Goal: Task Accomplishment & Management: Use online tool/utility

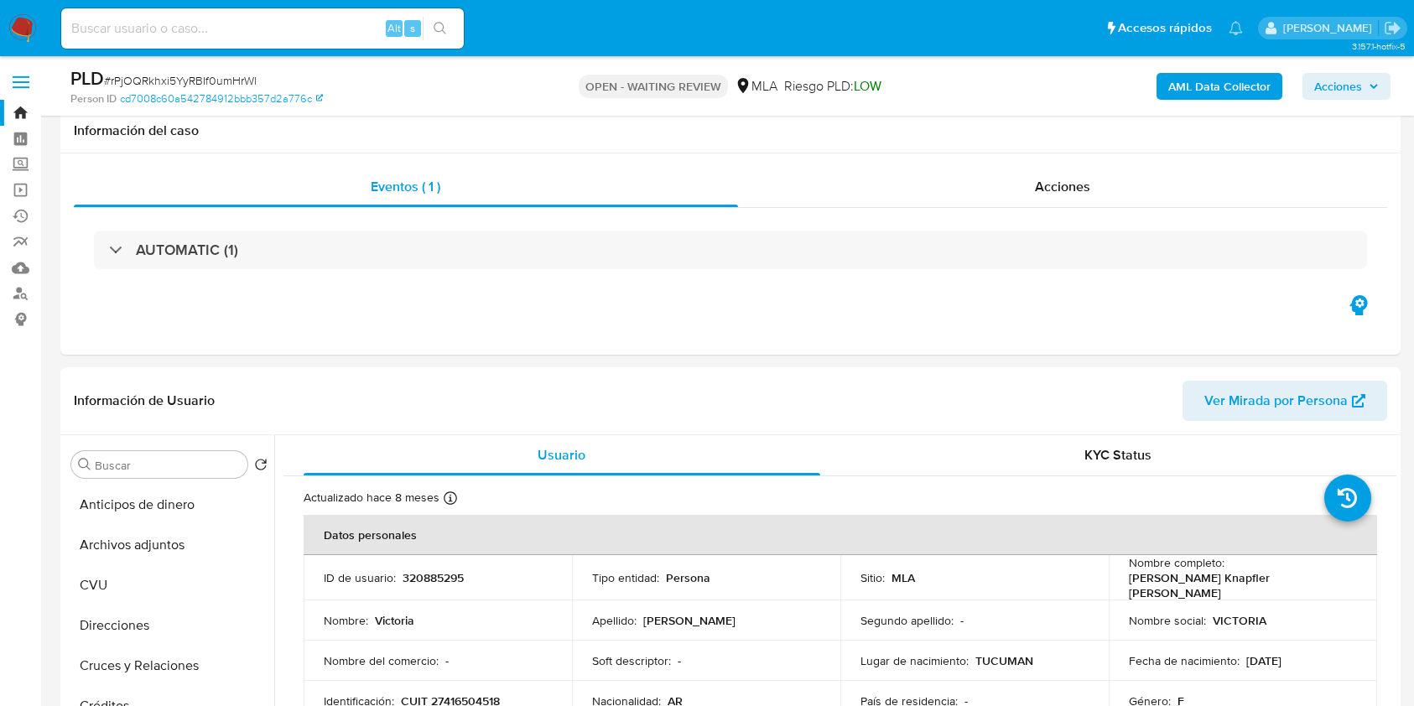
select select "10"
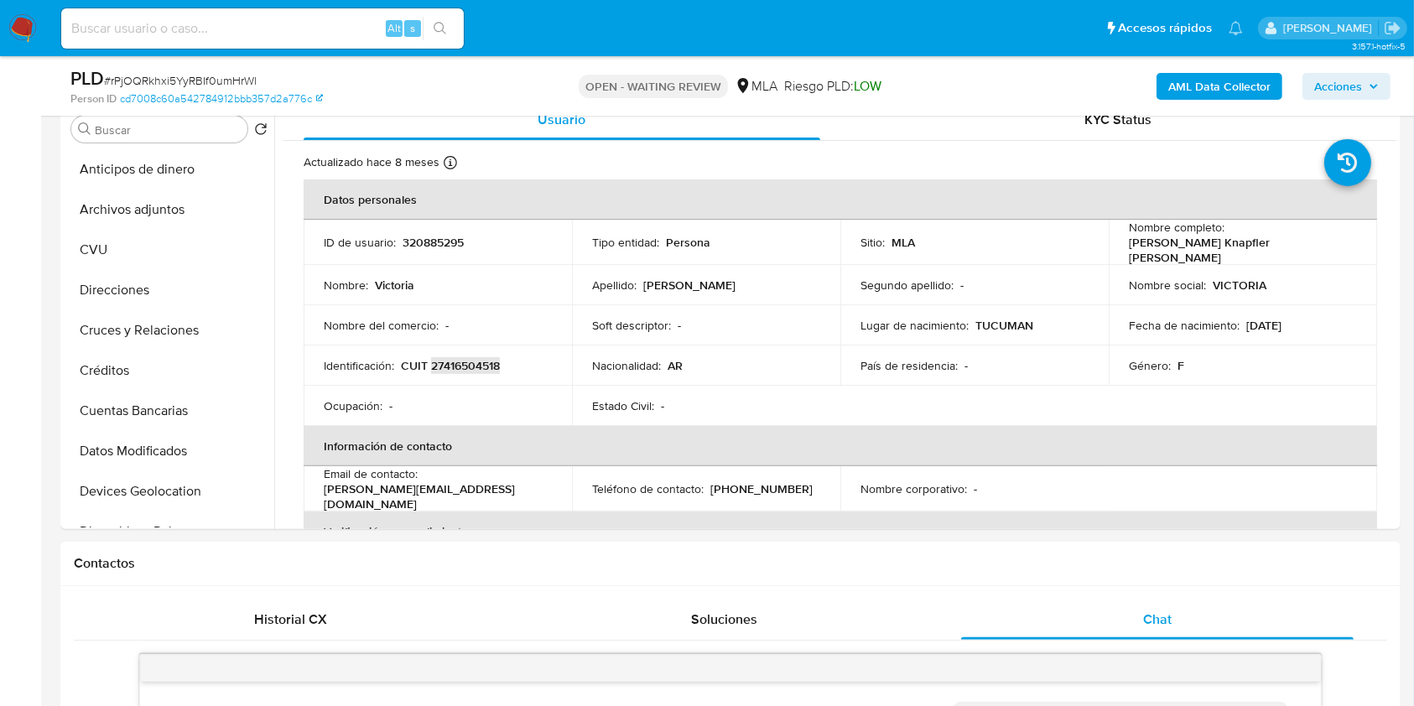
scroll to position [783, 0]
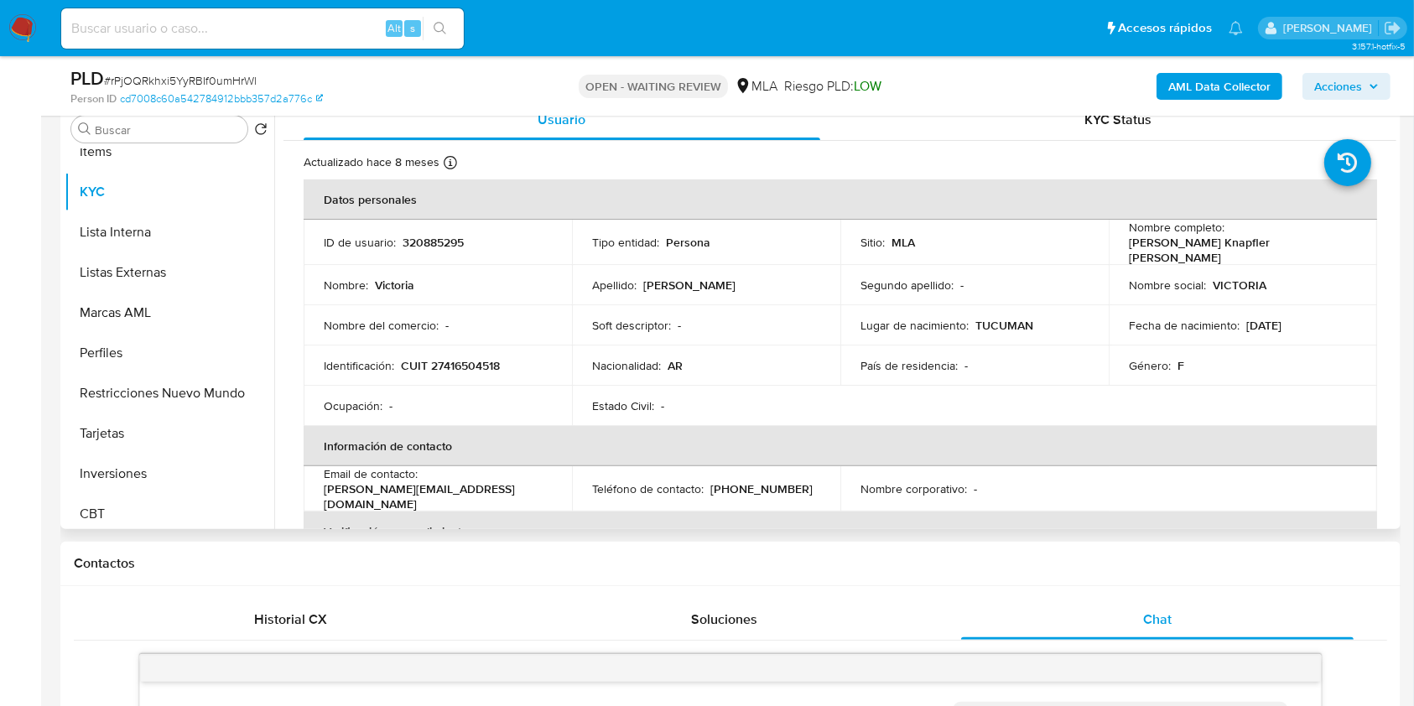
click at [1192, 241] on p "[PERSON_NAME] Knapfler [PERSON_NAME]" at bounding box center [1239, 250] width 221 height 30
click at [414, 228] on td "ID de usuario : 320885295" at bounding box center [438, 242] width 268 height 45
click at [426, 240] on p "320885295" at bounding box center [433, 242] width 61 height 15
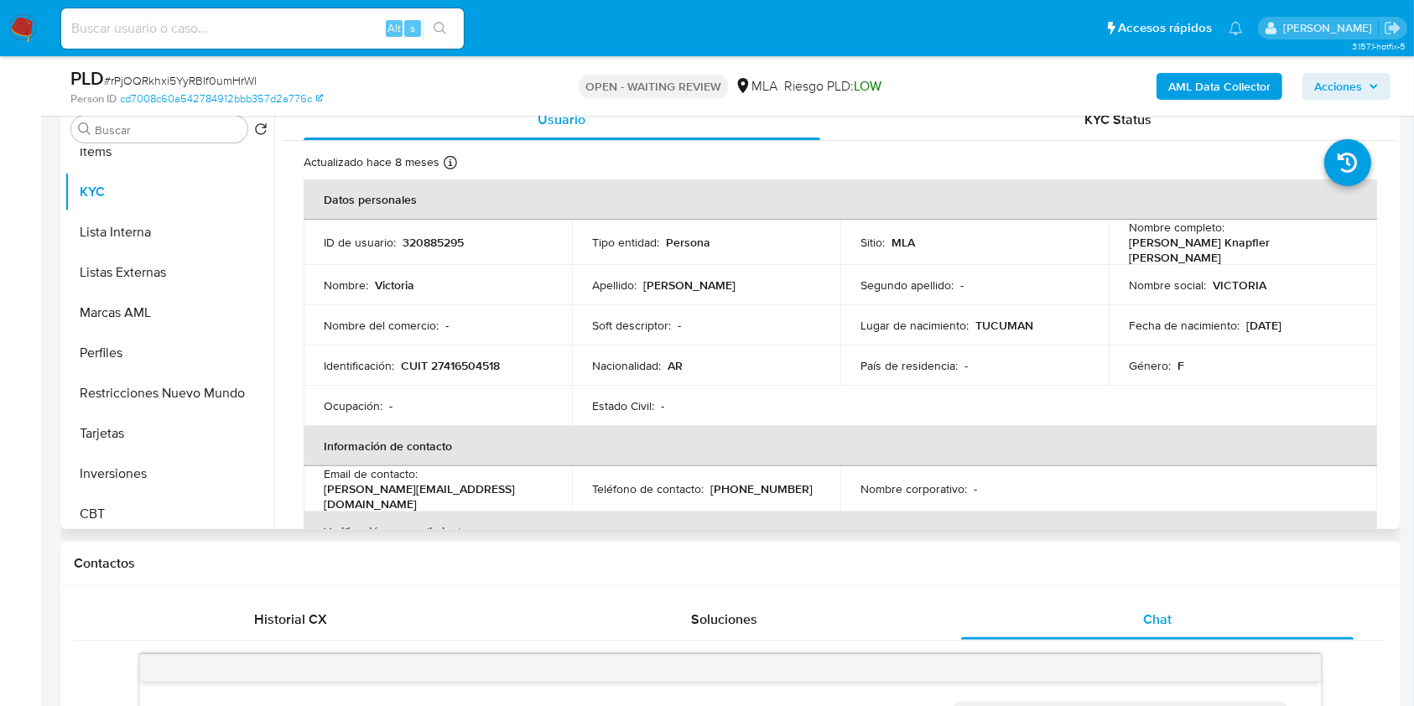
click at [461, 358] on p "CUIT 27416504518" at bounding box center [450, 365] width 99 height 15
click at [490, 358] on p "CUIT 27416504518" at bounding box center [450, 365] width 99 height 15
copy p "27416504518"
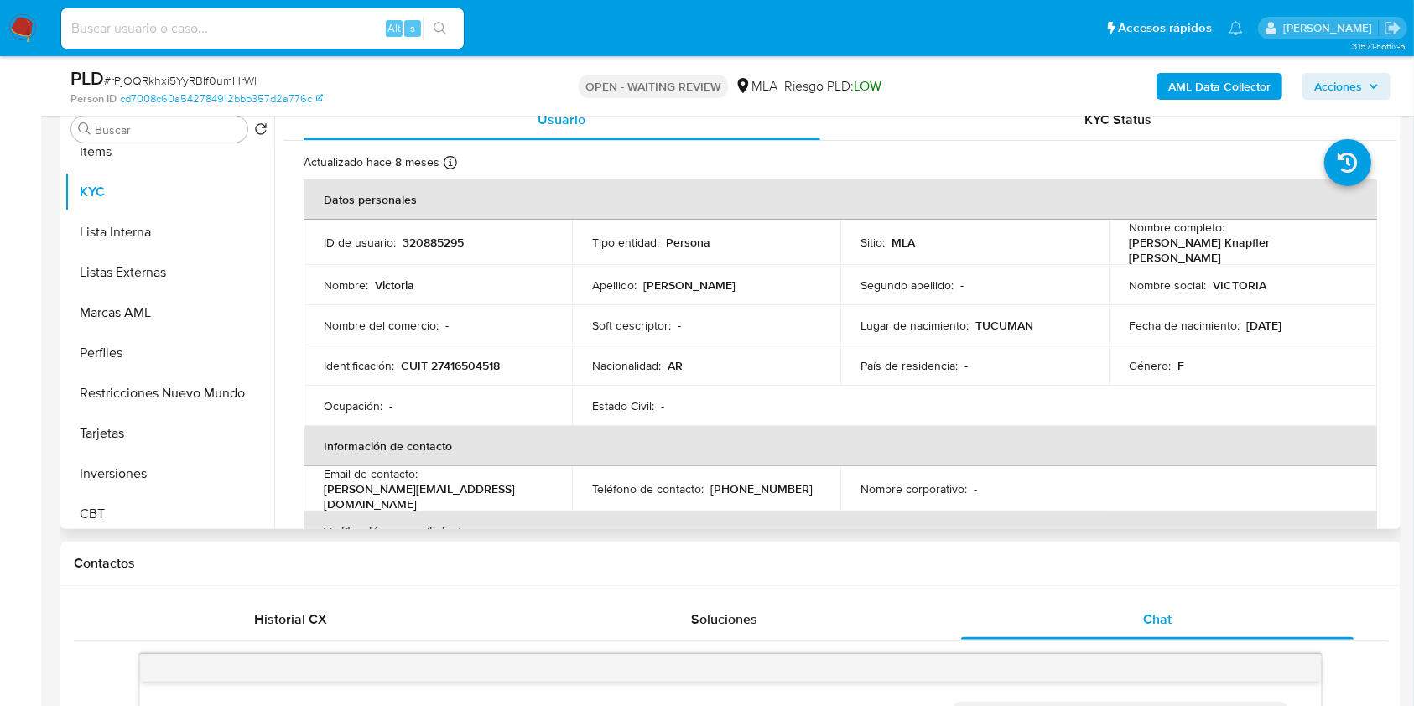
click at [450, 229] on td "ID de usuario : 320885295" at bounding box center [438, 242] width 268 height 45
drag, startPoint x: 450, startPoint y: 229, endPoint x: 440, endPoint y: 242, distance: 16.3
click at [446, 232] on td "ID de usuario : 320885295" at bounding box center [438, 242] width 268 height 45
click at [440, 242] on p "320885295" at bounding box center [433, 242] width 61 height 15
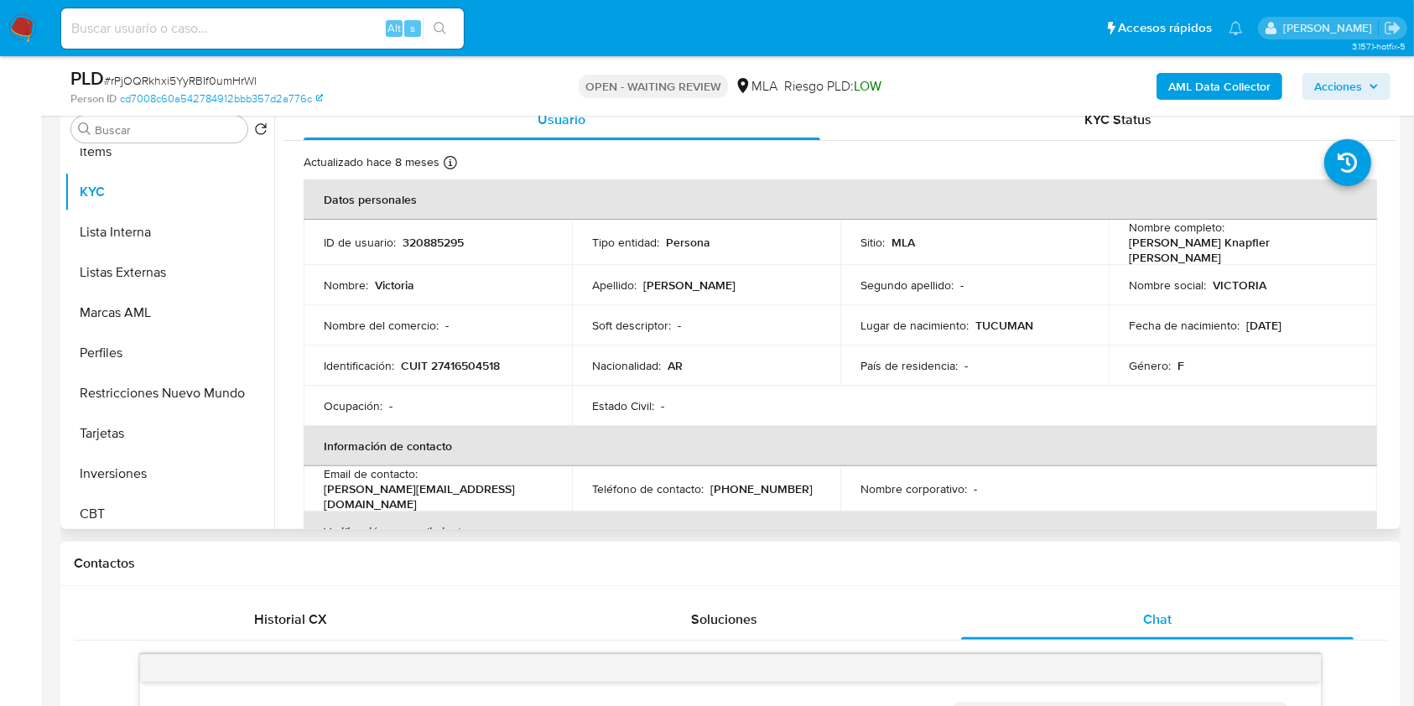
click at [449, 358] on p "CUIT 27416504518" at bounding box center [450, 365] width 99 height 15
copy p "27416504518"
click at [416, 242] on p "320885295" at bounding box center [433, 242] width 61 height 15
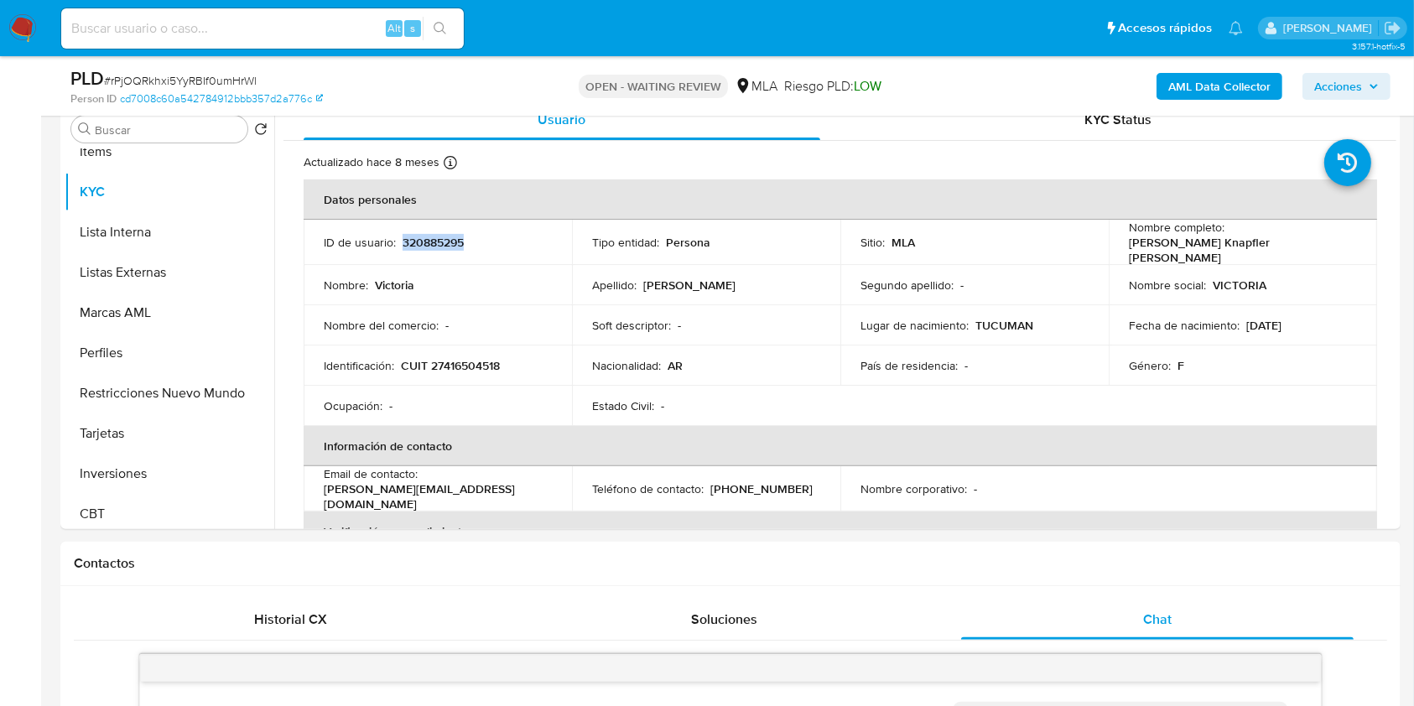
copy p "320885295"
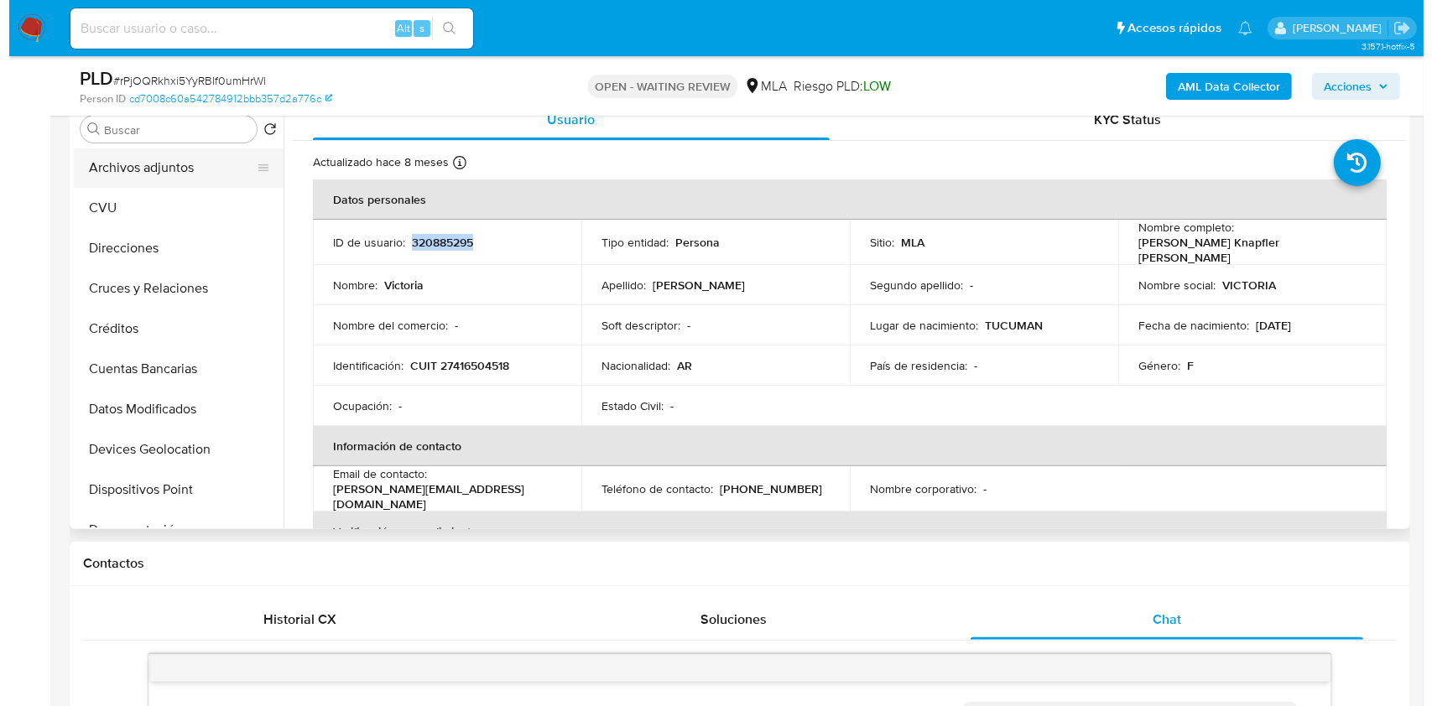
scroll to position [0, 0]
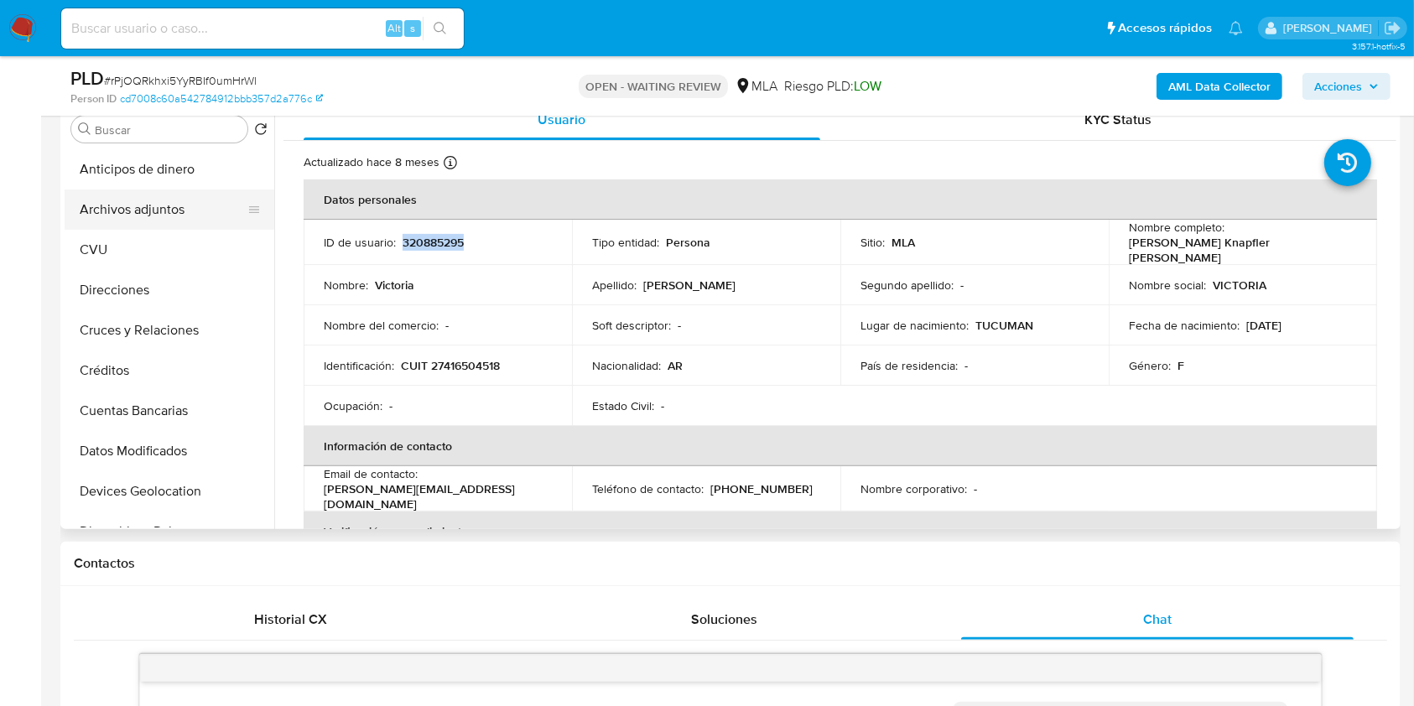
click at [201, 213] on button "Archivos adjuntos" at bounding box center [163, 210] width 196 height 40
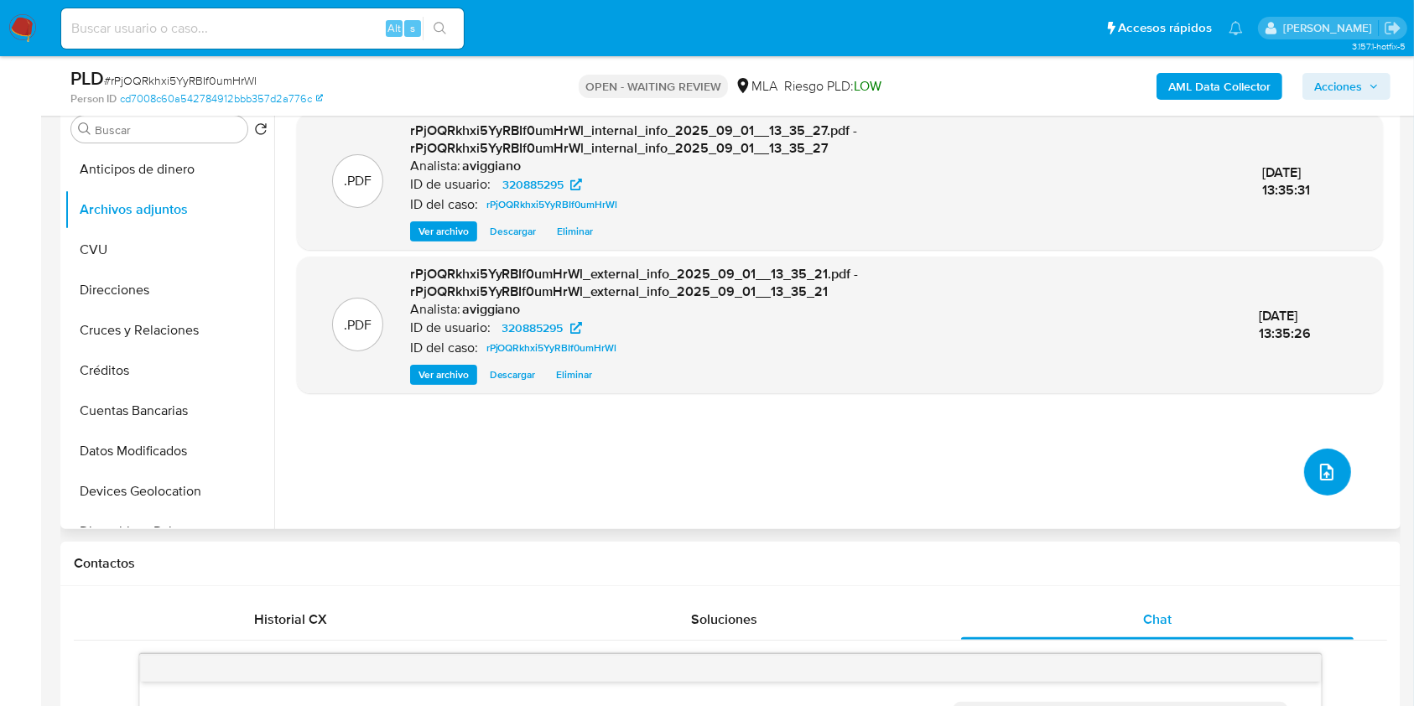
click at [1327, 471] on icon "upload-file" at bounding box center [1326, 472] width 13 height 17
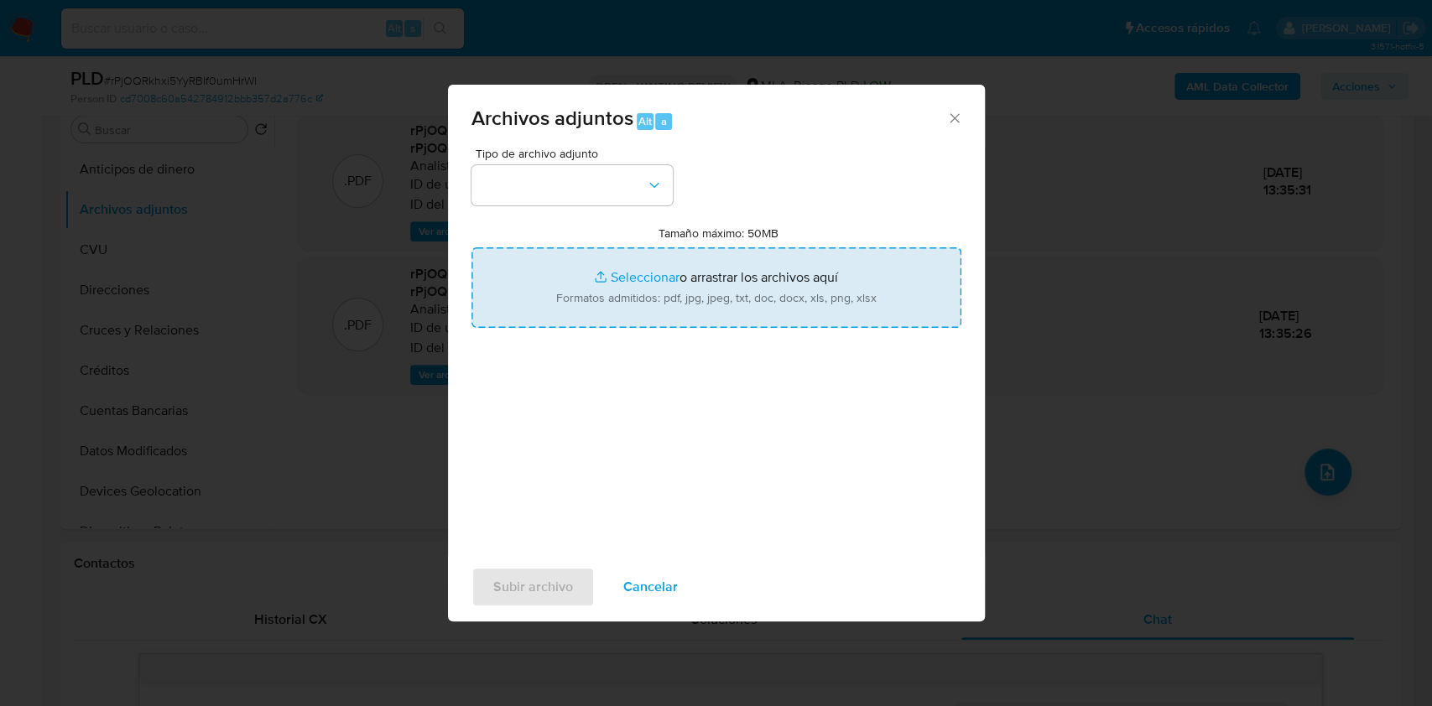
click at [726, 266] on input "Tamaño máximo: 50MB Seleccionar archivos" at bounding box center [716, 287] width 490 height 81
type input "C:\fakepath\Nosis - 320885295.pdf"
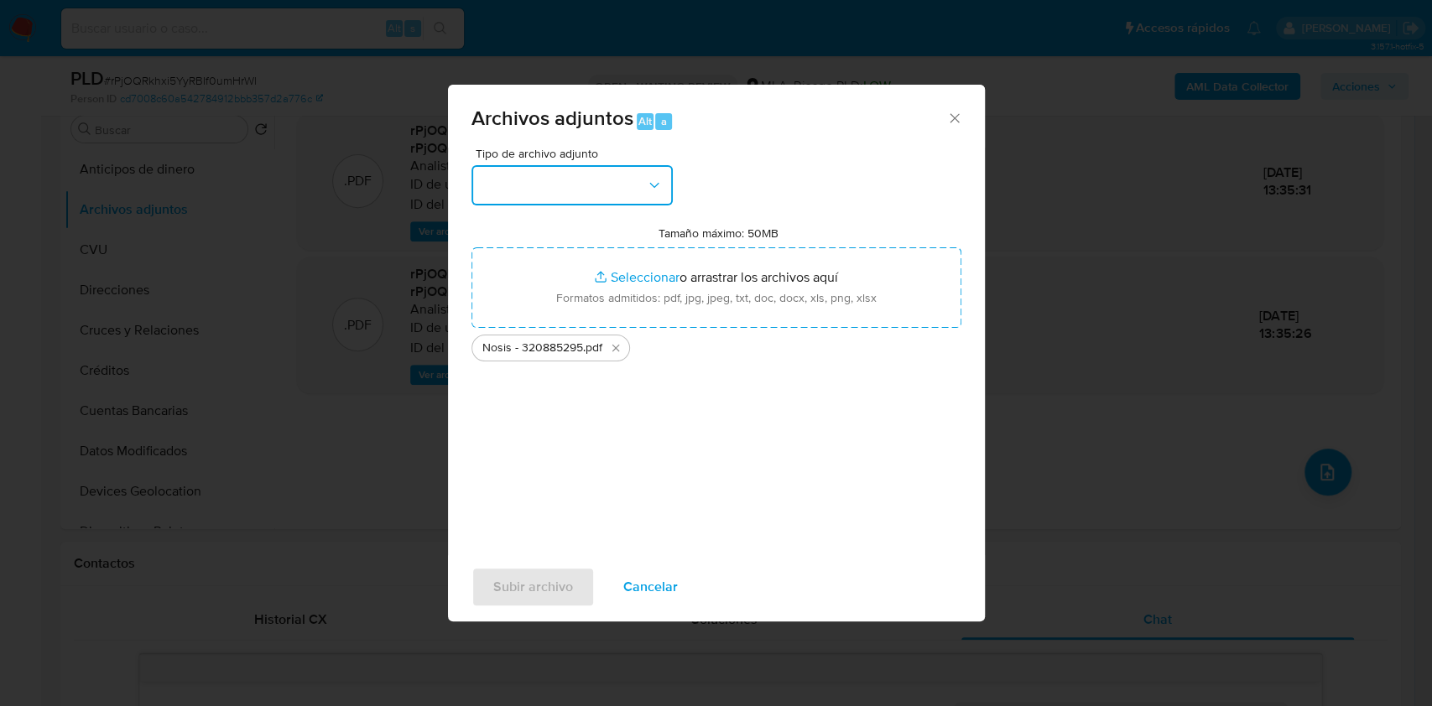
click at [632, 187] on button "button" at bounding box center [571, 185] width 201 height 40
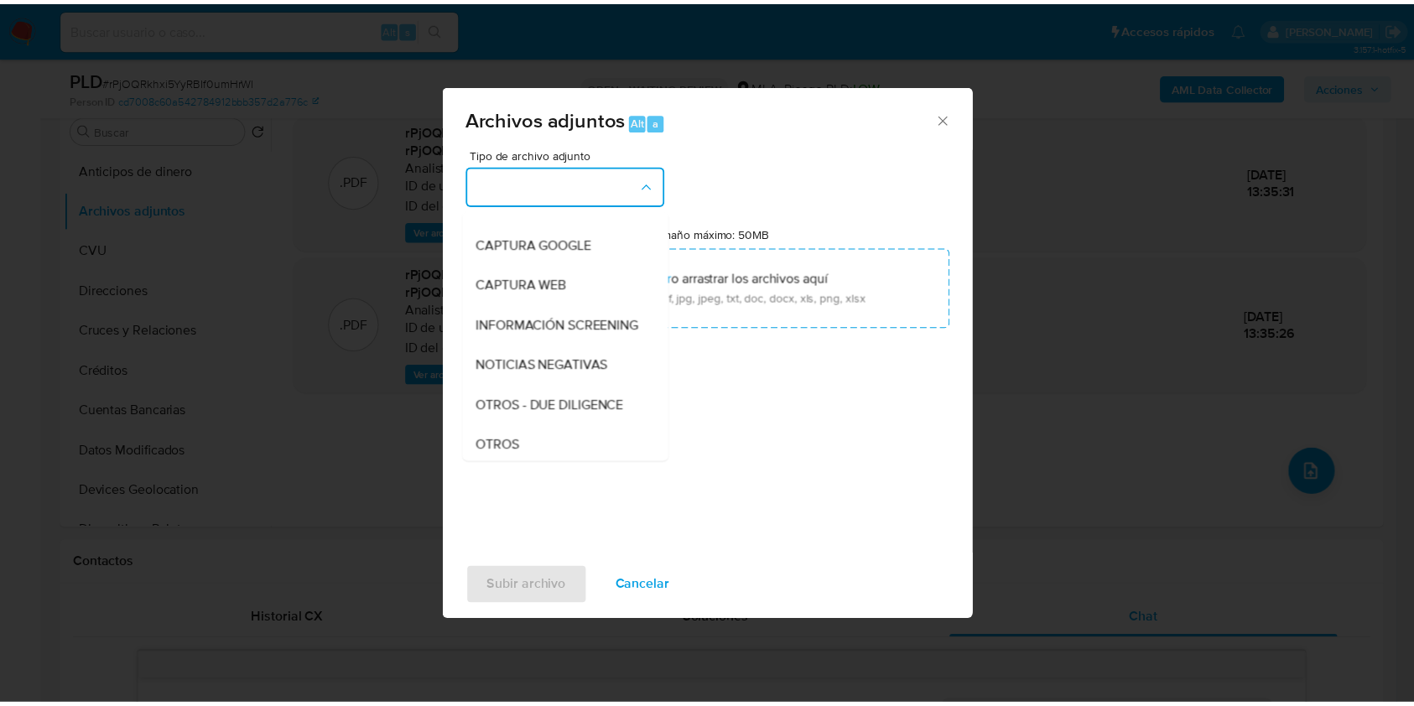
scroll to position [336, 0]
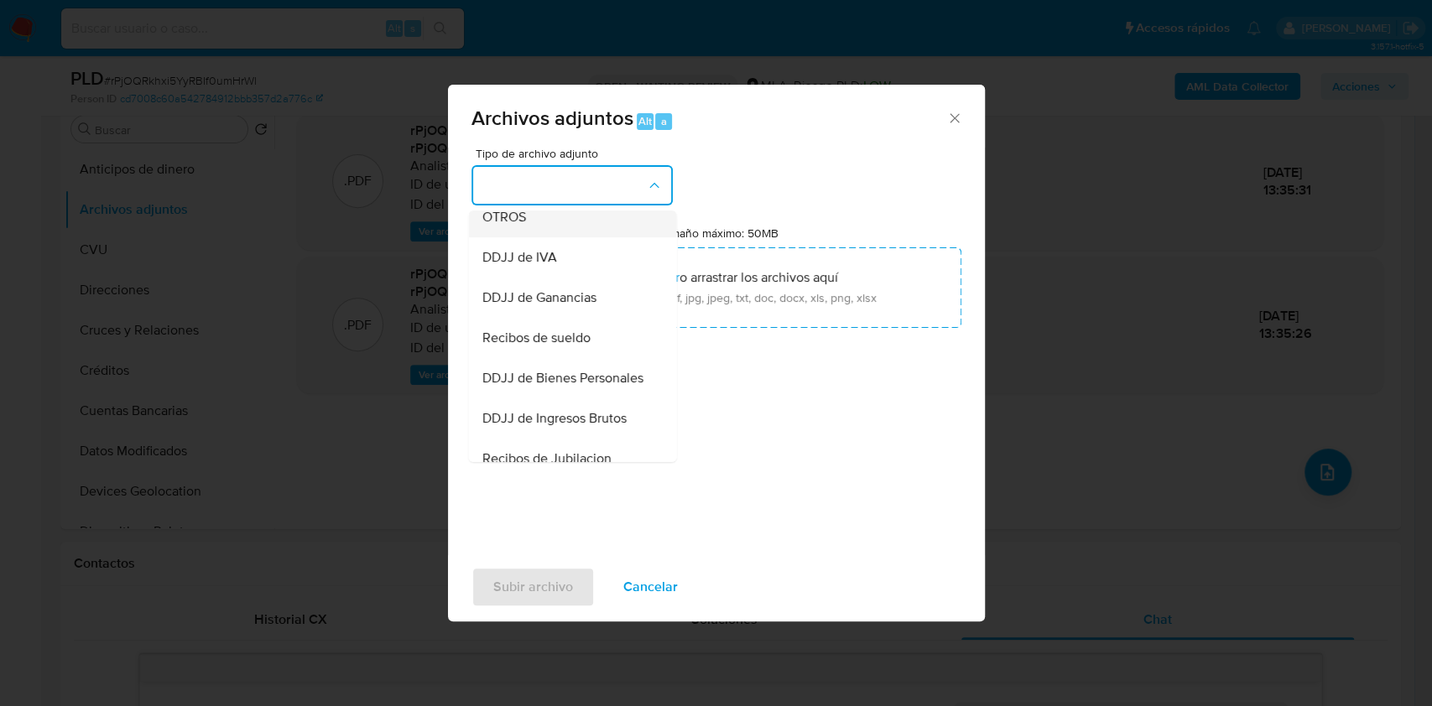
click at [543, 237] on div "OTROS" at bounding box center [566, 217] width 171 height 40
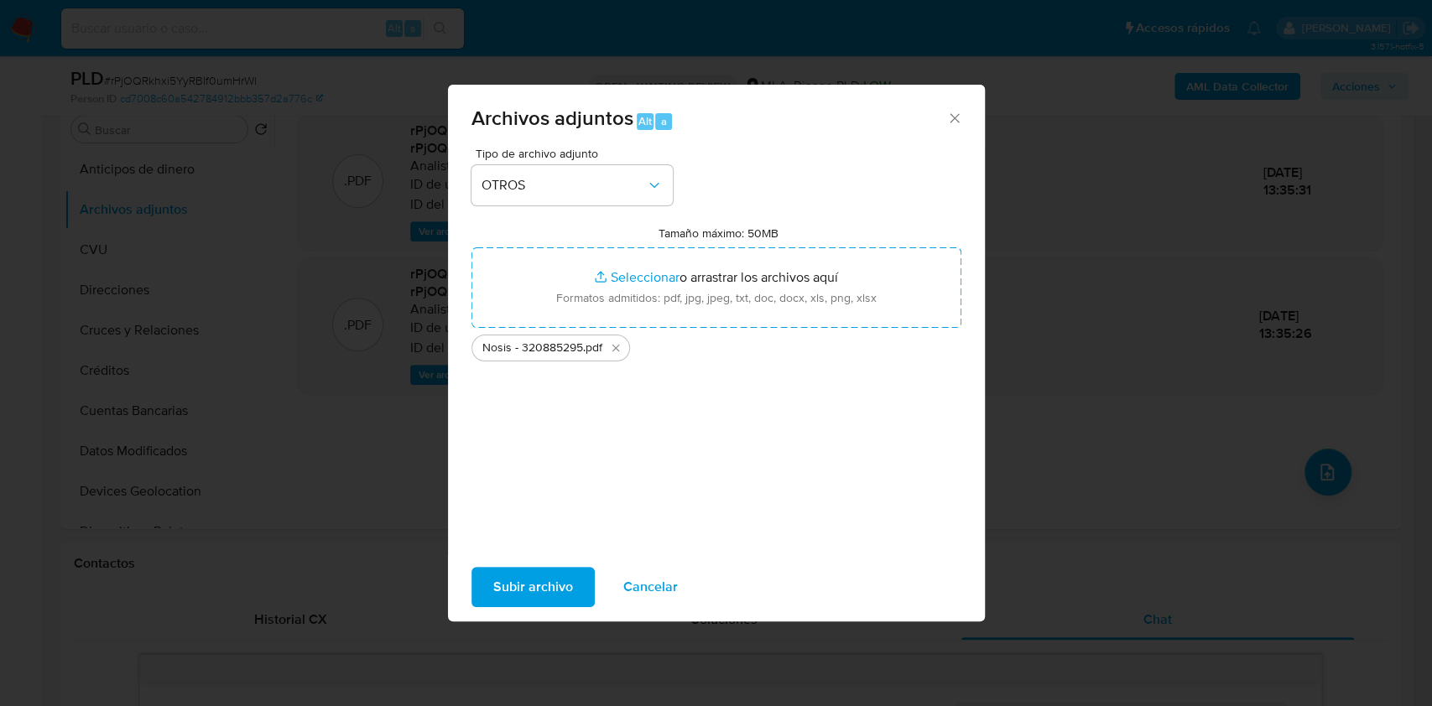
click at [559, 591] on span "Subir archivo" at bounding box center [533, 587] width 80 height 37
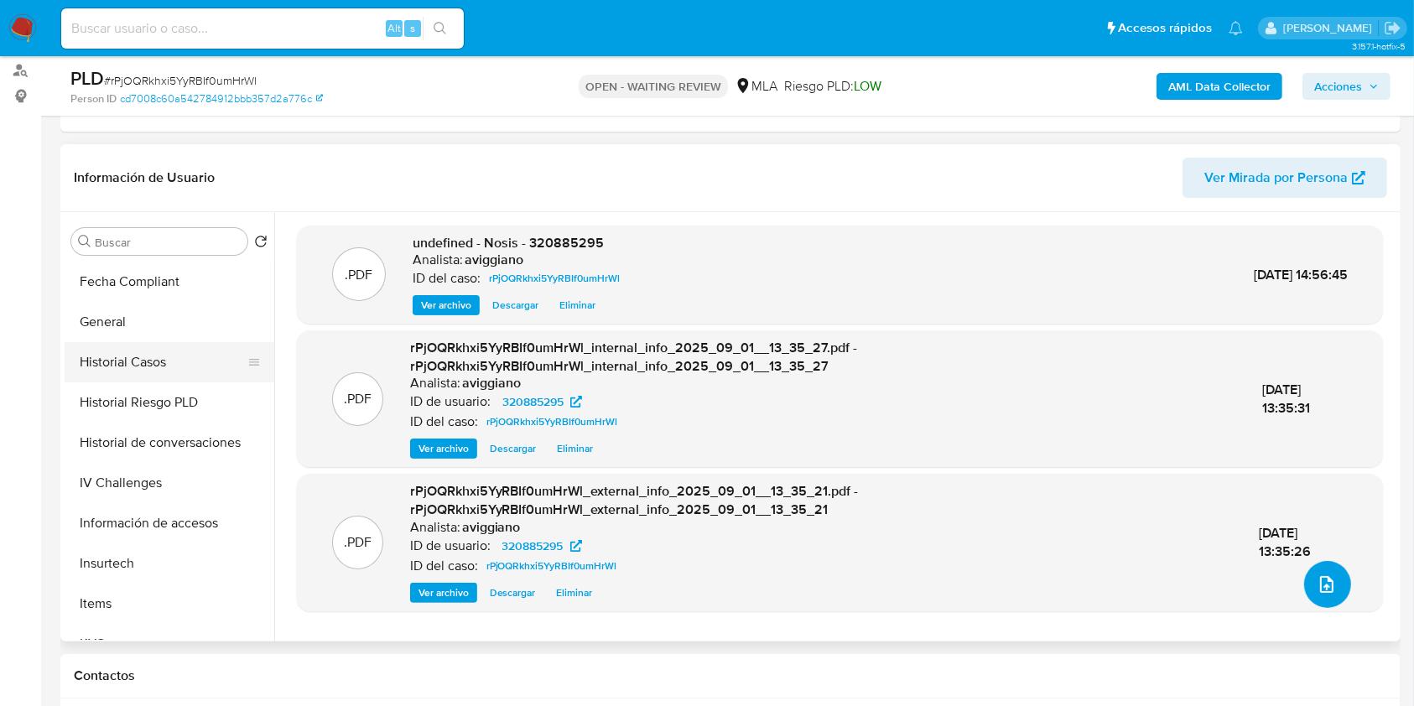
scroll to position [447, 0]
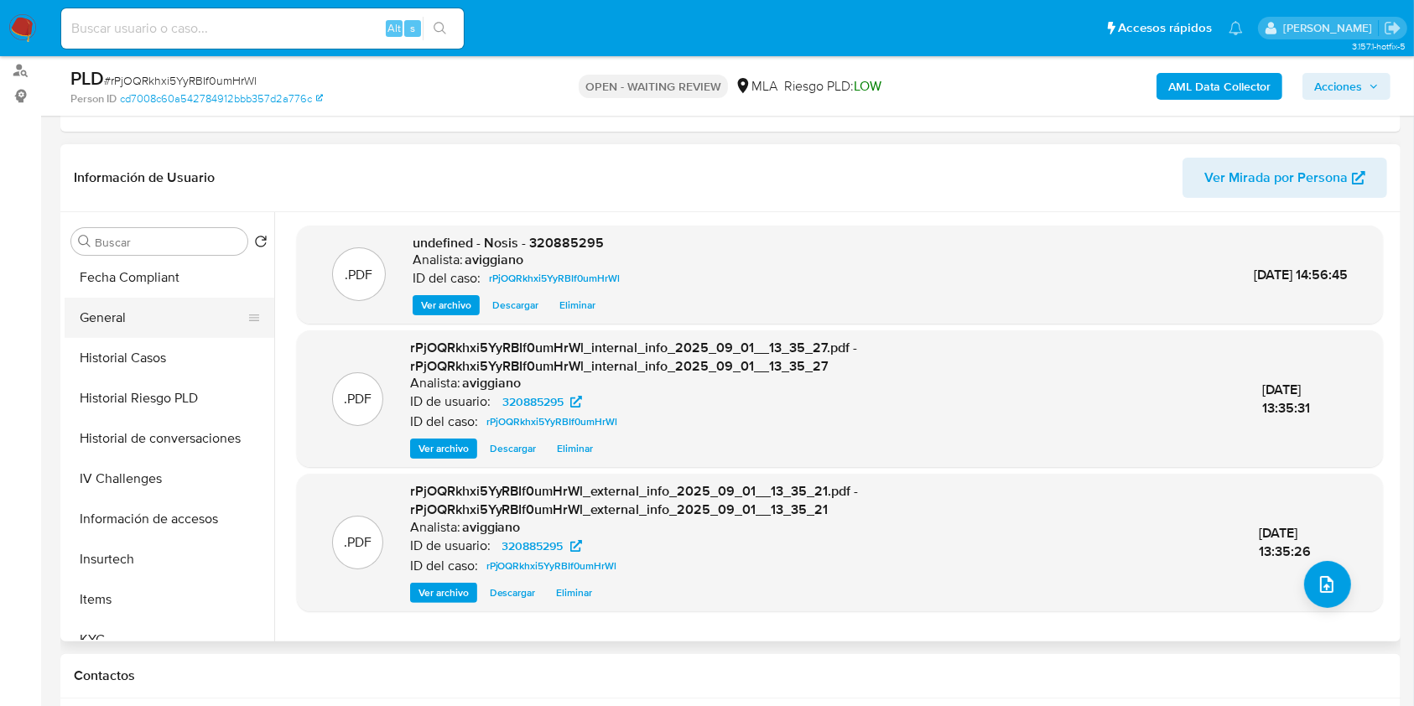
click at [165, 310] on button "General" at bounding box center [163, 318] width 196 height 40
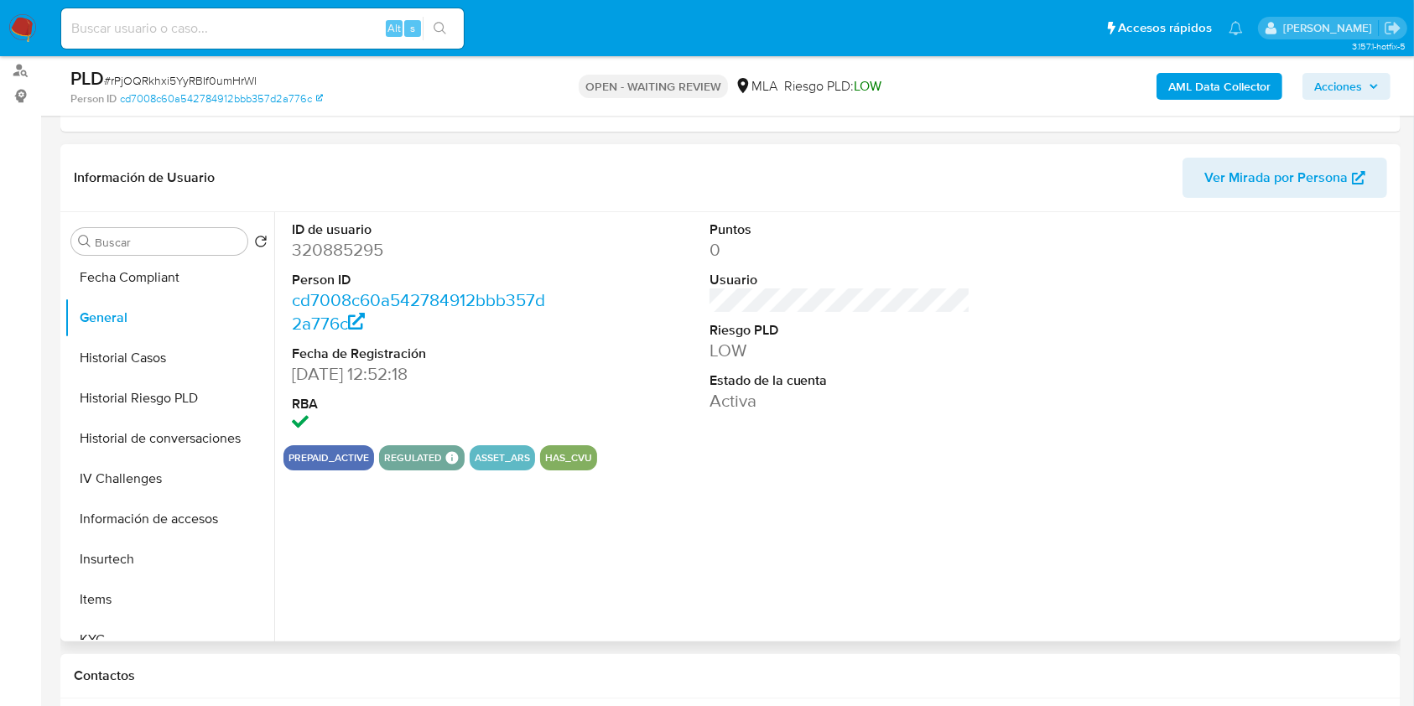
click at [361, 252] on dd "320885295" at bounding box center [423, 249] width 262 height 23
copy dd "320885295"
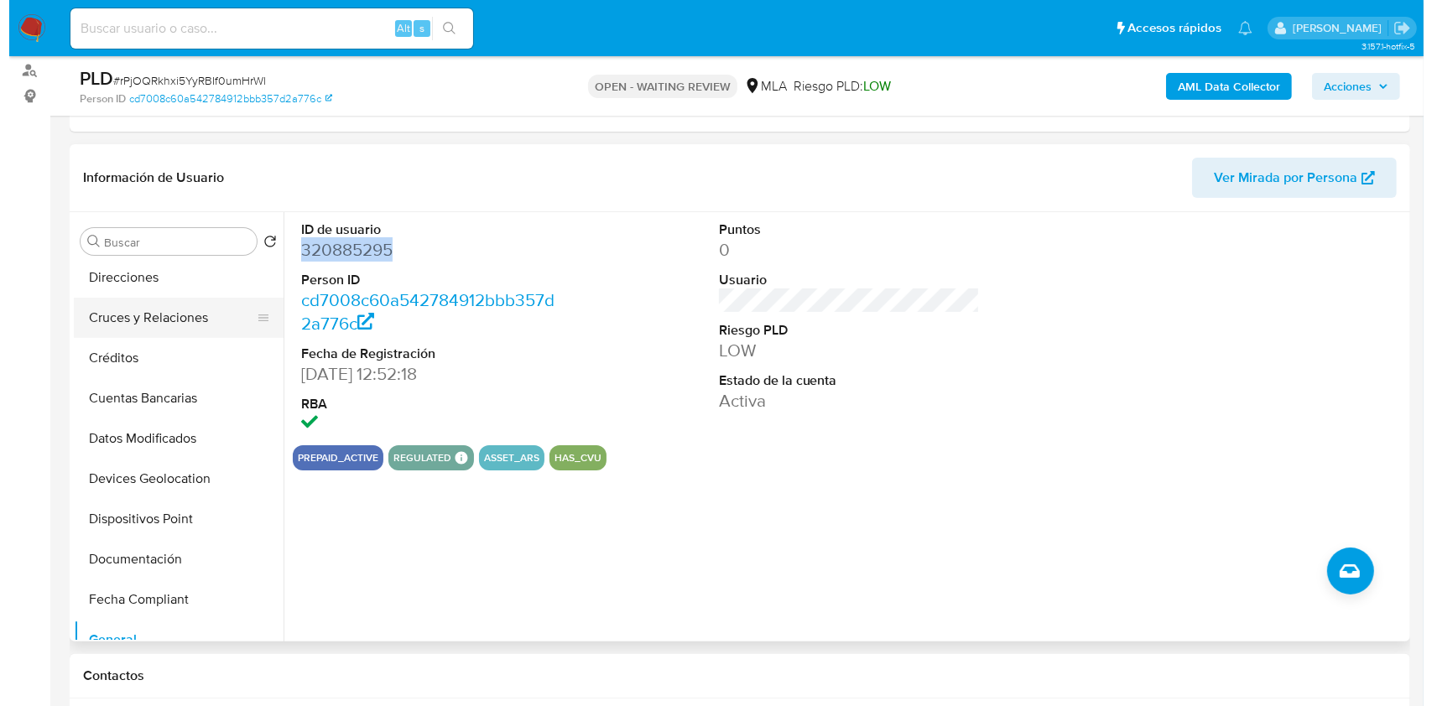
scroll to position [0, 0]
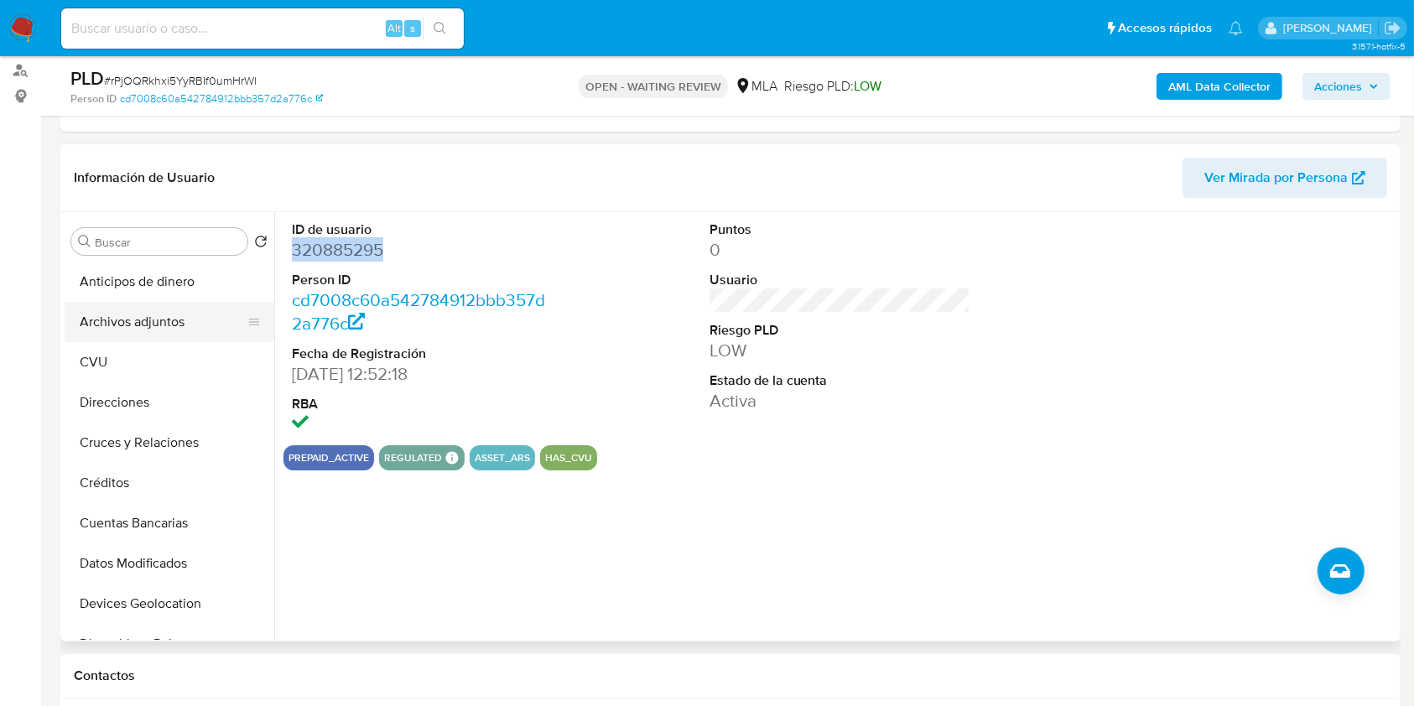
click at [146, 325] on button "Archivos adjuntos" at bounding box center [163, 322] width 196 height 40
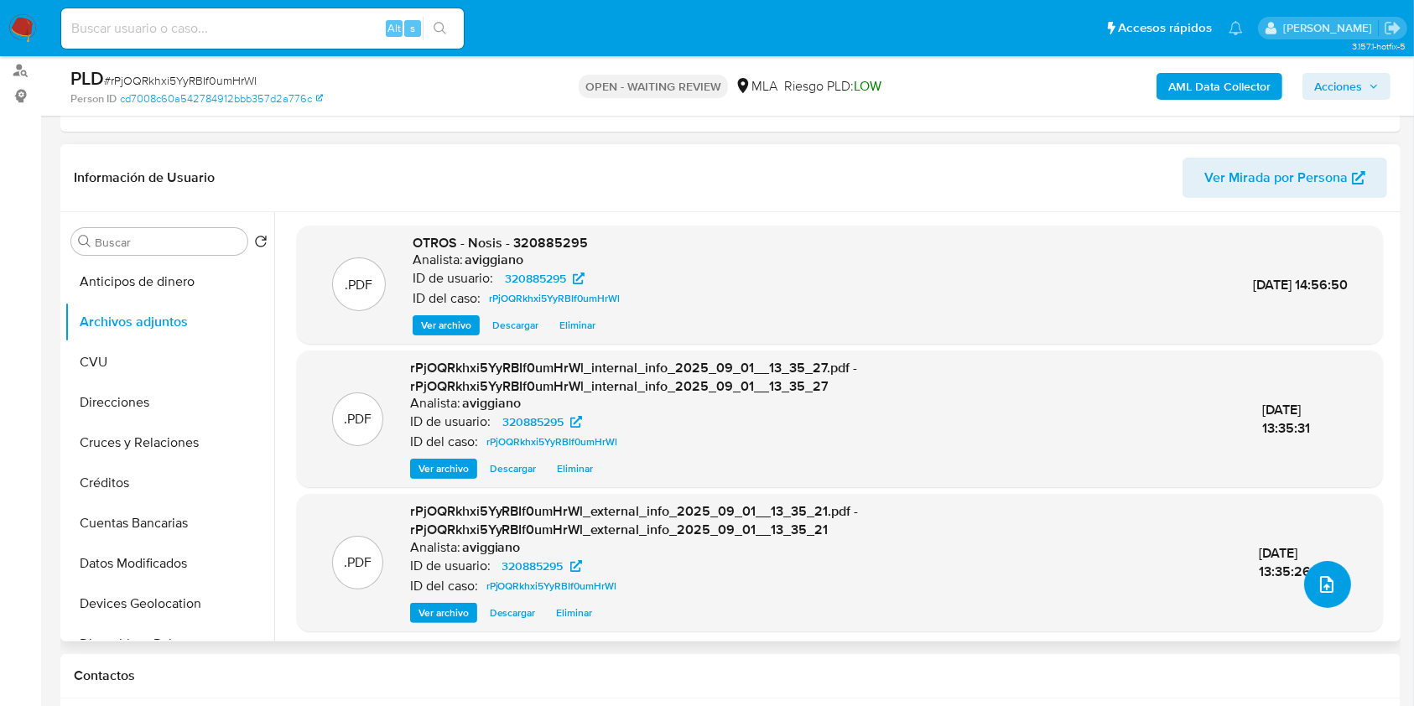
click at [1320, 577] on icon "upload-file" at bounding box center [1327, 585] width 20 height 20
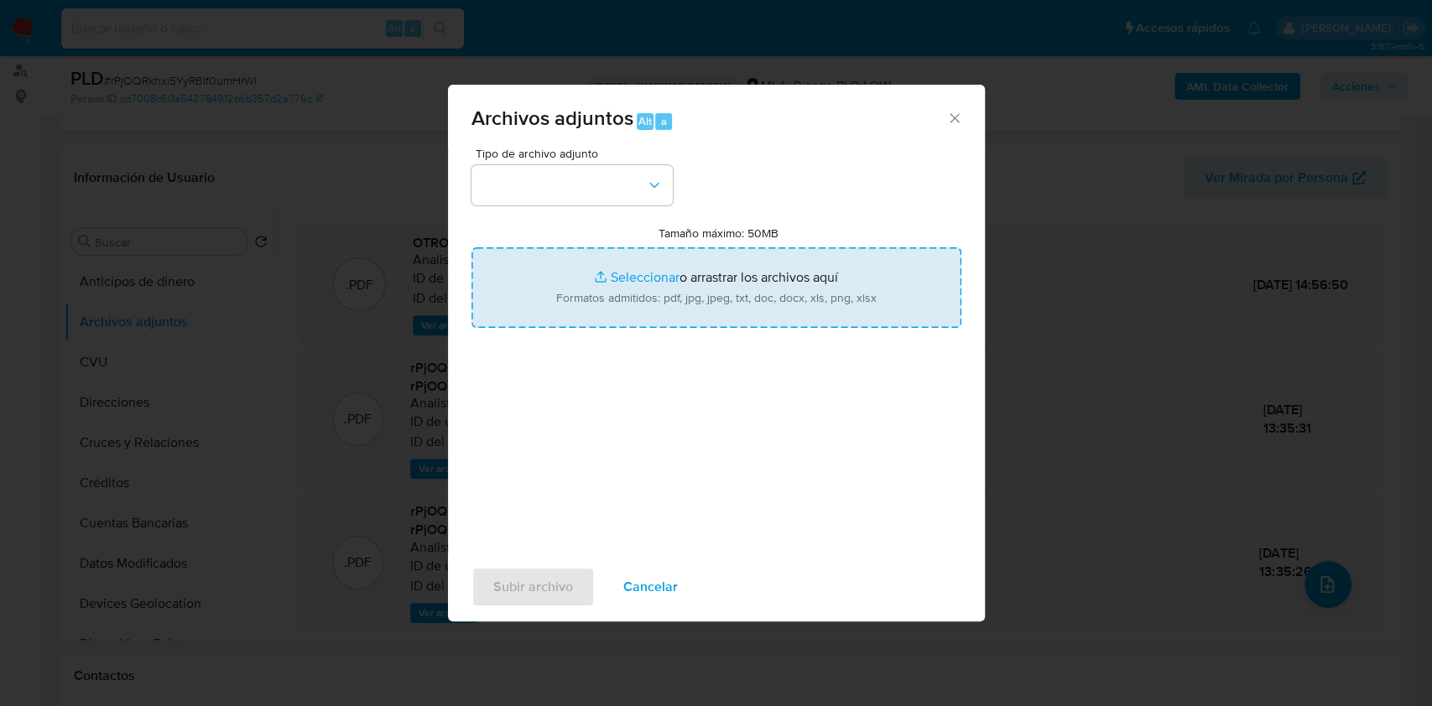
click at [783, 303] on input "Tamaño máximo: 50MB Seleccionar archivos" at bounding box center [716, 287] width 490 height 81
type input "C:\fakepath\Movimientos-Aladdin-v10_1 - 320885295.xlsx"
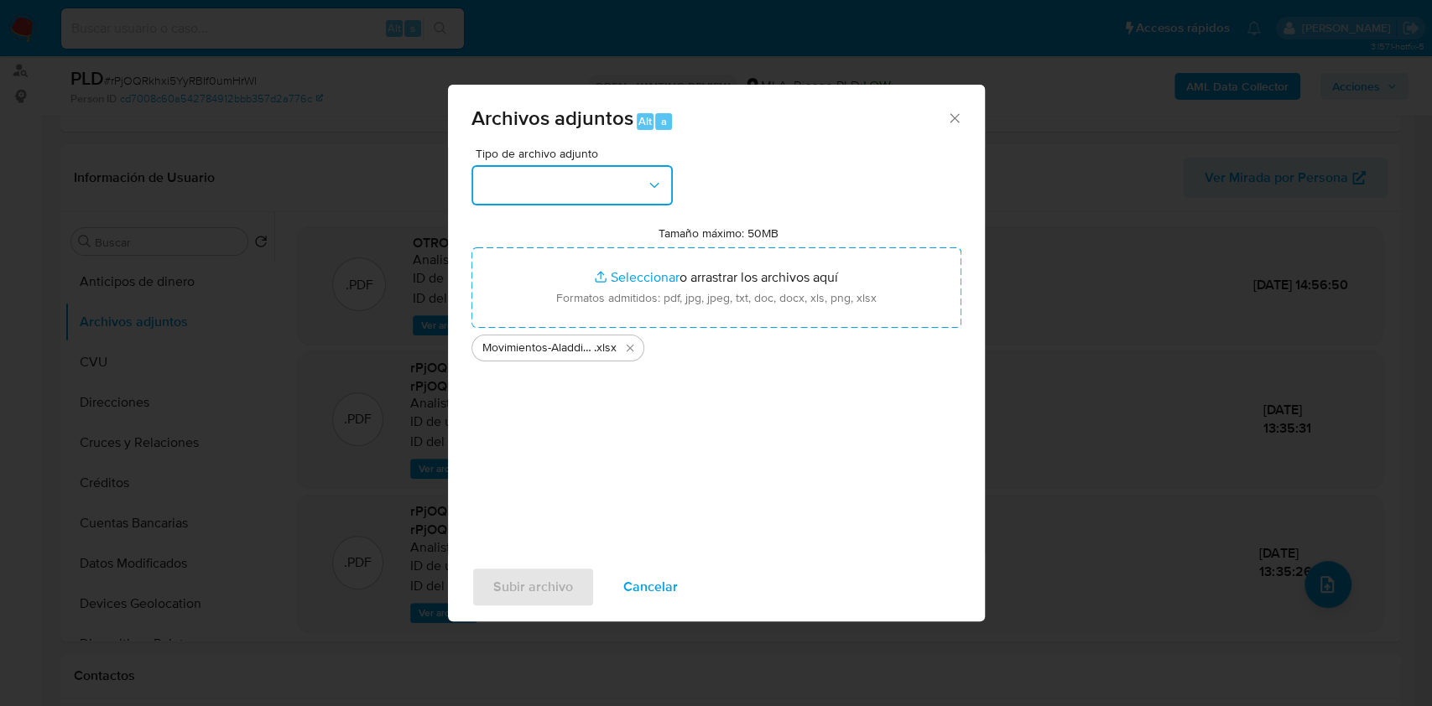
click at [590, 170] on button "button" at bounding box center [571, 185] width 201 height 40
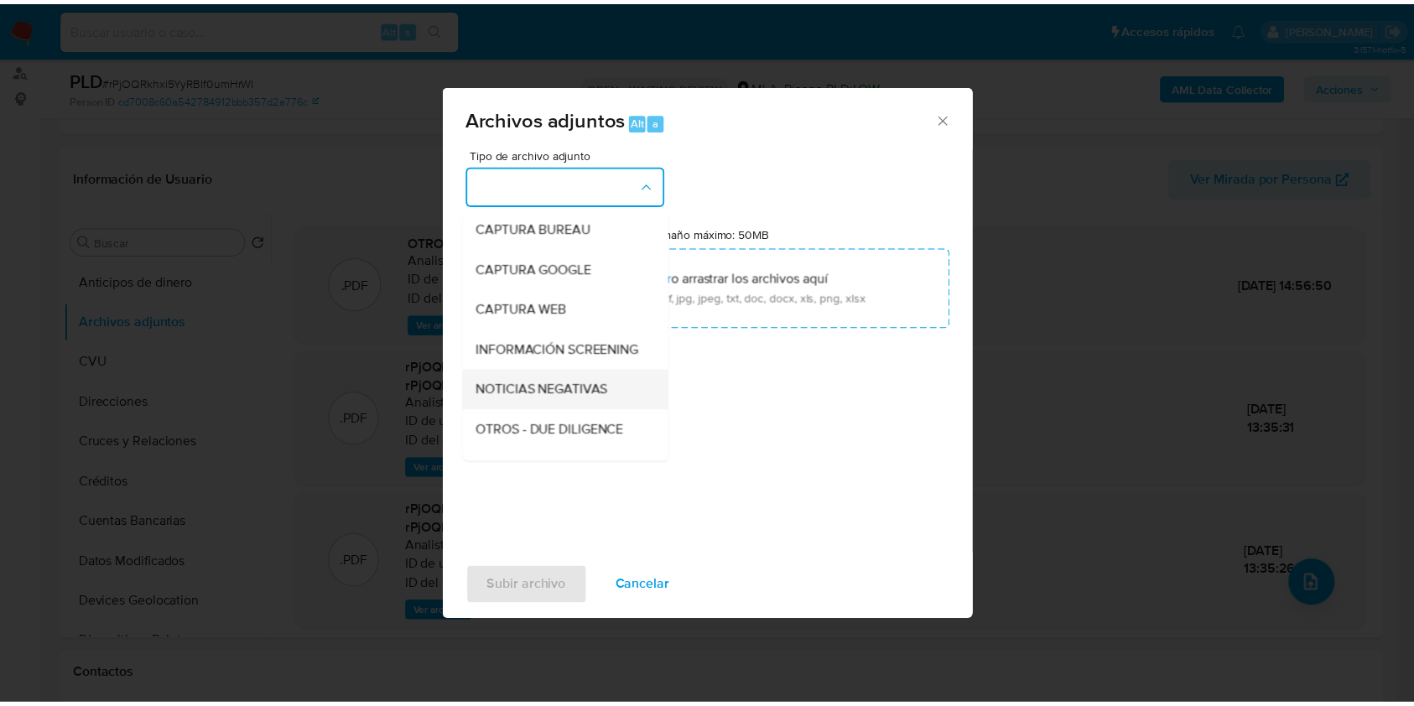
scroll to position [223, 0]
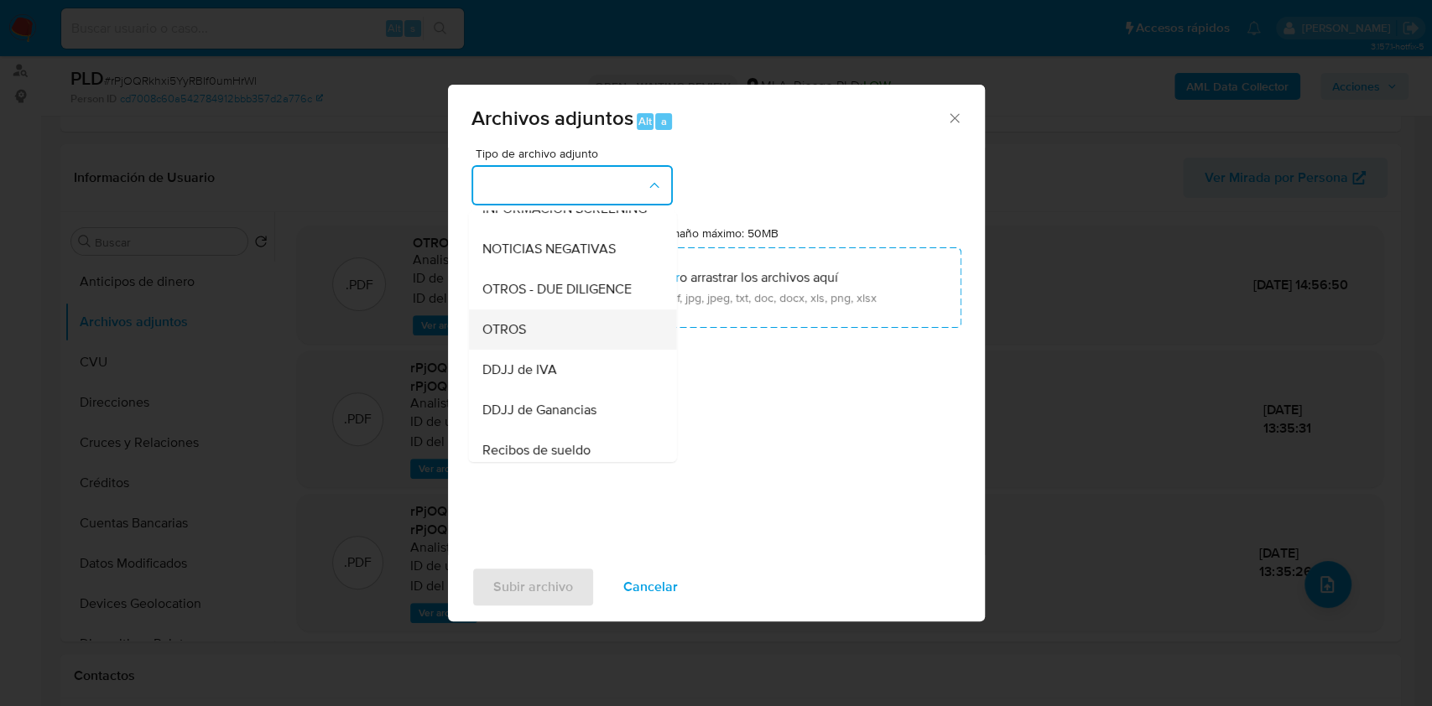
click at [530, 331] on div "OTROS" at bounding box center [566, 330] width 171 height 40
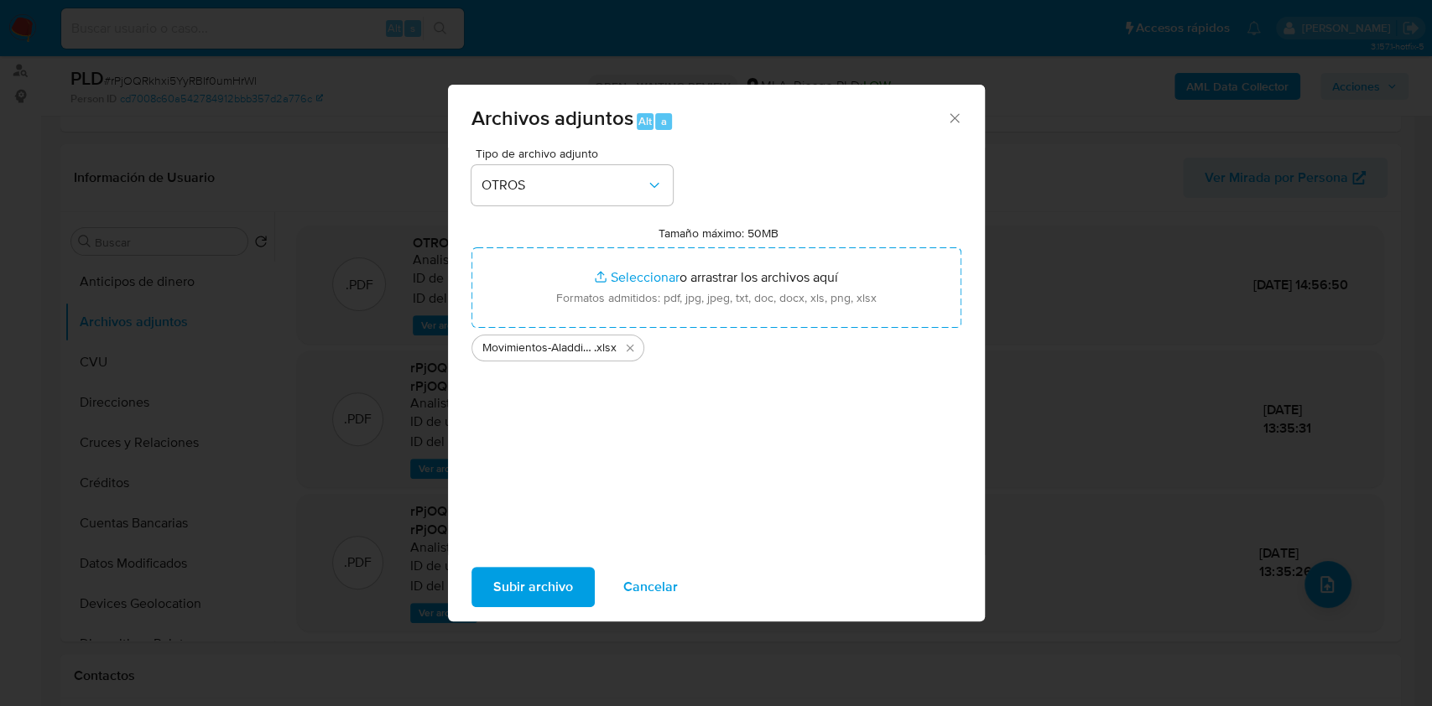
click at [551, 569] on span "Subir archivo" at bounding box center [533, 587] width 80 height 37
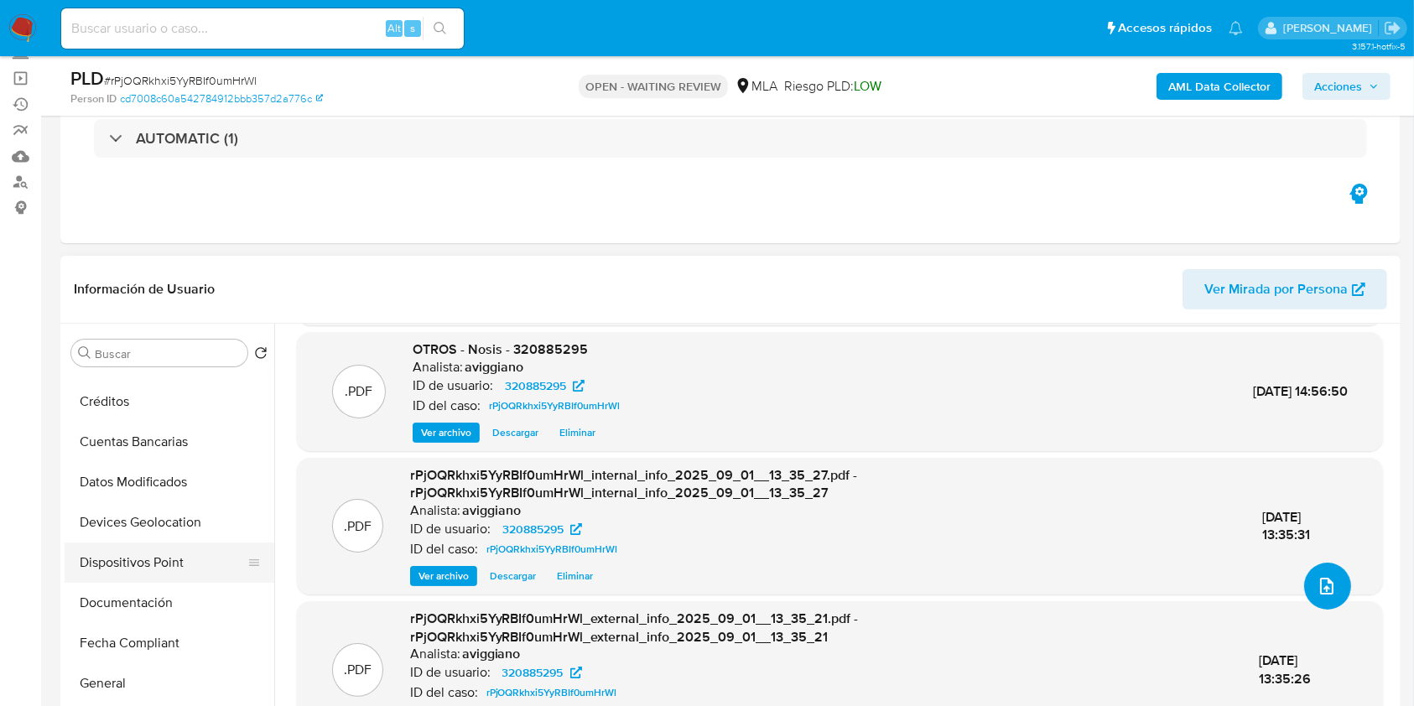
scroll to position [336, 0]
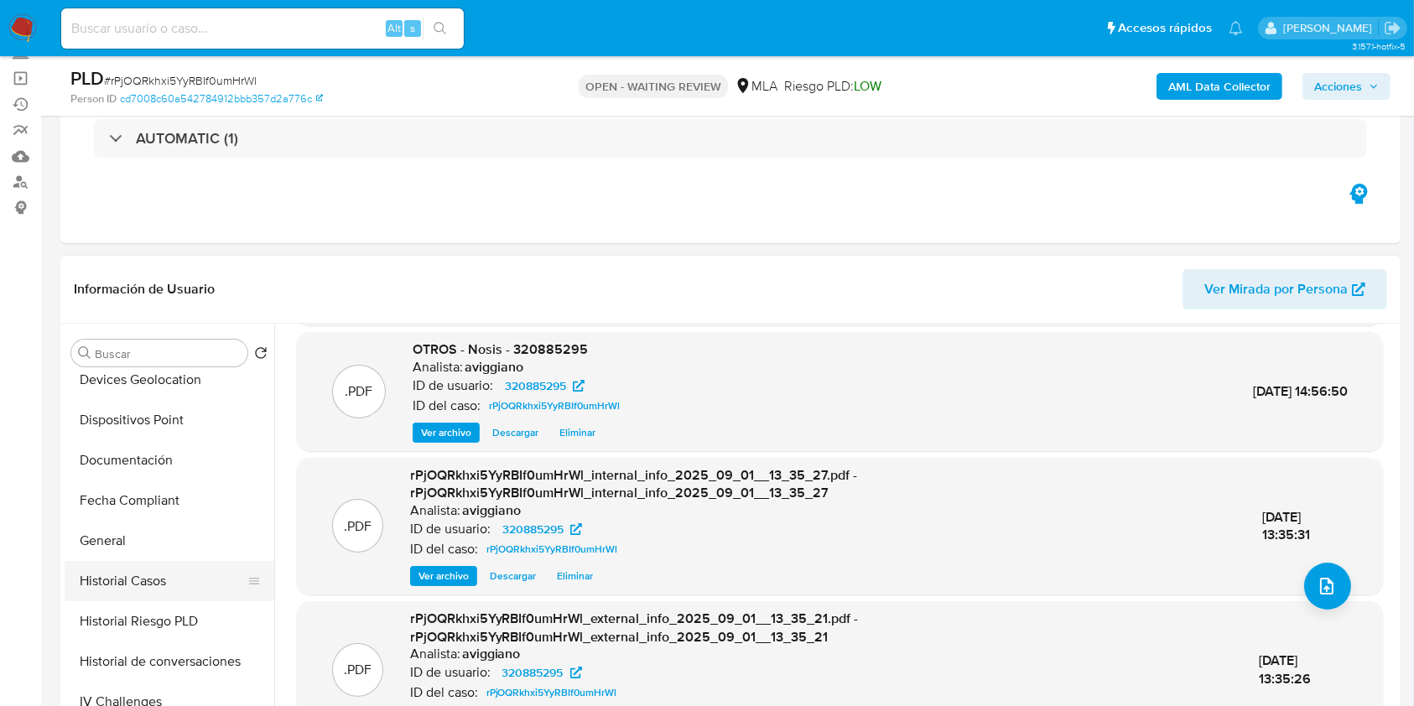
click at [94, 575] on button "Historial Casos" at bounding box center [163, 581] width 196 height 40
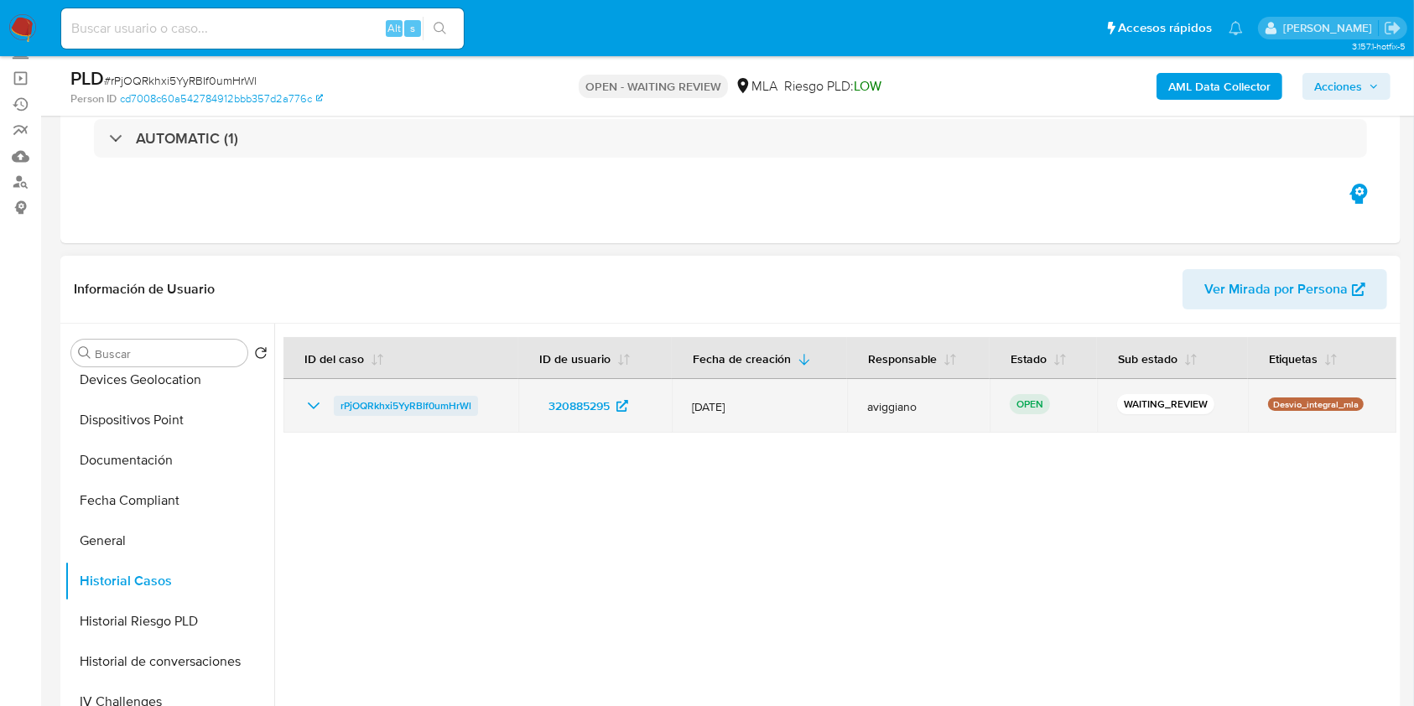
drag, startPoint x: 485, startPoint y: 384, endPoint x: 337, endPoint y: 402, distance: 148.7
click at [337, 402] on td "rPjOQRkhxi5YyRBIf0umHrWl" at bounding box center [401, 406] width 235 height 54
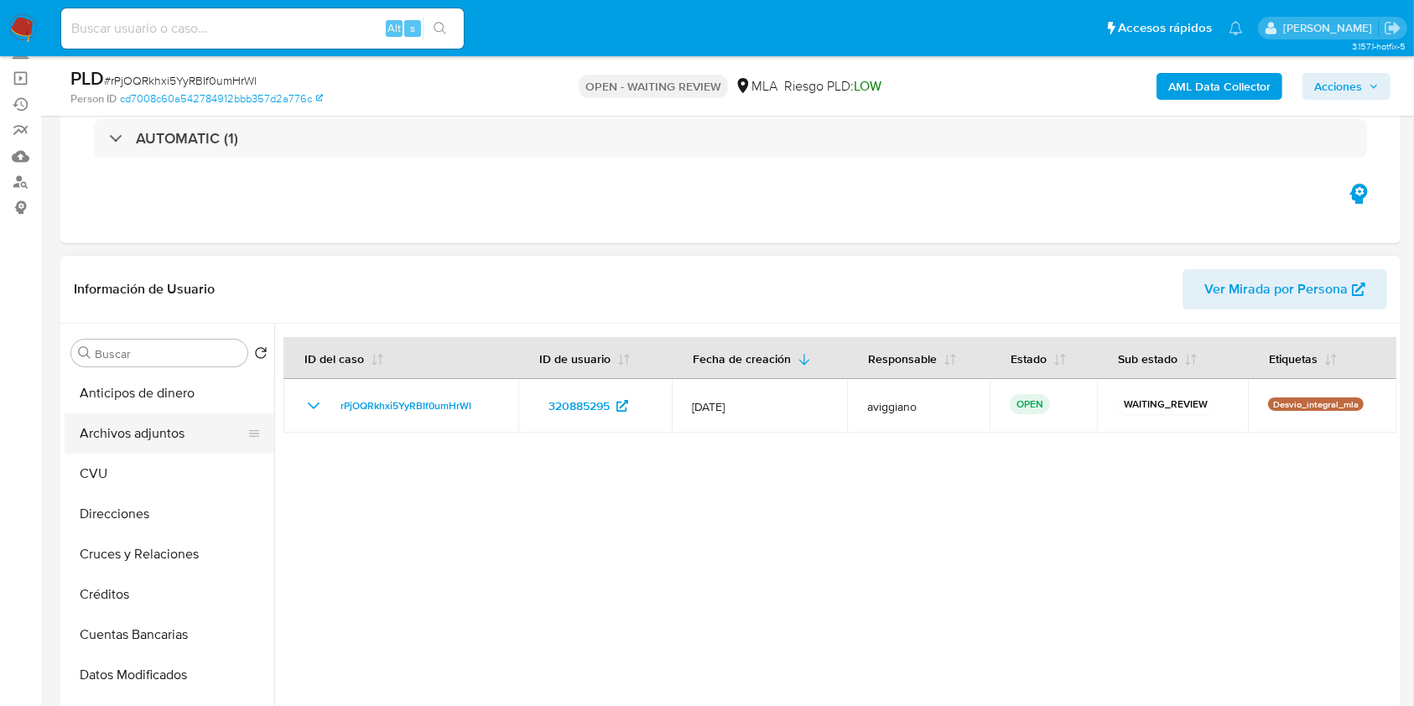
click at [169, 431] on button "Archivos adjuntos" at bounding box center [163, 434] width 196 height 40
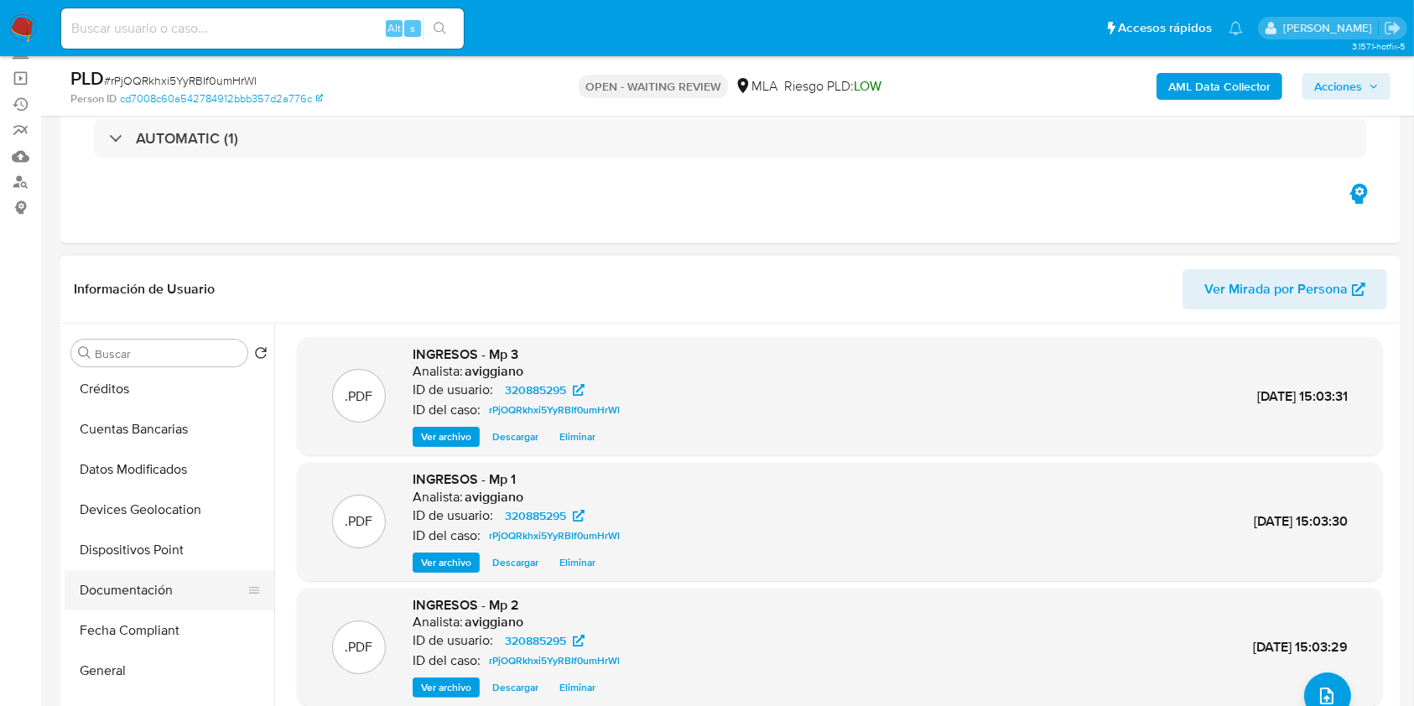
scroll to position [336, 0]
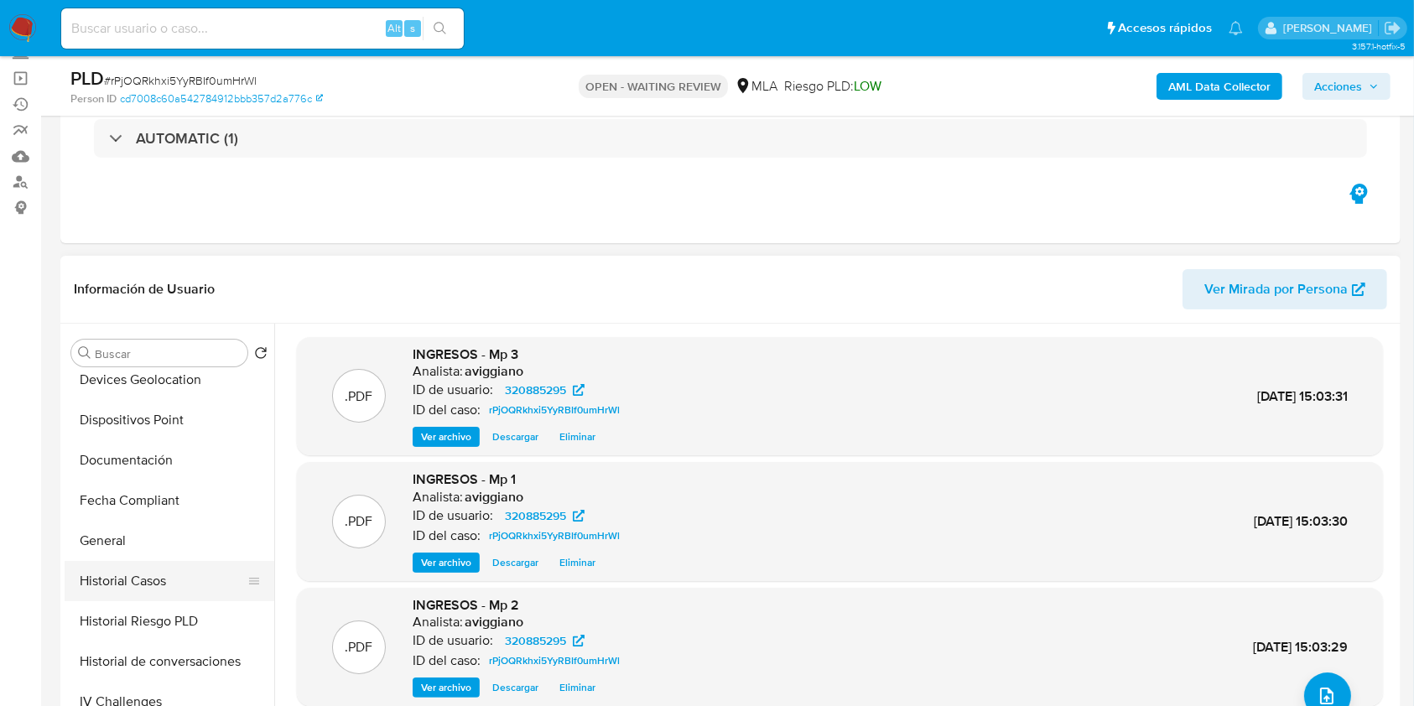
click at [181, 561] on button "Historial Casos" at bounding box center [163, 581] width 196 height 40
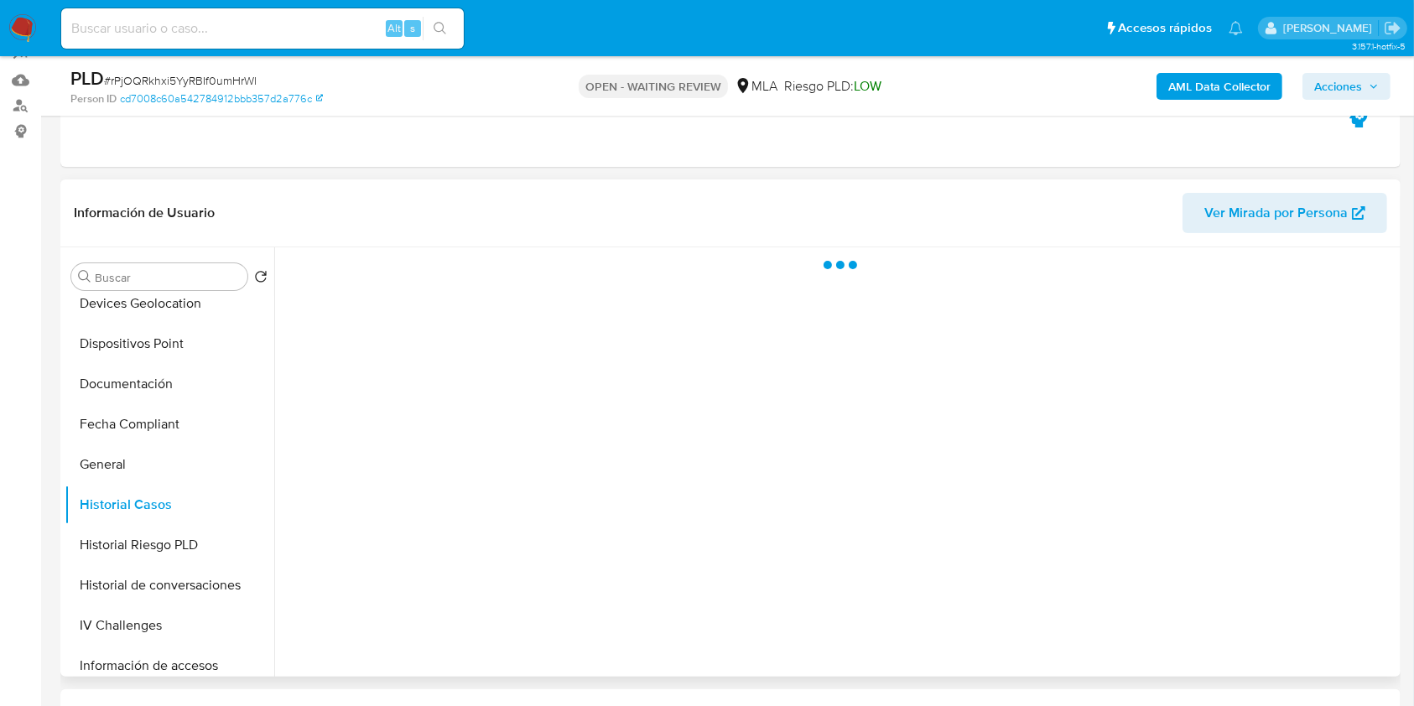
scroll to position [223, 0]
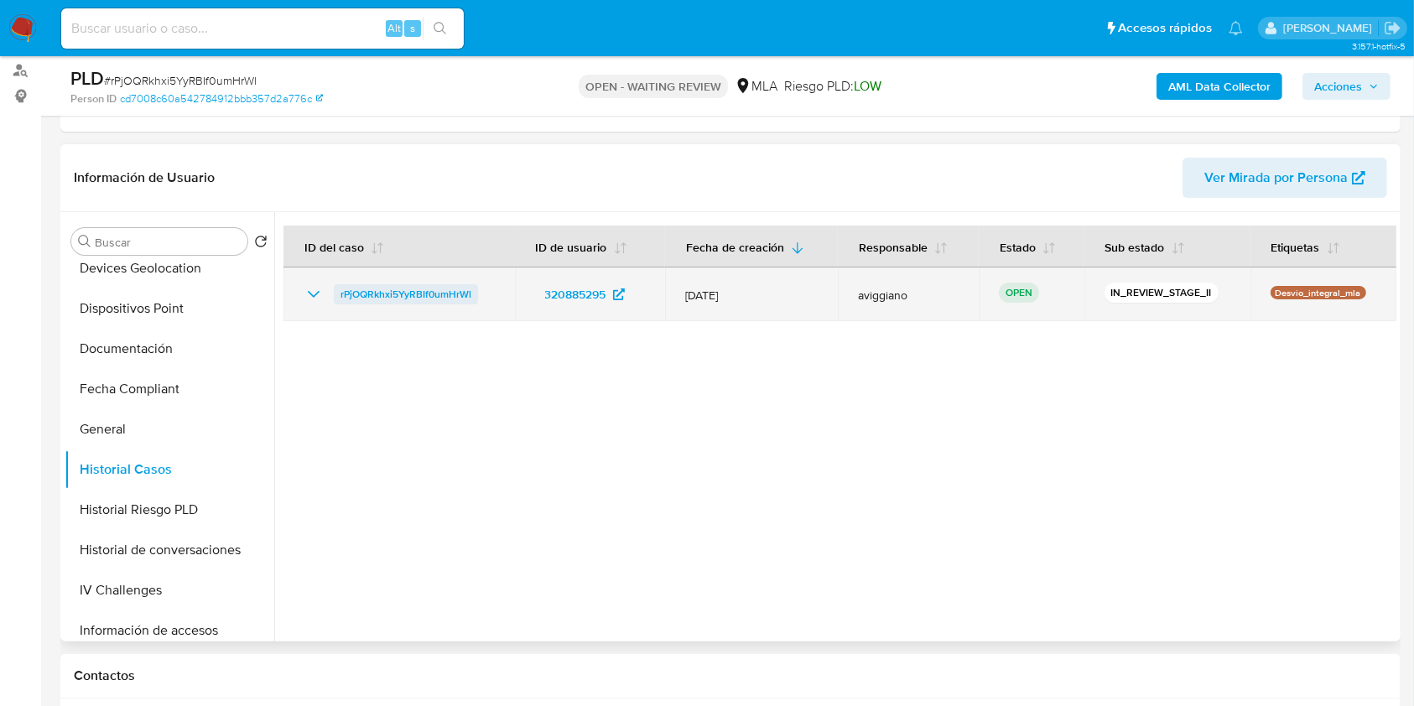
click at [445, 302] on span "rPjOQRkhxi5YyRBIf0umHrWl" at bounding box center [406, 294] width 131 height 20
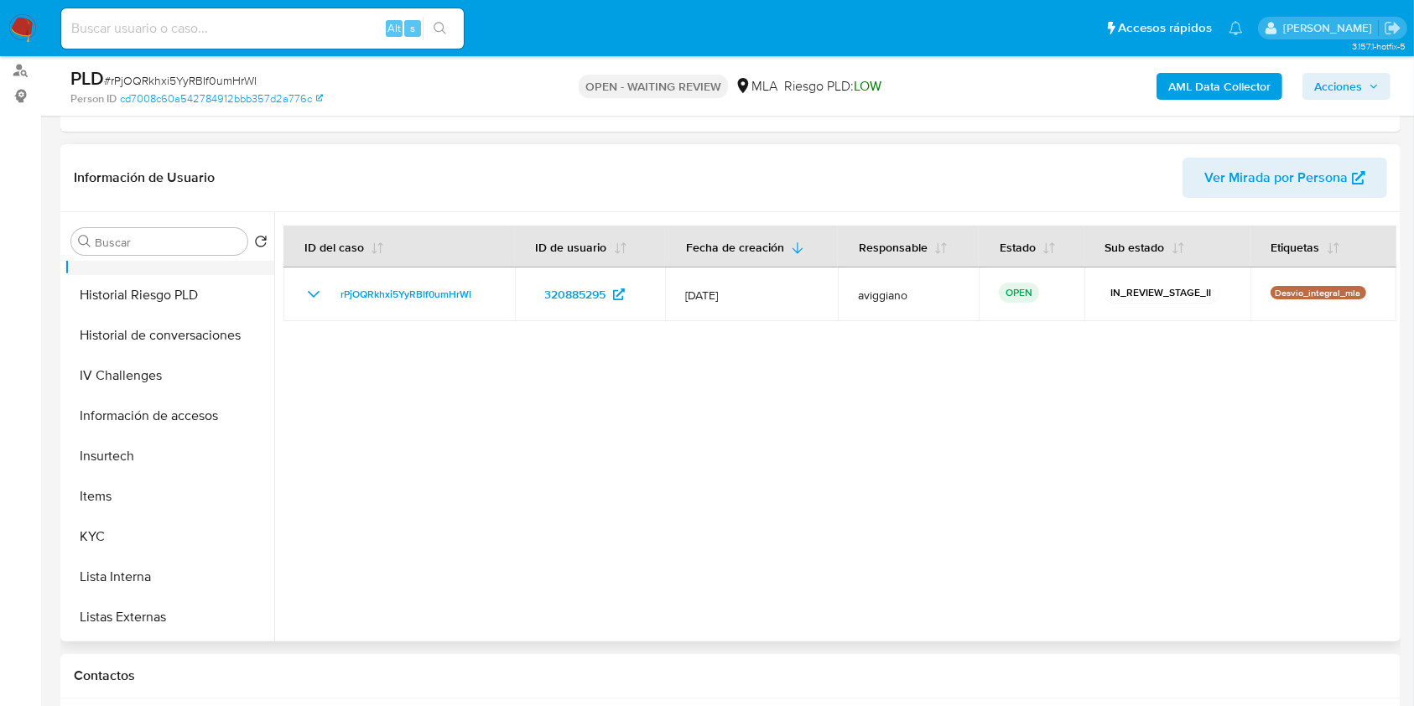
scroll to position [671, 0]
click at [128, 403] on button "KYC" at bounding box center [163, 416] width 196 height 40
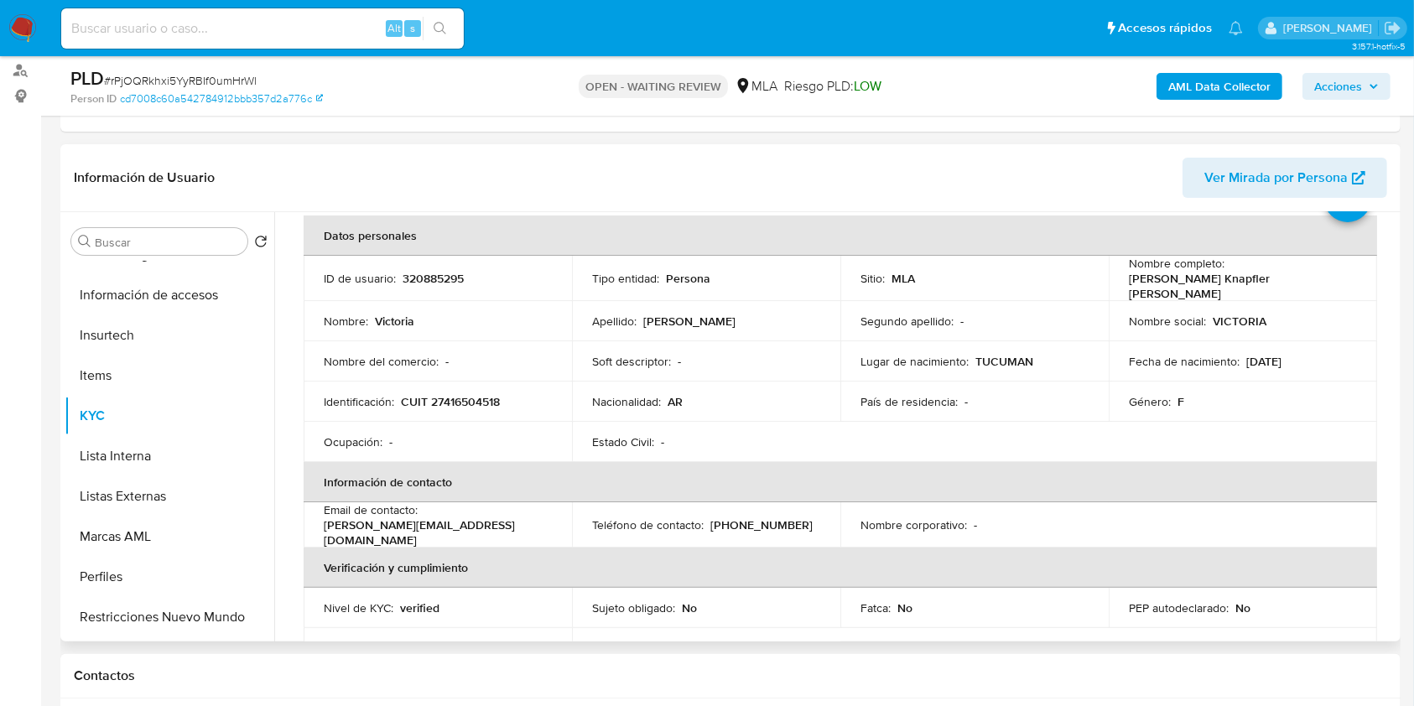
scroll to position [112, 0]
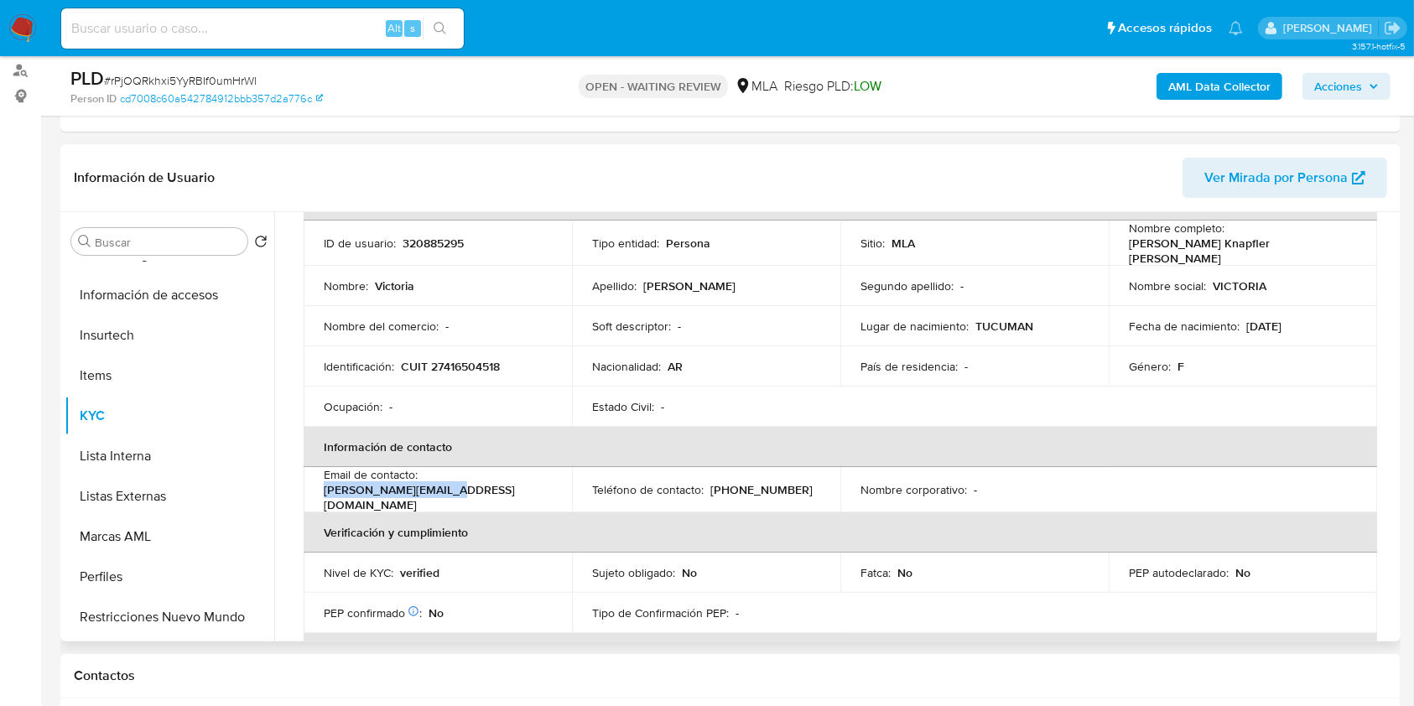
drag, startPoint x: 424, startPoint y: 482, endPoint x: 544, endPoint y: 480, distance: 120.0
click at [544, 480] on div "Email de contacto : vicky.k.f15@gmail.com" at bounding box center [438, 489] width 228 height 45
copy p "vicky.k.f15@gmail.com"
drag, startPoint x: 1127, startPoint y: 248, endPoint x: 1262, endPoint y: 257, distance: 134.5
click at [1262, 257] on td "Nombre completo : Victoria Knapfler Fernandez" at bounding box center [1243, 243] width 268 height 45
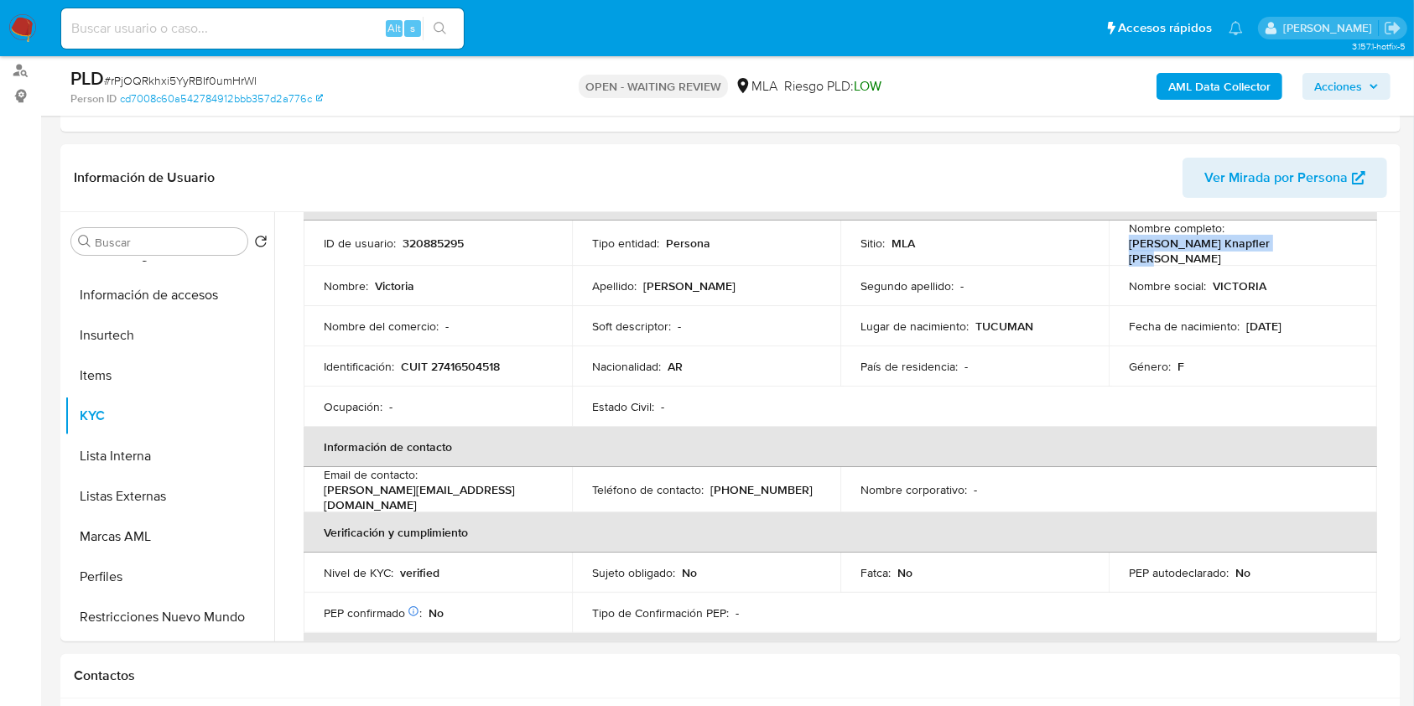
copy p "Victoria Knapfler Fernandez"
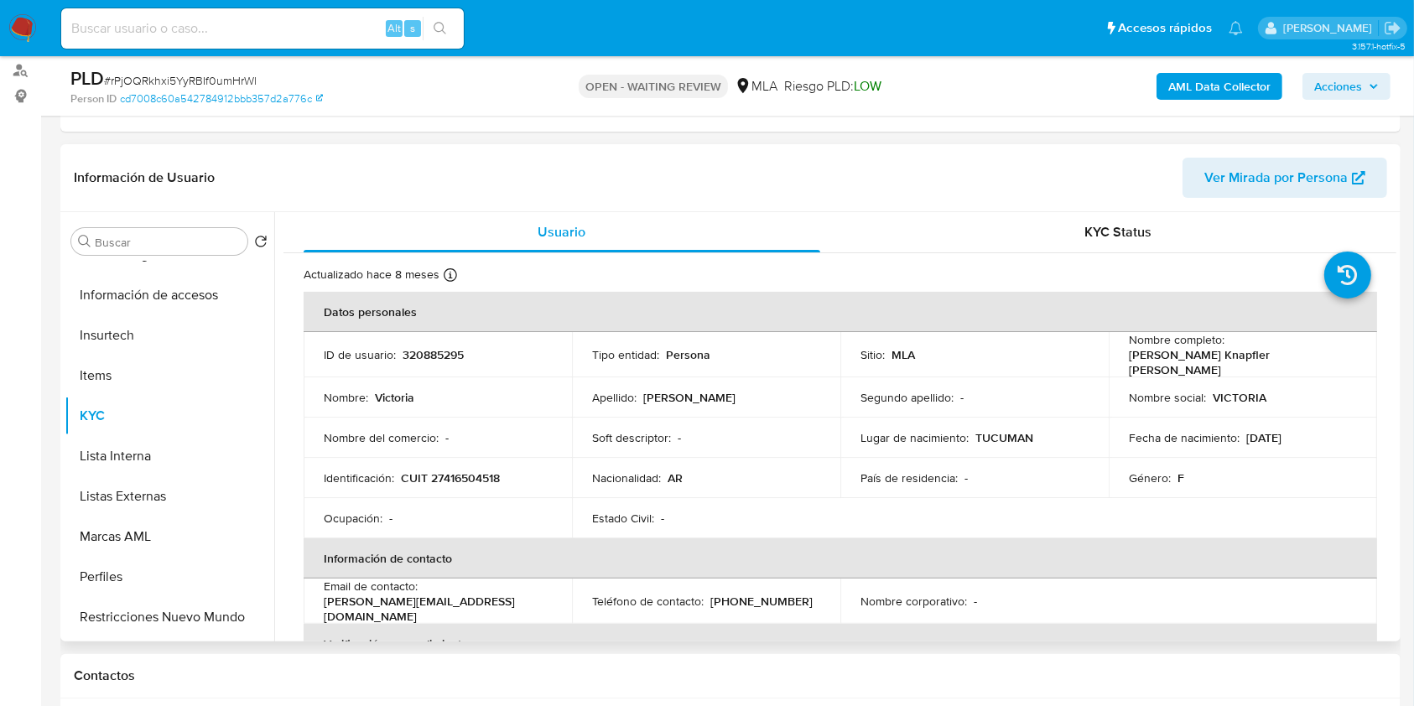
click at [416, 347] on p "320885295" at bounding box center [433, 354] width 61 height 15
copy p "320885295"
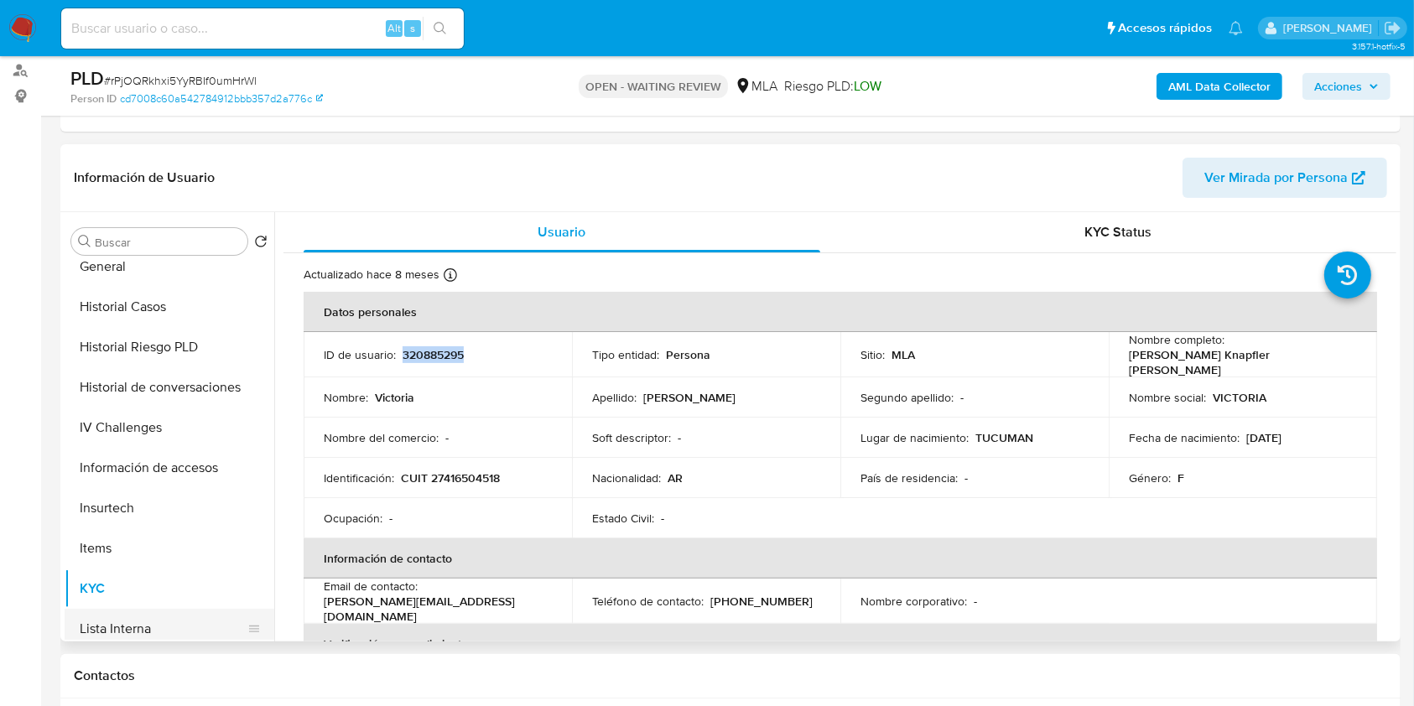
scroll to position [336, 0]
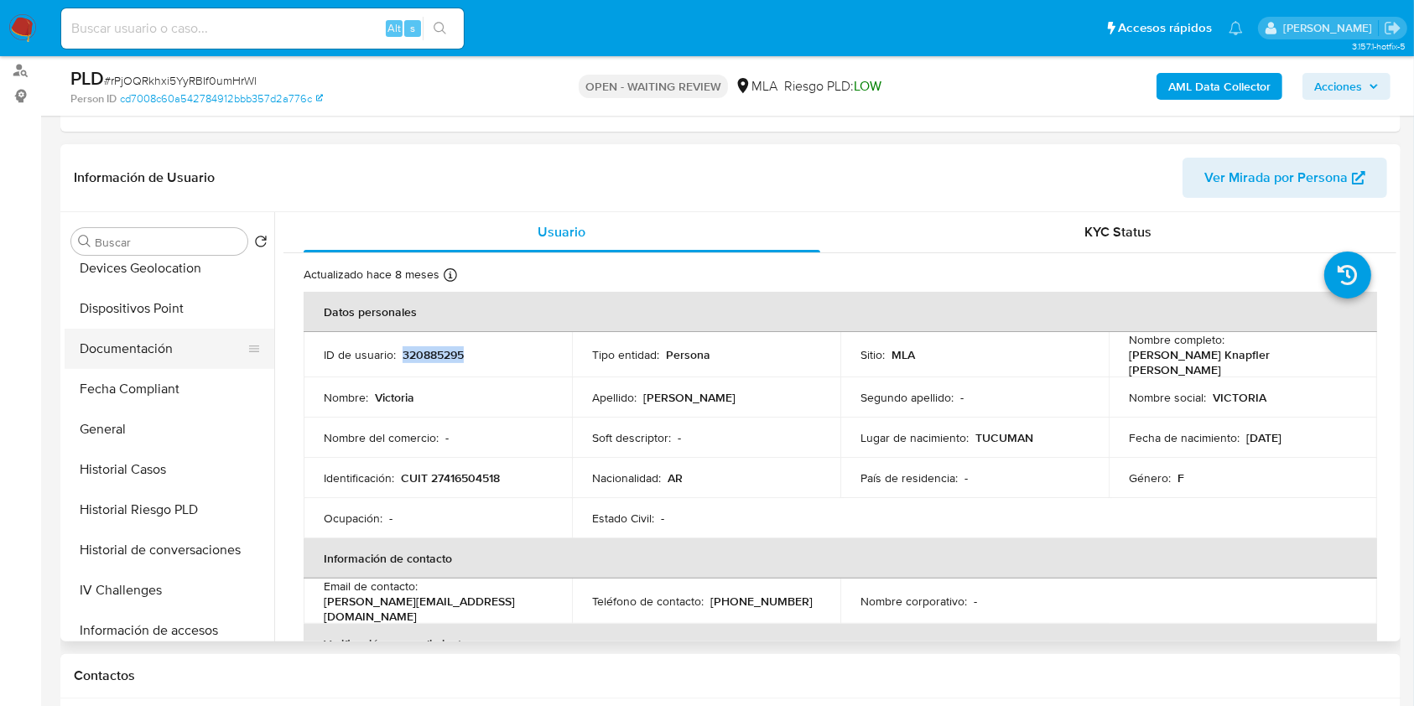
click at [152, 355] on button "Documentación" at bounding box center [163, 349] width 196 height 40
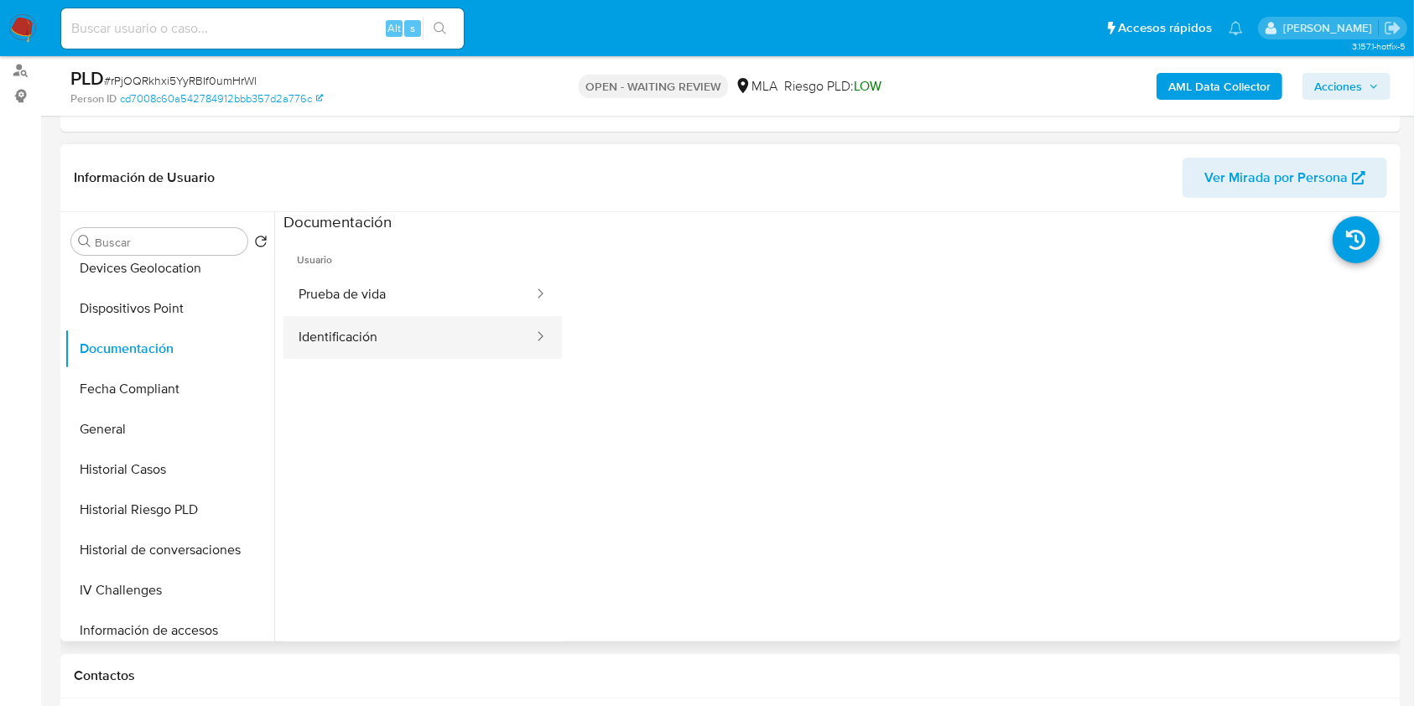
click at [374, 341] on button "Identificación" at bounding box center [410, 337] width 252 height 43
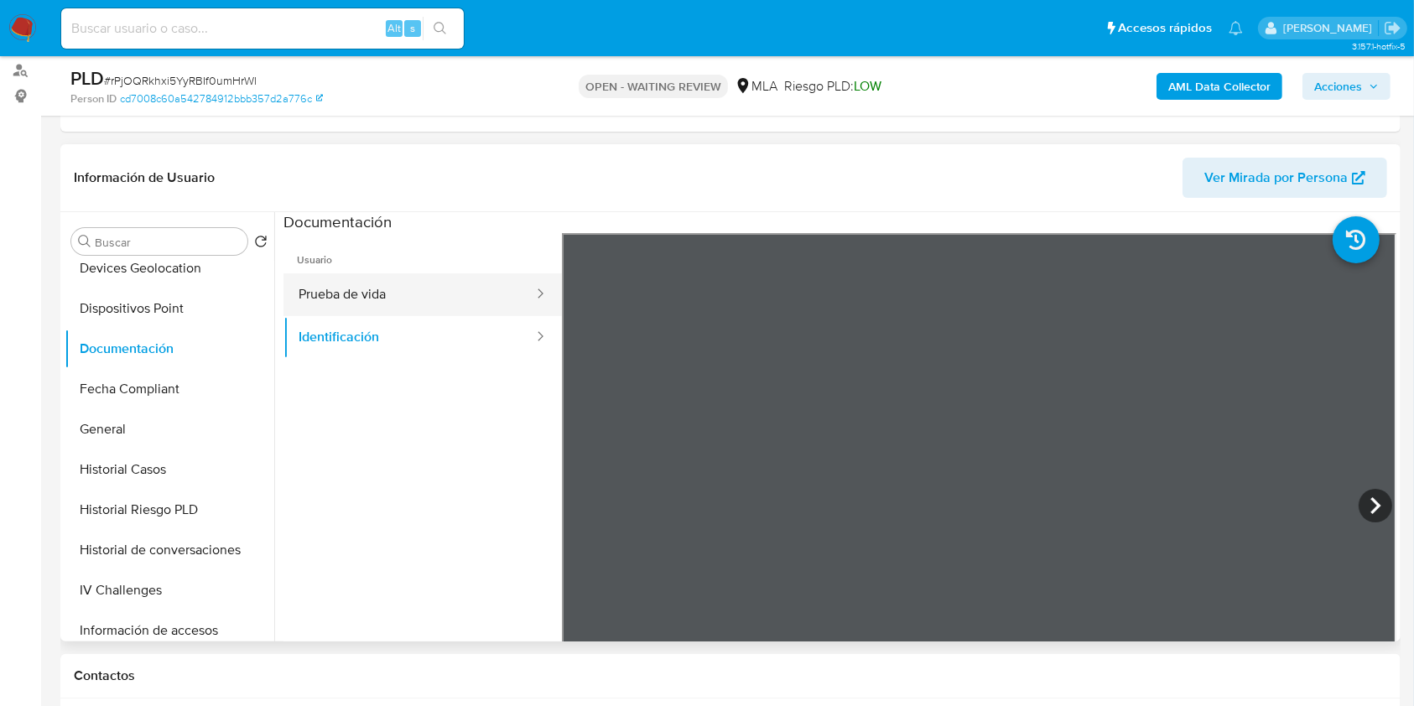
click at [396, 292] on button "Prueba de vida" at bounding box center [410, 294] width 252 height 43
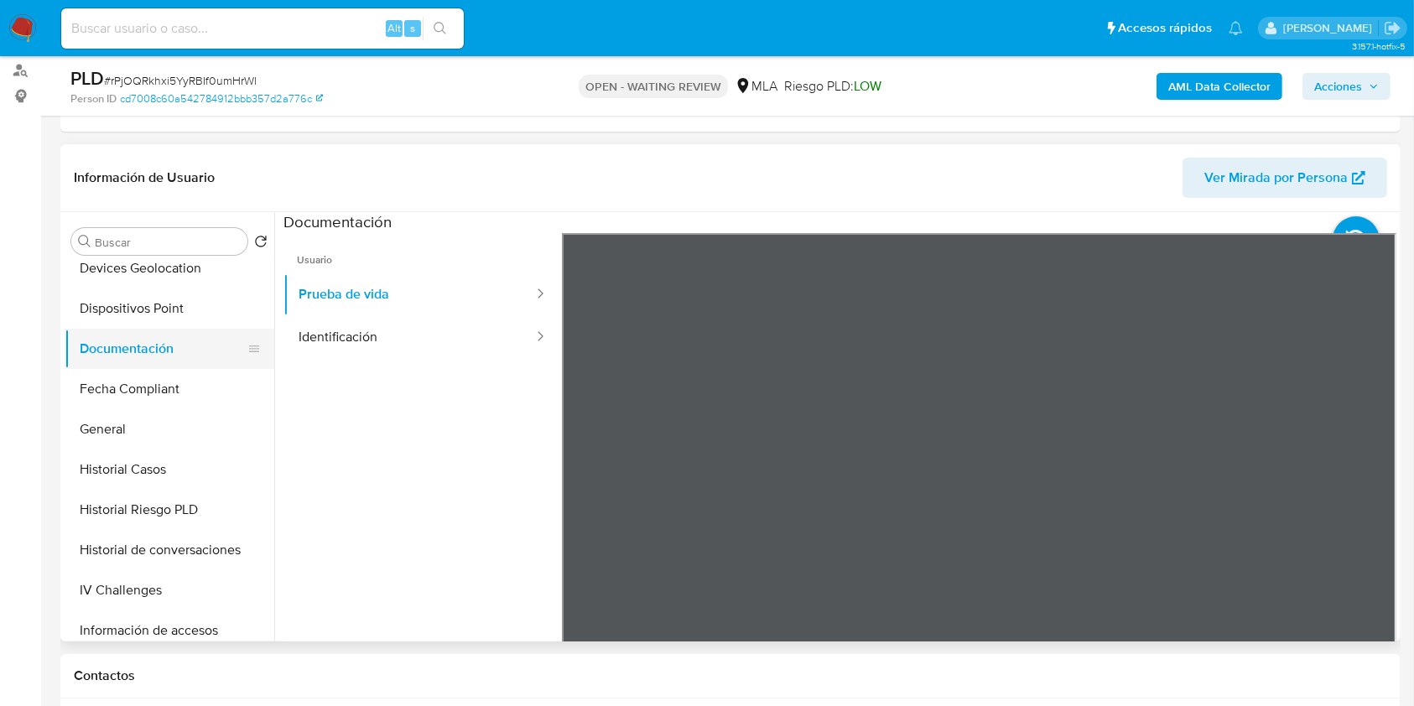
scroll to position [0, 0]
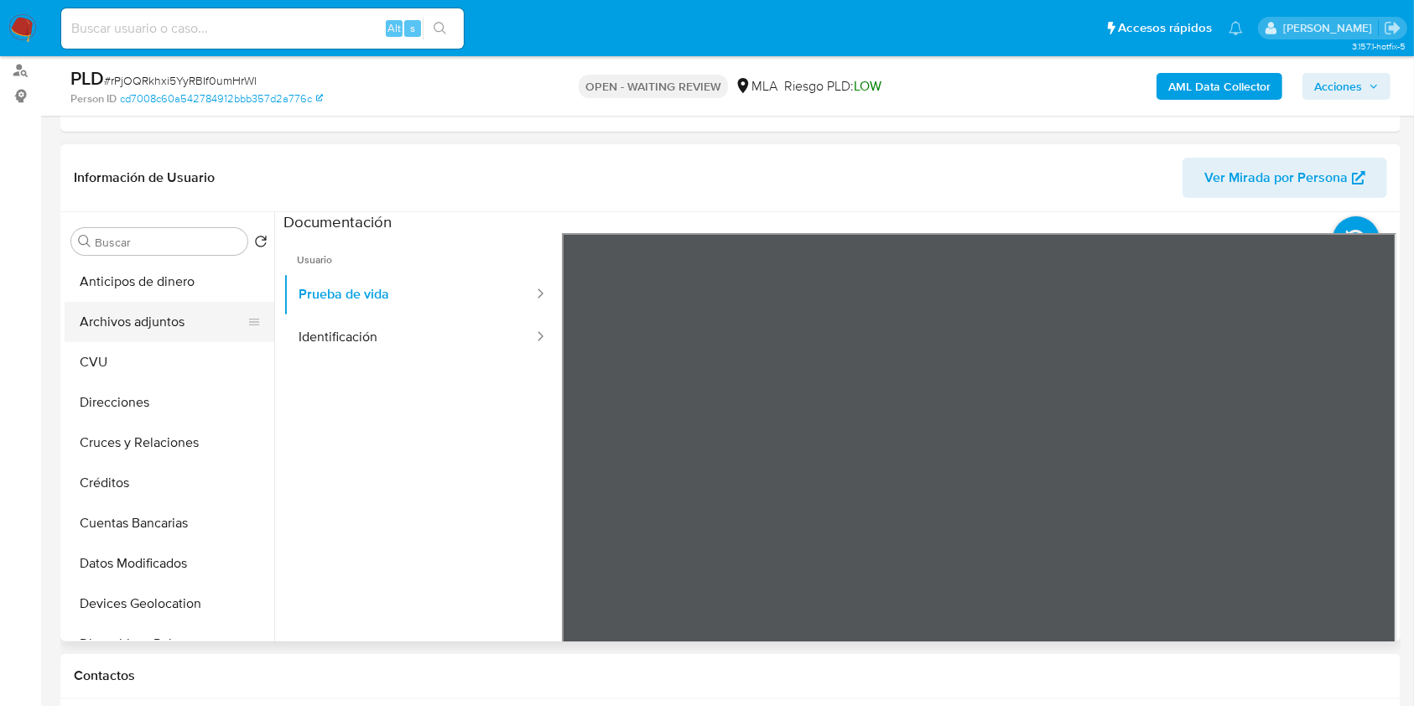
click at [160, 330] on button "Archivos adjuntos" at bounding box center [163, 322] width 196 height 40
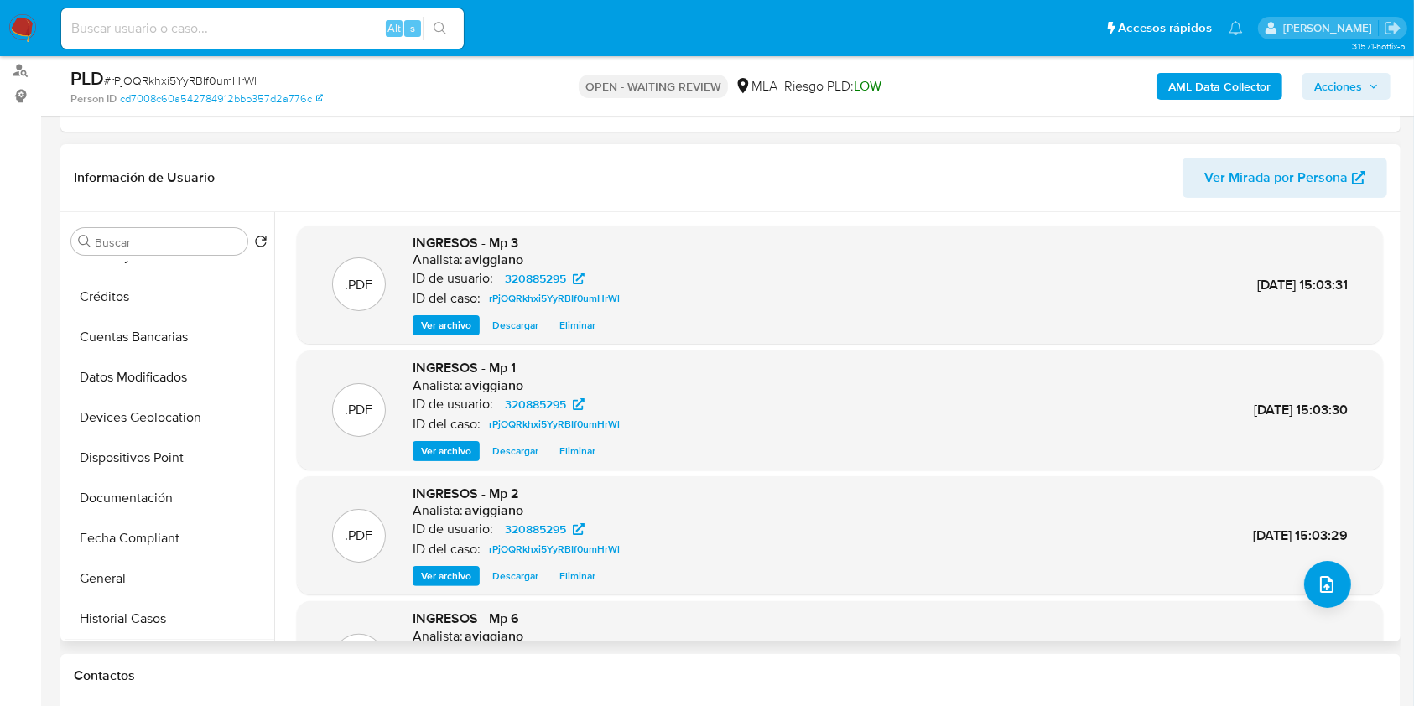
scroll to position [336, 0]
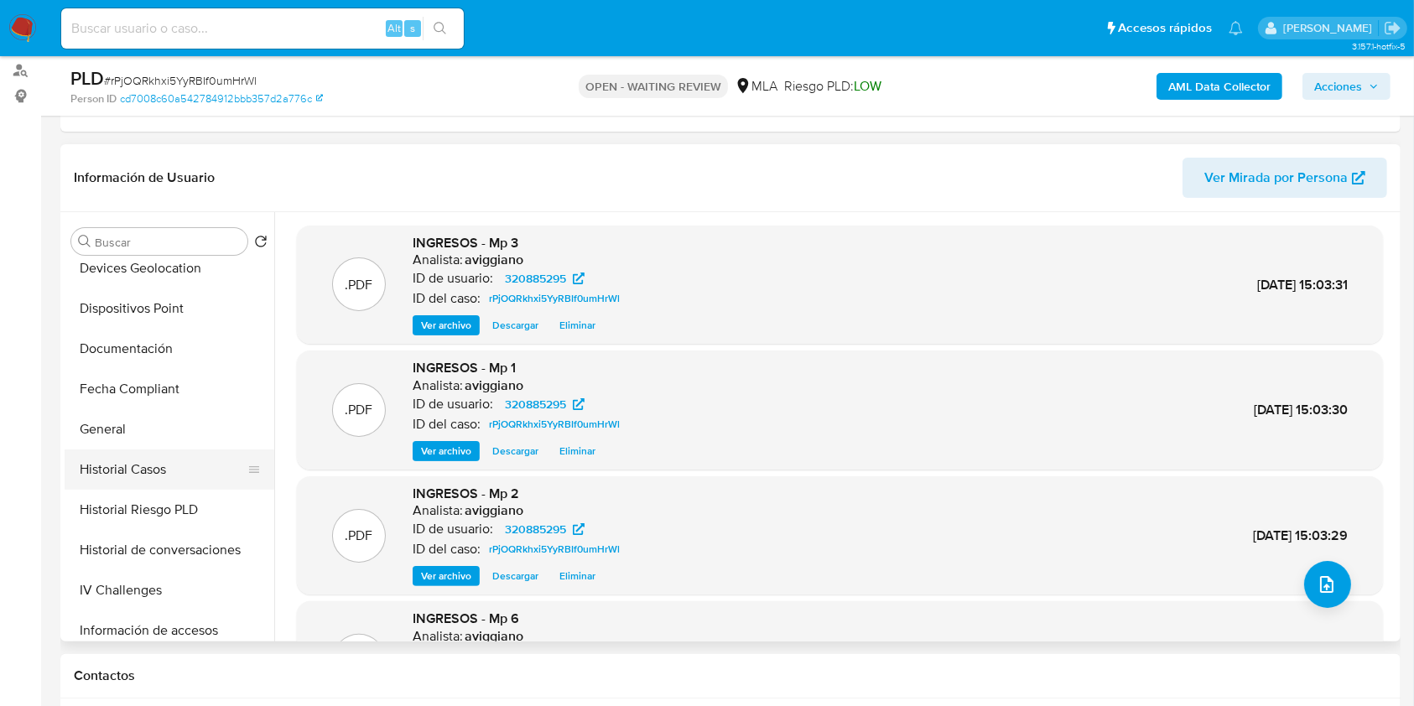
click at [177, 475] on button "Historial Casos" at bounding box center [163, 470] width 196 height 40
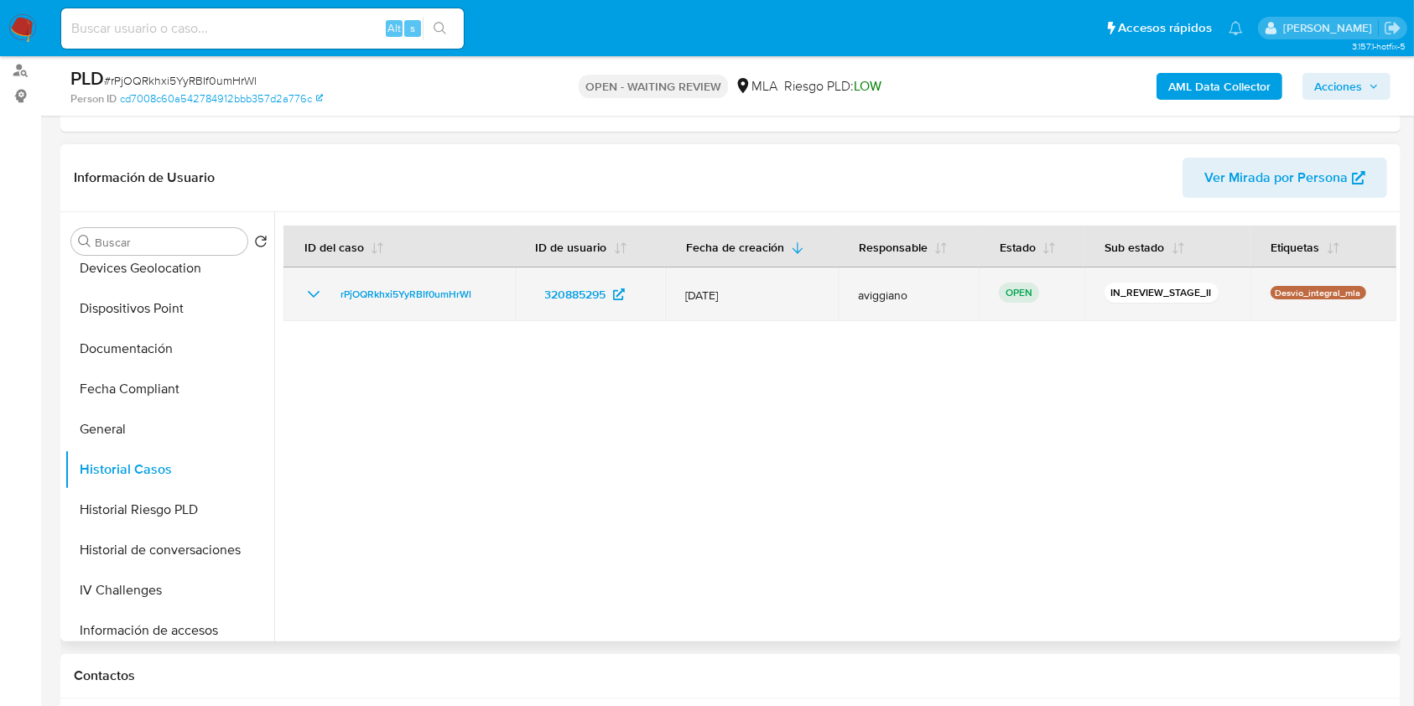
drag, startPoint x: 500, startPoint y: 280, endPoint x: 331, endPoint y: 278, distance: 168.6
click at [331, 278] on td "rPjOQRkhxi5YyRBIf0umHrWl" at bounding box center [400, 295] width 232 height 54
click at [363, 295] on span "rPjOQRkhxi5YyRBIf0umHrWl" at bounding box center [406, 294] width 131 height 20
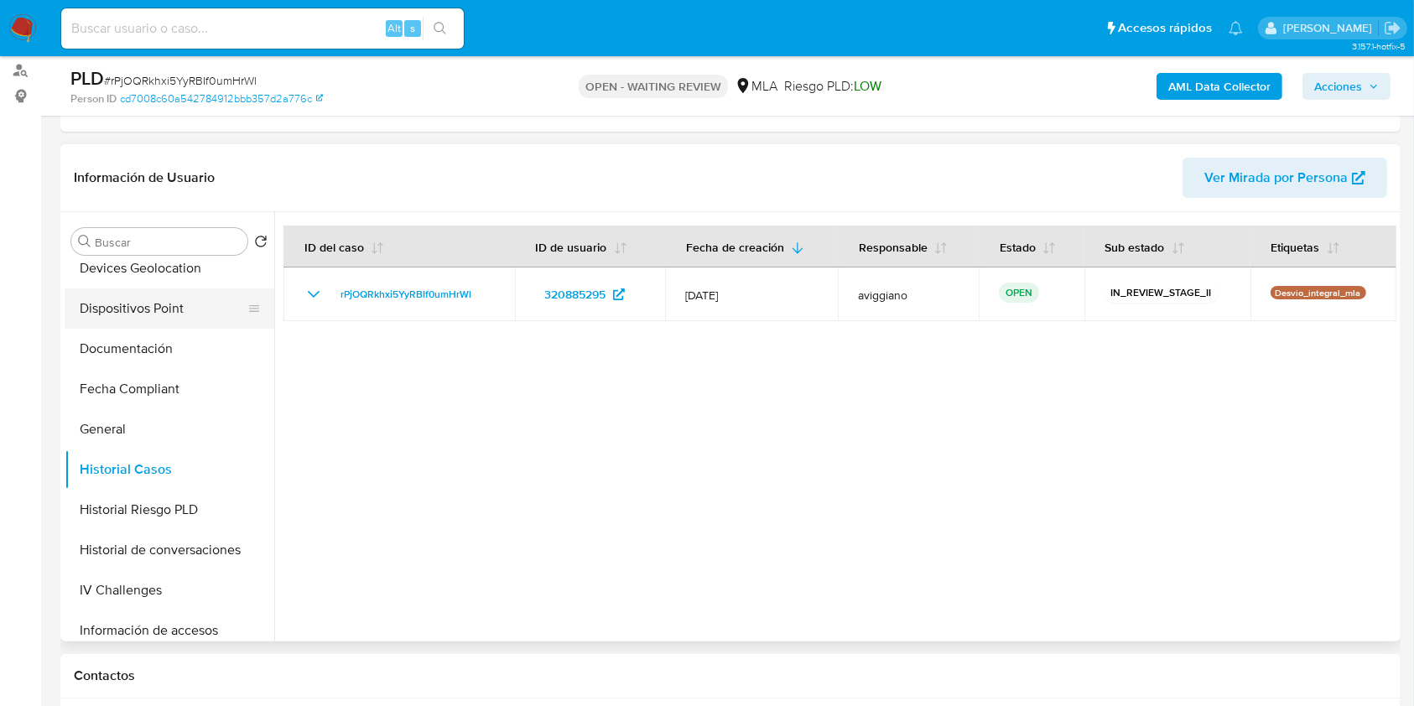
click at [134, 313] on button "Dispositivos Point" at bounding box center [163, 309] width 196 height 40
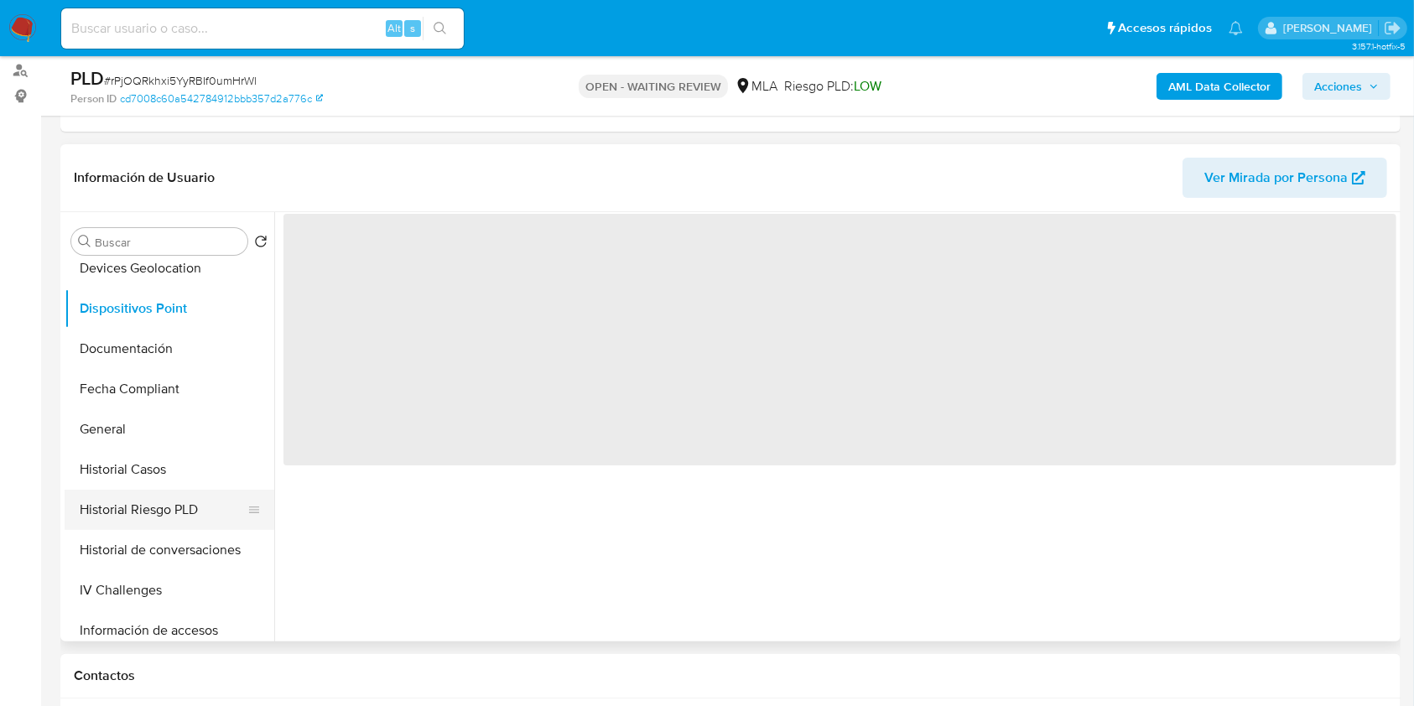
click at [124, 490] on button "Historial Riesgo PLD" at bounding box center [163, 510] width 196 height 40
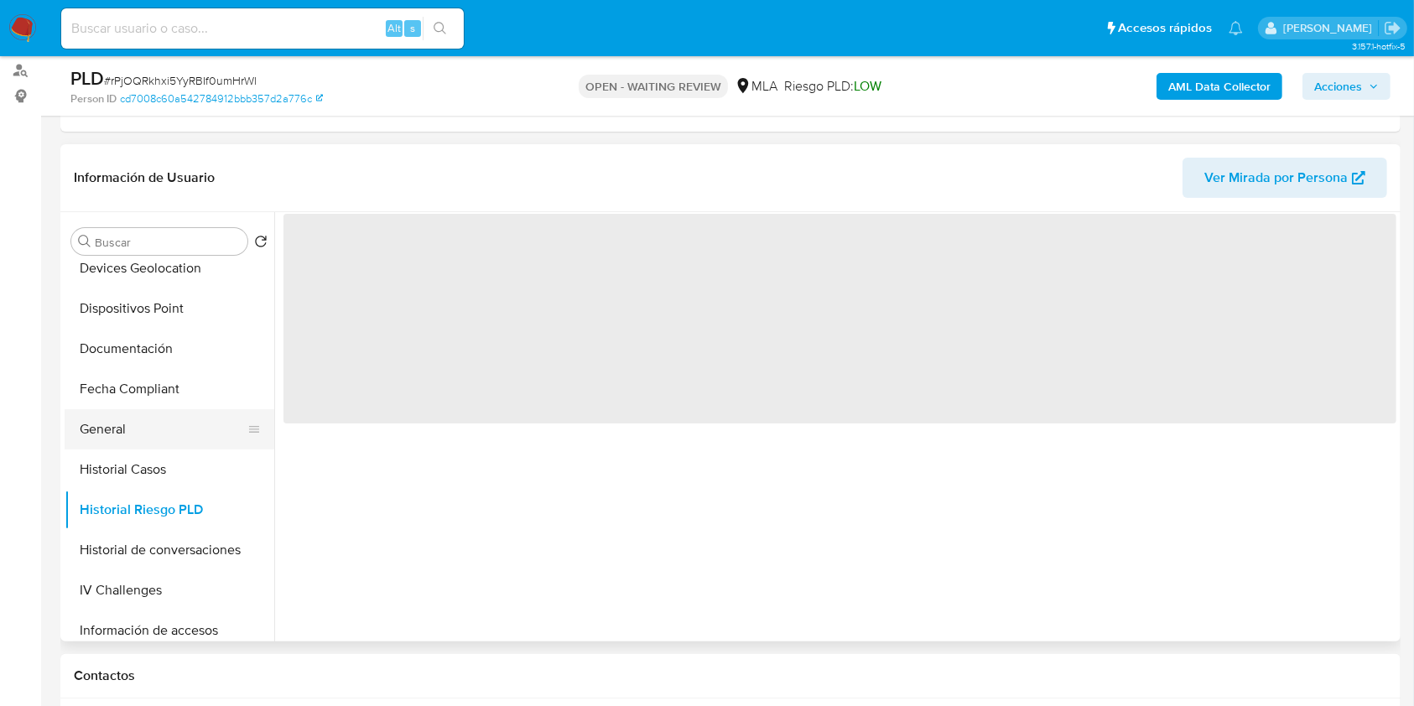
scroll to position [223, 0]
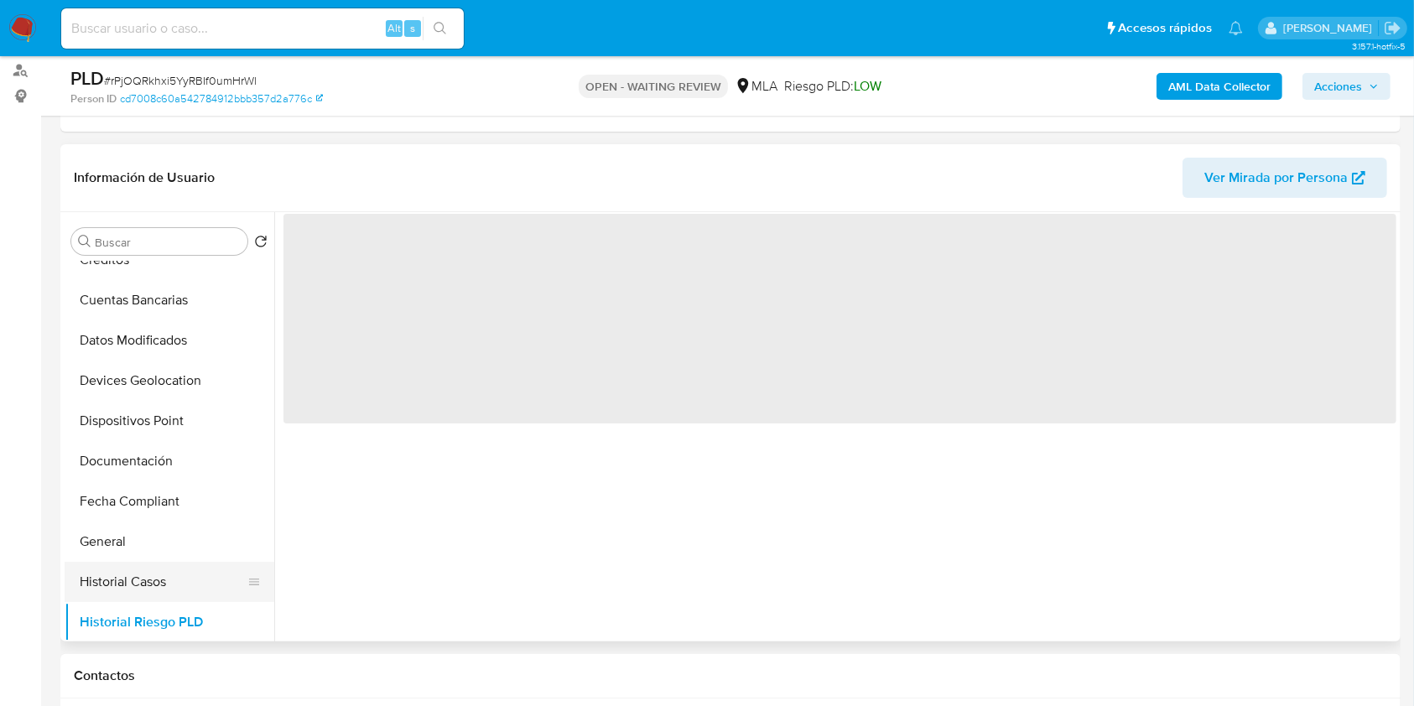
click at [107, 569] on button "Historial Casos" at bounding box center [163, 582] width 196 height 40
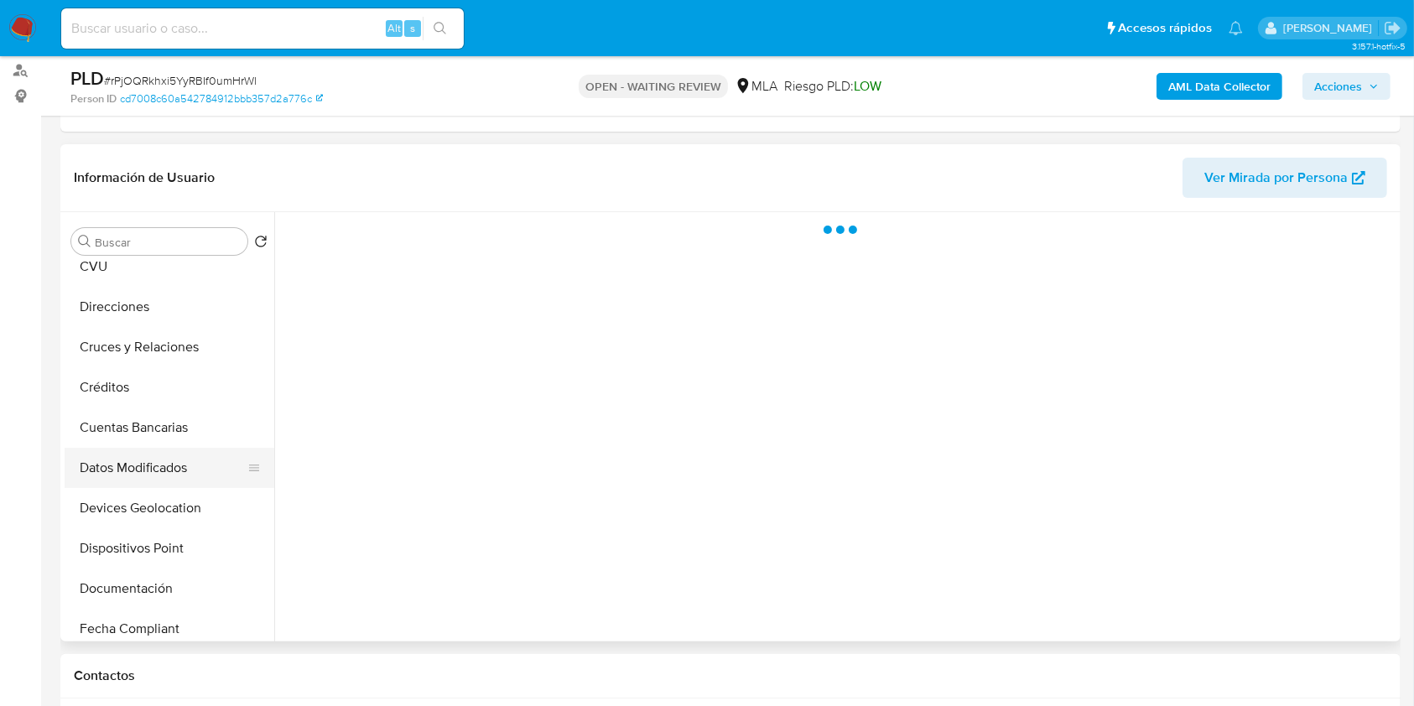
scroll to position [0, 0]
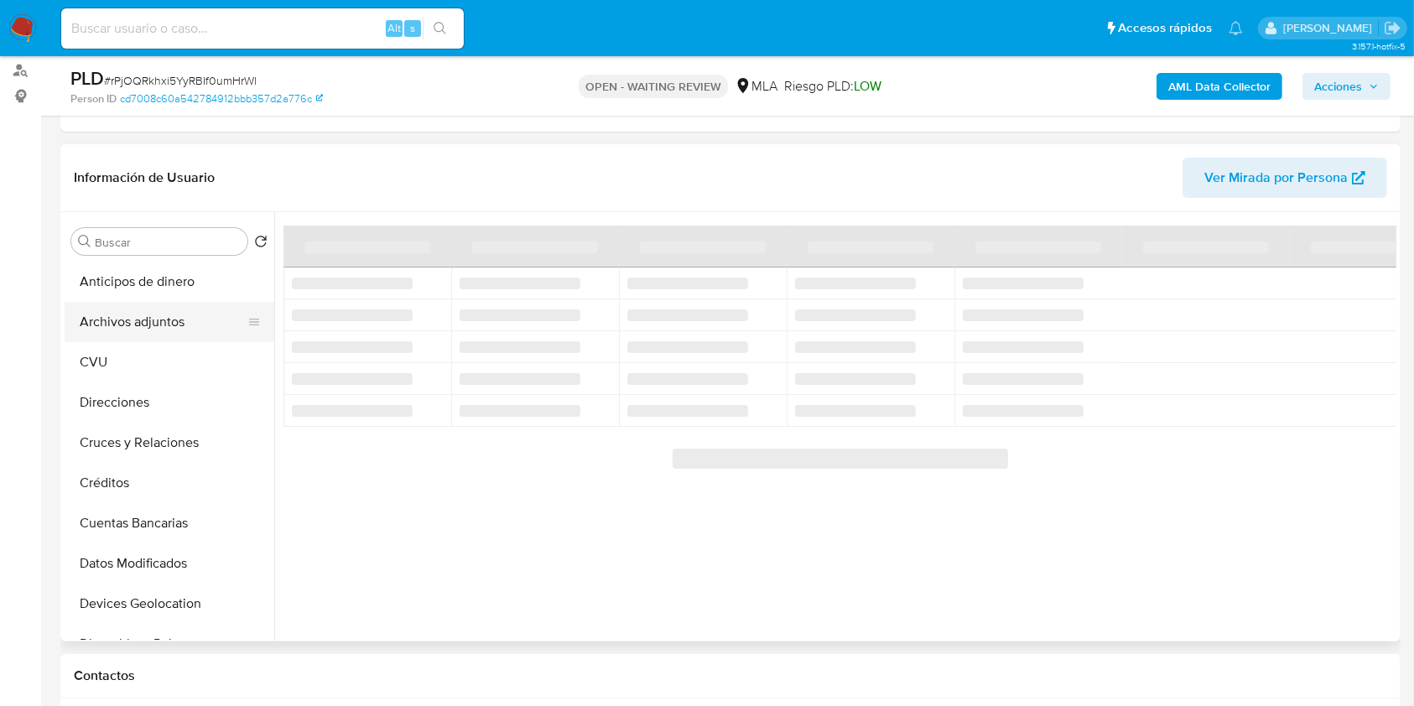
click at [208, 314] on button "Archivos adjuntos" at bounding box center [163, 322] width 196 height 40
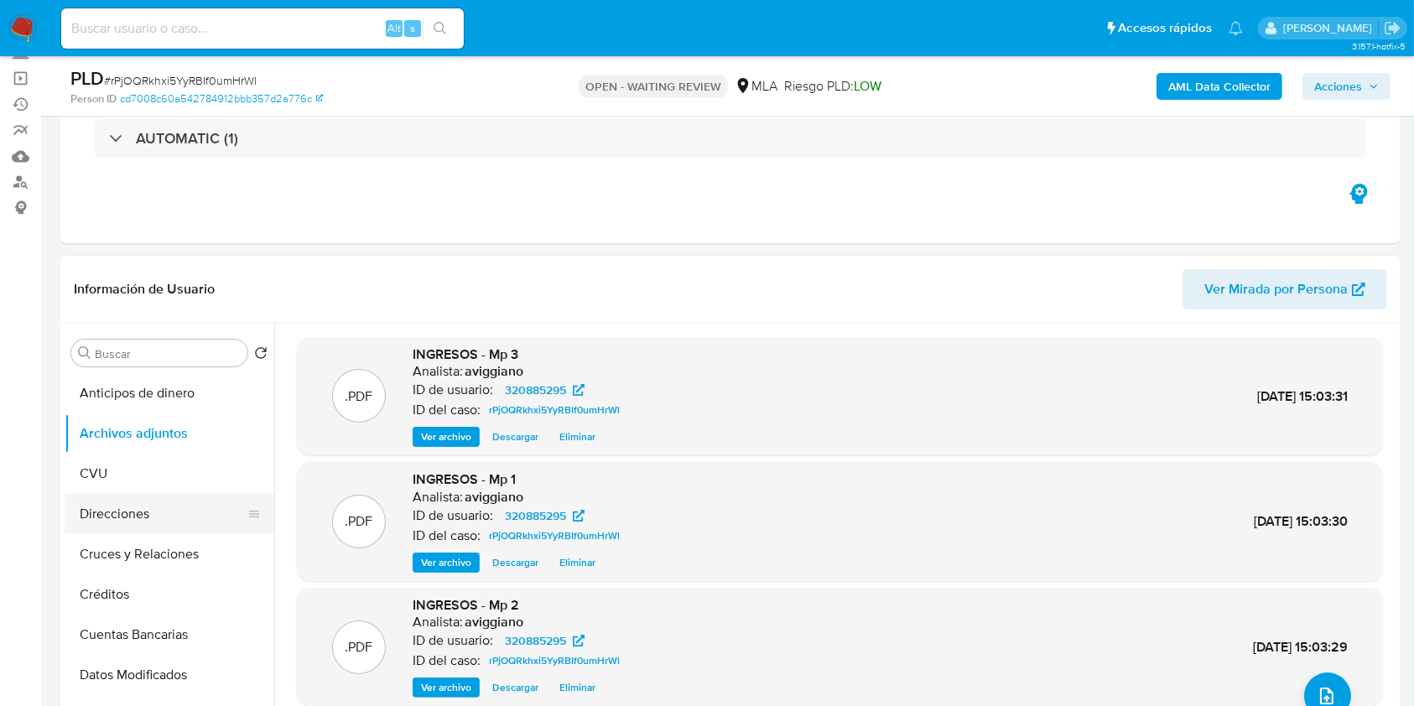
click at [119, 533] on button "Direcciones" at bounding box center [163, 514] width 196 height 40
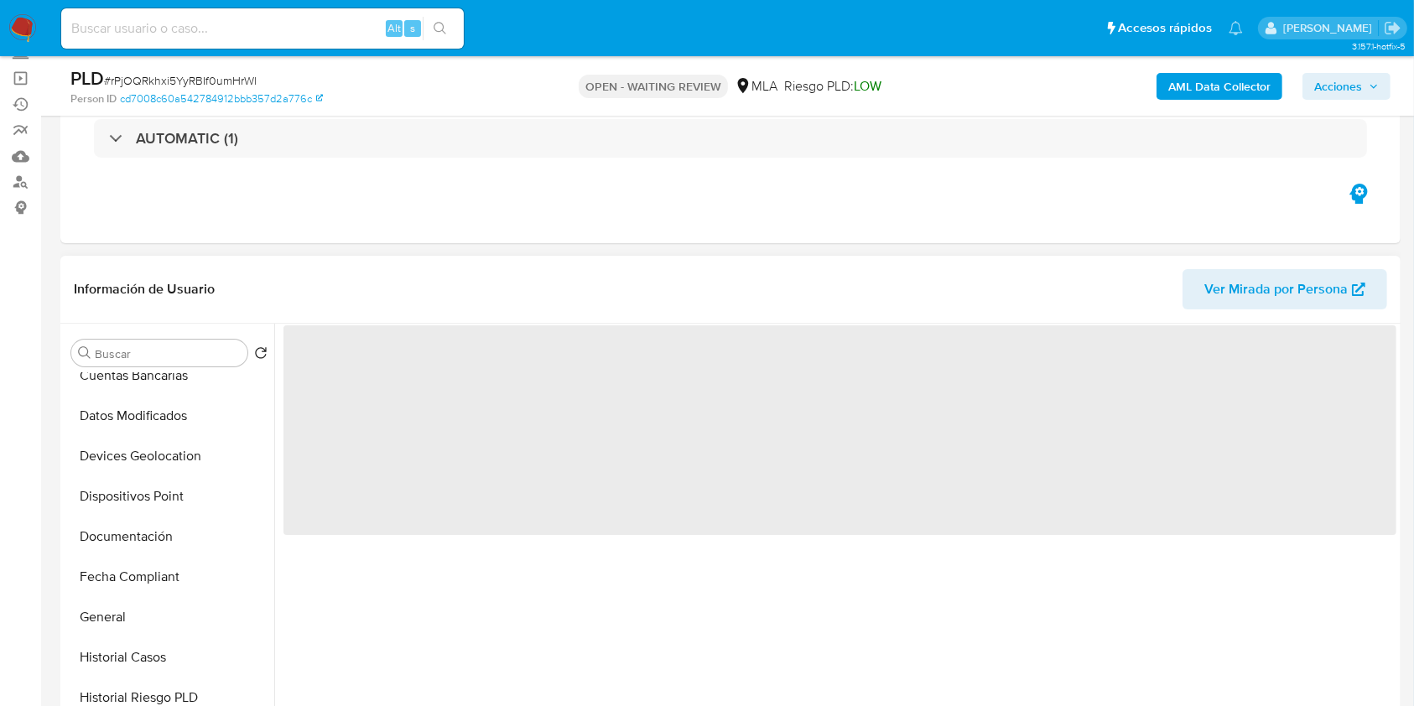
scroll to position [336, 0]
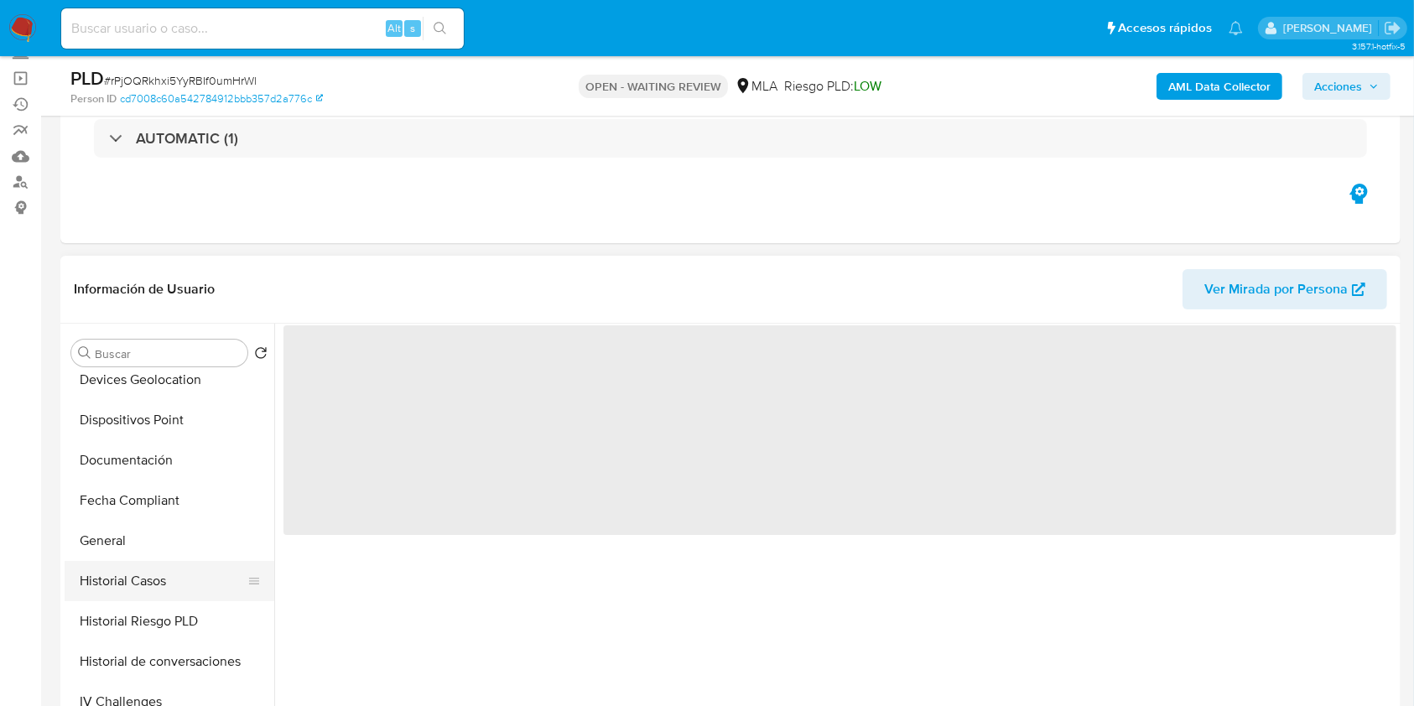
click at [118, 575] on button "Historial Casos" at bounding box center [163, 581] width 196 height 40
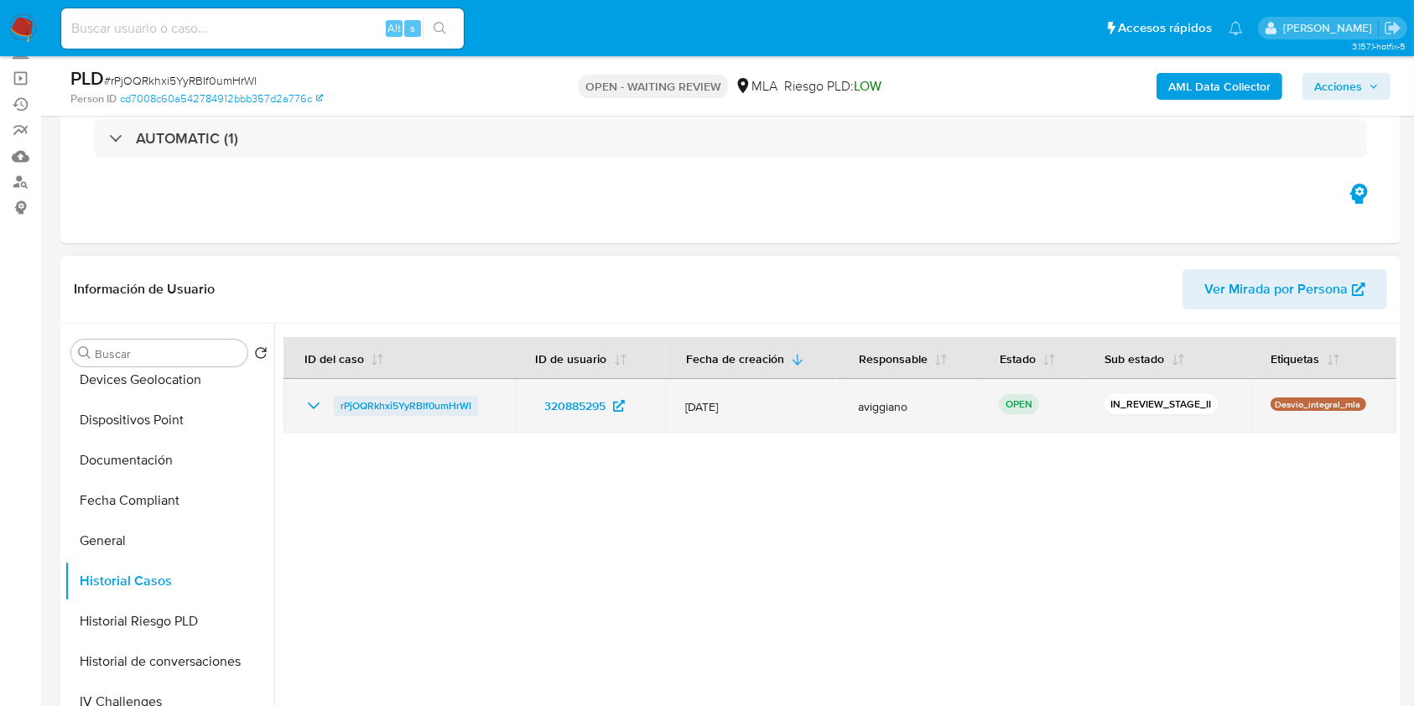
click at [435, 401] on span "rPjOQRkhxi5YyRBIf0umHrWl" at bounding box center [406, 406] width 131 height 20
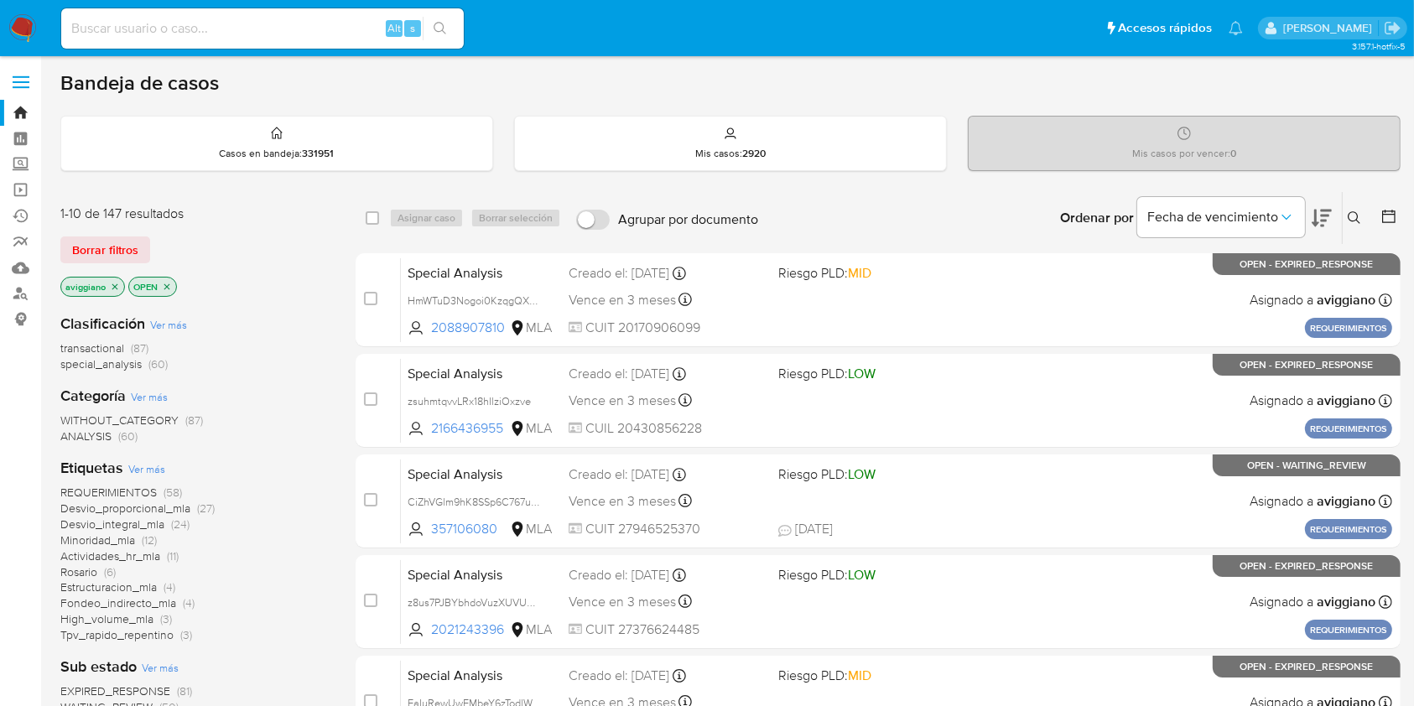
click at [1361, 211] on icon at bounding box center [1354, 217] width 13 height 13
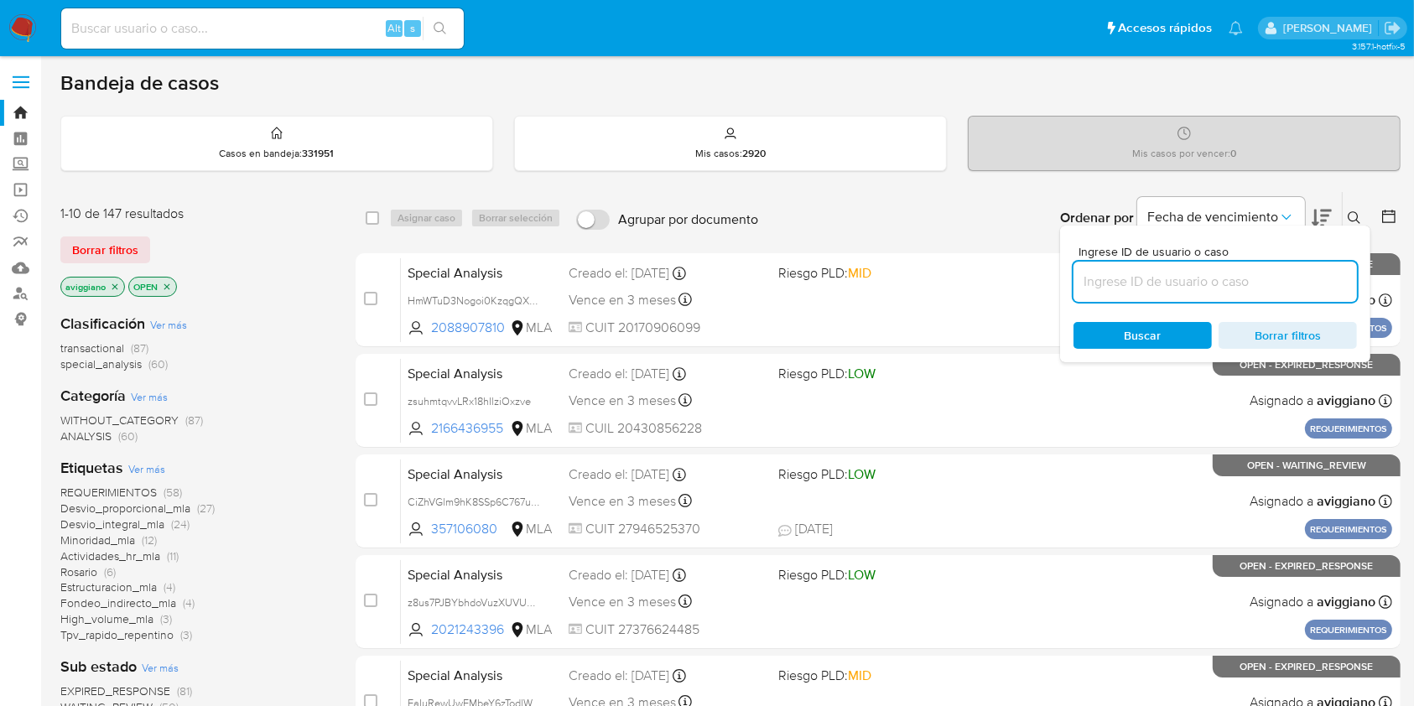
click at [1207, 285] on input at bounding box center [1216, 282] width 284 height 22
type input "rPjOQRkhxi5YyRBIf0umHrWl"
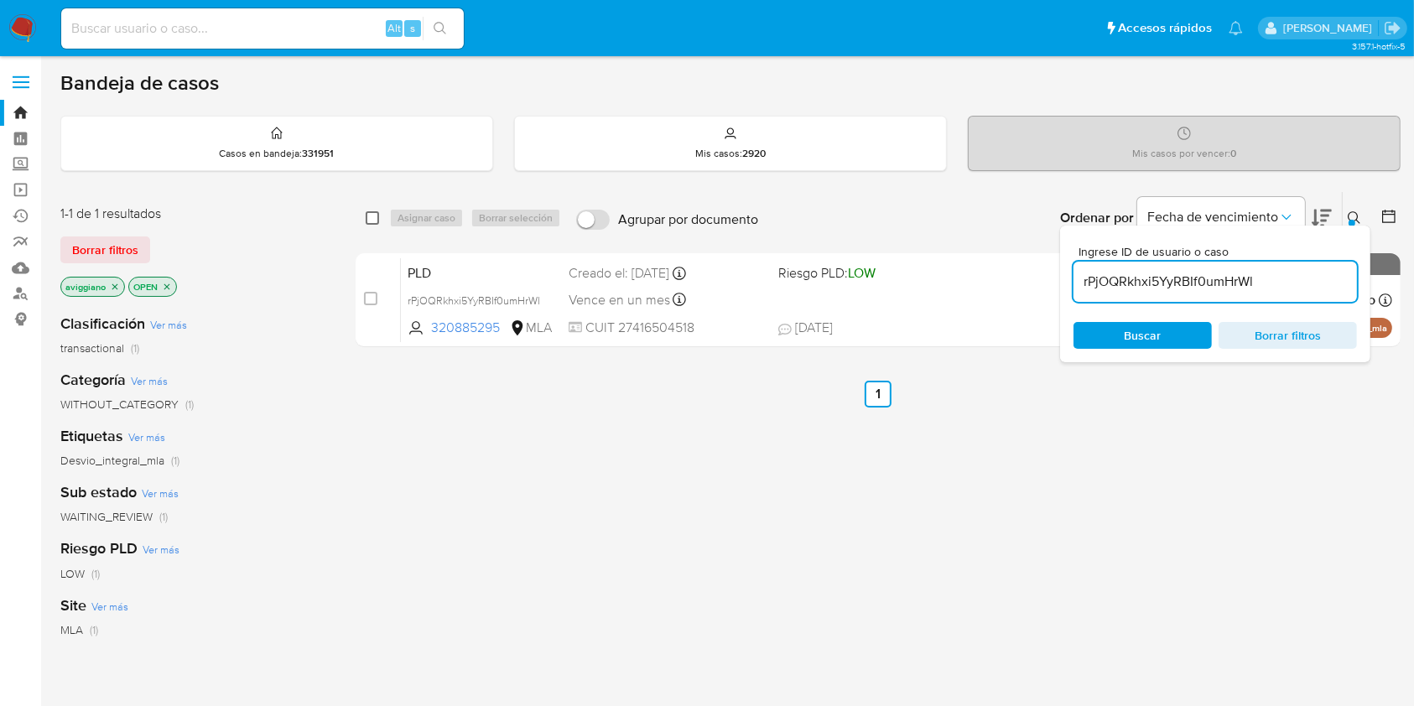
click at [367, 218] on input "checkbox" at bounding box center [372, 217] width 13 height 13
checkbox input "true"
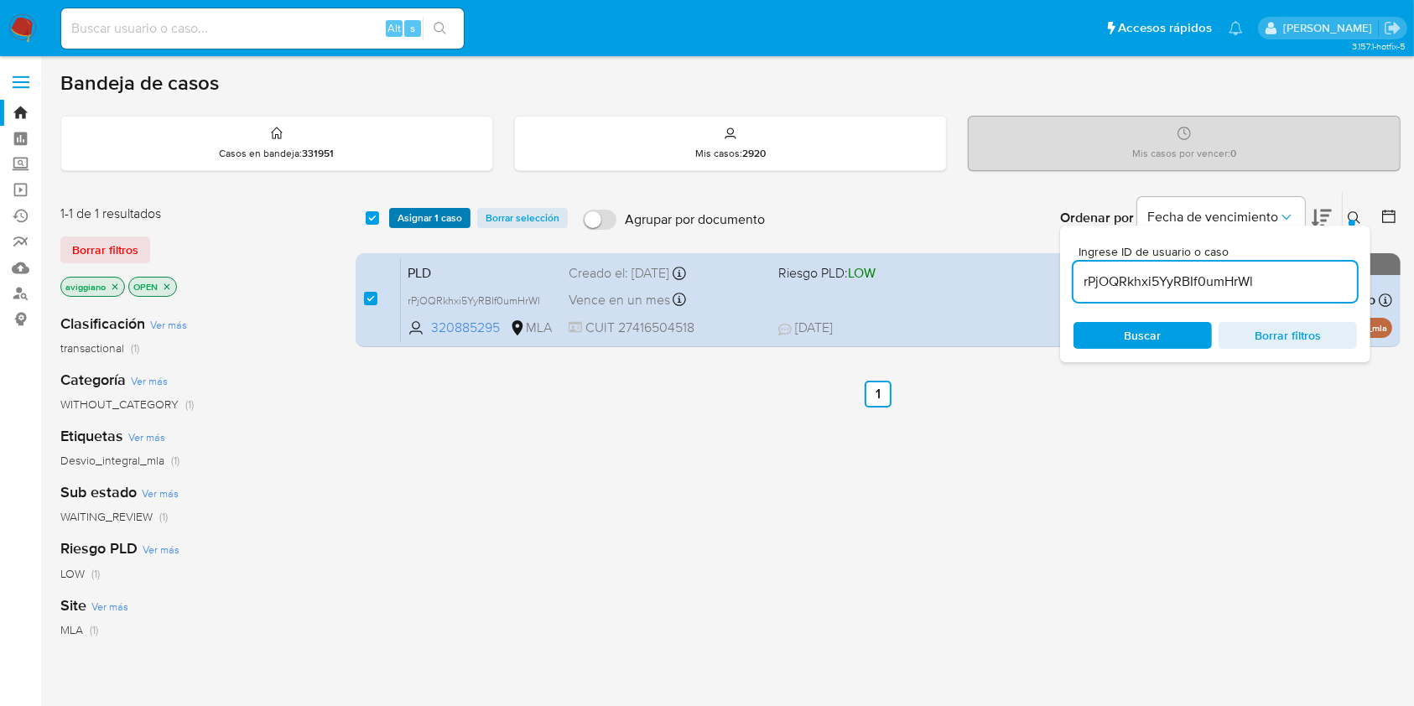
click at [414, 221] on span "Asignar 1 caso" at bounding box center [430, 218] width 65 height 17
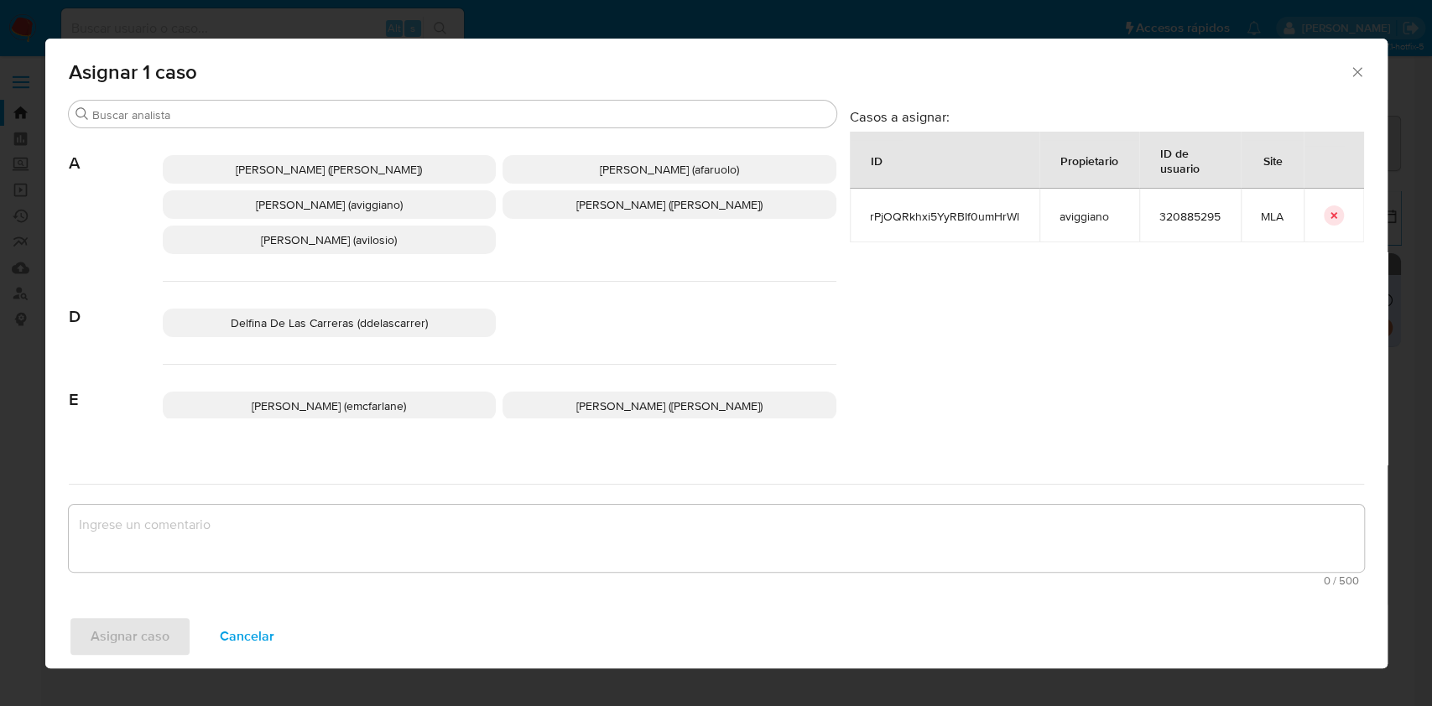
click at [356, 206] on span "Agustina Belen Viggiano (aviggiano)" at bounding box center [329, 204] width 147 height 17
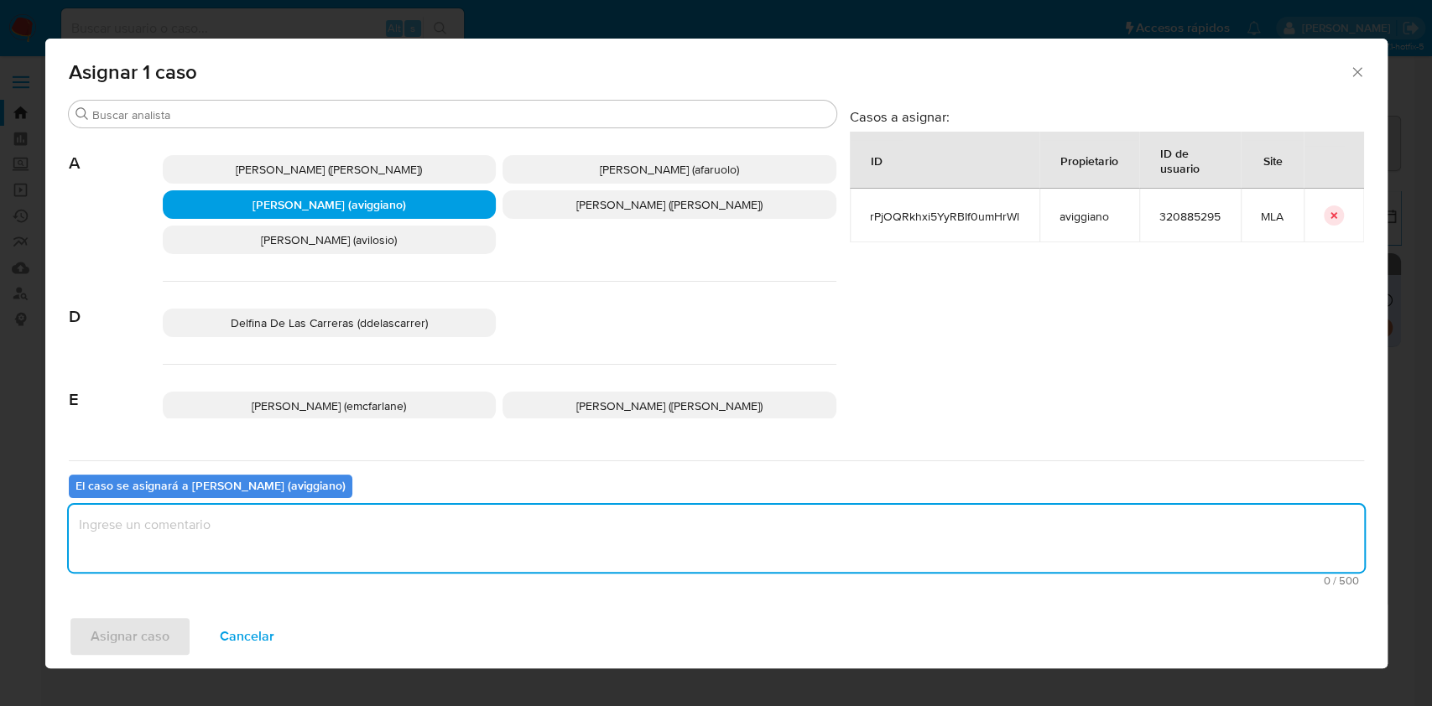
click at [335, 544] on textarea "assign-modal" at bounding box center [716, 538] width 1295 height 67
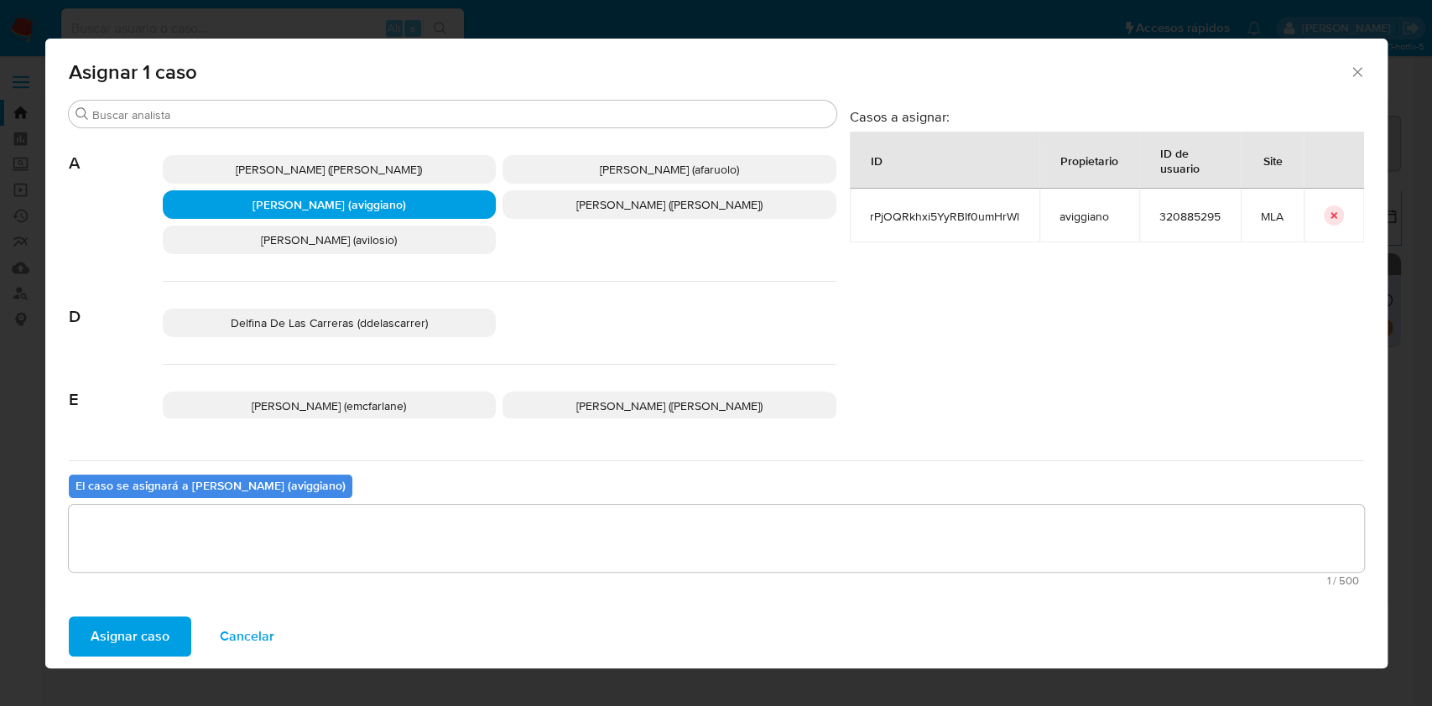
click at [114, 643] on span "Asignar caso" at bounding box center [130, 636] width 79 height 37
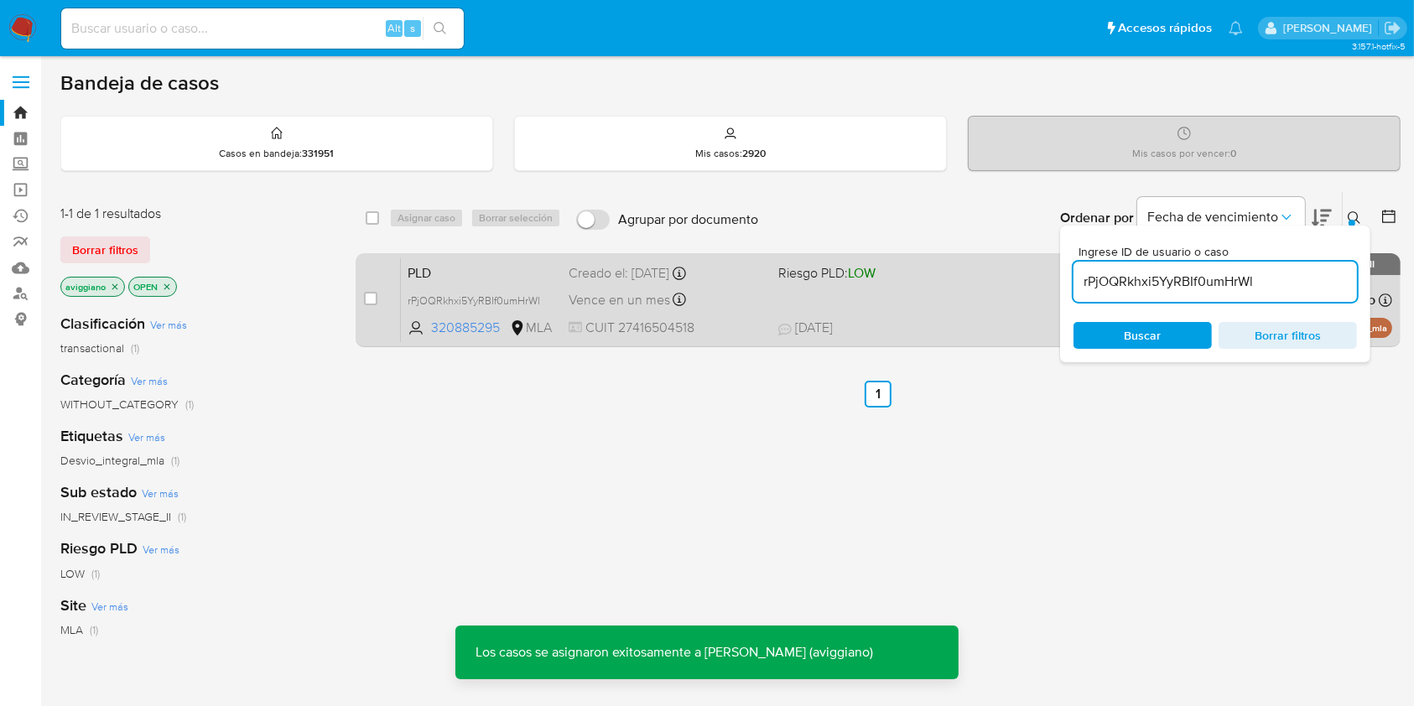
click at [989, 287] on div "PLD rPjOQRkhxi5YyRBIf0umHrWl 320885295 MLA Riesgo PLD: LOW Creado el: 12/07/202…" at bounding box center [896, 300] width 991 height 85
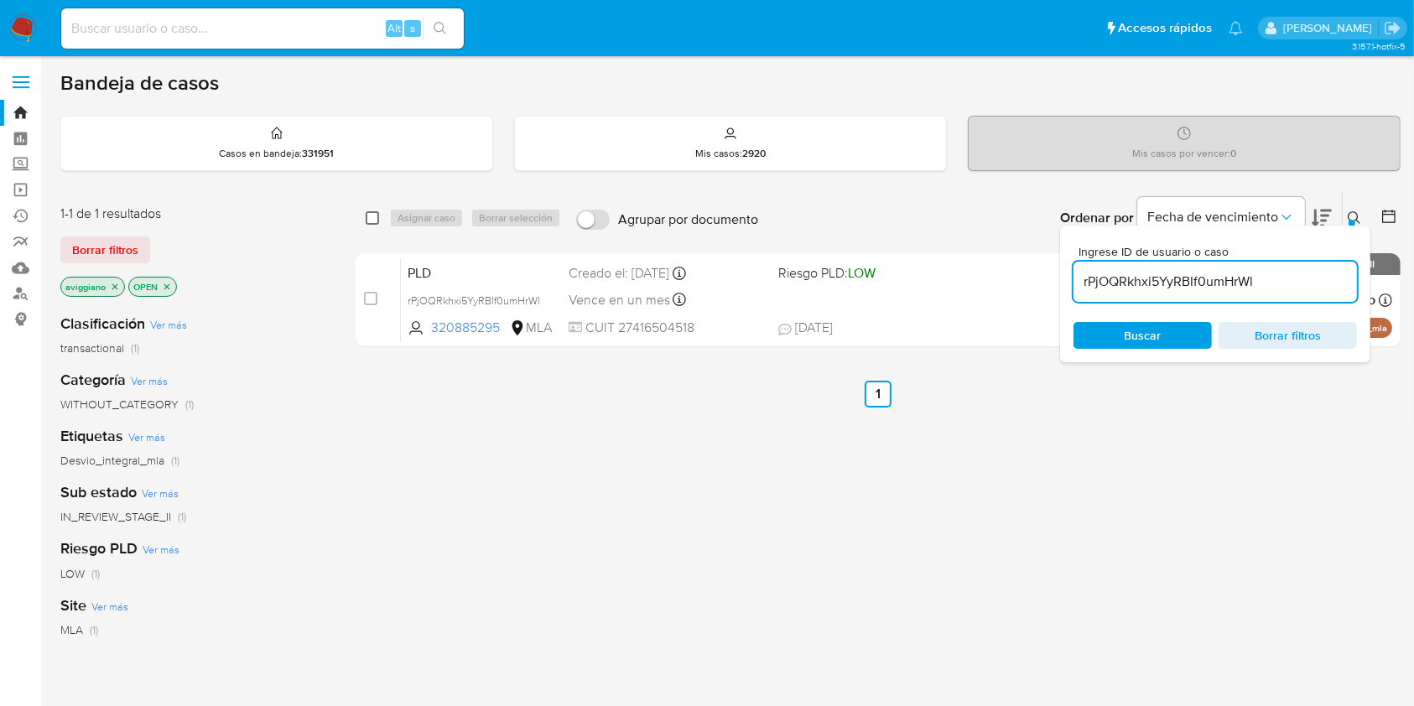
click at [370, 212] on input "checkbox" at bounding box center [372, 217] width 13 height 13
checkbox input "true"
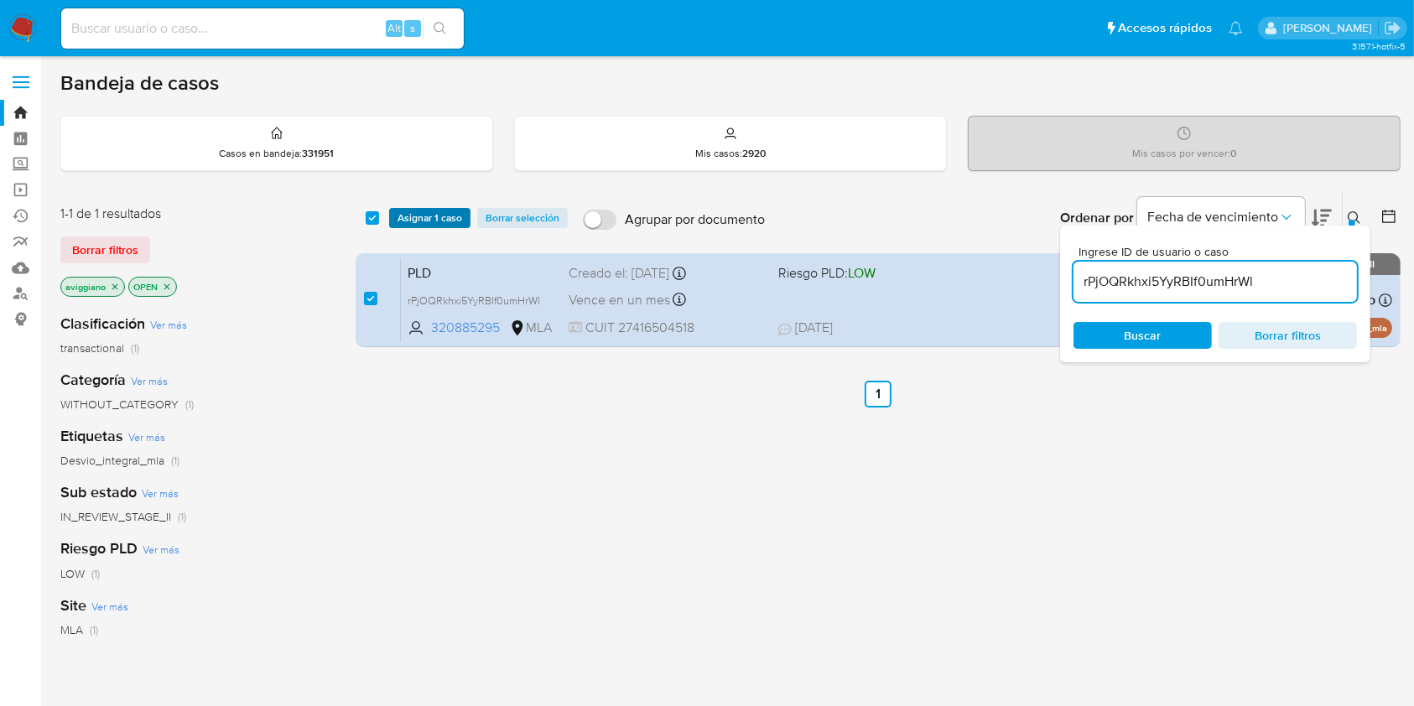
click at [396, 216] on button "Asignar 1 caso" at bounding box center [429, 218] width 81 height 20
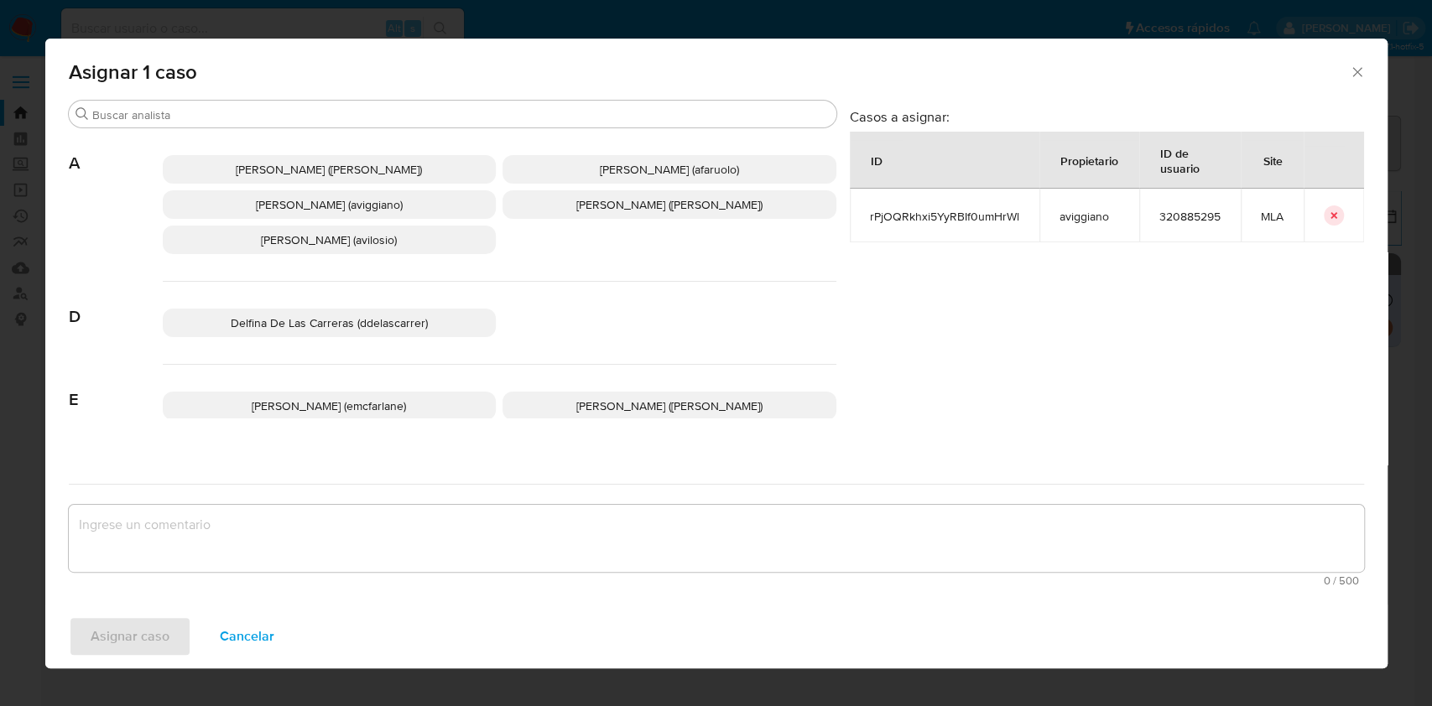
click at [356, 211] on span "Agustina Belen Viggiano (aviggiano)" at bounding box center [329, 204] width 147 height 17
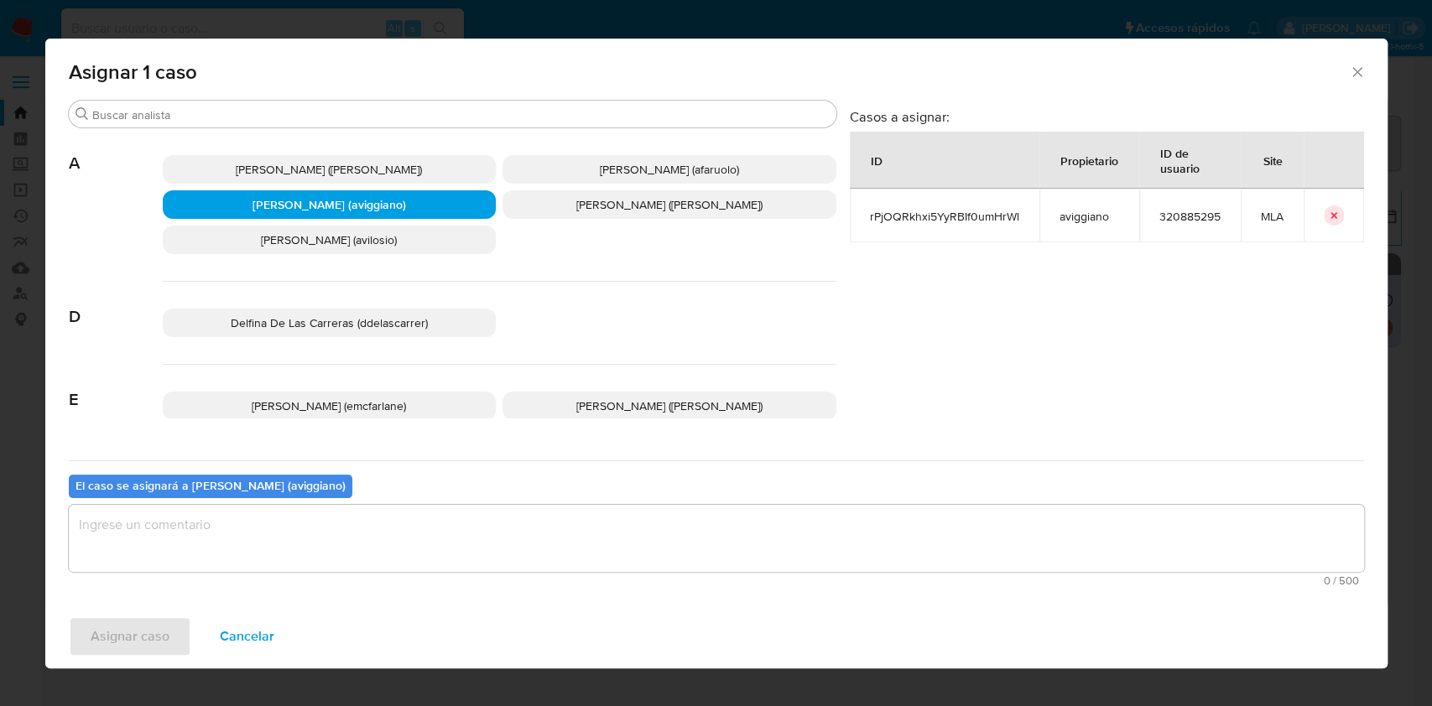
click at [325, 586] on div "El caso se asignará a Agustina Belen Viggiano (aviggiano) 0 / 500 500 caractere…" at bounding box center [716, 527] width 1295 height 133
click at [324, 565] on textarea "assign-modal" at bounding box center [716, 538] width 1295 height 67
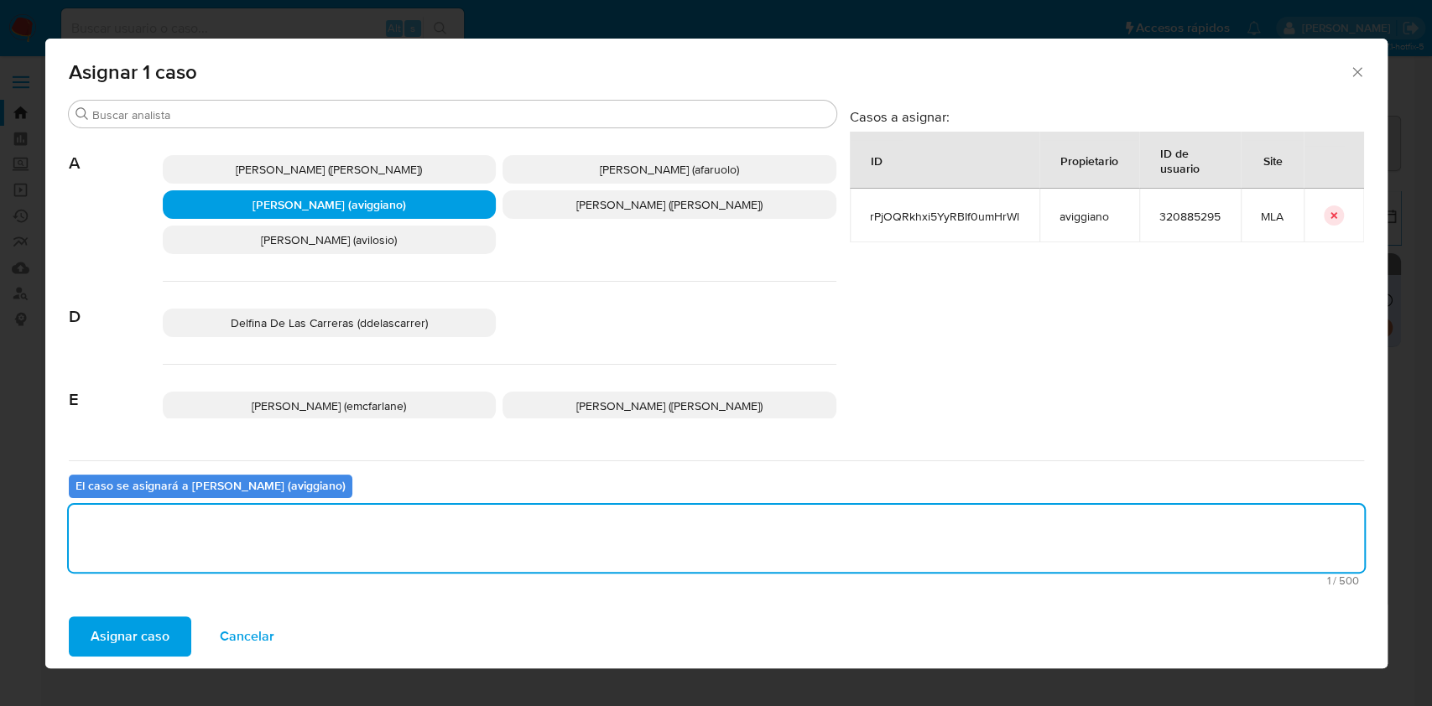
click at [159, 634] on span "Asignar caso" at bounding box center [130, 636] width 79 height 37
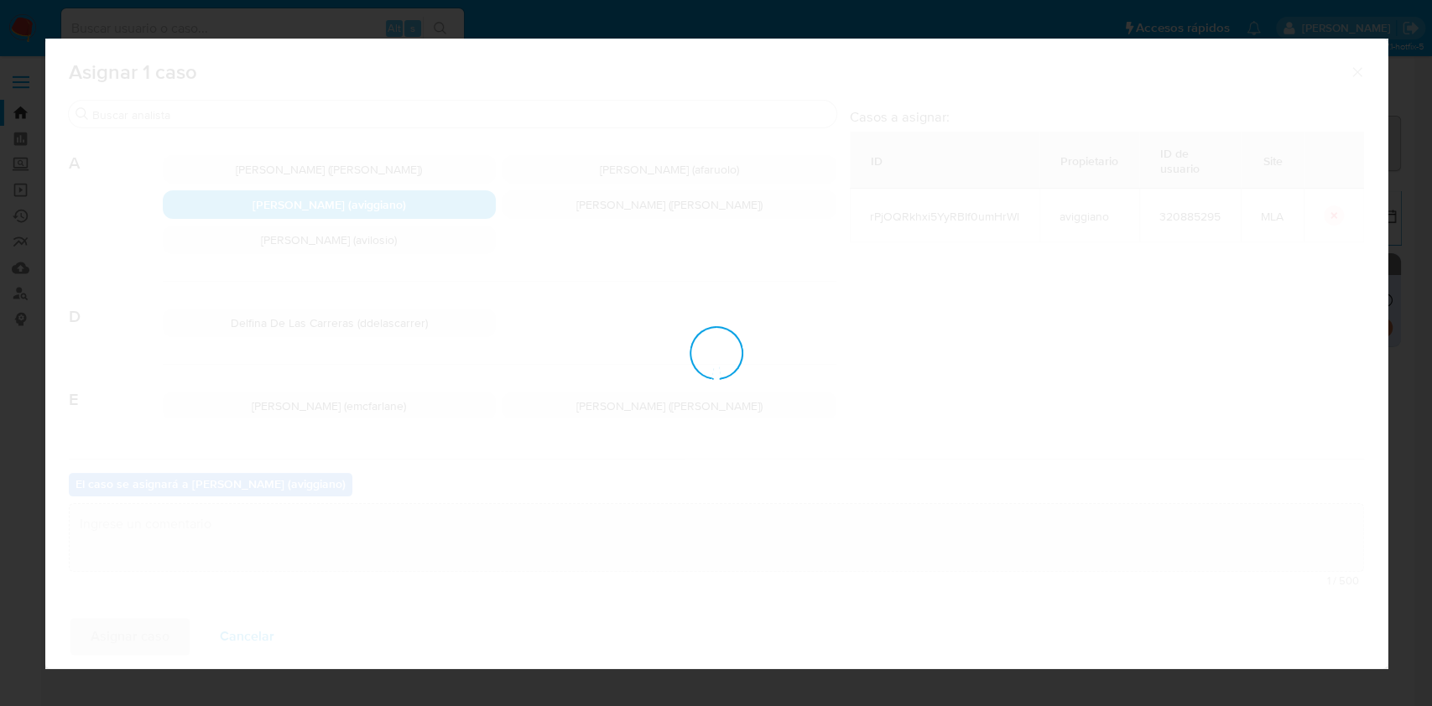
checkbox input "false"
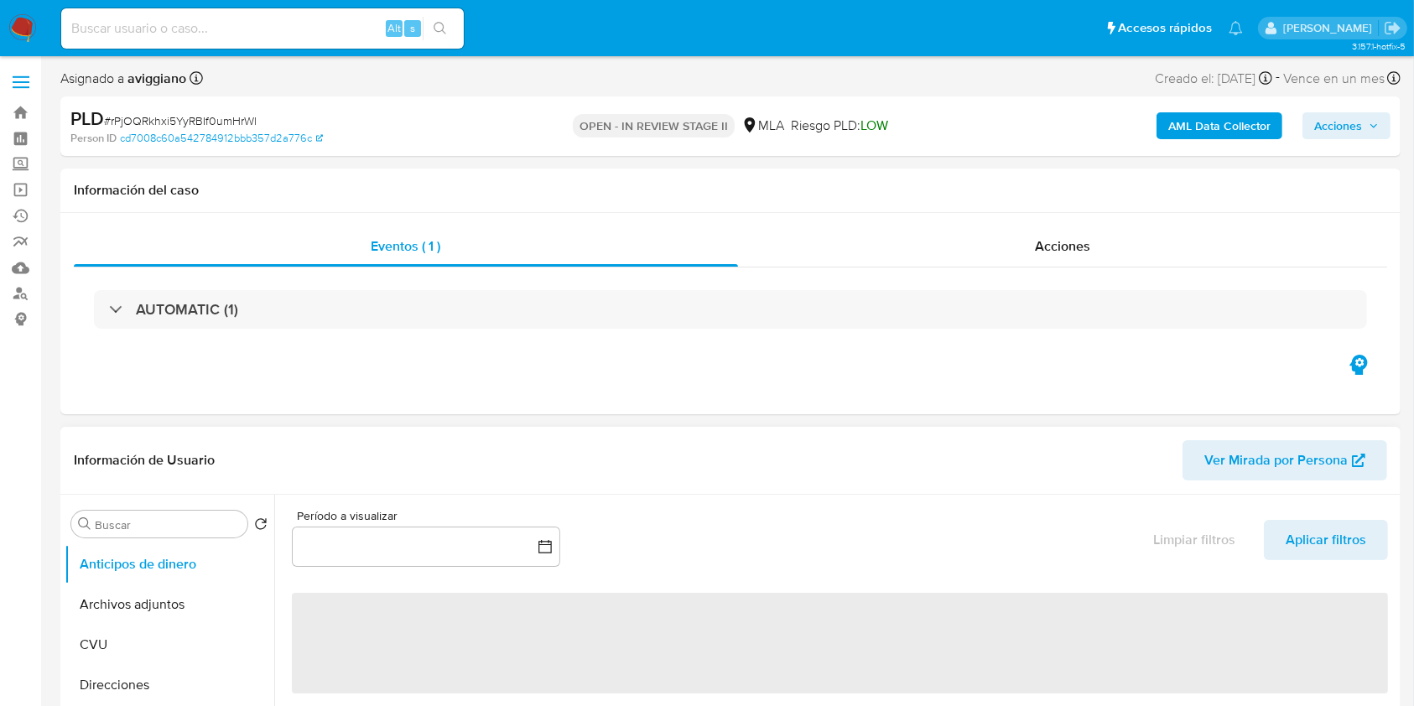
scroll to position [336, 0]
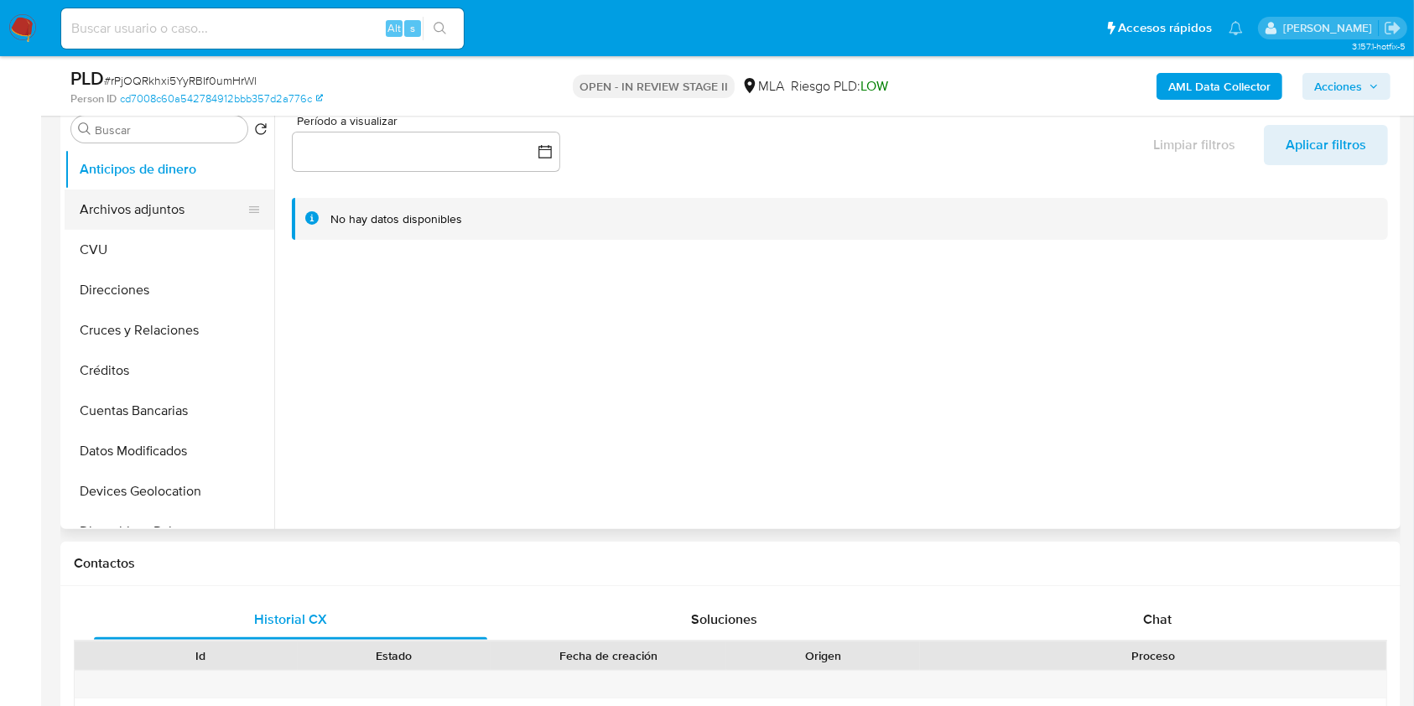
select select "10"
click at [164, 226] on button "Archivos adjuntos" at bounding box center [163, 210] width 196 height 40
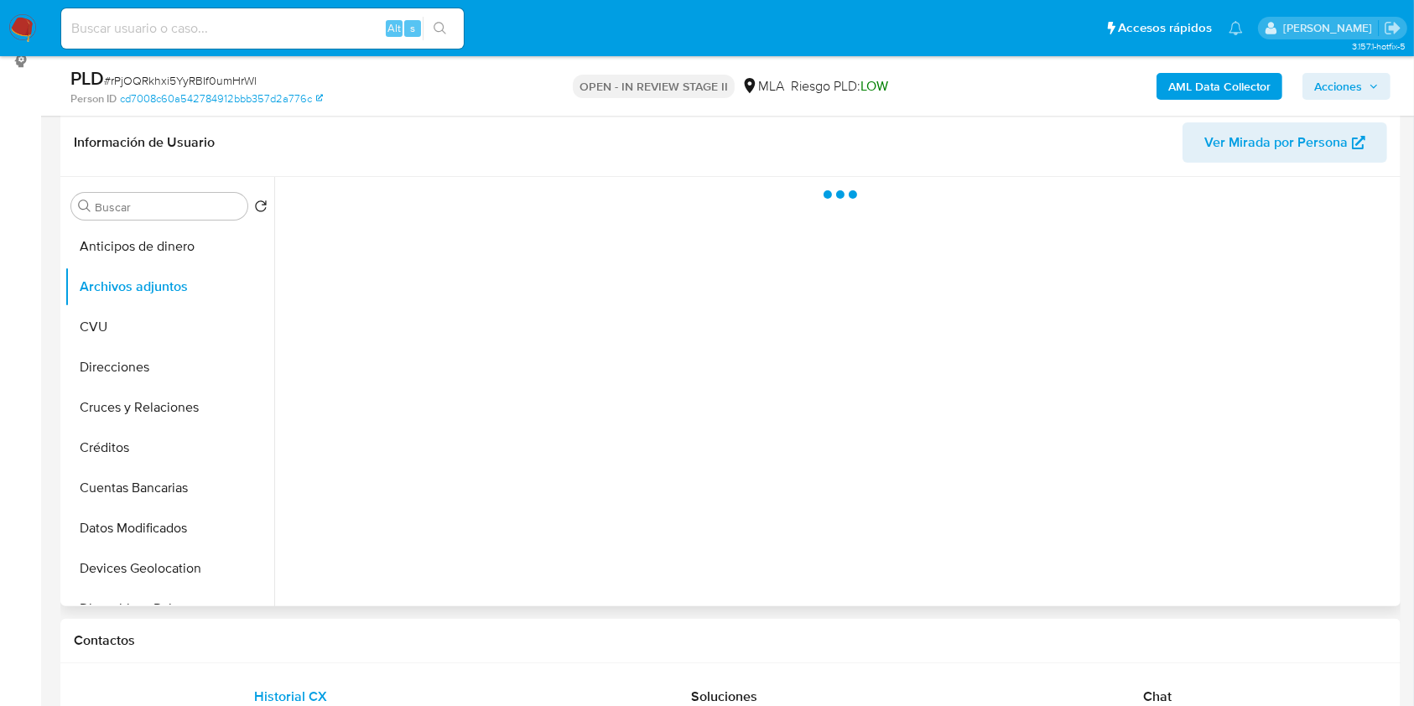
scroll to position [223, 0]
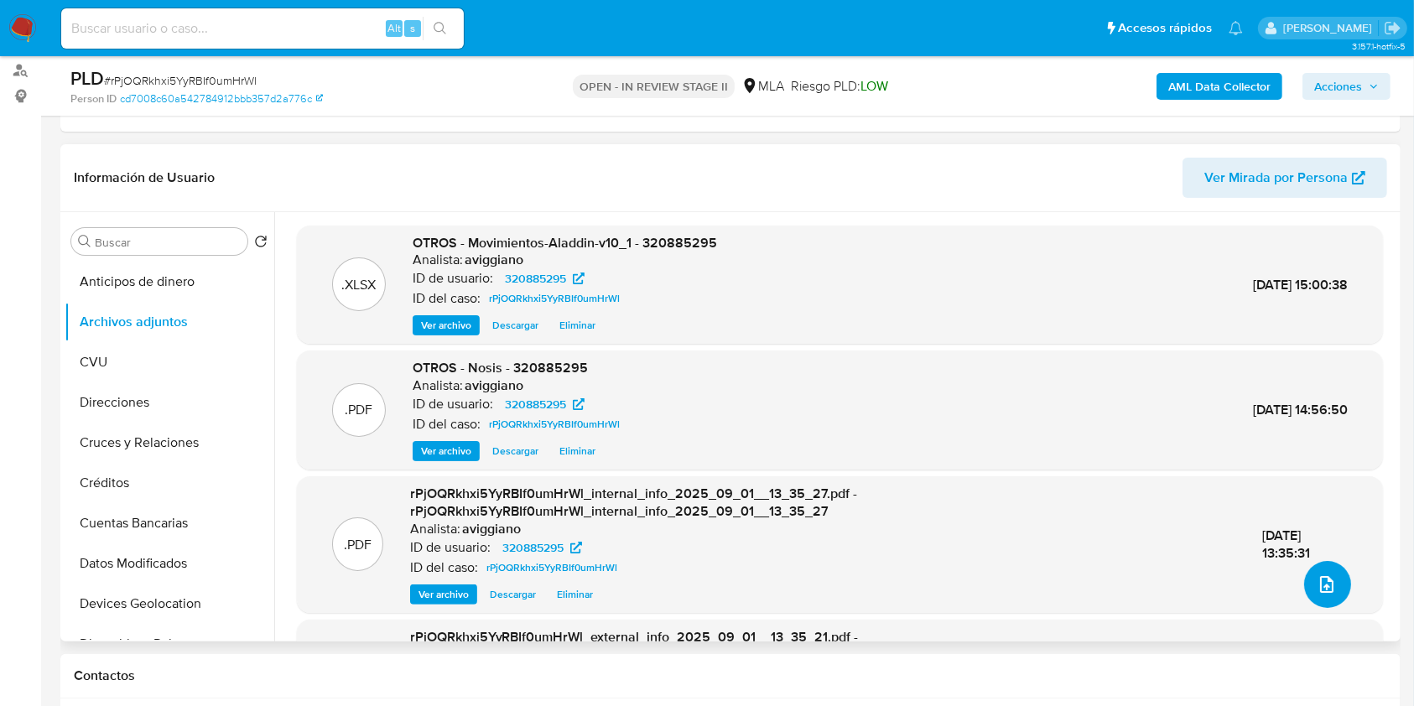
click at [1325, 580] on icon "upload-file" at bounding box center [1326, 584] width 13 height 17
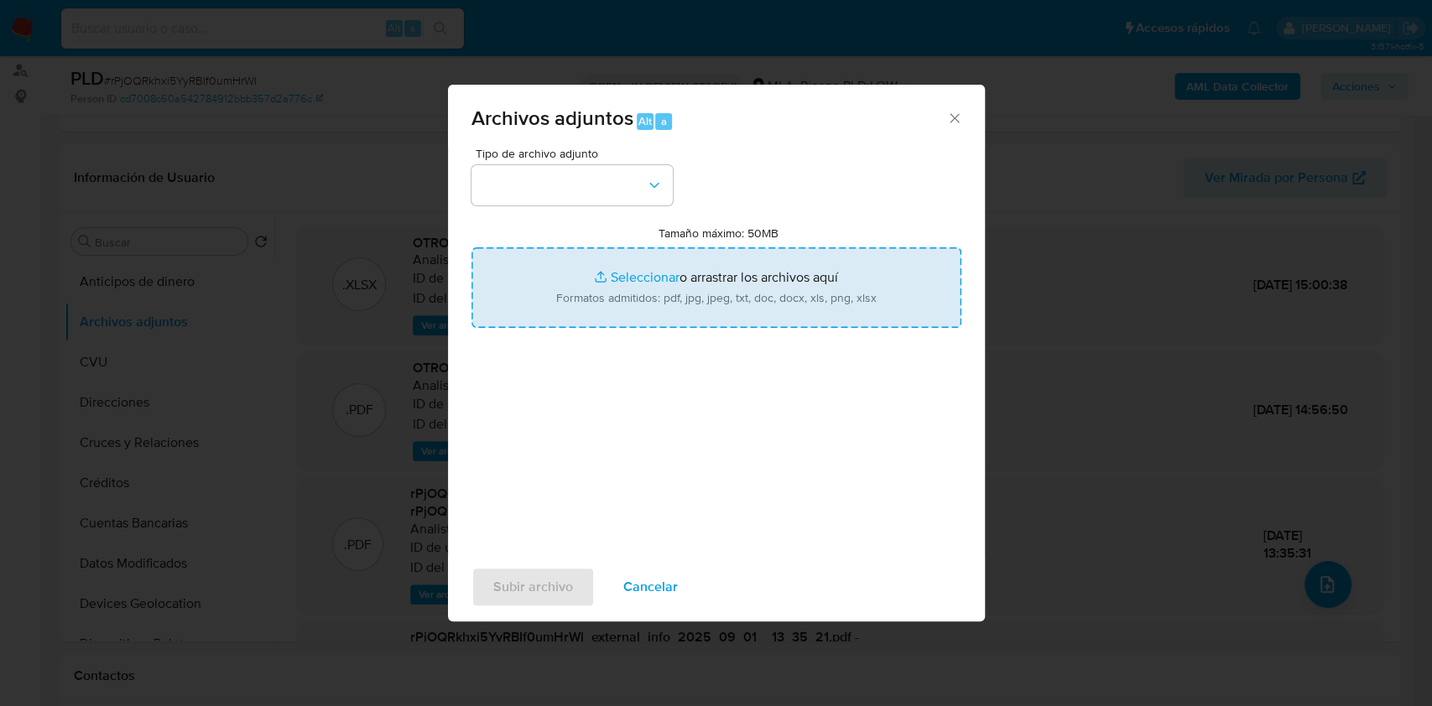
click at [708, 294] on input "Tamaño máximo: 50MB Seleccionar archivos" at bounding box center [716, 287] width 490 height 81
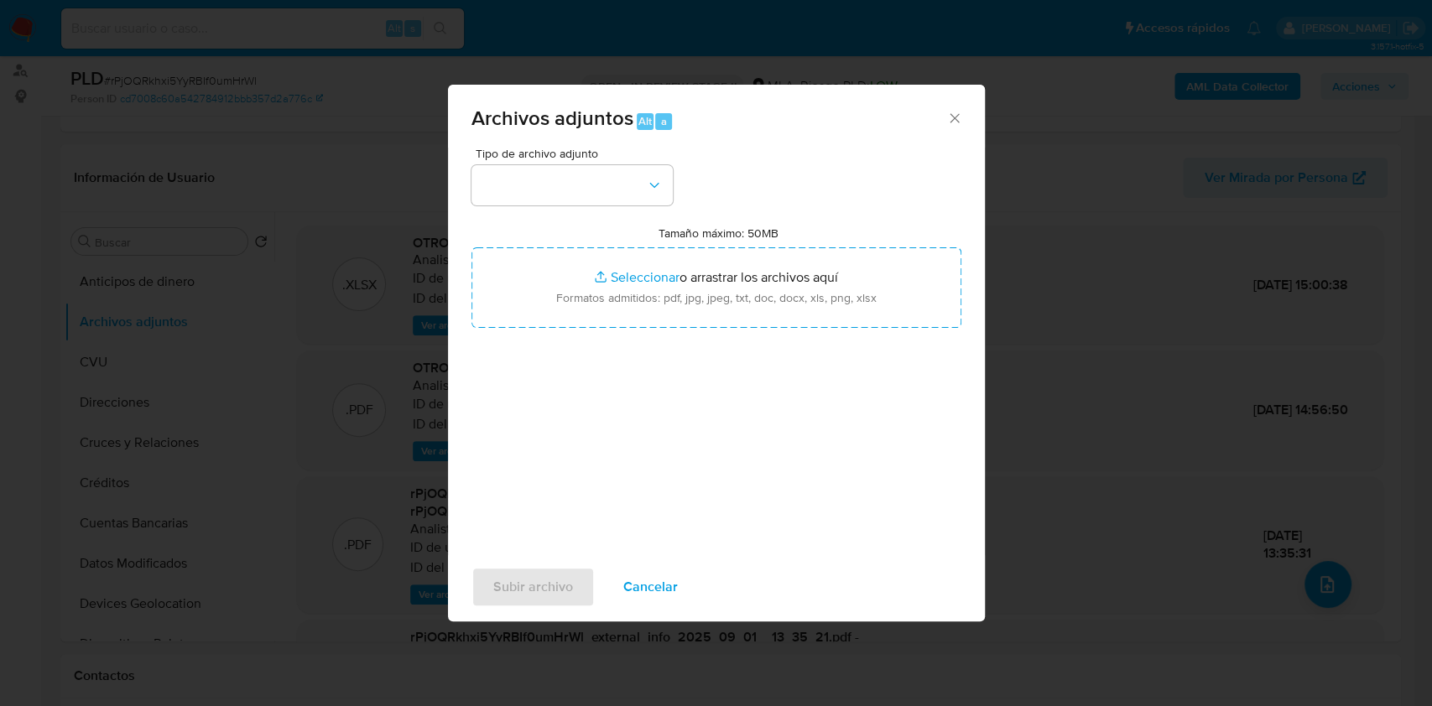
click at [649, 569] on span "Cancelar" at bounding box center [650, 587] width 55 height 37
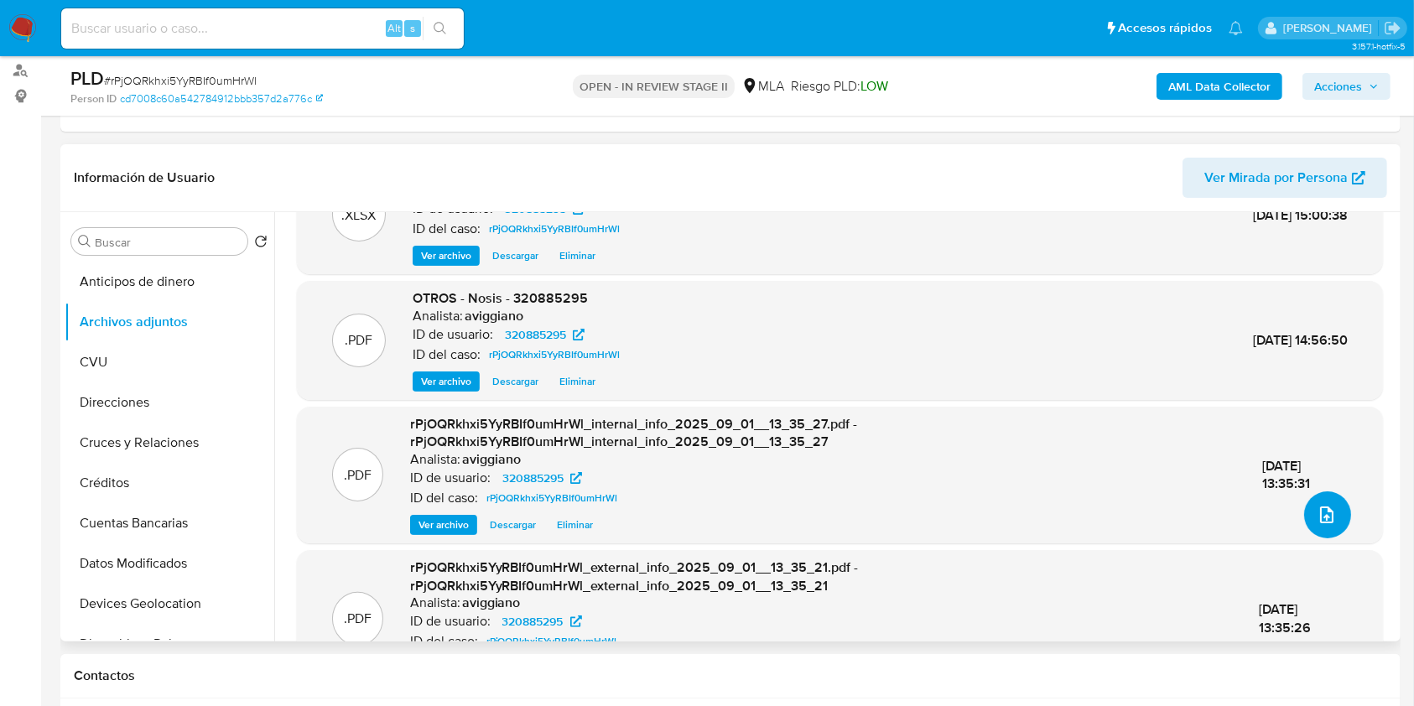
scroll to position [130, 0]
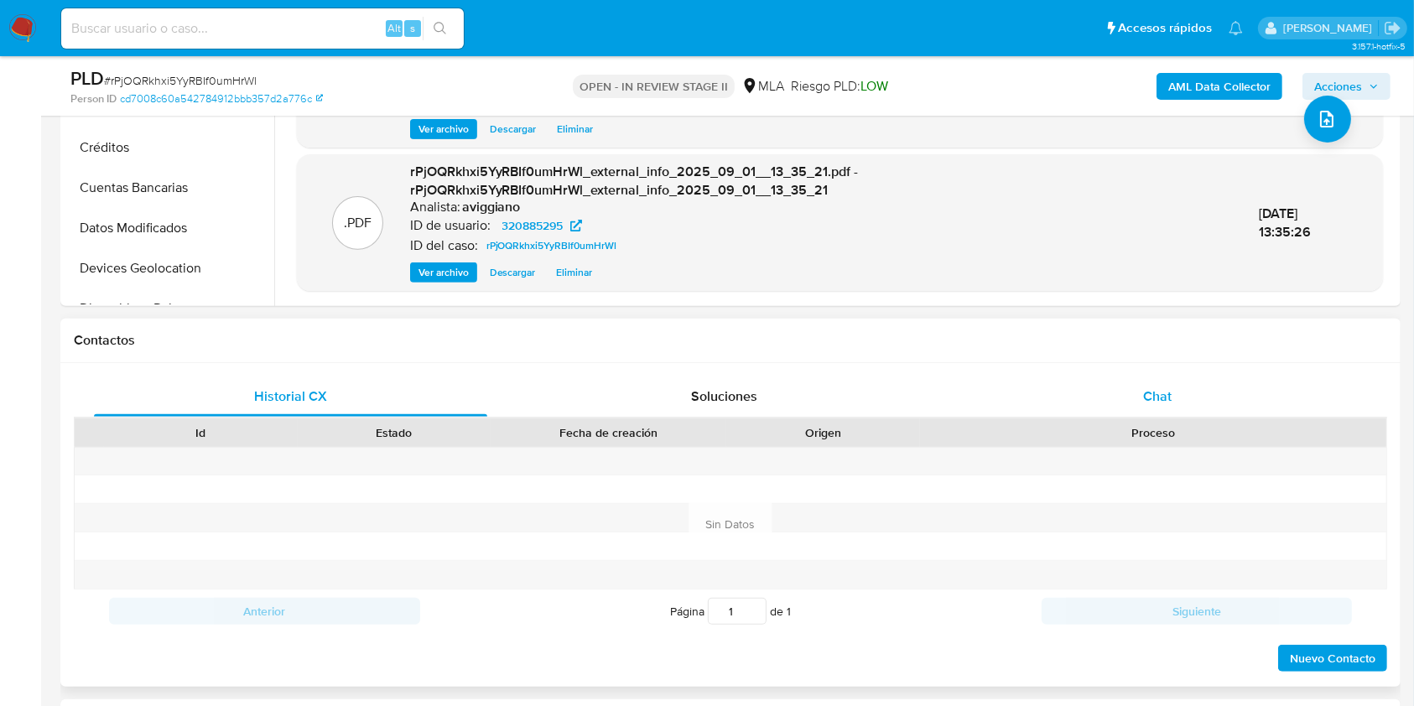
click at [1236, 388] on div "Chat" at bounding box center [1157, 397] width 393 height 40
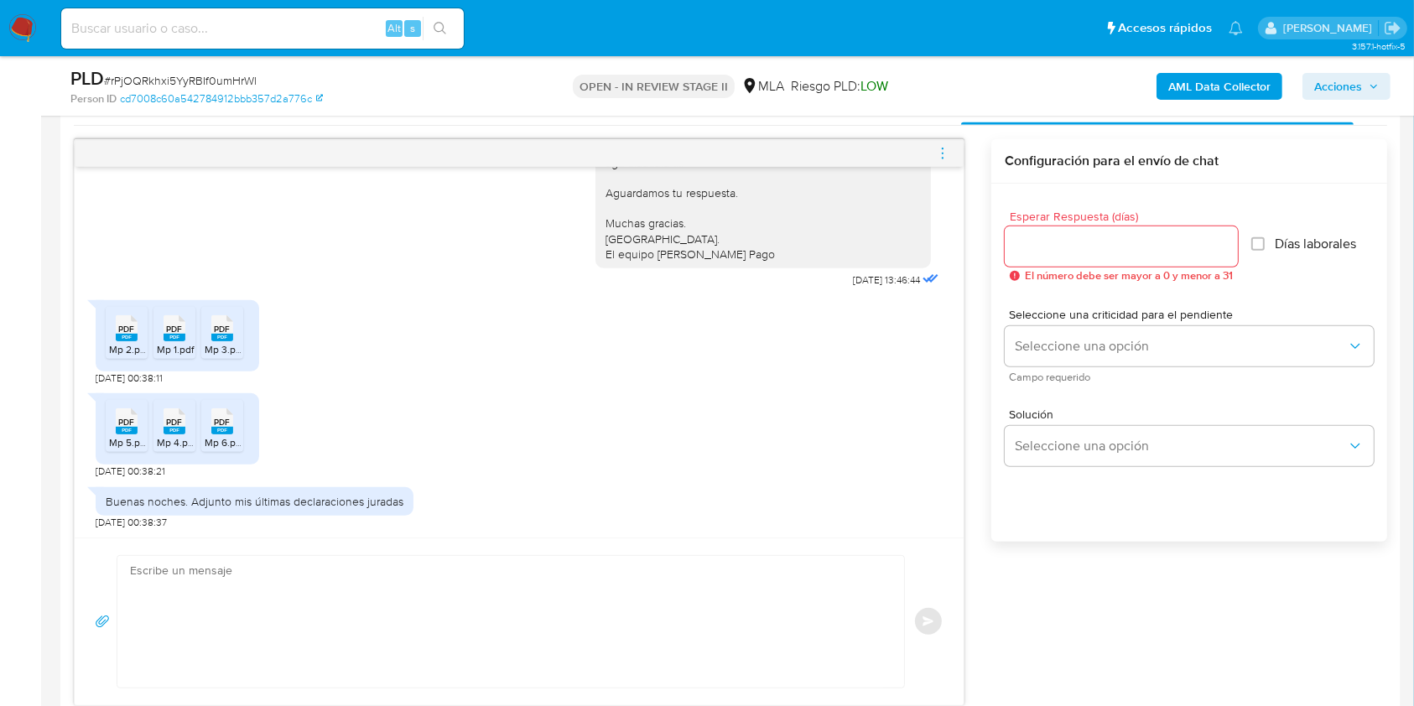
scroll to position [783, 0]
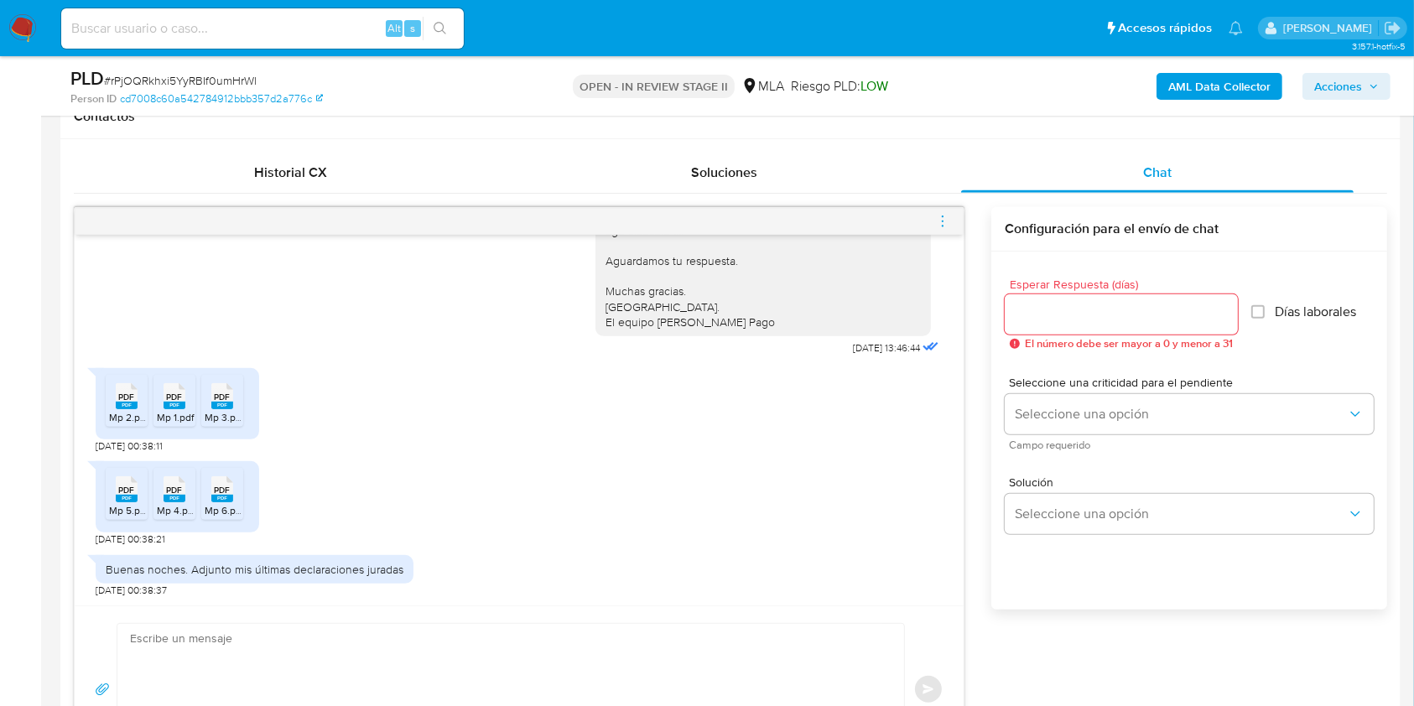
click at [939, 221] on icon "menu-action" at bounding box center [942, 221] width 15 height 15
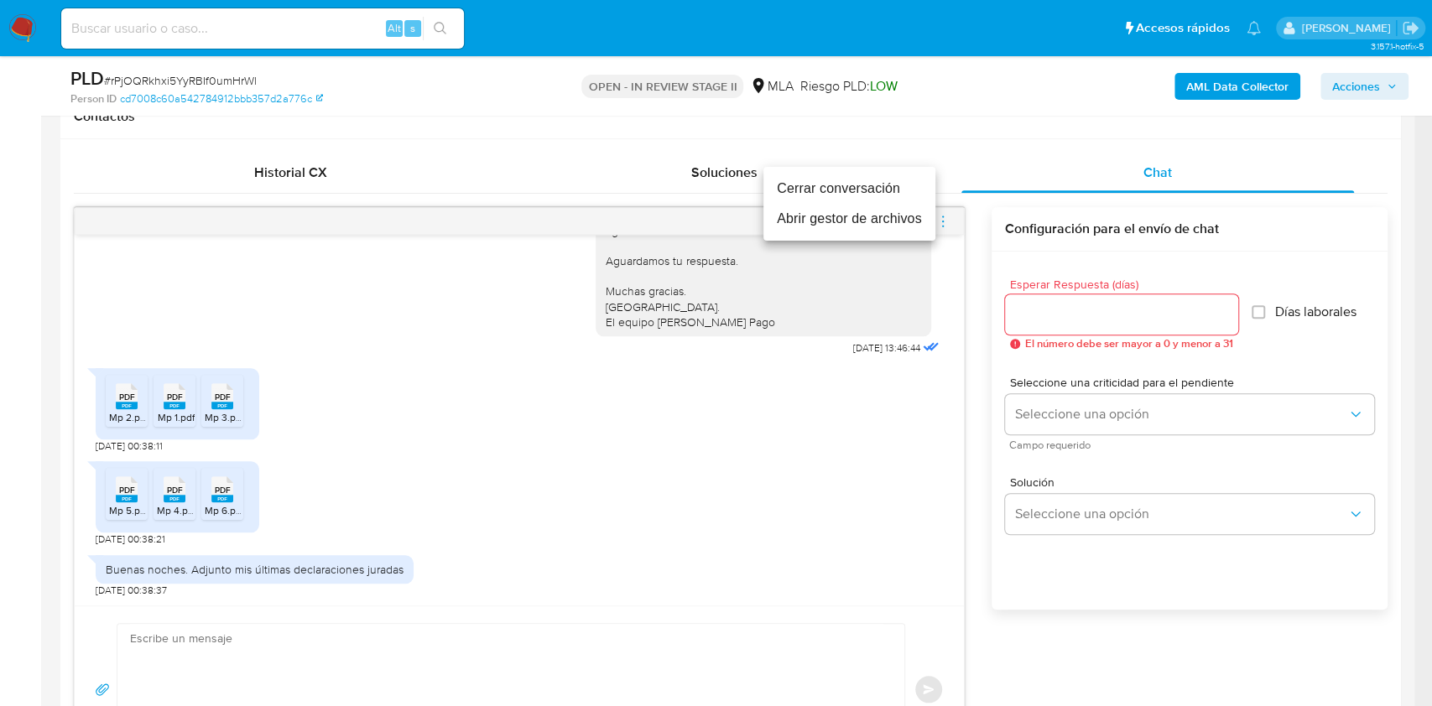
click at [786, 217] on li "Abrir gestor de archivos" at bounding box center [849, 219] width 172 height 30
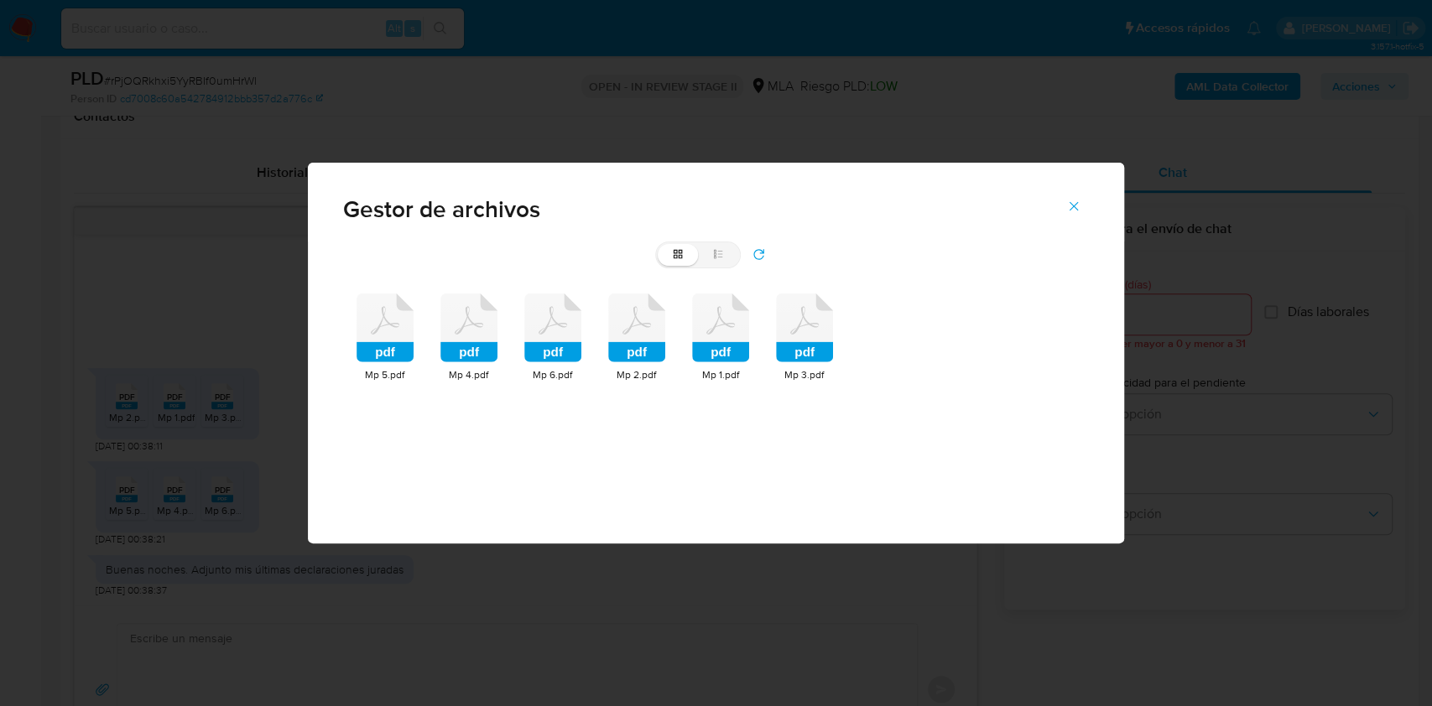
click at [368, 304] on icon at bounding box center [384, 328] width 57 height 69
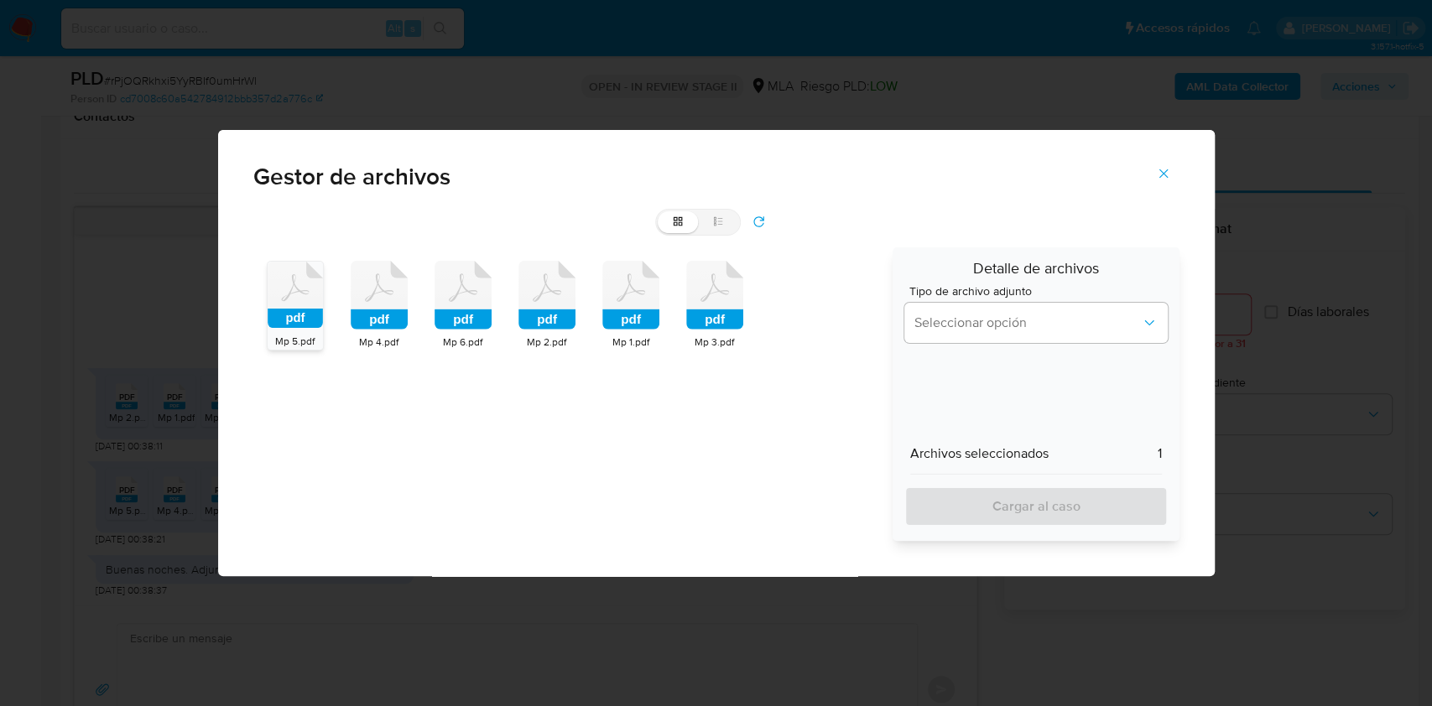
click at [323, 299] on icon at bounding box center [295, 295] width 55 height 66
click at [323, 306] on icon at bounding box center [295, 295] width 55 height 66
drag, startPoint x: 538, startPoint y: 293, endPoint x: 579, endPoint y: 288, distance: 41.4
click at [323, 293] on icon at bounding box center [295, 295] width 55 height 66
drag, startPoint x: 623, startPoint y: 293, endPoint x: 658, endPoint y: 307, distance: 37.2
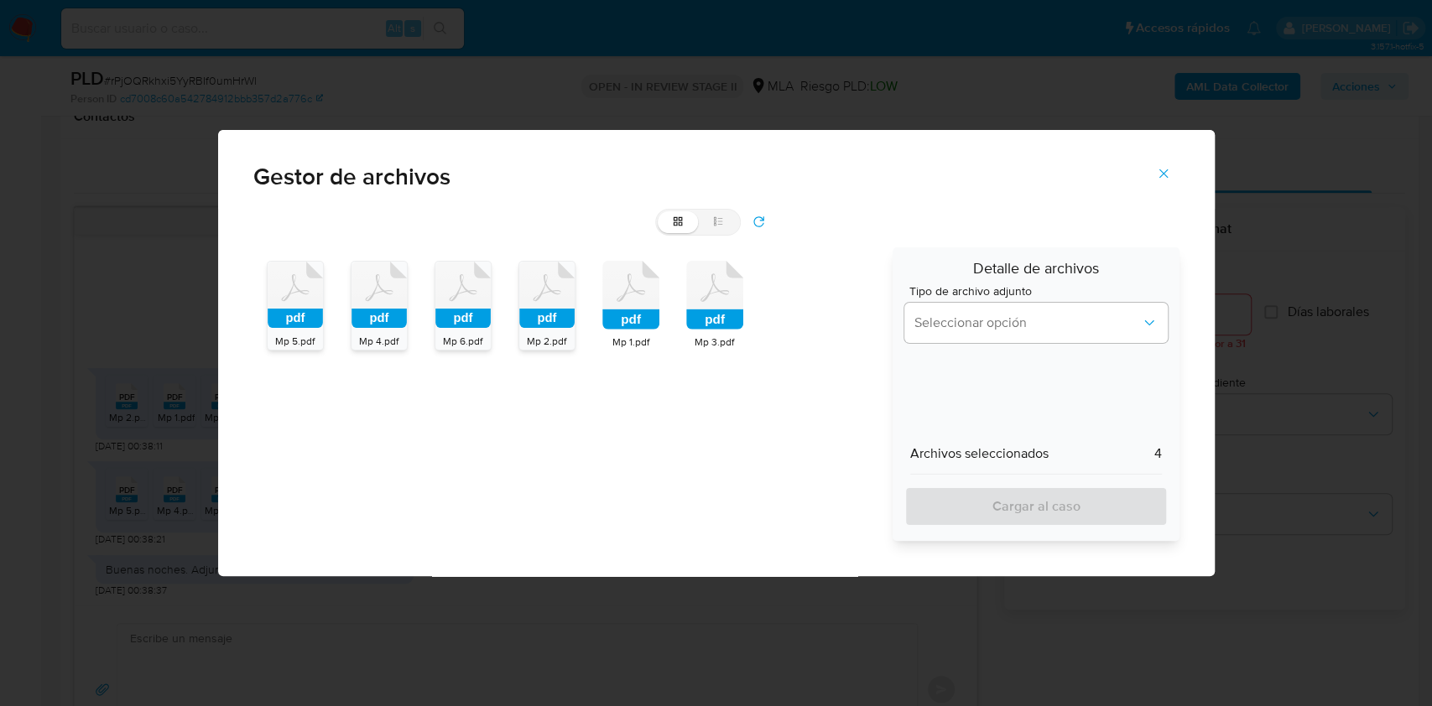
click at [624, 293] on icon "pdf" at bounding box center [630, 295] width 57 height 69
click at [323, 293] on icon at bounding box center [295, 295] width 55 height 66
click at [991, 334] on button "Seleccionar opción" at bounding box center [1035, 323] width 263 height 40
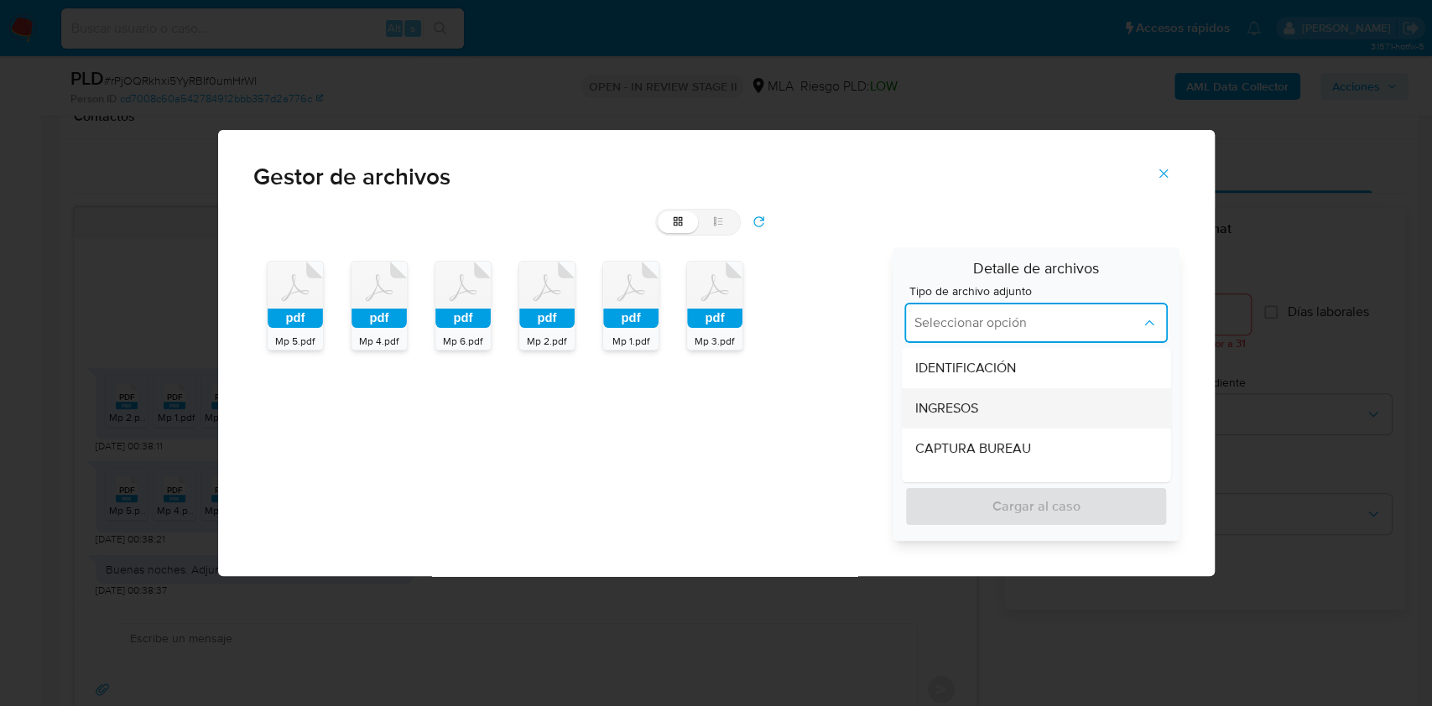
click at [986, 413] on div "INGRESOS" at bounding box center [1031, 408] width 232 height 40
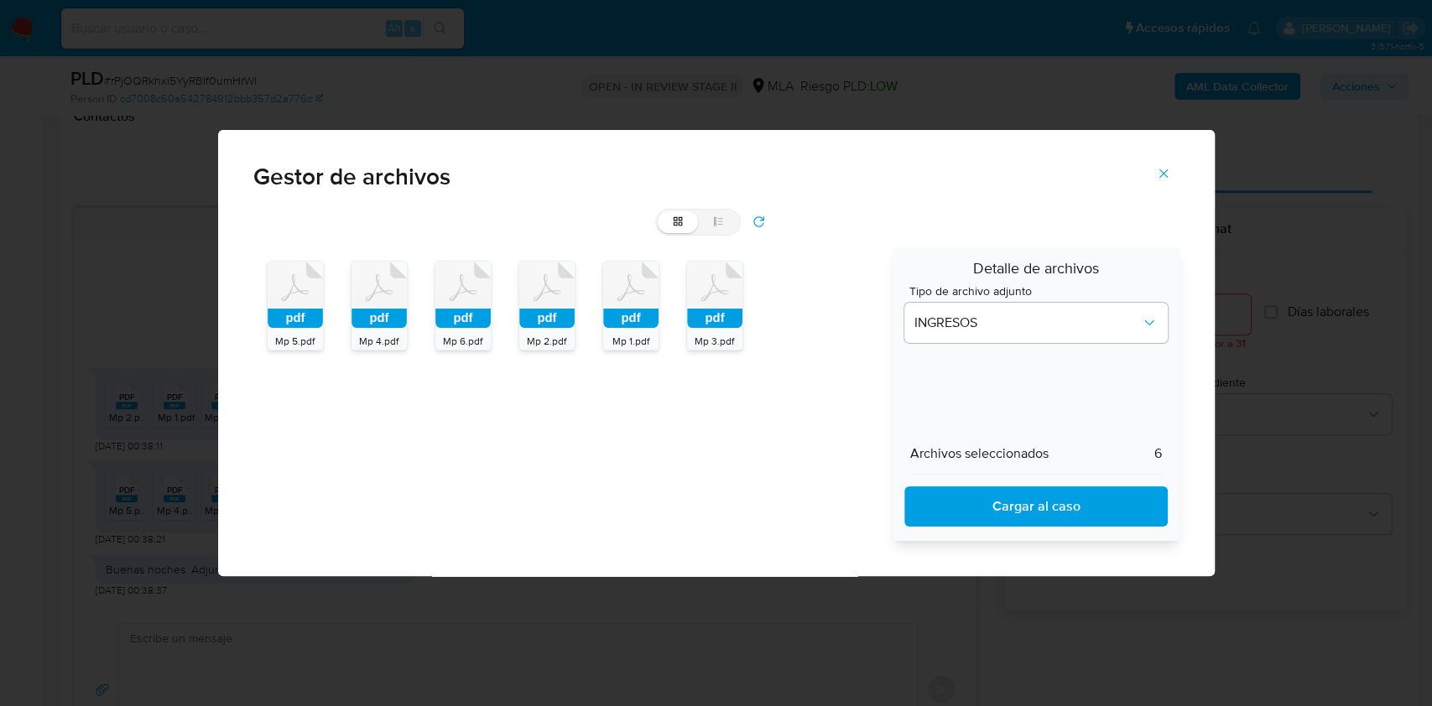
click at [999, 507] on span "Cargar al caso" at bounding box center [1035, 506] width 219 height 37
click at [1166, 177] on icon "Cerrar" at bounding box center [1163, 173] width 15 height 15
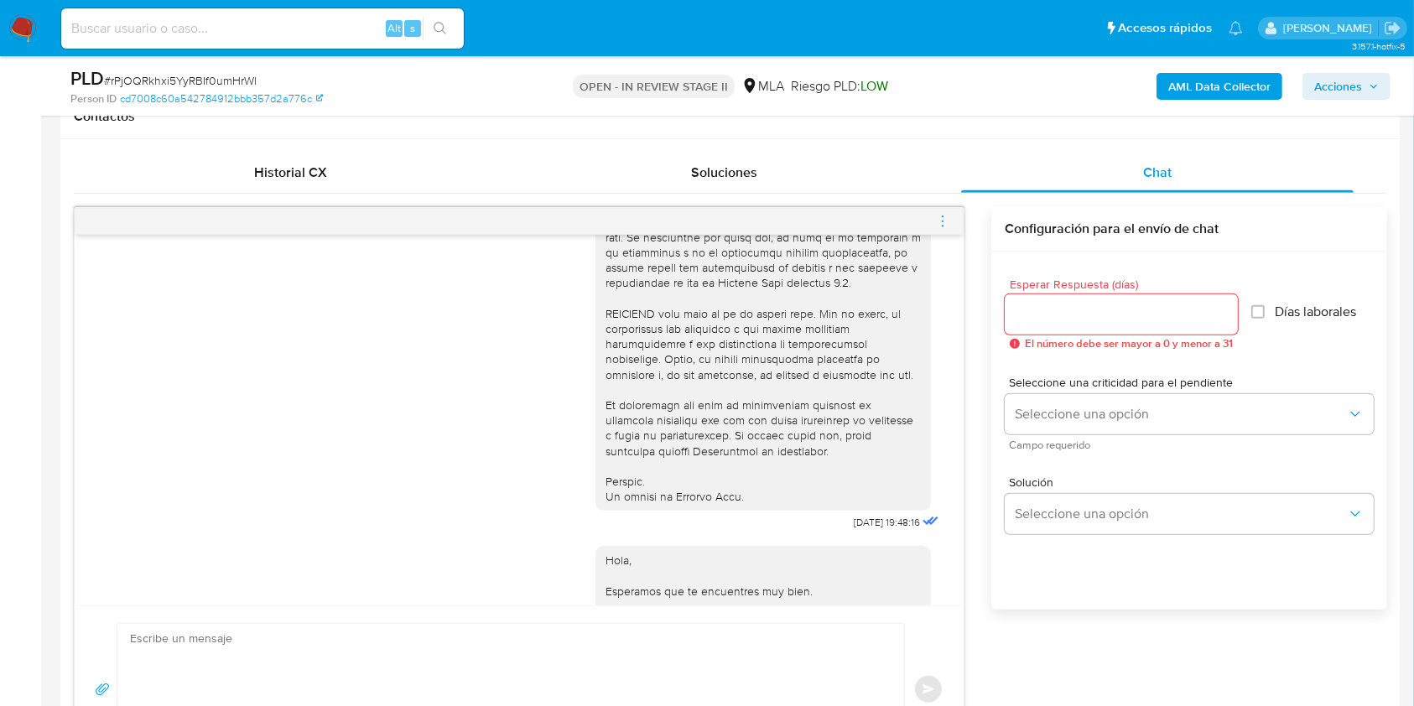
scroll to position [223, 0]
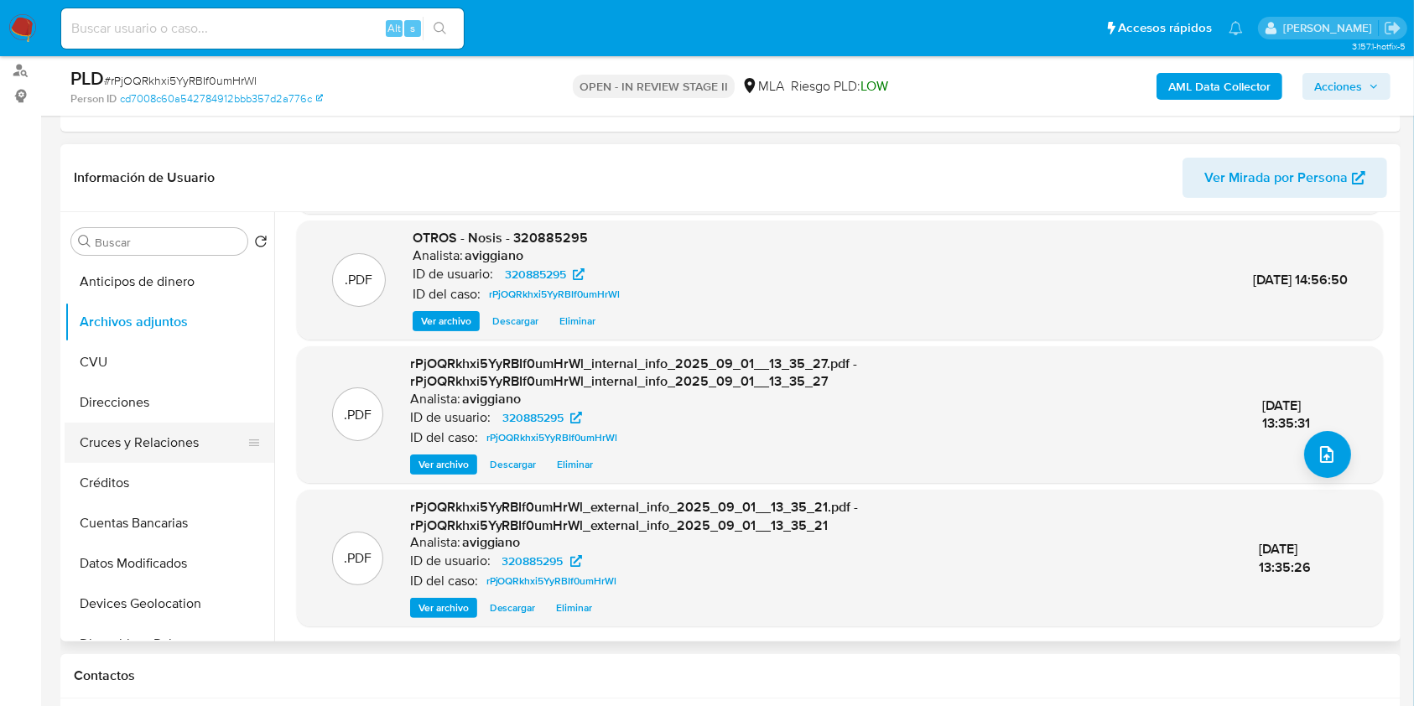
click at [107, 451] on button "Cruces y Relaciones" at bounding box center [163, 443] width 196 height 40
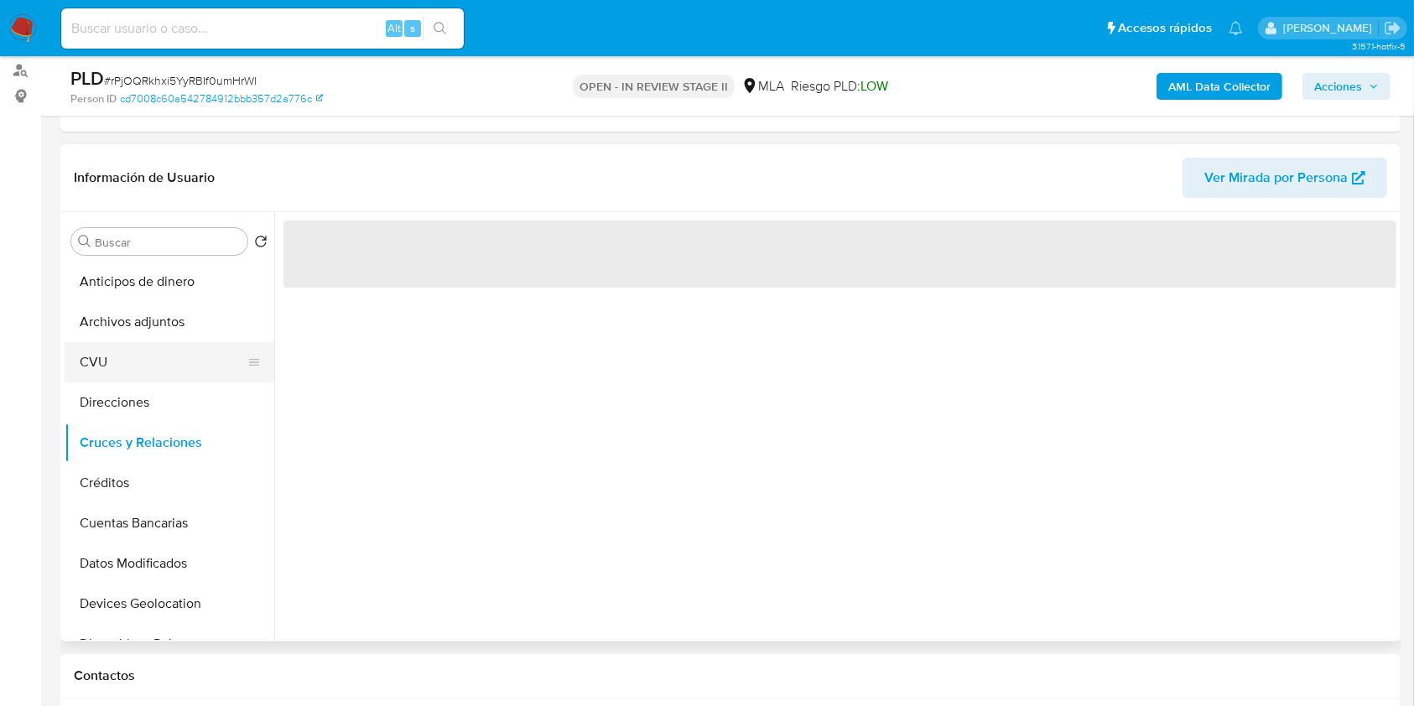
scroll to position [0, 0]
click at [148, 342] on button "CVU" at bounding box center [163, 362] width 196 height 40
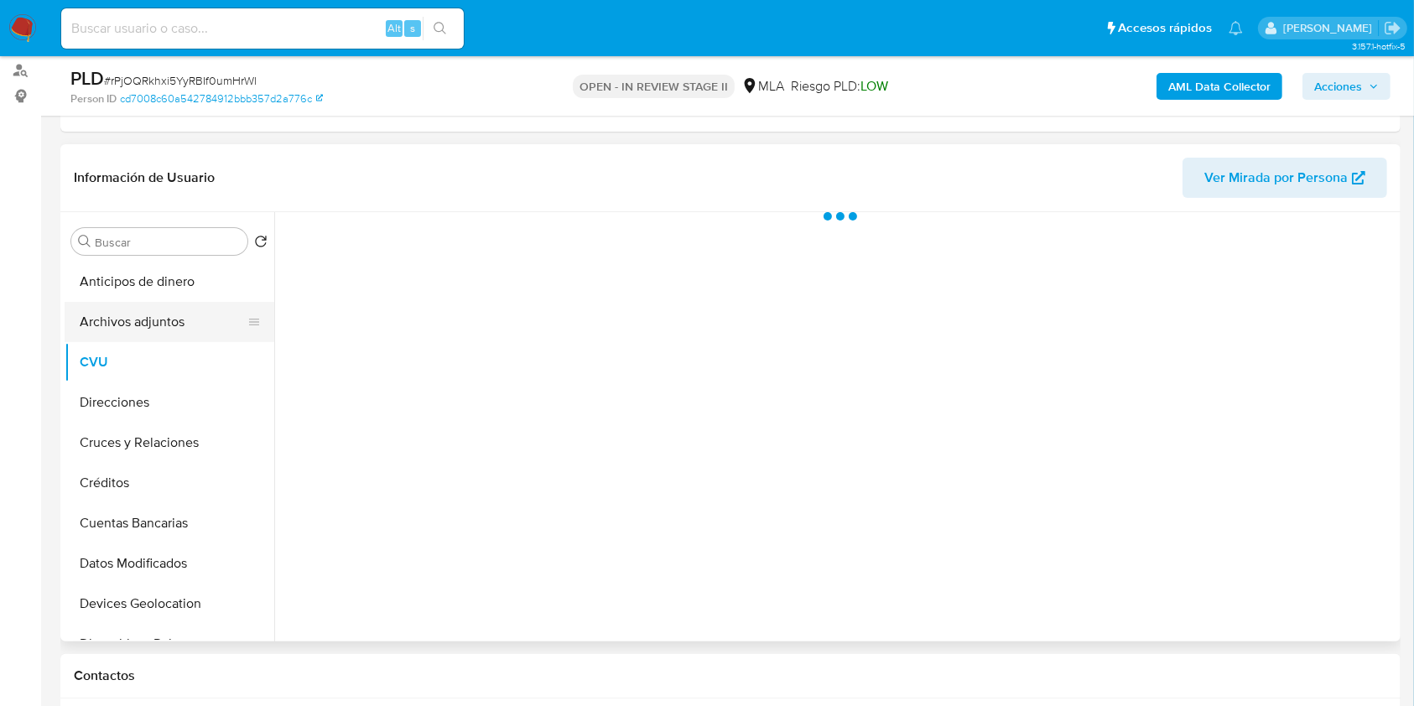
click at [164, 315] on button "Archivos adjuntos" at bounding box center [163, 322] width 196 height 40
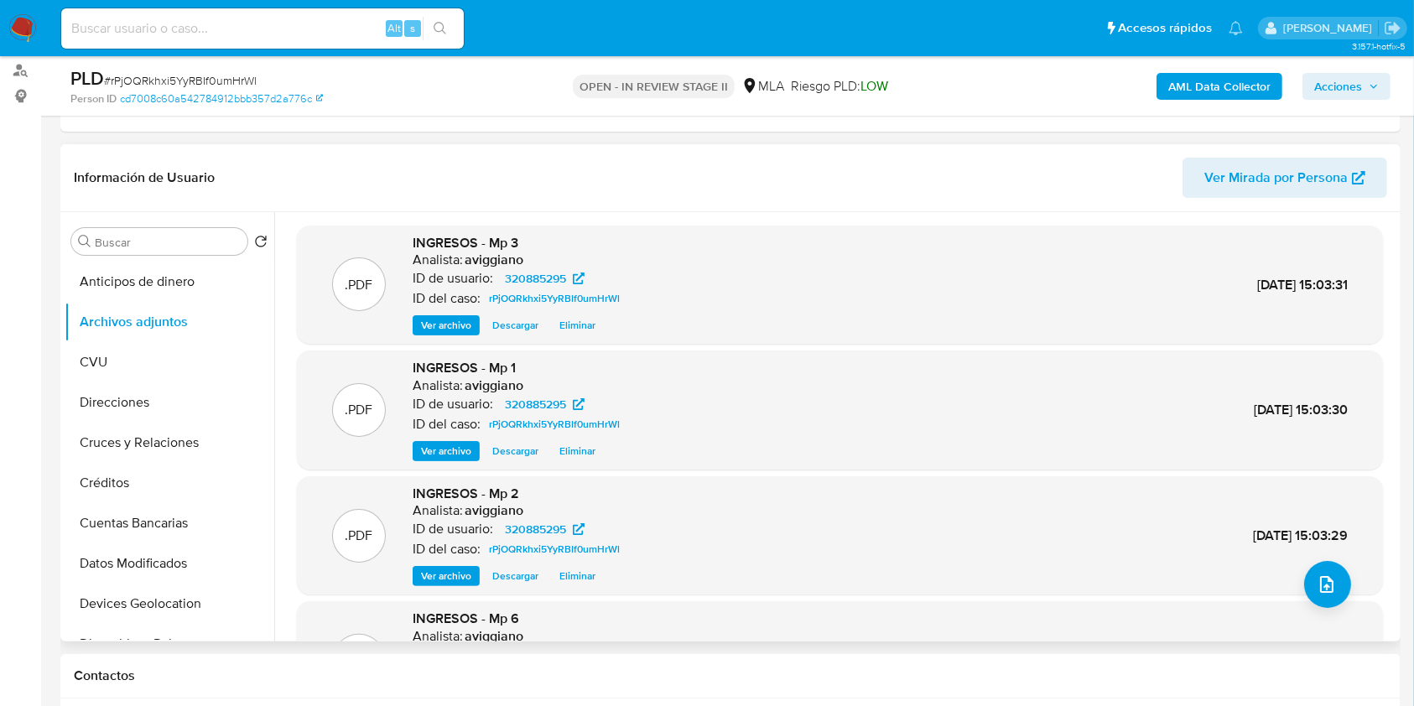
click at [466, 321] on span "Ver archivo" at bounding box center [446, 325] width 50 height 17
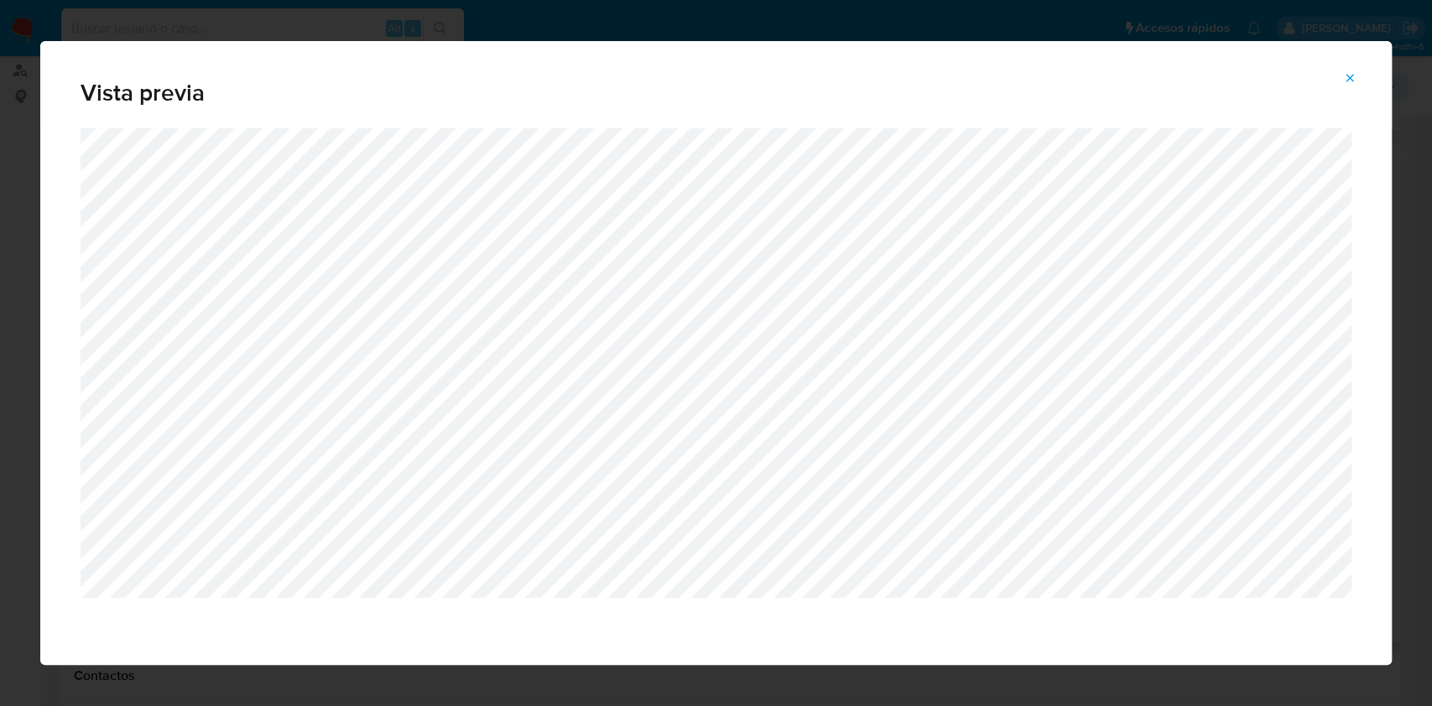
click at [1359, 79] on button "Attachment preview" at bounding box center [1349, 78] width 37 height 27
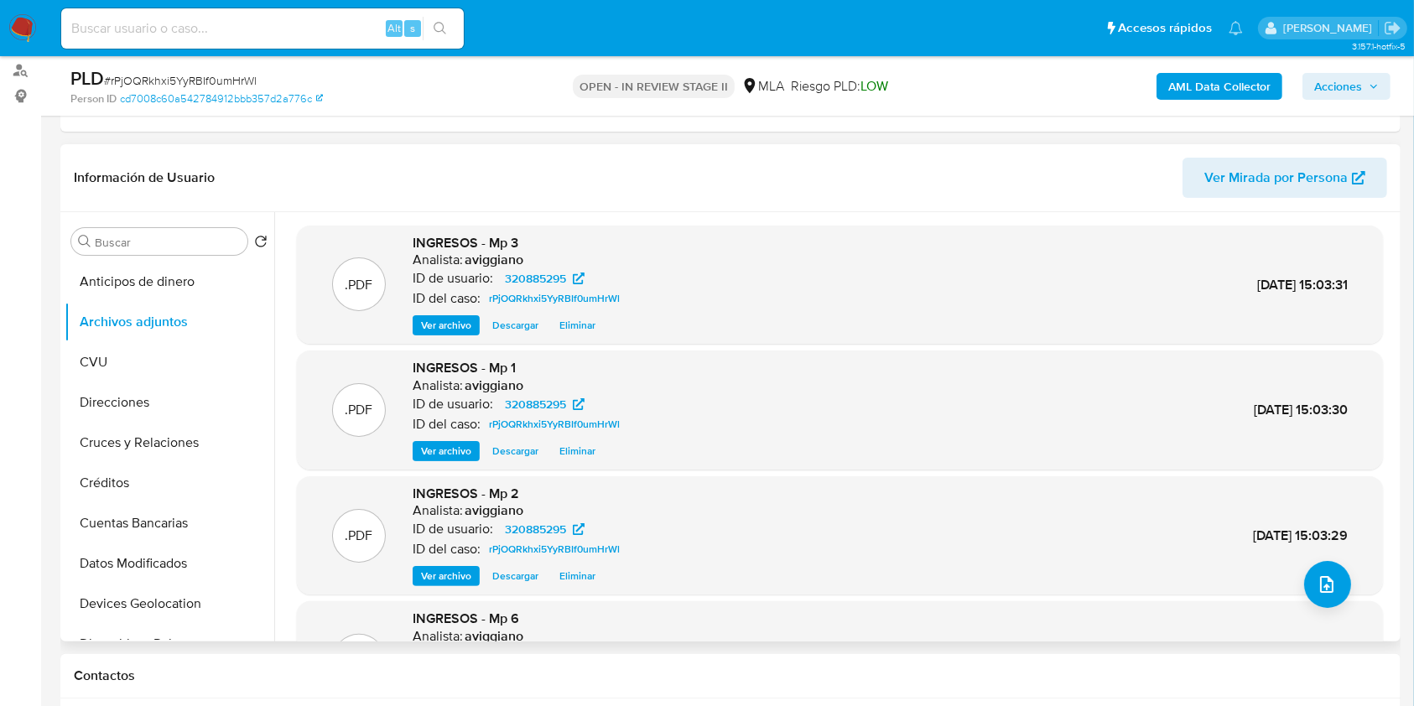
click at [462, 453] on span "Ver archivo" at bounding box center [446, 451] width 50 height 17
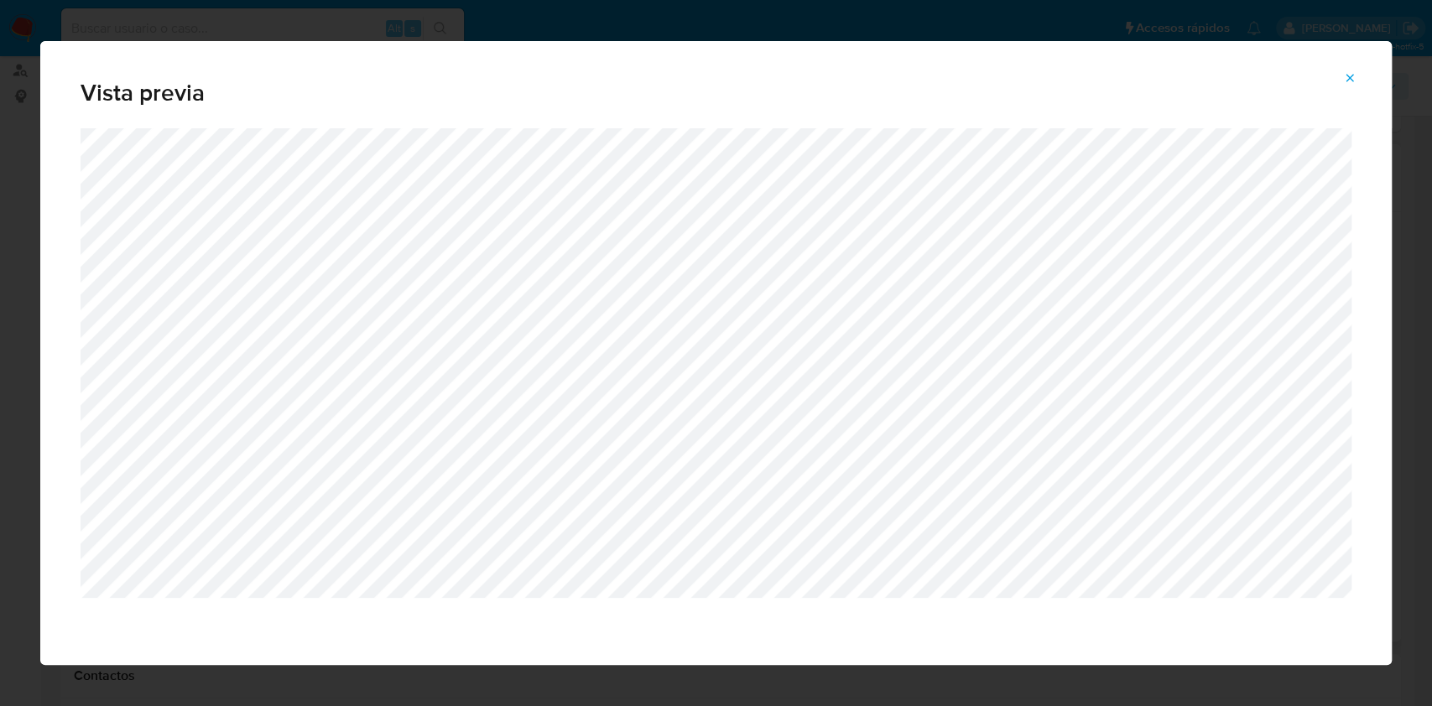
click at [1349, 76] on icon "Attachment preview" at bounding box center [1350, 78] width 8 height 8
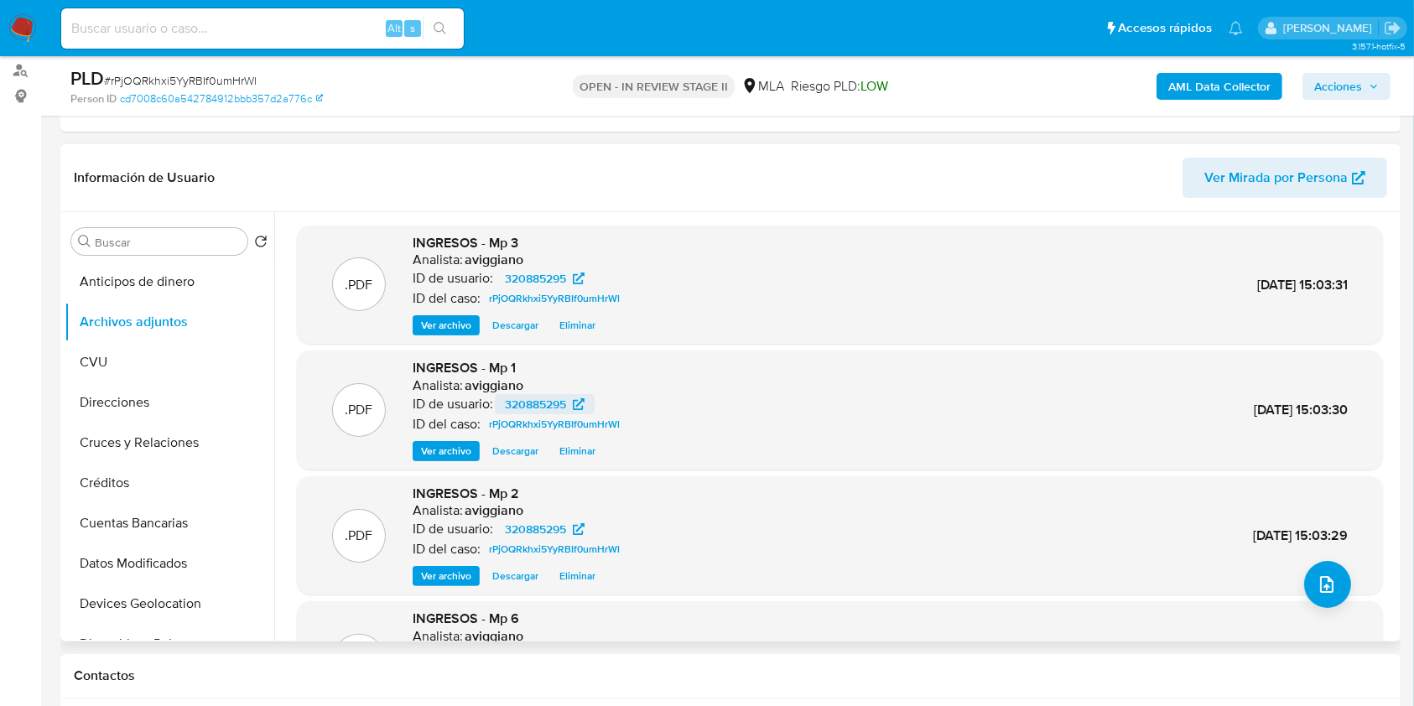
scroll to position [141, 0]
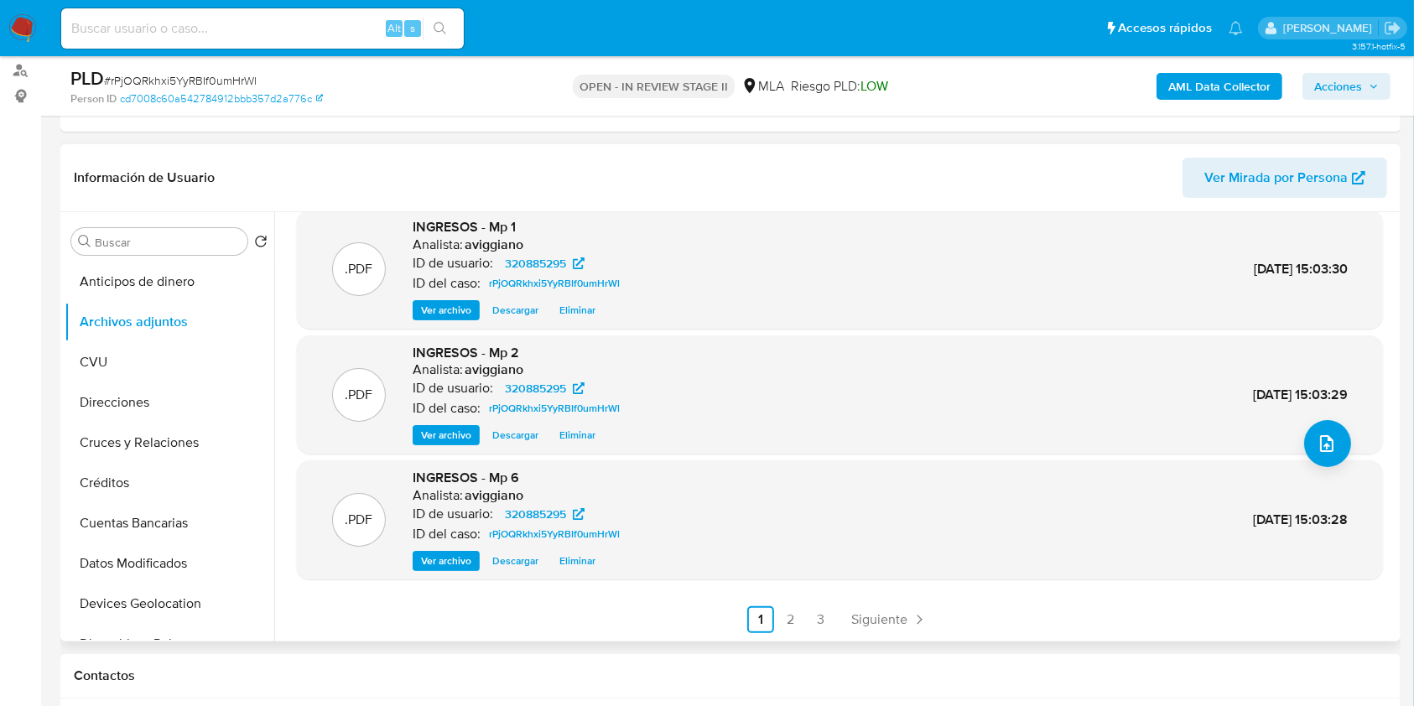
click at [509, 439] on span "Descargar" at bounding box center [515, 435] width 46 height 17
click at [441, 446] on div ".PDF INGRESOS - Mp 2 Analista: aviggiano ID de usuario: 320885295 ID del caso: …" at bounding box center [840, 395] width 1086 height 119
click at [443, 445] on div ".PDF INGRESOS - Mp 2 Analista: aviggiano ID de usuario: 320885295 ID del caso: …" at bounding box center [840, 395] width 1086 height 119
click at [440, 442] on span "Ver archivo" at bounding box center [446, 435] width 50 height 17
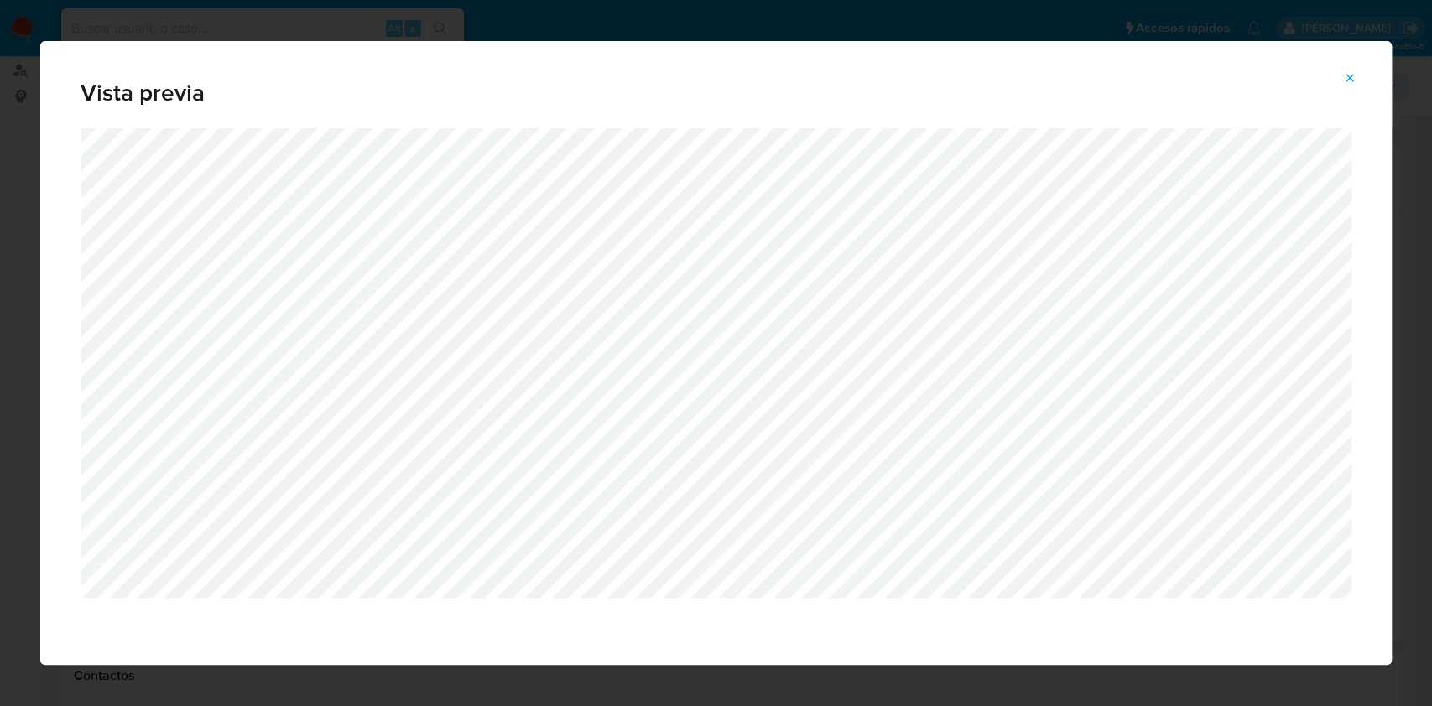
drag, startPoint x: 1352, startPoint y: 75, endPoint x: 1335, endPoint y: 95, distance: 25.6
click at [1352, 75] on icon "Attachment preview" at bounding box center [1350, 78] width 8 height 8
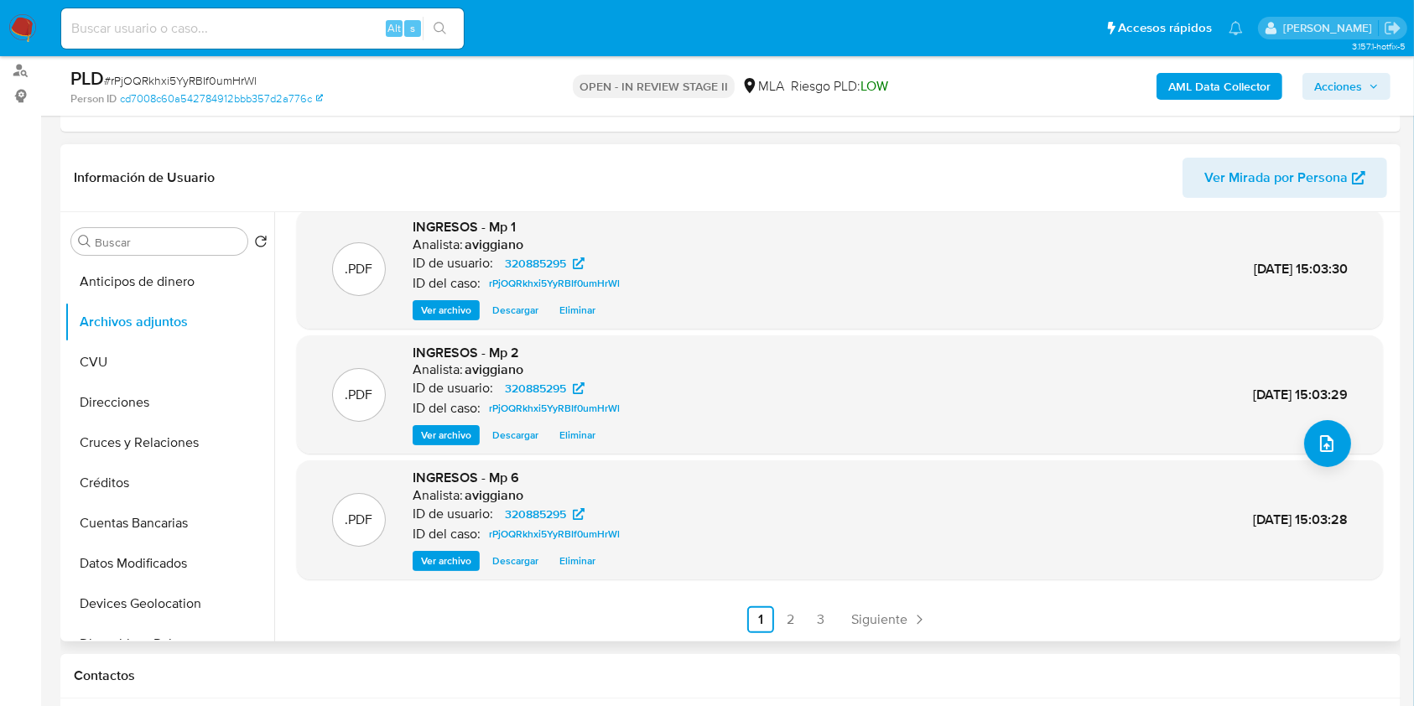
click at [778, 606] on link "2" at bounding box center [791, 619] width 27 height 27
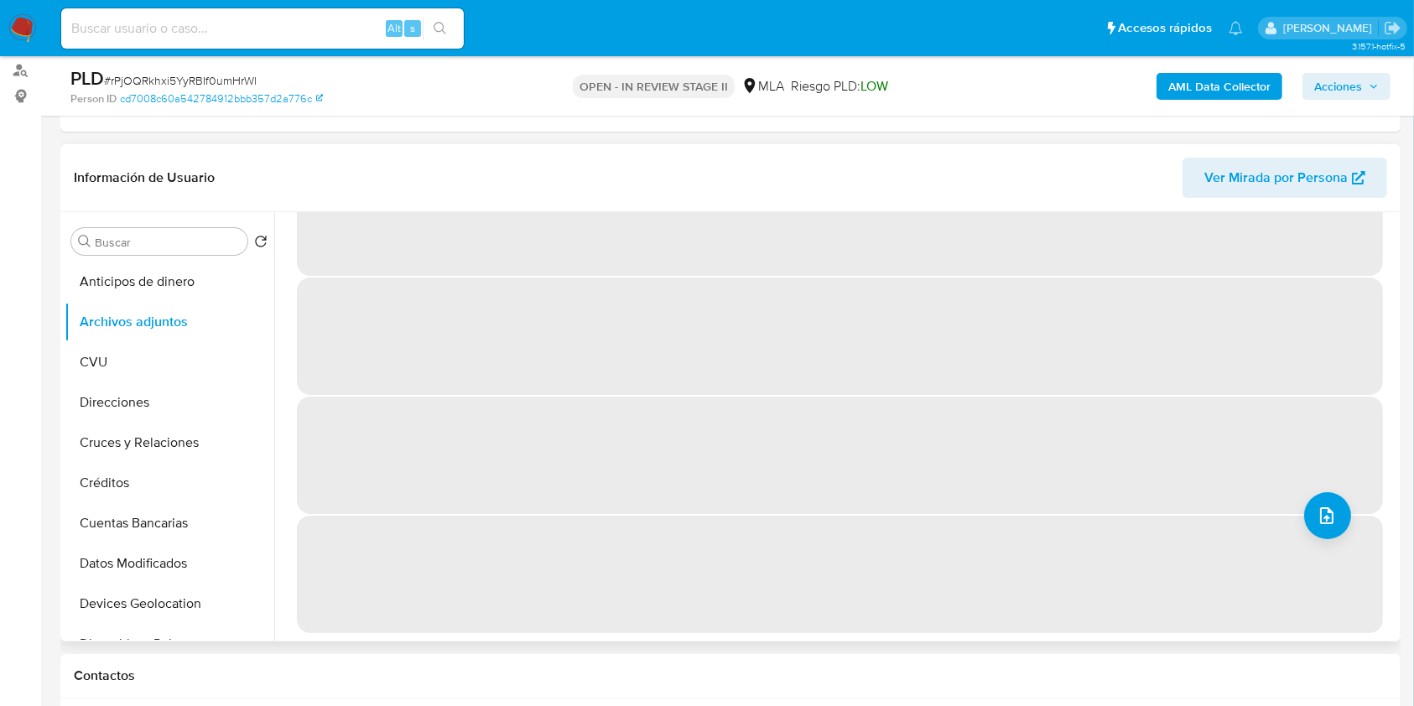
scroll to position [0, 0]
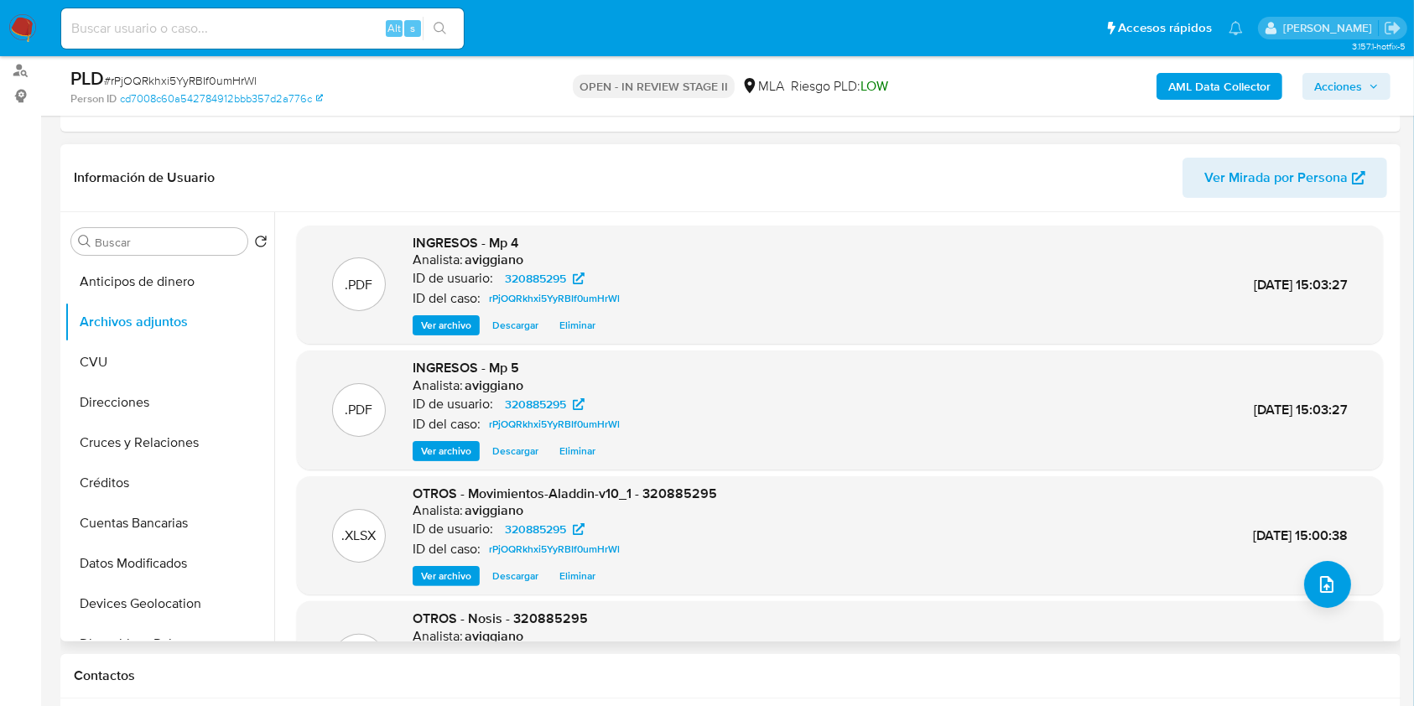
click at [455, 319] on span "Ver archivo" at bounding box center [446, 325] width 50 height 17
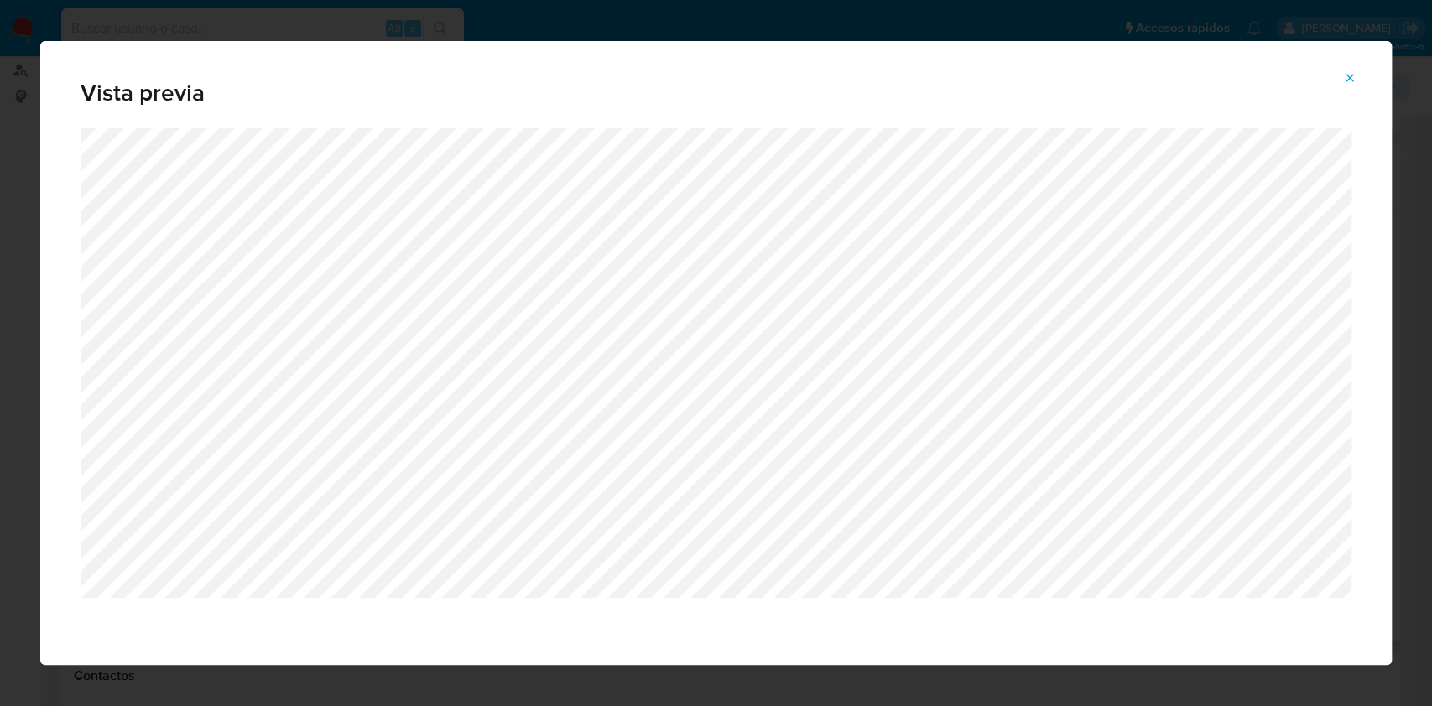
click at [1352, 79] on icon "Attachment preview" at bounding box center [1349, 77] width 13 height 13
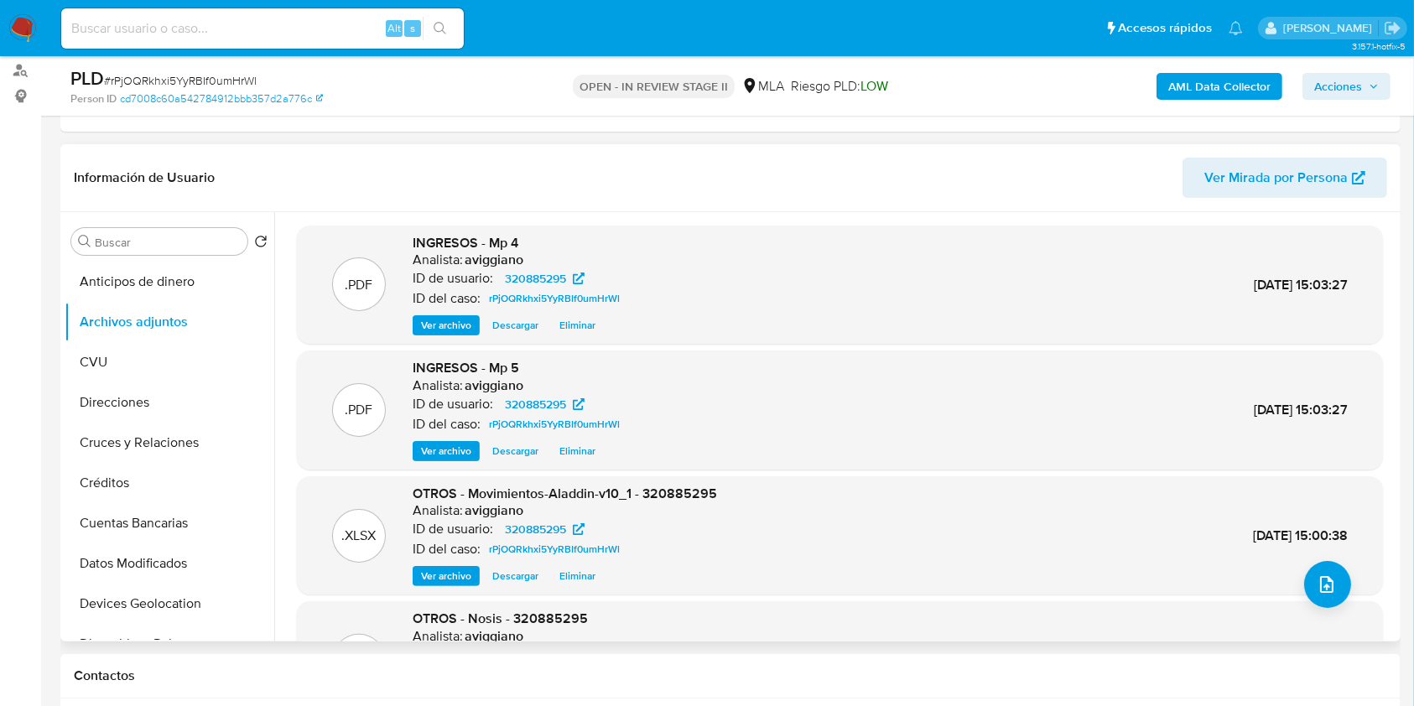
click at [456, 450] on span "Ver archivo" at bounding box center [446, 451] width 50 height 17
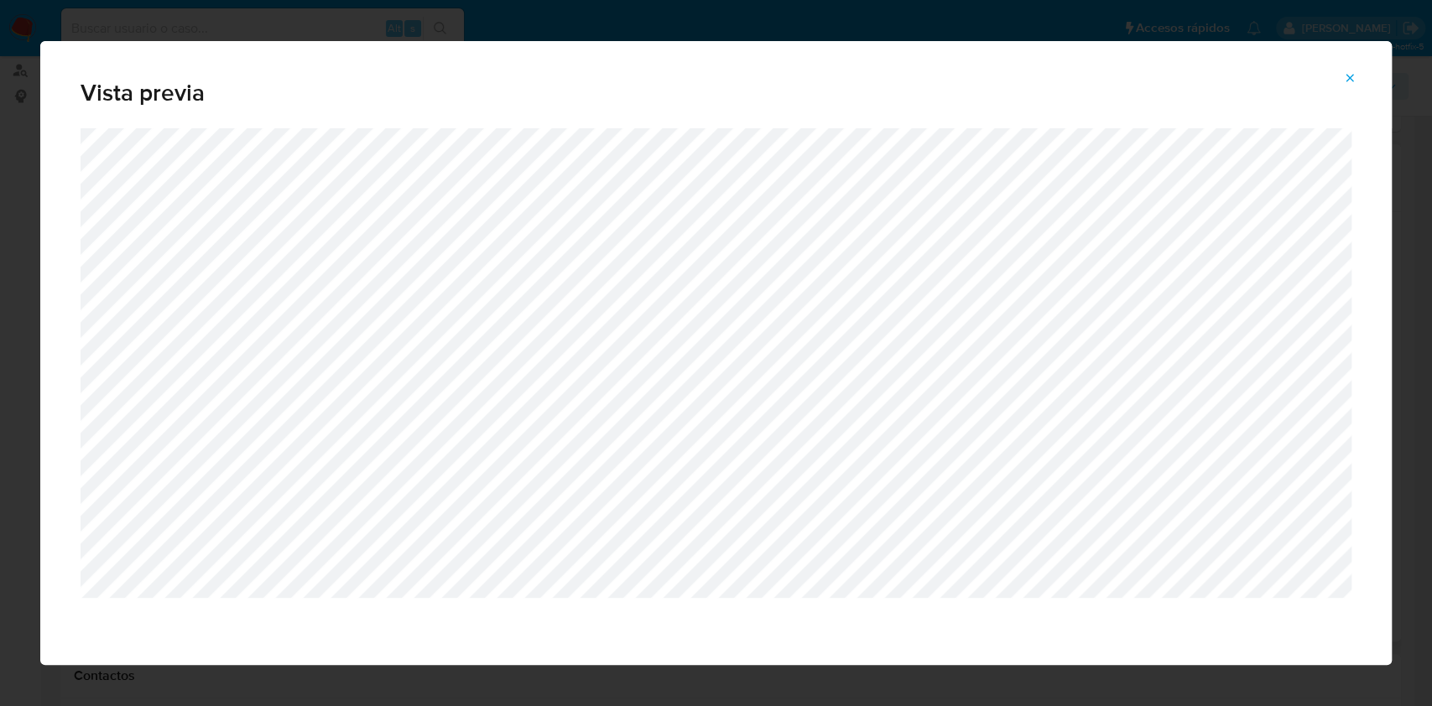
click at [1347, 76] on icon "Attachment preview" at bounding box center [1349, 77] width 13 height 13
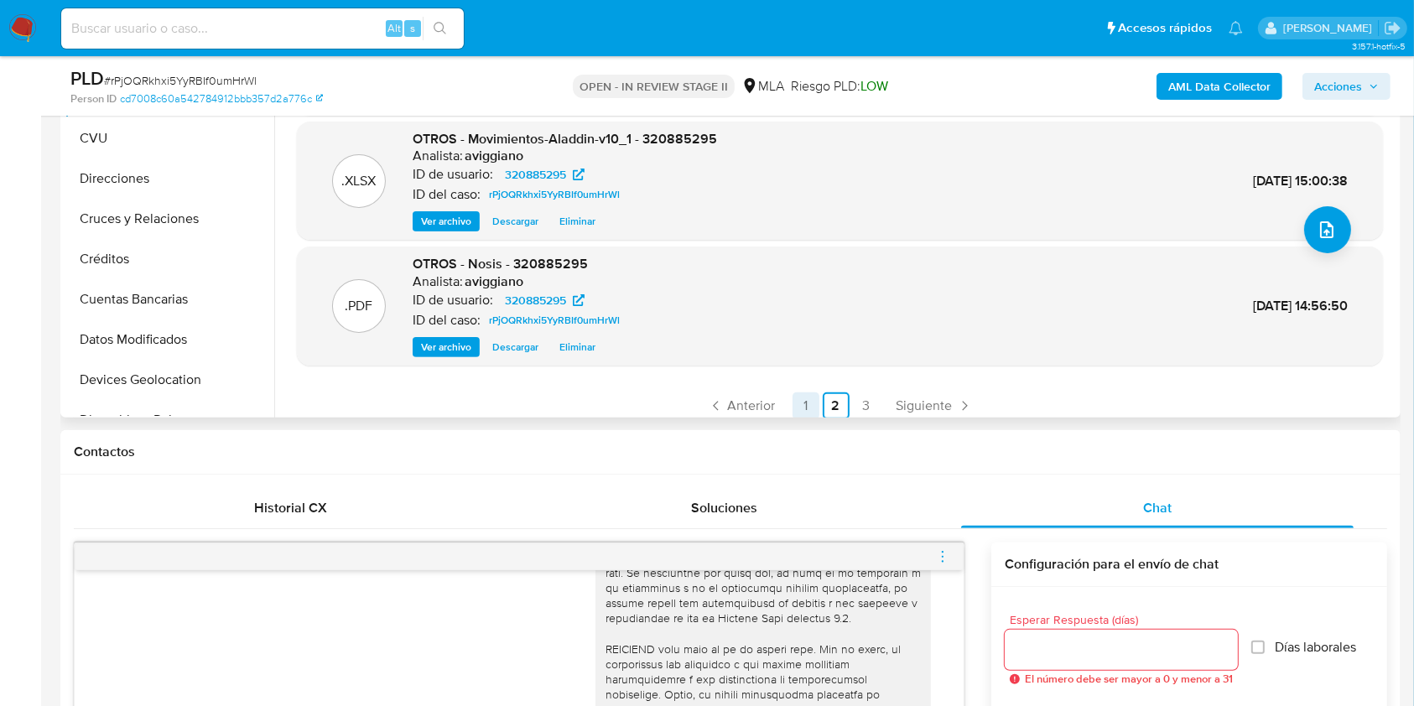
scroll to position [141, 0]
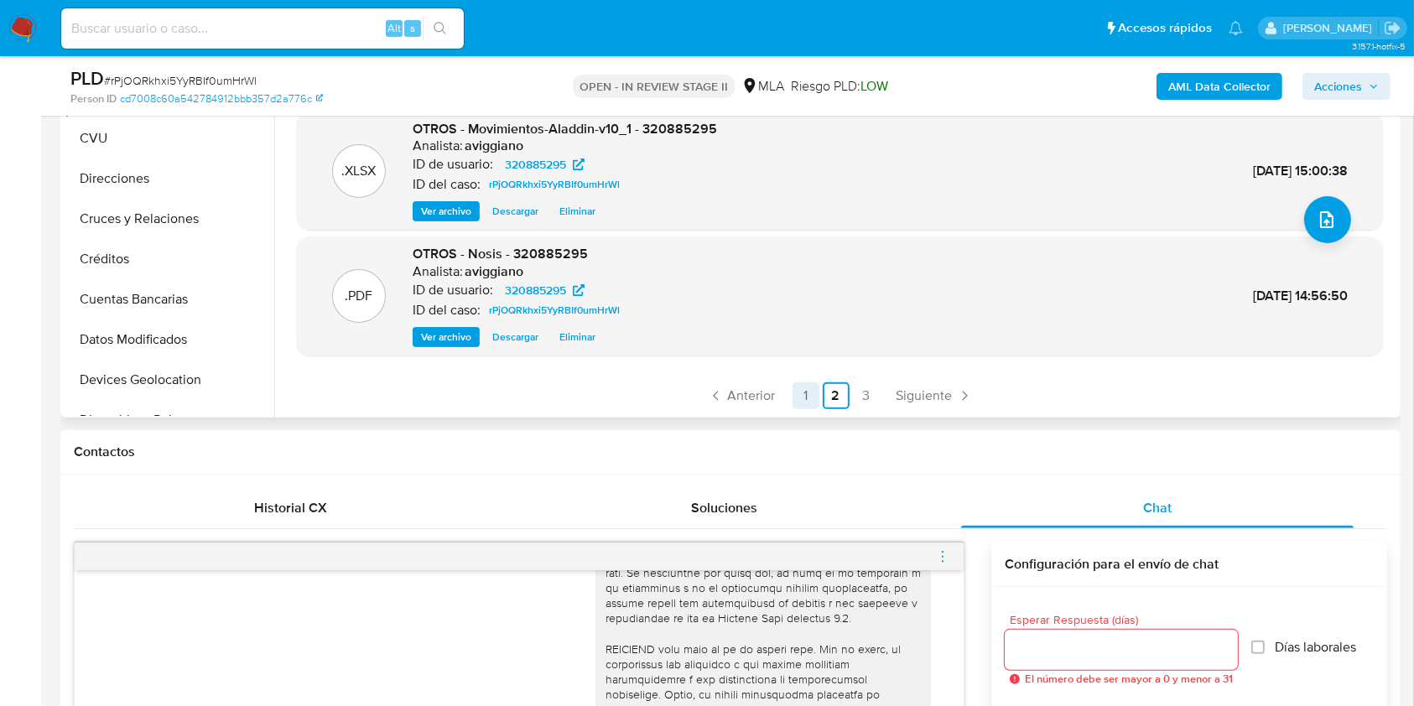
click at [809, 386] on link "1" at bounding box center [806, 395] width 27 height 27
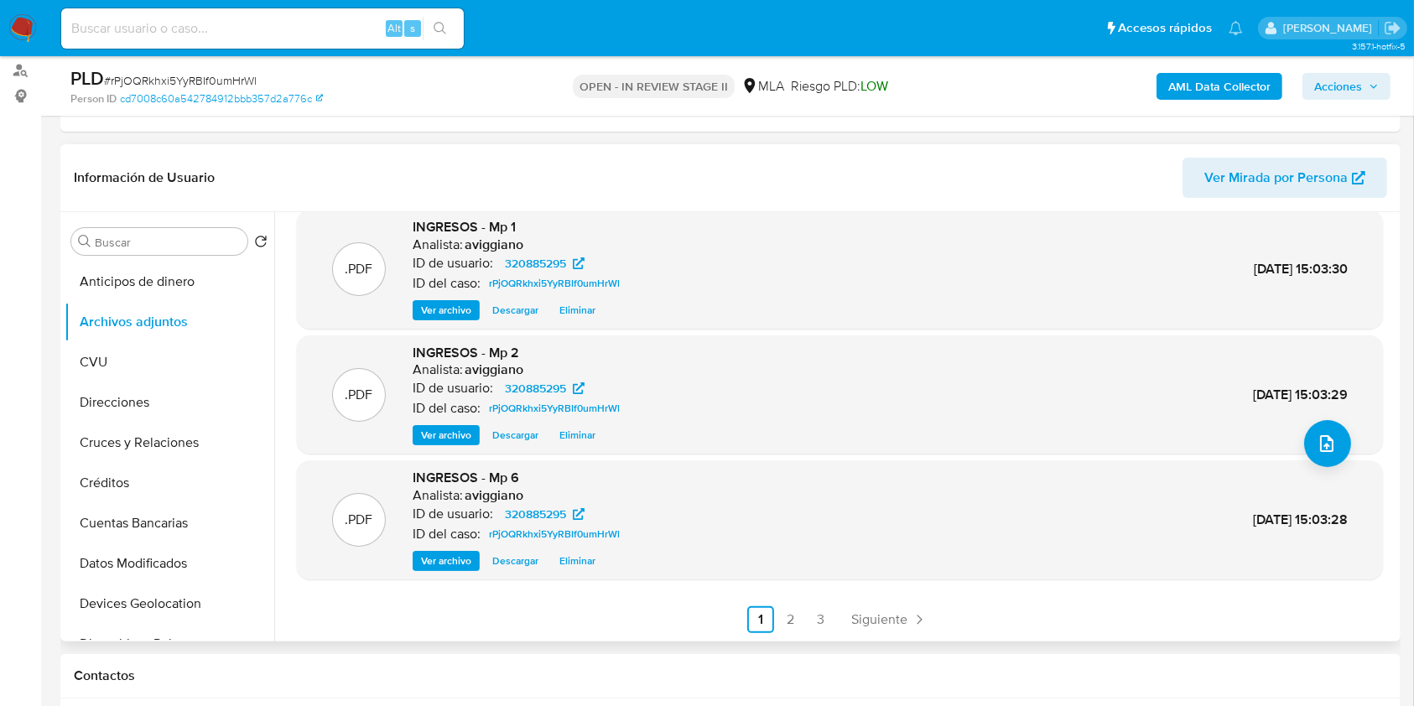
click at [450, 567] on span "Ver archivo" at bounding box center [446, 561] width 50 height 17
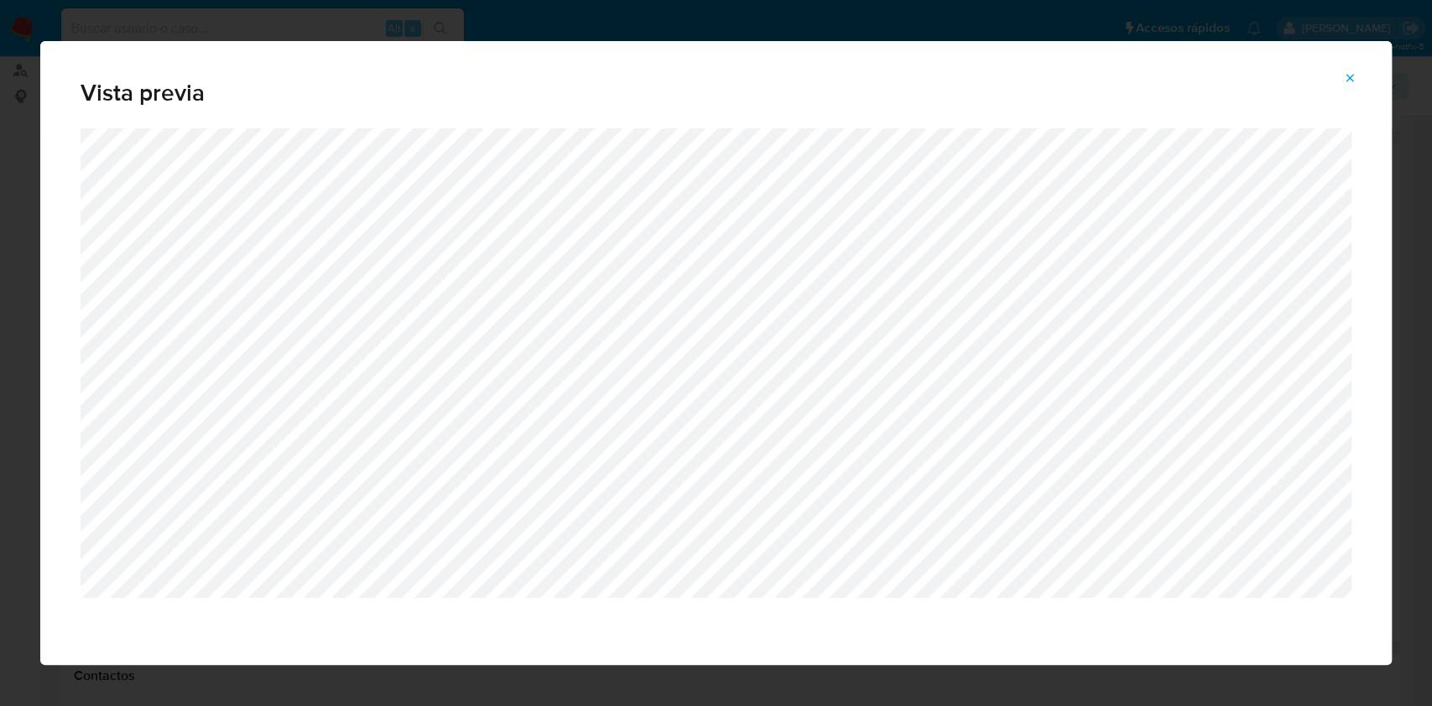
click at [1353, 96] on div "Vista previa" at bounding box center [715, 84] width 1351 height 87
click at [1350, 83] on icon "Attachment preview" at bounding box center [1349, 77] width 13 height 13
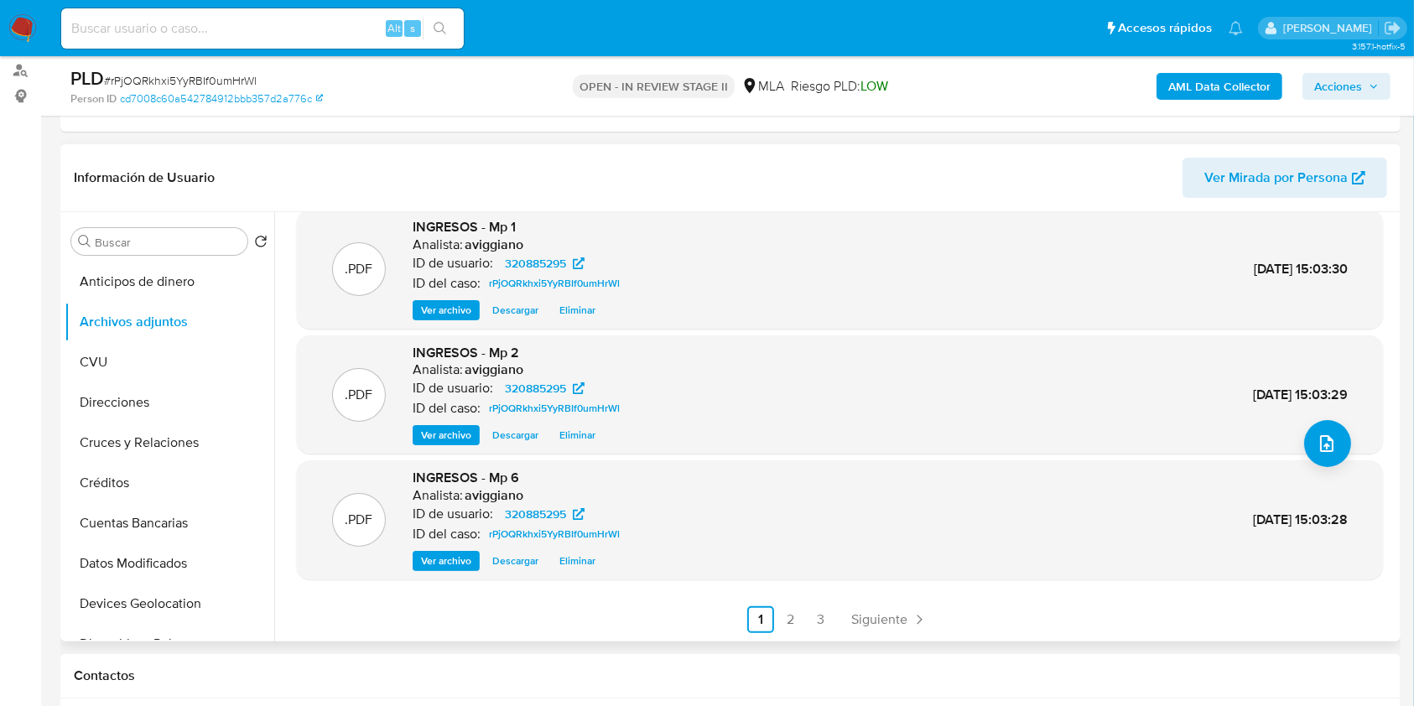
click at [784, 622] on link "2" at bounding box center [791, 619] width 27 height 27
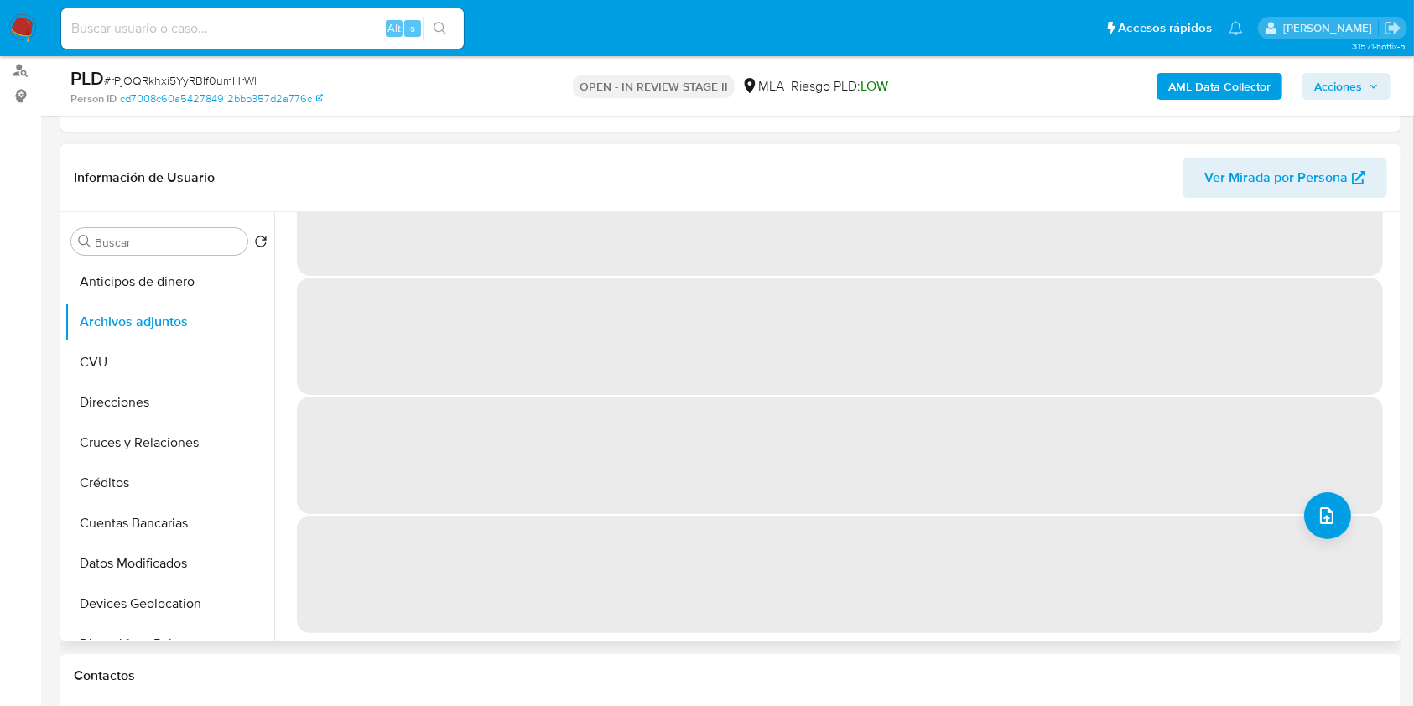
scroll to position [0, 0]
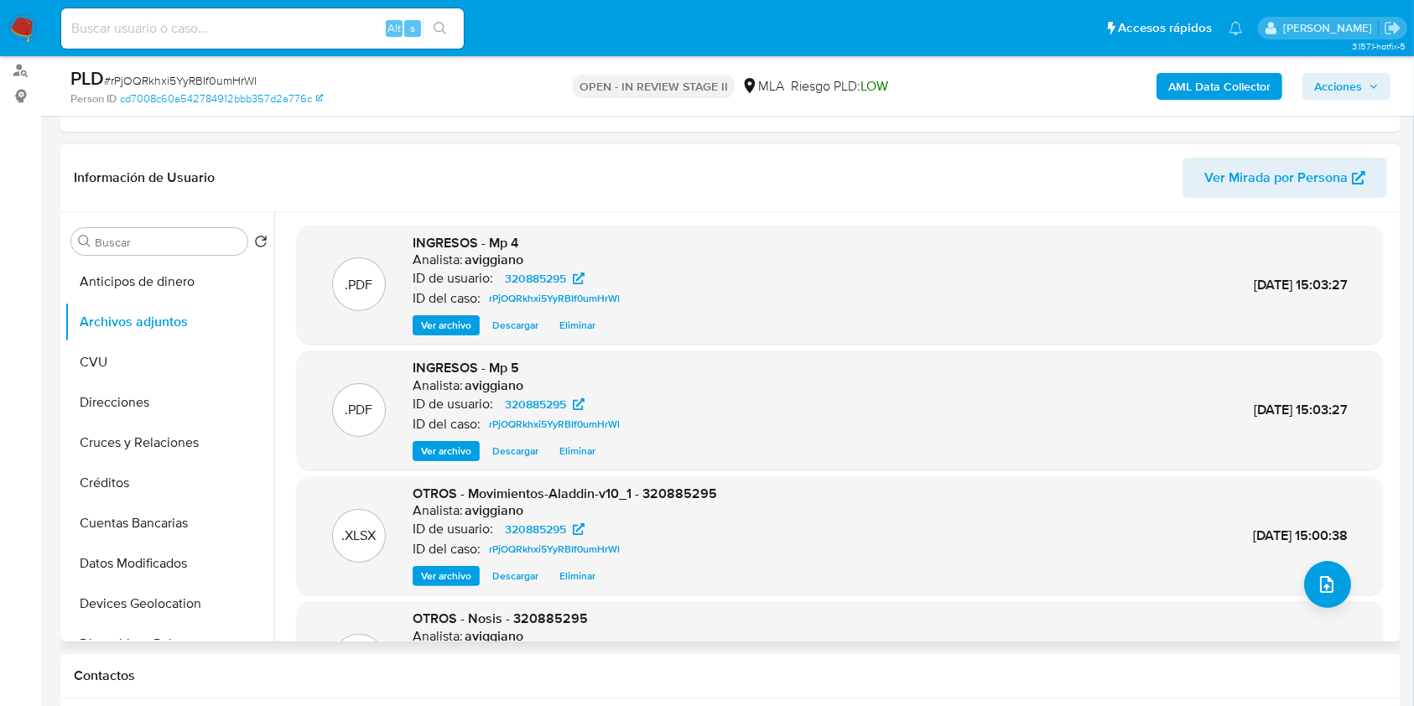
click at [475, 449] on button "Ver archivo" at bounding box center [446, 451] width 67 height 20
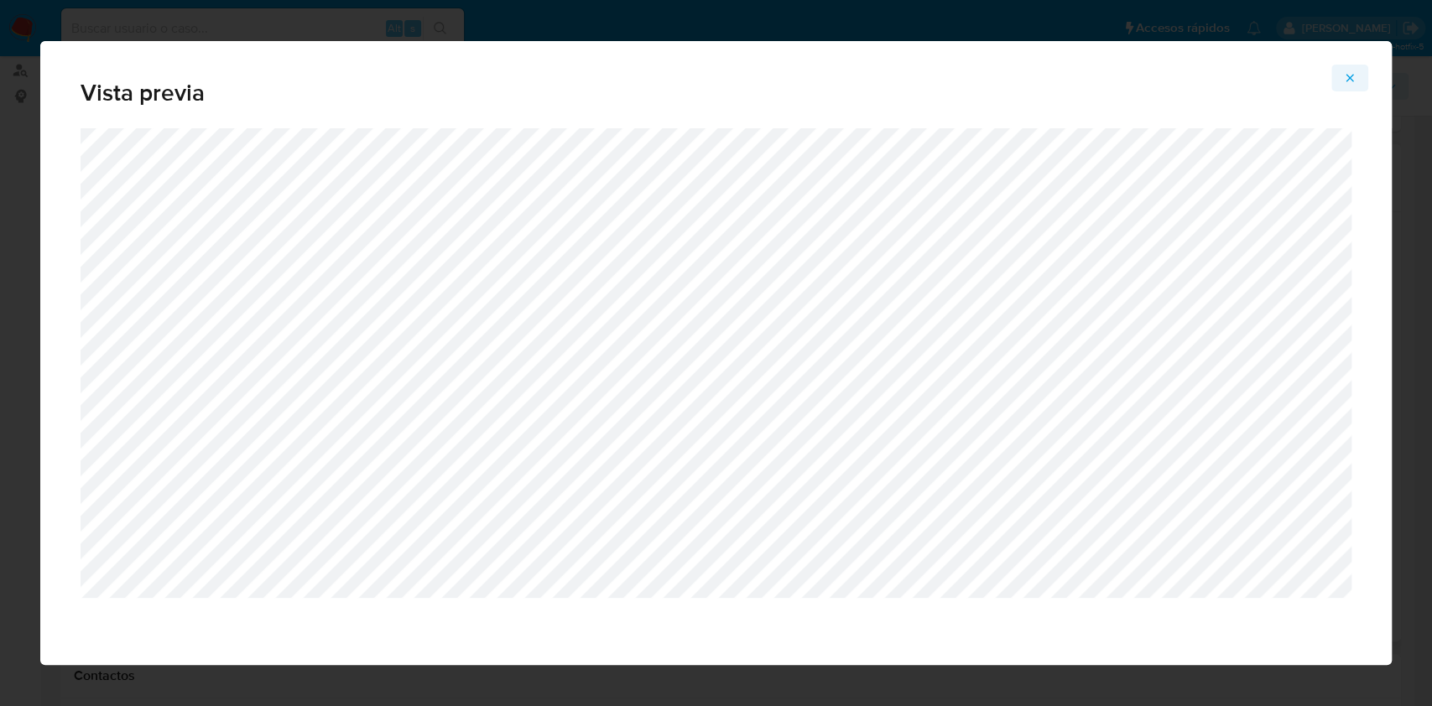
click at [1350, 75] on icon "Attachment preview" at bounding box center [1349, 77] width 13 height 13
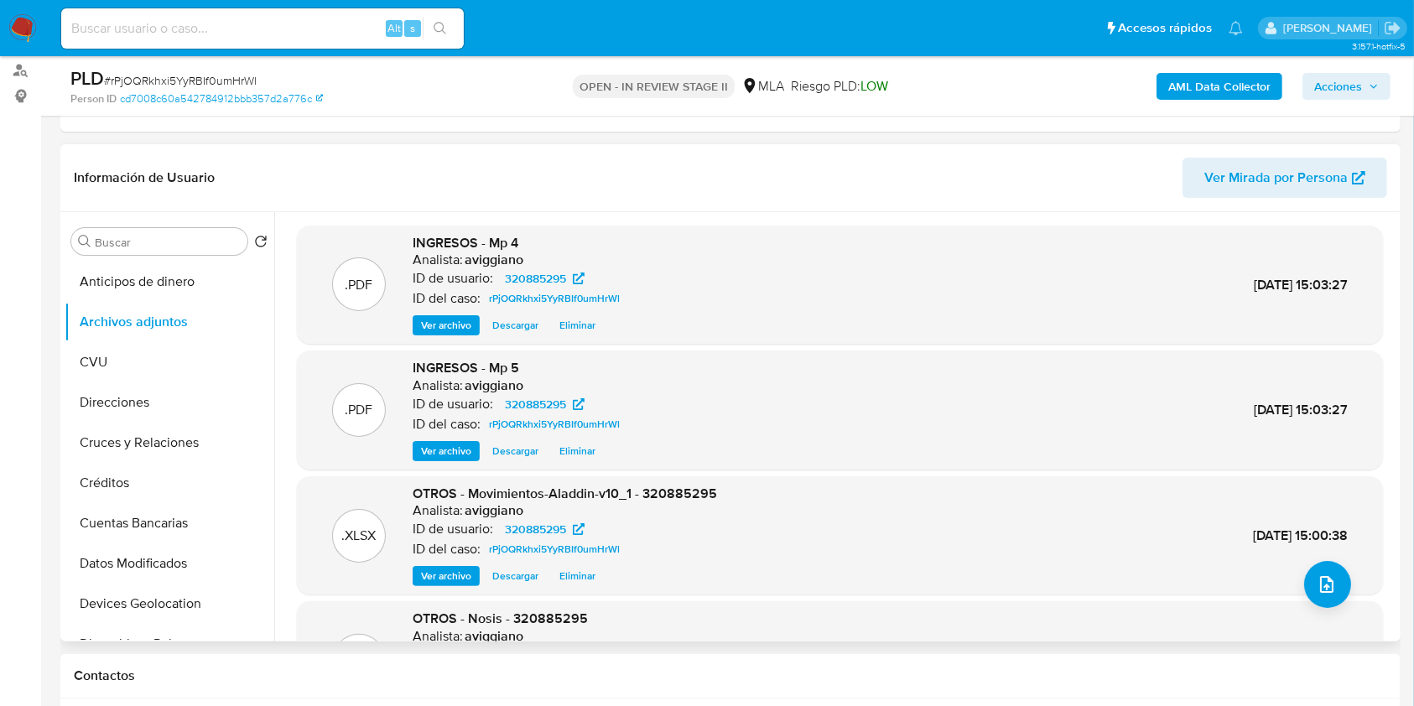
click at [450, 318] on span "Ver archivo" at bounding box center [446, 325] width 50 height 17
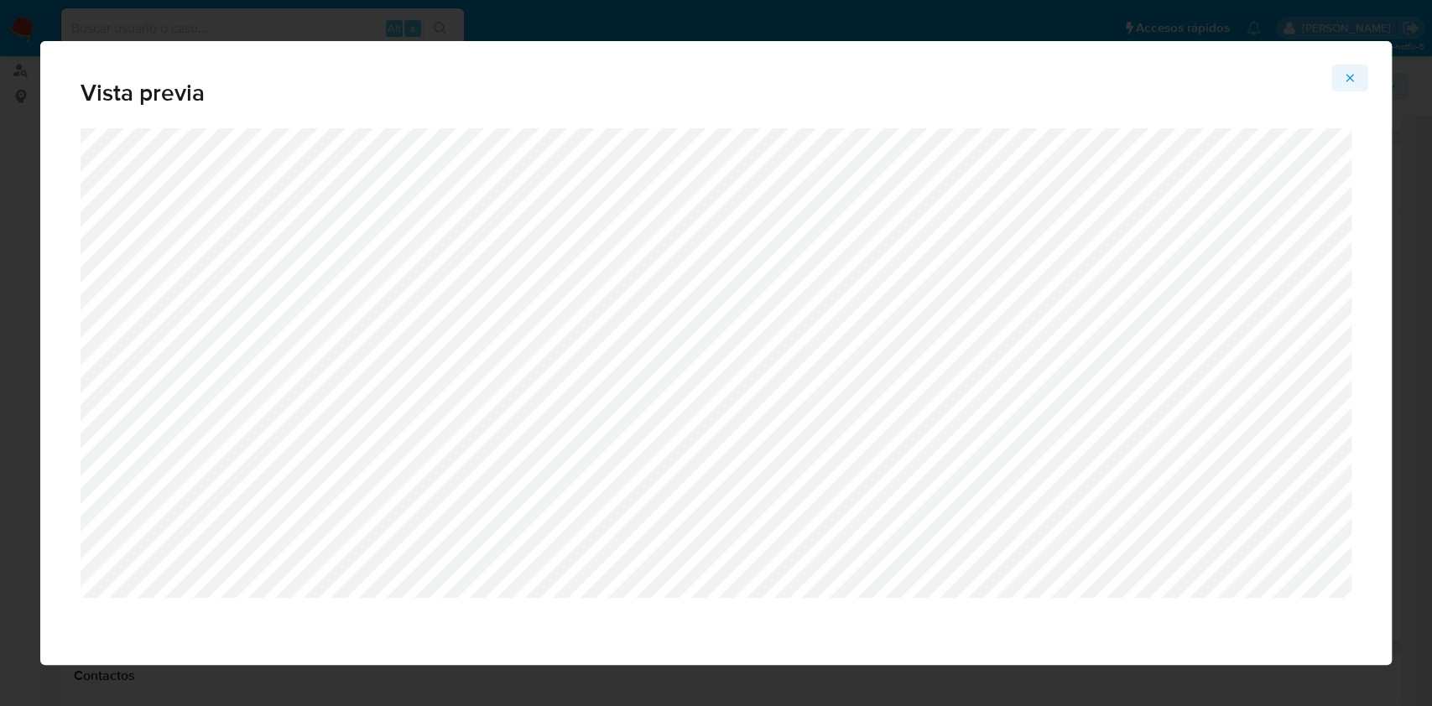
click at [1350, 68] on span "Attachment preview" at bounding box center [1349, 77] width 13 height 23
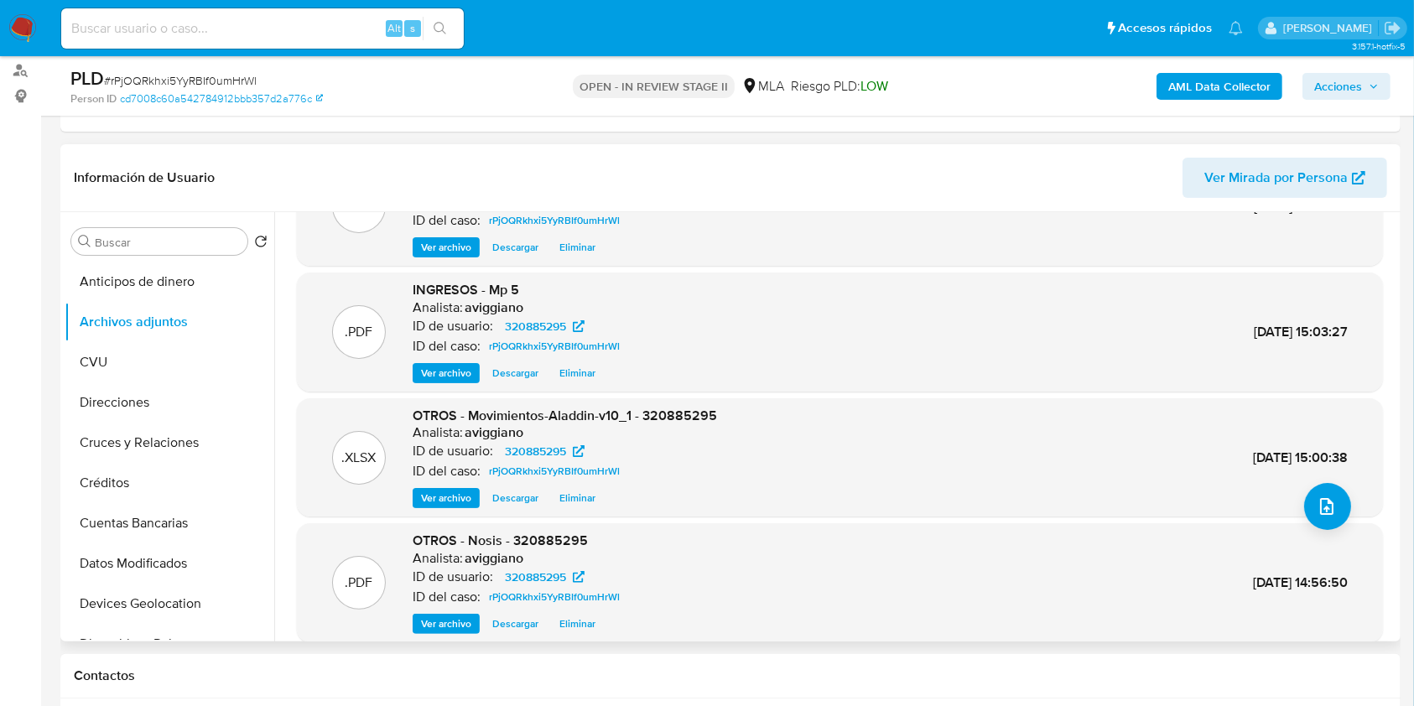
scroll to position [141, 0]
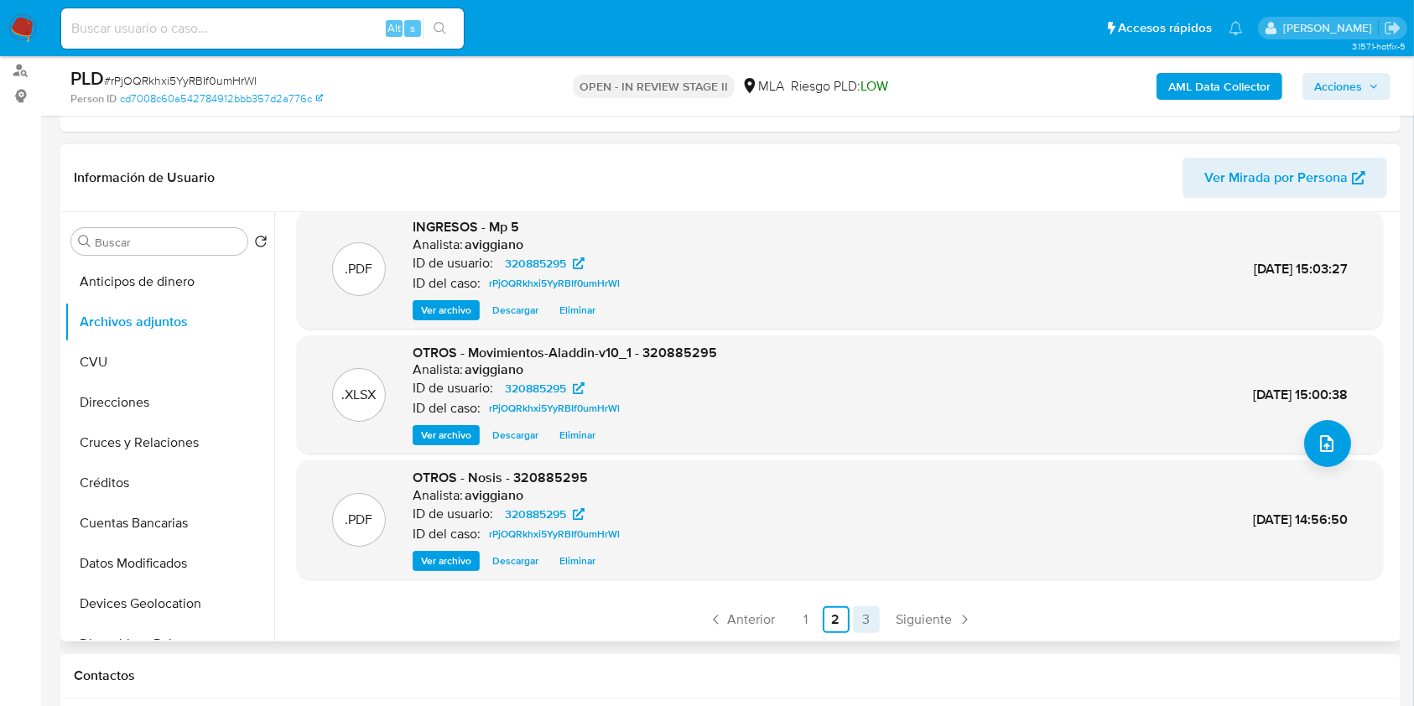
click at [805, 612] on link "1" at bounding box center [806, 619] width 27 height 27
click at [439, 554] on span "Ver archivo" at bounding box center [446, 561] width 50 height 17
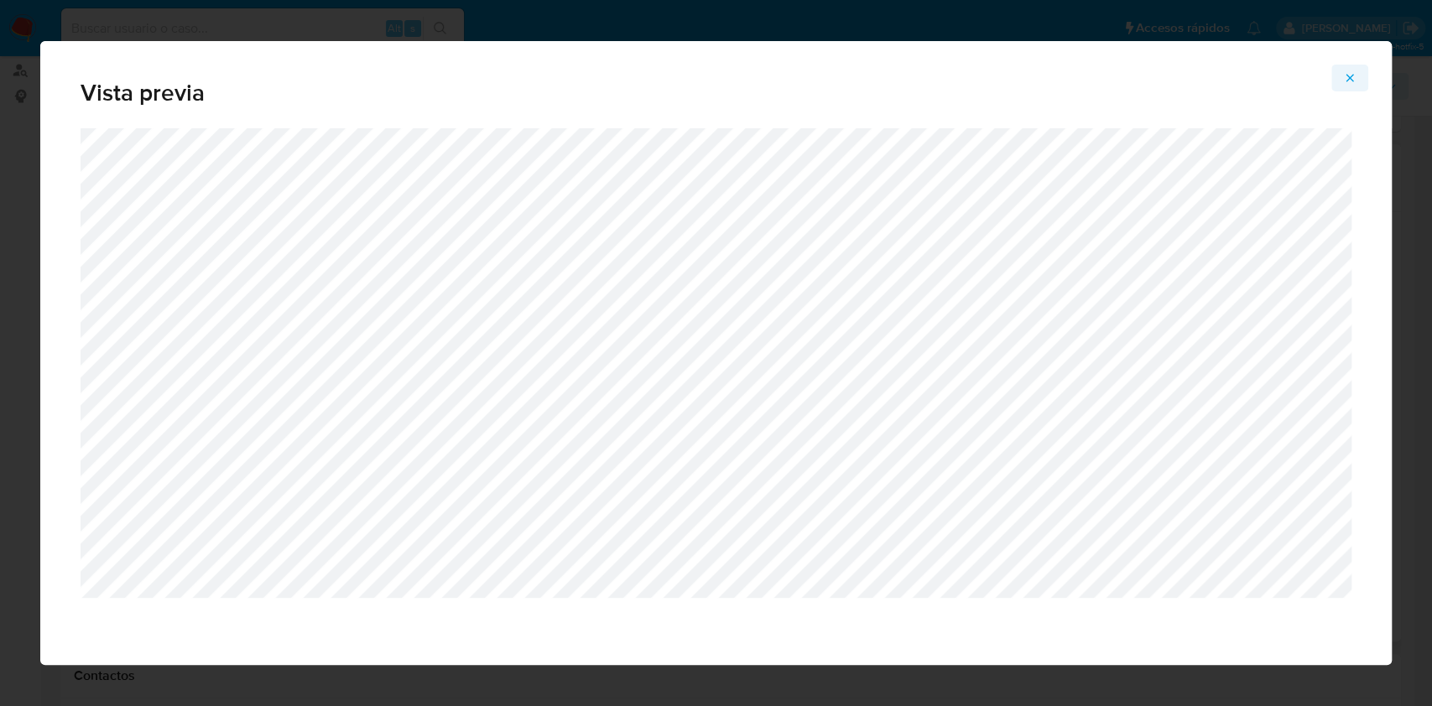
click at [1361, 83] on button "Attachment preview" at bounding box center [1349, 78] width 37 height 27
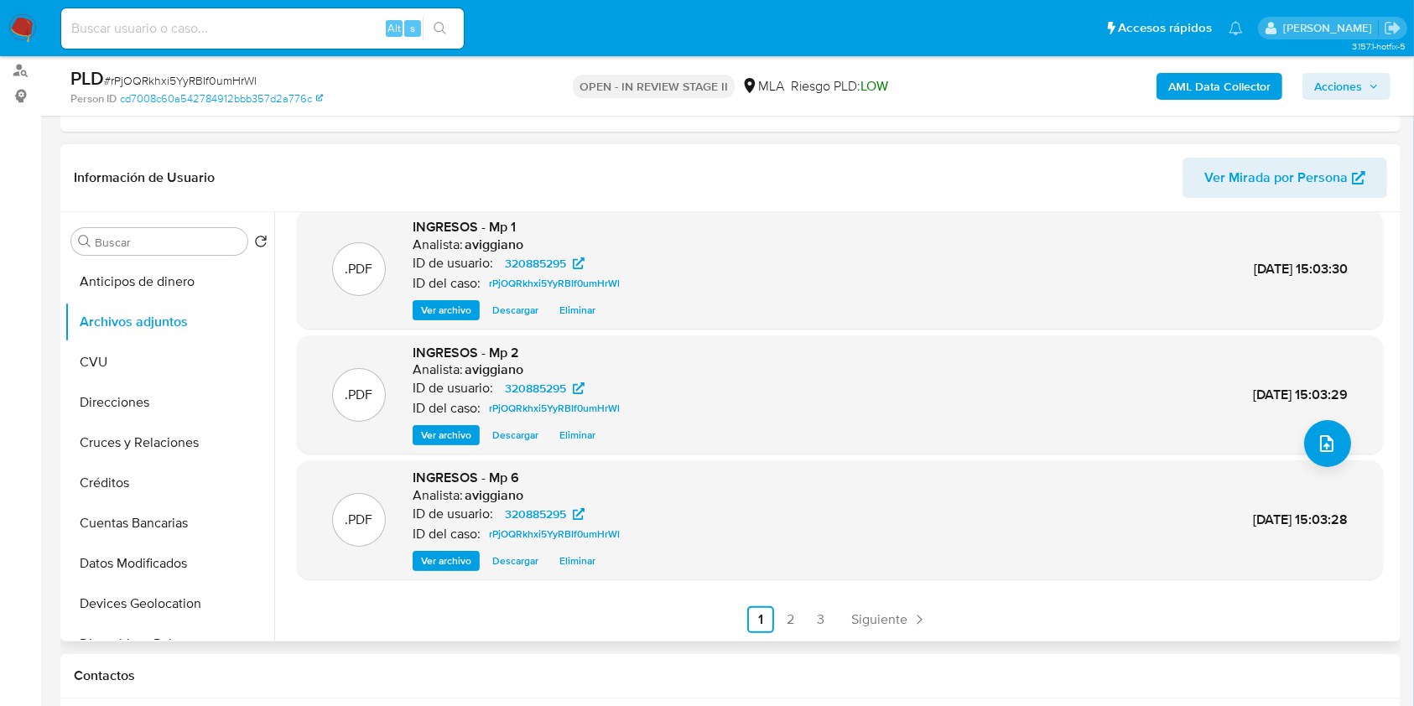
click at [418, 449] on div ".PDF INGRESOS - Mp 2 Analista: aviggiano ID de usuario: 320885295 ID del caso: …" at bounding box center [840, 395] width 1086 height 119
click at [423, 439] on span "Ver archivo" at bounding box center [446, 435] width 50 height 17
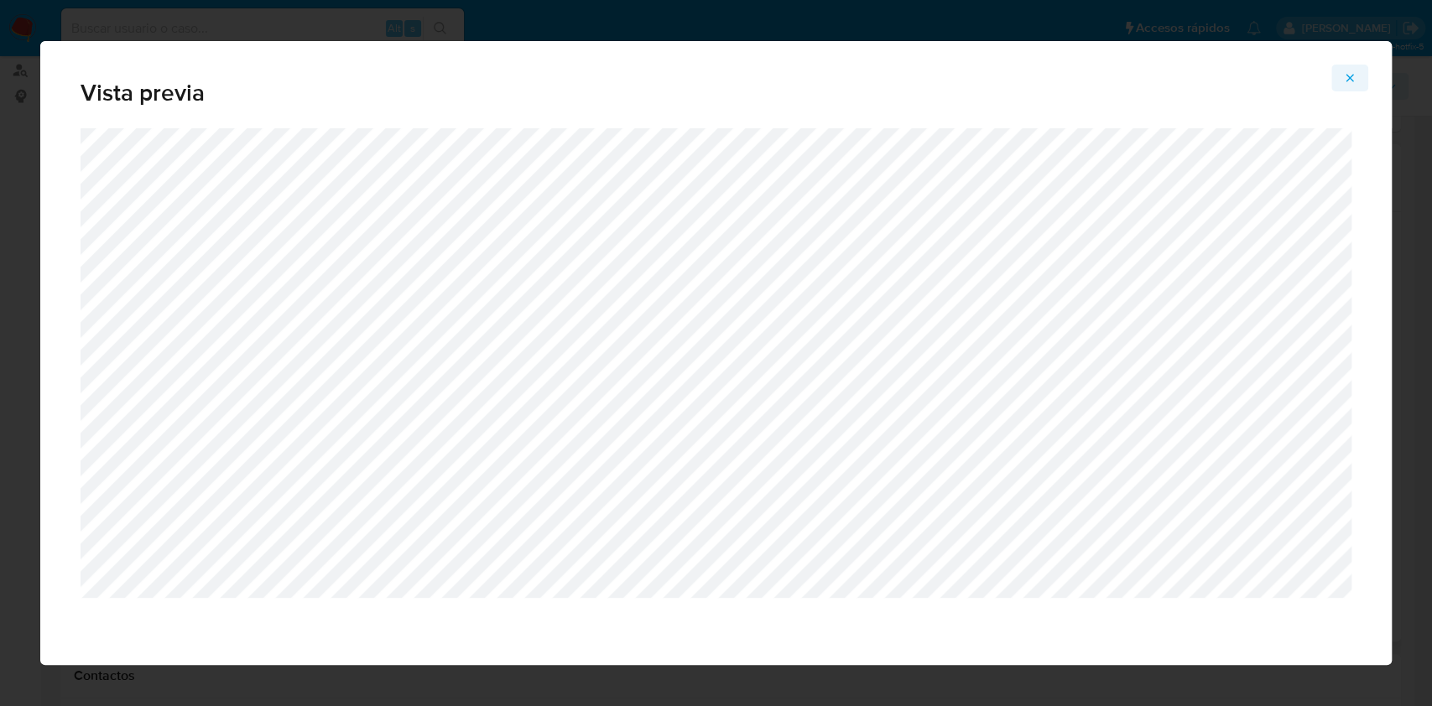
click at [1350, 74] on icon "Attachment preview" at bounding box center [1349, 77] width 13 height 13
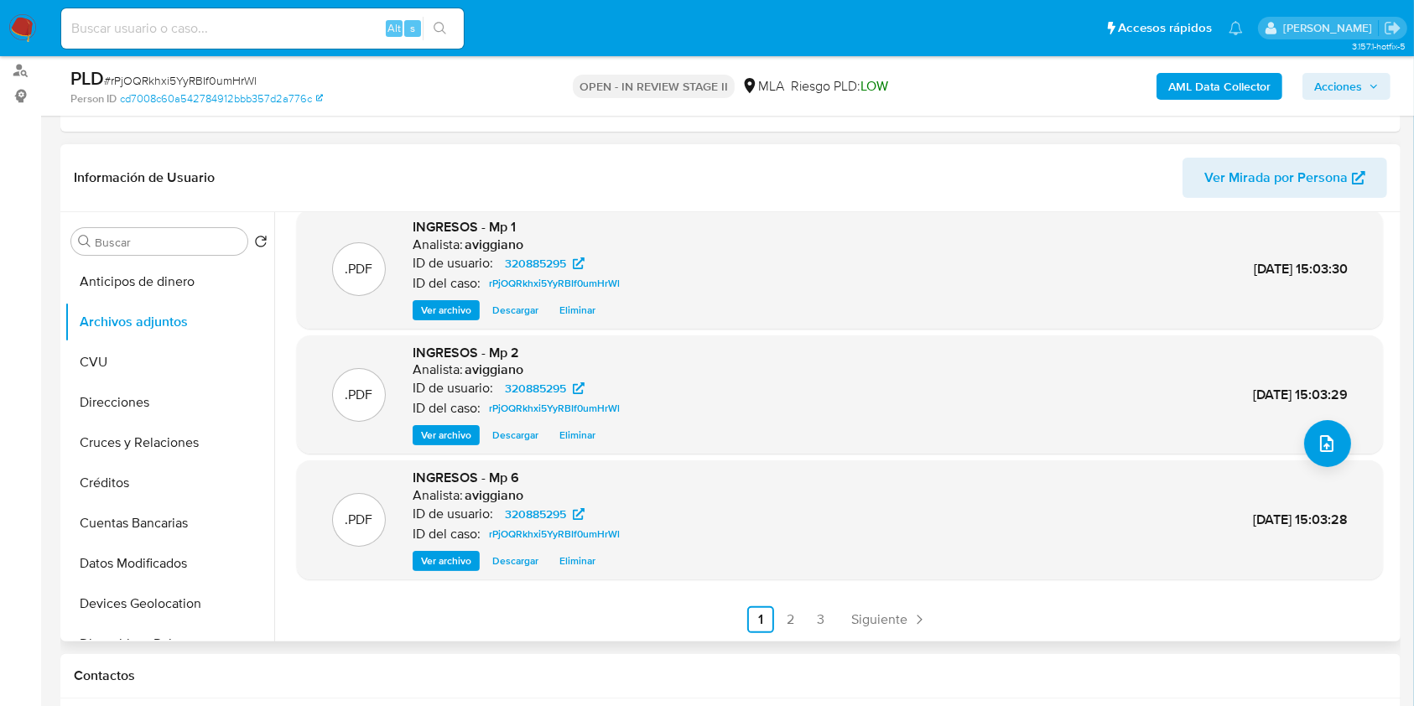
click at [403, 323] on div ".PDF INGRESOS - Mp 1 Analista: aviggiano ID de usuario: 320885295 ID del caso: …" at bounding box center [840, 269] width 1086 height 119
click at [419, 314] on button "Ver archivo" at bounding box center [446, 310] width 67 height 20
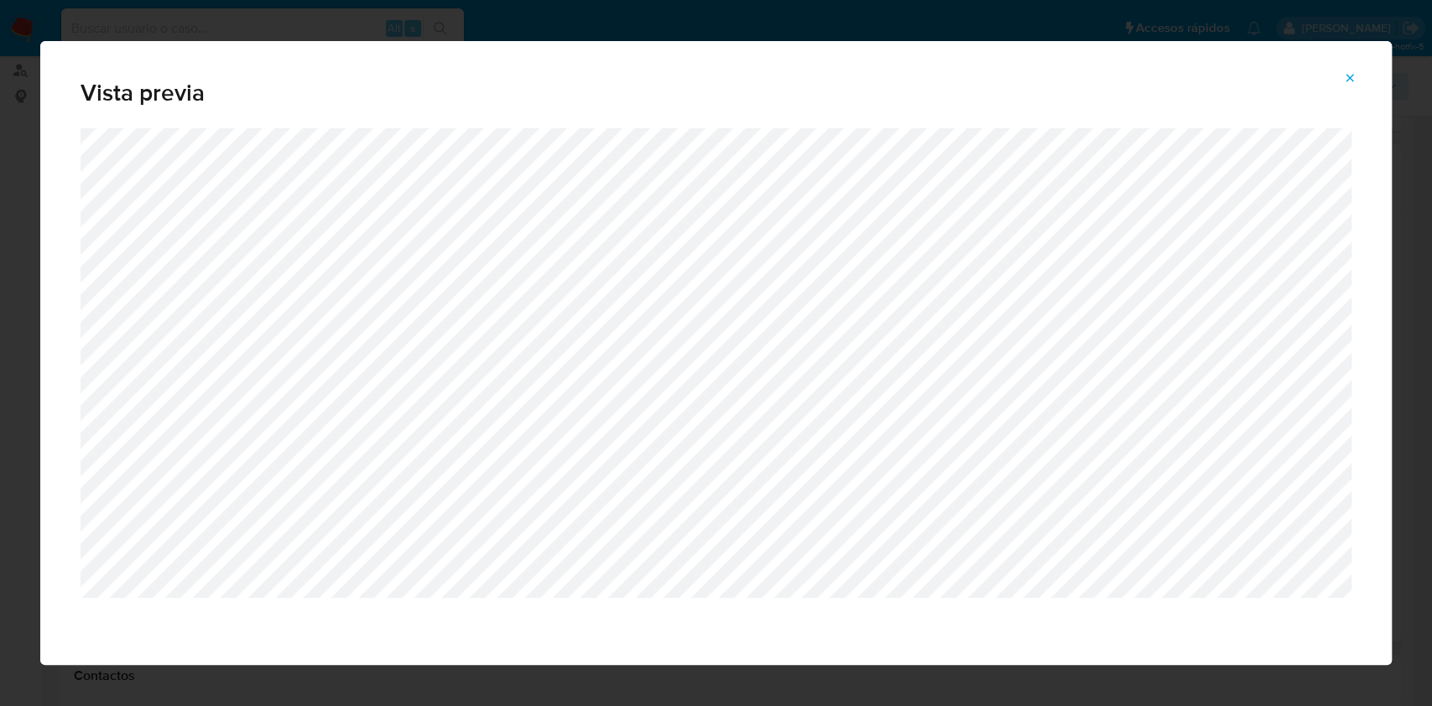
drag, startPoint x: 1348, startPoint y: 79, endPoint x: 1313, endPoint y: 96, distance: 39.4
click at [1348, 78] on icon "Attachment preview" at bounding box center [1349, 77] width 13 height 13
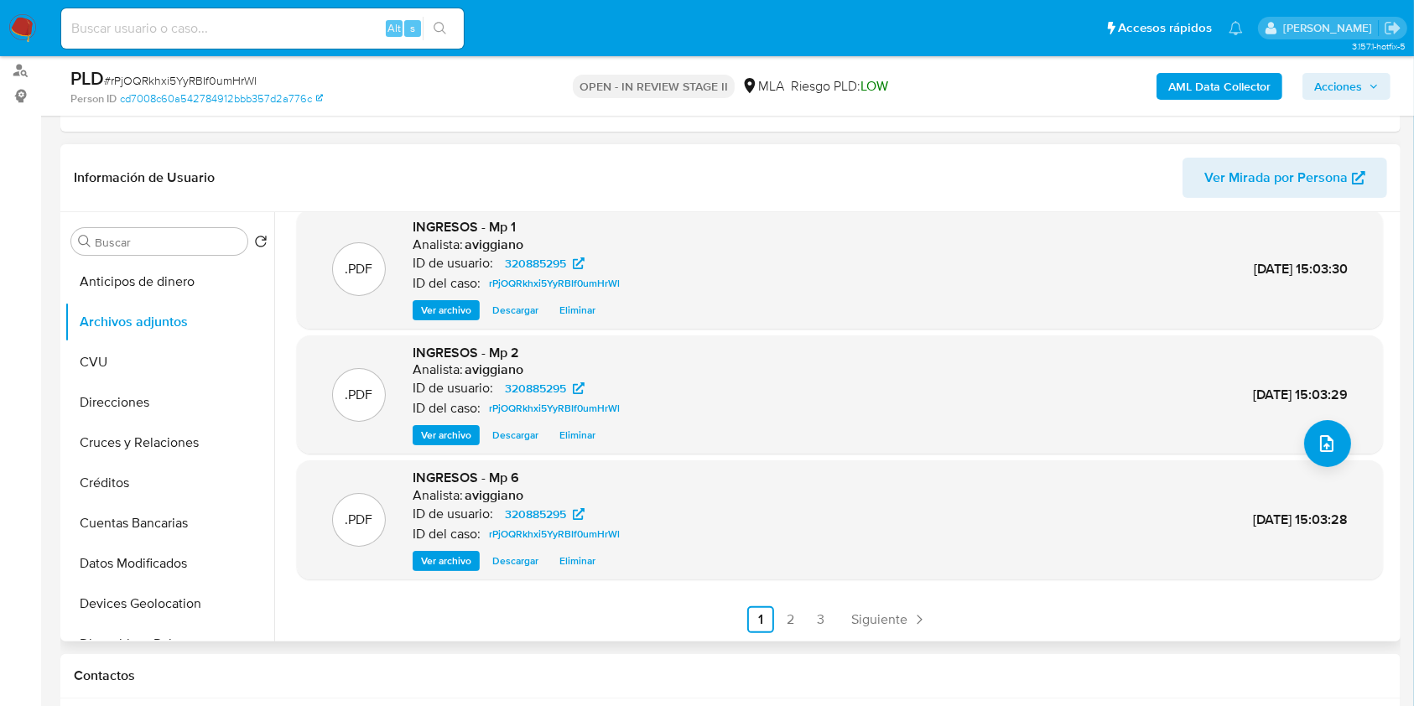
scroll to position [0, 0]
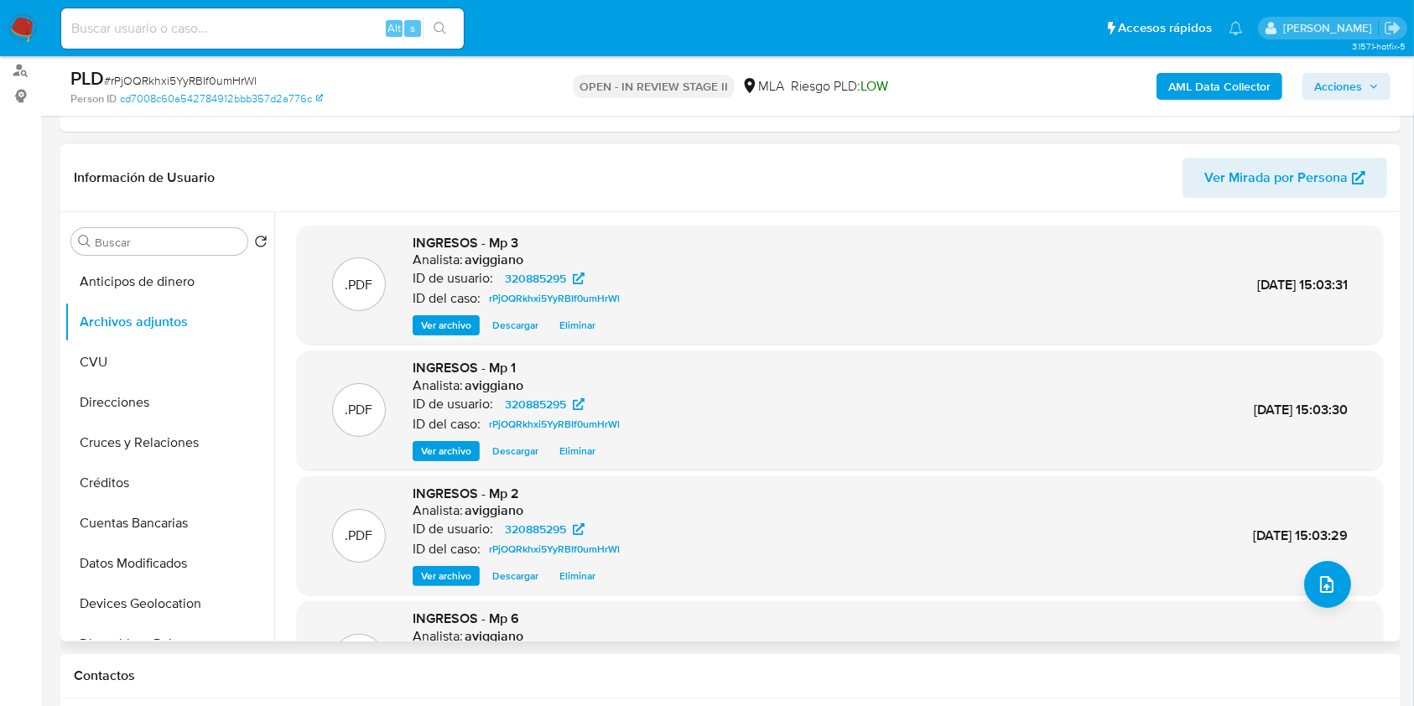
click at [458, 312] on div "INGRESOS - Mp 3 Analista: aviggiano ID de usuario: 320885295 ID del caso: rPjOQ…" at bounding box center [520, 285] width 214 height 102
click at [450, 319] on span "Ver archivo" at bounding box center [446, 325] width 50 height 17
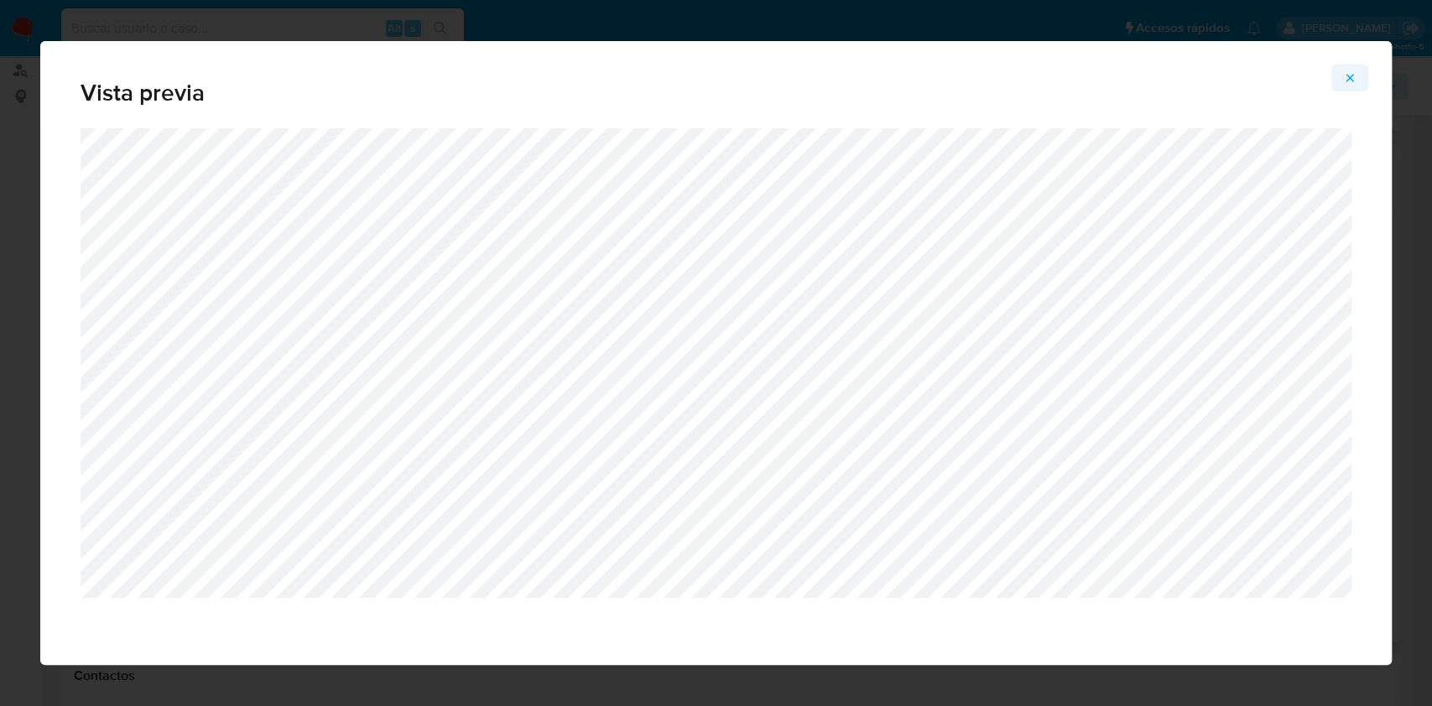
click at [1361, 70] on button "Attachment preview" at bounding box center [1349, 78] width 37 height 27
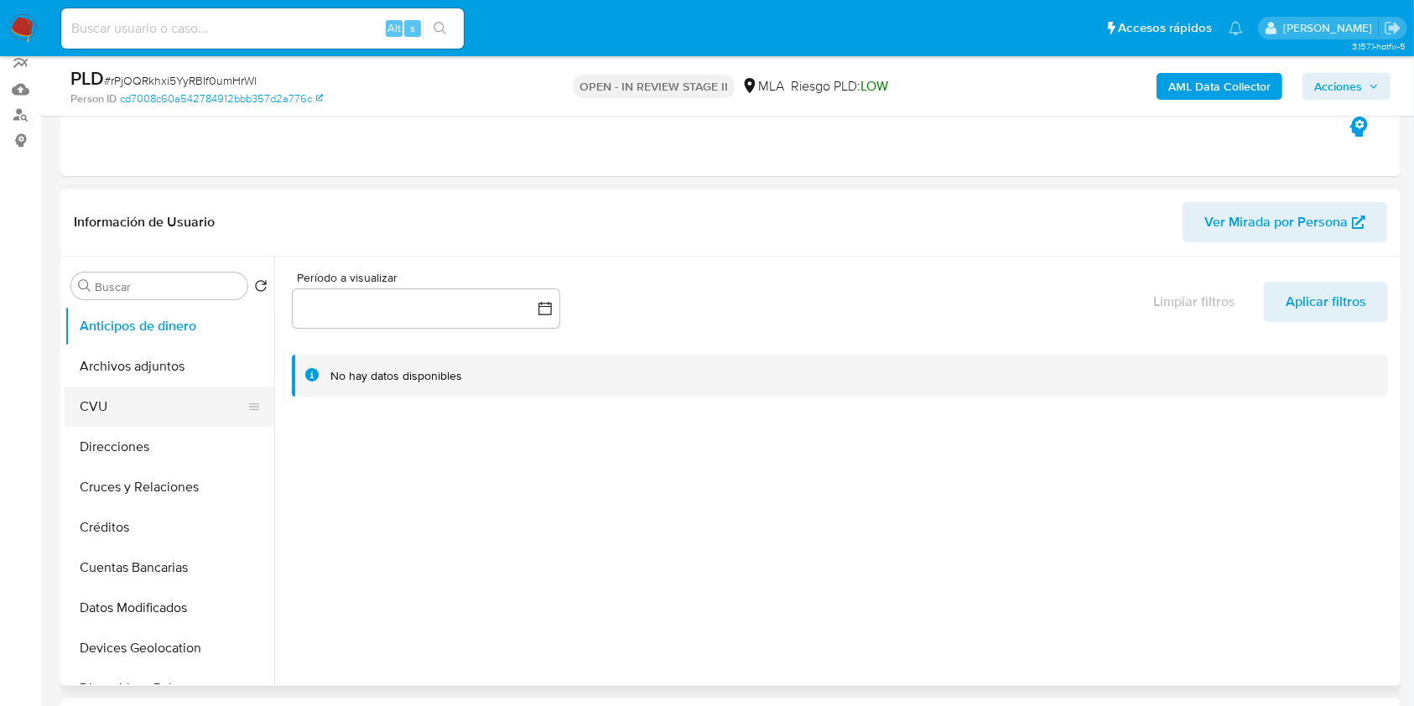
scroll to position [223, 0]
select select "10"
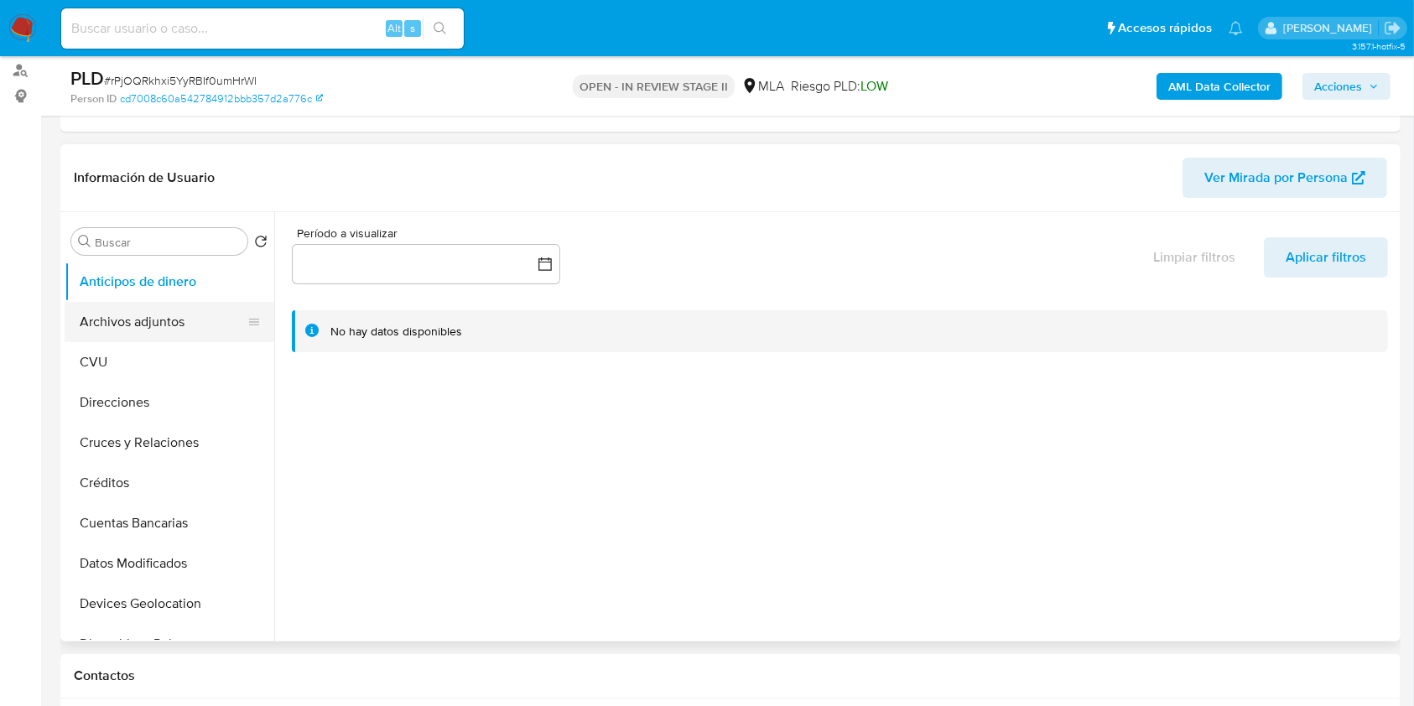
click at [154, 327] on button "Archivos adjuntos" at bounding box center [163, 322] width 196 height 40
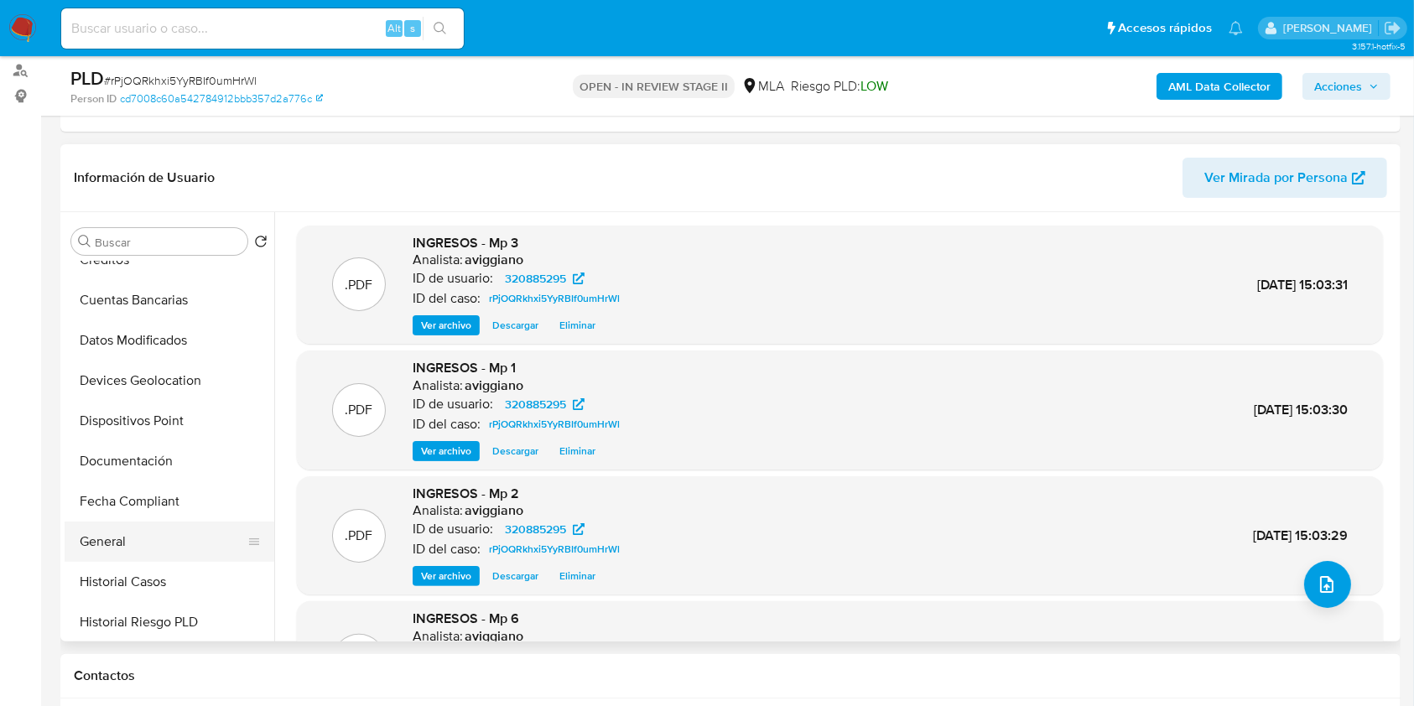
click at [100, 528] on button "General" at bounding box center [163, 542] width 196 height 40
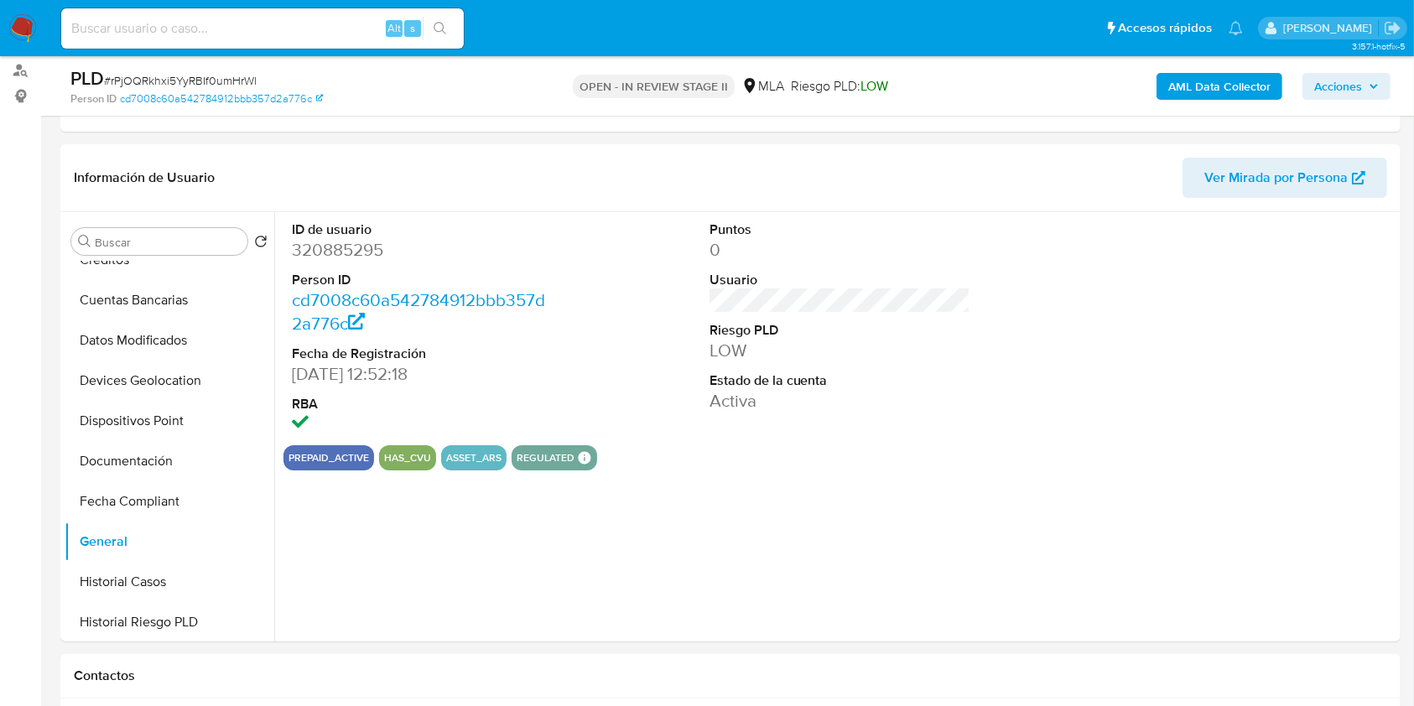
click at [349, 256] on dd "320885295" at bounding box center [423, 249] width 262 height 23
copy dd "320885295"
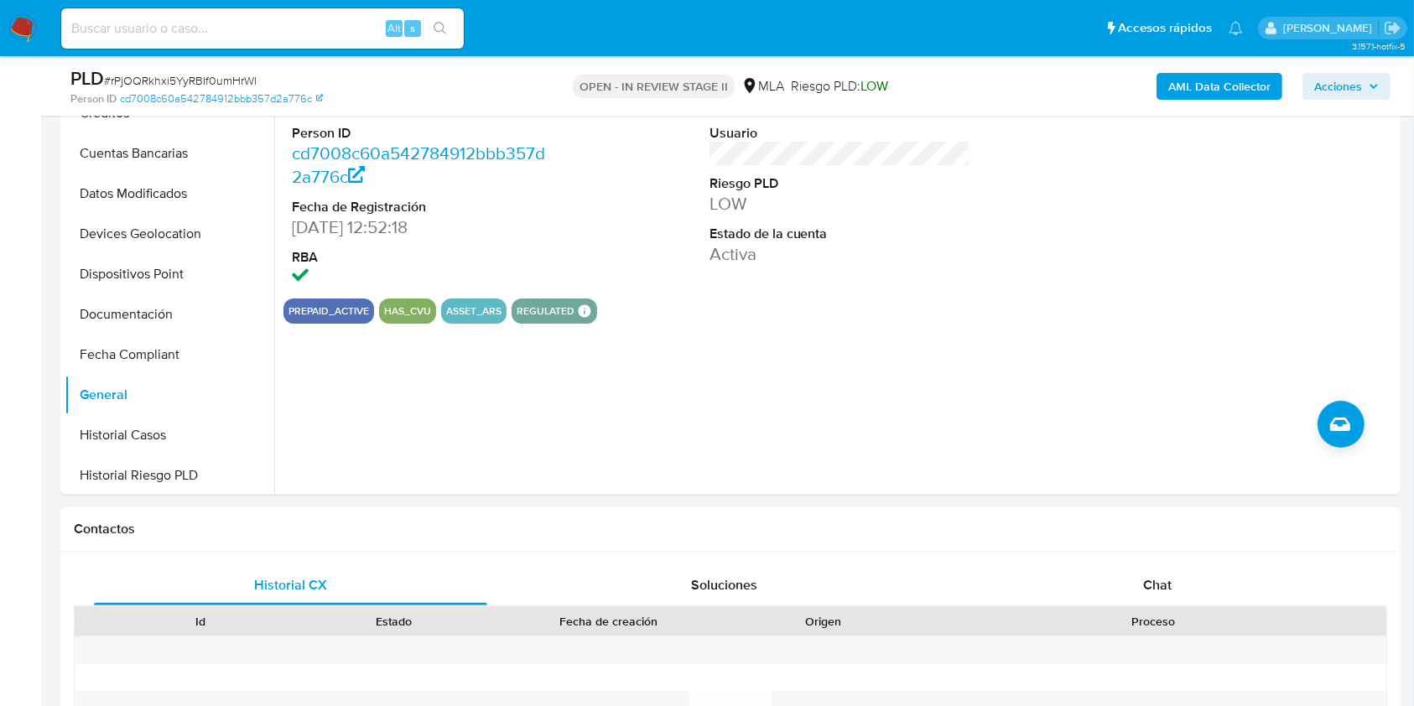
scroll to position [783, 0]
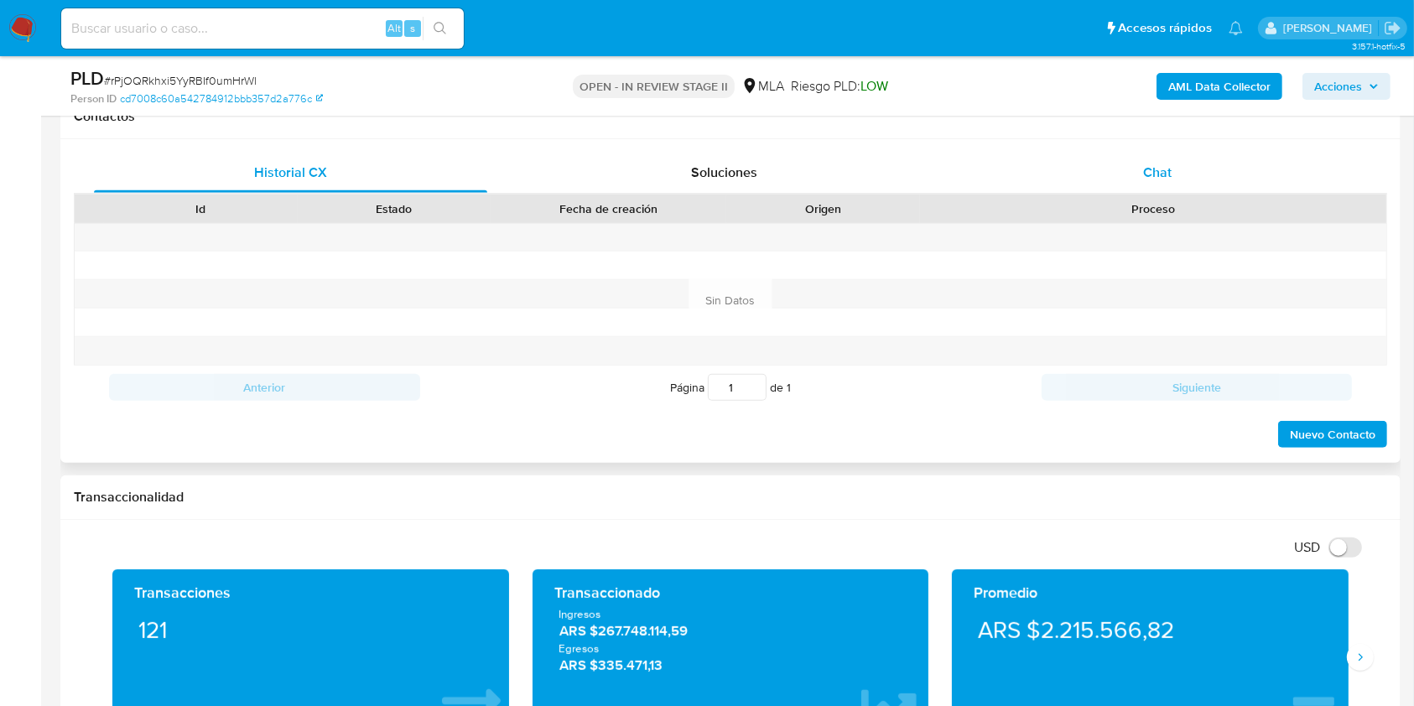
drag, startPoint x: 1161, startPoint y: 160, endPoint x: 1107, endPoint y: 174, distance: 55.5
click at [1161, 160] on div "Chat" at bounding box center [1157, 173] width 393 height 40
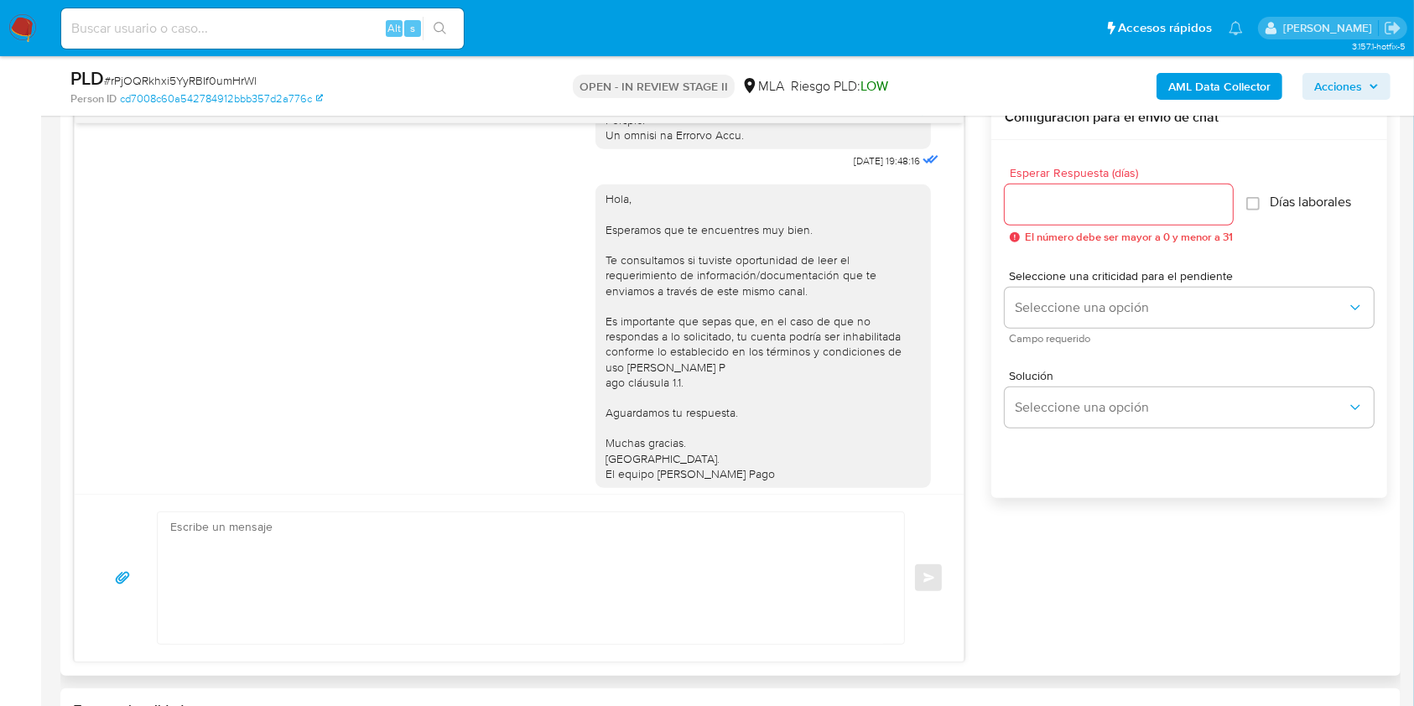
scroll to position [627, 0]
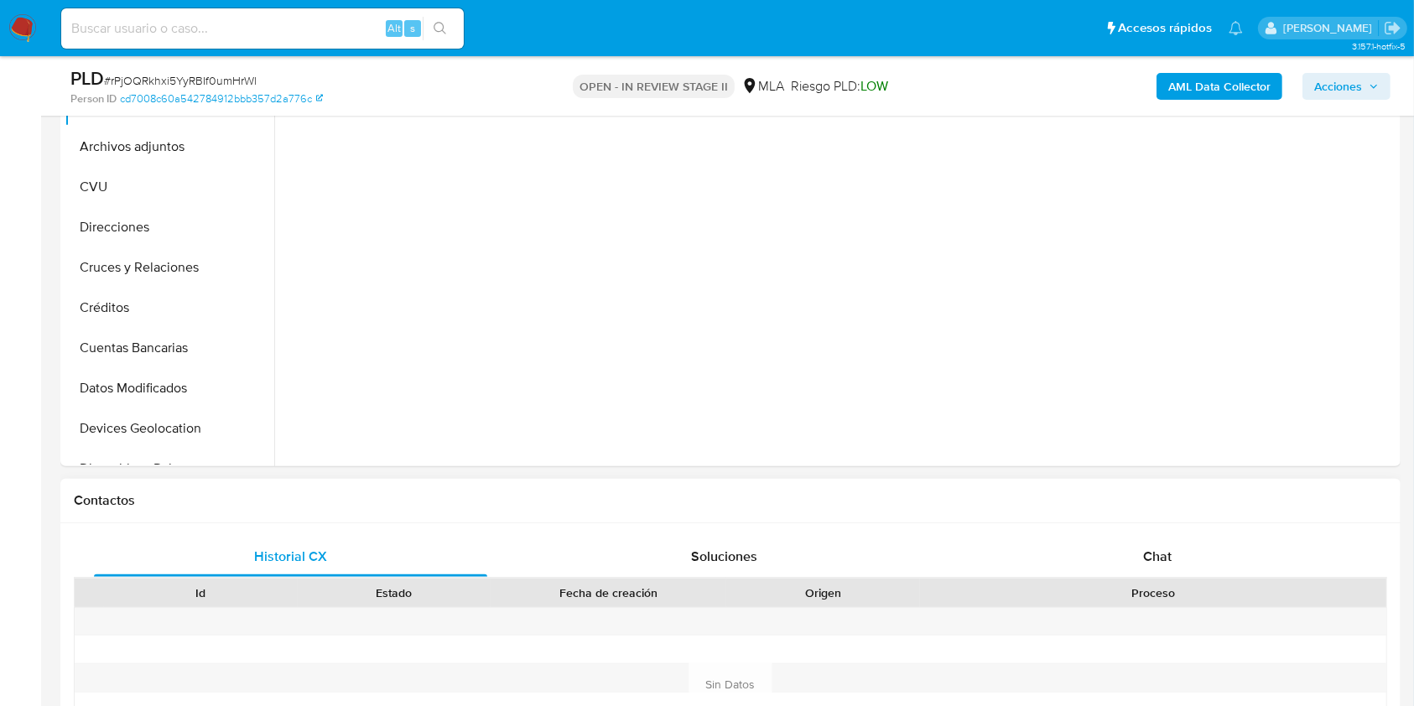
scroll to position [559, 0]
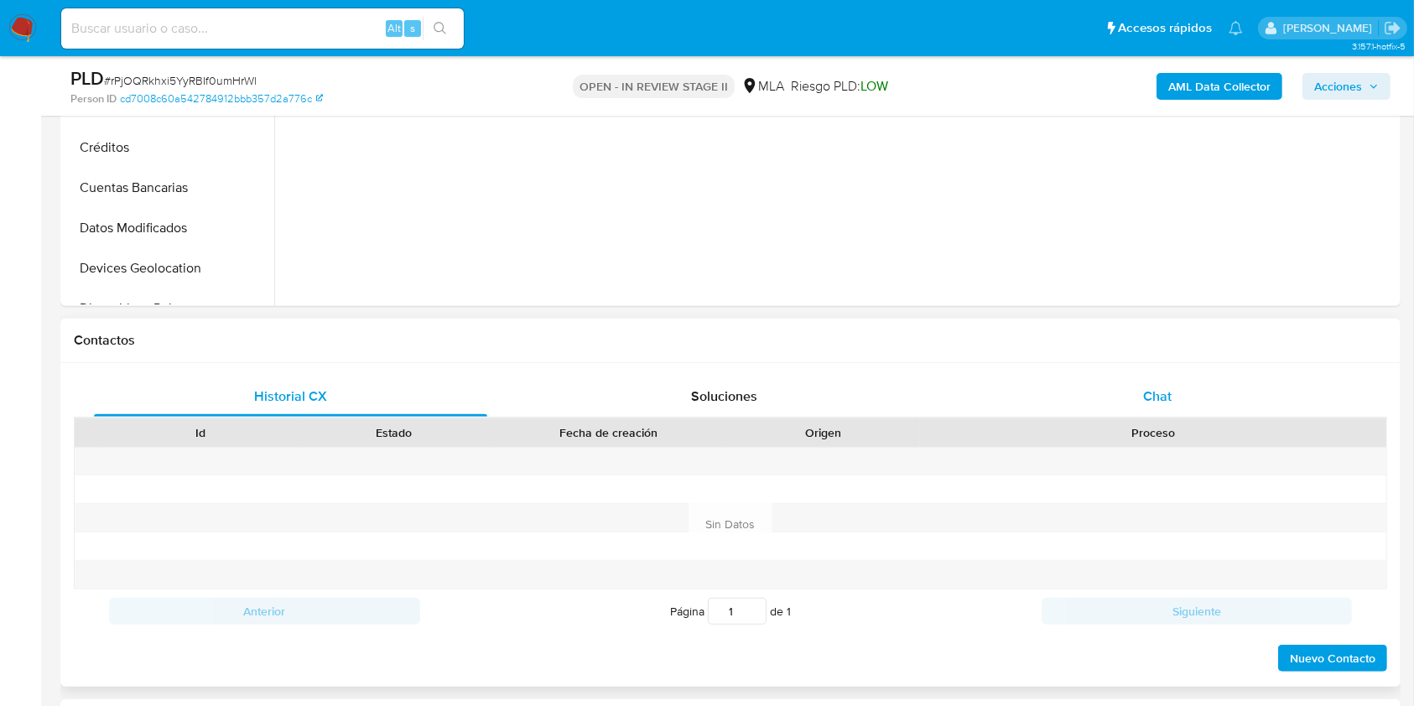
click at [1177, 382] on div "Chat" at bounding box center [1157, 397] width 393 height 40
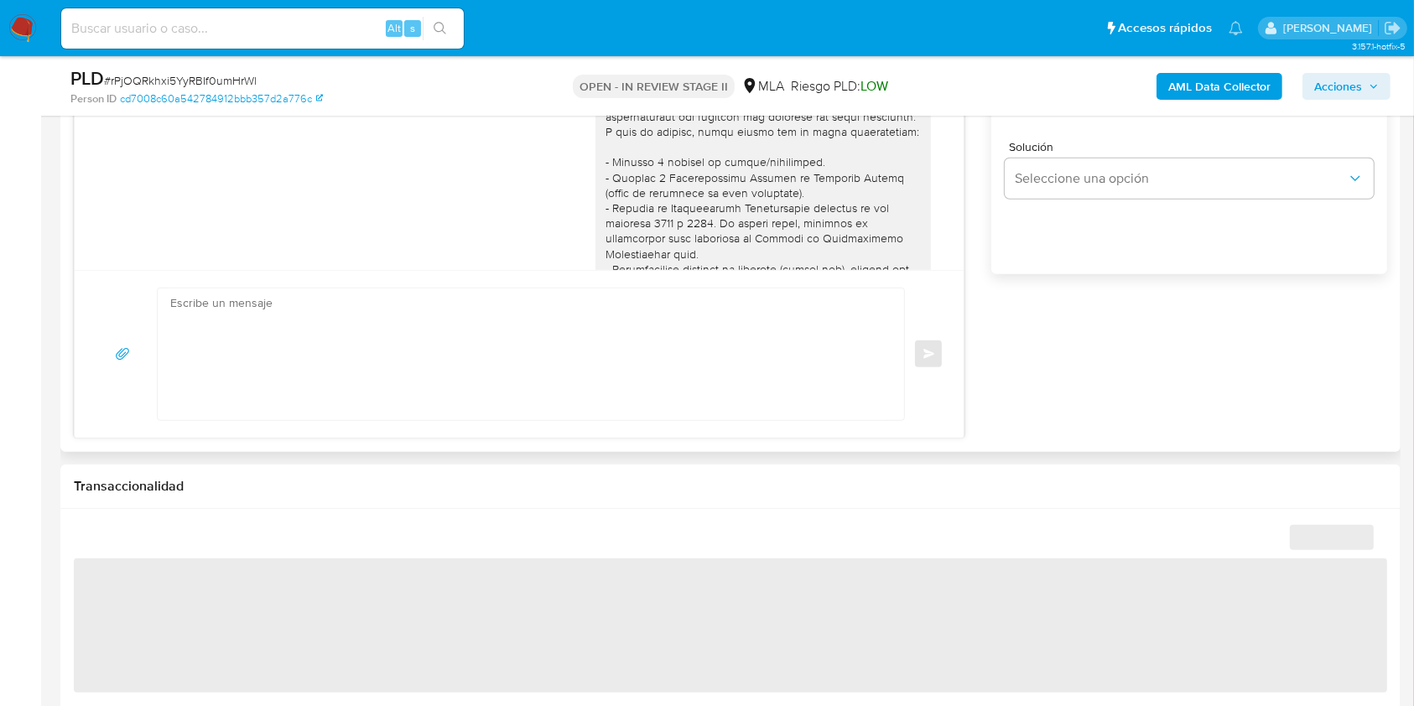
scroll to position [1186, 0]
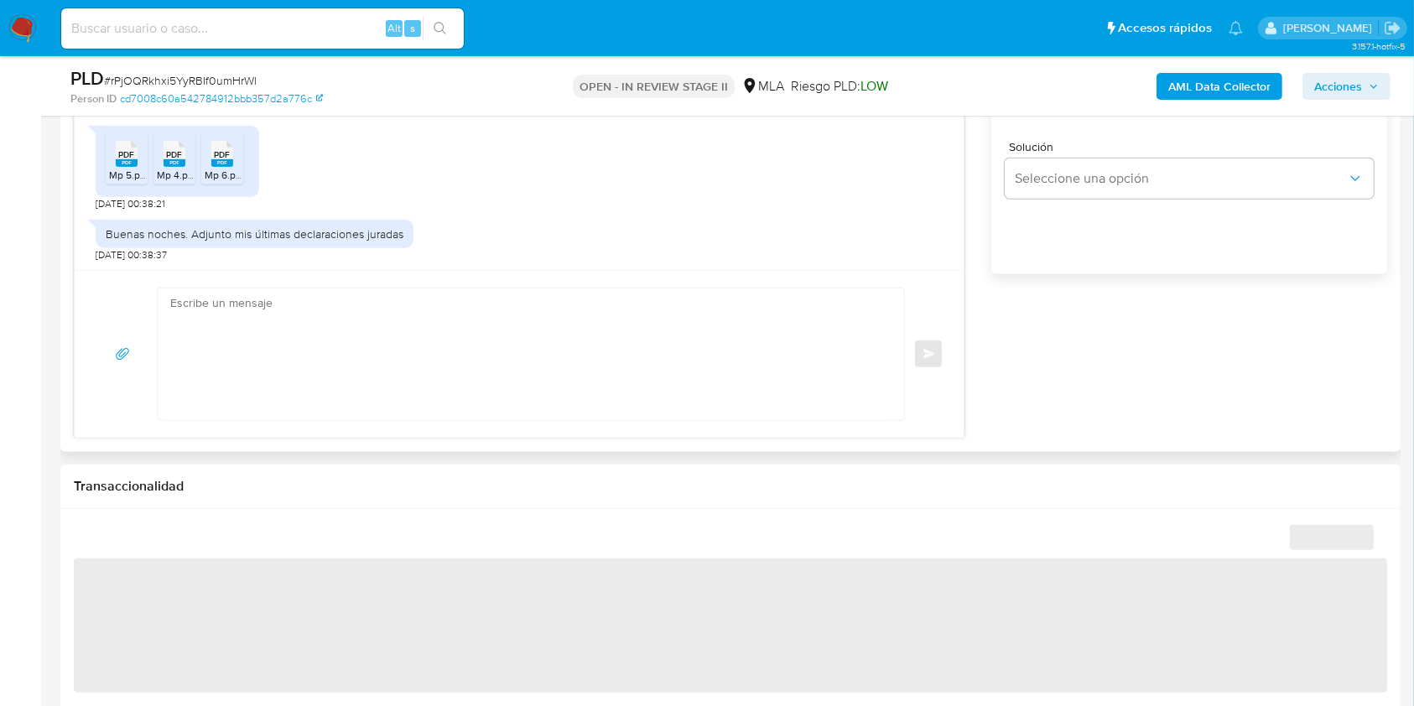
select select "10"
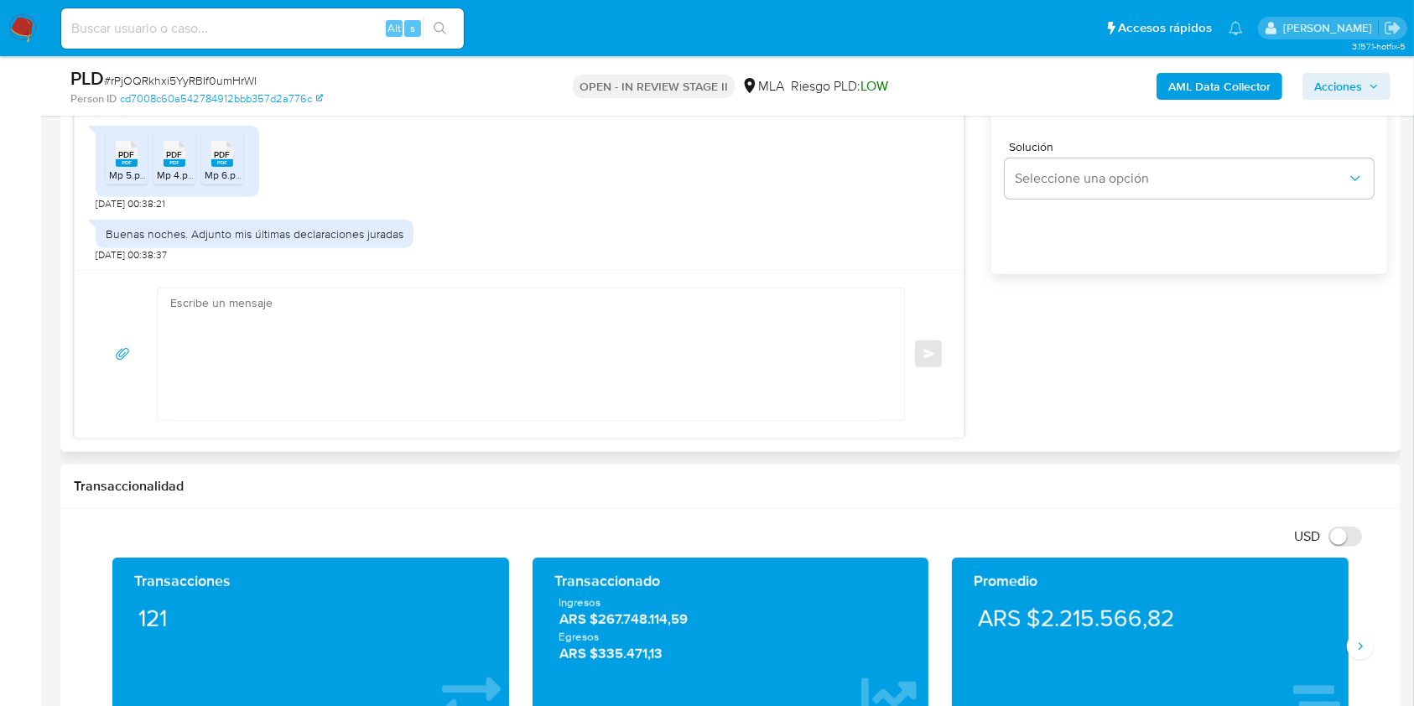
click at [514, 365] on textarea at bounding box center [526, 355] width 713 height 132
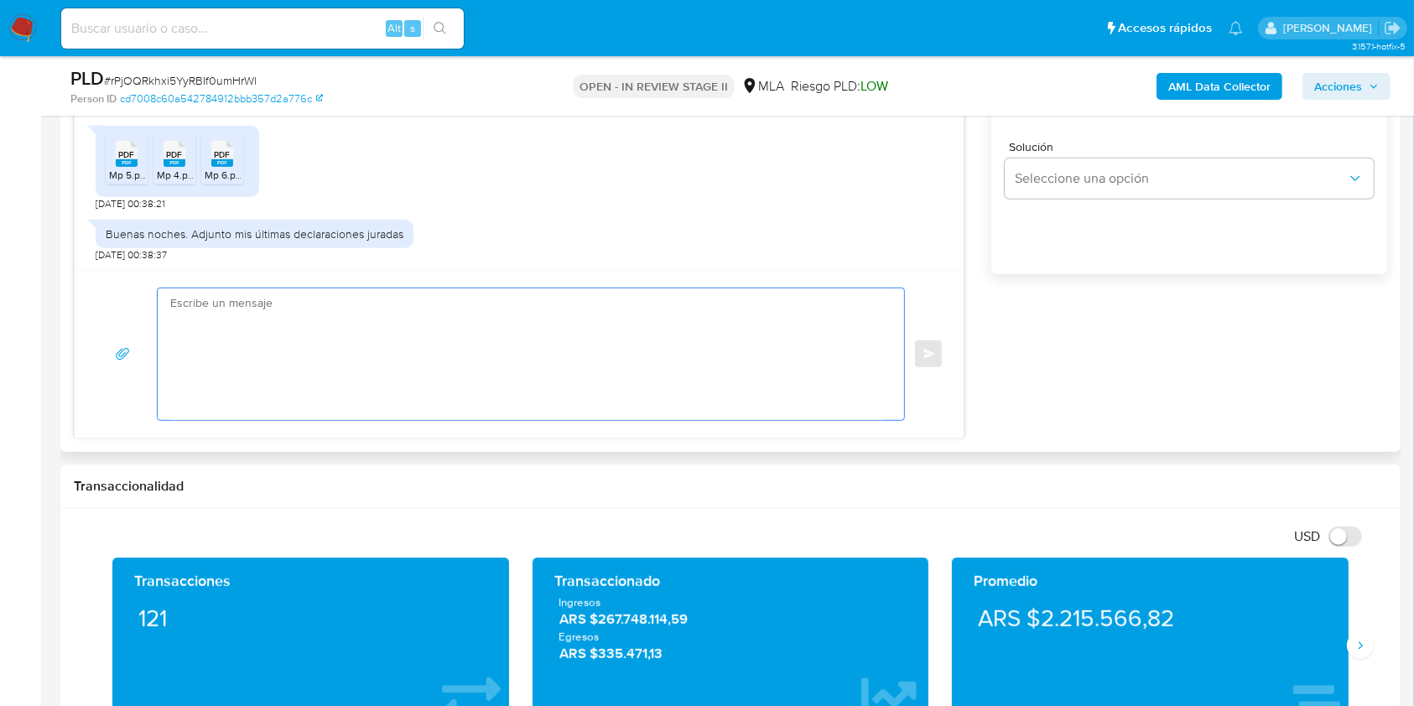
type textarea "B"
type textarea "H"
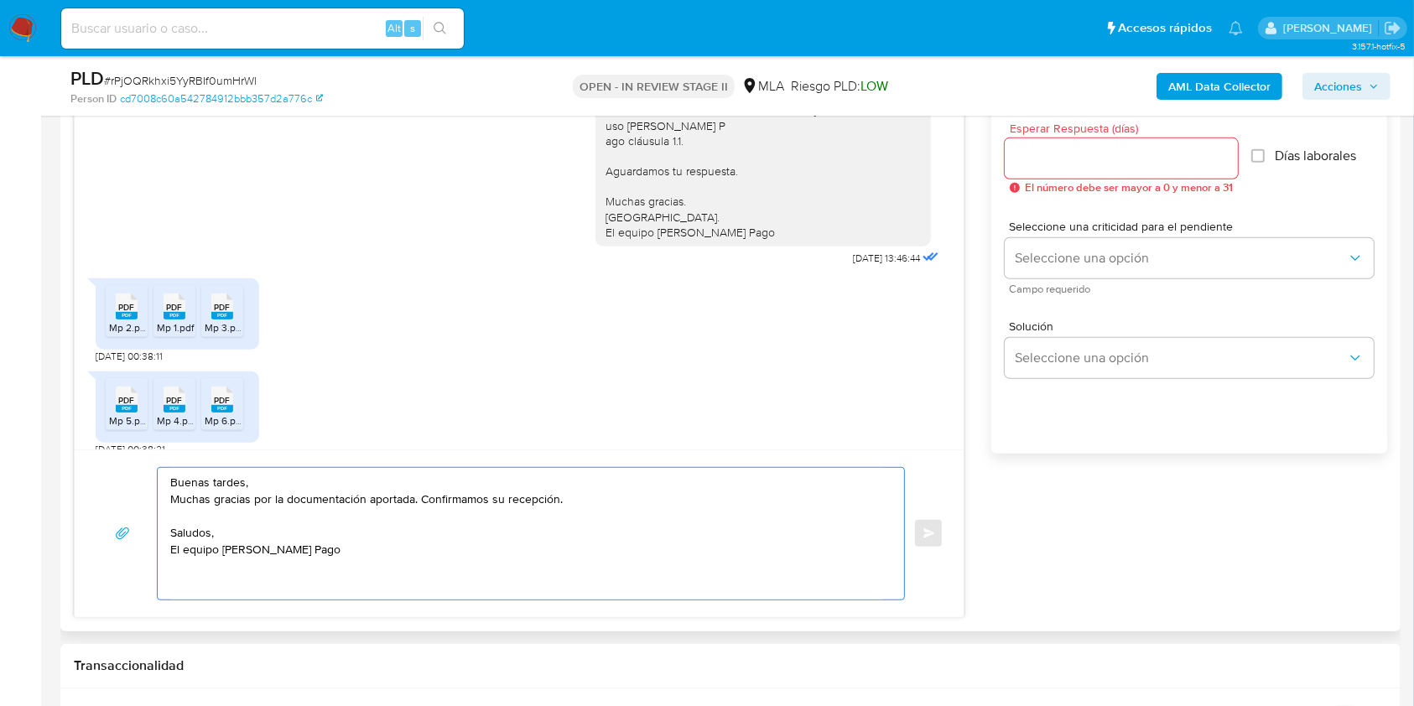
scroll to position [894, 0]
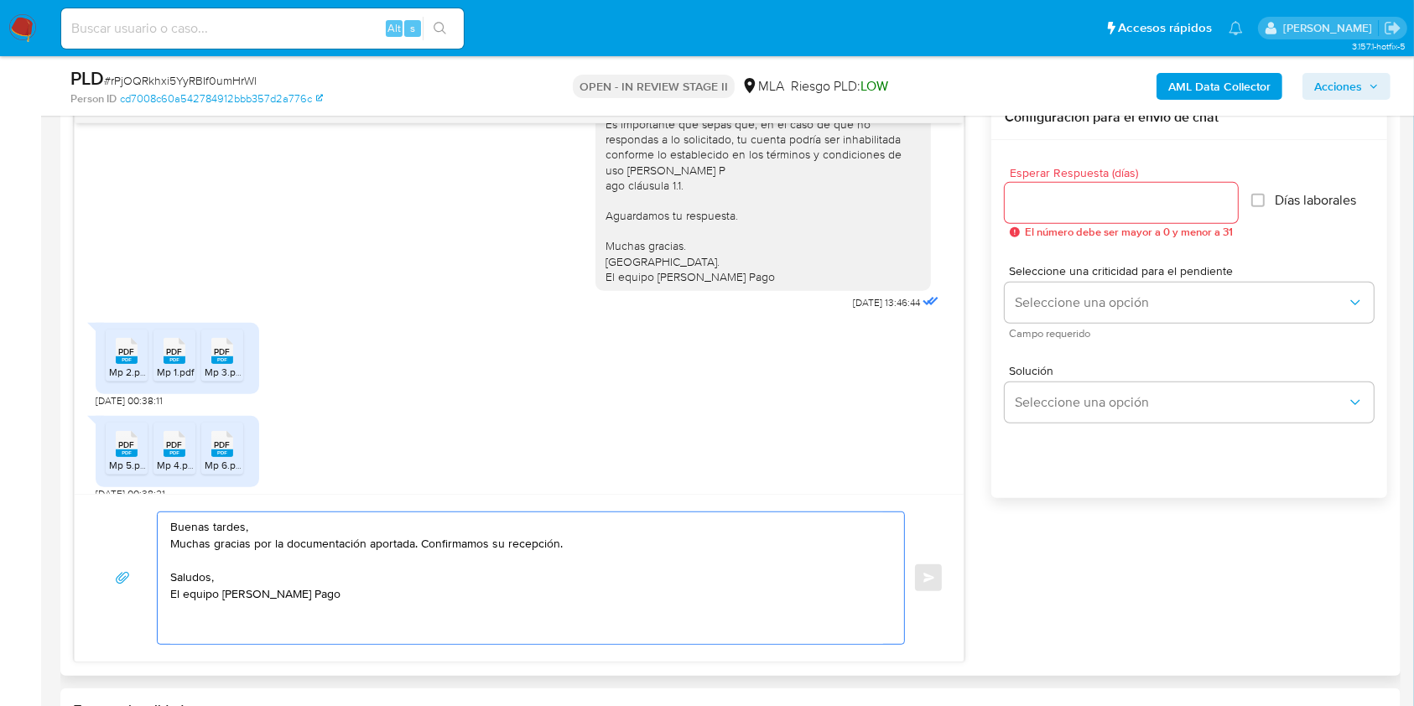
type textarea "Buenas tardes, Muchas gracias por la documentación aportada. Confirmamos su rec…"
click at [1076, 216] on div at bounding box center [1121, 203] width 233 height 40
click at [1076, 207] on input "Esperar Respuesta (días)" at bounding box center [1121, 203] width 233 height 22
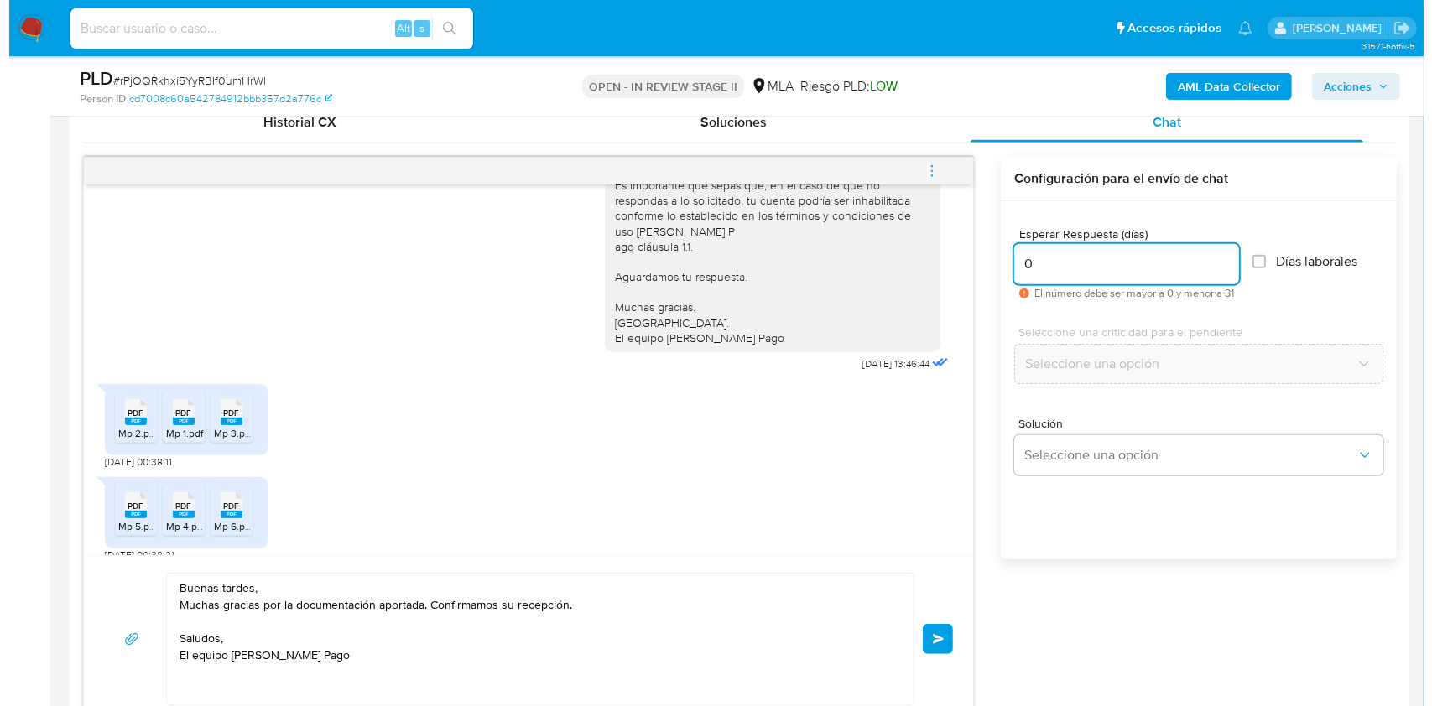
scroll to position [783, 0]
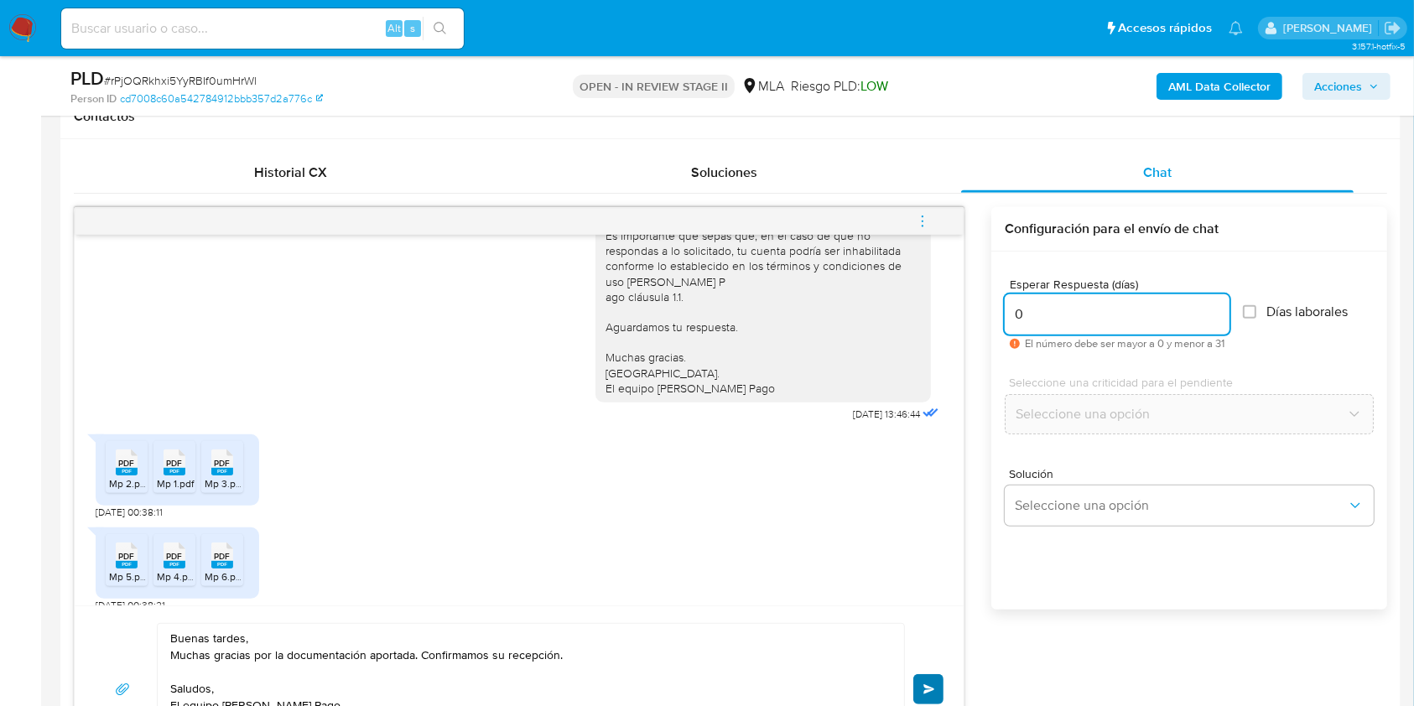
type input "0"
click at [926, 680] on button "Enviar" at bounding box center [928, 689] width 30 height 30
click at [923, 222] on icon "menu-action" at bounding box center [922, 221] width 15 height 15
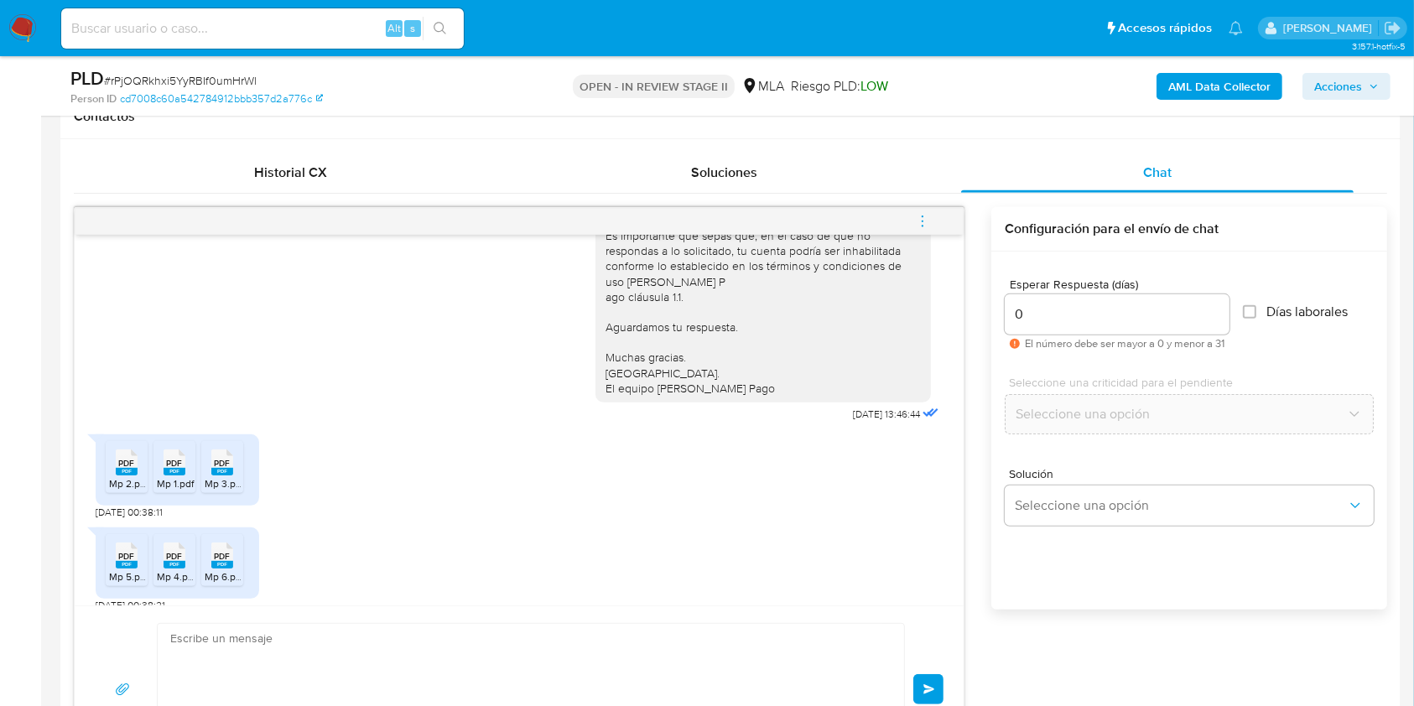
scroll to position [1325, 0]
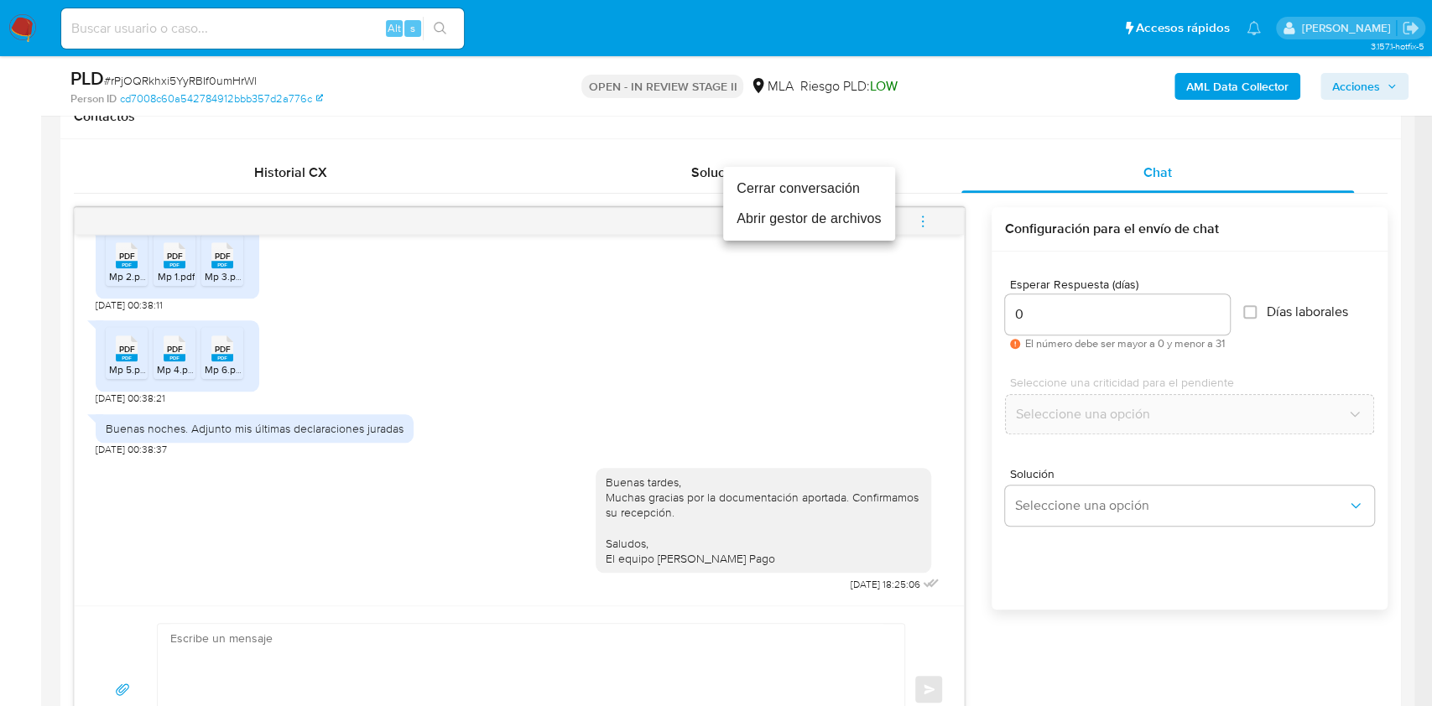
click at [820, 191] on li "Cerrar conversación" at bounding box center [809, 189] width 172 height 30
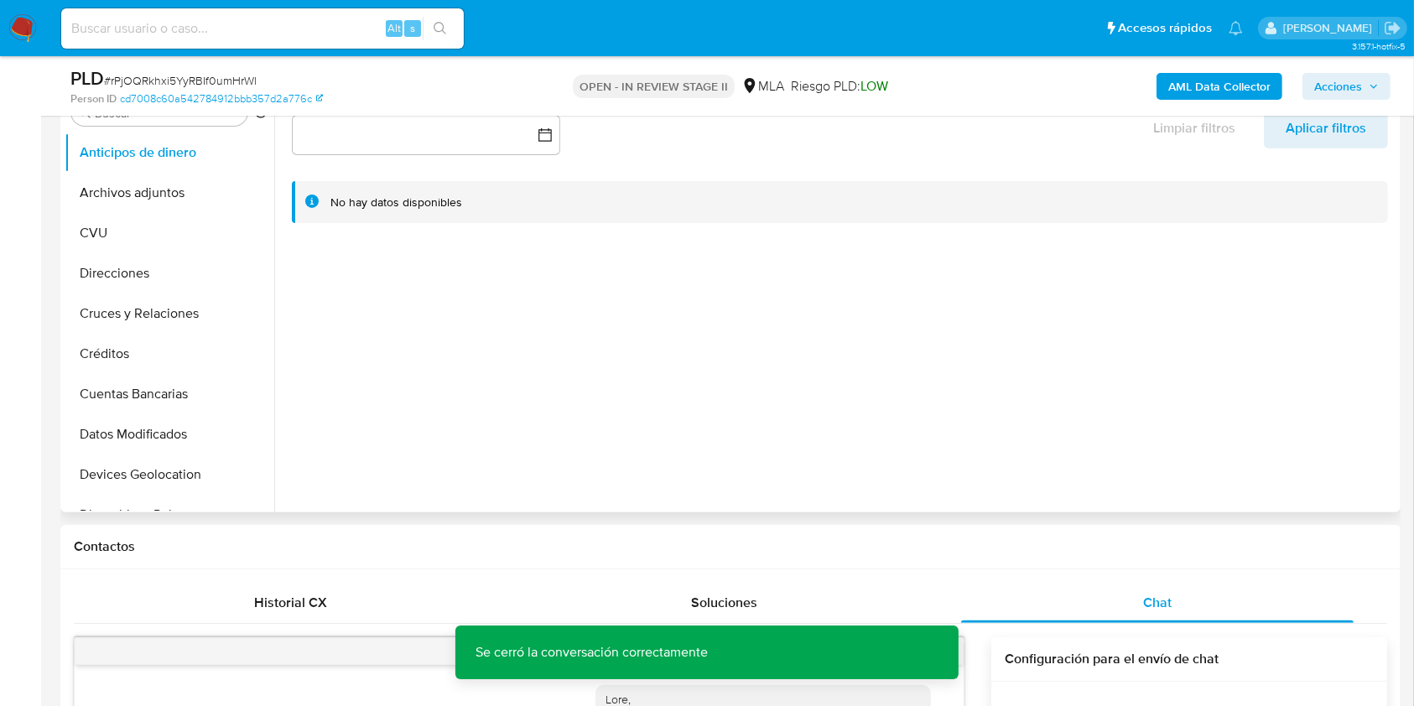
scroll to position [336, 0]
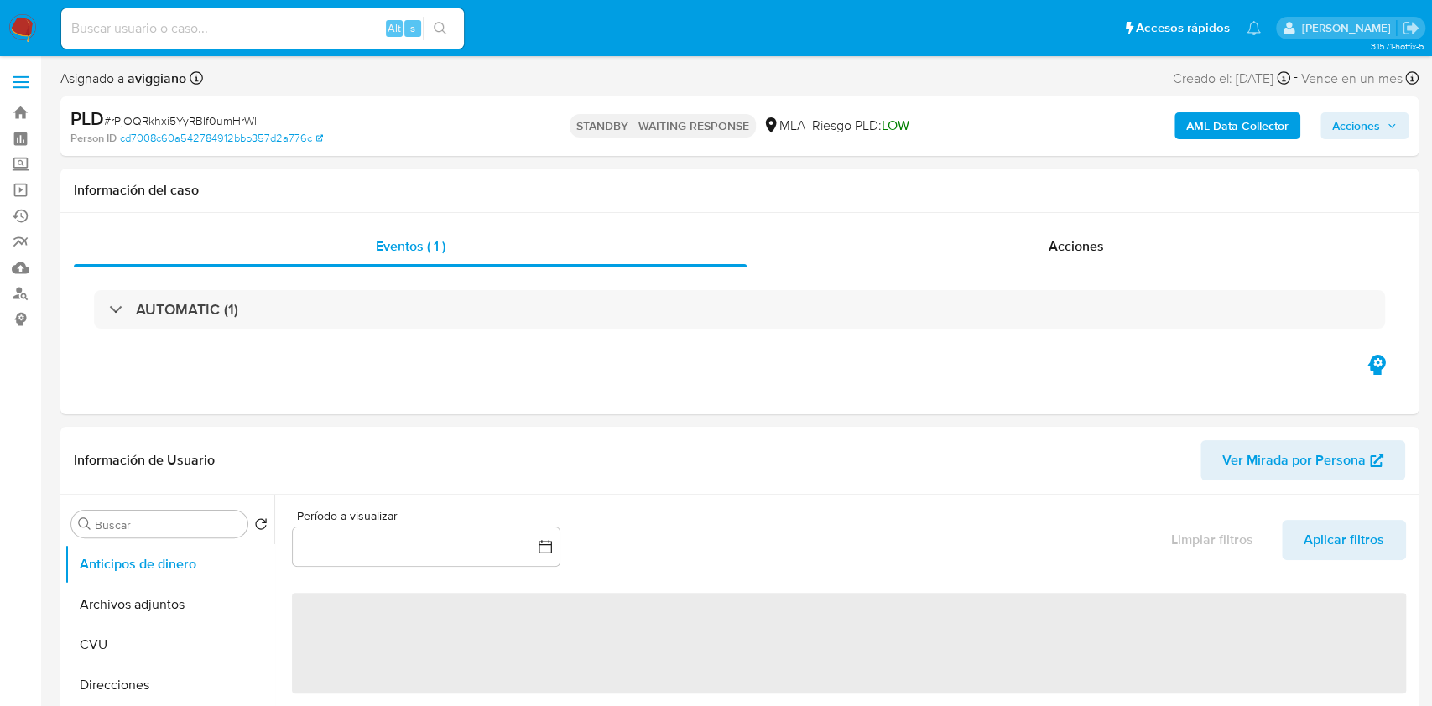
select select "10"
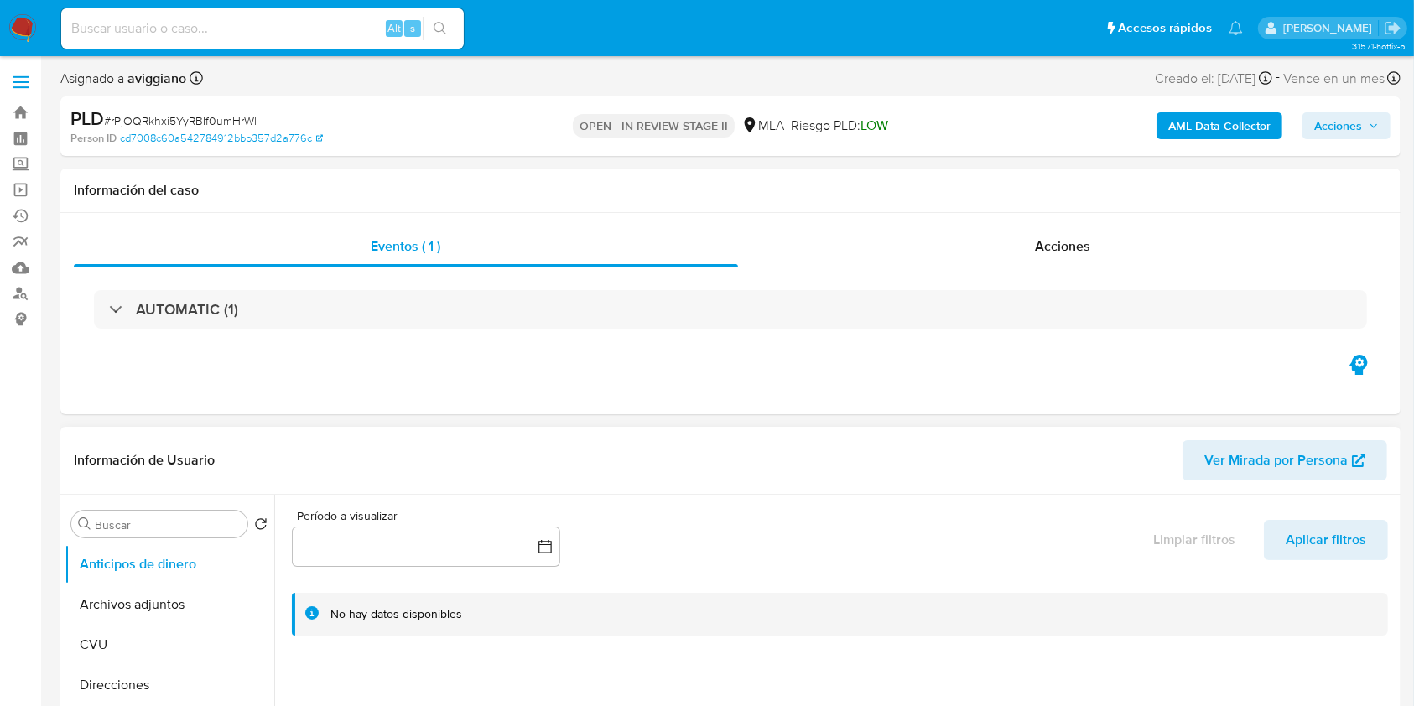
select select "10"
click at [96, 596] on button "Archivos adjuntos" at bounding box center [163, 605] width 196 height 40
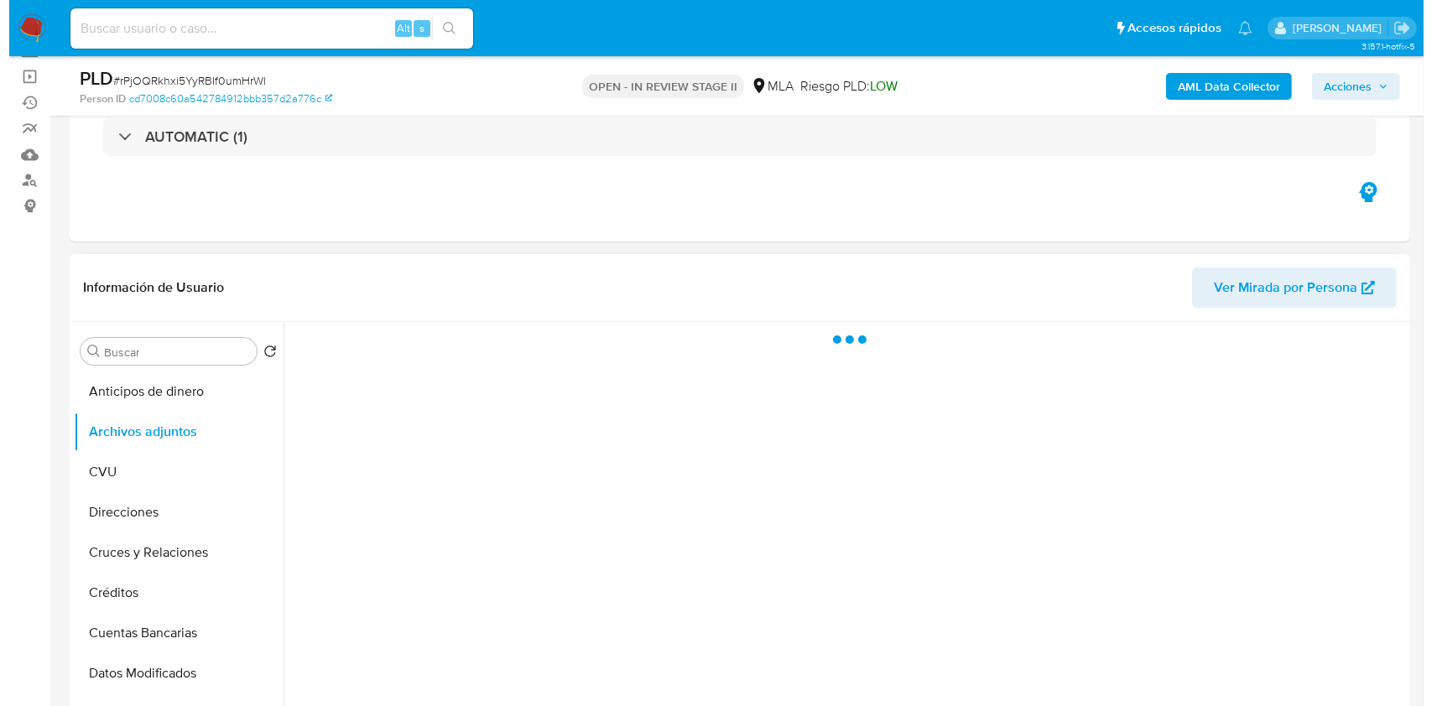
scroll to position [223, 0]
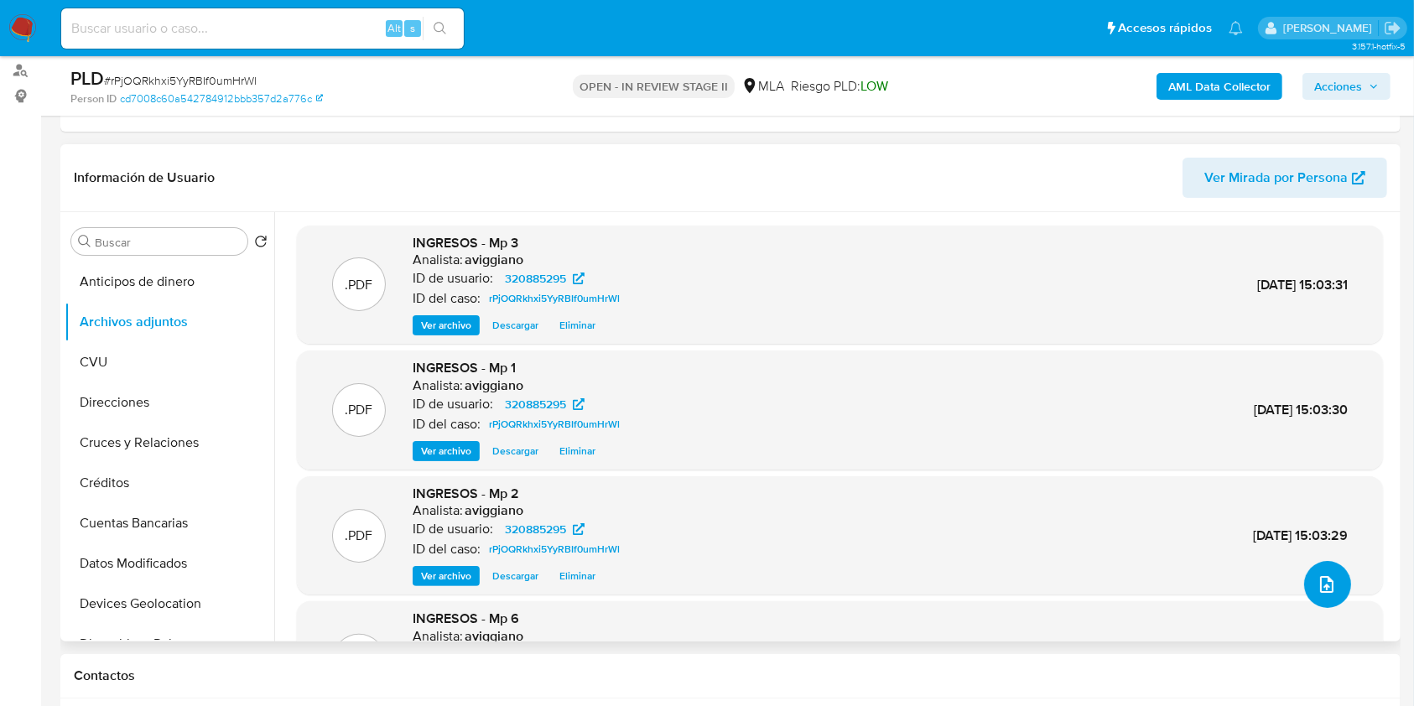
click at [1326, 585] on icon "upload-file" at bounding box center [1326, 584] width 13 height 17
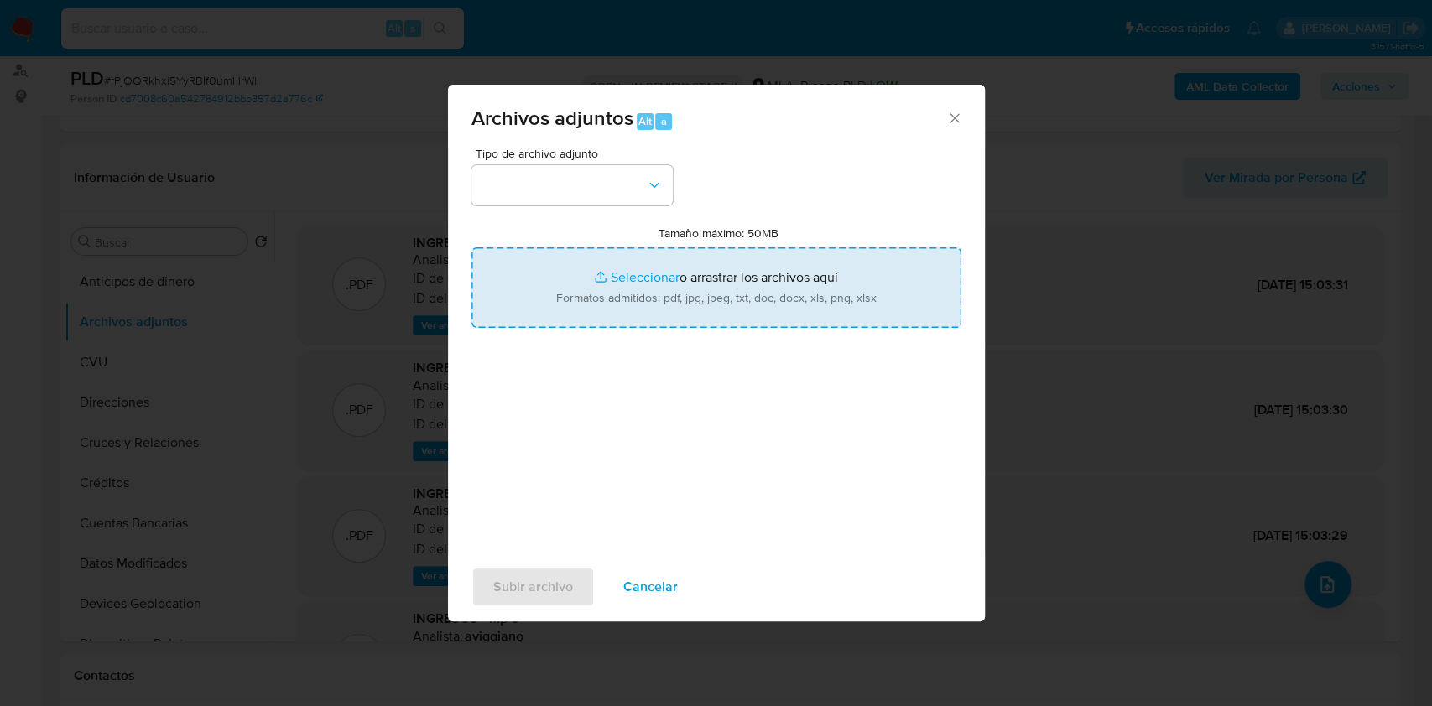
click at [626, 265] on input "Tamaño máximo: 50MB Seleccionar archivos" at bounding box center [716, 287] width 490 height 81
type input "C:\fakepath\Caselog rPjOQRkhxi5YyRBIf0umHrWl_2025_07_17_19_41_18.docx"
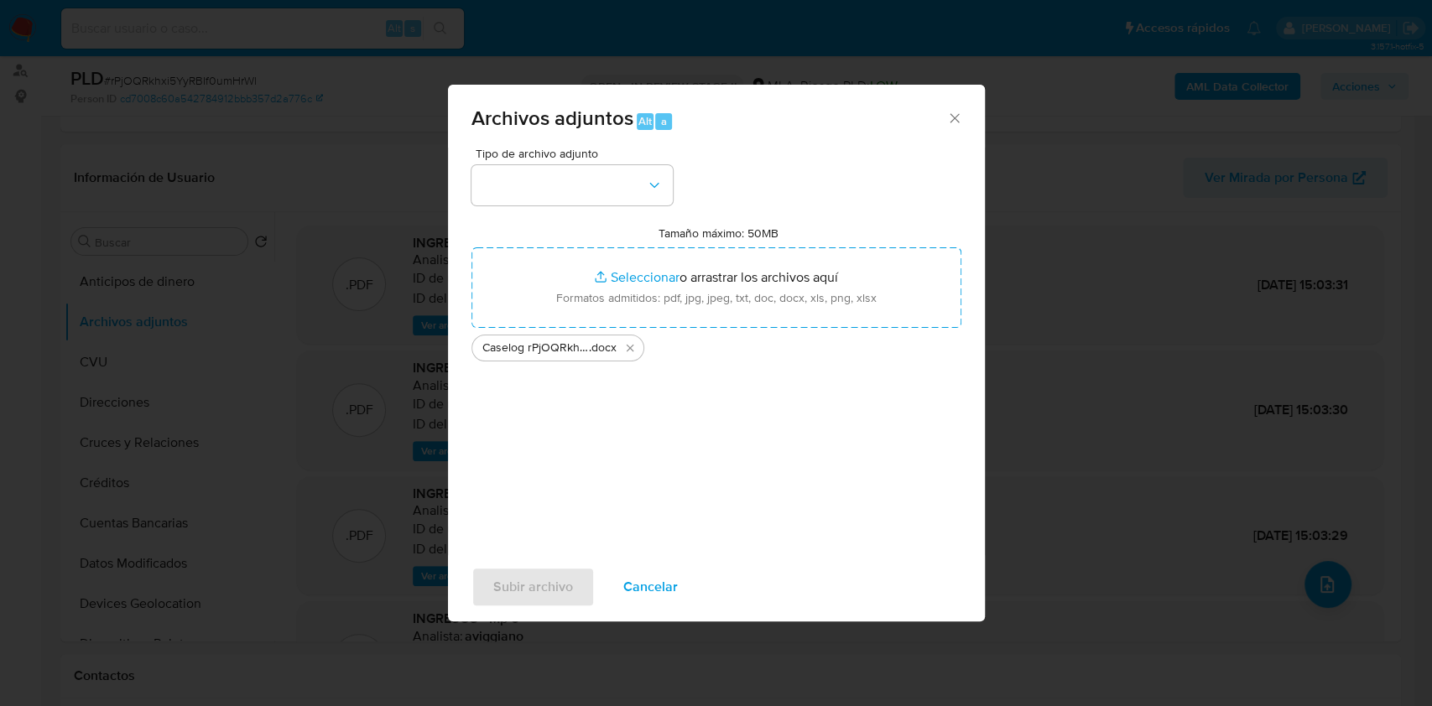
click at [627, 151] on span "Tipo de archivo adjunto" at bounding box center [576, 154] width 201 height 12
click at [618, 165] on button "button" at bounding box center [571, 185] width 201 height 40
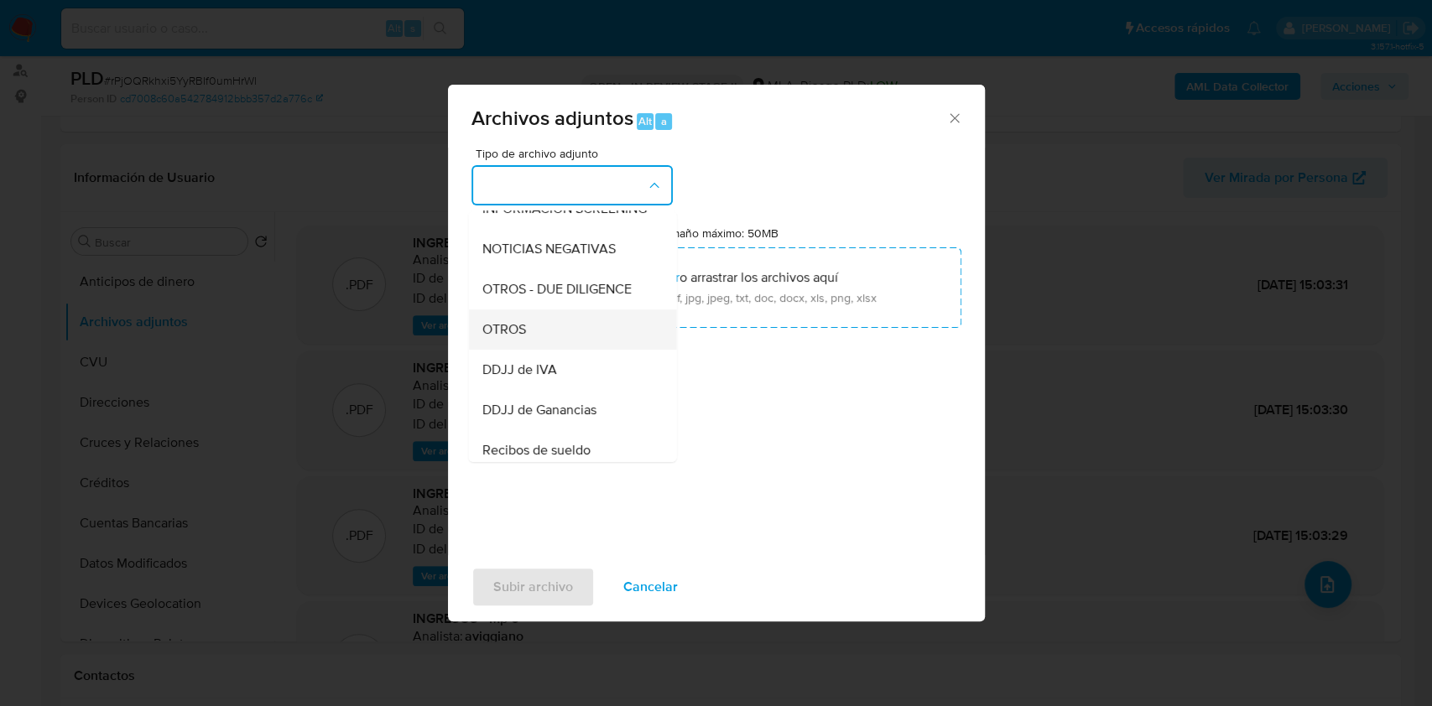
click at [532, 335] on div "OTROS" at bounding box center [566, 330] width 171 height 40
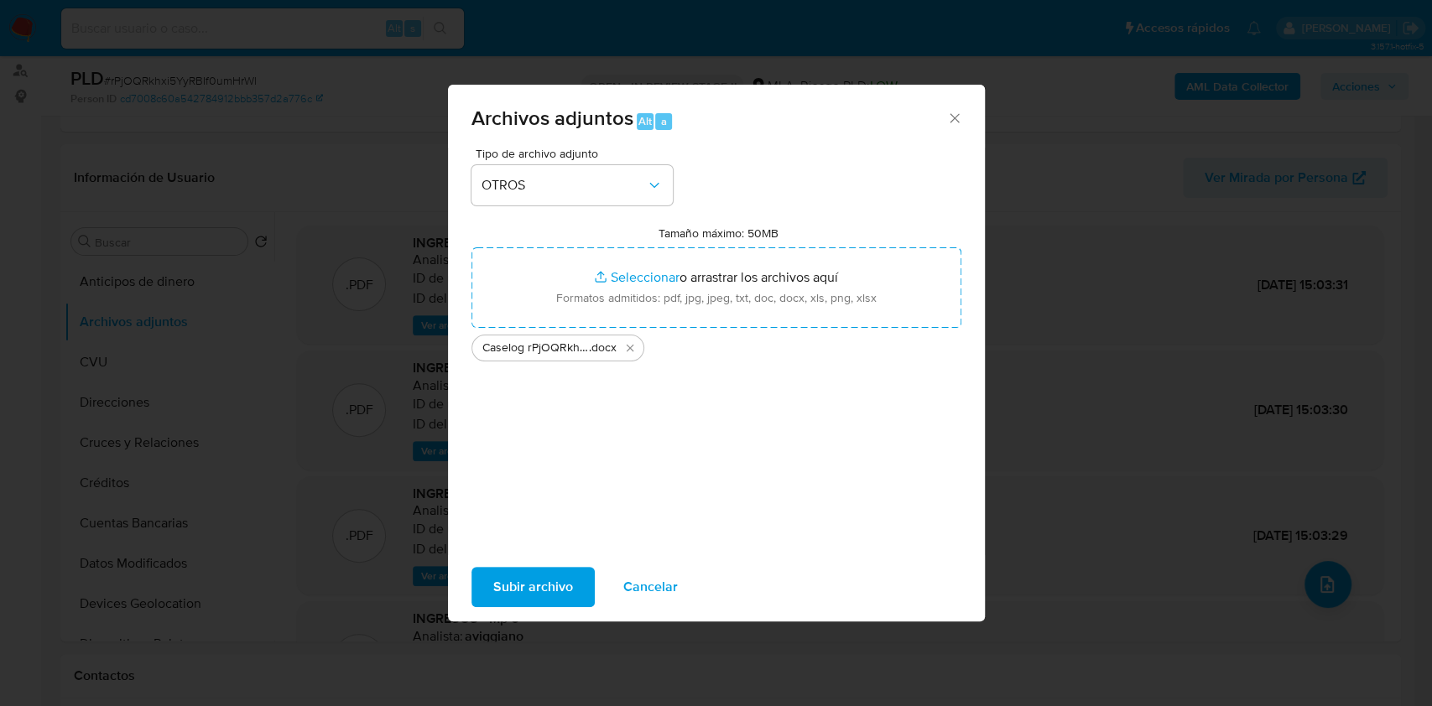
click at [533, 583] on span "Subir archivo" at bounding box center [533, 587] width 80 height 37
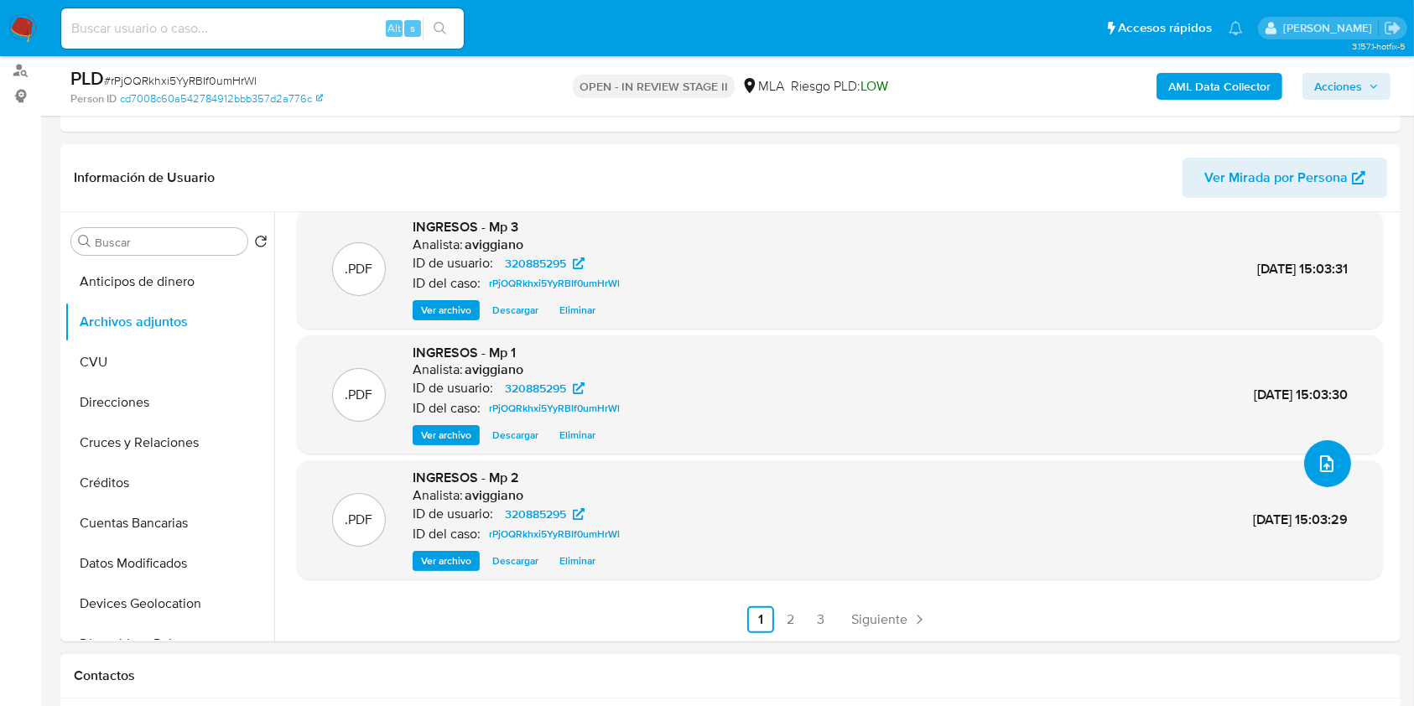
scroll to position [559, 0]
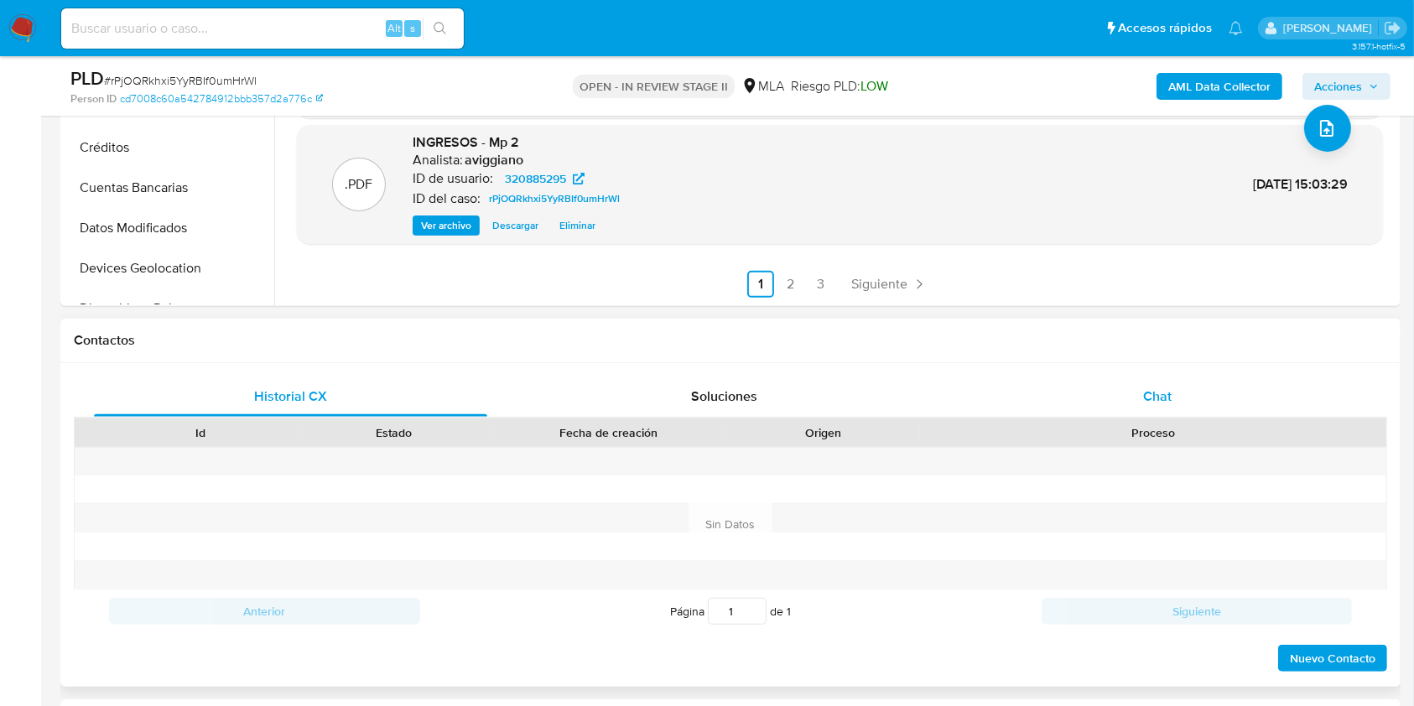
click at [1122, 410] on div "Chat" at bounding box center [1157, 397] width 393 height 40
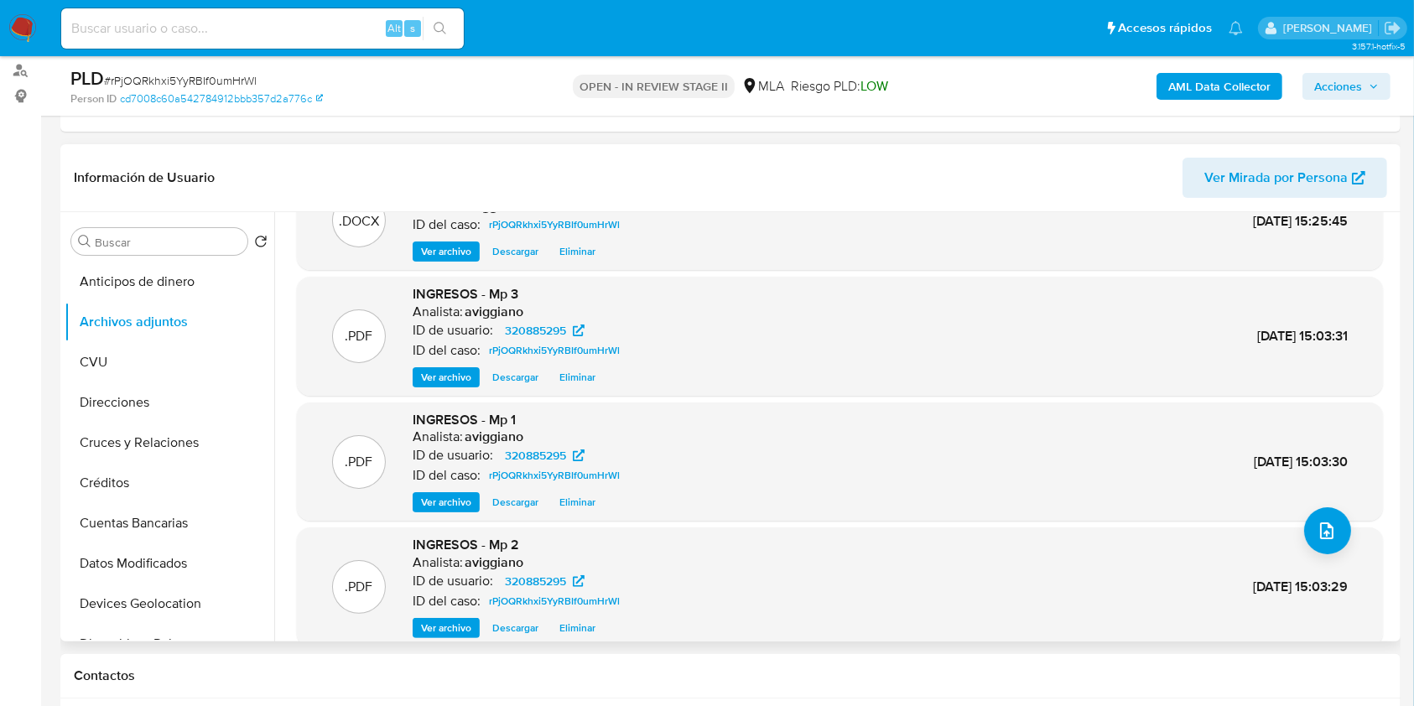
scroll to position [0, 0]
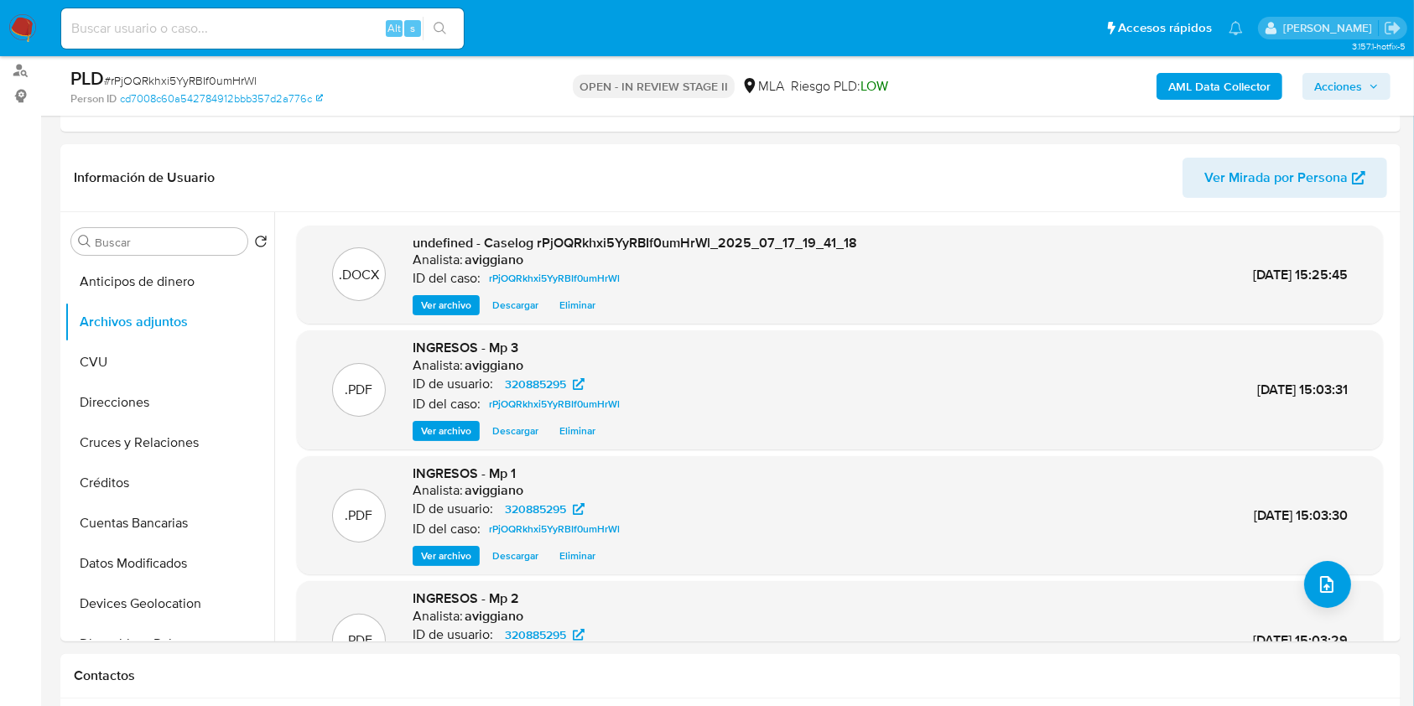
click at [1339, 91] on span "Acciones" at bounding box center [1338, 86] width 48 height 27
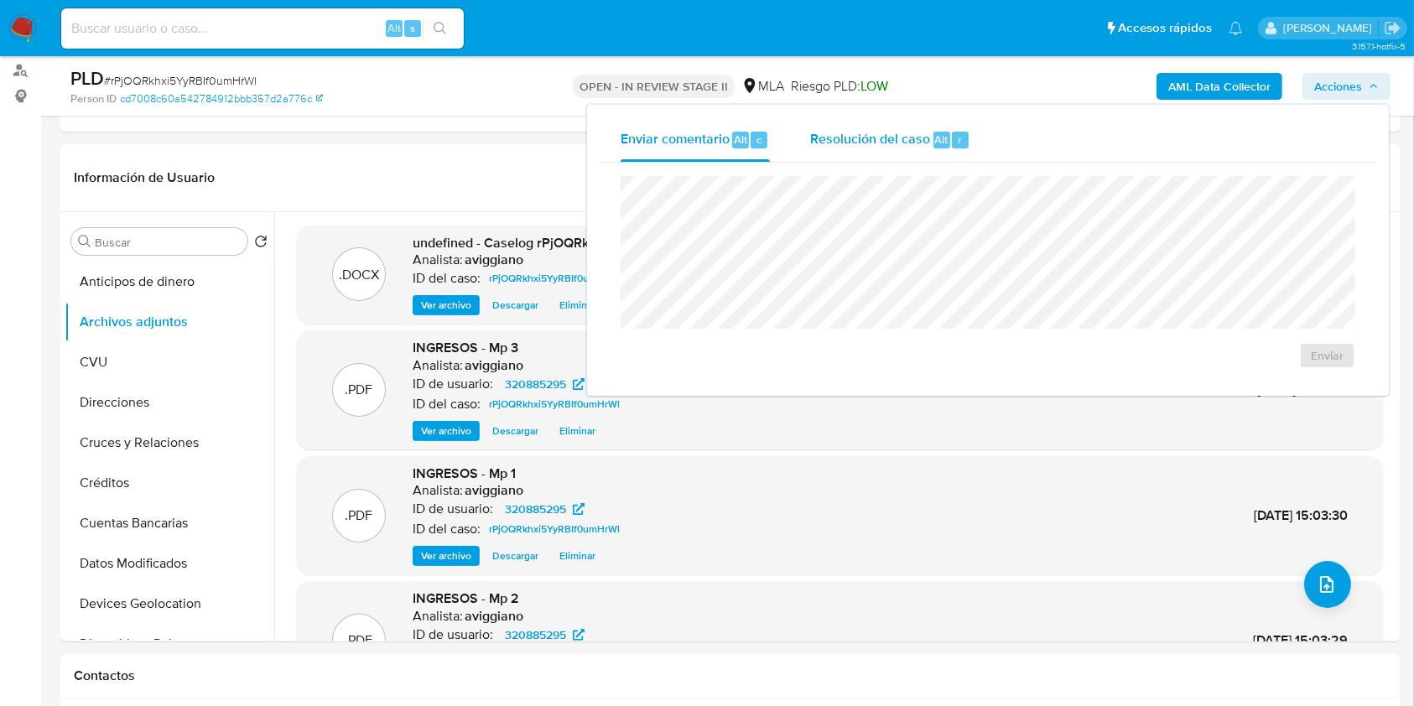
click at [826, 138] on span "Resolución del caso" at bounding box center [870, 138] width 120 height 19
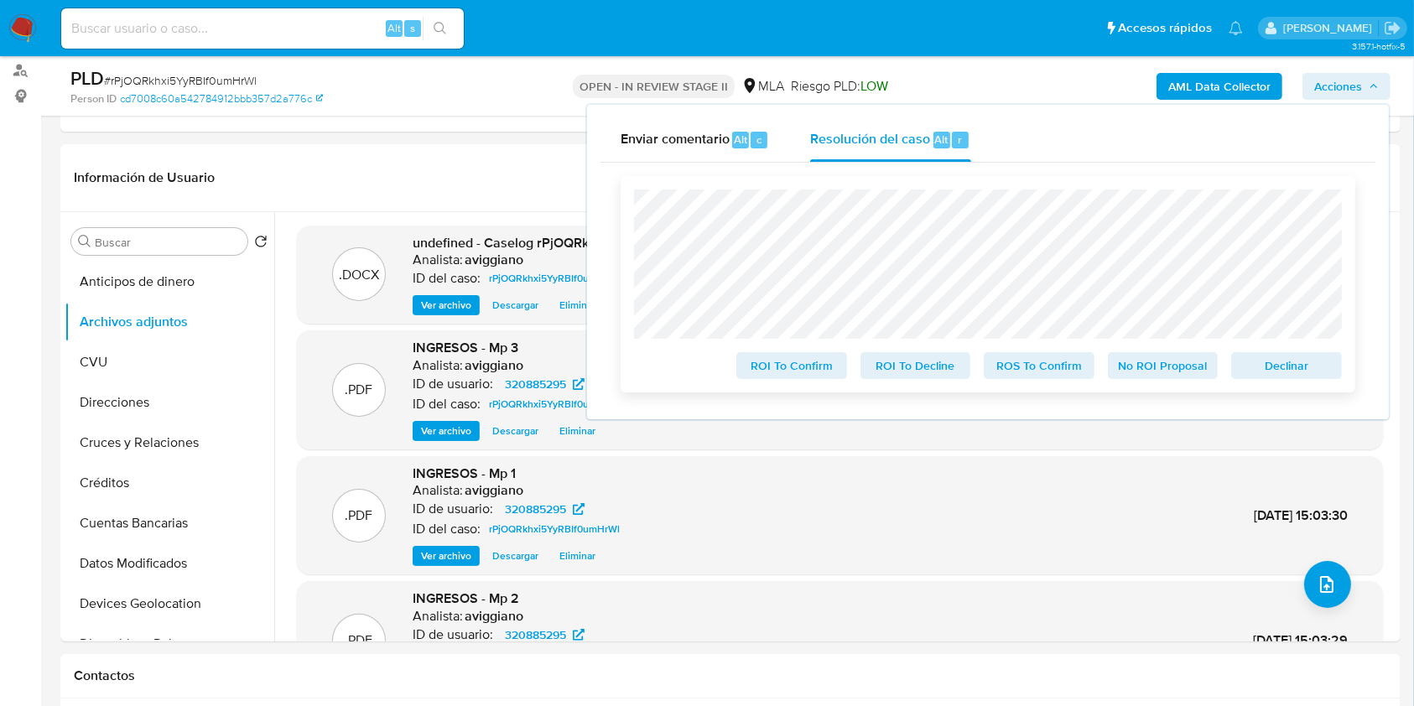
click at [1255, 362] on span "Declinar" at bounding box center [1286, 365] width 87 height 23
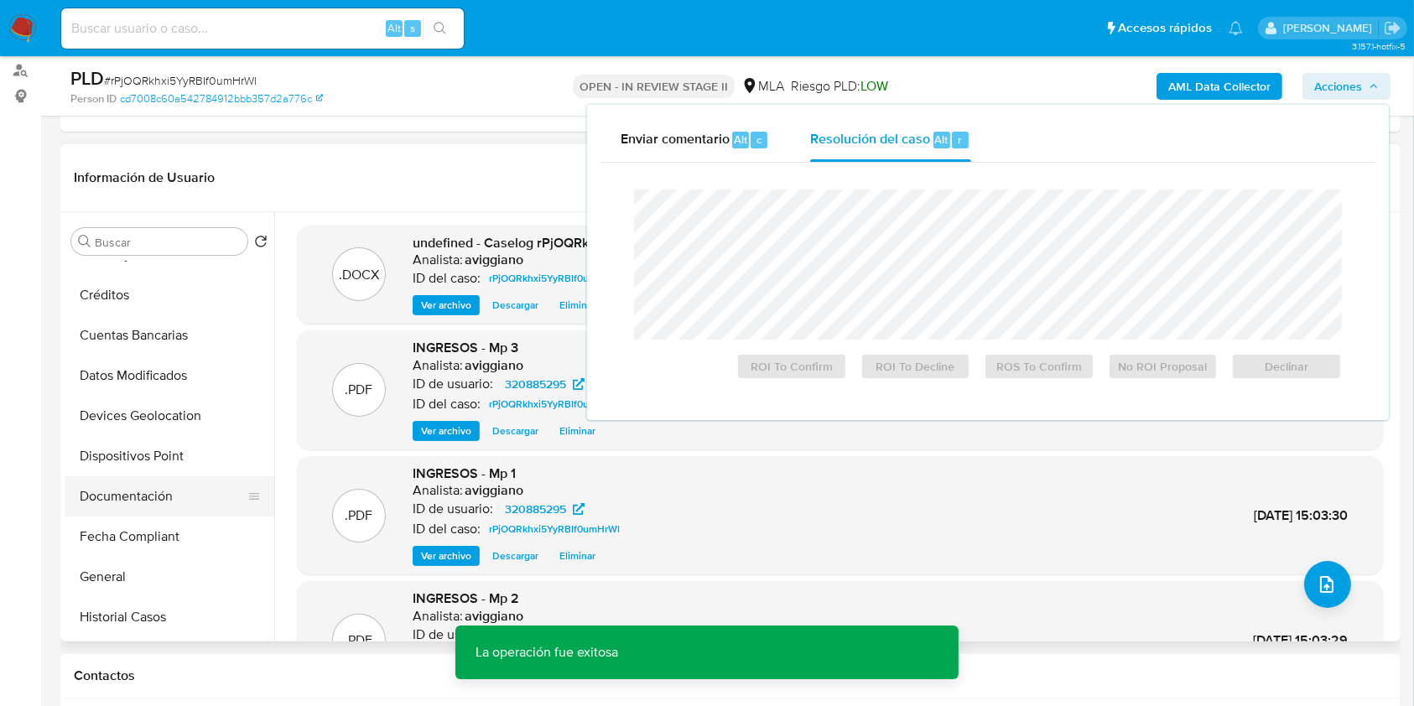
scroll to position [223, 0]
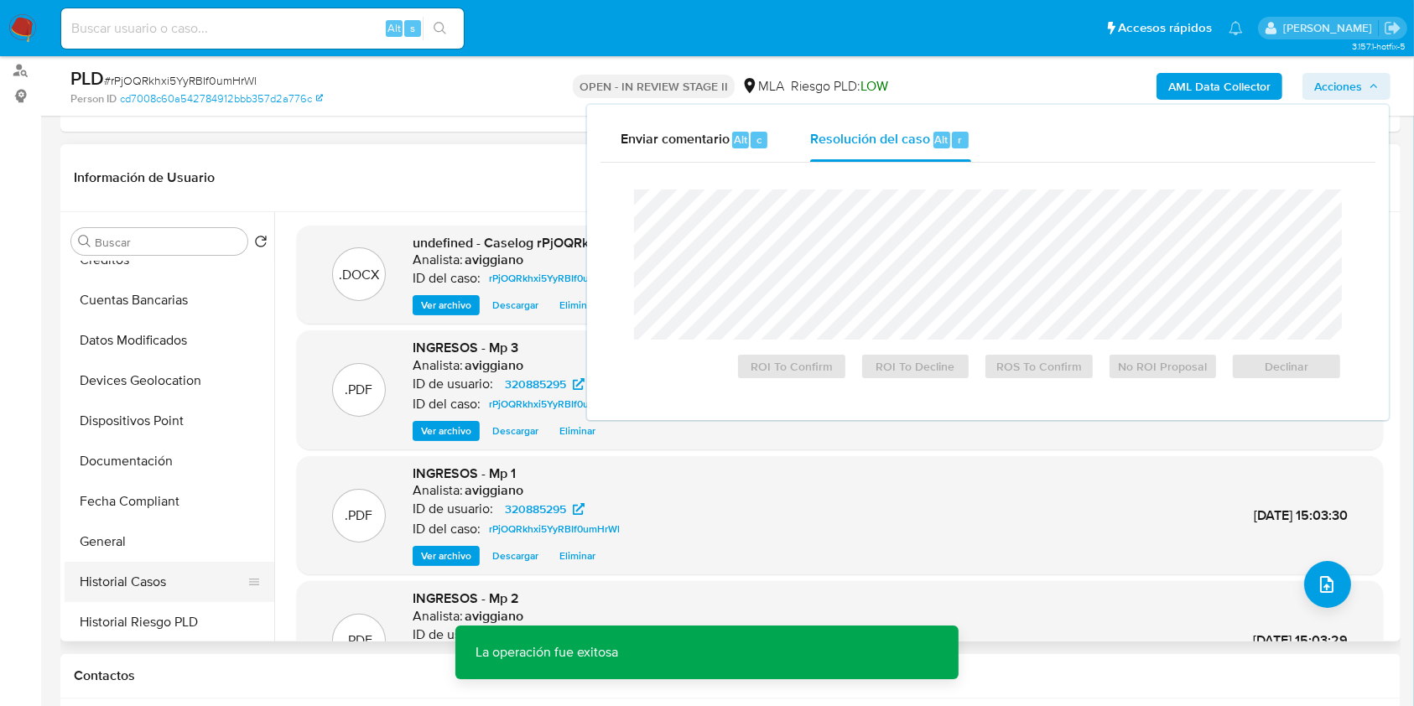
click at [101, 577] on button "Historial Casos" at bounding box center [163, 582] width 196 height 40
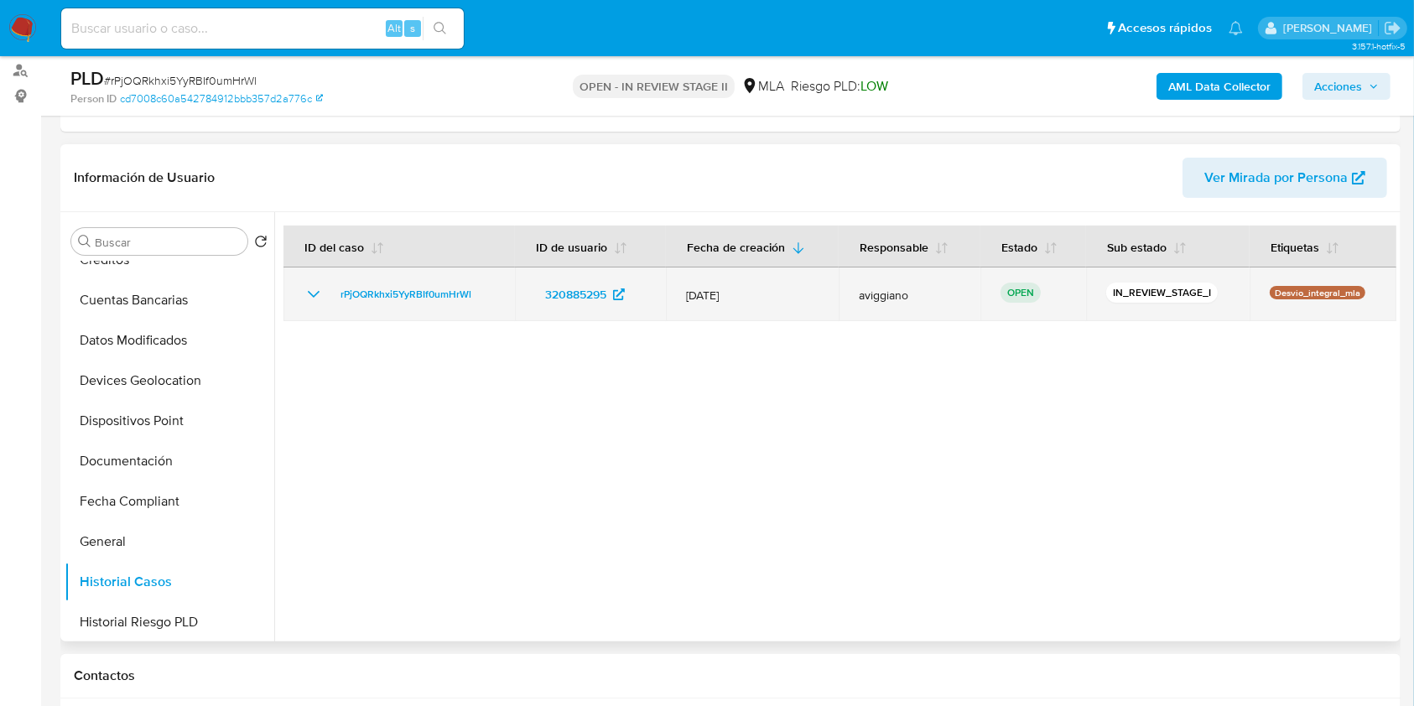
click at [423, 277] on td "rPjOQRkhxi5YyRBIf0umHrWl" at bounding box center [400, 295] width 232 height 54
click at [427, 289] on span "rPjOQRkhxi5YyRBIf0umHrWl" at bounding box center [406, 294] width 131 height 20
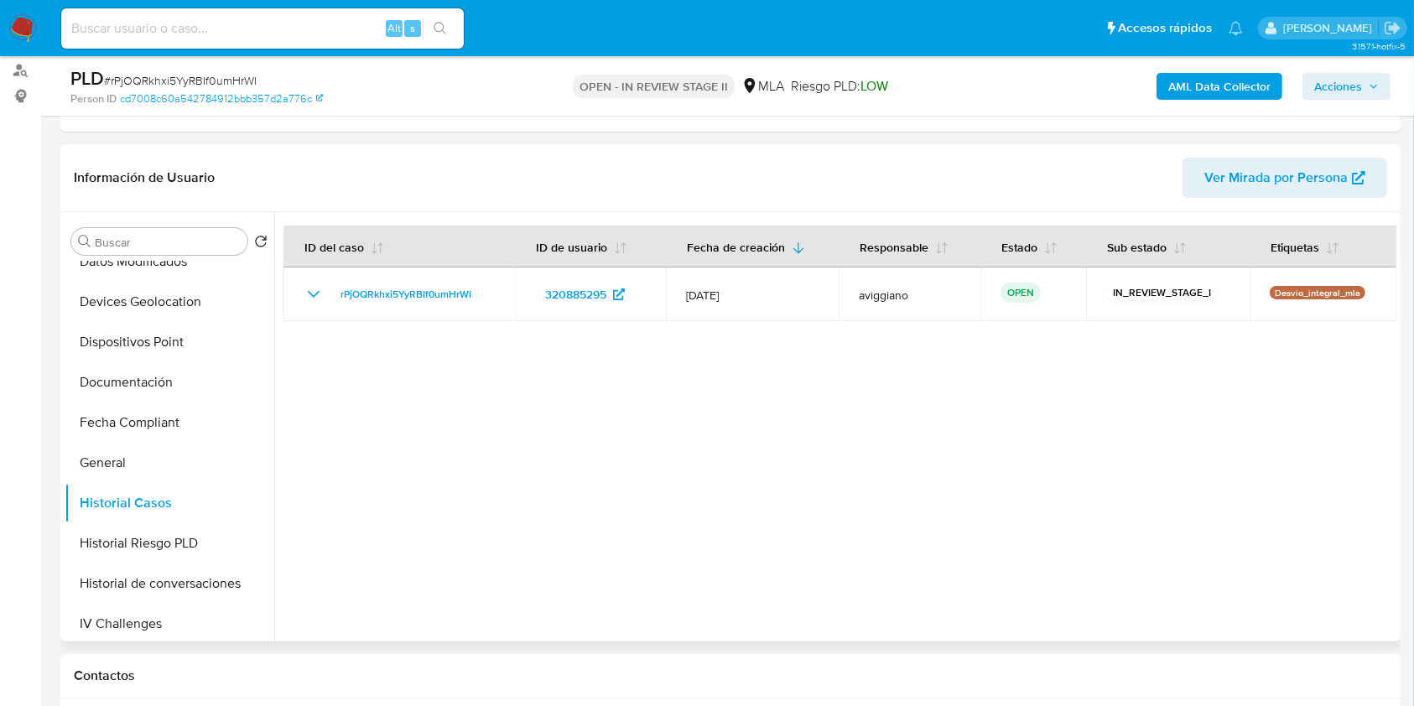
scroll to position [559, 0]
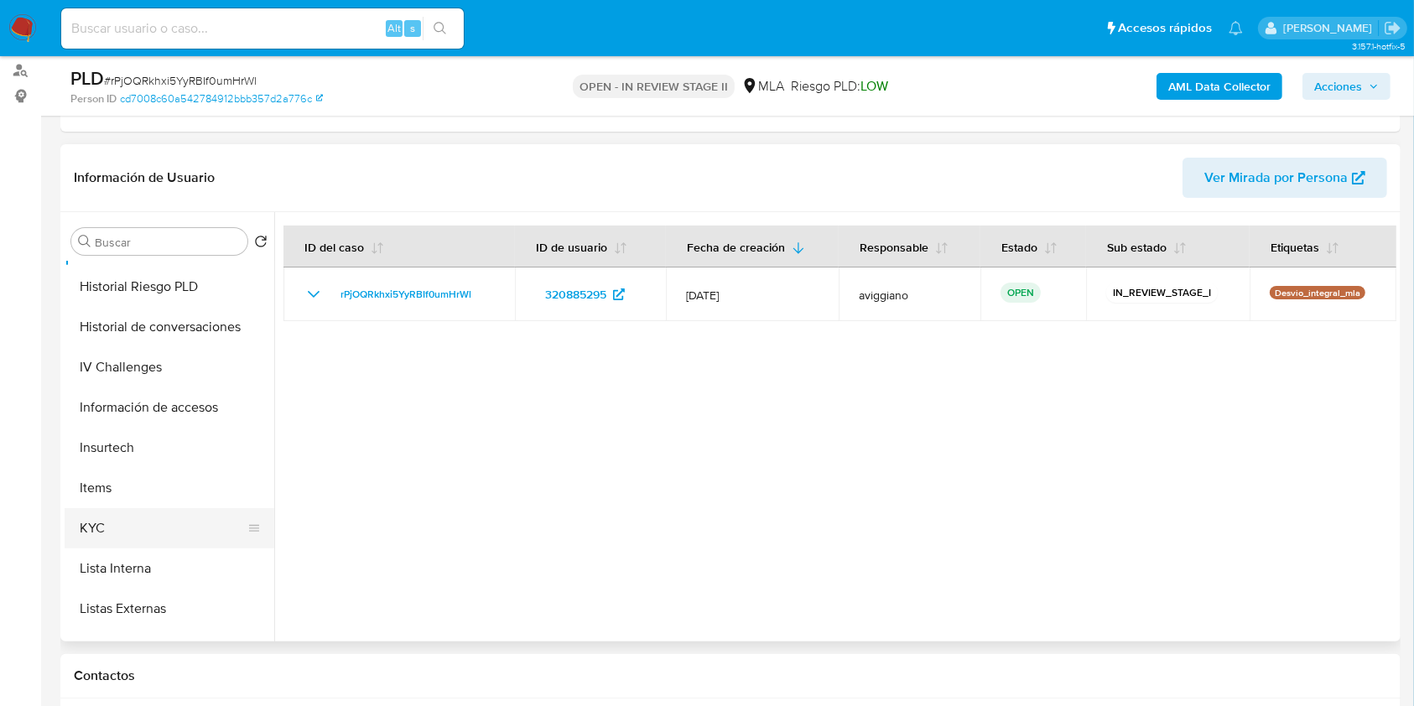
click at [111, 515] on button "KYC" at bounding box center [163, 528] width 196 height 40
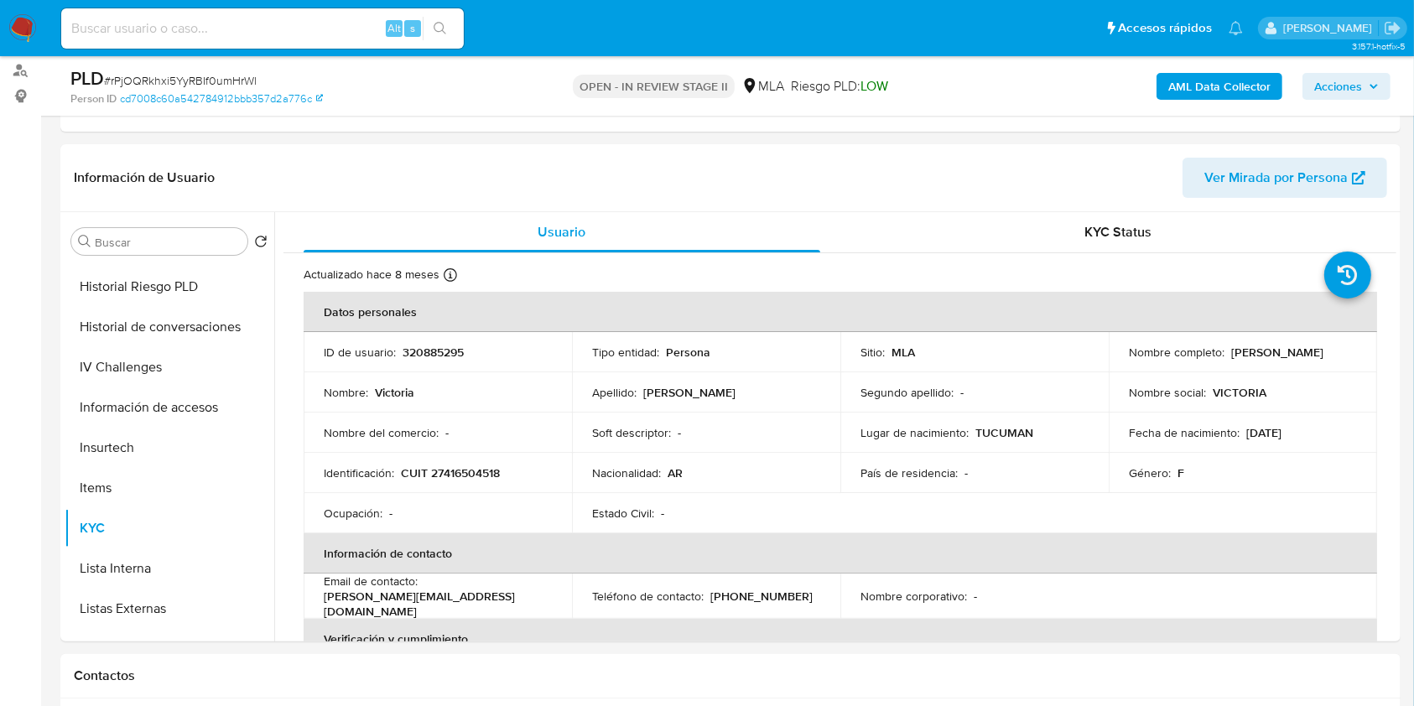
scroll to position [0, 0]
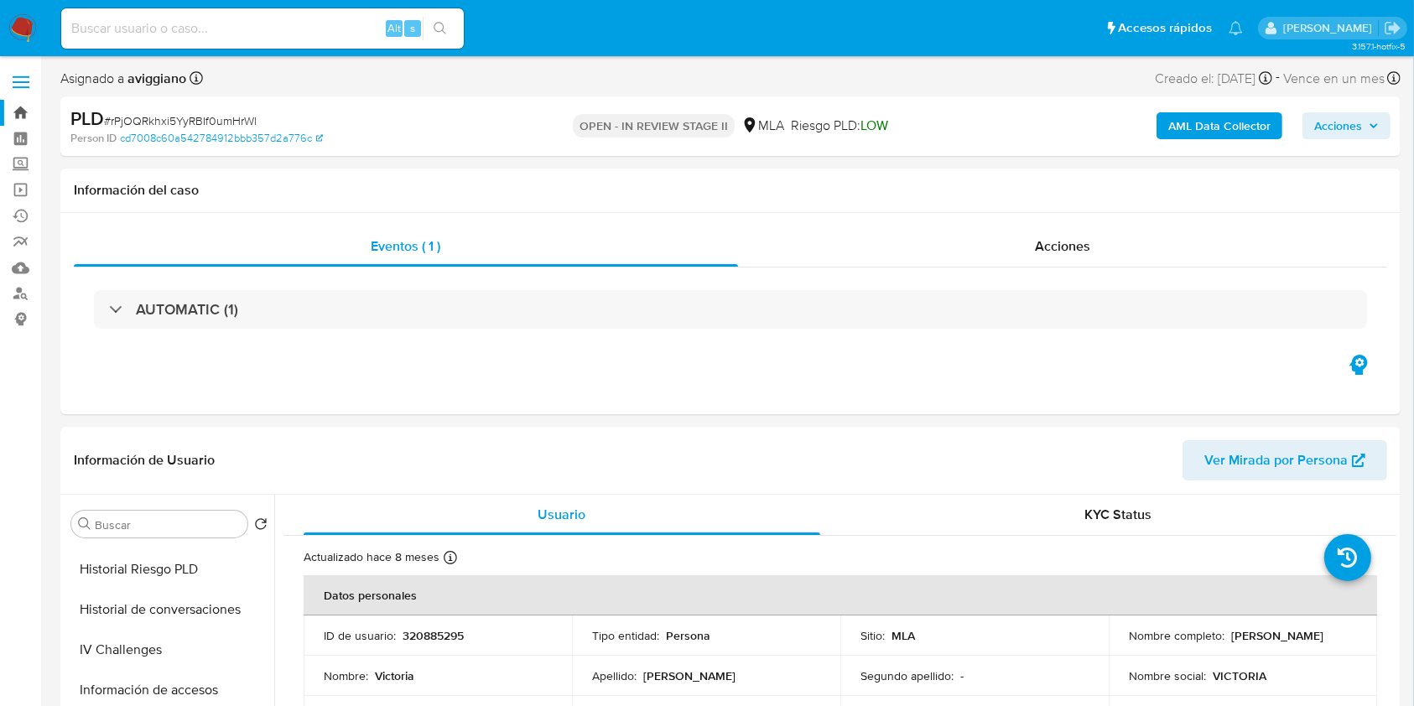
click at [29, 115] on link "Bandeja" at bounding box center [100, 113] width 200 height 26
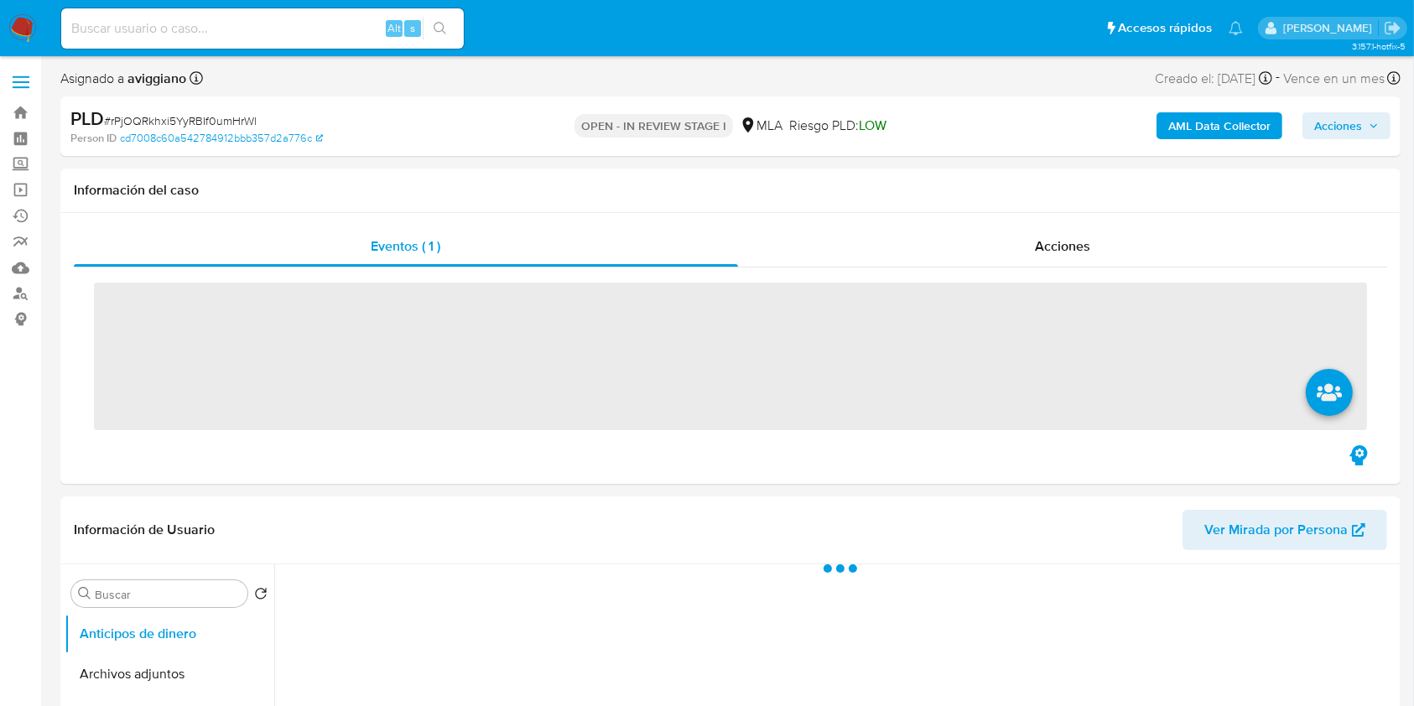
click at [1342, 118] on span "Acciones" at bounding box center [1338, 125] width 48 height 27
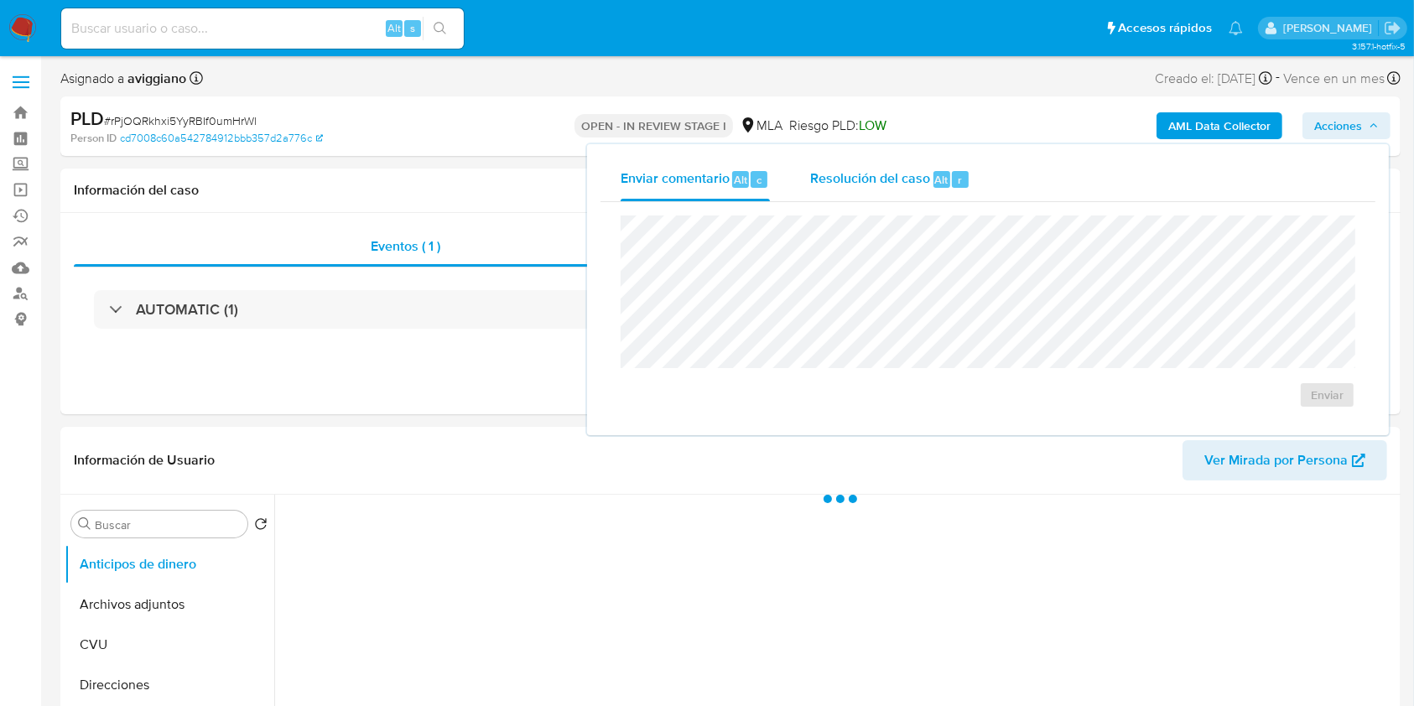
click at [886, 186] on span "Resolución del caso" at bounding box center [870, 178] width 120 height 19
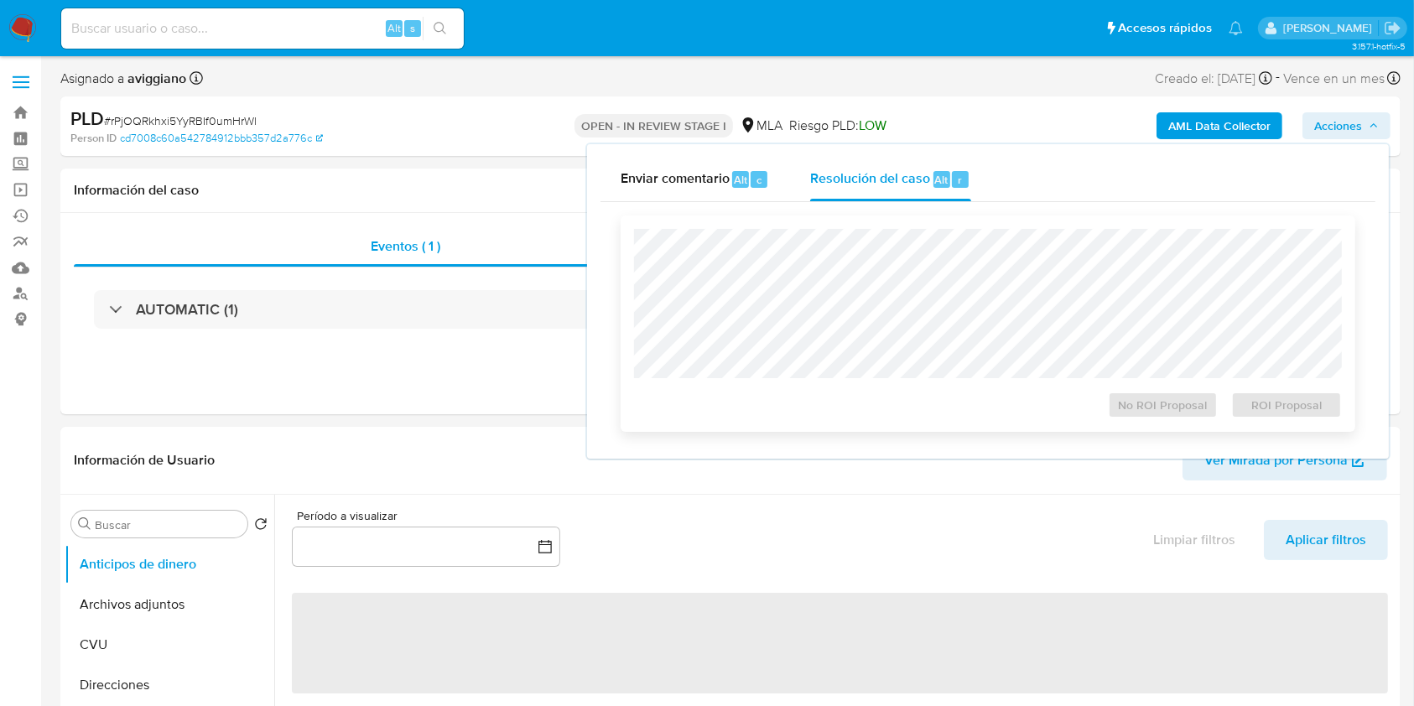
select select "10"
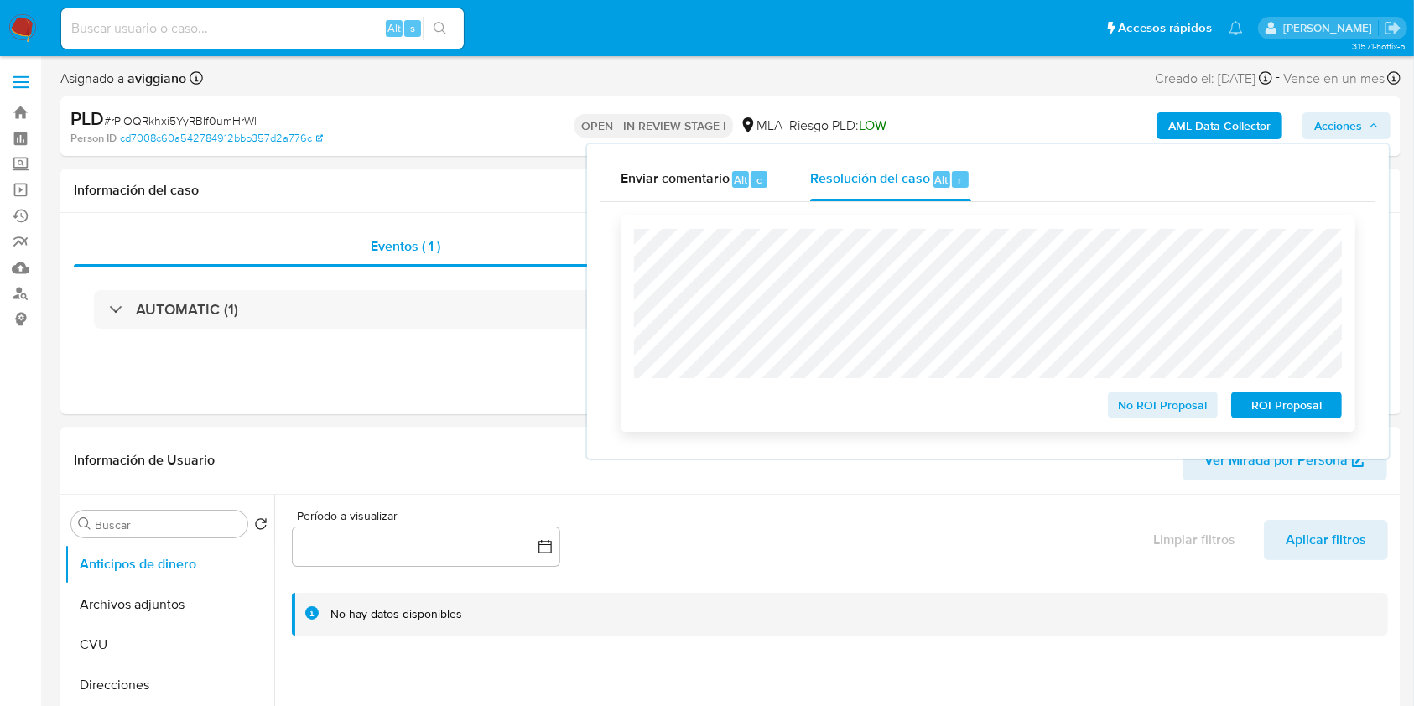
click at [1189, 405] on span "No ROI Proposal" at bounding box center [1163, 404] width 87 height 23
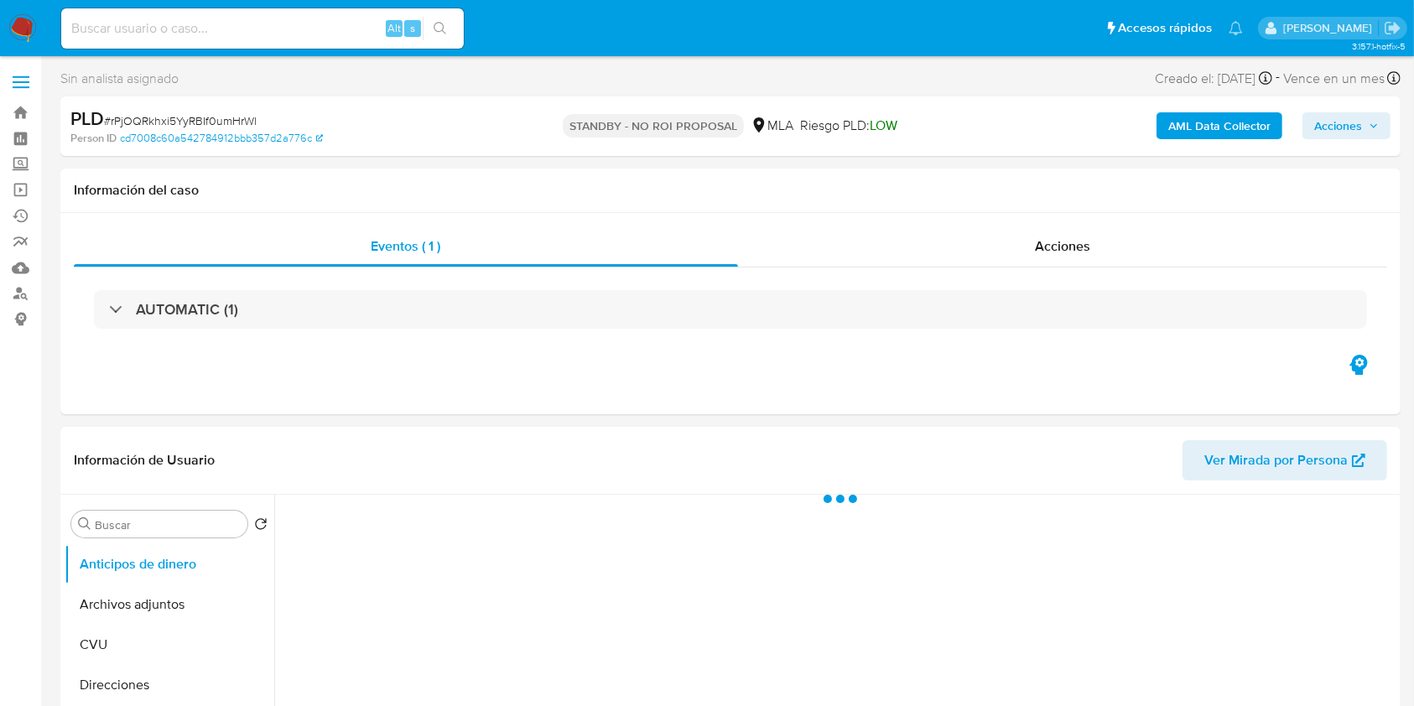
select select "10"
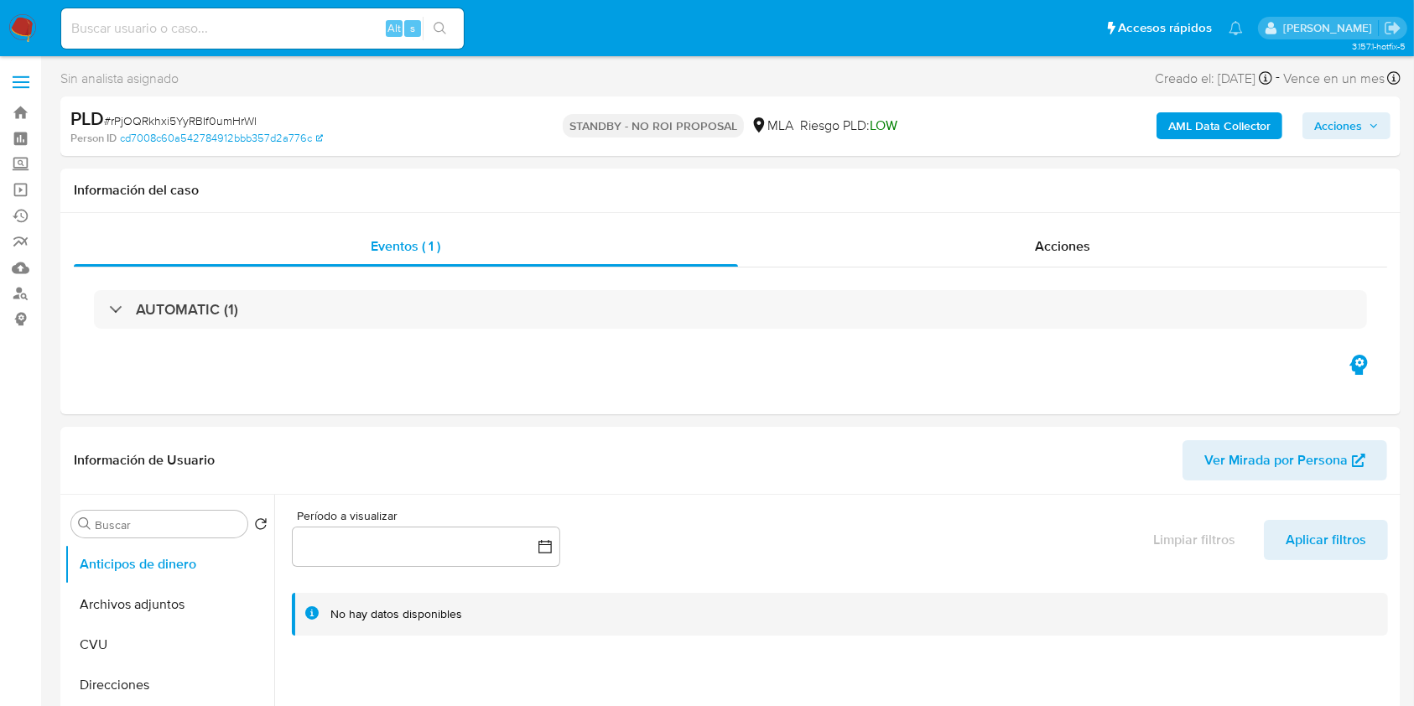
click at [329, 24] on input at bounding box center [262, 29] width 403 height 22
paste input "8CjHYAyC48IVYDECBkJN8JCi"
click at [457, 30] on input "8CjHYAyC48IVYDECBkJN8JCi" at bounding box center [262, 29] width 403 height 22
type input "8CjHYAyC48IVYDECBkJN8JCi"
click at [440, 25] on icon "search-icon" at bounding box center [440, 28] width 13 height 13
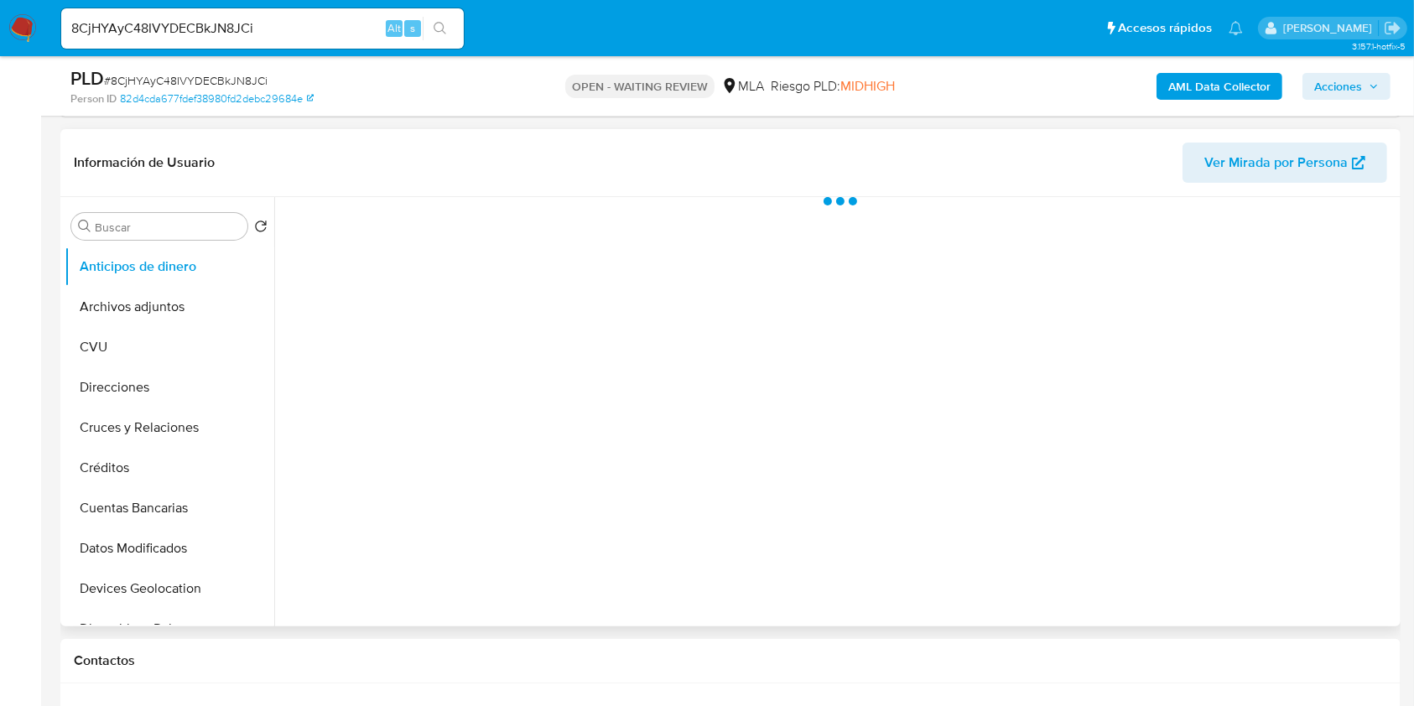
scroll to position [336, 0]
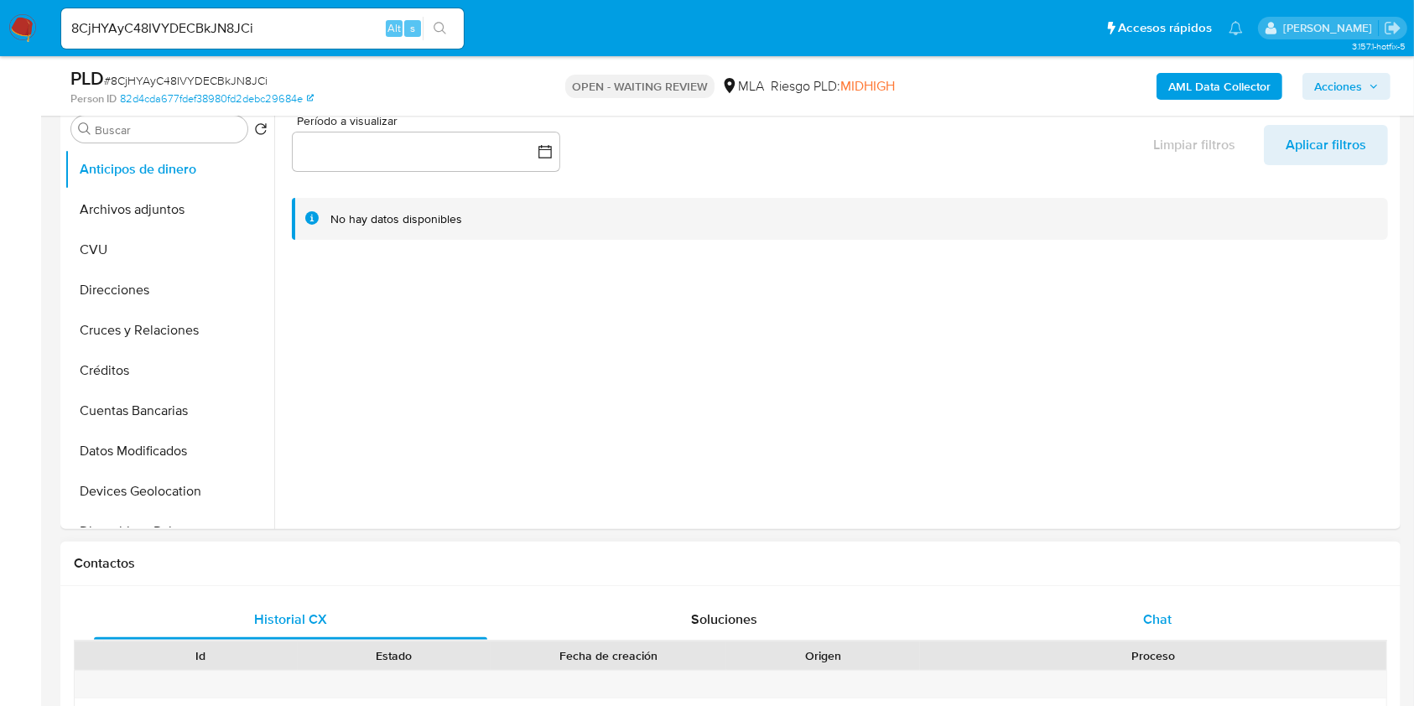
select select "10"
click at [1175, 627] on div "Chat" at bounding box center [1157, 620] width 393 height 40
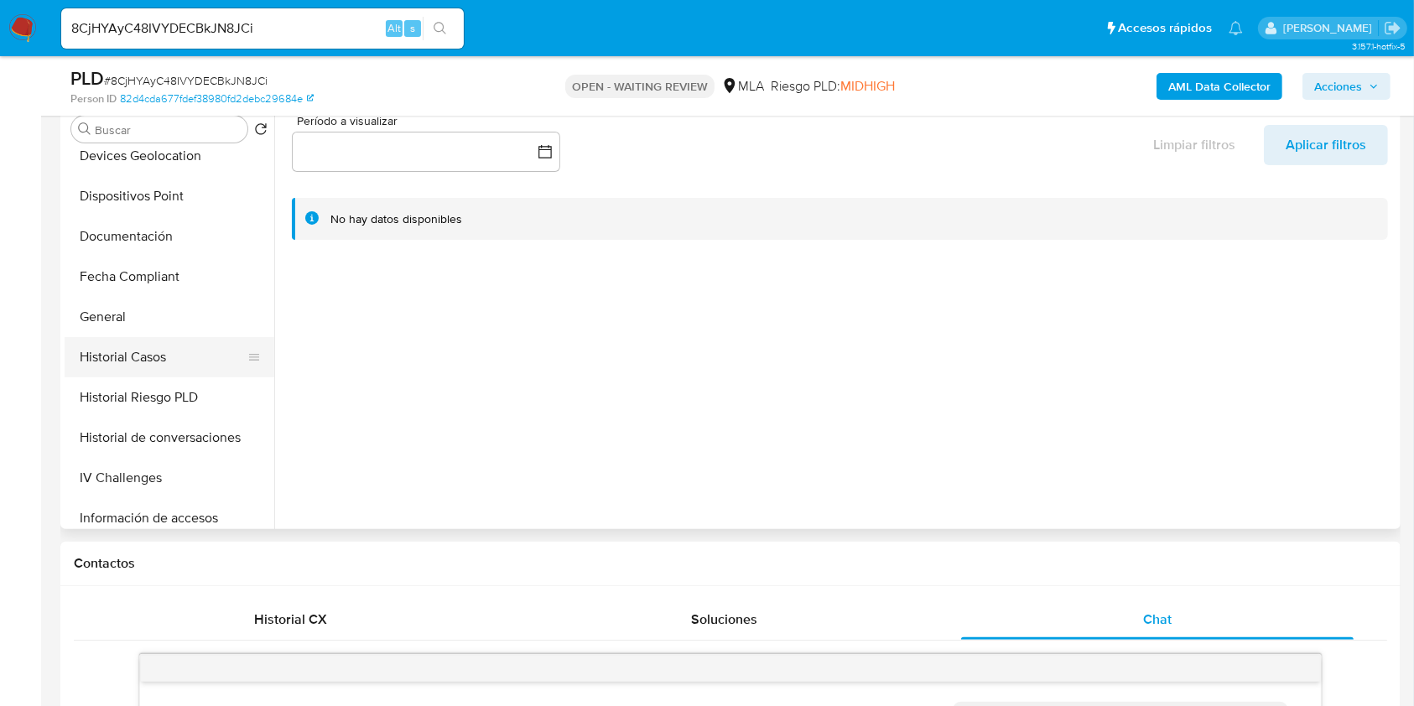
click at [139, 351] on button "Historial Casos" at bounding box center [163, 357] width 196 height 40
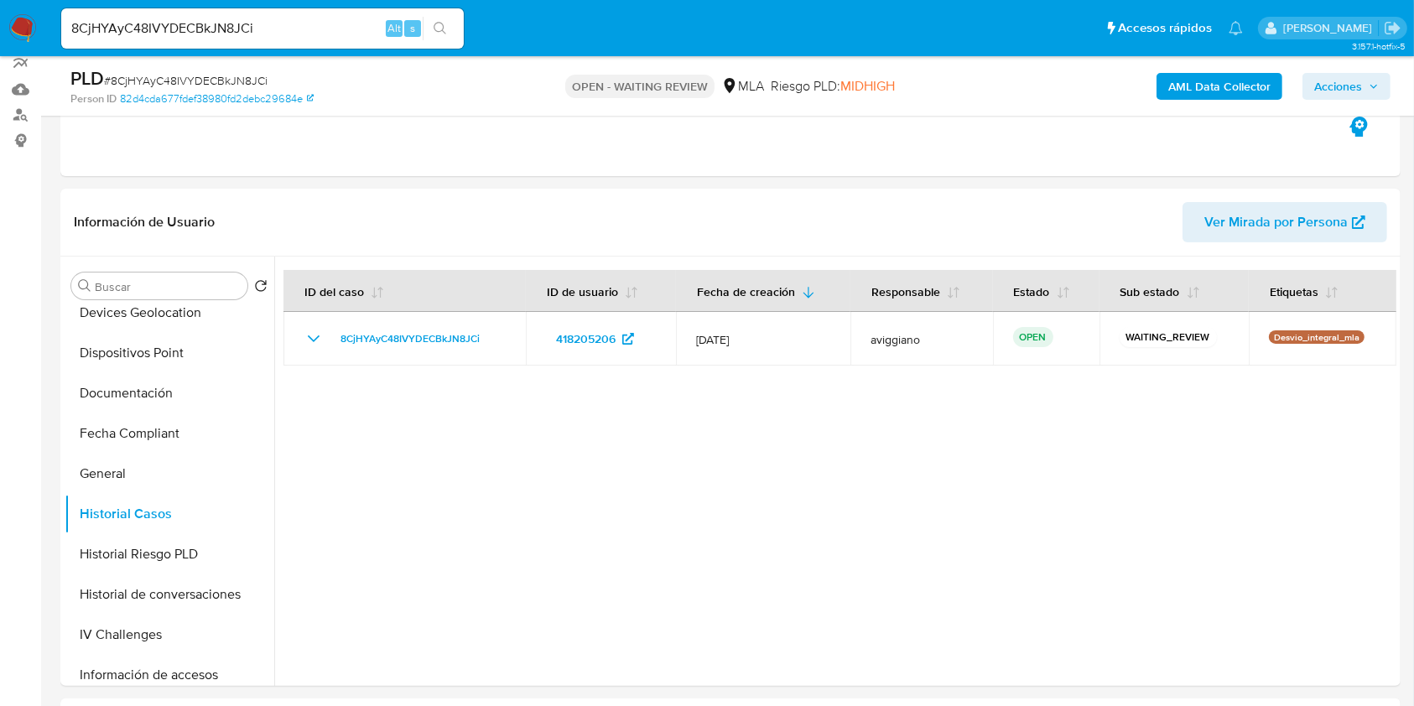
scroll to position [0, 0]
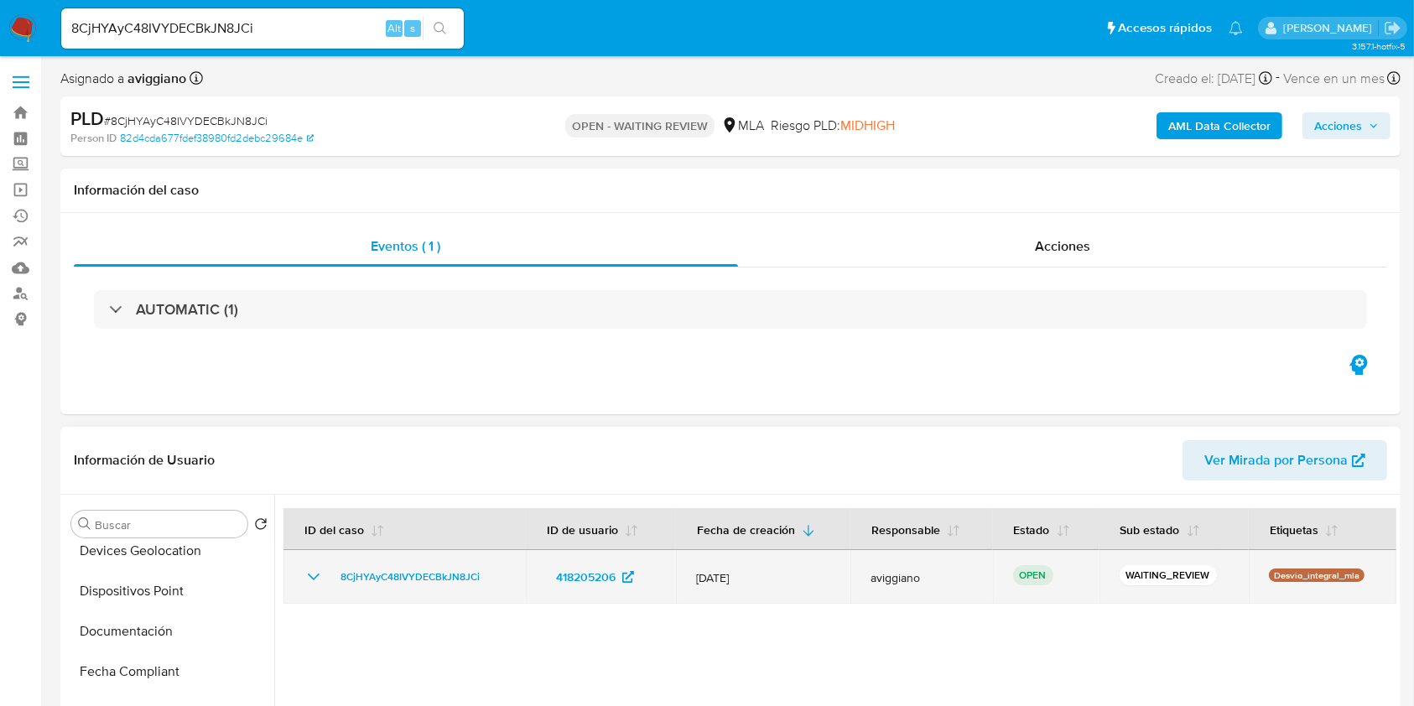
drag, startPoint x: 507, startPoint y: 580, endPoint x: 315, endPoint y: 560, distance: 193.1
click at [315, 560] on td "8CjHYAyC48IVYDECBkJN8JCi" at bounding box center [405, 577] width 242 height 54
drag, startPoint x: 357, startPoint y: 565, endPoint x: 377, endPoint y: 601, distance: 40.9
click at [340, 621] on div at bounding box center [835, 709] width 1122 height 429
drag, startPoint x: 509, startPoint y: 570, endPoint x: 335, endPoint y: 574, distance: 174.5
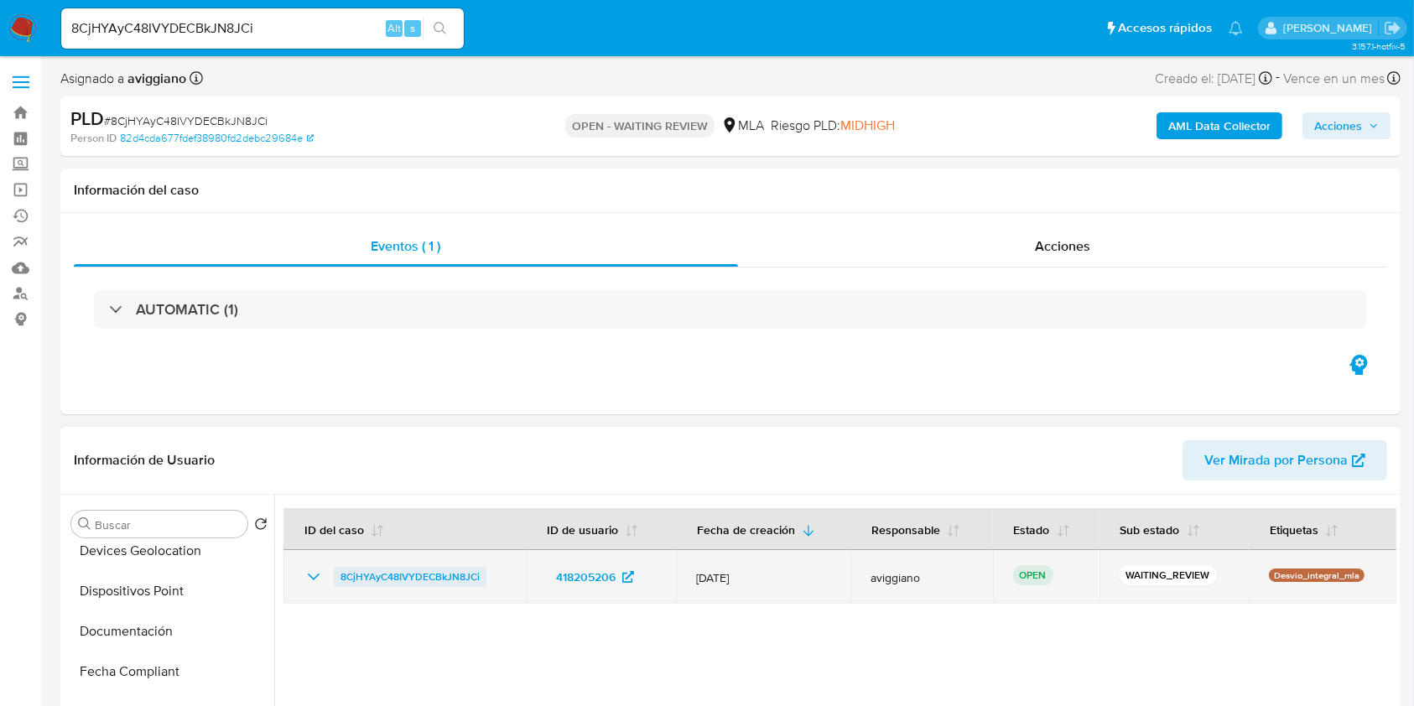
click at [335, 574] on td "8CjHYAyC48IVYDECBkJN8JCi" at bounding box center [405, 577] width 242 height 54
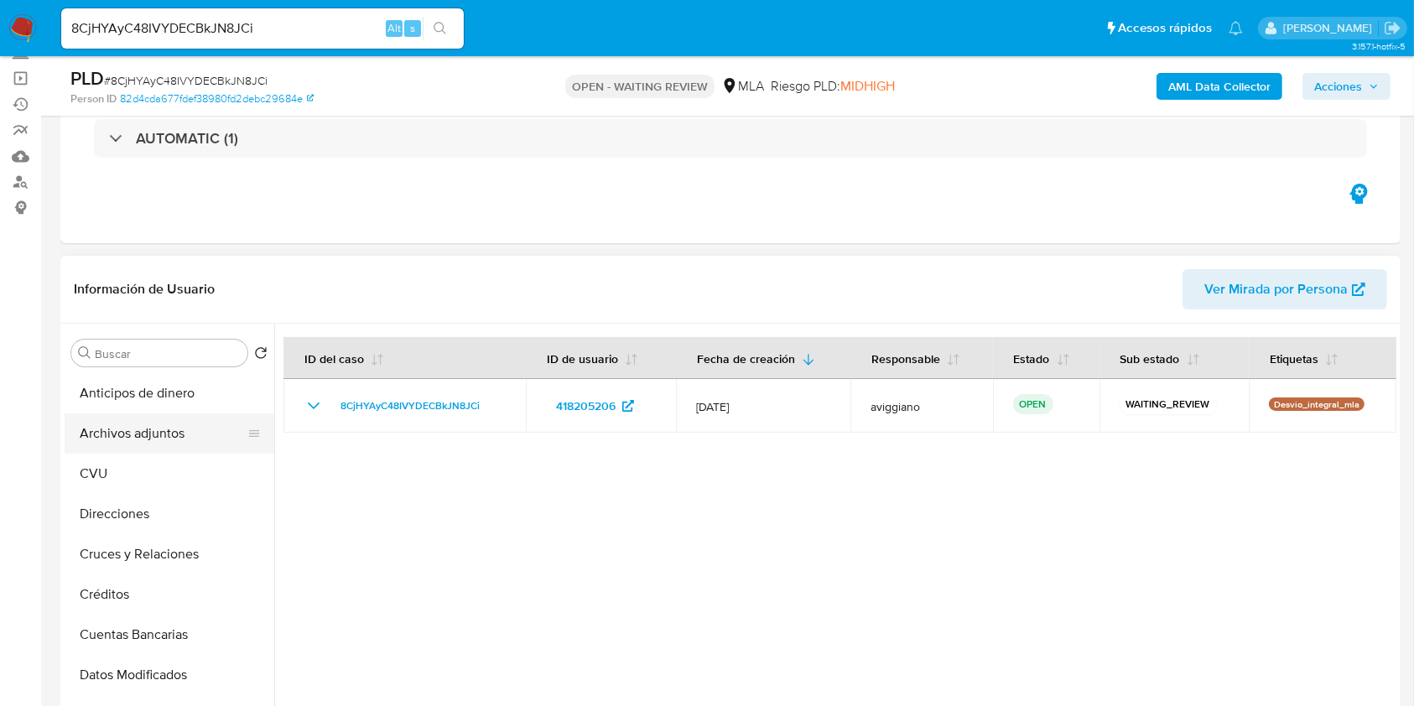
click at [144, 436] on button "Archivos adjuntos" at bounding box center [163, 434] width 196 height 40
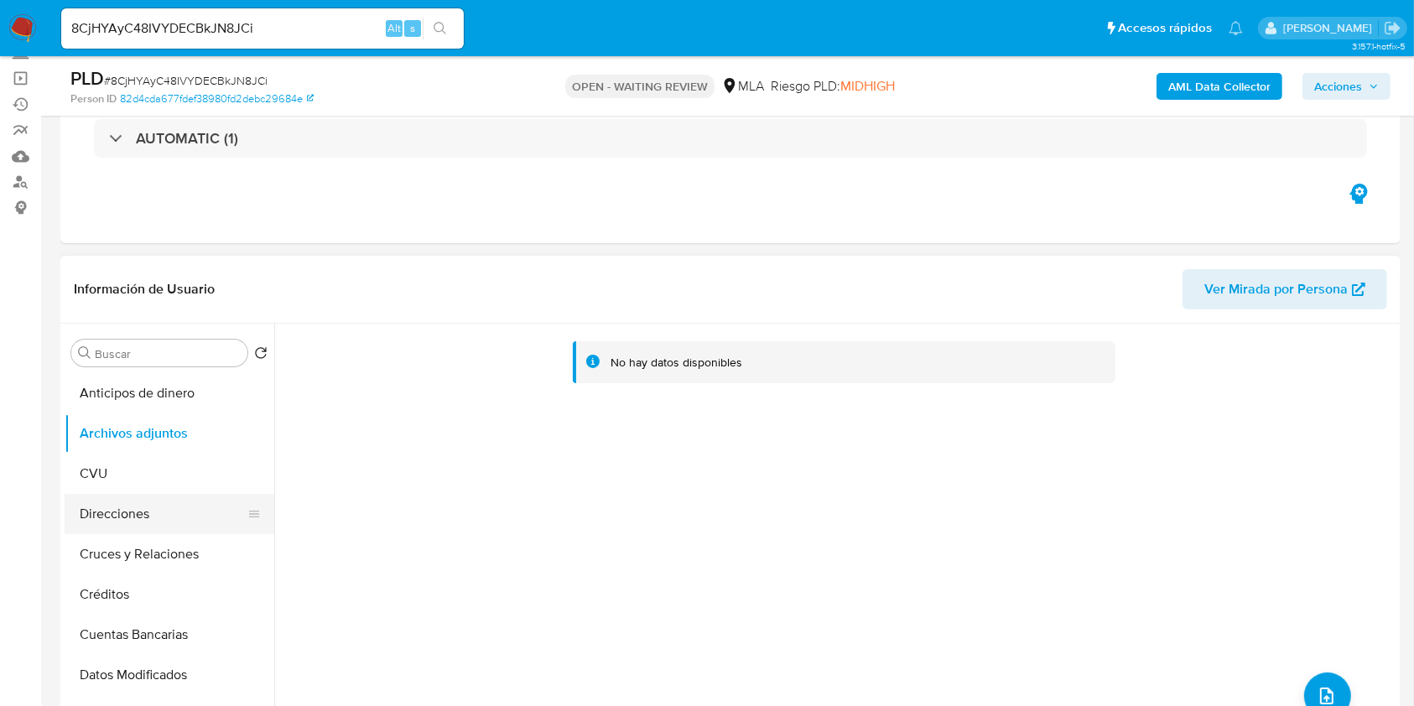
click at [106, 494] on button "Direcciones" at bounding box center [163, 514] width 196 height 40
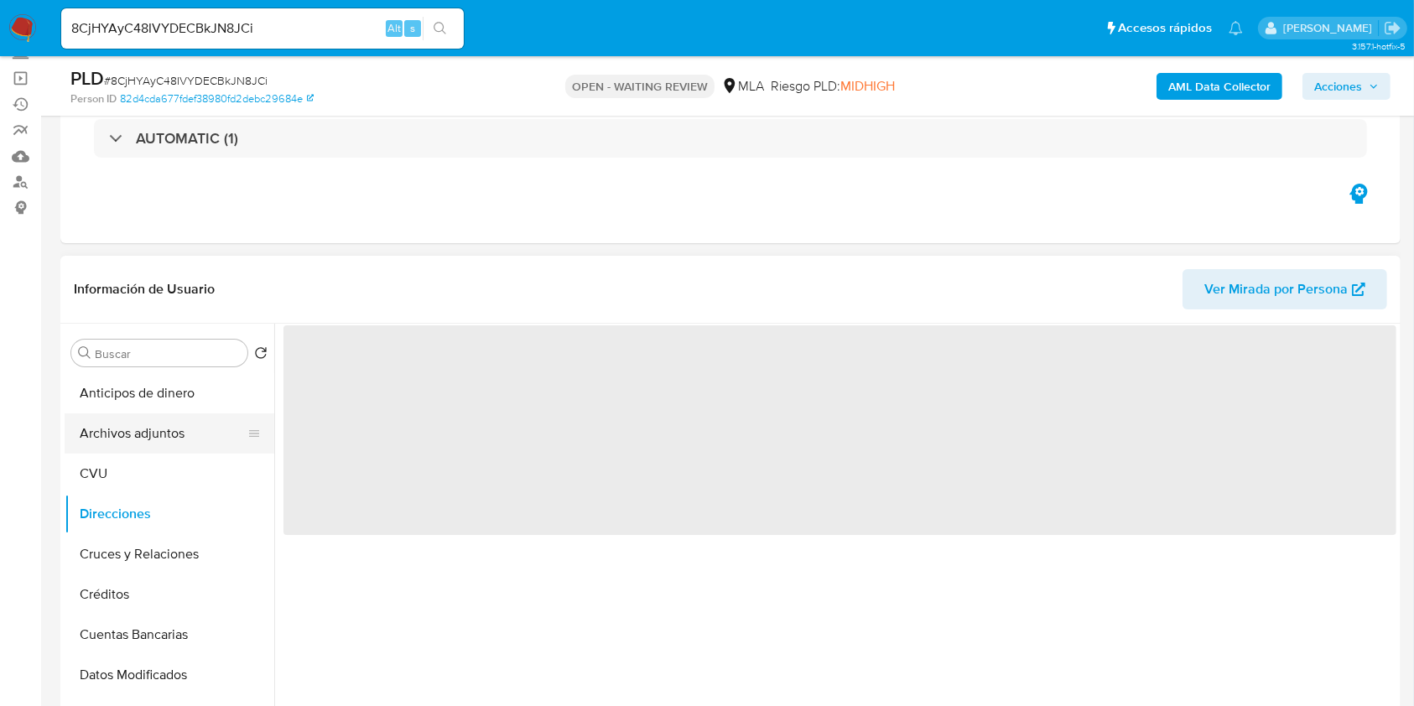
click at [156, 422] on button "Archivos adjuntos" at bounding box center [163, 434] width 196 height 40
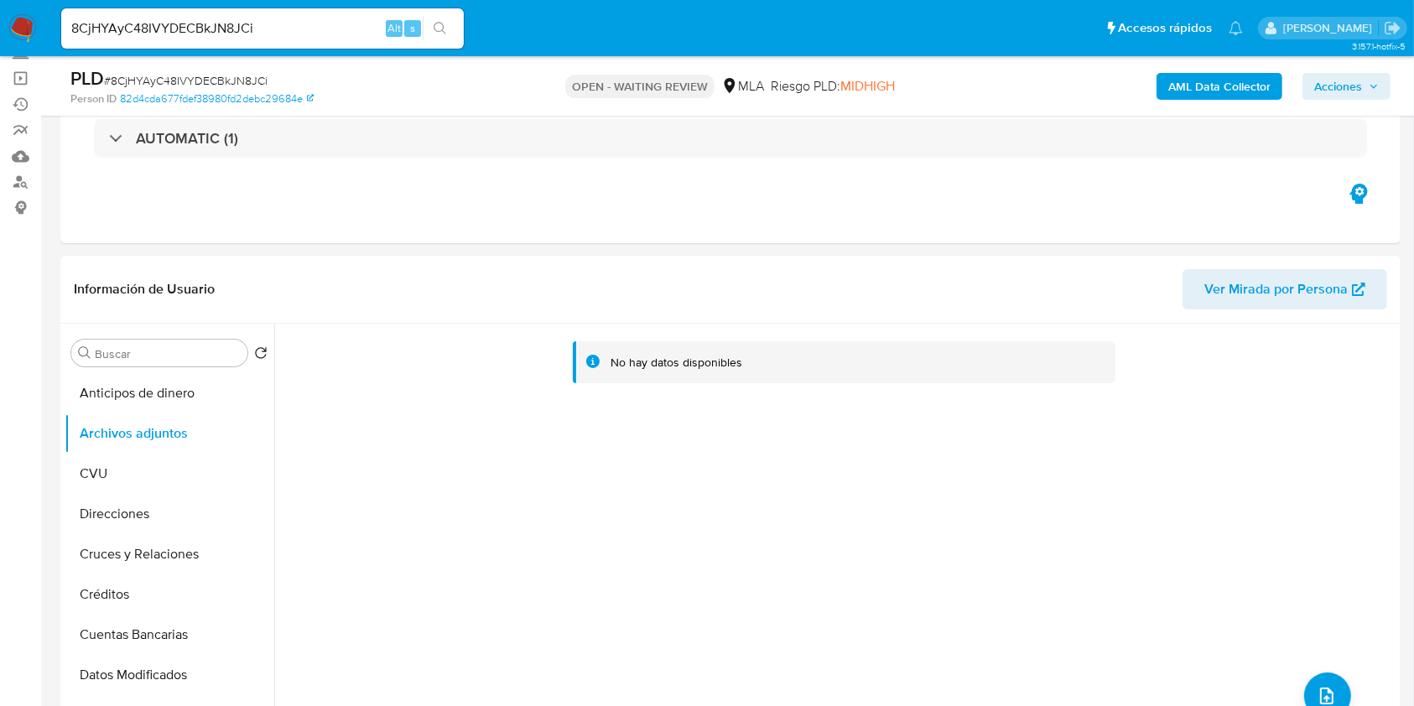
click at [1219, 83] on b "AML Data Collector" at bounding box center [1219, 86] width 102 height 27
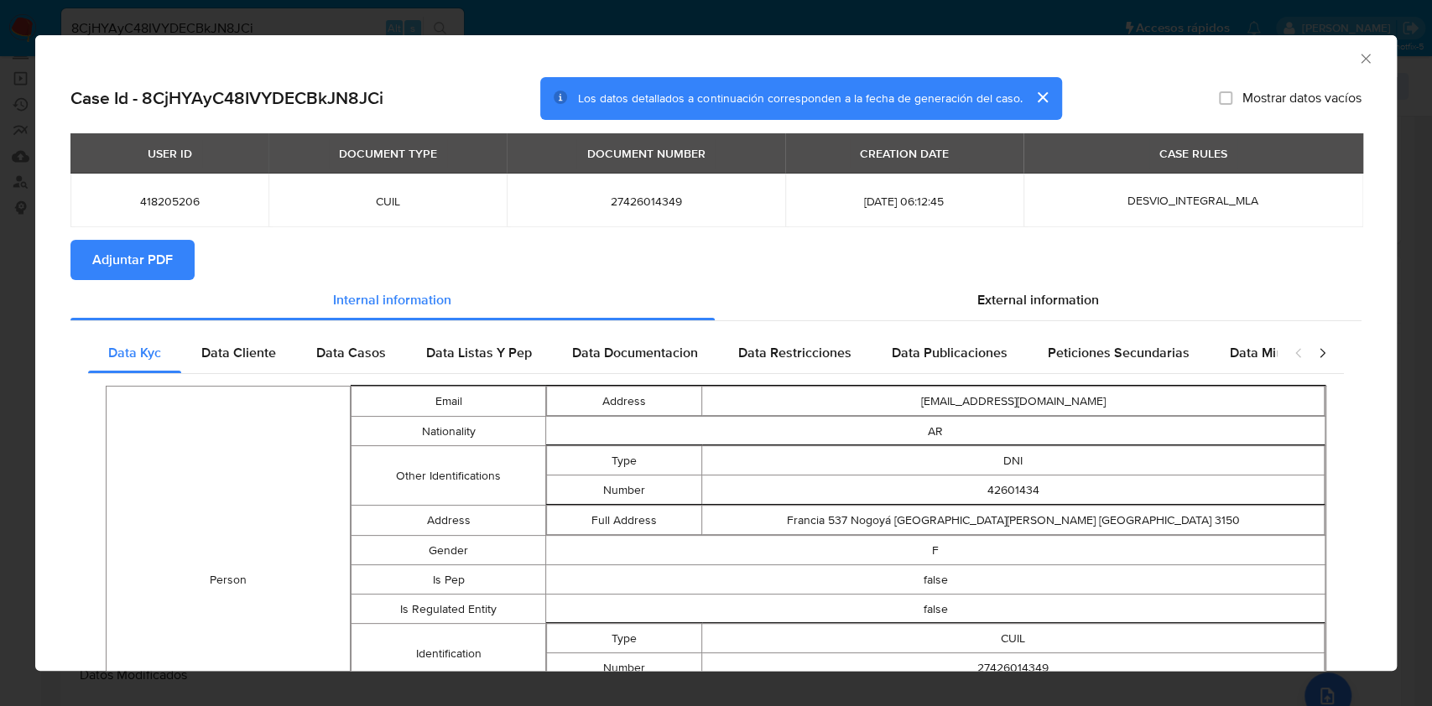
click at [1356, 58] on div "AML Data Collector" at bounding box center [715, 56] width 1361 height 42
click at [1357, 64] on icon "Cerrar ventana" at bounding box center [1365, 58] width 17 height 17
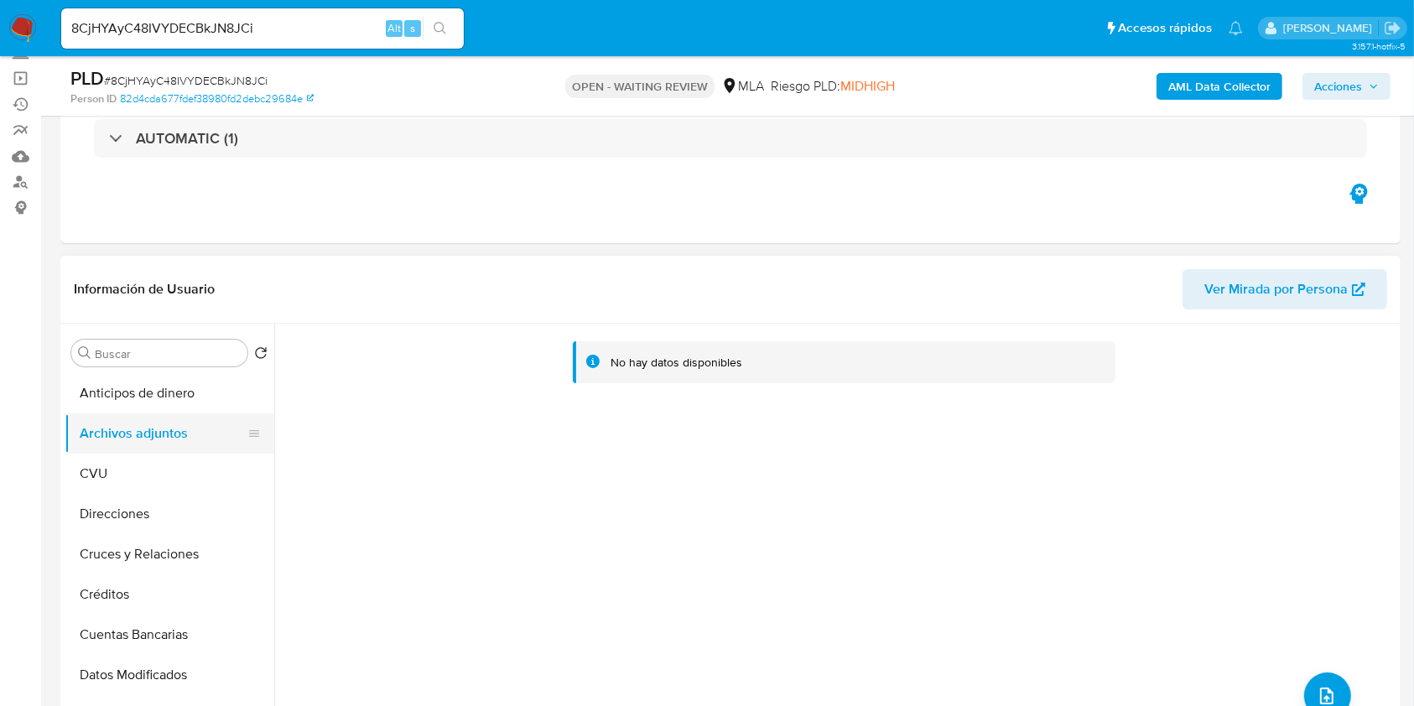
click at [156, 449] on button "Archivos adjuntos" at bounding box center [163, 434] width 196 height 40
click at [137, 475] on button "CVU" at bounding box center [163, 474] width 196 height 40
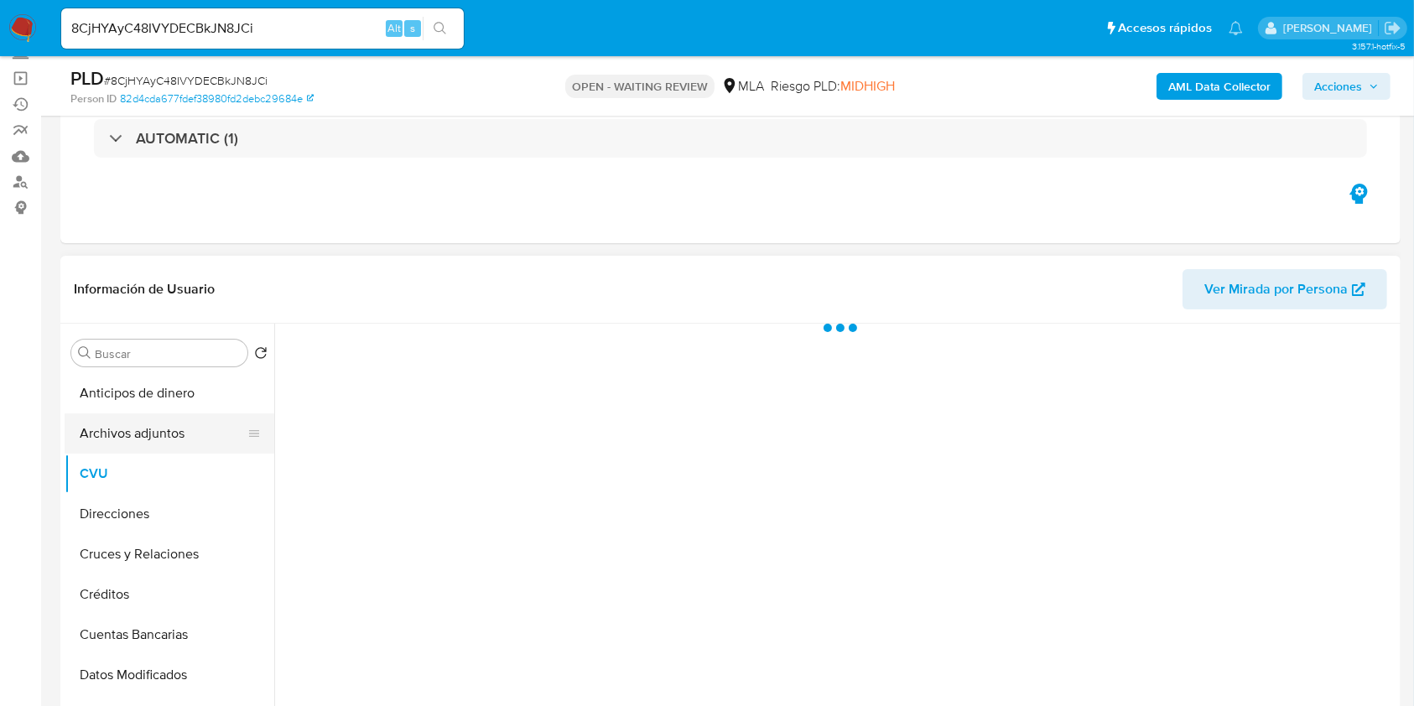
click at [182, 426] on button "Archivos adjuntos" at bounding box center [163, 434] width 196 height 40
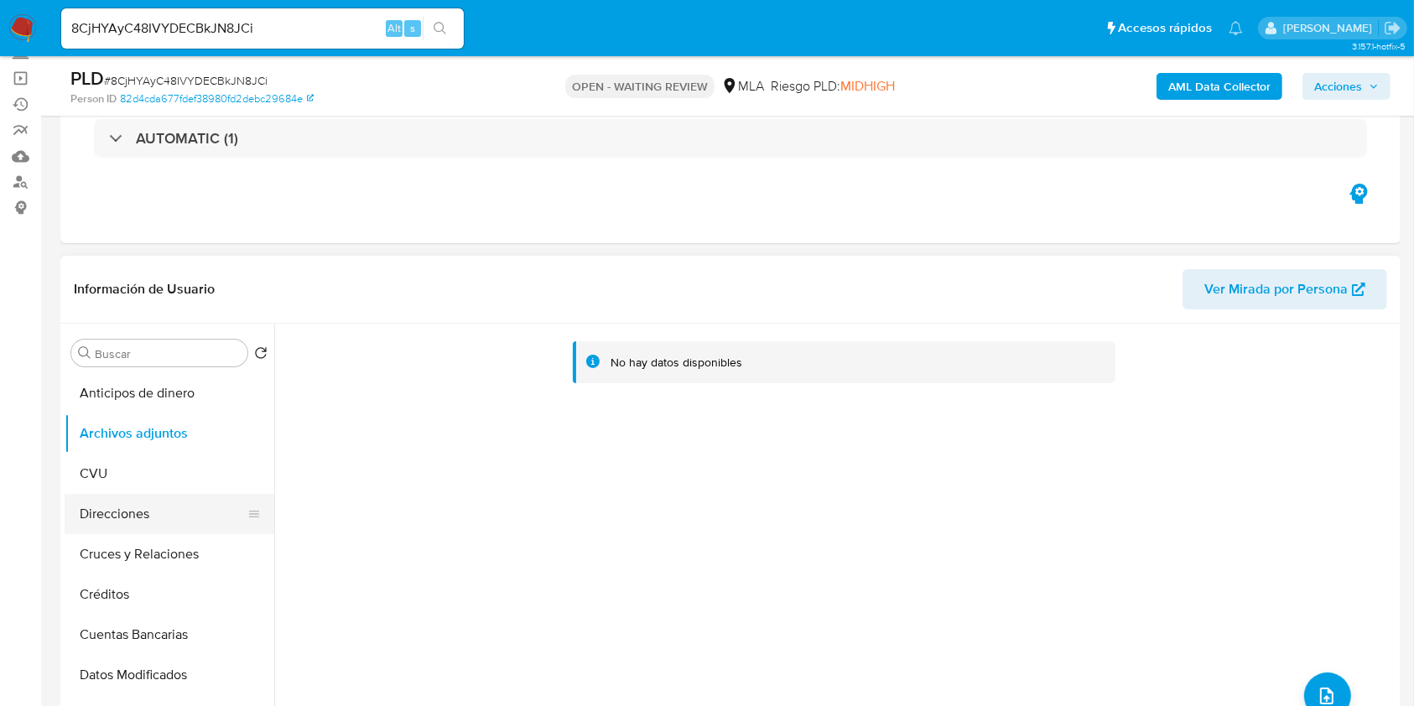
click at [105, 494] on button "Direcciones" at bounding box center [163, 514] width 196 height 40
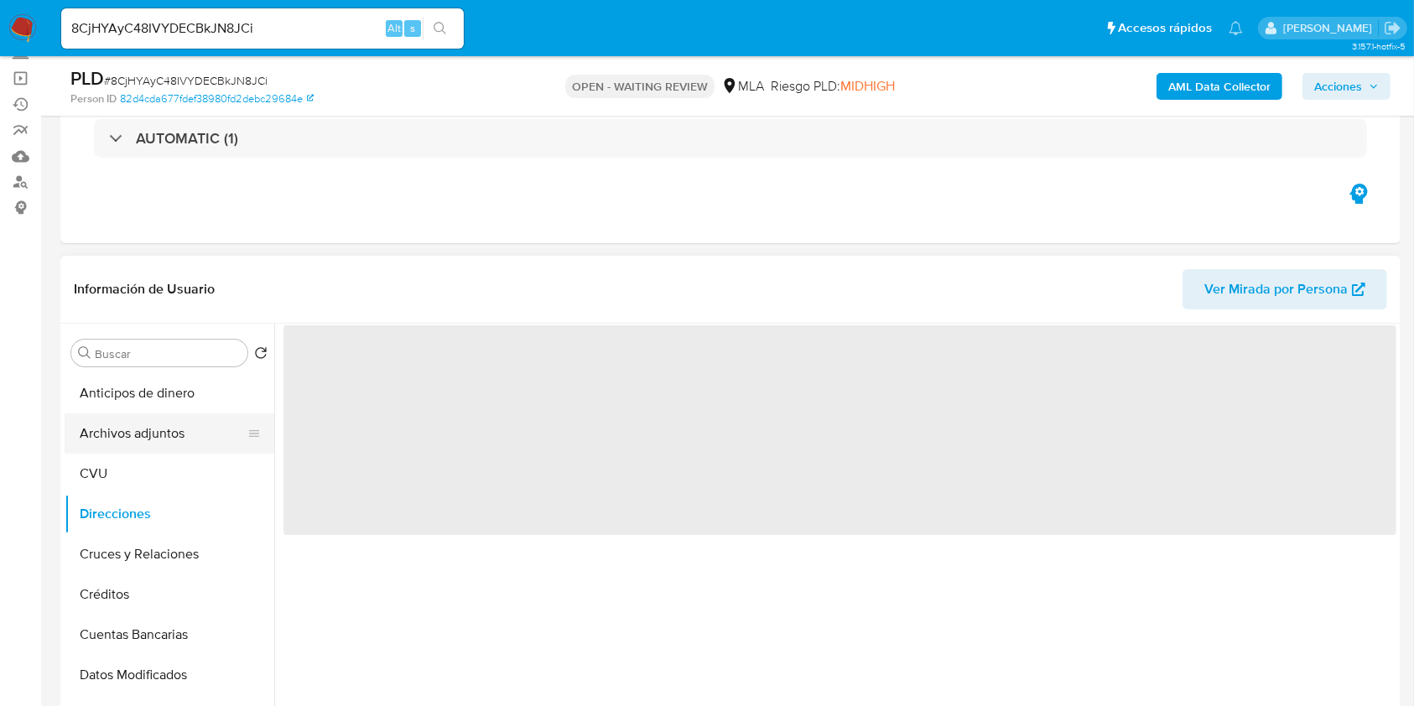
click at [133, 435] on button "Archivos adjuntos" at bounding box center [163, 434] width 196 height 40
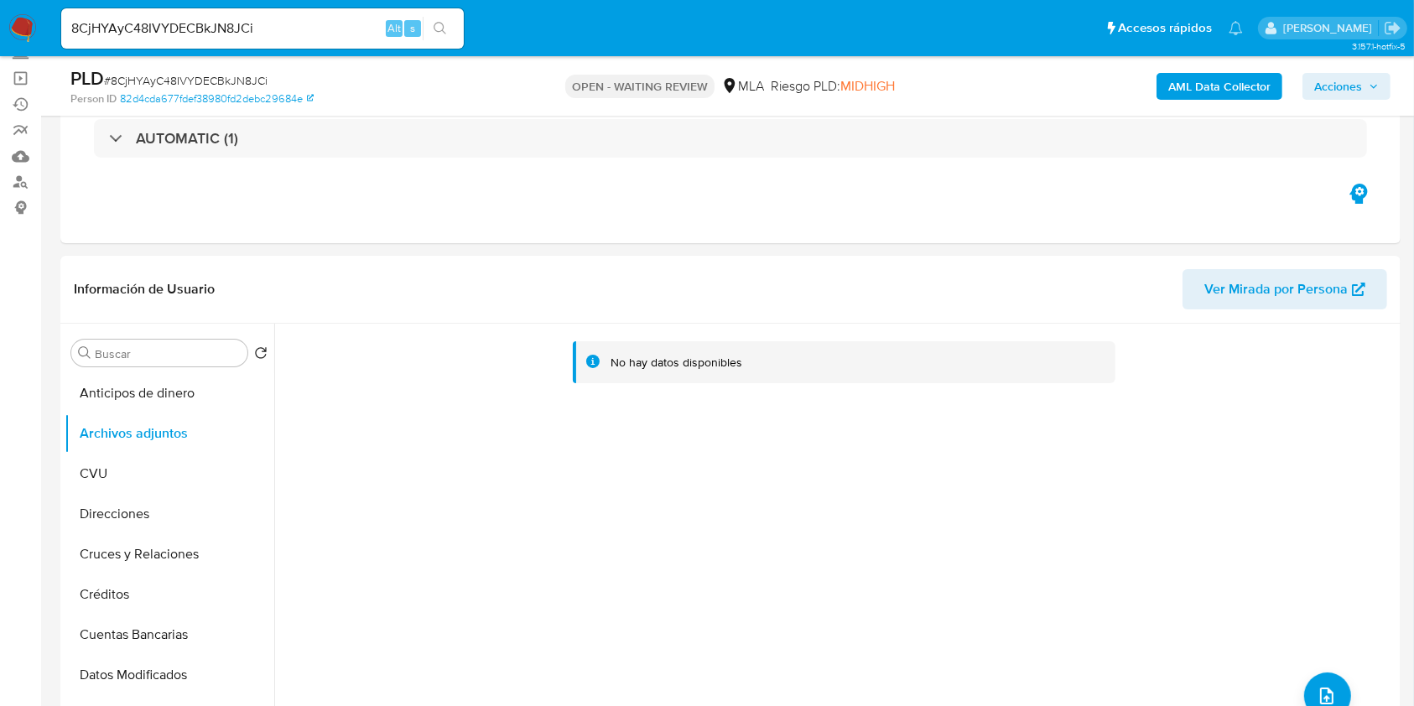
click at [1251, 77] on b "AML Data Collector" at bounding box center [1219, 86] width 102 height 27
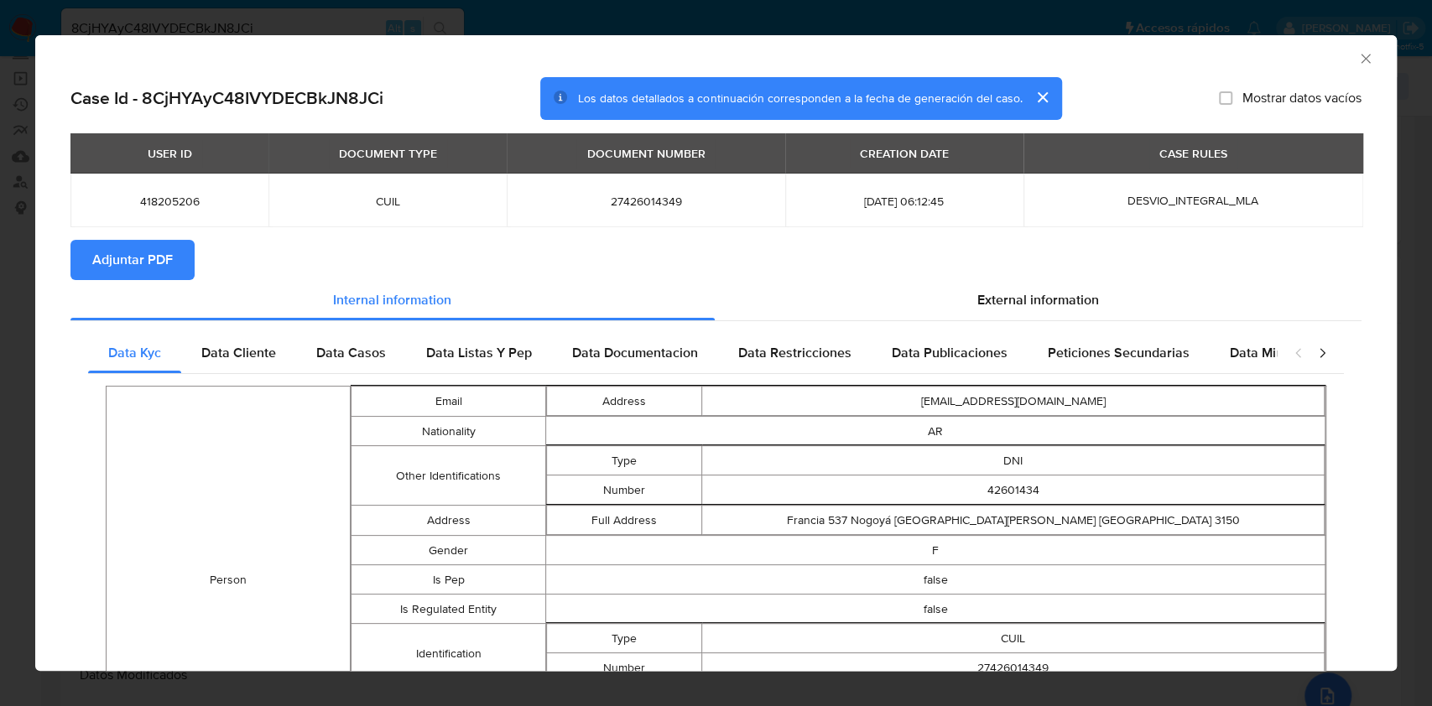
click at [1357, 58] on icon "Cerrar ventana" at bounding box center [1365, 58] width 17 height 17
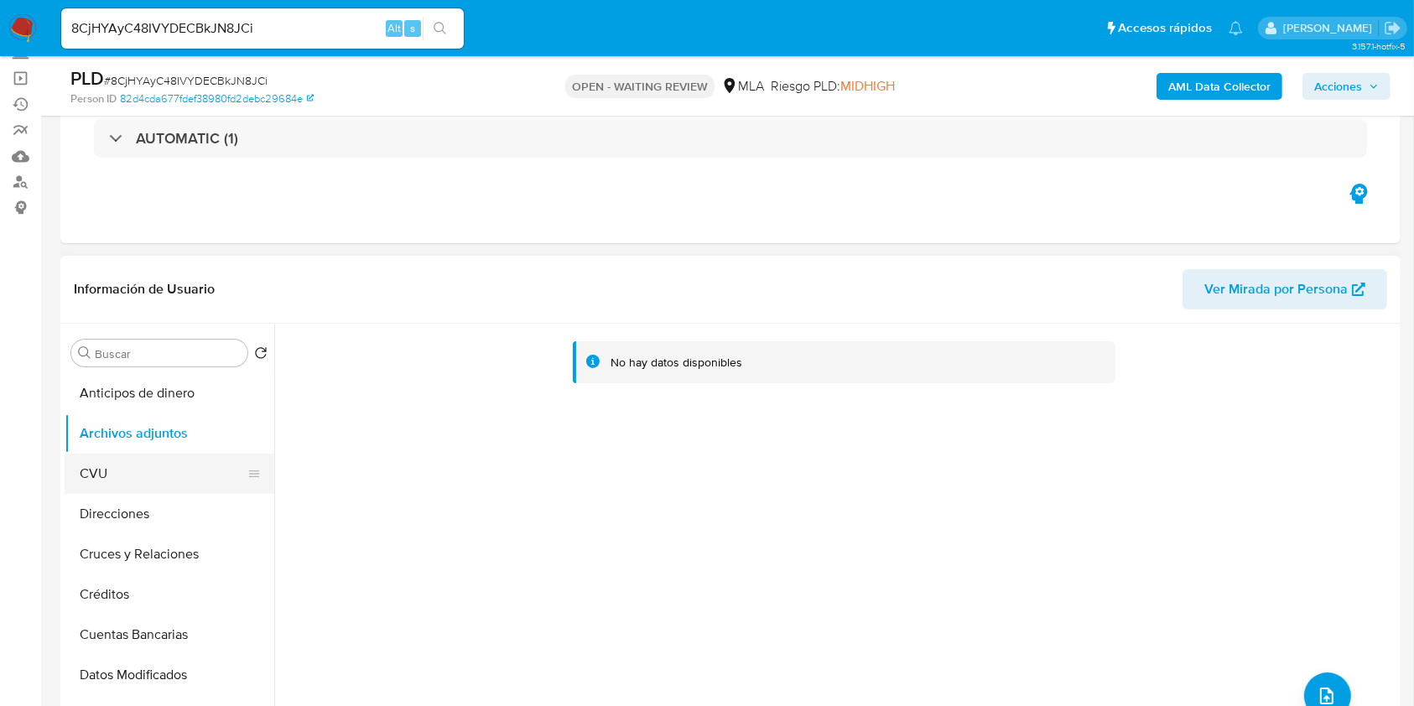
click at [112, 488] on button "CVU" at bounding box center [163, 474] width 196 height 40
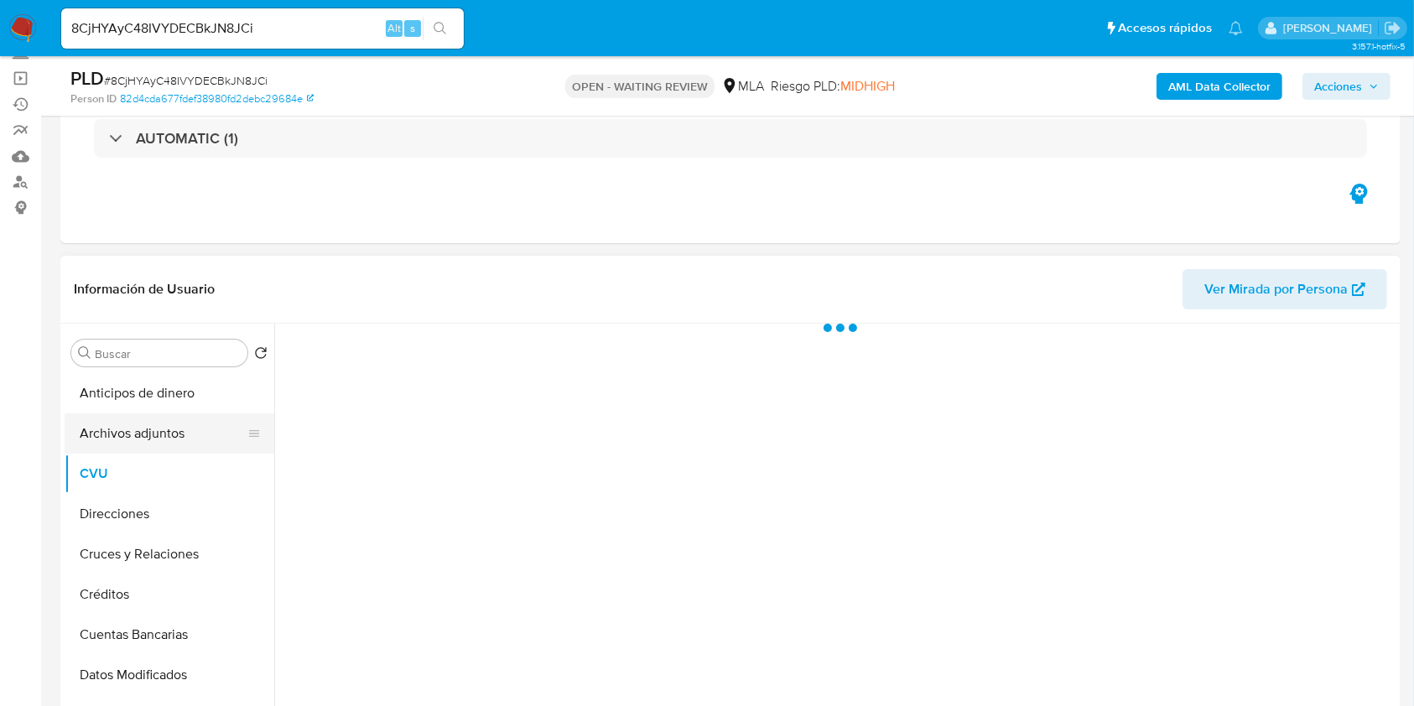
click at [108, 436] on button "Archivos adjuntos" at bounding box center [163, 434] width 196 height 40
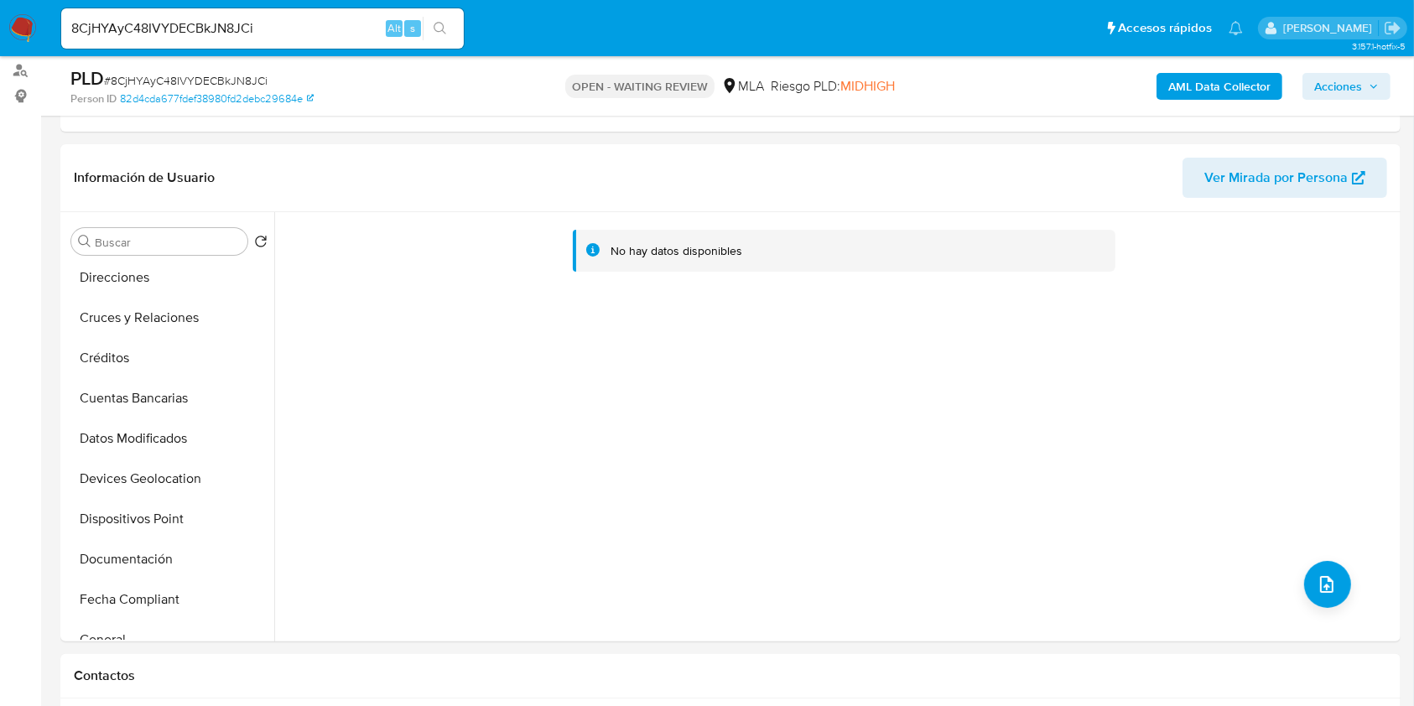
scroll to position [223, 0]
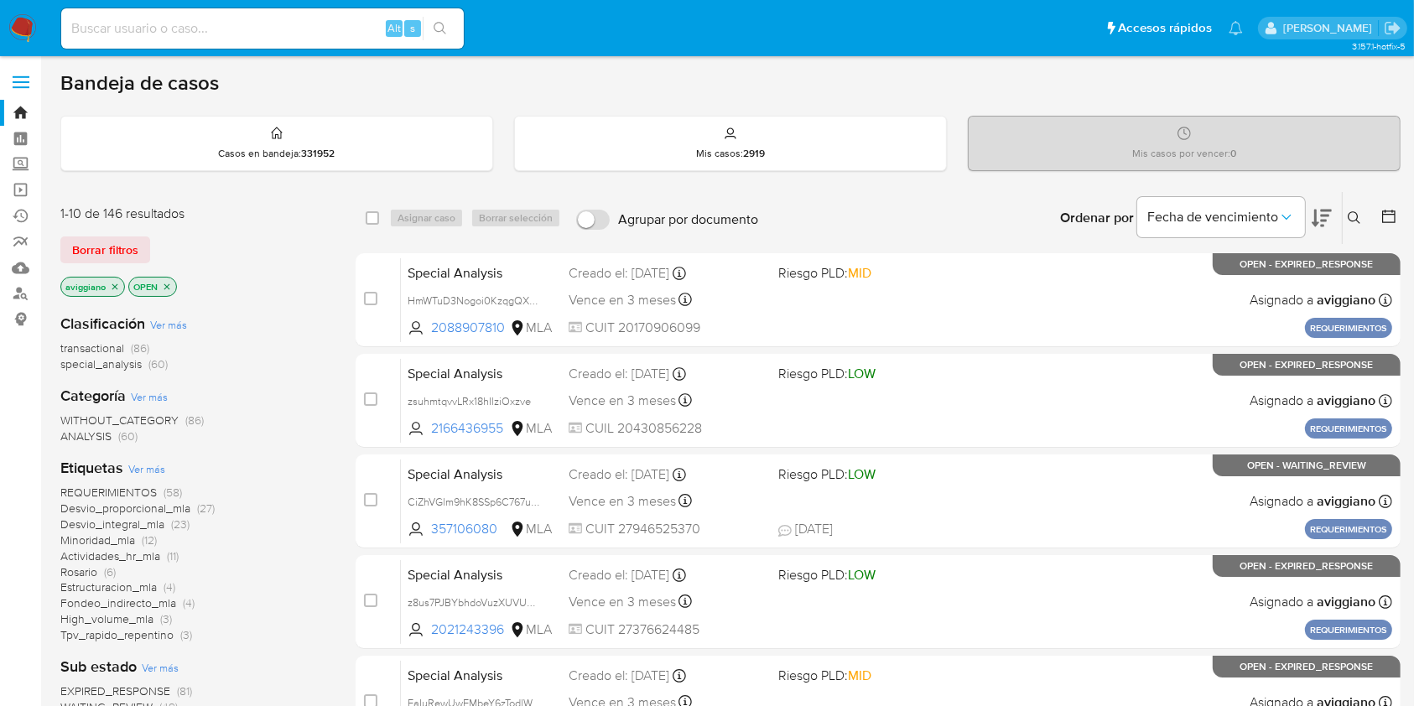
click at [110, 285] on icon "close-filter" at bounding box center [115, 287] width 10 height 10
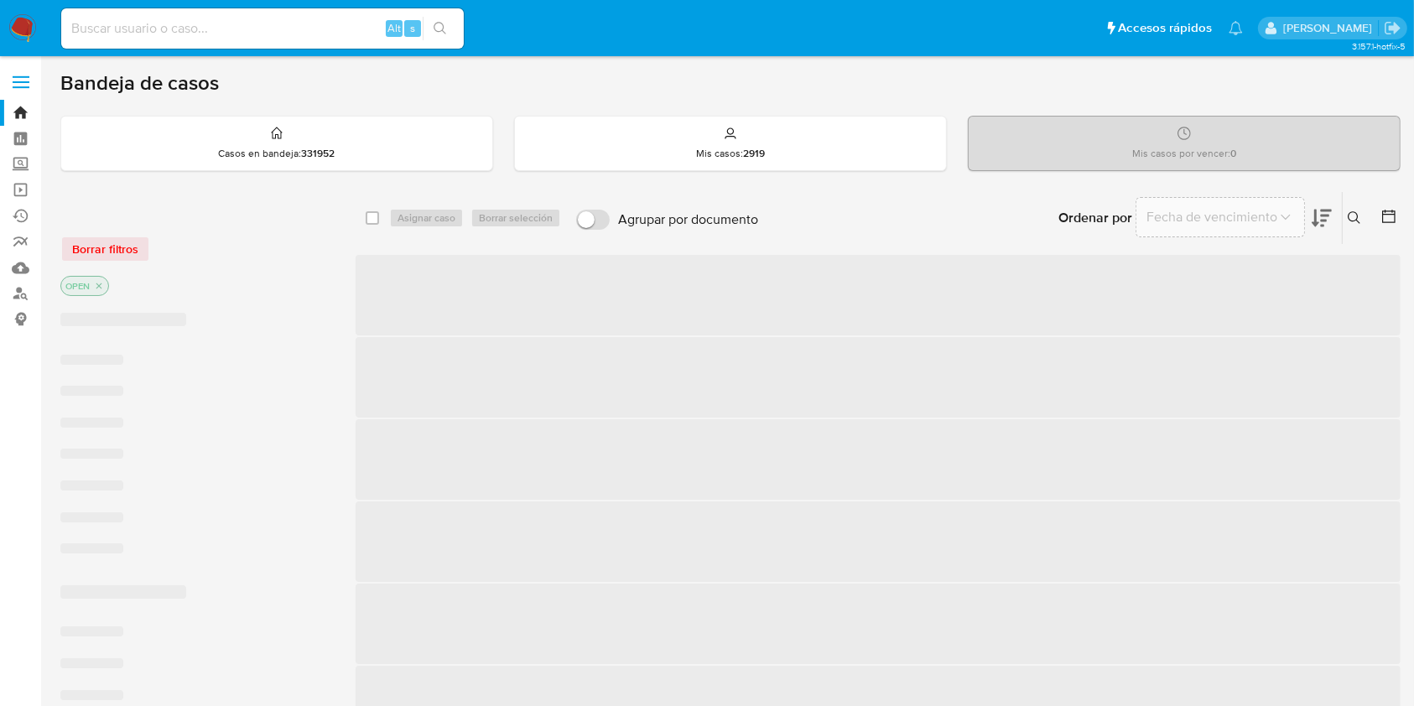
click at [109, 286] on div "OPEN" at bounding box center [194, 287] width 268 height 23
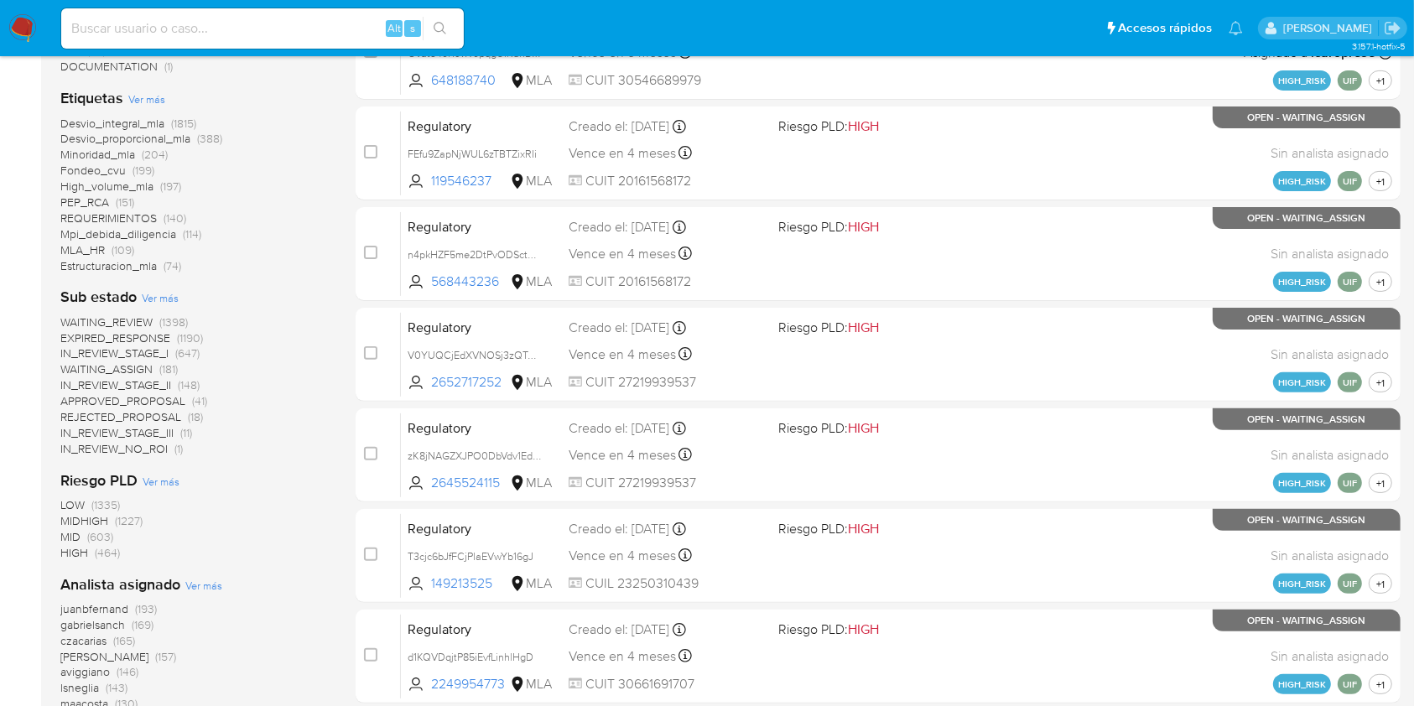
scroll to position [559, 0]
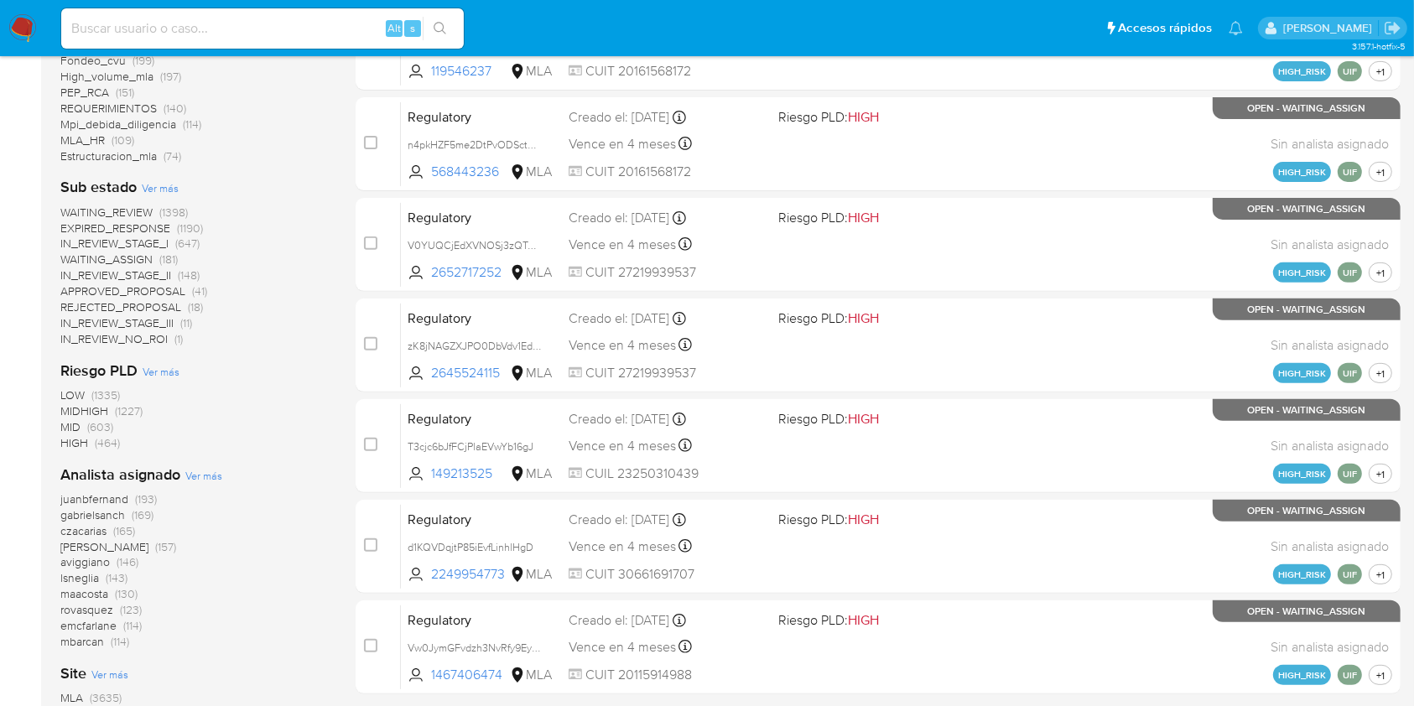
click at [205, 27] on input at bounding box center [262, 29] width 403 height 22
paste input "uQ6FxSLOC6J0ZC7qz1CHY5nm"
type input "uQ6FxSLOC6J0ZC7qz1CHY5nm"
click at [429, 30] on button "search-icon" at bounding box center [440, 28] width 34 height 23
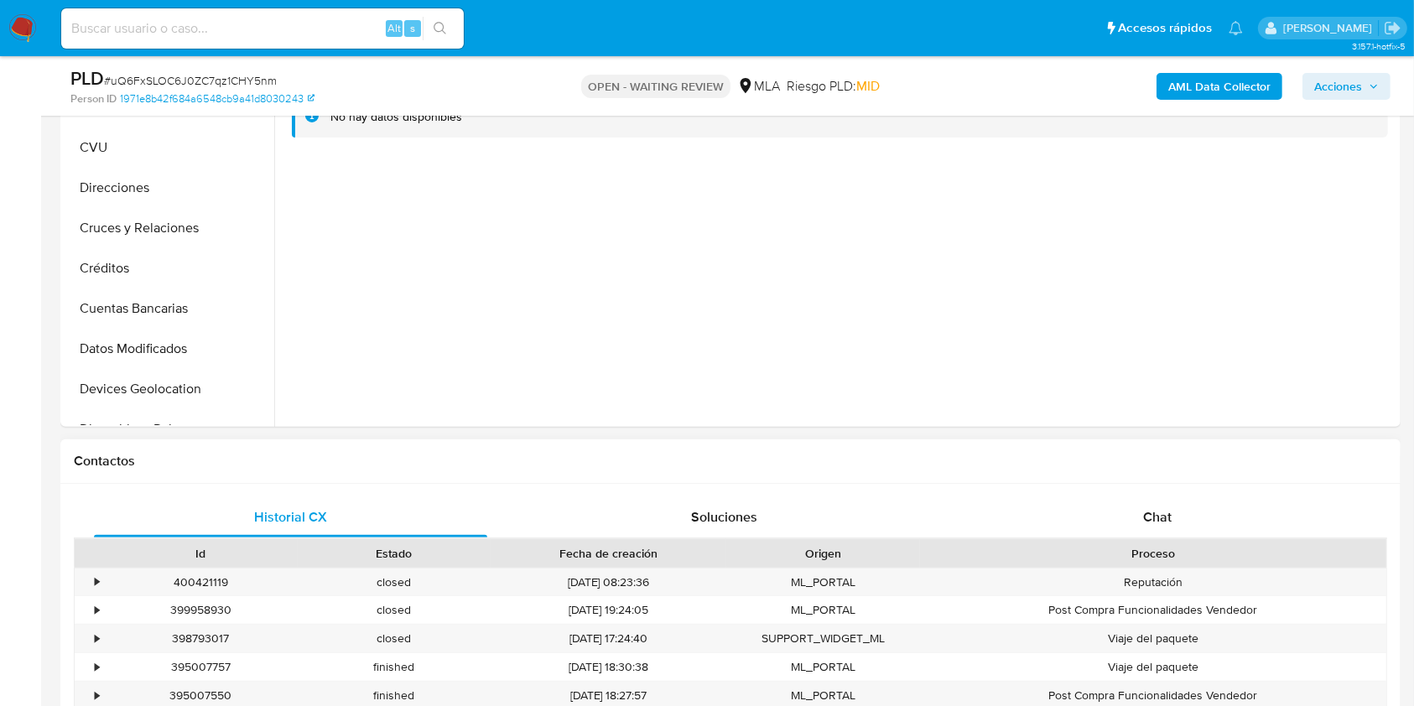
scroll to position [447, 0]
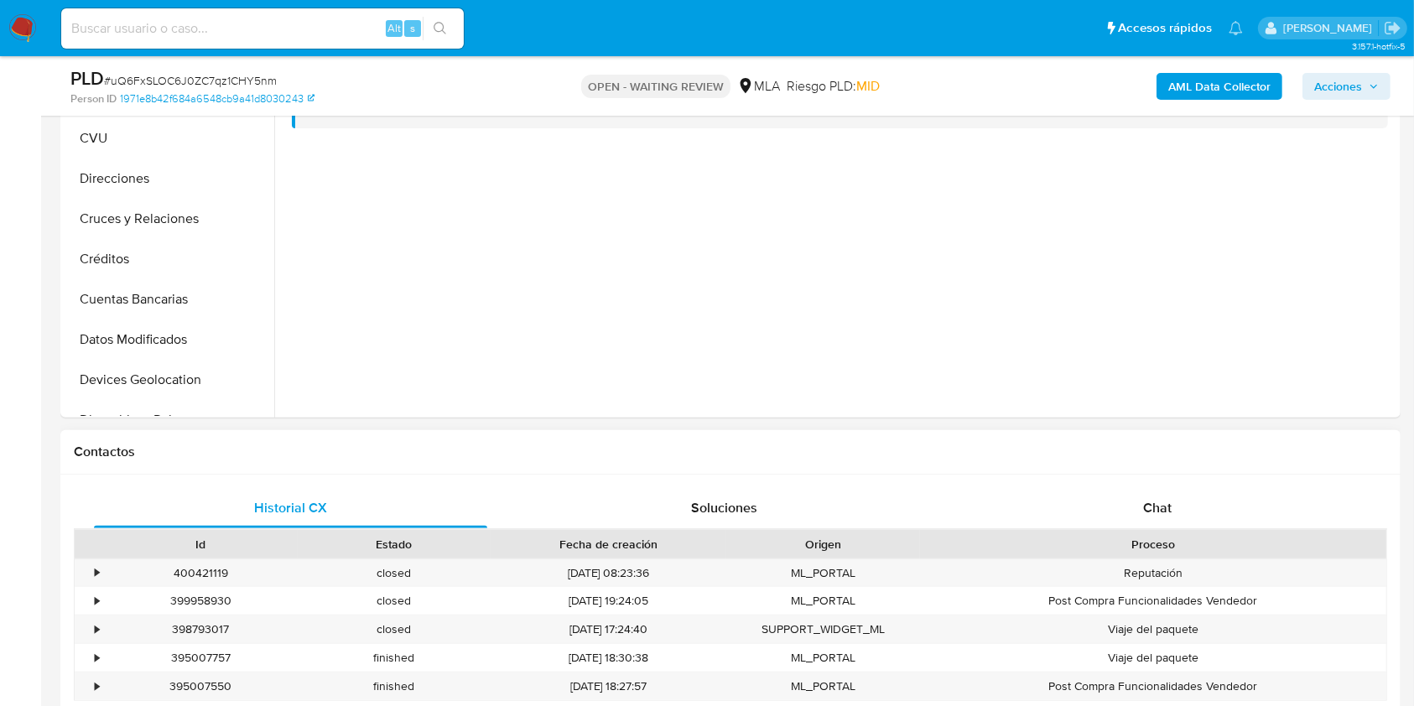
select select "10"
click at [1138, 507] on div "Chat" at bounding box center [1157, 508] width 393 height 40
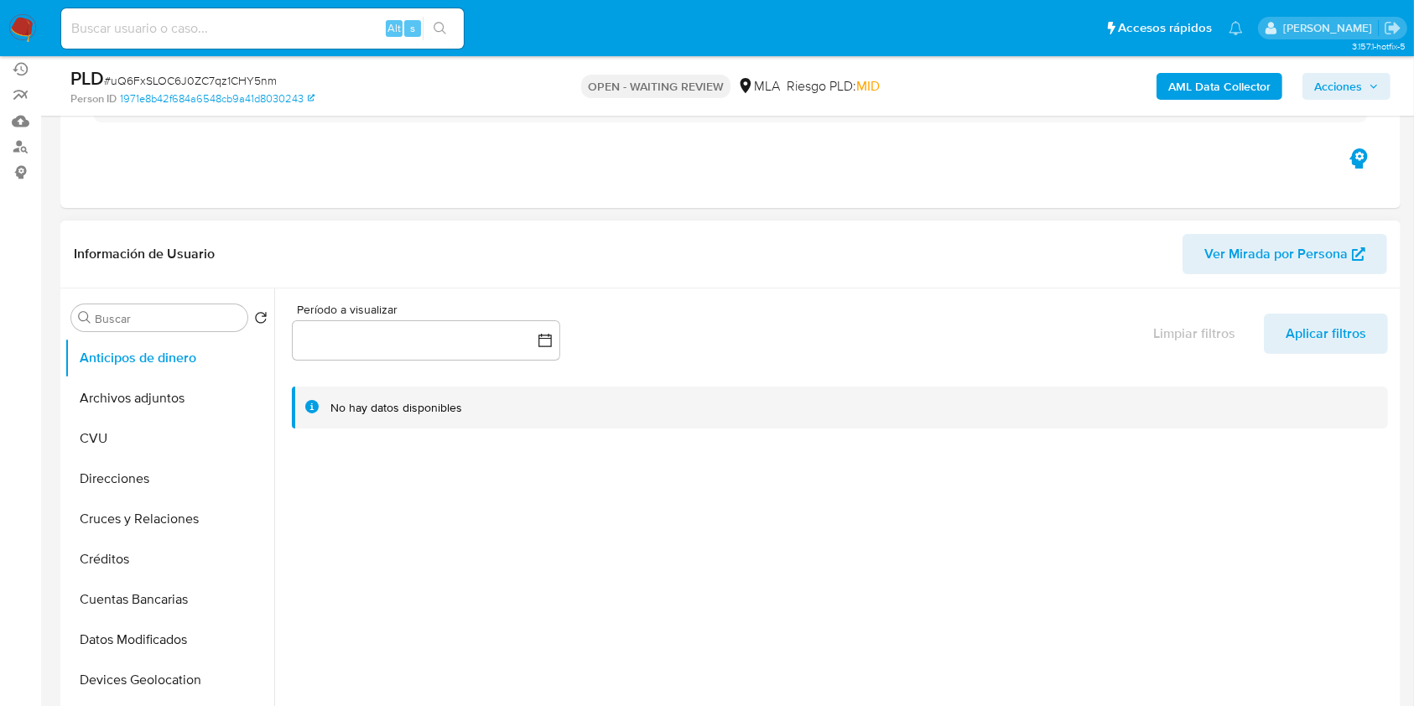
scroll to position [112, 0]
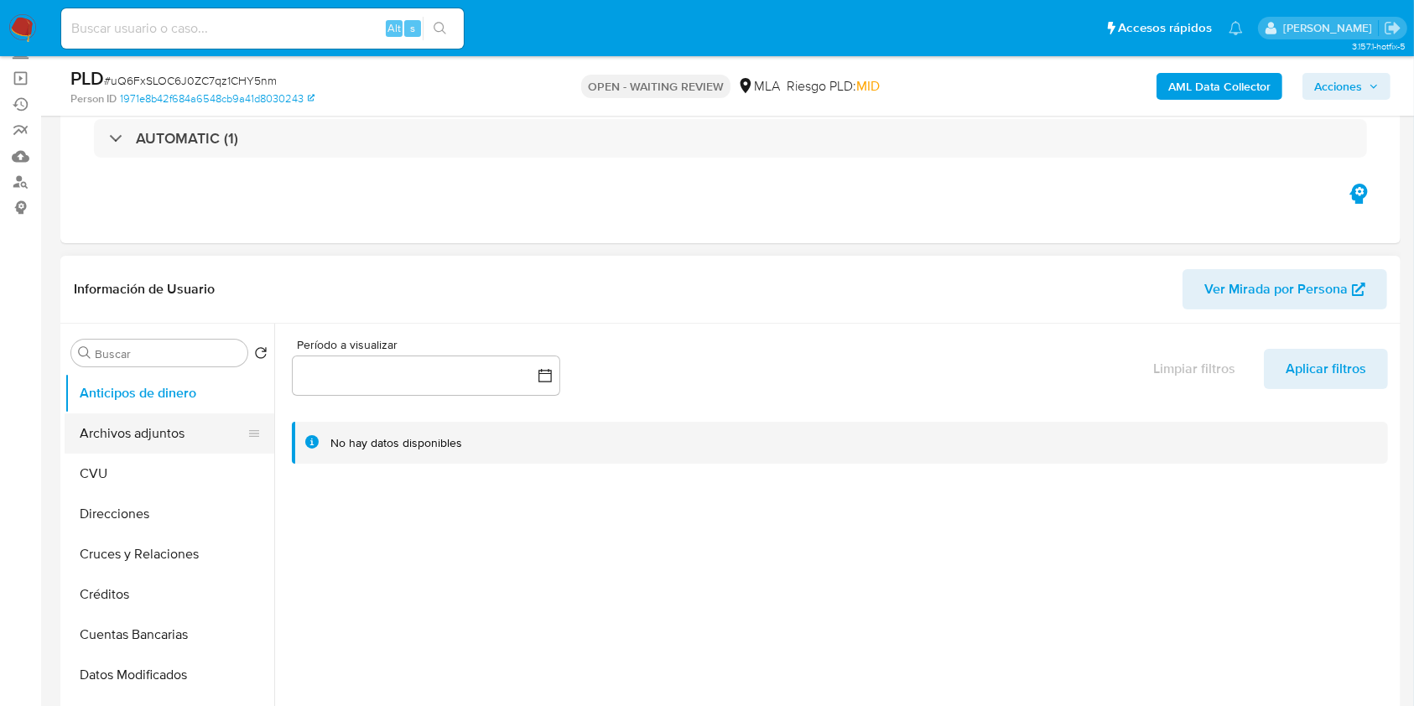
click at [126, 426] on button "Archivos adjuntos" at bounding box center [163, 434] width 196 height 40
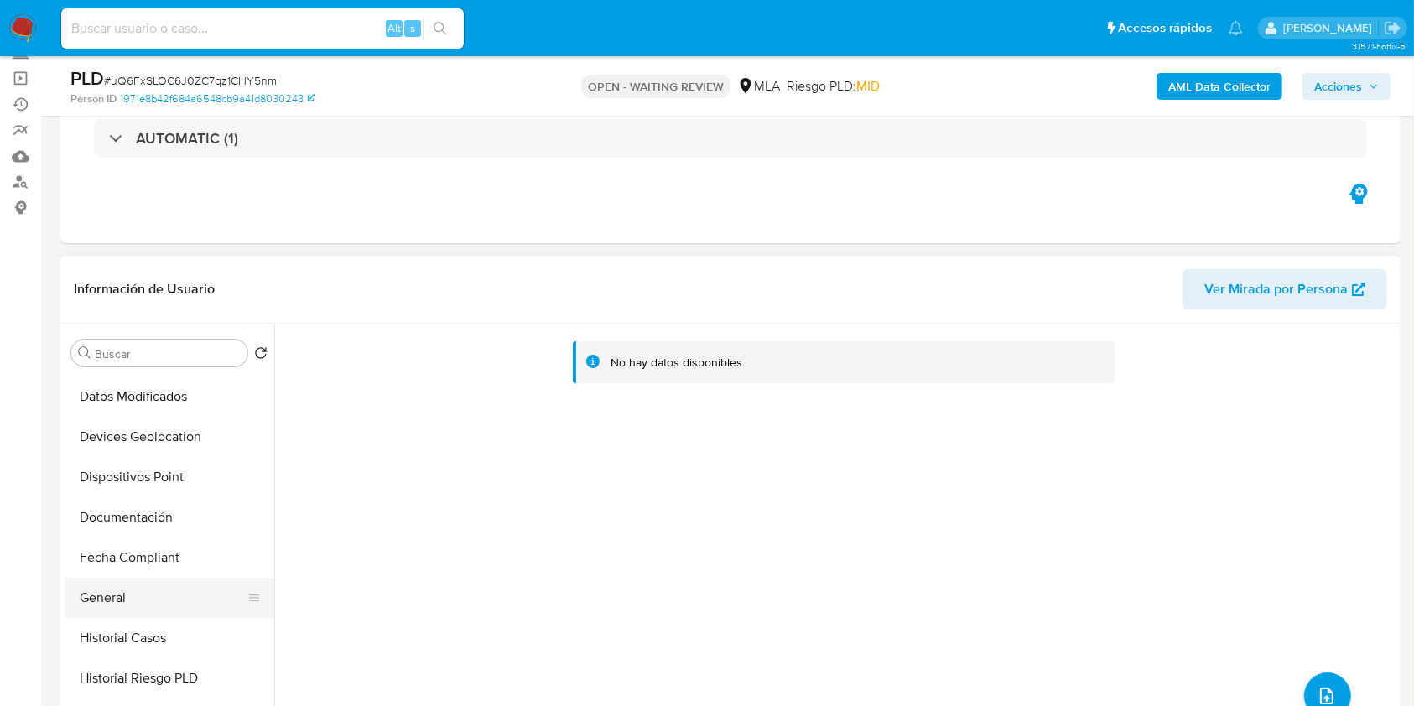
scroll to position [0, 0]
click at [1161, 88] on button "AML Data Collector" at bounding box center [1220, 86] width 126 height 27
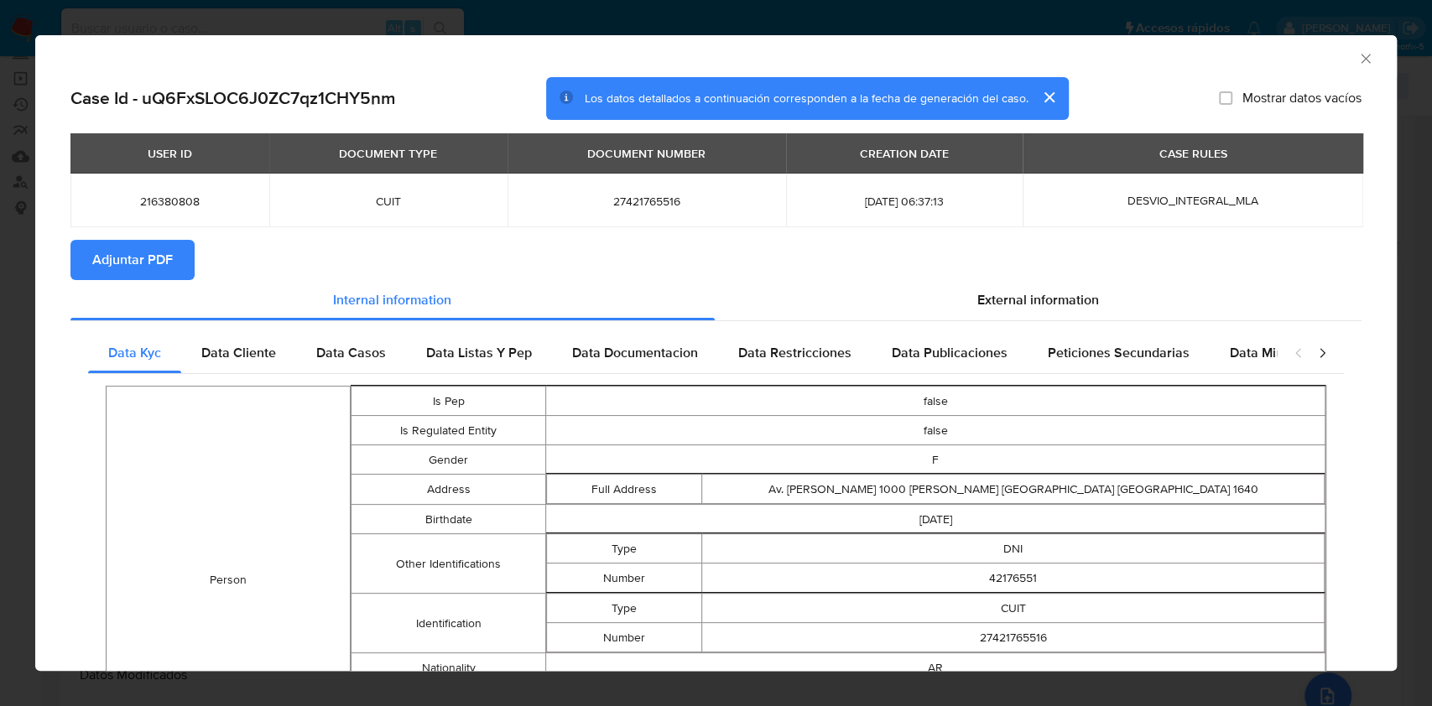
click at [180, 275] on button "Adjuntar PDF" at bounding box center [132, 260] width 124 height 40
click at [1361, 57] on icon "Cerrar ventana" at bounding box center [1365, 58] width 9 height 9
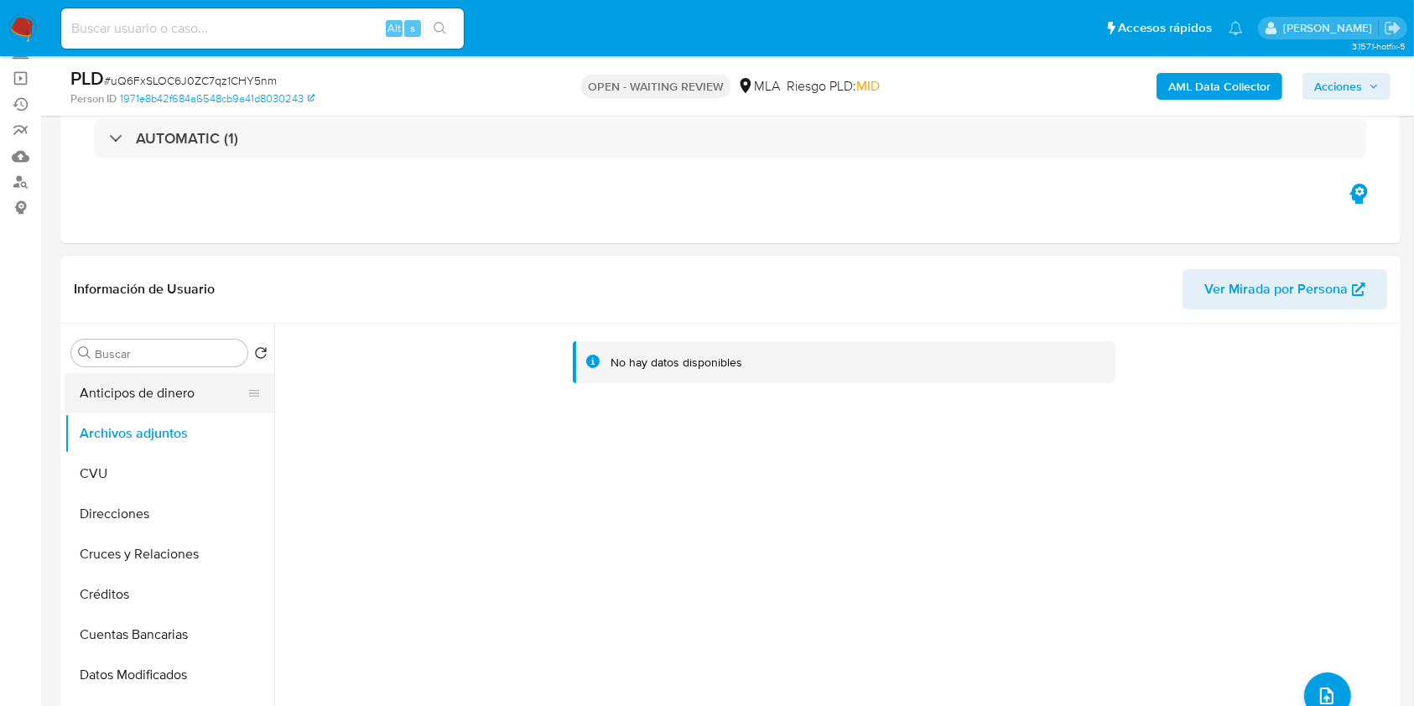
click at [140, 397] on button "Anticipos de dinero" at bounding box center [163, 393] width 196 height 40
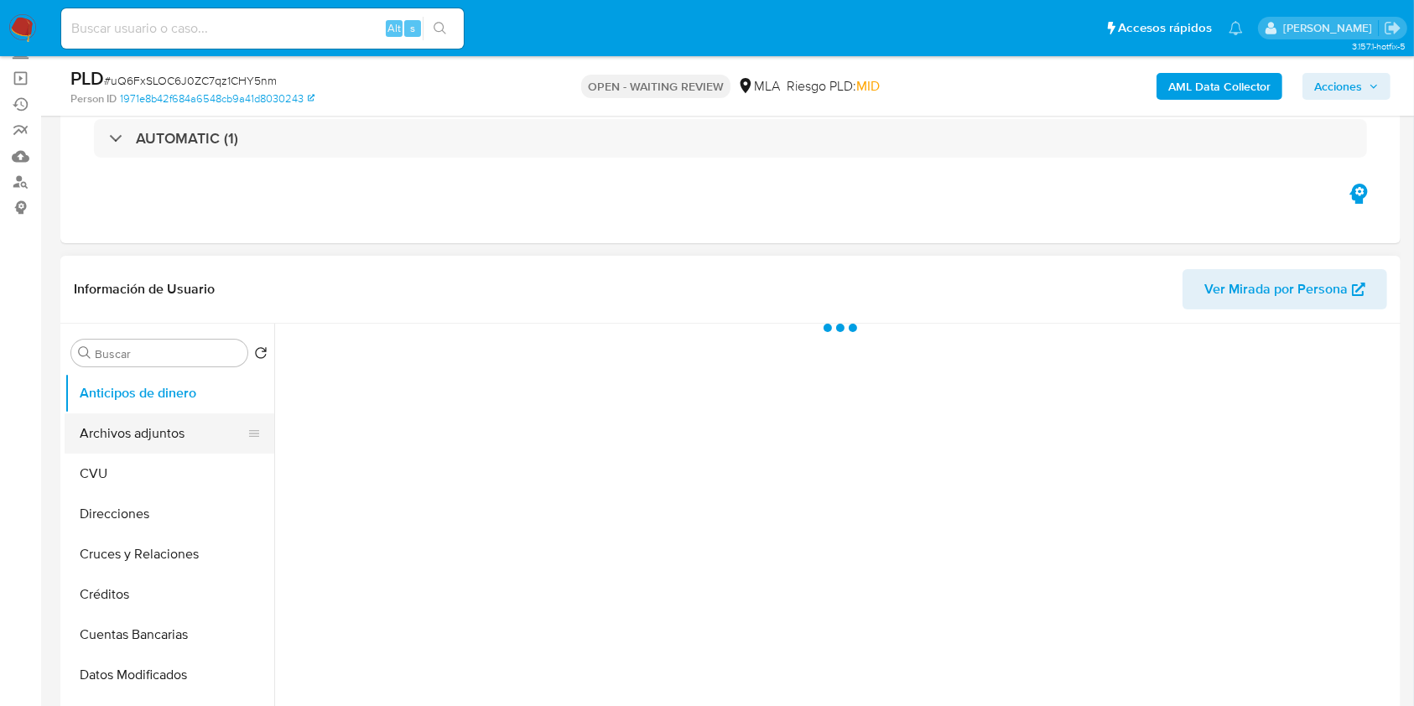
click at [121, 434] on button "Archivos adjuntos" at bounding box center [163, 434] width 196 height 40
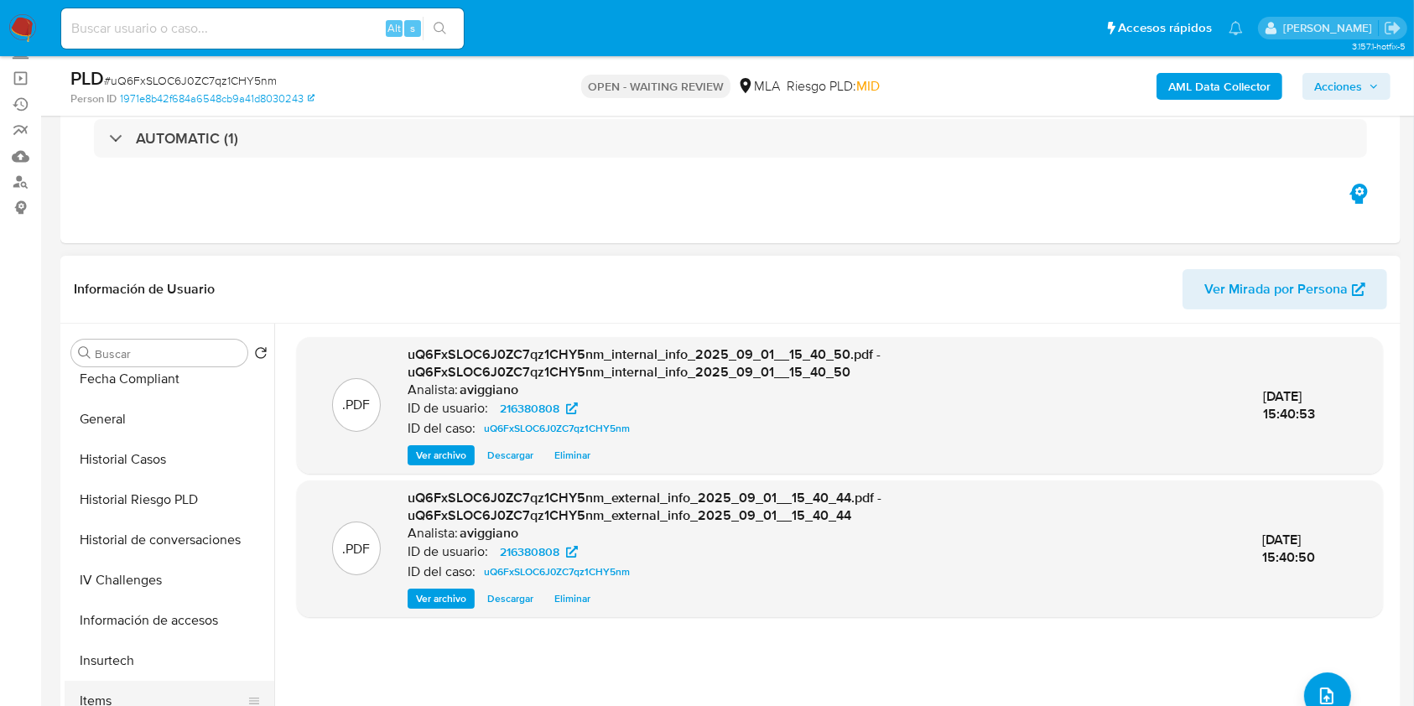
scroll to position [559, 0]
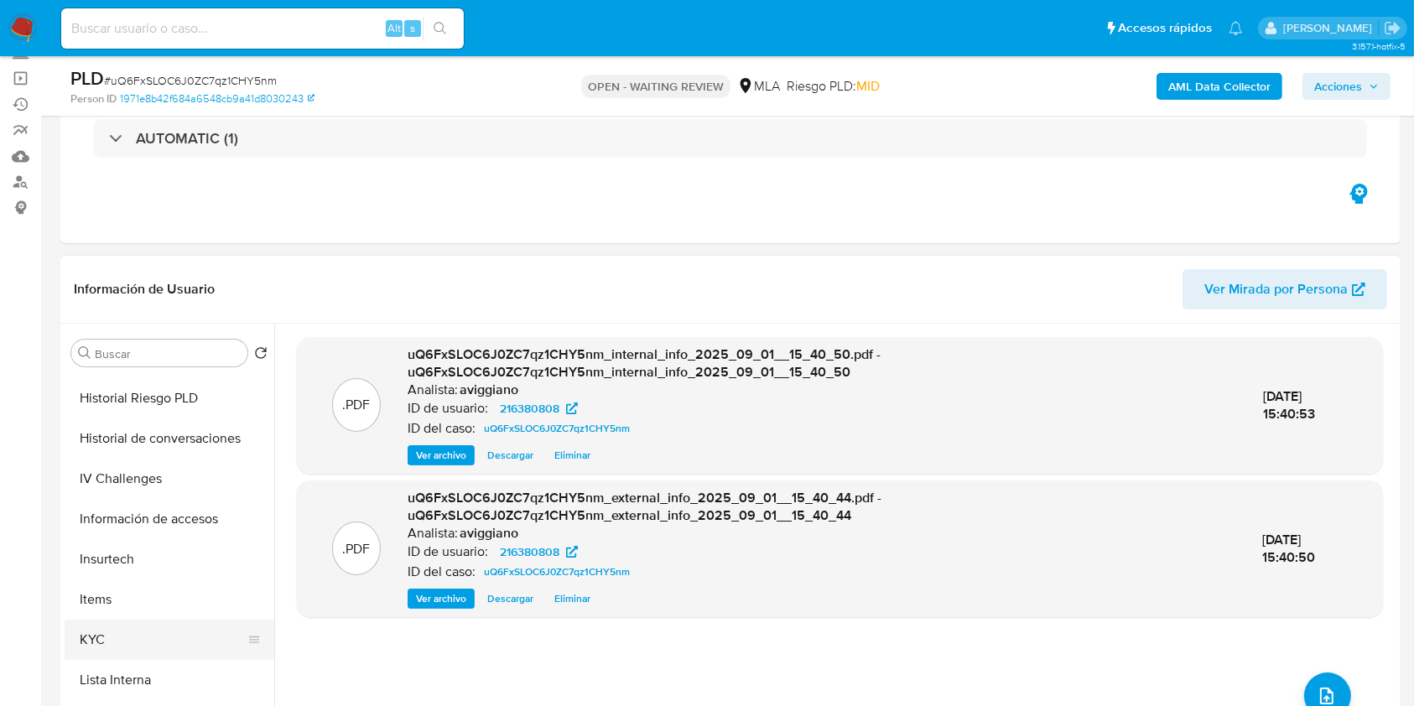
click at [114, 639] on button "KYC" at bounding box center [163, 640] width 196 height 40
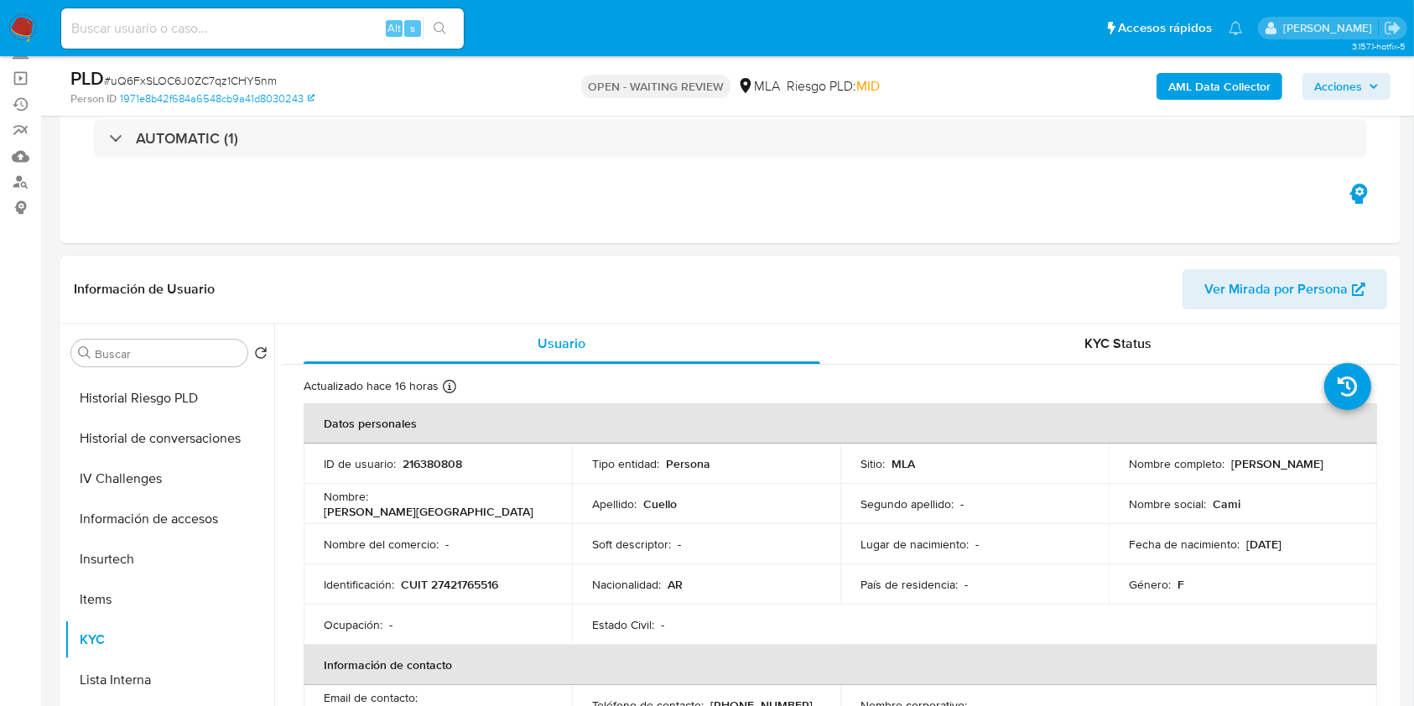
click at [488, 580] on p "CUIT 27421765516" at bounding box center [449, 584] width 97 height 15
copy p "27421765516"
click at [407, 472] on td "ID de usuario : 216380808" at bounding box center [438, 464] width 268 height 40
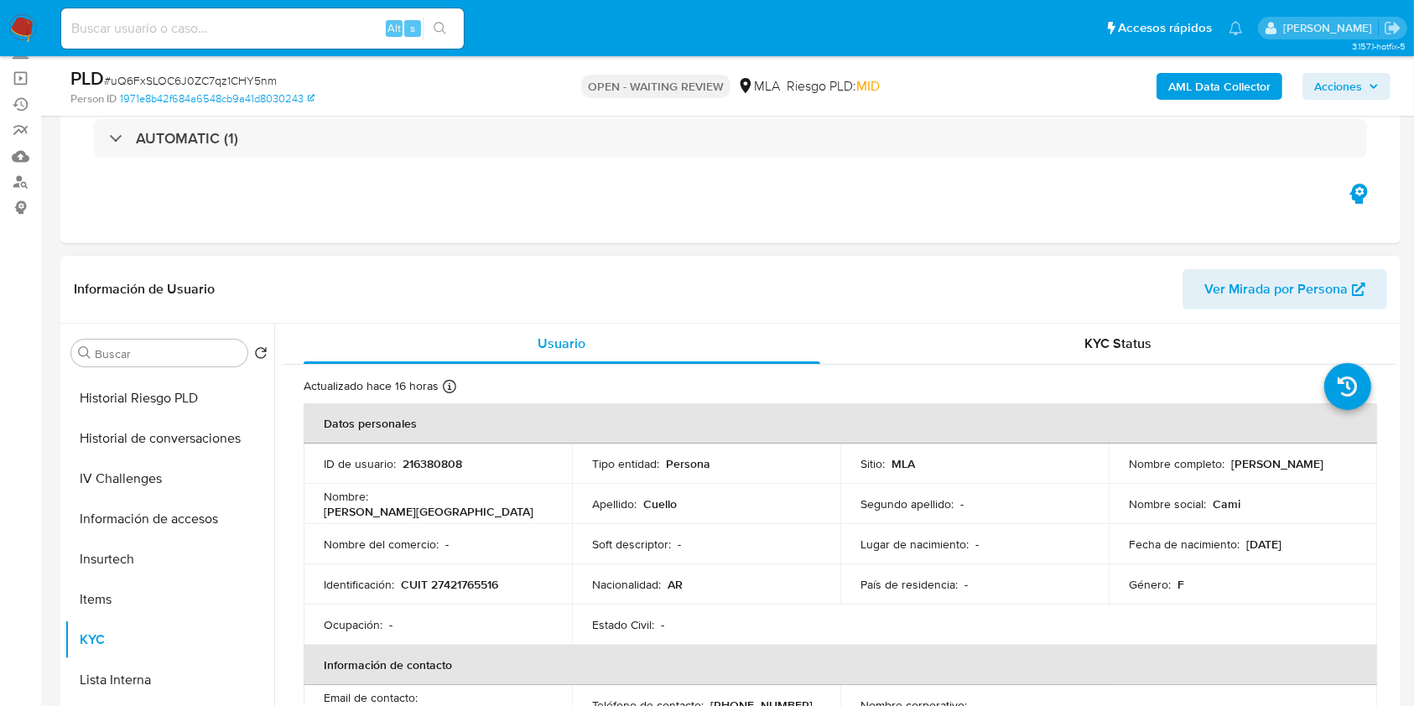
click at [414, 461] on p "216380808" at bounding box center [433, 463] width 60 height 15
copy p "216380808"
click at [397, 190] on div "Eventos ( 1 ) Acciones AUTOMATIC (1)" at bounding box center [730, 142] width 1340 height 201
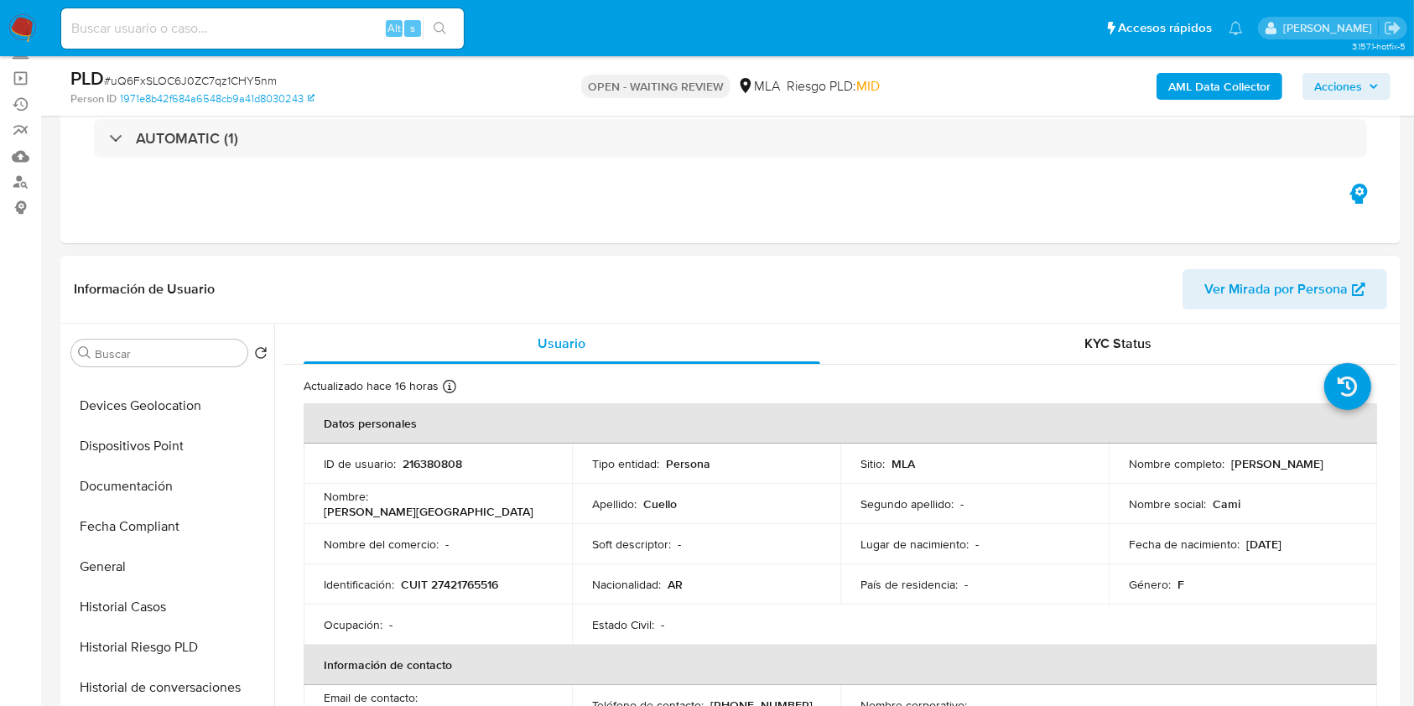
scroll to position [112, 0]
click at [181, 423] on button "Cruces y Relaciones" at bounding box center [163, 443] width 196 height 40
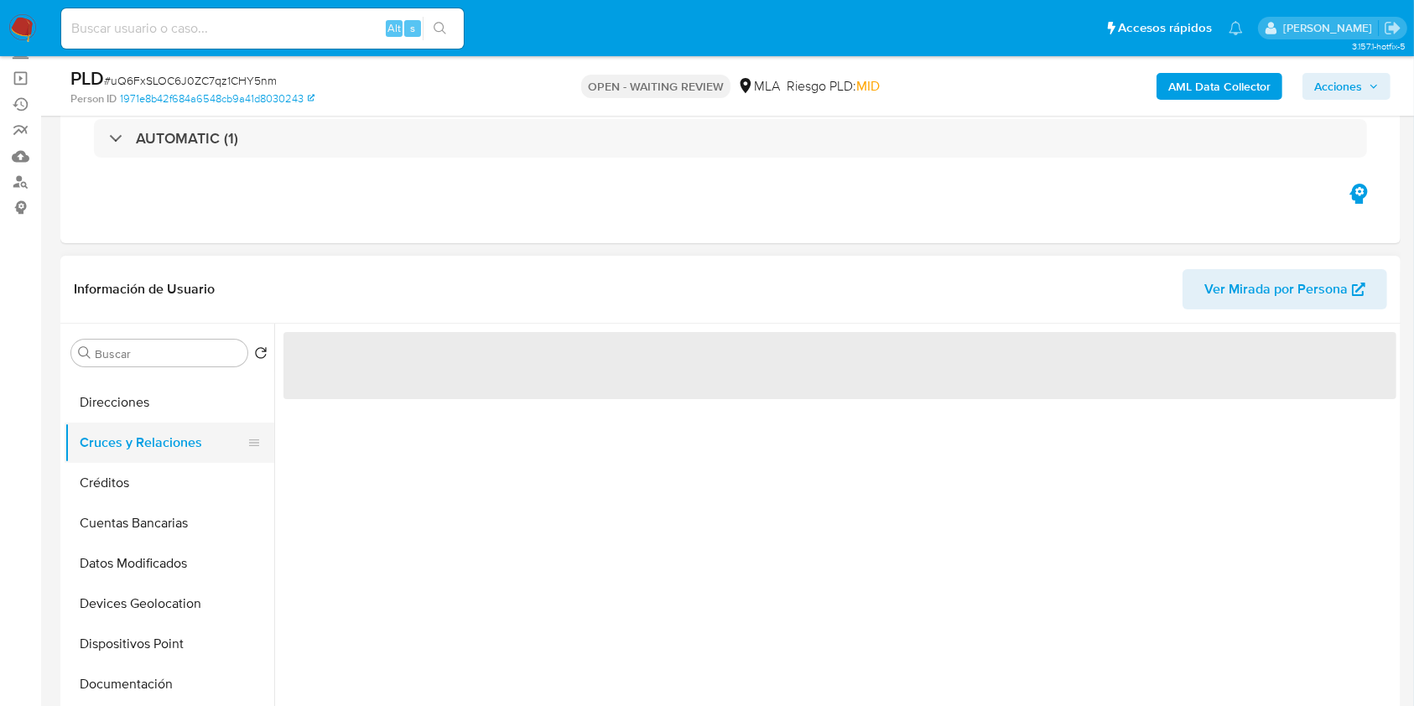
scroll to position [0, 0]
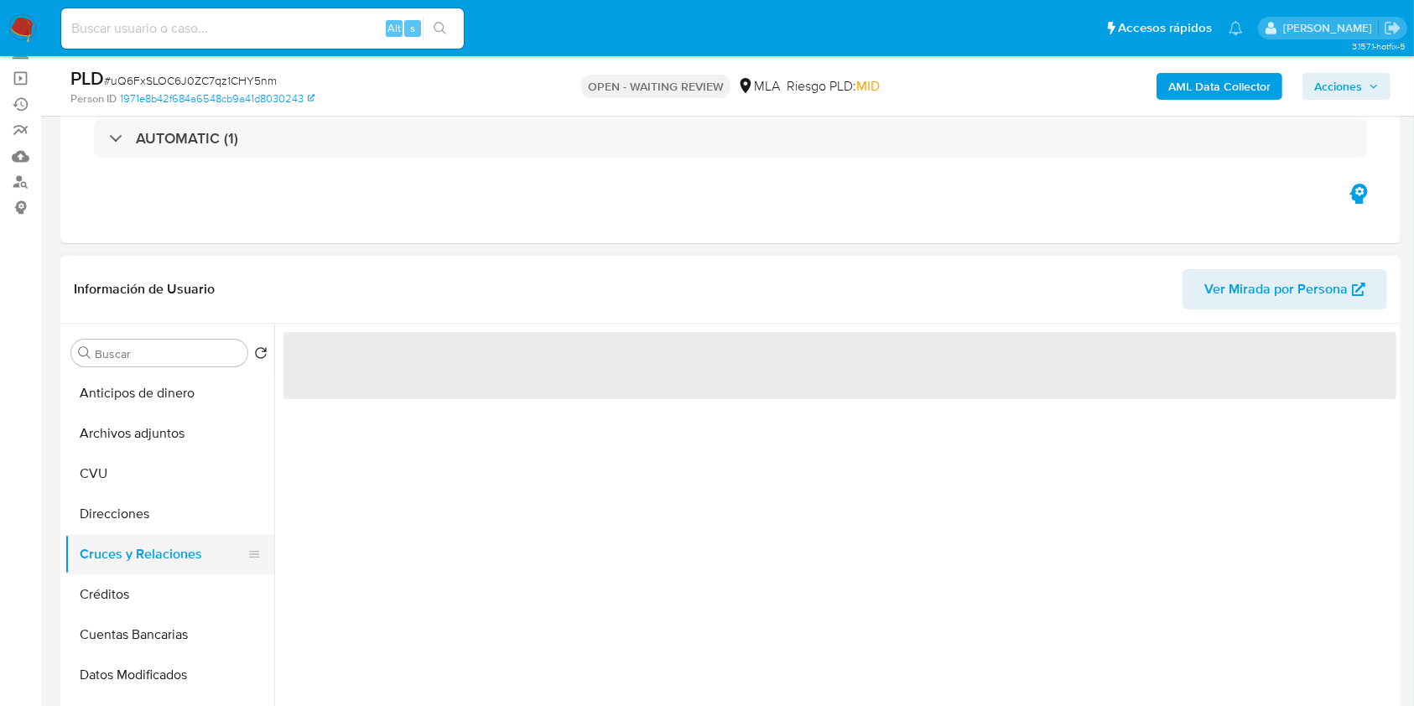
click at [186, 432] on button "Archivos adjuntos" at bounding box center [170, 434] width 210 height 40
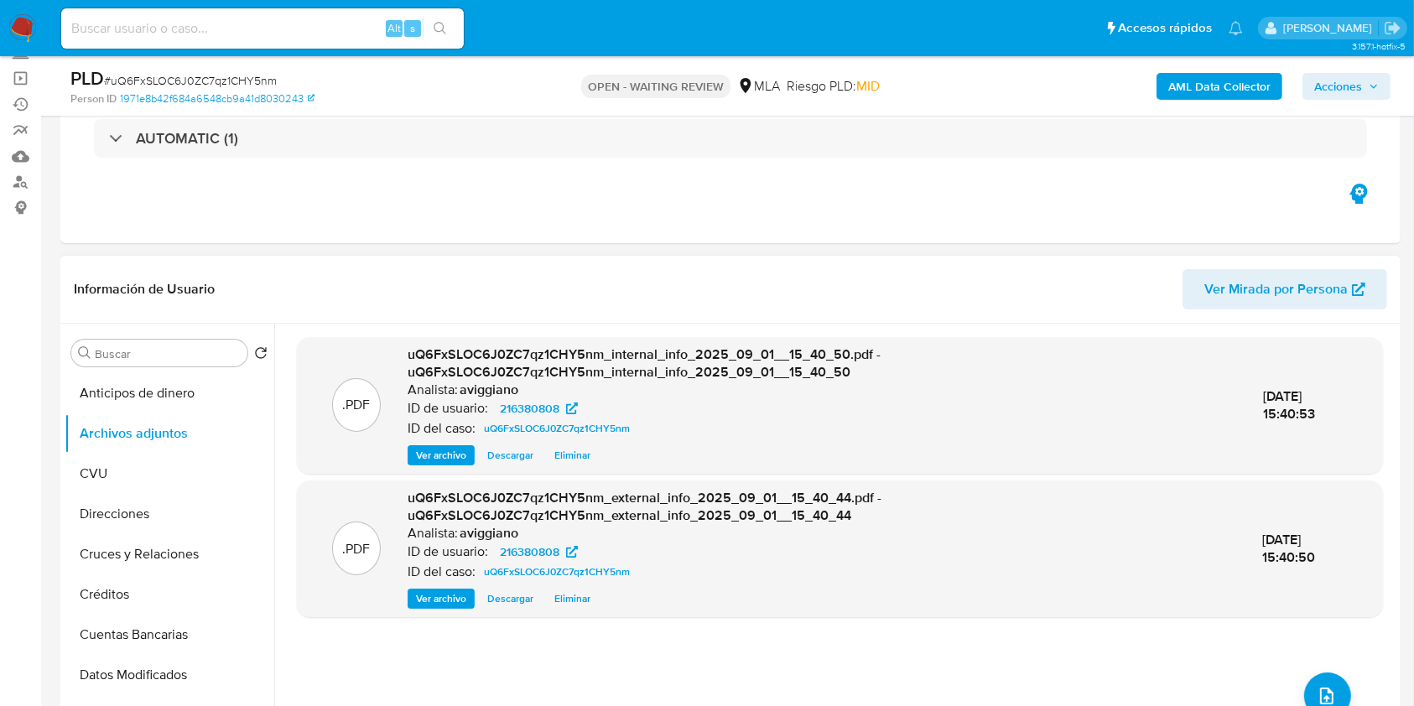
click at [915, 612] on div ".PDF uQ6FxSLOC6J0ZC7qz1CHY5nm_external_info_2025_09_01__15_40_44.pdf - uQ6FxSLO…" at bounding box center [840, 549] width 1086 height 137
click at [1316, 681] on button "upload-file" at bounding box center [1327, 696] width 47 height 47
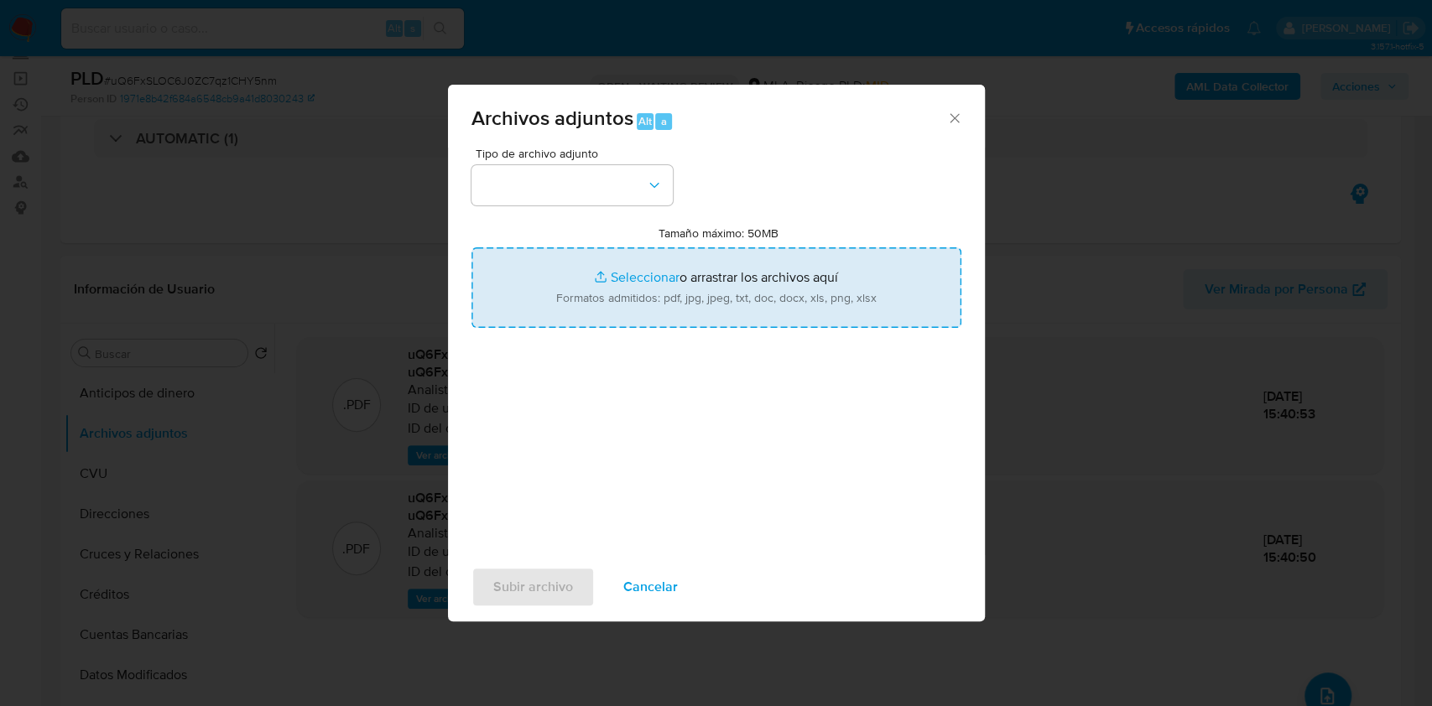
click at [745, 280] on input "Tamaño máximo: 50MB Seleccionar archivos" at bounding box center [716, 287] width 490 height 81
type input "C:\fakepath\Nosis - 216380808.pdf"
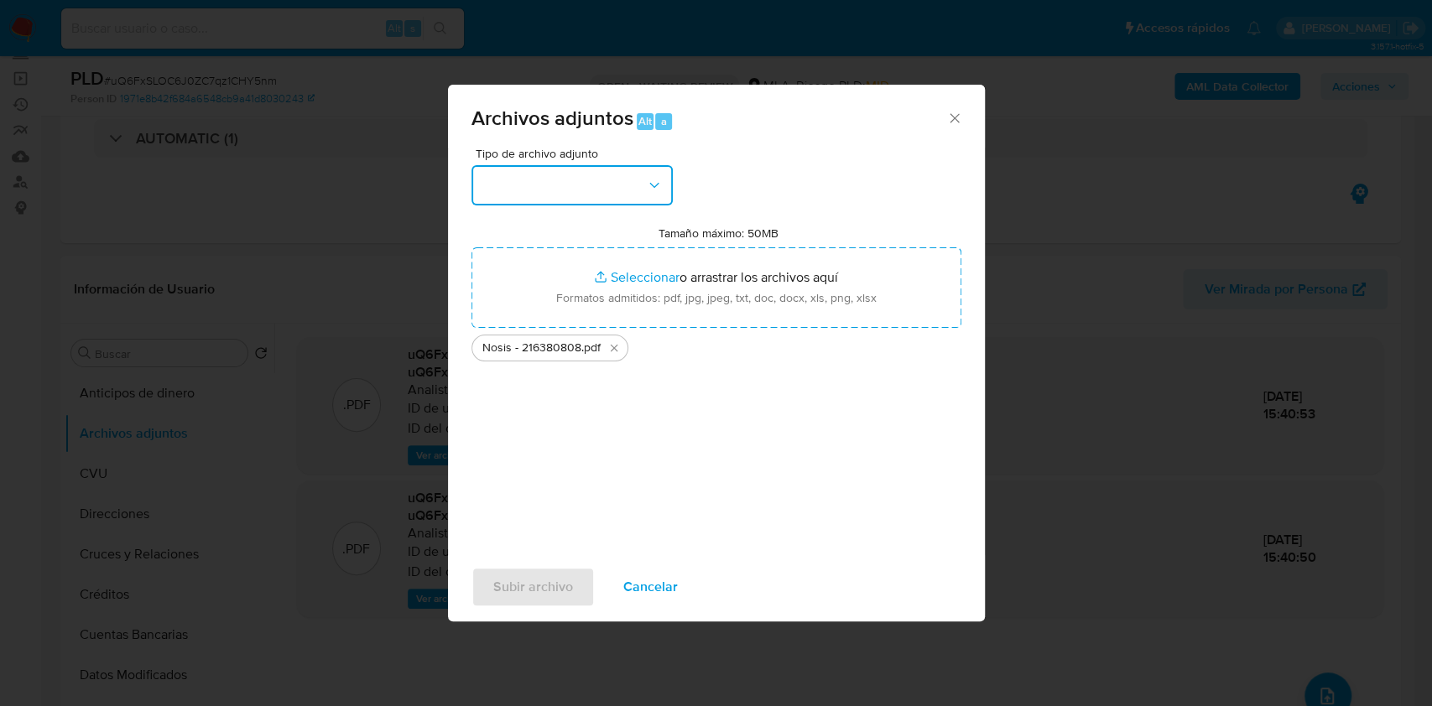
click at [527, 196] on button "button" at bounding box center [571, 185] width 201 height 40
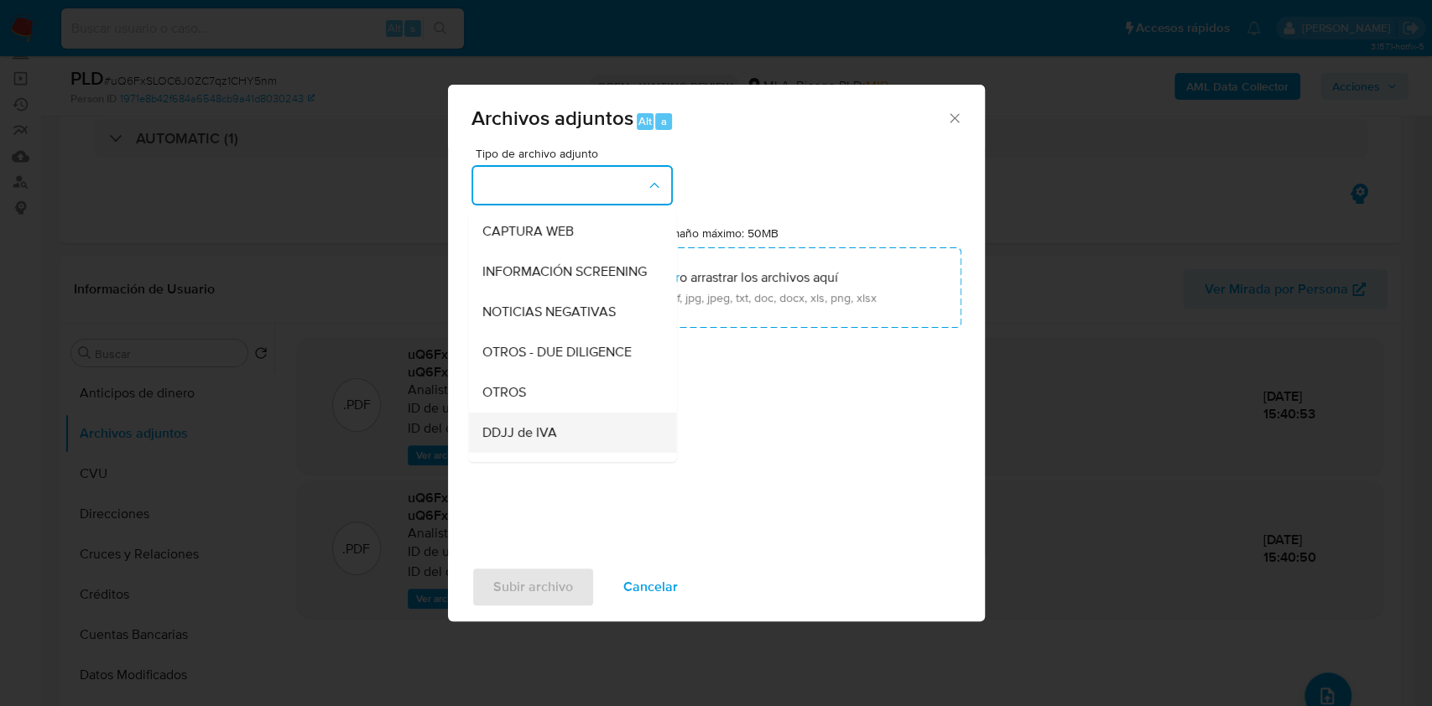
scroll to position [223, 0]
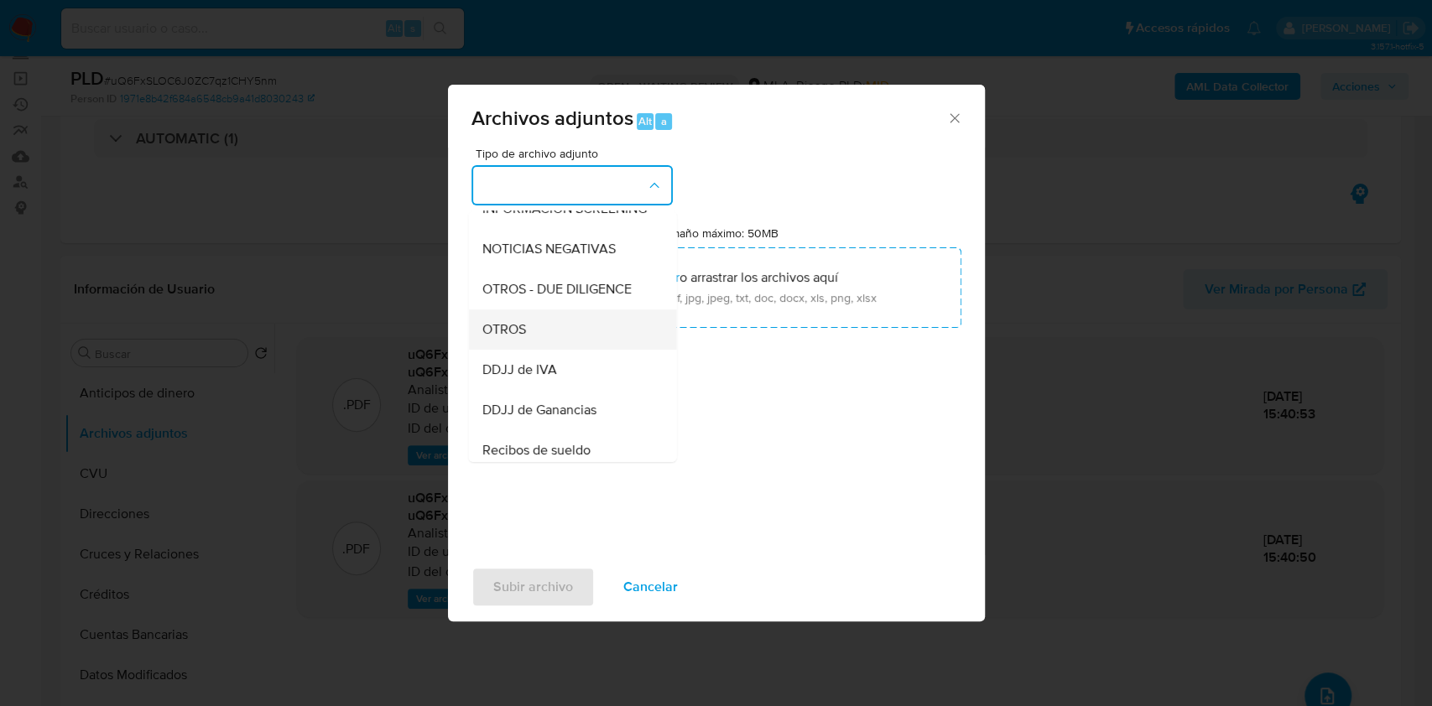
click at [491, 338] on span "OTROS" at bounding box center [503, 329] width 44 height 17
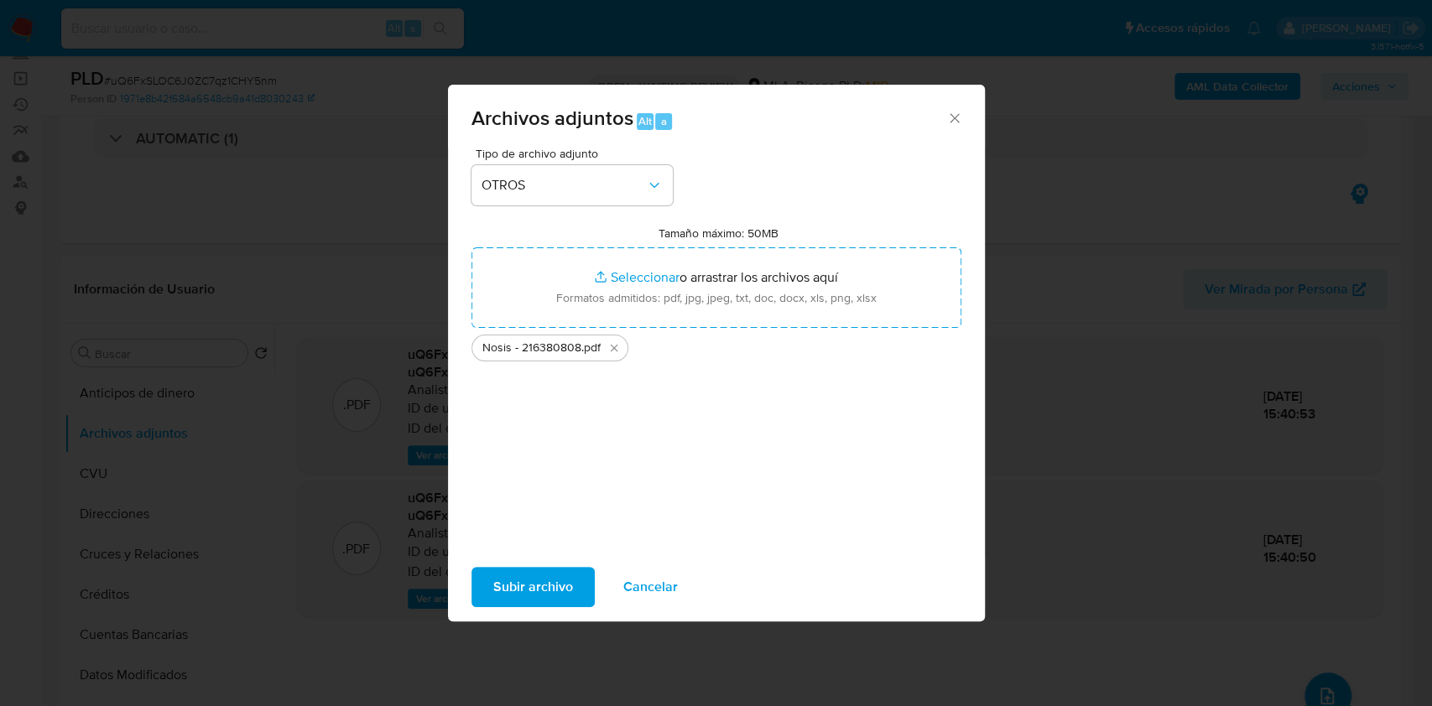
click at [510, 591] on span "Subir archivo" at bounding box center [533, 587] width 80 height 37
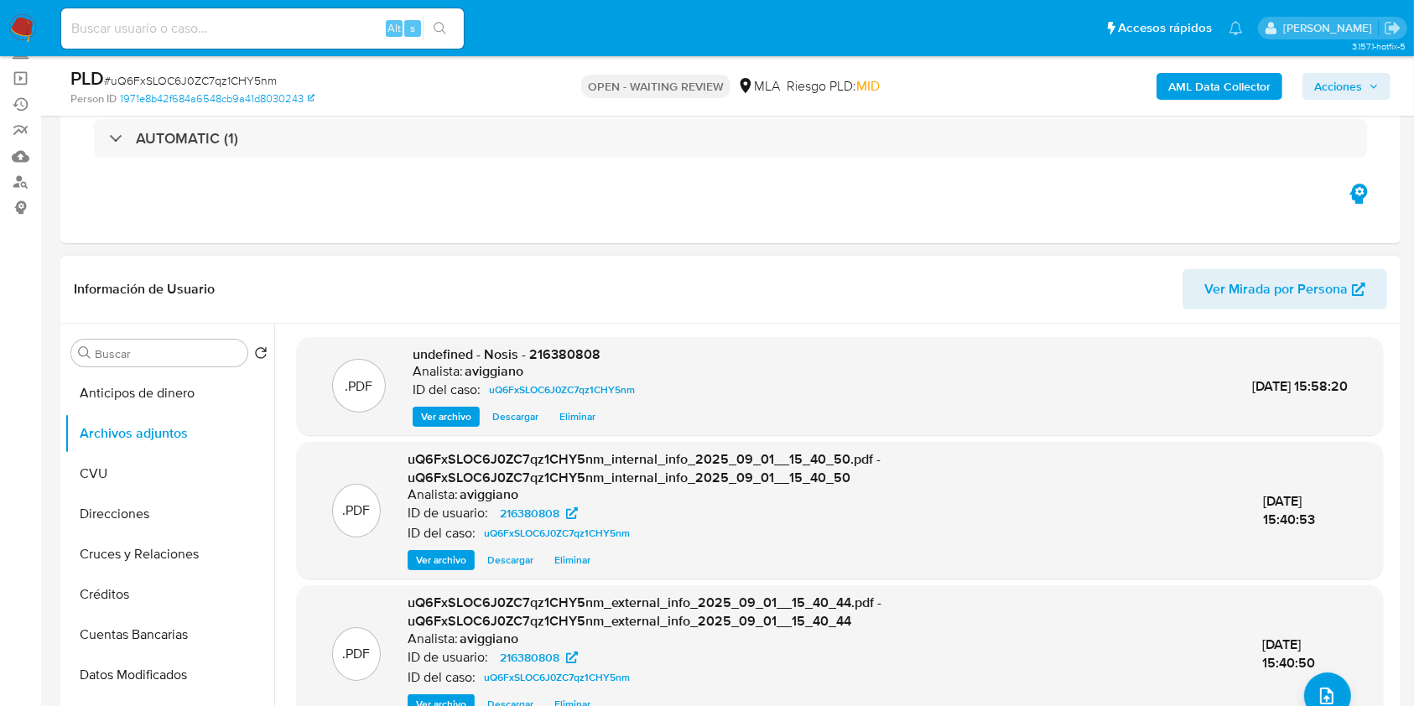
click at [594, 351] on span "undefined - Nosis - 216380808" at bounding box center [507, 354] width 188 height 19
click at [556, 362] on span "undefined - Nosis - 216380808" at bounding box center [507, 354] width 188 height 19
copy span "216380808"
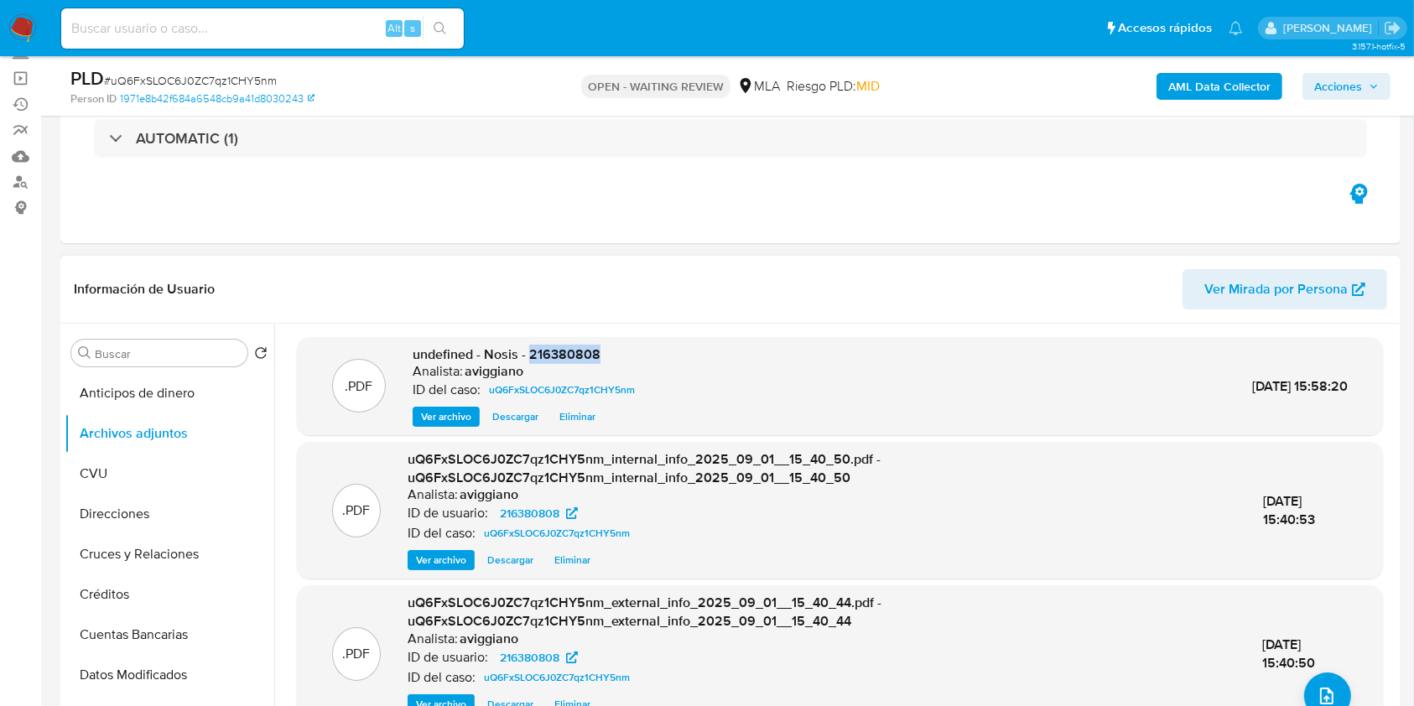
copy span "216380808"
drag, startPoint x: 557, startPoint y: 357, endPoint x: 584, endPoint y: 368, distance: 29.0
click at [584, 368] on div "Analista: aviggiano" at bounding box center [527, 371] width 229 height 17
drag, startPoint x: 571, startPoint y: 354, endPoint x: 530, endPoint y: 363, distance: 42.1
click at [530, 363] on div "undefined - Nosis - 216380808 Analista: aviggiano ID del caso: uQ6FxSLOC6J0ZC7q…" at bounding box center [527, 387] width 229 height 82
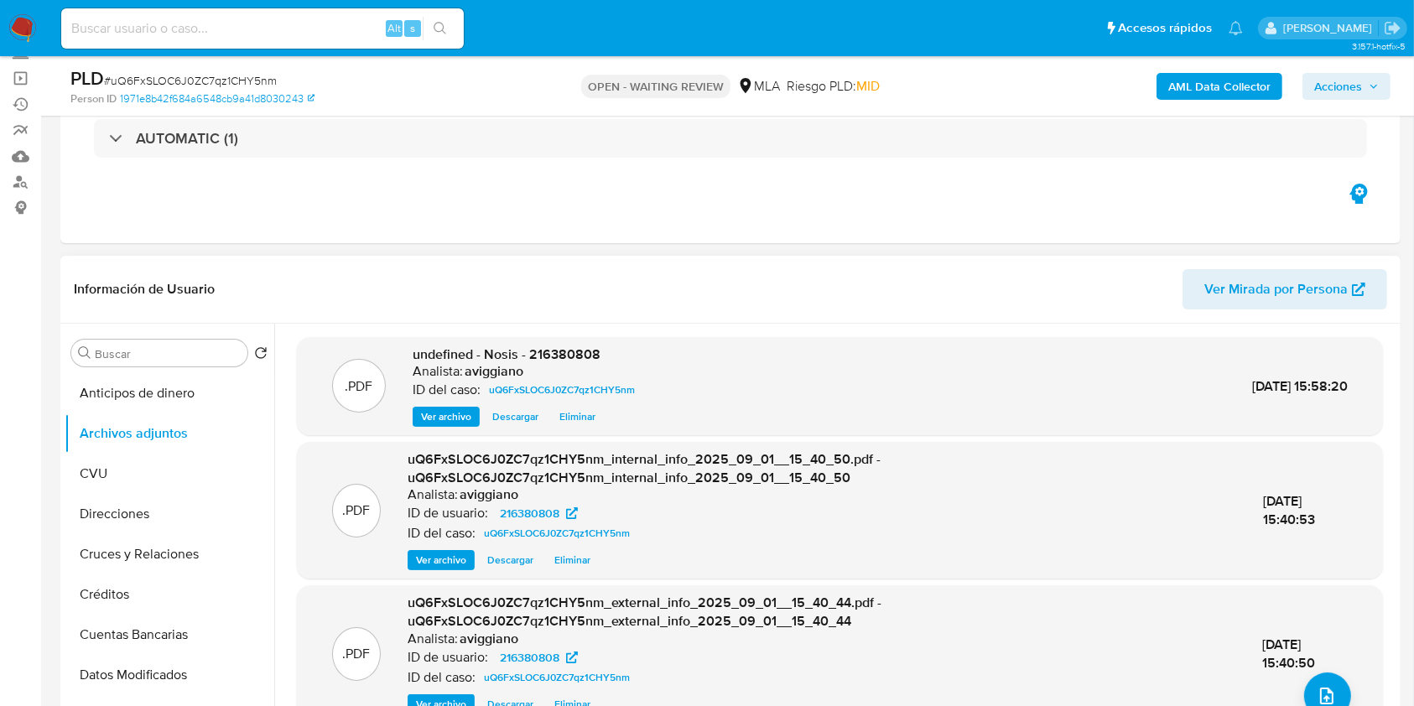
click at [530, 363] on div "Analista: aviggiano" at bounding box center [527, 371] width 229 height 17
click at [538, 356] on span "undefined - Nosis - 216380808" at bounding box center [507, 354] width 188 height 19
copy span "216380808"
click at [1314, 683] on button "upload-file" at bounding box center [1327, 696] width 47 height 47
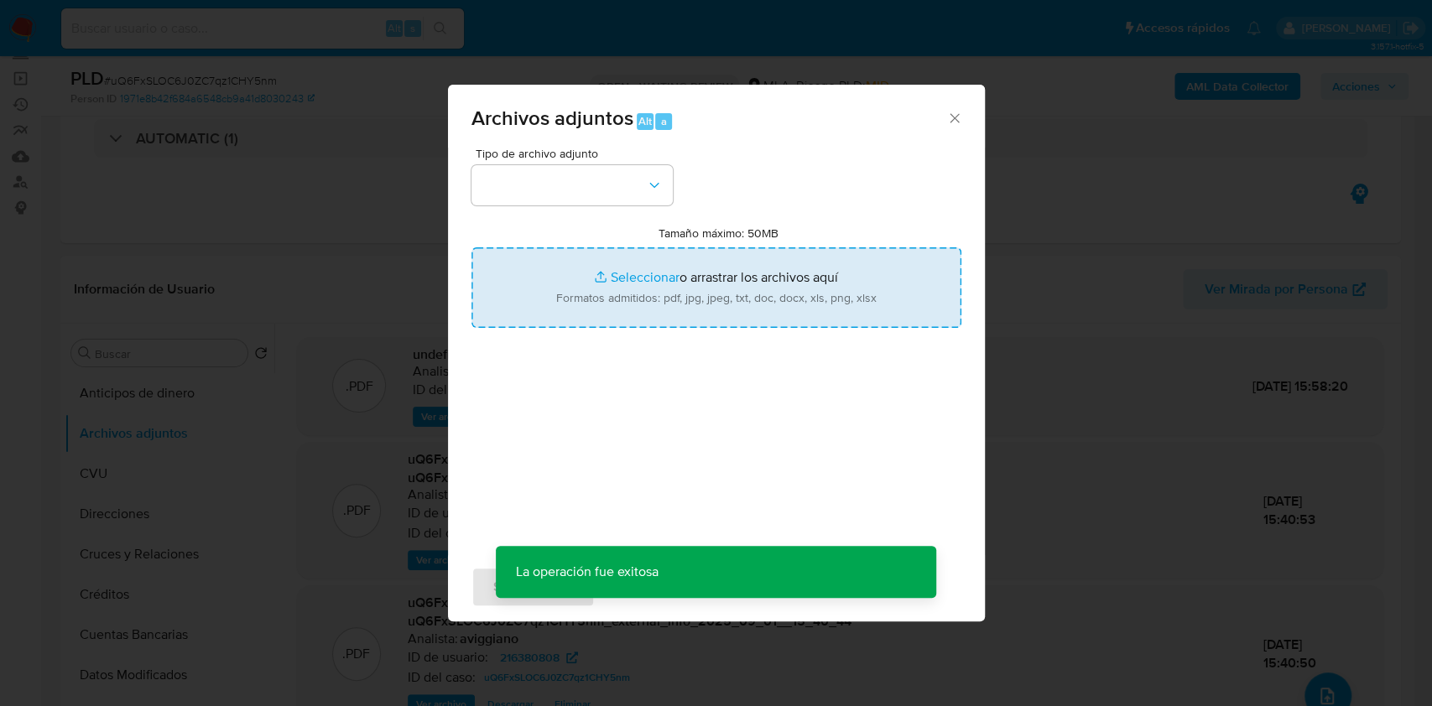
click at [794, 310] on input "Tamaño máximo: 50MB Seleccionar archivos" at bounding box center [716, 287] width 490 height 81
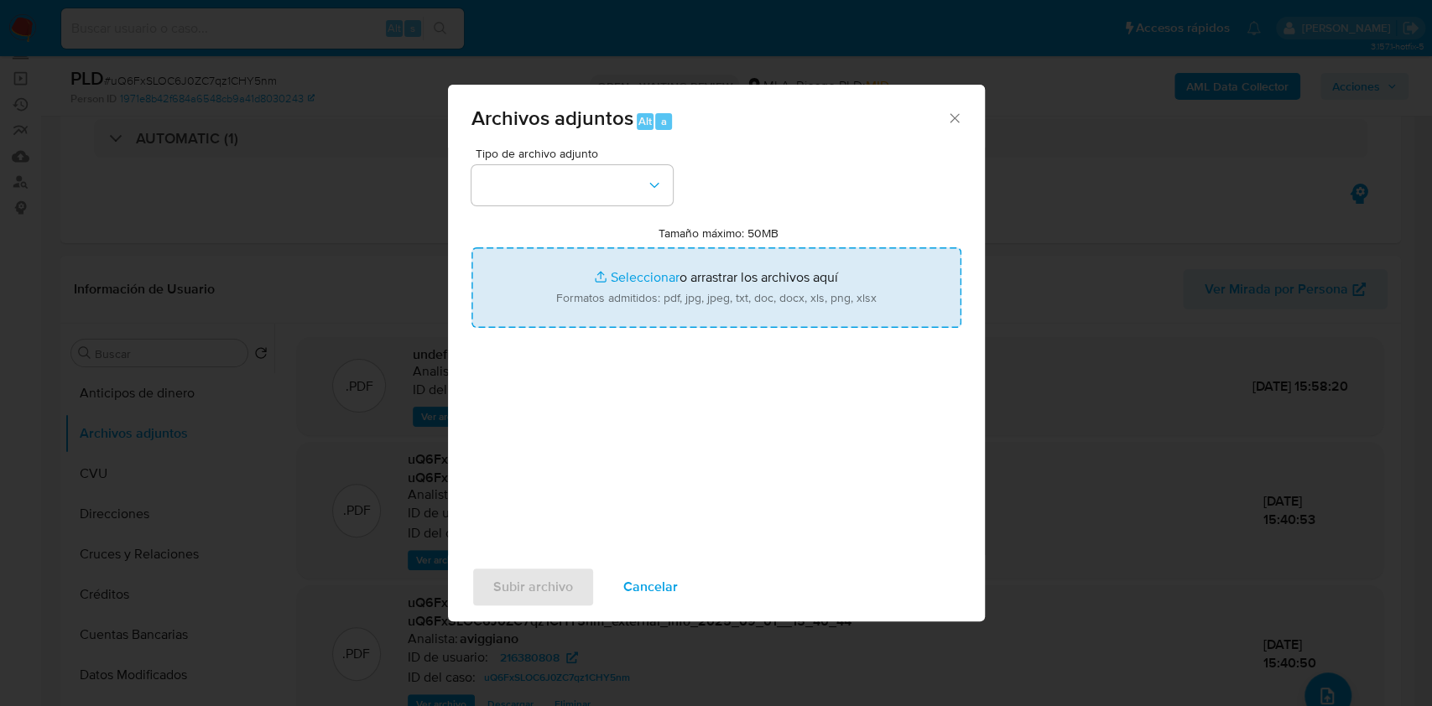
type input "C:\fakepath\Movimientos-Aladdin-v10_1 - 216380808.xlsx"
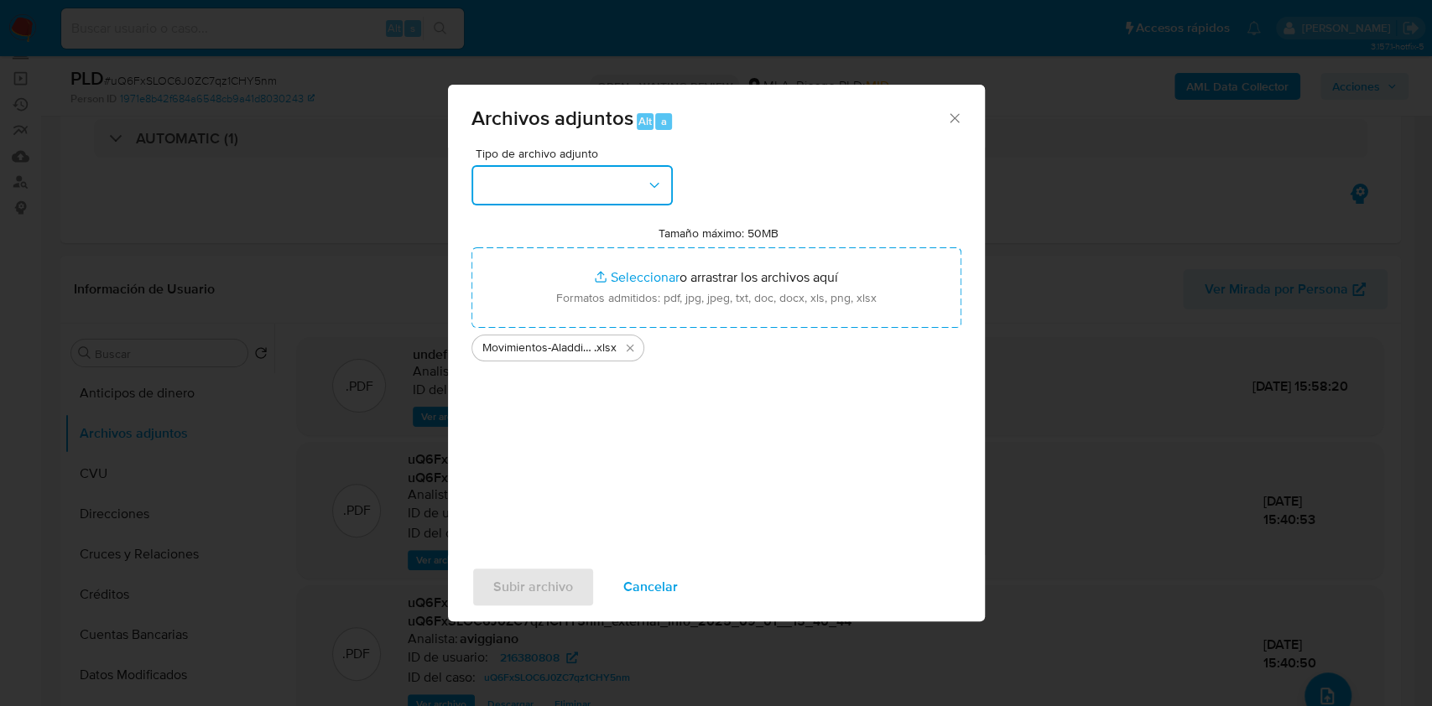
click at [631, 199] on button "button" at bounding box center [571, 185] width 201 height 40
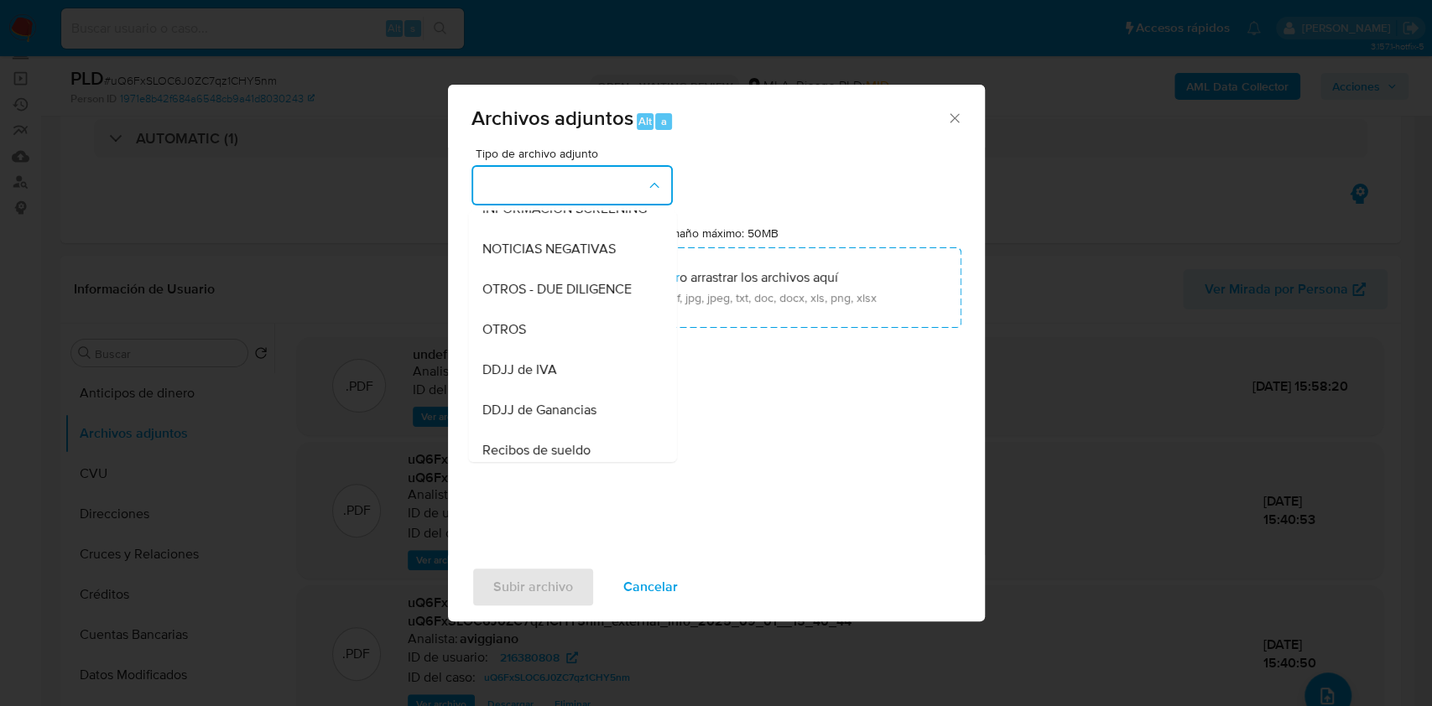
click at [547, 350] on div "OTROS" at bounding box center [566, 330] width 171 height 40
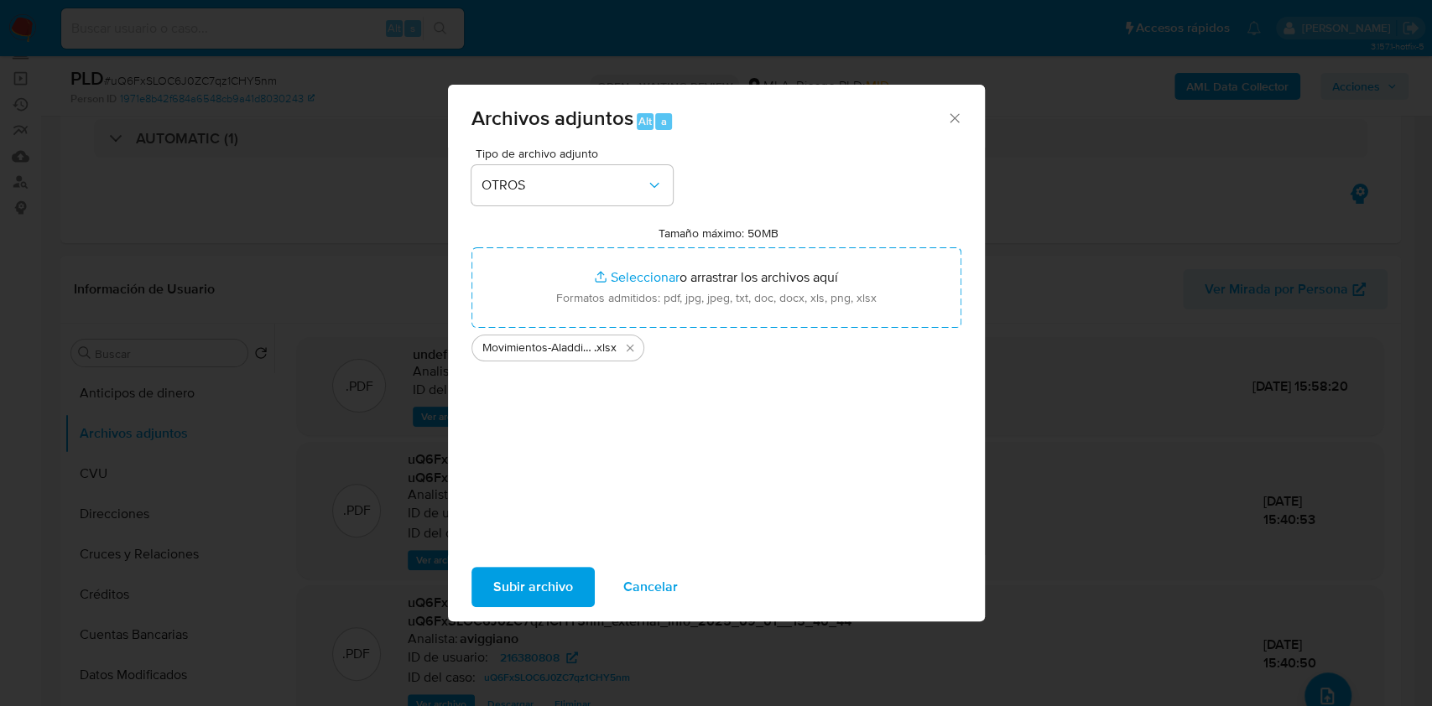
click at [533, 581] on span "Subir archivo" at bounding box center [533, 587] width 80 height 37
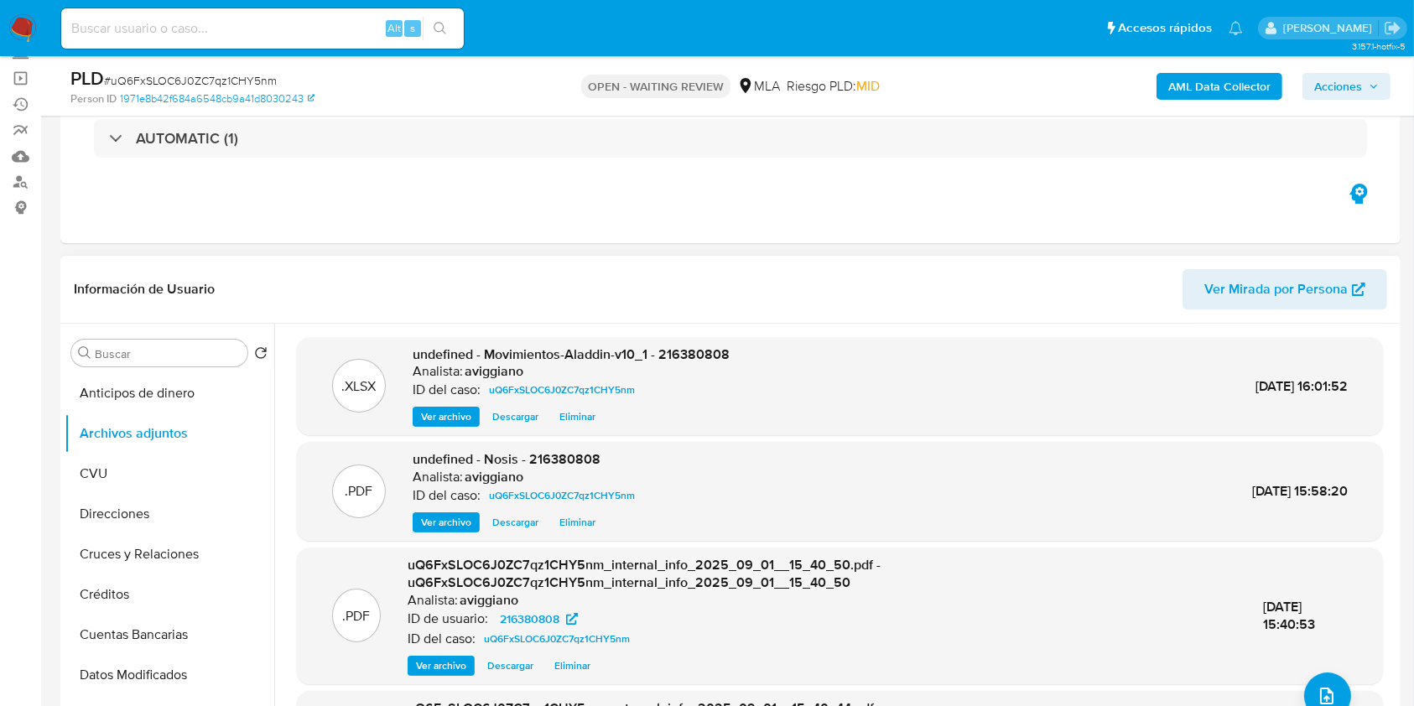
click at [694, 351] on span "undefined - Movimientos-Aladdin-v10_1 - 216380808" at bounding box center [571, 354] width 317 height 19
click at [693, 351] on span "undefined - Movimientos-Aladdin-v10_1 - 216380808" at bounding box center [571, 354] width 317 height 19
copy span "216380808"
click at [196, 26] on input at bounding box center [262, 29] width 403 height 22
paste input "216380808"
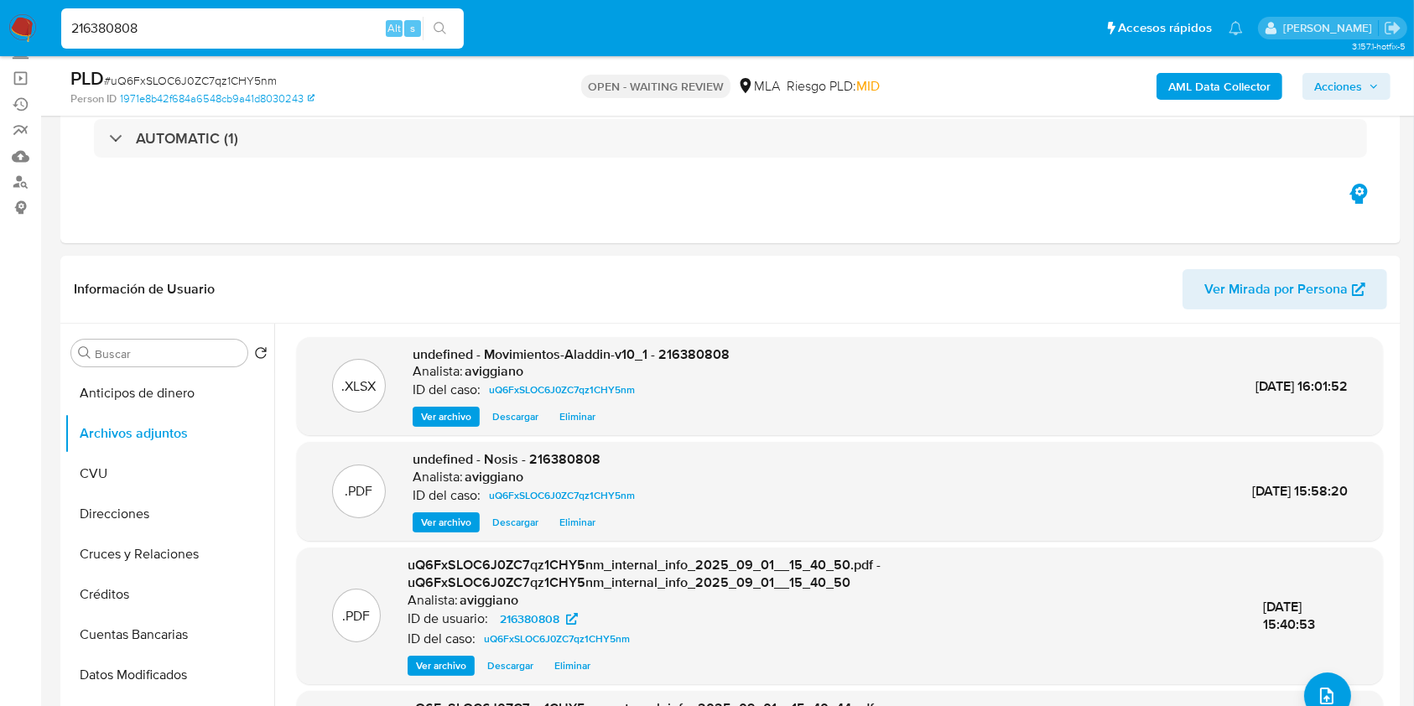
type input "216380808"
click at [705, 345] on span "undefined - Movimientos-Aladdin-v10_1 - 216380808" at bounding box center [571, 354] width 317 height 19
copy span "216380808"
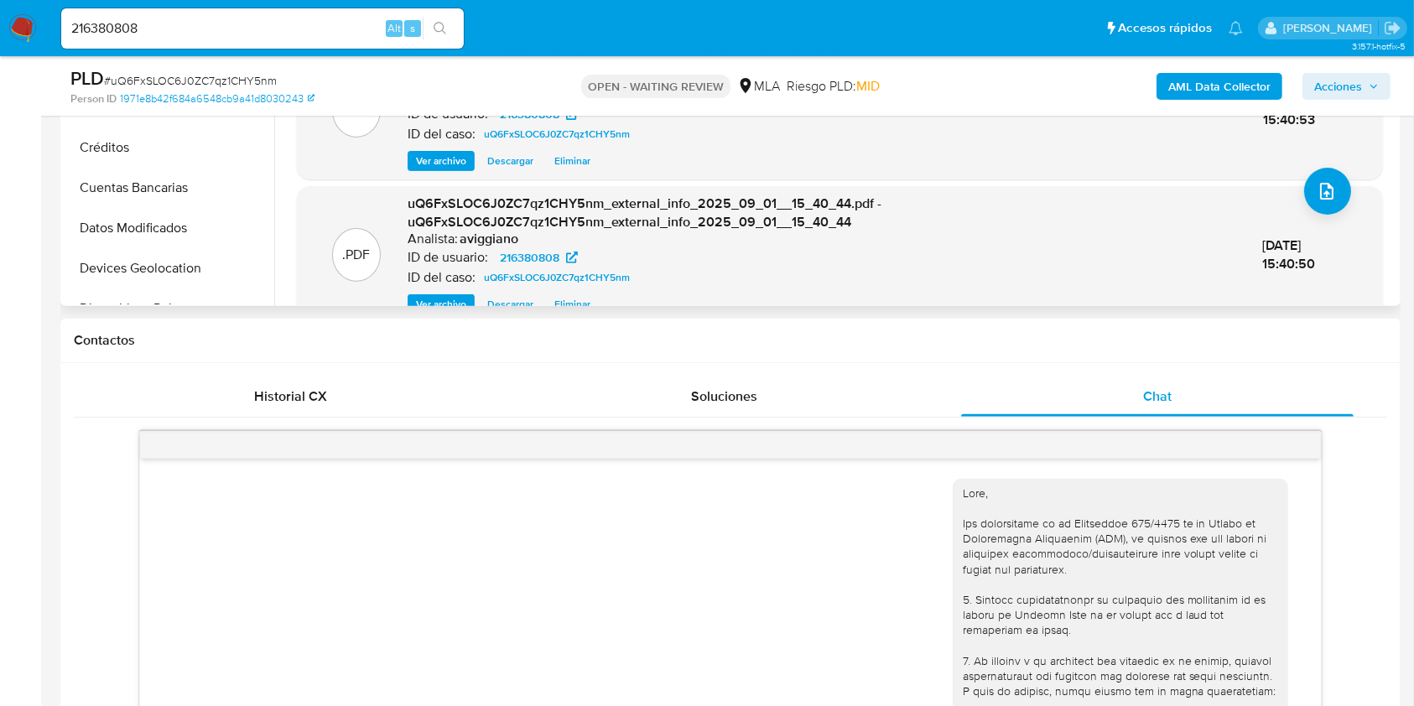
scroll to position [90, 0]
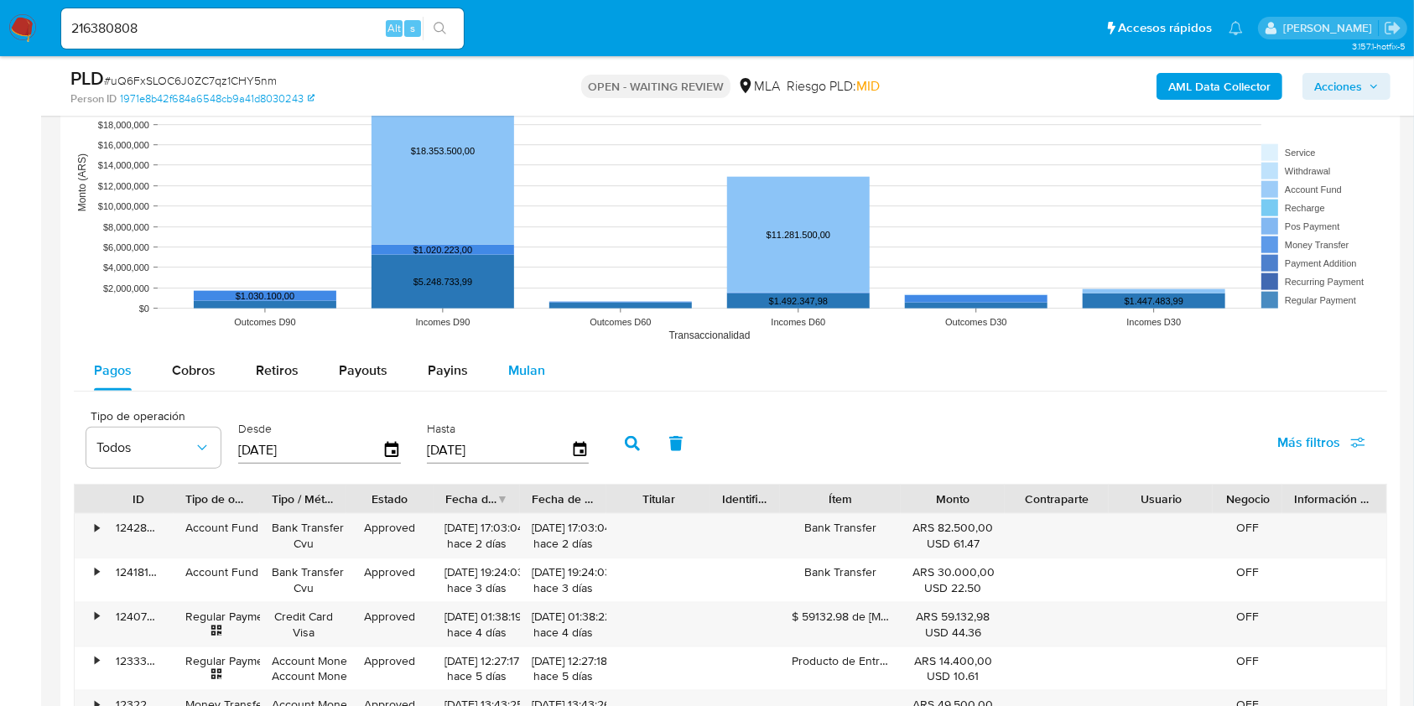
click at [538, 383] on div "Mulan" at bounding box center [526, 371] width 37 height 40
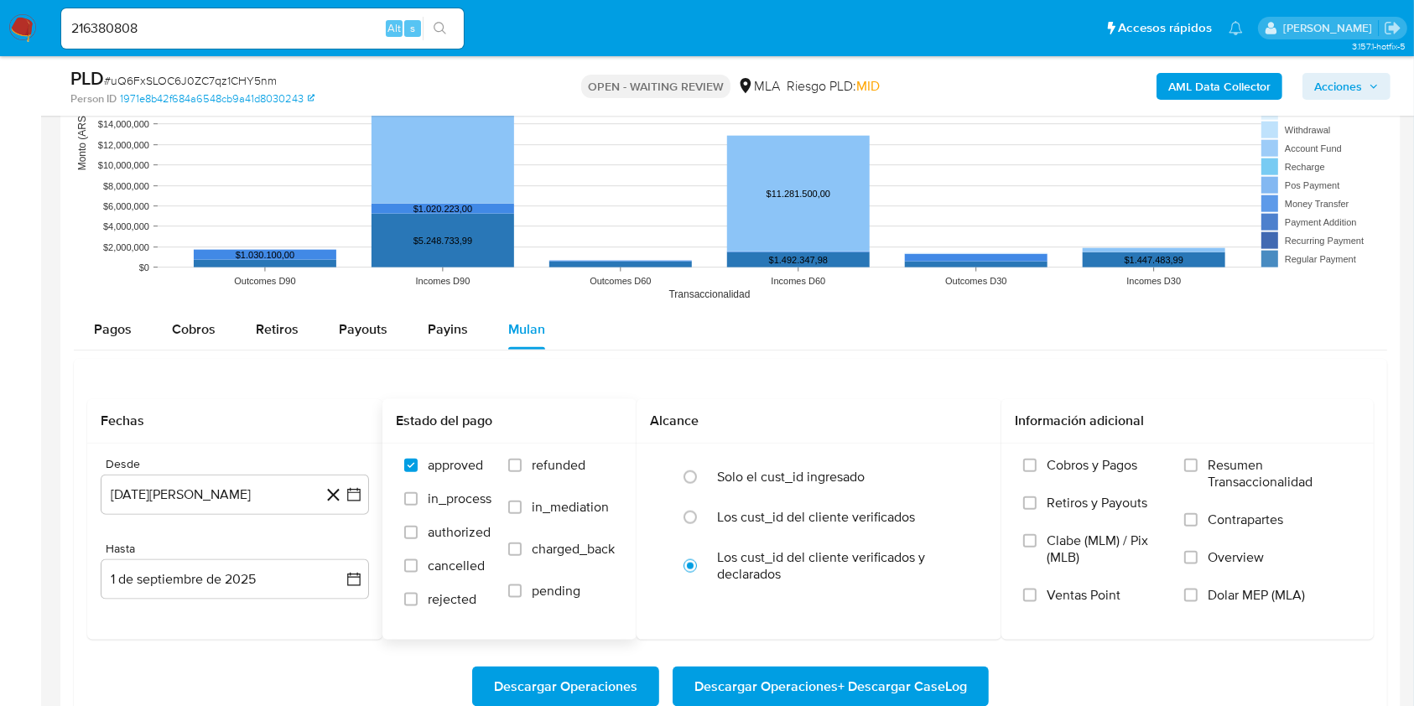
scroll to position [2013, 0]
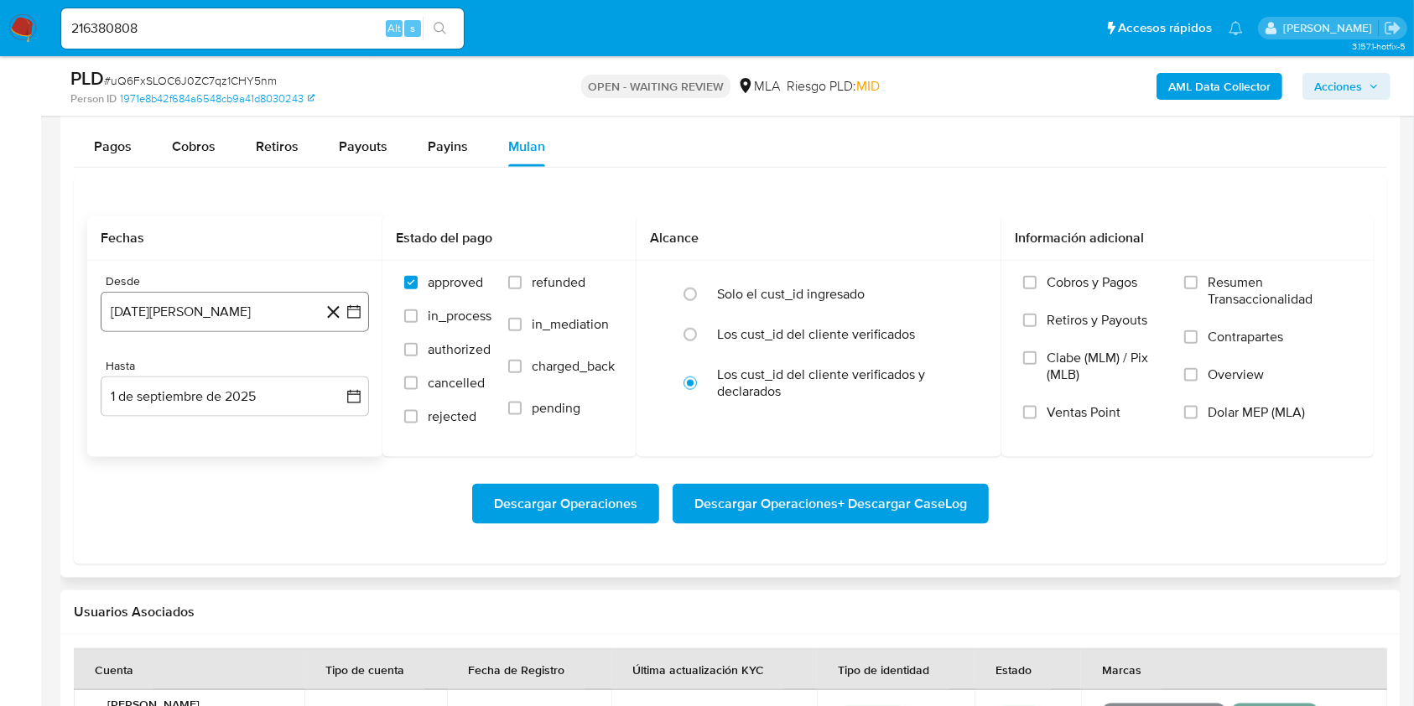
click at [260, 322] on button "1 de agosto de 2024" at bounding box center [235, 312] width 268 height 40
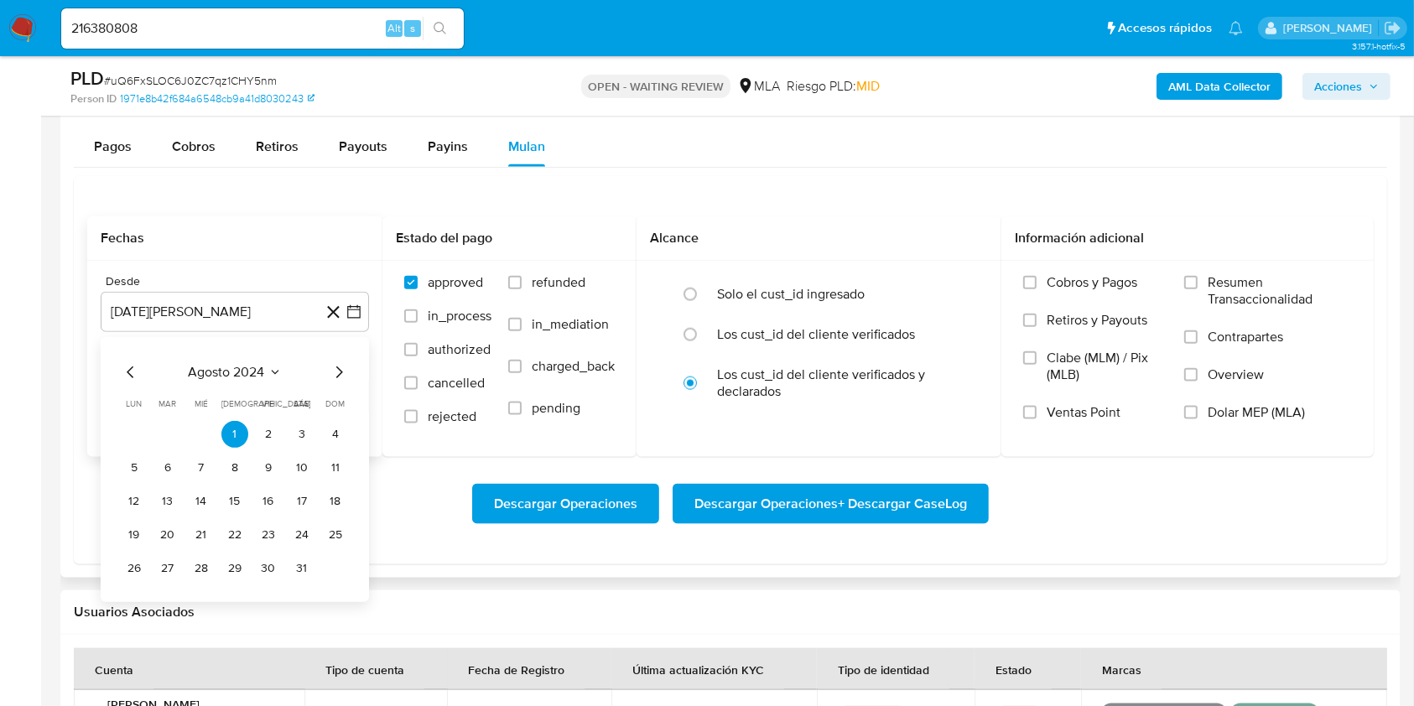
click at [334, 370] on icon "Mes siguiente" at bounding box center [339, 372] width 20 height 20
click at [335, 370] on icon "Mes siguiente" at bounding box center [339, 372] width 20 height 20
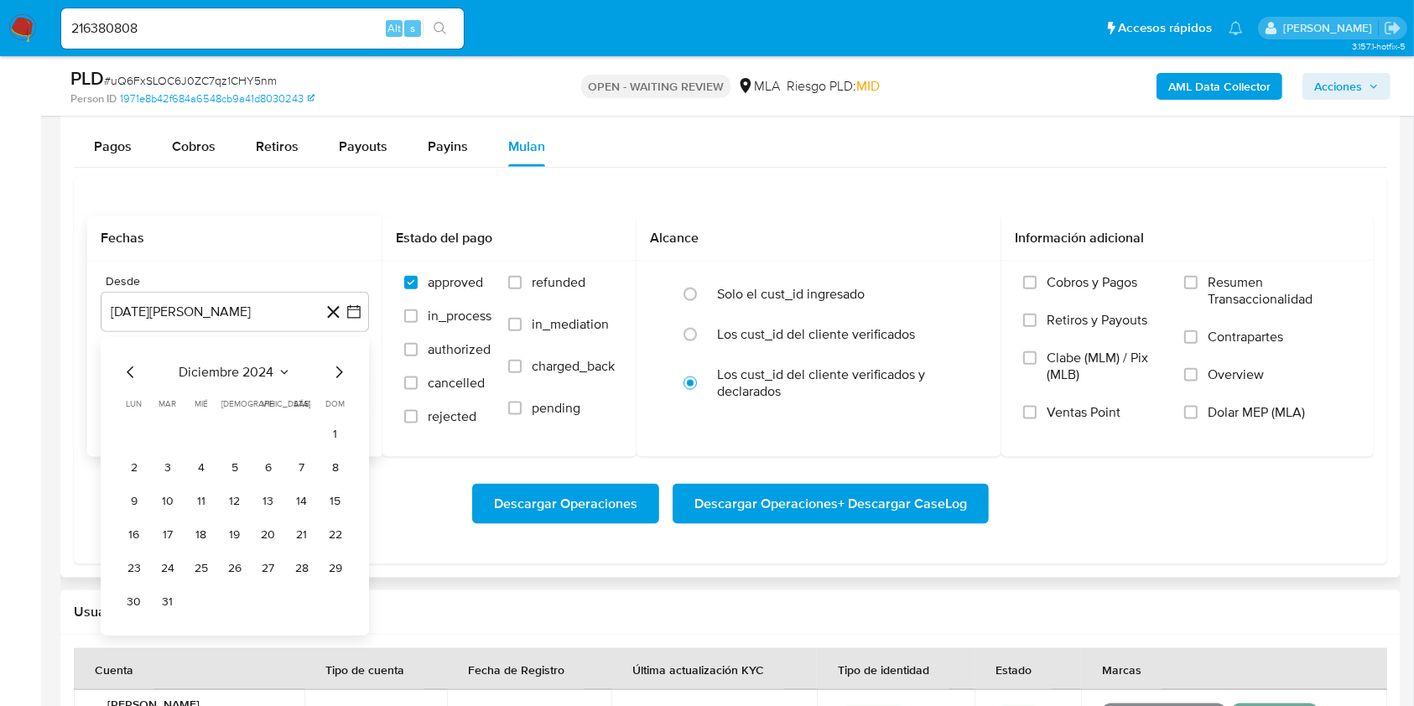
click at [335, 370] on icon "Mes siguiente" at bounding box center [339, 372] width 20 height 20
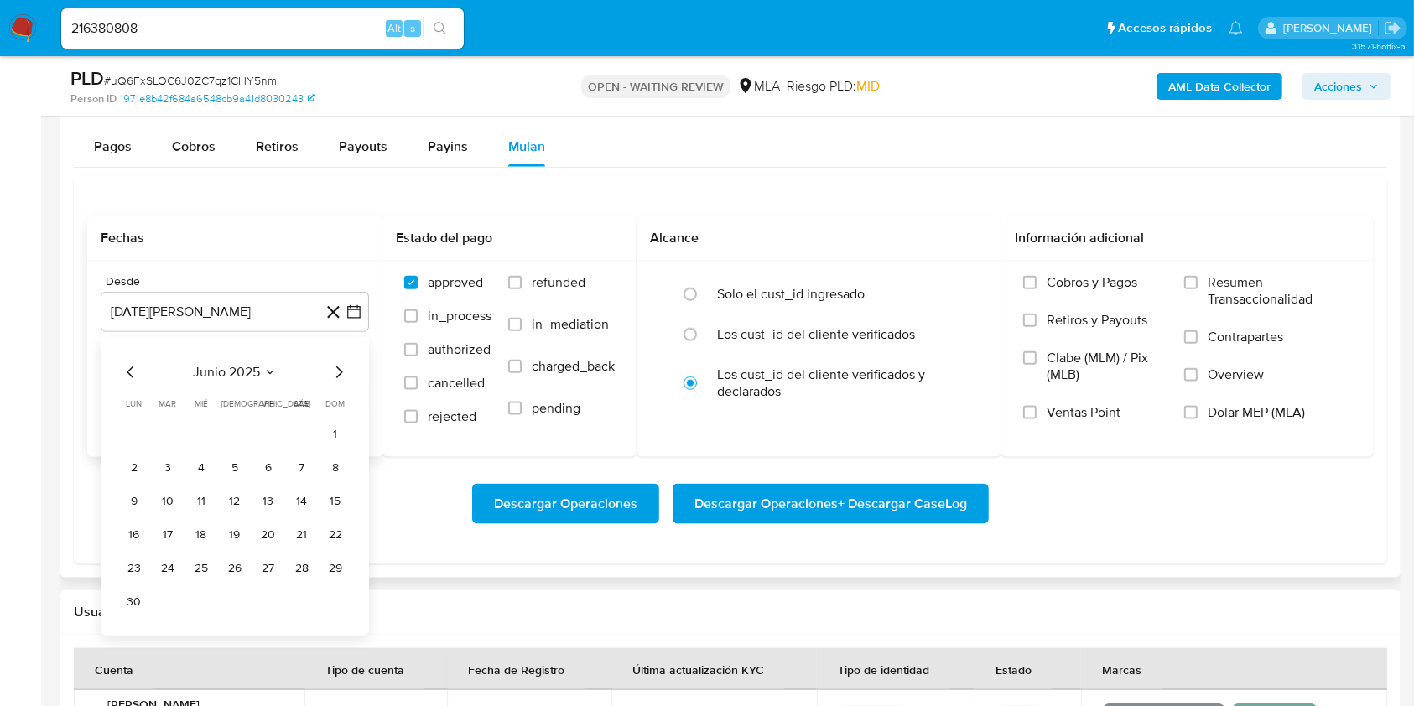
click at [336, 368] on icon "Mes siguiente" at bounding box center [339, 372] width 20 height 20
drag, startPoint x: 112, startPoint y: 360, endPoint x: 122, endPoint y: 366, distance: 11.7
click at [114, 360] on div "julio 2025 julio 2025 lun lunes mar martes mié miércoles jue jueves vie viernes…" at bounding box center [235, 469] width 268 height 265
click at [124, 366] on icon "Mes anterior" at bounding box center [131, 372] width 20 height 20
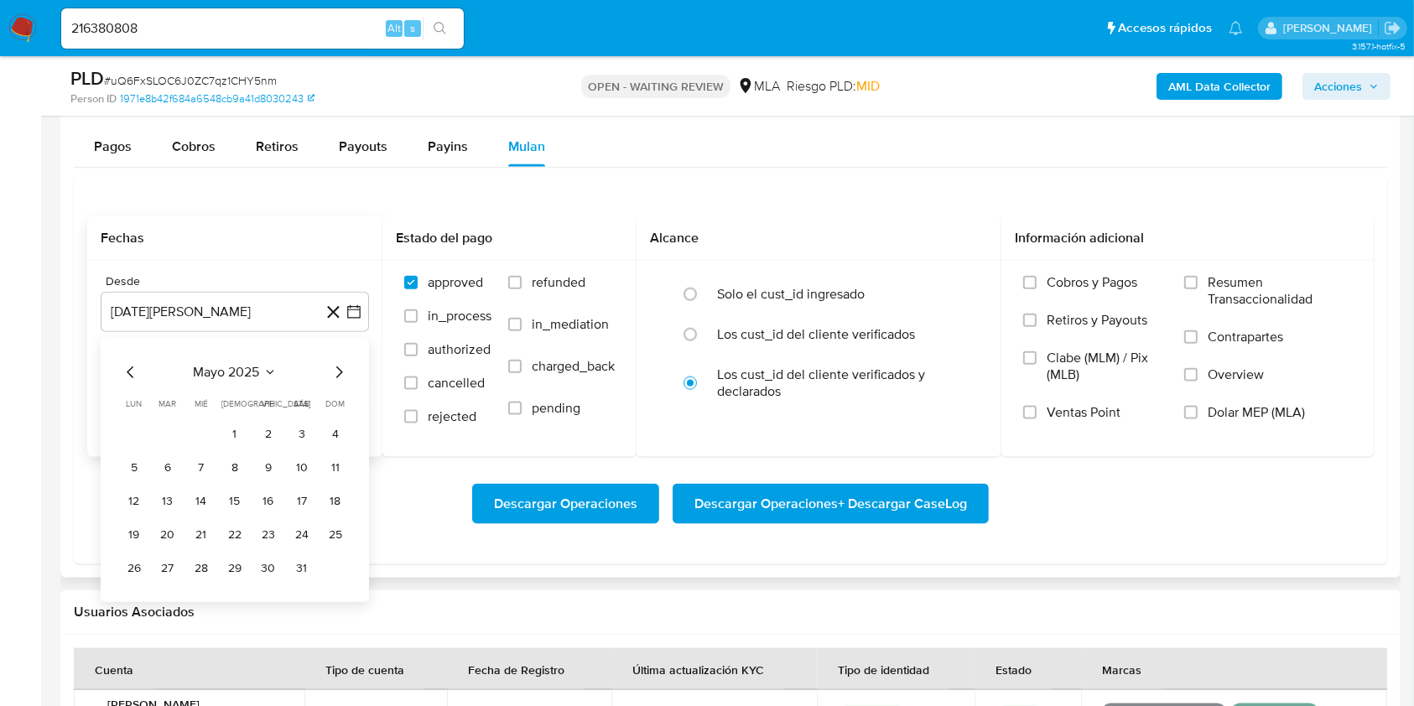
click at [131, 366] on icon "Mes anterior" at bounding box center [131, 372] width 20 height 20
click at [294, 426] on button "1" at bounding box center [302, 434] width 27 height 27
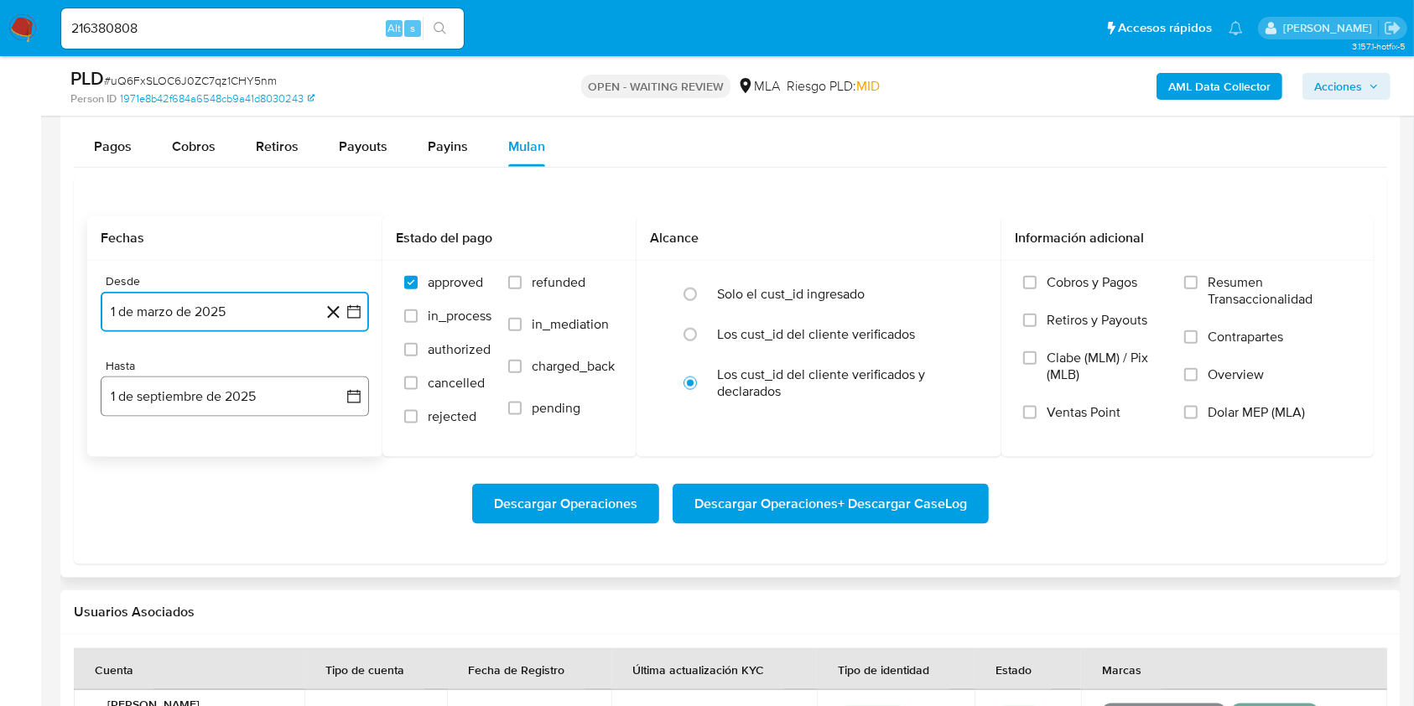
click at [260, 408] on button "1 de septiembre de 2025" at bounding box center [235, 397] width 268 height 40
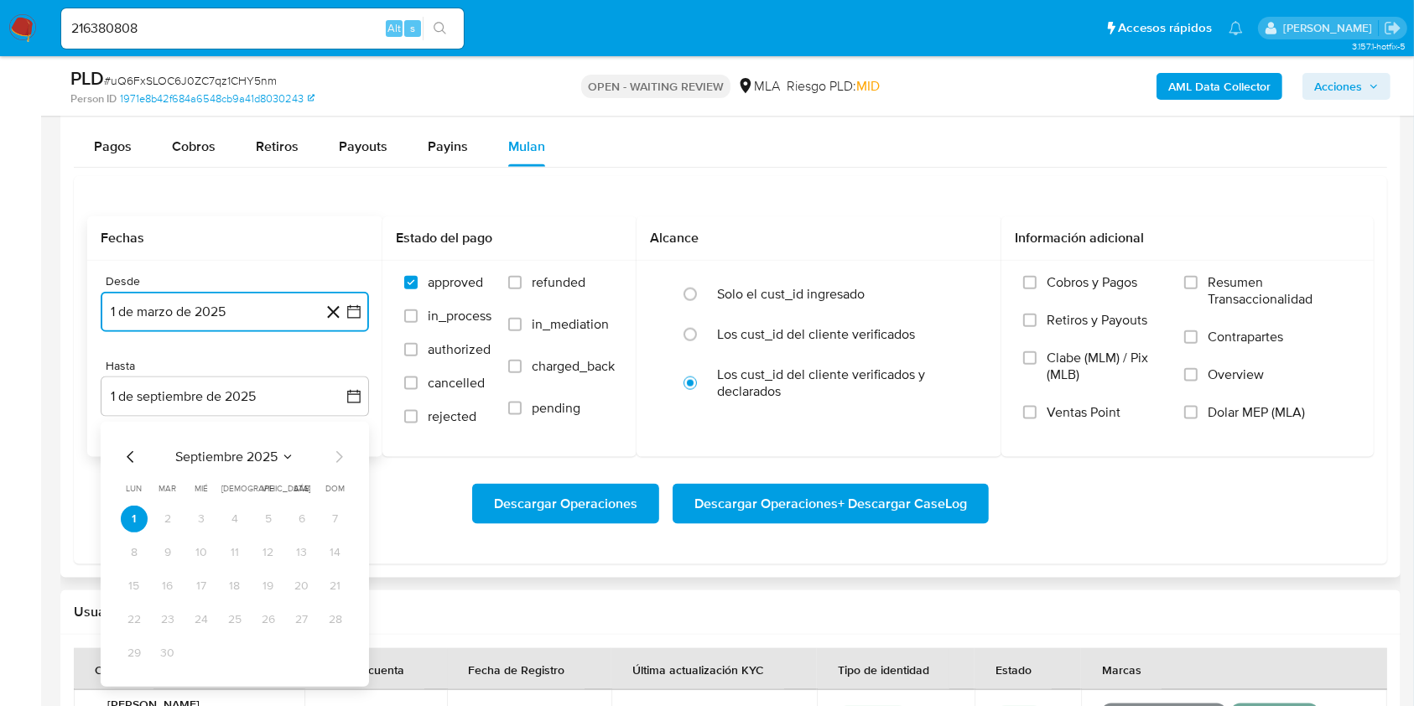
click at [131, 448] on icon "Mes anterior" at bounding box center [131, 457] width 20 height 20
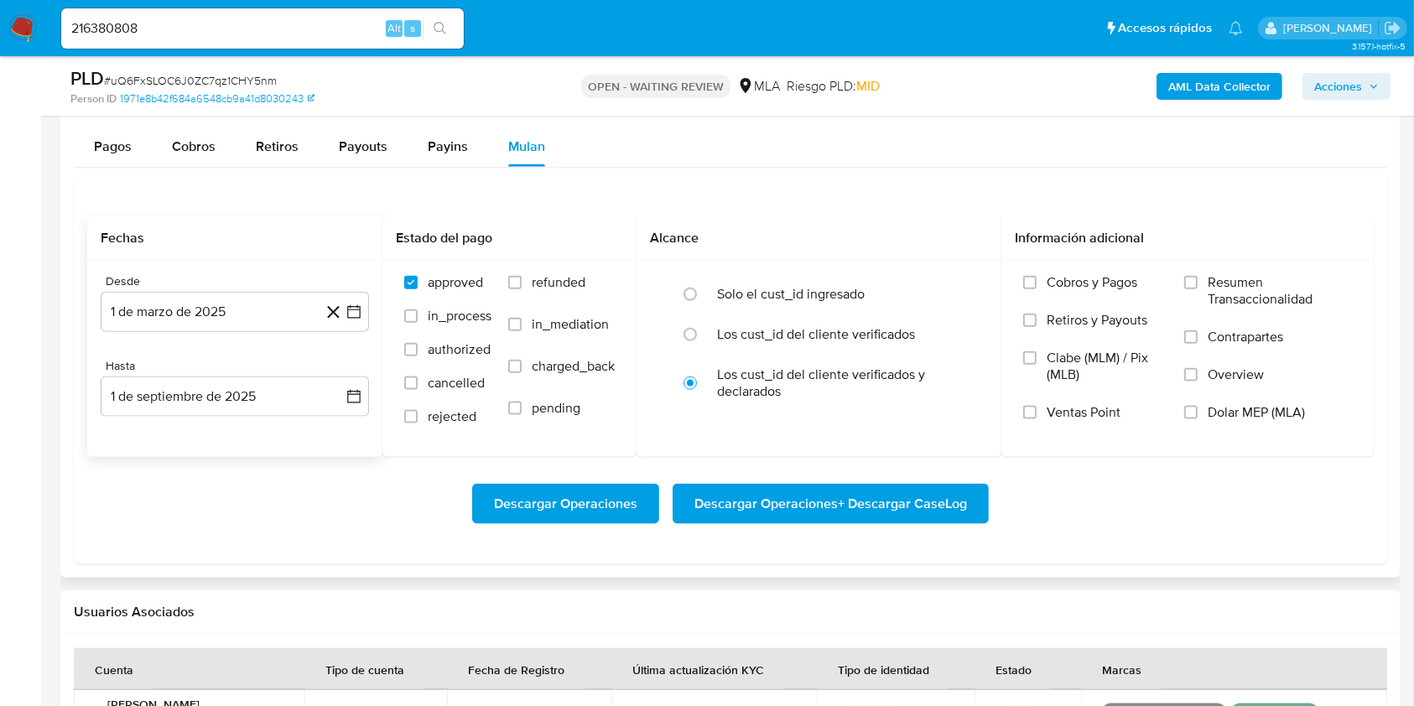
click at [131, 448] on div "Desde 1 de marzo de 2025 1-03-2025 Hasta 1 de septiembre de 2025 1-09-2025" at bounding box center [234, 359] width 295 height 196
click at [128, 396] on button "1 de septiembre de 2025" at bounding box center [235, 397] width 268 height 40
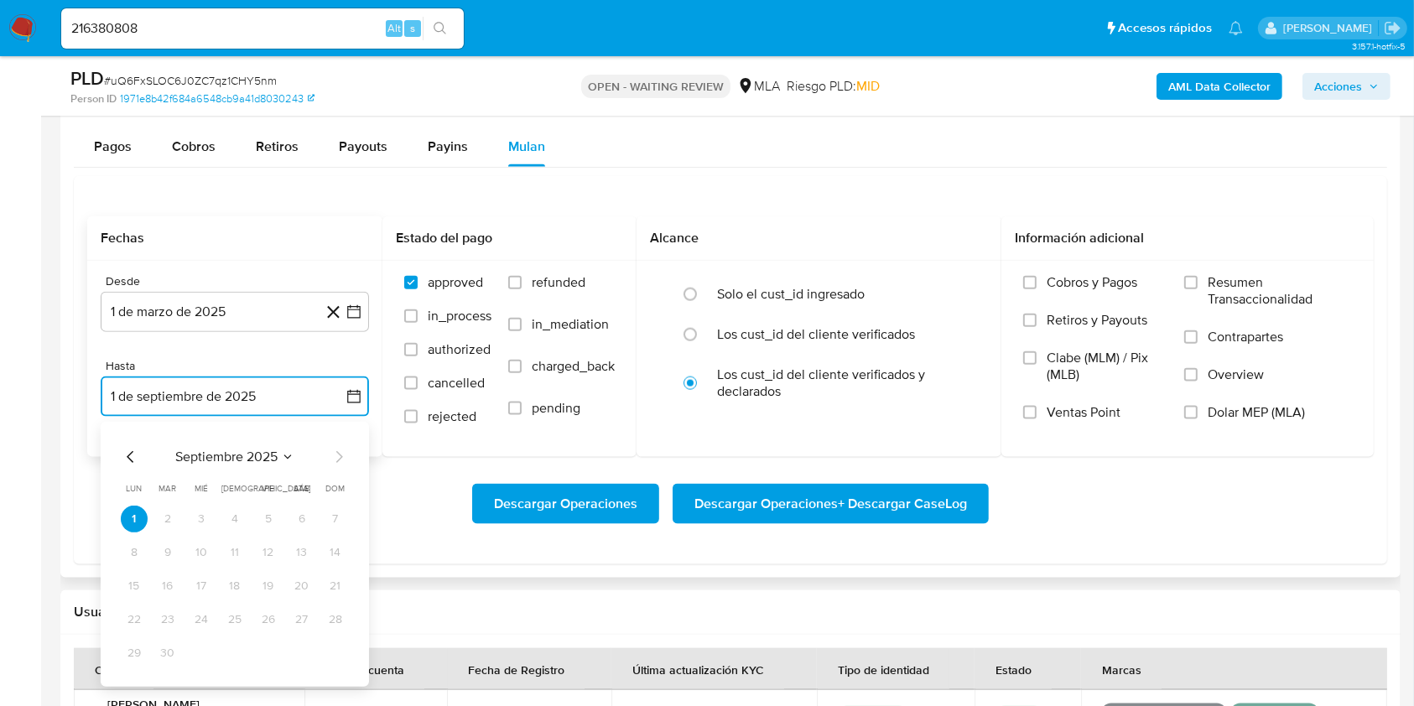
click at [125, 455] on icon "Mes anterior" at bounding box center [131, 457] width 20 height 20
click at [126, 455] on icon "Mes anterior" at bounding box center [131, 457] width 20 height 20
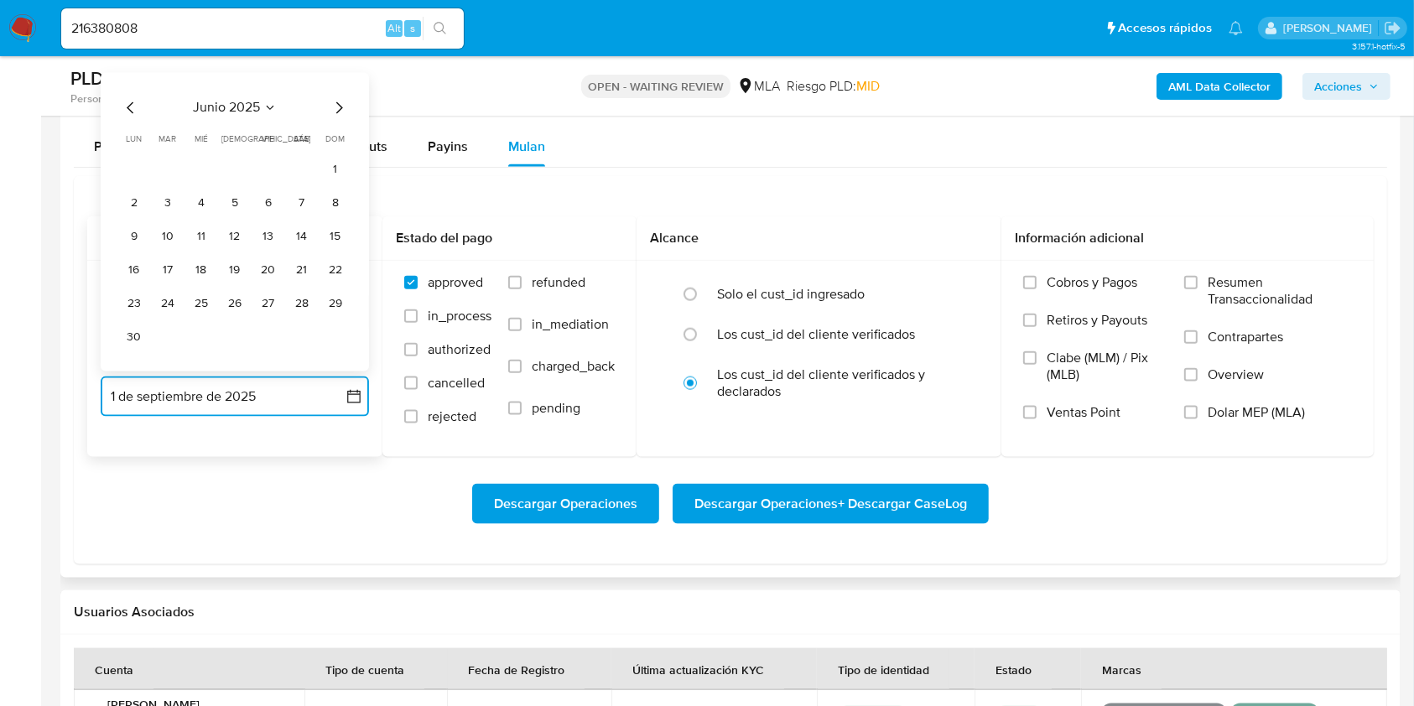
click at [133, 341] on button "30" at bounding box center [134, 338] width 27 height 27
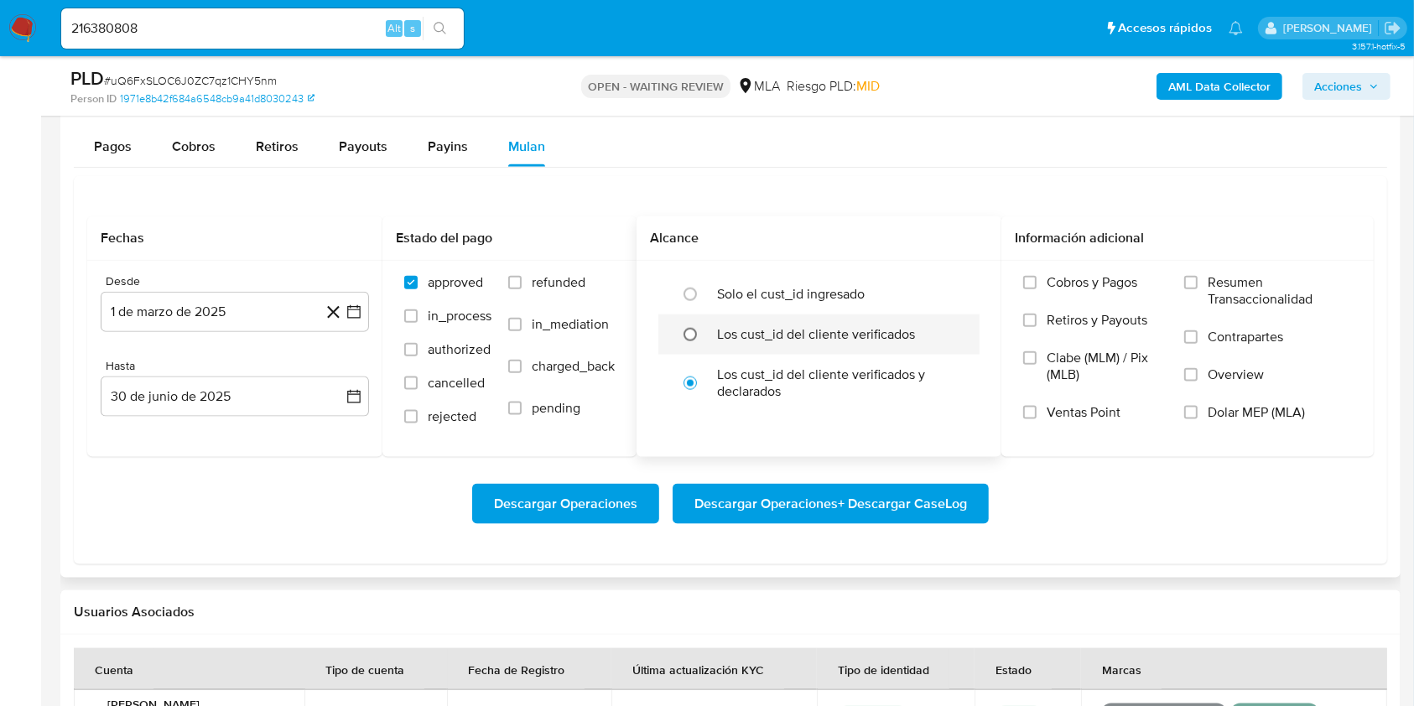
click at [703, 336] on input "radio" at bounding box center [690, 334] width 27 height 27
radio input "true"
click at [1193, 415] on input "Dolar MEP (MLA)" at bounding box center [1190, 412] width 13 height 13
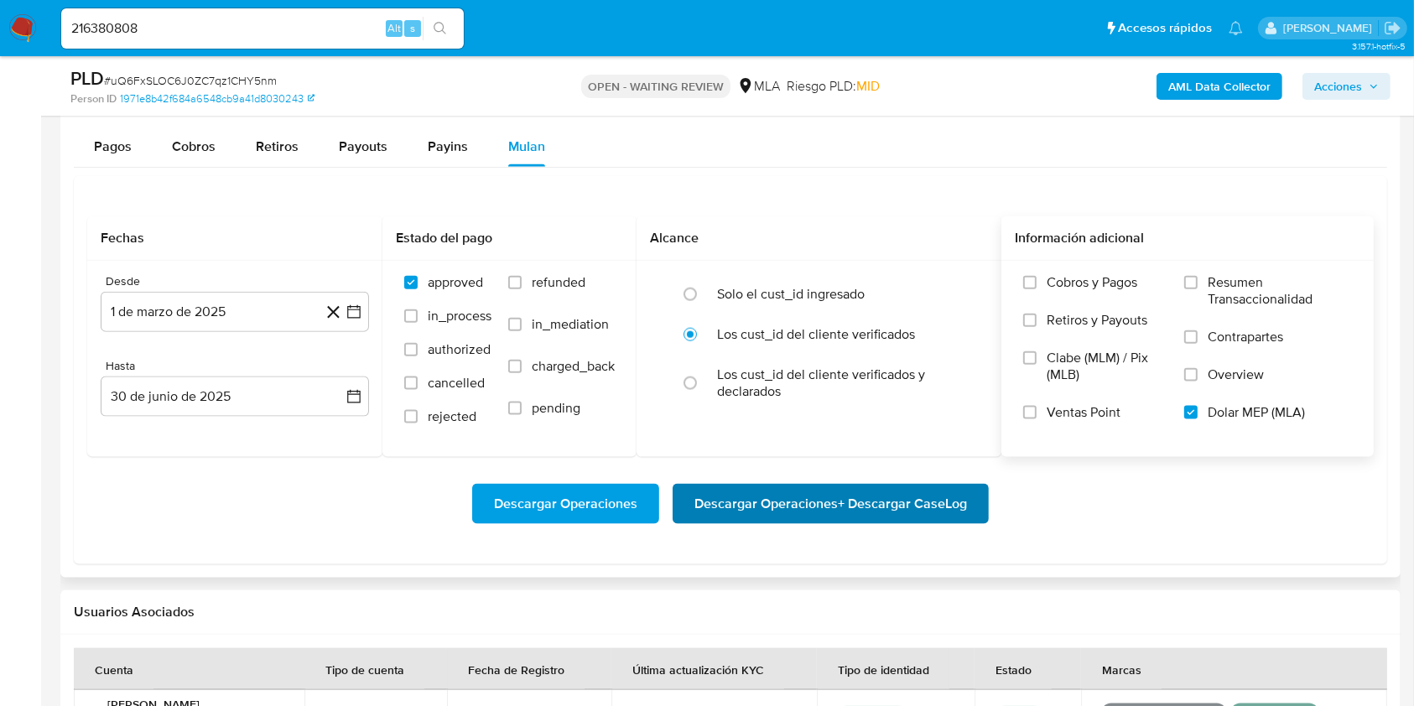
drag, startPoint x: 898, startPoint y: 473, endPoint x: 886, endPoint y: 490, distance: 20.5
click at [893, 475] on div "Descargar Operaciones Descargar Operaciones + Descargar CaseLog" at bounding box center [730, 504] width 1287 height 94
click at [886, 490] on span "Descargar Operaciones + Descargar CaseLog" at bounding box center [831, 504] width 273 height 37
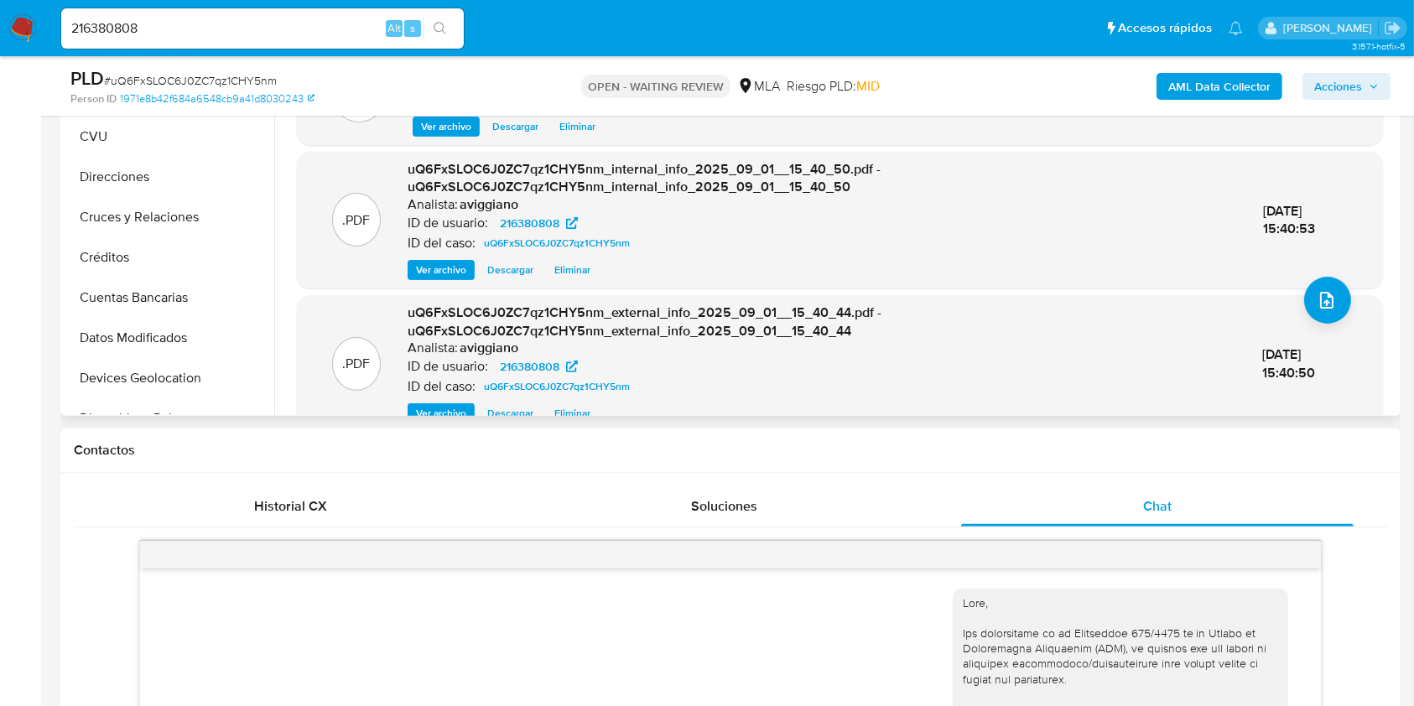
scroll to position [90, 0]
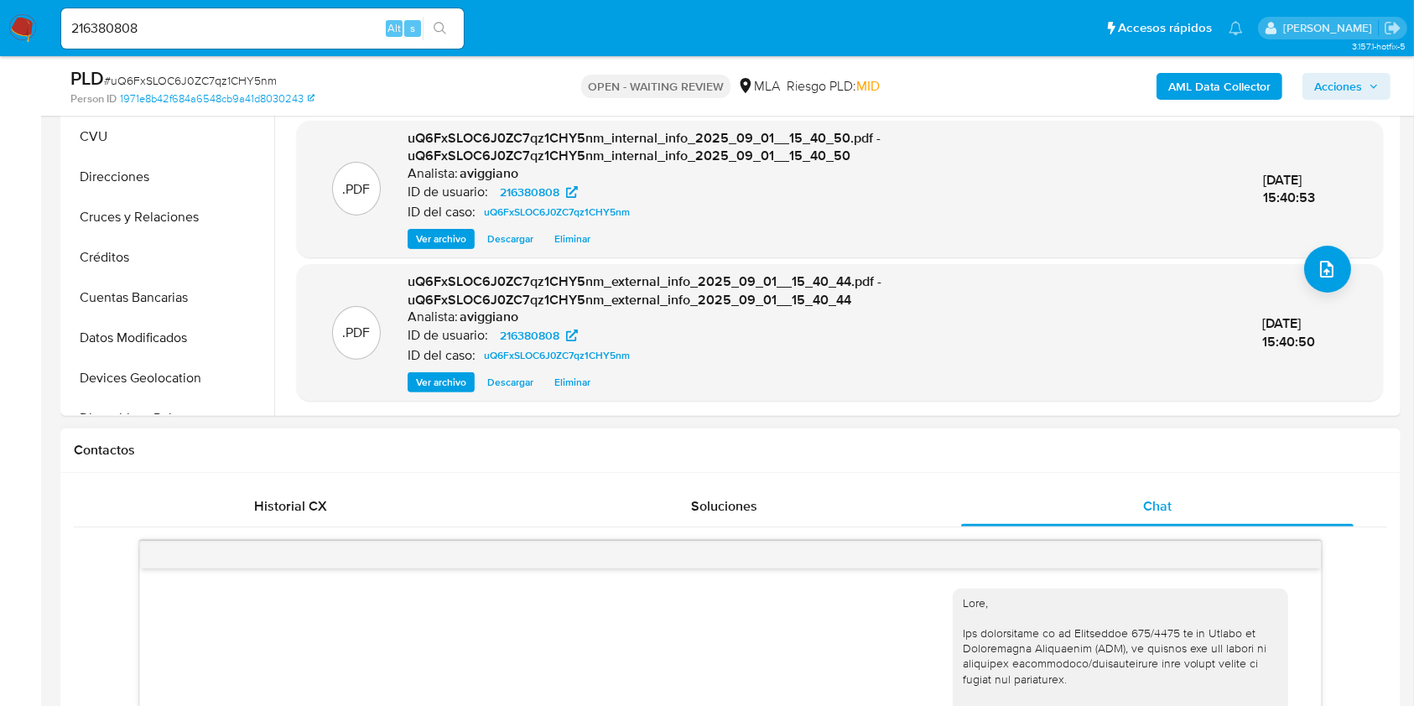
drag, startPoint x: 334, startPoint y: 495, endPoint x: 441, endPoint y: 478, distance: 108.7
click at [335, 496] on div "Historial CX" at bounding box center [290, 507] width 393 height 40
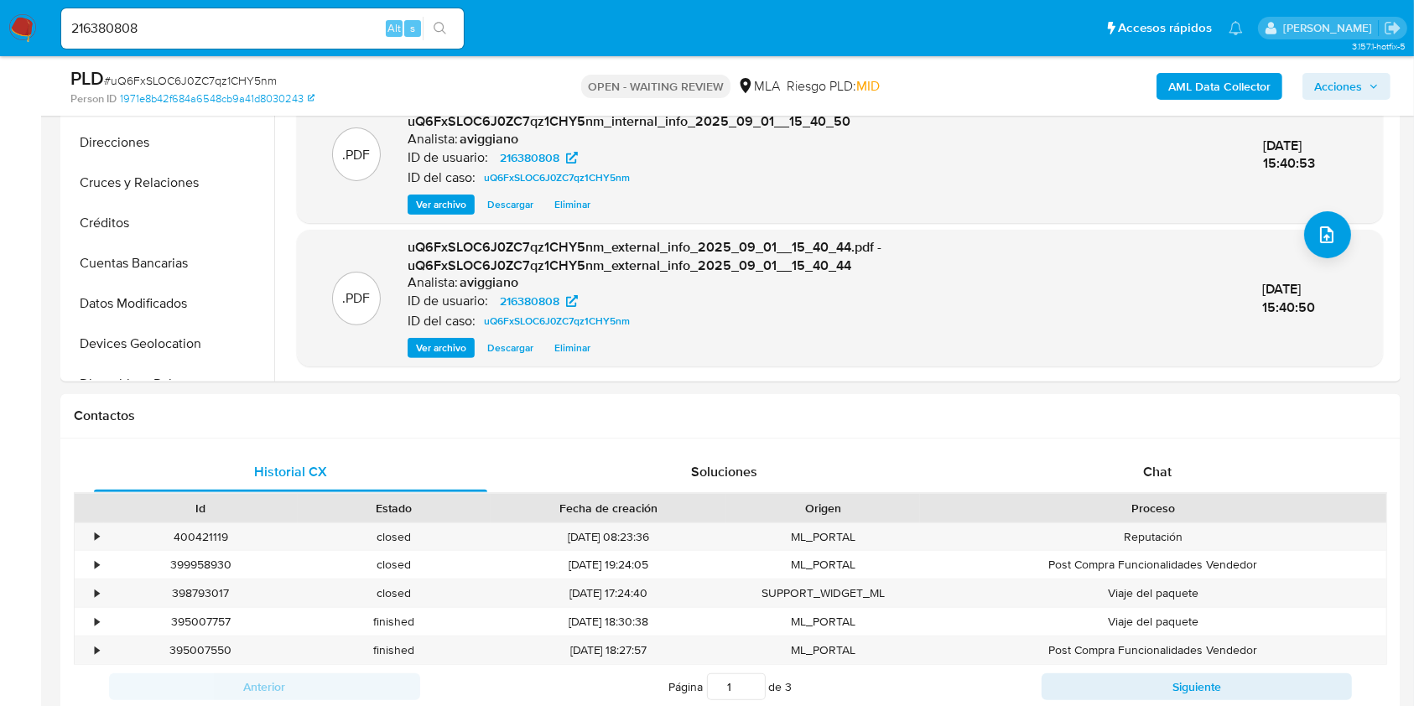
scroll to position [784, 0]
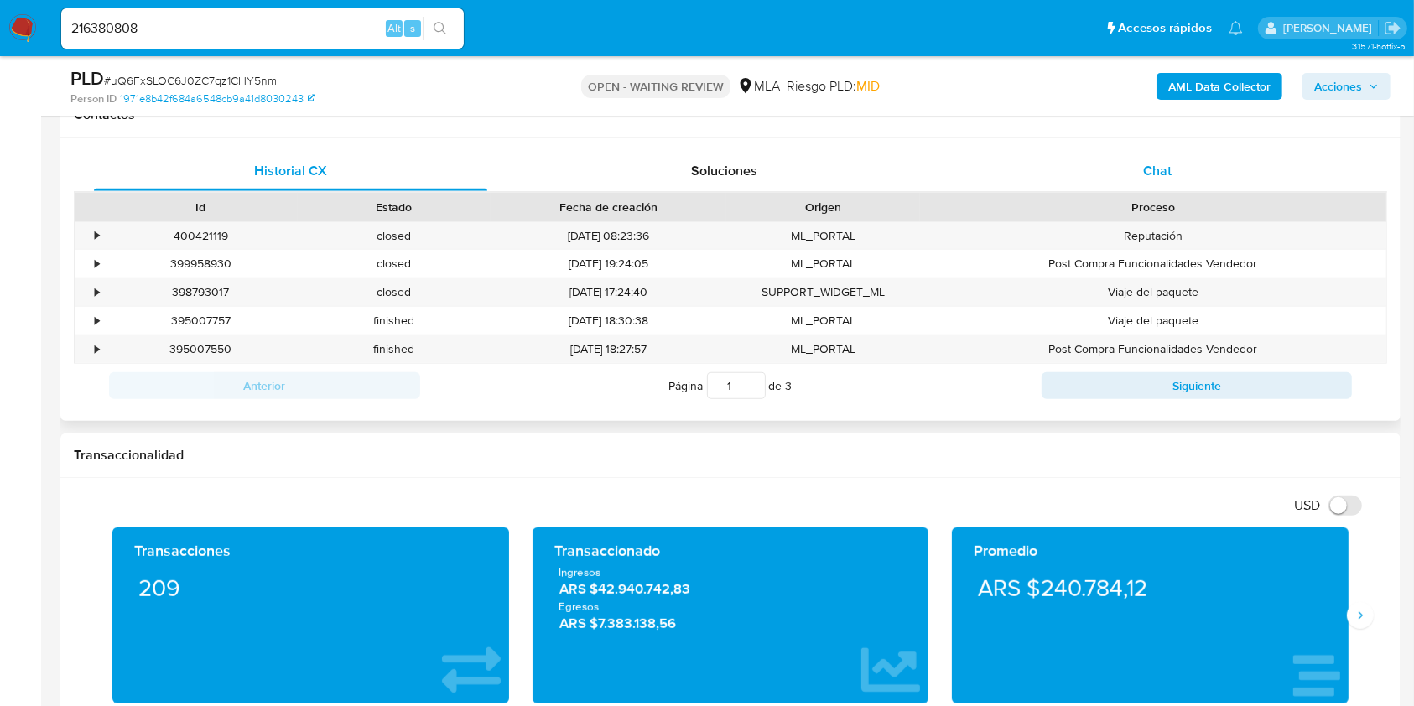
click at [1078, 168] on div "Chat" at bounding box center [1157, 171] width 393 height 40
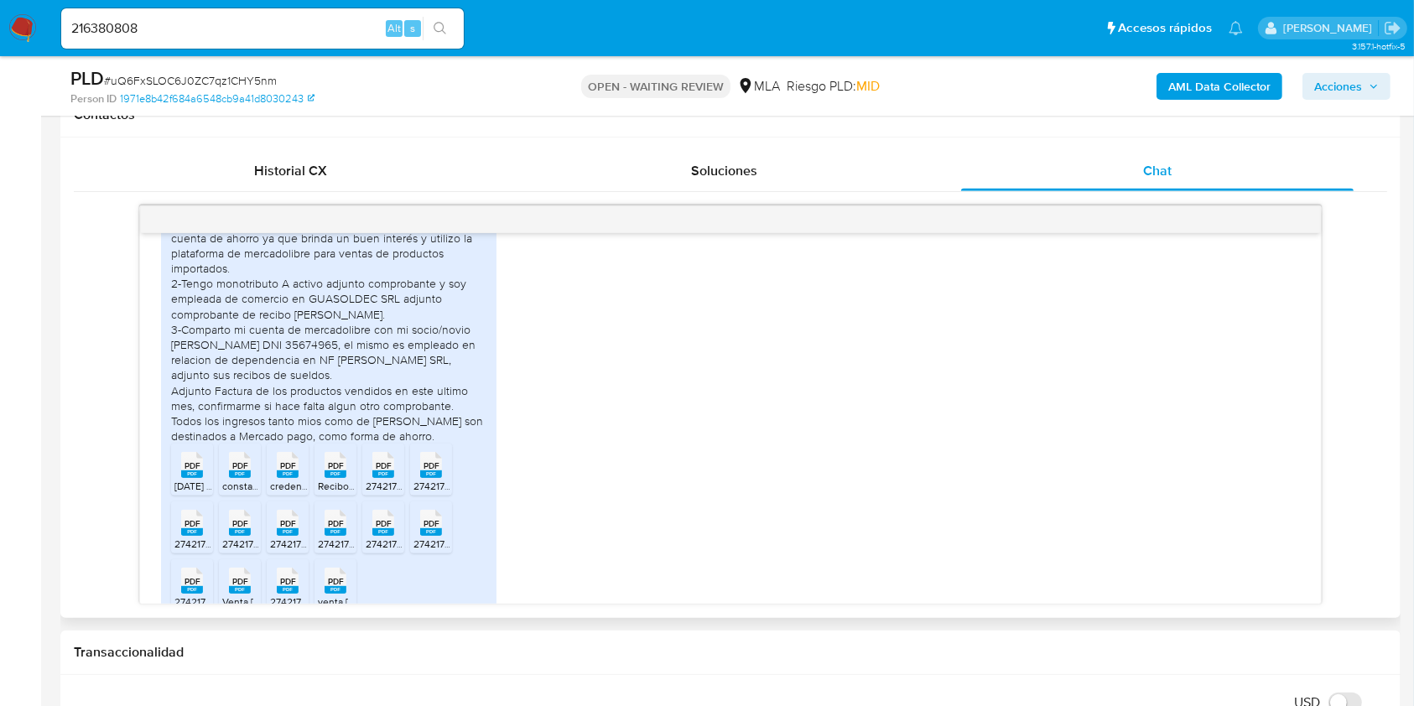
scroll to position [1007, 0]
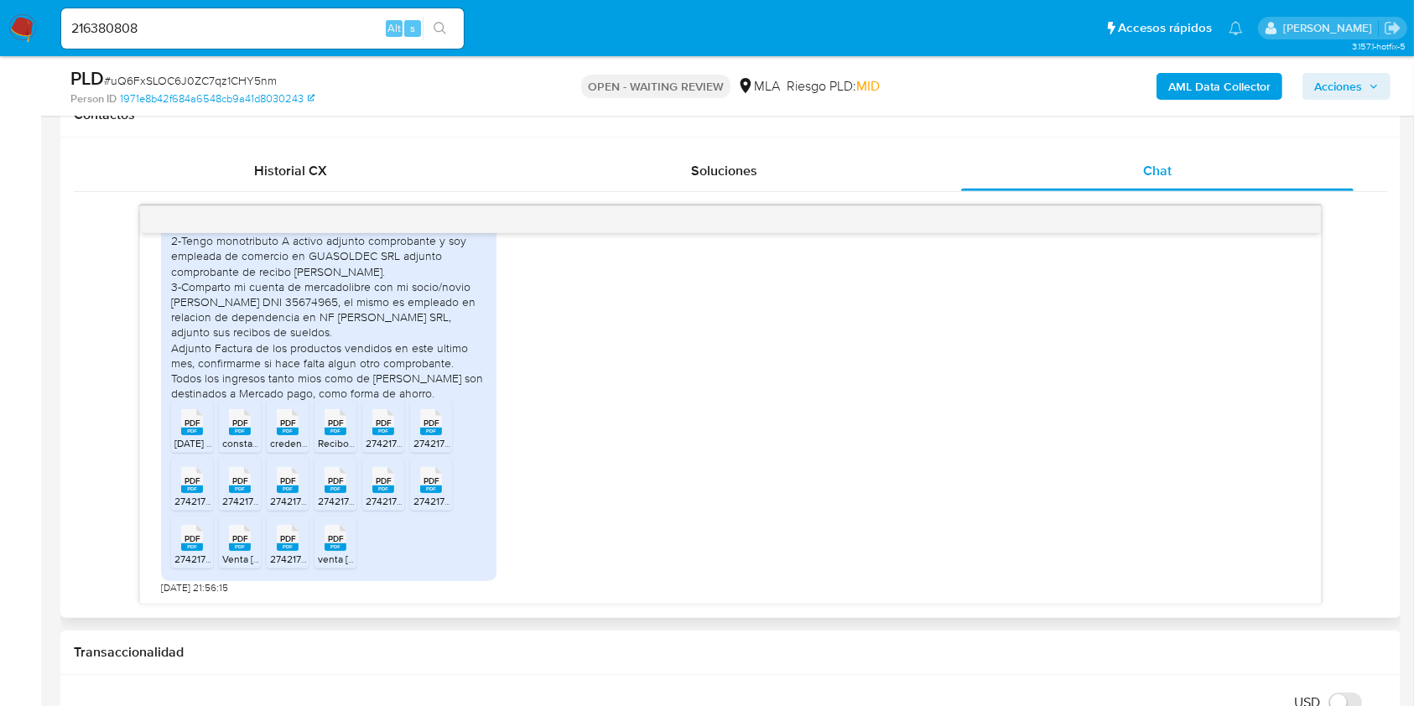
click at [188, 429] on span "PDF" at bounding box center [193, 423] width 16 height 11
click at [295, 435] on rect at bounding box center [288, 432] width 22 height 8
click at [334, 429] on span "PDF" at bounding box center [336, 423] width 16 height 11
click at [368, 437] on div "PDF PDF" at bounding box center [383, 420] width 35 height 33
click at [414, 437] on div "PDF PDF" at bounding box center [431, 420] width 35 height 33
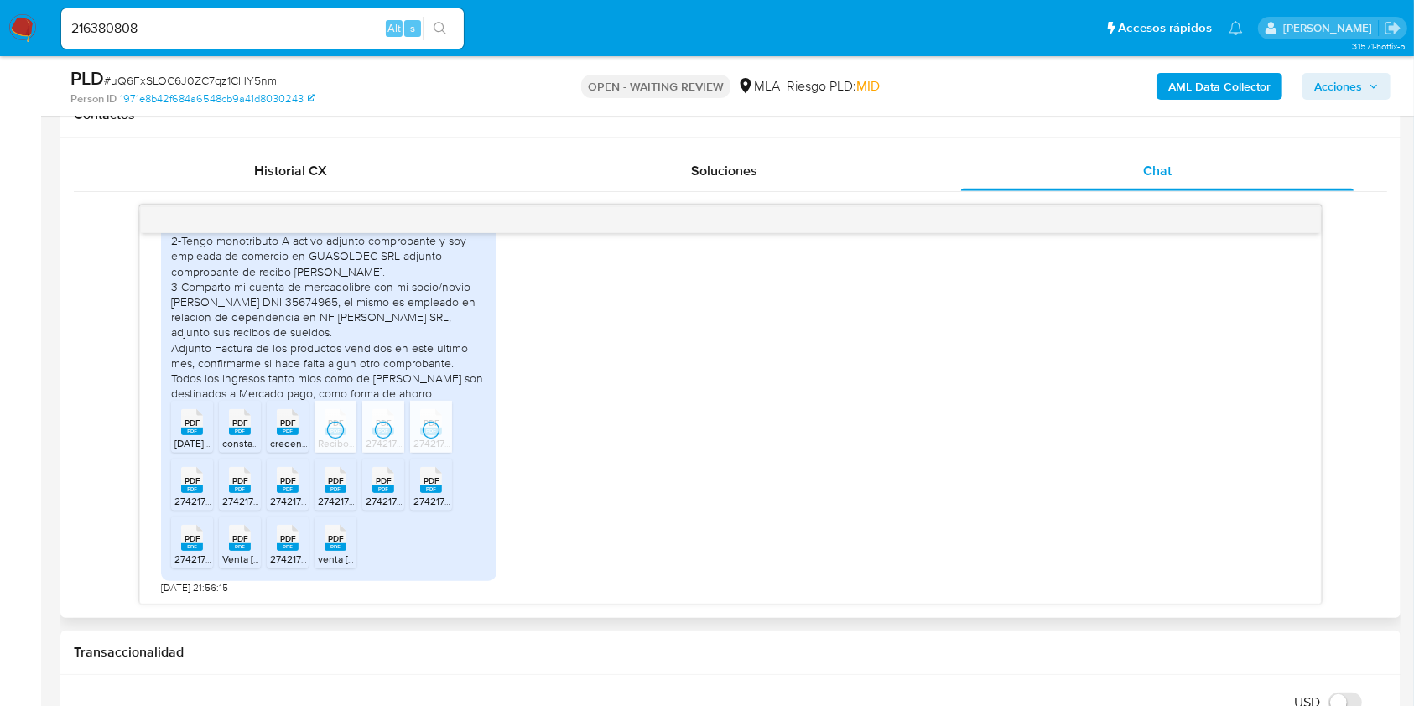
click at [437, 487] on span "PDF" at bounding box center [432, 481] width 16 height 11
click at [398, 495] on div "PDF PDF" at bounding box center [383, 478] width 35 height 33
click at [330, 493] on rect at bounding box center [336, 490] width 22 height 8
click at [302, 495] on div "PDF PDF" at bounding box center [287, 478] width 35 height 33
click at [252, 495] on div "PDF PDF" at bounding box center [239, 478] width 35 height 33
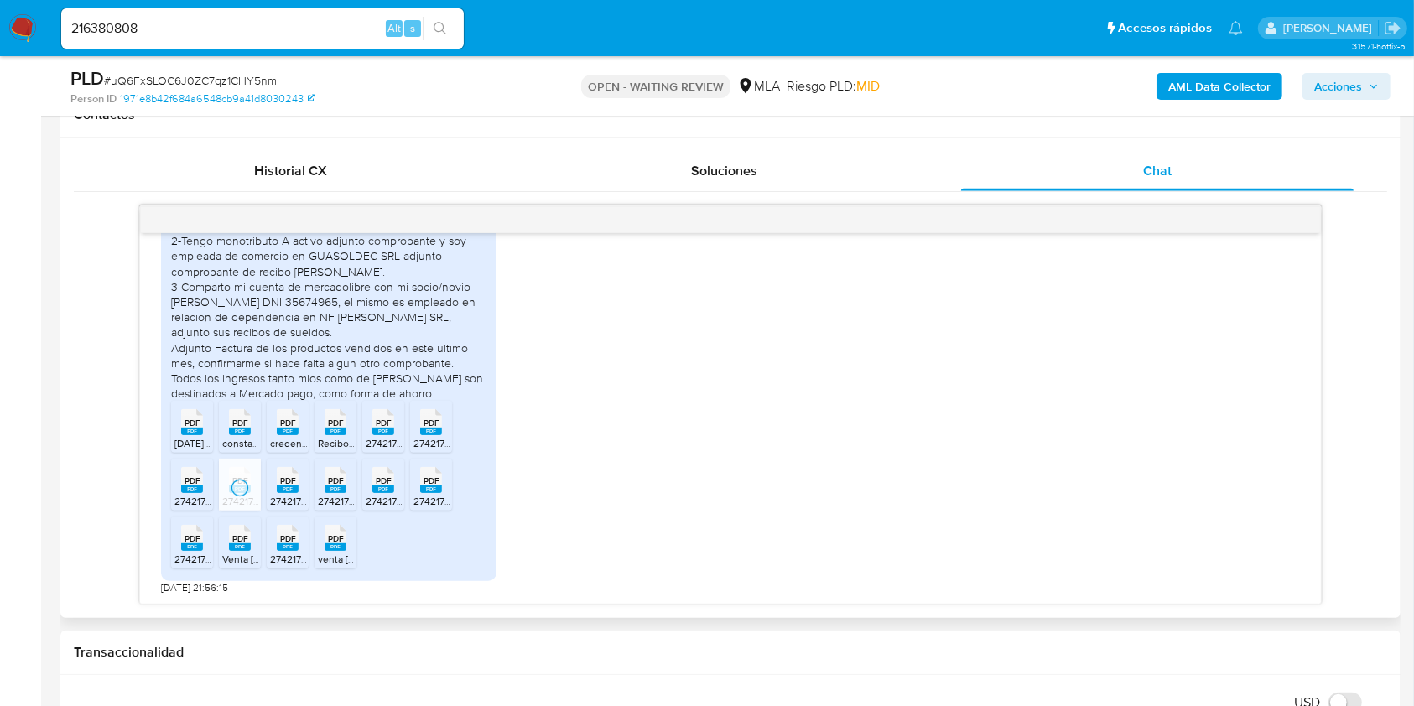
click at [201, 435] on icon at bounding box center [192, 422] width 22 height 26
drag, startPoint x: 185, startPoint y: 554, endPoint x: 247, endPoint y: 554, distance: 61.2
click at [185, 435] on icon at bounding box center [192, 422] width 22 height 26
click at [247, 532] on rect at bounding box center [257, 521] width 26 height 22
drag, startPoint x: 278, startPoint y: 550, endPoint x: 316, endPoint y: 552, distance: 38.6
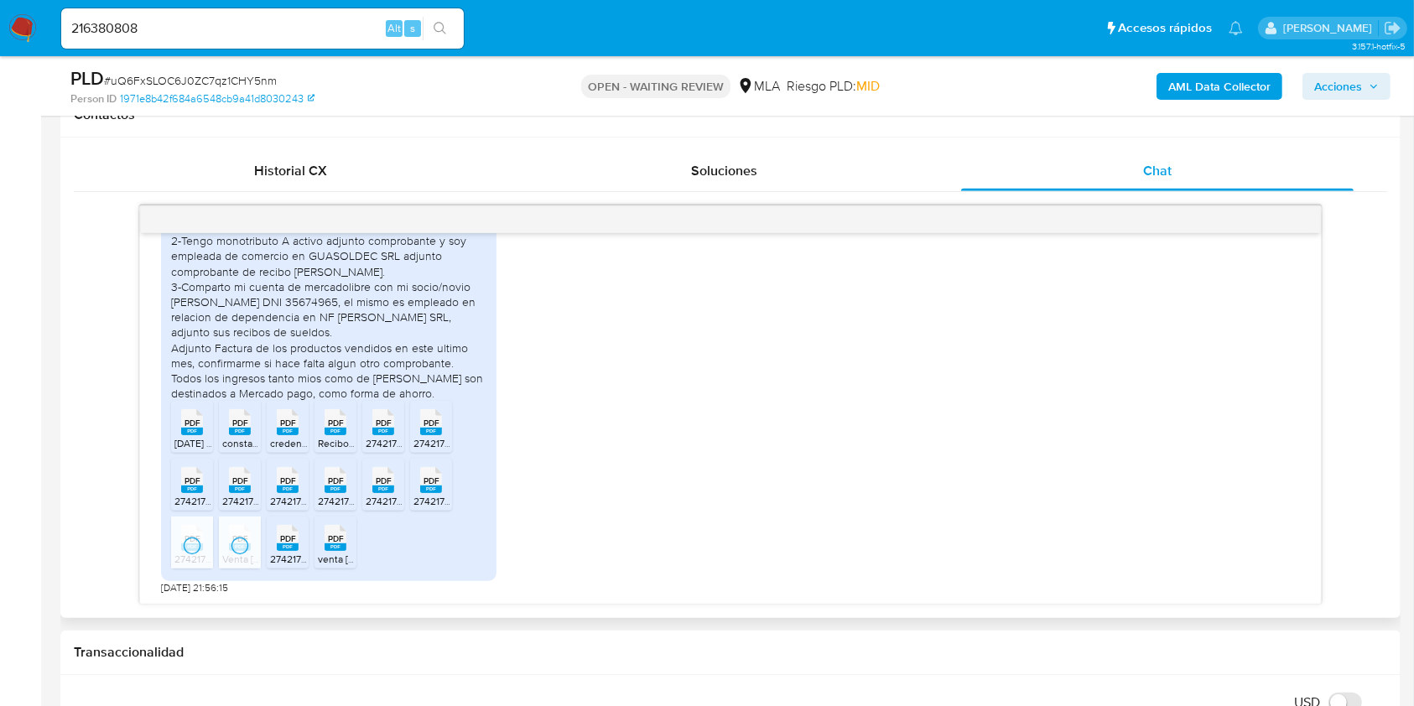
click at [278, 550] on icon "PDF" at bounding box center [288, 537] width 22 height 29
click at [318, 552] on div "PDF PDF" at bounding box center [335, 536] width 35 height 33
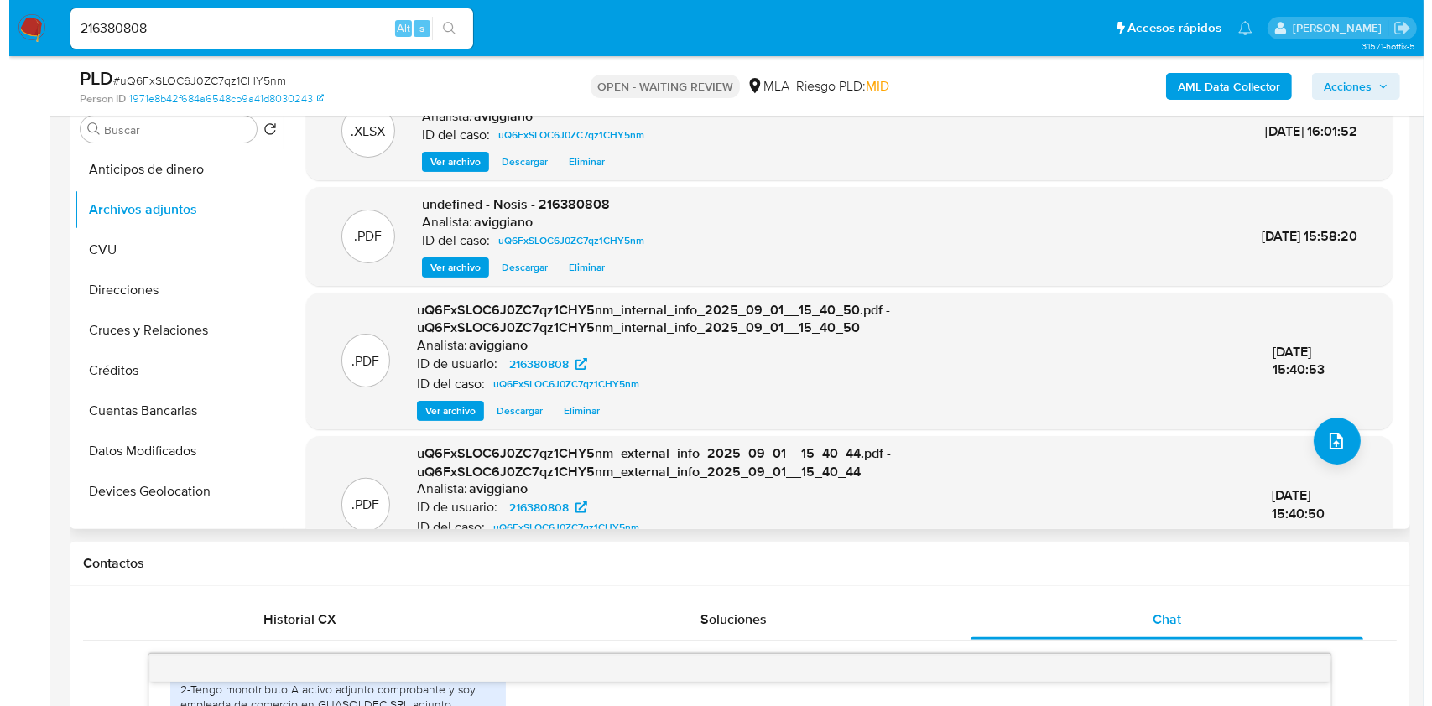
scroll to position [0, 0]
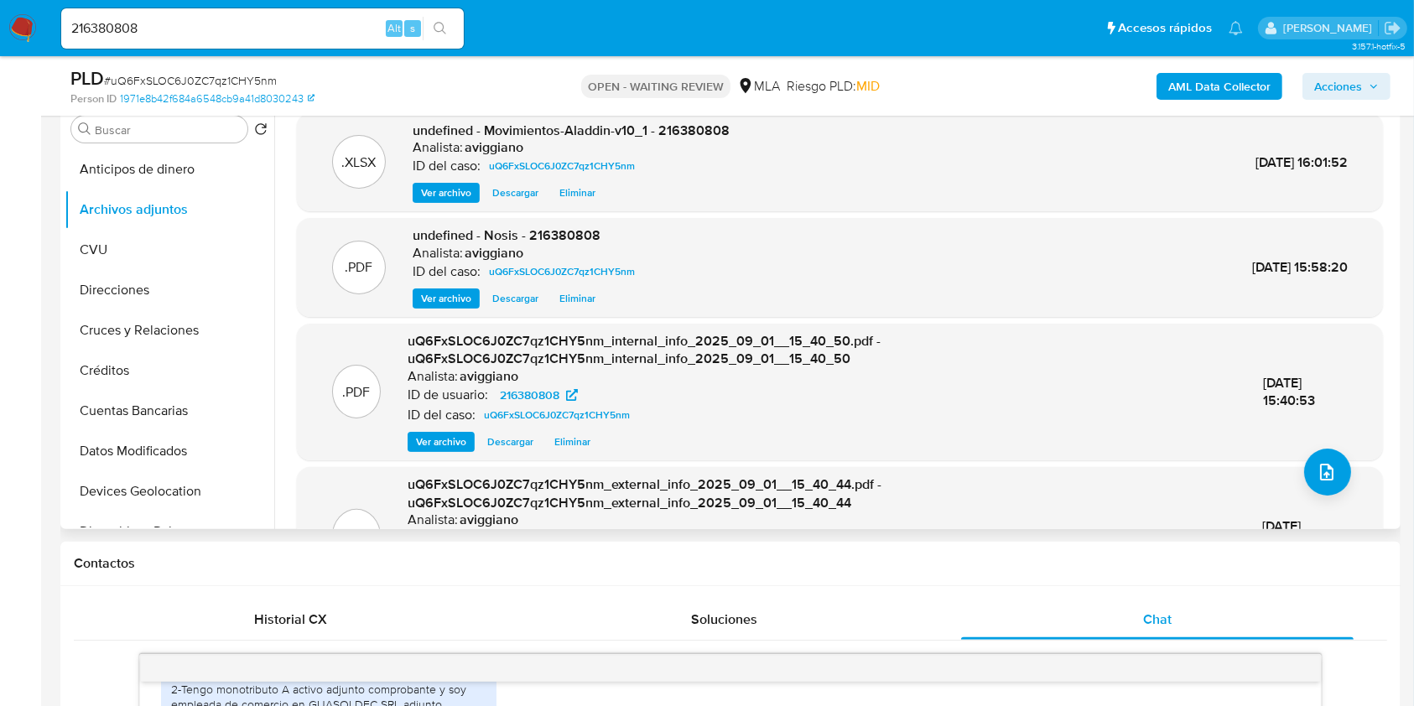
click at [724, 130] on span "undefined - Movimientos-Aladdin-v10_1 - 216380808" at bounding box center [571, 130] width 317 height 19
drag, startPoint x: 724, startPoint y: 130, endPoint x: 704, endPoint y: 124, distance: 21.0
click at [704, 124] on span "undefined - Movimientos-Aladdin-v10_1 - 216380808" at bounding box center [571, 130] width 317 height 19
click at [705, 124] on span "undefined - Movimientos-Aladdin-v10_1 - 216380808" at bounding box center [571, 130] width 317 height 19
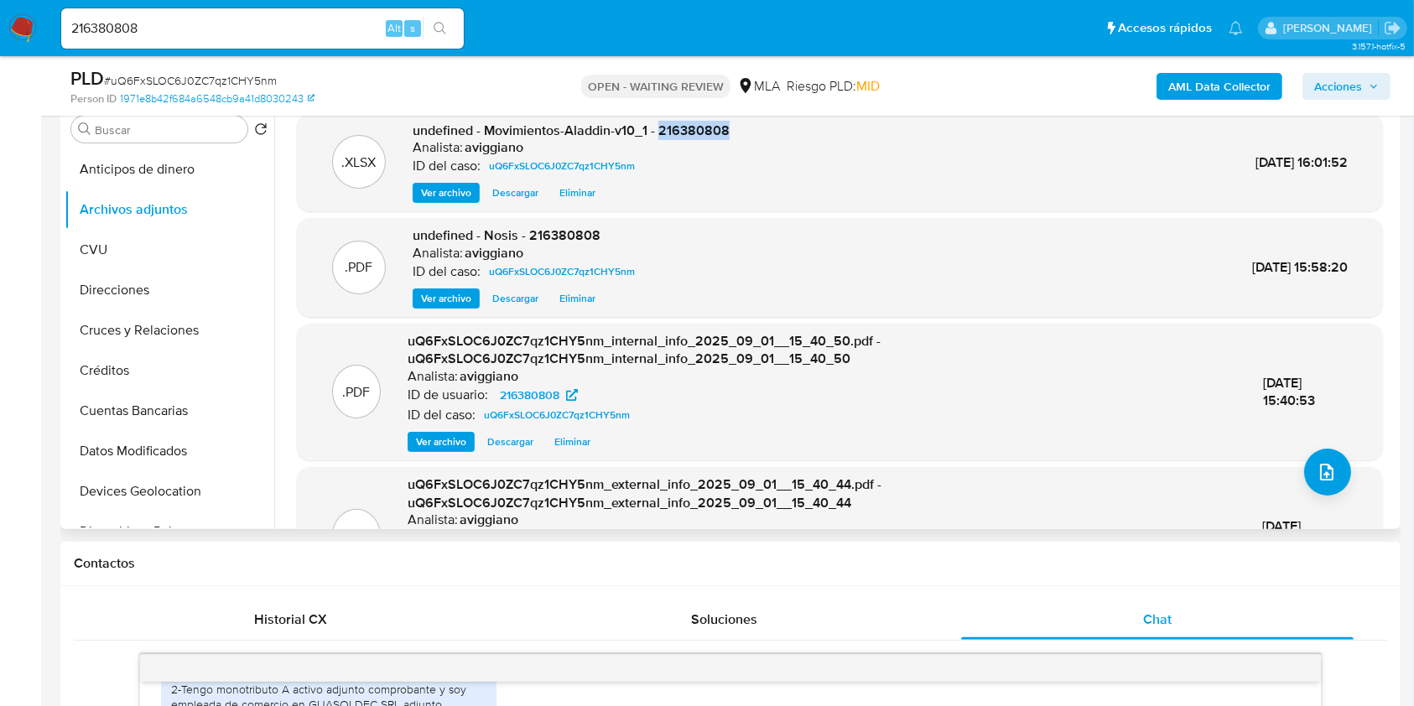
copy span "216380808"
click at [1324, 481] on span "upload-file" at bounding box center [1327, 472] width 20 height 20
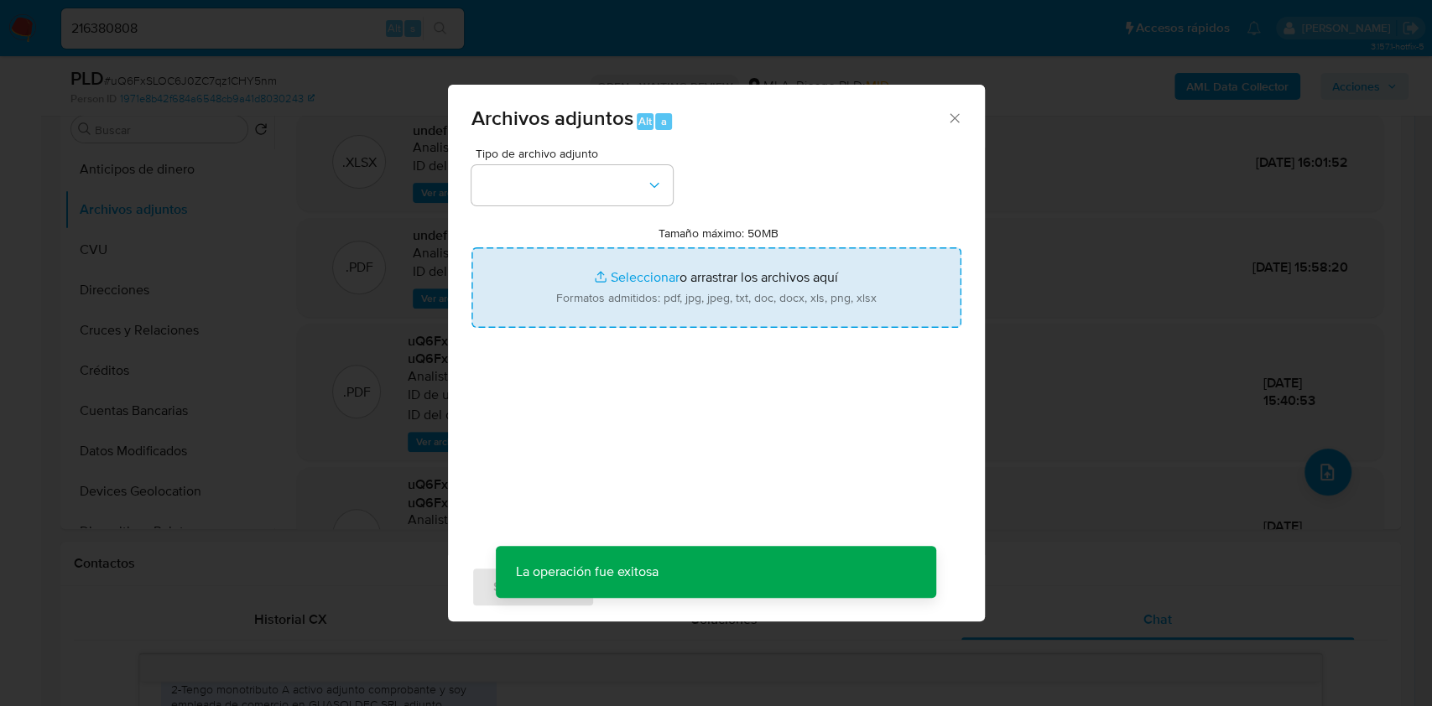
click at [825, 309] on input "Tamaño máximo: 50MB Seleccionar archivos" at bounding box center [716, 287] width 490 height 81
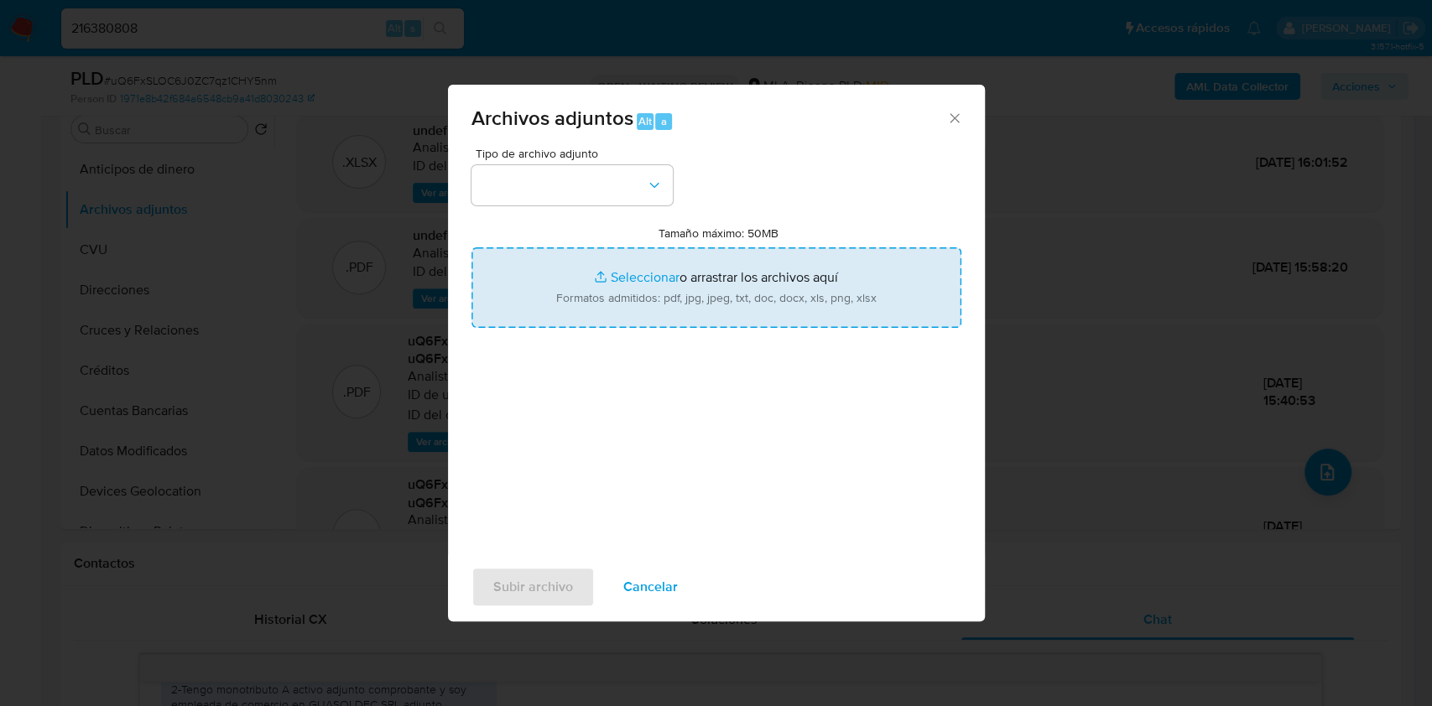
type input "C:\fakepath\Nosis - 216380808 - pareja.pdf"
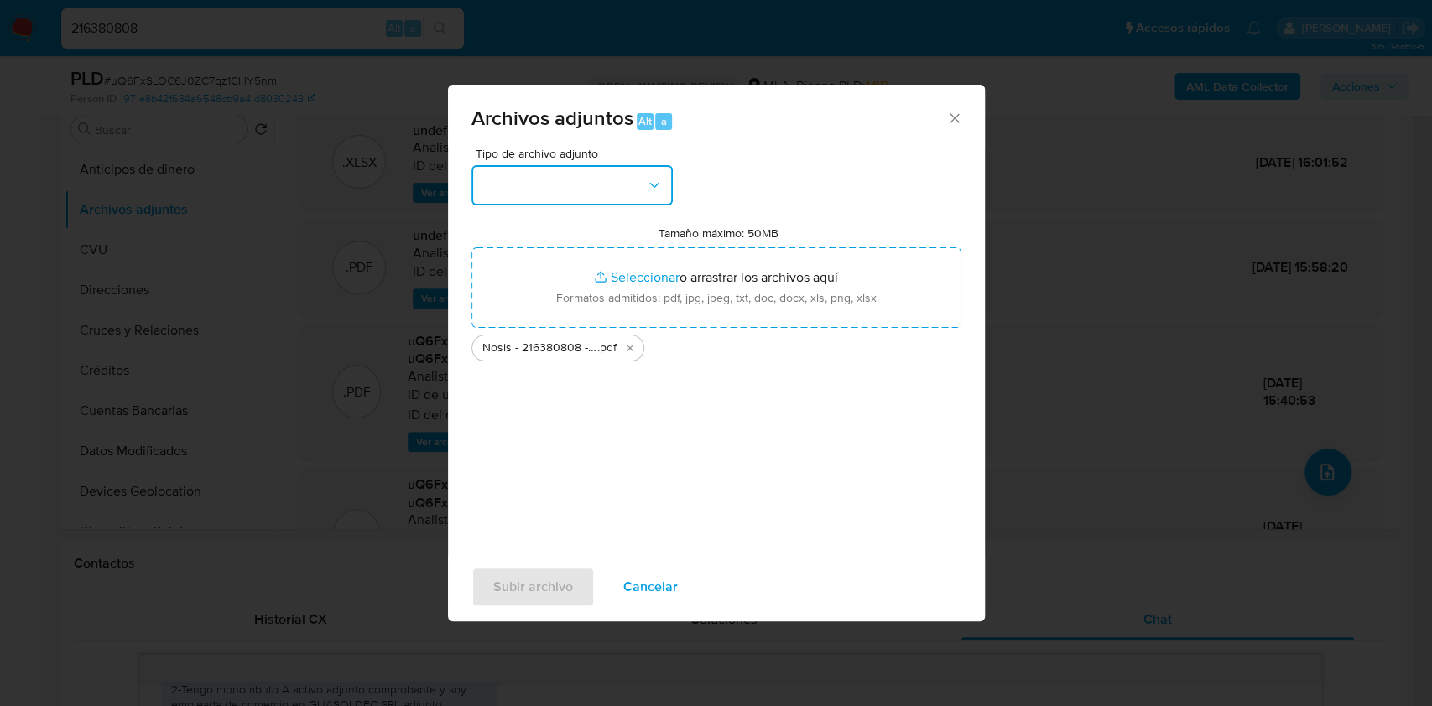
click at [537, 181] on button "button" at bounding box center [571, 185] width 201 height 40
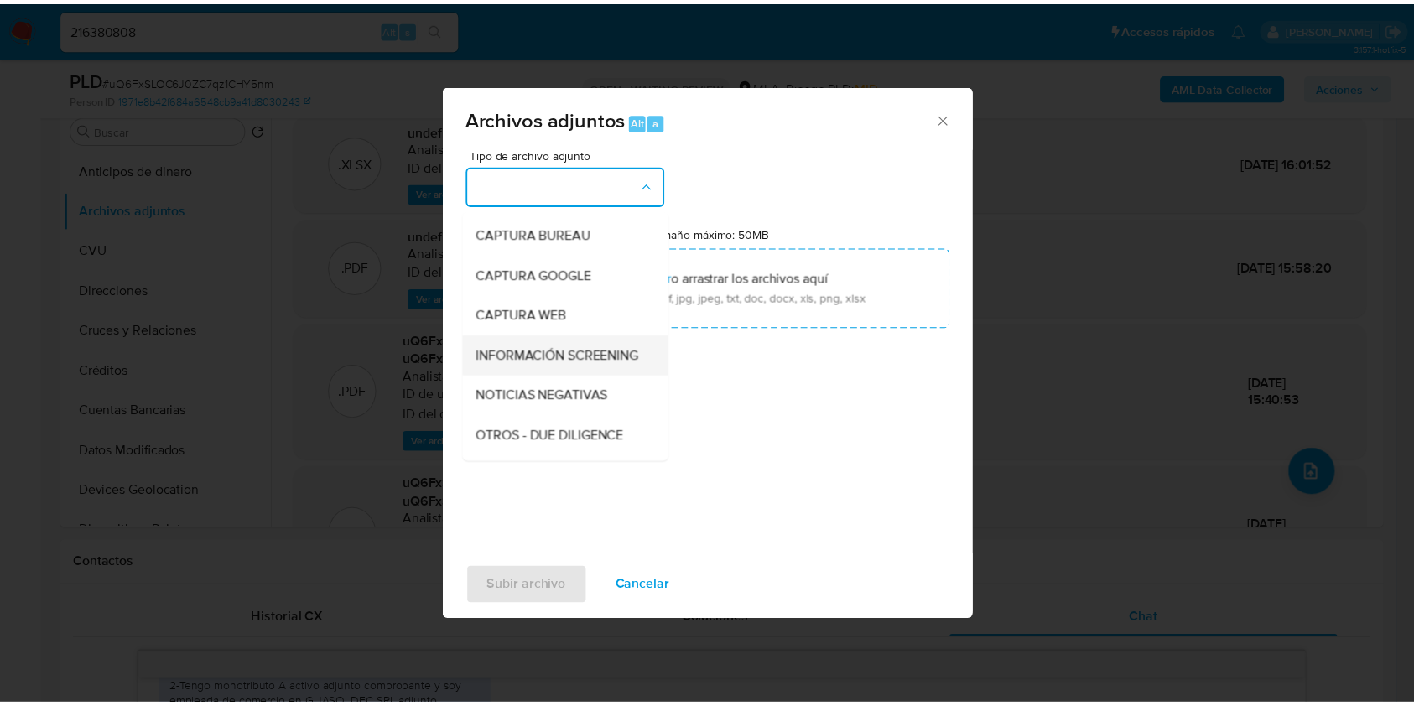
scroll to position [112, 0]
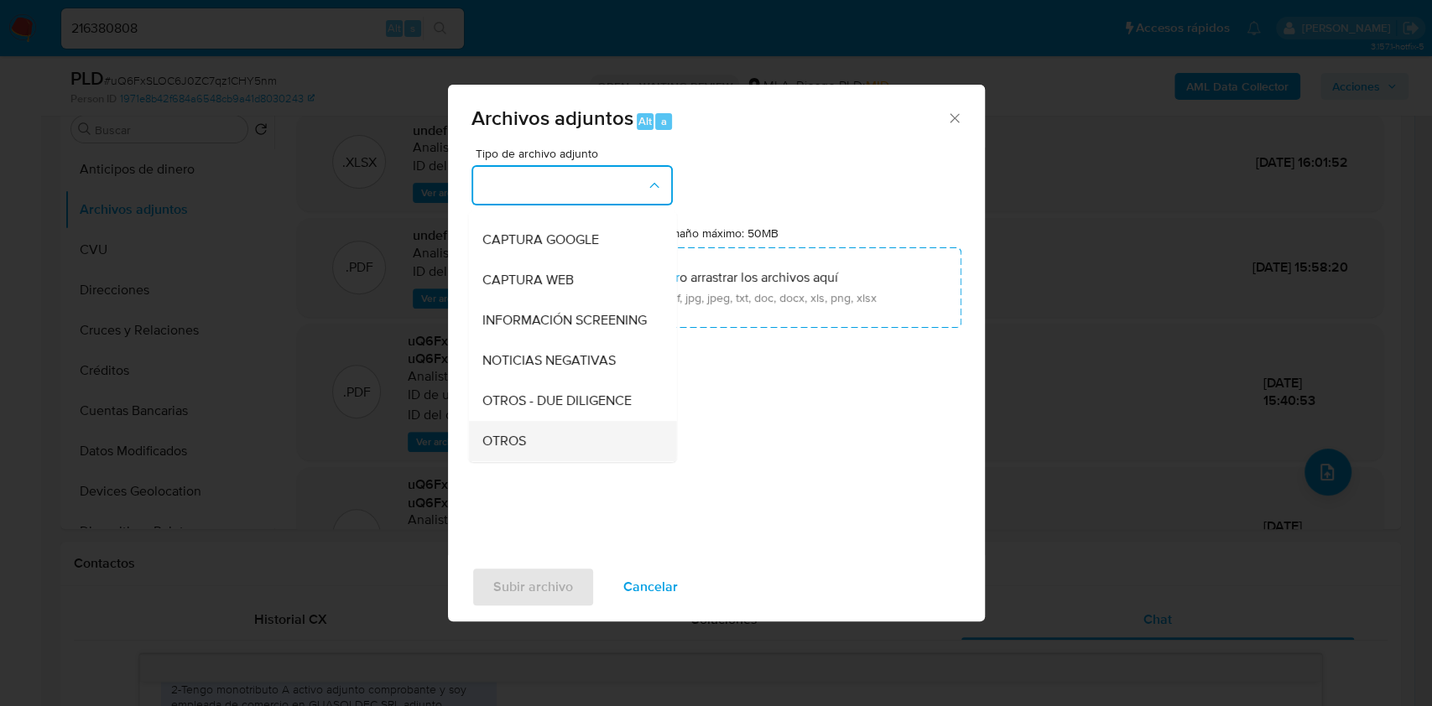
click at [504, 450] on span "OTROS" at bounding box center [503, 441] width 44 height 17
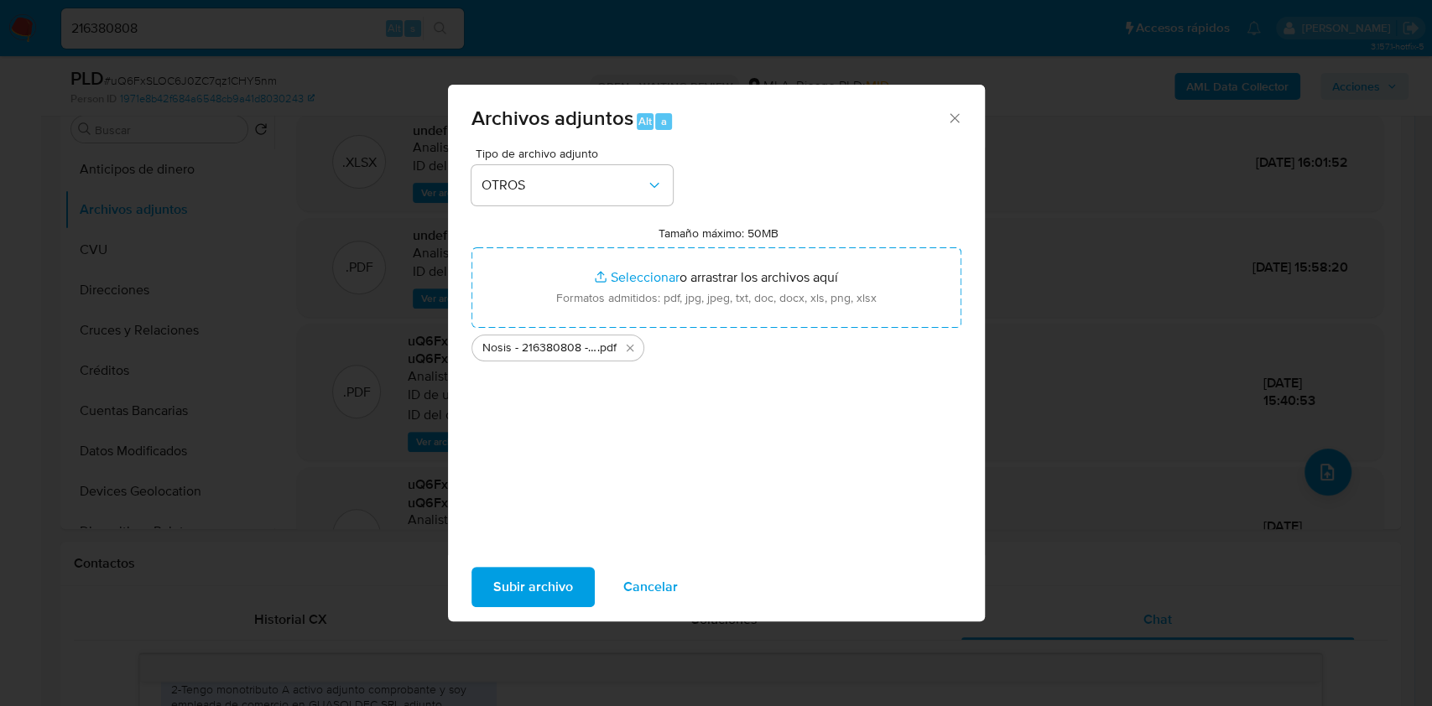
click at [503, 599] on span "Subir archivo" at bounding box center [533, 587] width 80 height 37
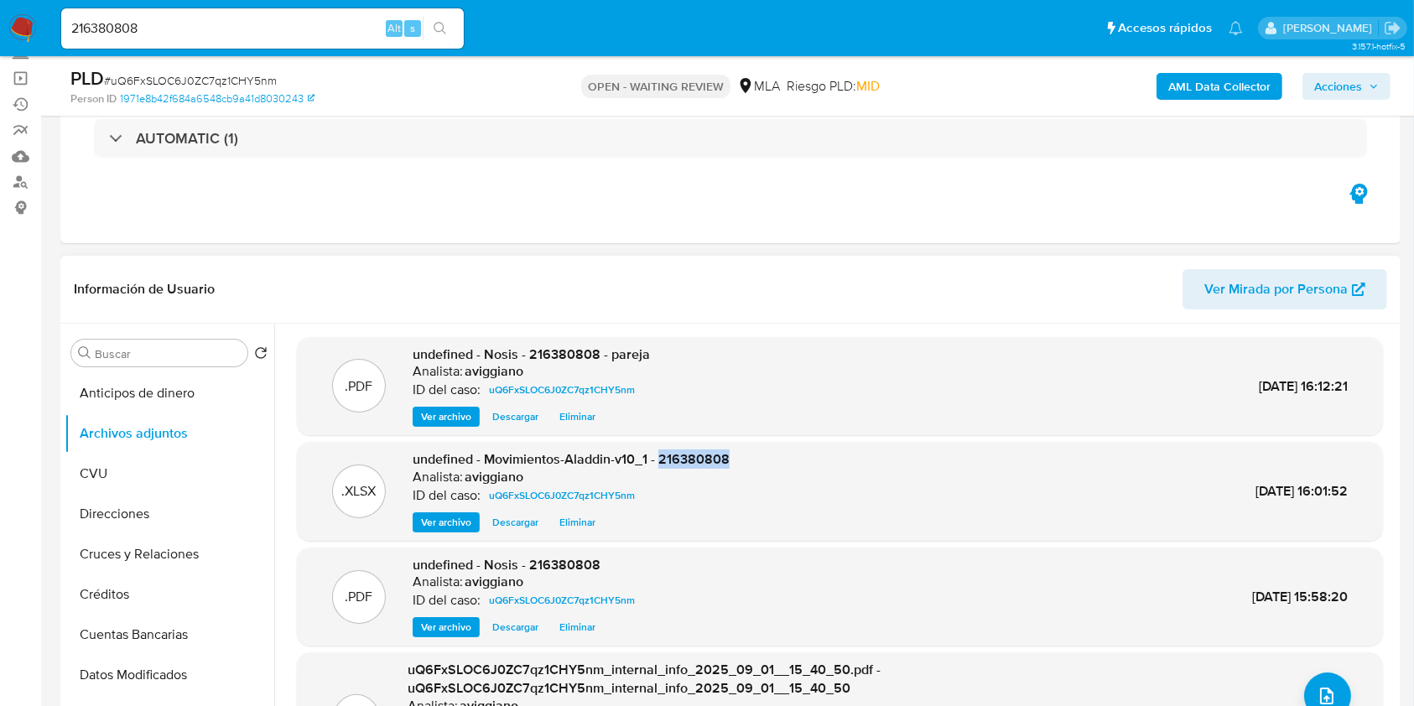
copy span "216380808"
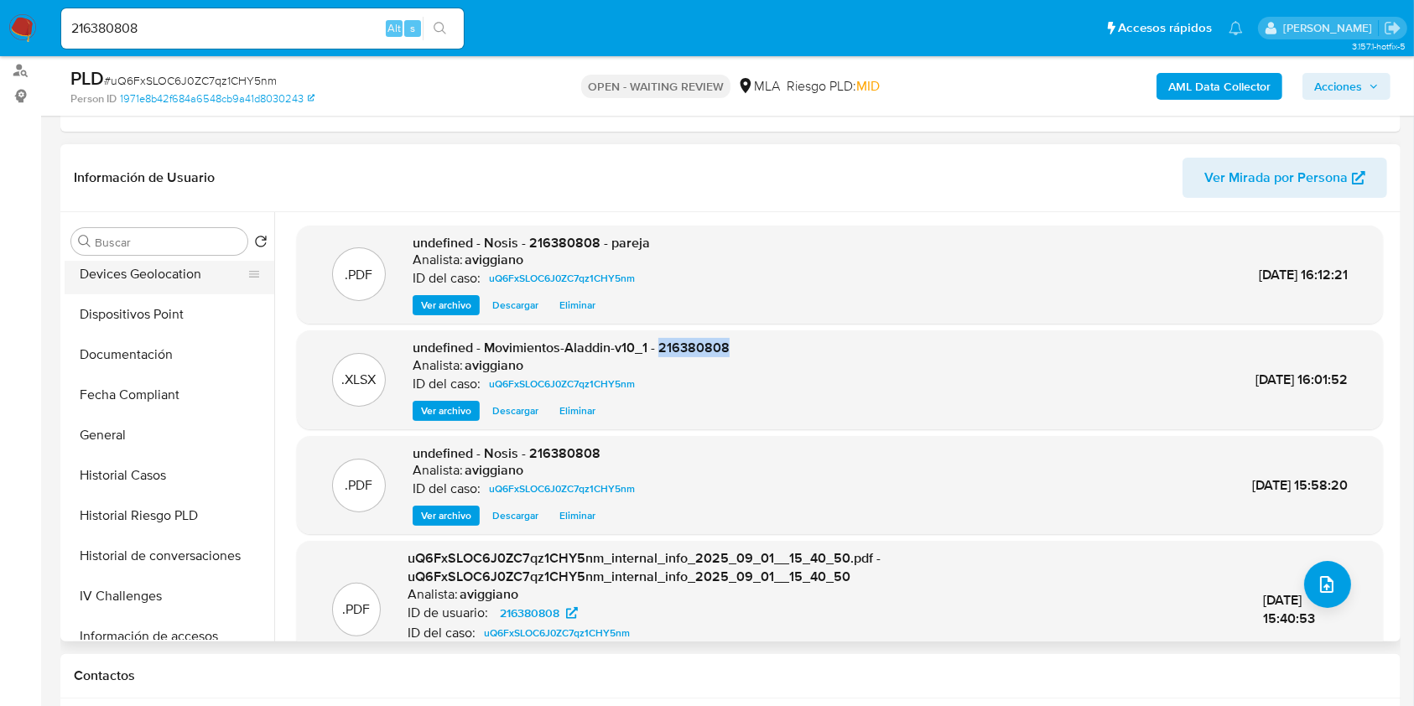
scroll to position [447, 0]
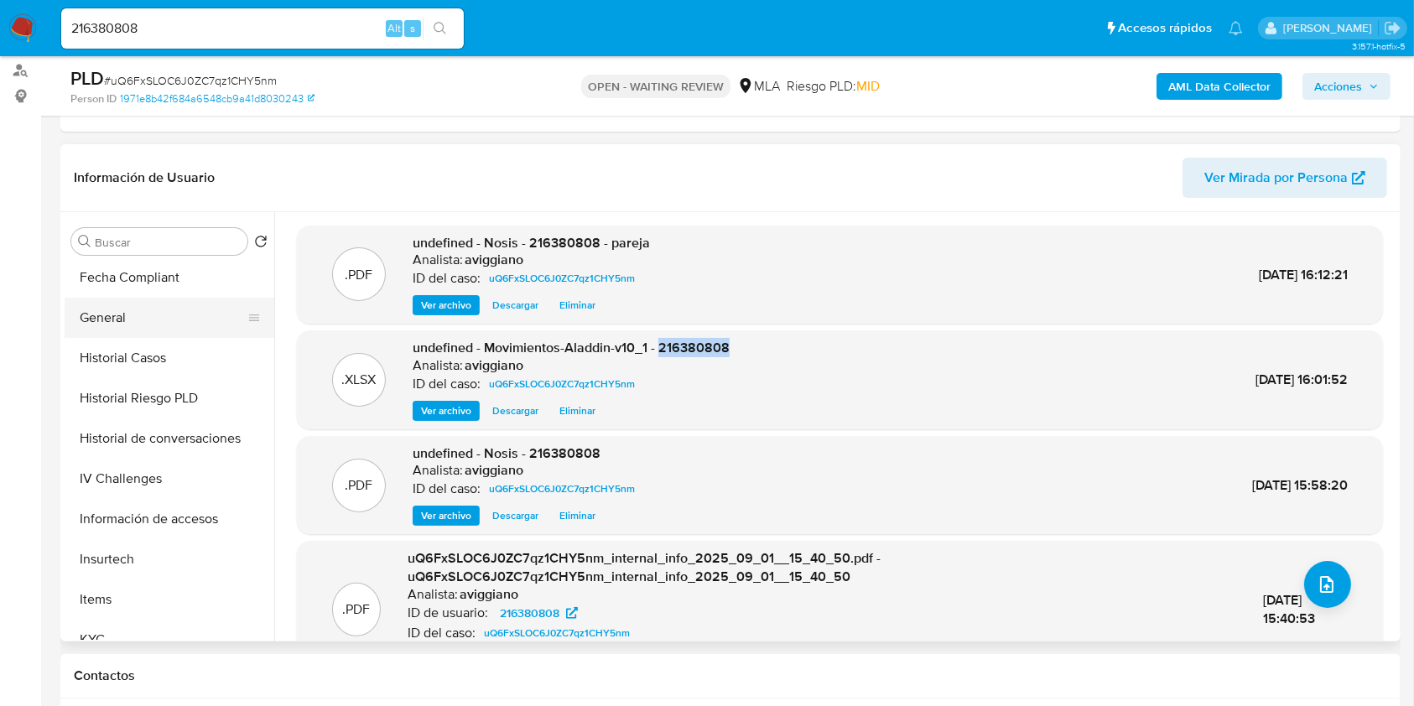
click at [139, 329] on button "General" at bounding box center [163, 318] width 196 height 40
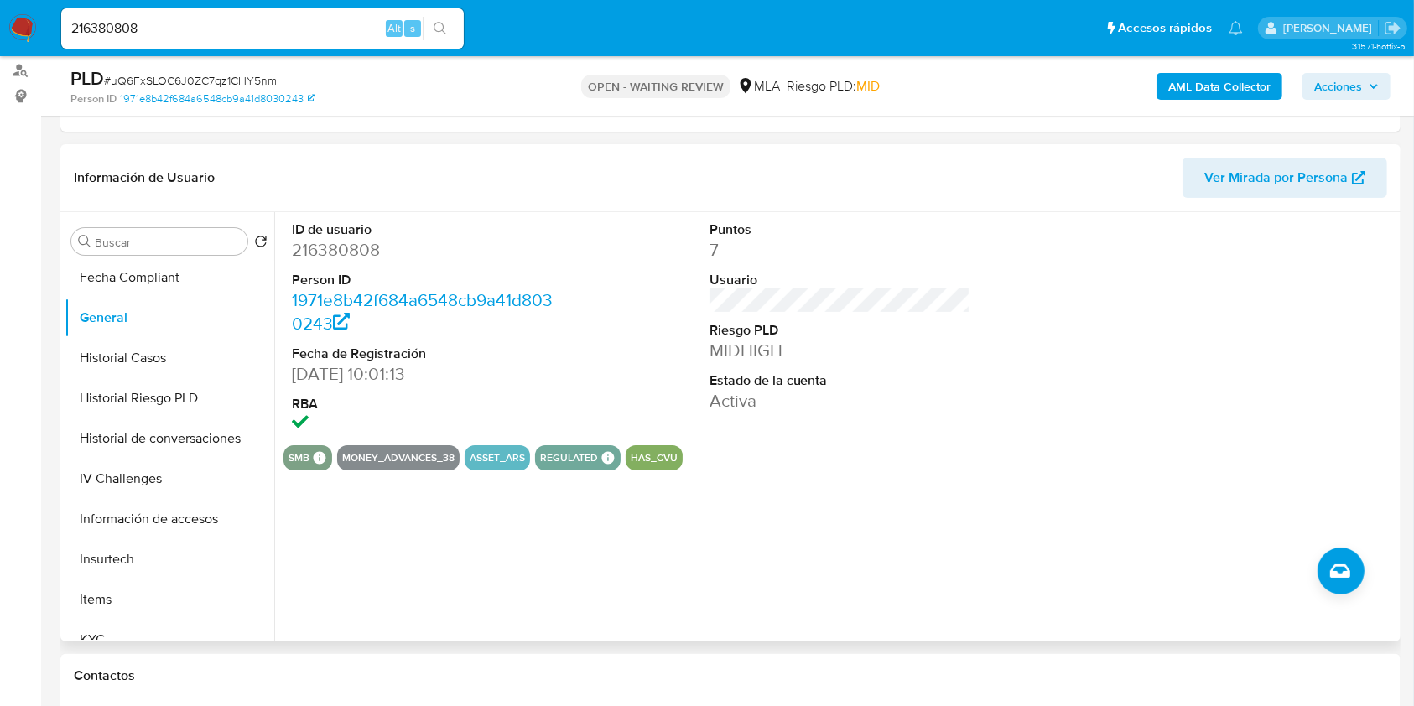
click at [336, 245] on dd "216380808" at bounding box center [423, 249] width 262 height 23
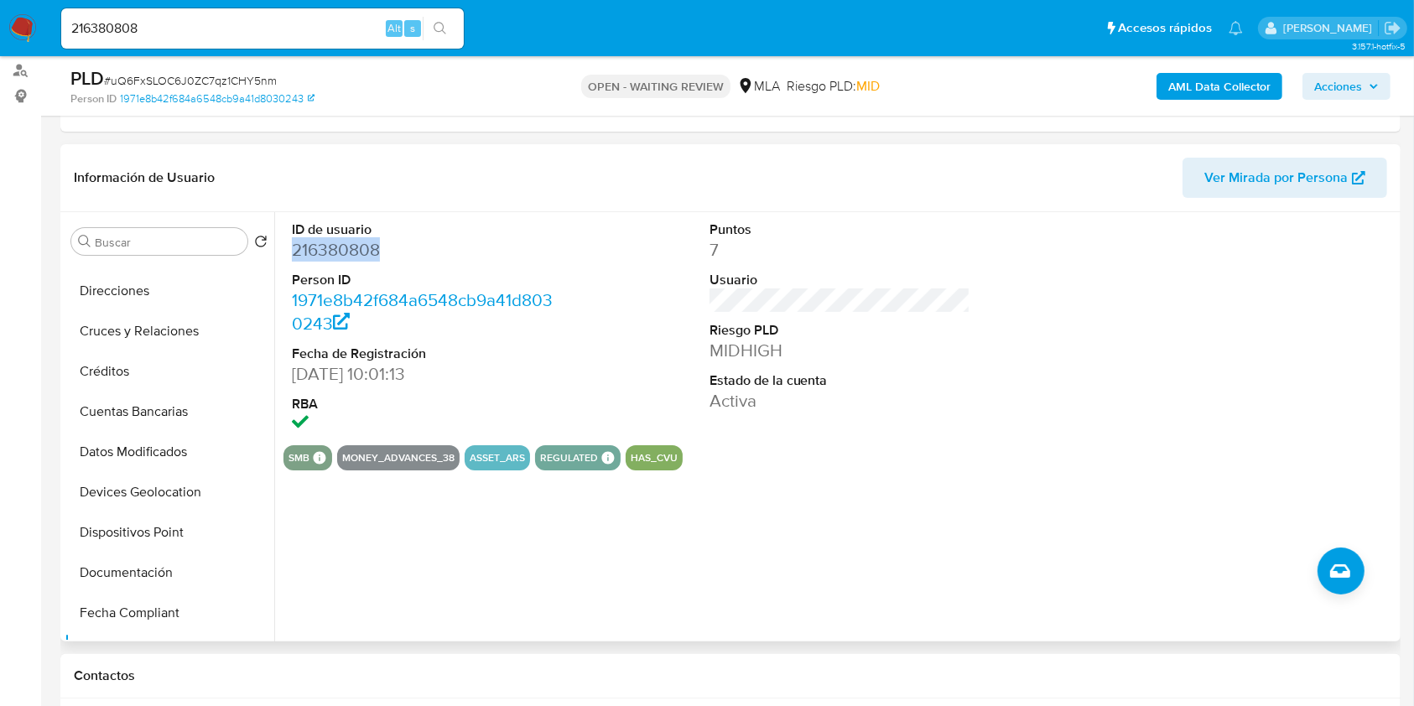
scroll to position [0, 0]
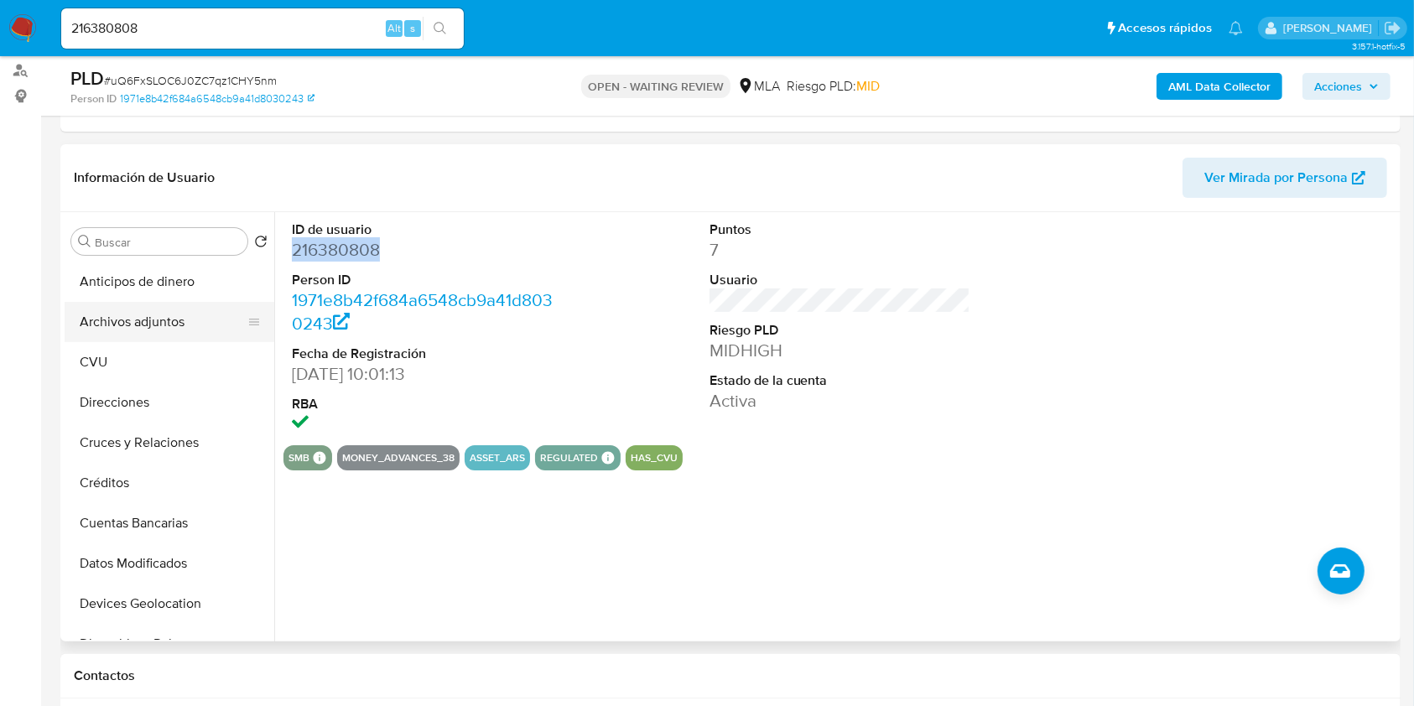
click at [171, 313] on button "Archivos adjuntos" at bounding box center [163, 322] width 196 height 40
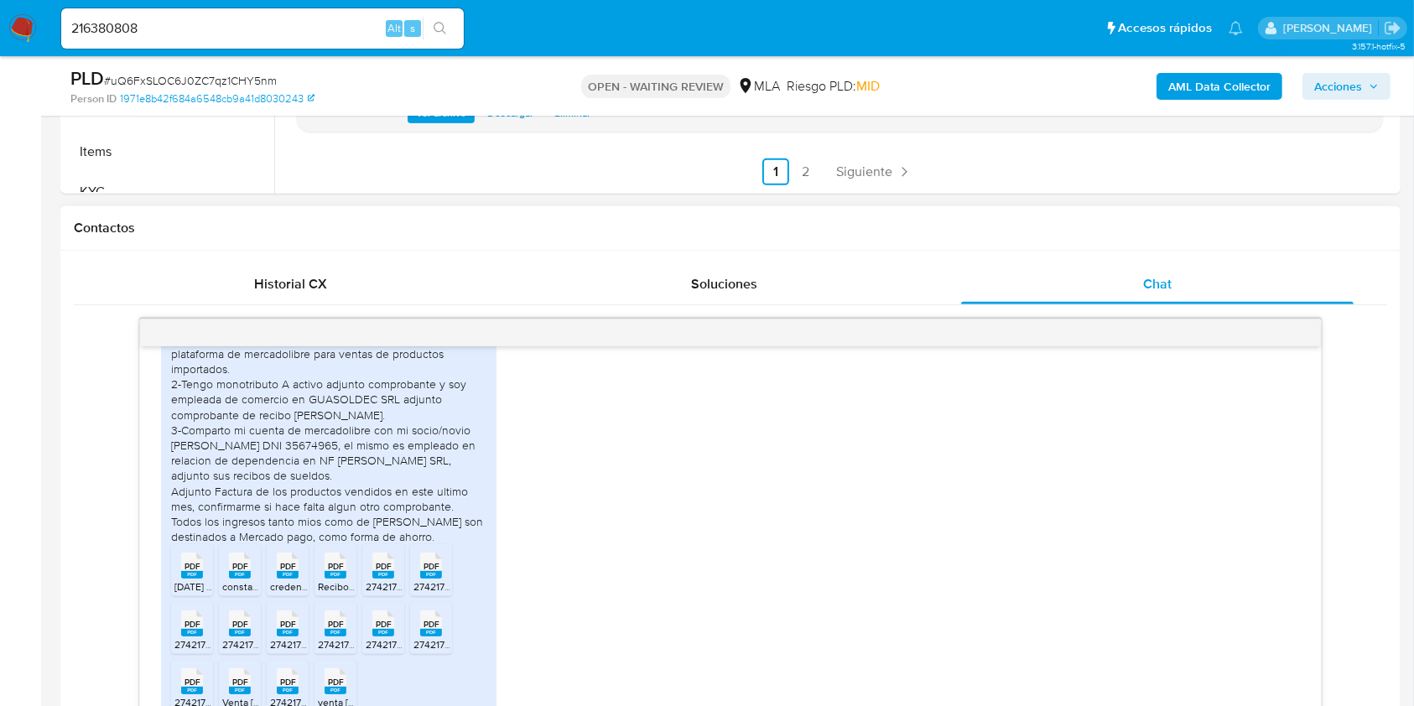
scroll to position [921, 0]
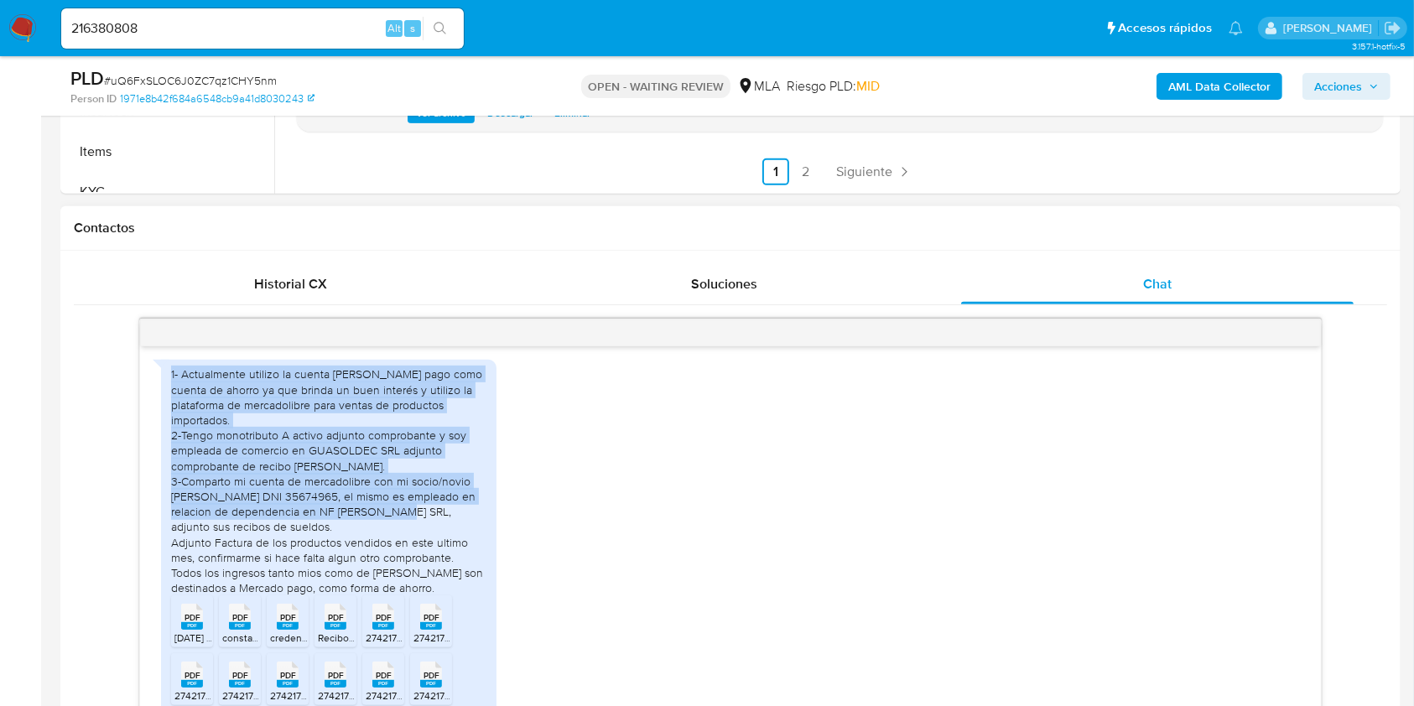
drag, startPoint x: 167, startPoint y: 404, endPoint x: 480, endPoint y: 544, distance: 342.8
click at [480, 544] on div "1- Actualmente utilizo la cuenta de mercado pago como cuenta de ahorro ya que b…" at bounding box center [329, 568] width 336 height 416
click at [617, 298] on div "Soluciones" at bounding box center [724, 284] width 393 height 40
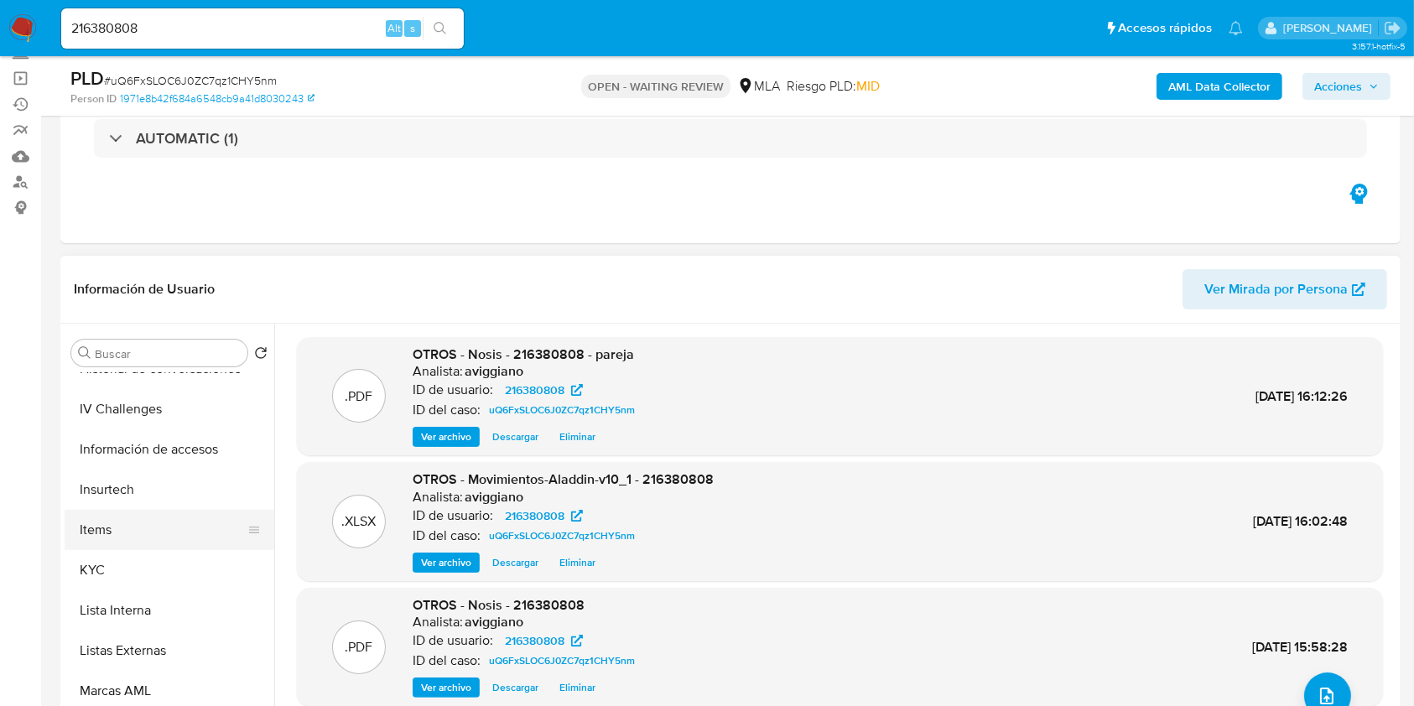
scroll to position [789, 0]
click at [123, 407] on button "KYC" at bounding box center [163, 409] width 196 height 40
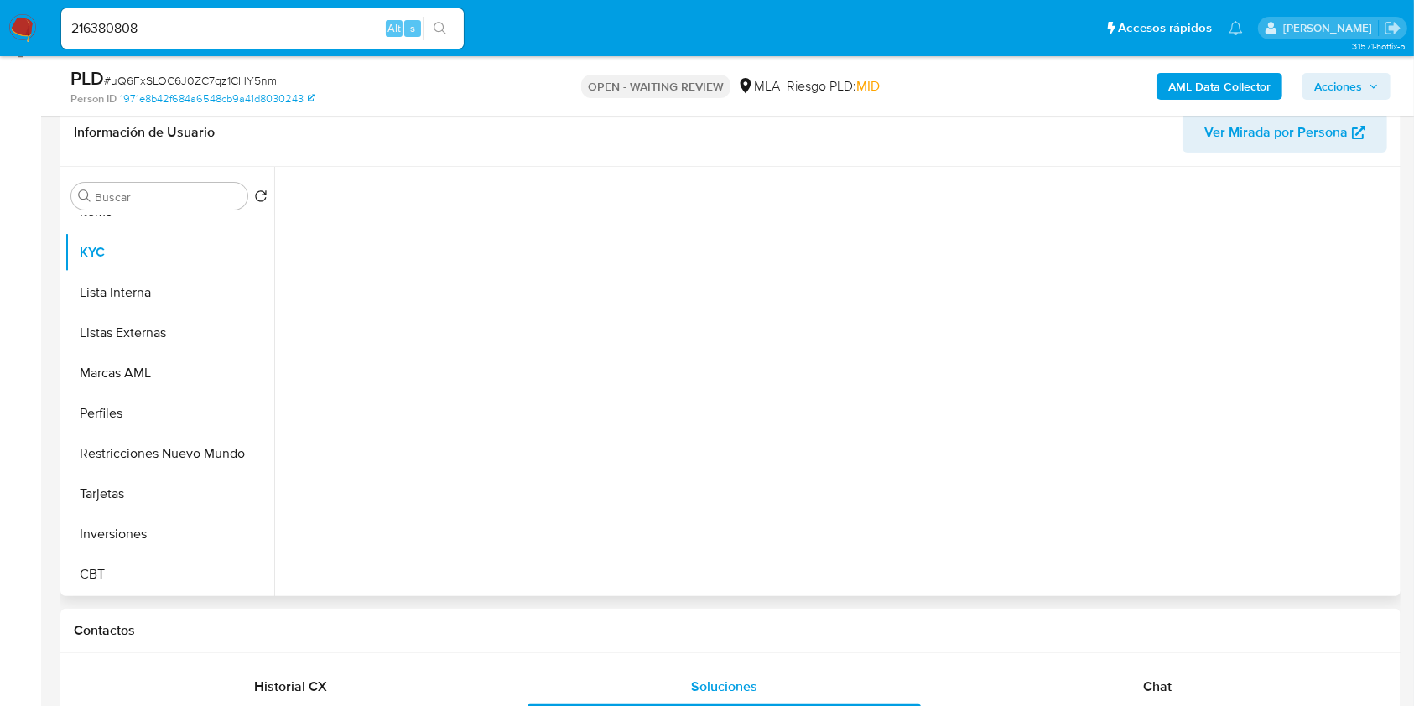
scroll to position [336, 0]
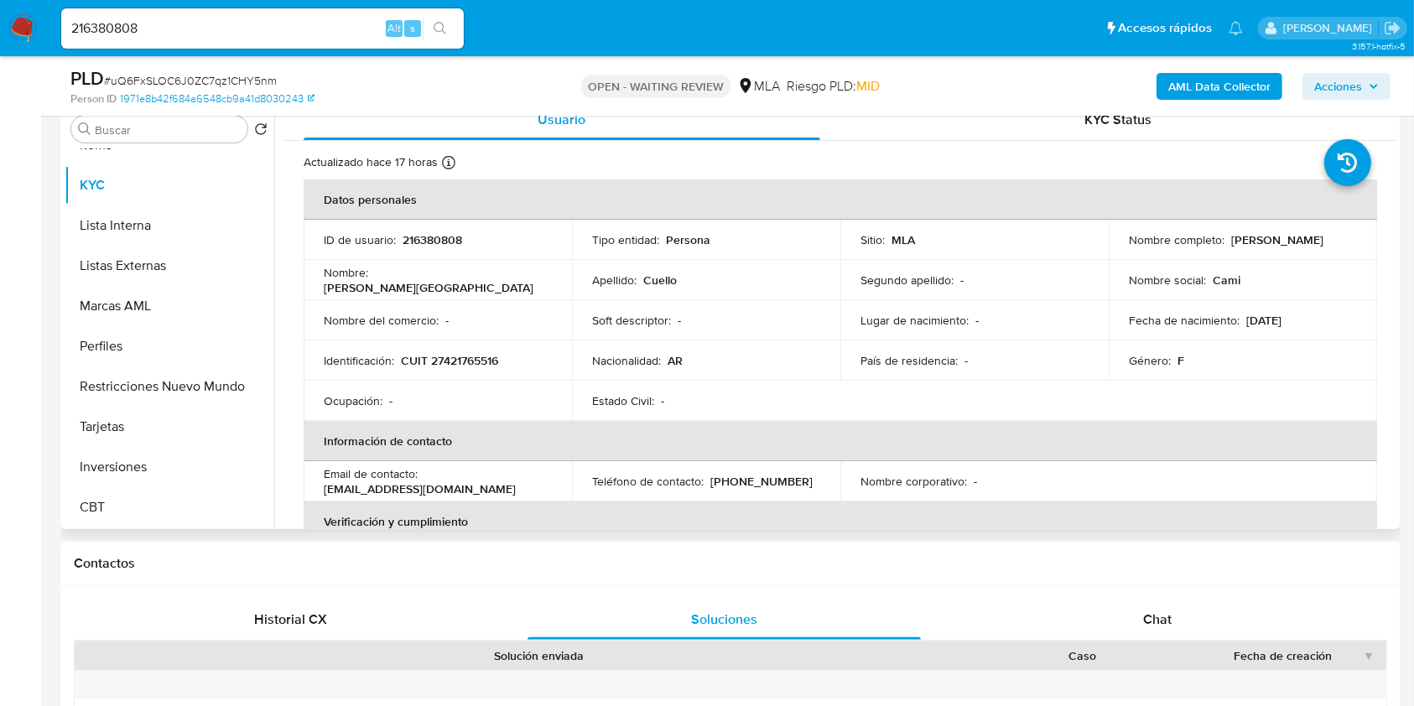
click at [431, 360] on p "CUIT 27421765516" at bounding box center [449, 360] width 97 height 15
click at [433, 360] on p "CUIT 27421765516" at bounding box center [449, 360] width 97 height 15
click at [491, 331] on td "Nombre del comercio : -" at bounding box center [438, 320] width 268 height 40
drag, startPoint x: 443, startPoint y: 358, endPoint x: 495, endPoint y: 368, distance: 53.0
click at [495, 368] on p "CUIT 27421765516" at bounding box center [449, 360] width 97 height 15
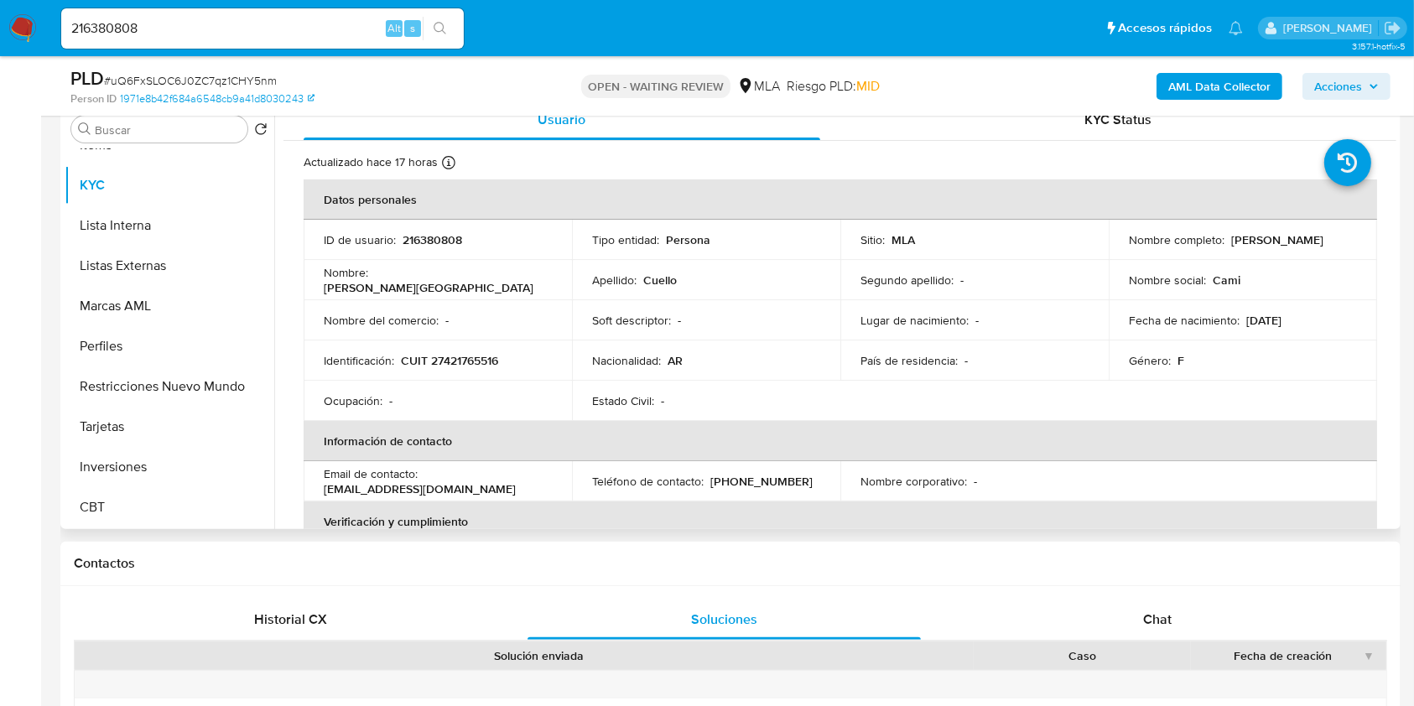
click at [439, 353] on p "CUIT 27421765516" at bounding box center [449, 360] width 97 height 15
drag, startPoint x: 1125, startPoint y: 252, endPoint x: 1261, endPoint y: 243, distance: 136.1
click at [1261, 243] on div "Nombre completo : Camila Florencia Cuello" at bounding box center [1243, 239] width 228 height 15
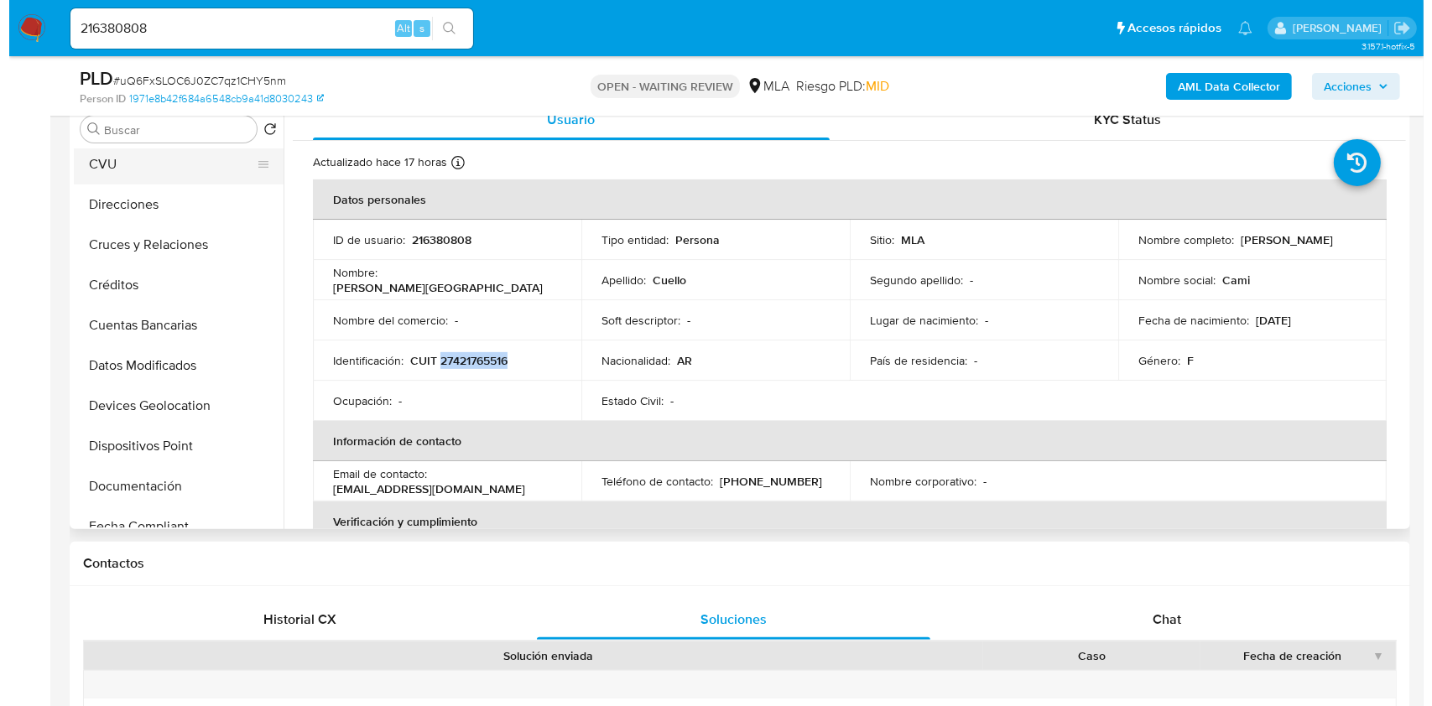
scroll to position [0, 0]
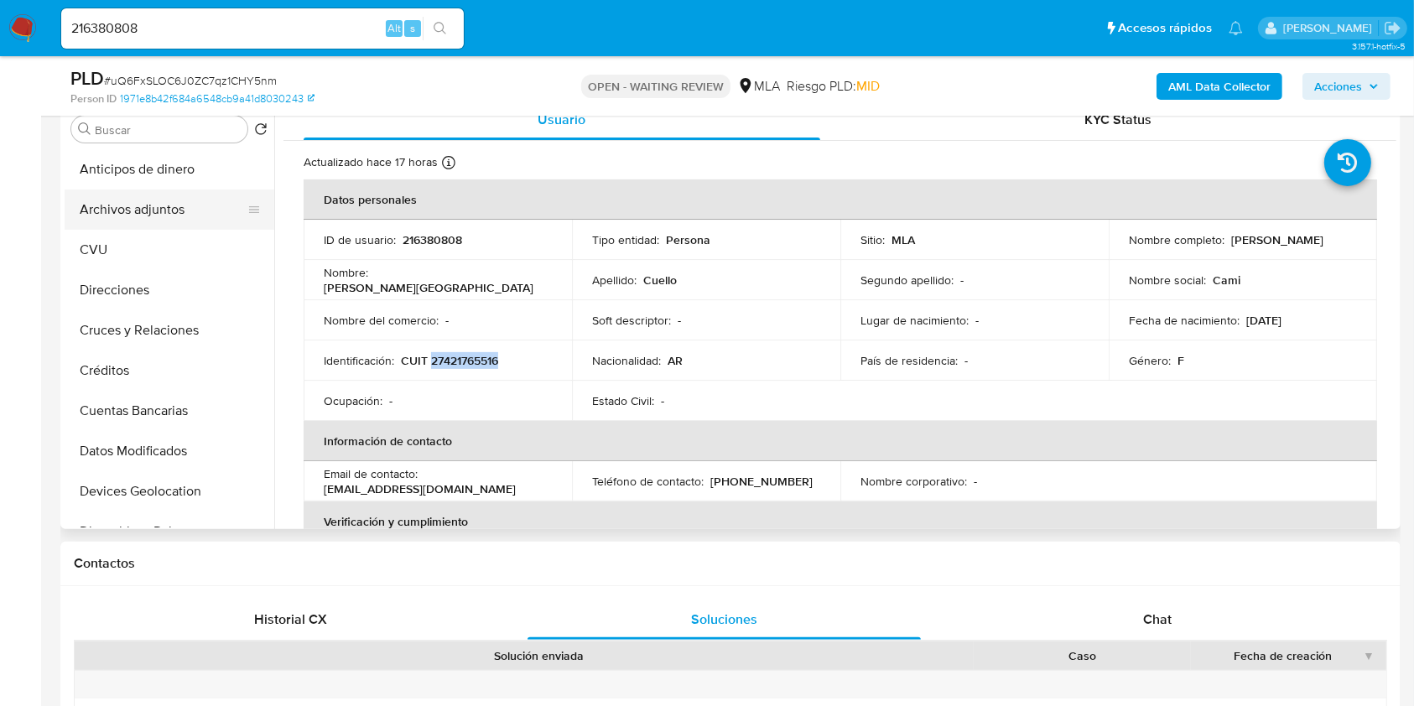
click at [138, 209] on button "Archivos adjuntos" at bounding box center [163, 210] width 196 height 40
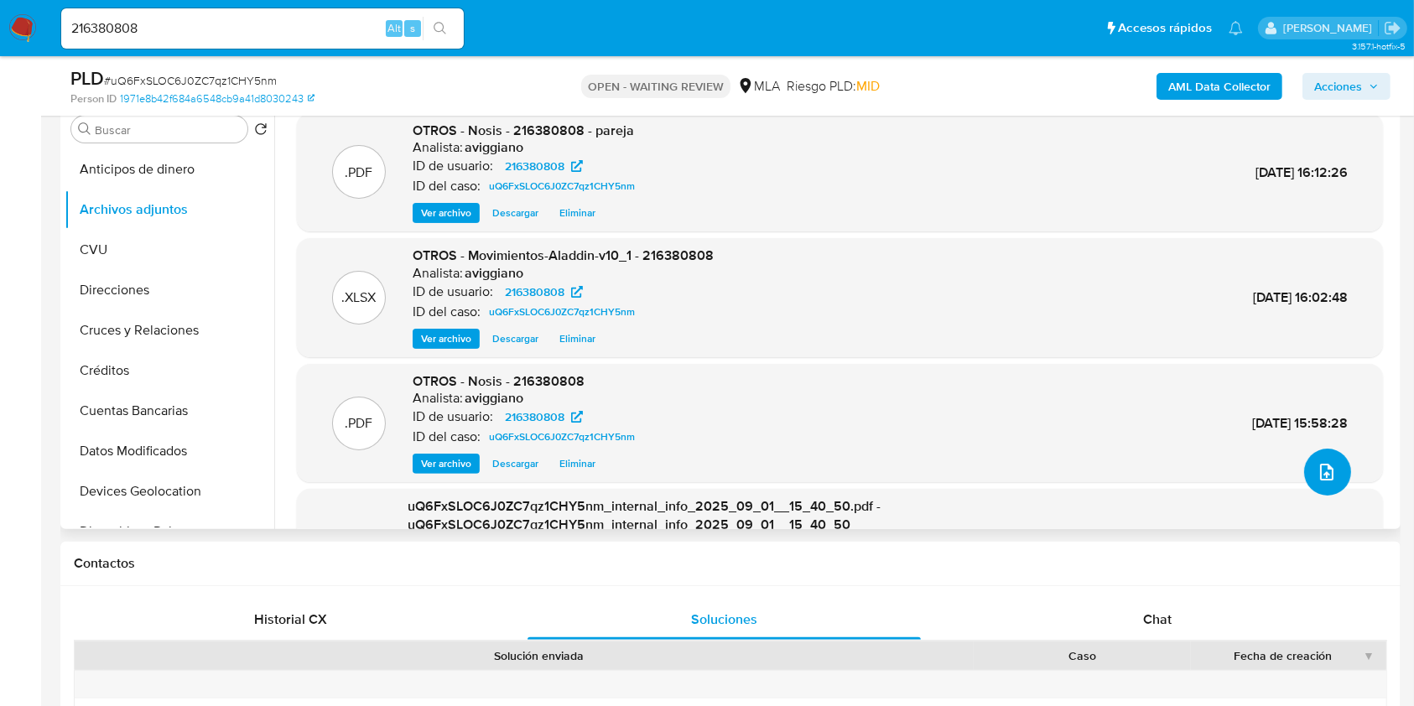
click at [1317, 470] on icon "upload-file" at bounding box center [1327, 472] width 20 height 20
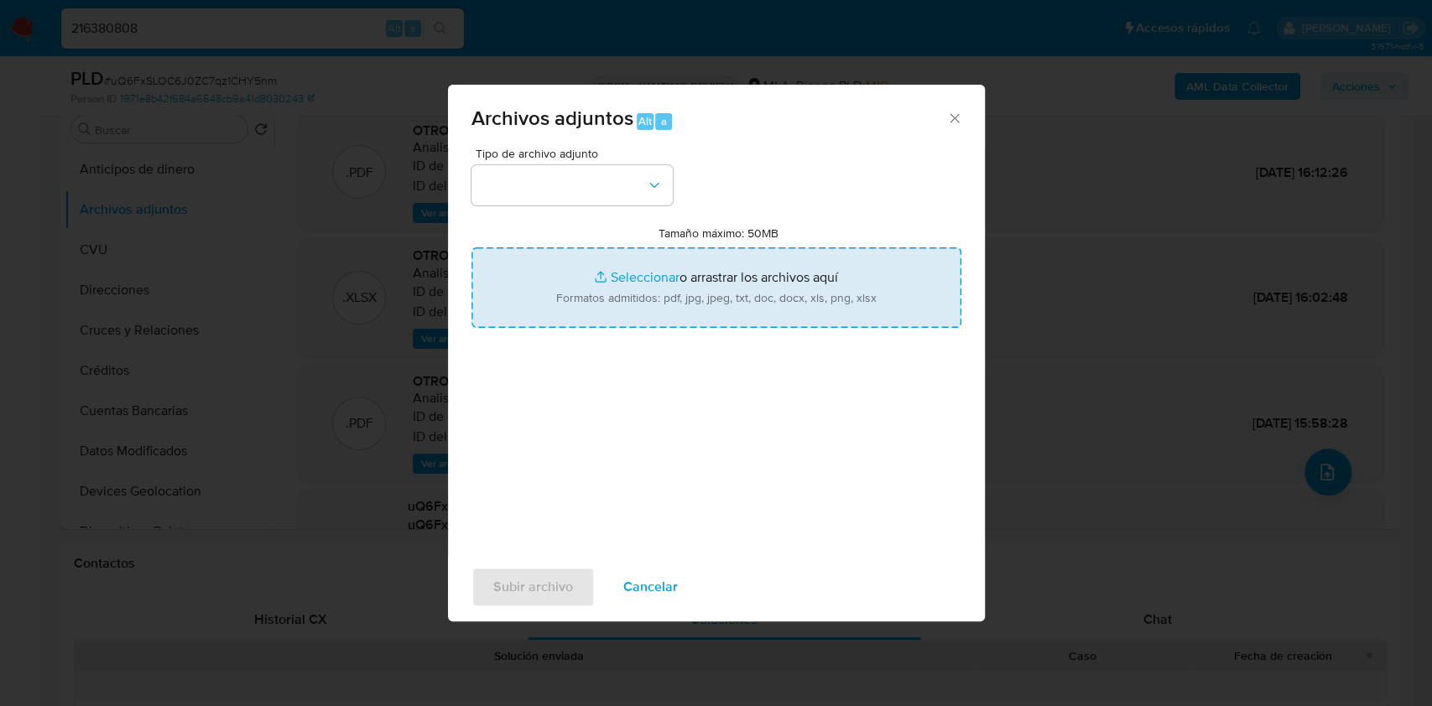
click at [654, 275] on input "Tamaño máximo: 50MB Seleccionar archivos" at bounding box center [716, 287] width 490 height 81
type input "C:\fakepath\Caselog uQ6FxSLOC6J0ZC7qz1CHY5nm_2025_09_01_15_17_11.docx"
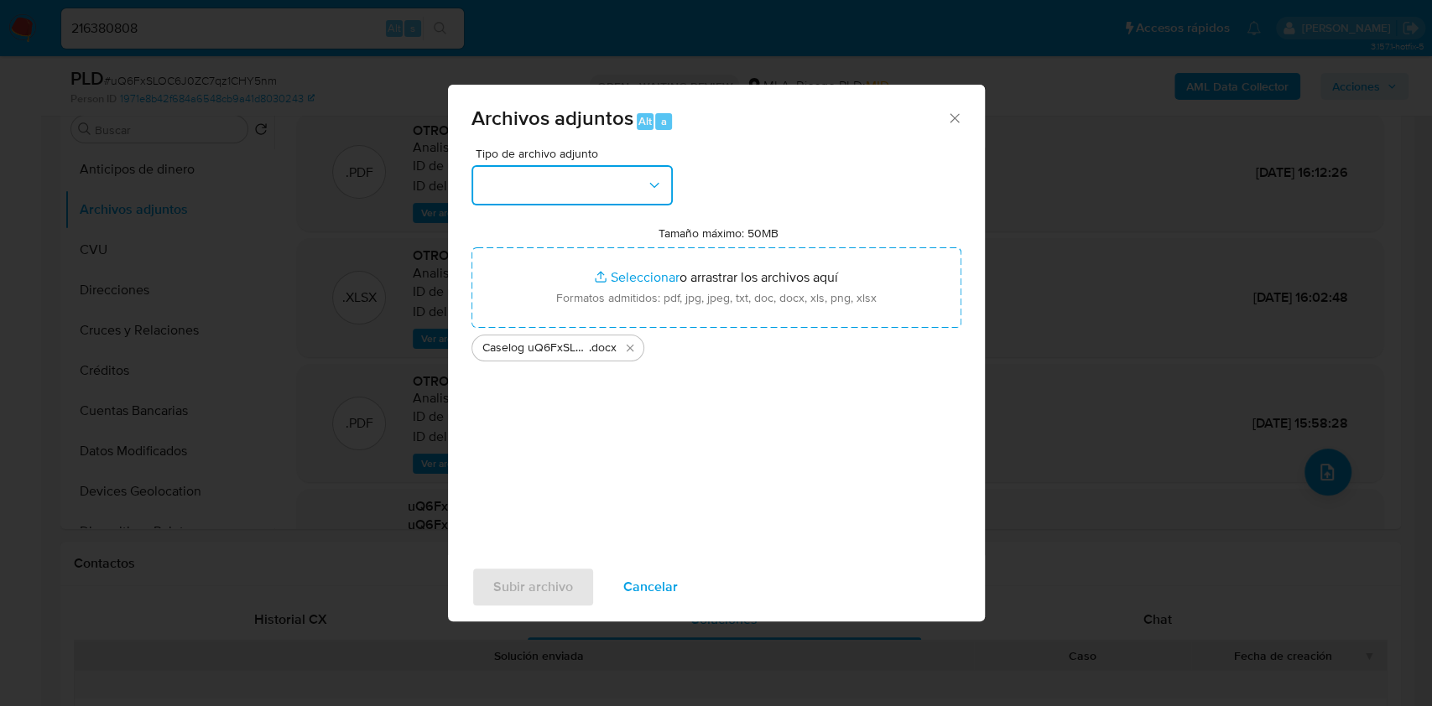
click at [596, 180] on button "button" at bounding box center [571, 185] width 201 height 40
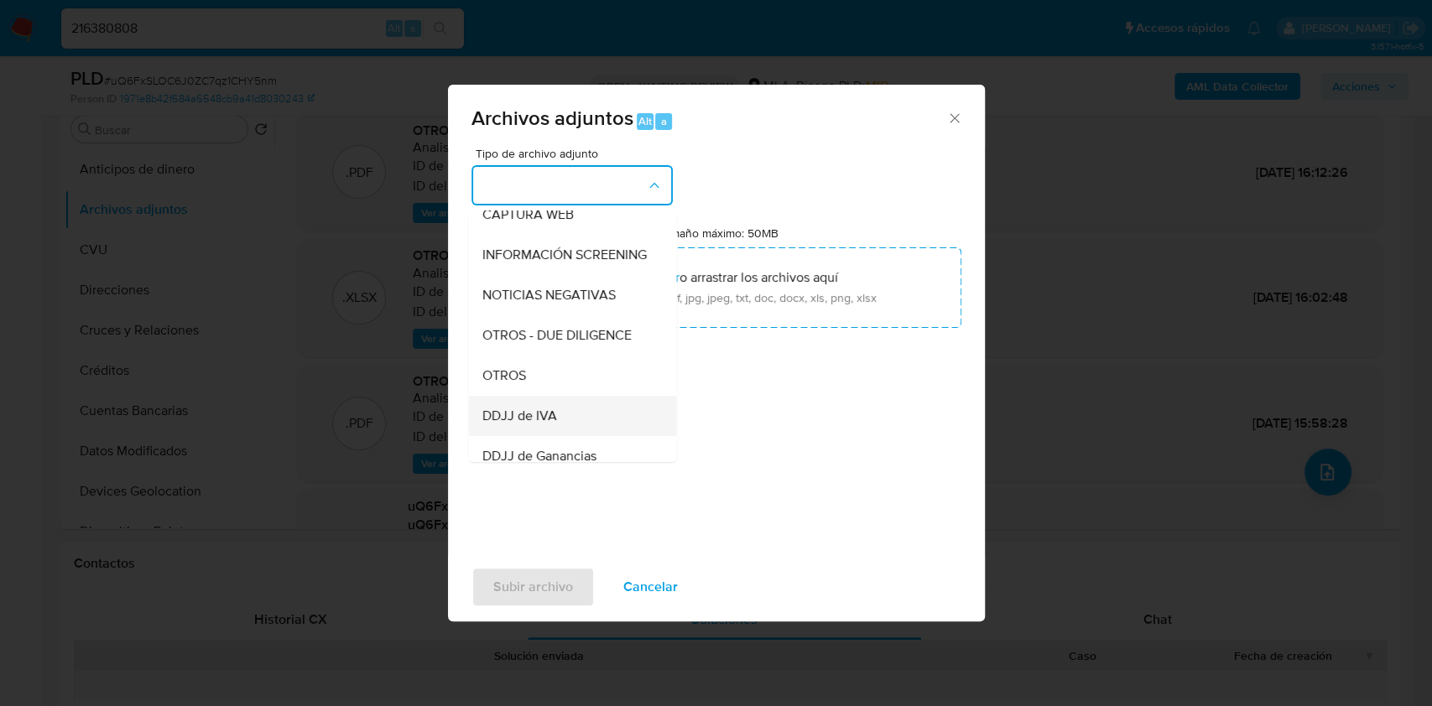
scroll to position [223, 0]
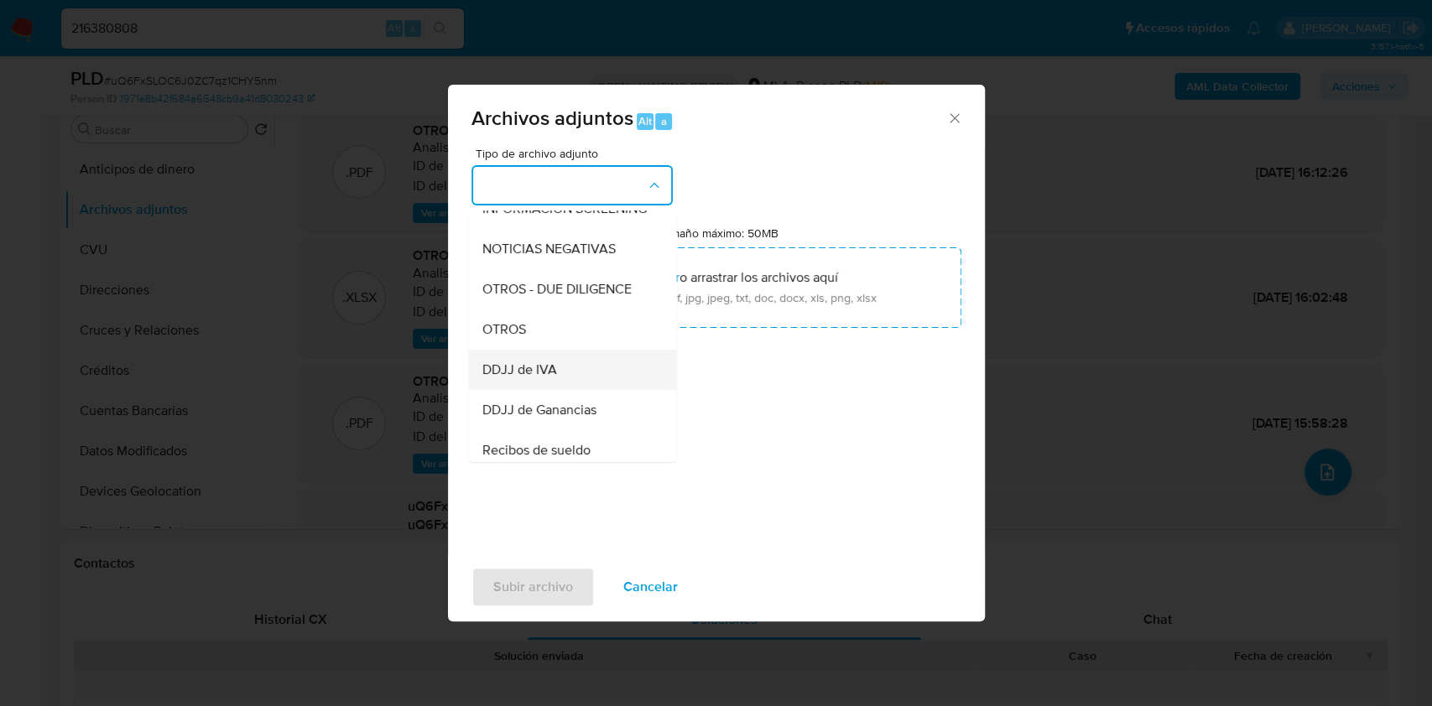
click at [544, 366] on div "DDJJ de IVA" at bounding box center [566, 370] width 171 height 40
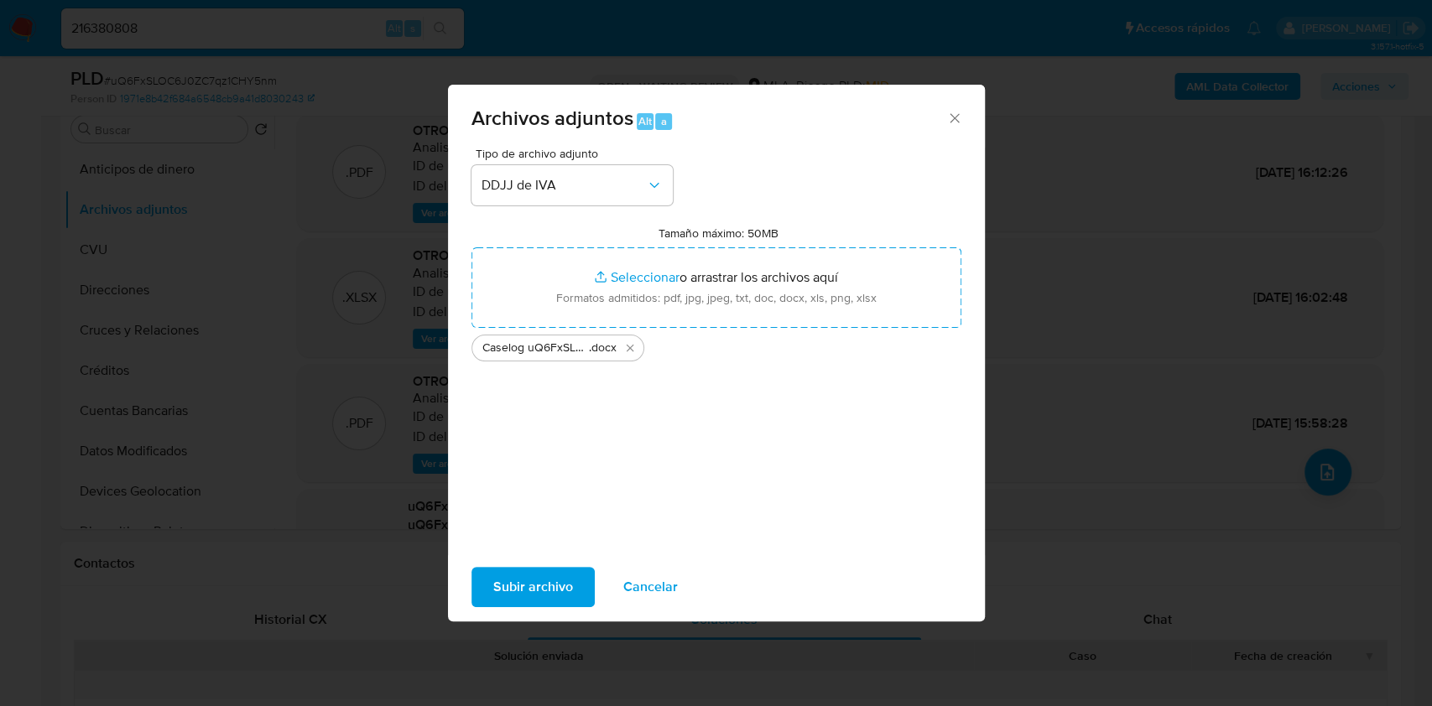
click at [536, 212] on div "Tipo de archivo adjunto DDJJ de IVA Tamaño máximo: 50MB Seleccionar archivos Se…" at bounding box center [716, 346] width 490 height 396
click at [535, 200] on button "DDJJ de IVA" at bounding box center [571, 185] width 201 height 40
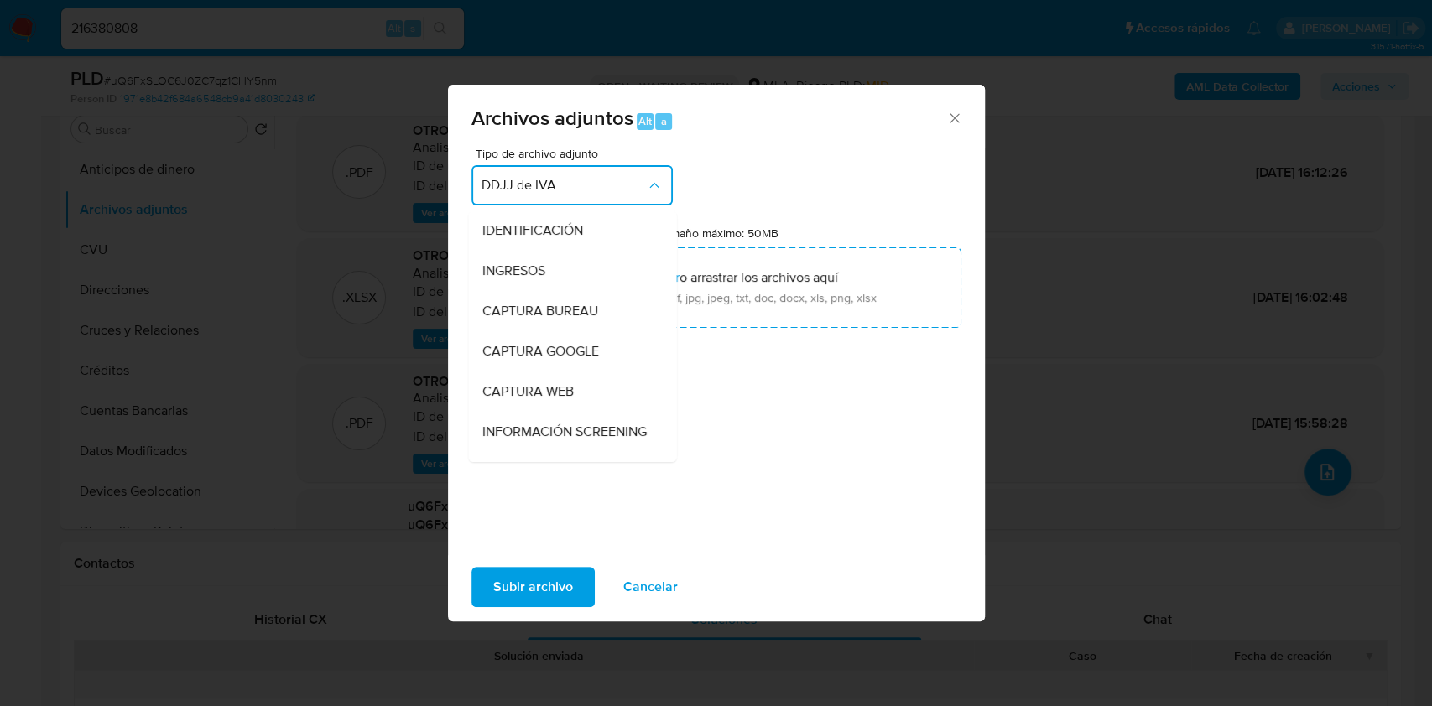
scroll to position [273, 0]
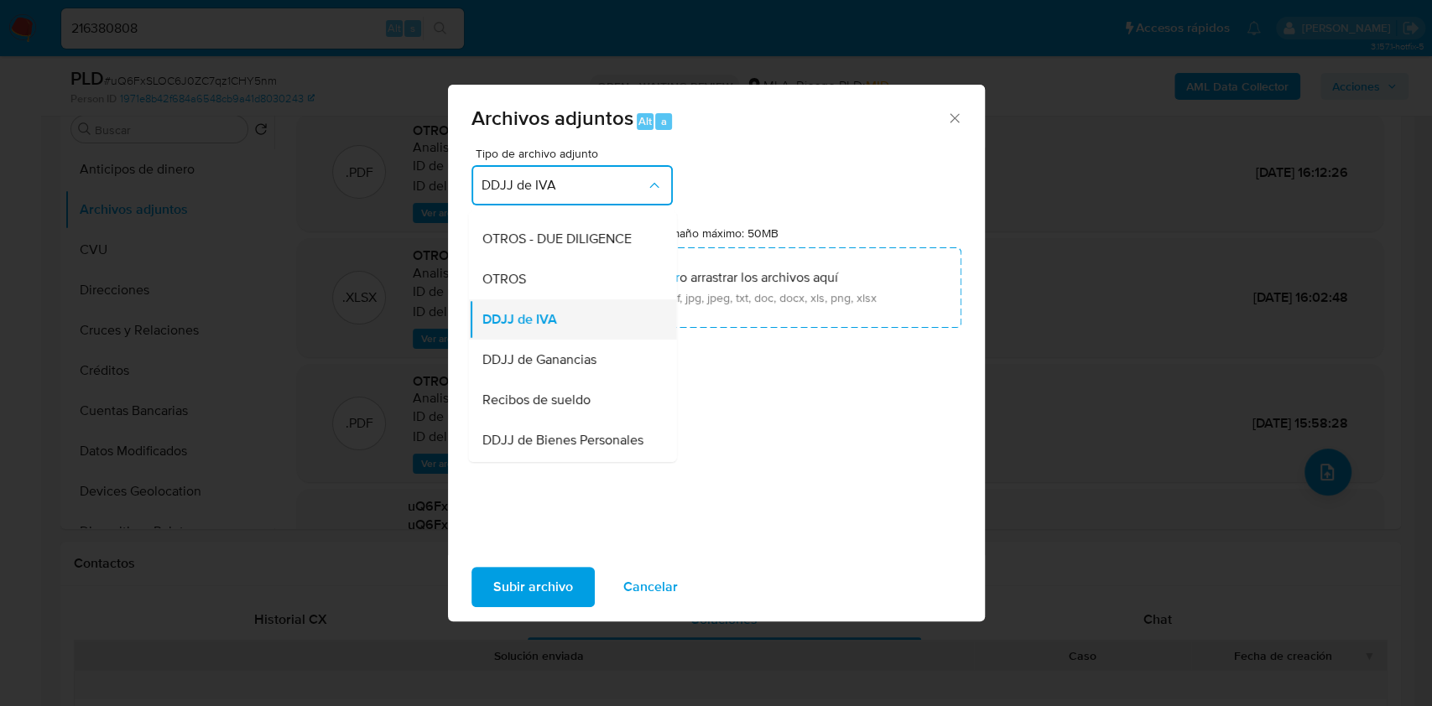
click at [502, 317] on div "DDJJ de IVA" at bounding box center [566, 319] width 171 height 40
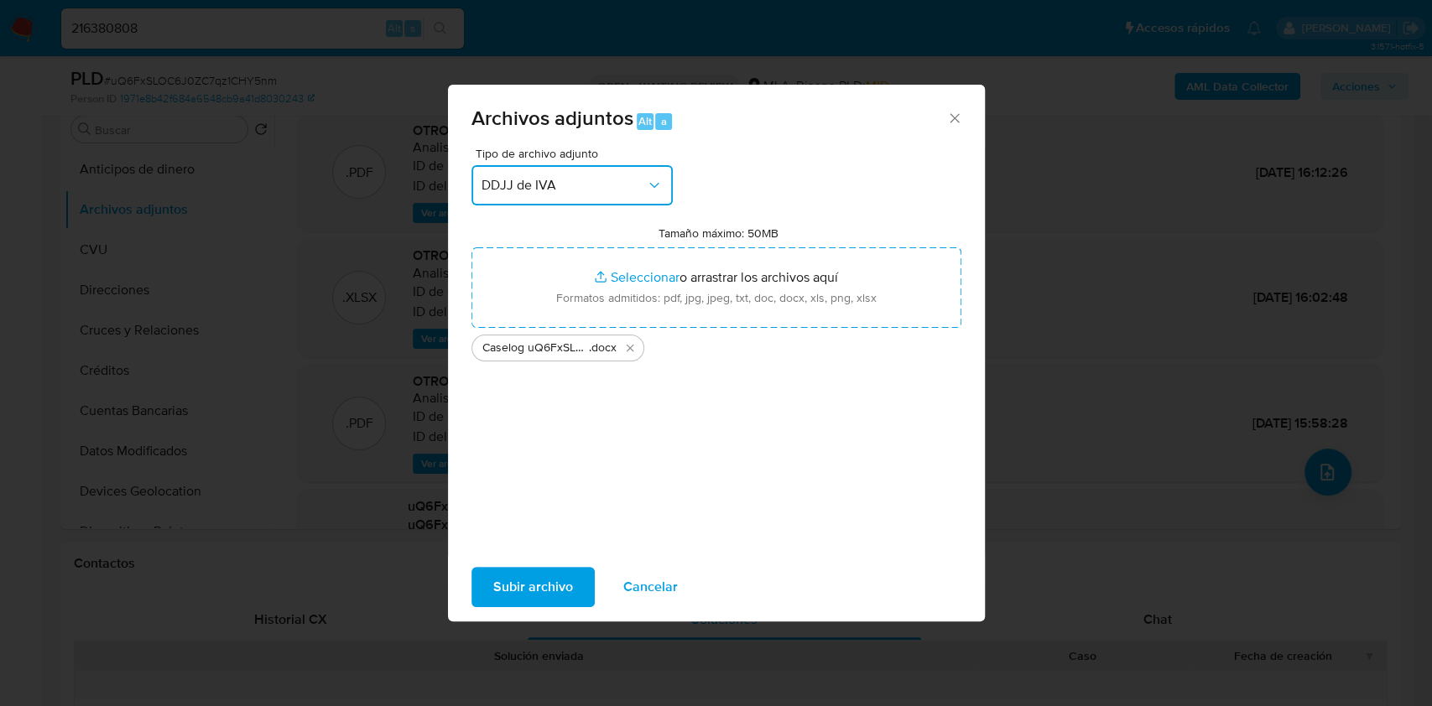
click at [530, 191] on span "DDJJ de IVA" at bounding box center [563, 185] width 164 height 17
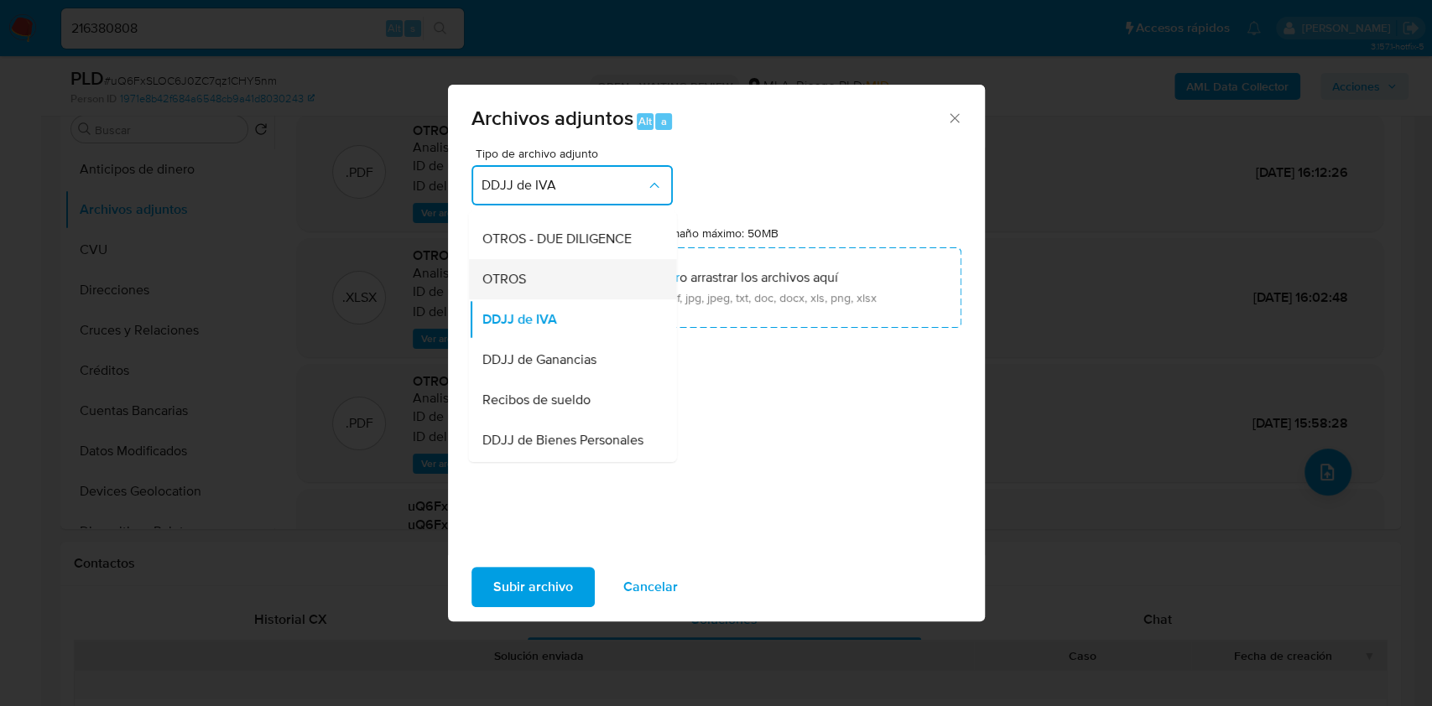
click at [495, 299] on div "OTROS" at bounding box center [566, 279] width 171 height 40
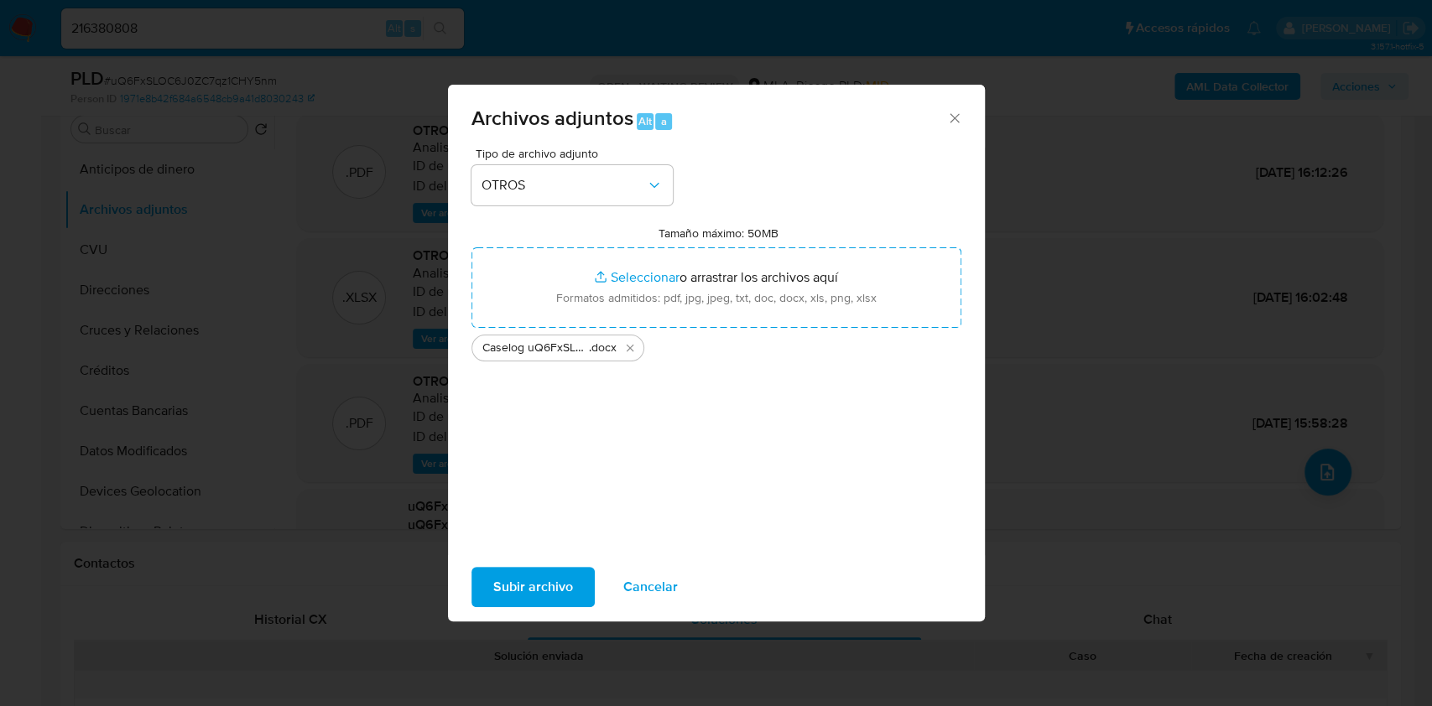
click at [530, 586] on span "Subir archivo" at bounding box center [533, 587] width 80 height 37
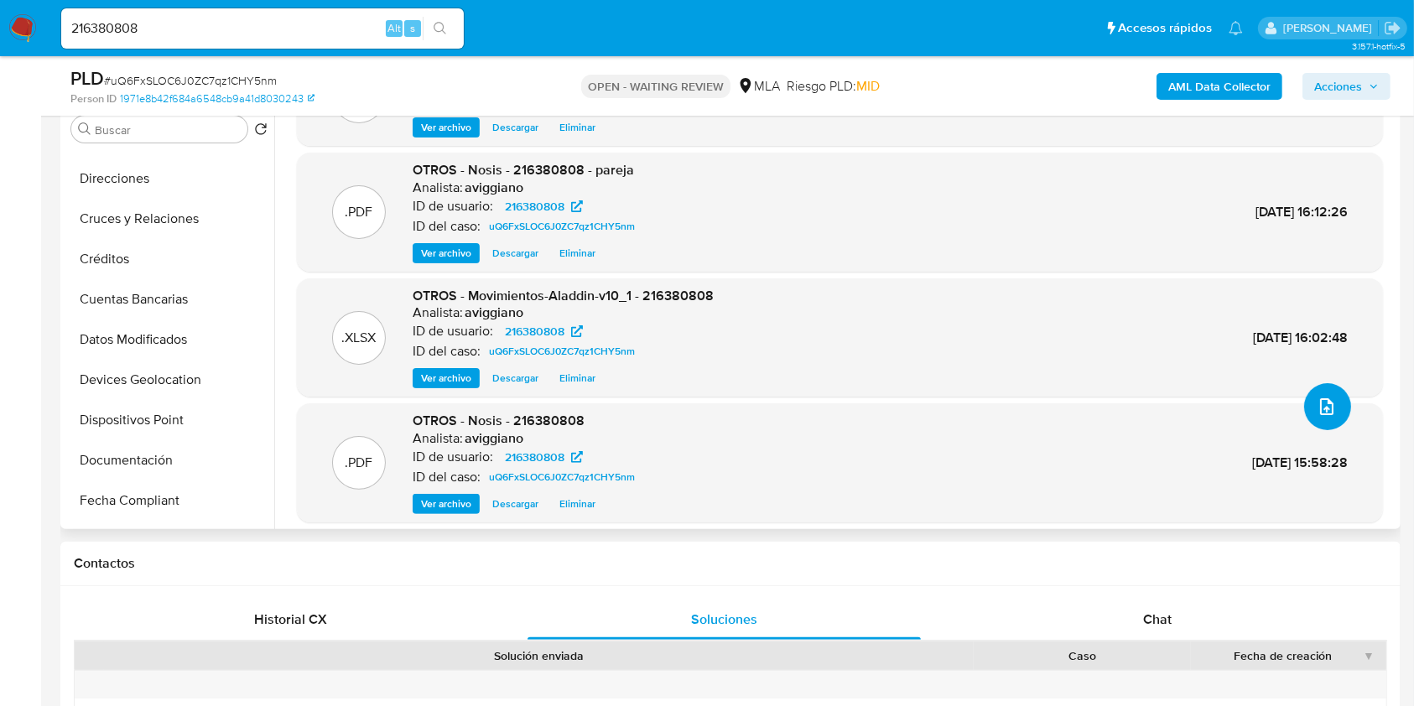
scroll to position [121, 0]
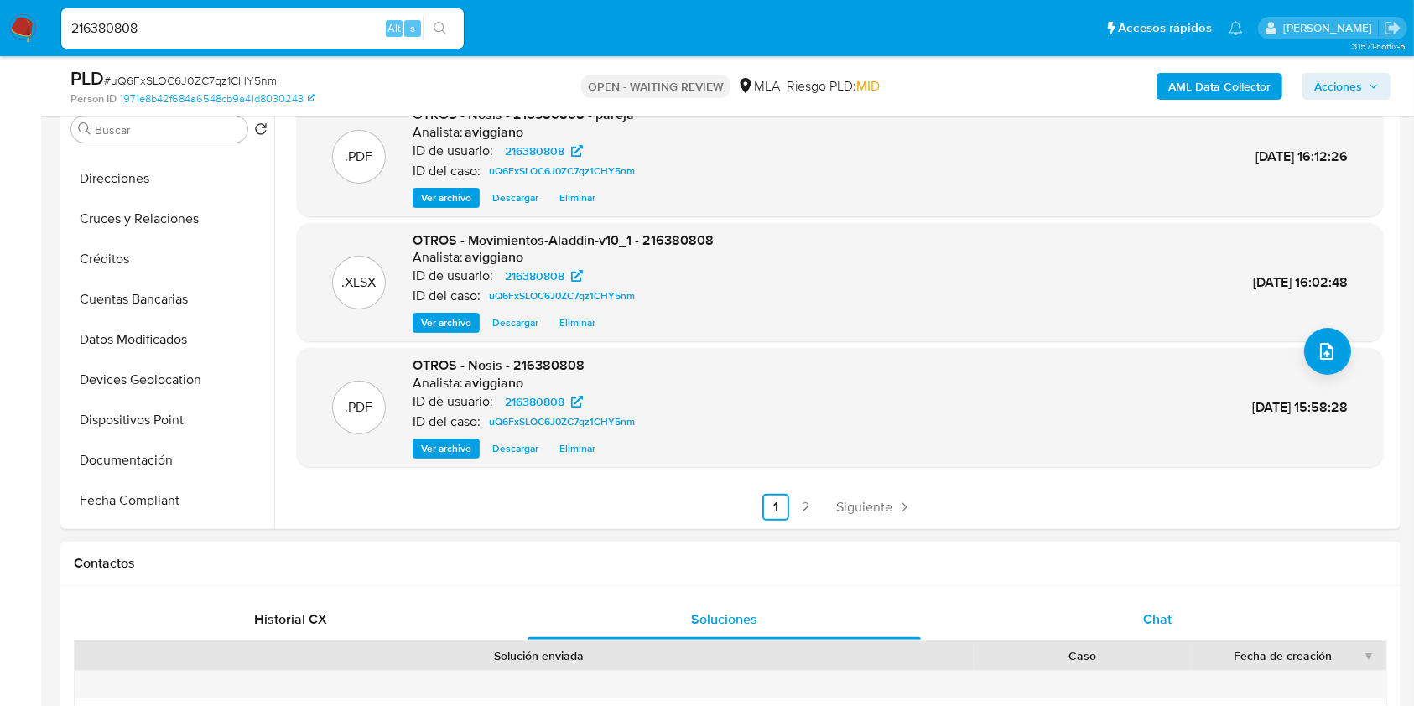
click at [1099, 622] on div "Chat" at bounding box center [1157, 620] width 393 height 40
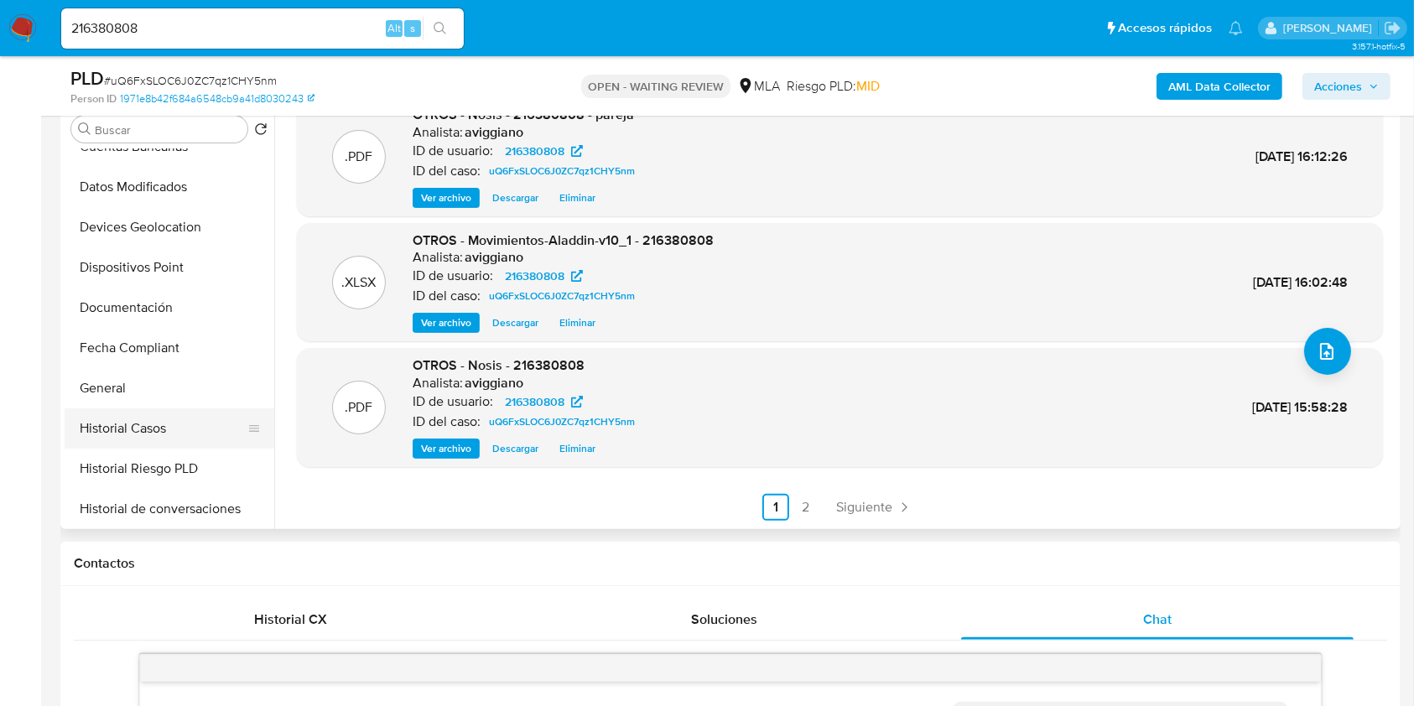
scroll to position [336, 0]
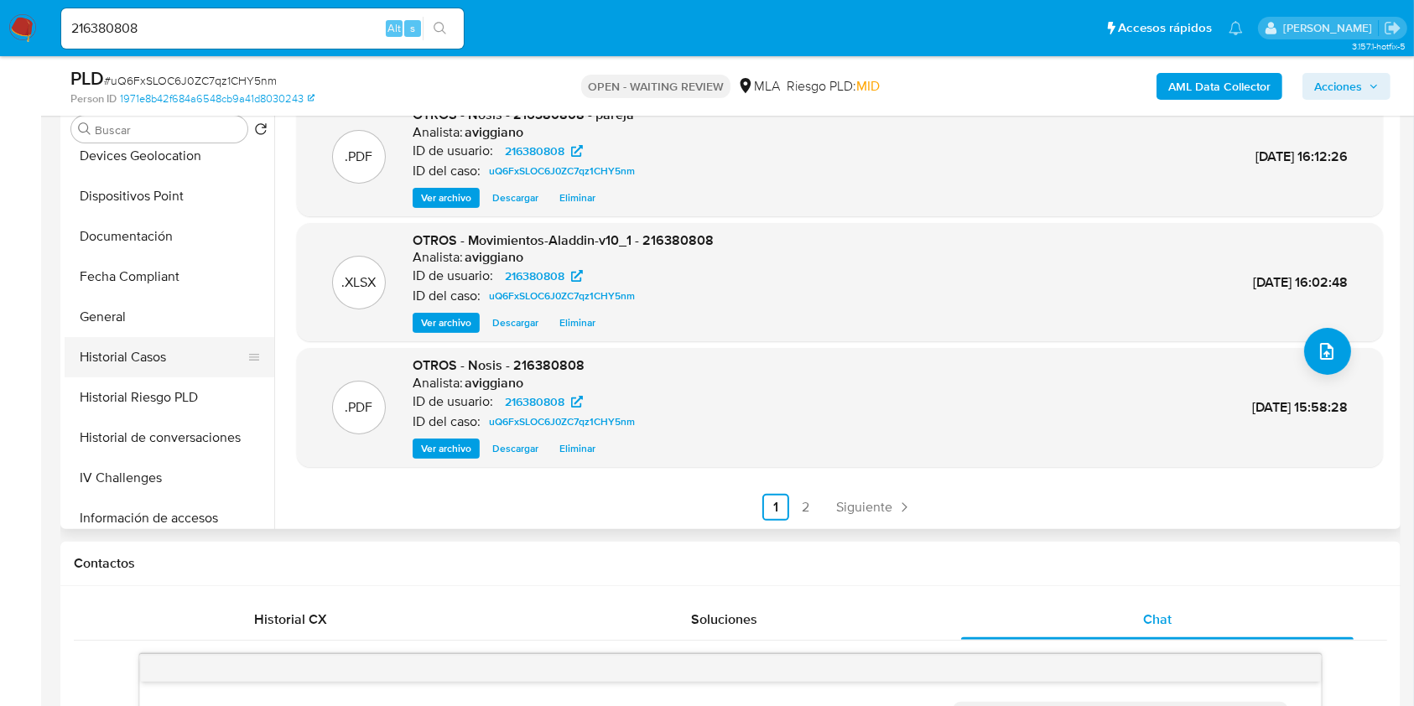
click at [142, 371] on button "Historial Casos" at bounding box center [163, 357] width 196 height 40
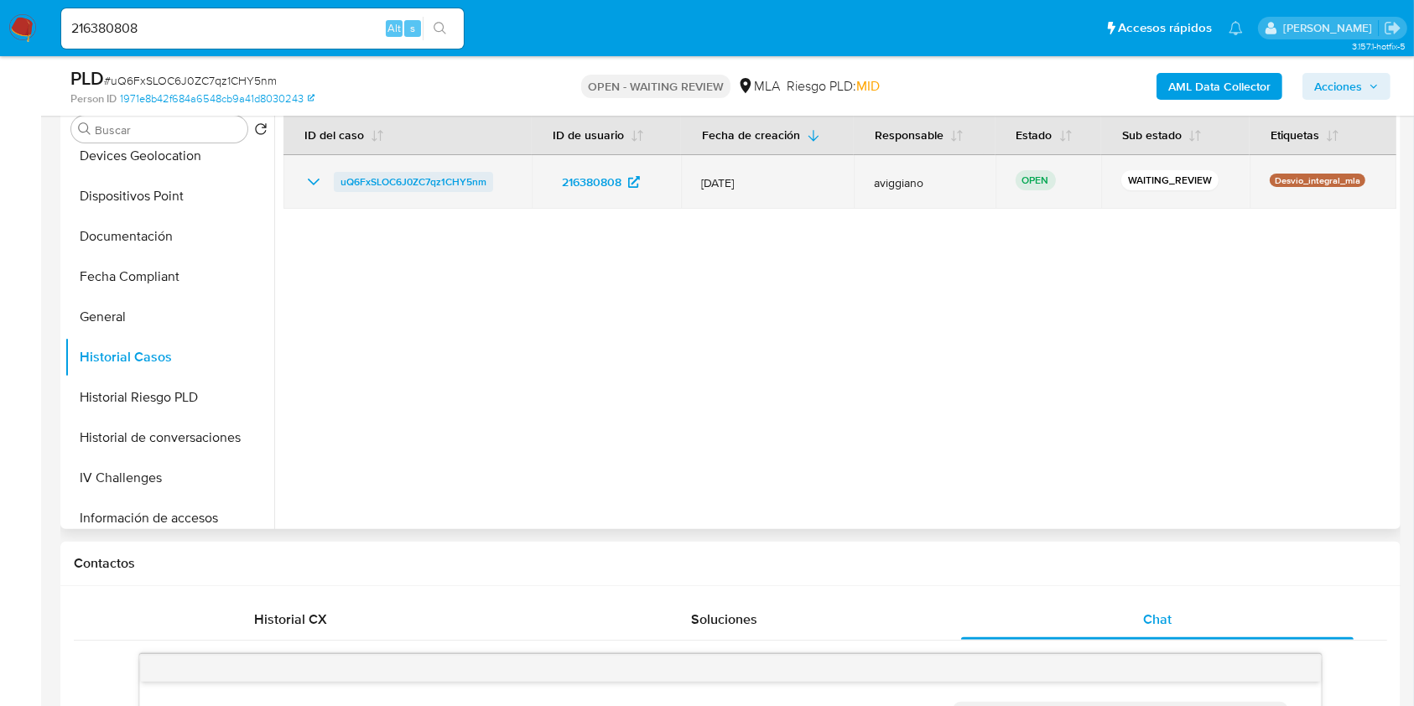
drag, startPoint x: 523, startPoint y: 180, endPoint x: 336, endPoint y: 180, distance: 187.9
click at [336, 180] on td "uQ6FxSLOC6J0ZC7qz1CHY5nm" at bounding box center [408, 182] width 248 height 54
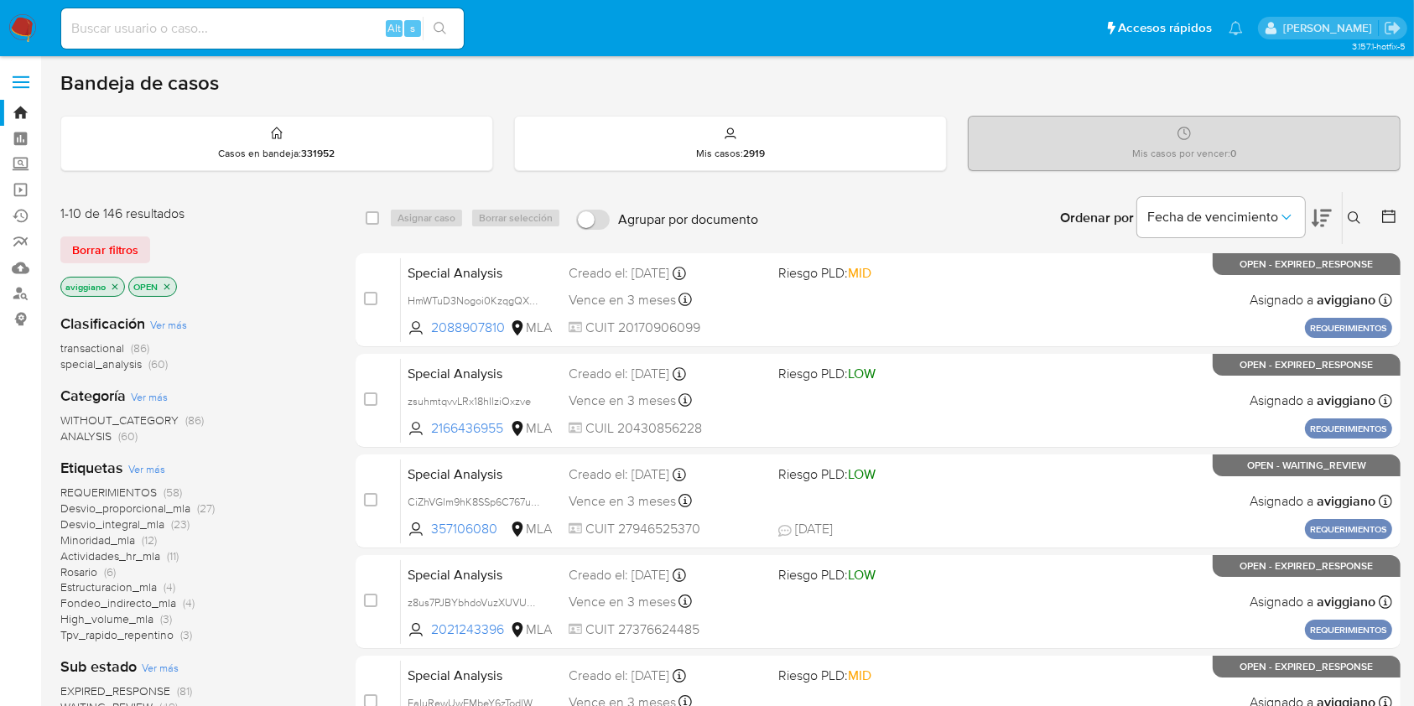
click at [1361, 220] on icon at bounding box center [1354, 217] width 13 height 13
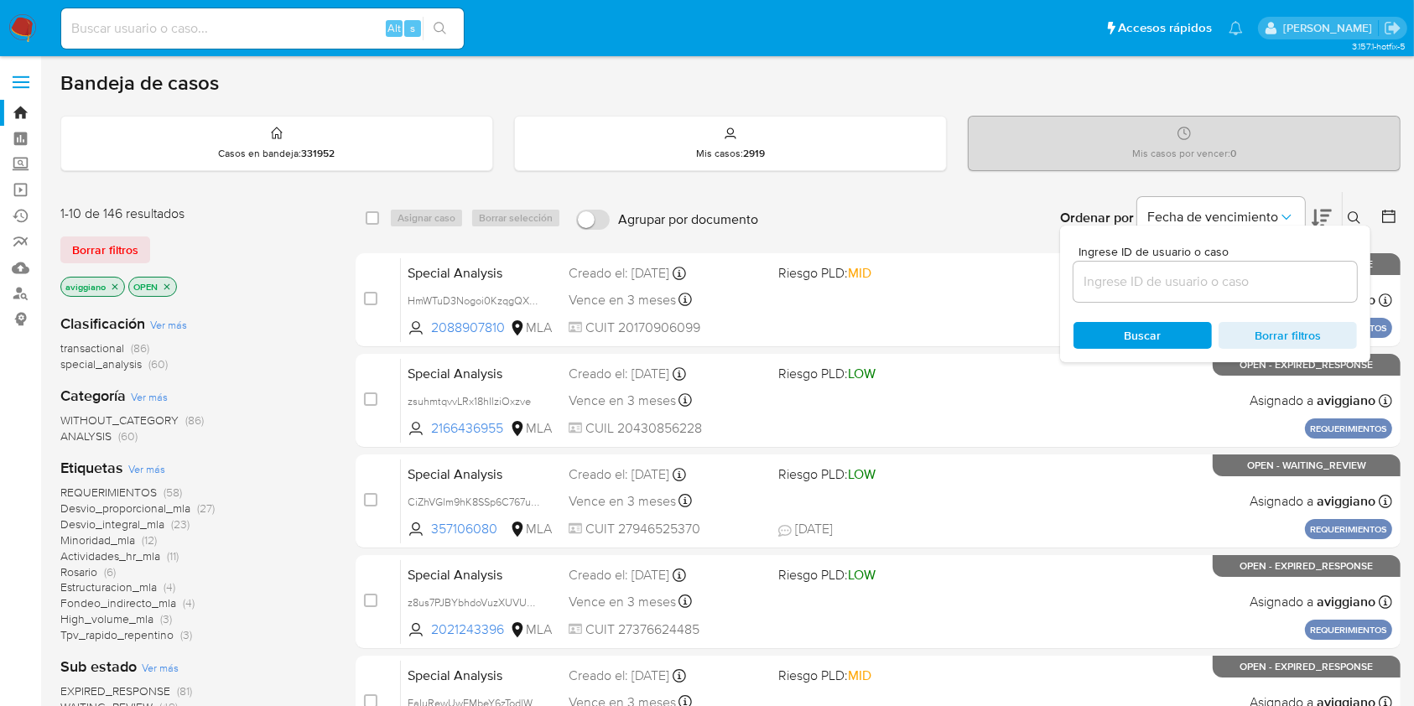
click at [1308, 283] on input at bounding box center [1216, 282] width 284 height 22
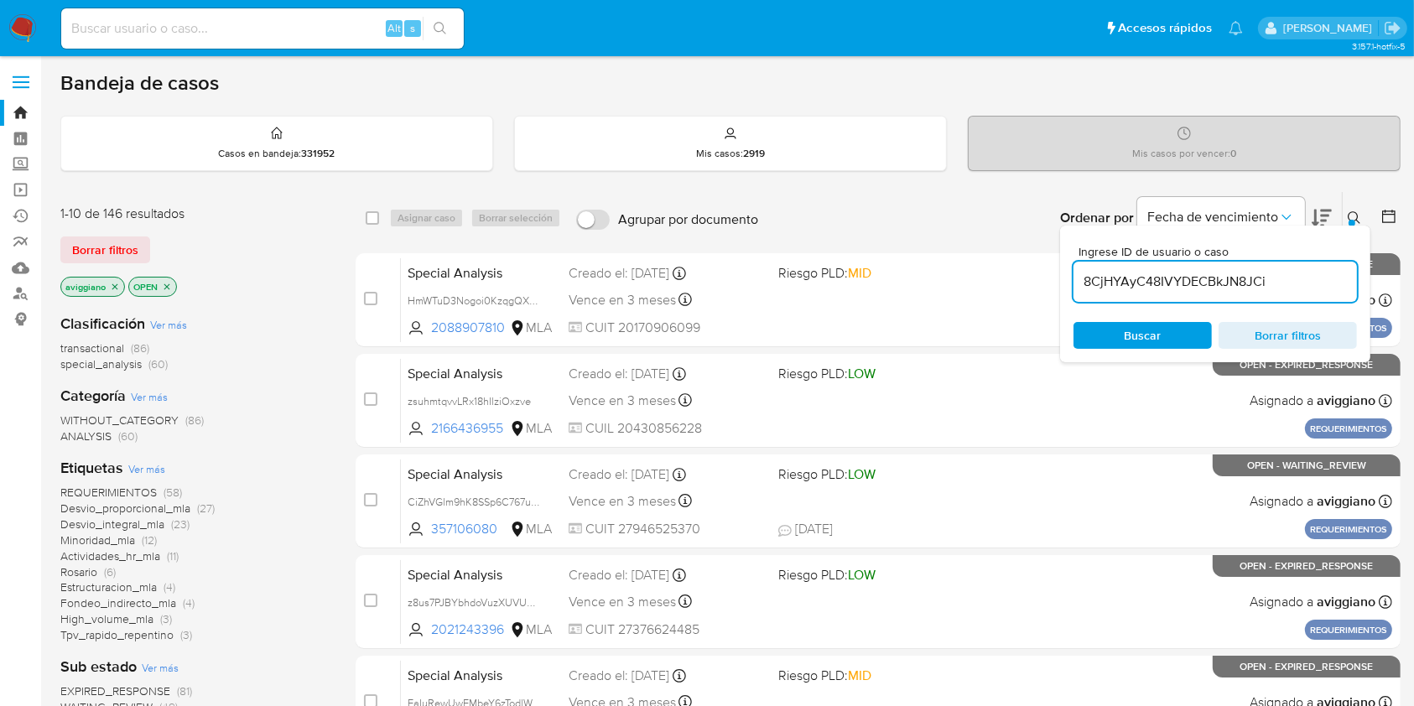
type input "8CjHYAyC48IVYDECBkJN8JCi"
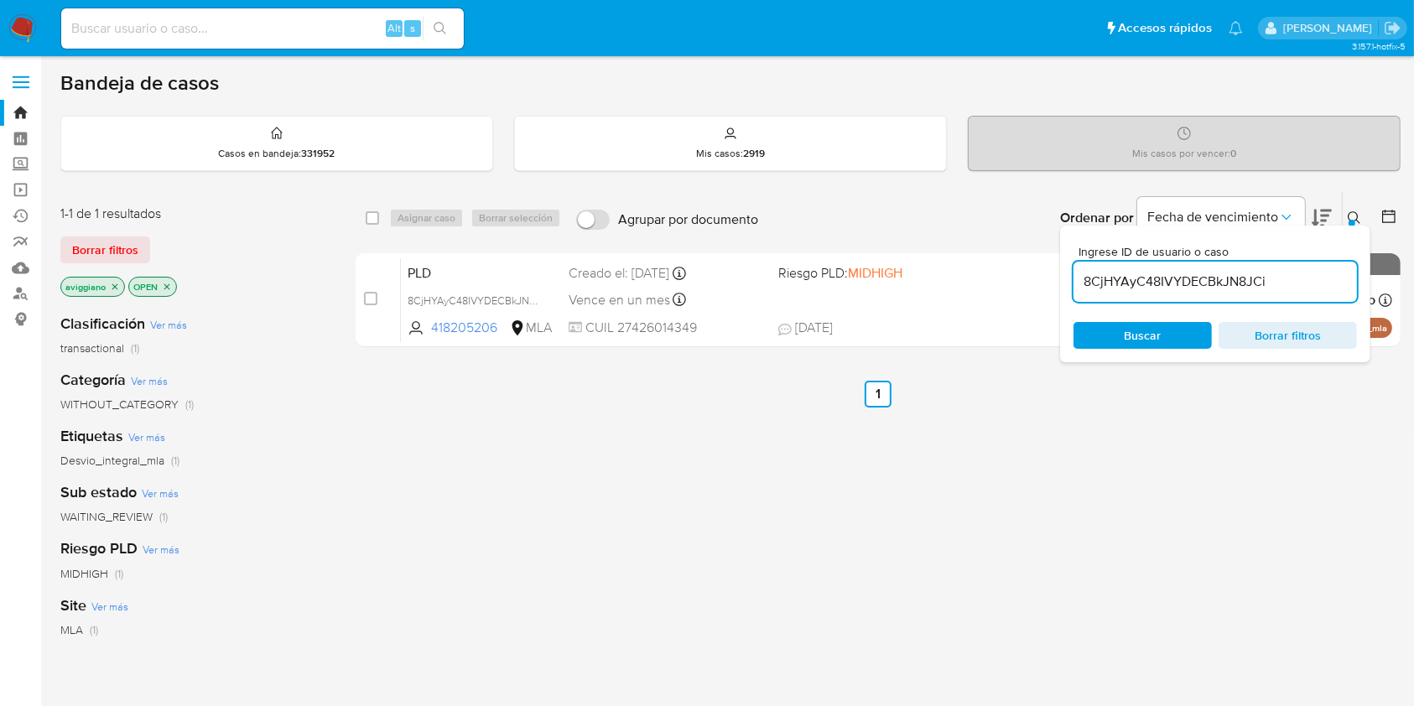
click at [375, 210] on div "select-all-cases-checkbox" at bounding box center [372, 218] width 13 height 17
click at [403, 211] on div "Asignar caso Borrar selección" at bounding box center [478, 218] width 179 height 20
drag, startPoint x: 380, startPoint y: 216, endPoint x: 389, endPoint y: 212, distance: 10.1
click at [381, 216] on div "select-all-cases-checkbox" at bounding box center [376, 218] width 20 height 20
click at [381, 217] on div "select-all-cases-checkbox" at bounding box center [376, 218] width 20 height 20
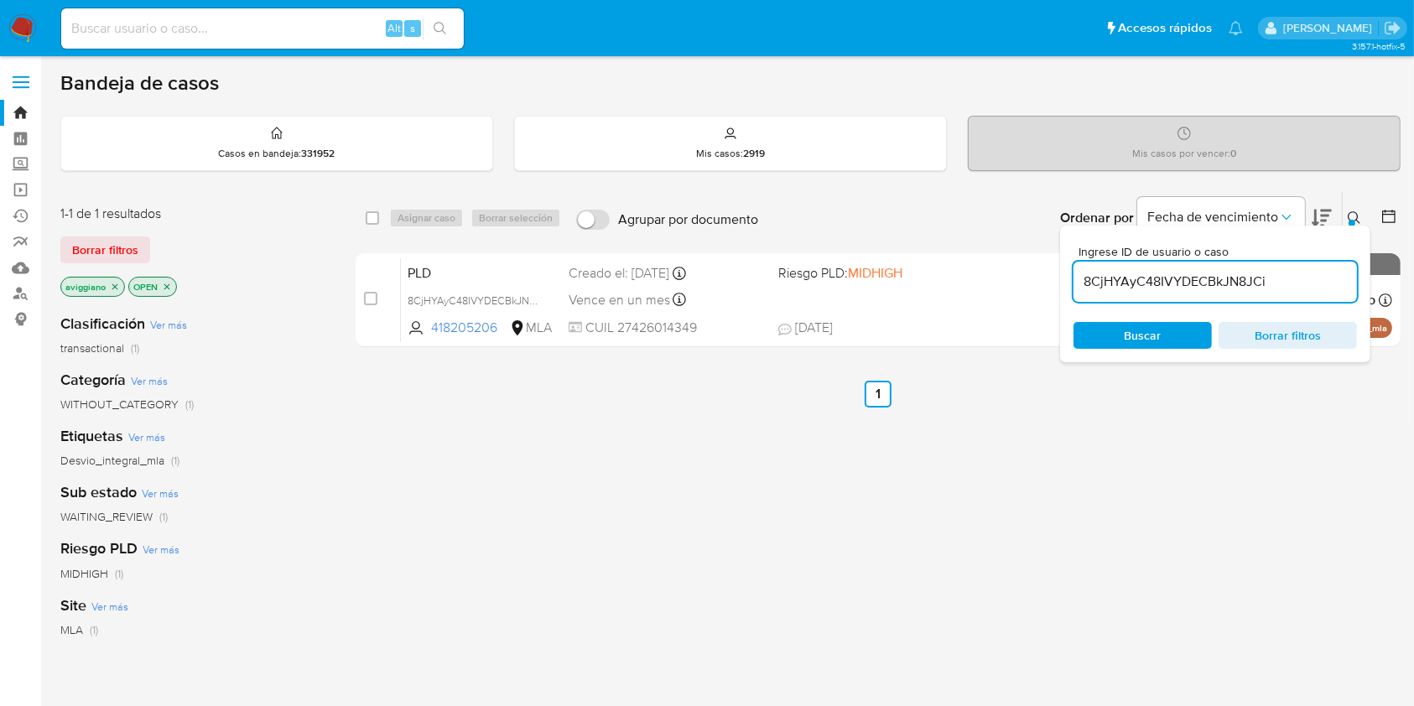
click at [382, 217] on div "select-all-cases-checkbox" at bounding box center [376, 218] width 20 height 20
click at [371, 217] on input "checkbox" at bounding box center [372, 217] width 13 height 13
checkbox input "true"
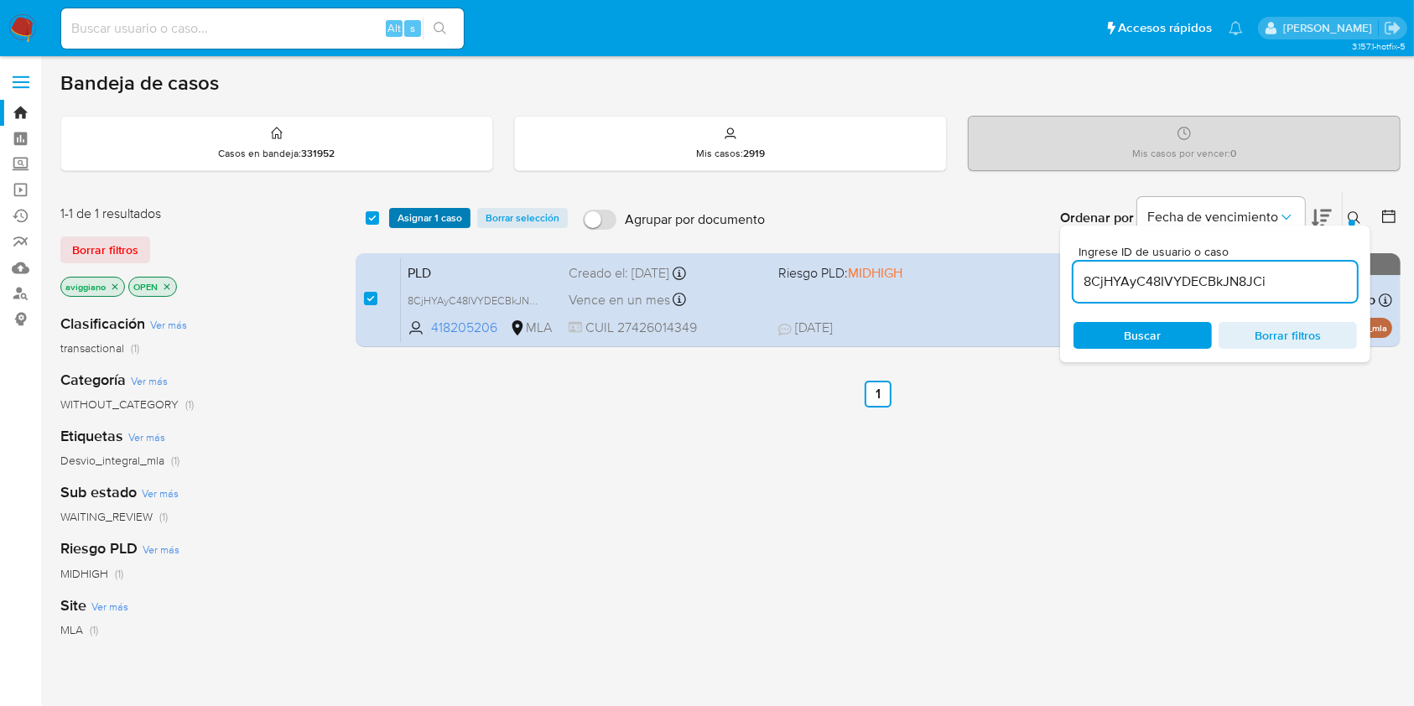
click at [391, 213] on button "Asignar 1 caso" at bounding box center [429, 218] width 81 height 20
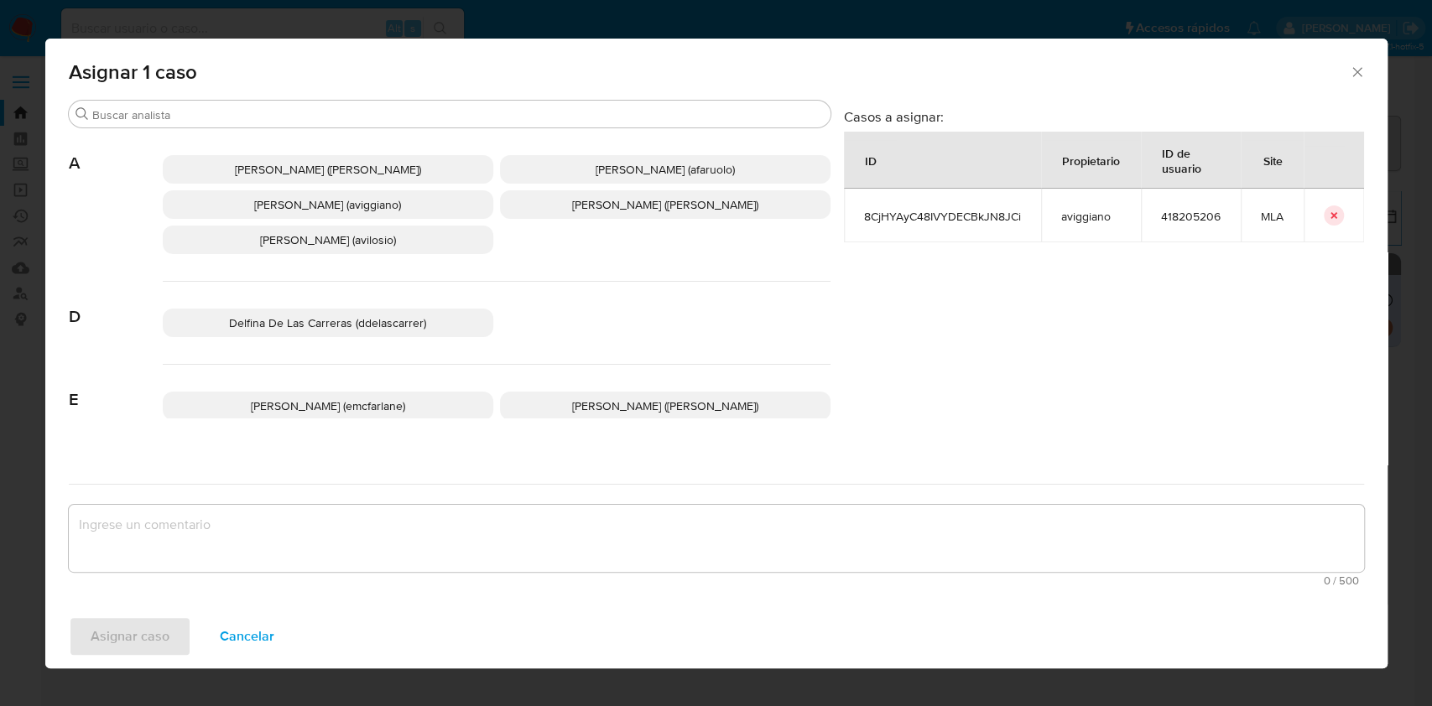
click at [393, 216] on p "Agustina Belen Viggiano (aviggiano)" at bounding box center [328, 204] width 330 height 29
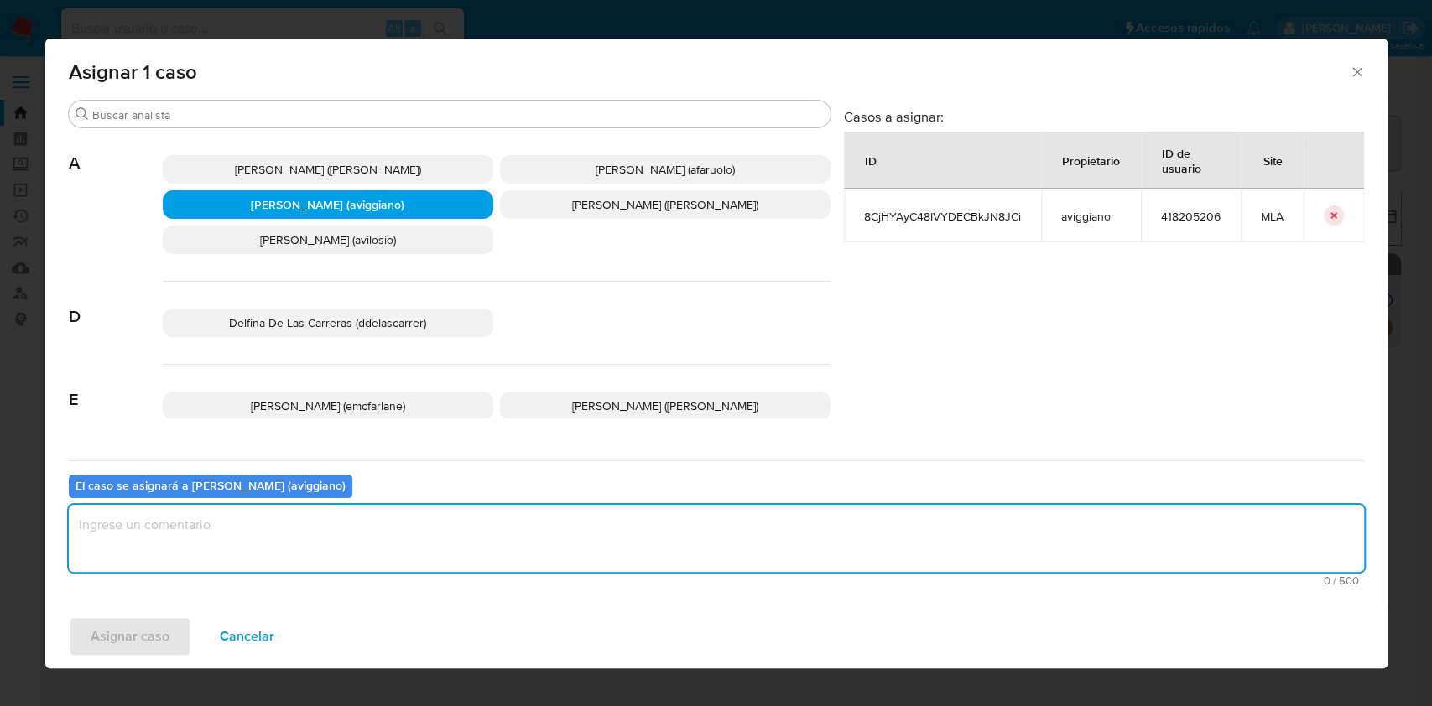
click at [402, 559] on textarea "assign-modal" at bounding box center [716, 538] width 1295 height 67
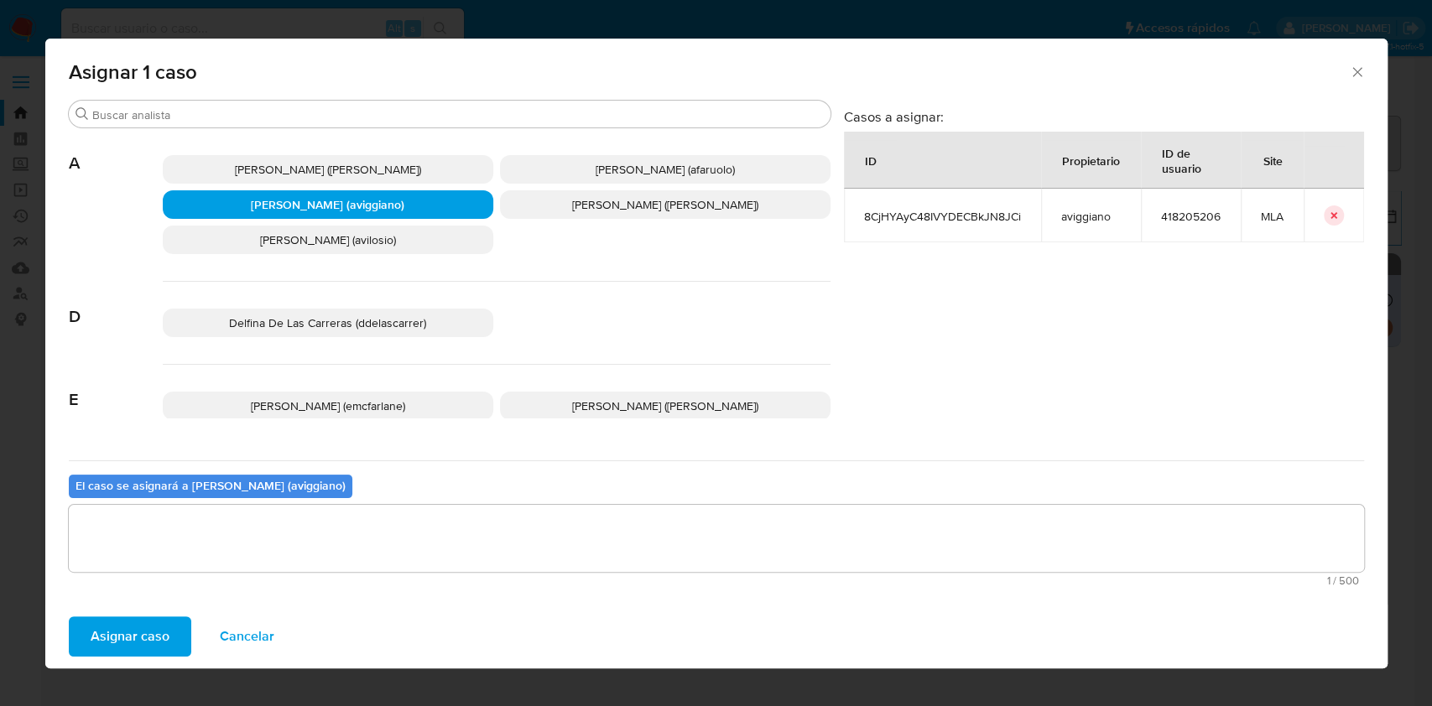
click at [154, 642] on span "Asignar caso" at bounding box center [130, 636] width 79 height 37
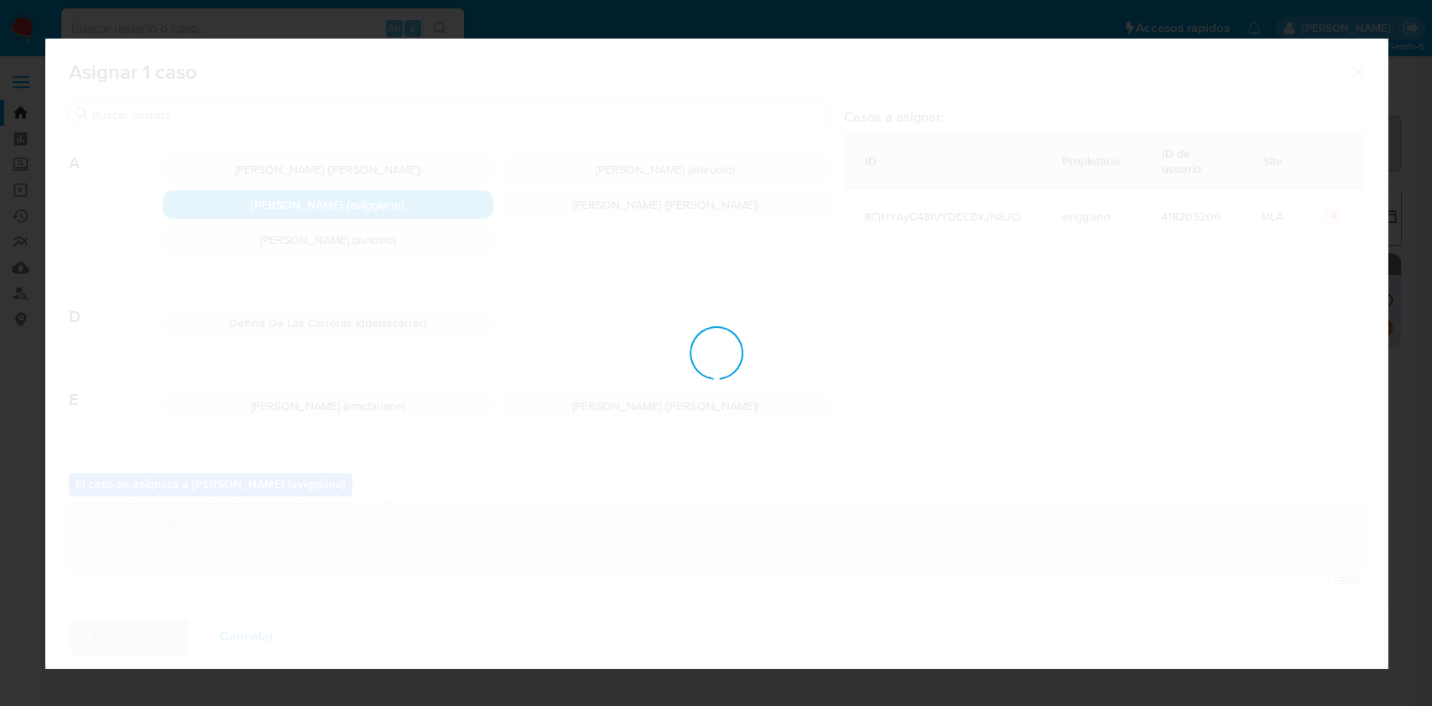
checkbox input "false"
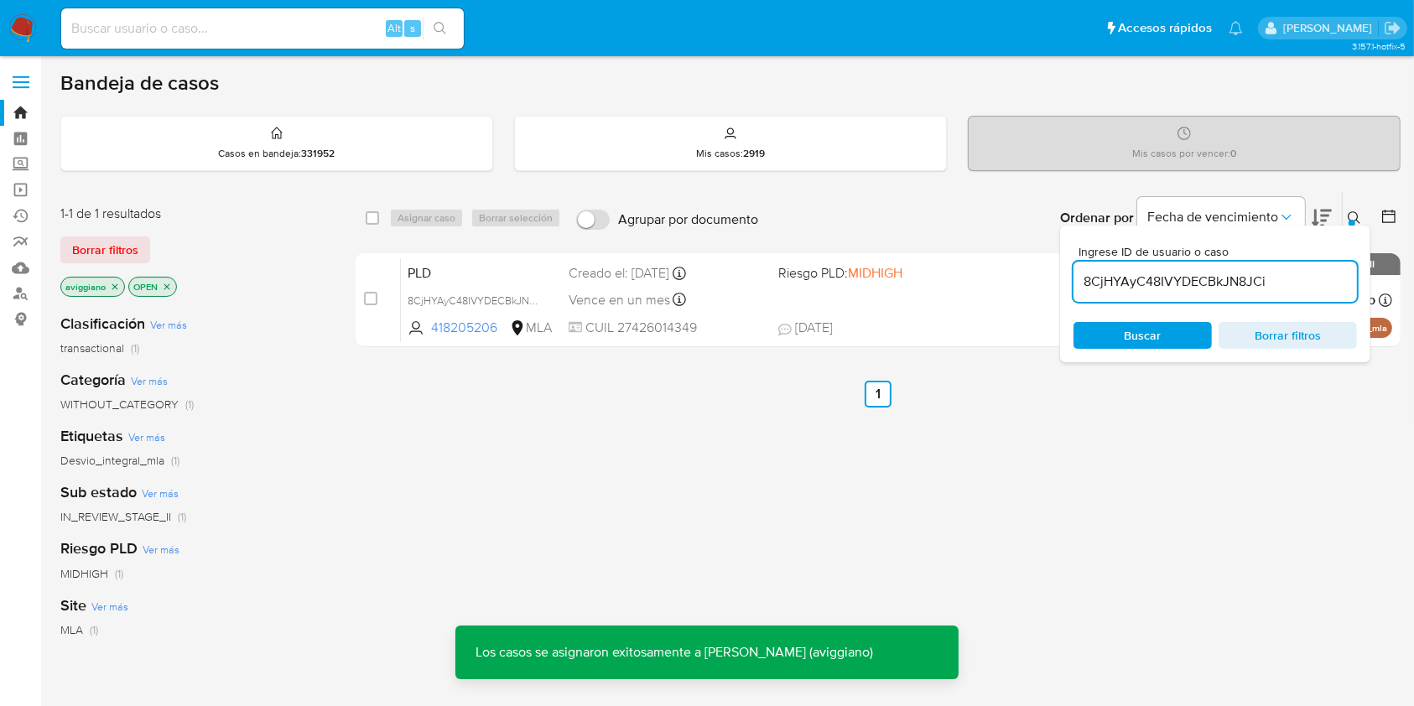
click at [767, 306] on div "PLD 8CjHYAyC48IVYDECBkJN8JCi 418205206 MLA Riesgo PLD: MIDHIGH Creado el: 12/07…" at bounding box center [896, 300] width 991 height 85
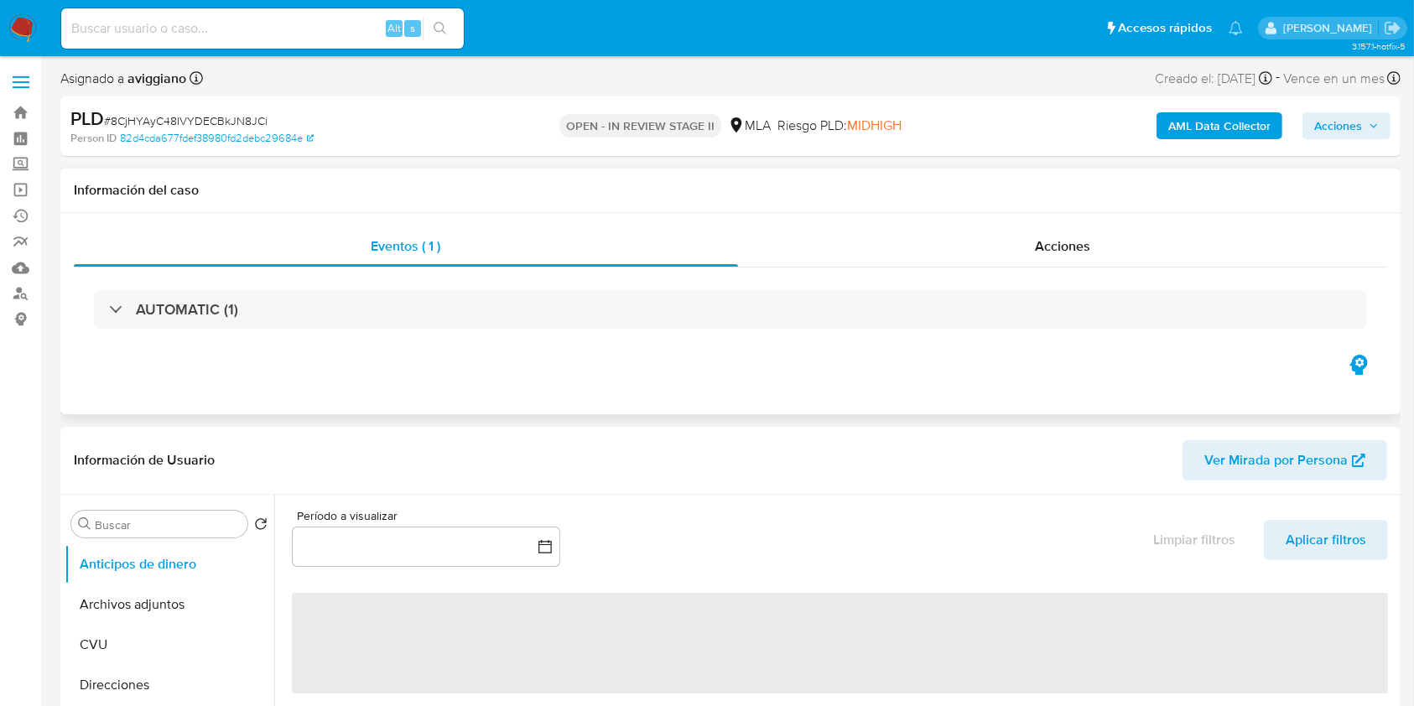
select select "10"
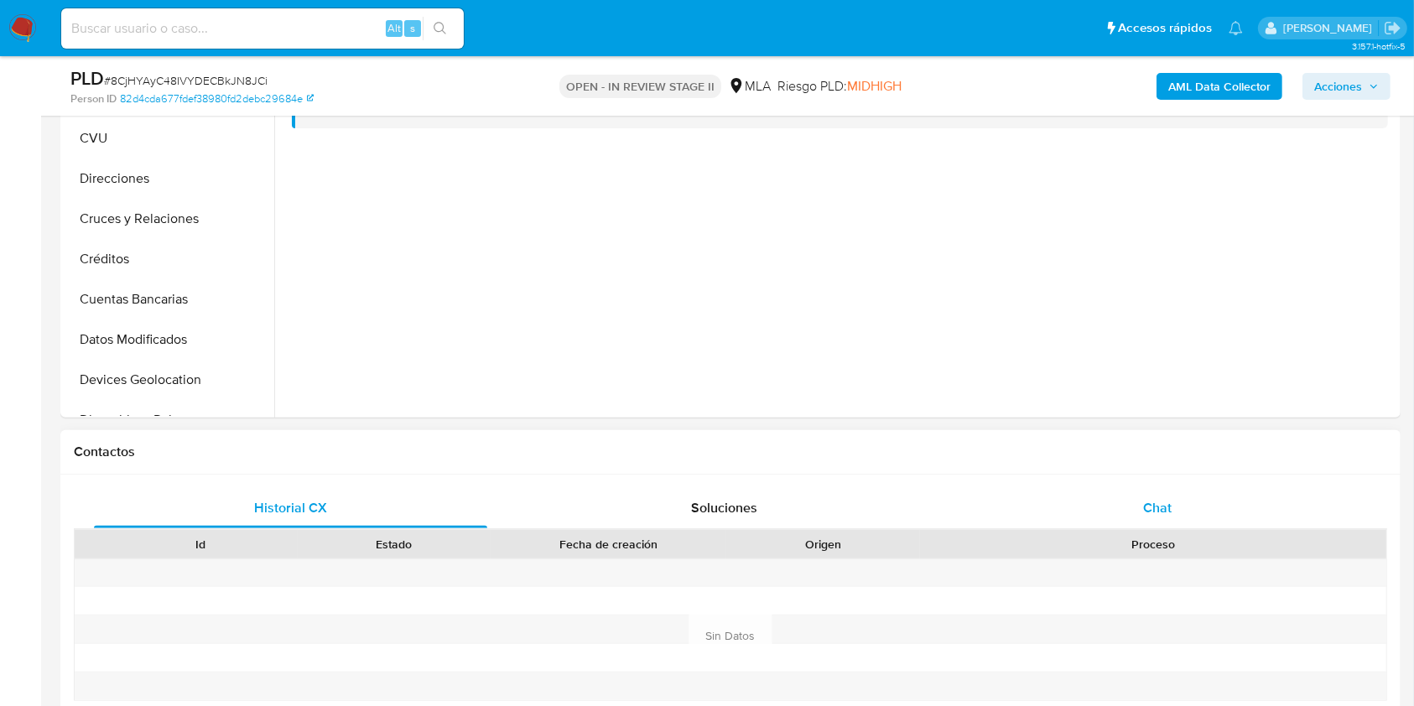
click at [1156, 493] on div "Chat" at bounding box center [1157, 508] width 393 height 40
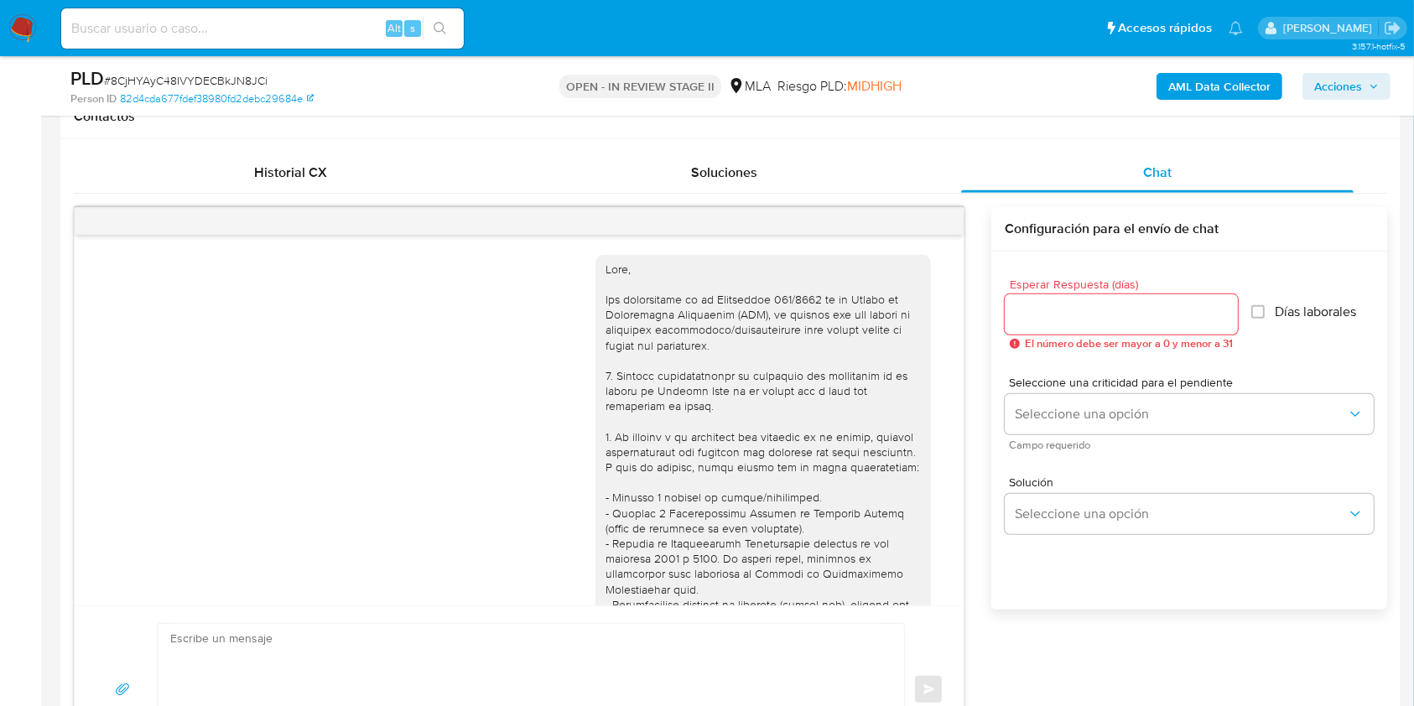
scroll to position [1429, 0]
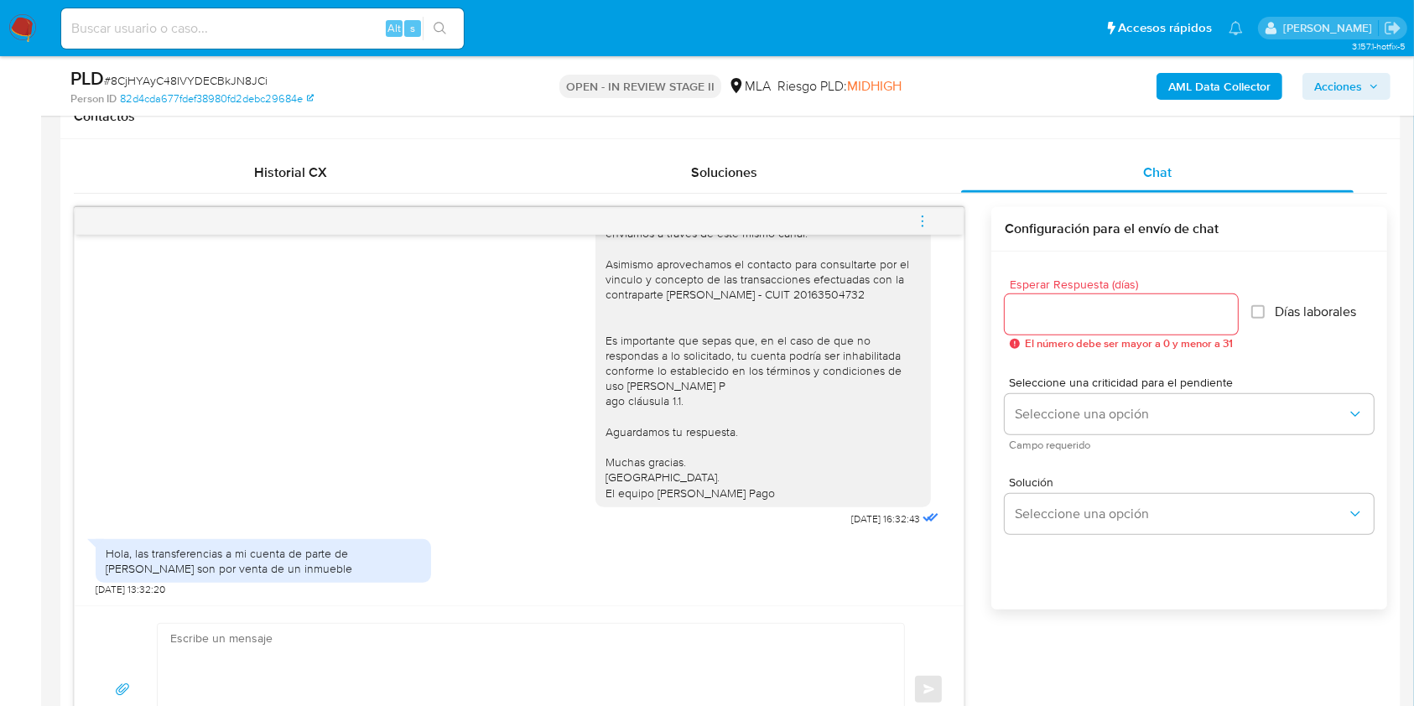
click at [305, 672] on textarea at bounding box center [526, 690] width 713 height 132
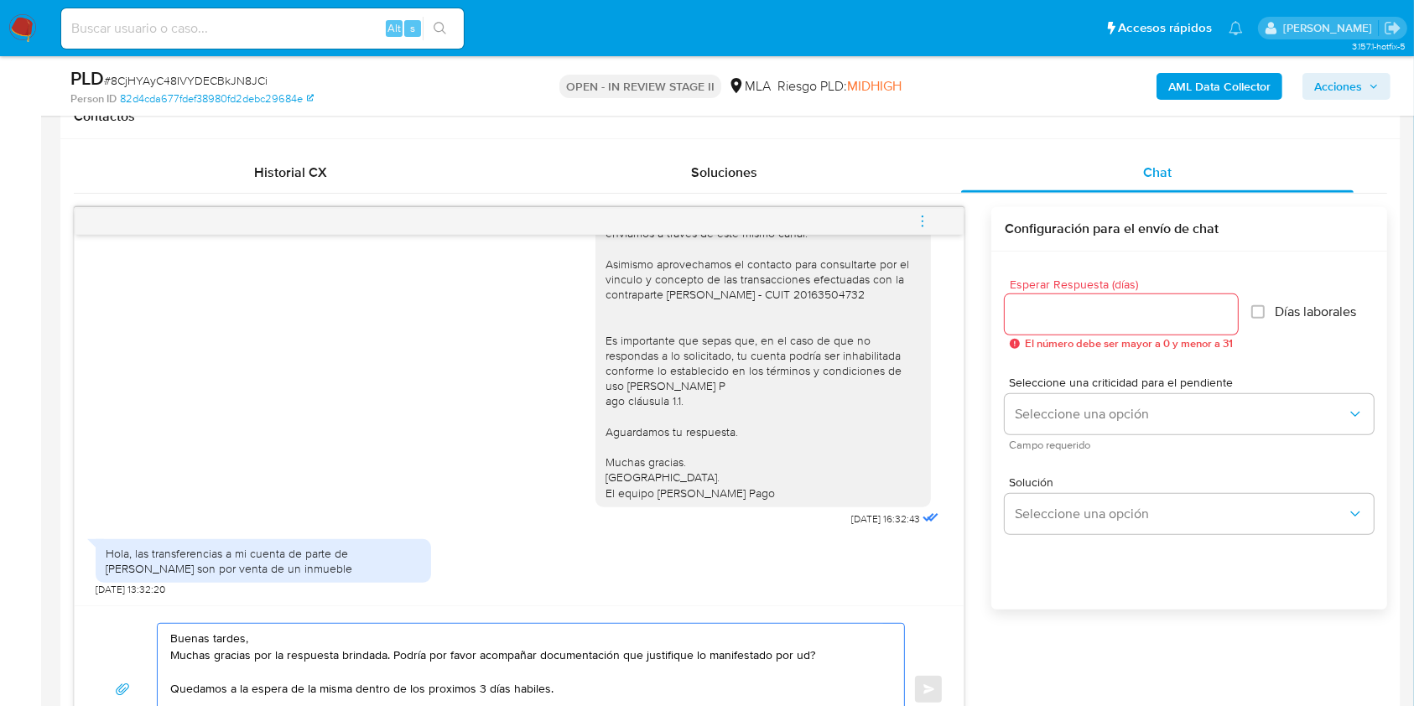
scroll to position [791, 0]
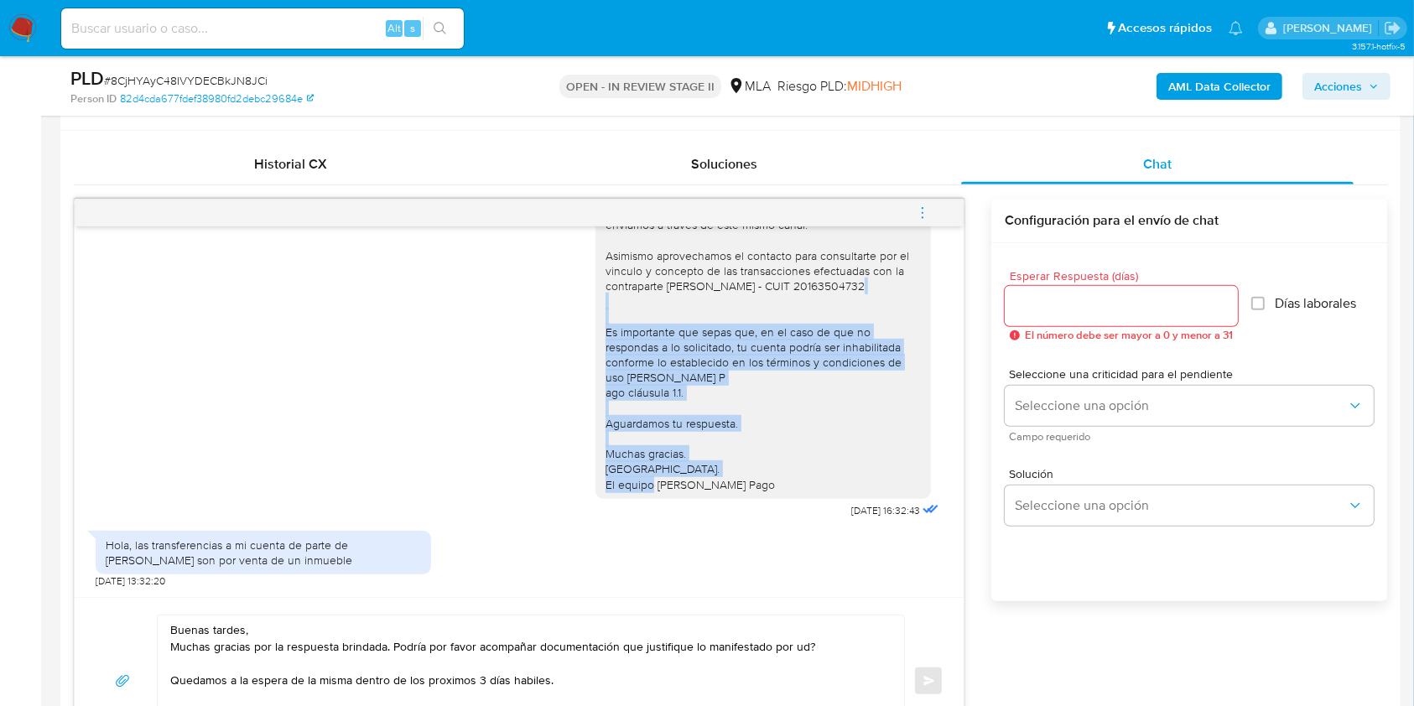
drag, startPoint x: 589, startPoint y: 330, endPoint x: 755, endPoint y: 487, distance: 227.9
click at [755, 487] on div "Hola, Esperamos que te encuentres muy bien. Te consultamos si tuviste oportunid…" at bounding box center [763, 309] width 315 height 367
copy div "Es importante que sepas que, en el caso de que no respondas a lo solicitado, tu…"
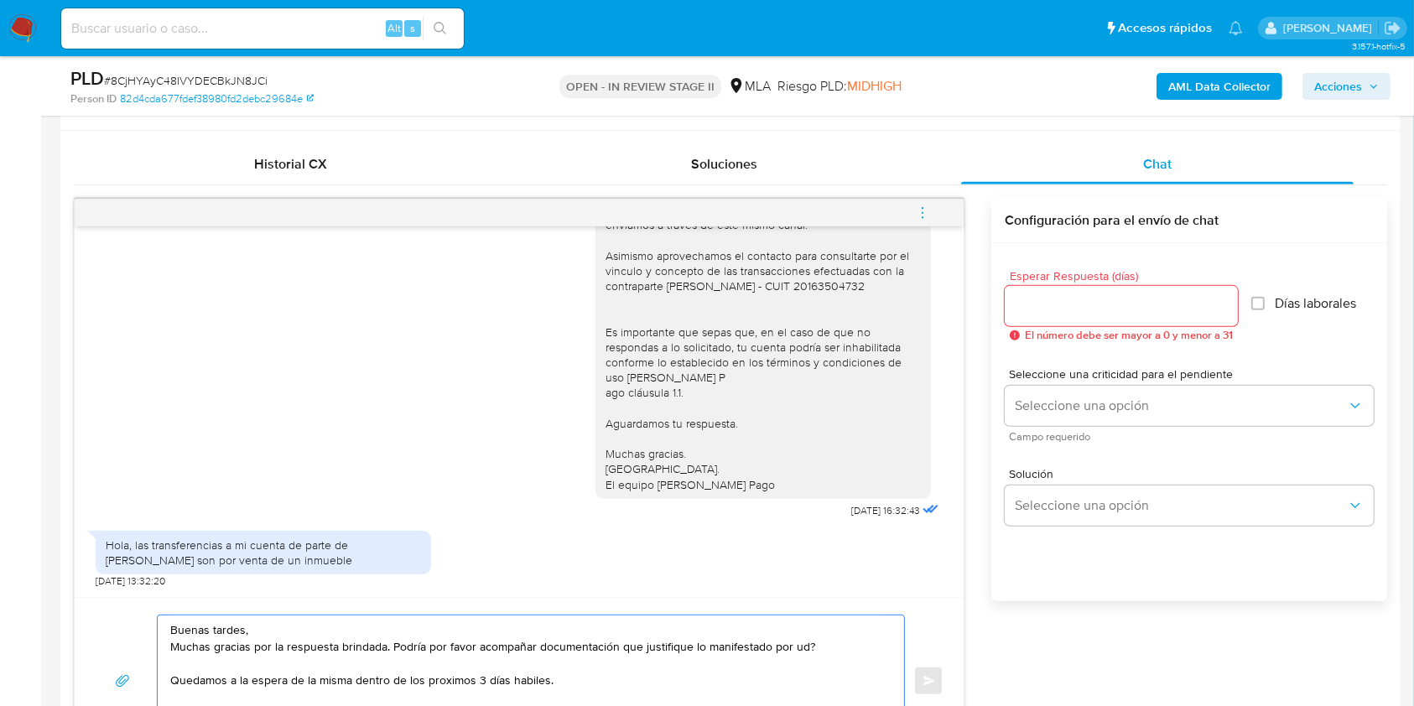
click at [577, 686] on textarea "Buenas tardes, Muchas gracias por la respuesta brindada. Podría por favor acomp…" at bounding box center [526, 682] width 713 height 132
click at [523, 671] on textarea "Buenas tardes, Muchas gracias por la respuesta brindada. Podría por favor acomp…" at bounding box center [526, 682] width 713 height 132
click at [515, 684] on textarea "Buenas tardes, Muchas gracias por la respuesta brindada. Podría por favor acomp…" at bounding box center [526, 682] width 713 height 132
click at [528, 687] on textarea "Buenas tardes, Muchas gracias por la respuesta brindada. Podría por favor acomp…" at bounding box center [526, 682] width 713 height 132
click at [610, 688] on textarea "Buenas tardes, Muchas gracias por la respuesta brindada. Podría por favor acomp…" at bounding box center [526, 682] width 713 height 132
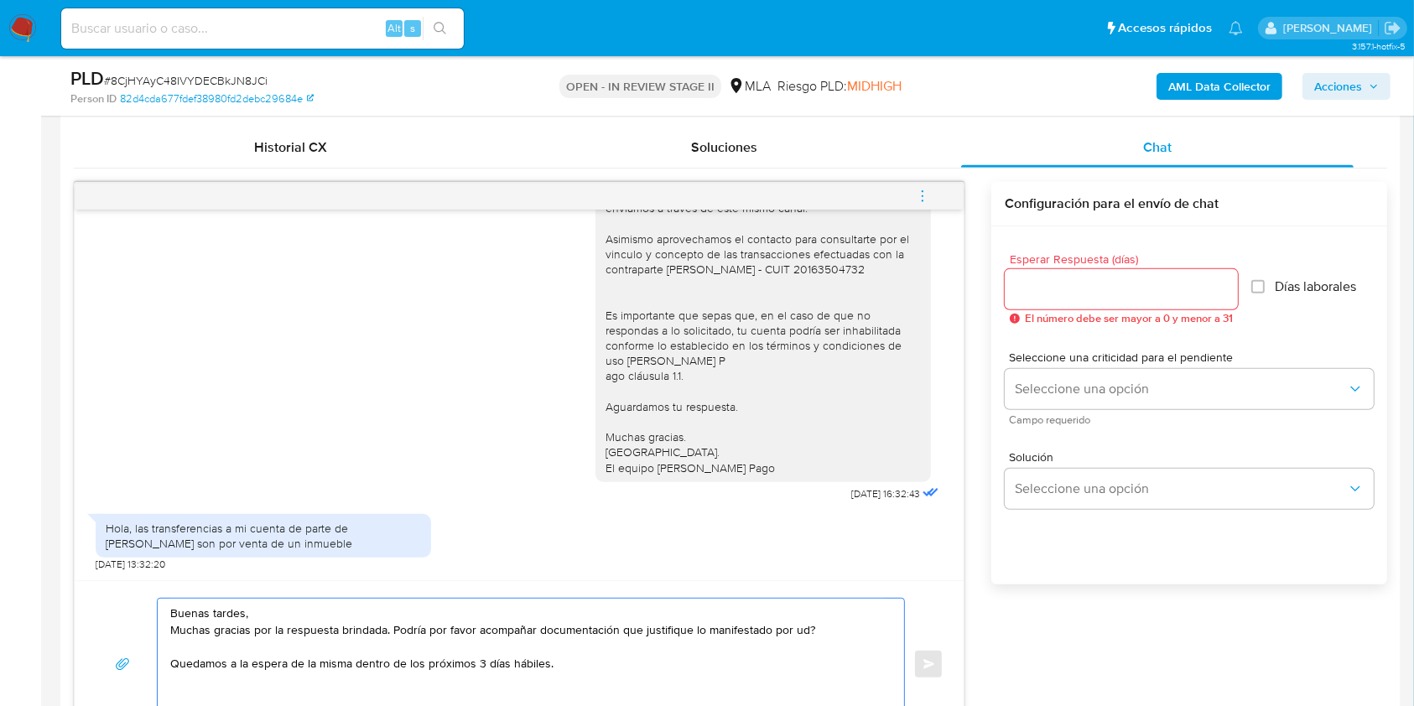
paste textarea "Es importante que sepas que, en el caso de que no respondas a lo solicitado, tu…"
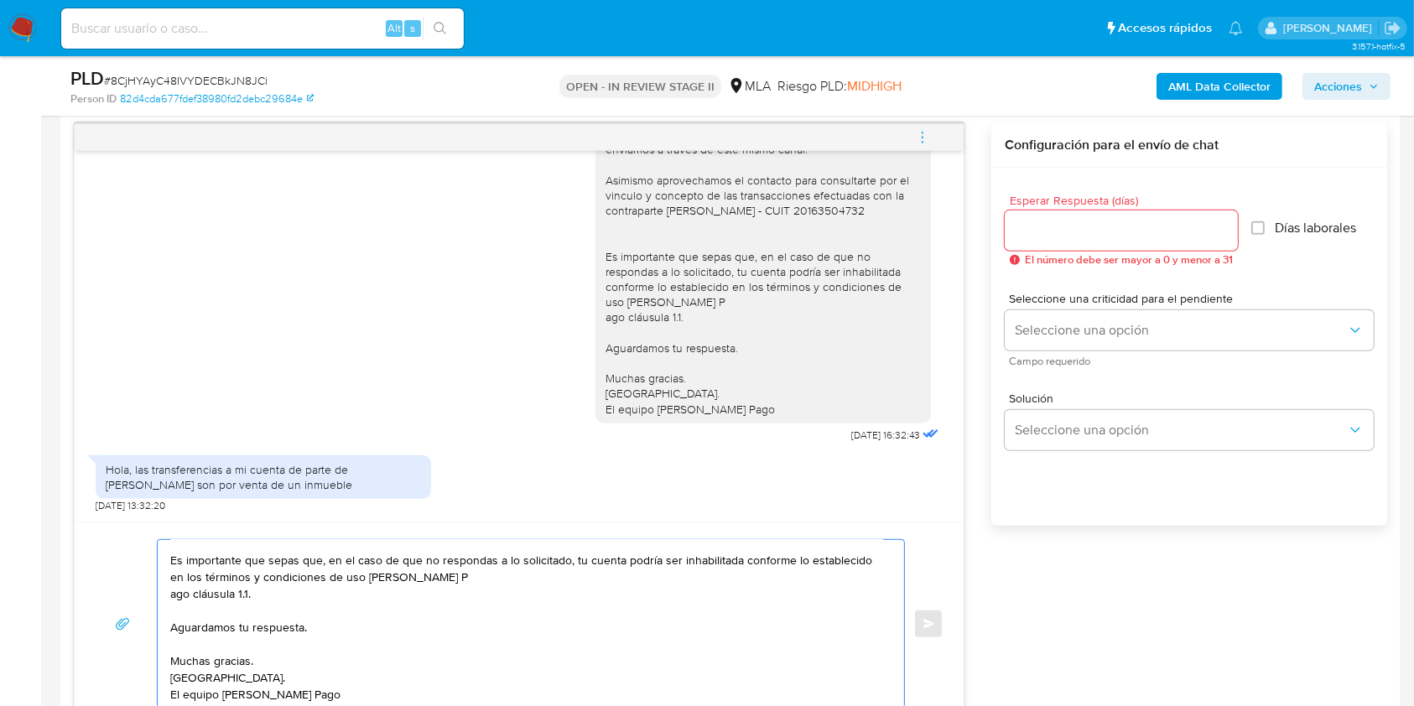
scroll to position [755, 0]
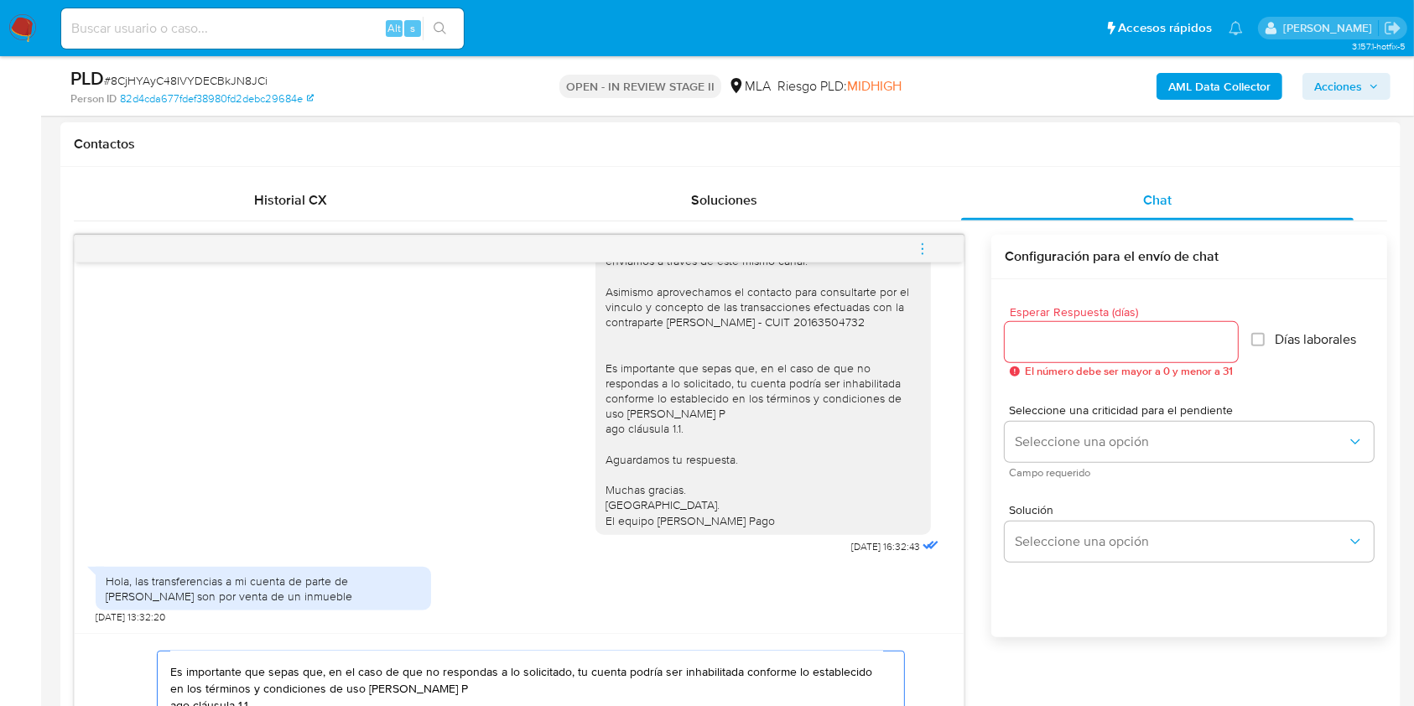
type textarea "Buenas tardes, Muchas gracias por la respuesta brindada. Podría por favor acomp…"
click at [1067, 341] on input "Esperar Respuesta (días)" at bounding box center [1121, 342] width 233 height 22
type input "0"
type input "3"
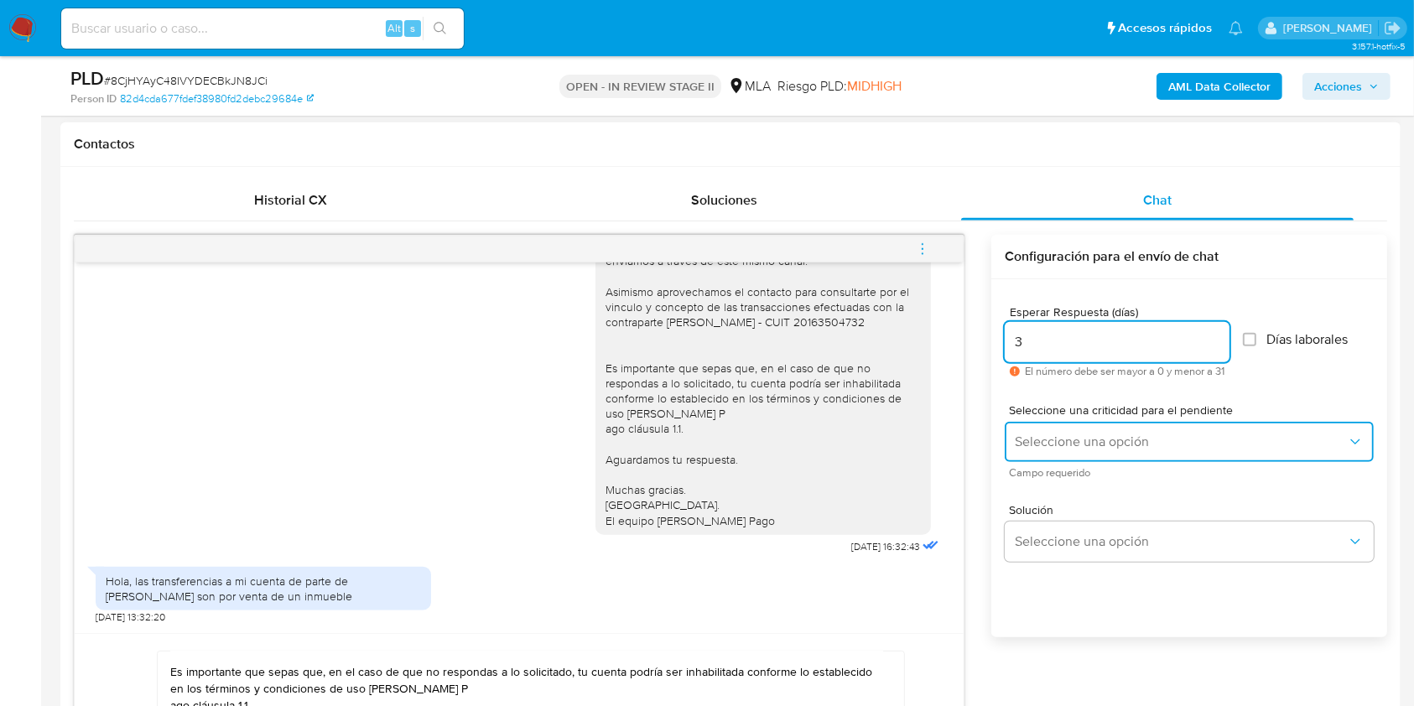
click at [1070, 451] on button "Seleccione una opción" at bounding box center [1189, 442] width 369 height 40
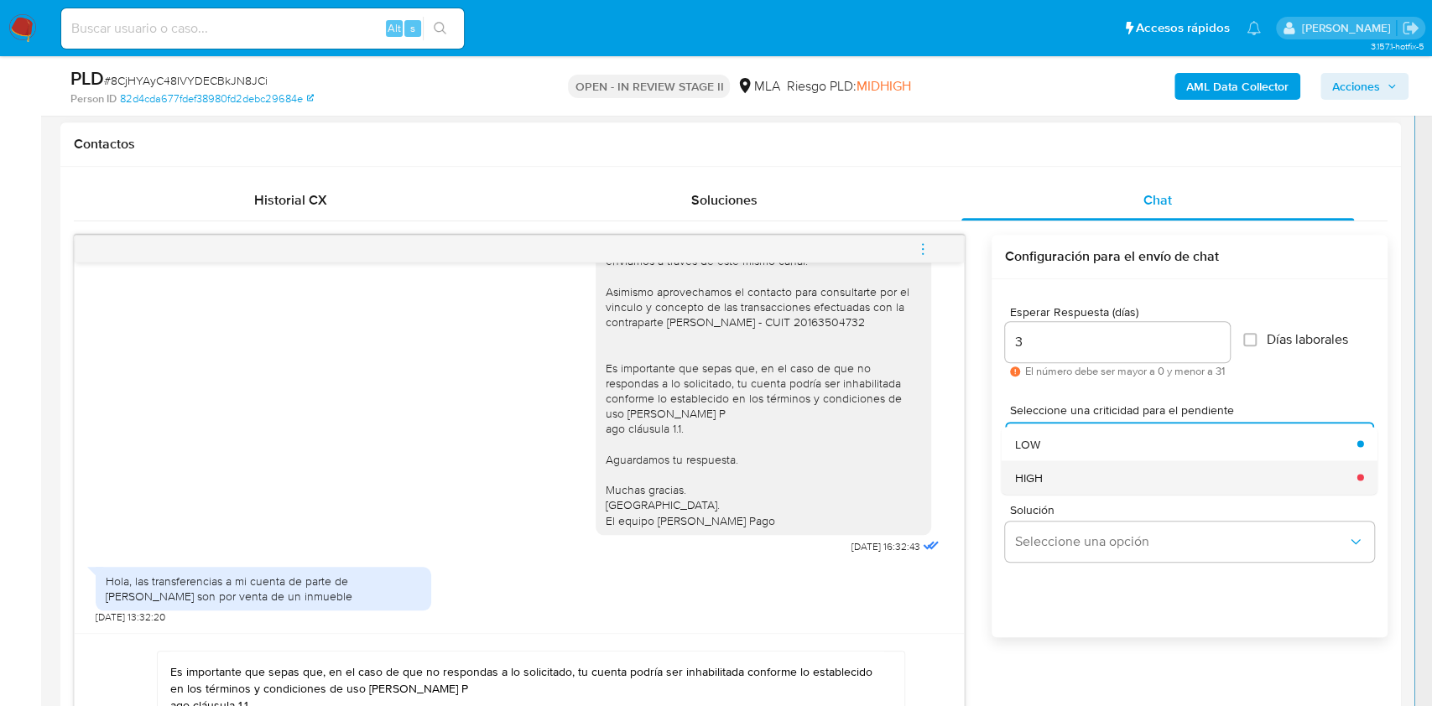
click at [1048, 481] on div "HIGH" at bounding box center [1181, 478] width 332 height 34
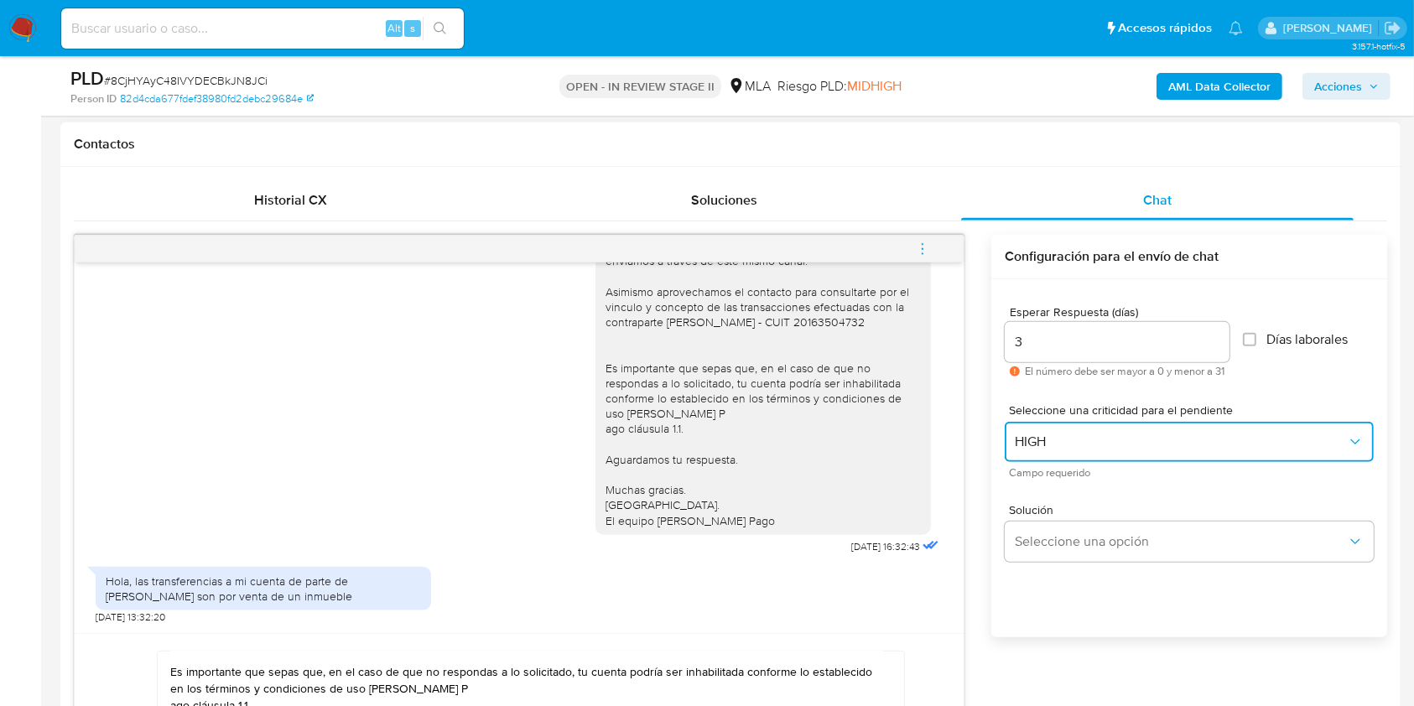
scroll to position [866, 0]
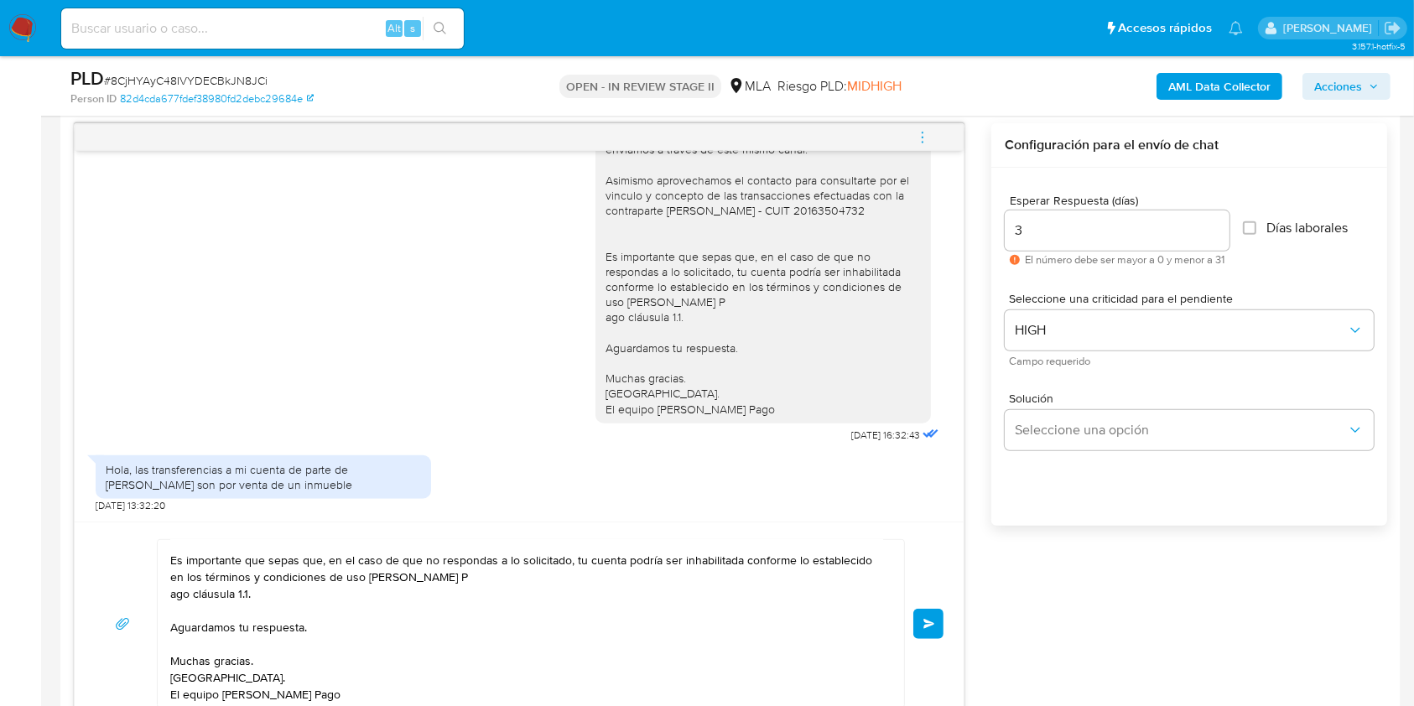
click at [921, 620] on button "Enviar" at bounding box center [928, 624] width 30 height 30
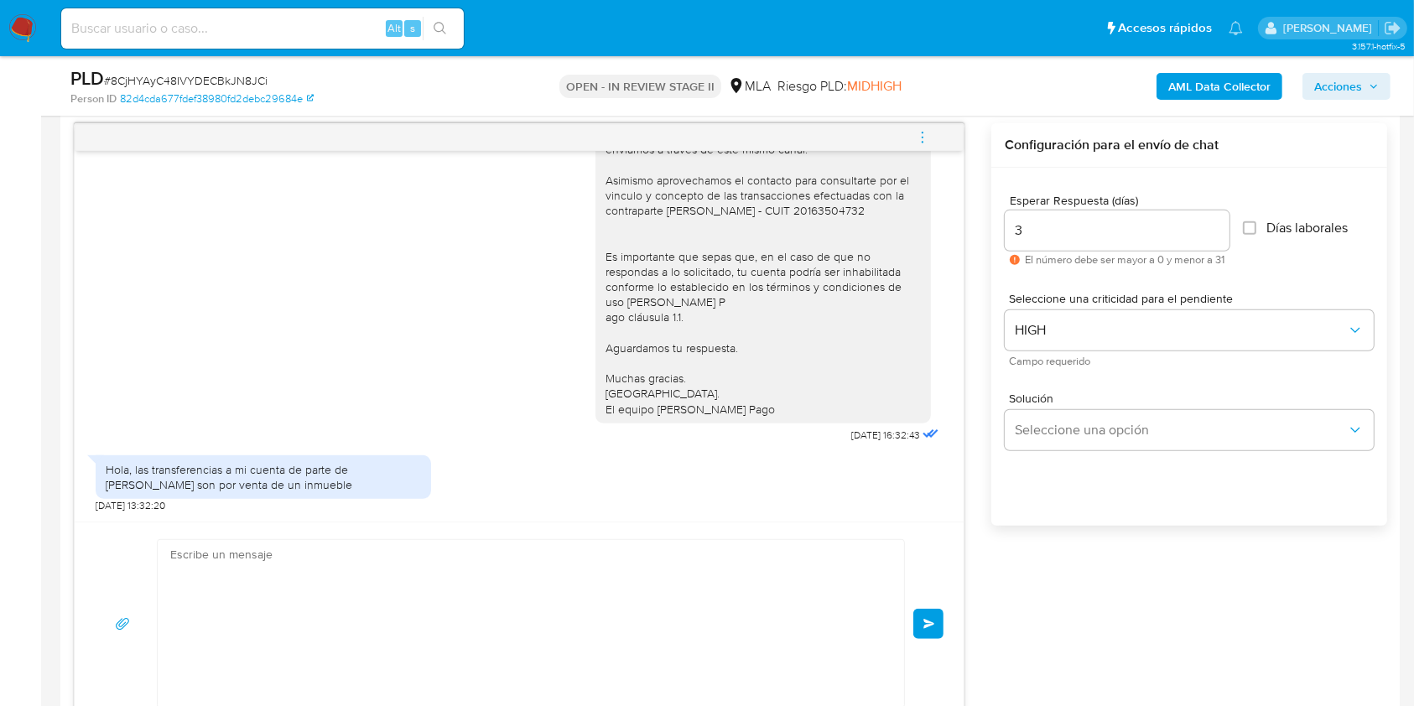
scroll to position [1767, 0]
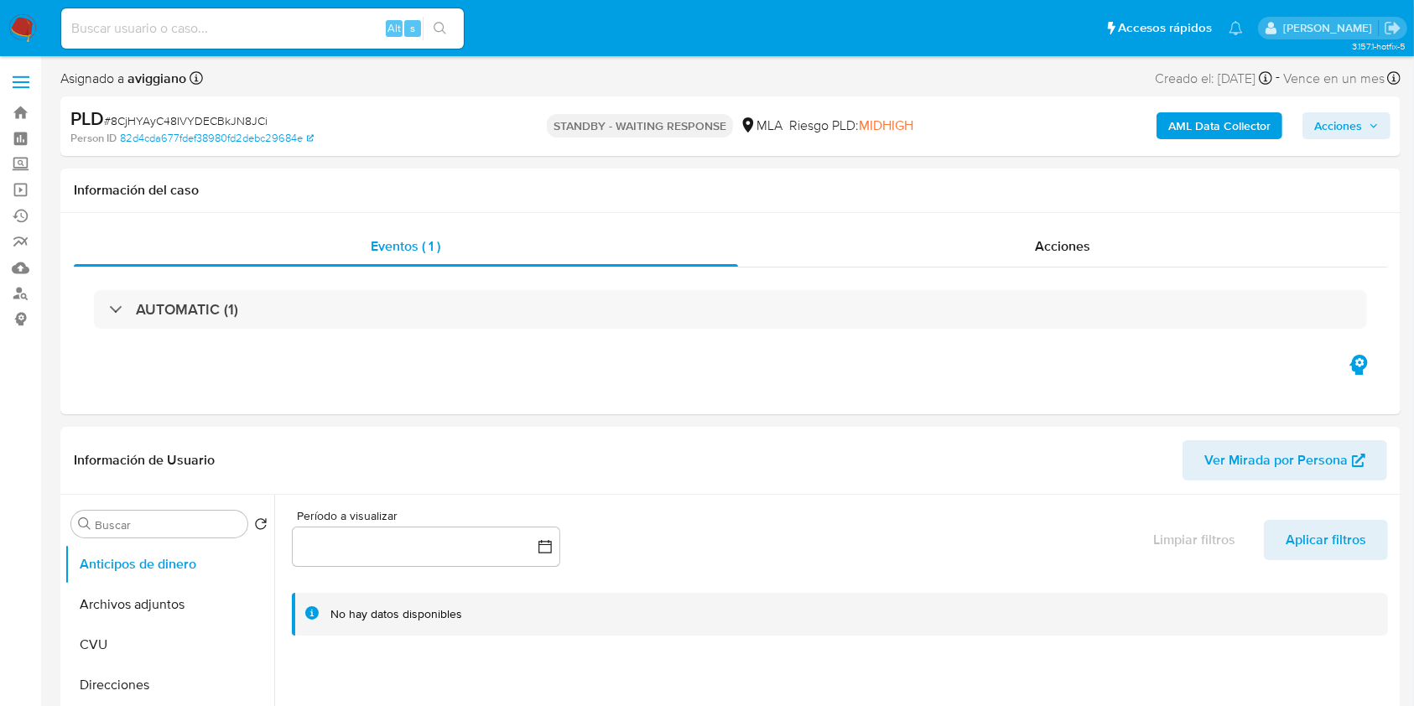
select select "10"
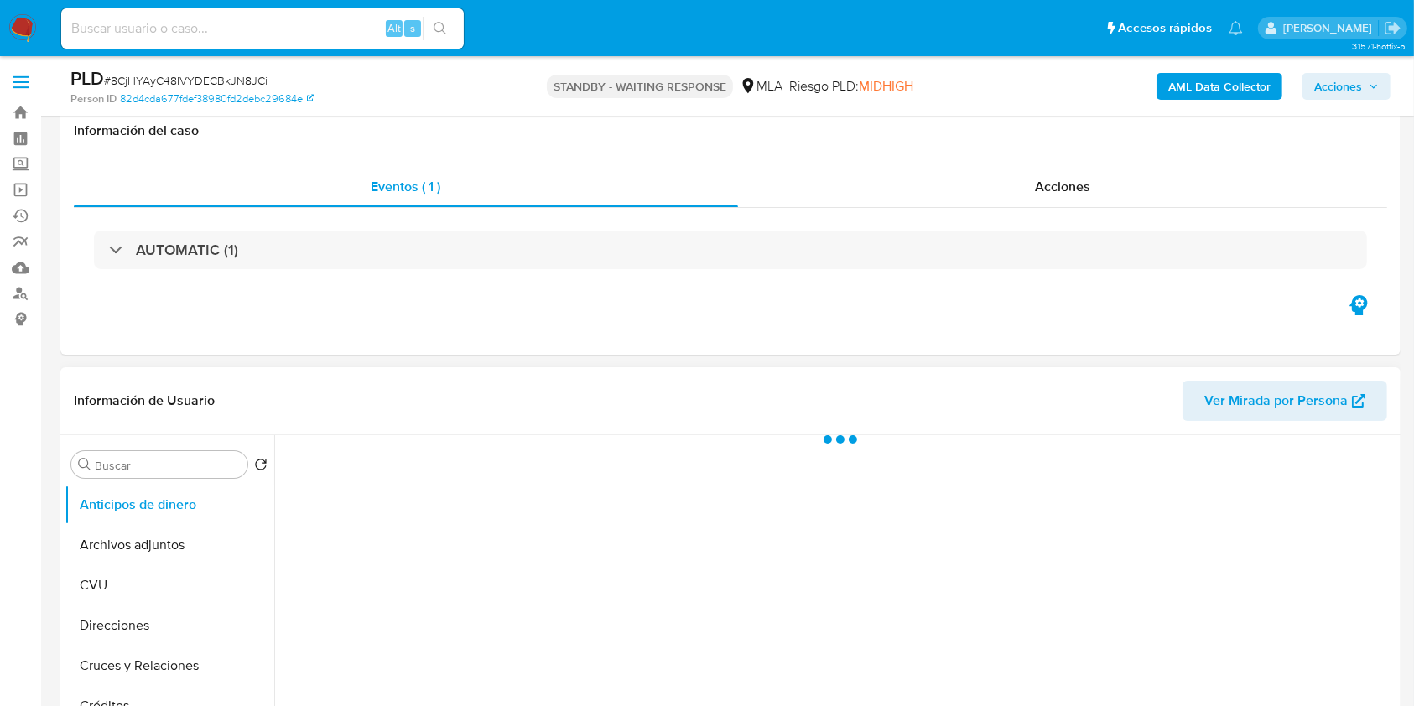
scroll to position [336, 0]
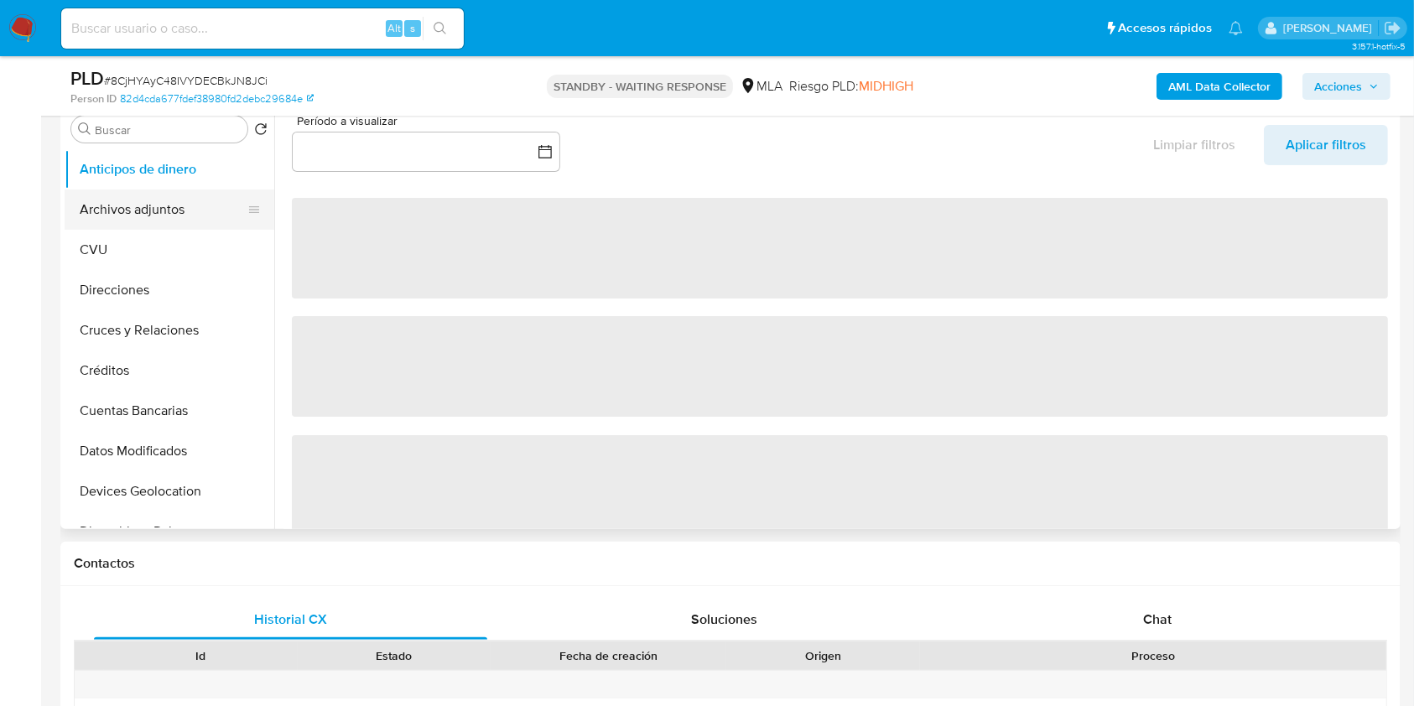
click at [150, 194] on button "Archivos adjuntos" at bounding box center [163, 210] width 196 height 40
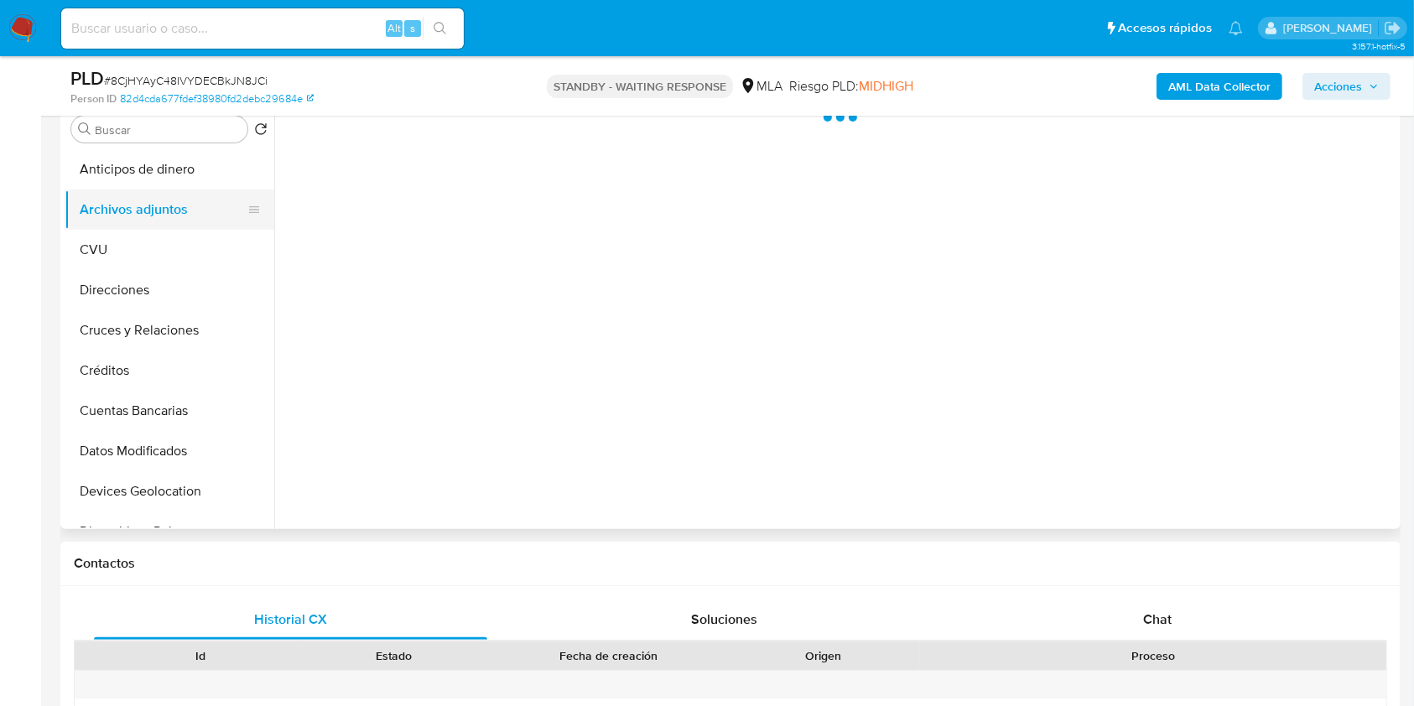
select select "10"
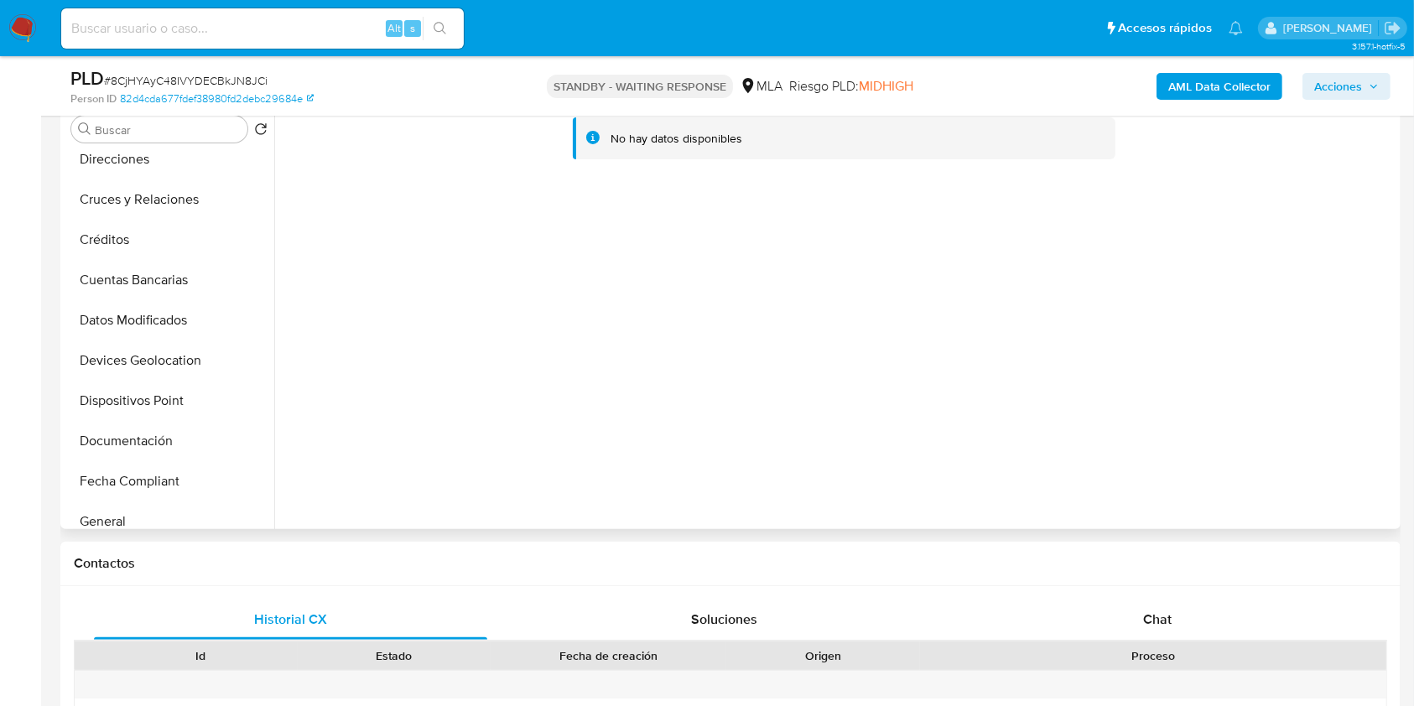
scroll to position [223, 0]
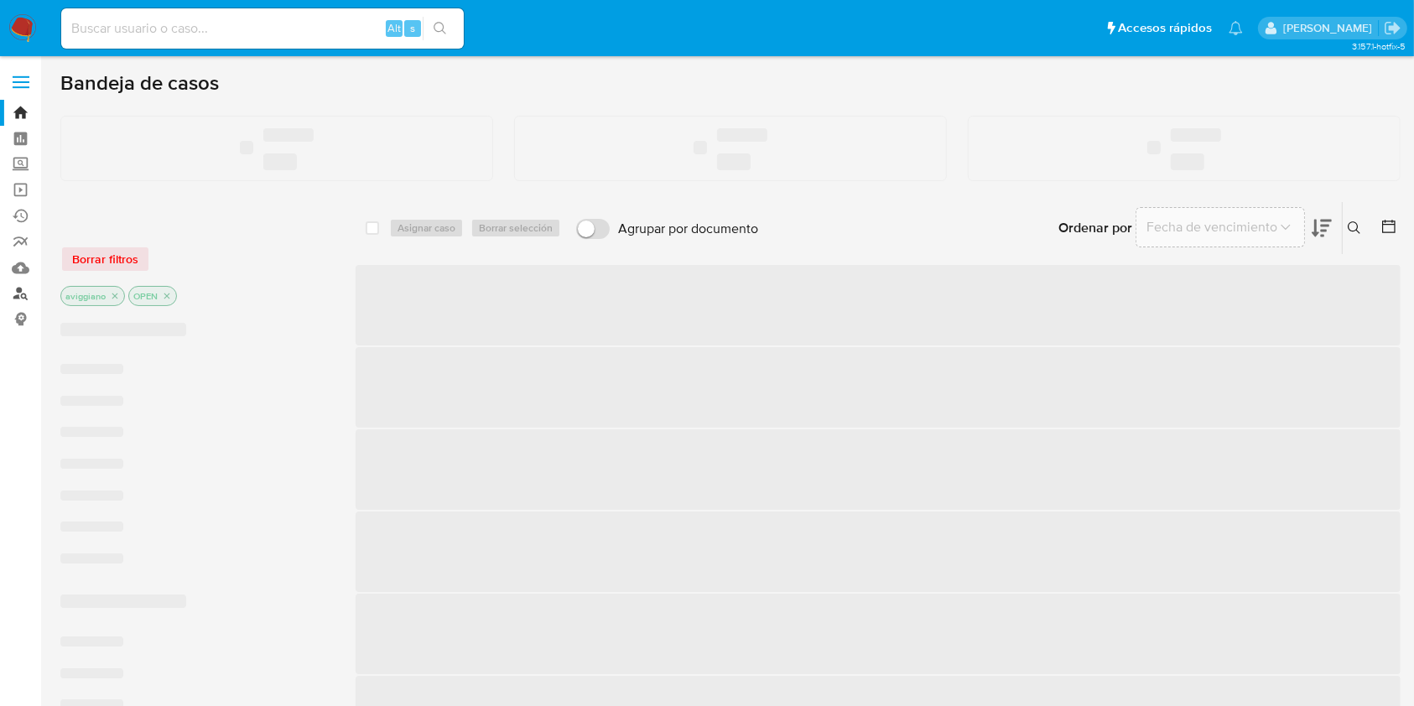
click at [20, 295] on link "Buscador de personas" at bounding box center [100, 294] width 200 height 26
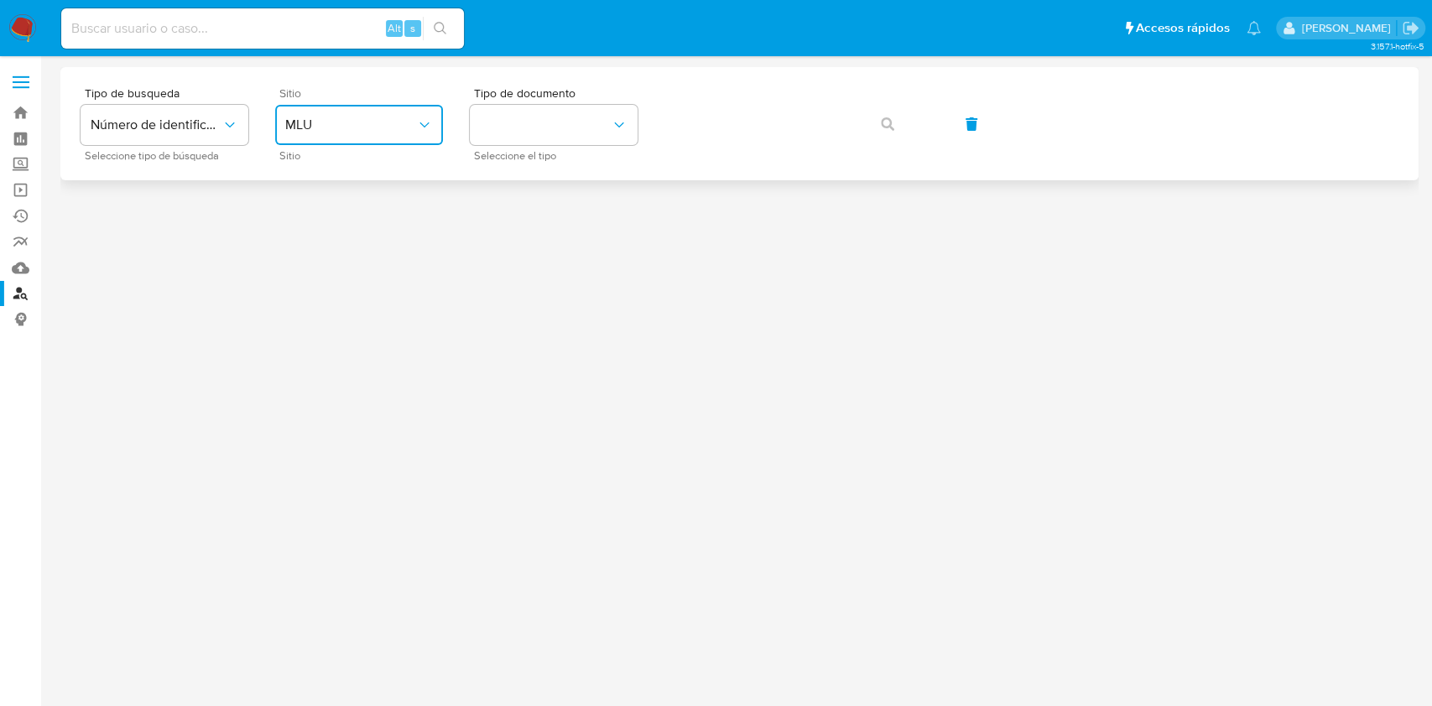
click at [382, 117] on span "MLU" at bounding box center [350, 125] width 131 height 17
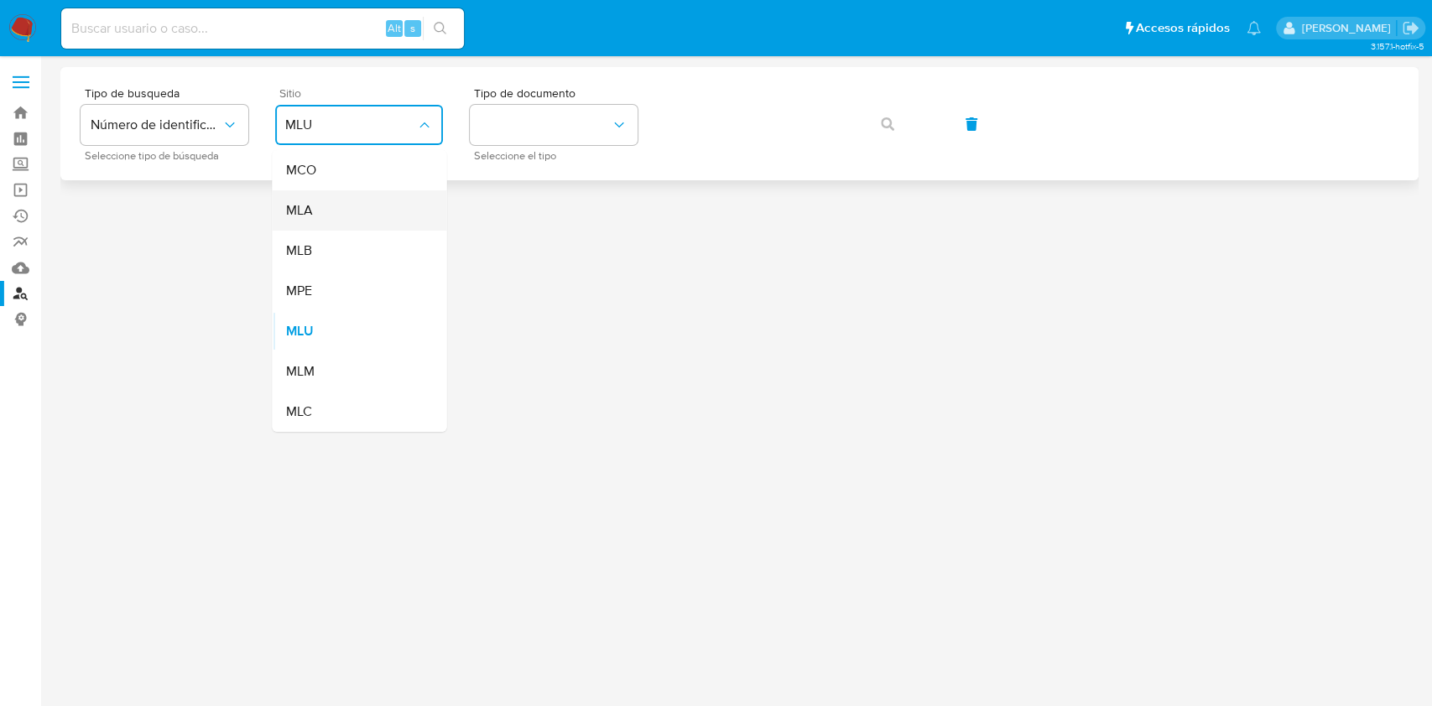
click at [328, 211] on div "MLA" at bounding box center [354, 210] width 138 height 40
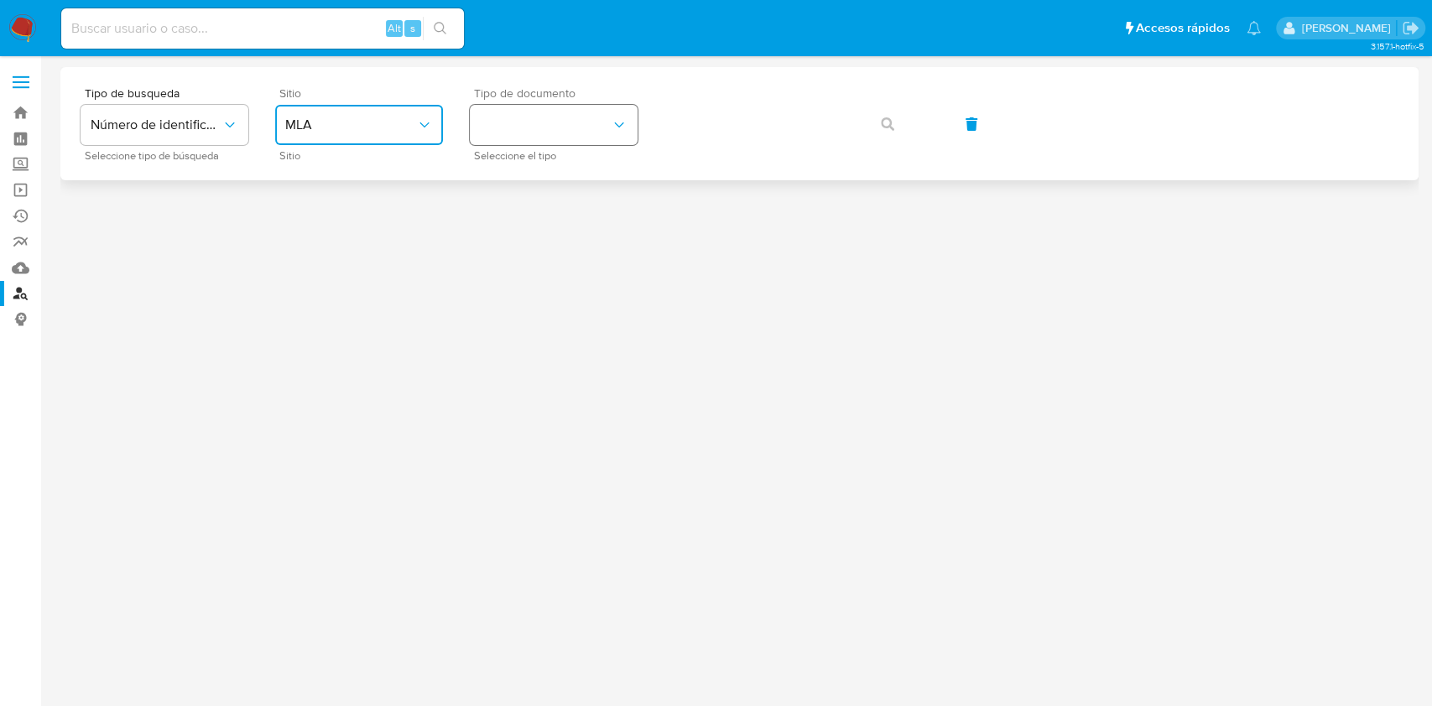
click at [510, 133] on button "identificationType" at bounding box center [554, 125] width 168 height 40
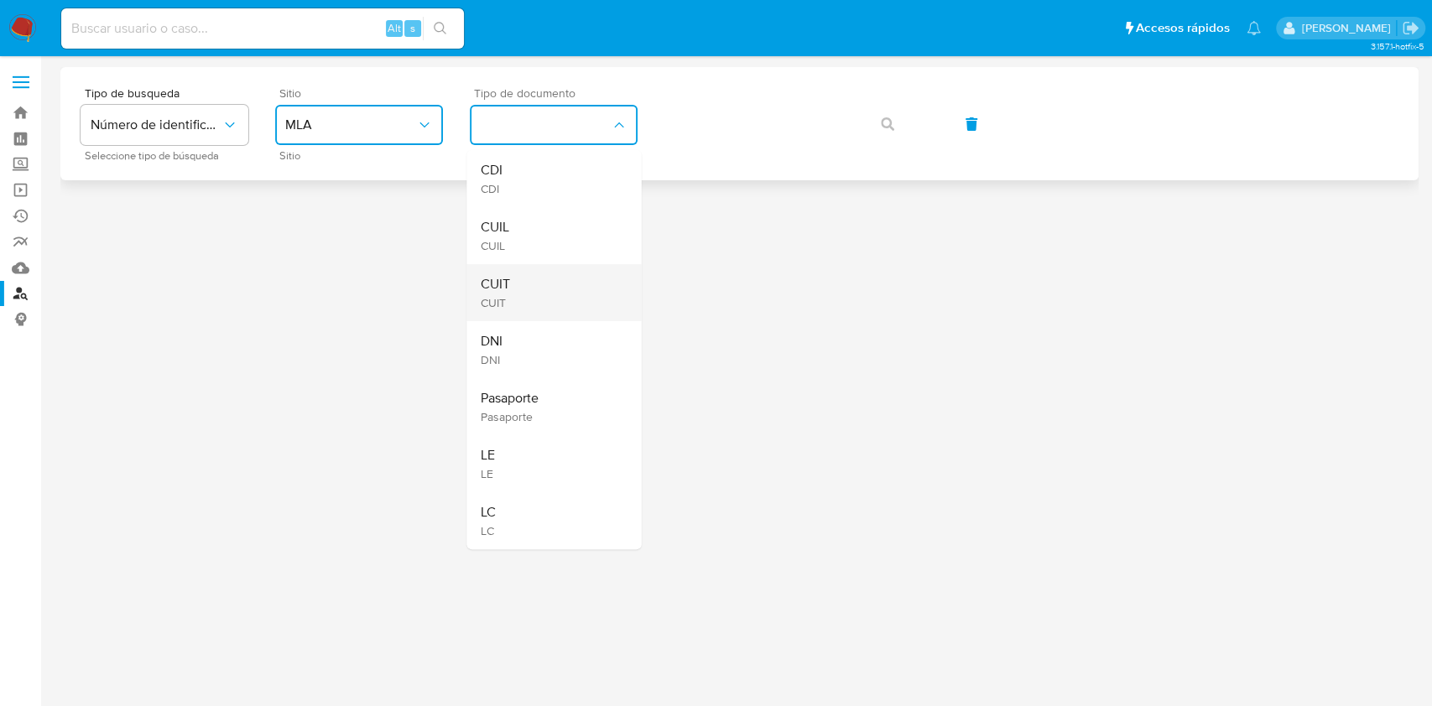
click at [522, 294] on div "CUIT CUIT" at bounding box center [549, 292] width 138 height 57
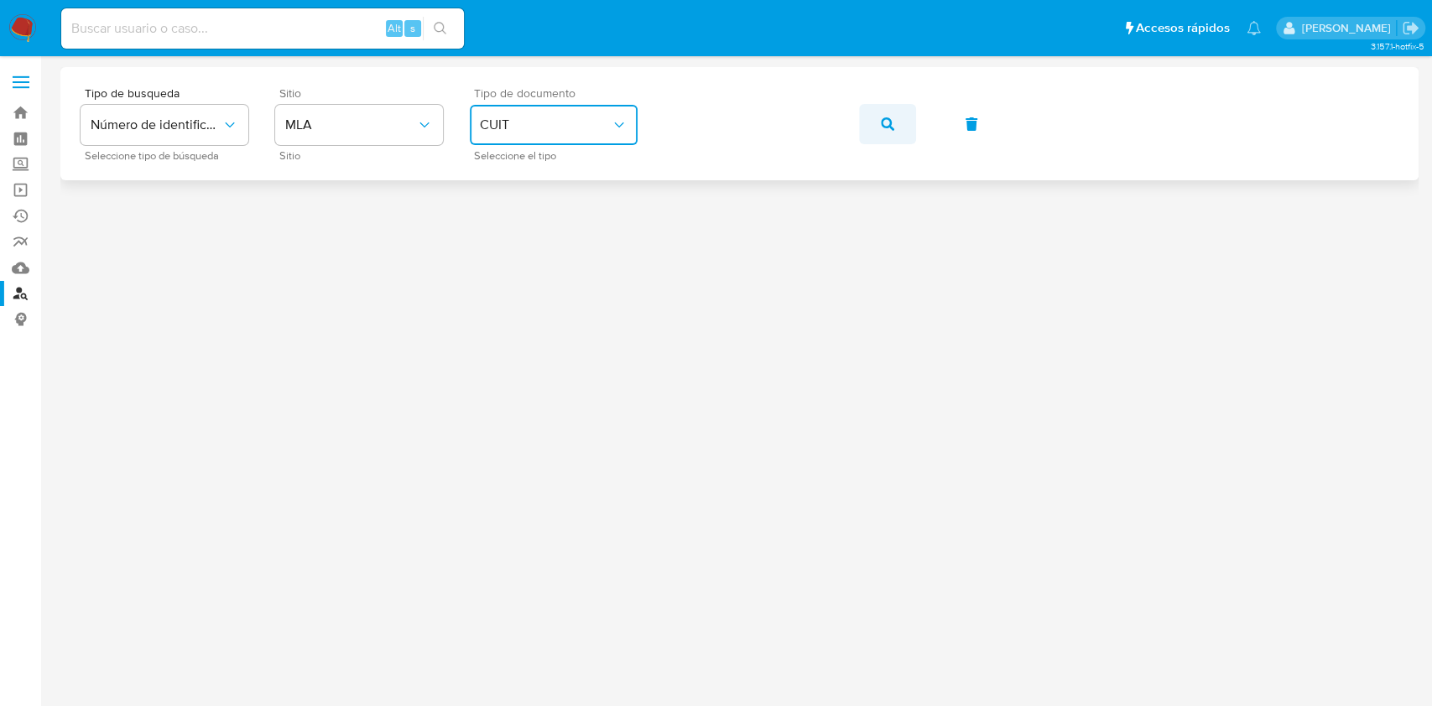
click at [913, 124] on button "button" at bounding box center [887, 124] width 57 height 40
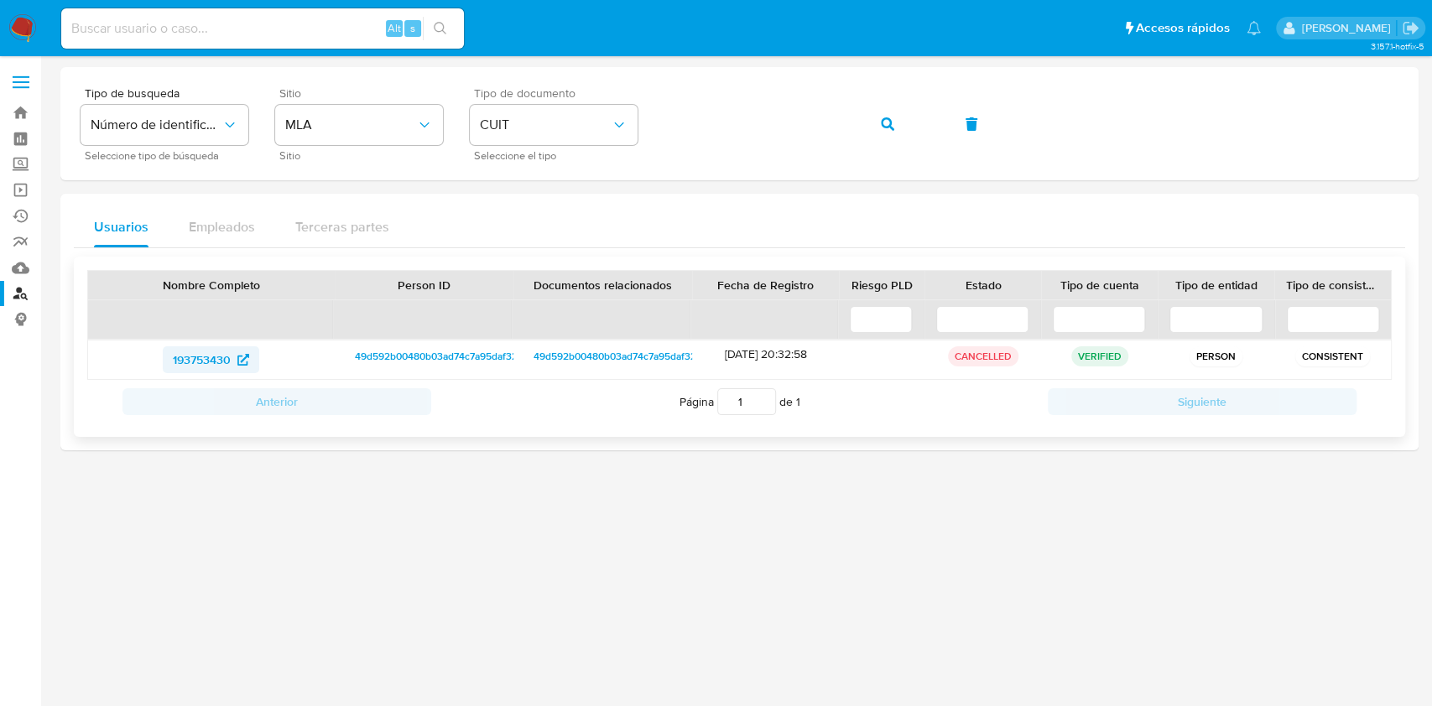
click at [215, 356] on span "193753430" at bounding box center [202, 359] width 58 height 27
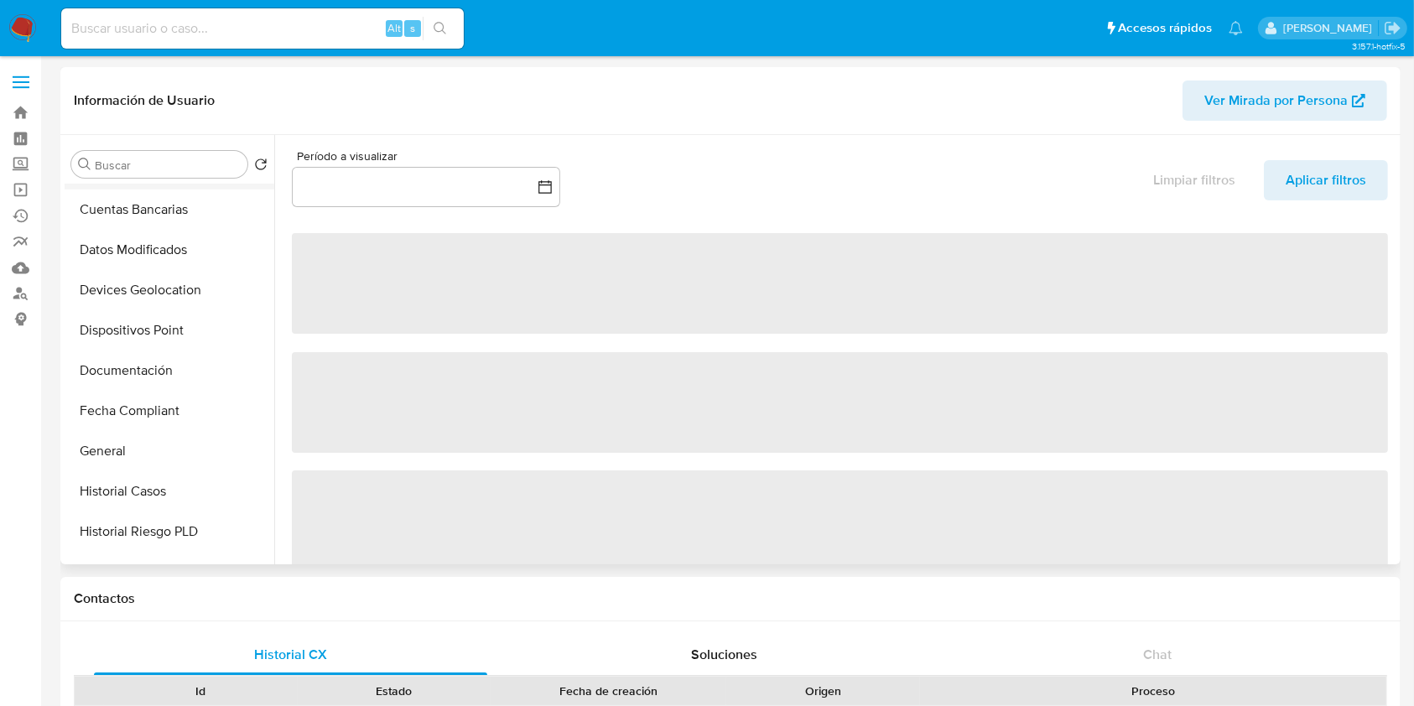
select select "10"
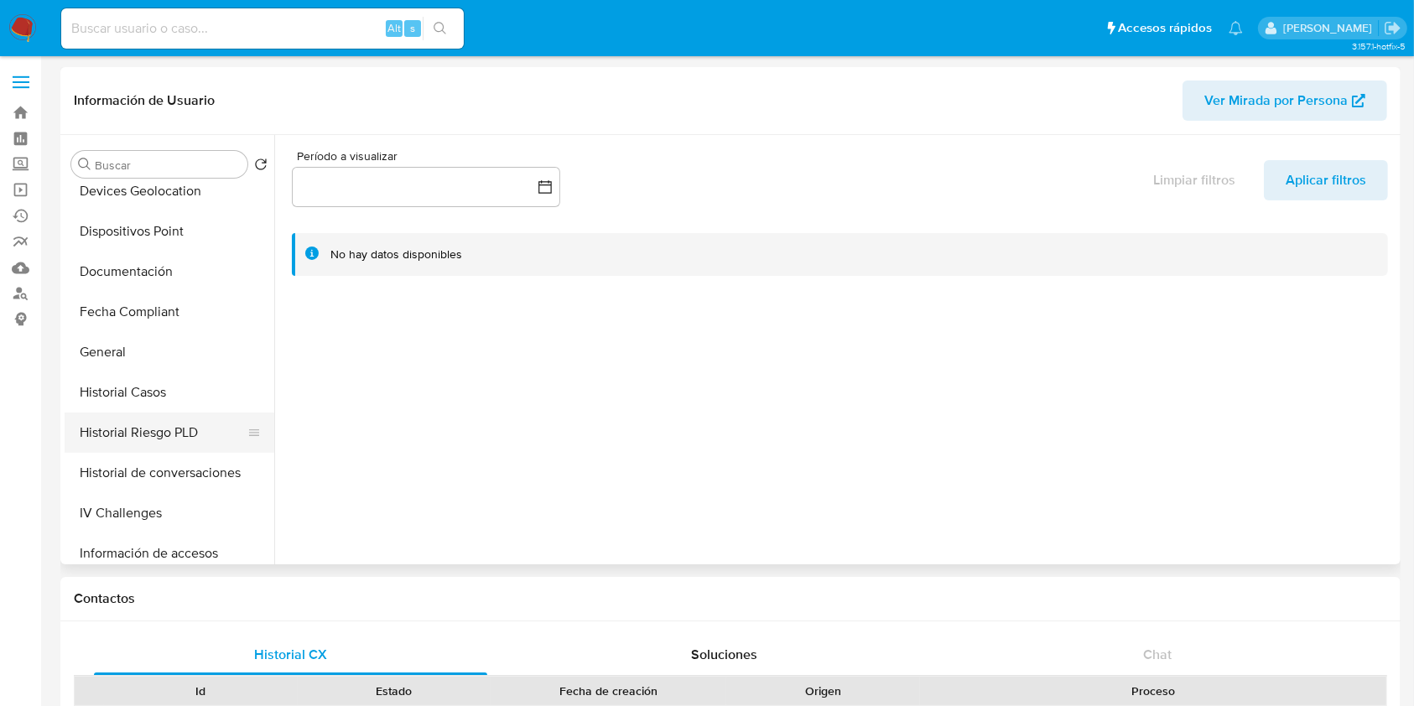
scroll to position [783, 0]
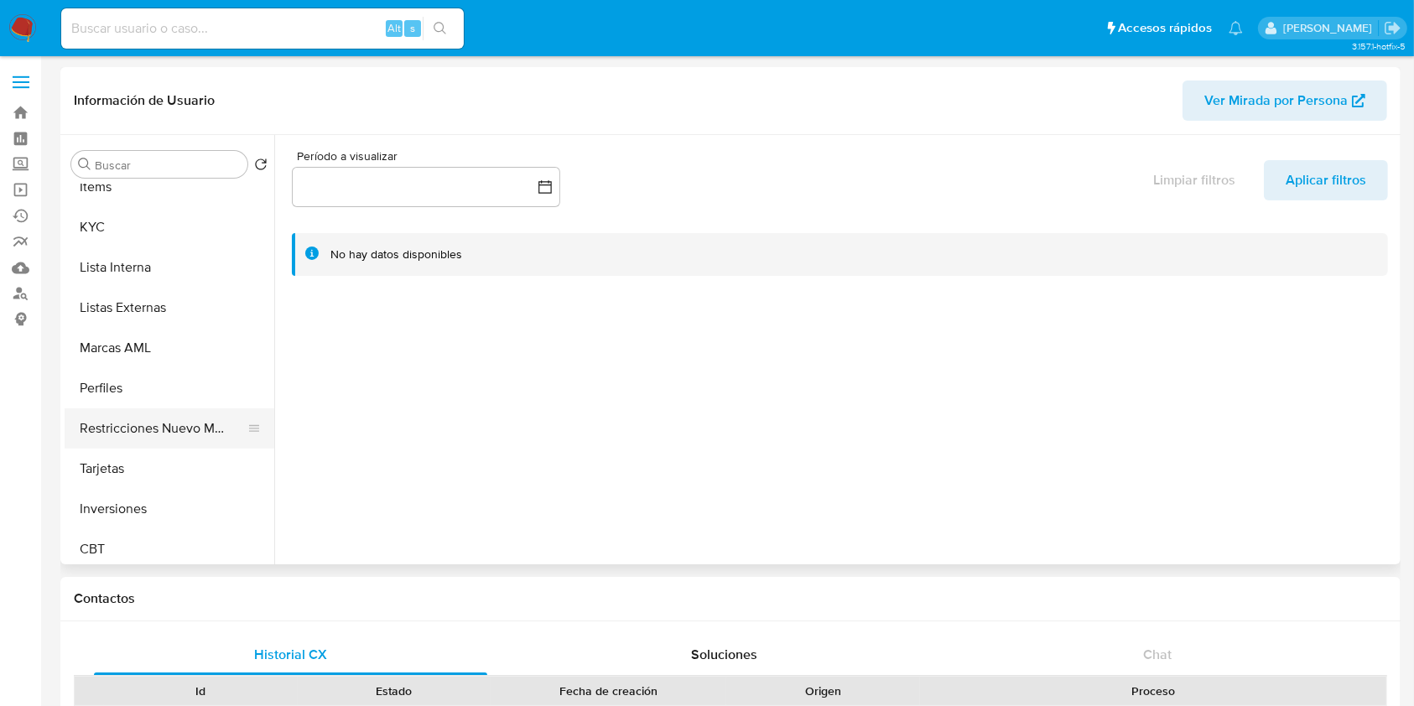
click at [178, 425] on button "Restricciones Nuevo Mundo" at bounding box center [163, 428] width 196 height 40
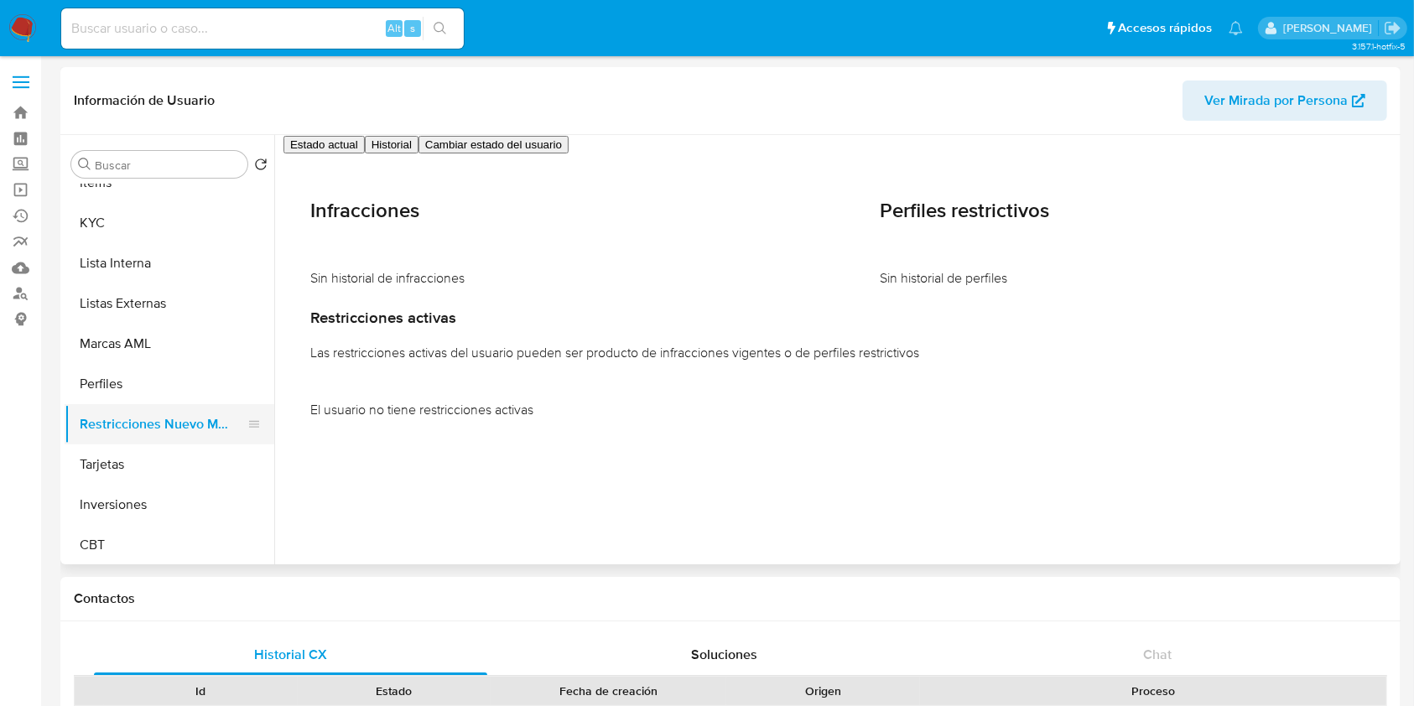
scroll to position [789, 0]
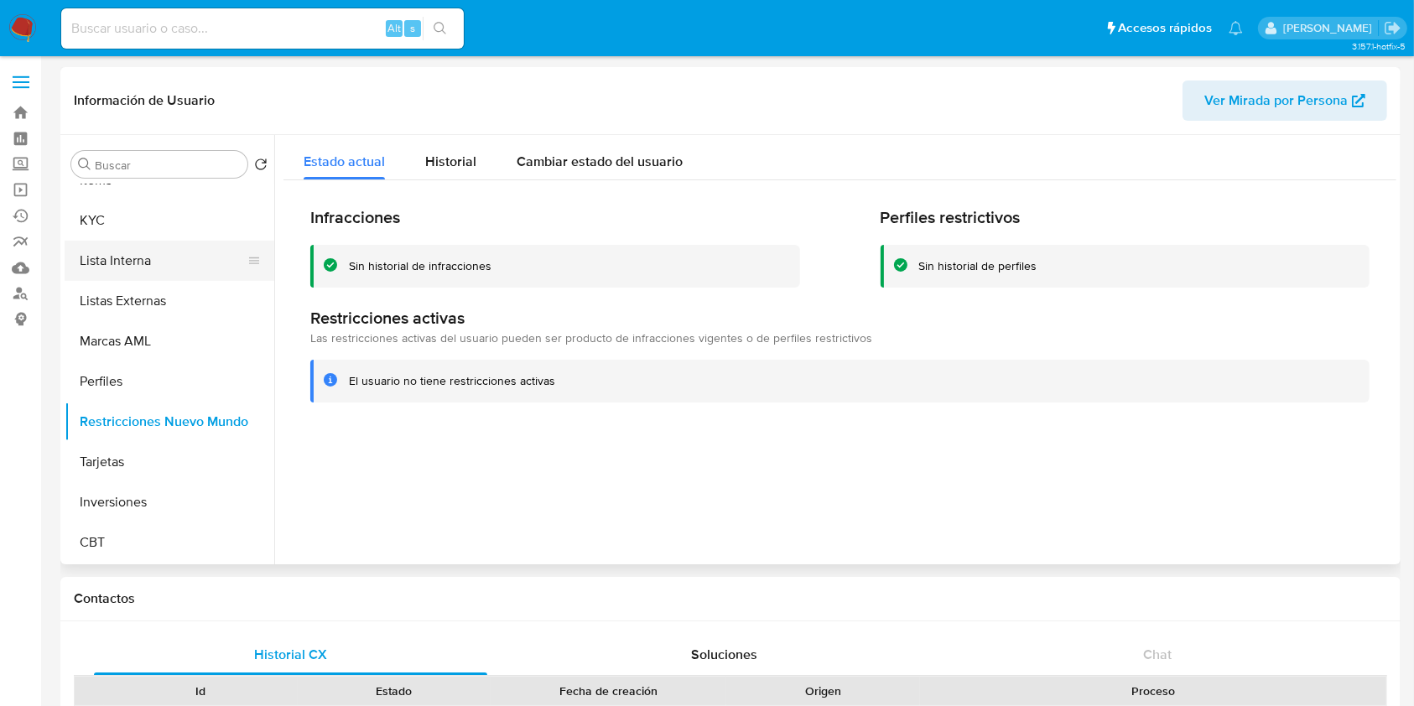
click at [126, 241] on button "Lista Interna" at bounding box center [163, 261] width 196 height 40
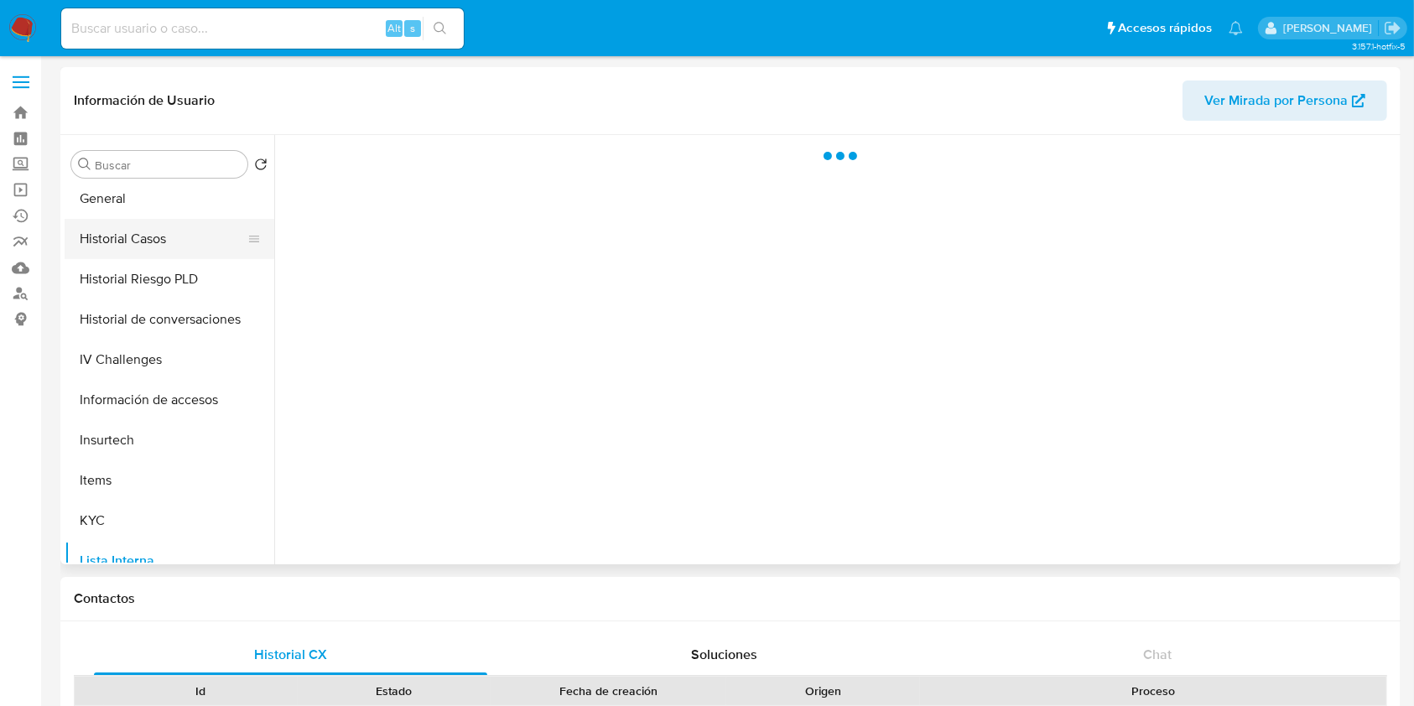
scroll to position [454, 0]
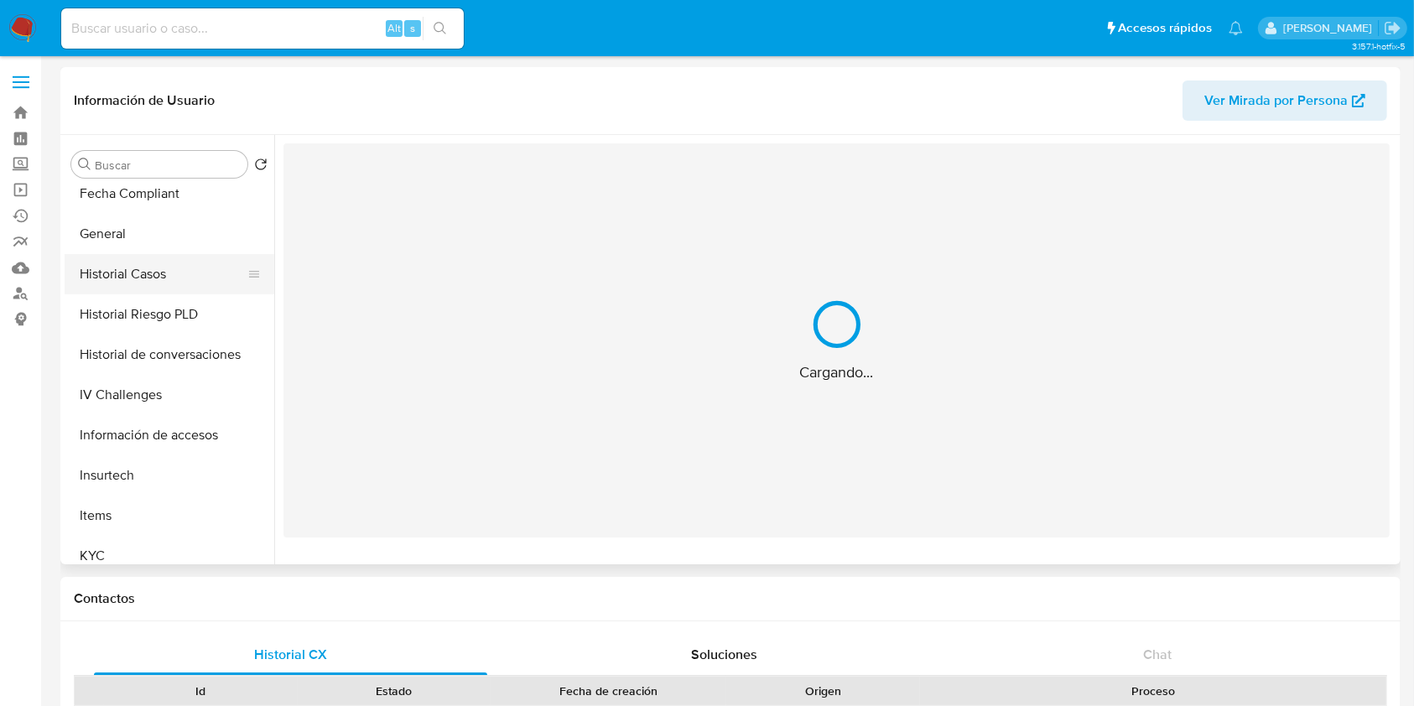
click at [136, 285] on button "Historial Casos" at bounding box center [163, 274] width 196 height 40
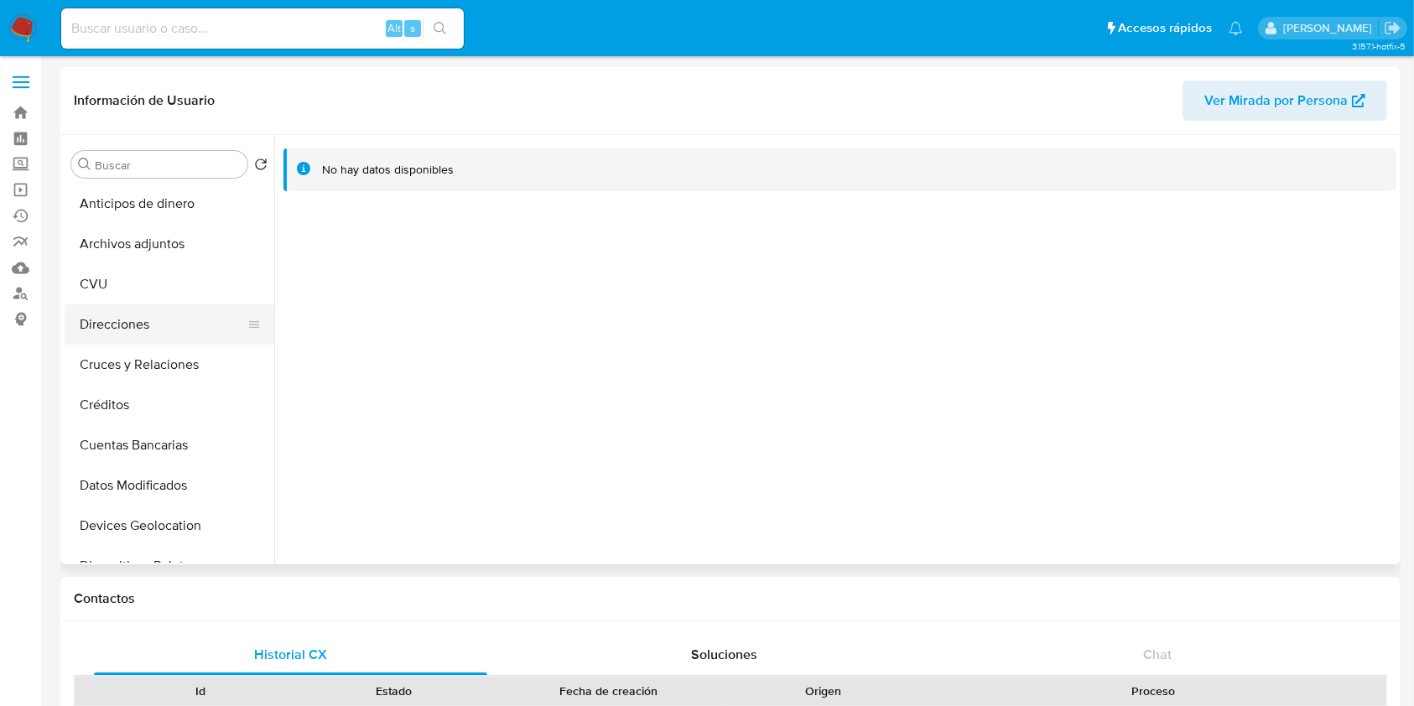
scroll to position [0, 0]
click at [166, 263] on button "Archivos adjuntos" at bounding box center [163, 245] width 196 height 40
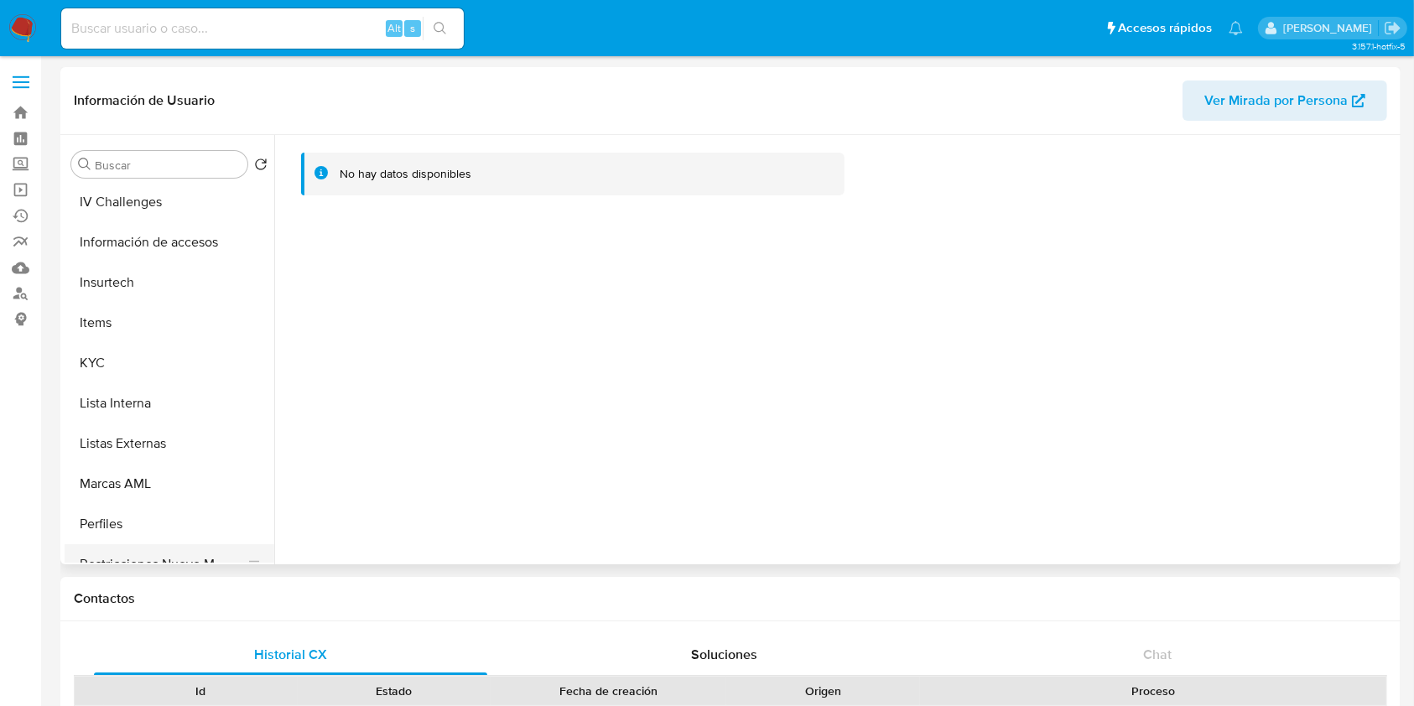
scroll to position [789, 0]
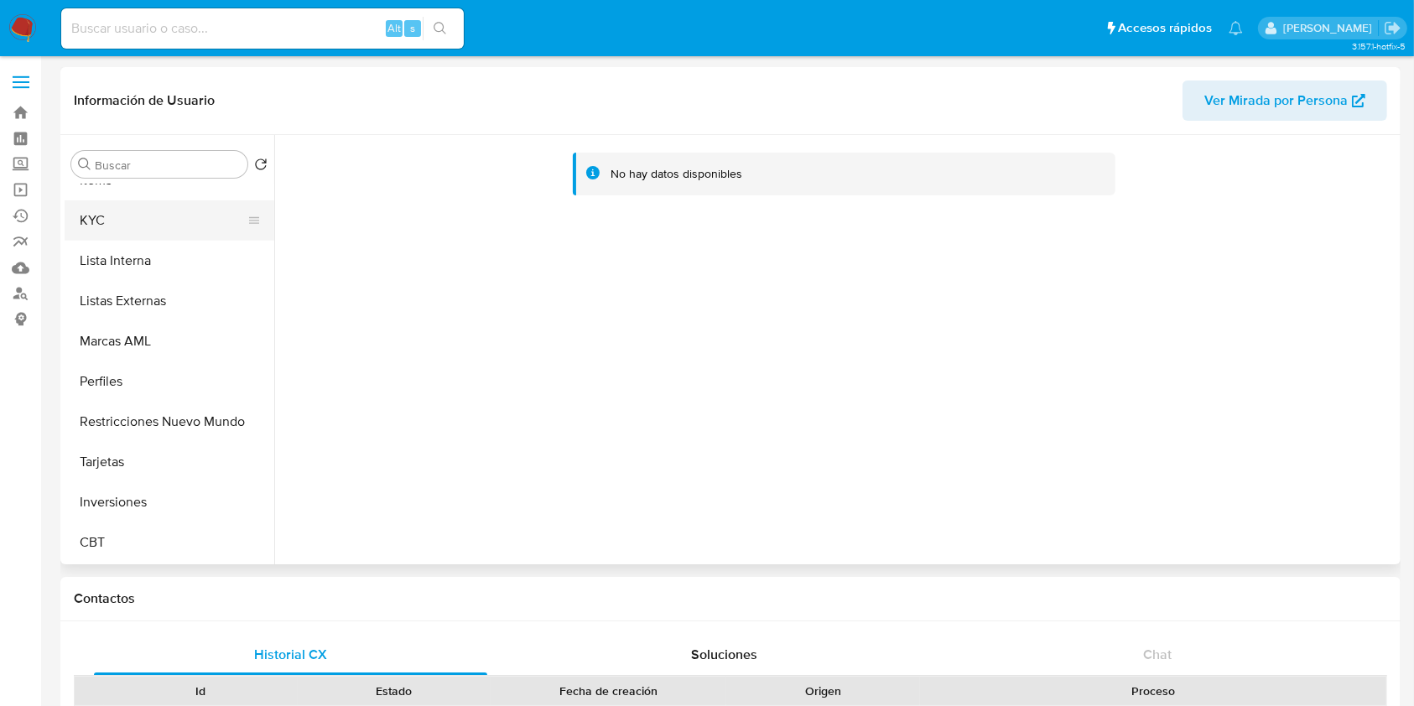
click at [168, 227] on button "KYC" at bounding box center [163, 220] width 196 height 40
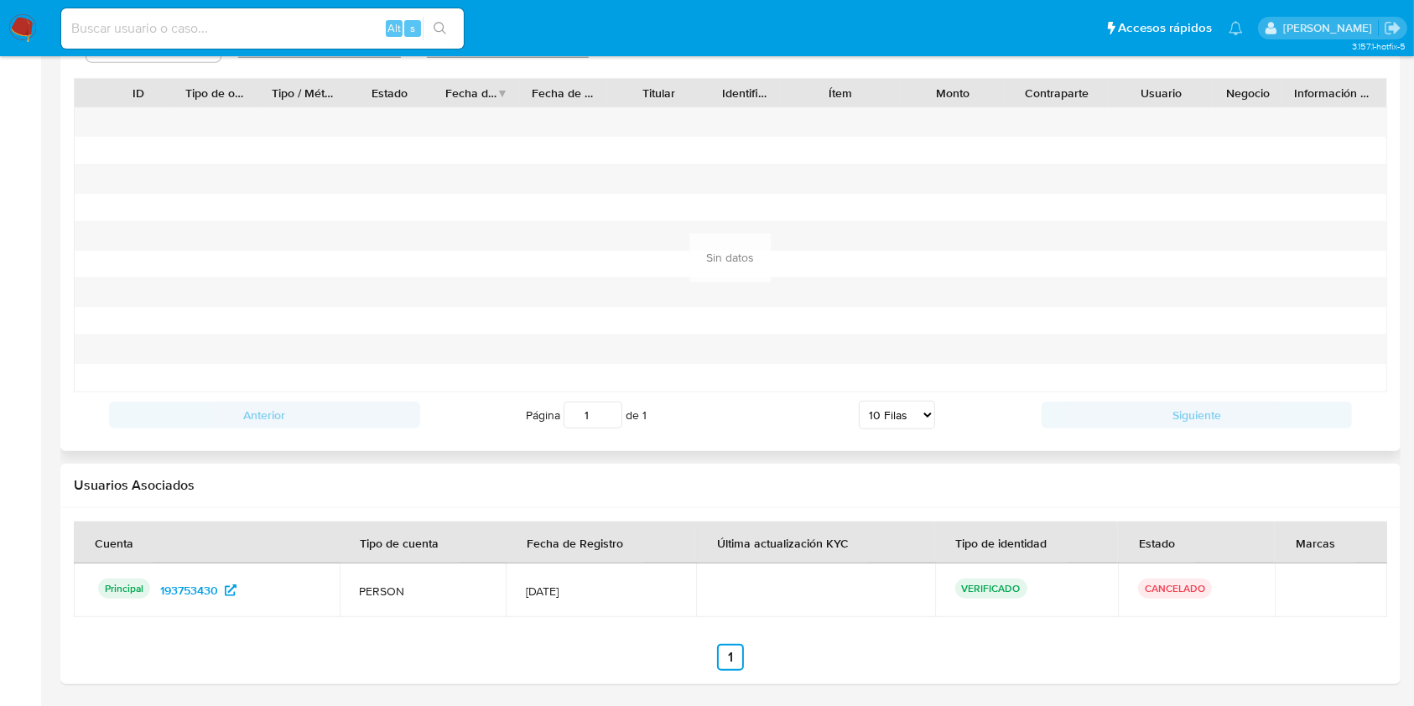
scroll to position [831, 0]
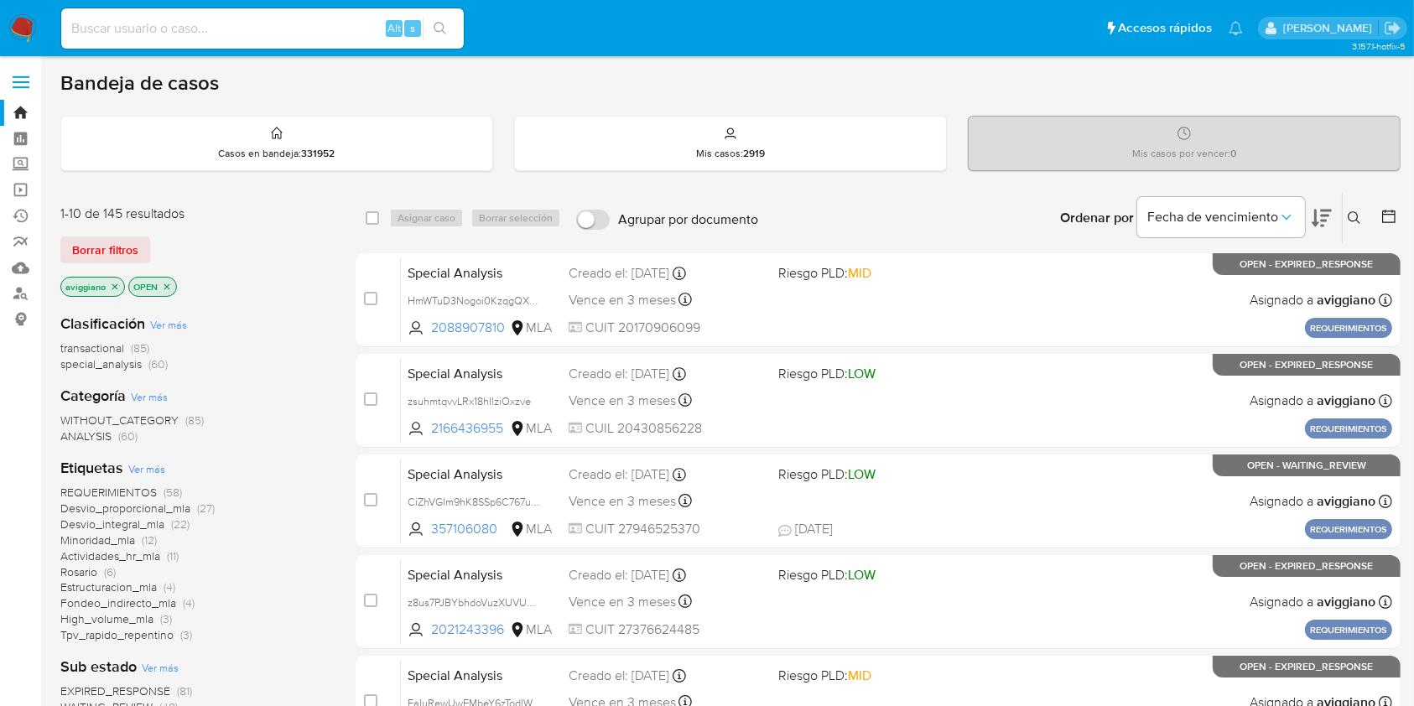
click at [1361, 215] on icon at bounding box center [1354, 217] width 13 height 13
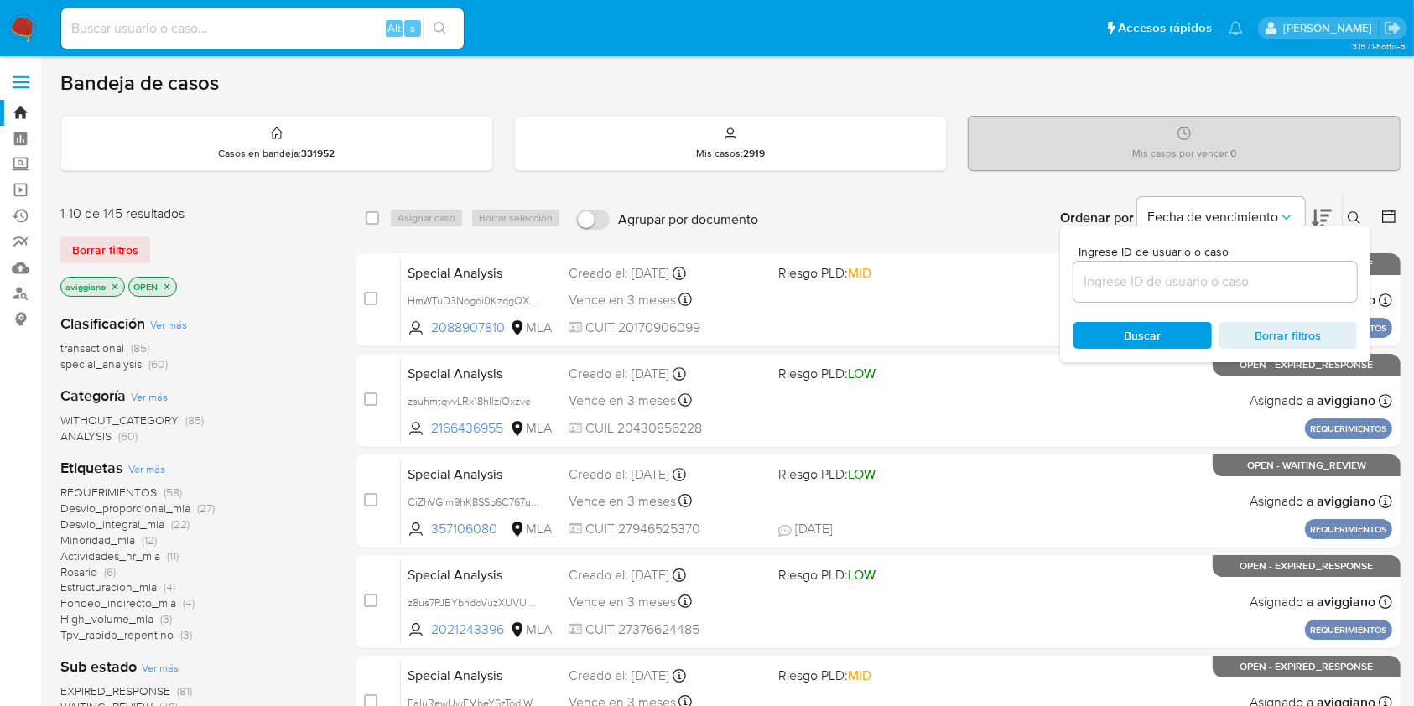
click at [1255, 286] on input at bounding box center [1216, 282] width 284 height 22
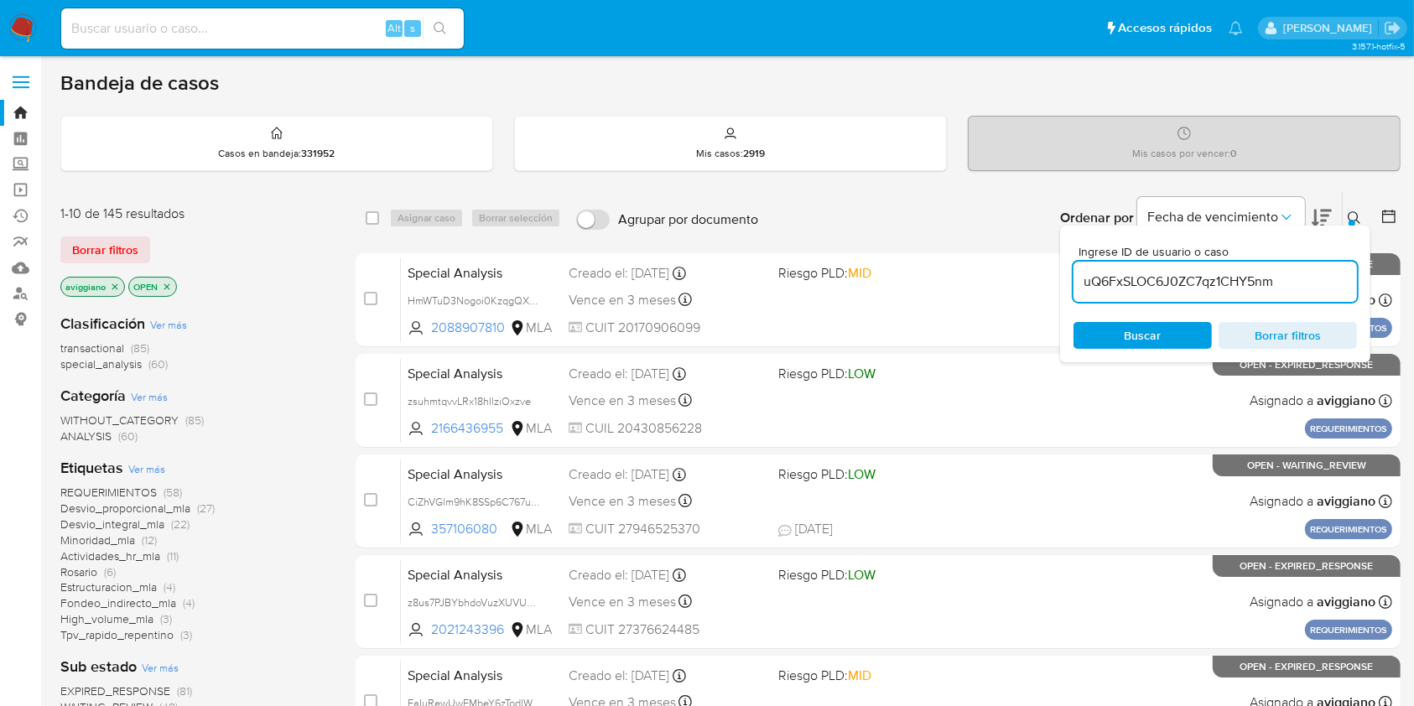
type input "uQ6FxSLOC6J0ZC7qz1CHY5nm"
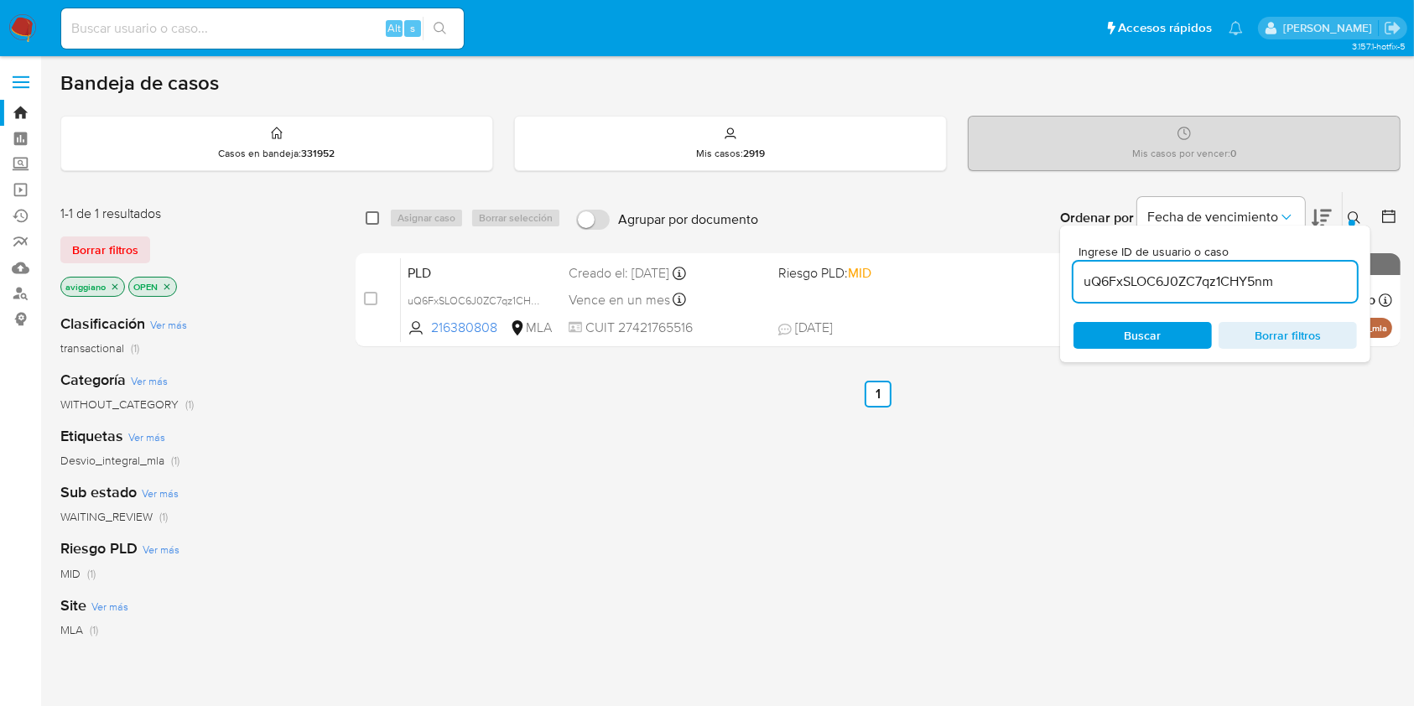
click at [372, 211] on input "checkbox" at bounding box center [372, 217] width 13 height 13
checkbox input "true"
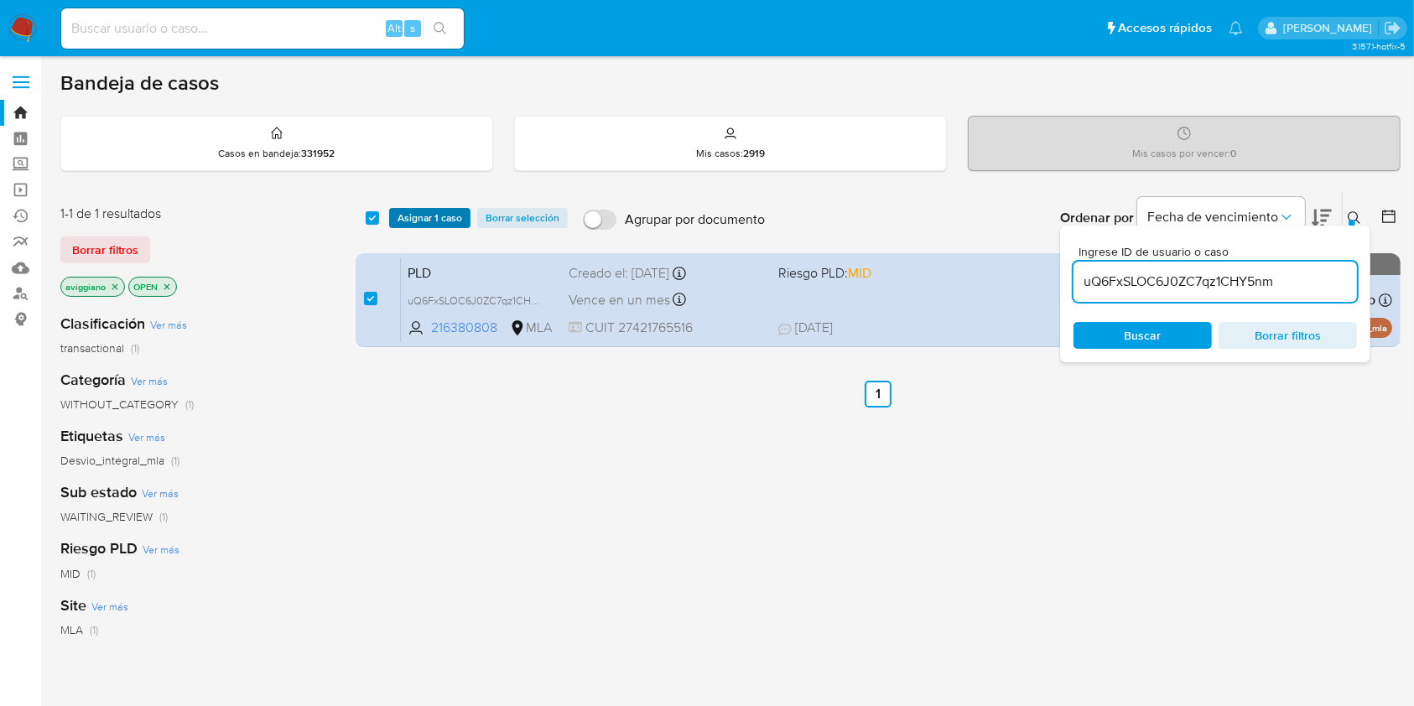
click at [396, 216] on button "Asignar 1 caso" at bounding box center [429, 218] width 81 height 20
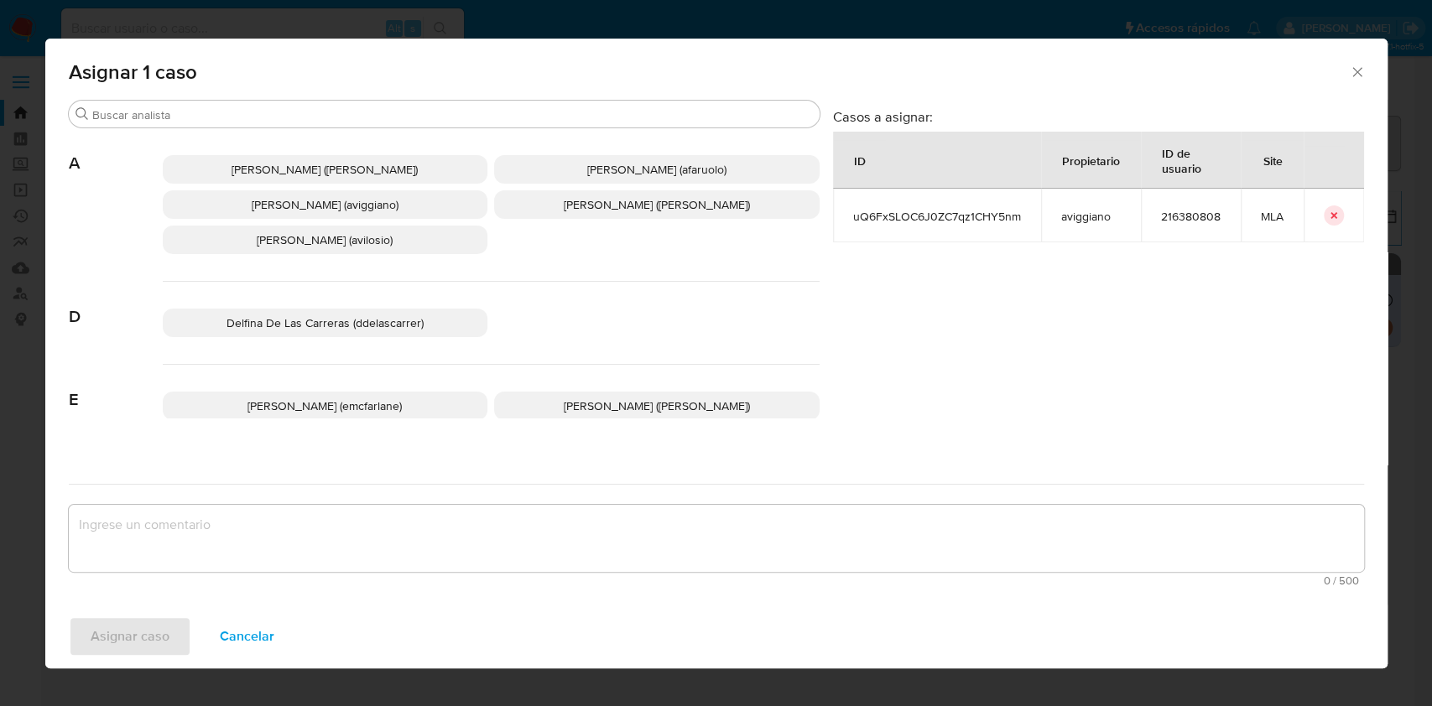
click at [325, 205] on span "Agustina Belen Viggiano (aviggiano)" at bounding box center [325, 204] width 147 height 17
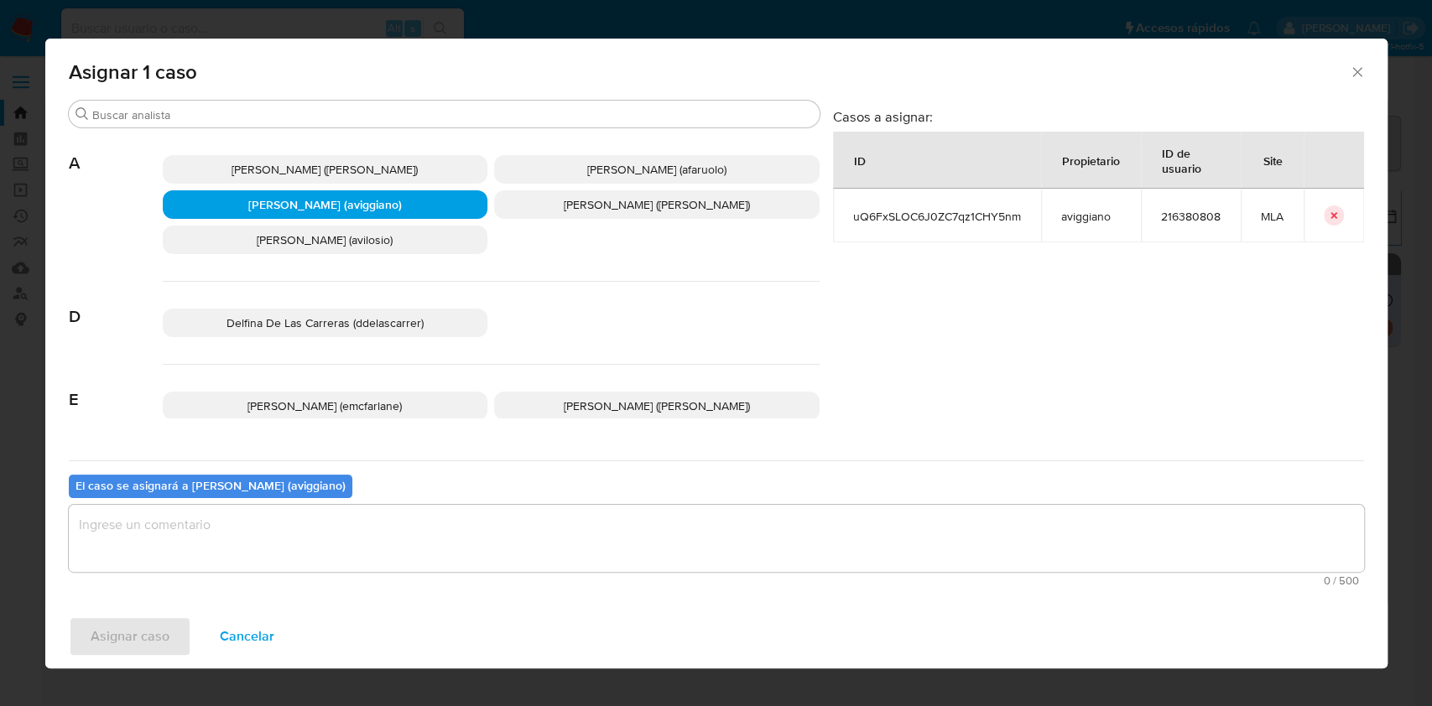
click at [261, 518] on textarea "assign-modal" at bounding box center [716, 538] width 1295 height 67
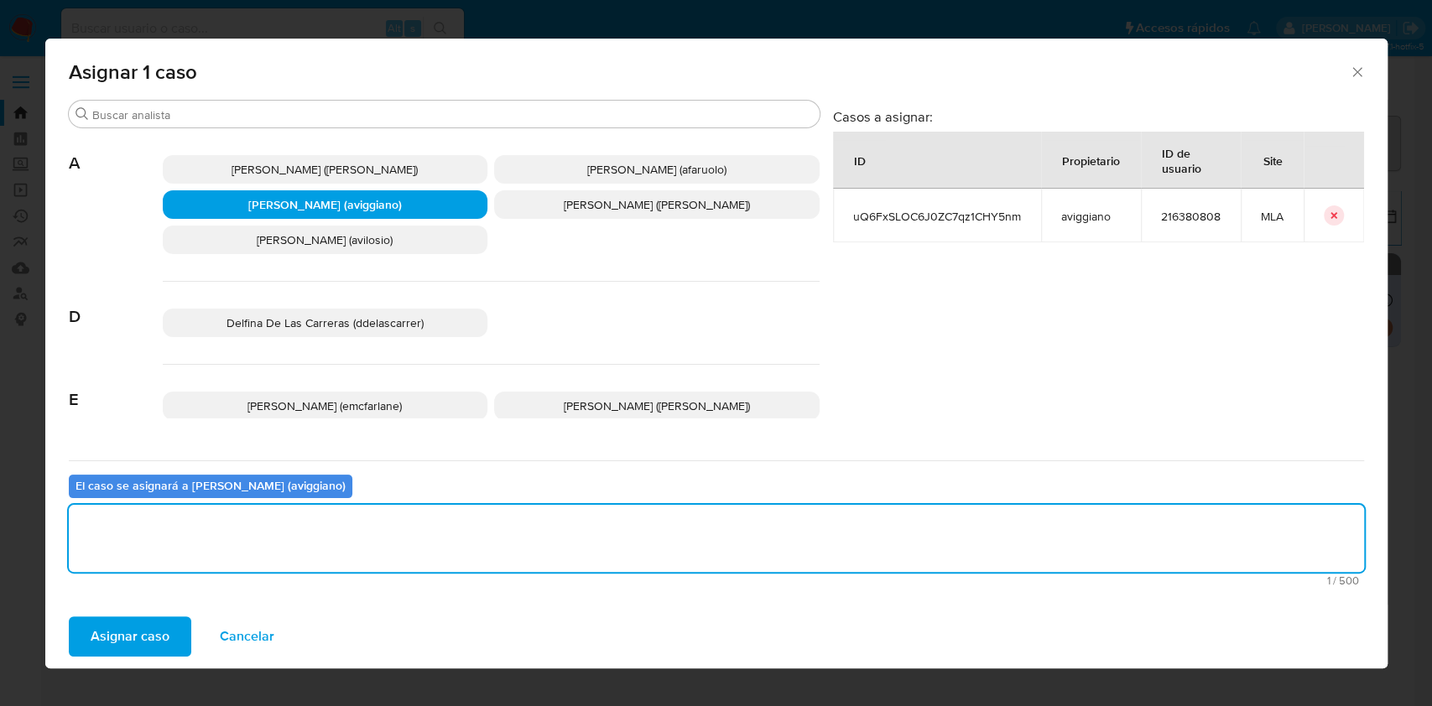
click at [149, 640] on span "Asignar caso" at bounding box center [130, 636] width 79 height 37
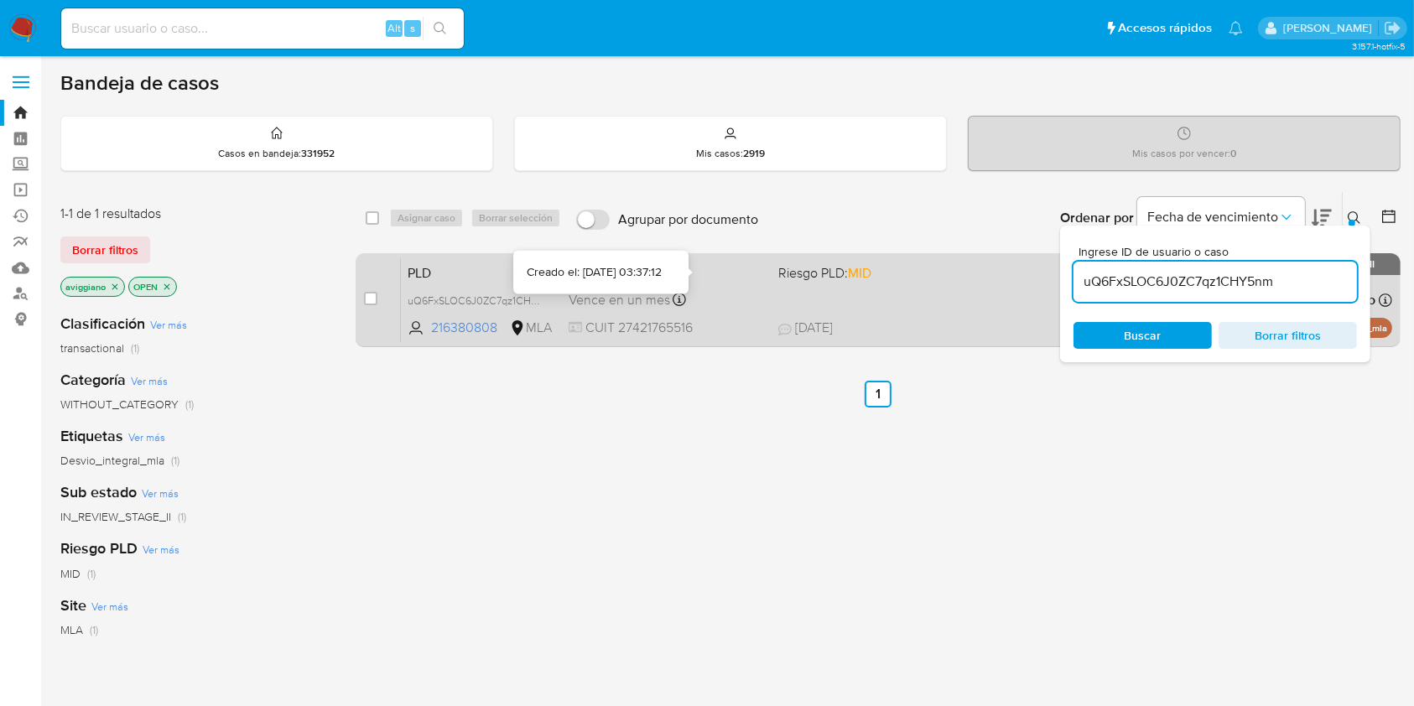
click at [839, 304] on div "PLD uQ6FxSLOC6J0ZC7qz1CHY5nm 216380808 MLA Riesgo PLD: MID Creado el: 12/07/202…" at bounding box center [896, 300] width 991 height 85
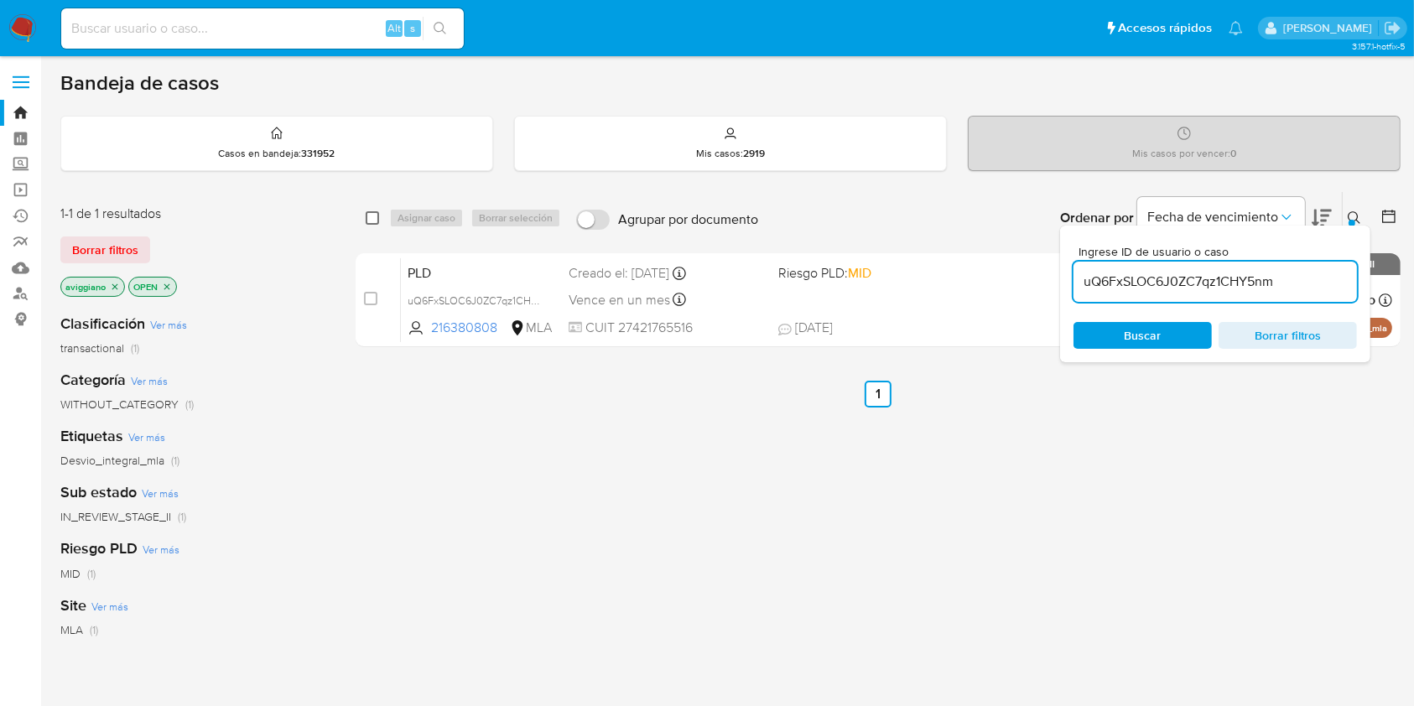
click at [373, 219] on input "checkbox" at bounding box center [372, 217] width 13 height 13
checkbox input "true"
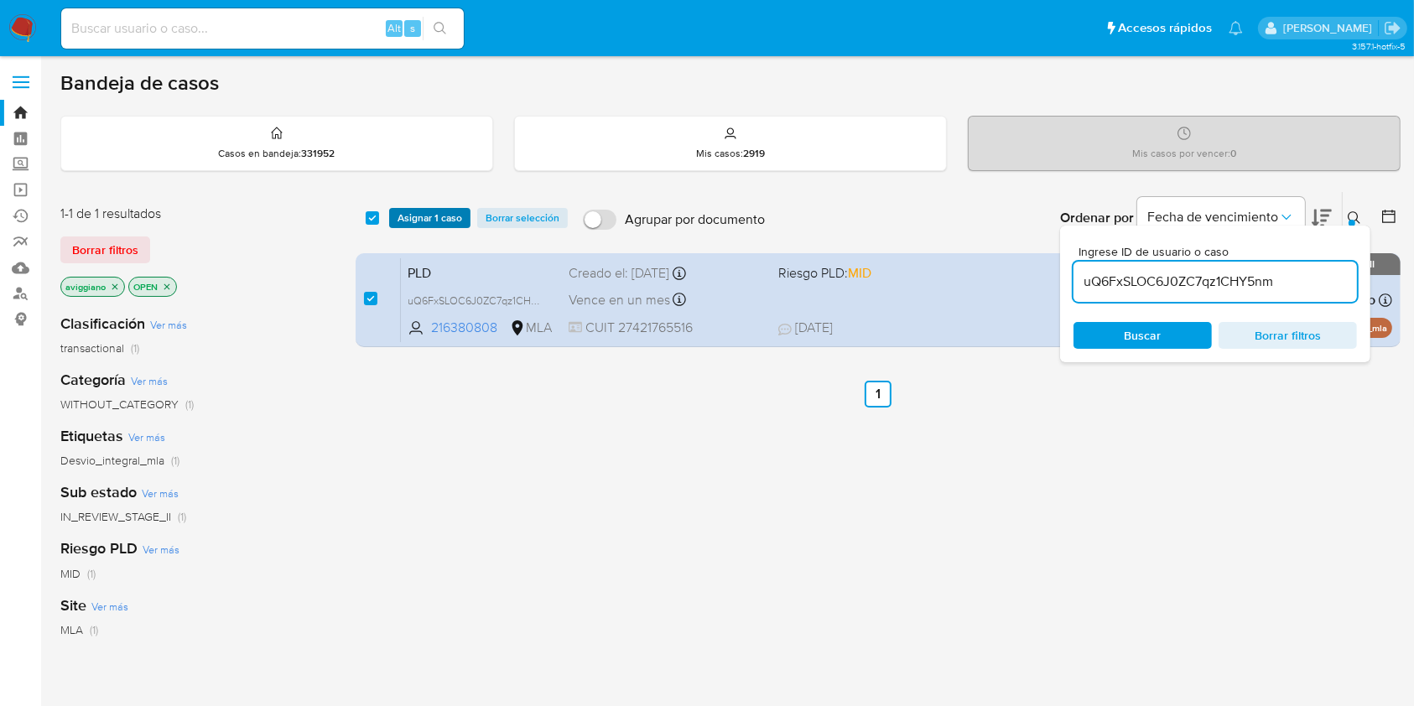
click at [411, 214] on span "Asignar 1 caso" at bounding box center [430, 218] width 65 height 17
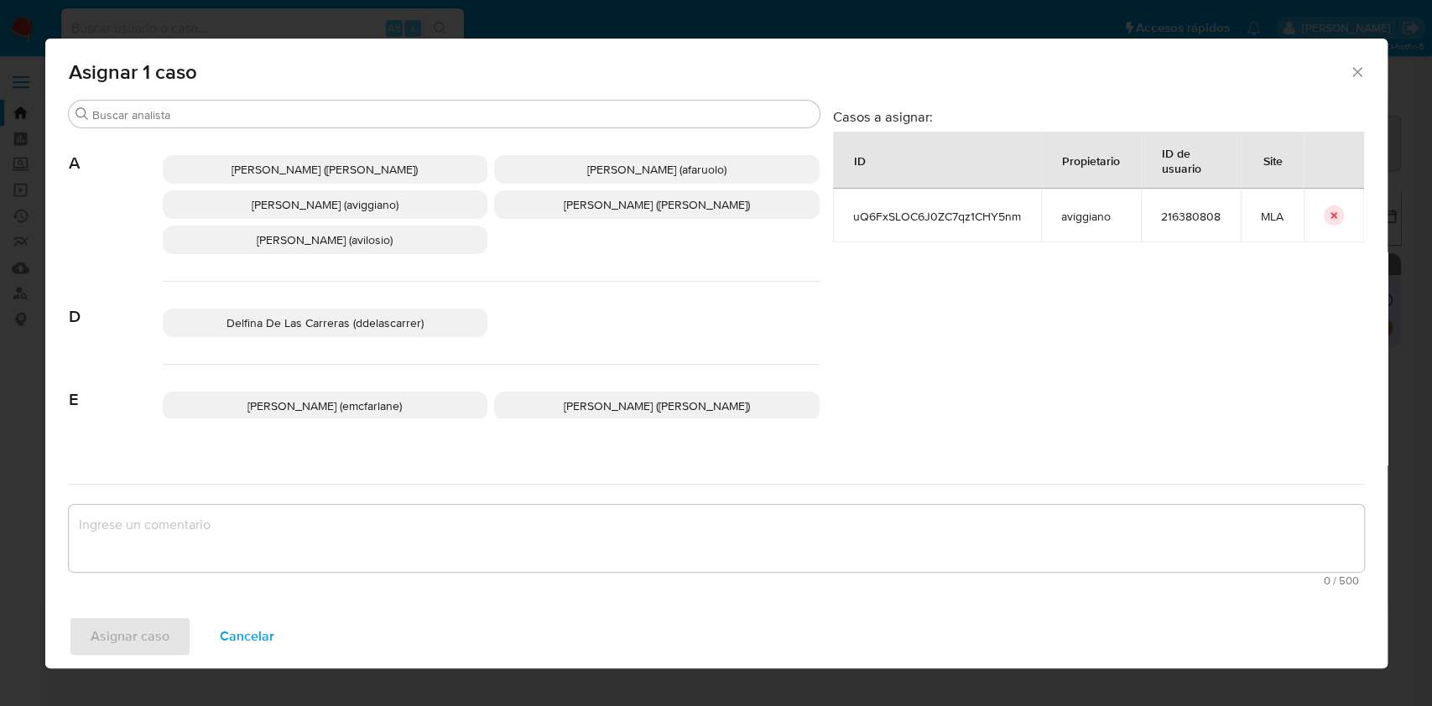
click at [381, 206] on span "Agustina Belen Viggiano (aviggiano)" at bounding box center [325, 204] width 147 height 17
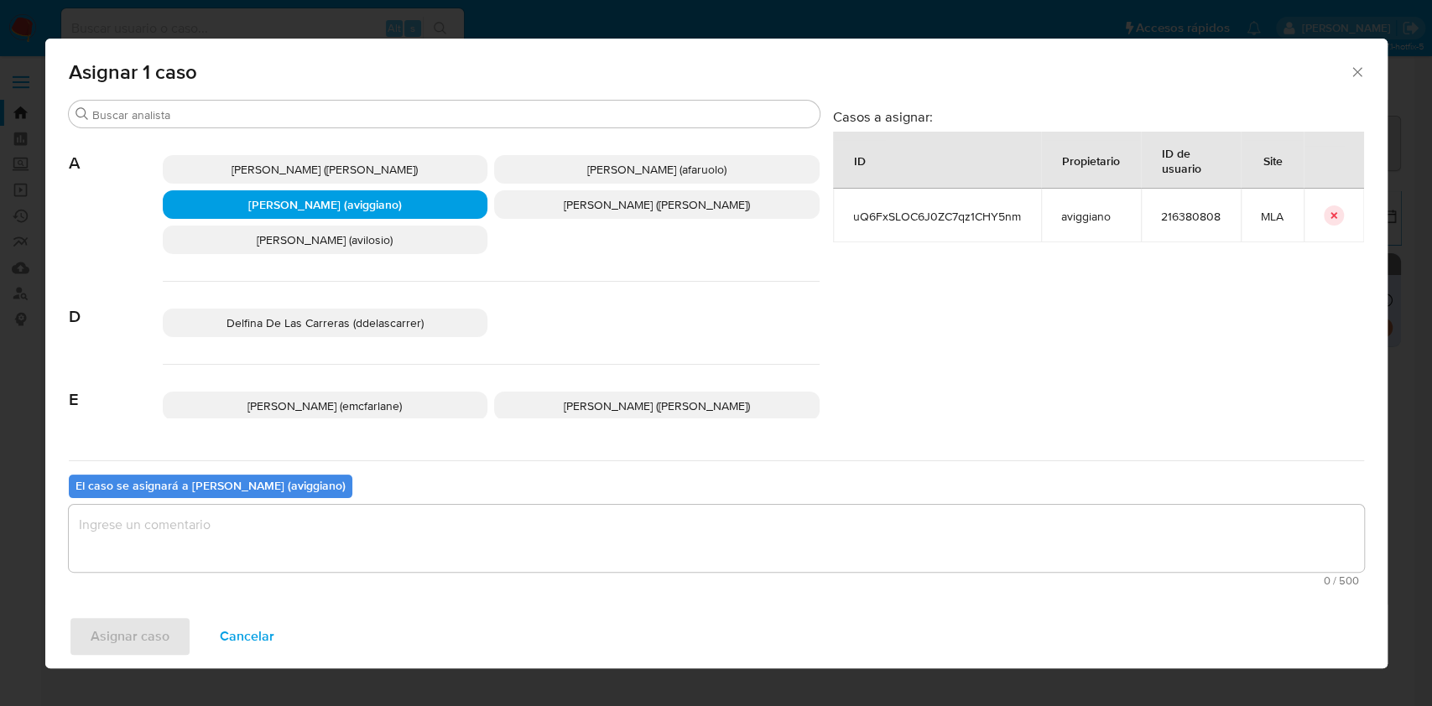
click at [358, 513] on textarea "assign-modal" at bounding box center [716, 538] width 1295 height 67
click at [164, 627] on span "Asignar caso" at bounding box center [130, 636] width 79 height 37
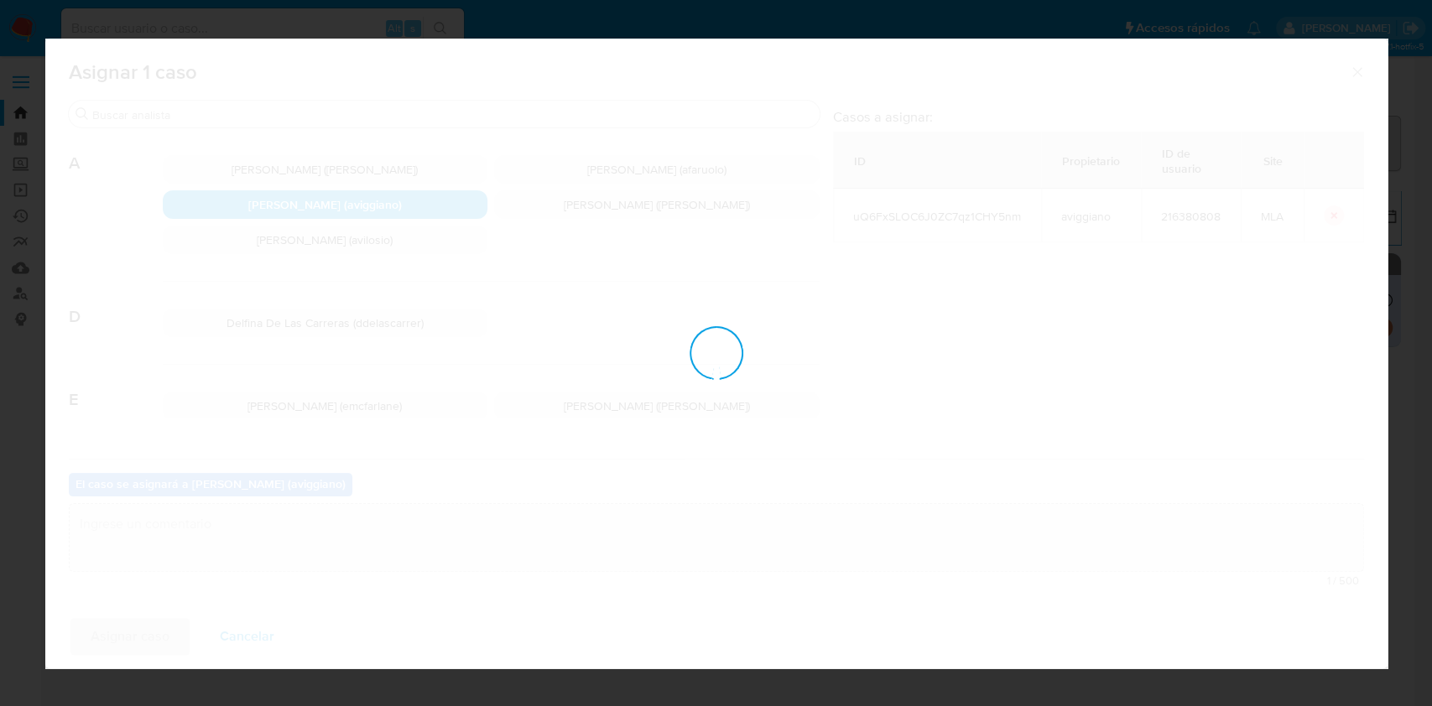
checkbox input "false"
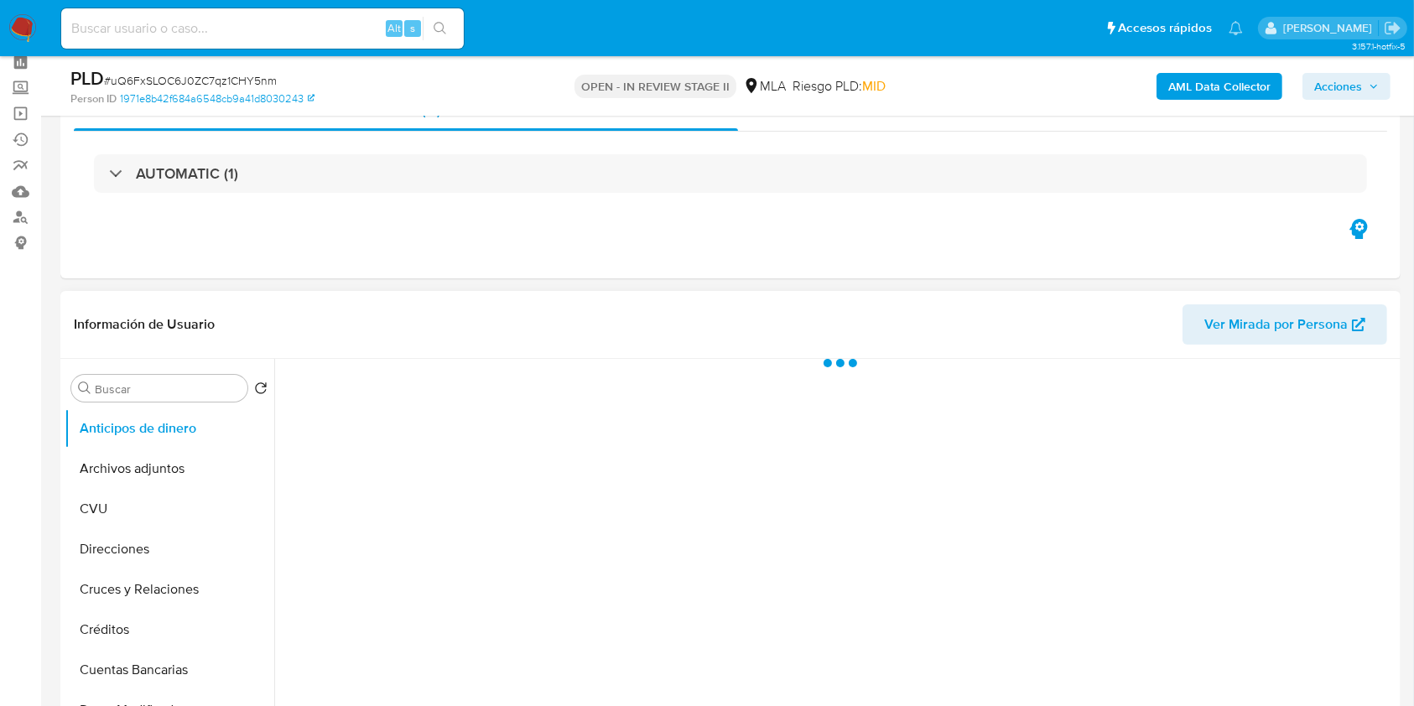
scroll to position [112, 0]
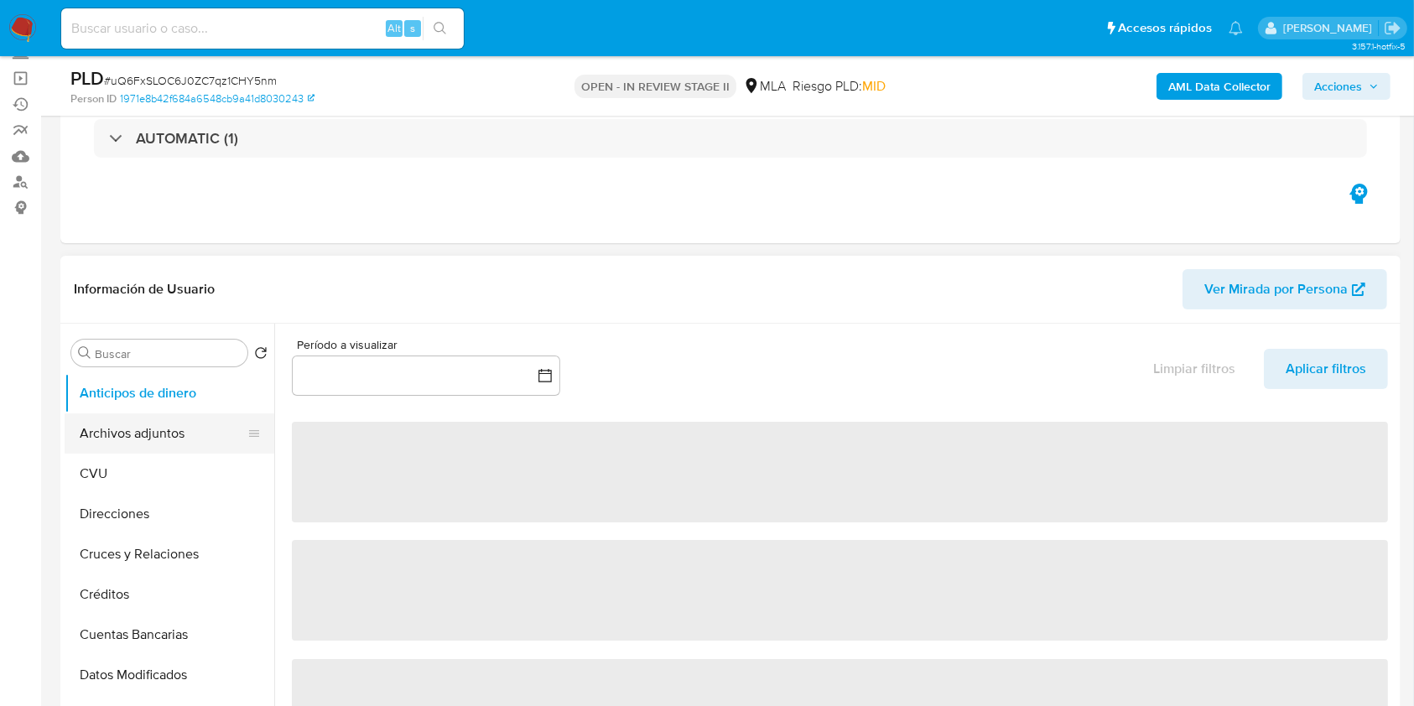
click at [165, 427] on button "Archivos adjuntos" at bounding box center [163, 434] width 196 height 40
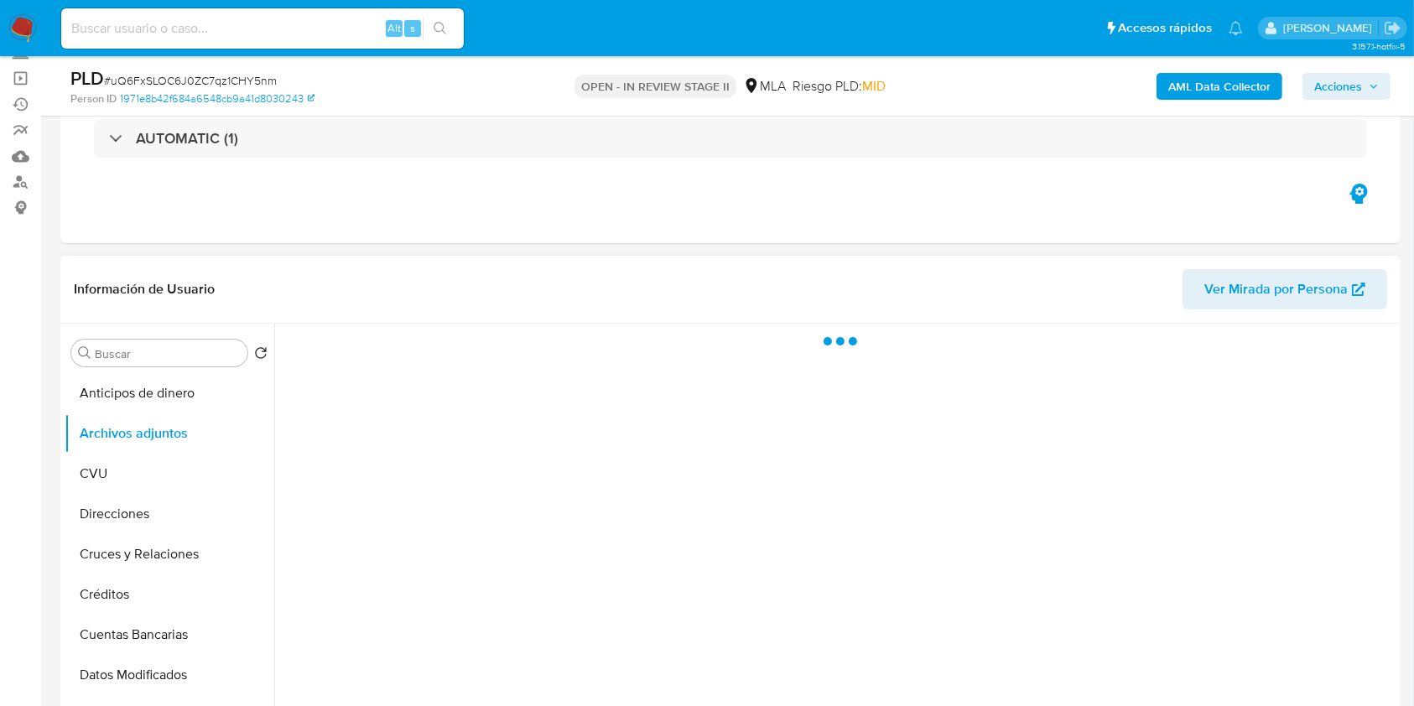
select select "10"
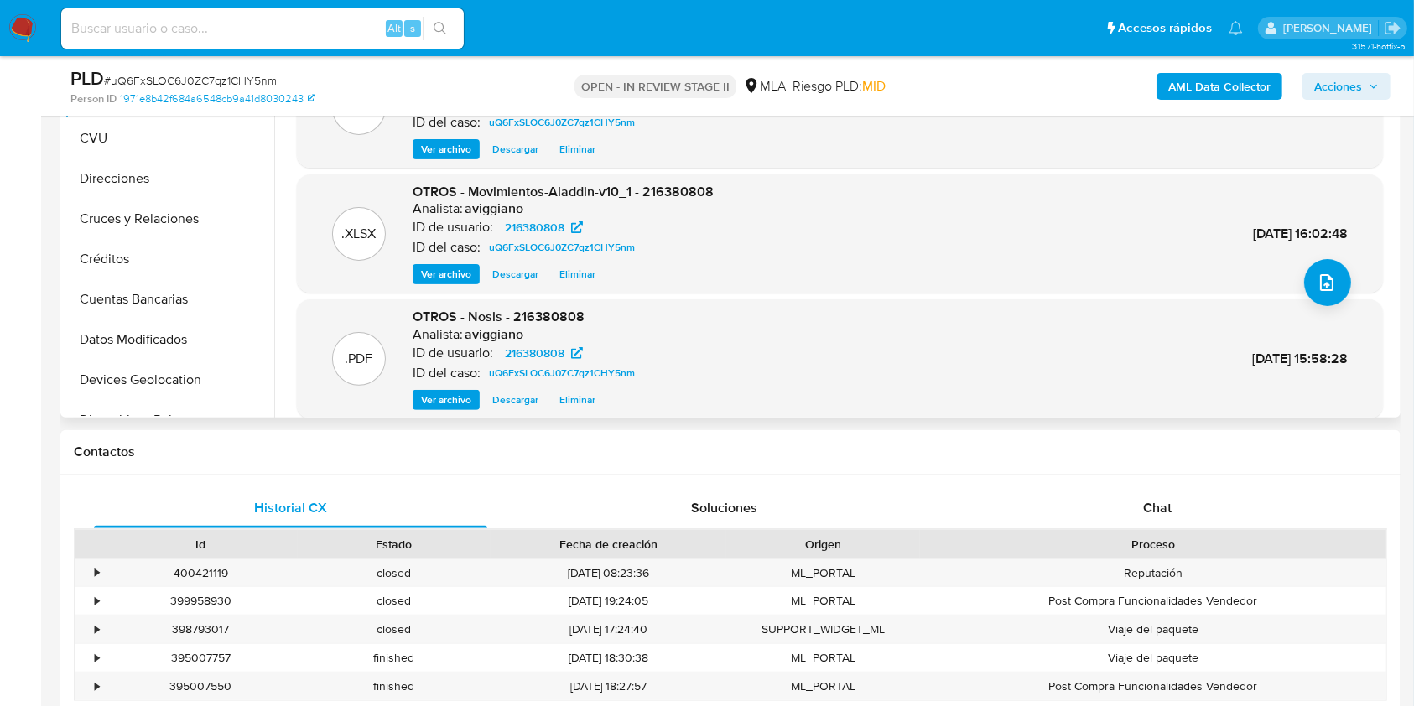
scroll to position [141, 0]
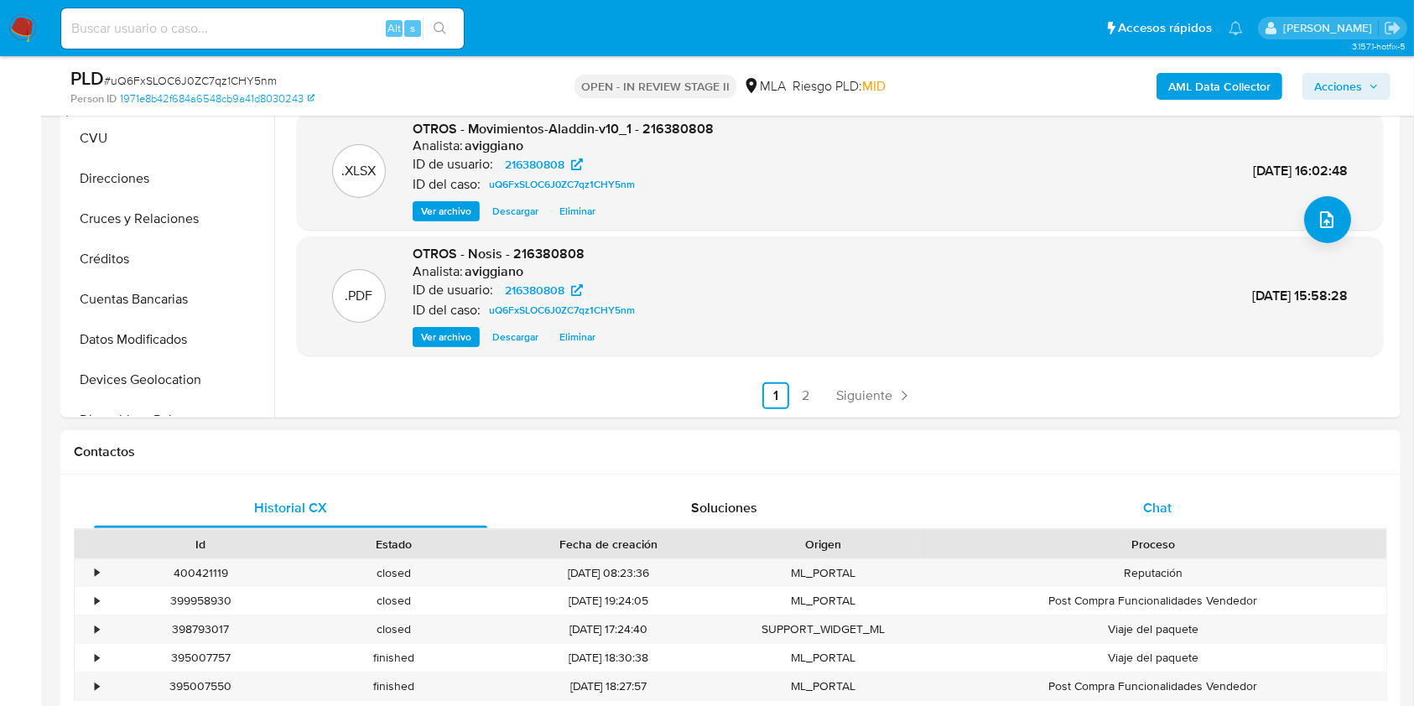
click at [1116, 513] on div "Chat" at bounding box center [1157, 508] width 393 height 40
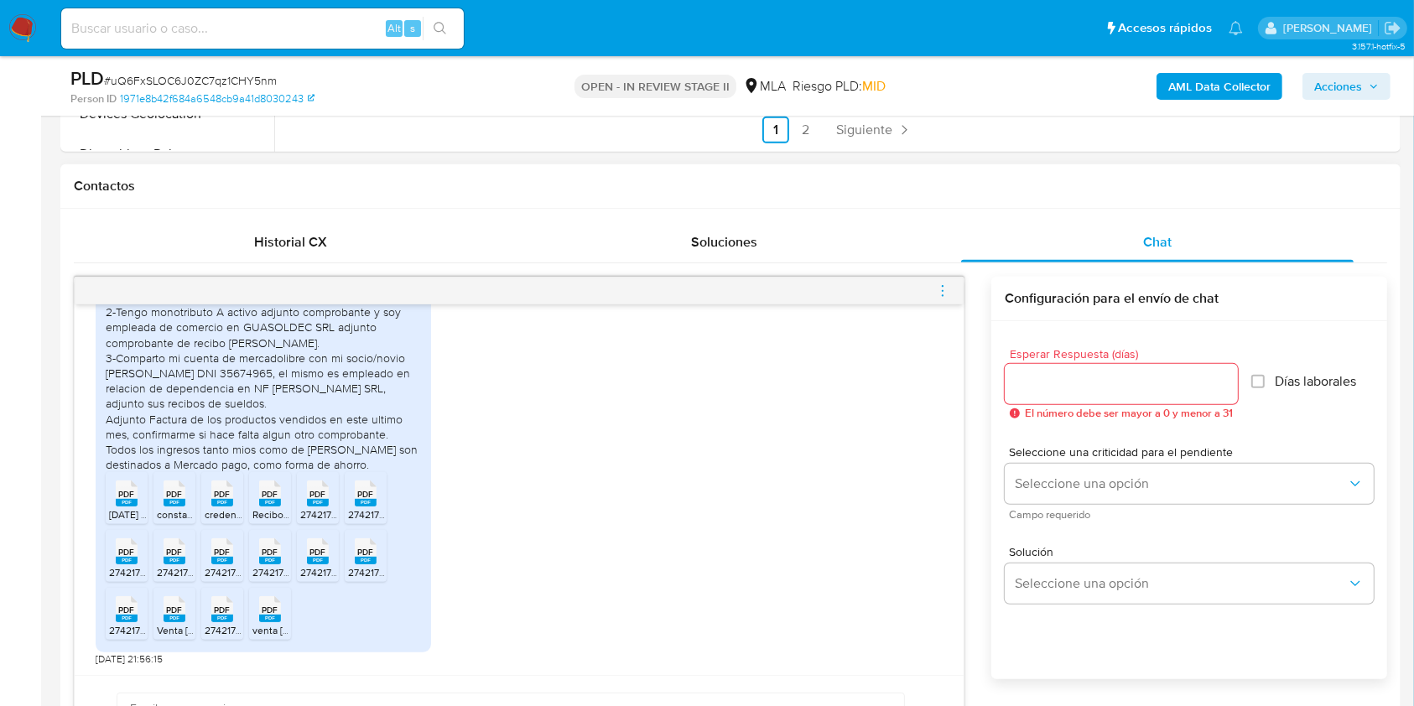
scroll to position [1161, 0]
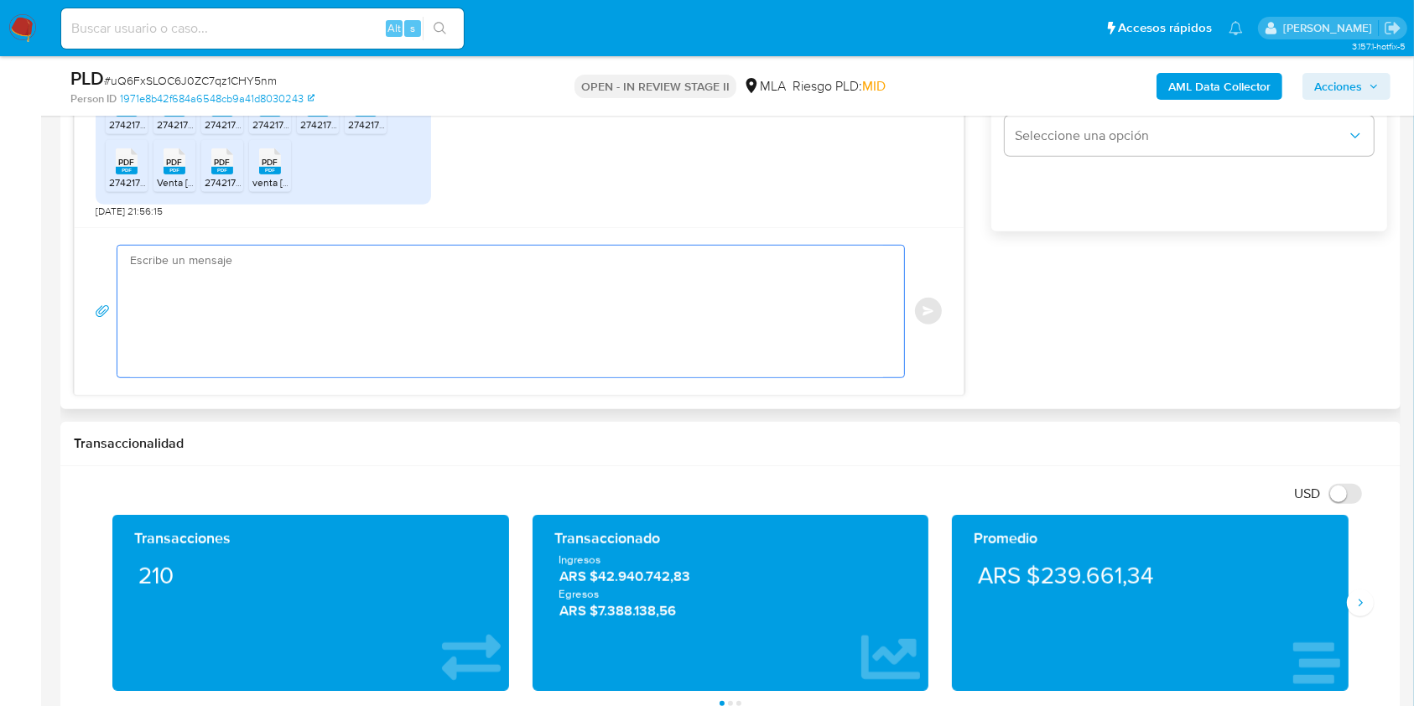
paste textarea "Hola XXX, Muchas gracias por la respuesta. Analizamos tu caso y notamos que la …"
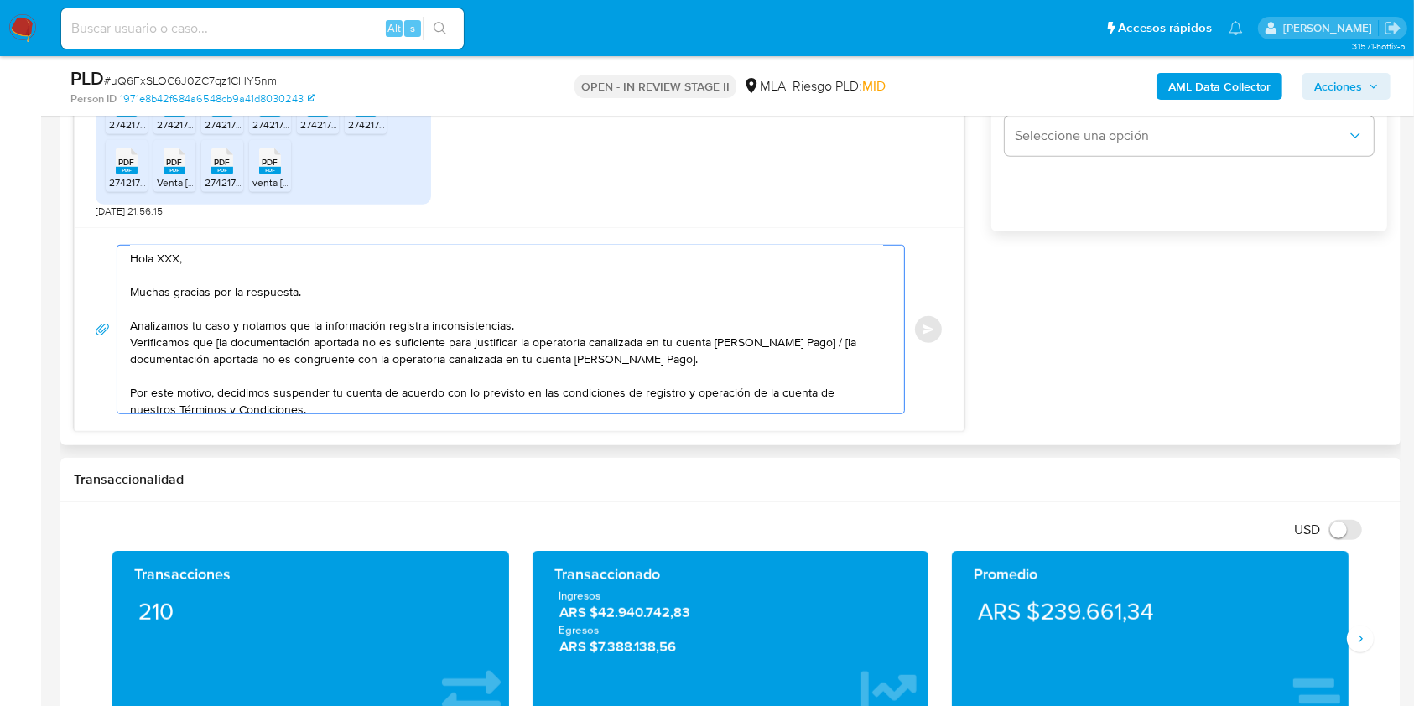
scroll to position [0, 0]
click at [173, 261] on textarea "Hola XXX, Muchas gracias por la respuesta. Analizamos tu caso y notamos que la …" at bounding box center [506, 330] width 753 height 168
click at [221, 347] on textarea "Hola, Muchas gracias por la respuesta. Analizamos tu caso y notamos que la info…" at bounding box center [506, 330] width 753 height 168
drag, startPoint x: 796, startPoint y: 348, endPoint x: 804, endPoint y: 359, distance: 13.3
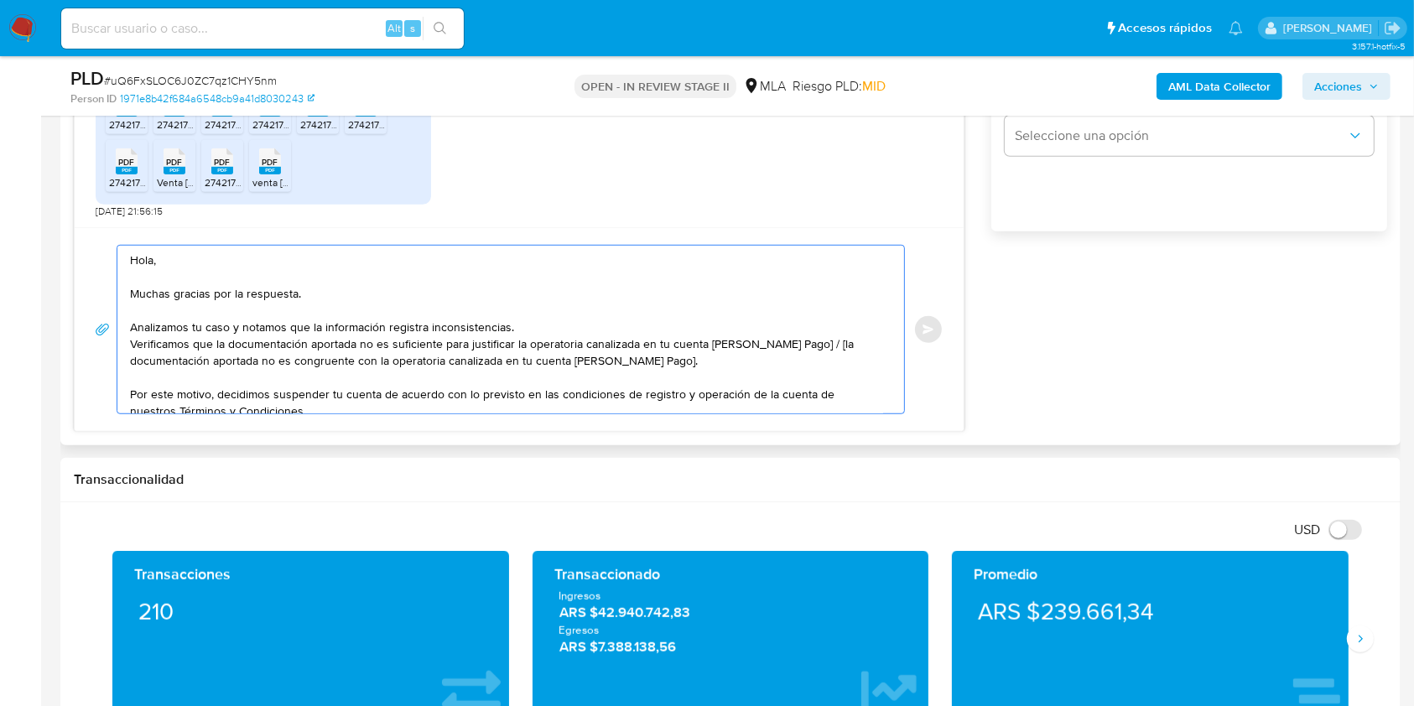
click at [804, 359] on textarea "Hola, Muchas gracias por la respuesta. Analizamos tu caso y notamos que la info…" at bounding box center [506, 330] width 753 height 168
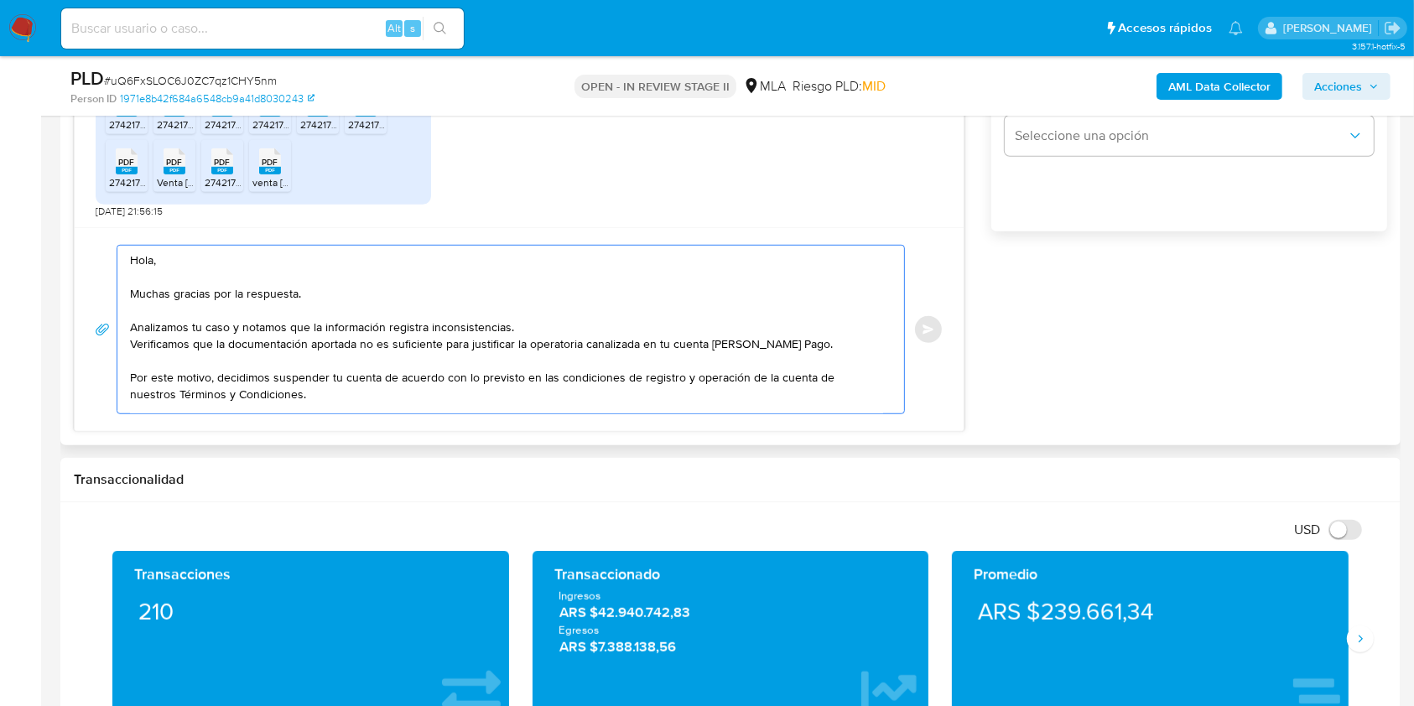
scroll to position [118, 0]
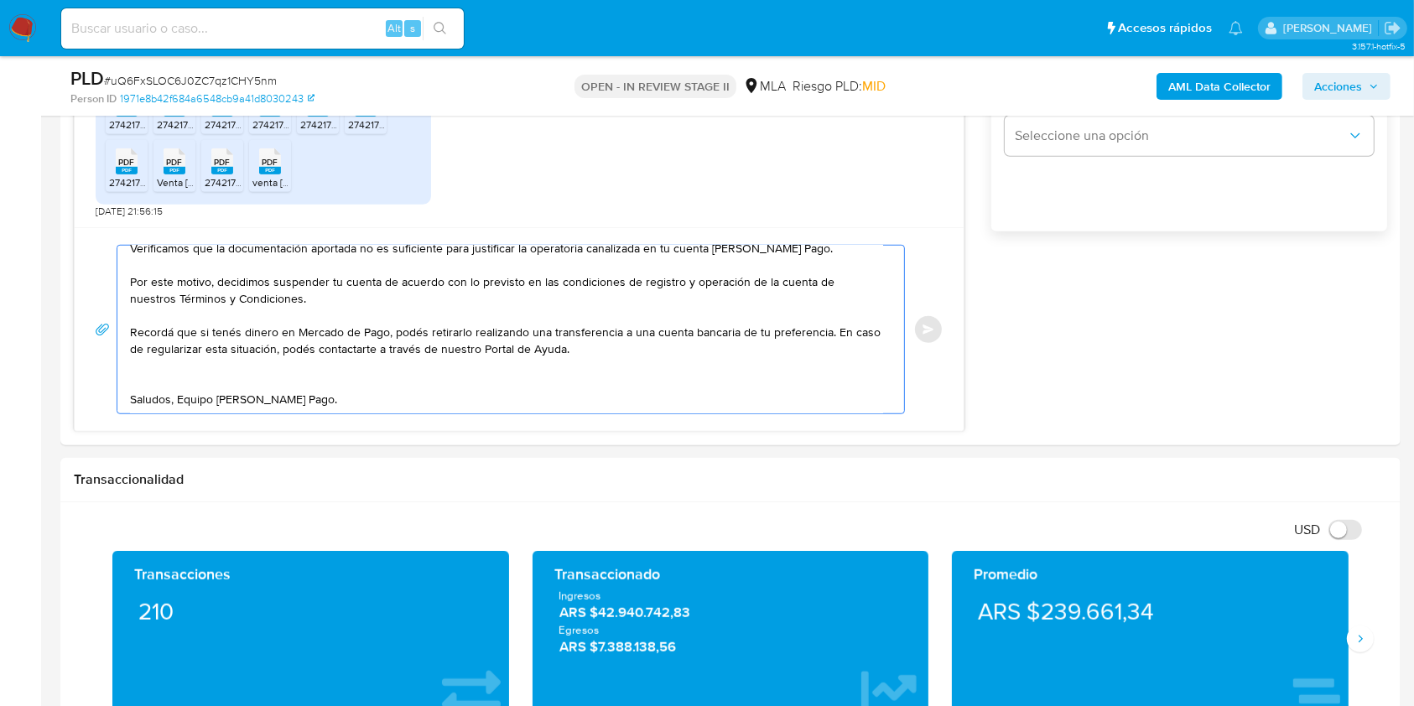
drag, startPoint x: 133, startPoint y: 260, endPoint x: 283, endPoint y: 448, distance: 240.5
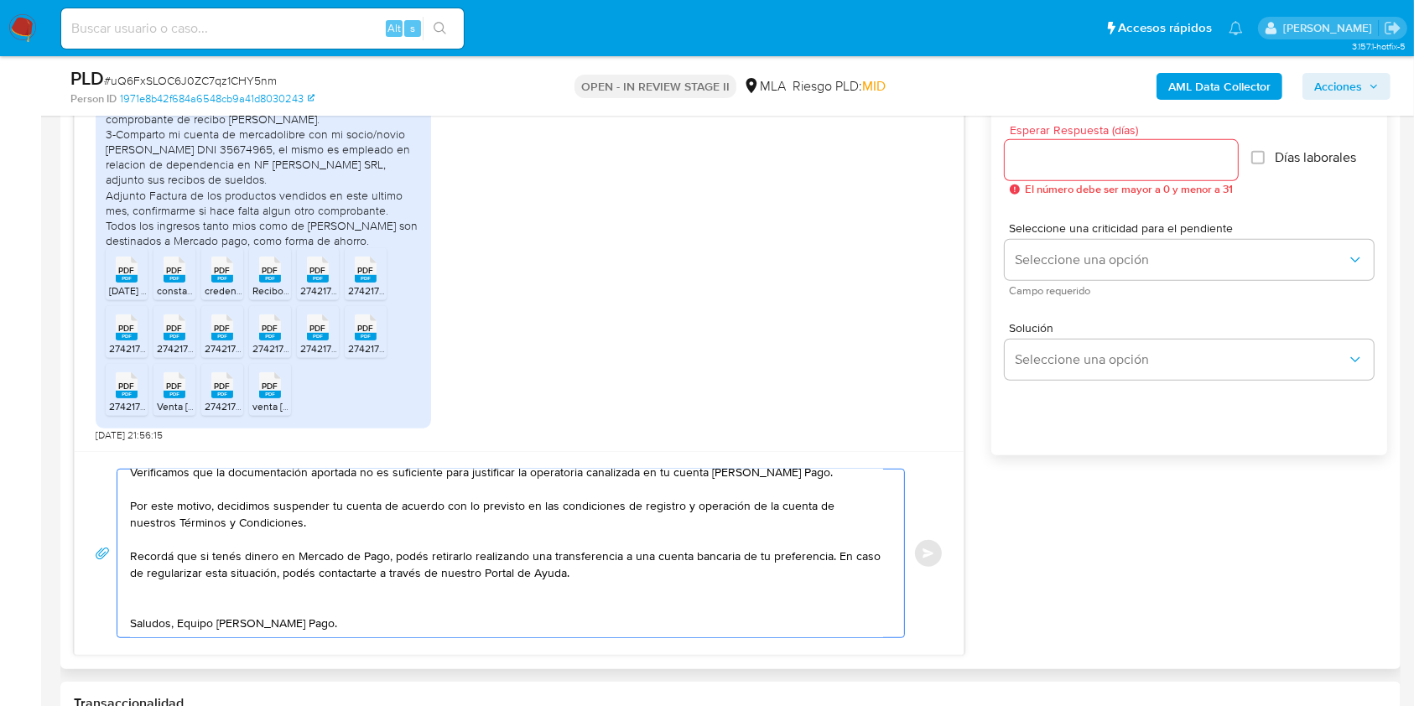
type textarea "Hola, Muchas gracias por la respuesta. Analizamos tu caso y notamos que la info…"
click at [1054, 162] on input "Esperar Respuesta (días)" at bounding box center [1121, 160] width 233 height 22
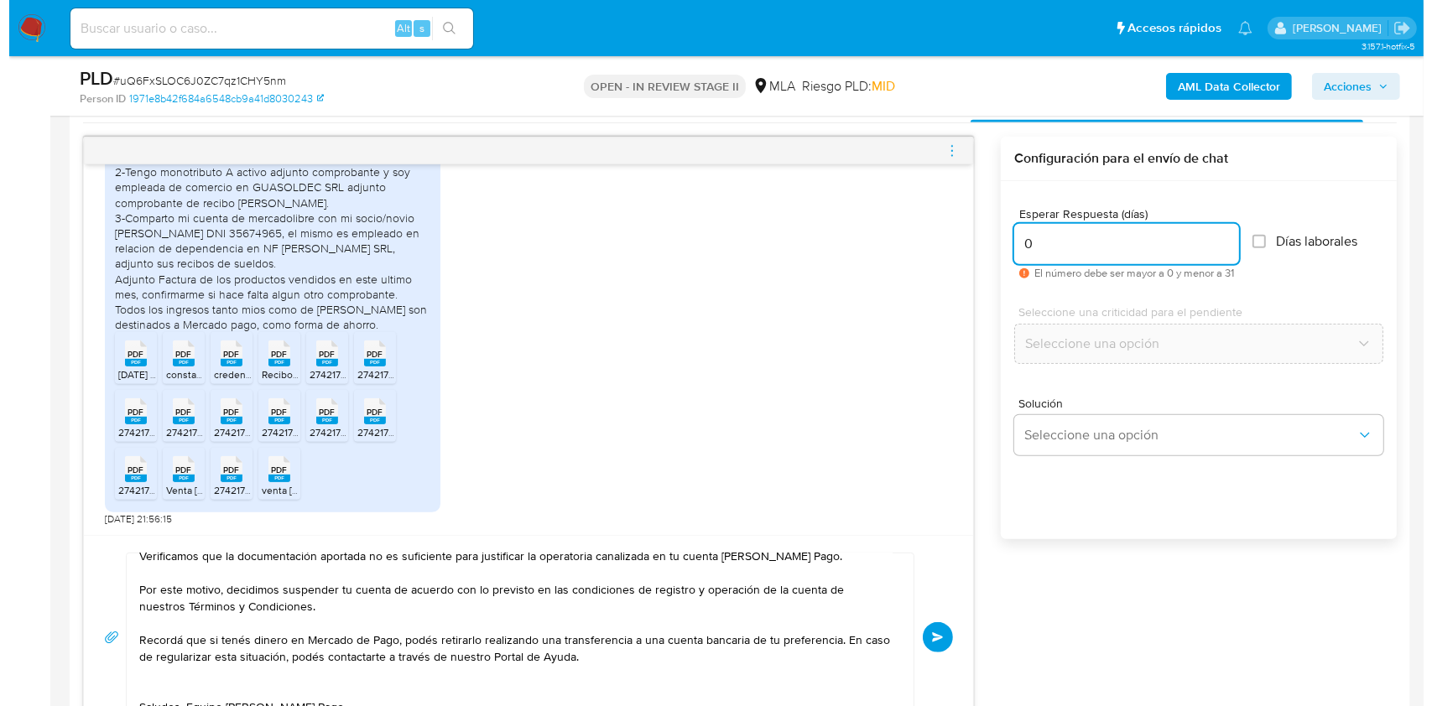
scroll to position [825, 0]
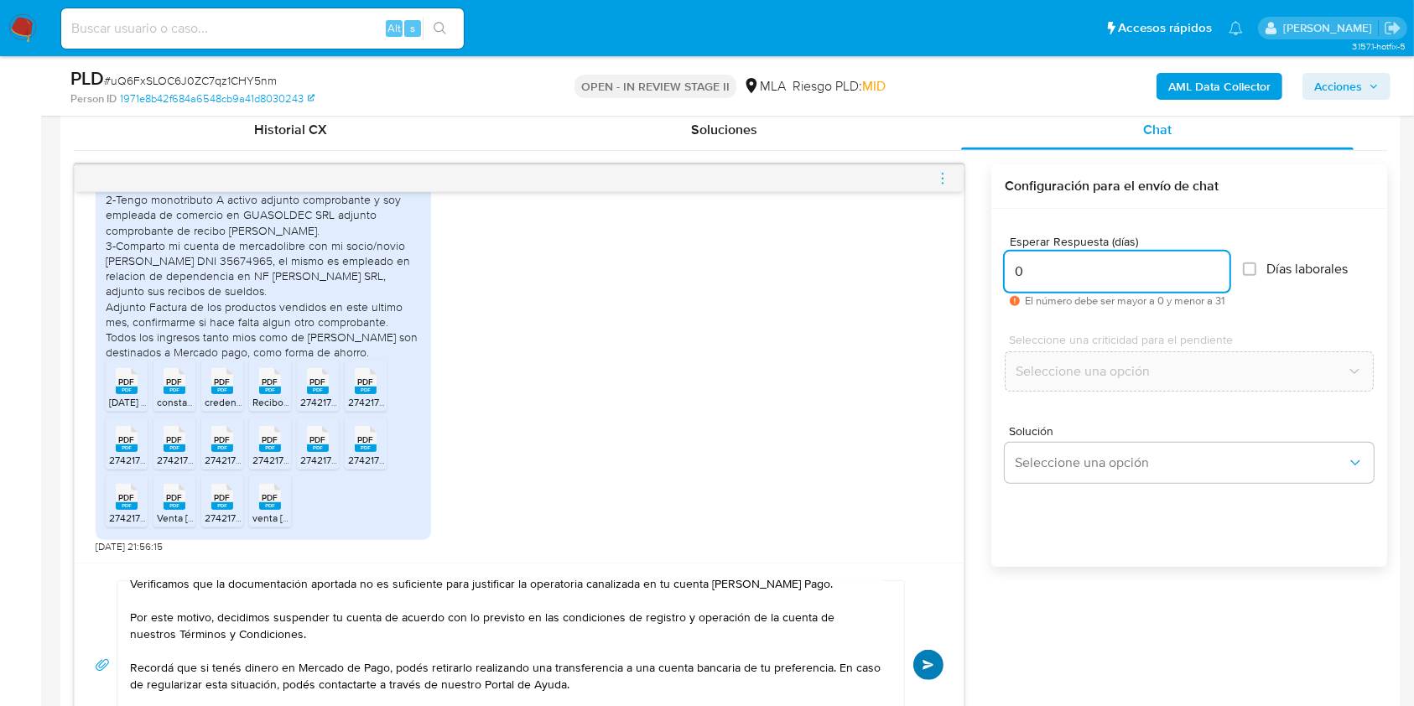
type input "0"
click at [927, 665] on span "Enviar" at bounding box center [929, 665] width 12 height 10
click at [942, 172] on icon "menu-action" at bounding box center [942, 178] width 15 height 15
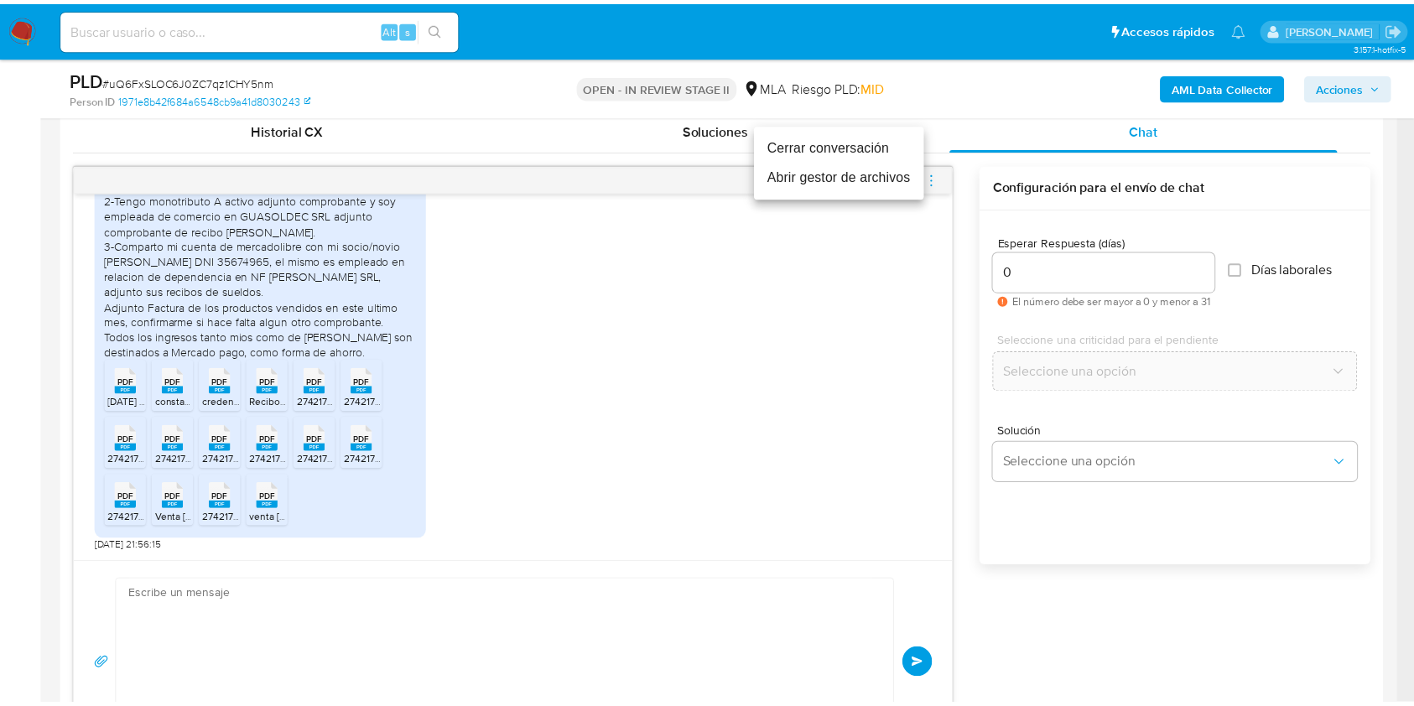
scroll to position [0, 0]
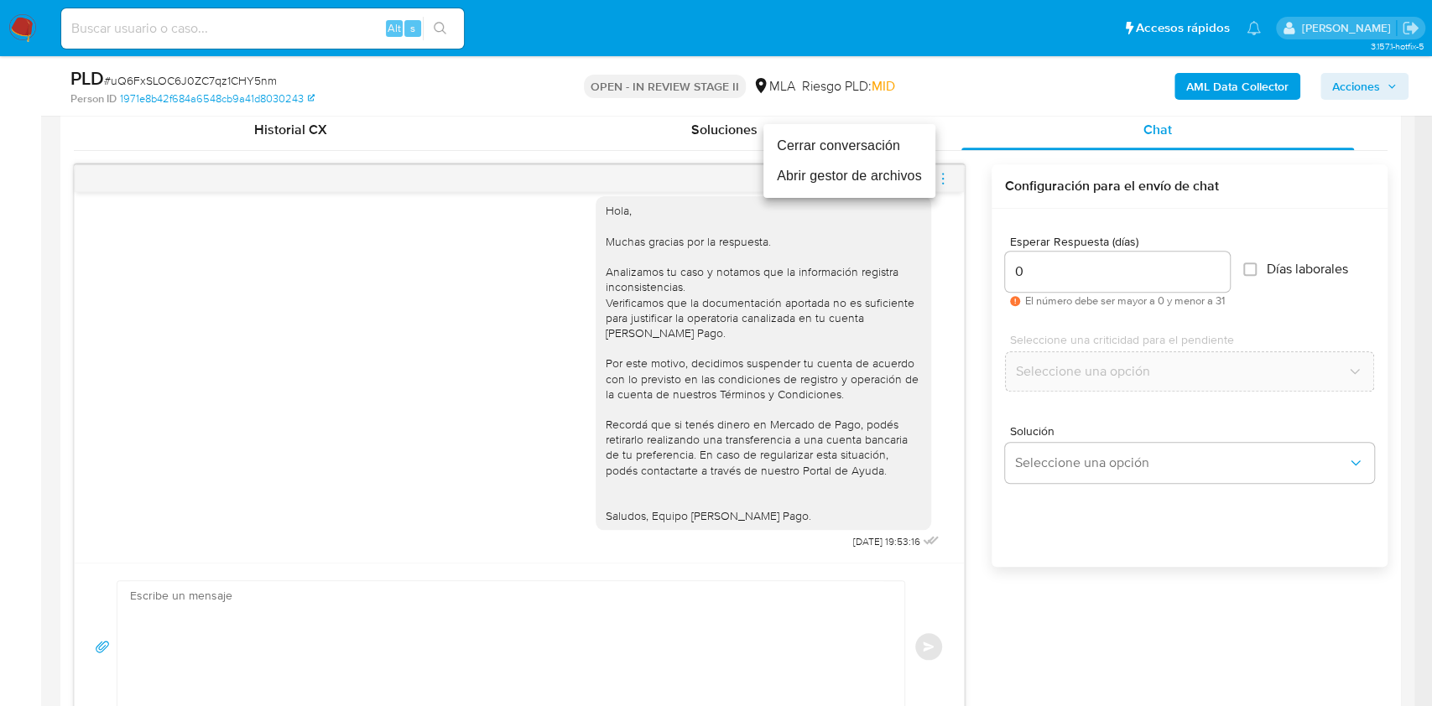
click at [784, 137] on li "Cerrar conversación" at bounding box center [849, 146] width 172 height 30
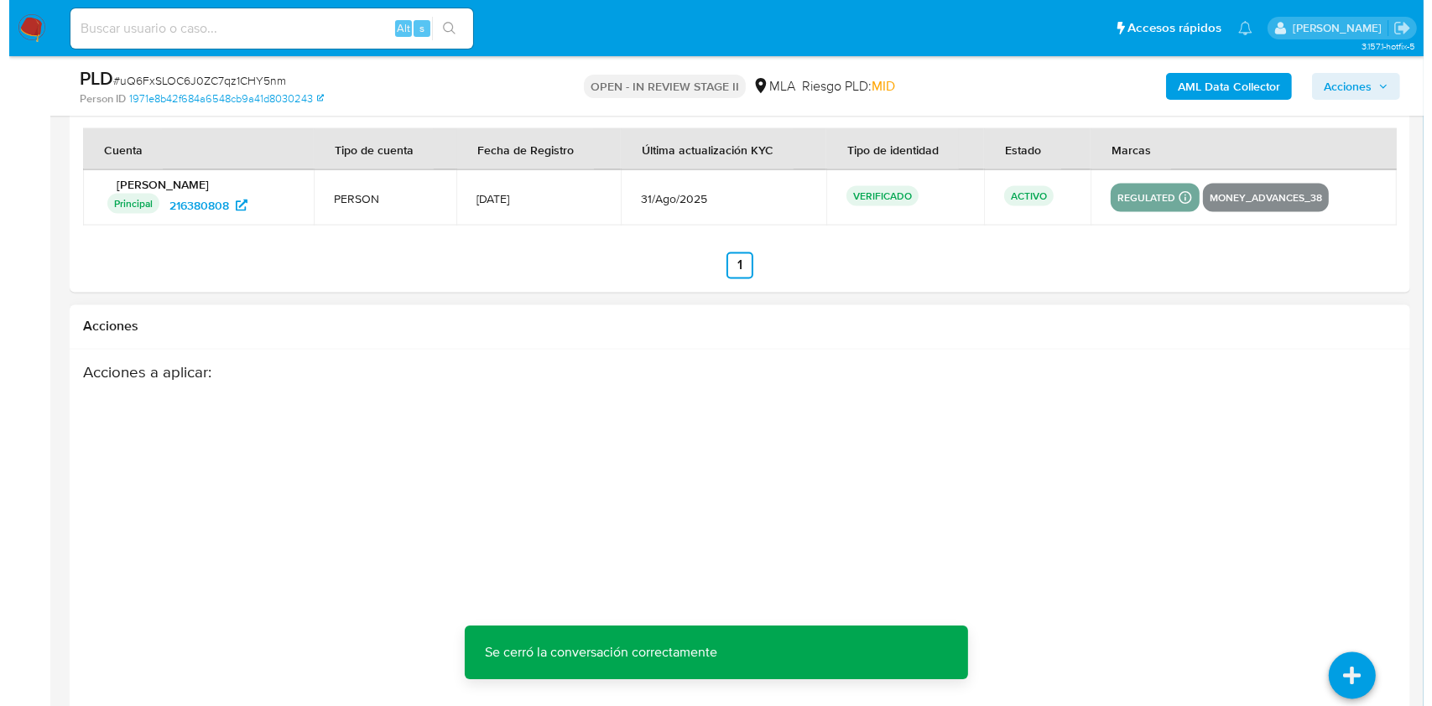
scroll to position [2950, 0]
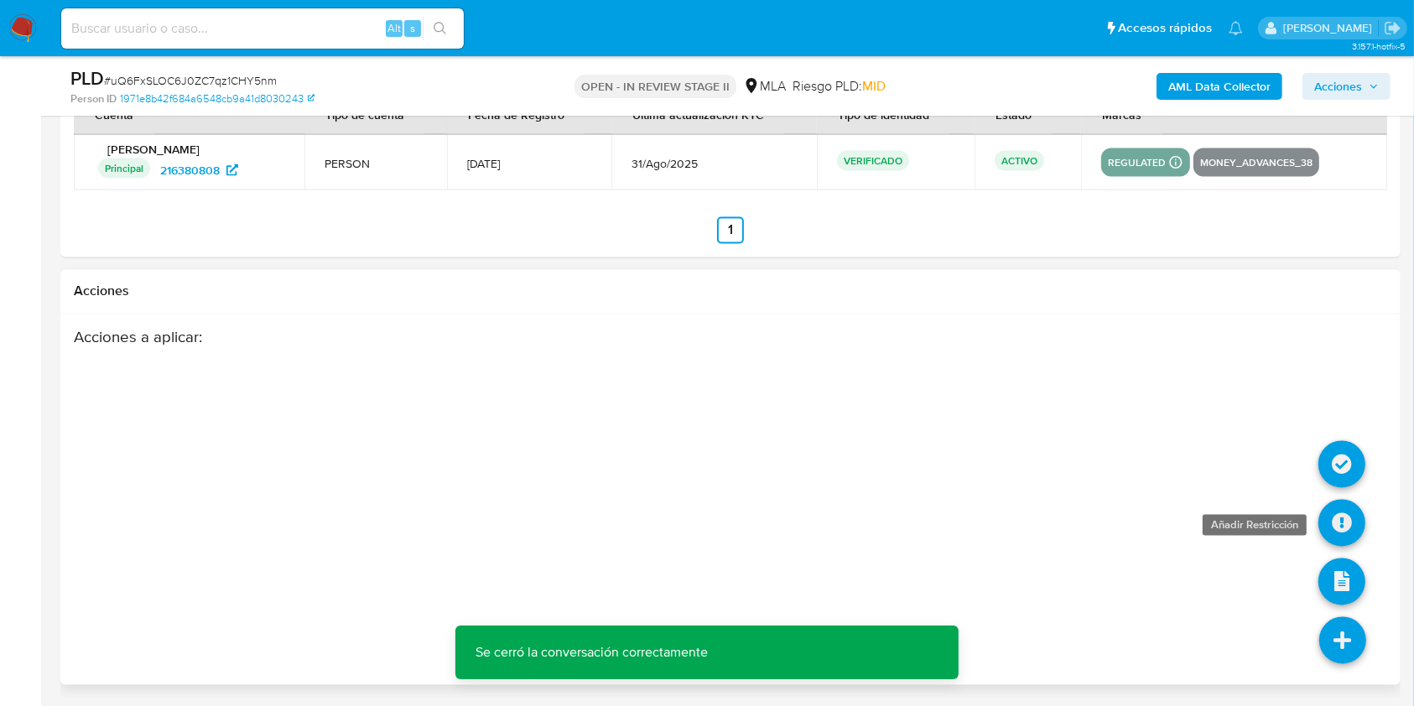
click at [1324, 522] on icon at bounding box center [1342, 523] width 47 height 47
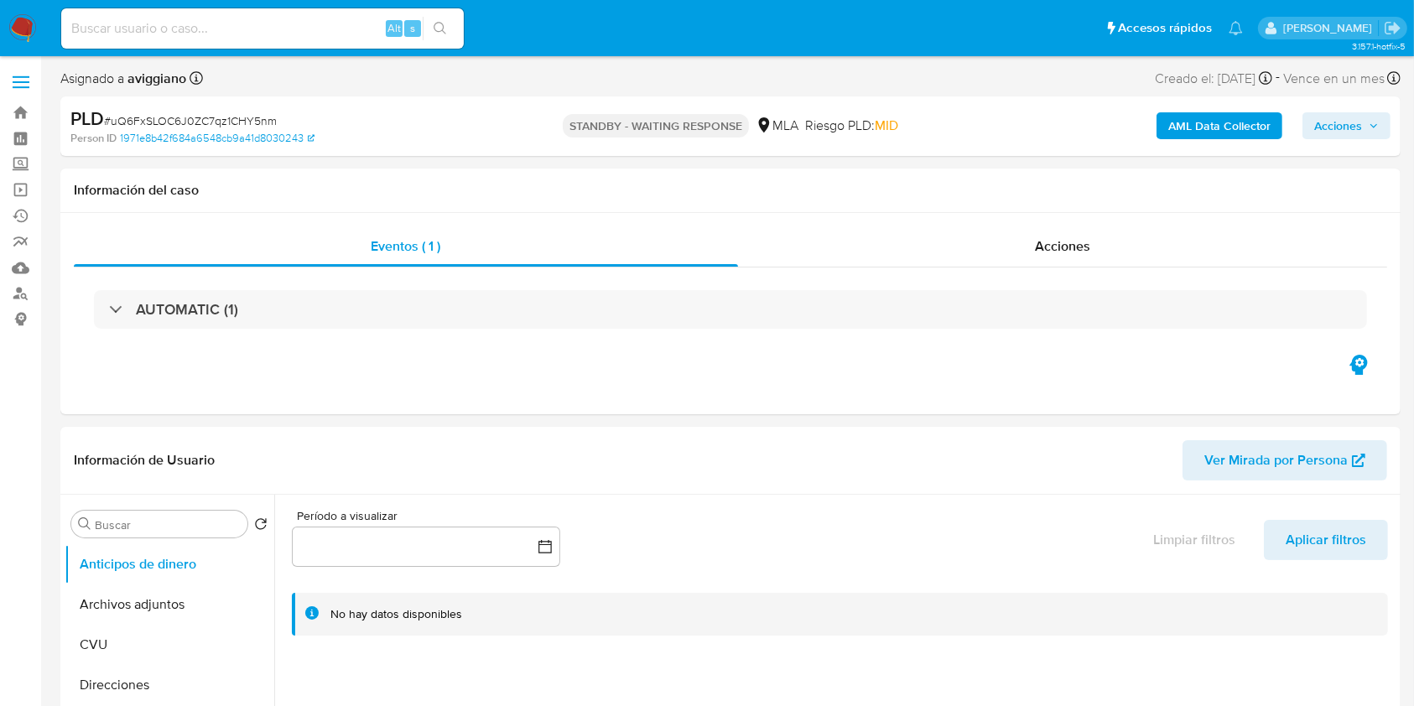
select select "10"
drag, startPoint x: 142, startPoint y: 654, endPoint x: 174, endPoint y: 648, distance: 33.4
click at [141, 654] on button "Historial Casos" at bounding box center [163, 641] width 196 height 40
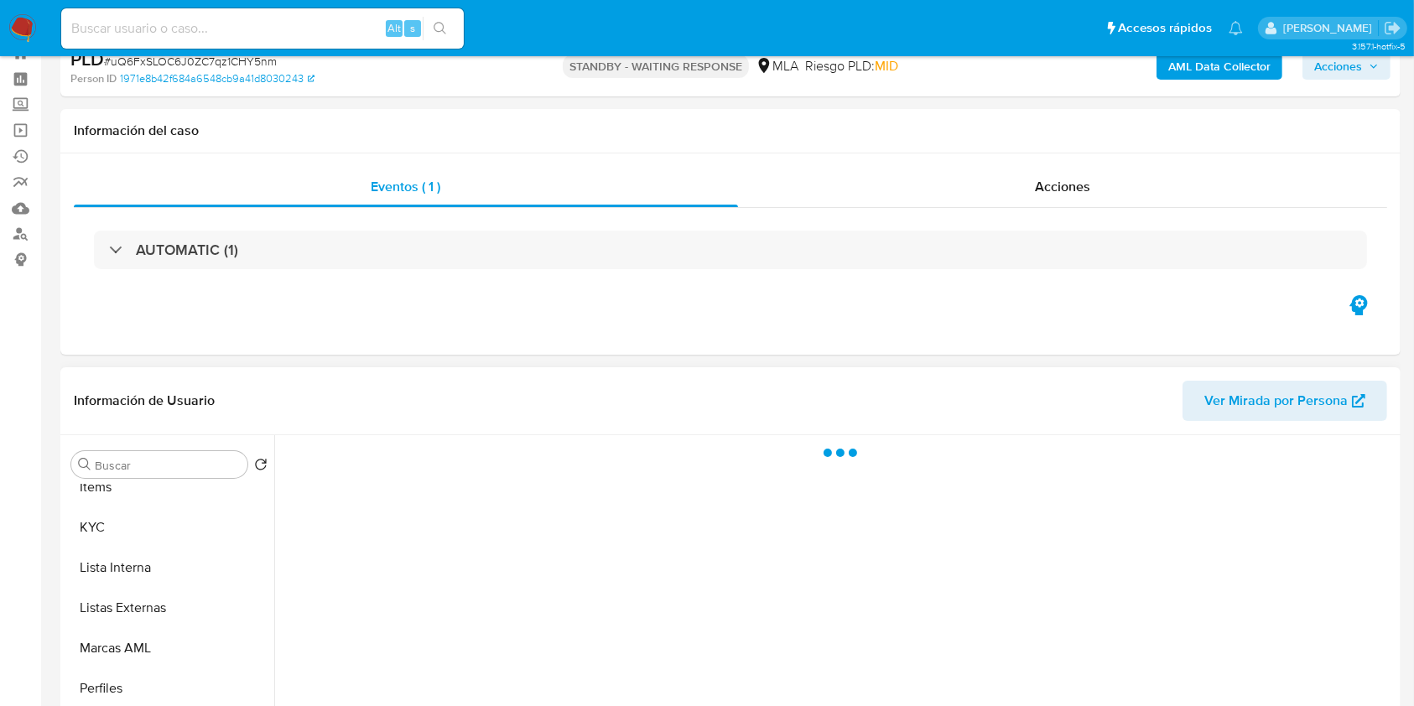
scroll to position [223, 0]
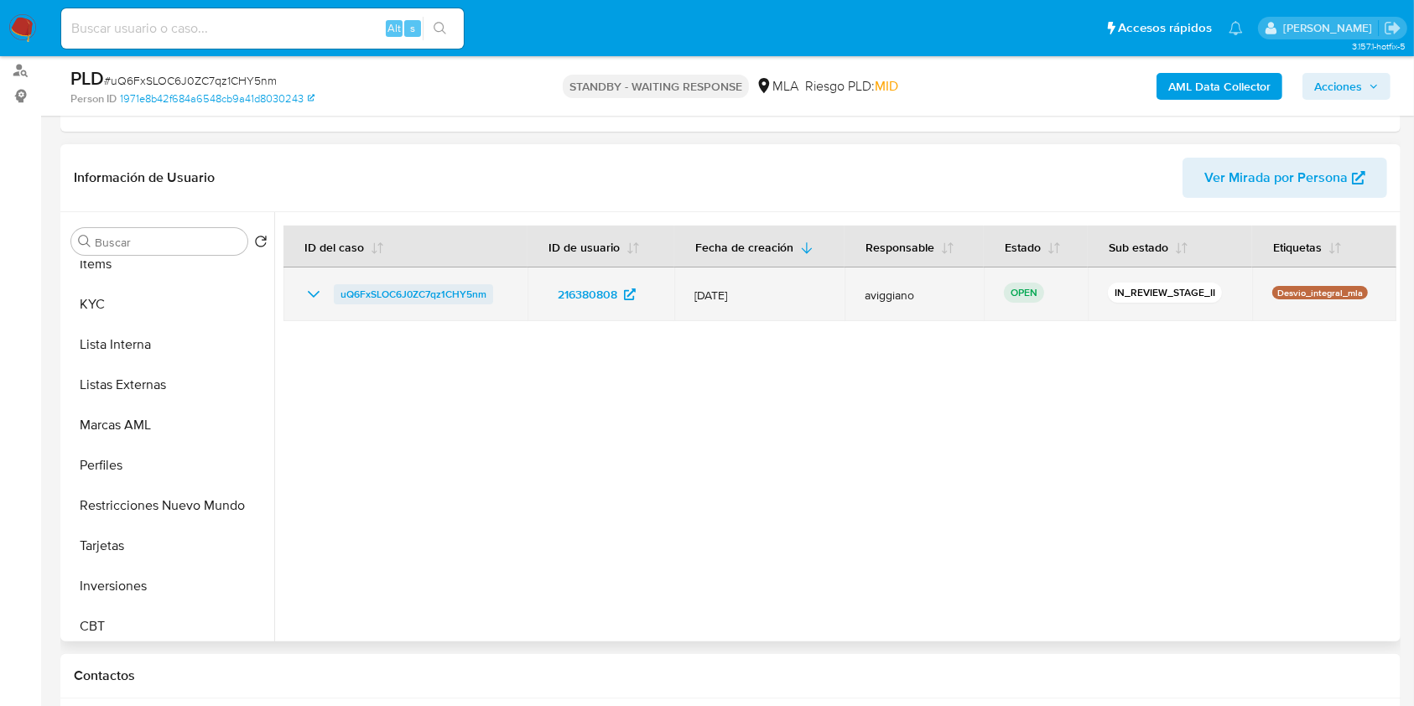
click at [391, 296] on span "uQ6FxSLOC6J0ZC7qz1CHY5nm" at bounding box center [414, 294] width 146 height 20
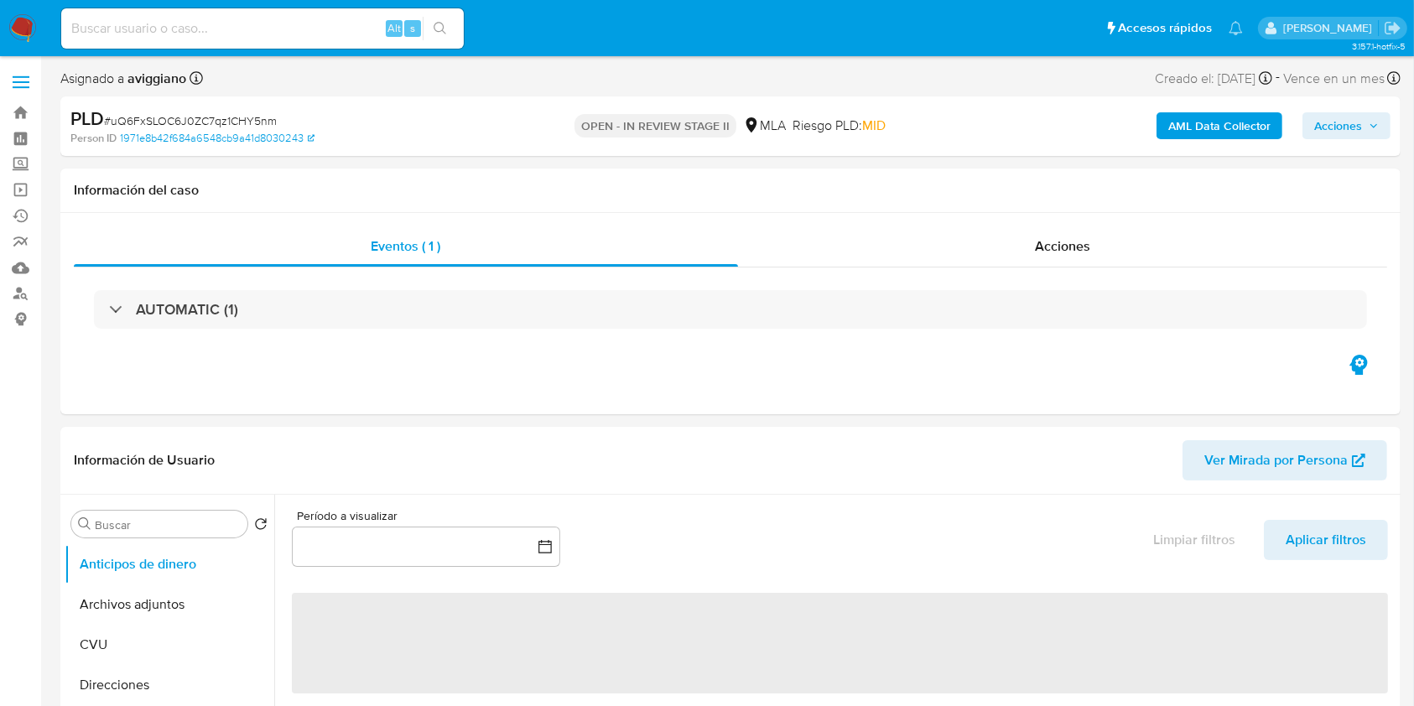
select select "10"
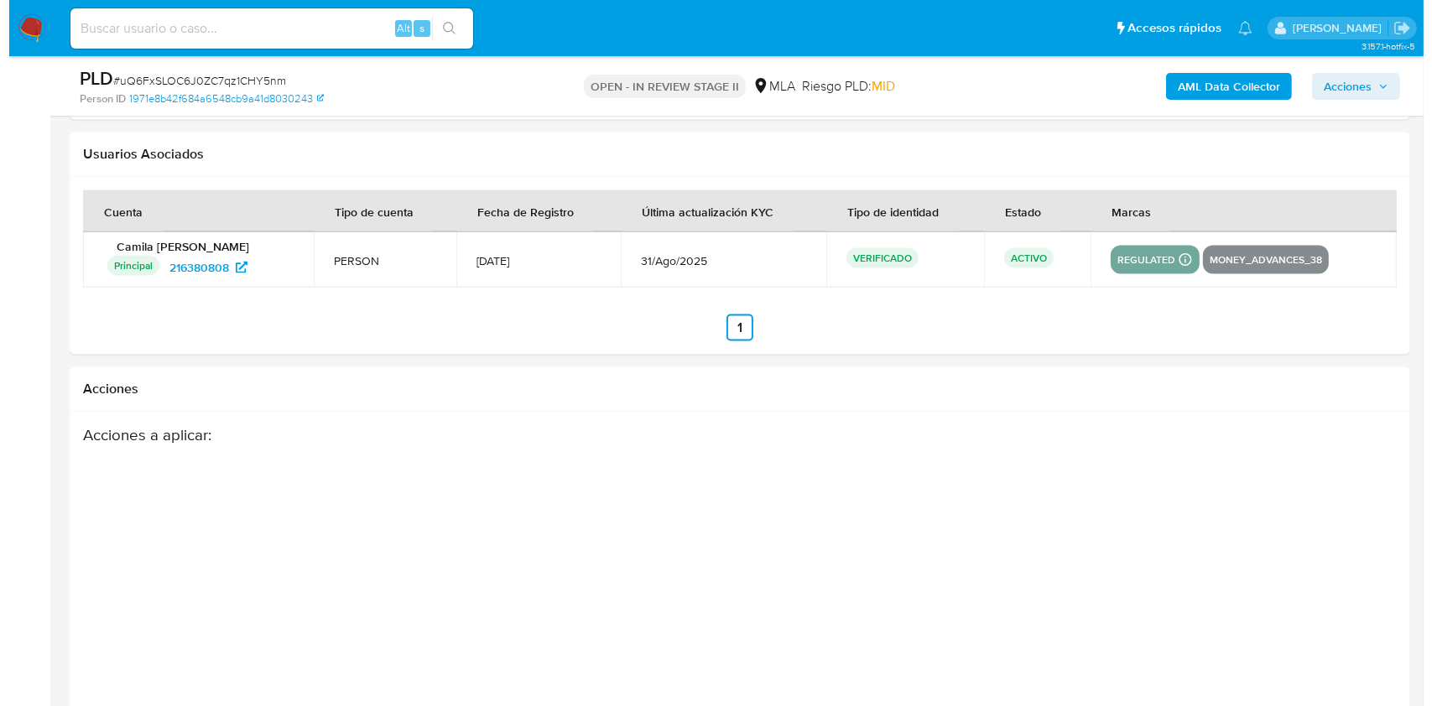
scroll to position [2573, 0]
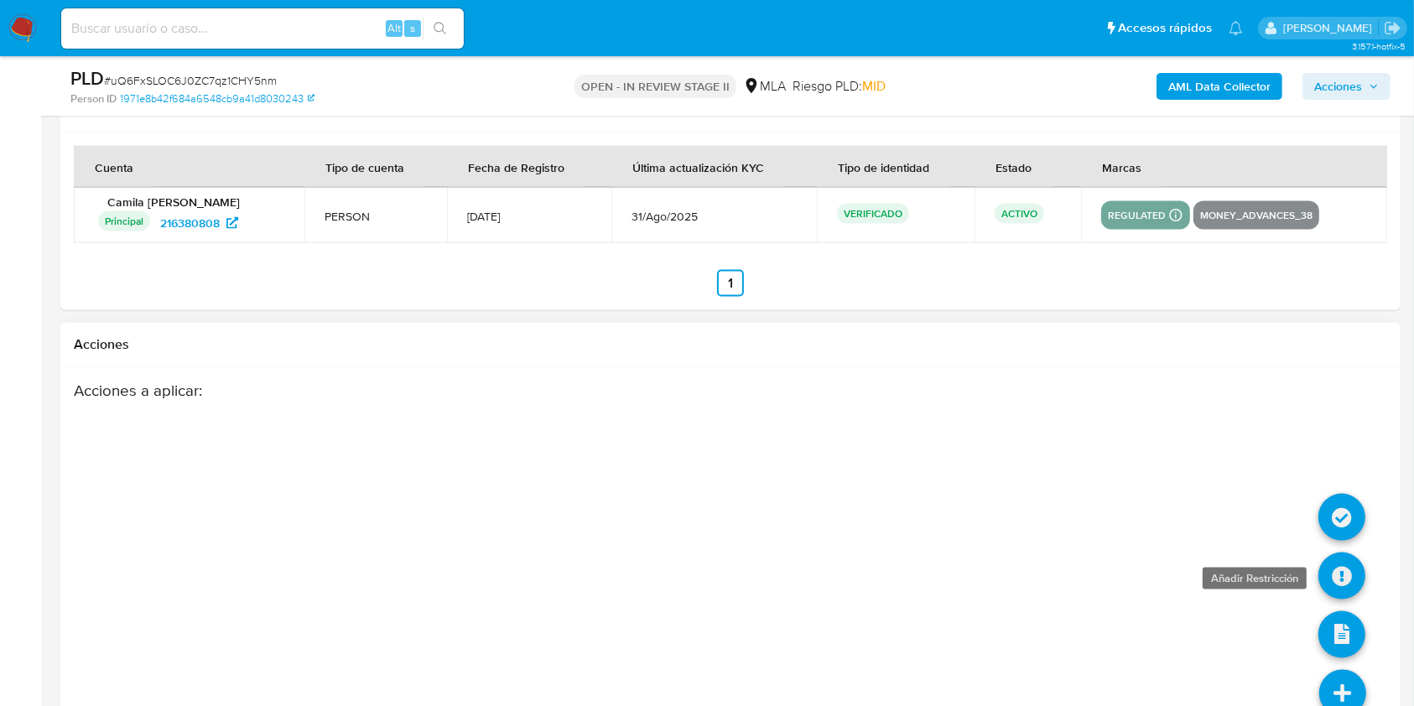
click at [1337, 560] on icon at bounding box center [1342, 576] width 47 height 47
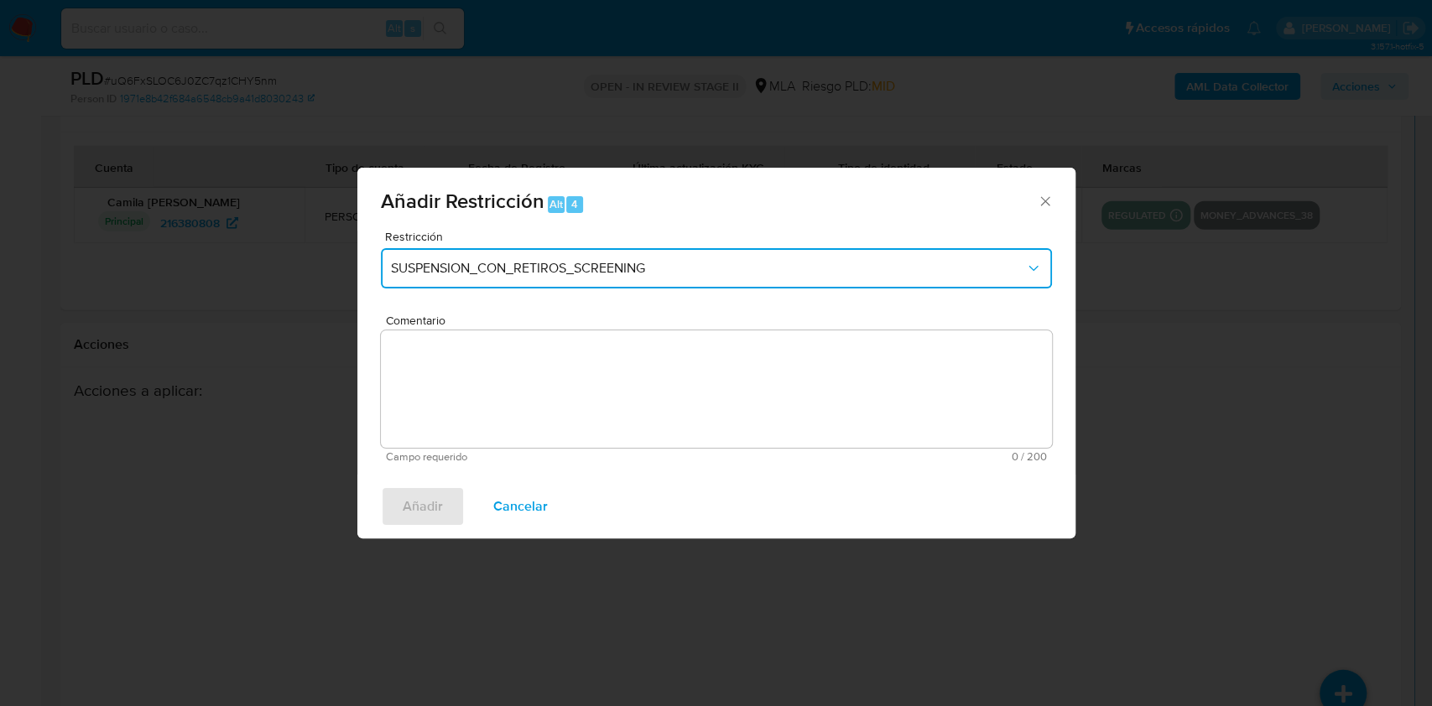
click at [425, 258] on button "SUSPENSION_CON_RETIROS_SCREENING" at bounding box center [716, 268] width 671 height 40
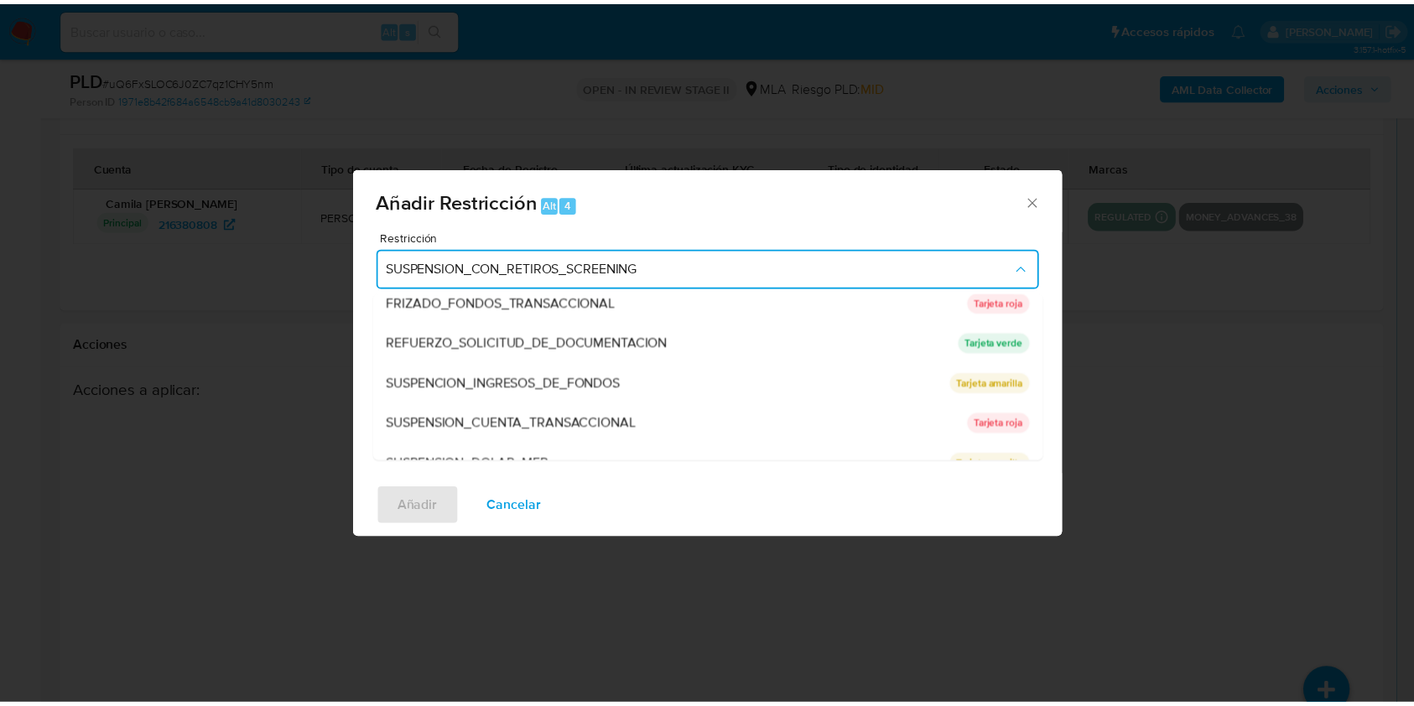
scroll to position [336, 0]
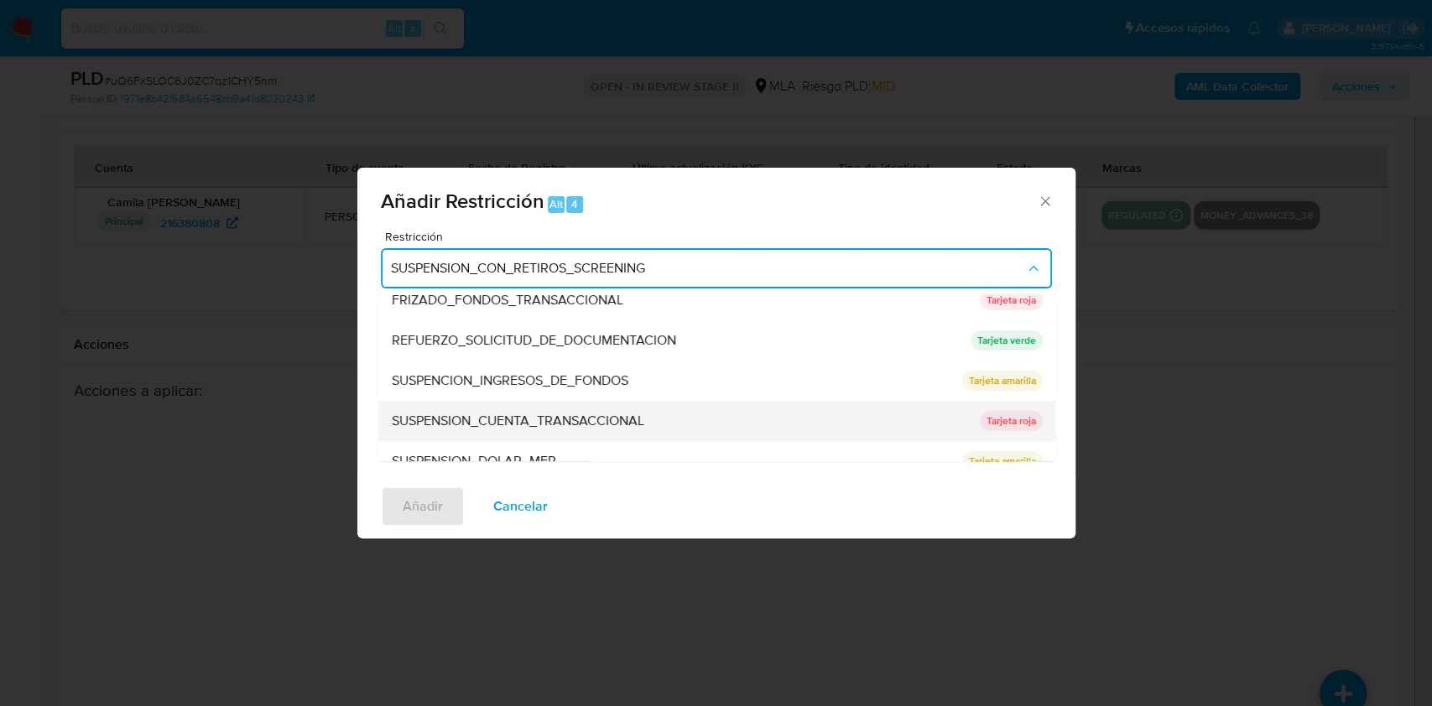
click at [463, 416] on span "SUSPENSION_CUENTA_TRANSACCIONAL" at bounding box center [517, 421] width 252 height 17
click at [463, 416] on textarea "Comentario" at bounding box center [716, 388] width 671 height 117
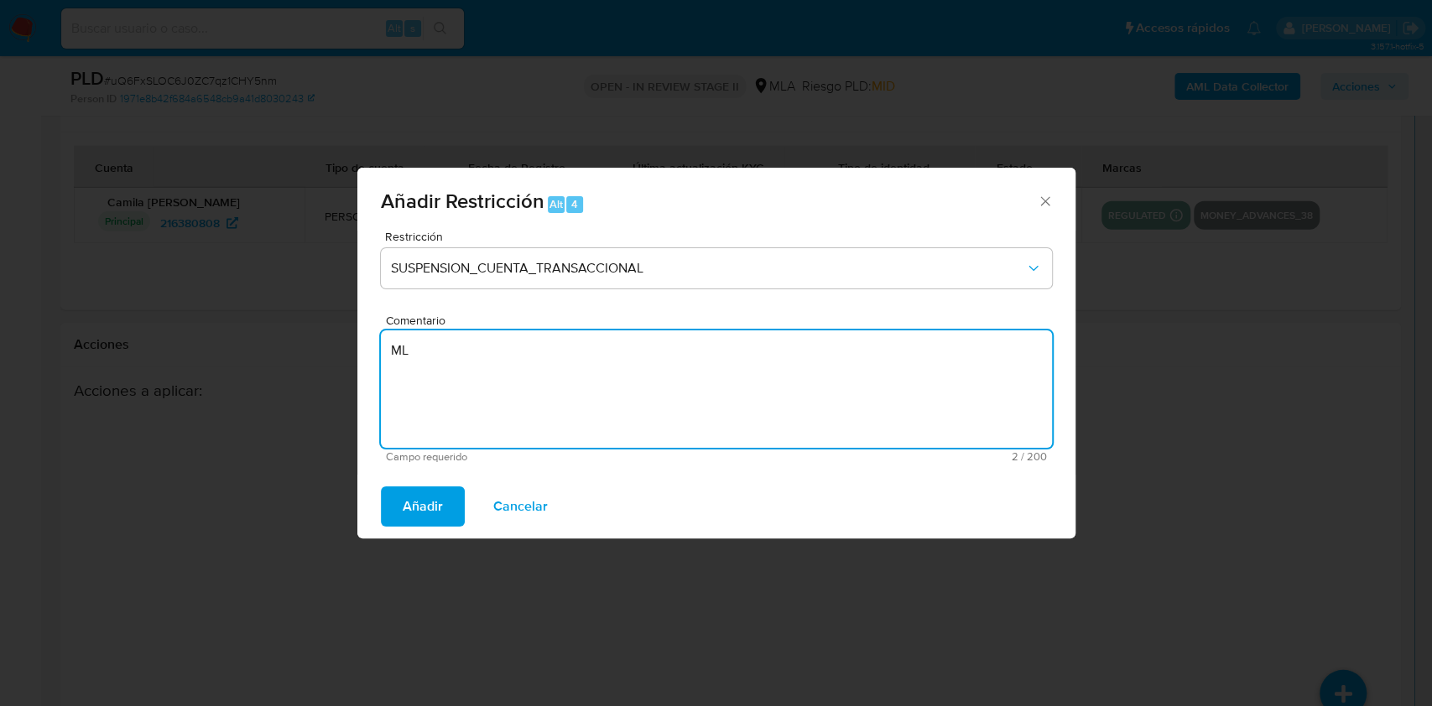
type textarea "M"
type textarea "AML"
click at [449, 501] on button "Añadir" at bounding box center [423, 507] width 84 height 40
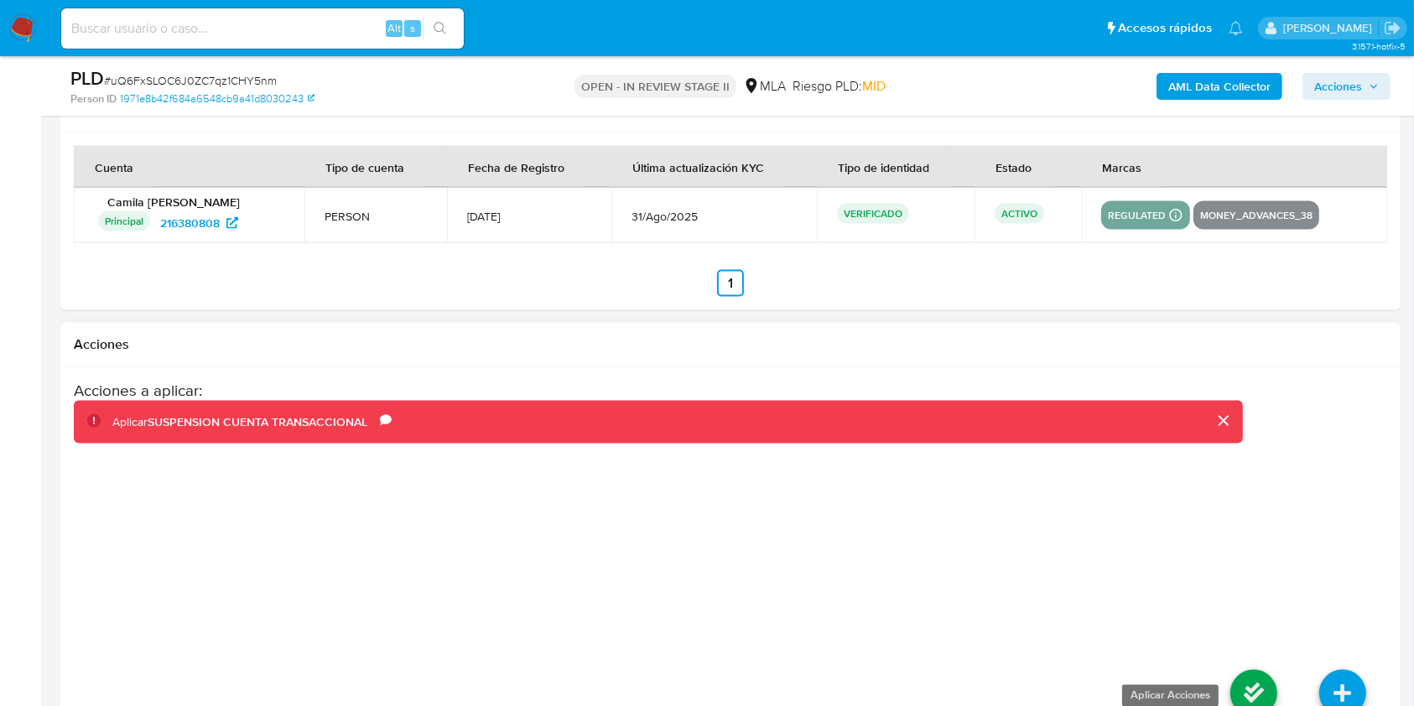
click at [1248, 676] on icon at bounding box center [1254, 693] width 47 height 47
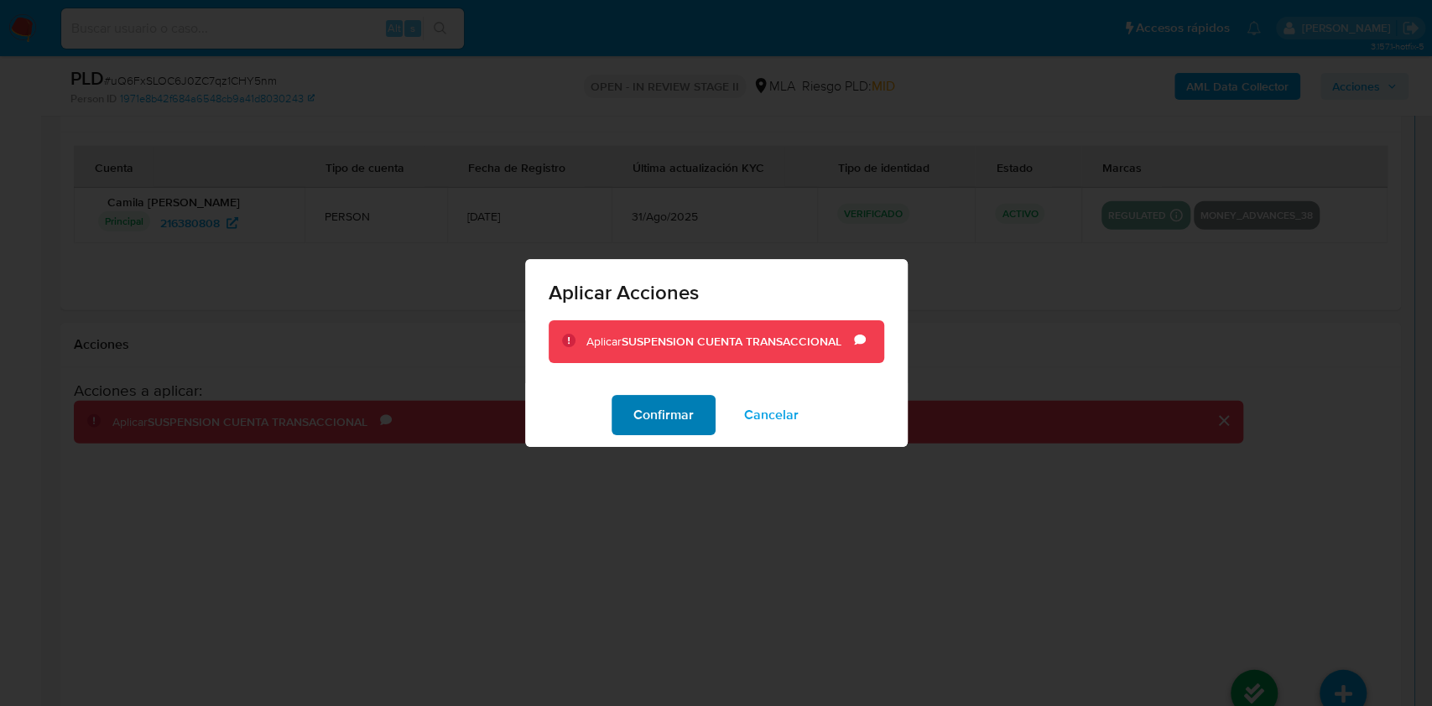
click at [662, 419] on span "Confirmar" at bounding box center [663, 415] width 60 height 37
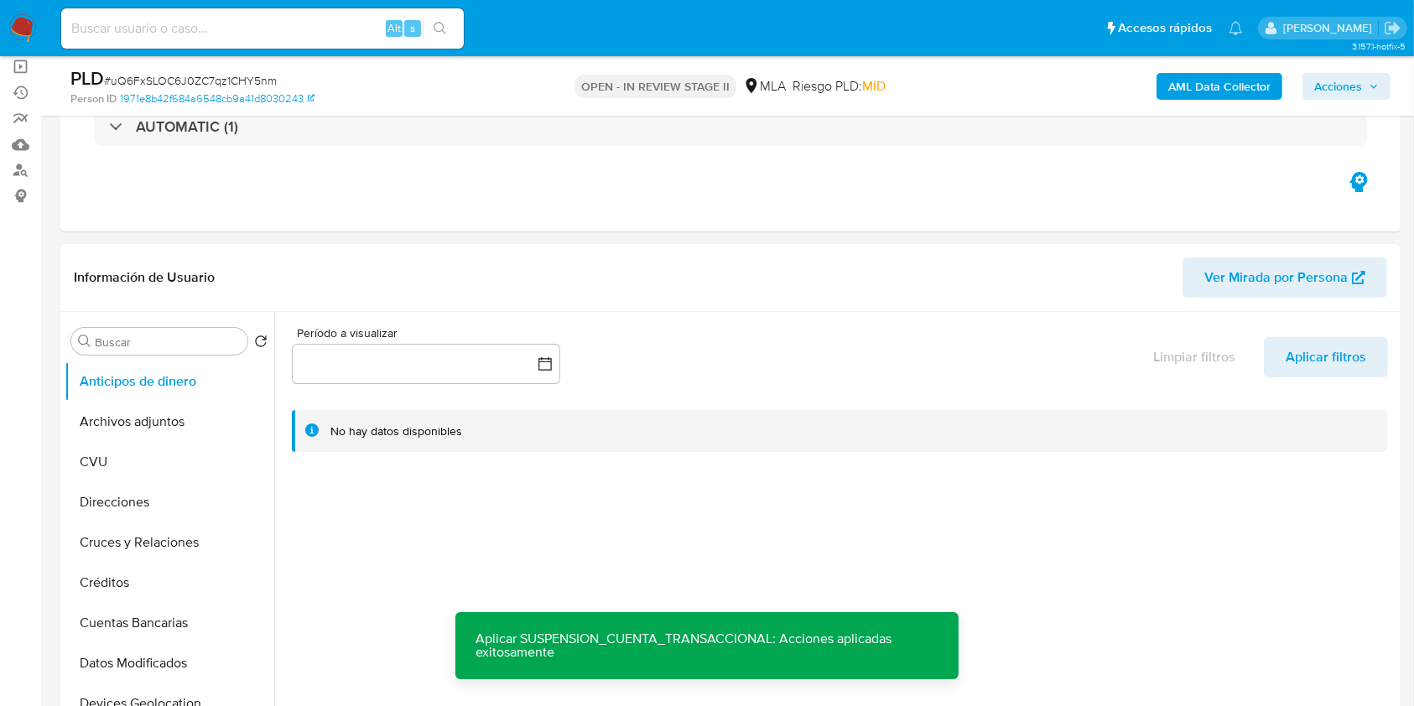
scroll to position [116, 0]
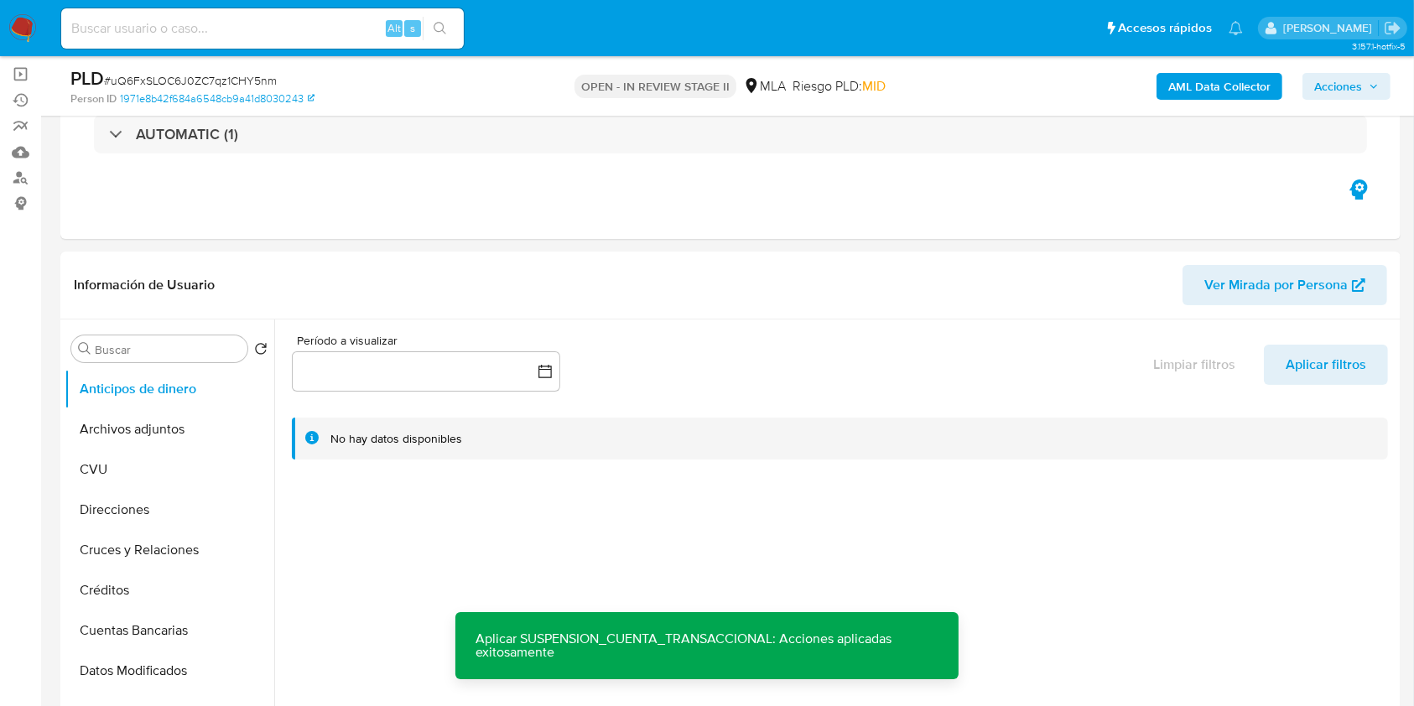
click at [1327, 87] on span "Acciones" at bounding box center [1338, 86] width 48 height 27
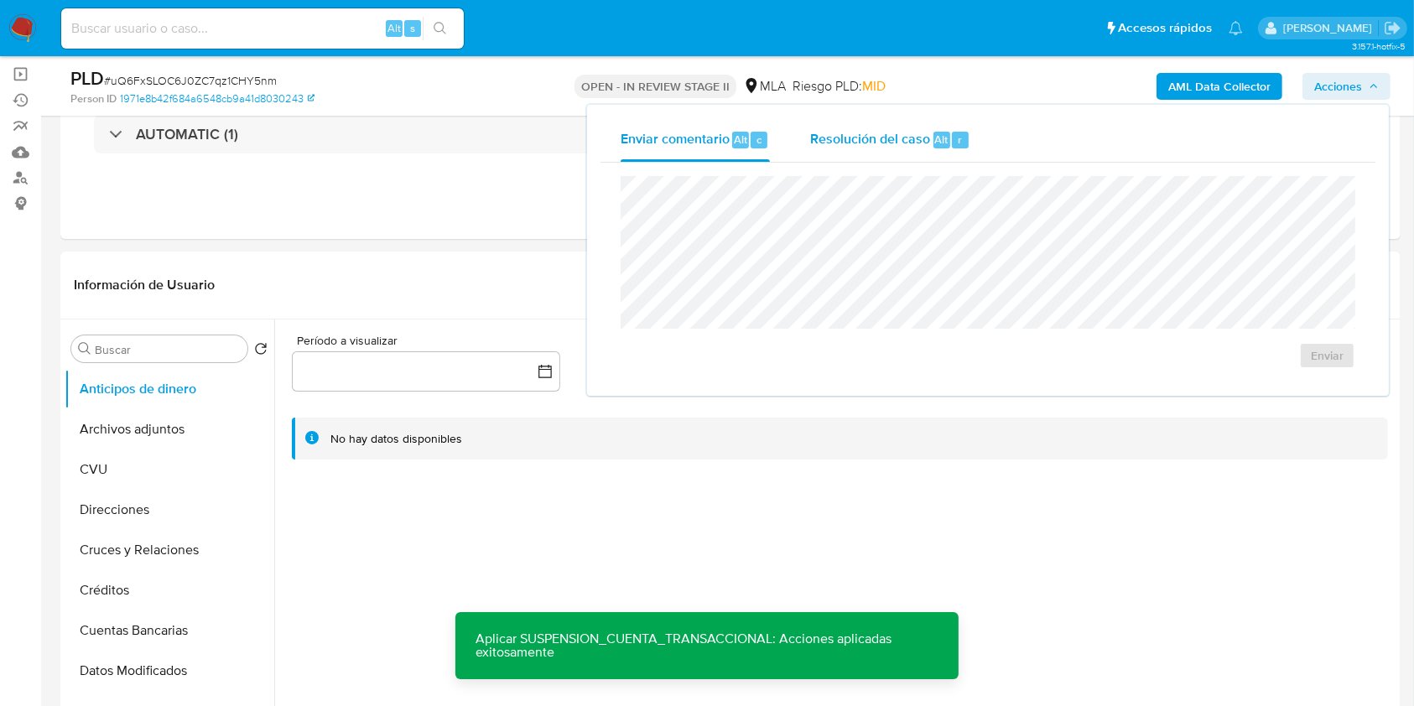
drag, startPoint x: 747, startPoint y: 140, endPoint x: 851, endPoint y: 157, distance: 106.2
click at [762, 141] on div "Alt c" at bounding box center [749, 140] width 35 height 17
click at [861, 157] on div "Resolución del caso Alt r" at bounding box center [890, 140] width 160 height 44
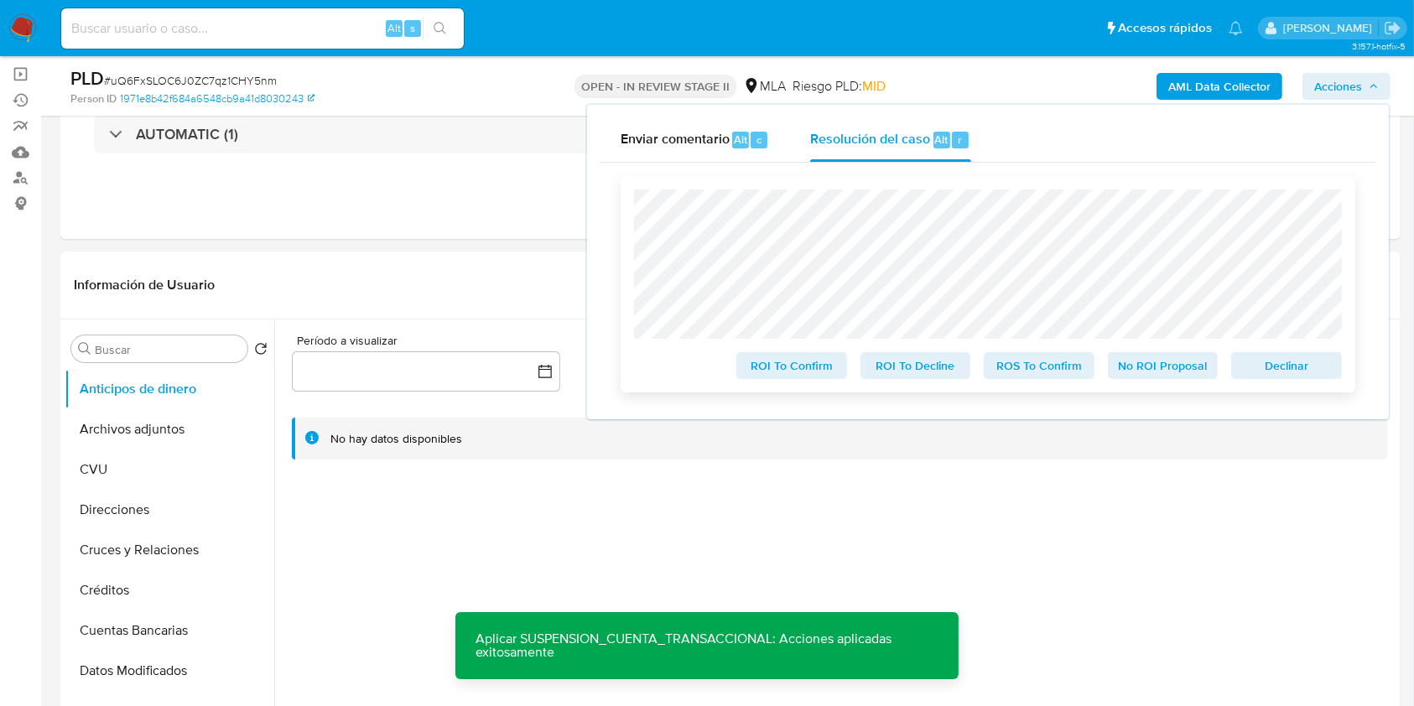
click at [1314, 372] on span "Declinar" at bounding box center [1286, 365] width 87 height 23
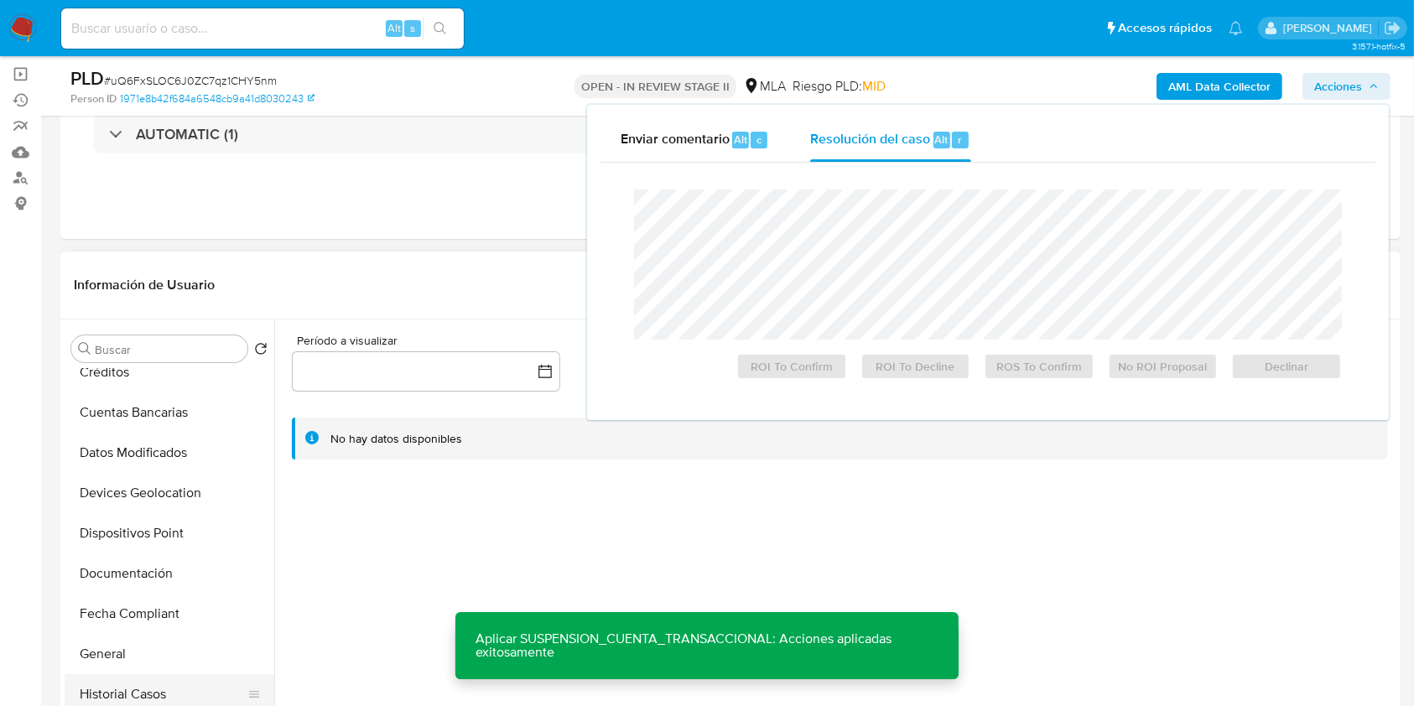
scroll to position [336, 0]
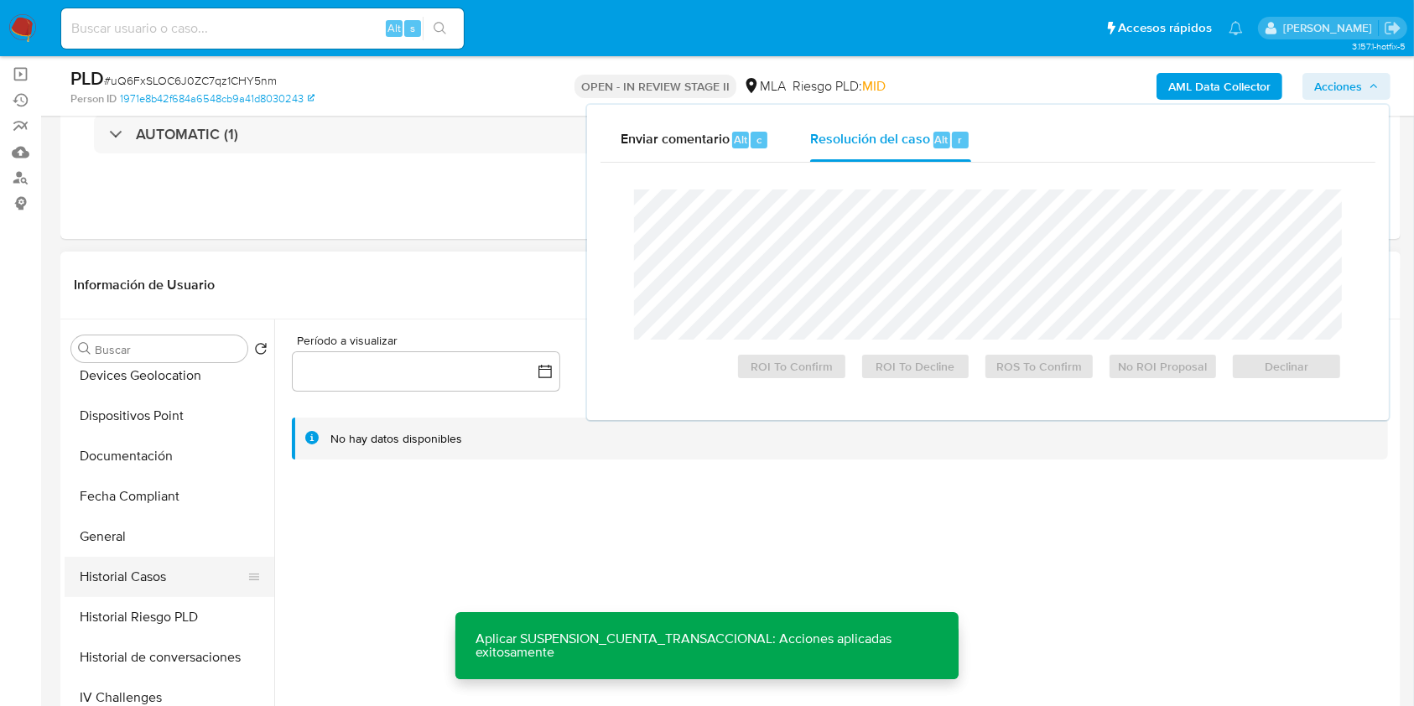
click at [155, 586] on button "Historial Casos" at bounding box center [163, 577] width 196 height 40
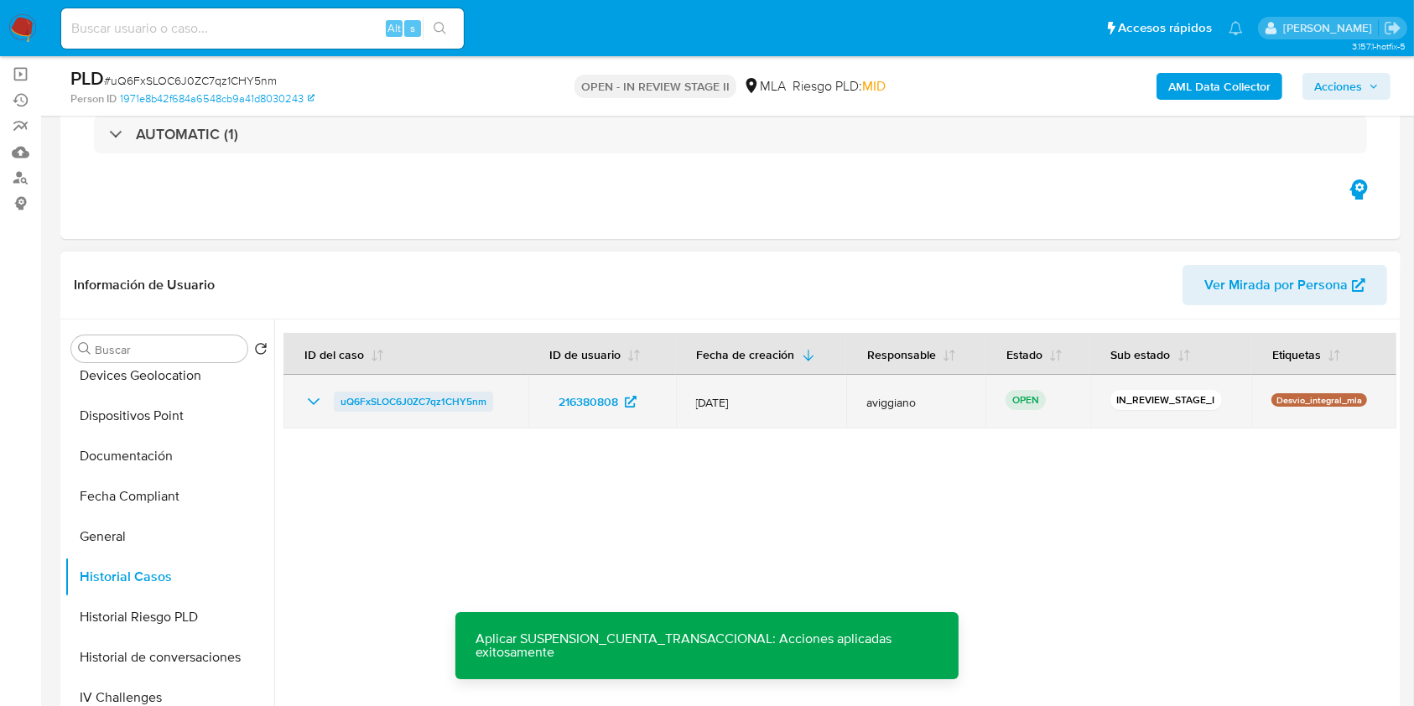
click at [405, 397] on span "uQ6FxSLOC6J0ZC7qz1CHY5nm" at bounding box center [414, 402] width 146 height 20
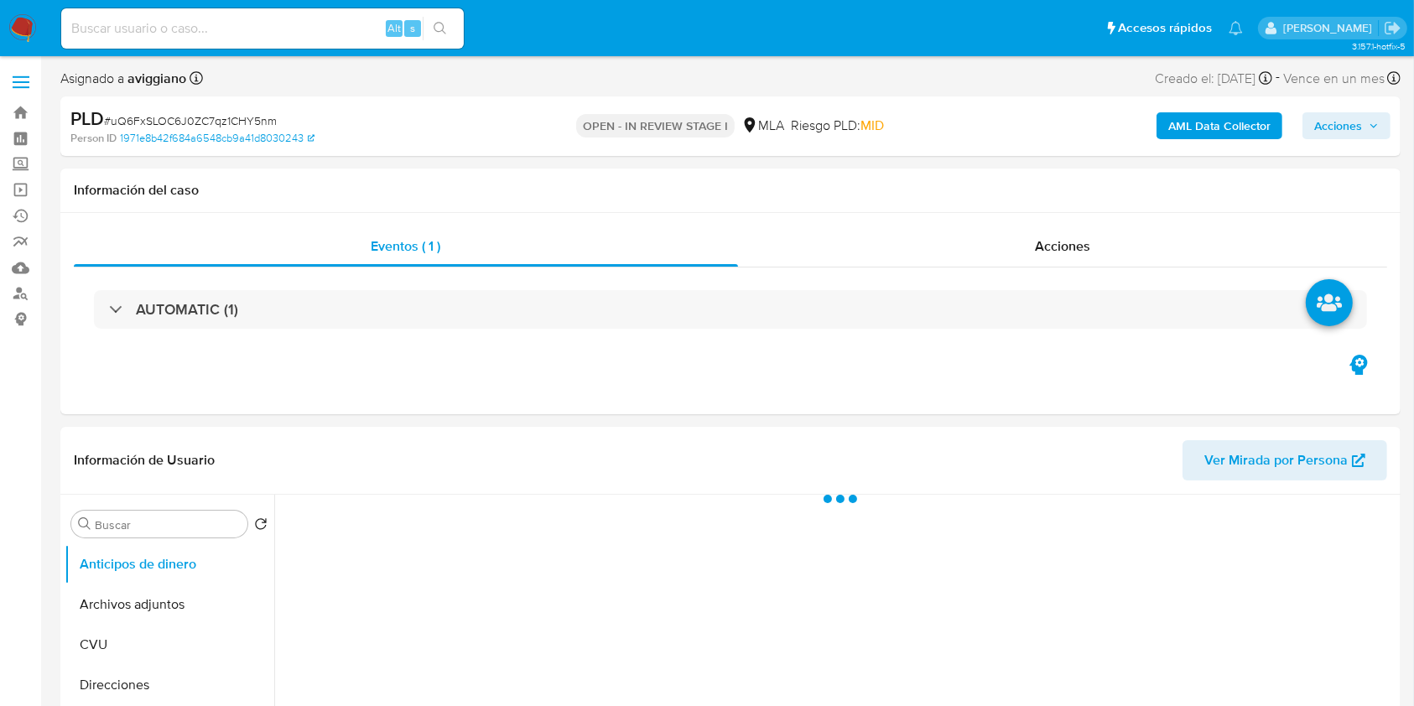
select select "10"
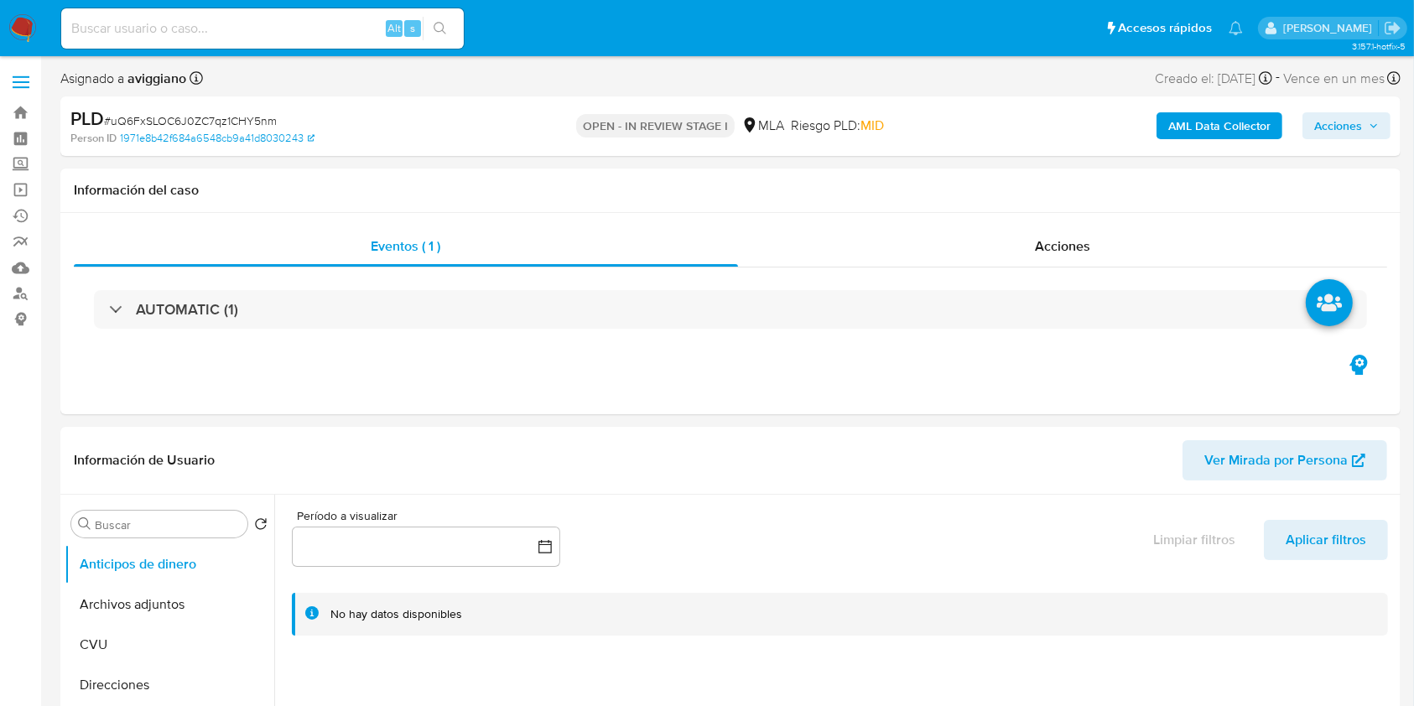
click at [1366, 130] on span "Acciones" at bounding box center [1346, 125] width 65 height 23
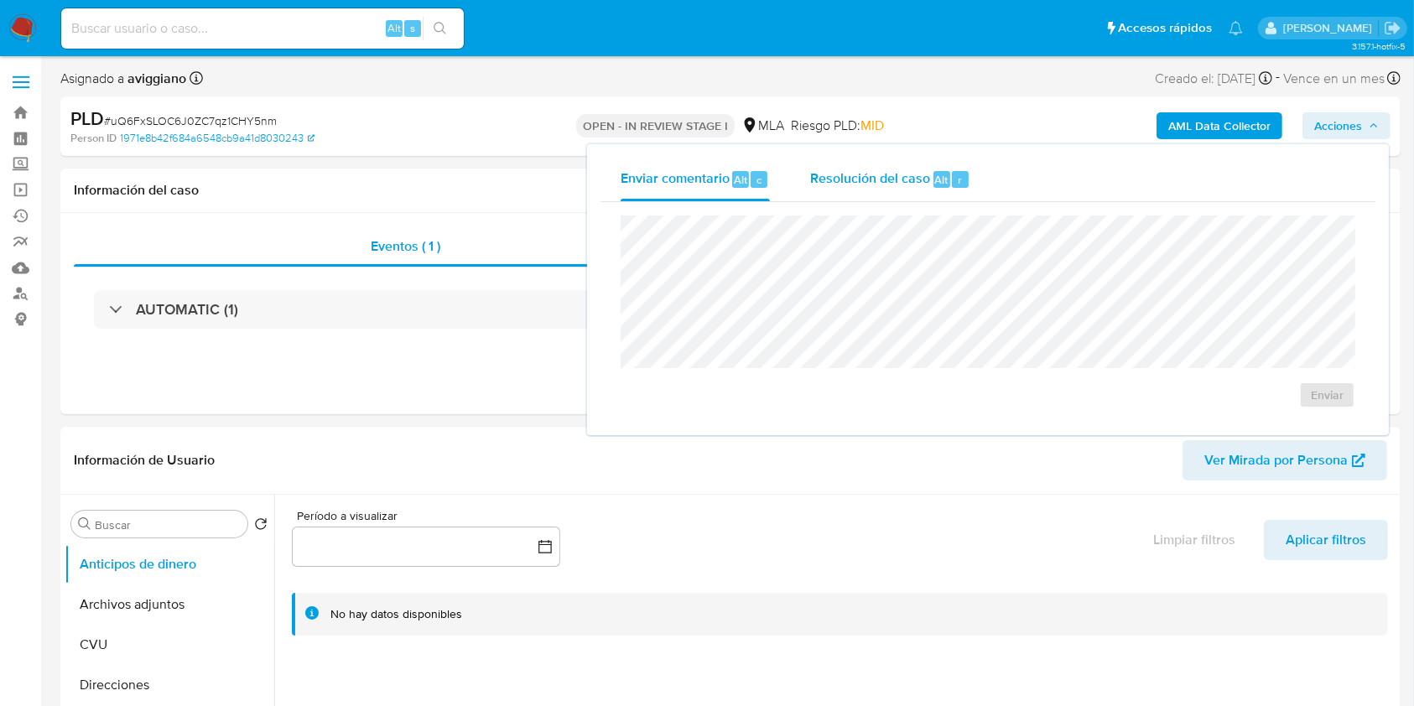
click at [889, 181] on span "Resolución del caso" at bounding box center [870, 178] width 120 height 19
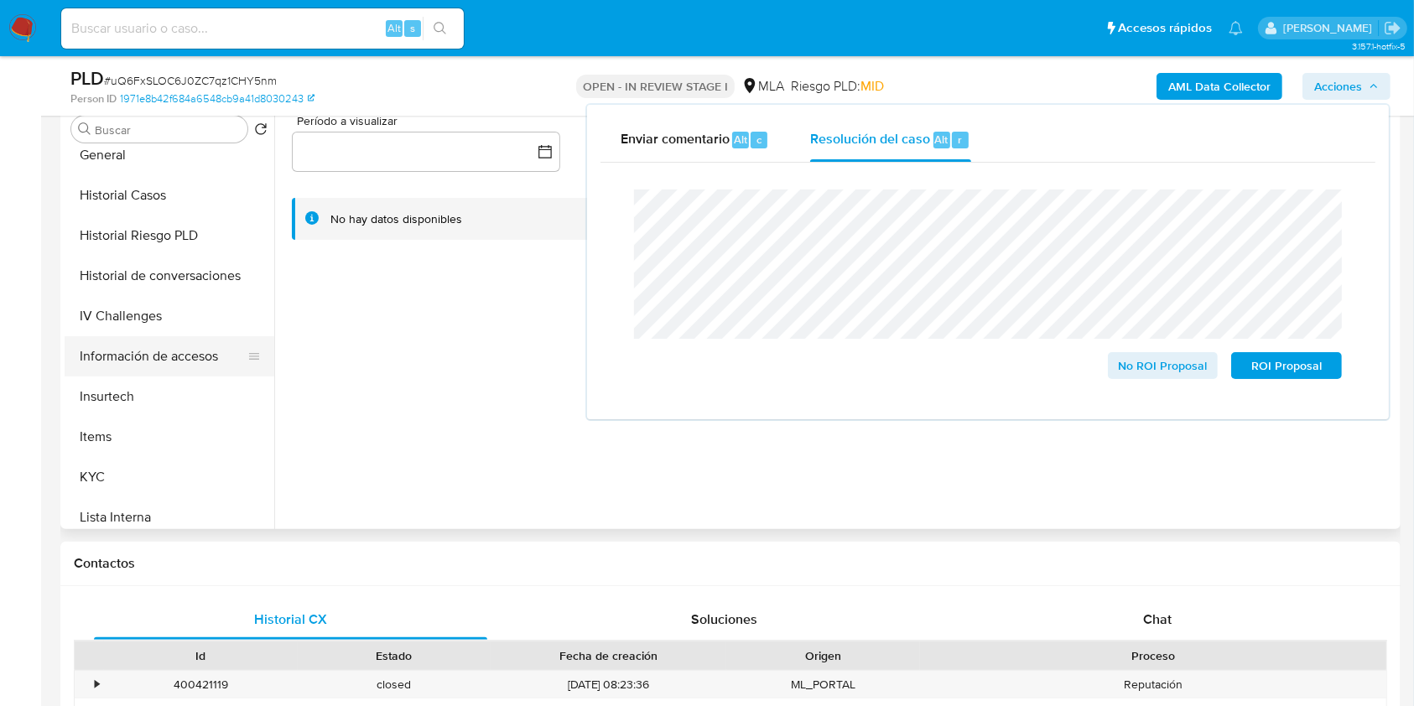
scroll to position [447, 0]
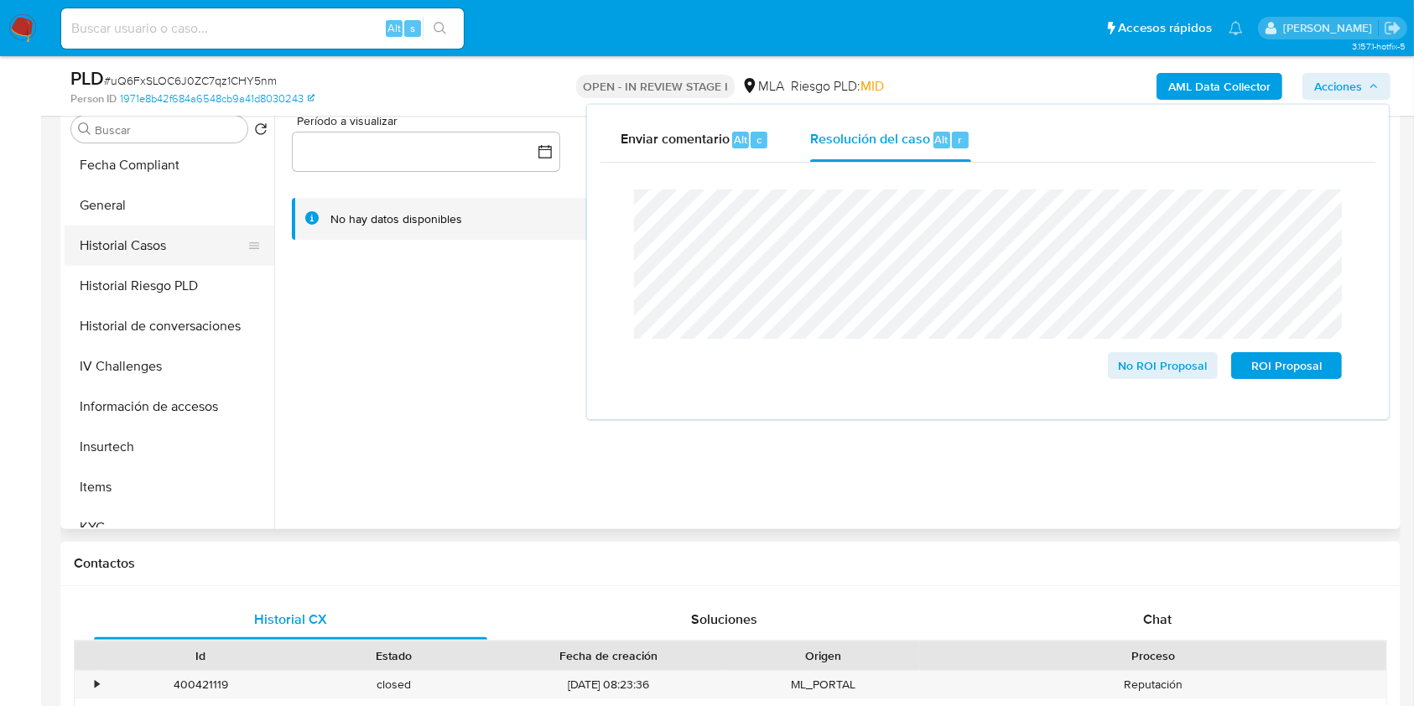
click at [156, 245] on button "Historial Casos" at bounding box center [163, 246] width 196 height 40
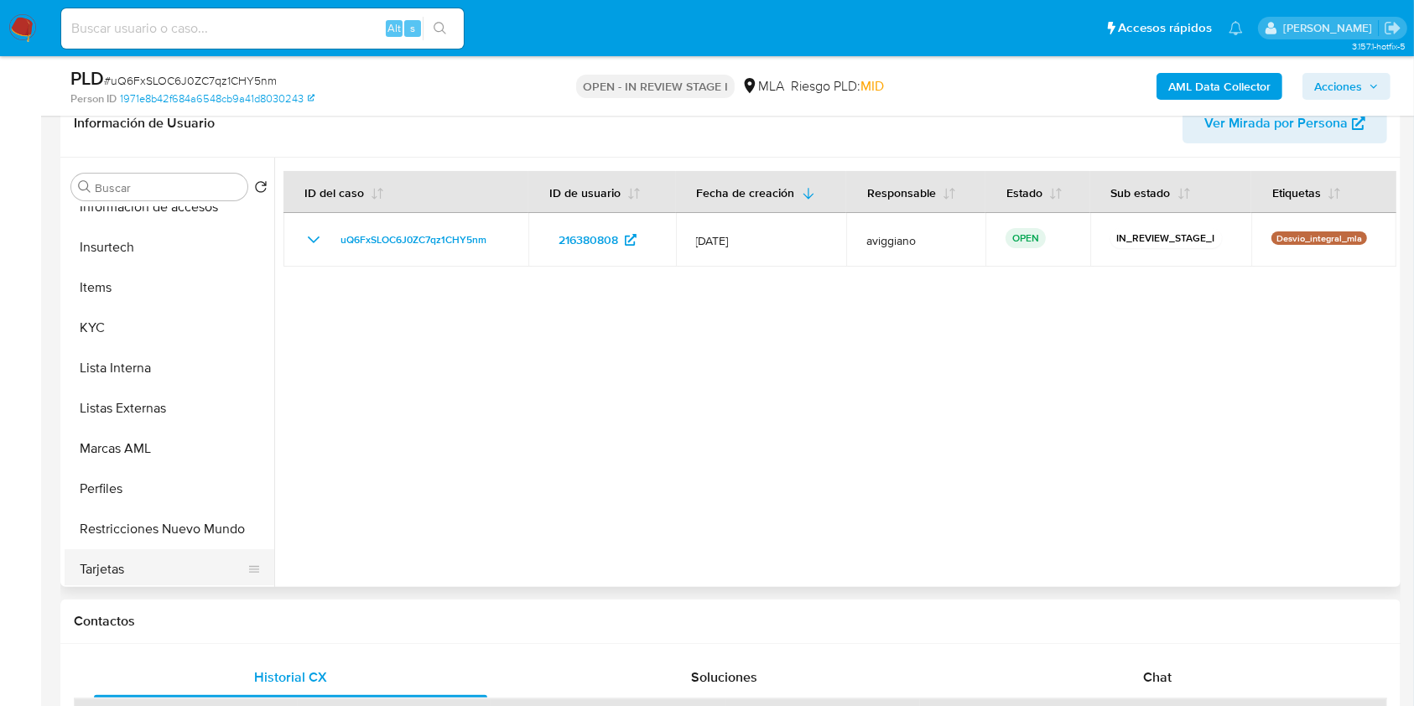
scroll to position [789, 0]
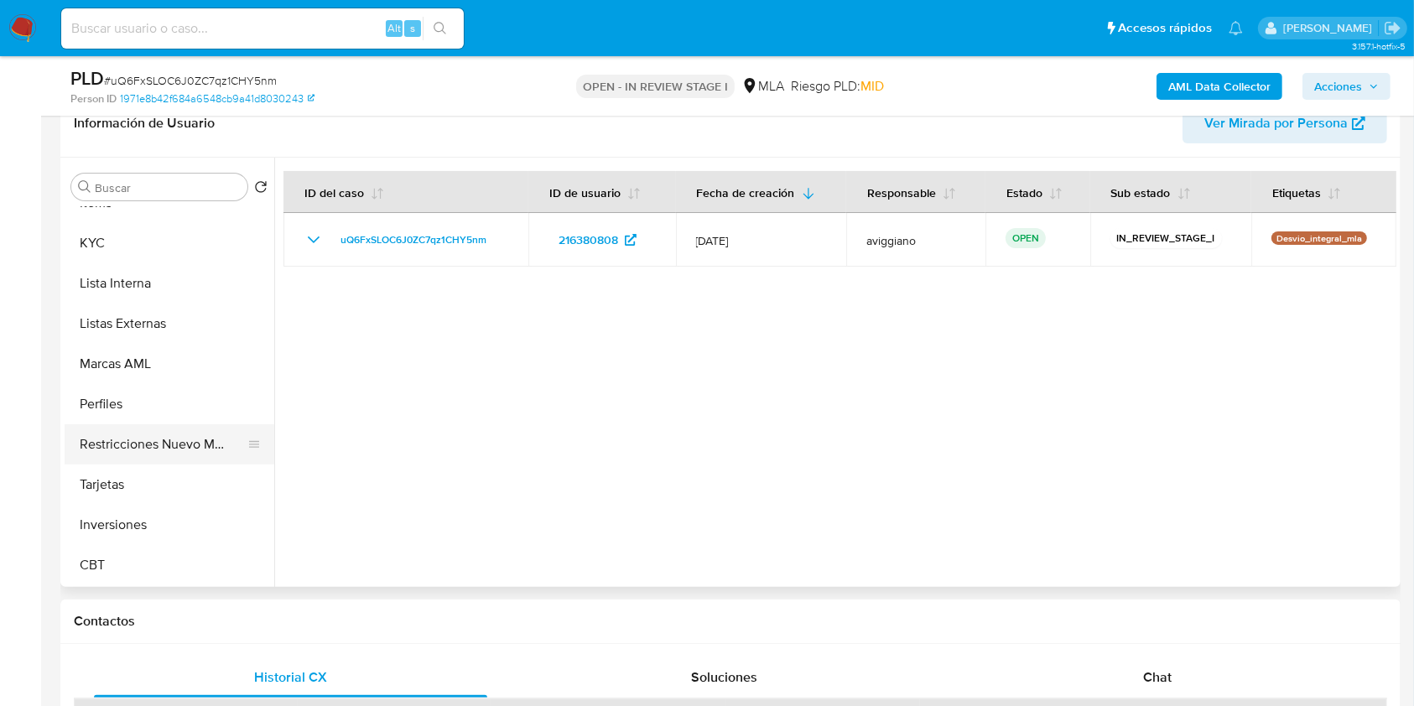
click at [193, 445] on button "Restricciones Nuevo Mundo" at bounding box center [163, 444] width 196 height 40
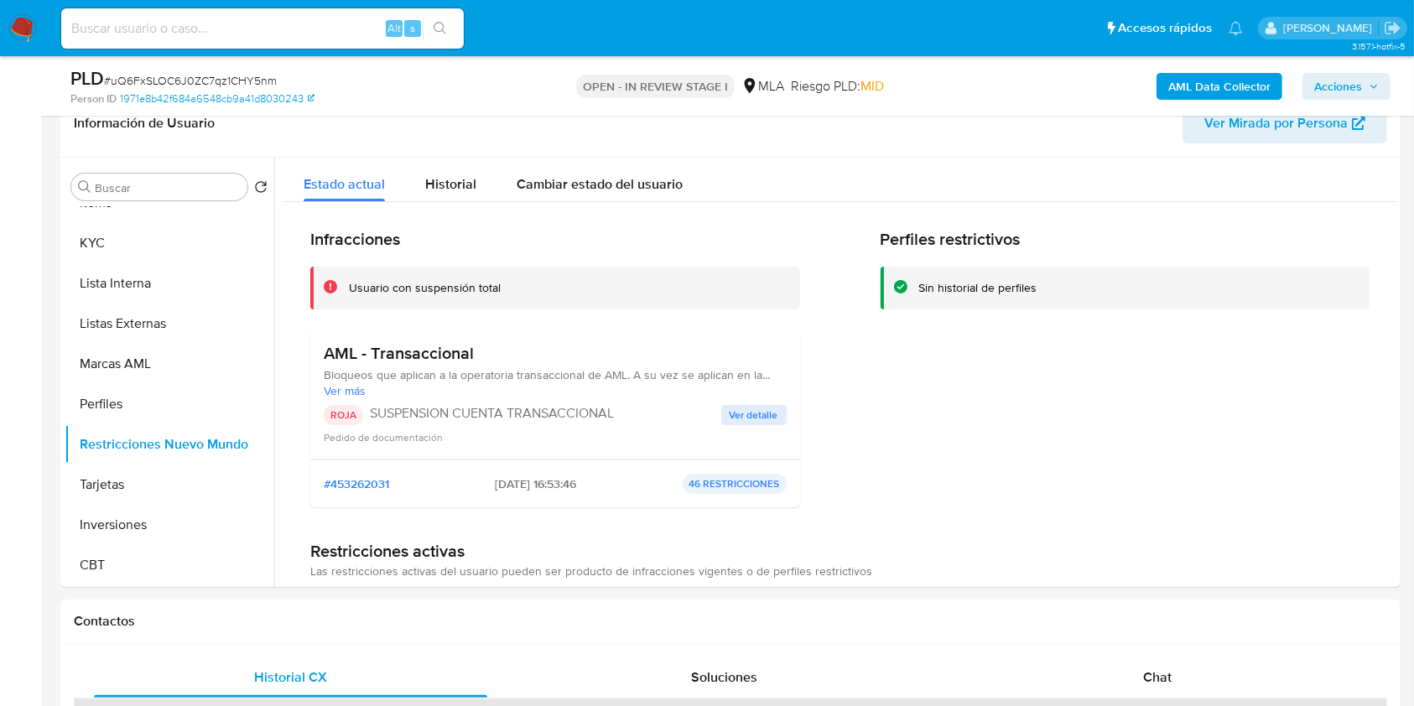
click at [1309, 73] on button "Acciones" at bounding box center [1347, 86] width 88 height 27
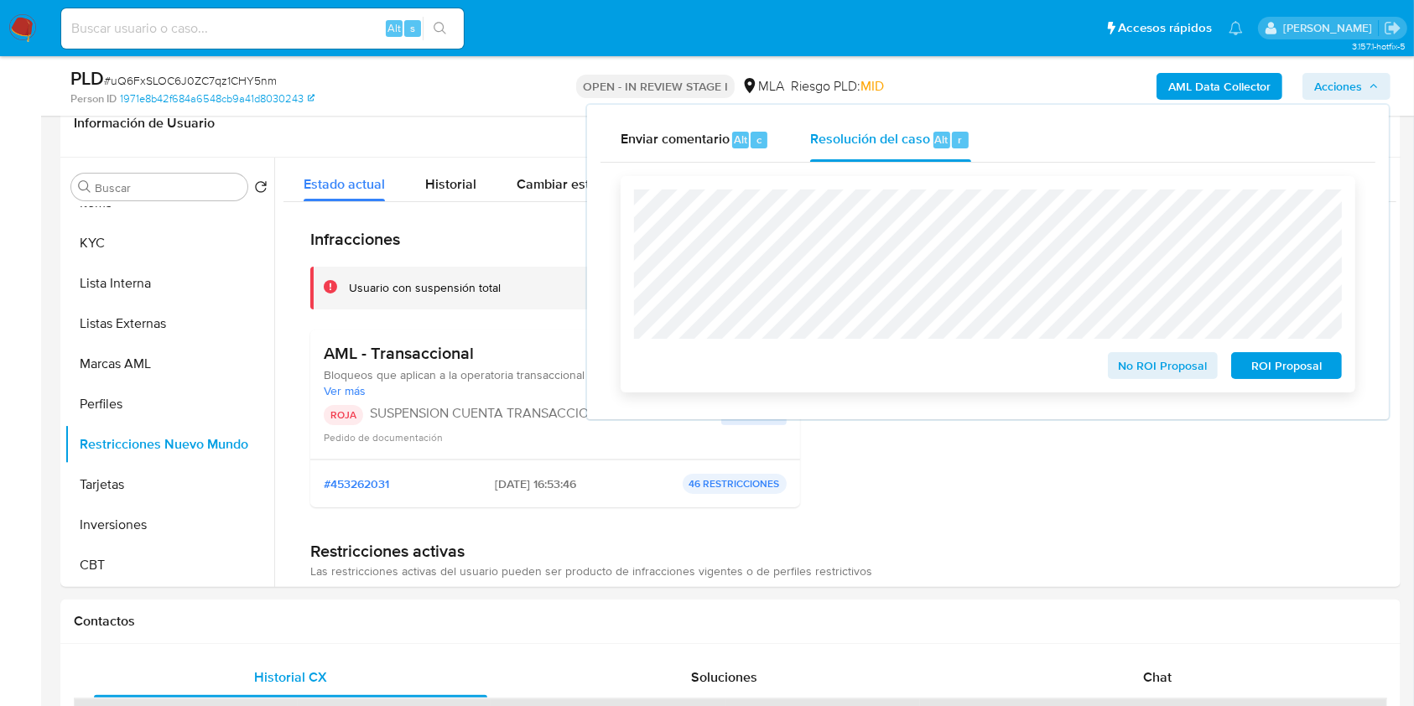
click at [1288, 370] on span "ROI Proposal" at bounding box center [1286, 365] width 87 height 23
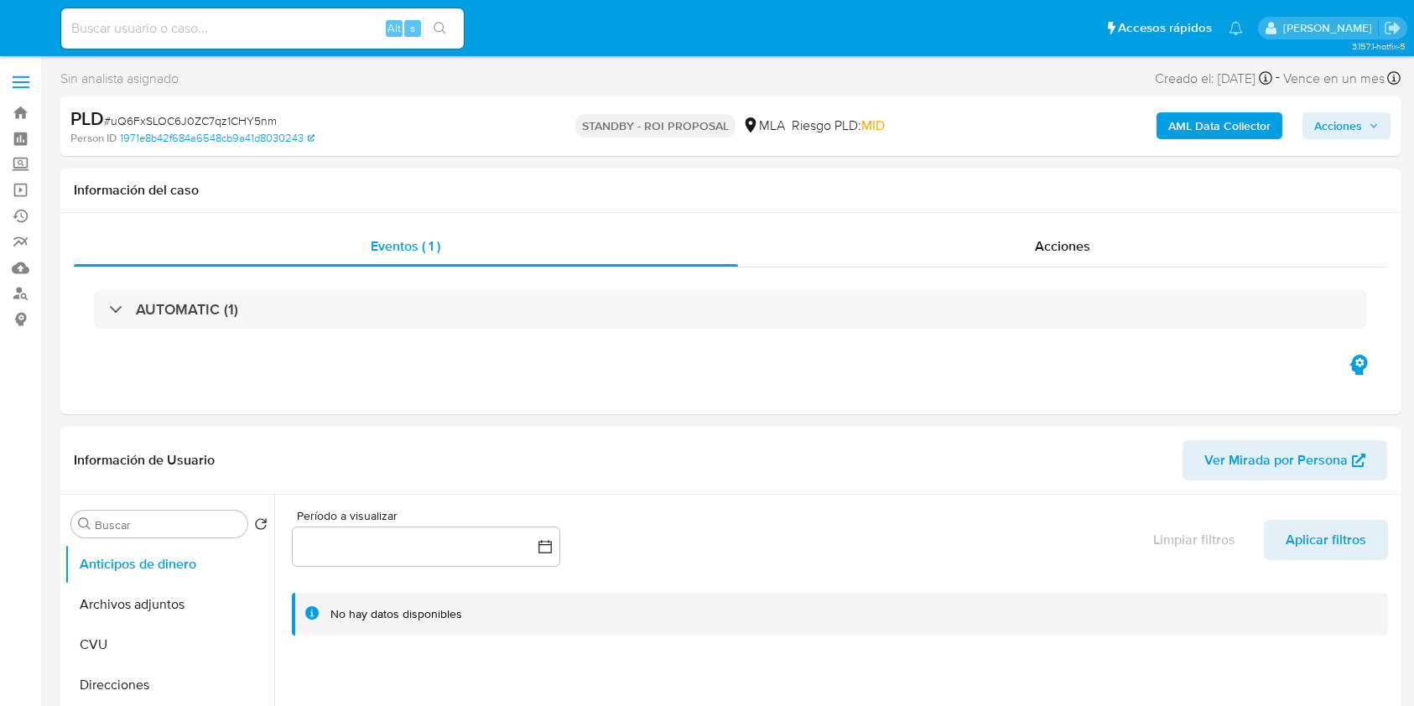
select select "10"
click at [22, 112] on link "Bandeja" at bounding box center [100, 113] width 200 height 26
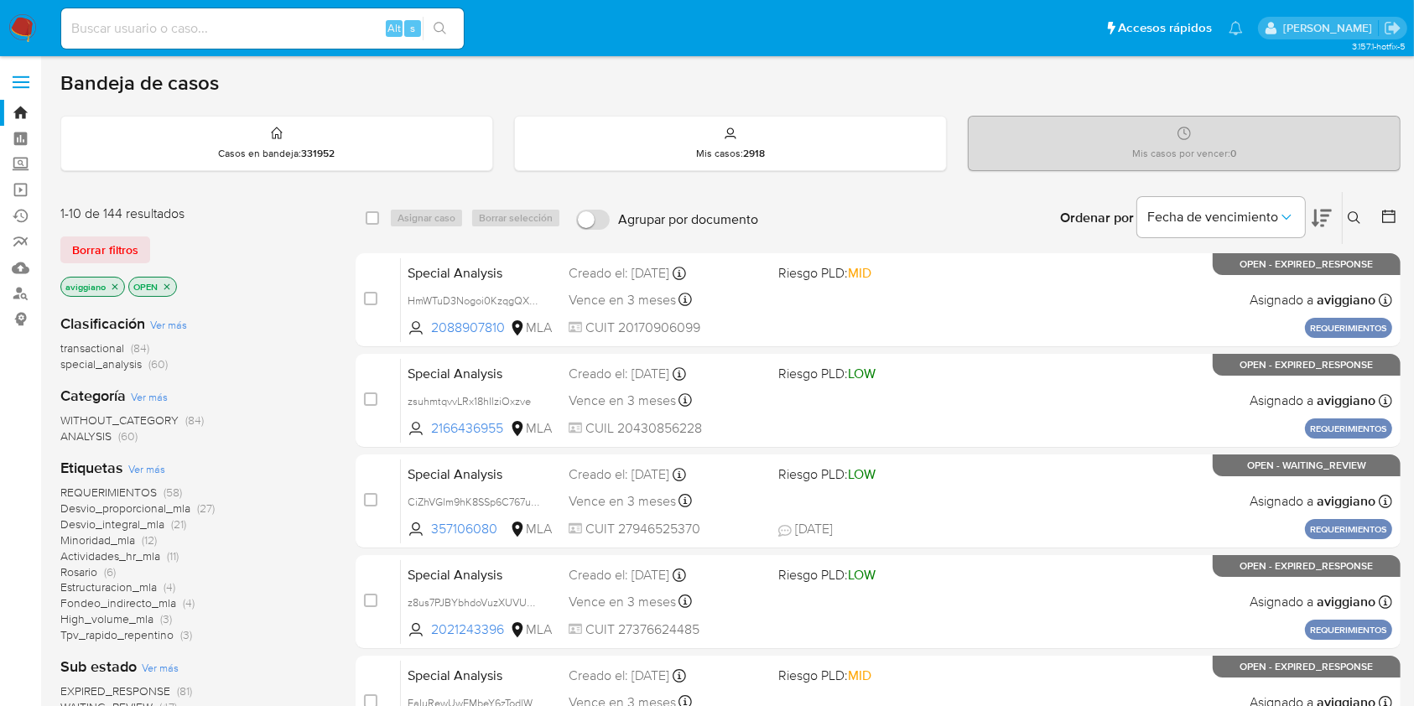
click at [115, 283] on icon "close-filter" at bounding box center [115, 287] width 10 height 10
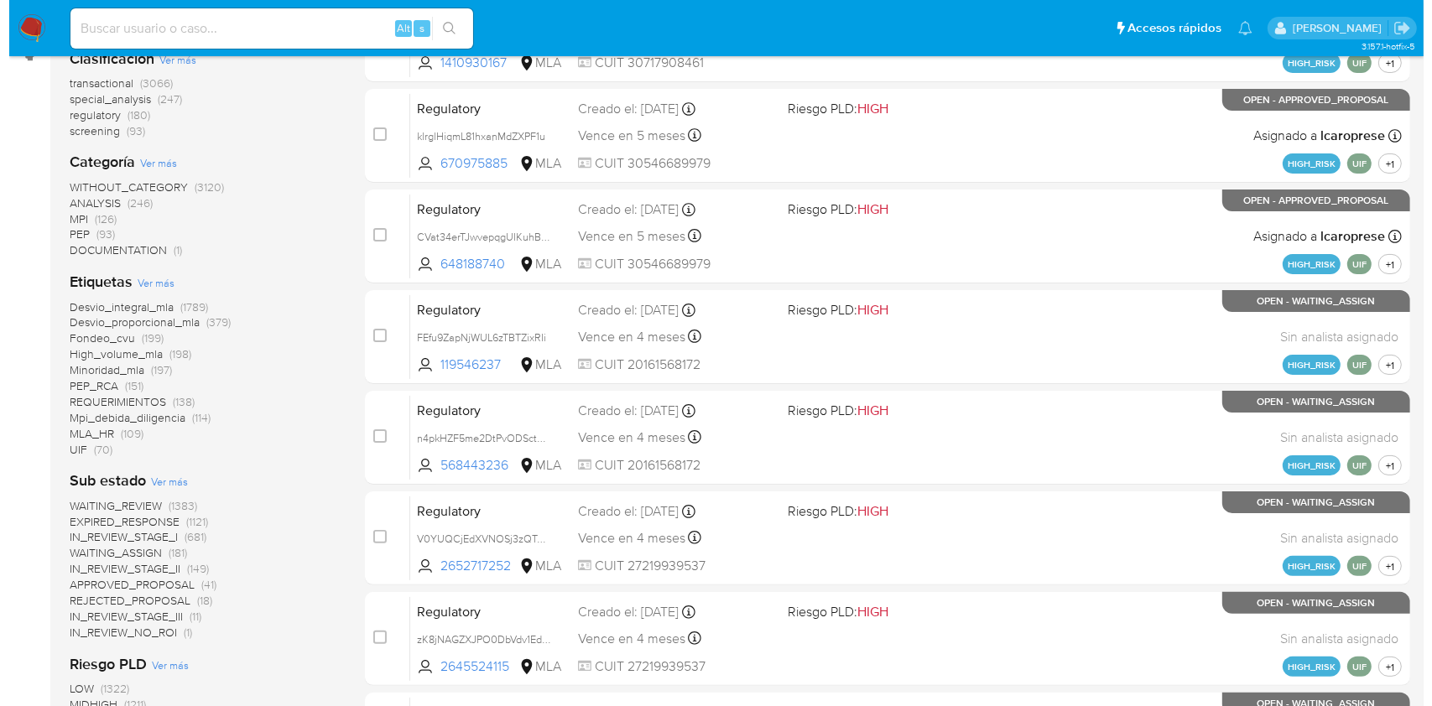
scroll to position [648, 0]
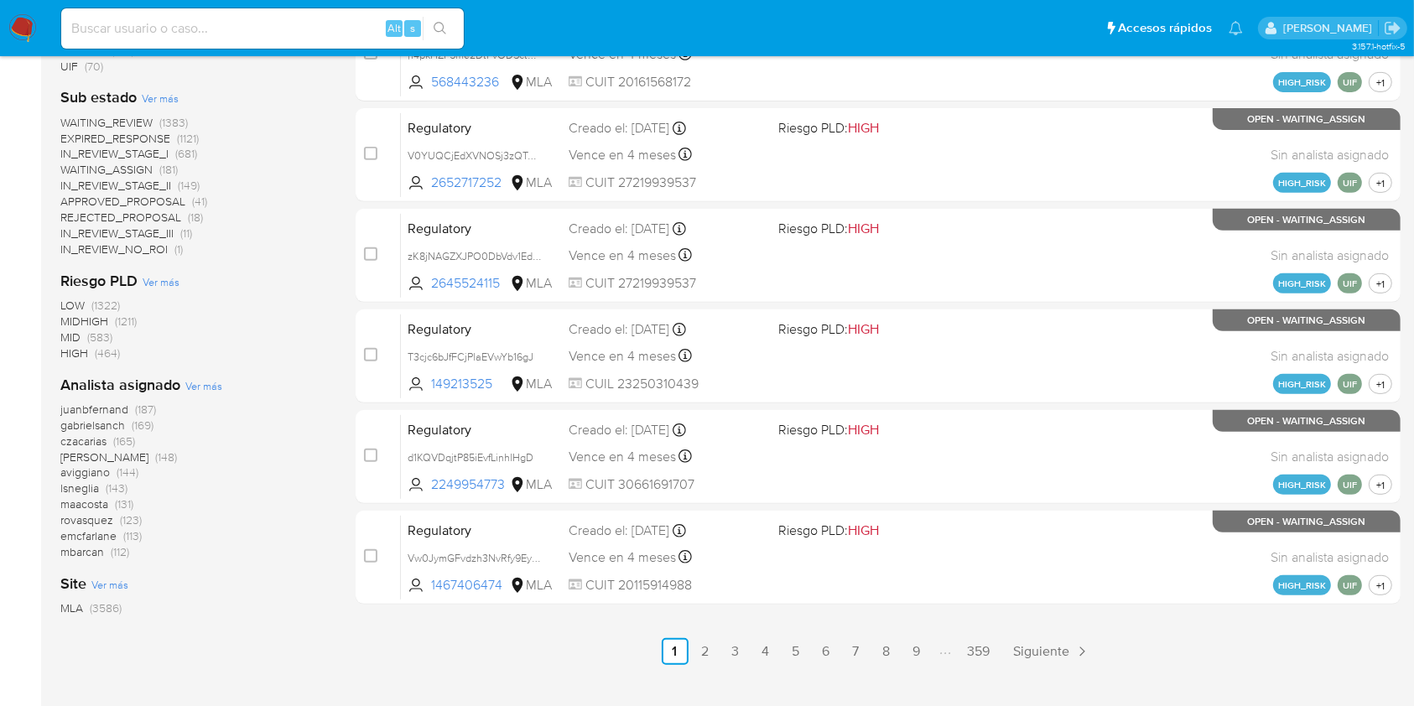
click at [195, 388] on span "Ver más" at bounding box center [203, 385] width 37 height 15
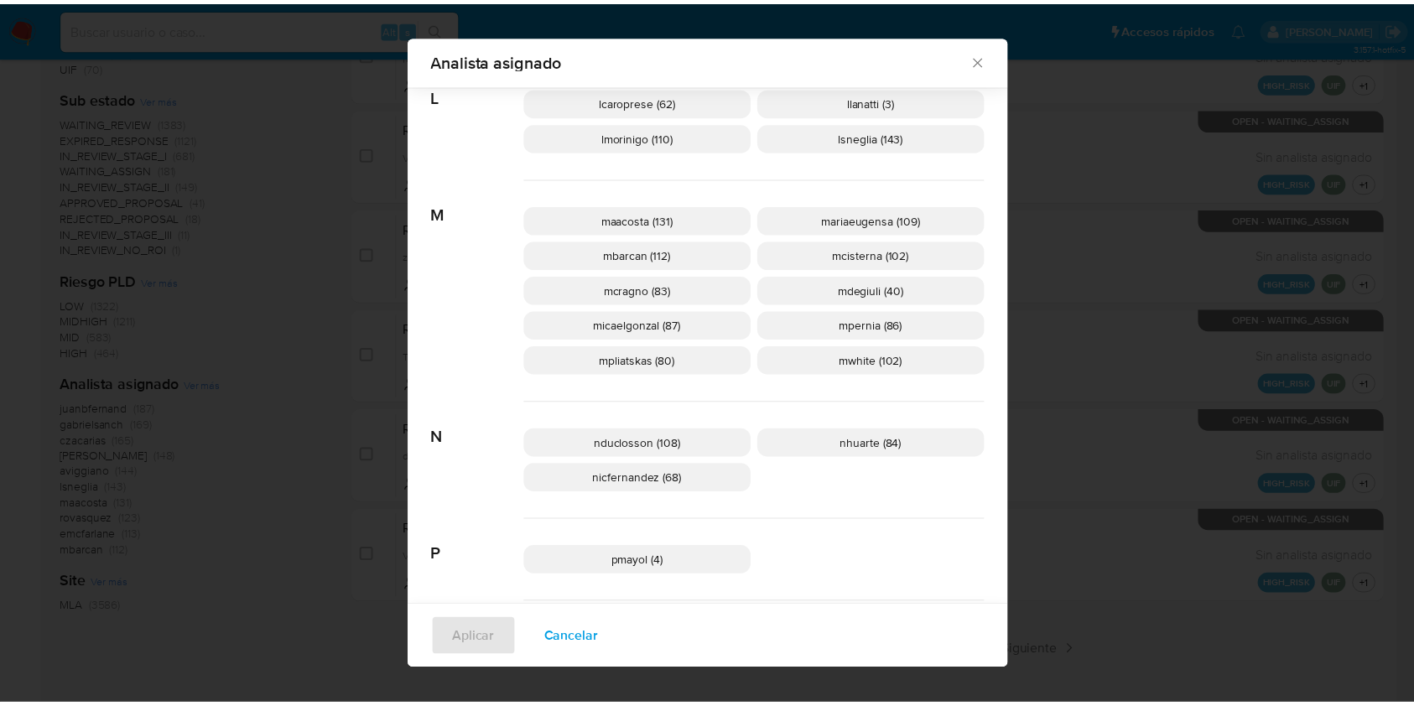
scroll to position [1106, 0]
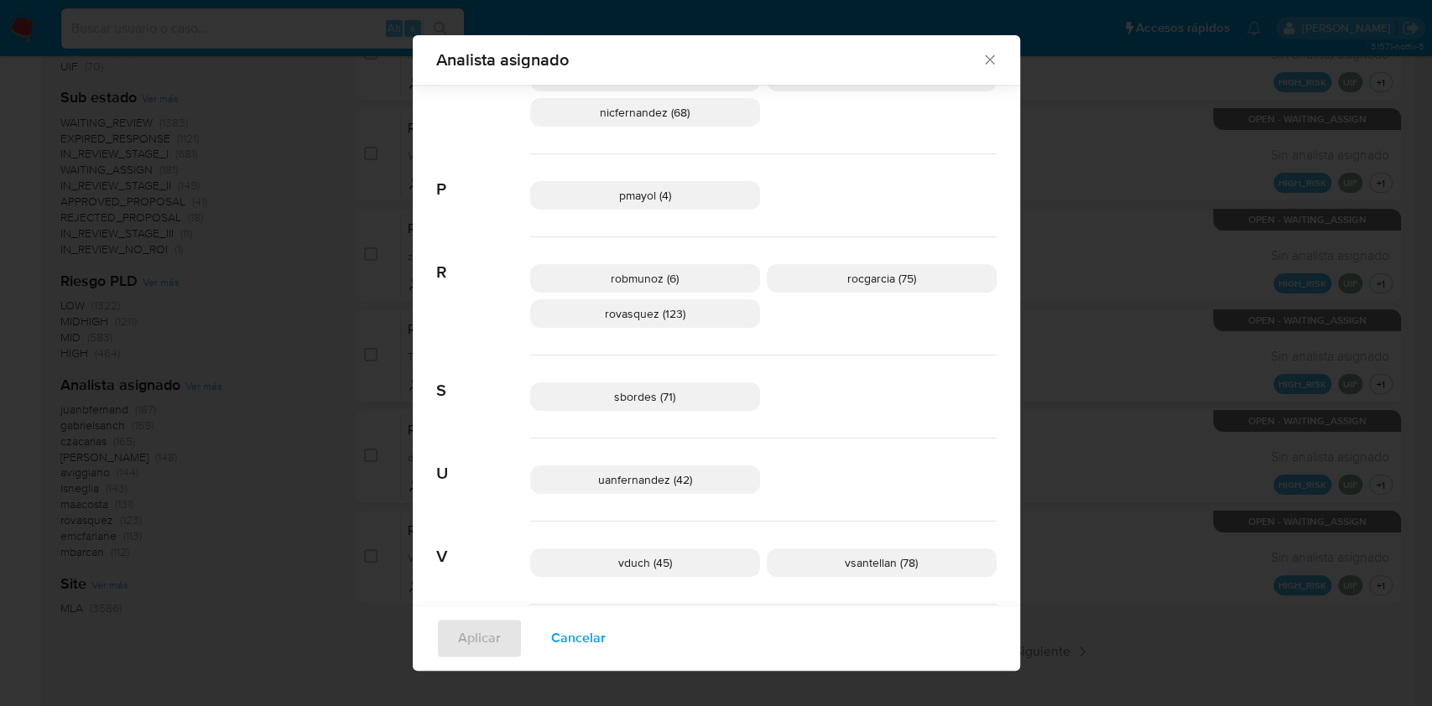
click at [982, 69] on div "Analista asignado" at bounding box center [716, 59] width 607 height 49
click at [971, 52] on span "Analista asignado" at bounding box center [709, 59] width 546 height 17
click at [981, 67] on icon "Cerrar" at bounding box center [989, 59] width 17 height 17
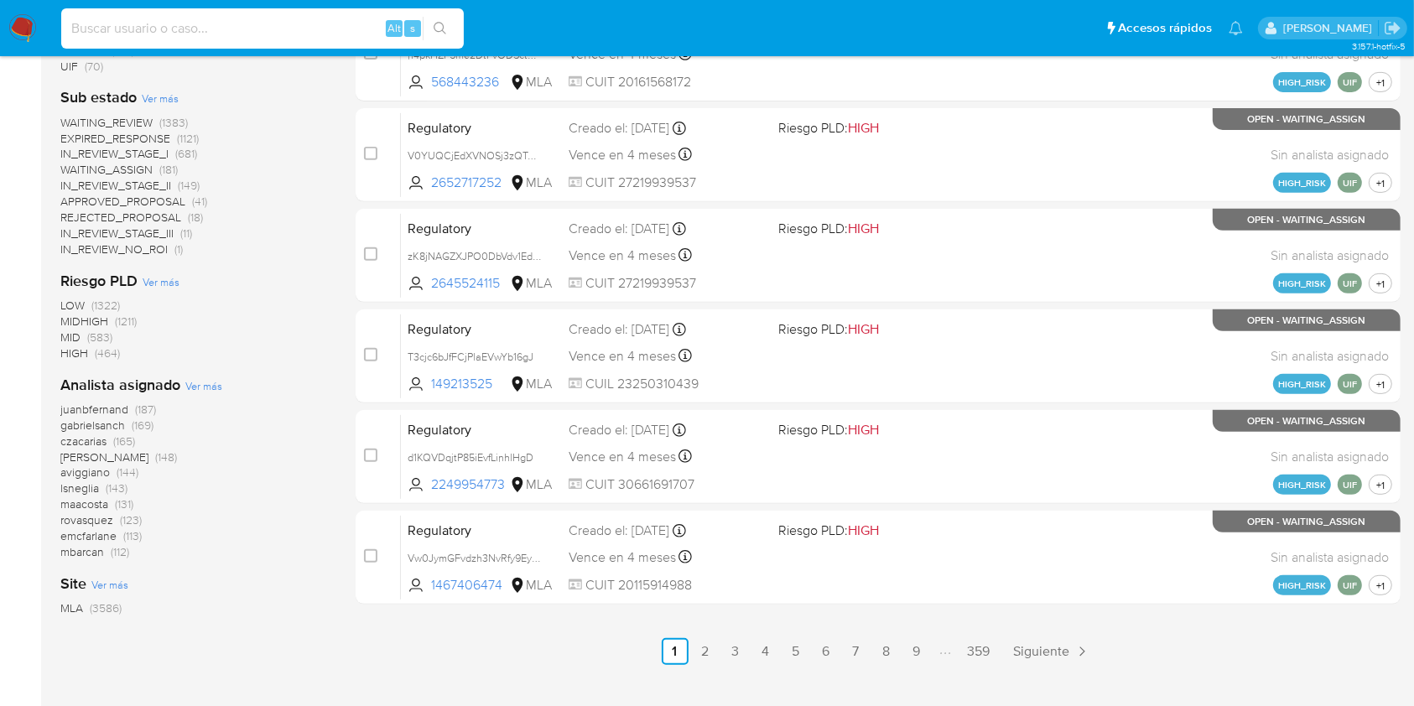
paste input "D4Eu1biKnLpQbpH2W9zzEQwI"
type input "D4Eu1biKnLpQbpH2W9zzEQwI"
click at [440, 30] on icon "search-icon" at bounding box center [440, 28] width 13 height 13
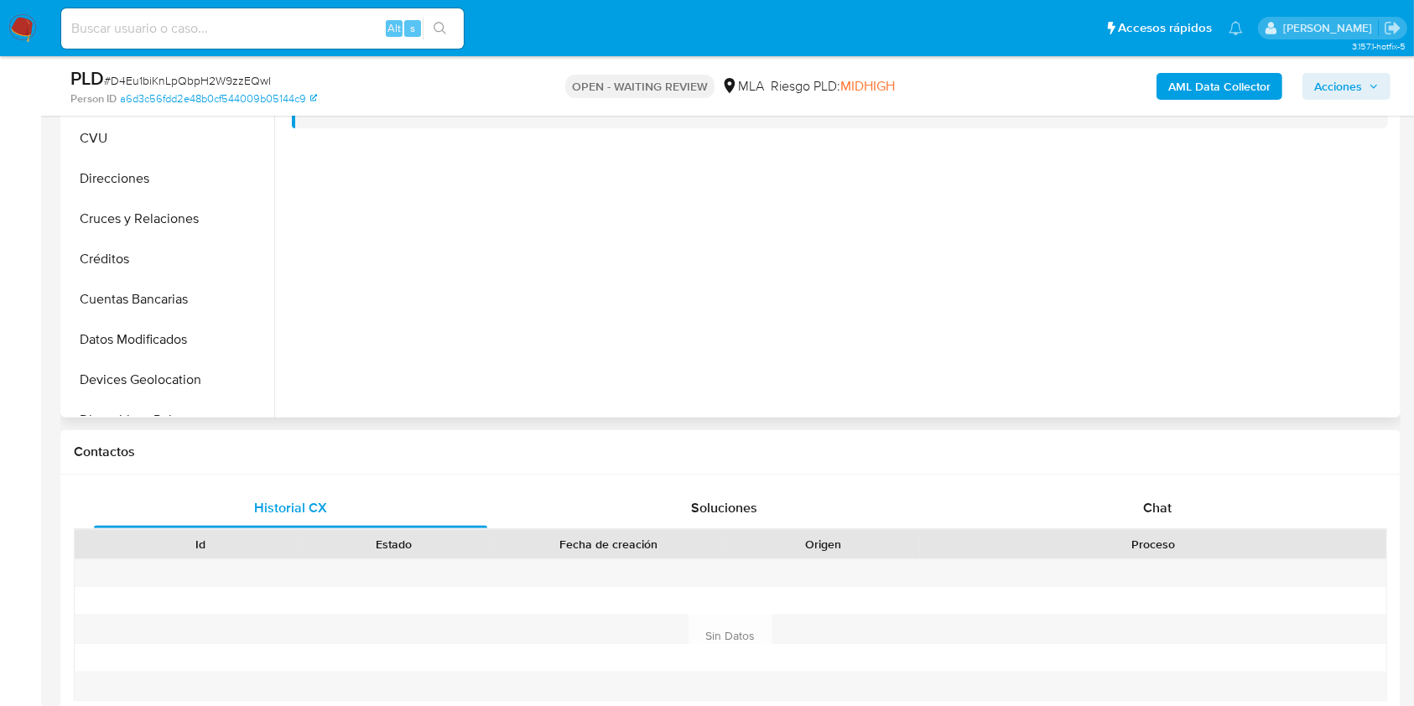
select select "10"
click at [1139, 513] on div "Chat" at bounding box center [1157, 508] width 393 height 40
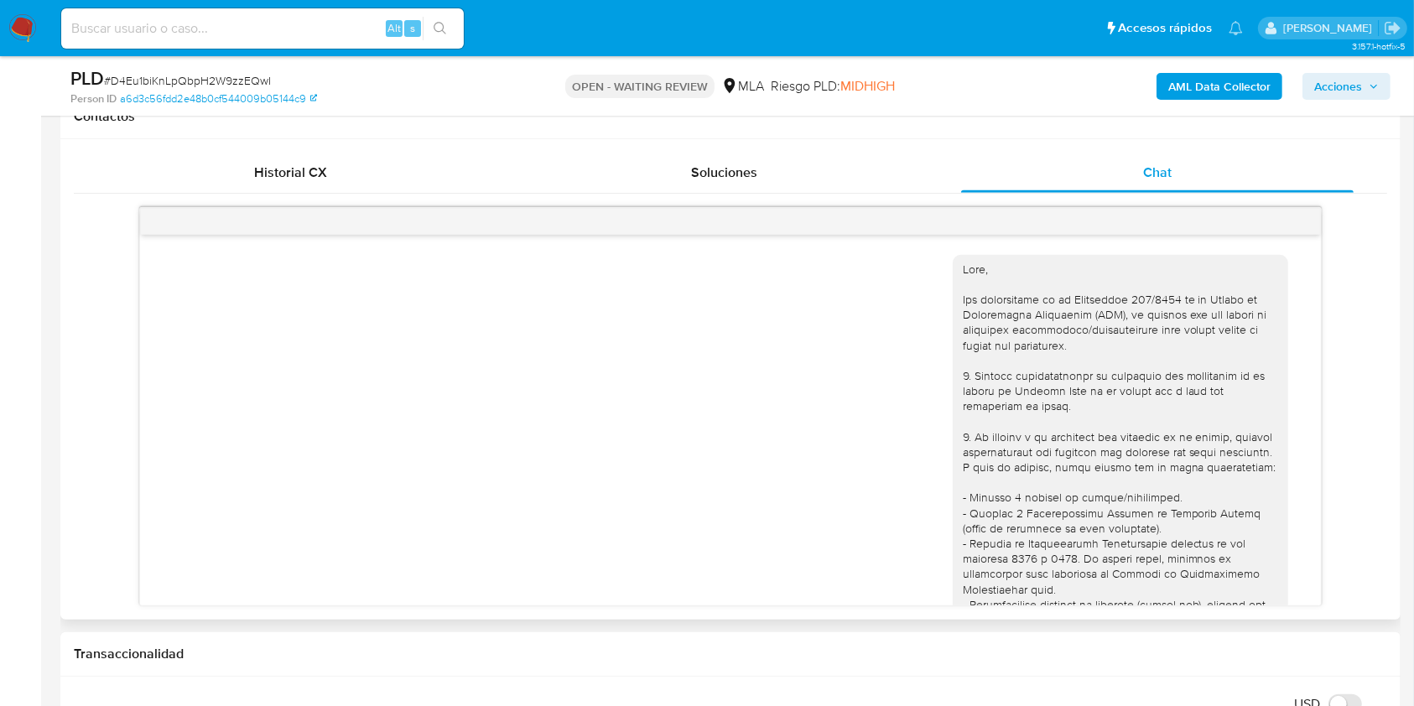
scroll to position [1042, 0]
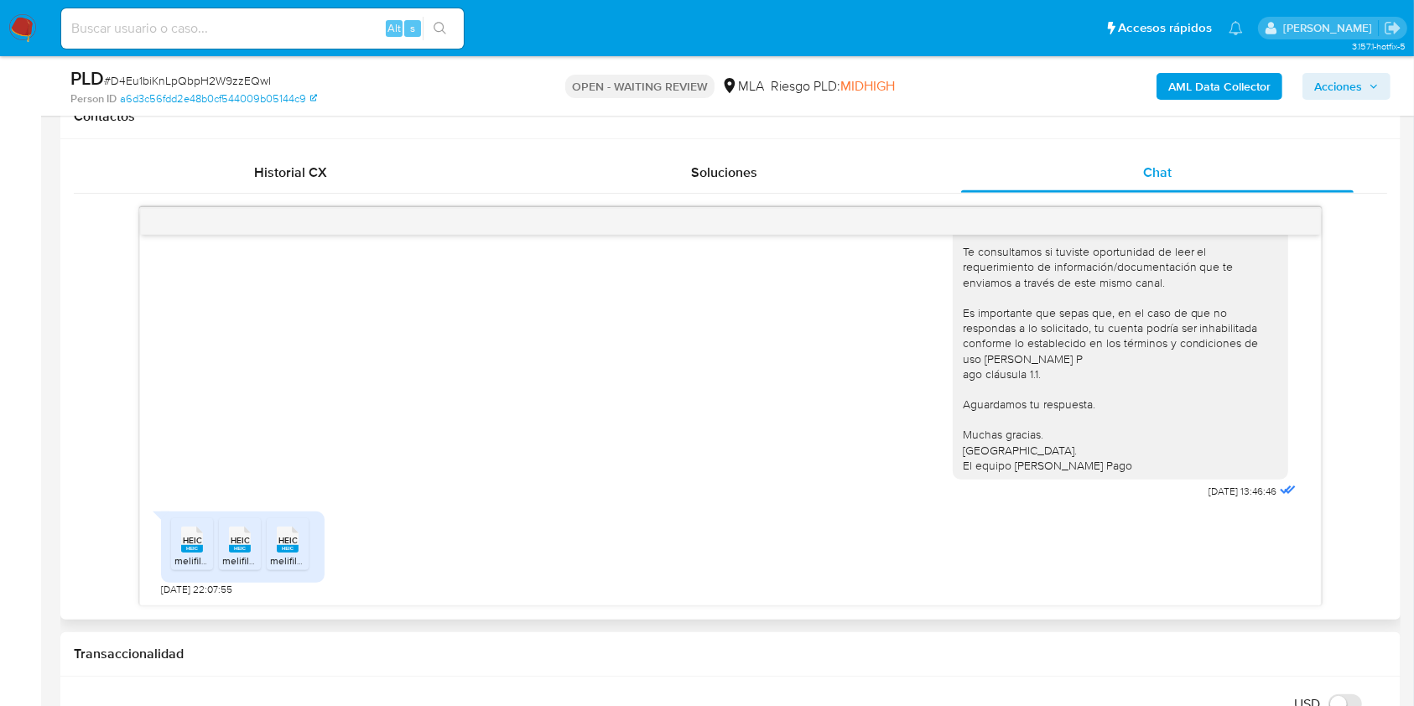
click at [206, 532] on div "HEIC HEIC" at bounding box center [191, 538] width 35 height 33
click at [237, 547] on rect at bounding box center [240, 549] width 22 height 8
click at [289, 542] on span "HEIC" at bounding box center [287, 540] width 19 height 11
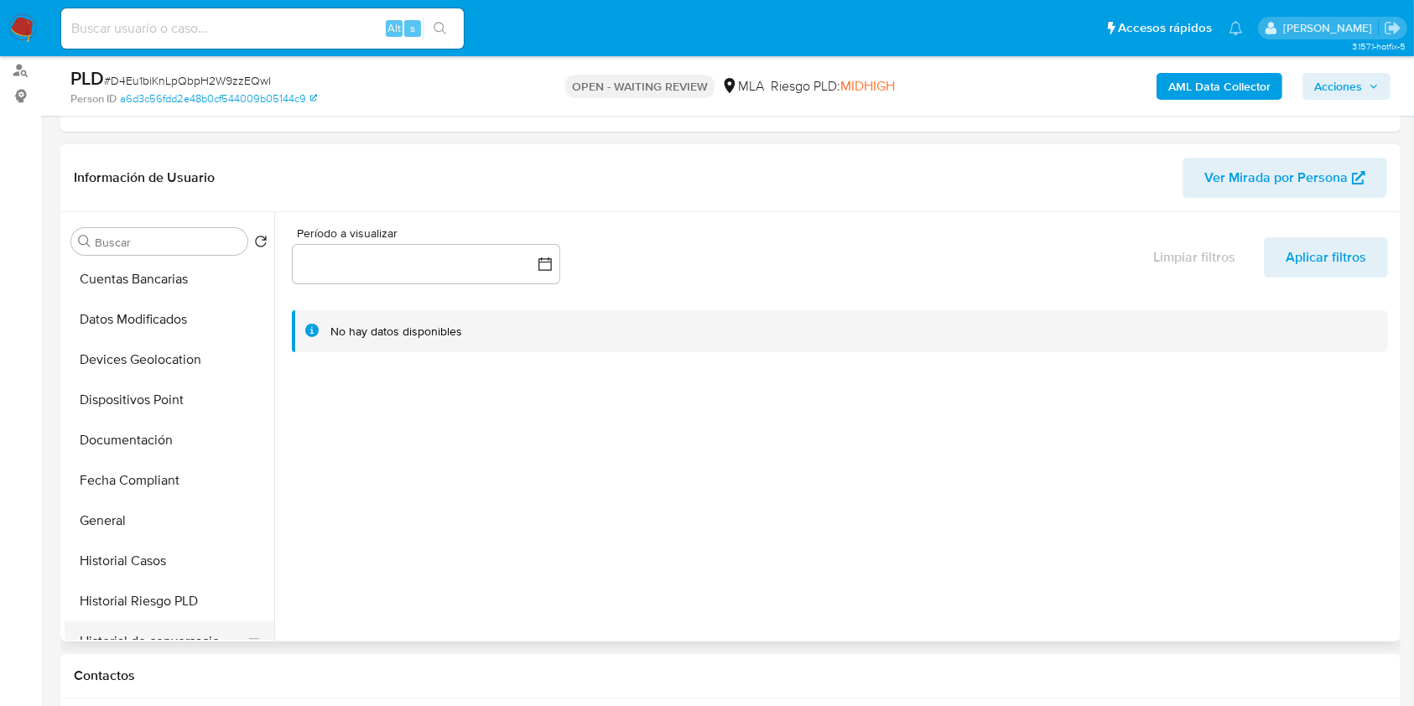
scroll to position [447, 0]
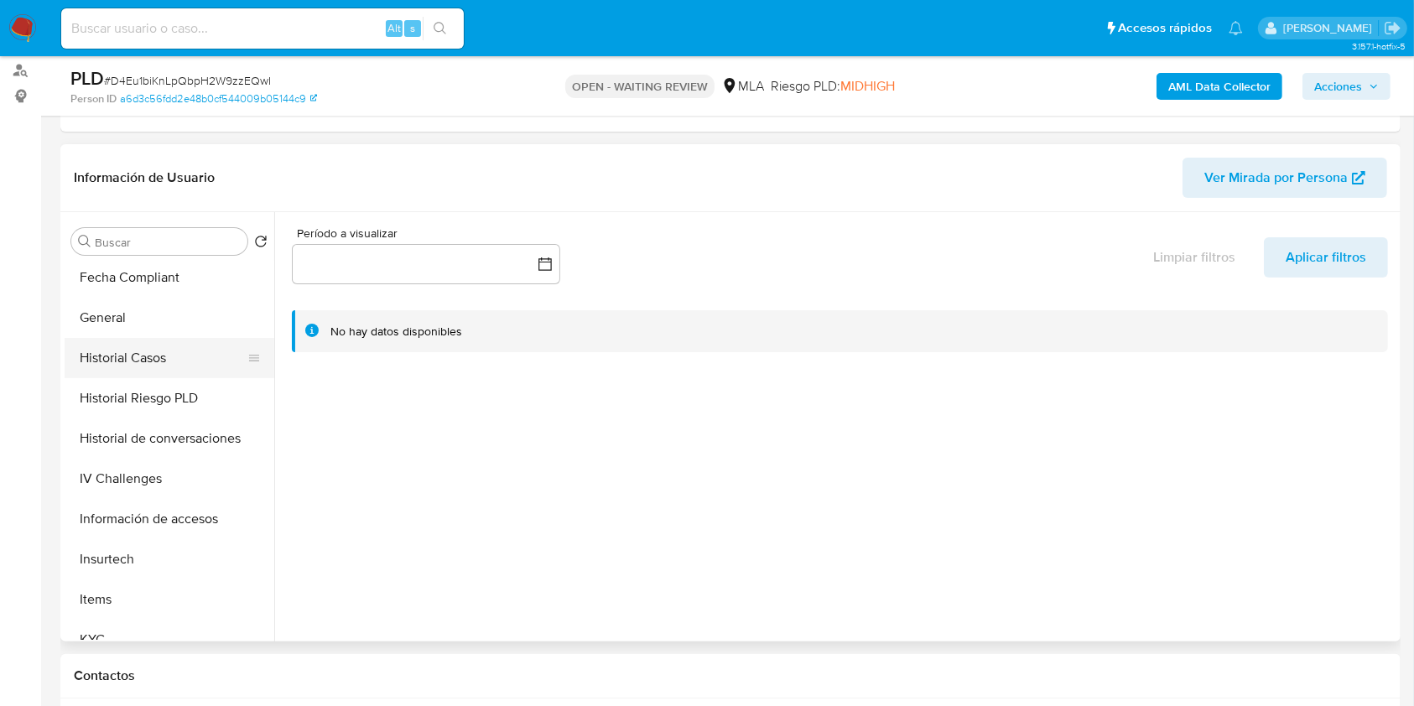
click at [141, 362] on button "Historial Casos" at bounding box center [163, 358] width 196 height 40
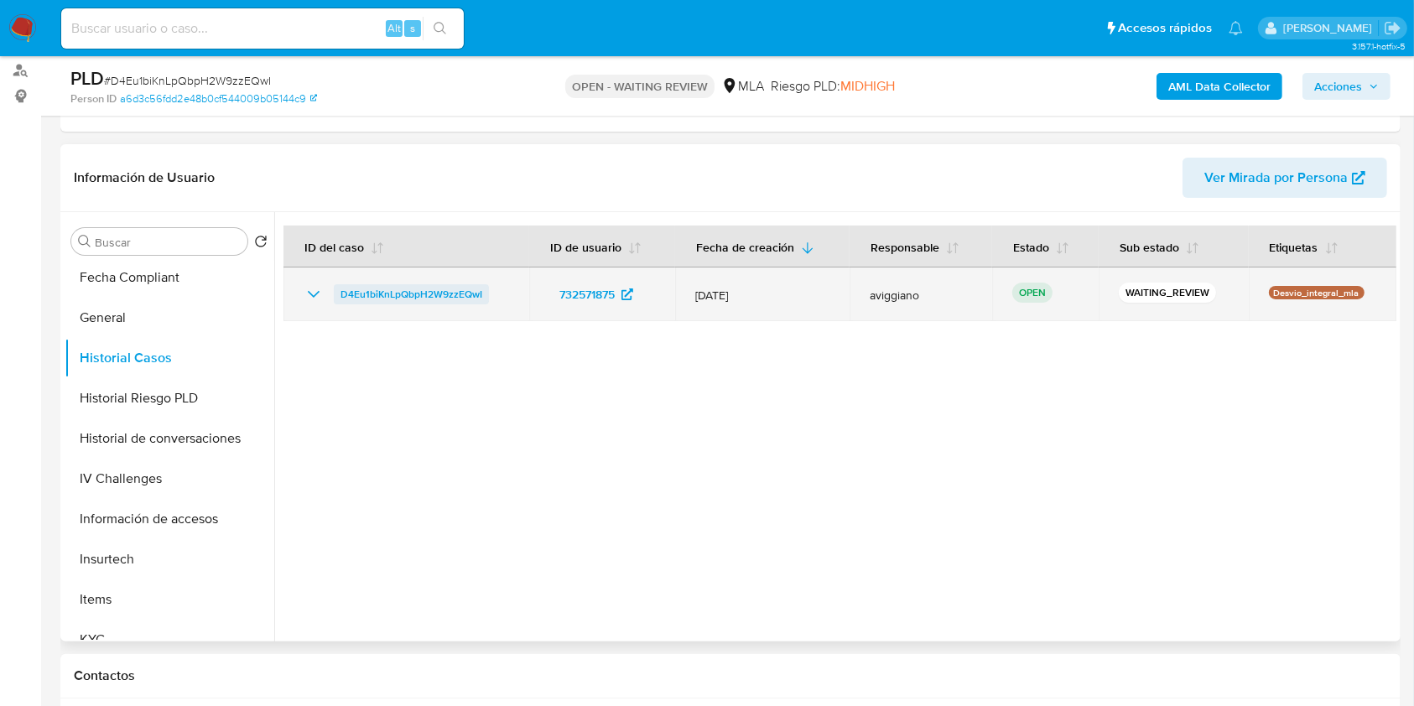
drag, startPoint x: 503, startPoint y: 295, endPoint x: 334, endPoint y: 297, distance: 169.4
click at [334, 297] on div "D4Eu1biKnLpQbpH2W9zzEQwI" at bounding box center [407, 294] width 206 height 20
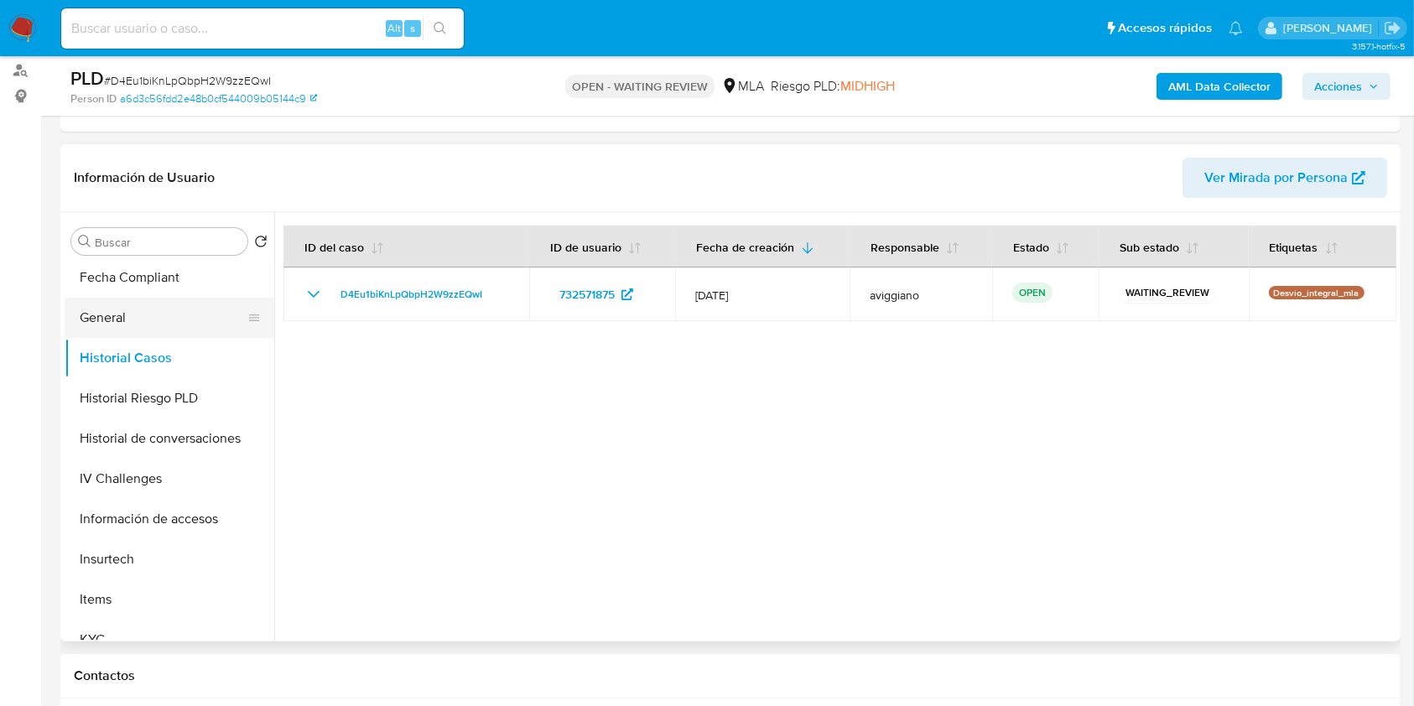
click at [91, 318] on button "General" at bounding box center [163, 318] width 196 height 40
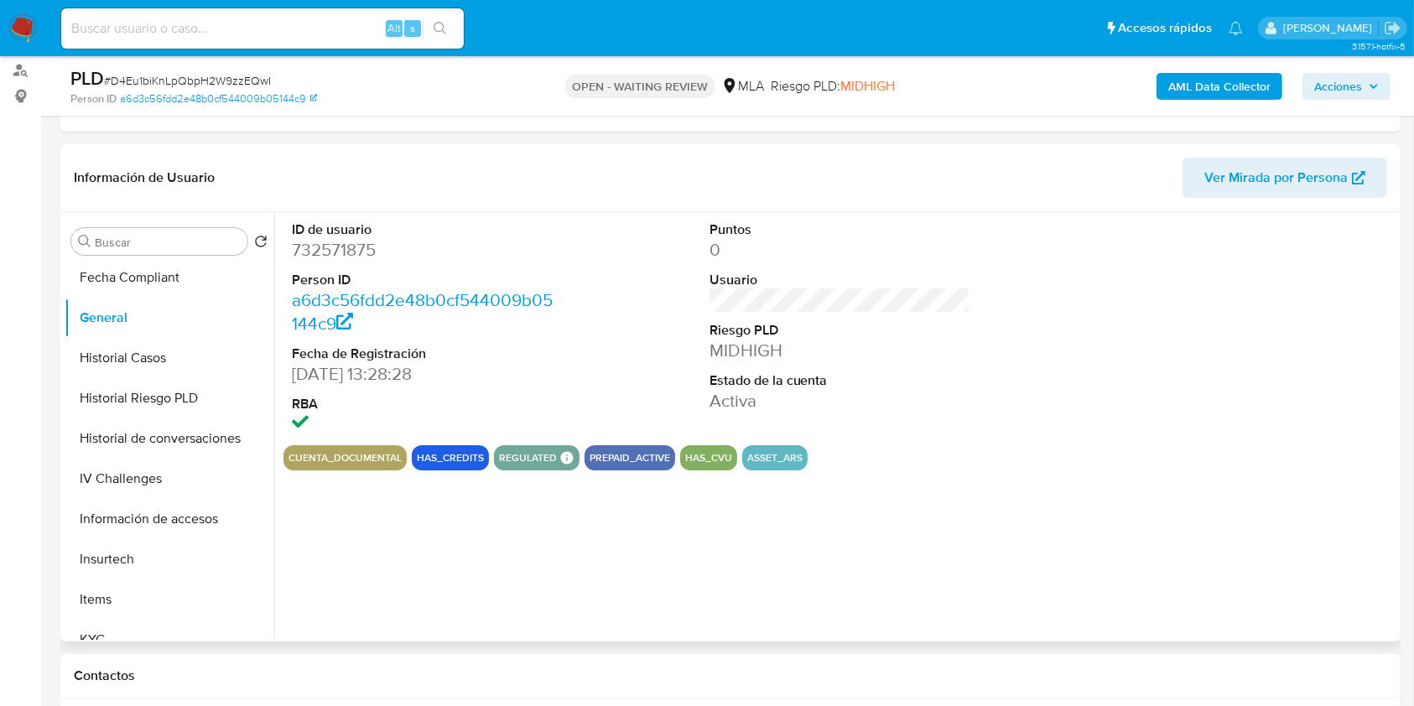
click at [321, 244] on dd "732571875" at bounding box center [423, 249] width 262 height 23
copy dd "732571875"
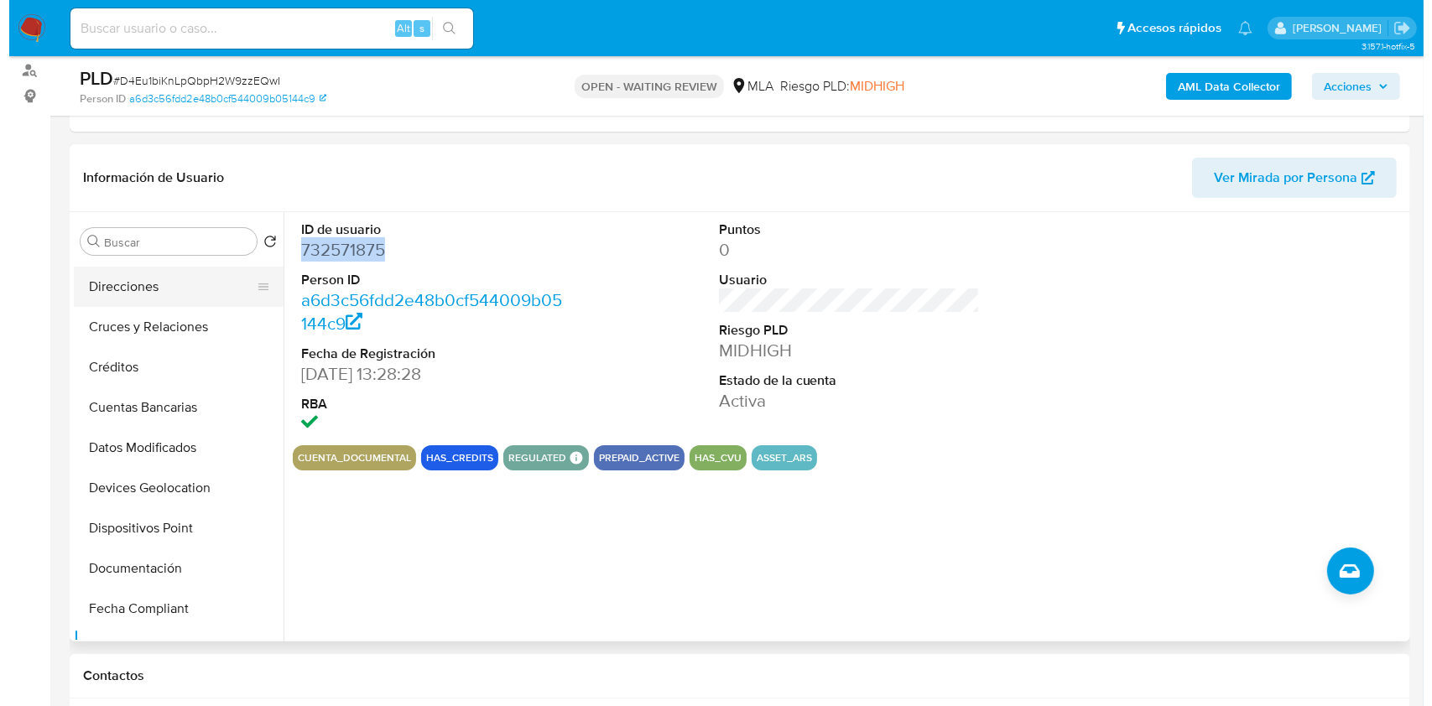
scroll to position [0, 0]
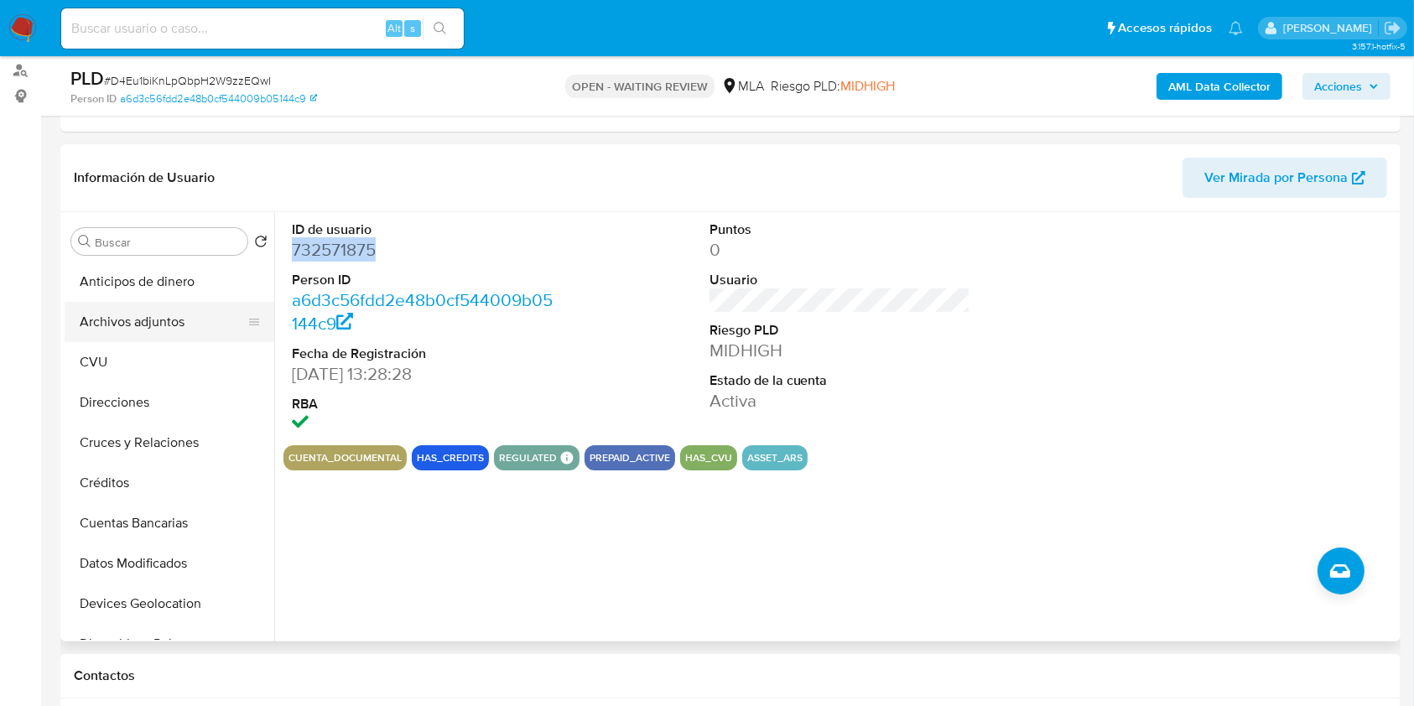
click at [168, 321] on button "Archivos adjuntos" at bounding box center [163, 322] width 196 height 40
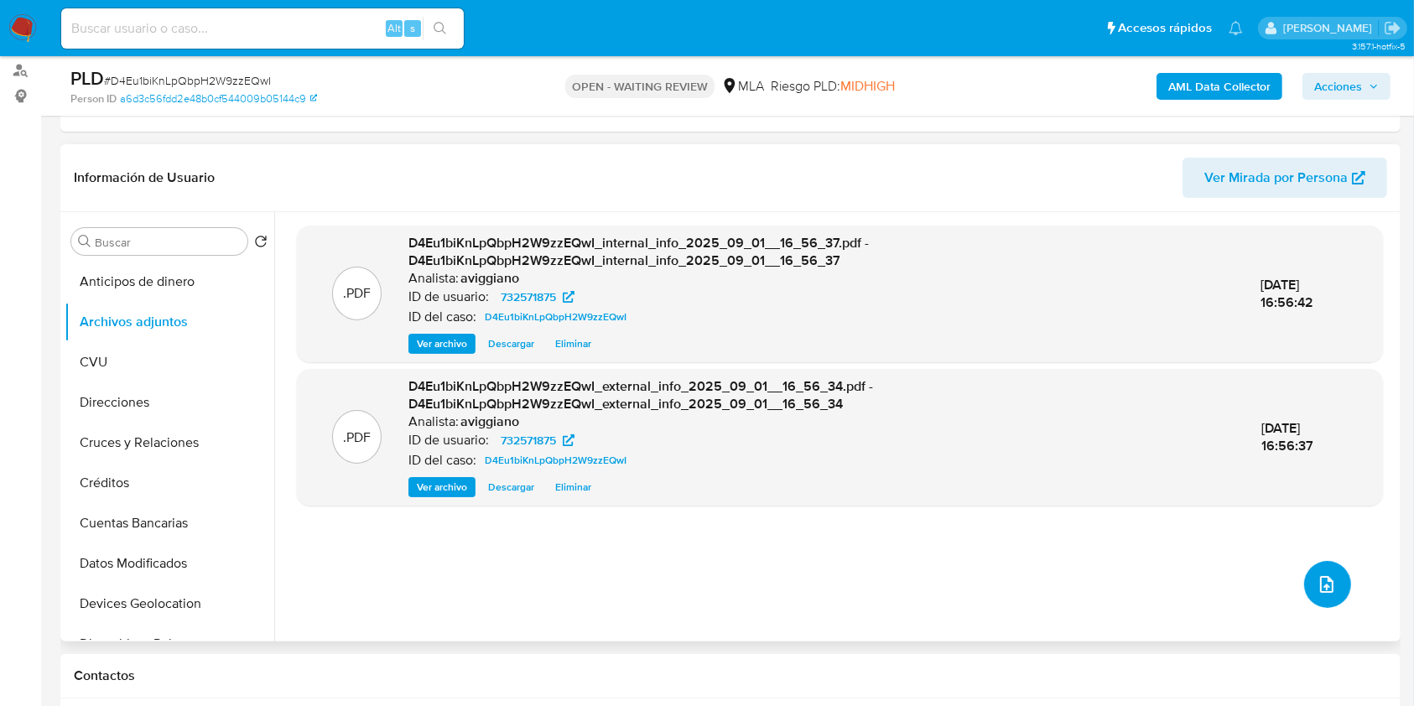
click at [1322, 579] on icon "upload-file" at bounding box center [1327, 585] width 20 height 20
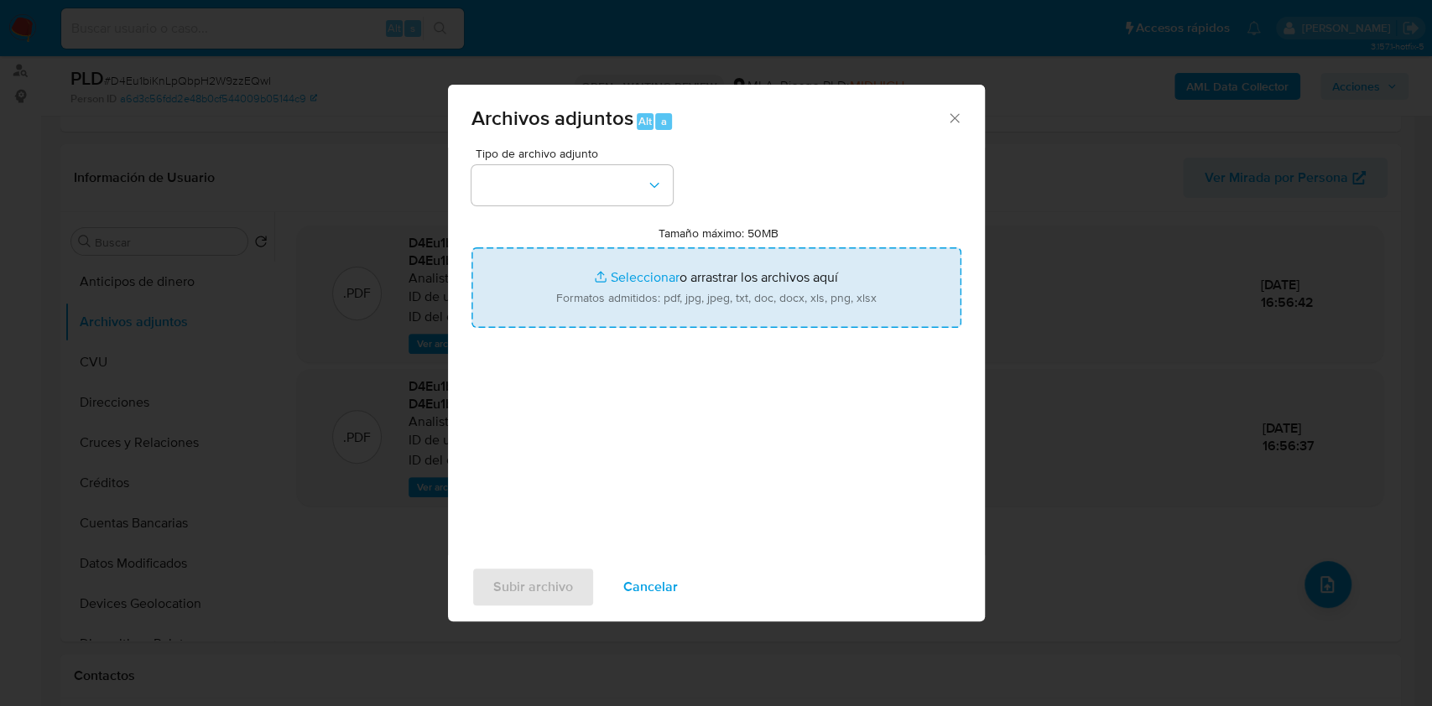
click at [816, 271] on input "Tamaño máximo: 50MB Seleccionar archivos" at bounding box center [716, 287] width 490 height 81
type input "C:\fakepath\Nosis - 732571875.pdf"
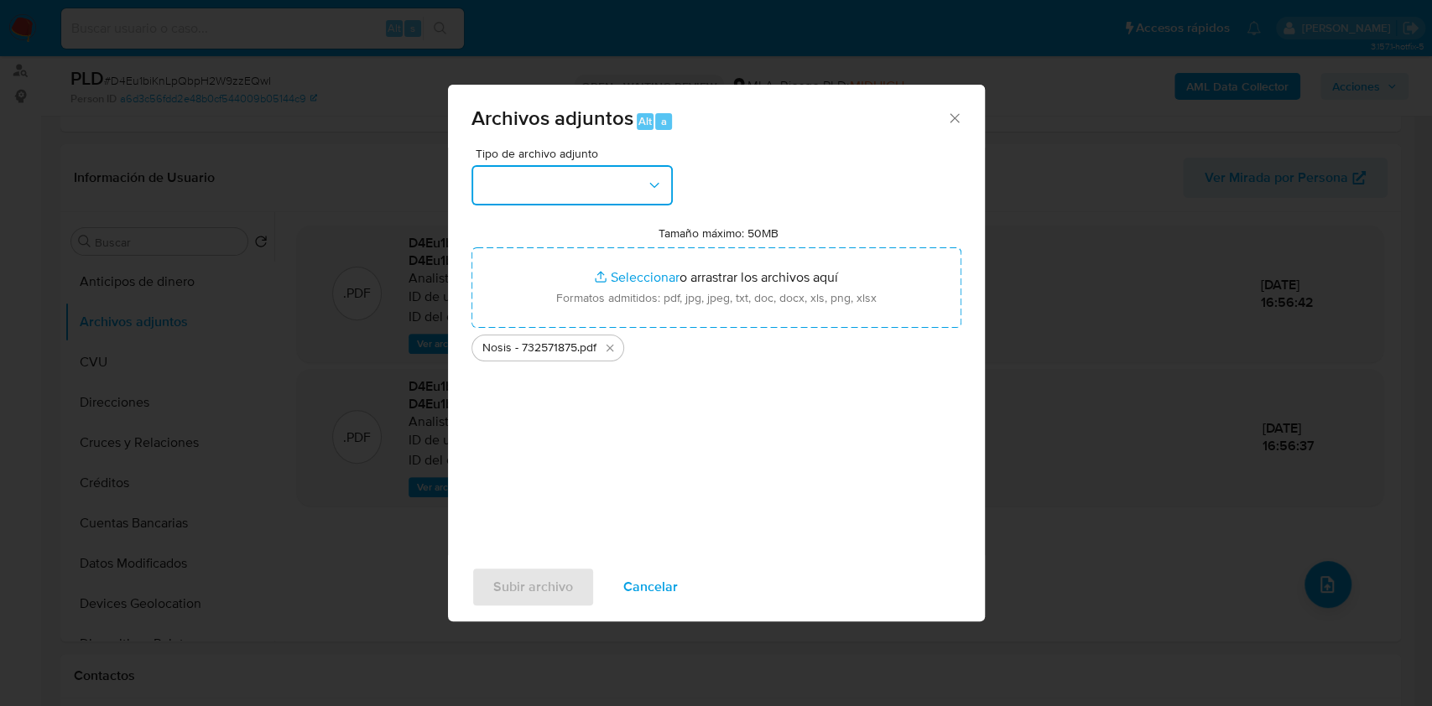
click at [662, 176] on button "button" at bounding box center [571, 185] width 201 height 40
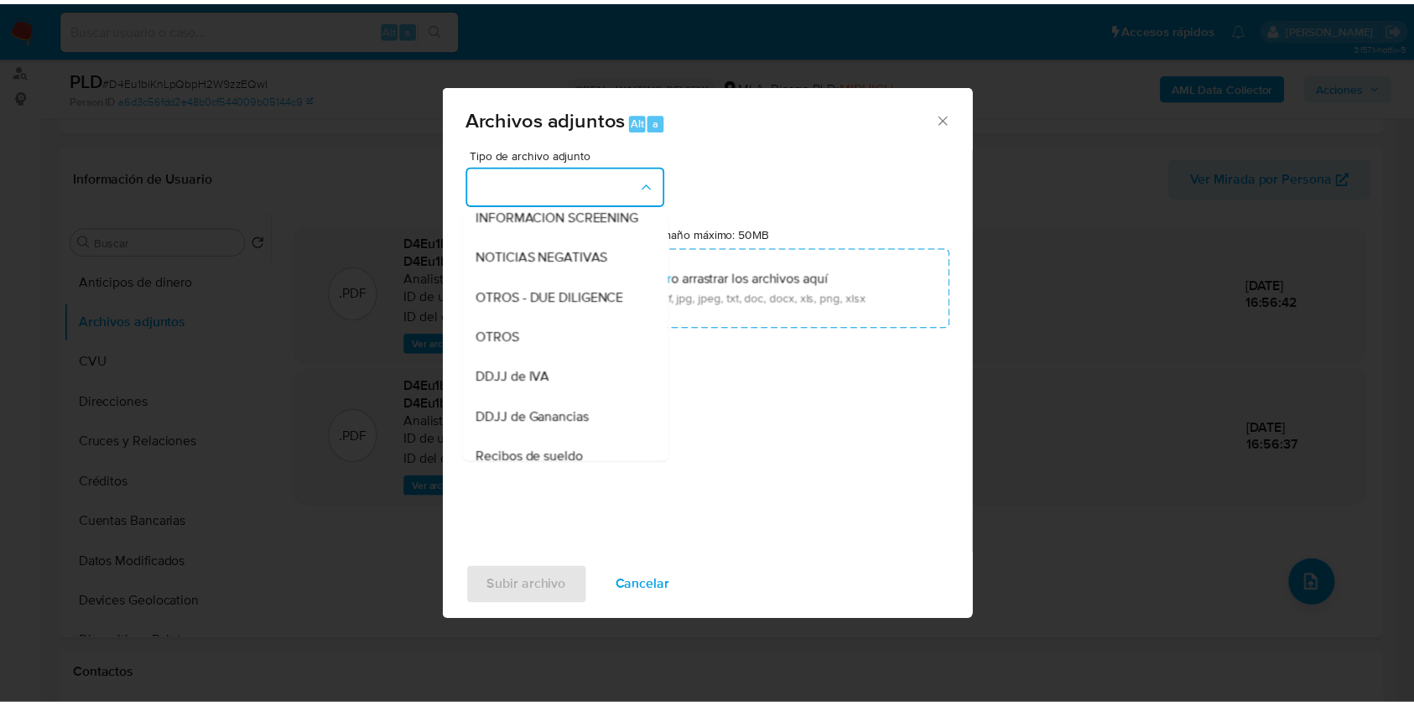
scroll to position [336, 0]
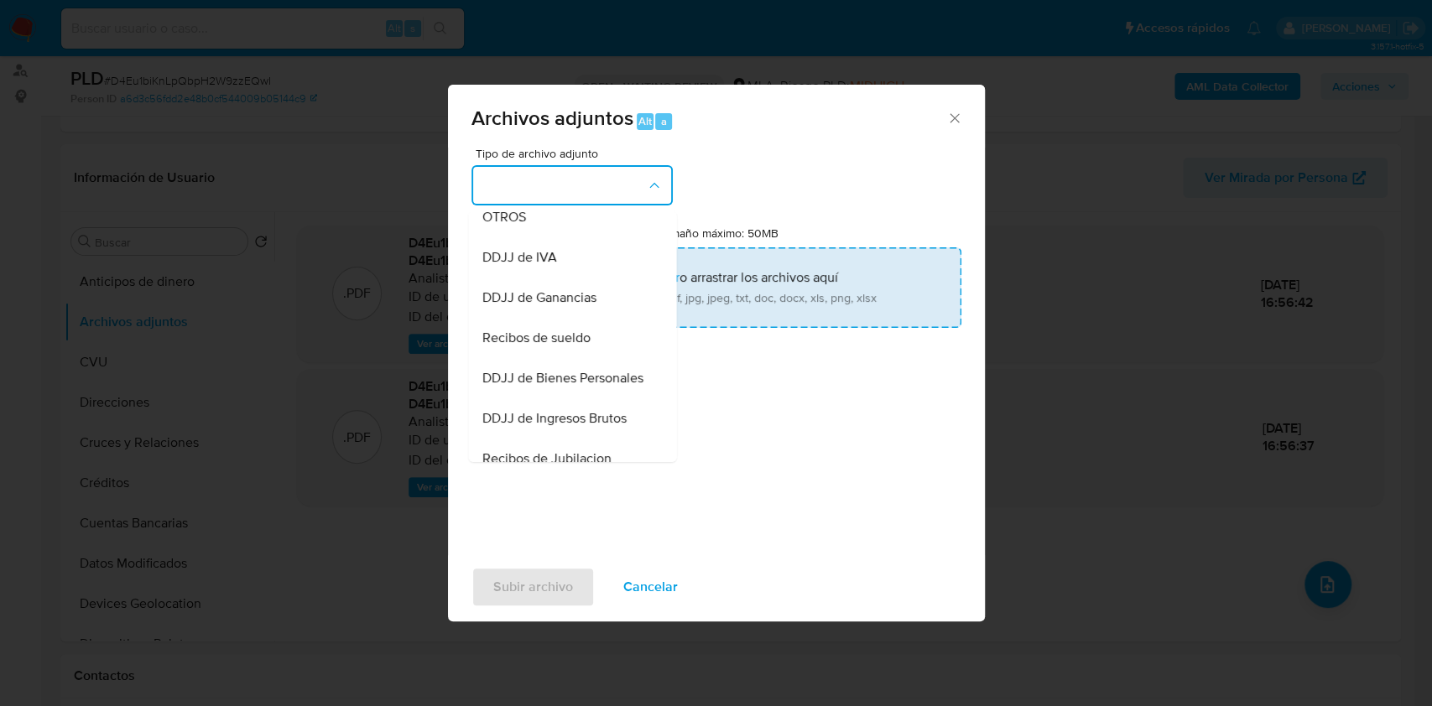
drag, startPoint x: 521, startPoint y: 216, endPoint x: 540, endPoint y: 268, distance: 54.7
click at [522, 216] on div "OTROS" at bounding box center [566, 217] width 171 height 40
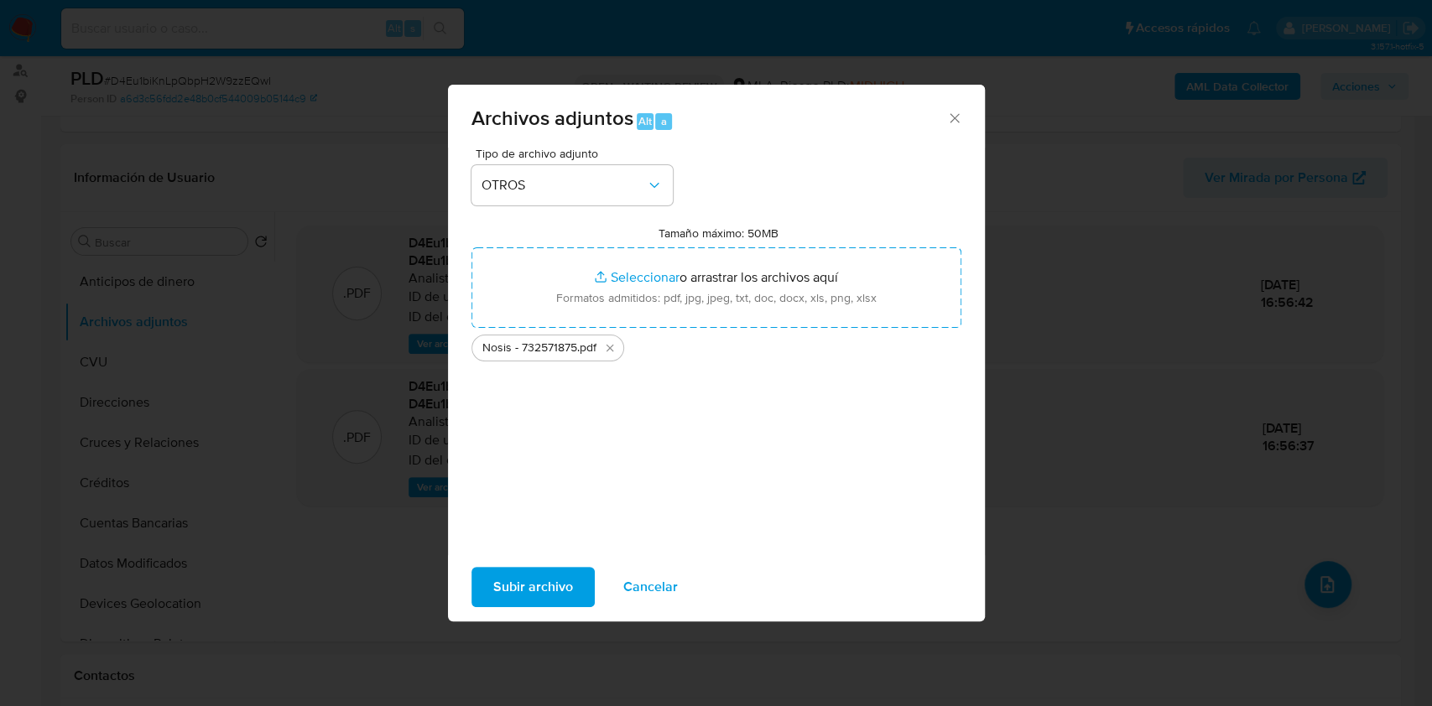
click at [500, 575] on span "Subir archivo" at bounding box center [533, 587] width 80 height 37
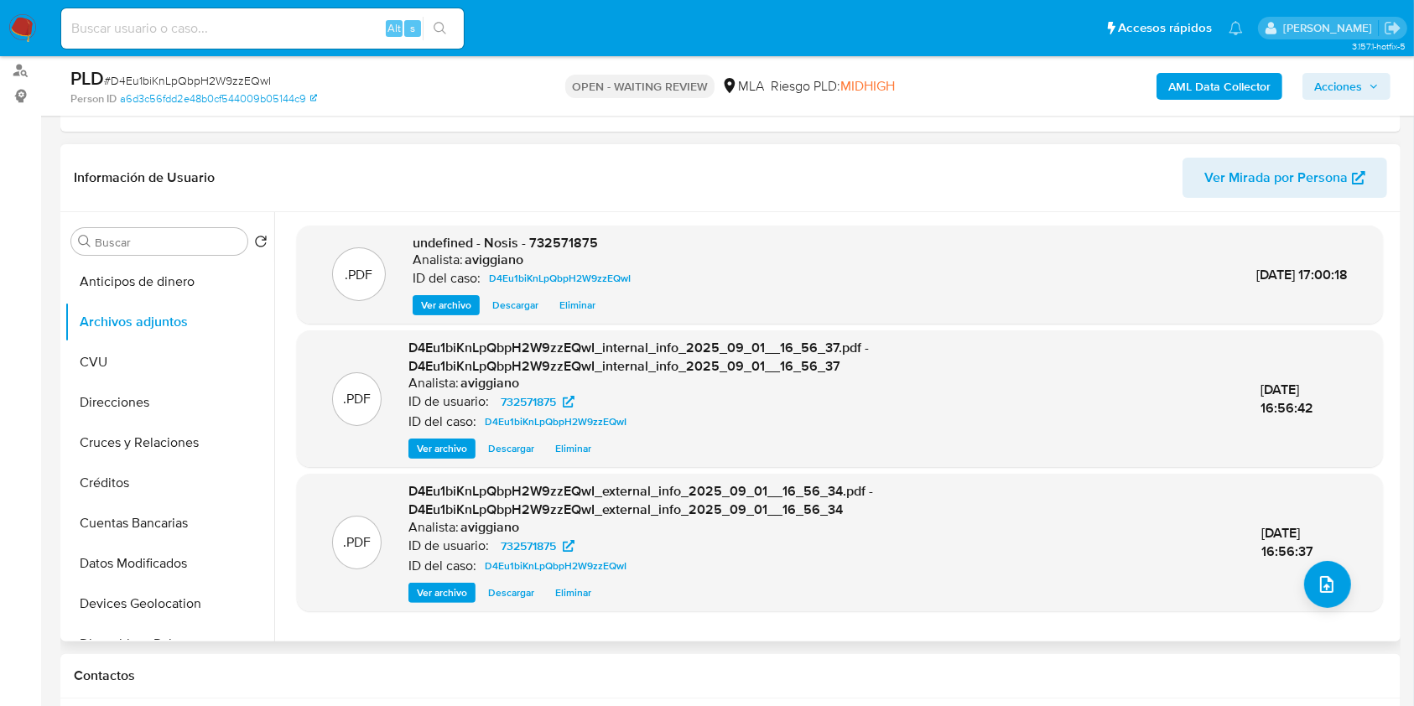
click at [565, 236] on span "undefined - Nosis - 732571875" at bounding box center [505, 242] width 185 height 19
copy span "732571875"
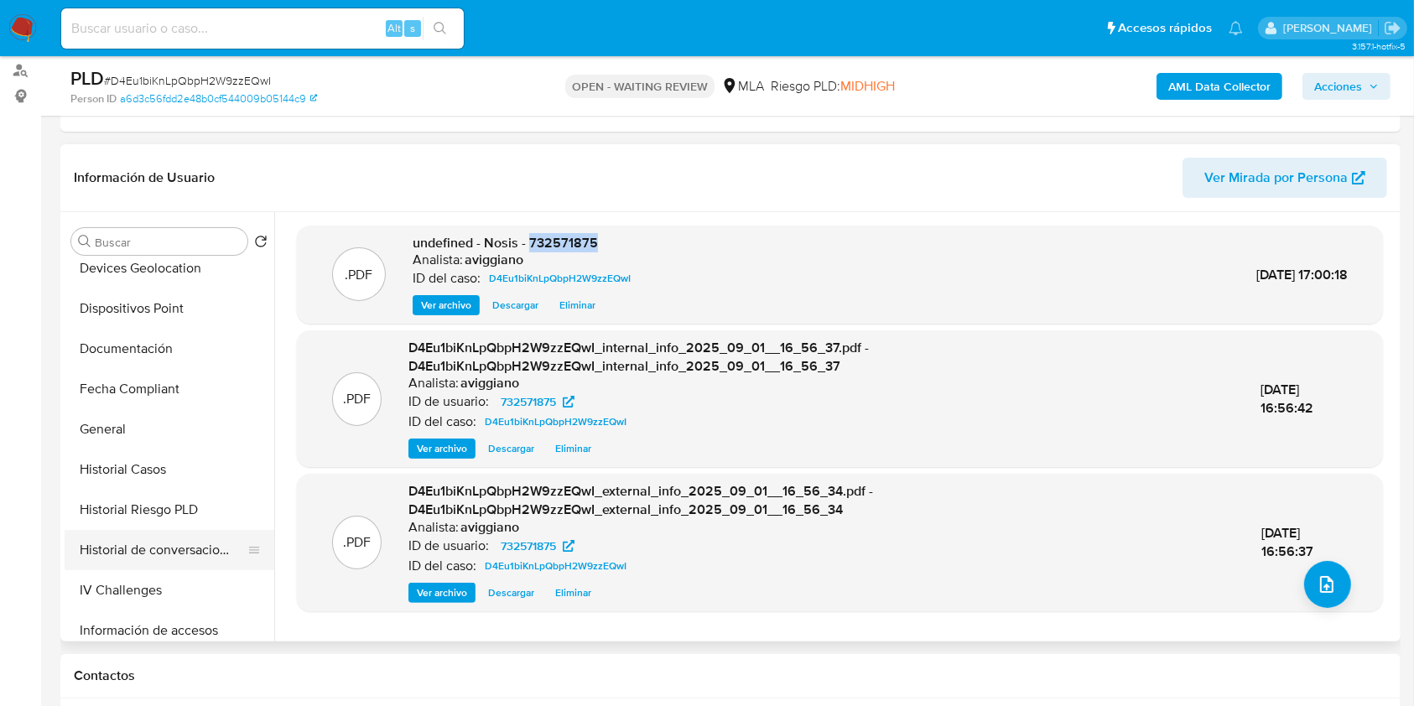
scroll to position [559, 0]
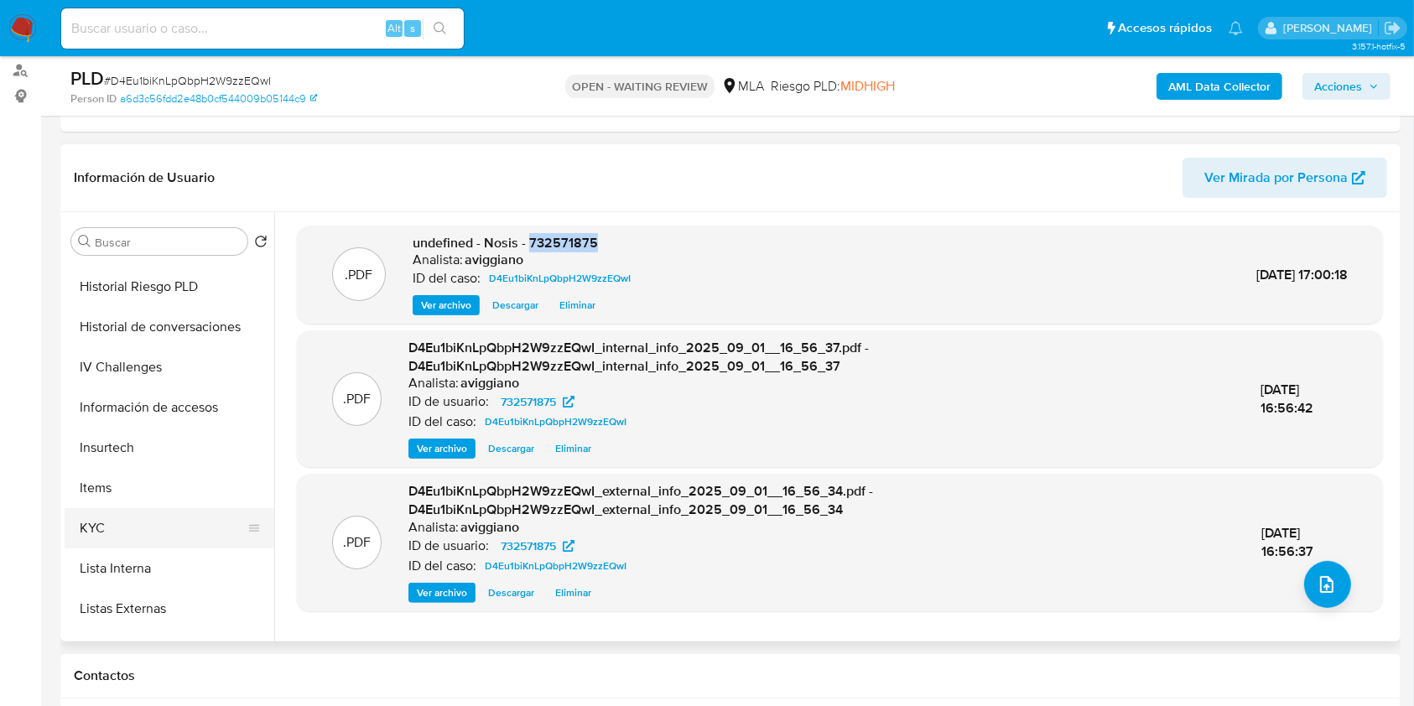
click at [137, 525] on button "KYC" at bounding box center [163, 528] width 196 height 40
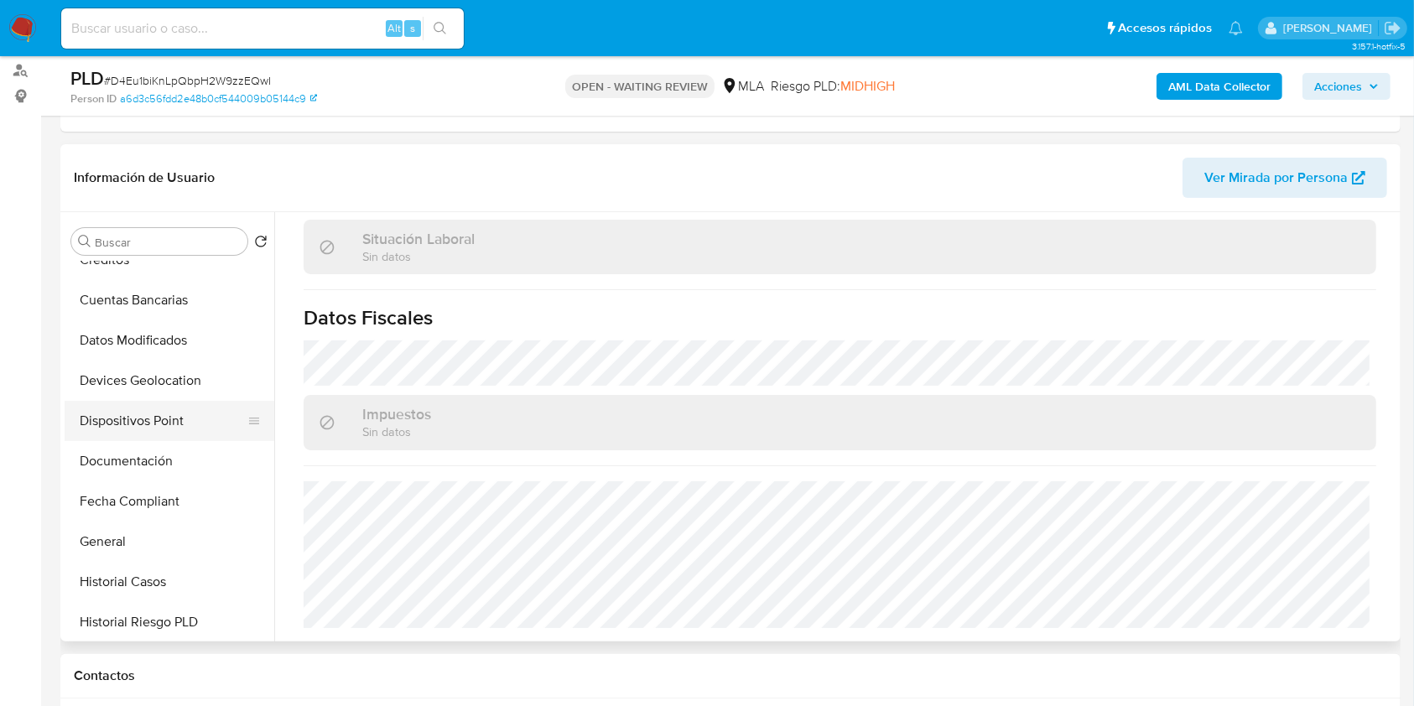
scroll to position [112, 0]
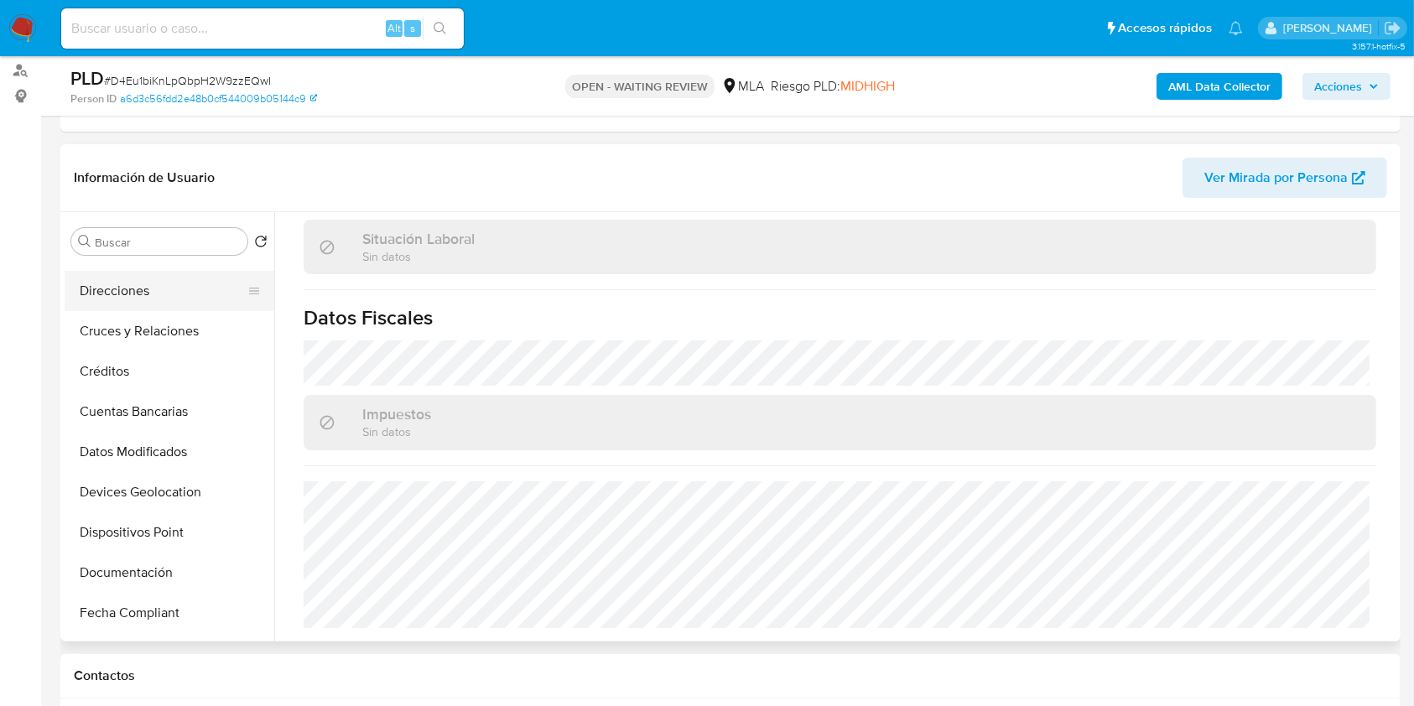
drag, startPoint x: 137, startPoint y: 296, endPoint x: 159, endPoint y: 303, distance: 22.8
click at [138, 296] on button "Direcciones" at bounding box center [163, 291] width 196 height 40
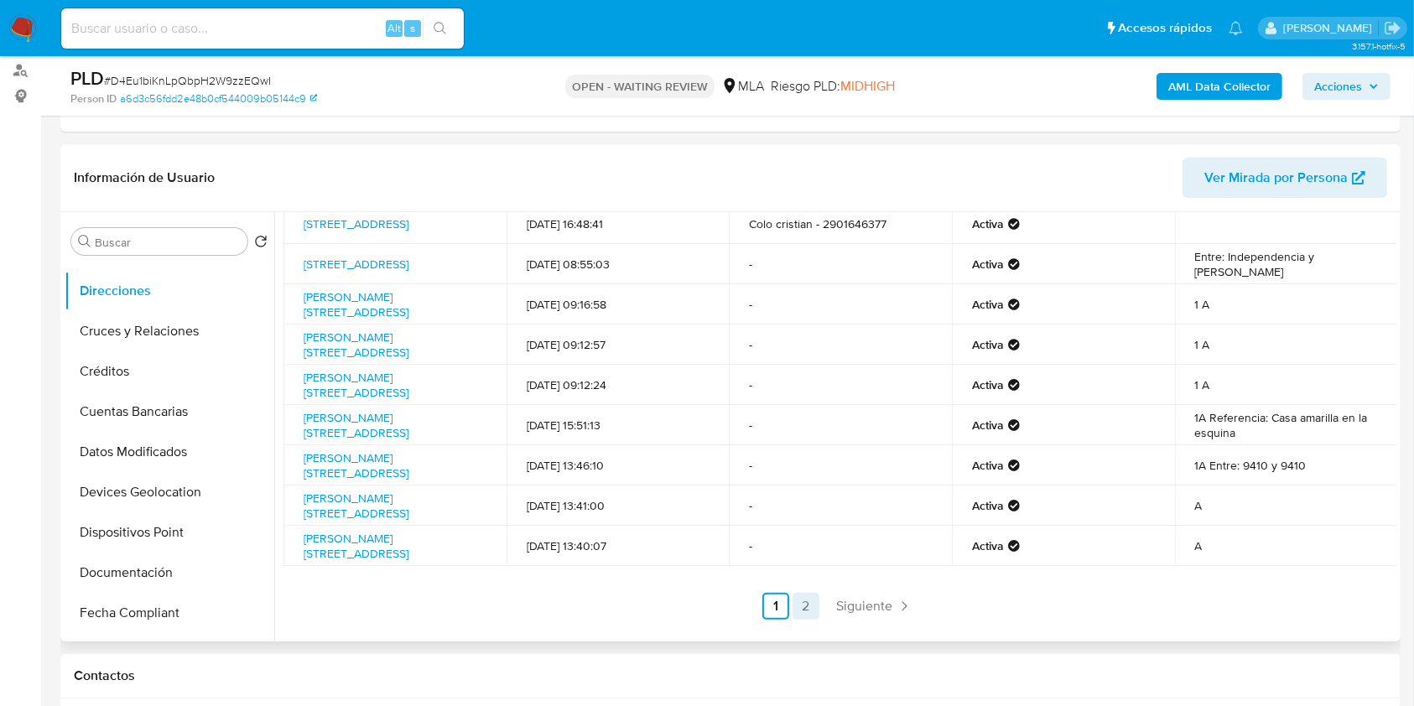
click at [803, 620] on link "2" at bounding box center [806, 606] width 27 height 27
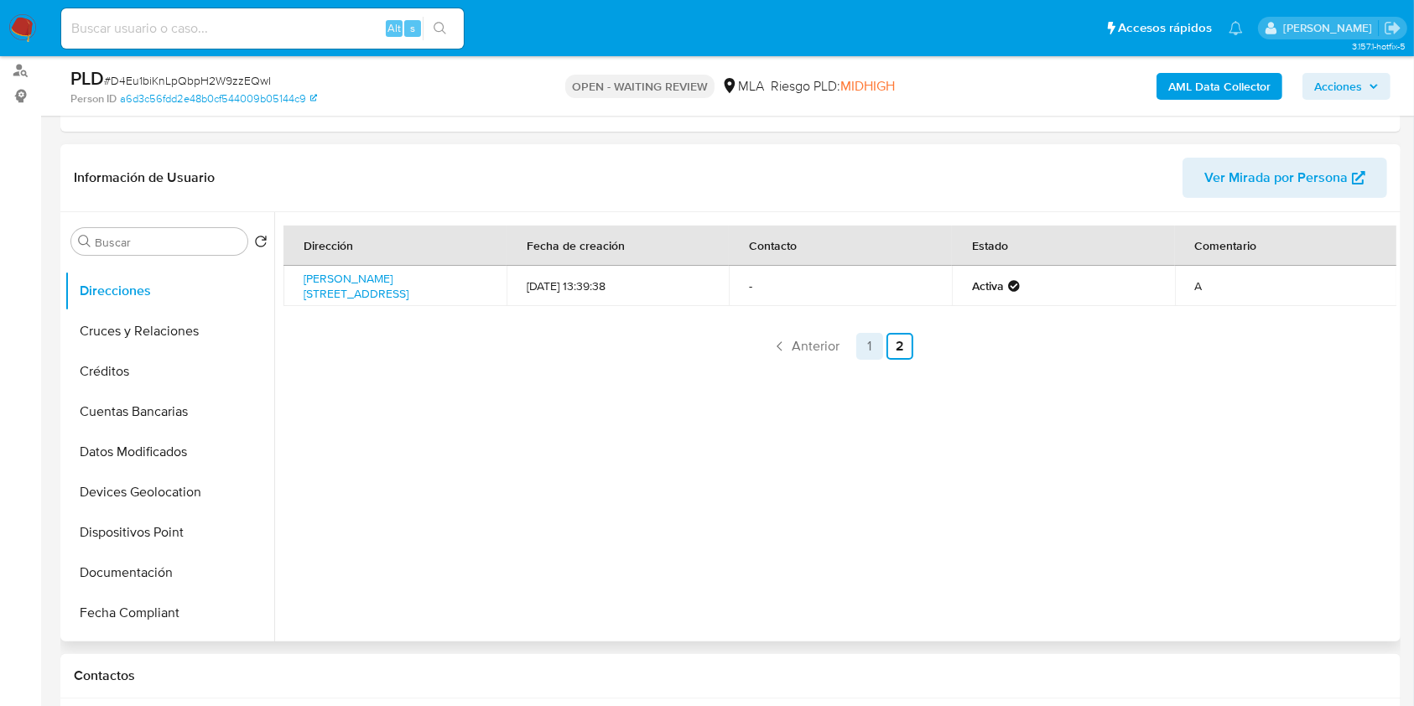
click at [864, 348] on link "1" at bounding box center [869, 346] width 27 height 27
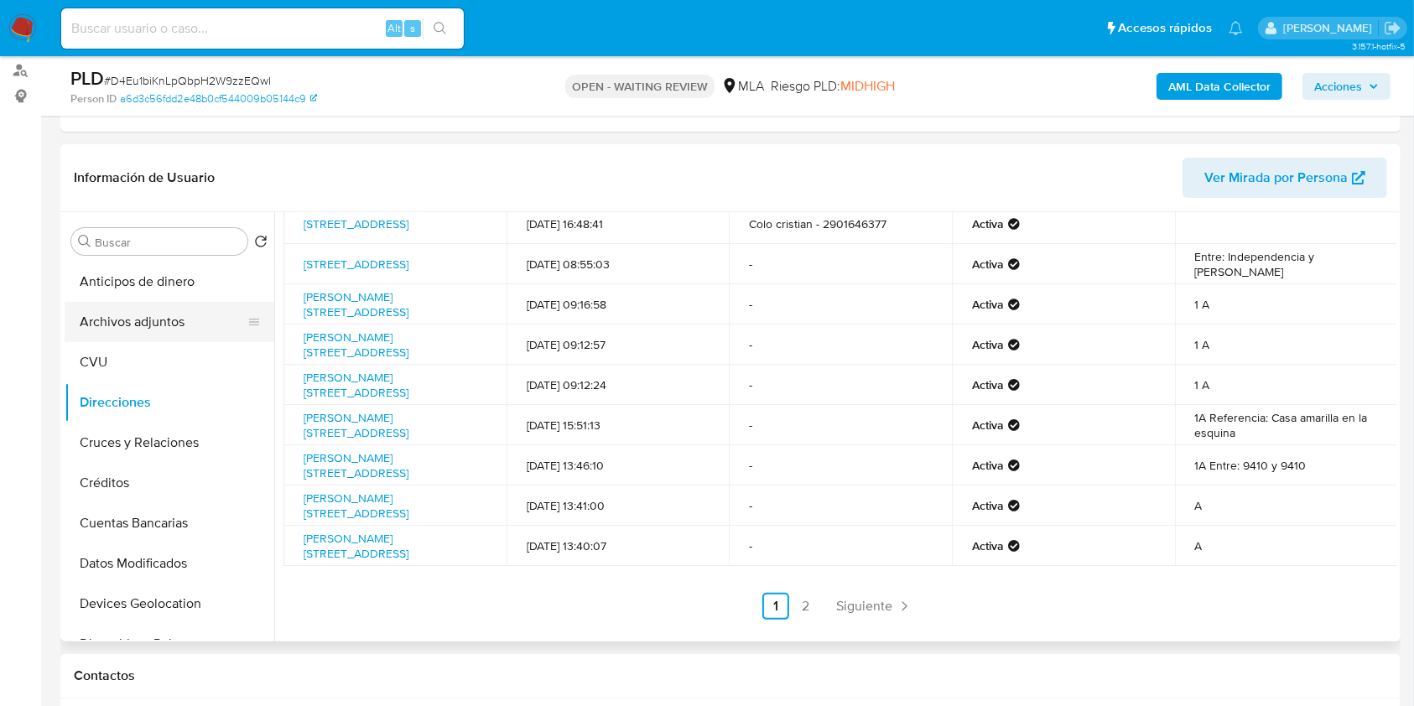
click at [169, 310] on button "Archivos adjuntos" at bounding box center [163, 322] width 196 height 40
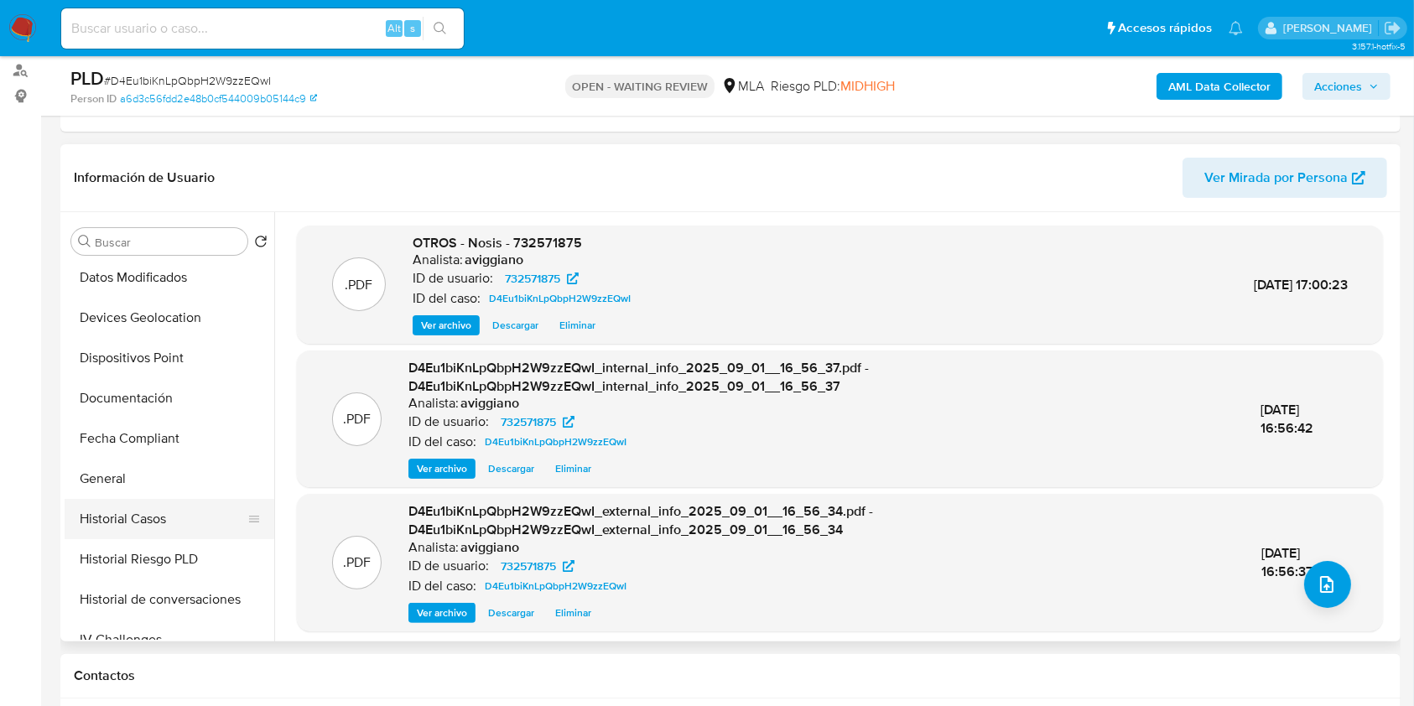
scroll to position [336, 0]
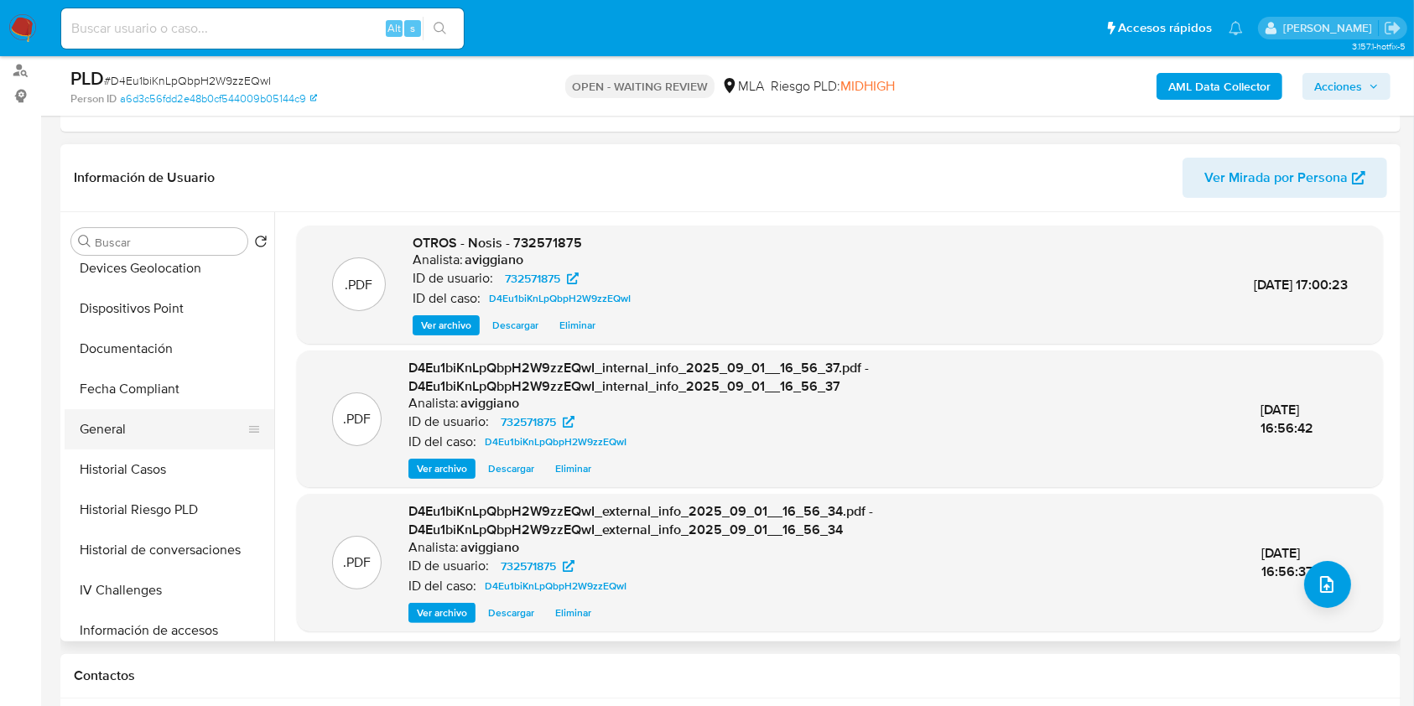
click at [92, 433] on button "General" at bounding box center [163, 429] width 196 height 40
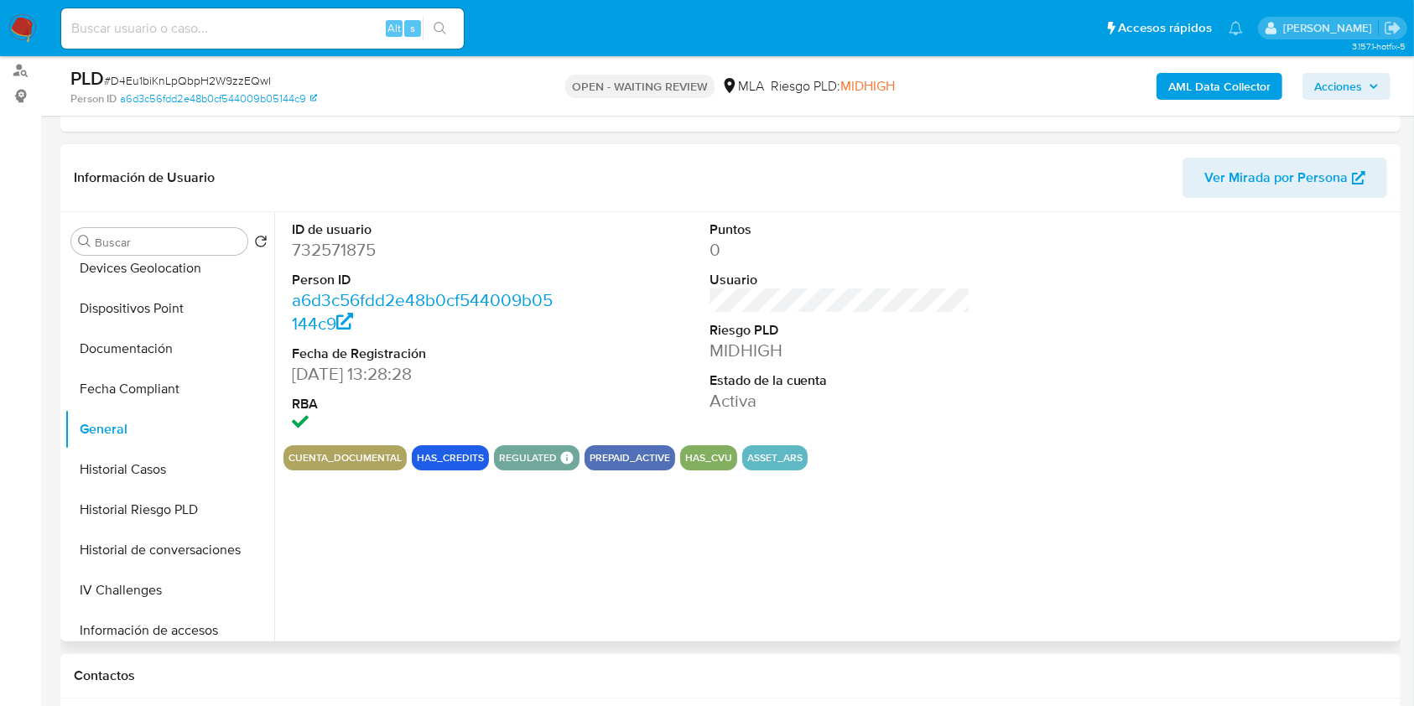
click at [345, 251] on dd "732571875" at bounding box center [423, 249] width 262 height 23
copy dd "732571875"
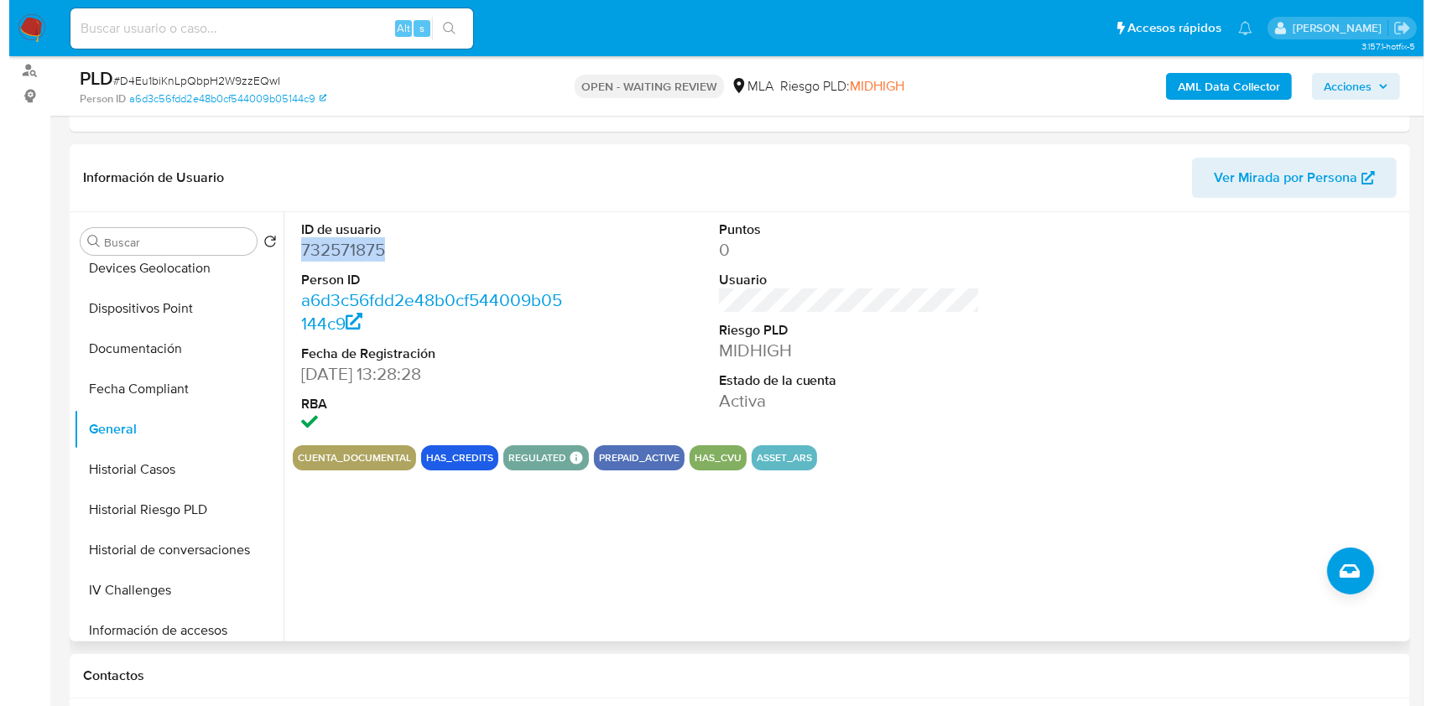
scroll to position [0, 0]
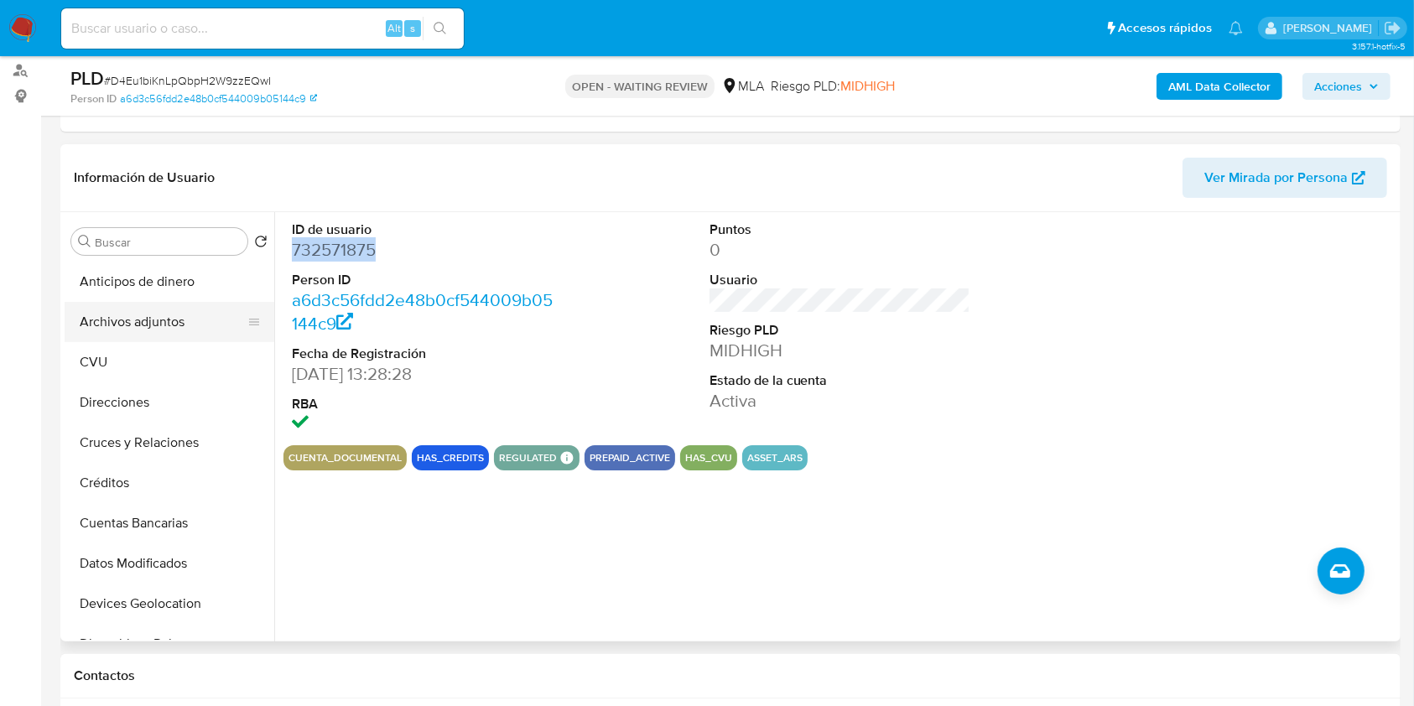
click at [155, 323] on button "Archivos adjuntos" at bounding box center [163, 322] width 196 height 40
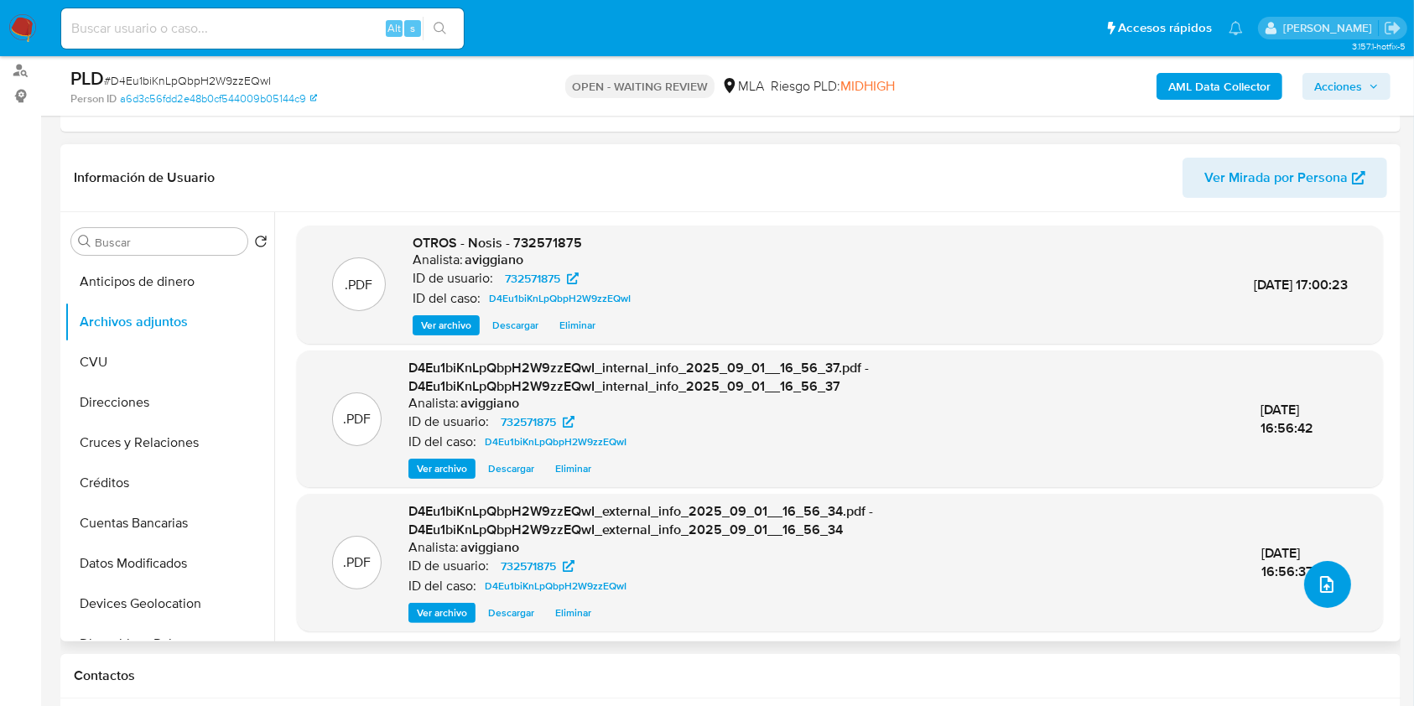
click at [1321, 576] on icon "upload-file" at bounding box center [1327, 585] width 20 height 20
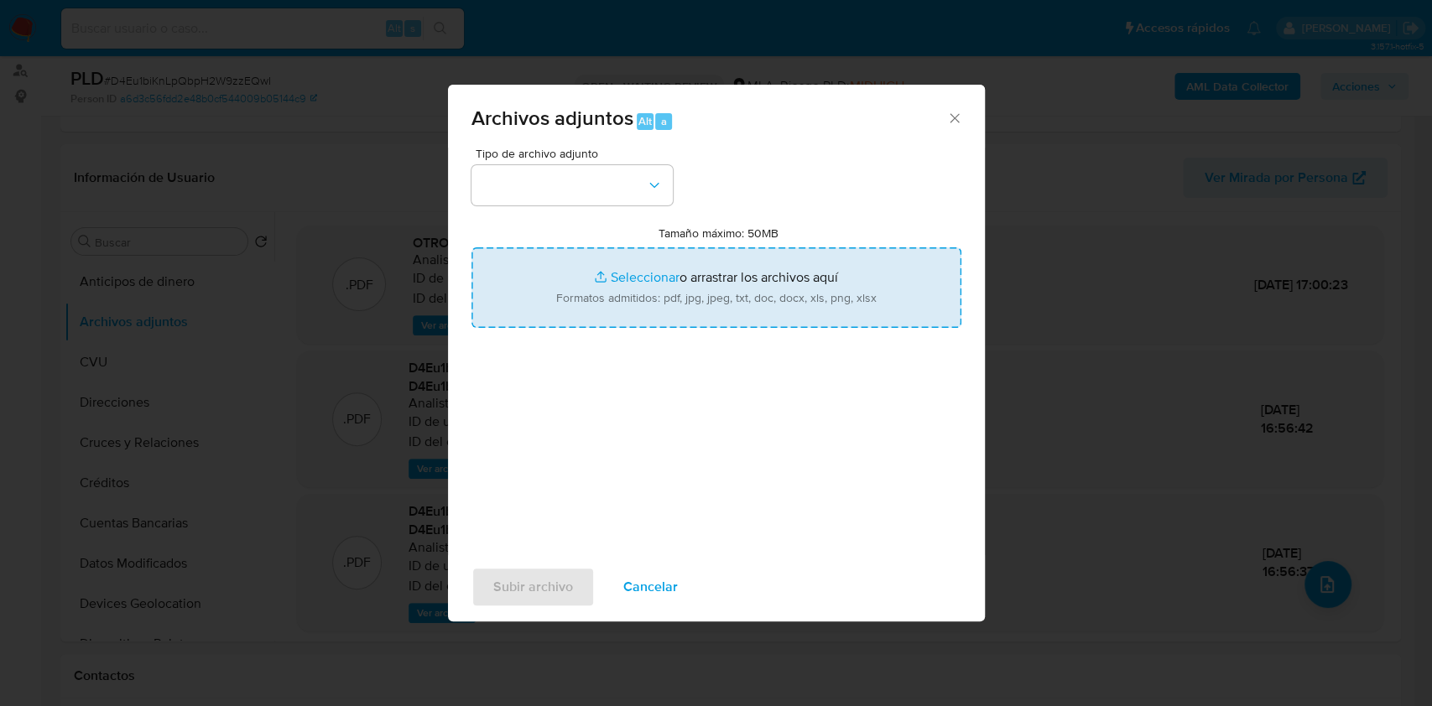
click at [699, 312] on input "Tamaño máximo: 50MB Seleccionar archivos" at bounding box center [716, 287] width 490 height 81
type input "C:\fakepath\Movimientos-Aladdin-v10_1 - 732571875.xlsx"
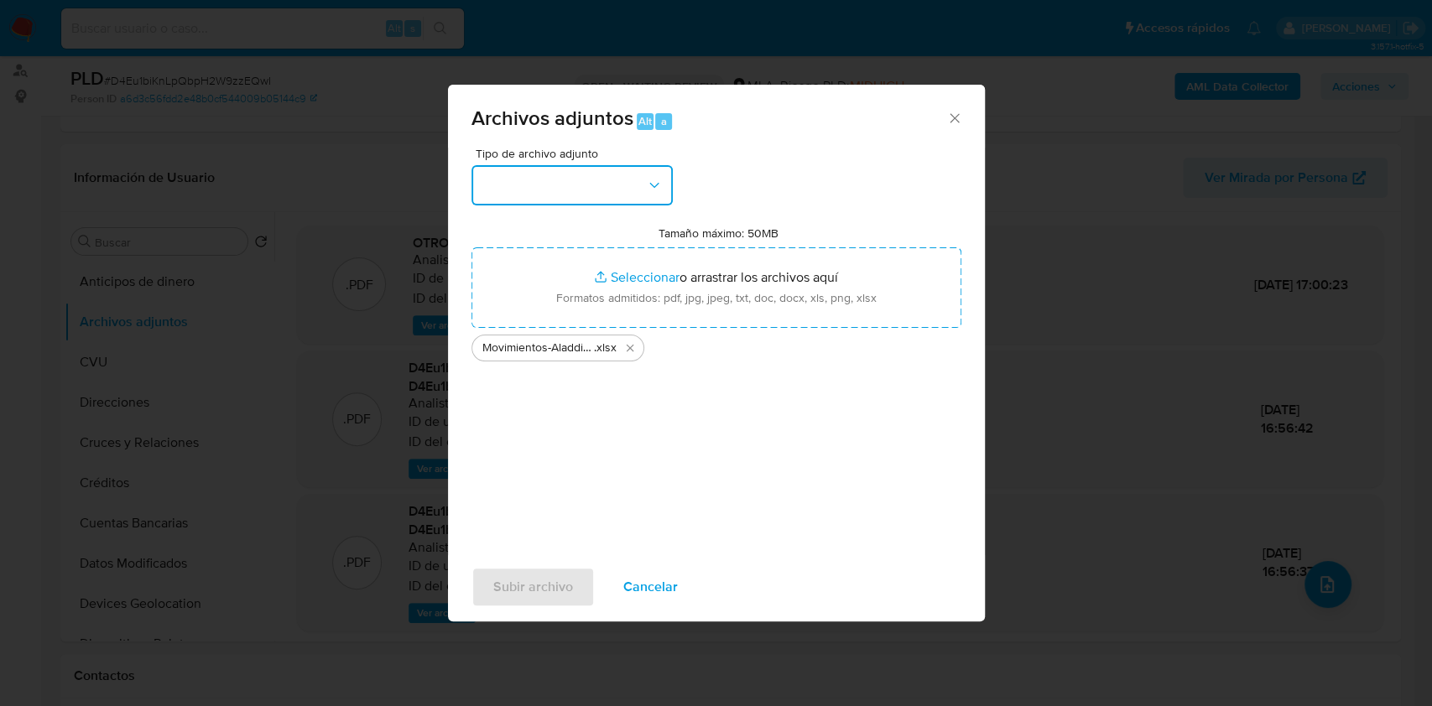
click at [608, 176] on button "button" at bounding box center [571, 185] width 201 height 40
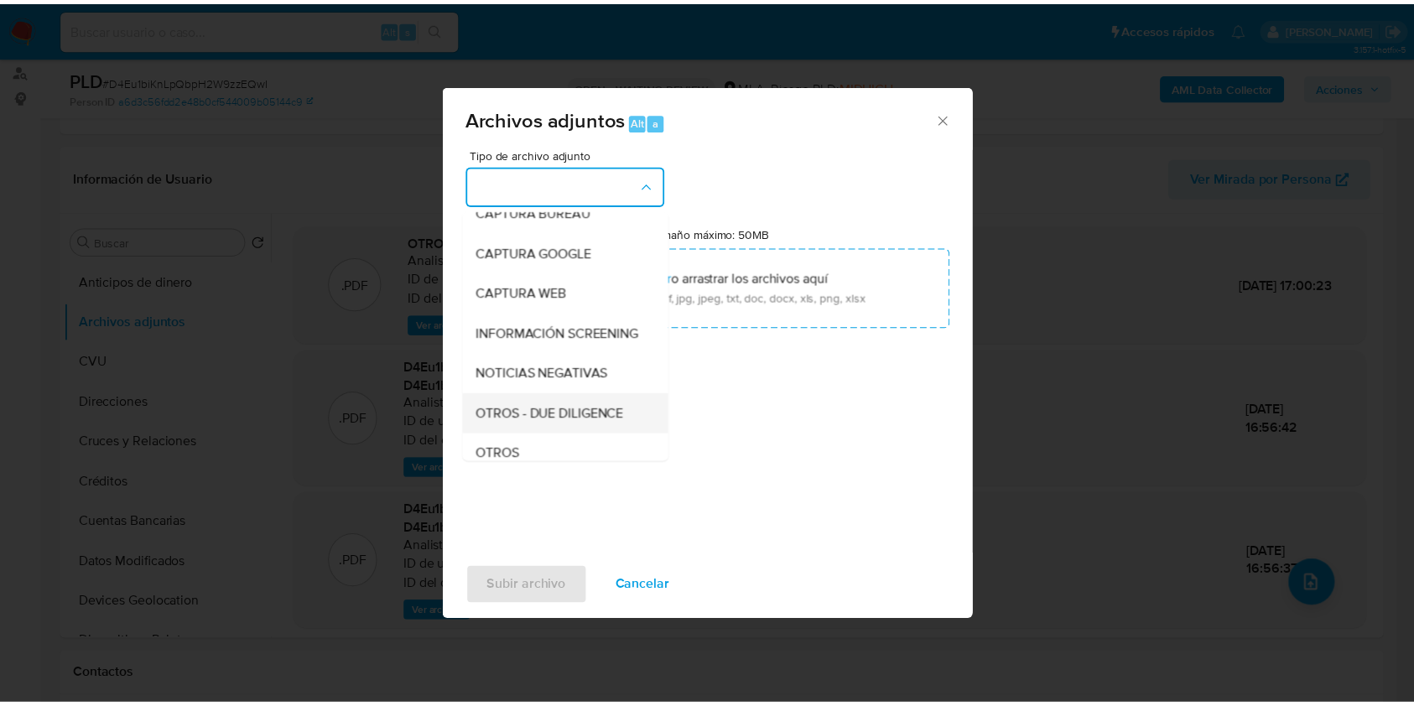
scroll to position [223, 0]
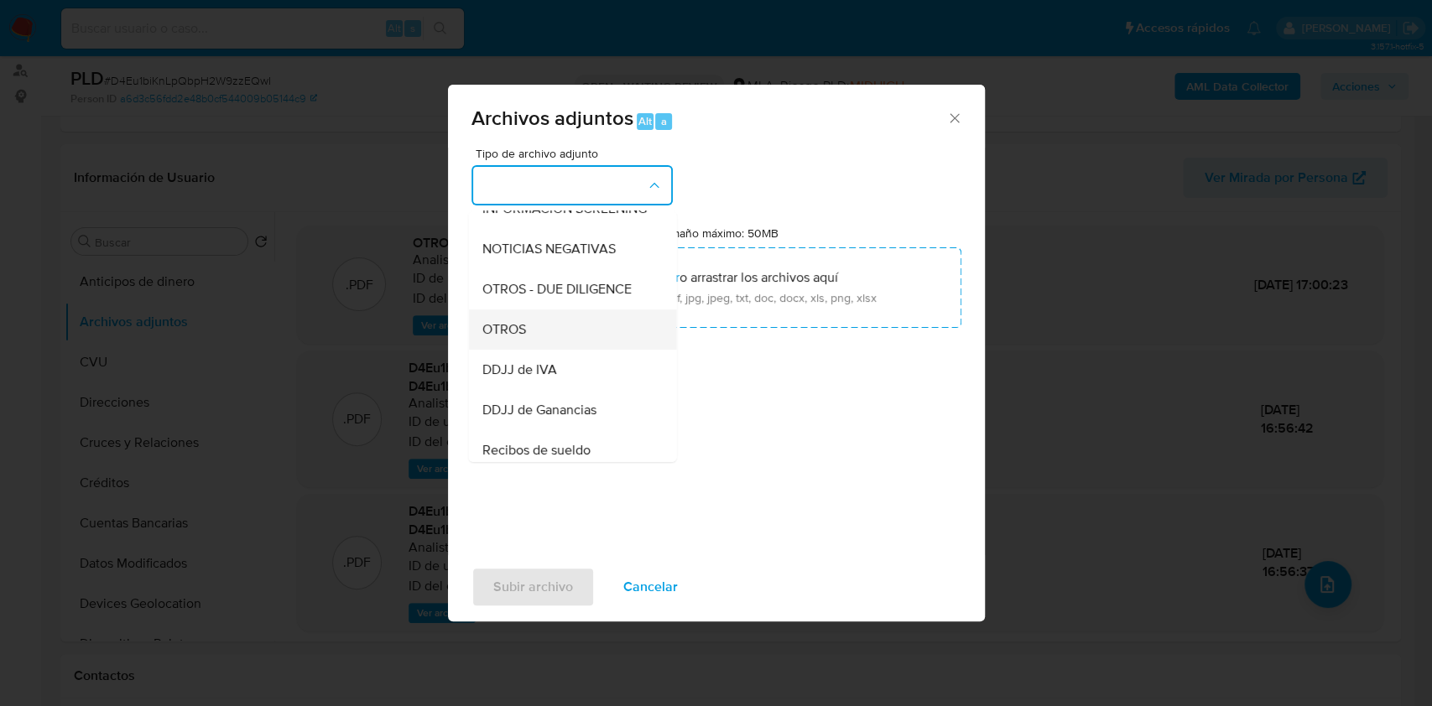
click at [521, 338] on span "OTROS" at bounding box center [503, 329] width 44 height 17
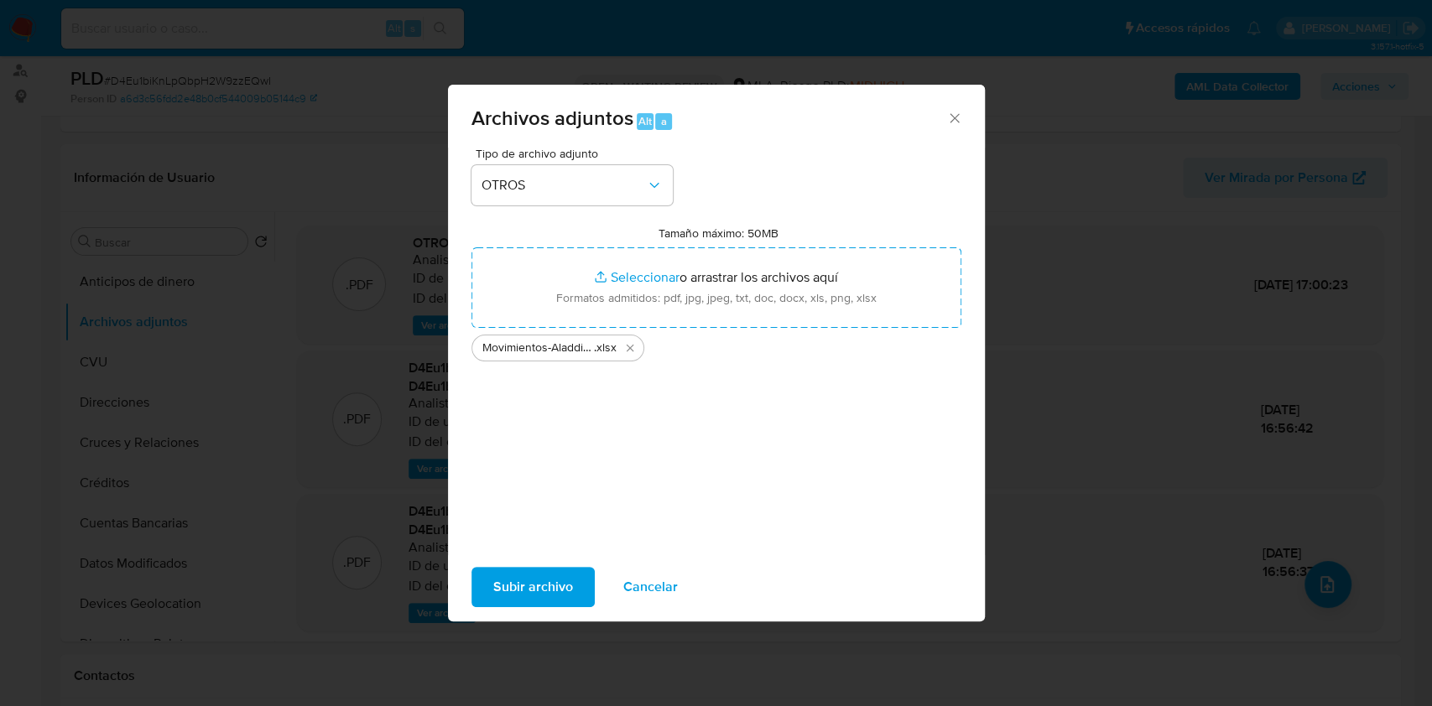
click at [521, 596] on span "Subir archivo" at bounding box center [533, 587] width 80 height 37
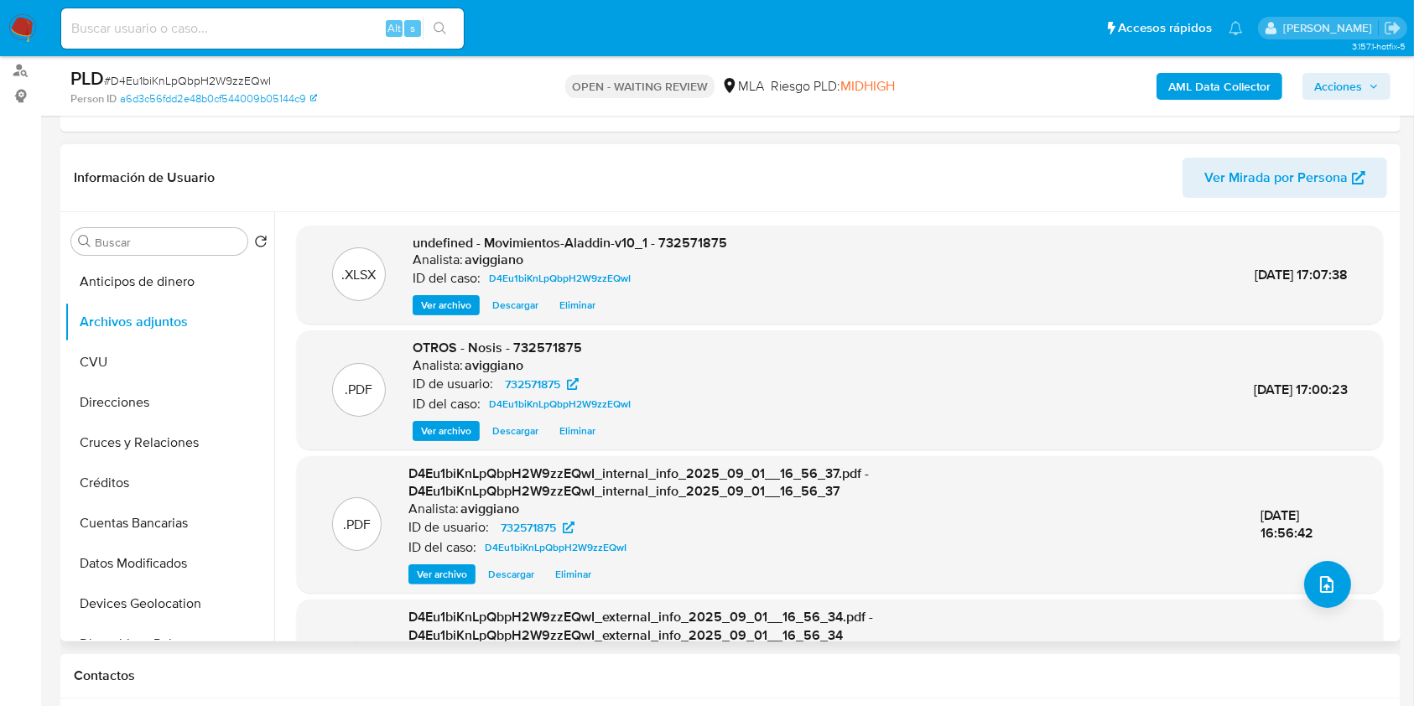
click at [719, 231] on div ".XLSX undefined - Movimientos-Aladdin-v10_1 - 732571875 Analista: aviggiano ID …" at bounding box center [840, 275] width 1086 height 99
click at [716, 242] on span "undefined - Movimientos-Aladdin-v10_1 - 732571875" at bounding box center [570, 242] width 315 height 19
copy span "732571875"
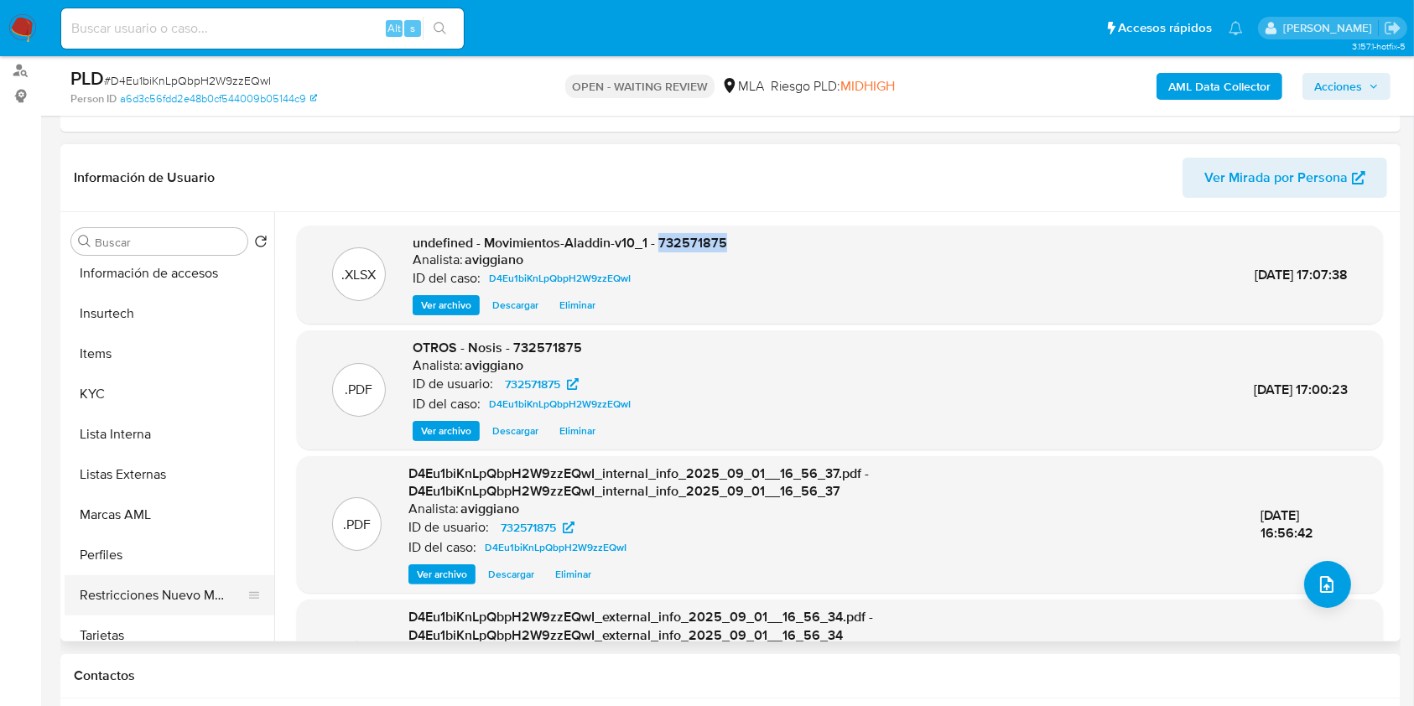
scroll to position [783, 0]
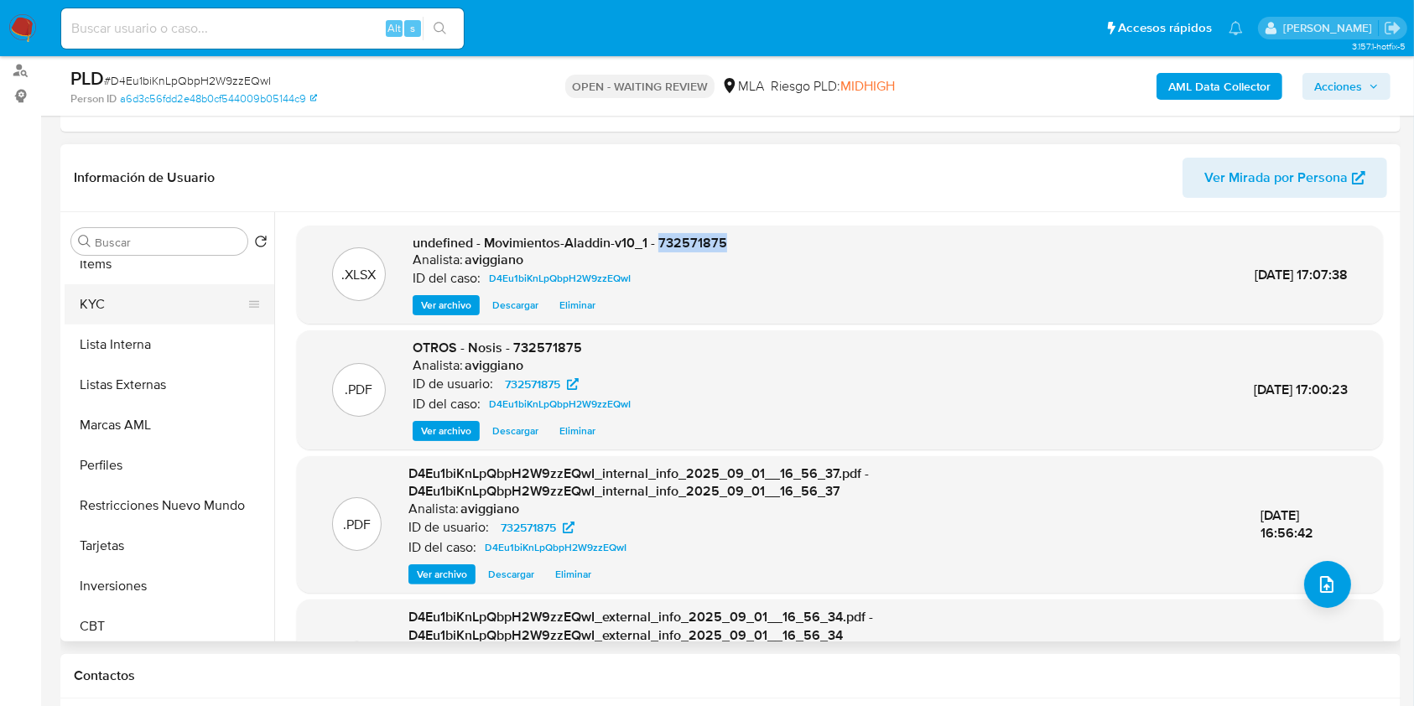
click at [149, 306] on button "KYC" at bounding box center [163, 304] width 196 height 40
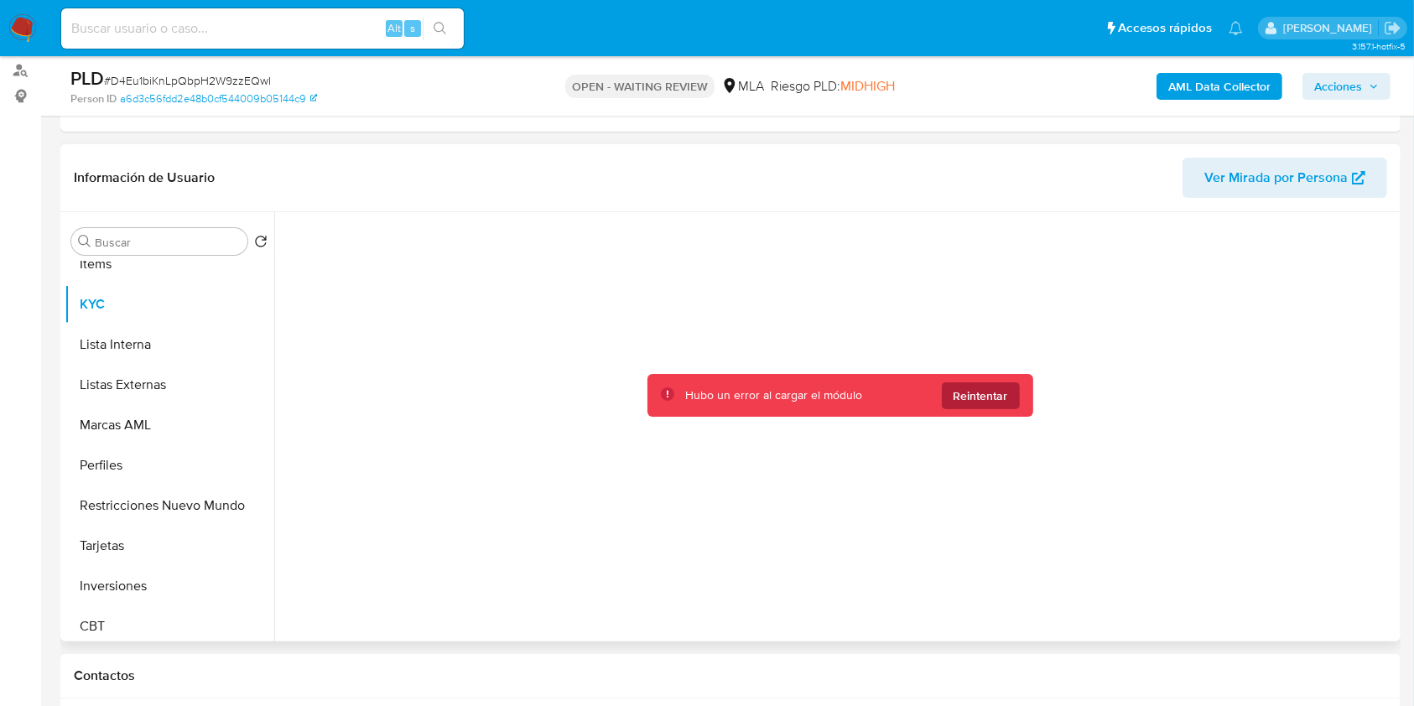
click at [960, 398] on span "Reintentar" at bounding box center [981, 395] width 55 height 27
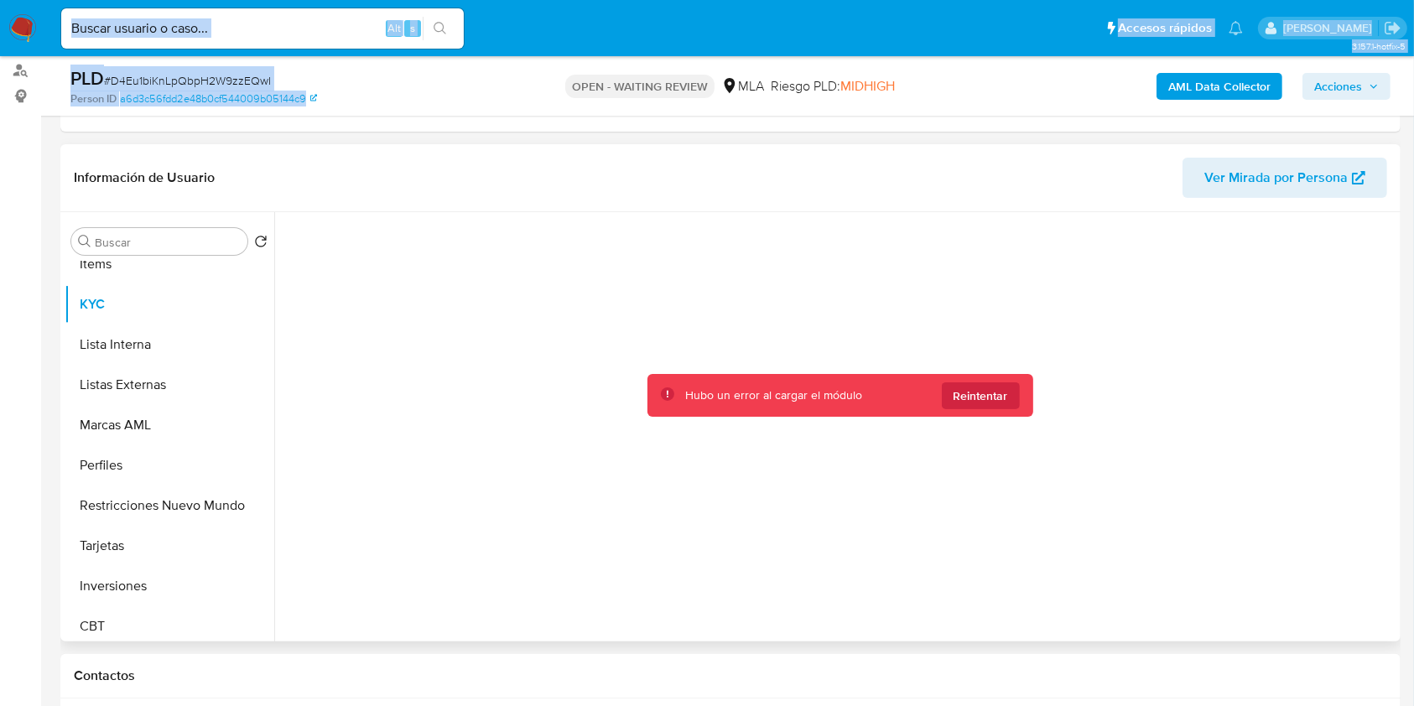
drag, startPoint x: 375, startPoint y: 31, endPoint x: 341, endPoint y: 0, distance: 45.7
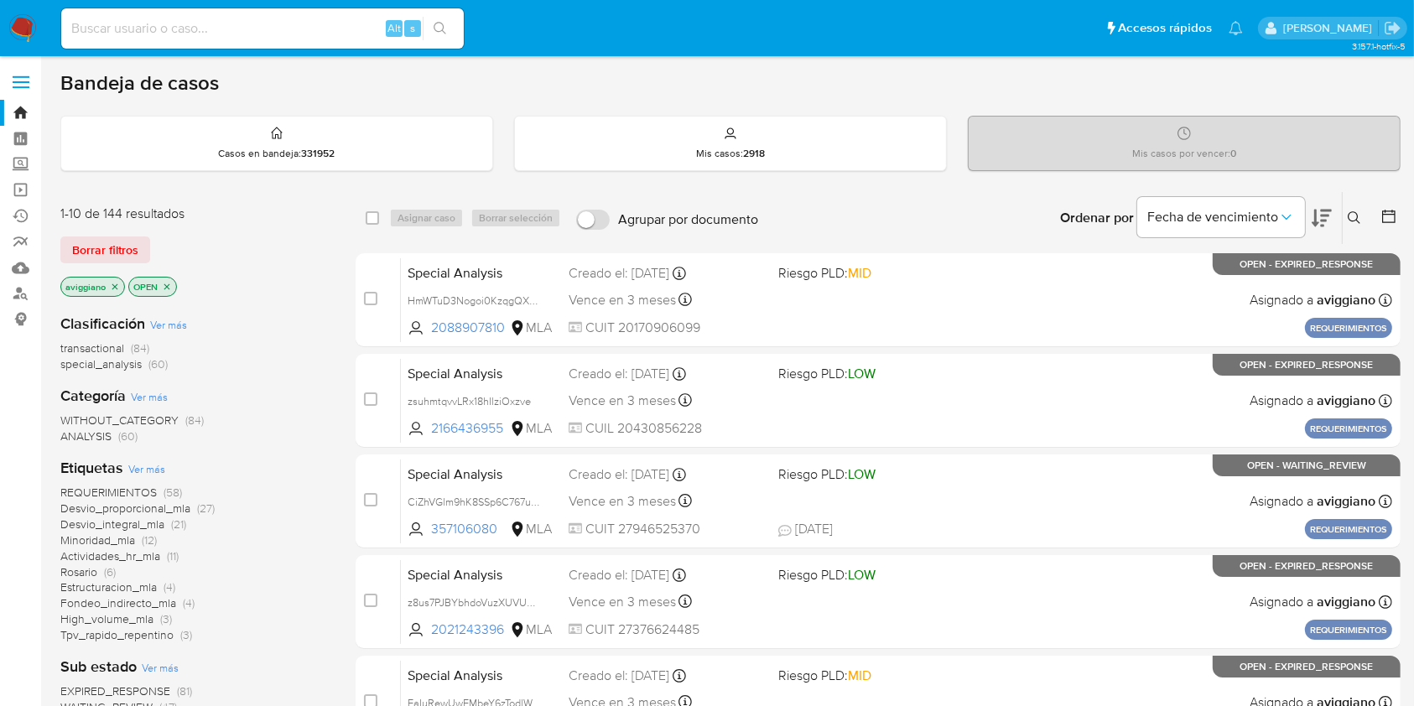
click at [1350, 215] on icon at bounding box center [1354, 217] width 13 height 13
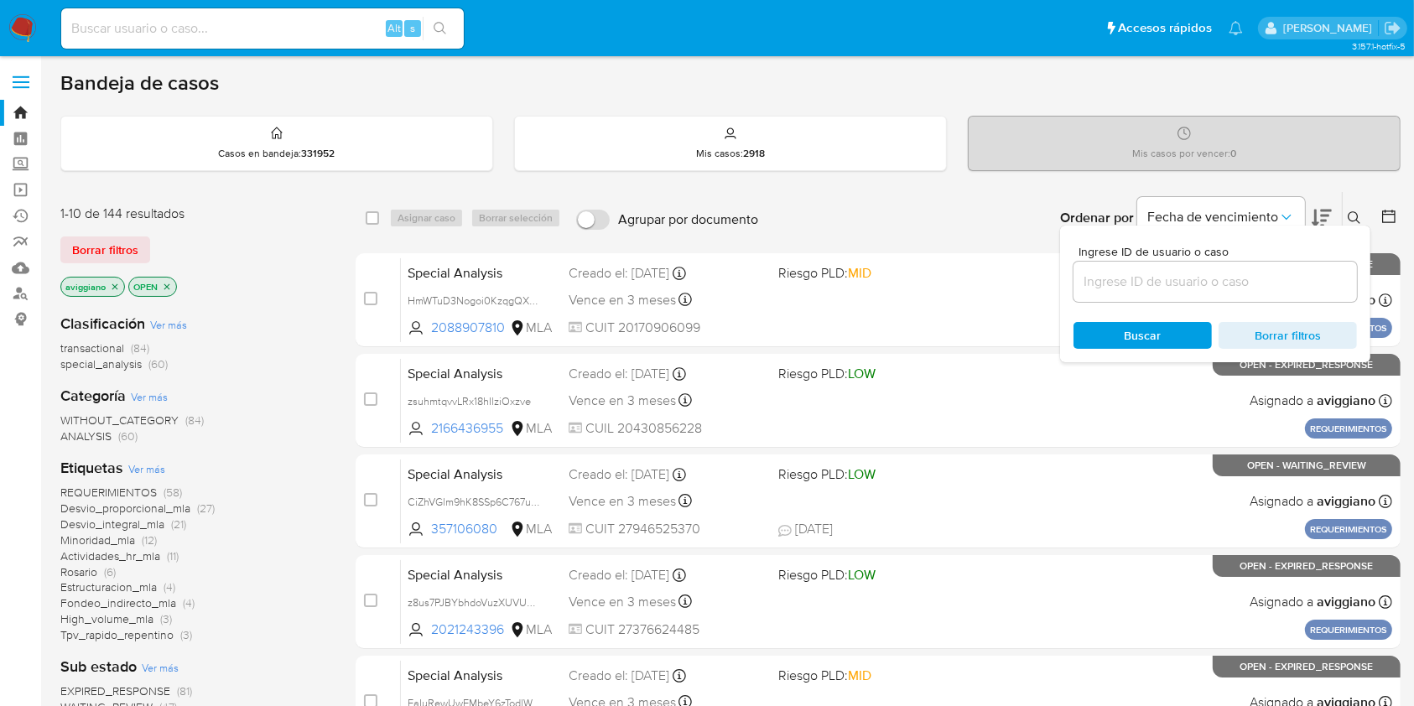
click at [1257, 262] on div at bounding box center [1216, 282] width 284 height 40
click at [1249, 275] on input at bounding box center [1216, 282] width 284 height 22
paste input "D4Eu1biKnLpQbpH2W9zzEQwI"
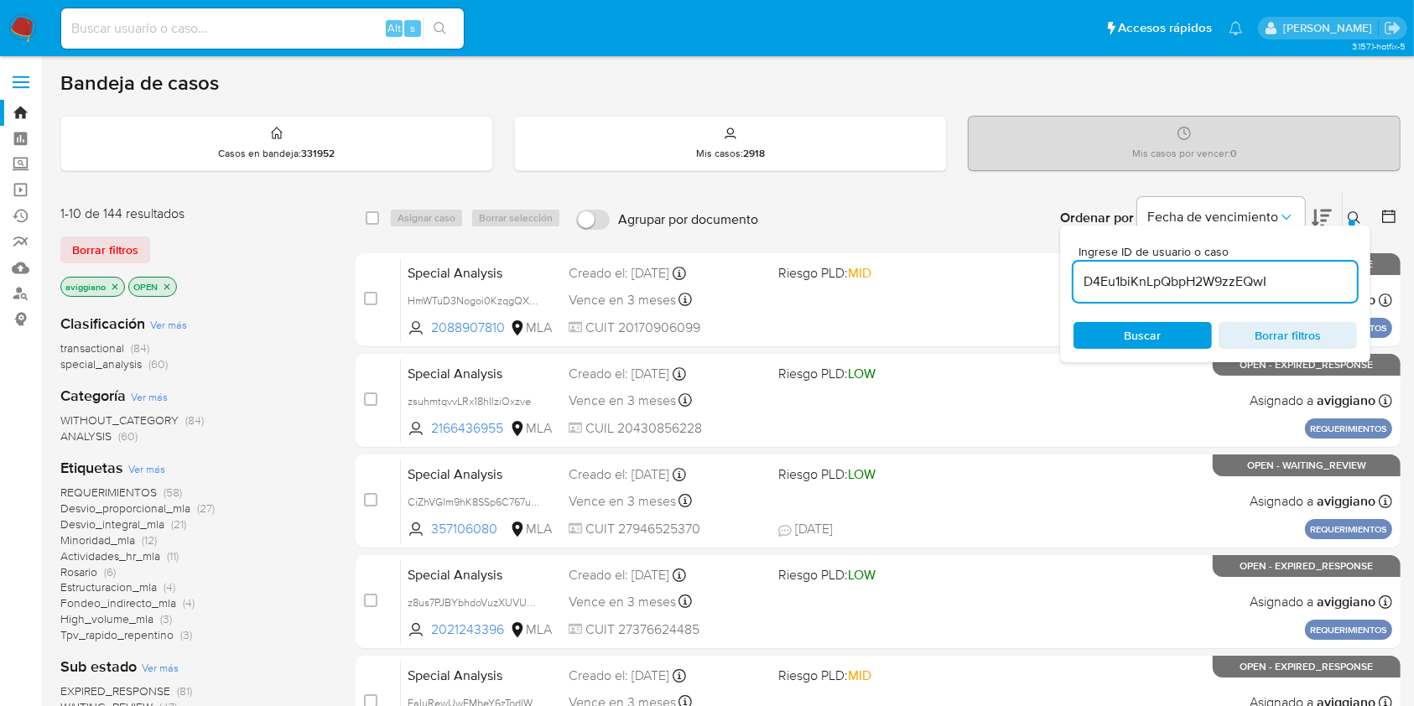
type input "D4Eu1biKnLpQbpH2W9zzEQwI"
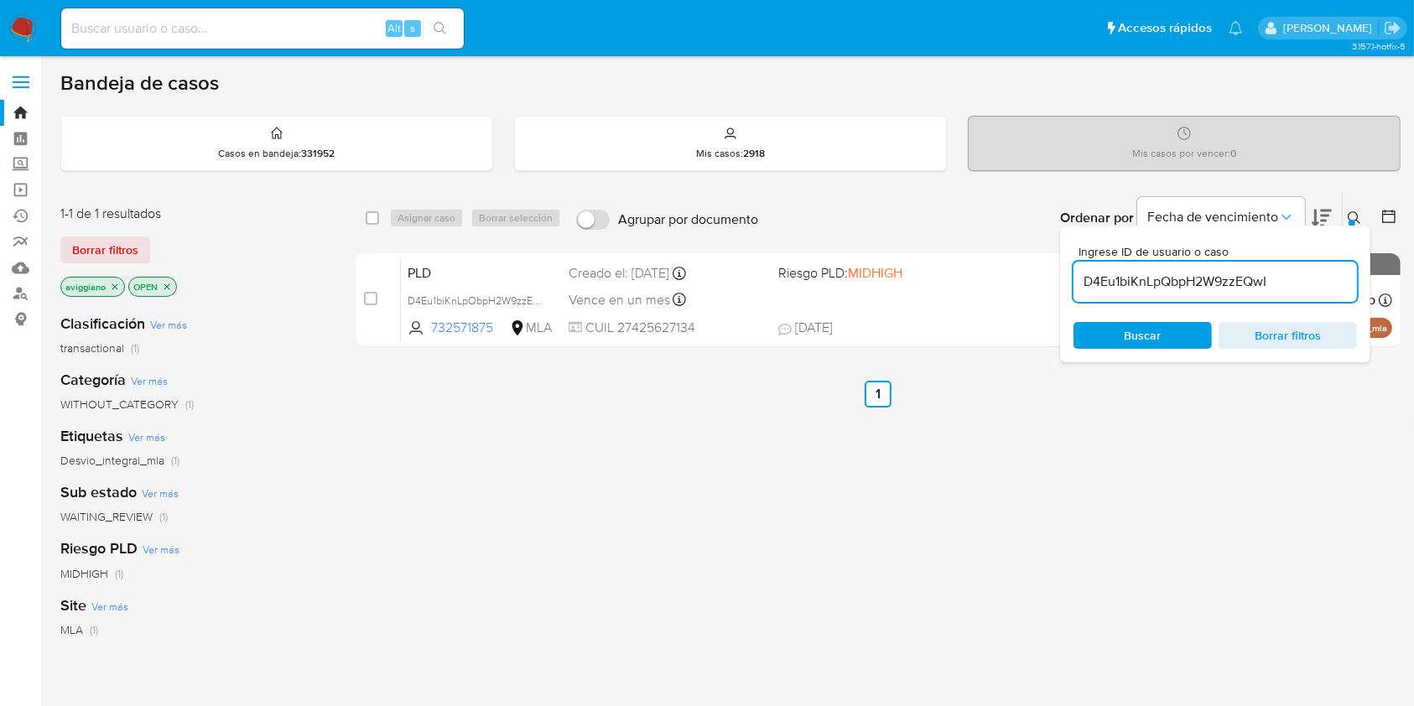
drag, startPoint x: 388, startPoint y: 213, endPoint x: 379, endPoint y: 212, distance: 8.4
click at [387, 212] on div "select-all-cases-checkbox Asignar caso Borrar selección" at bounding box center [467, 218] width 202 height 20
click at [375, 212] on input "checkbox" at bounding box center [372, 217] width 13 height 13
checkbox input "true"
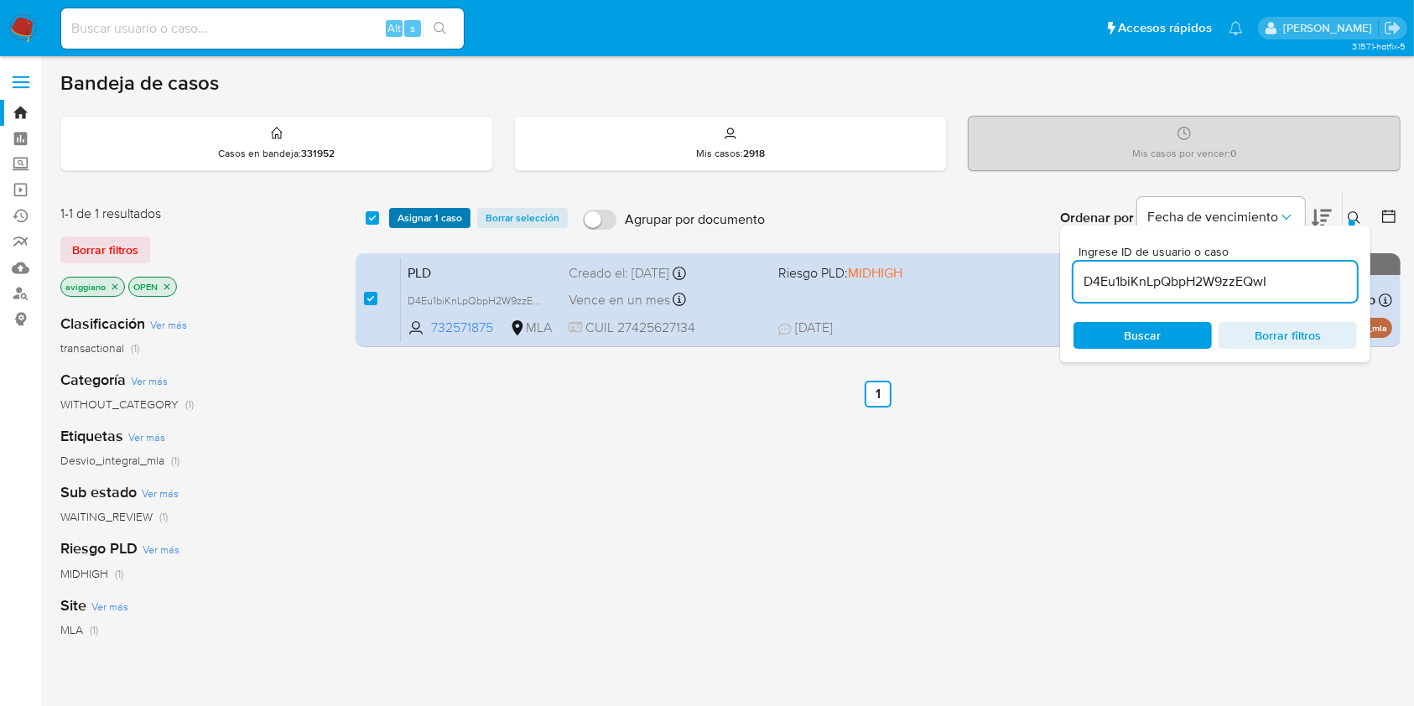
click at [412, 216] on span "Asignar 1 caso" at bounding box center [430, 218] width 65 height 17
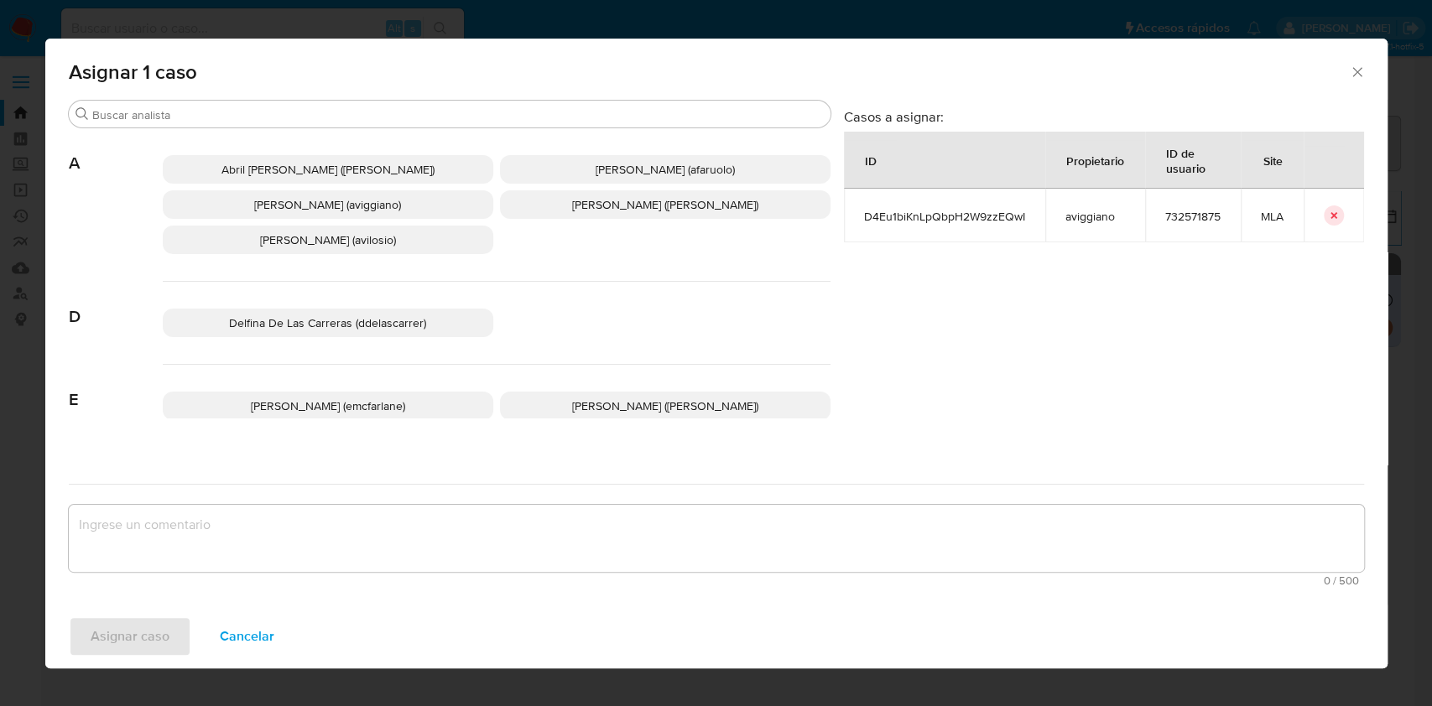
click at [372, 182] on p "Abril Karina Medzovich (amedzovich)" at bounding box center [328, 169] width 330 height 29
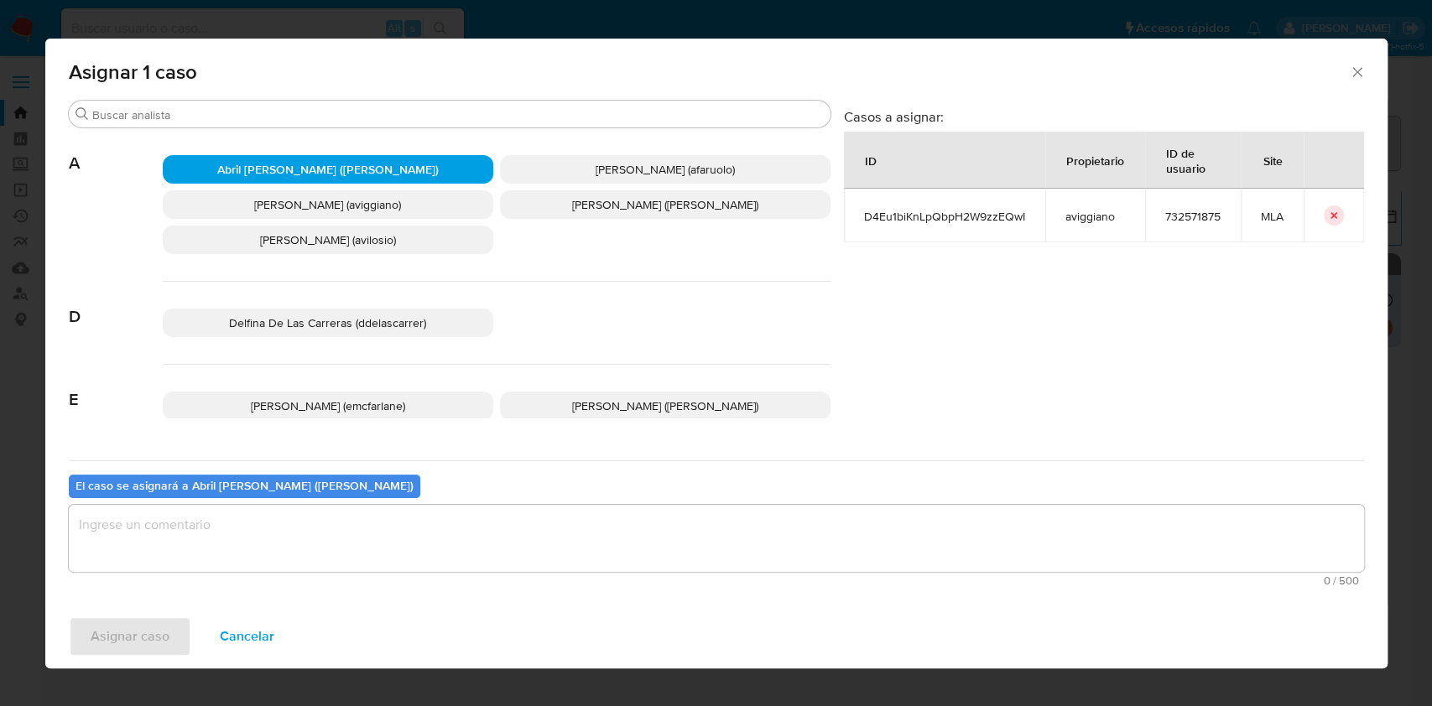
click at [365, 198] on span "Agustina Belen Viggiano (aviggiano)" at bounding box center [327, 204] width 147 height 17
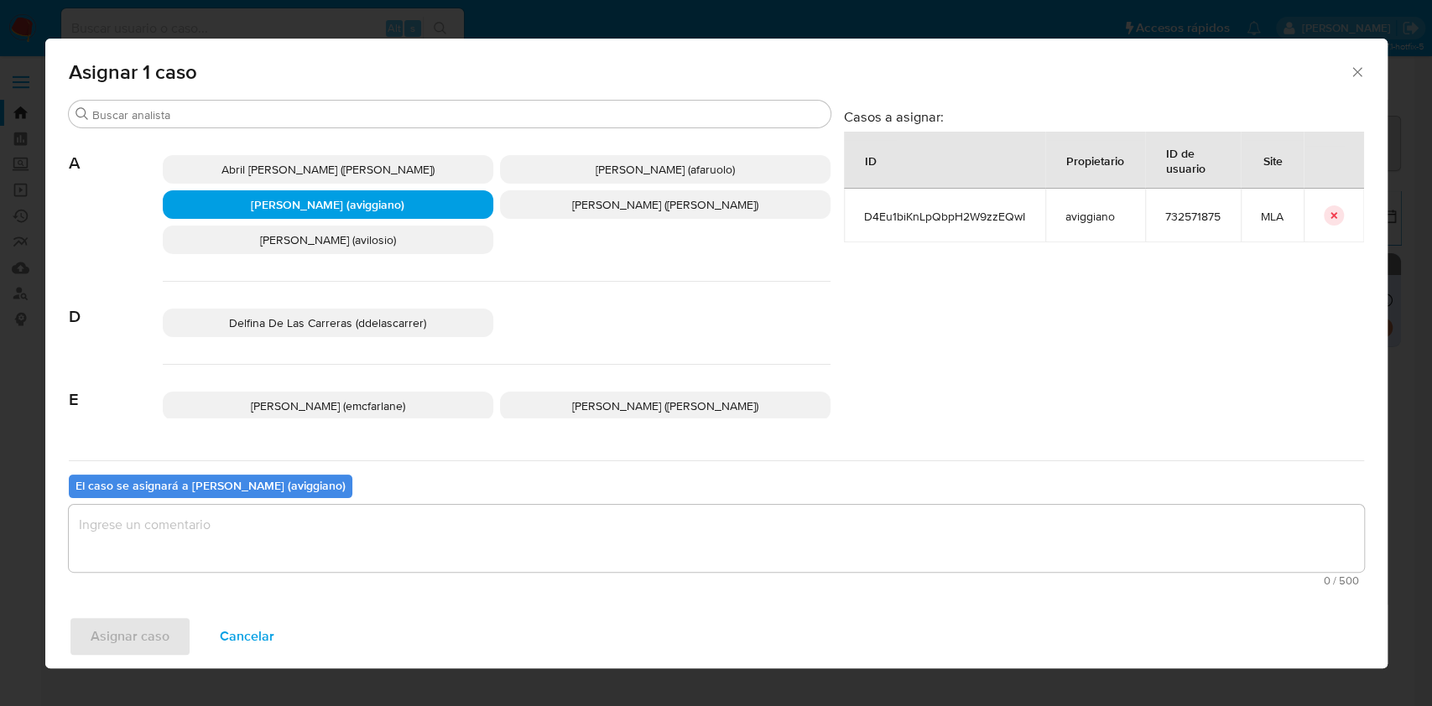
click at [393, 531] on textarea "assign-modal" at bounding box center [716, 538] width 1295 height 67
click at [142, 622] on span "Asignar caso" at bounding box center [130, 636] width 79 height 37
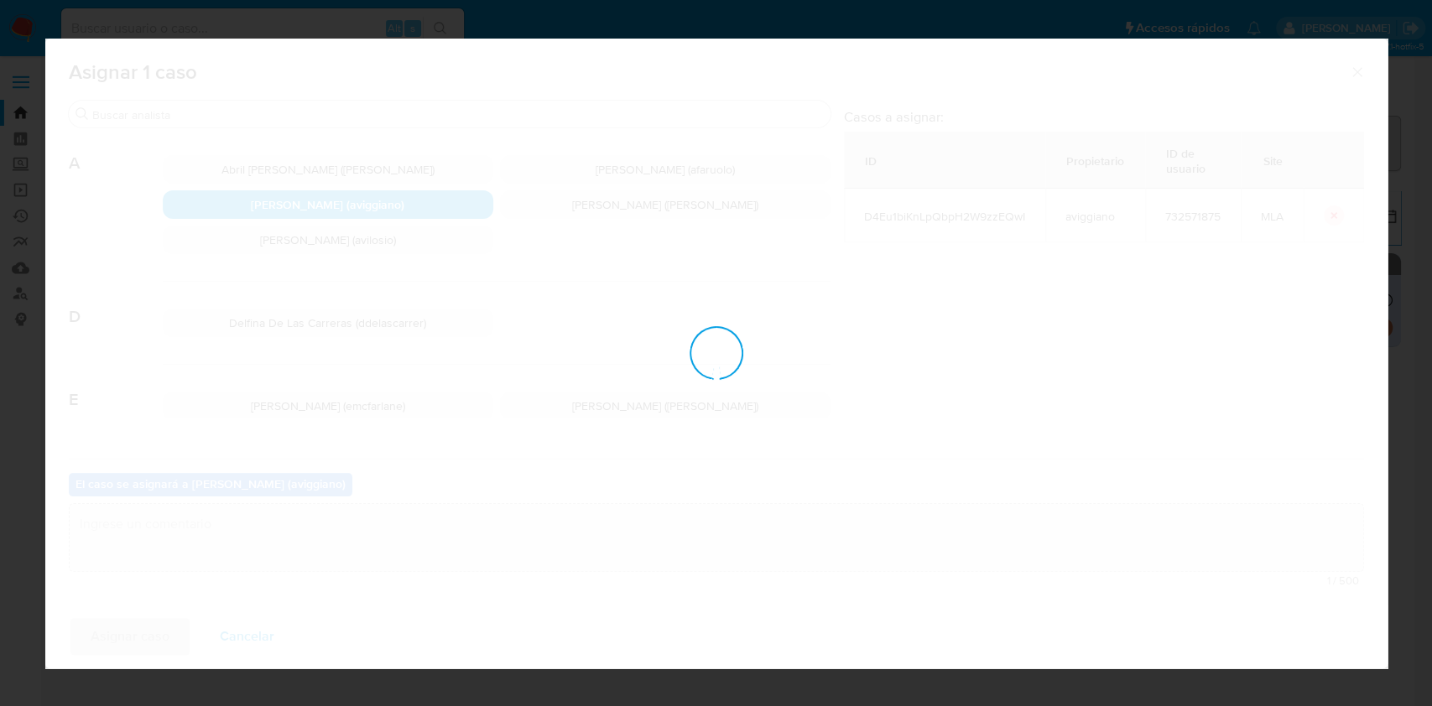
checkbox input "false"
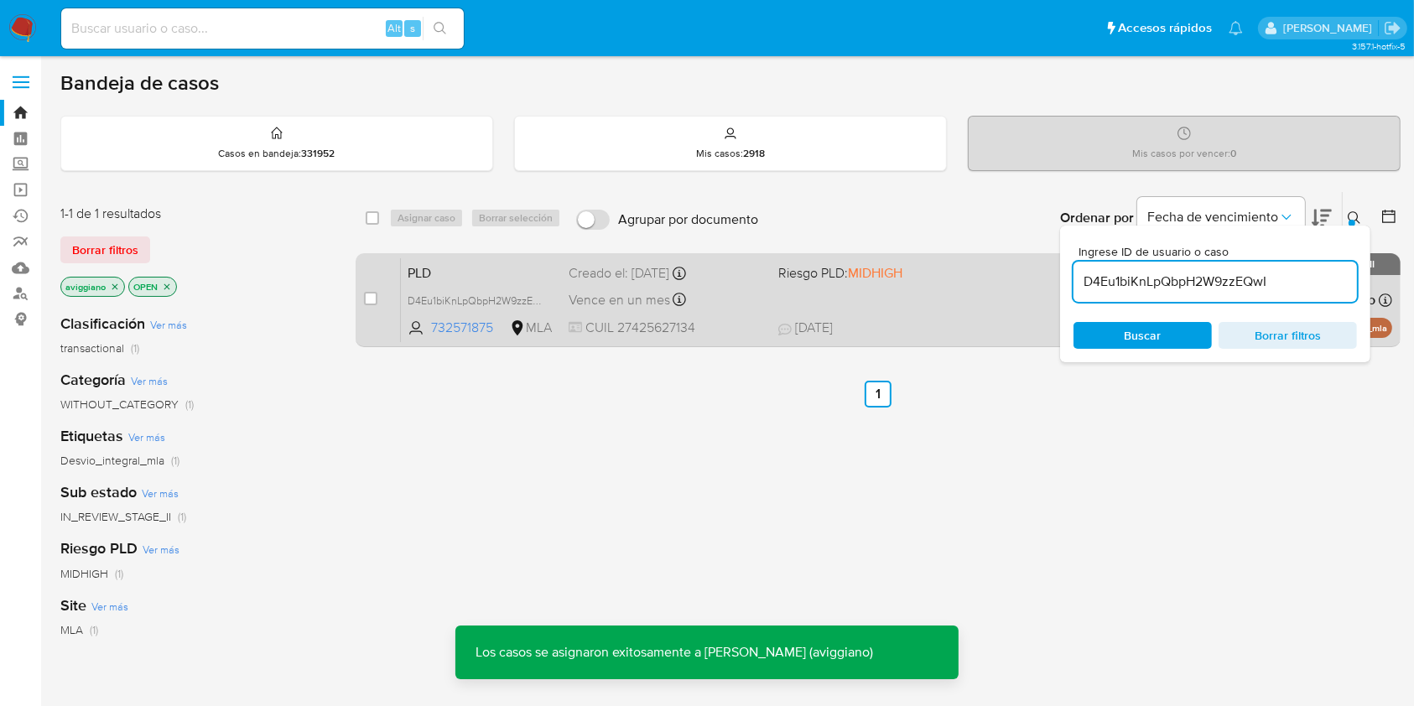
click at [939, 284] on div "PLD D4Eu1biKnLpQbpH2W9zzEQwI 732571875 MLA Riesgo PLD: MIDHIGH Creado el: 12/07…" at bounding box center [896, 300] width 991 height 85
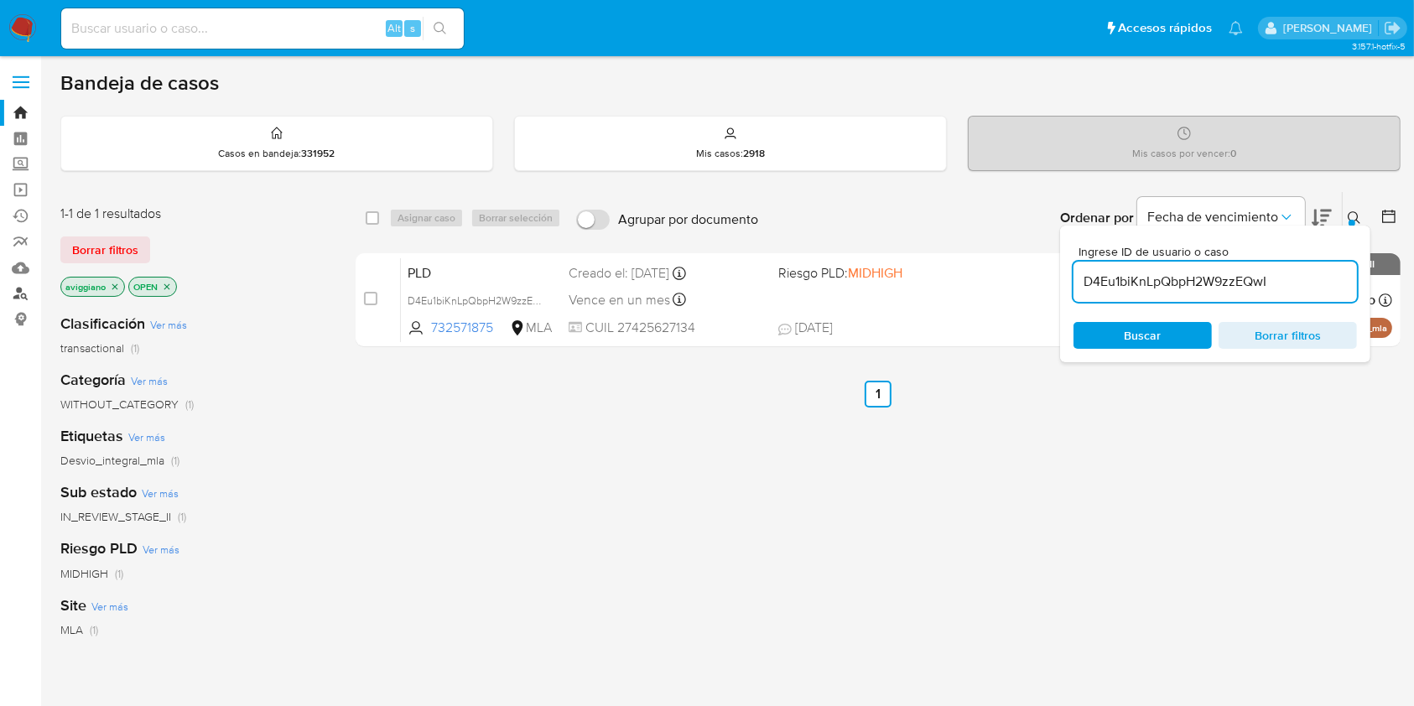
click at [11, 290] on link "Buscador de personas" at bounding box center [100, 294] width 200 height 26
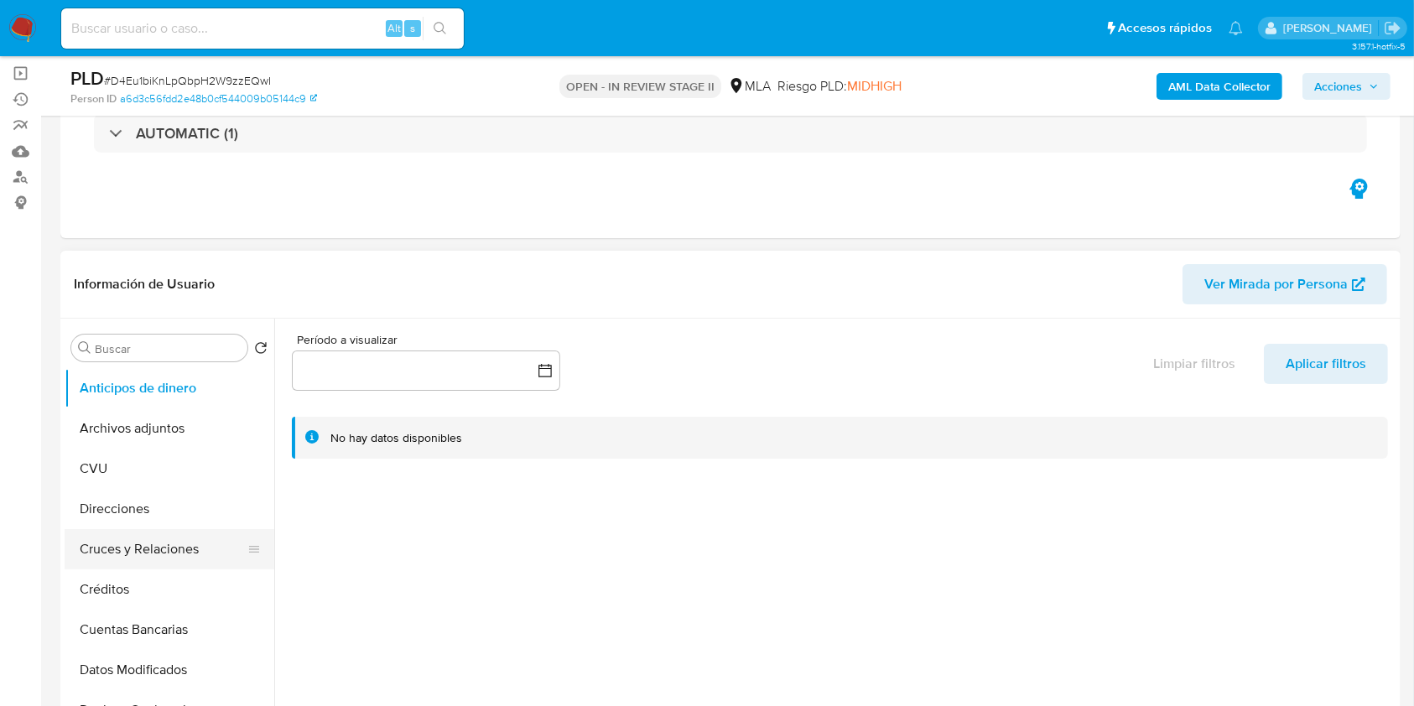
scroll to position [223, 0]
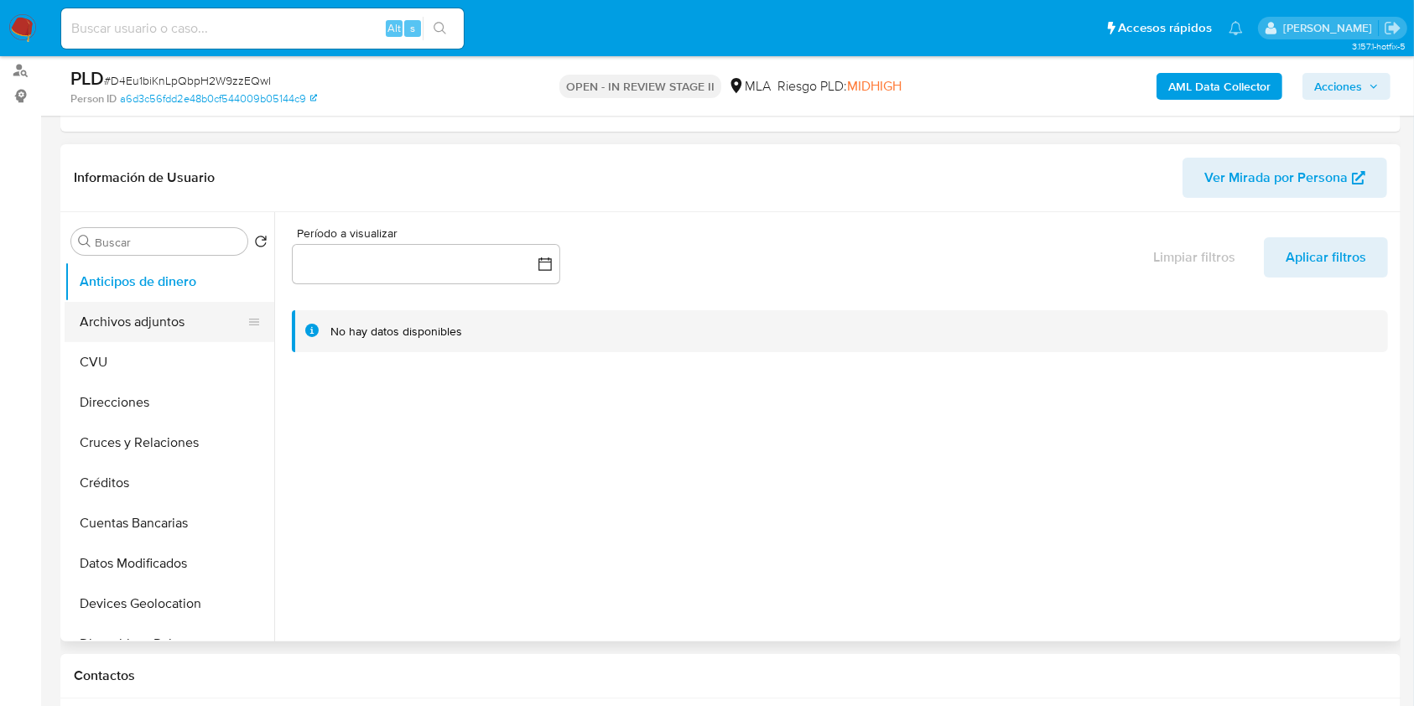
select select "10"
click at [167, 305] on button "Archivos adjuntos" at bounding box center [163, 322] width 196 height 40
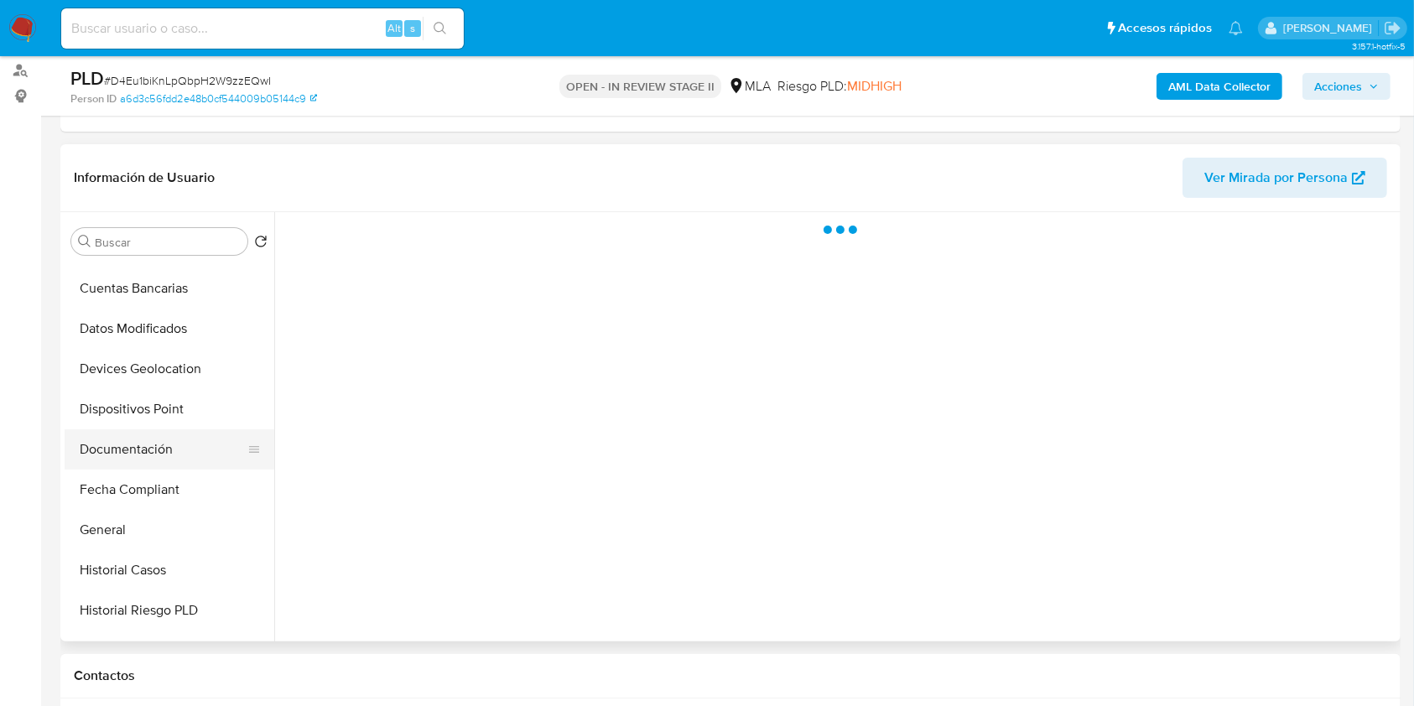
scroll to position [336, 0]
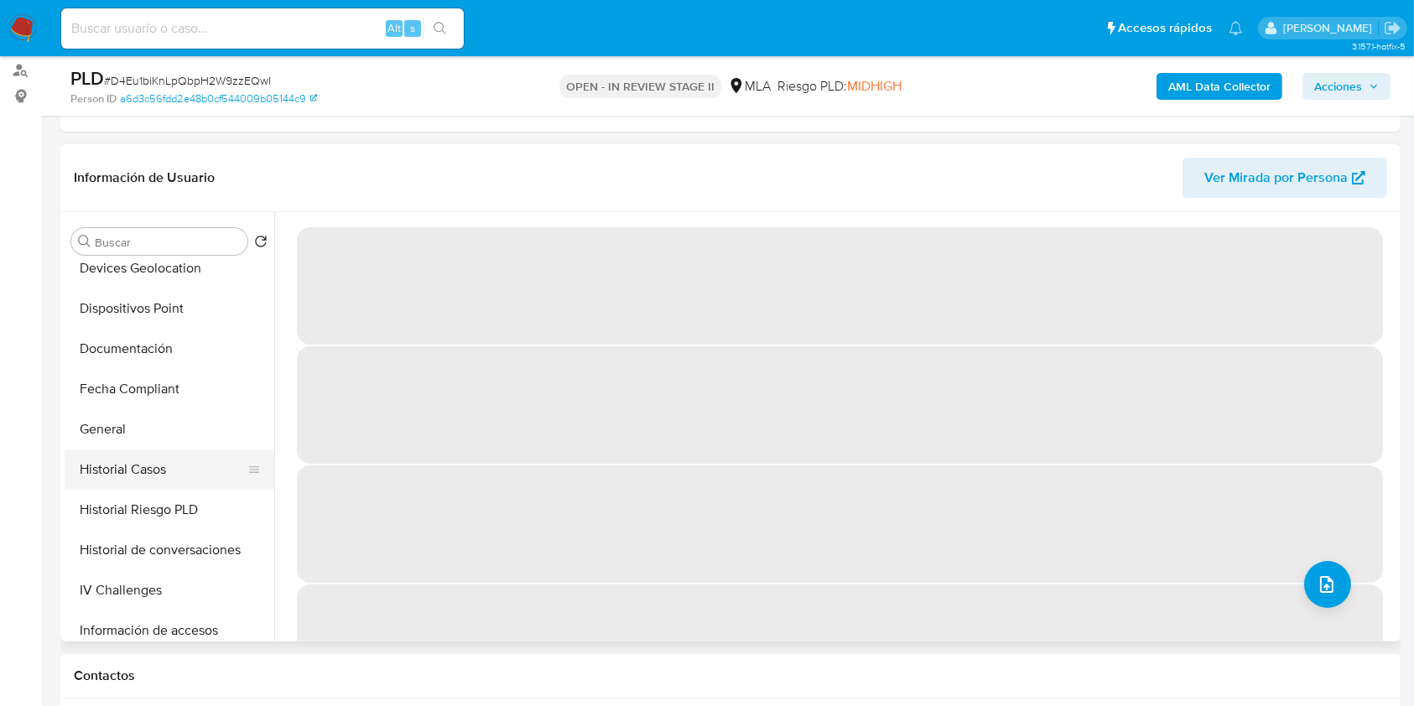
click at [148, 453] on button "Historial Casos" at bounding box center [163, 470] width 196 height 40
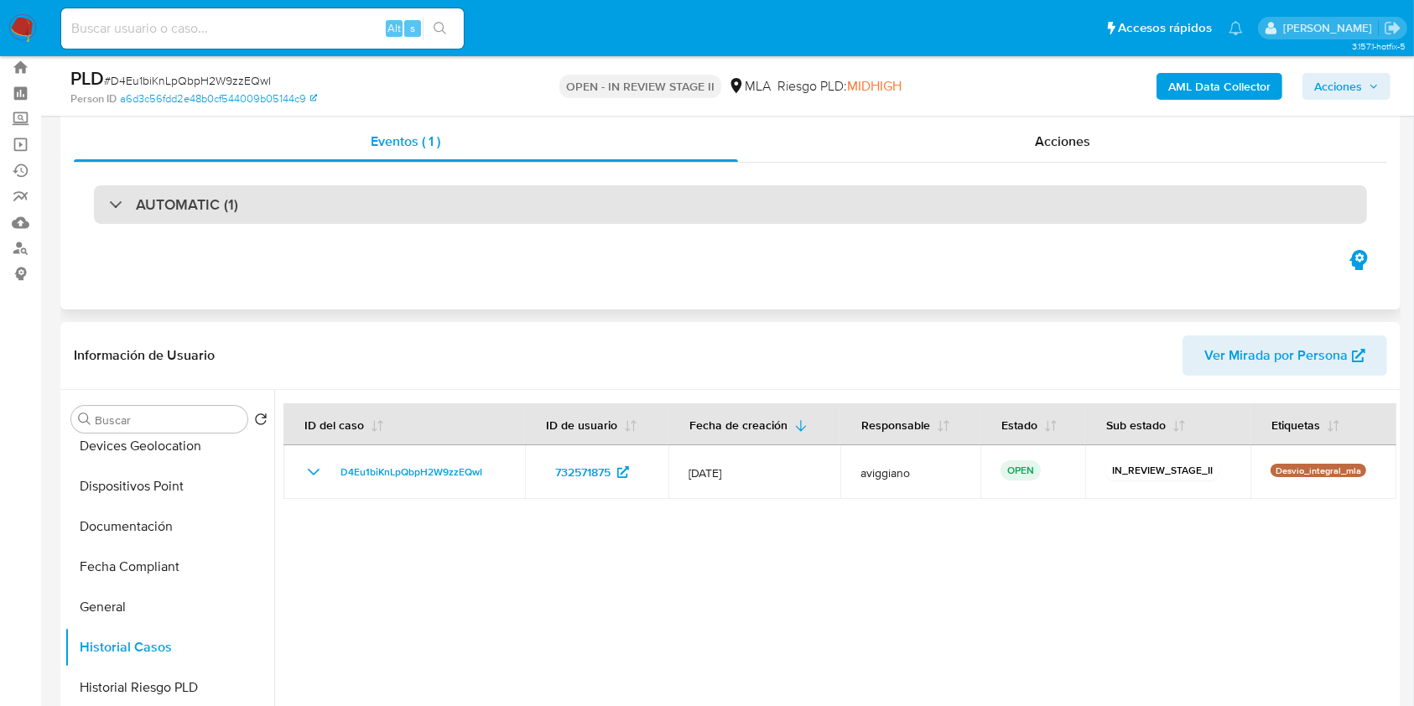
scroll to position [0, 0]
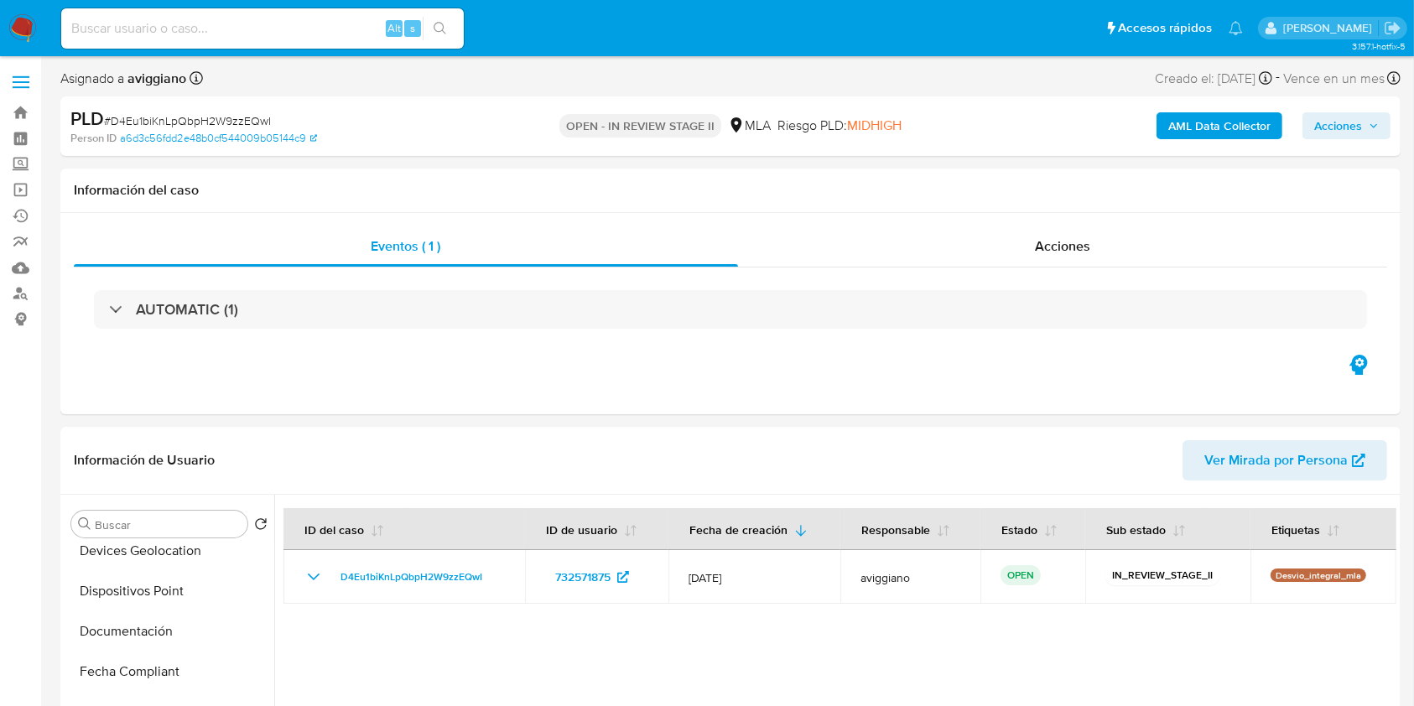
click at [1195, 141] on div "AML Data Collector Acciones" at bounding box center [1172, 126] width 435 height 39
click at [1199, 131] on b "AML Data Collector" at bounding box center [1219, 125] width 102 height 27
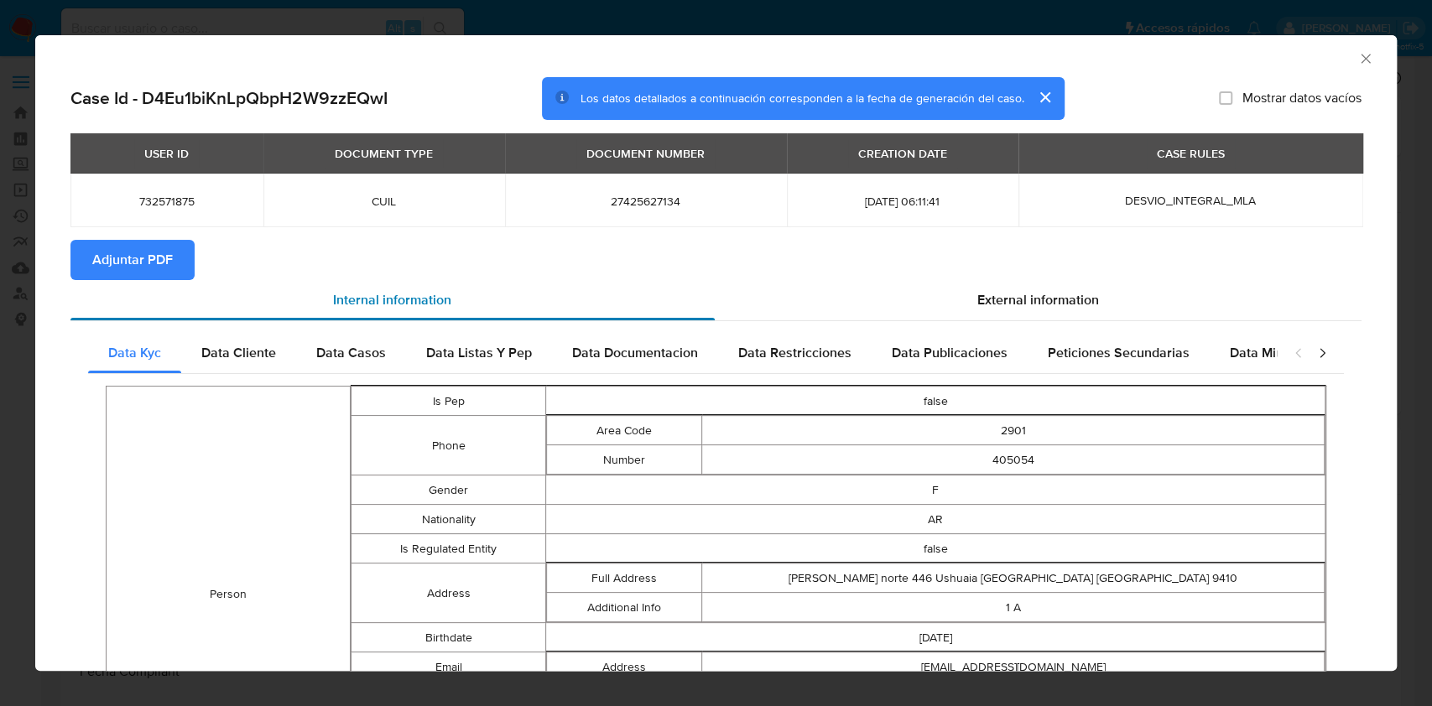
click at [187, 292] on div "Internal information" at bounding box center [392, 300] width 644 height 40
click at [171, 272] on span "Adjuntar PDF" at bounding box center [132, 260] width 81 height 37
click at [1357, 59] on icon "Cerrar ventana" at bounding box center [1365, 58] width 17 height 17
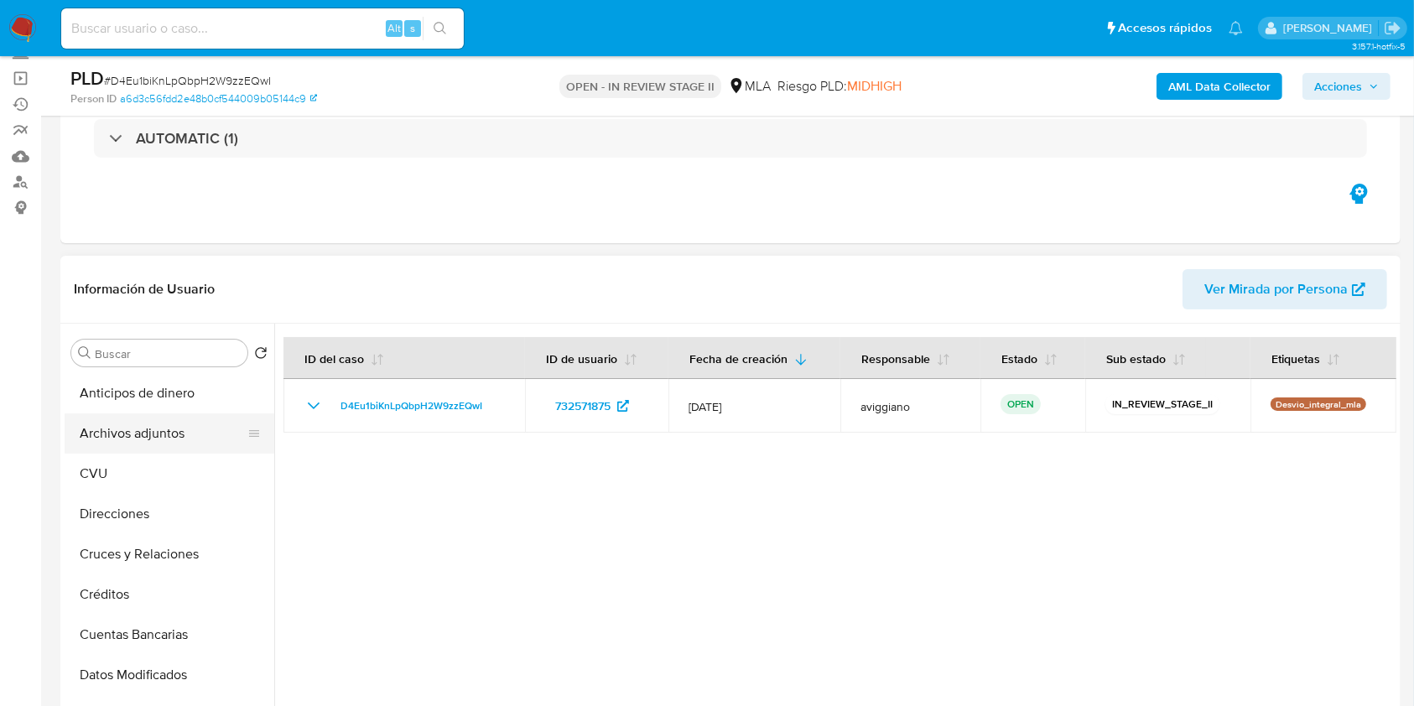
click at [154, 443] on button "Archivos adjuntos" at bounding box center [163, 434] width 196 height 40
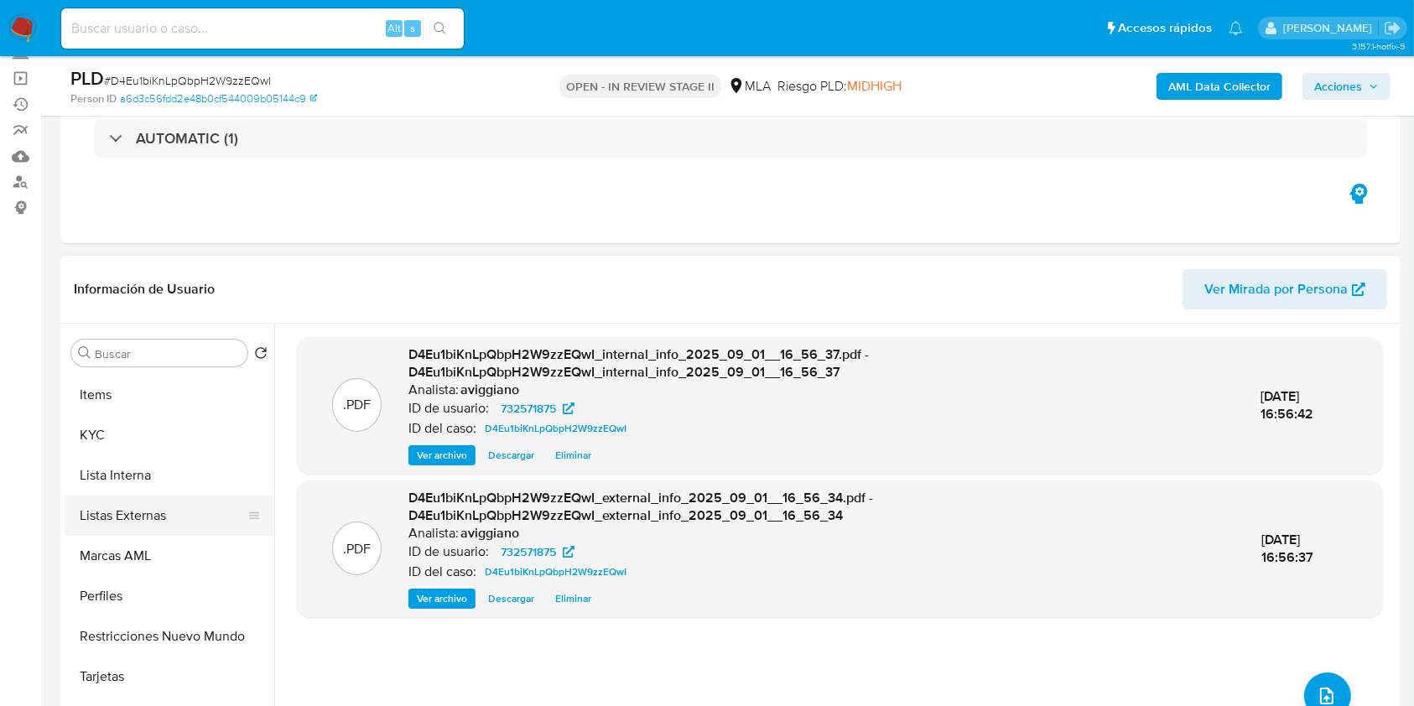
scroll to position [783, 0]
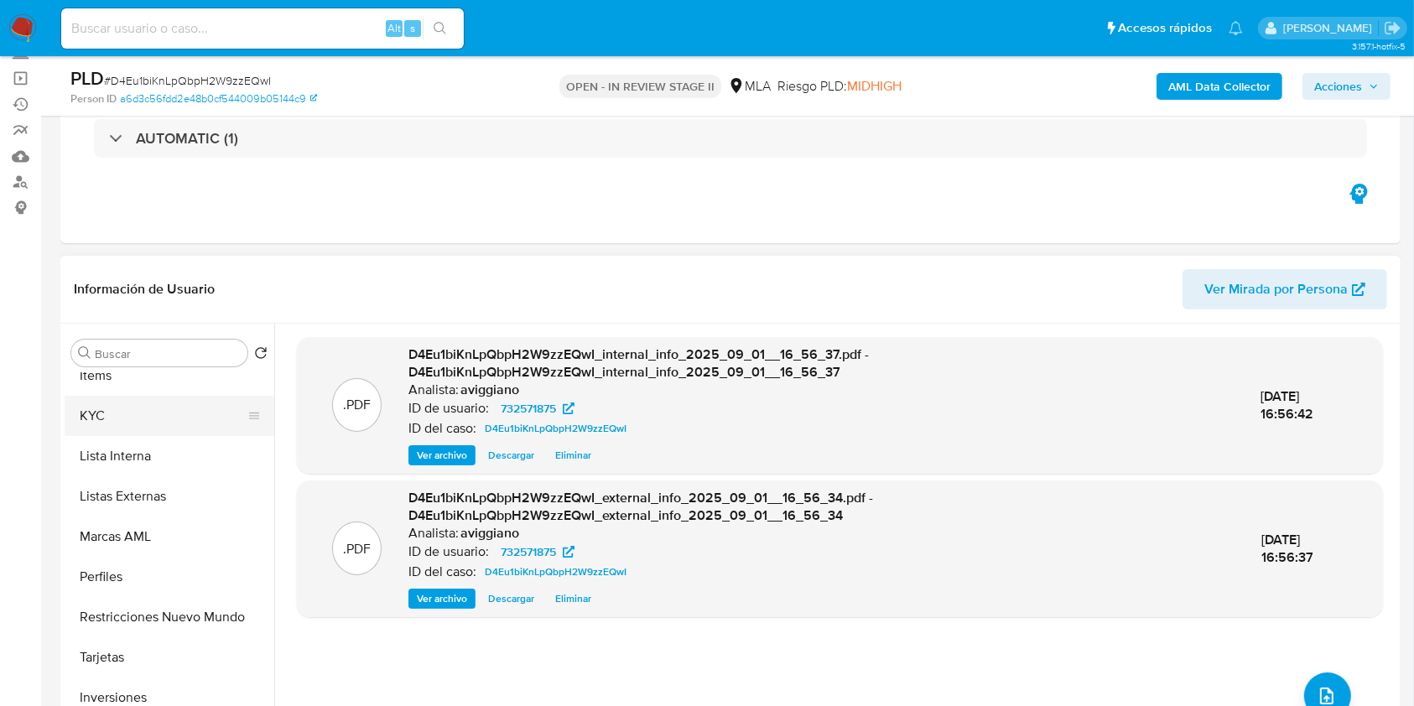
click at [168, 423] on button "KYC" at bounding box center [163, 416] width 196 height 40
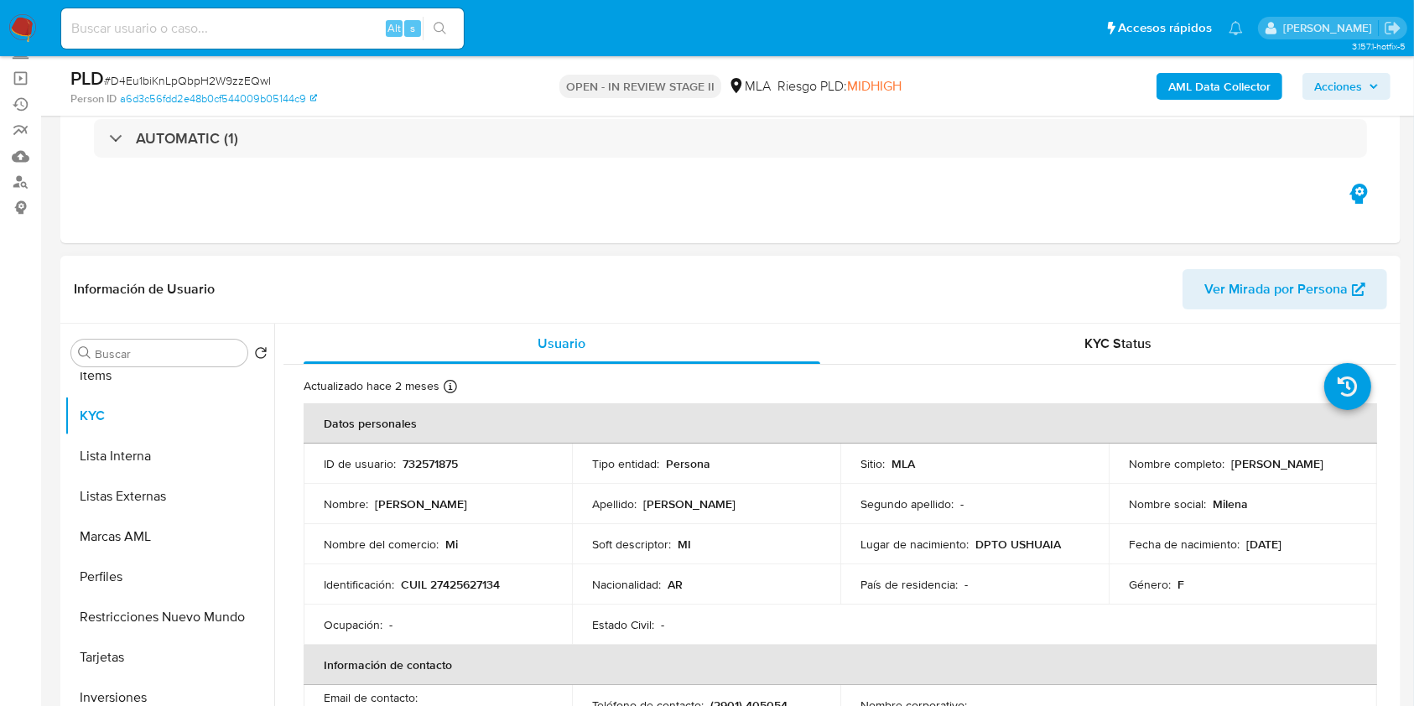
click at [453, 578] on p "CUIL 27425627134" at bounding box center [450, 584] width 99 height 15
click at [453, 577] on p "CUIL 27425627134" at bounding box center [450, 584] width 99 height 15
copy p "27425627134"
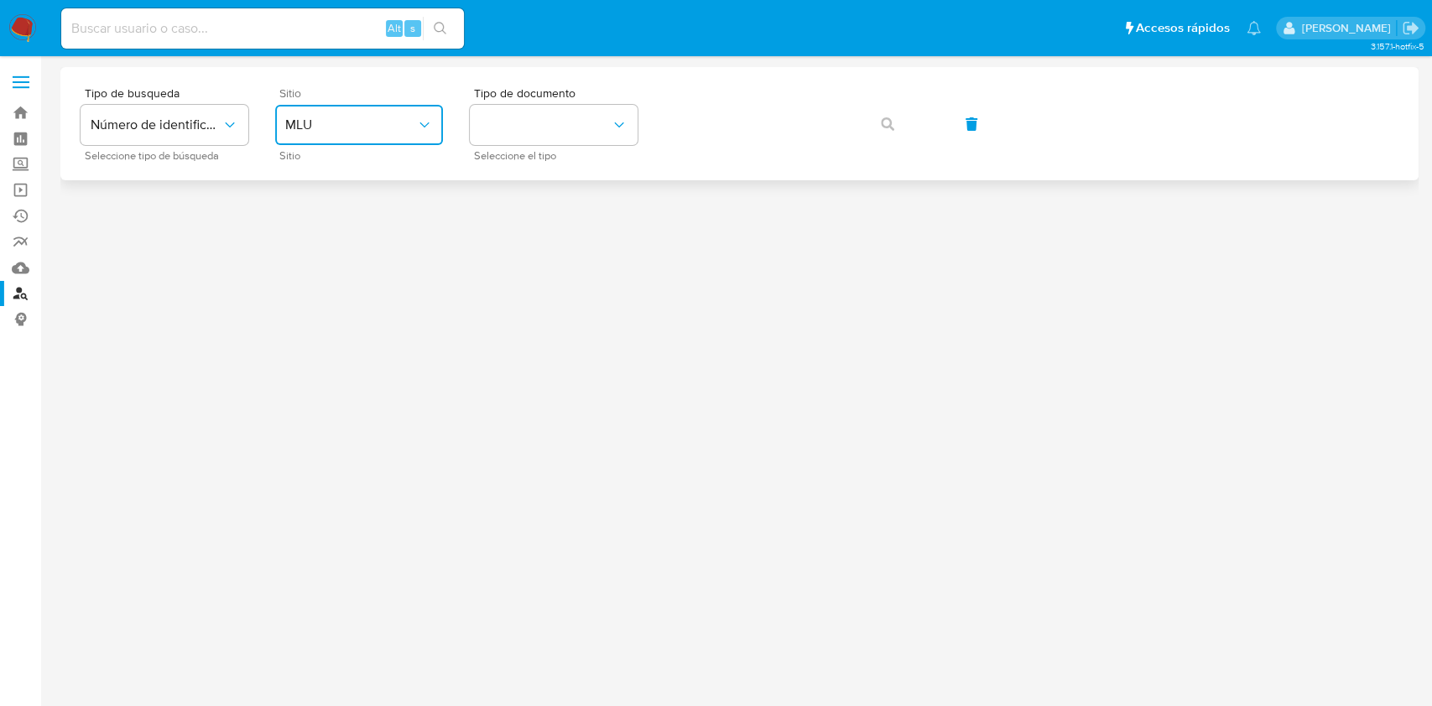
click at [405, 122] on span "MLU" at bounding box center [350, 125] width 131 height 17
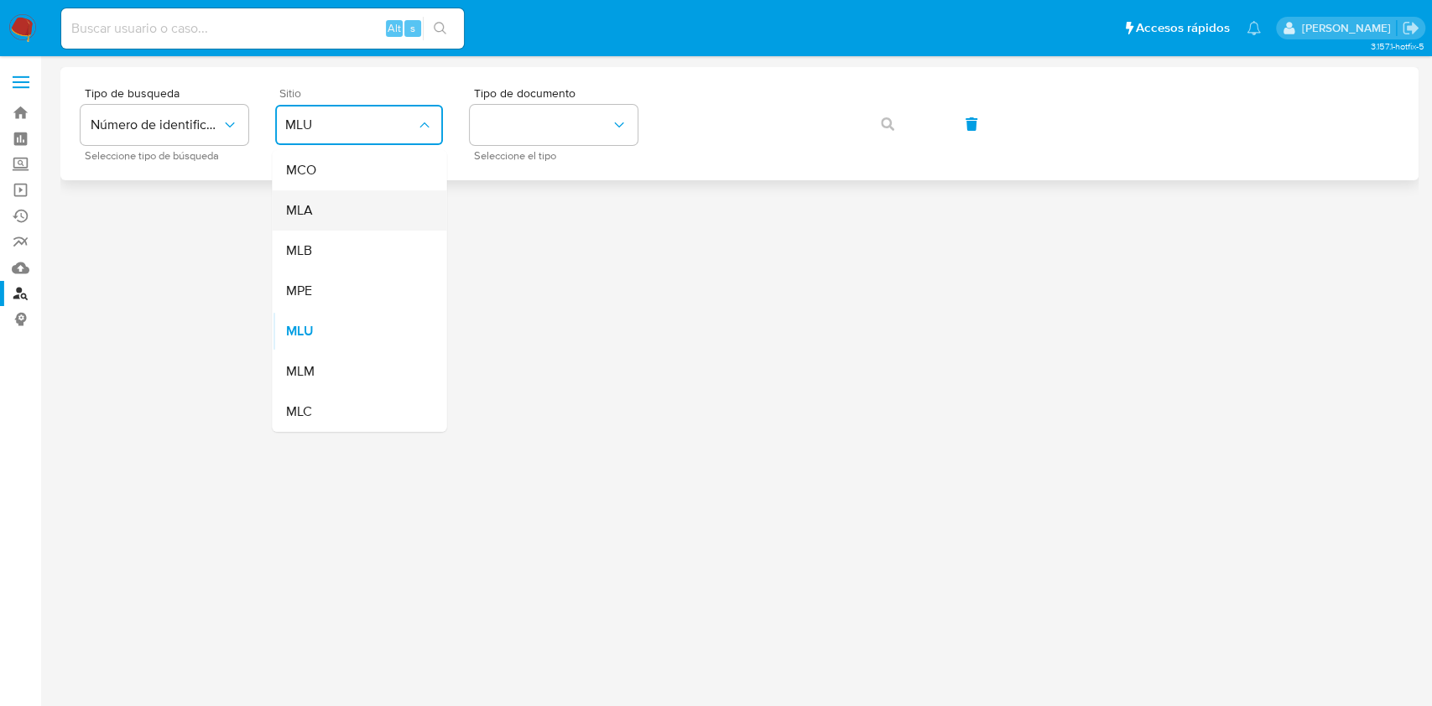
click at [359, 191] on div "MLA" at bounding box center [354, 210] width 138 height 40
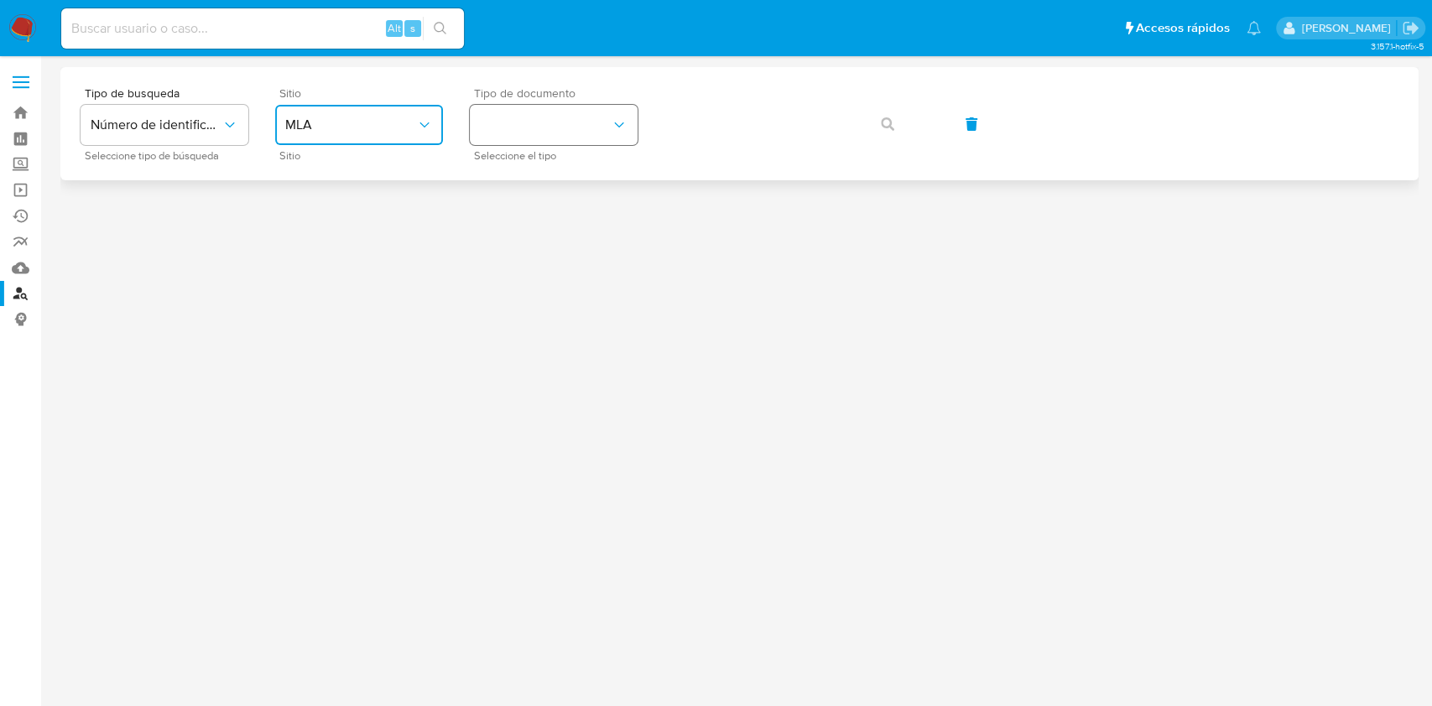
click at [534, 136] on button "identificationType" at bounding box center [554, 125] width 168 height 40
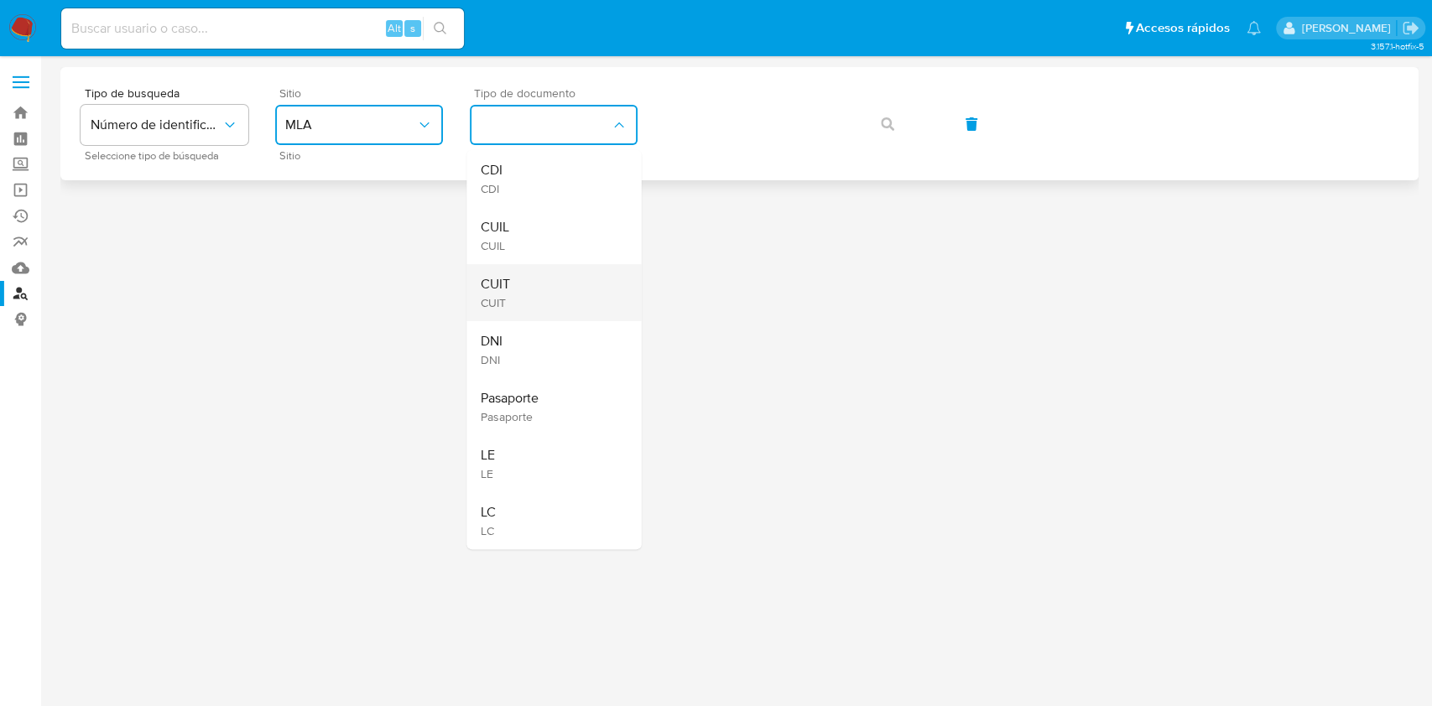
click at [497, 288] on span "CUIT" at bounding box center [494, 284] width 29 height 17
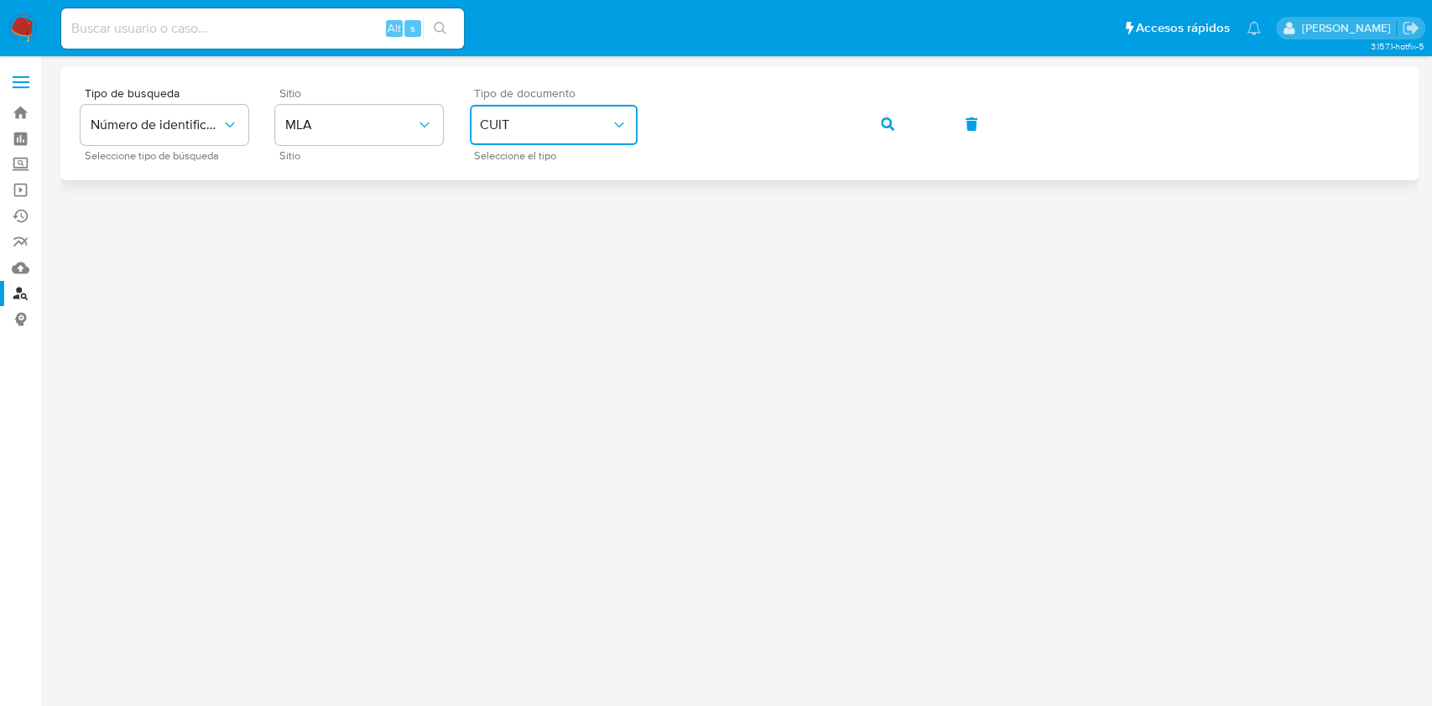
click at [887, 110] on span "button" at bounding box center [887, 124] width 13 height 37
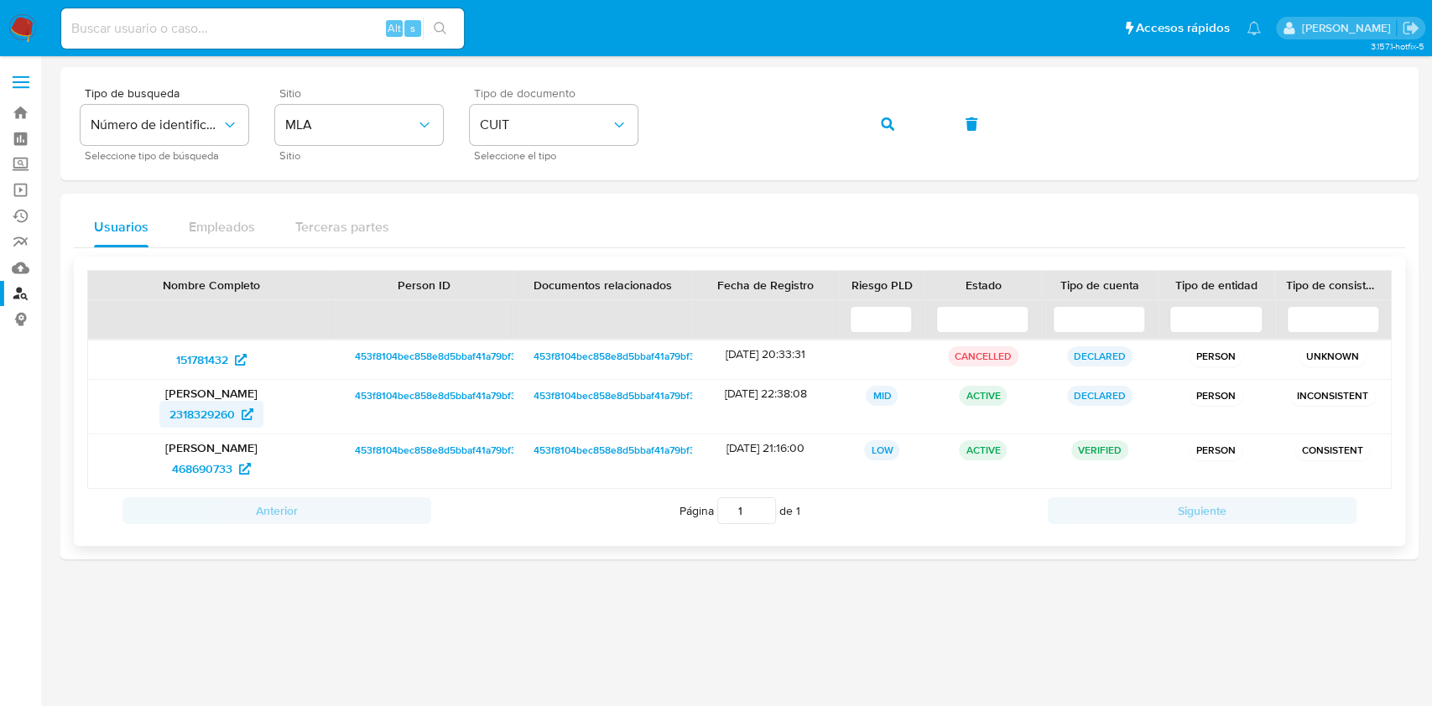
click at [201, 414] on span "2318329260" at bounding box center [201, 414] width 65 height 27
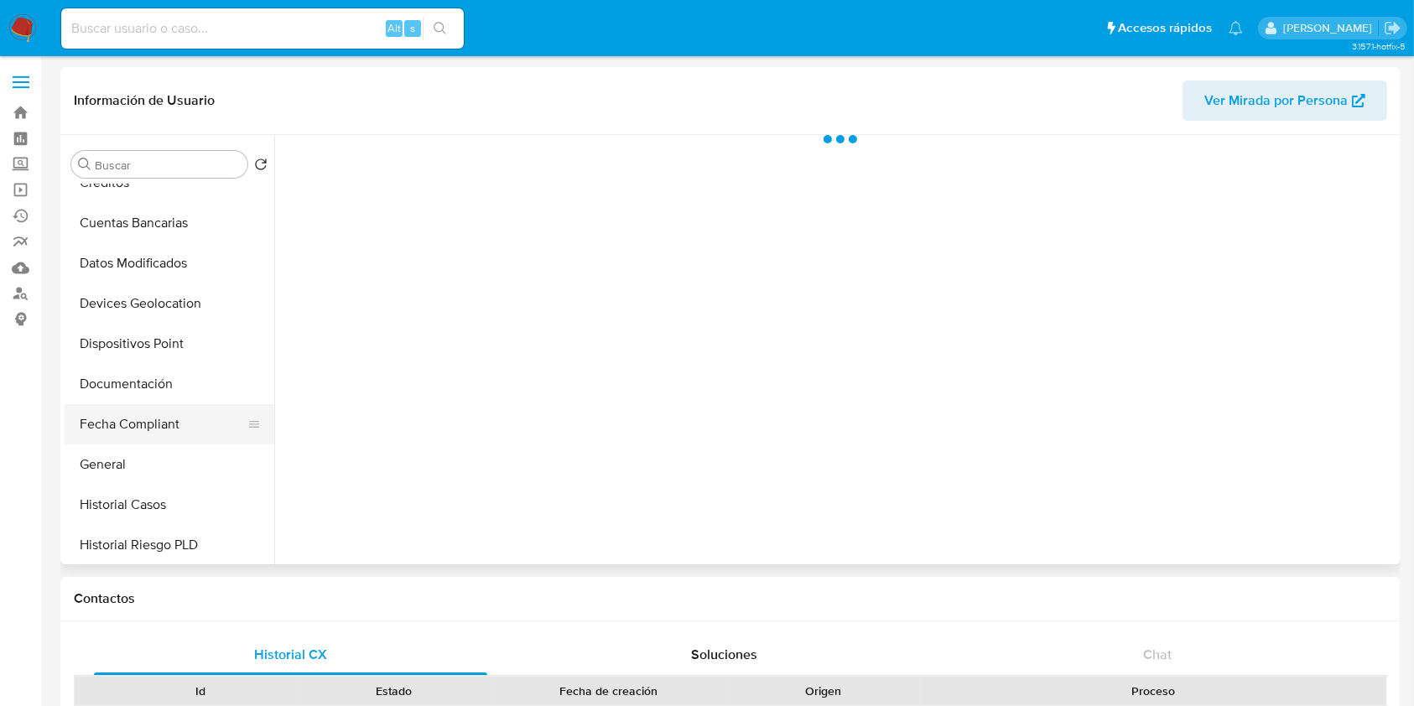
scroll to position [671, 0]
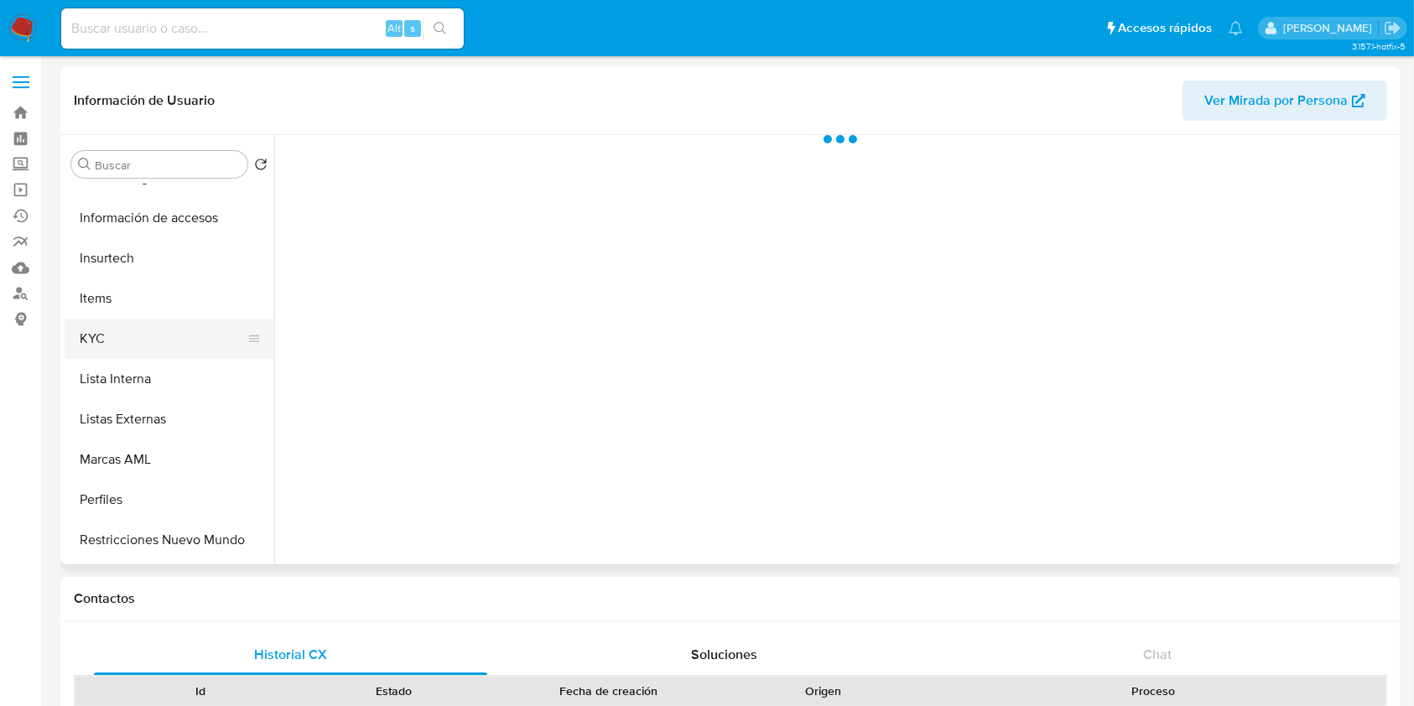
click at [165, 339] on button "KYC" at bounding box center [163, 339] width 196 height 40
select select "10"
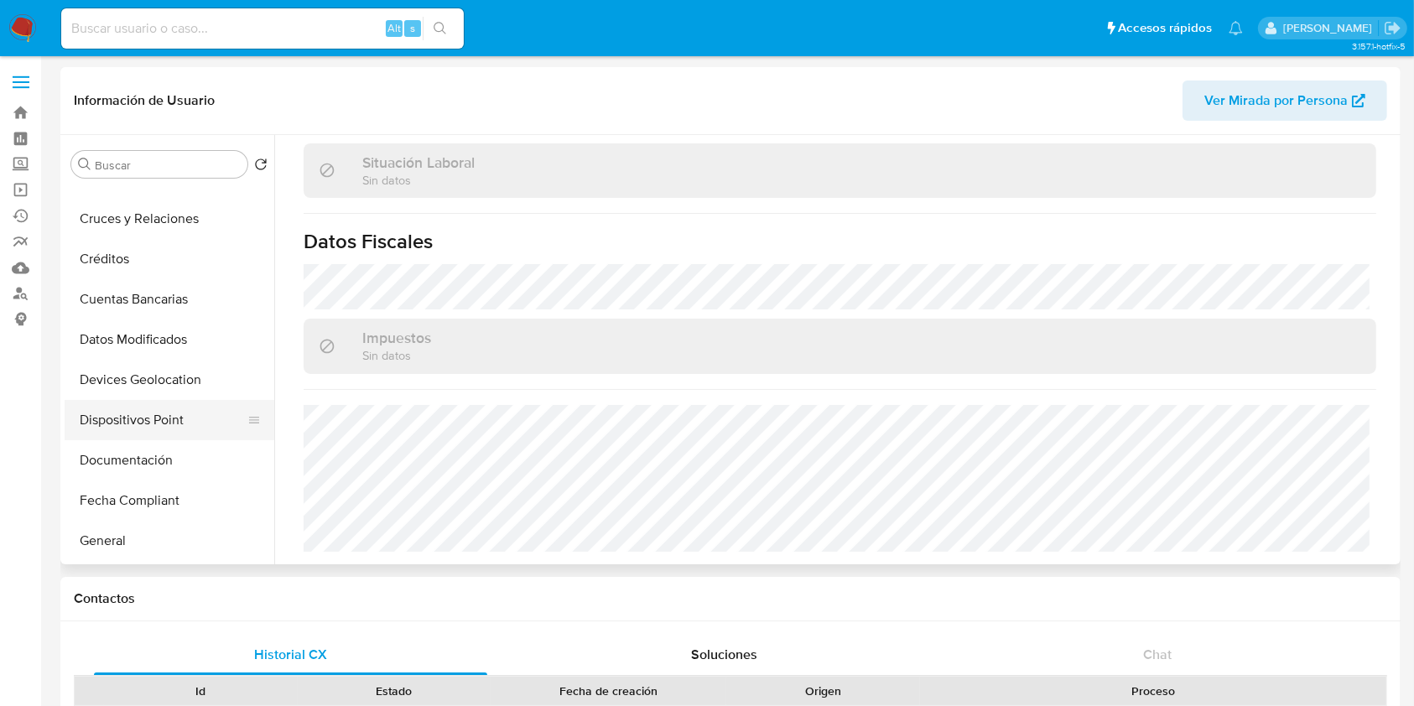
scroll to position [112, 0]
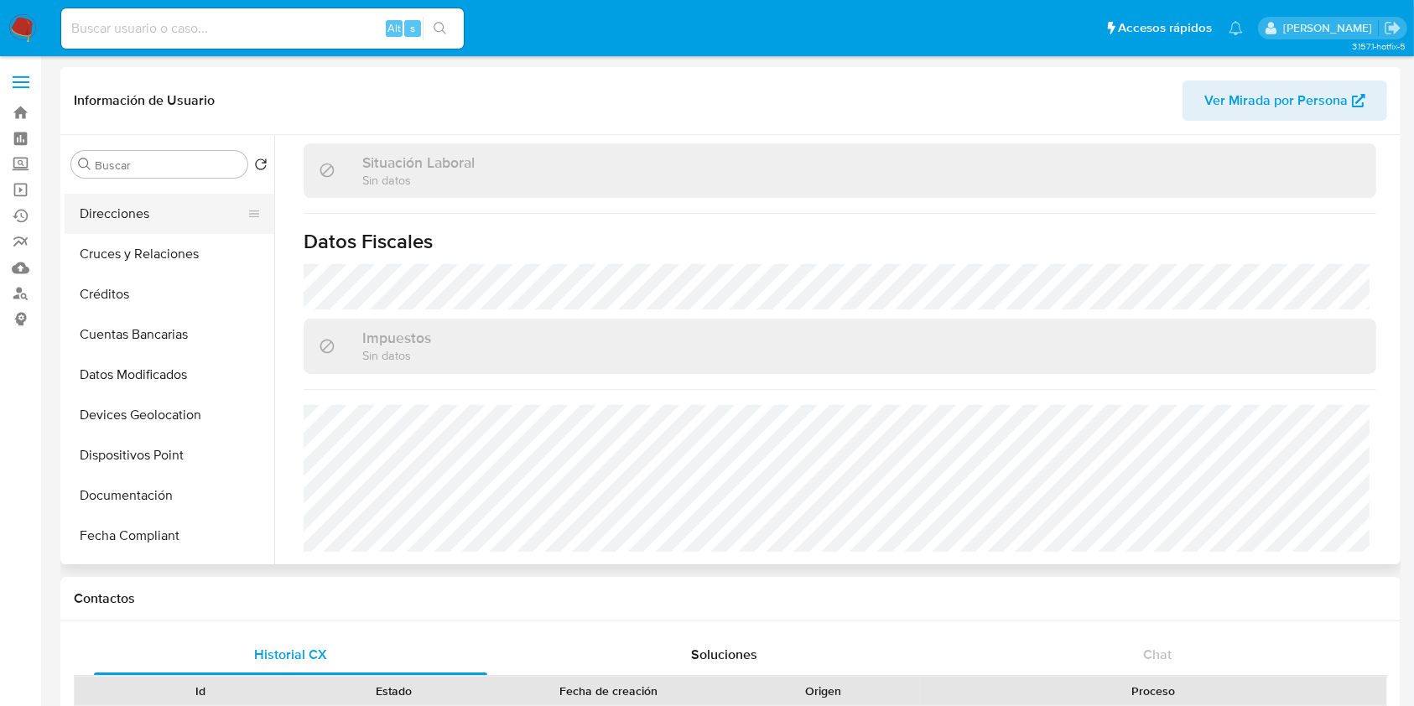
click at [147, 225] on button "Direcciones" at bounding box center [163, 214] width 196 height 40
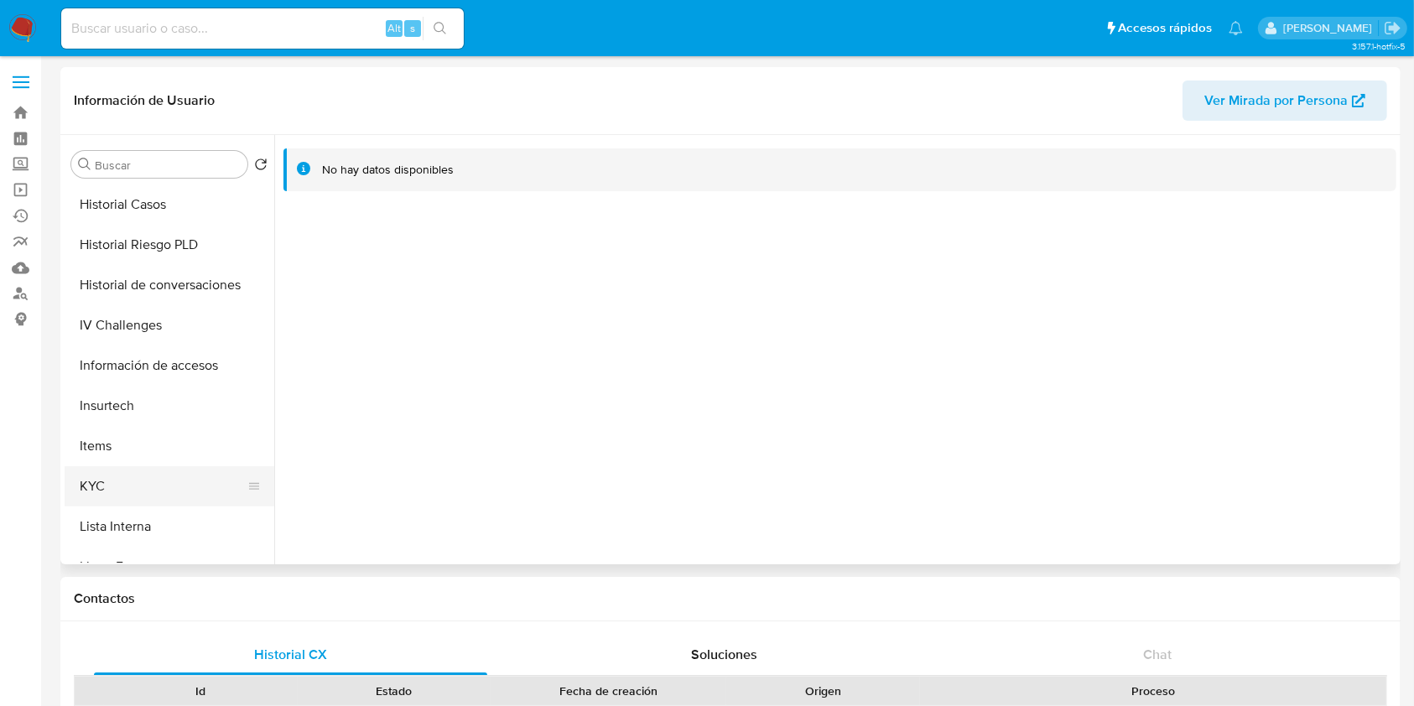
scroll to position [559, 0]
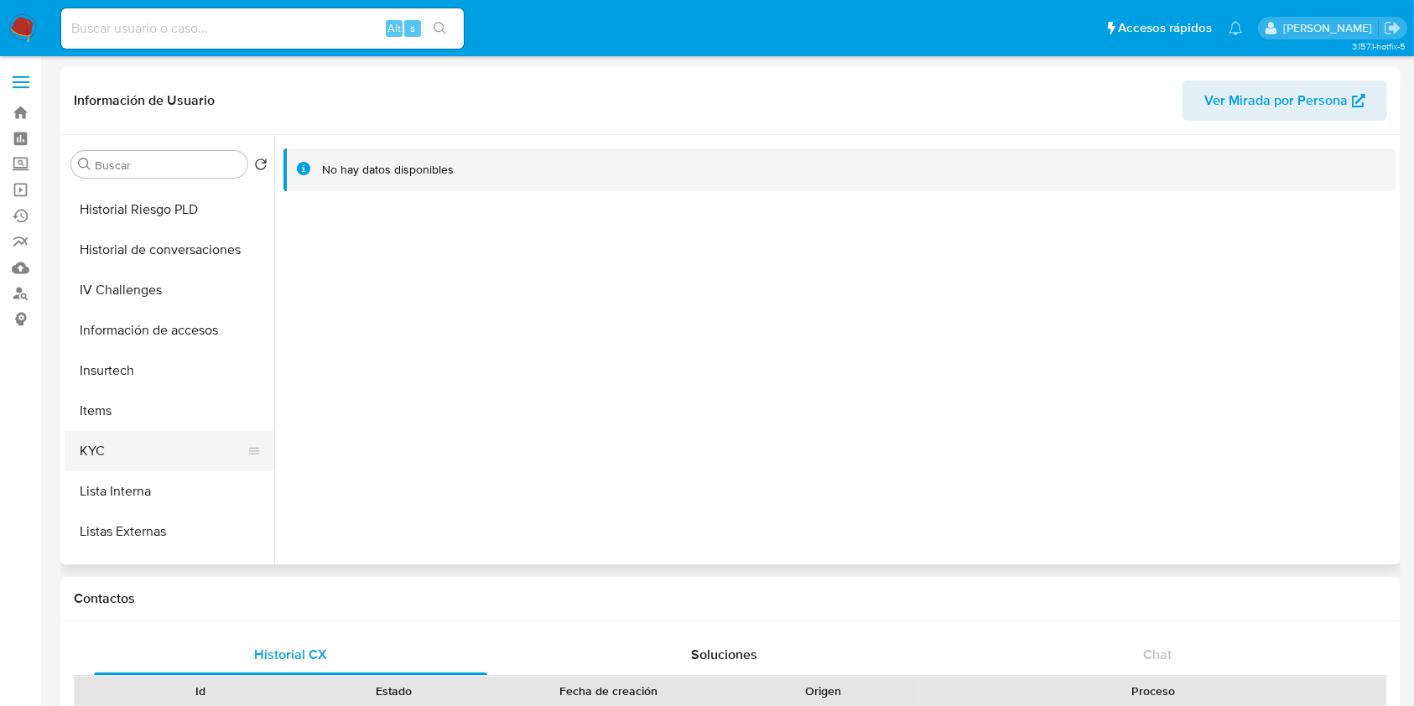
click at [100, 450] on button "KYC" at bounding box center [163, 451] width 196 height 40
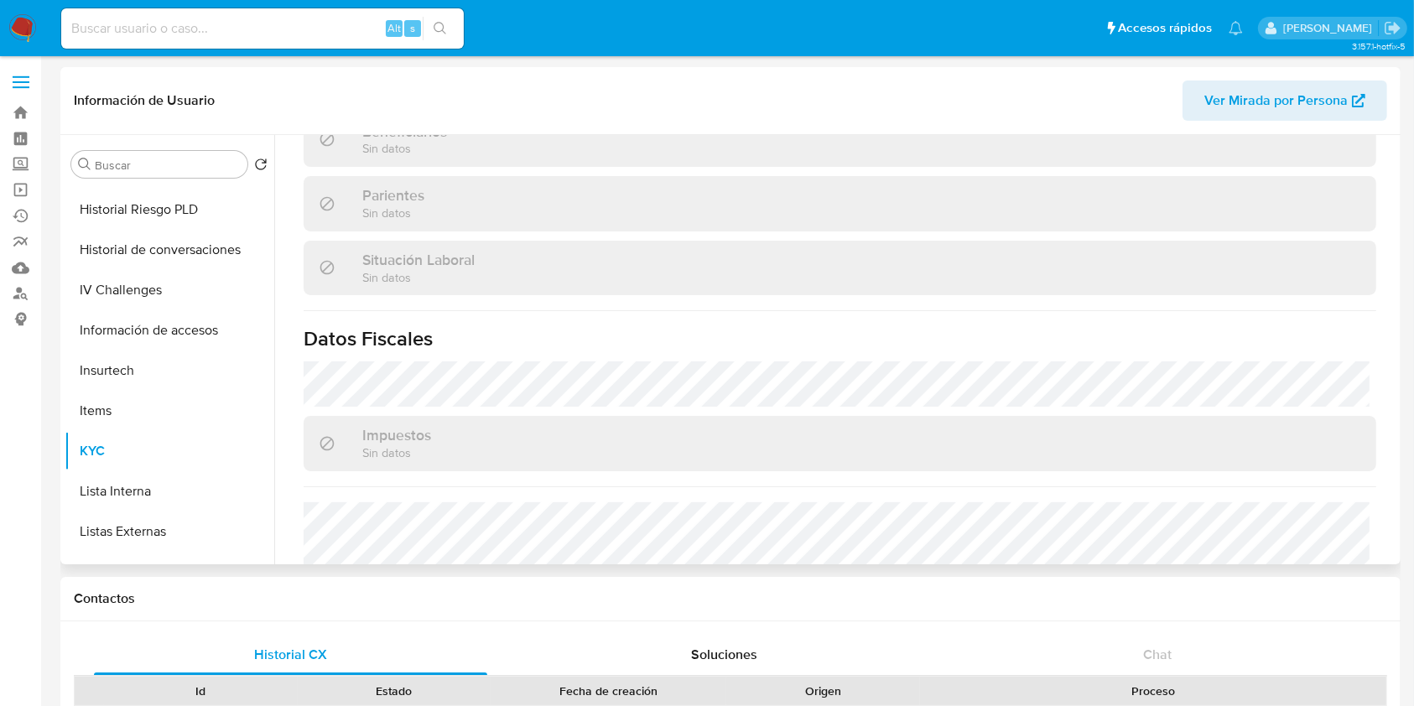
scroll to position [887, 0]
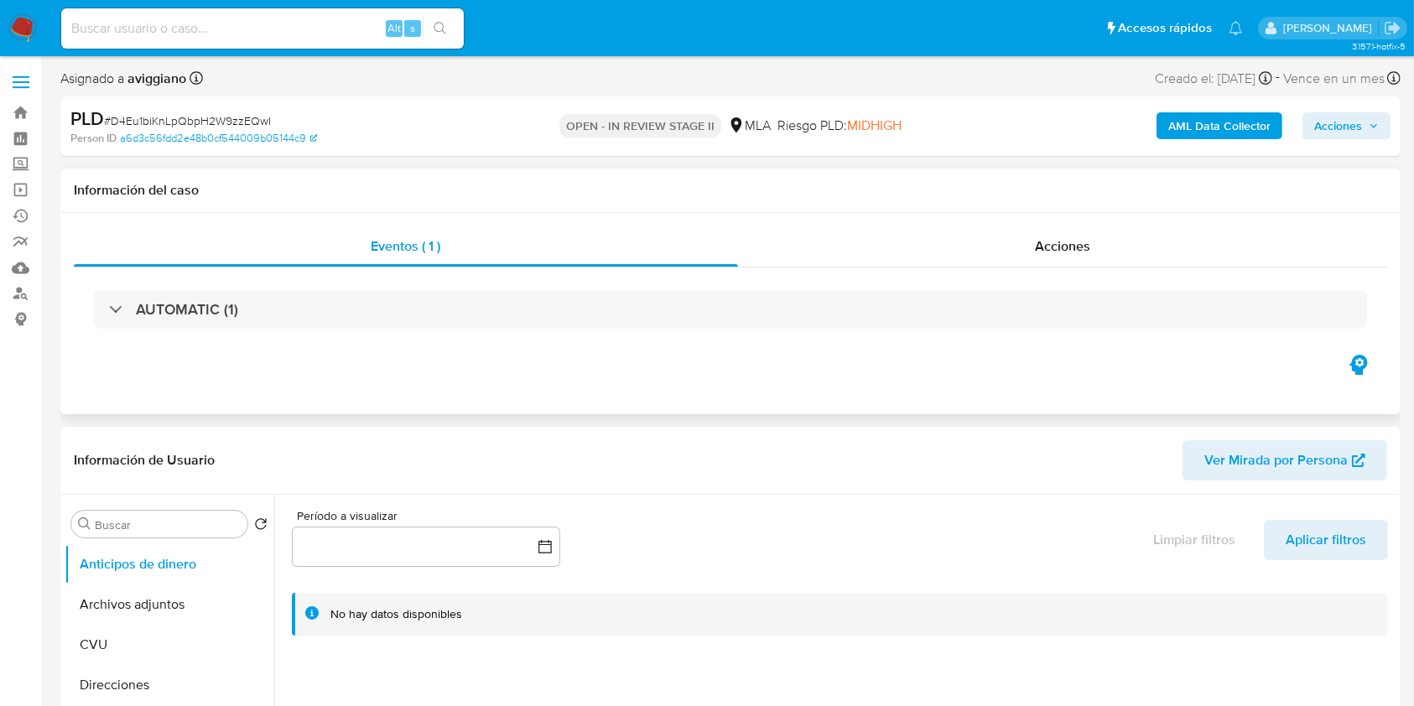
select select "10"
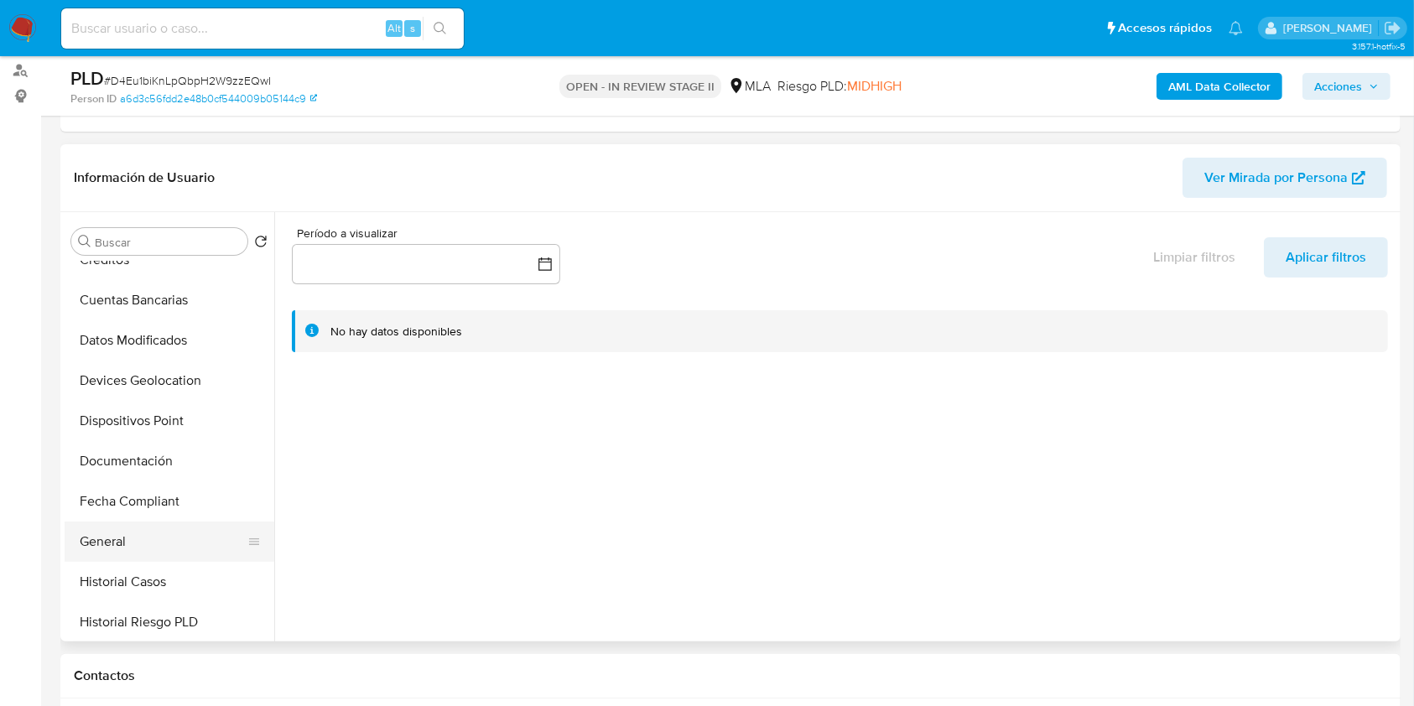
scroll to position [783, 0]
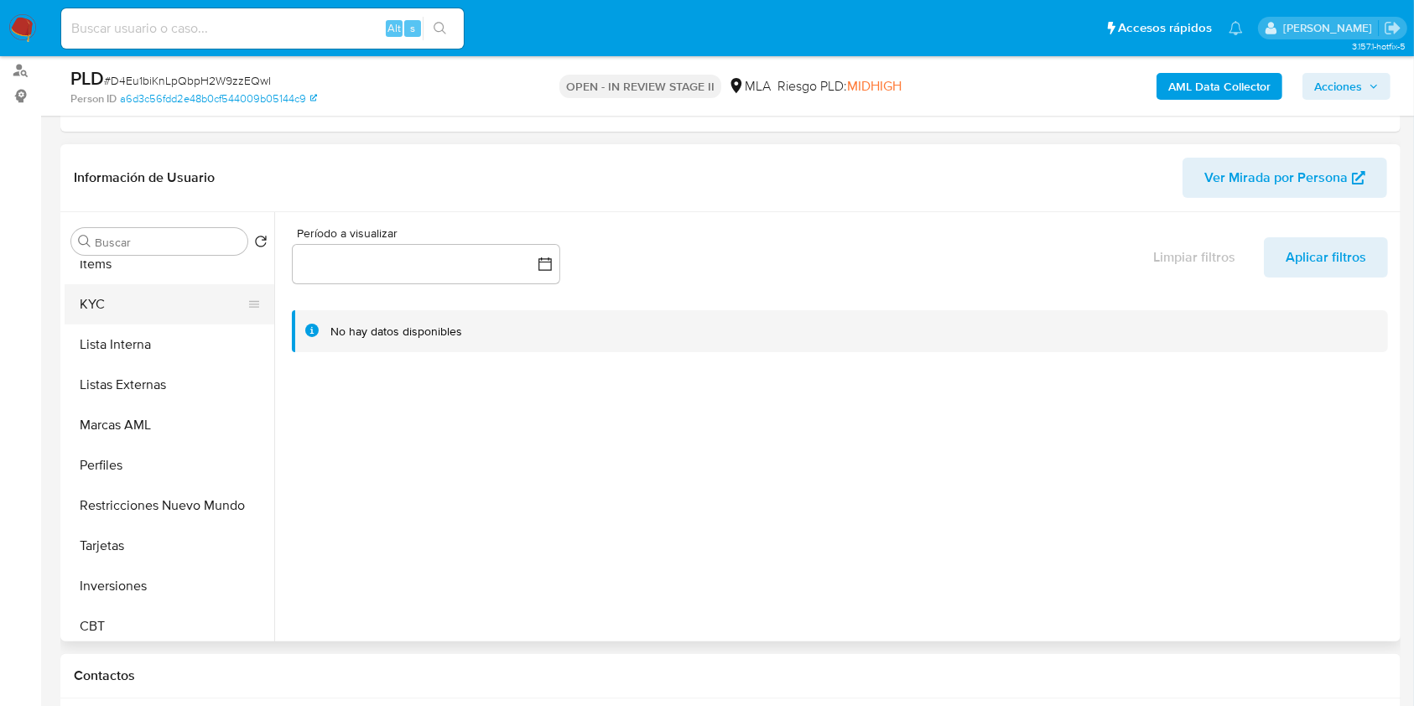
click at [120, 289] on button "KYC" at bounding box center [163, 304] width 196 height 40
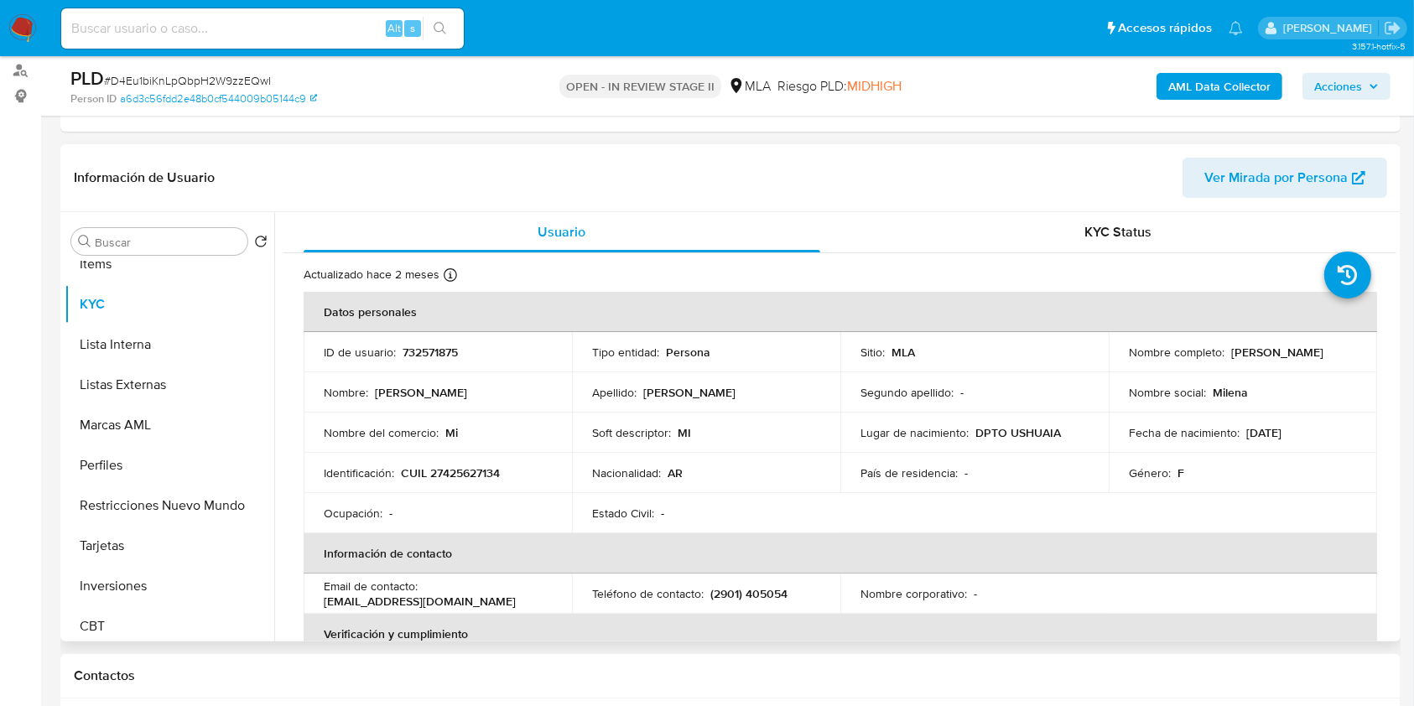
scroll to position [223, 0]
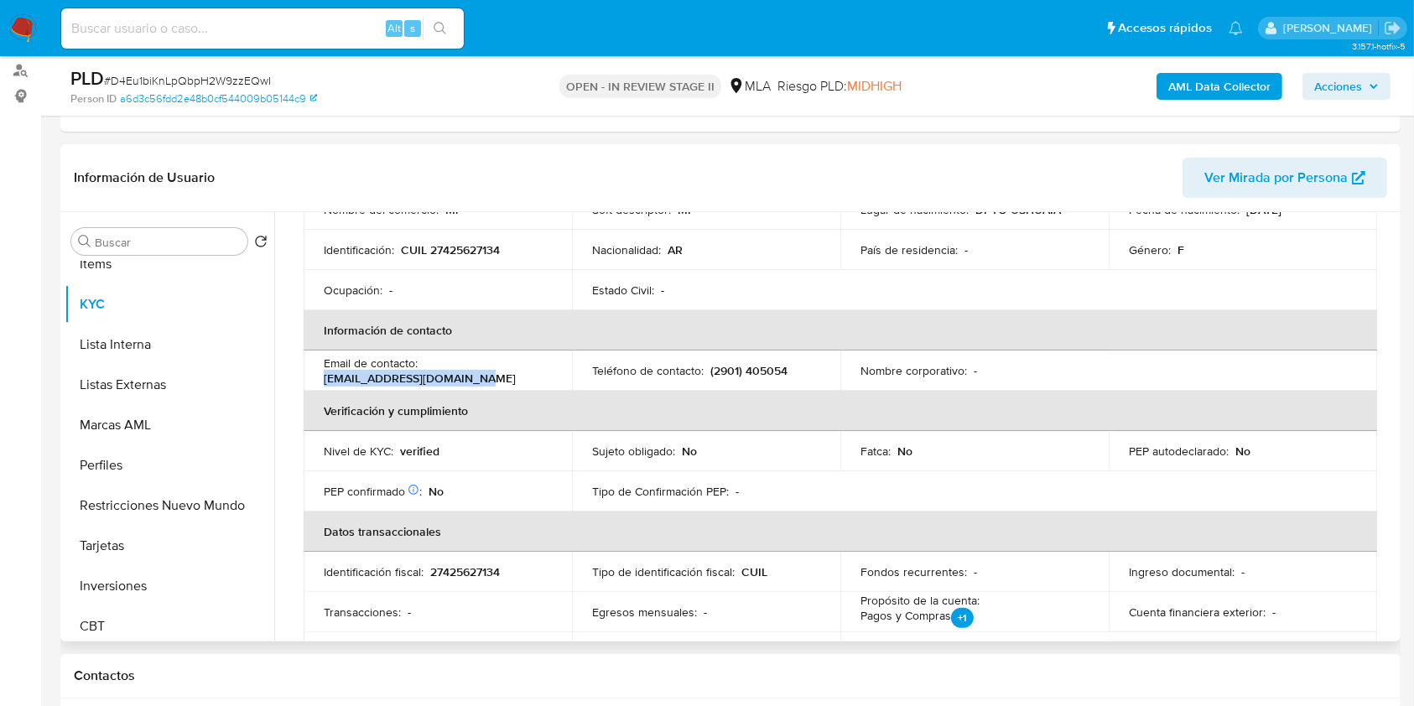
drag, startPoint x: 323, startPoint y: 378, endPoint x: 479, endPoint y: 372, distance: 156.1
click at [479, 372] on div "Email de contacto : [EMAIL_ADDRESS][DOMAIN_NAME]" at bounding box center [438, 371] width 228 height 30
copy p "[EMAIL_ADDRESS][DOMAIN_NAME]"
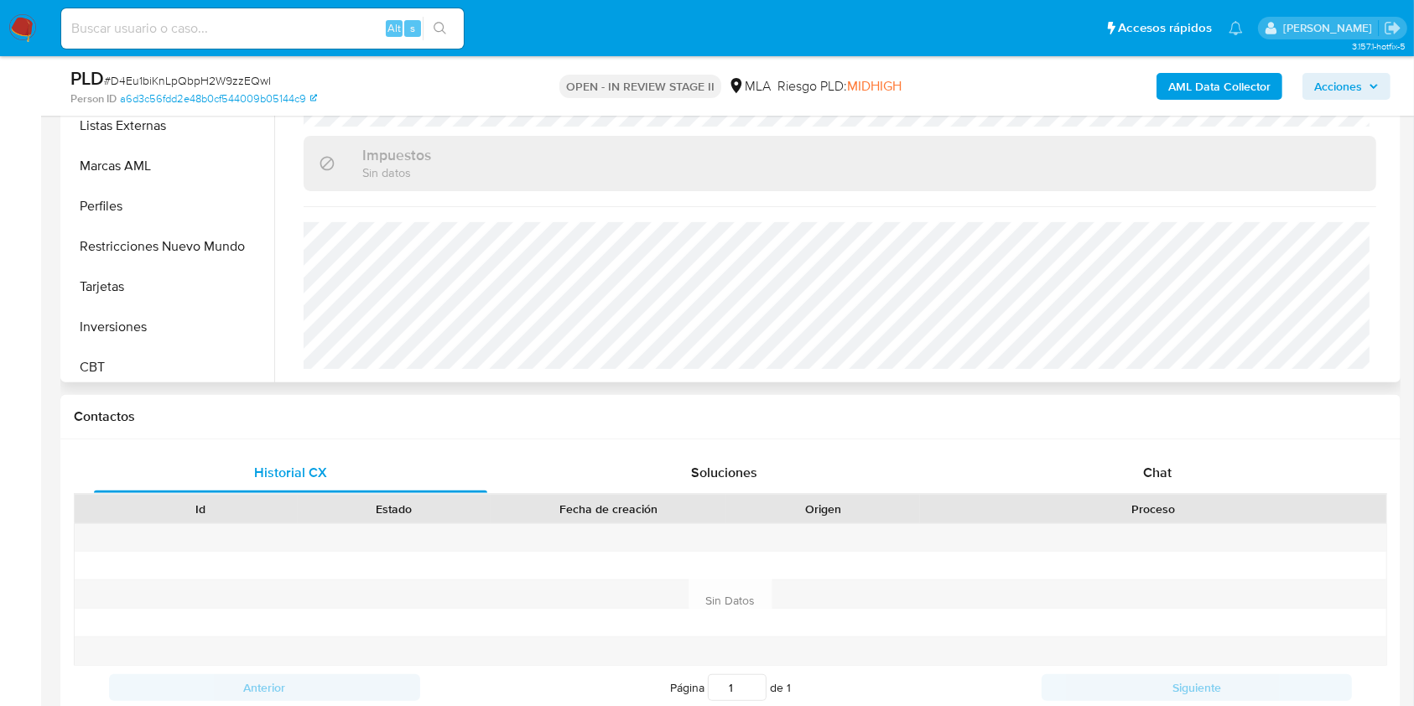
scroll to position [671, 0]
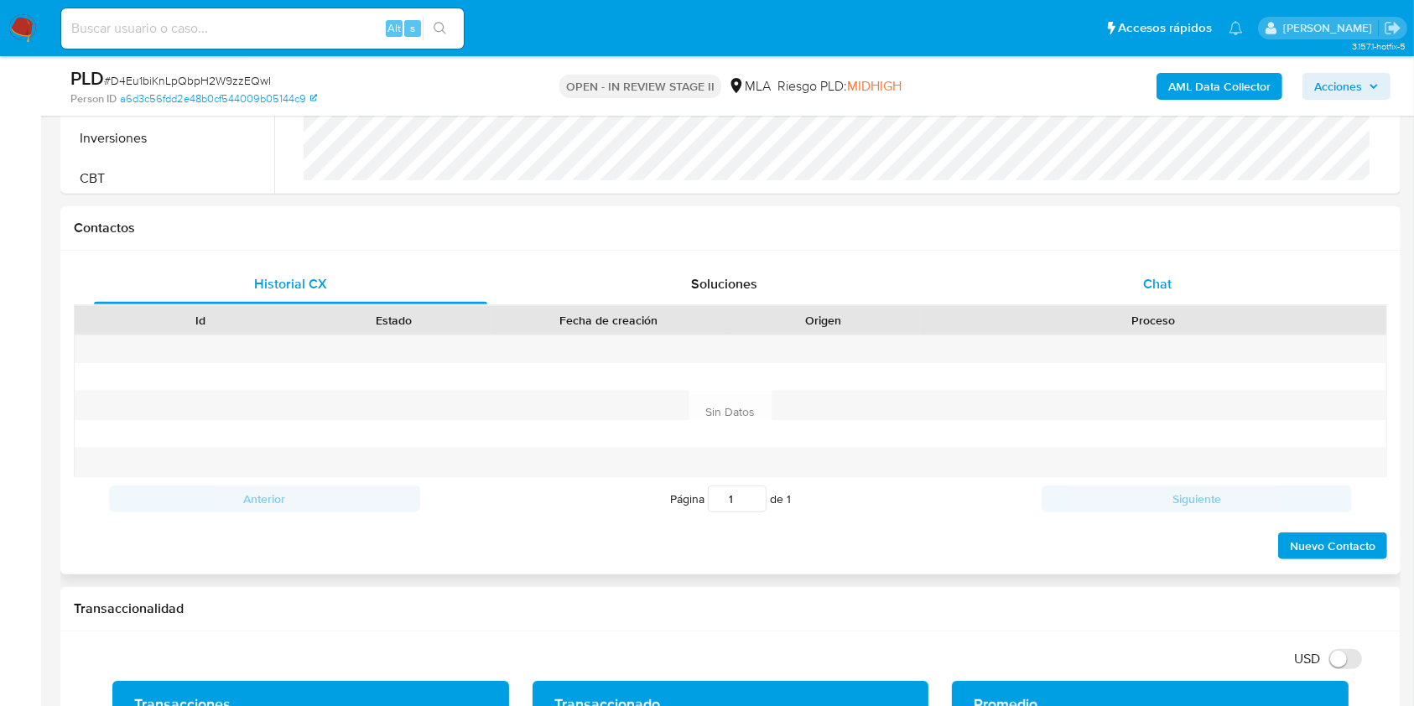
click at [1150, 294] on div "Chat" at bounding box center [1157, 284] width 393 height 40
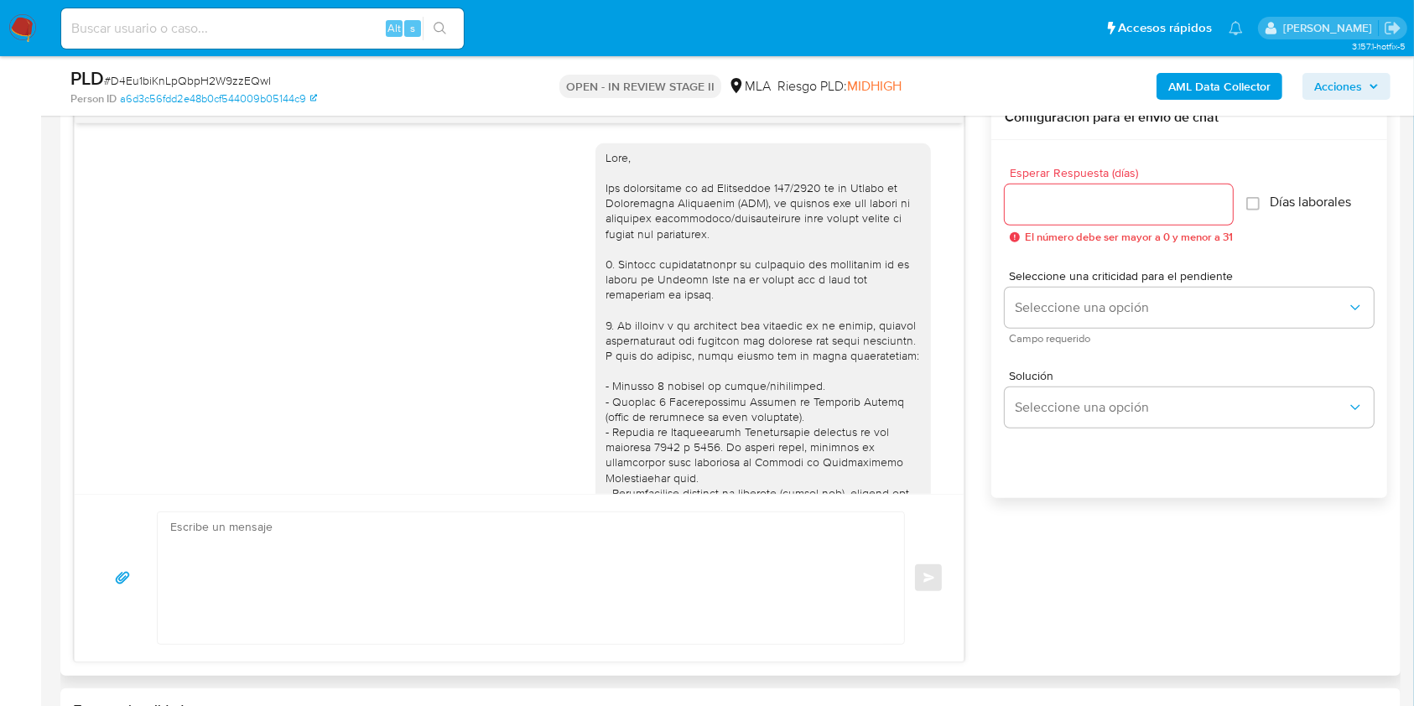
scroll to position [1042, 0]
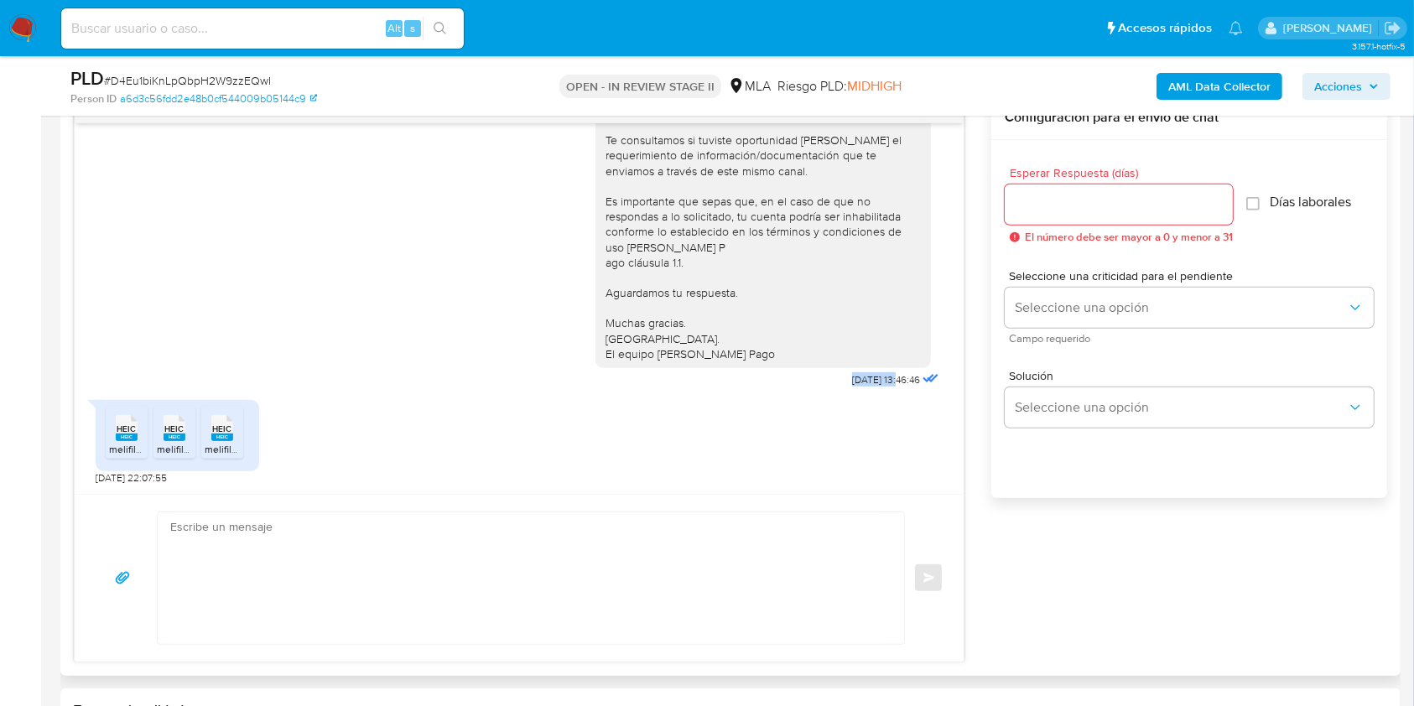
drag, startPoint x: 812, startPoint y: 384, endPoint x: 866, endPoint y: 384, distance: 53.7
click at [866, 384] on div "Hola, Esperamos que te encuentres muy bien. Te consultamos si tuviste oportunid…" at bounding box center [769, 222] width 347 height 339
copy span "21/07/2025"
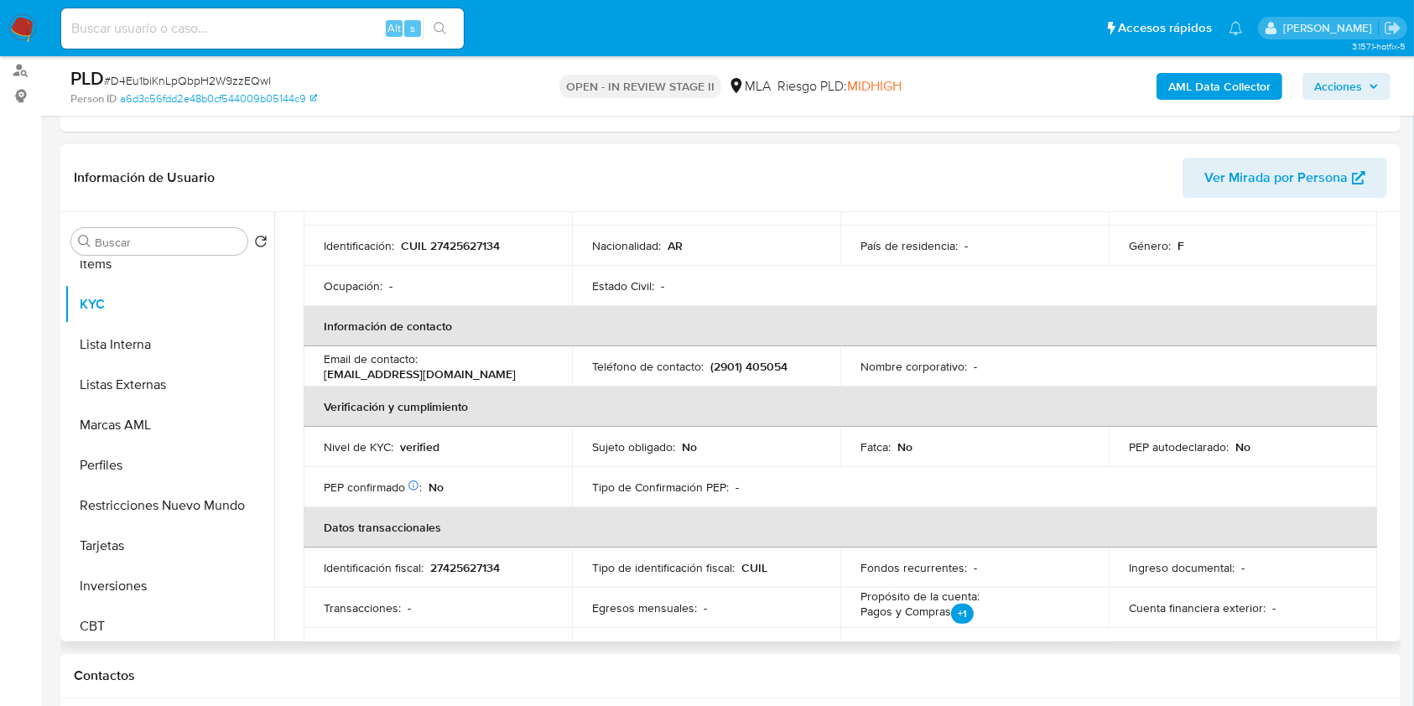
scroll to position [84, 0]
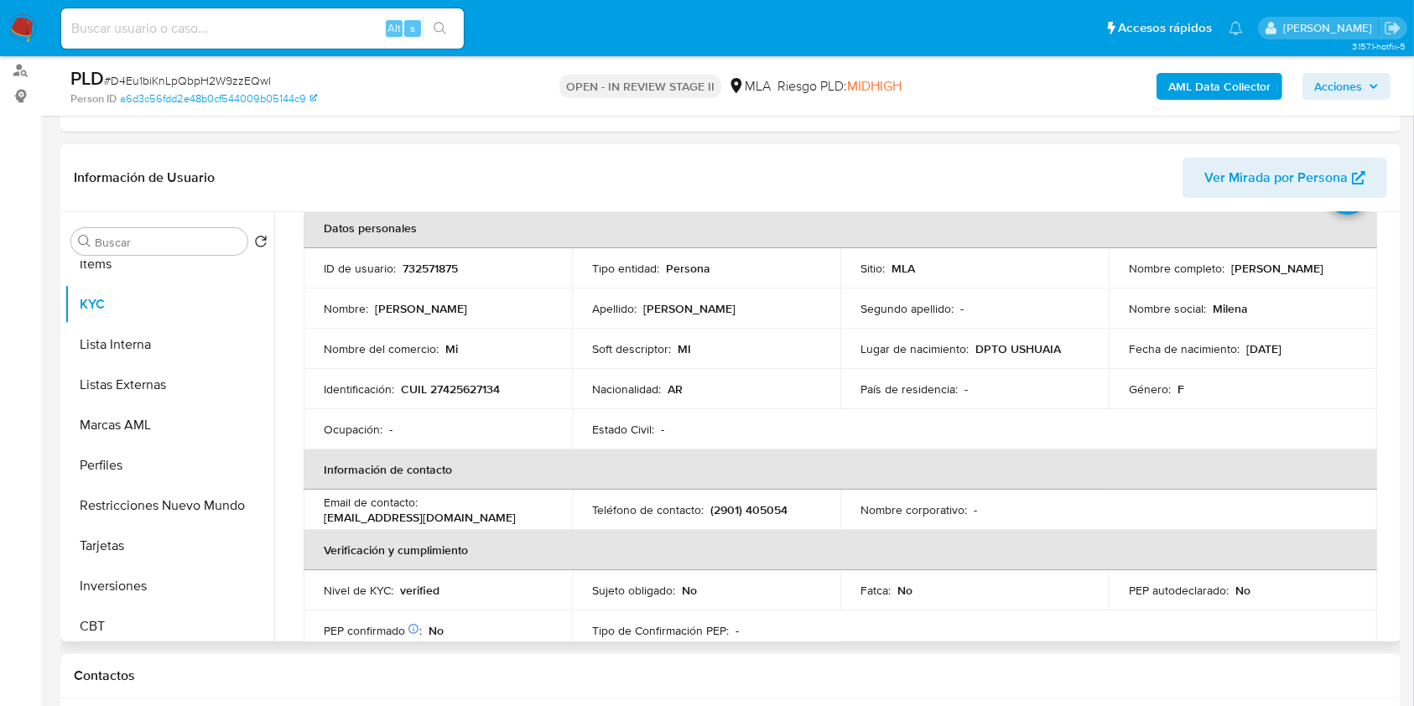
drag, startPoint x: 1226, startPoint y: 268, endPoint x: 1351, endPoint y: 265, distance: 125.0
click at [1351, 265] on td "Nombre completo : Milena Magali Peralta" at bounding box center [1243, 268] width 268 height 40
copy p "[PERSON_NAME]"
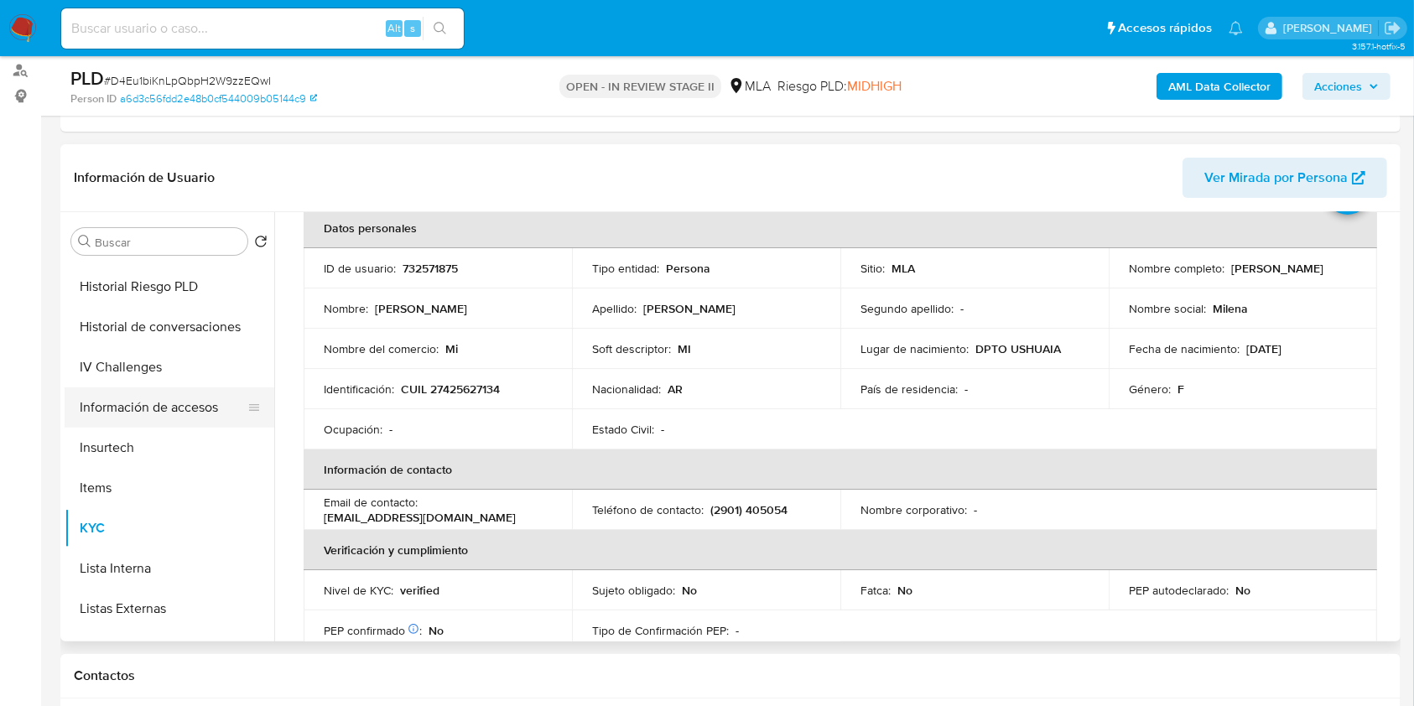
scroll to position [447, 0]
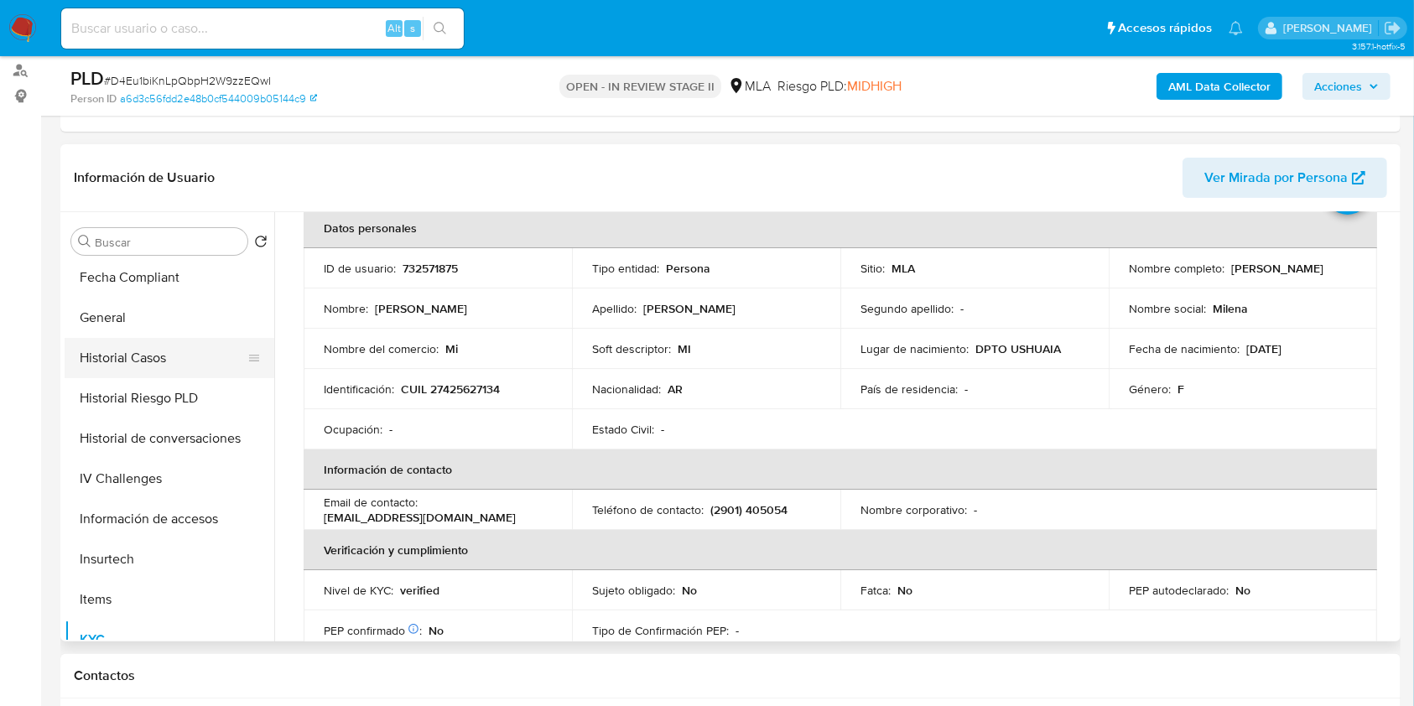
drag, startPoint x: 127, startPoint y: 344, endPoint x: 127, endPoint y: 353, distance: 9.2
click at [127, 343] on button "Historial Casos" at bounding box center [163, 358] width 196 height 40
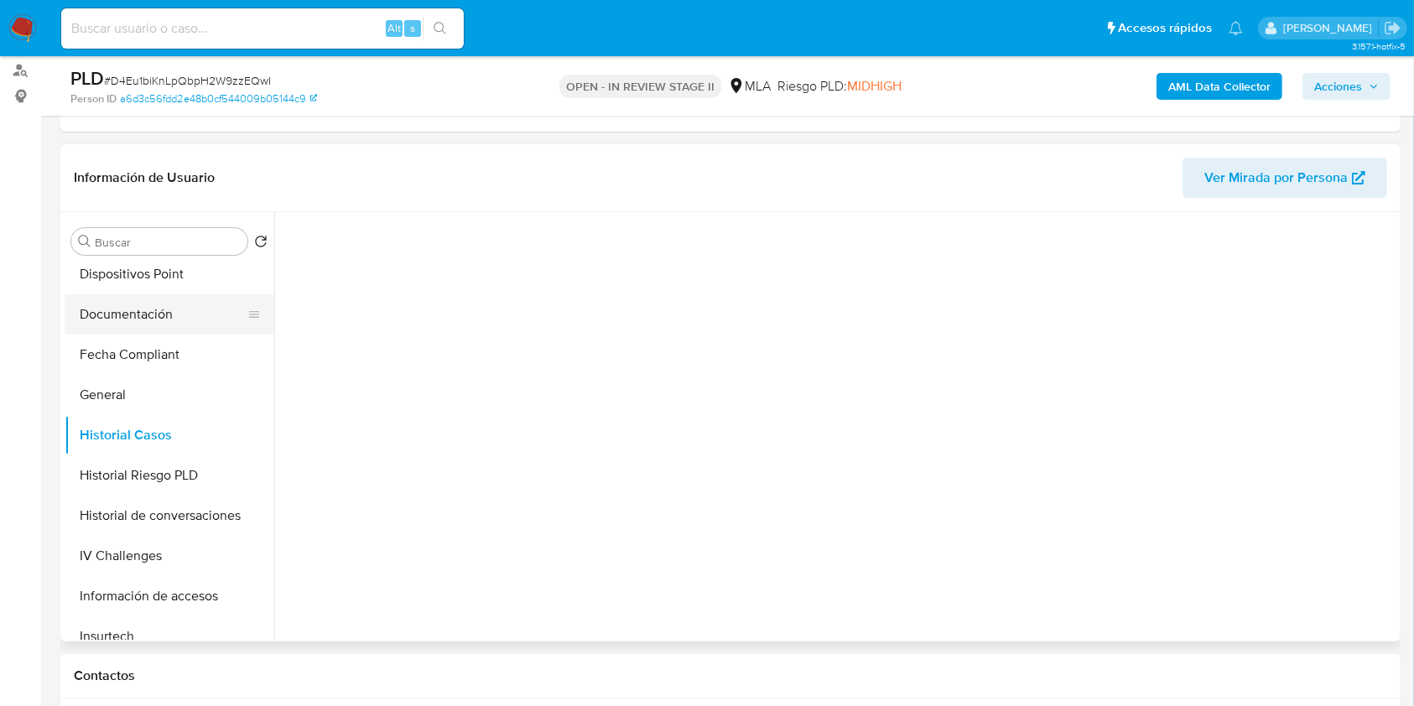
scroll to position [336, 0]
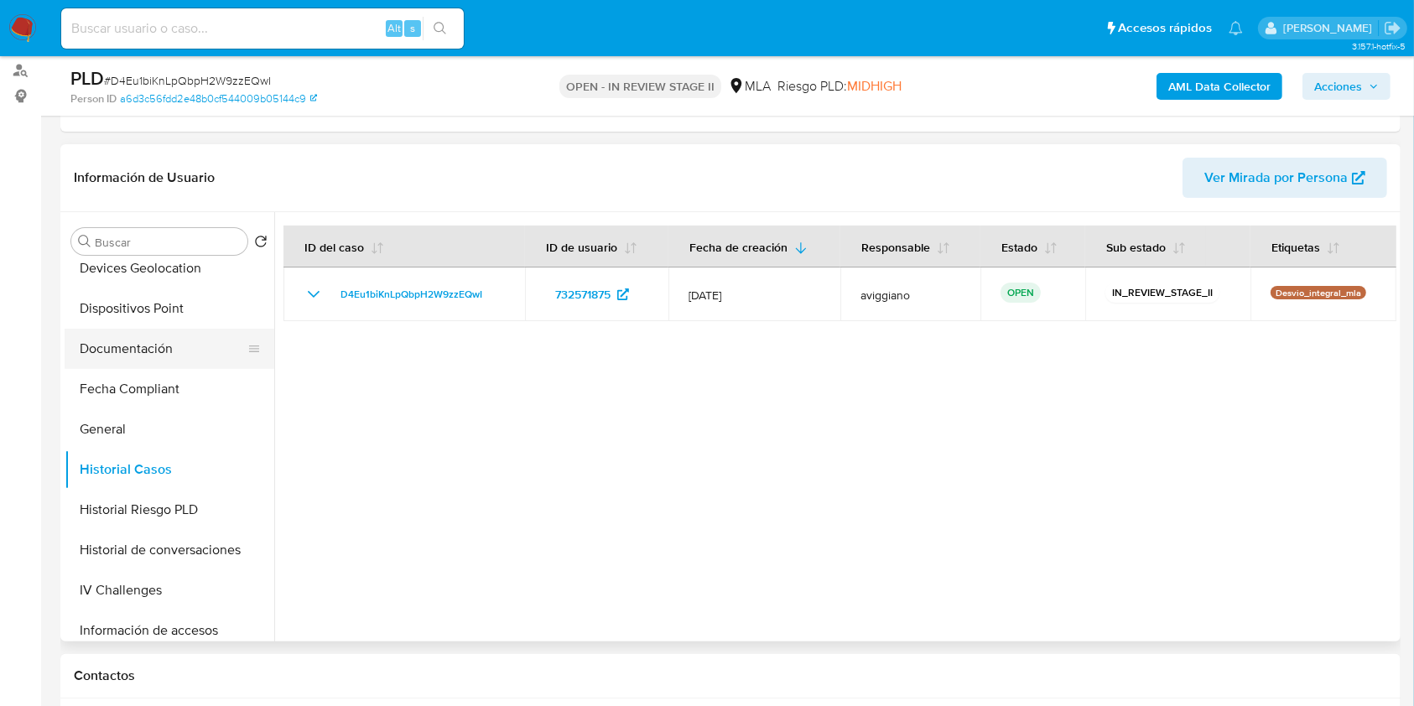
click at [122, 351] on button "Documentación" at bounding box center [163, 349] width 196 height 40
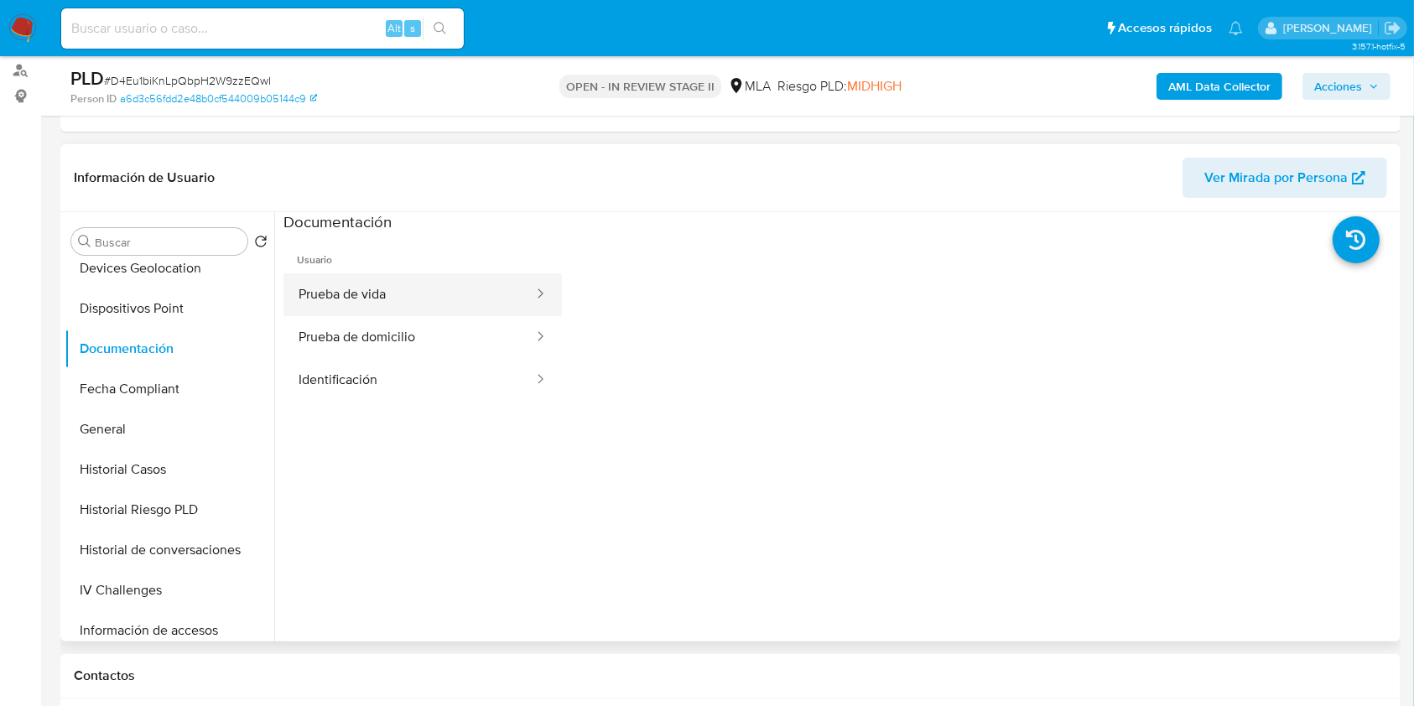
click at [396, 292] on button "Prueba de vida" at bounding box center [410, 294] width 252 height 43
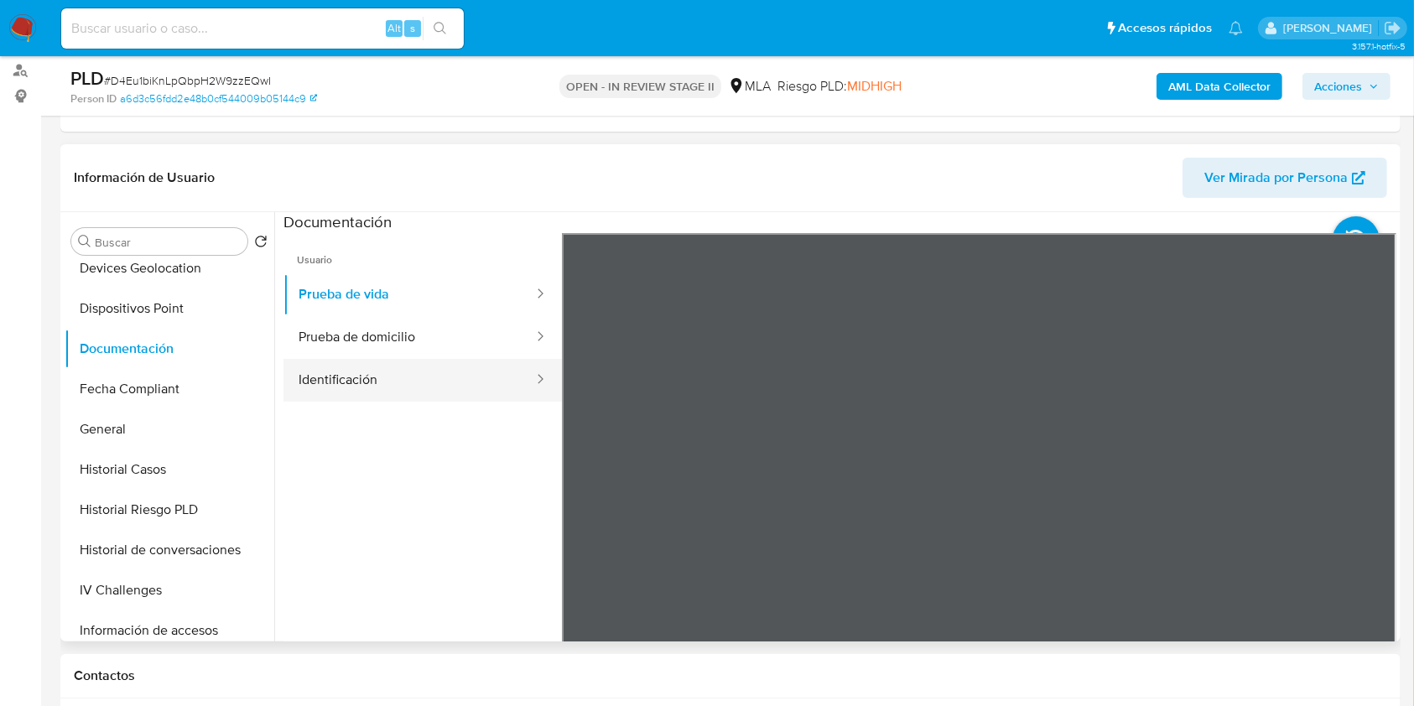
click at [399, 380] on button "Identificación" at bounding box center [410, 380] width 252 height 43
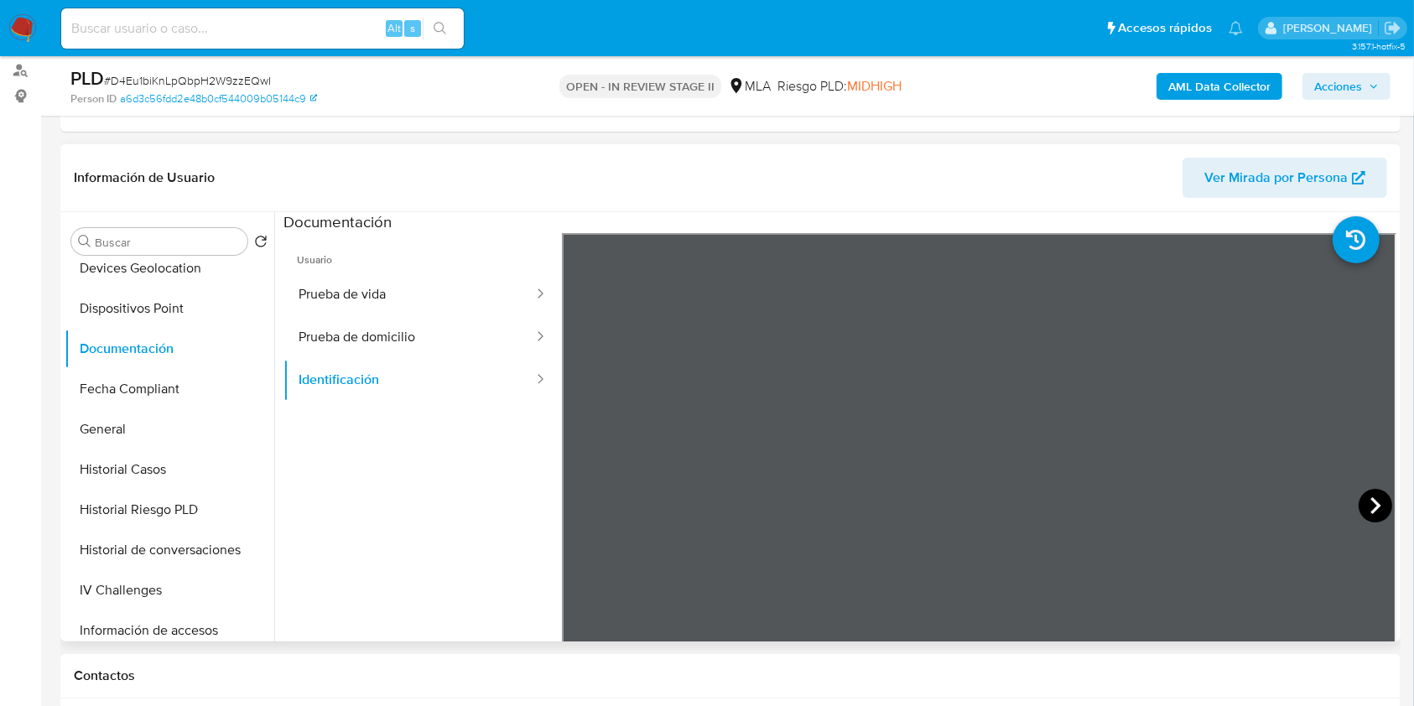
click at [1359, 506] on icon at bounding box center [1376, 506] width 34 height 34
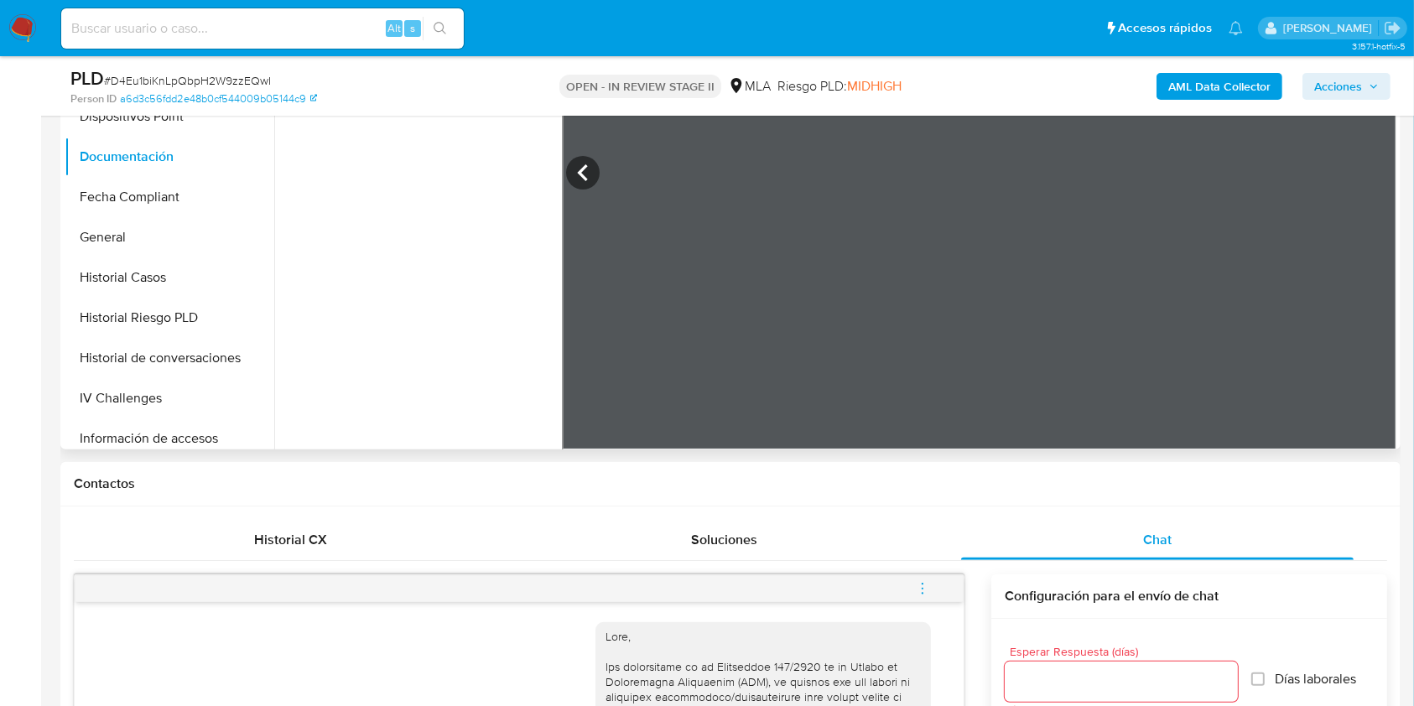
scroll to position [783, 0]
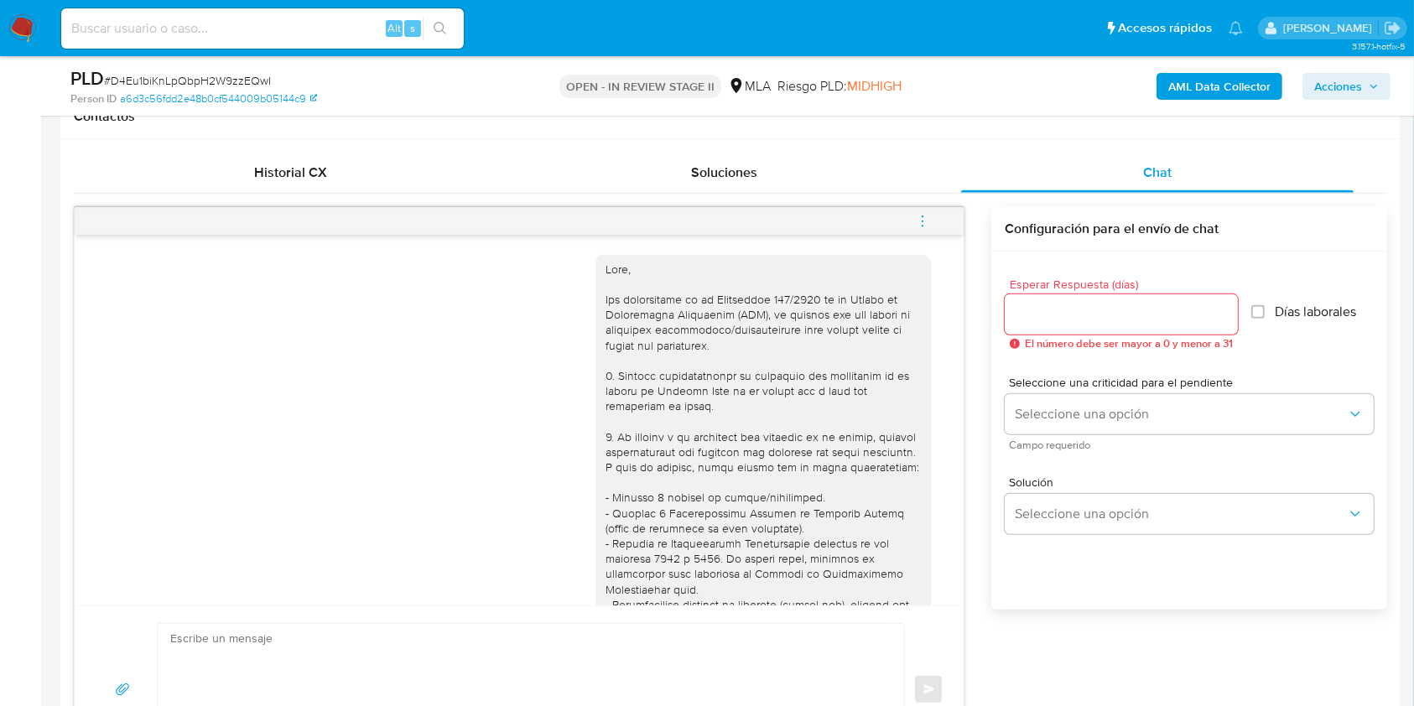
click at [920, 220] on icon "menu-action" at bounding box center [922, 221] width 15 height 15
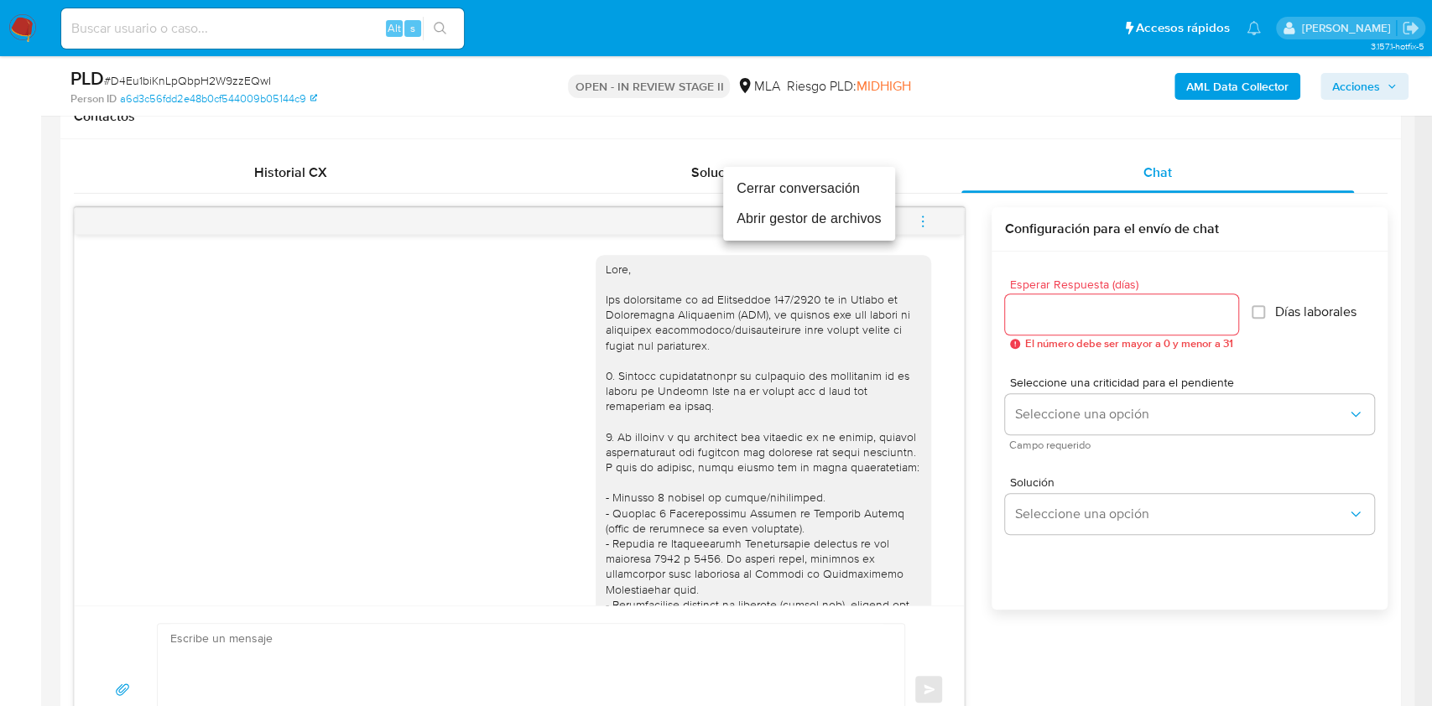
click at [799, 218] on li "Abrir gestor de archivos" at bounding box center [809, 219] width 172 height 30
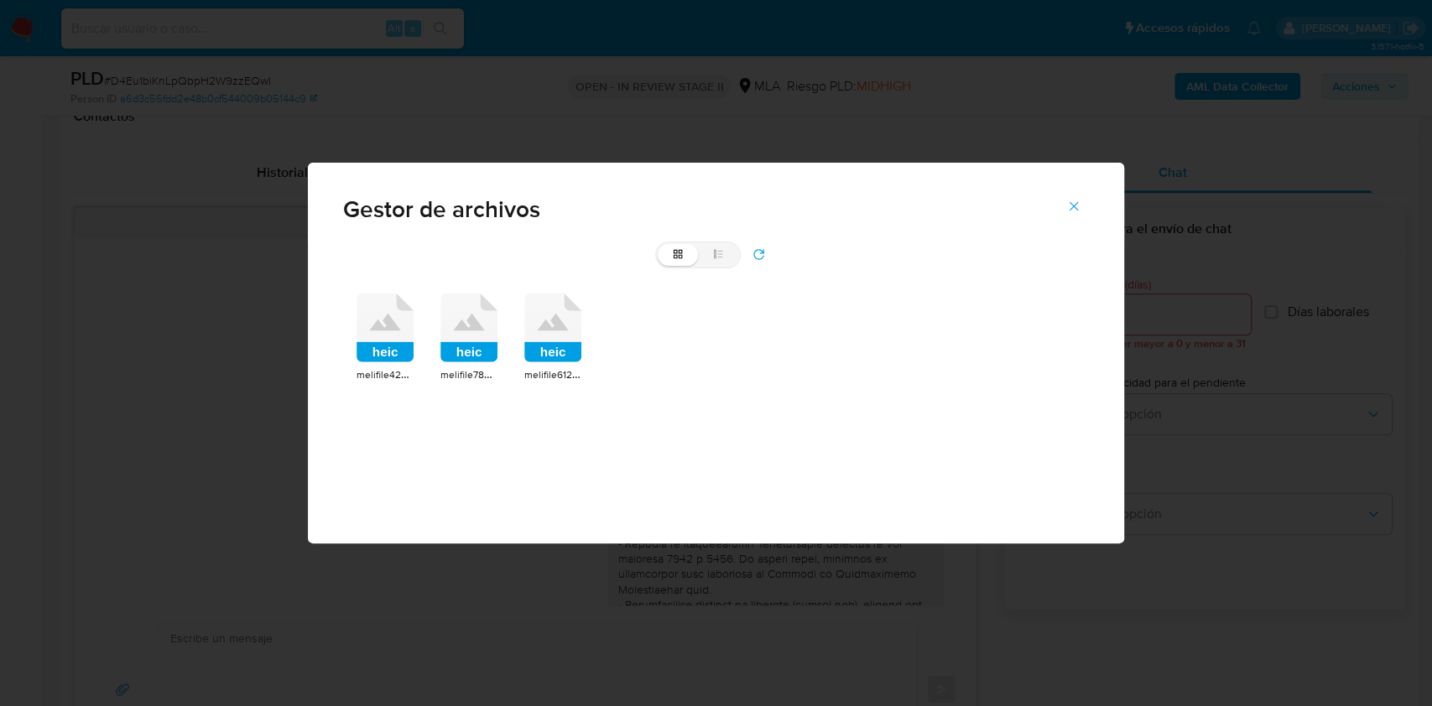
click at [356, 347] on rect at bounding box center [384, 352] width 57 height 20
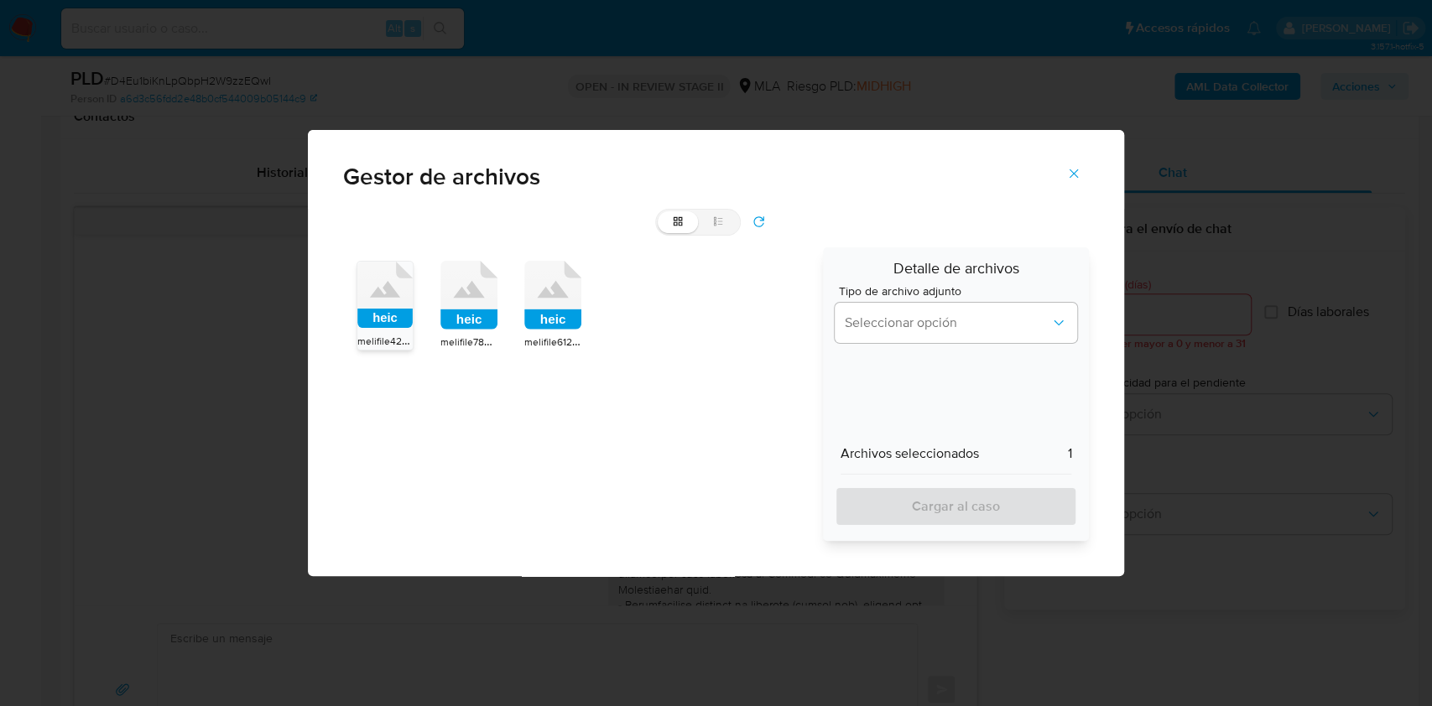
drag, startPoint x: 443, startPoint y: 324, endPoint x: 531, endPoint y: 334, distance: 88.6
click at [444, 323] on rect at bounding box center [468, 320] width 57 height 20
drag, startPoint x: 545, startPoint y: 327, endPoint x: 569, endPoint y: 324, distance: 23.7
click at [546, 327] on rect at bounding box center [552, 320] width 57 height 20
click at [912, 320] on span "Seleccionar opción" at bounding box center [948, 323] width 206 height 17
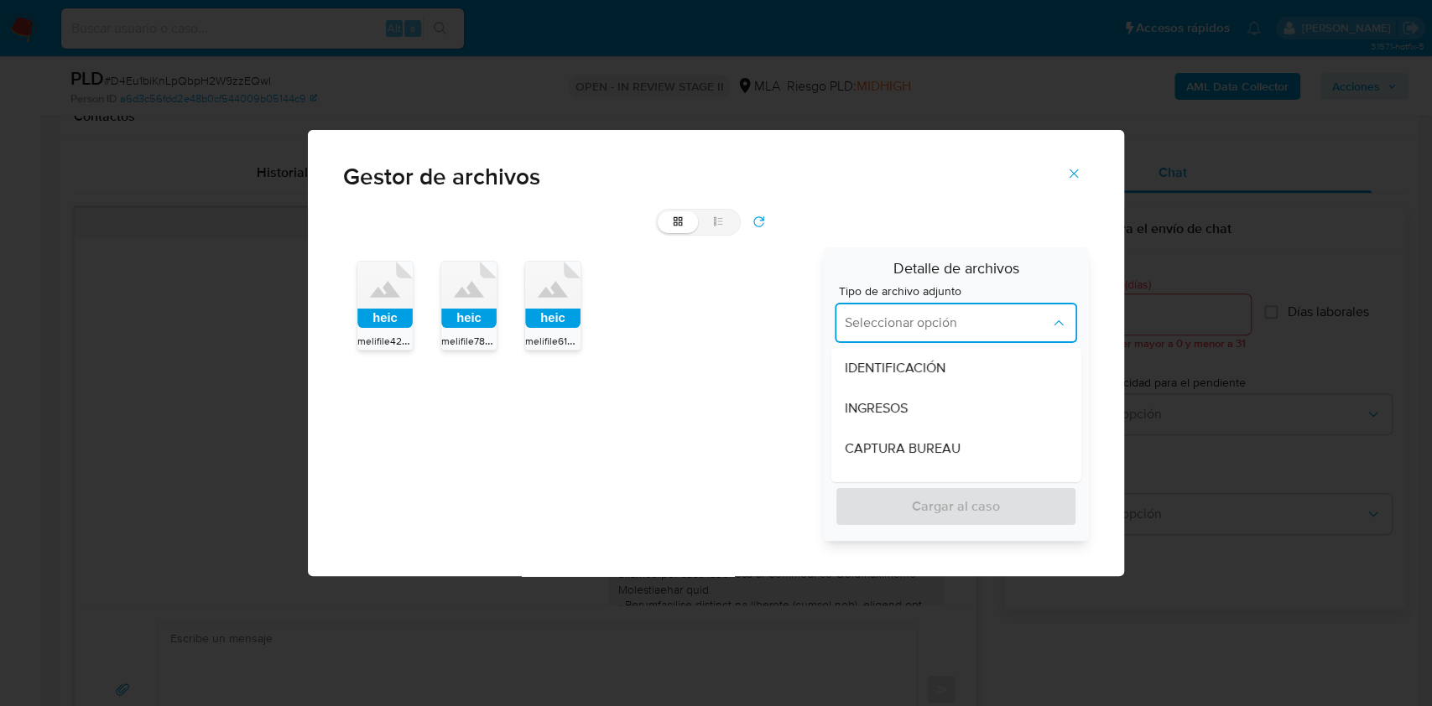
click at [877, 395] on div "INGRESOS" at bounding box center [950, 408] width 213 height 40
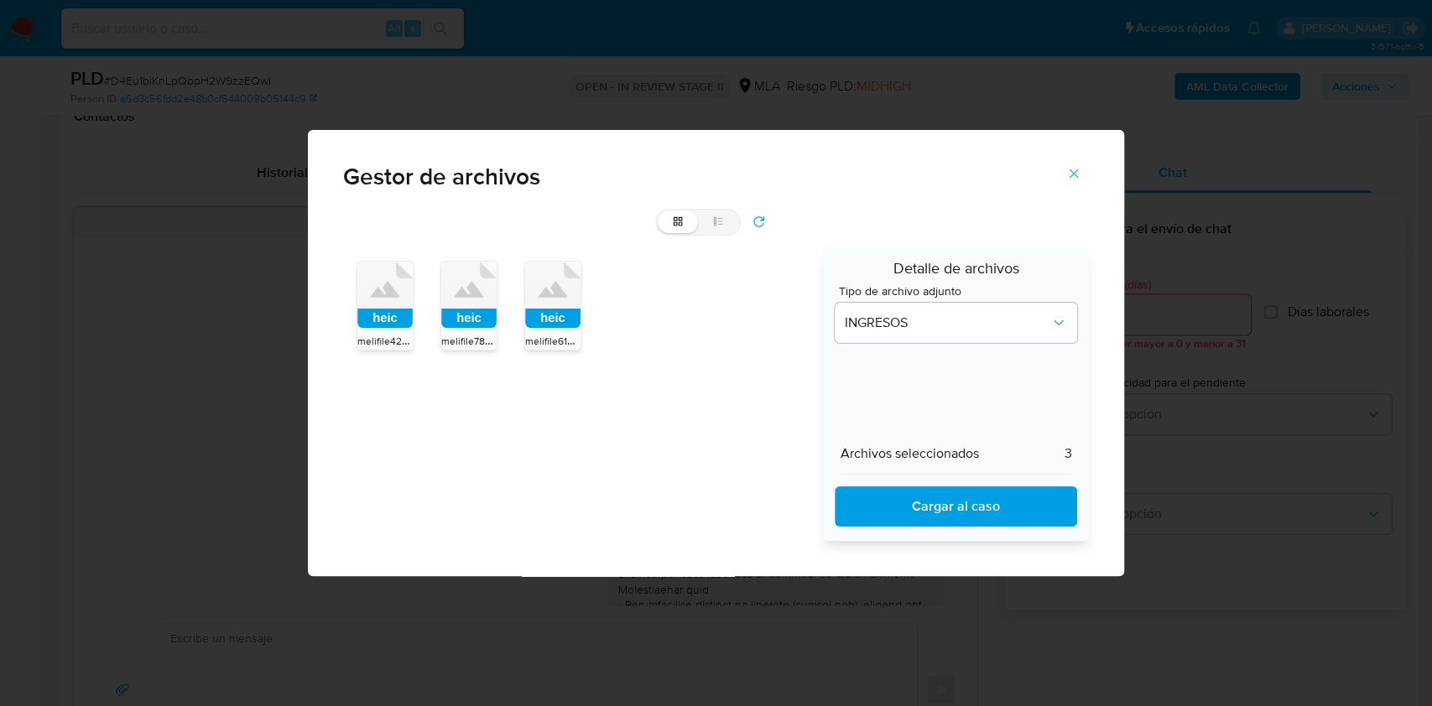
click at [902, 531] on div "Detalle de archivos Tipo de archivo adjunto INGRESOS Archivos seleccionados 3 C…" at bounding box center [956, 394] width 267 height 294
click at [912, 519] on span "Cargar al caso" at bounding box center [956, 506] width 200 height 37
click at [1074, 176] on icon "Cerrar" at bounding box center [1073, 173] width 15 height 15
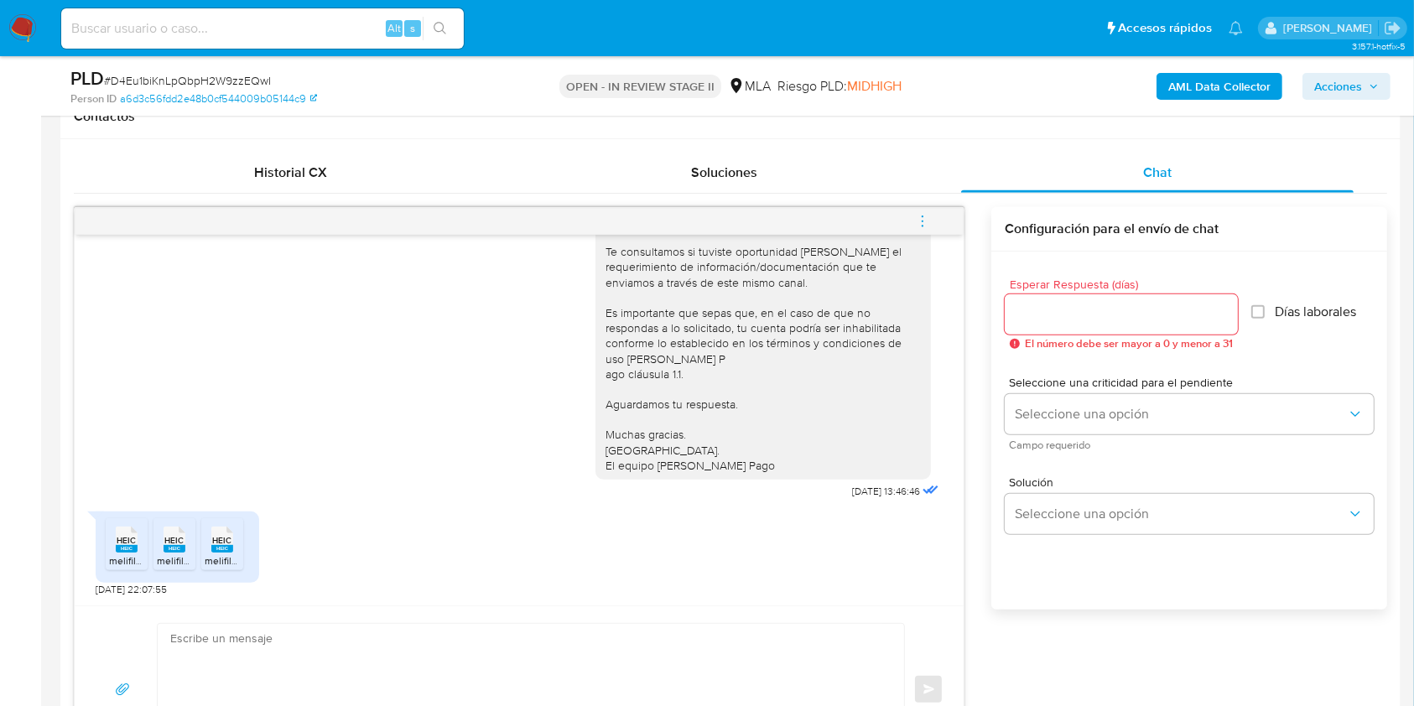
scroll to position [1118, 0]
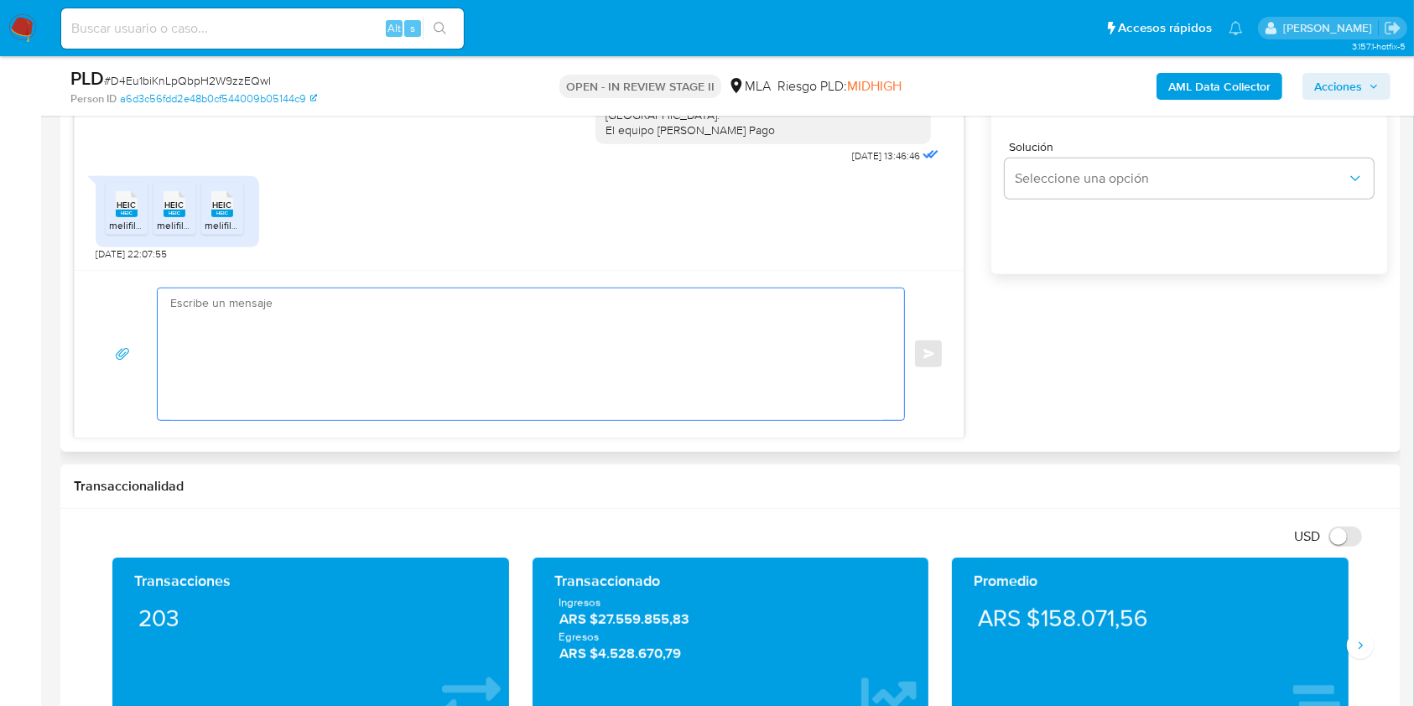
click at [619, 332] on textarea at bounding box center [526, 355] width 713 height 132
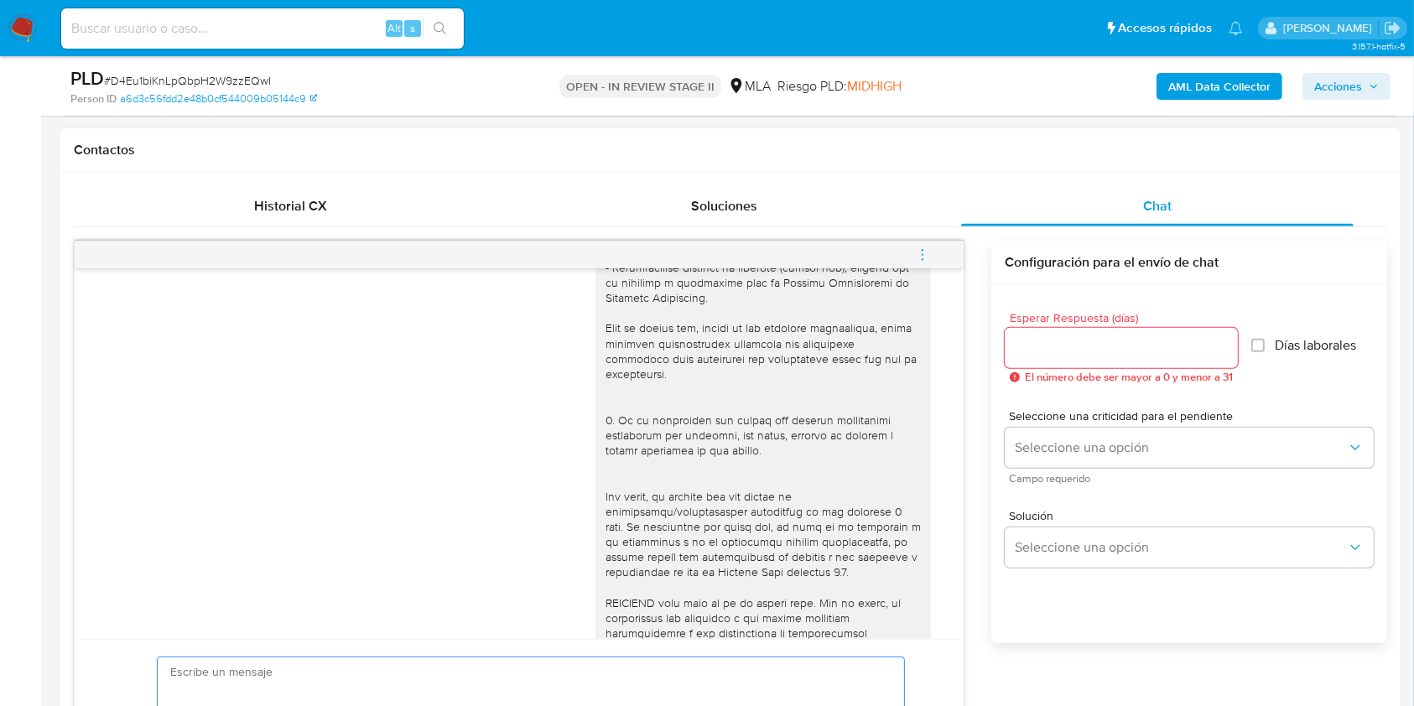
scroll to position [559, 0]
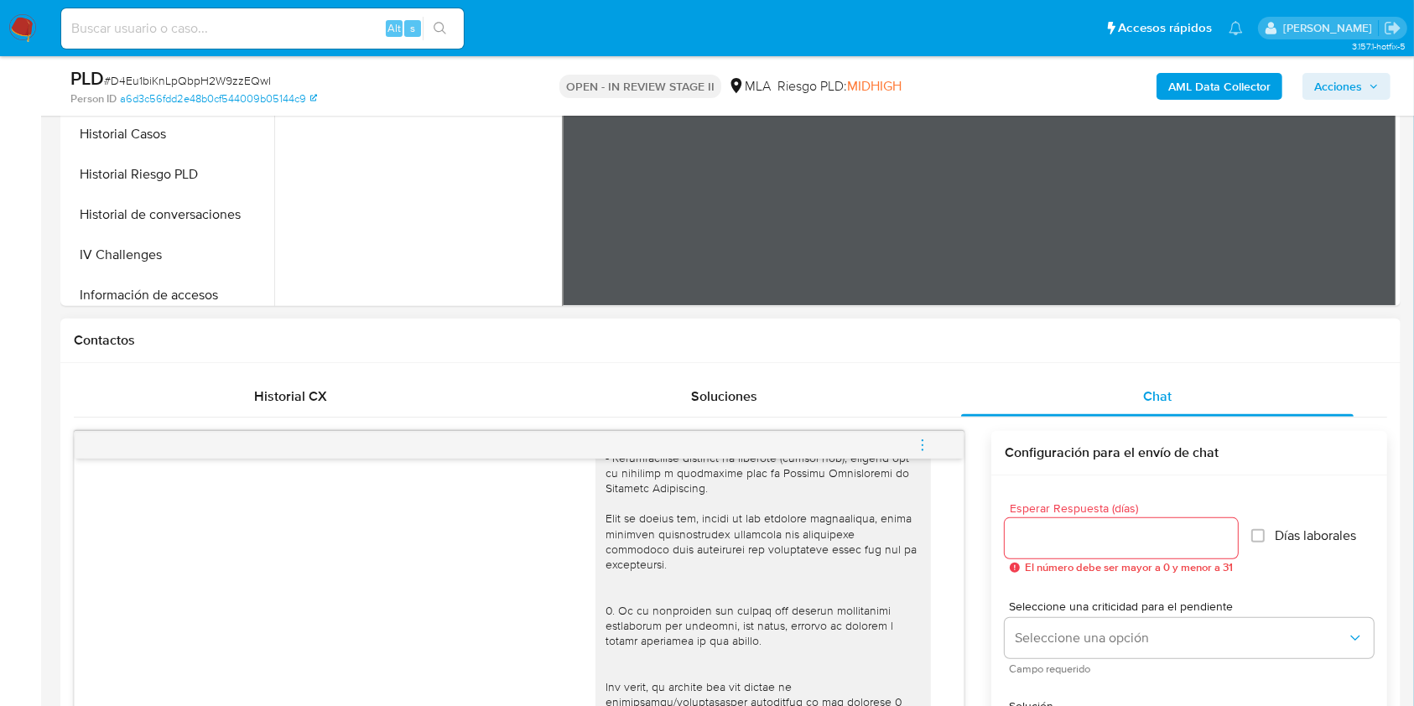
click at [929, 440] on icon "menu-action" at bounding box center [922, 445] width 15 height 15
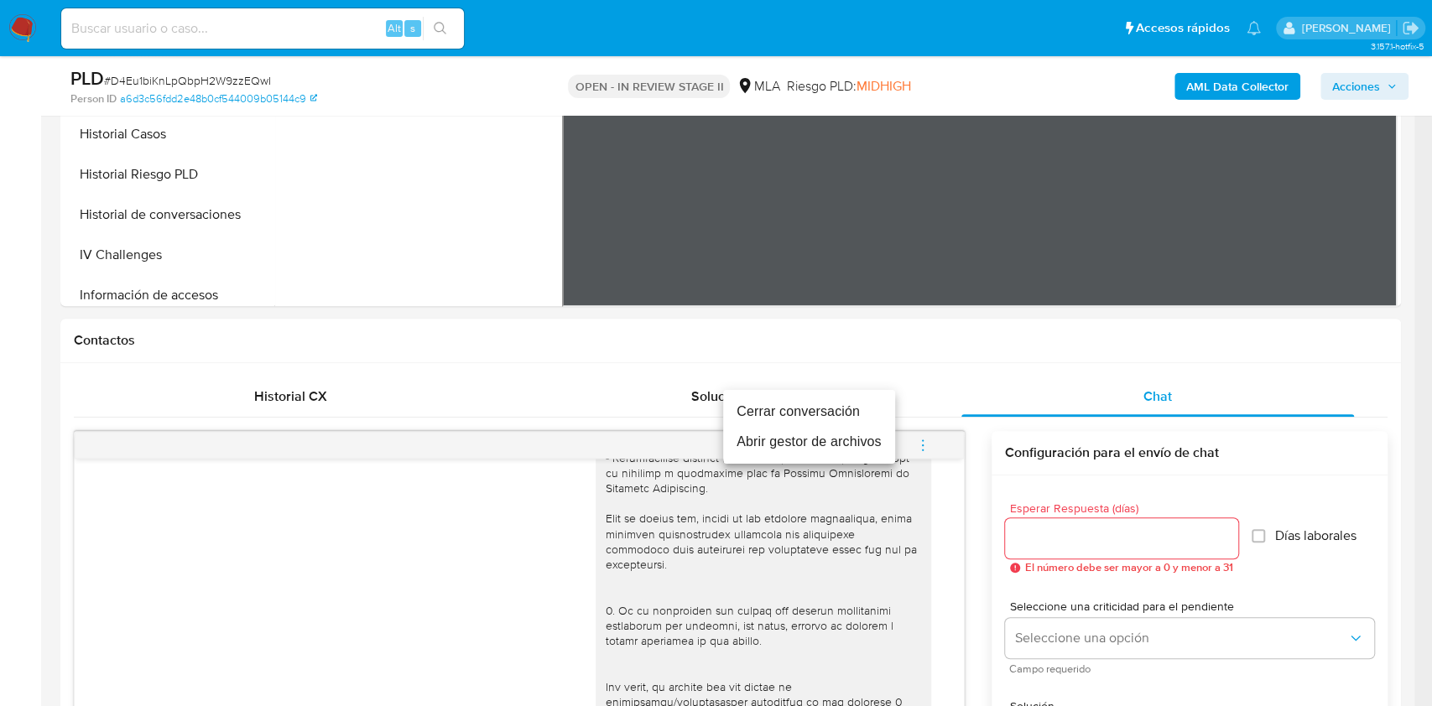
drag, startPoint x: 846, startPoint y: 408, endPoint x: 721, endPoint y: 399, distance: 124.5
click at [846, 408] on li "Cerrar conversación" at bounding box center [809, 412] width 172 height 30
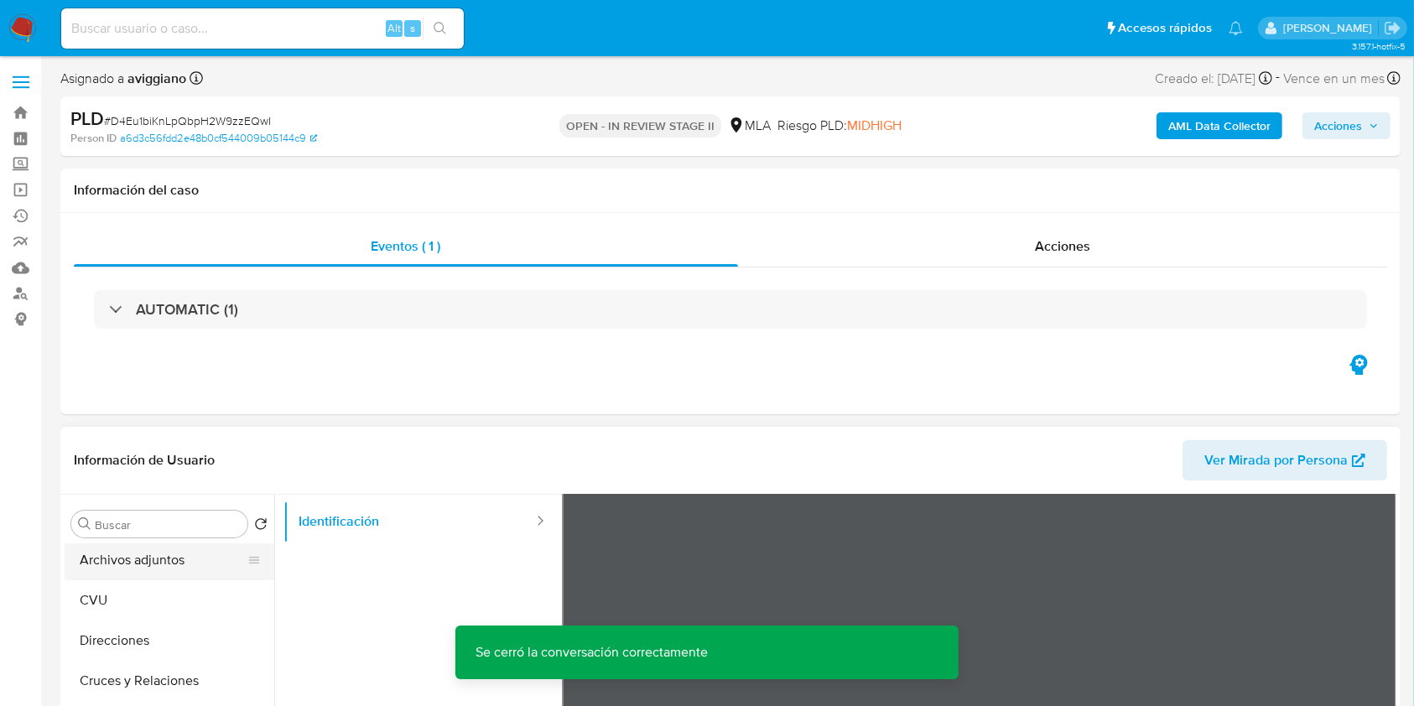
scroll to position [0, 0]
click at [169, 585] on button "Archivos adjuntos" at bounding box center [163, 605] width 196 height 40
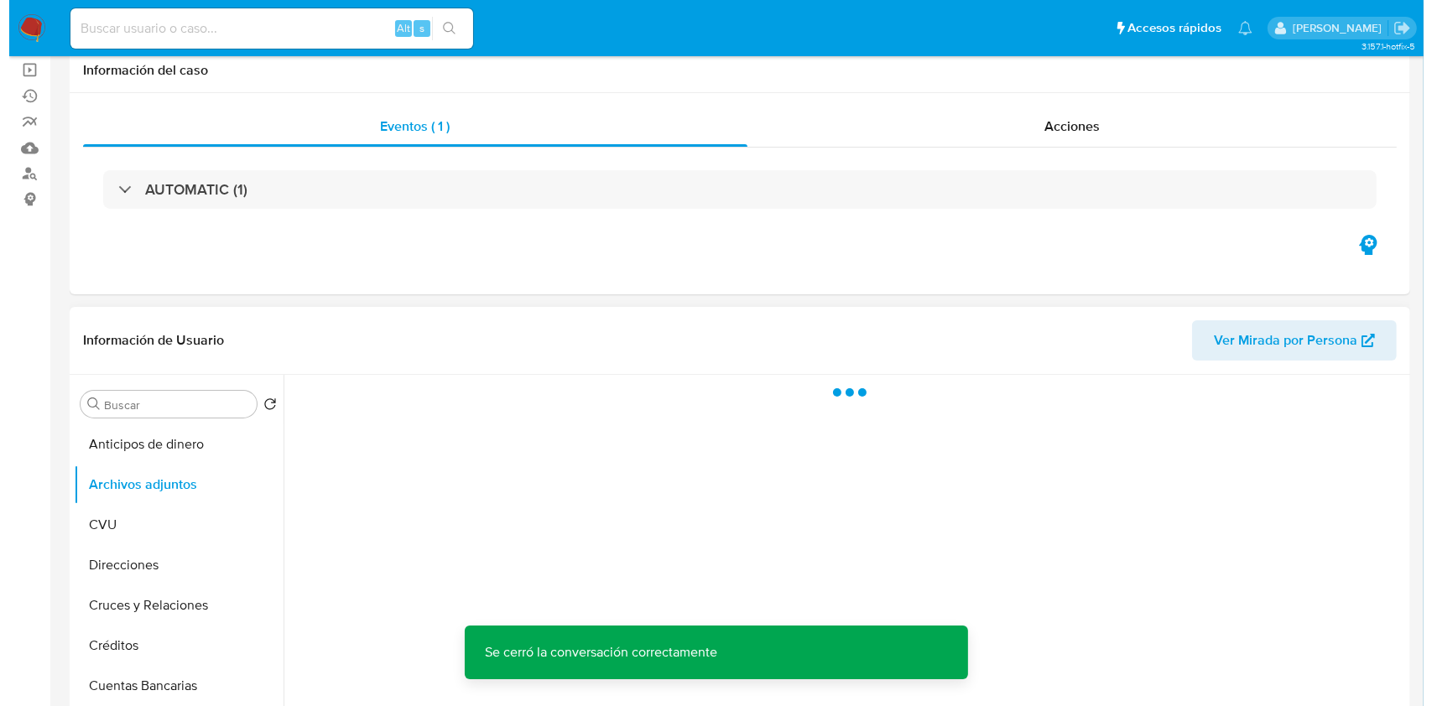
scroll to position [223, 0]
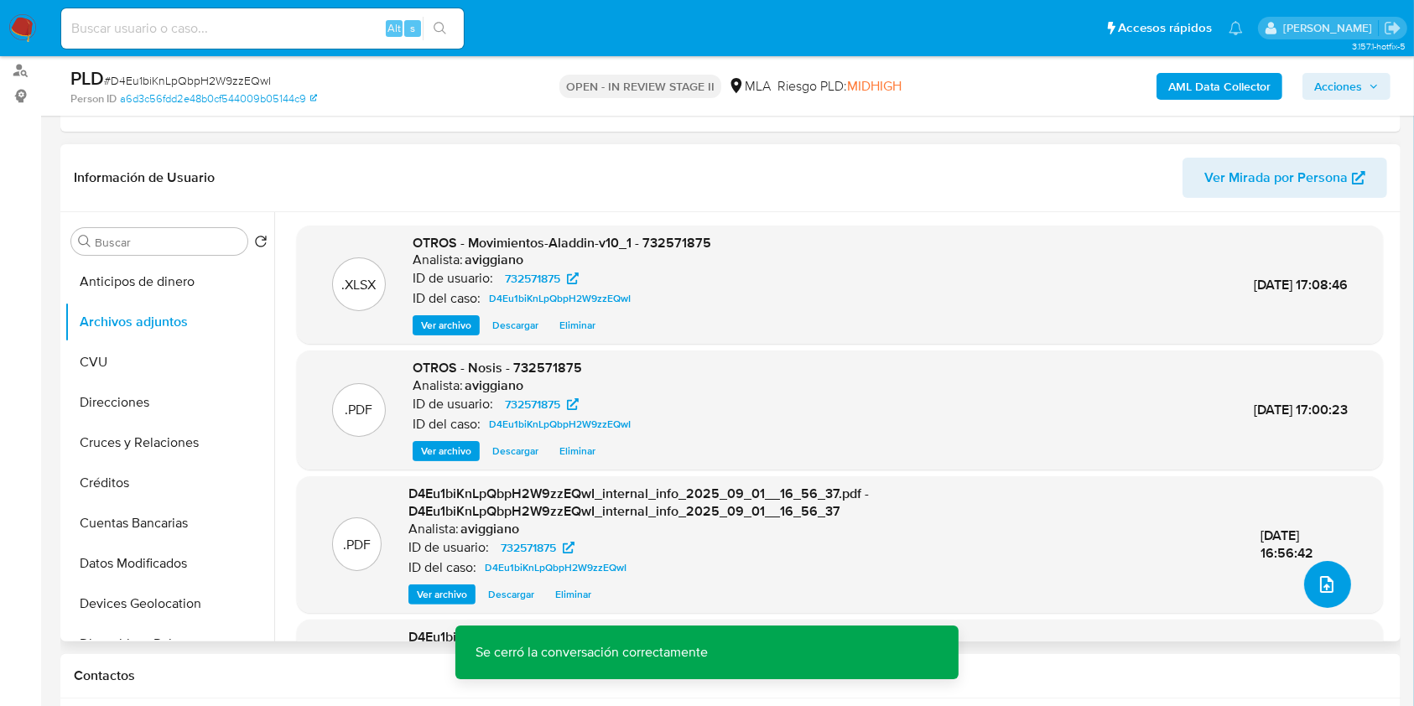
click at [1317, 580] on icon "upload-file" at bounding box center [1327, 585] width 20 height 20
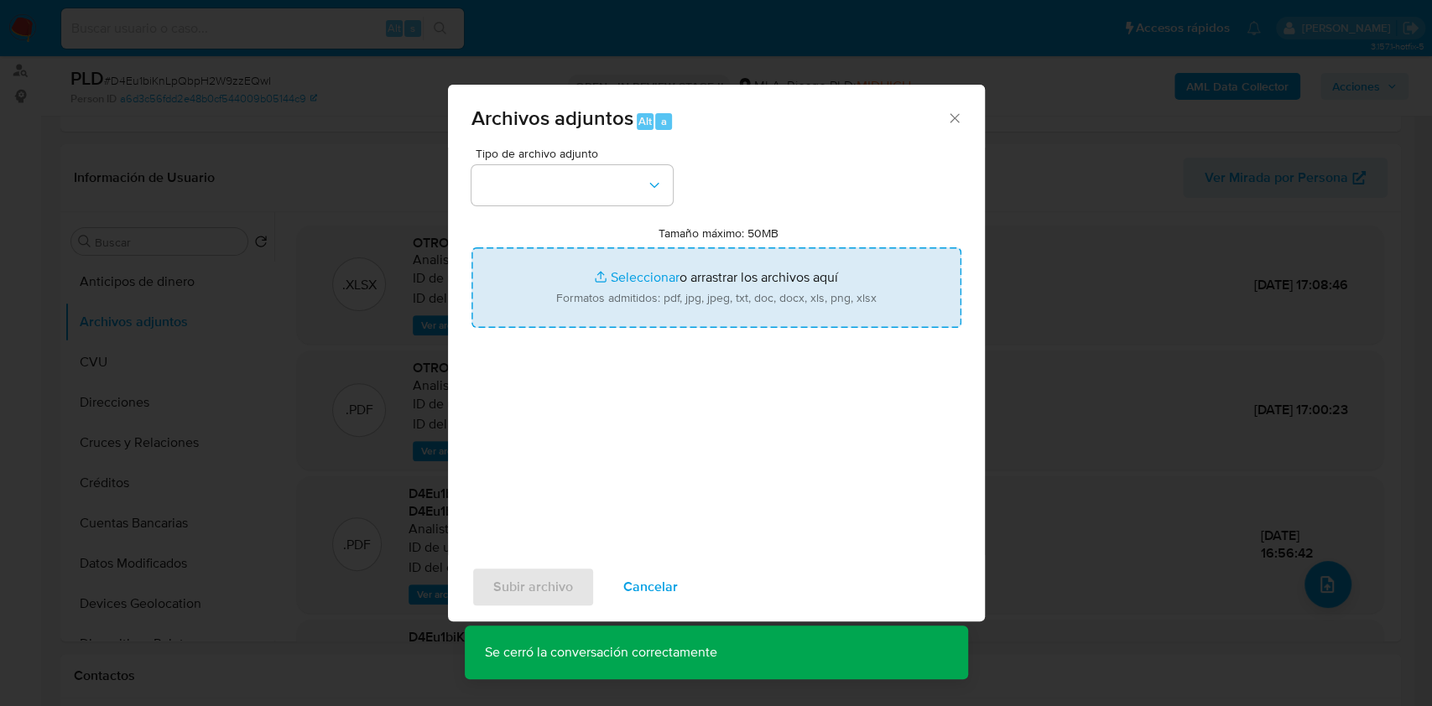
click at [809, 299] on input "Tamaño máximo: 50MB Seleccionar archivos" at bounding box center [716, 287] width 490 height 81
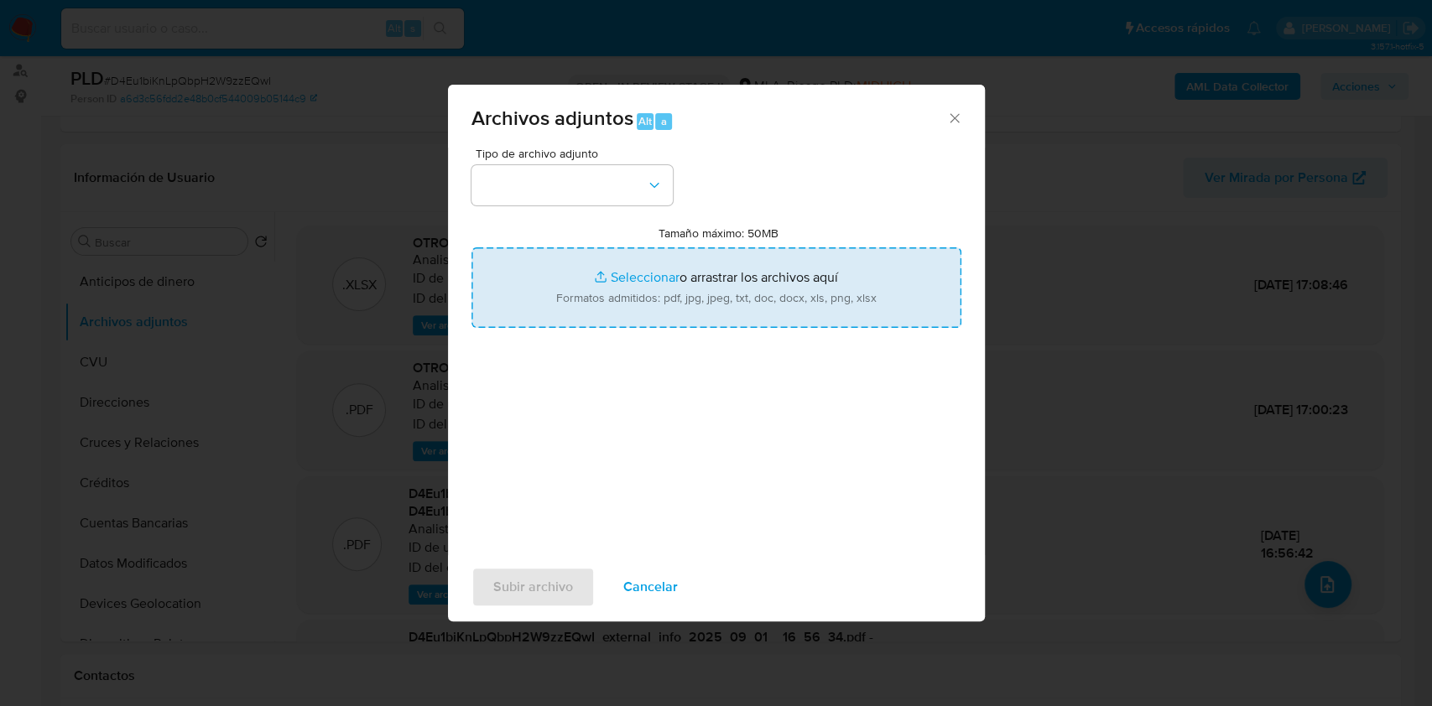
type input "C:\fakepath\Caselog D4Eu1biKnLpQbpH2W9zzEQwI_2025_07_17_19_35_18.docx"
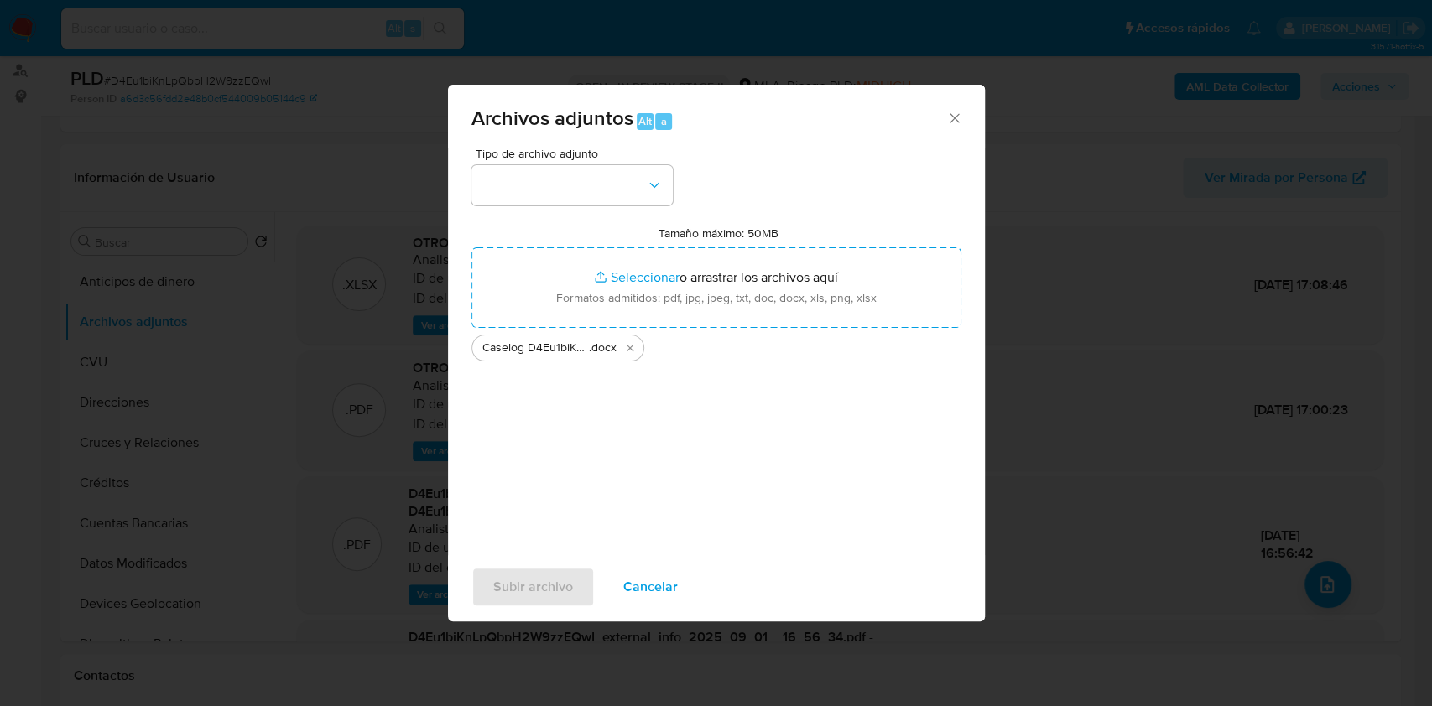
click at [521, 211] on div "Tipo de archivo adjunto Tamaño máximo: 50MB Seleccionar archivos Seleccionar o …" at bounding box center [716, 346] width 490 height 396
click at [511, 191] on button "button" at bounding box center [571, 185] width 201 height 40
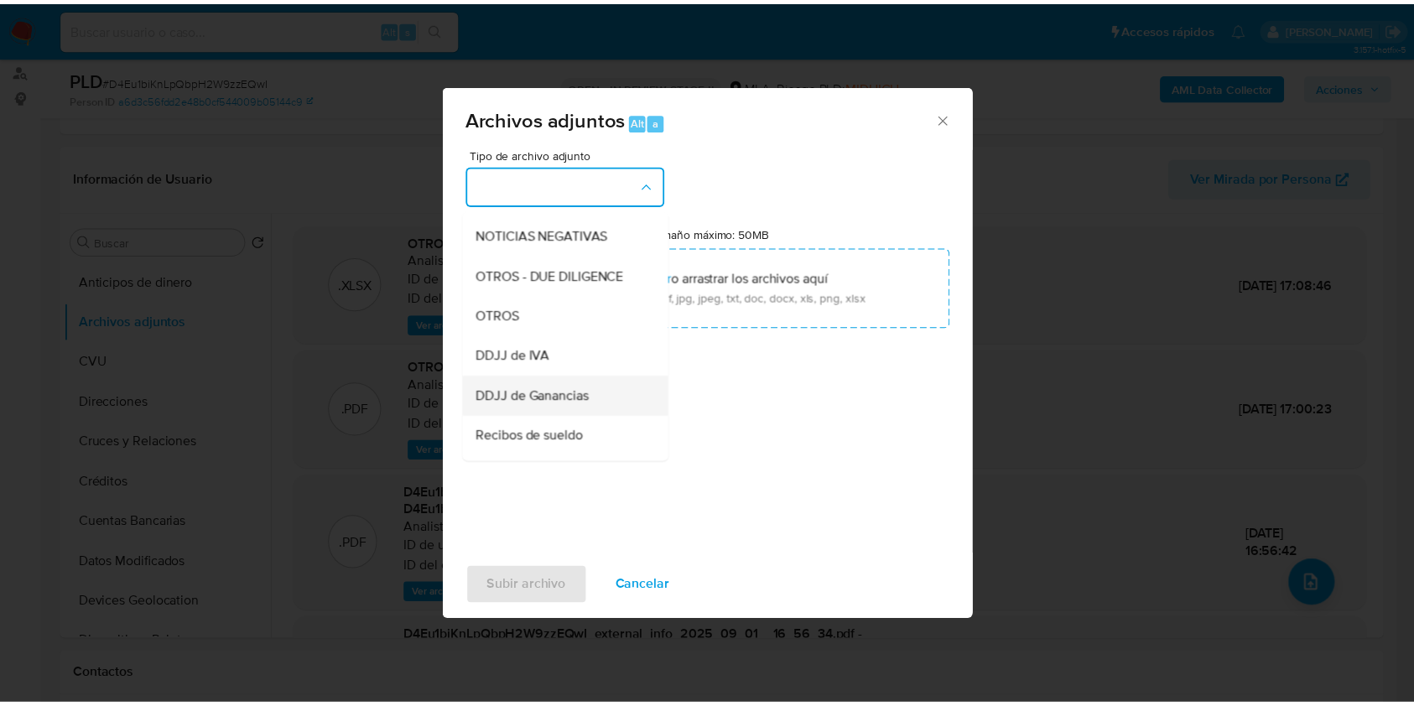
scroll to position [336, 0]
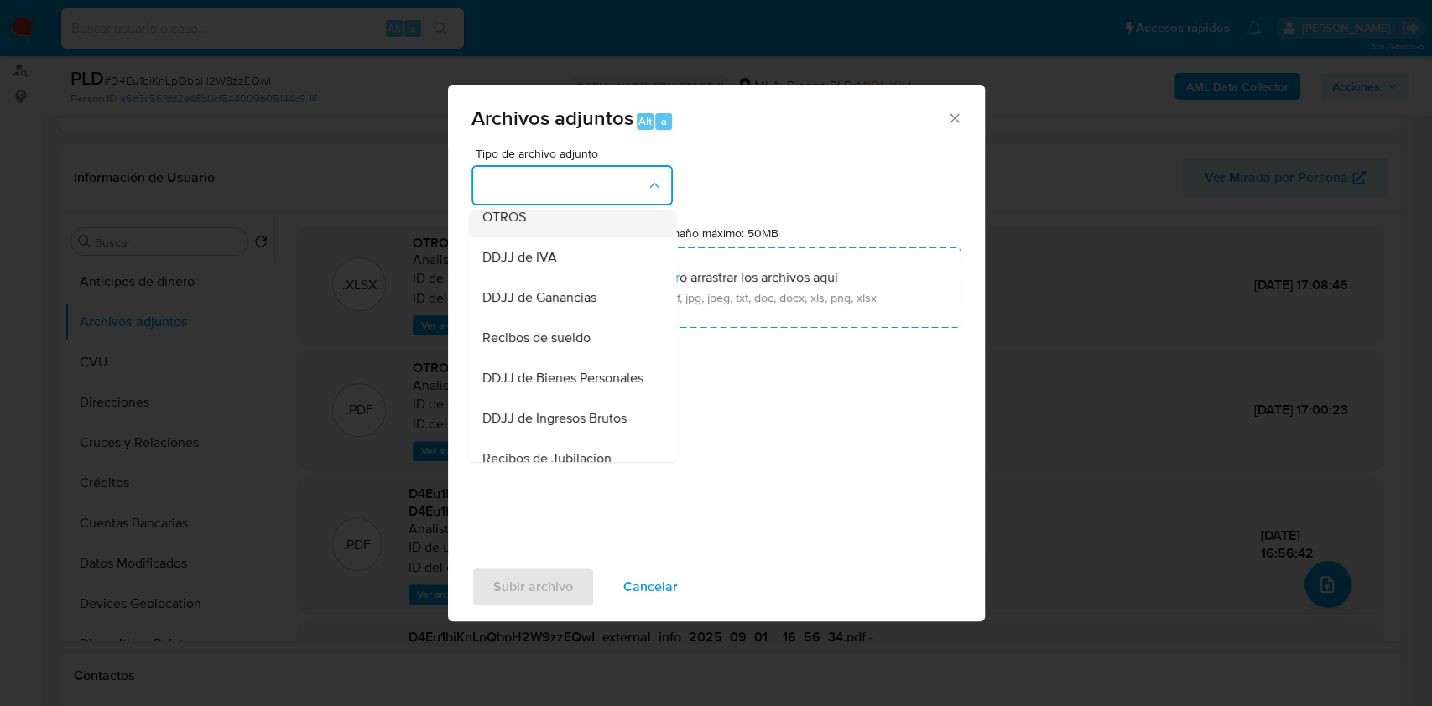
click at [516, 226] on span "OTROS" at bounding box center [503, 217] width 44 height 17
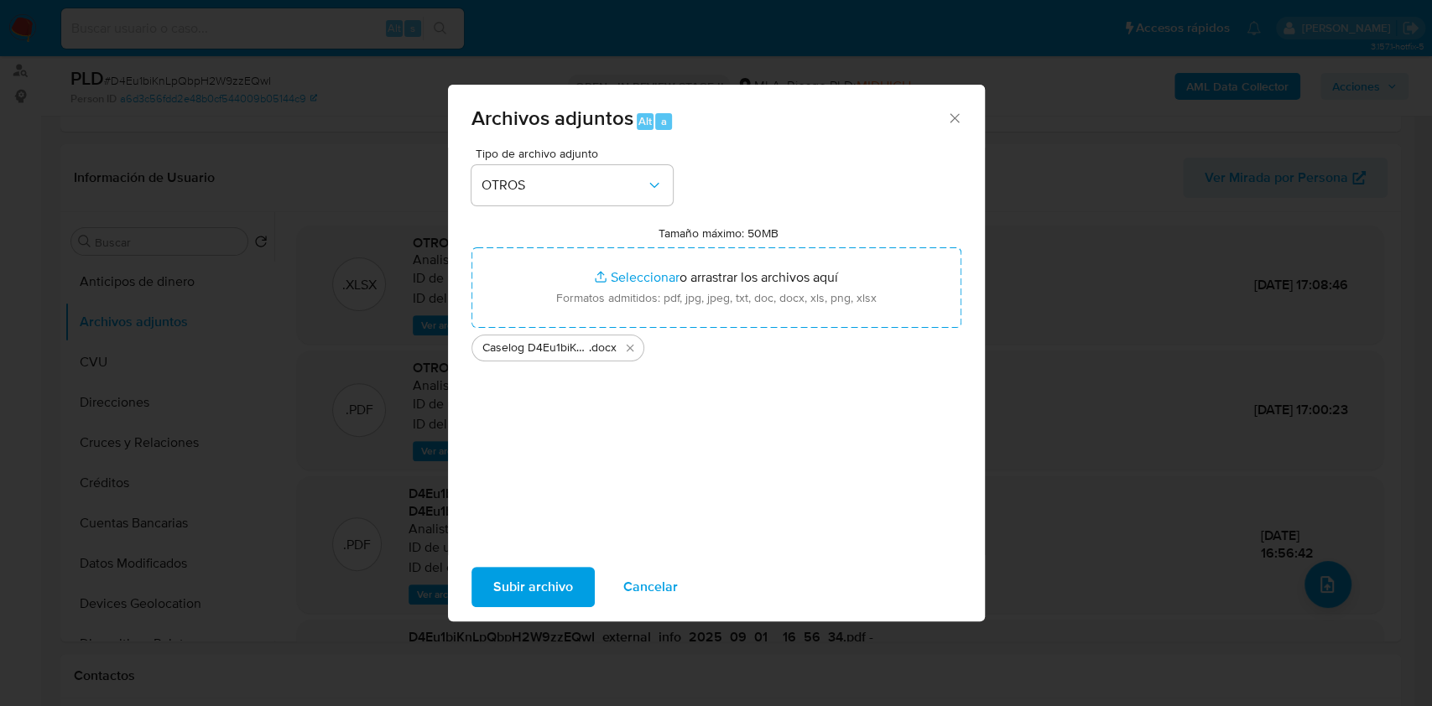
click at [512, 574] on span "Subir archivo" at bounding box center [533, 587] width 80 height 37
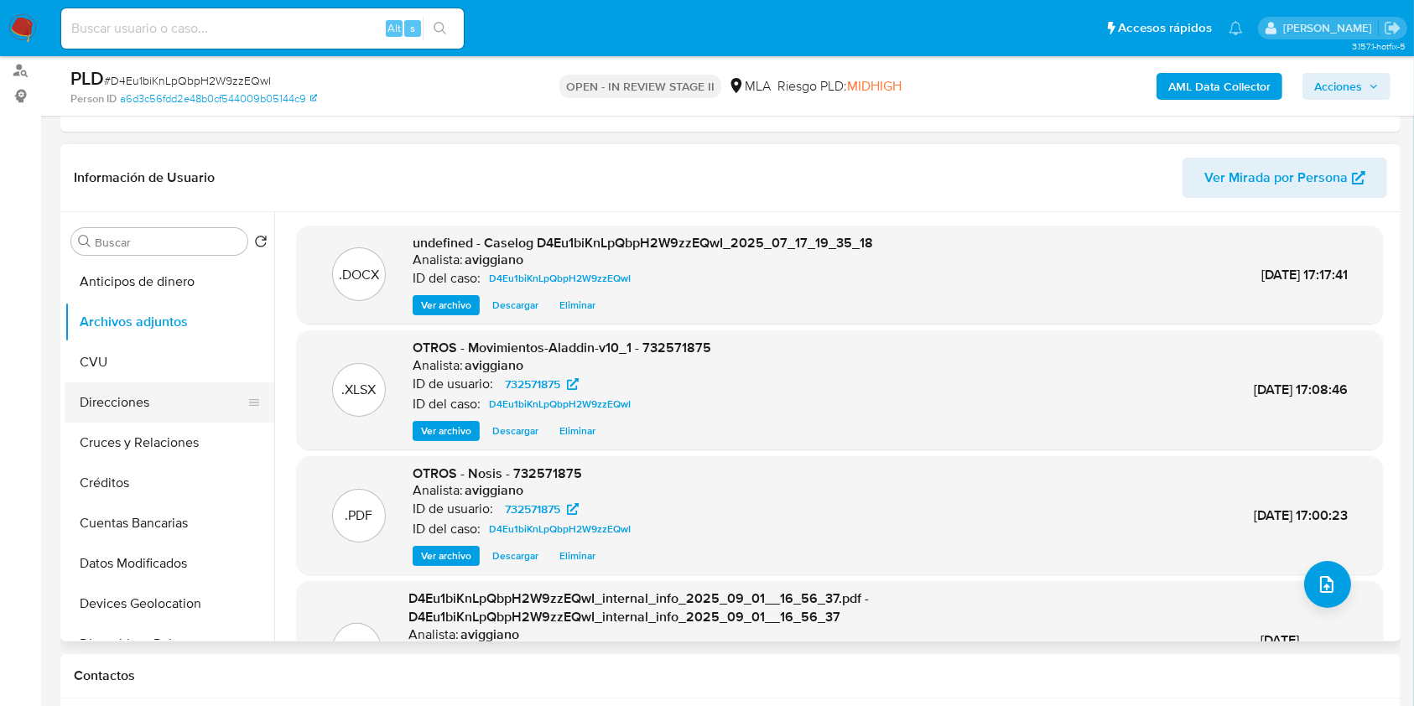
click at [146, 388] on button "Direcciones" at bounding box center [163, 402] width 196 height 40
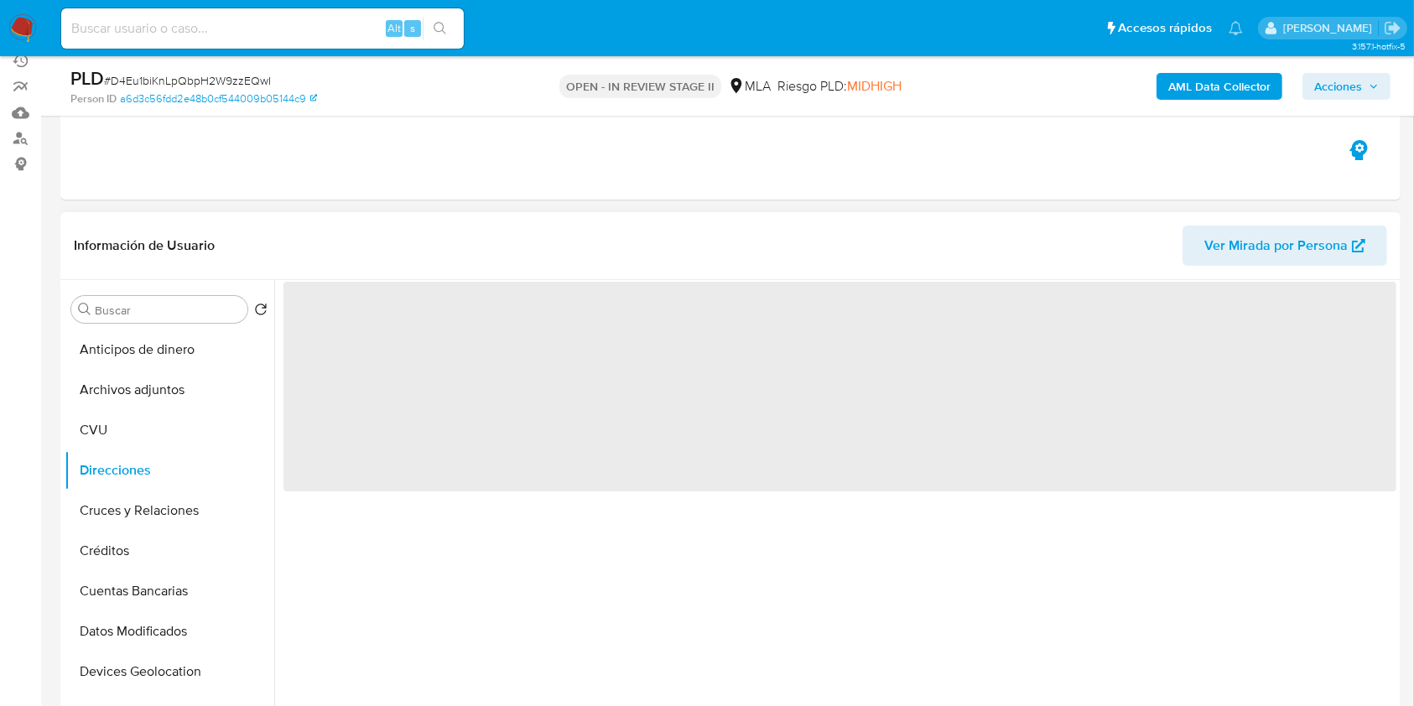
scroll to position [223, 0]
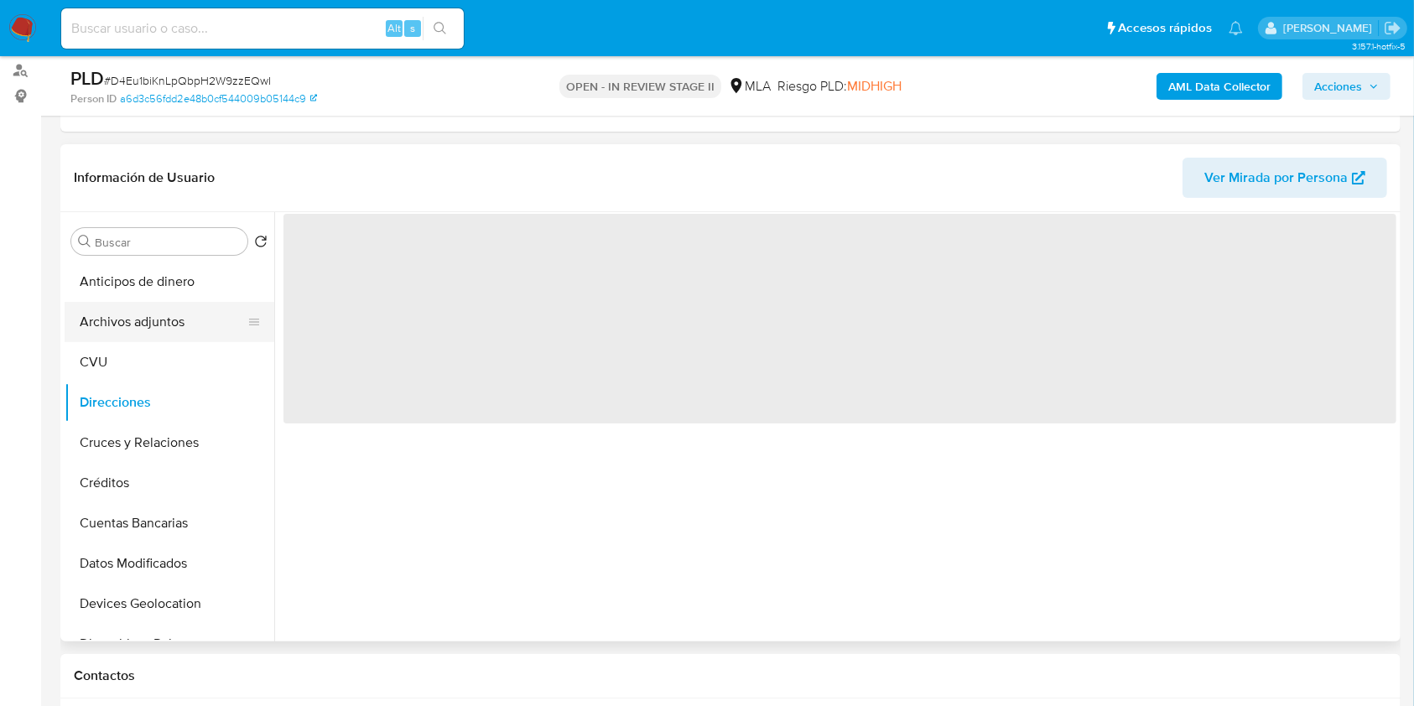
click at [149, 336] on button "Archivos adjuntos" at bounding box center [163, 322] width 196 height 40
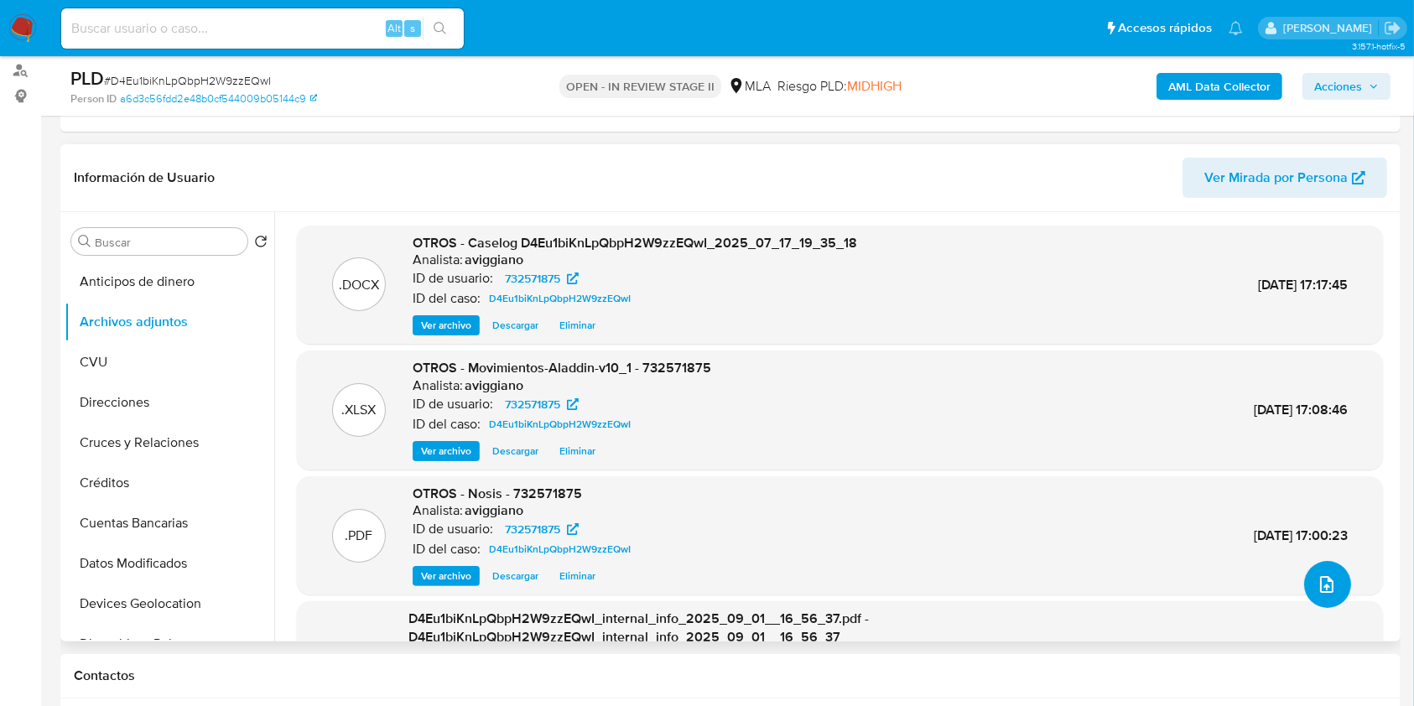
click at [1335, 593] on button "upload-file" at bounding box center [1327, 584] width 47 height 47
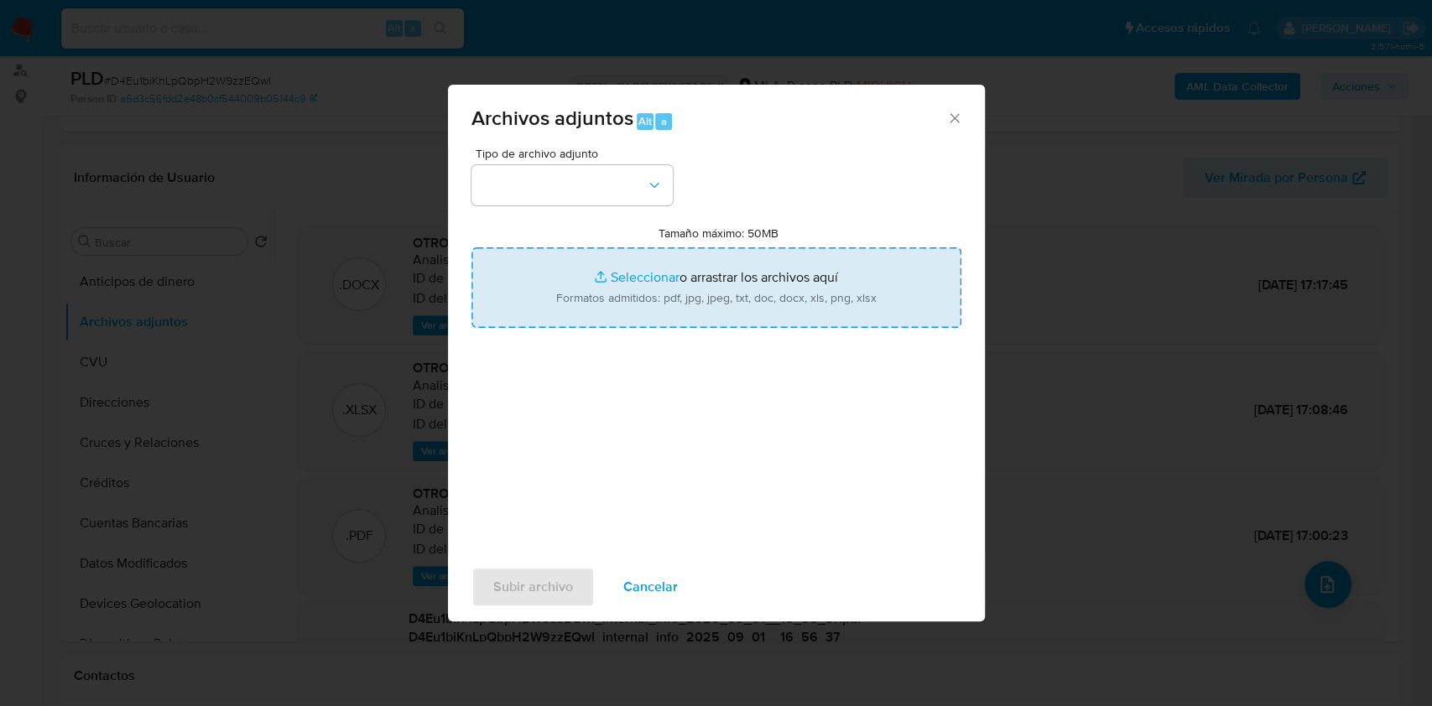
click at [644, 299] on input "Tamaño máximo: 50MB Seleccionar archivos" at bounding box center [716, 287] width 490 height 81
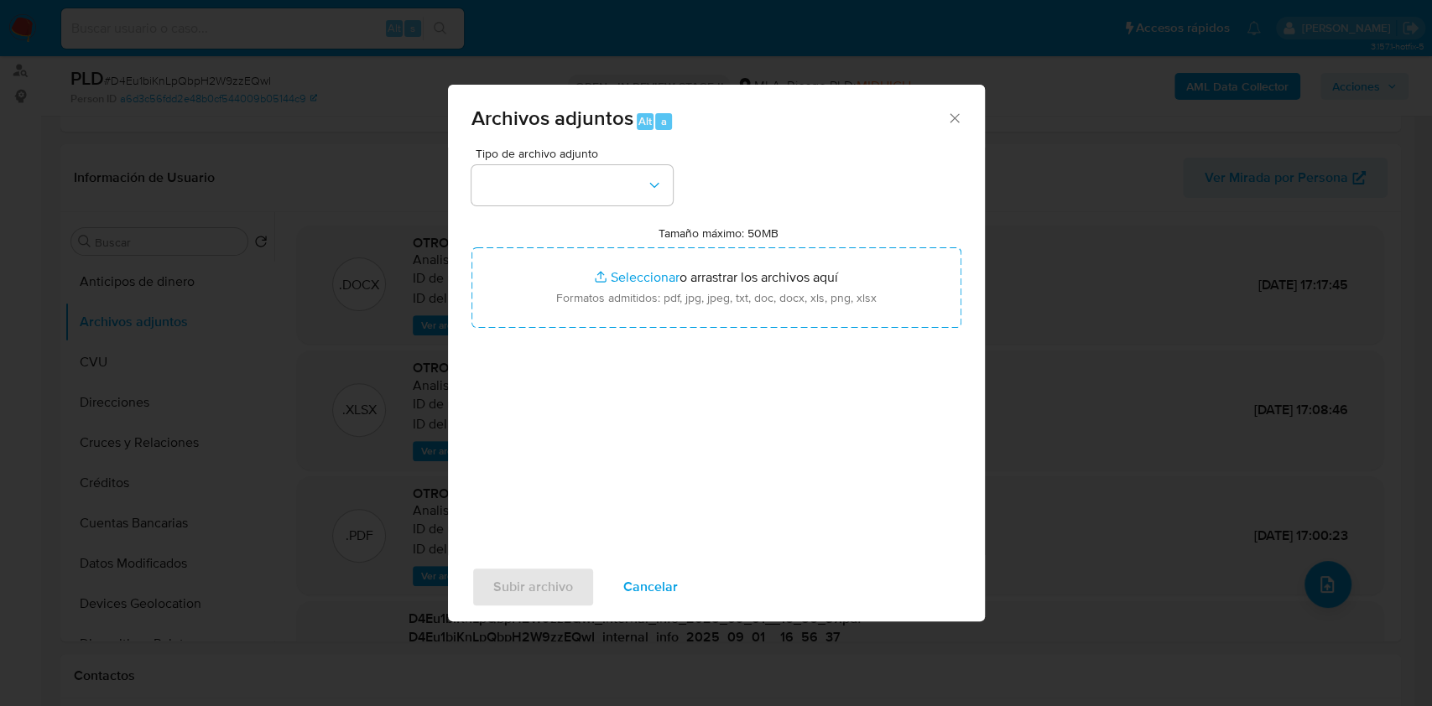
click at [960, 127] on div "Archivos adjuntos Alt a" at bounding box center [716, 116] width 537 height 63
click at [953, 107] on div "Archivos adjuntos Alt a" at bounding box center [716, 116] width 537 height 63
click at [950, 117] on icon "Cerrar" at bounding box center [954, 118] width 17 height 17
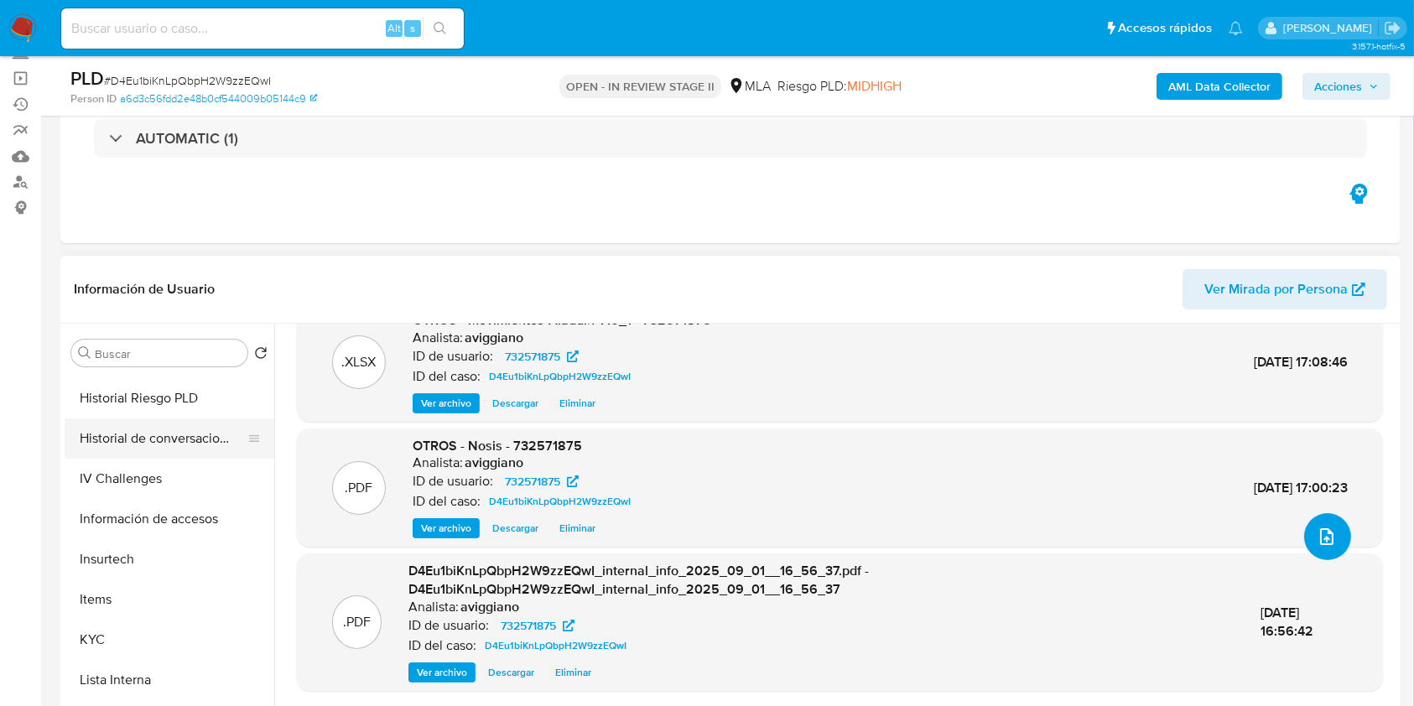
scroll to position [447, 0]
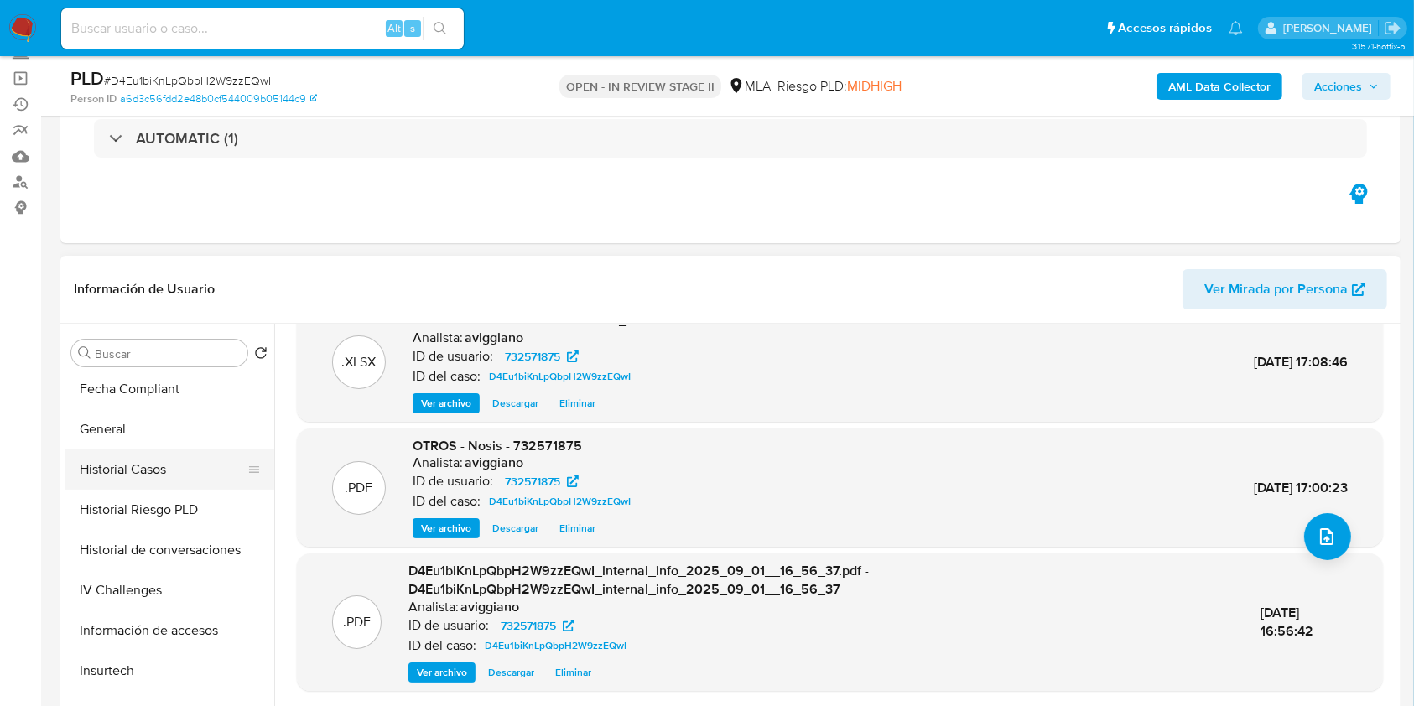
drag, startPoint x: 161, startPoint y: 470, endPoint x: 185, endPoint y: 481, distance: 25.9
click at [160, 470] on button "Historial Casos" at bounding box center [163, 470] width 196 height 40
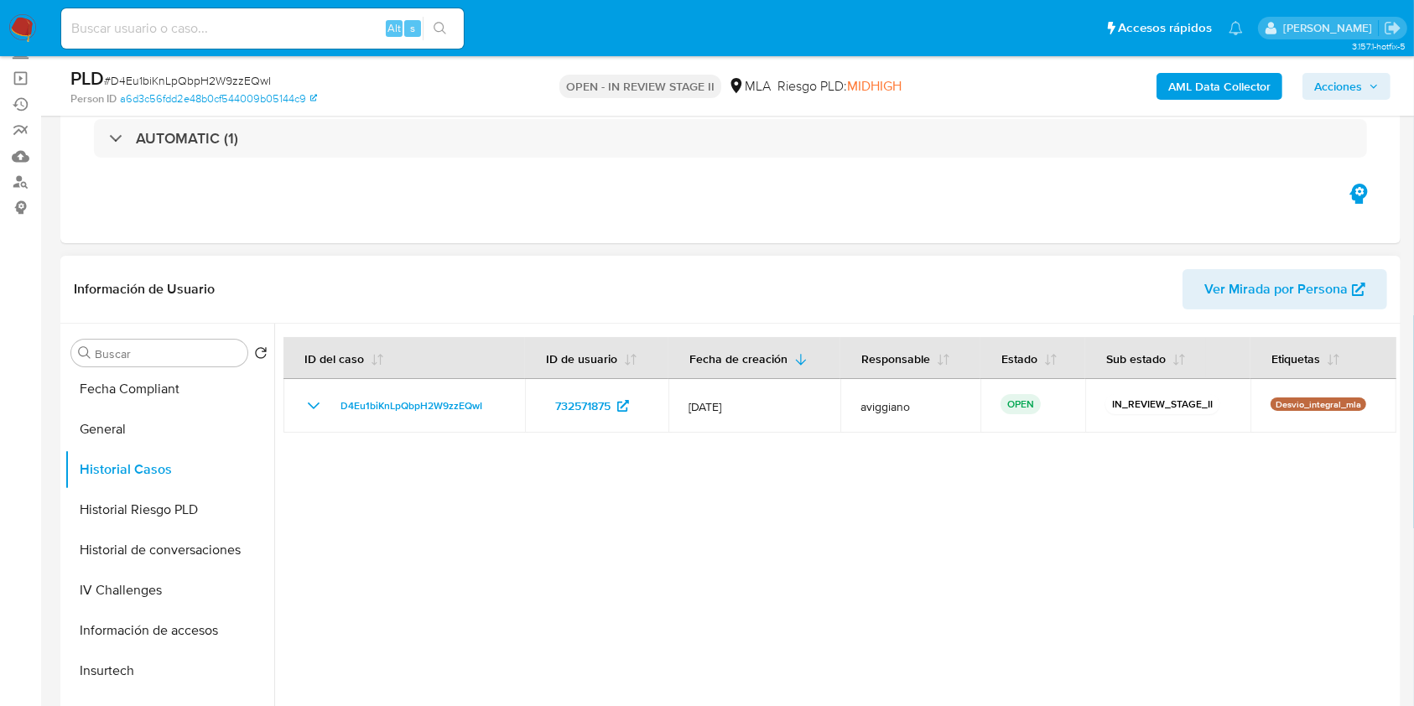
click at [418, 455] on div at bounding box center [835, 538] width 1122 height 429
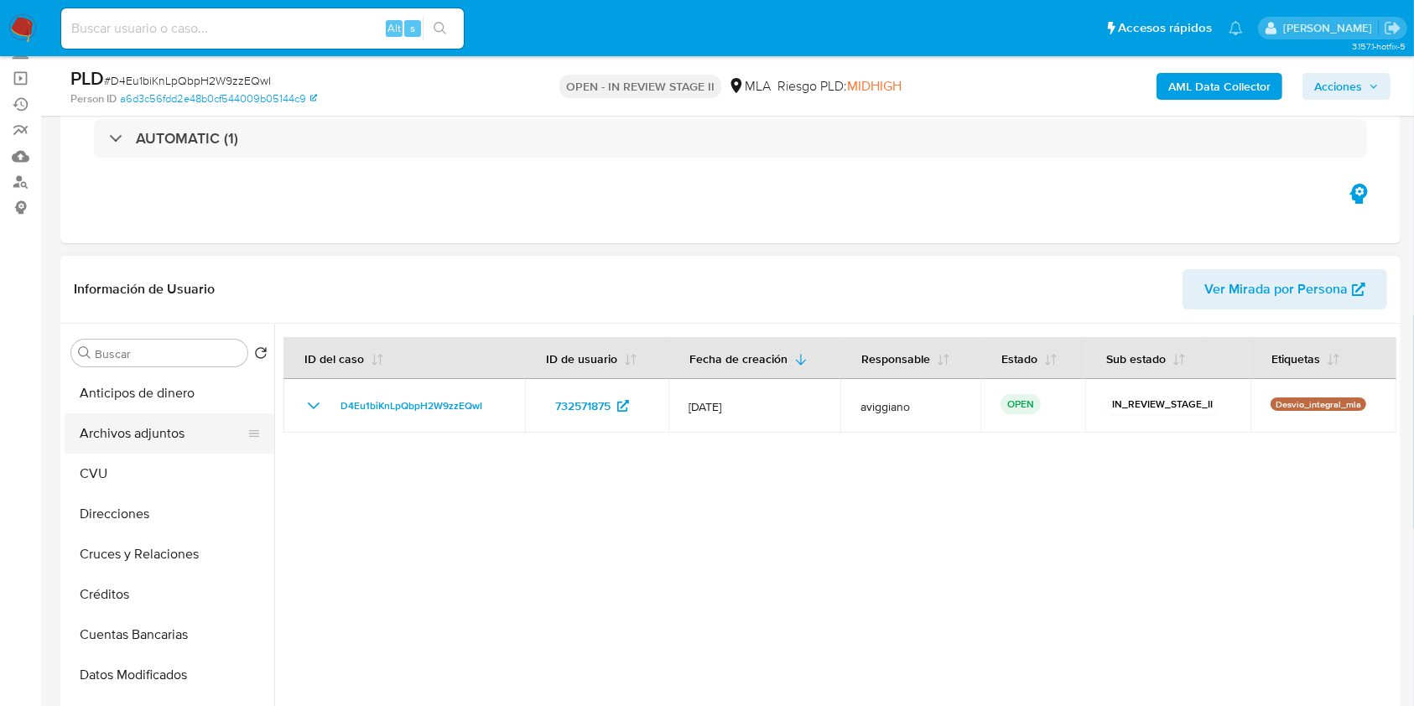
click at [135, 449] on button "Archivos adjuntos" at bounding box center [163, 434] width 196 height 40
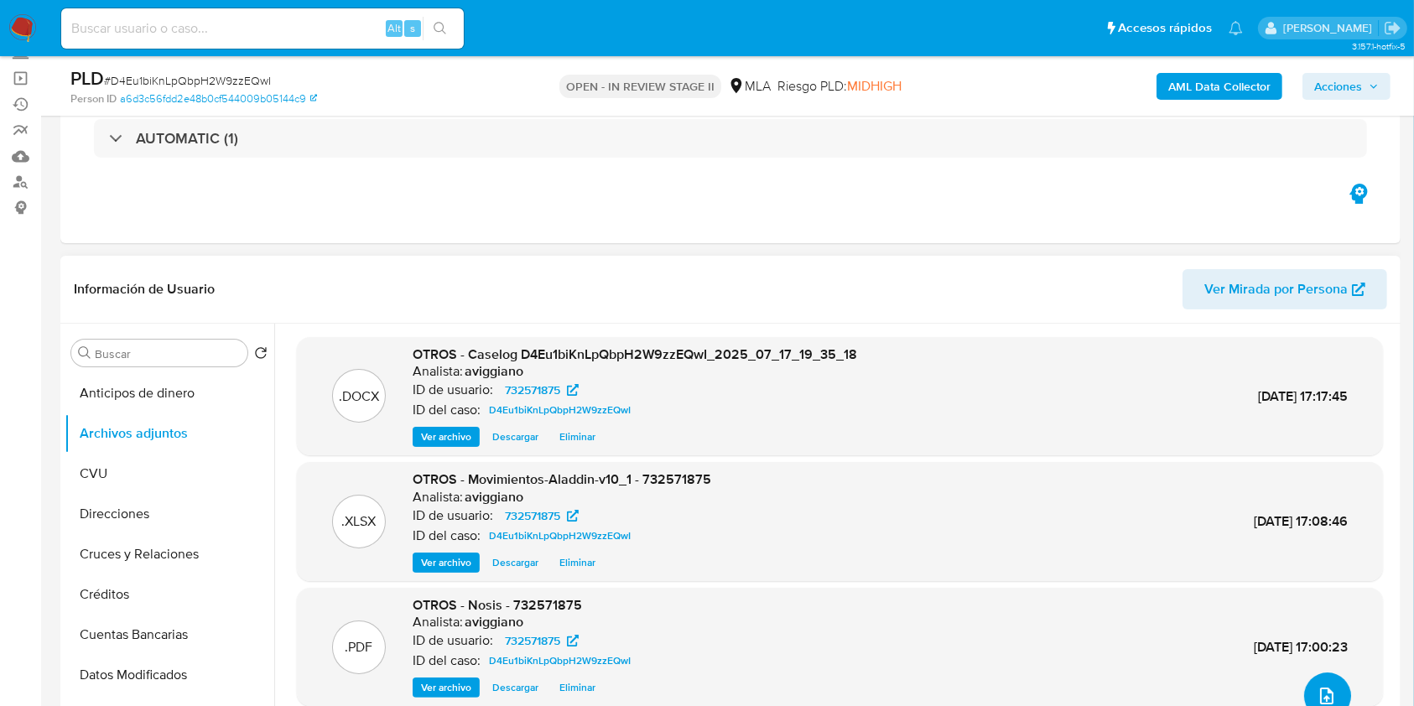
click at [1317, 686] on span "upload-file" at bounding box center [1327, 696] width 20 height 20
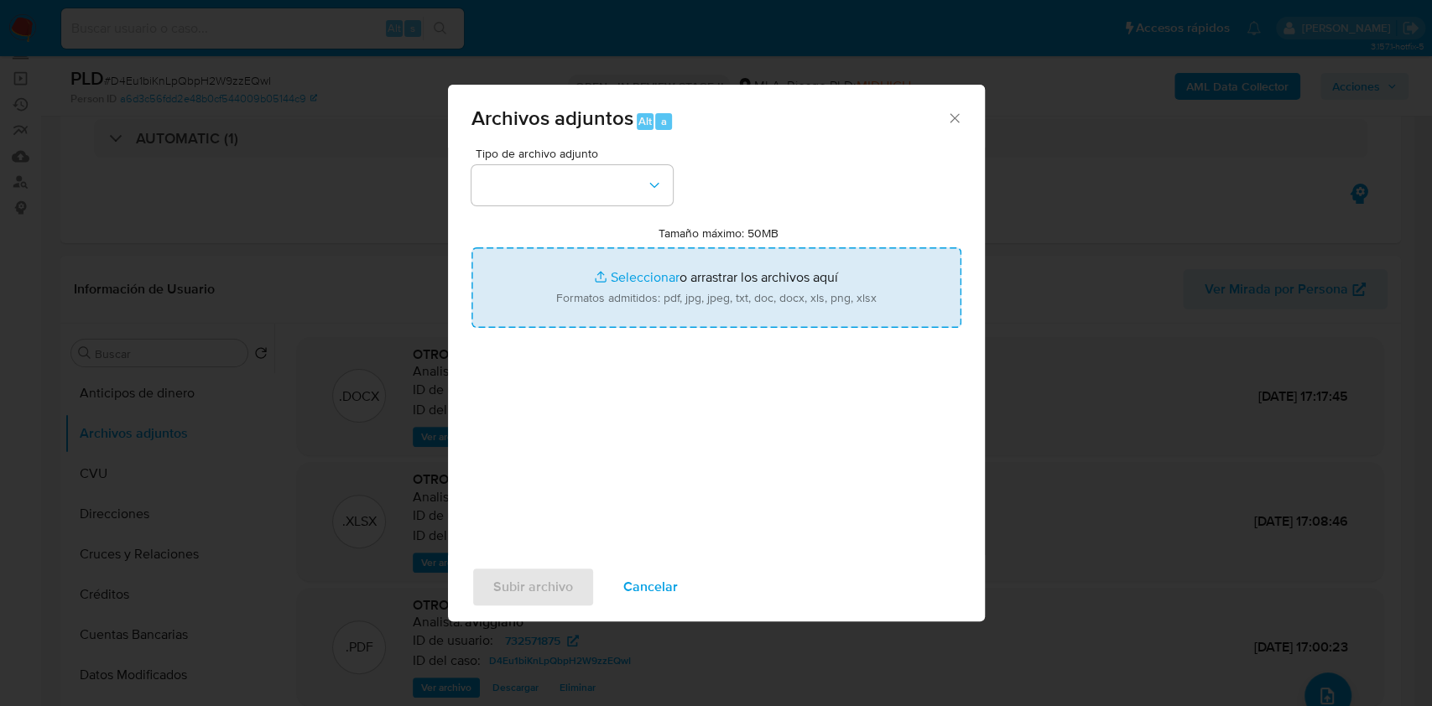
click at [642, 252] on input "Tamaño máximo: 50MB Seleccionar archivos" at bounding box center [716, 287] width 490 height 81
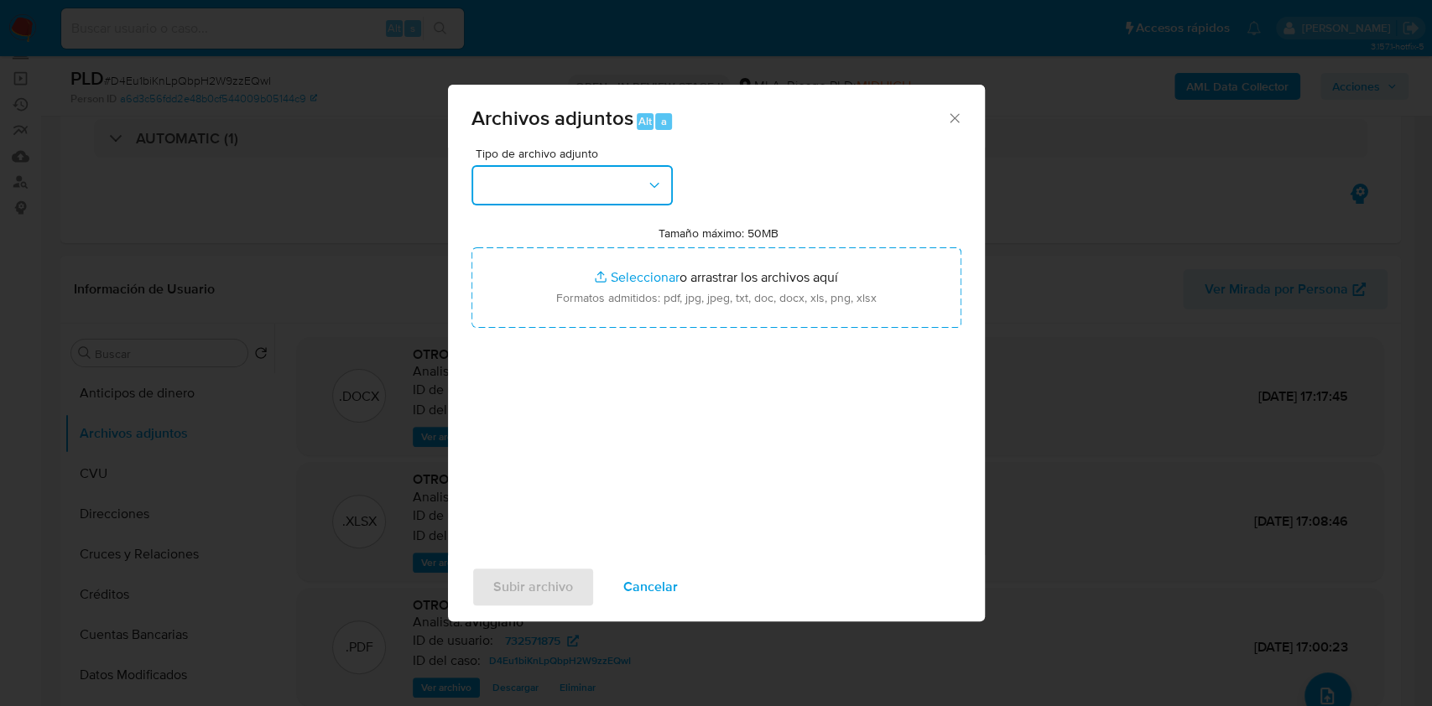
click at [626, 178] on button "button" at bounding box center [571, 185] width 201 height 40
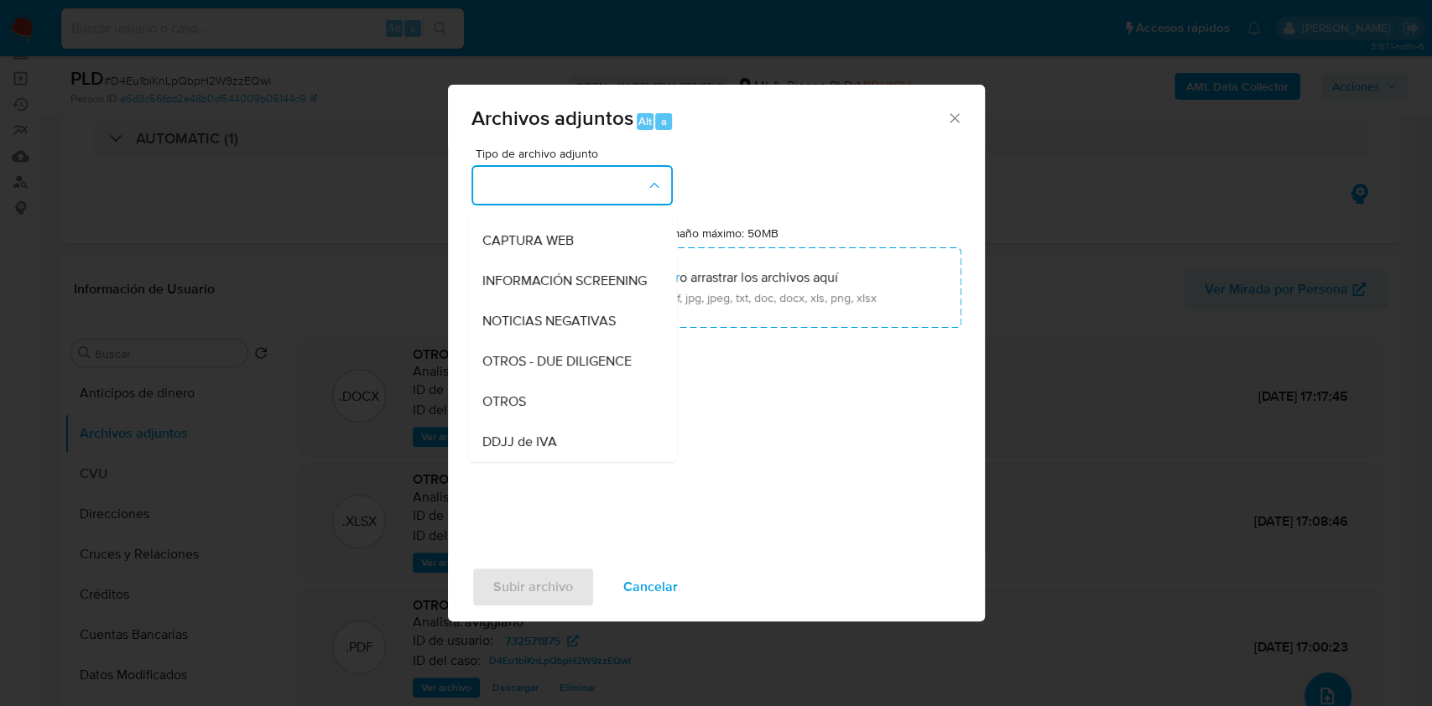
scroll to position [223, 0]
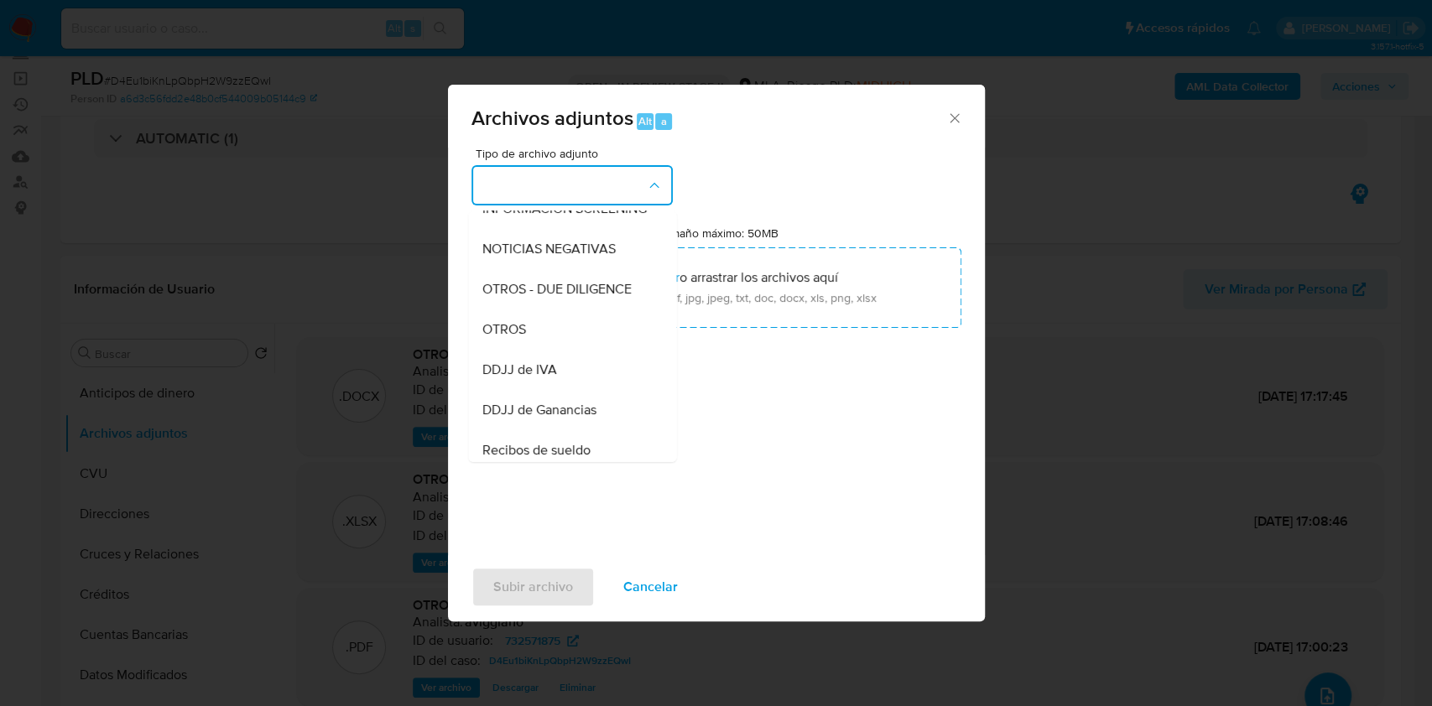
click at [781, 367] on div "Tipo de archivo adjunto IDENTIFICACIÓN INGRESOS CAPTURA BUREAU CAPTURA GOOGLE C…" at bounding box center [716, 346] width 490 height 396
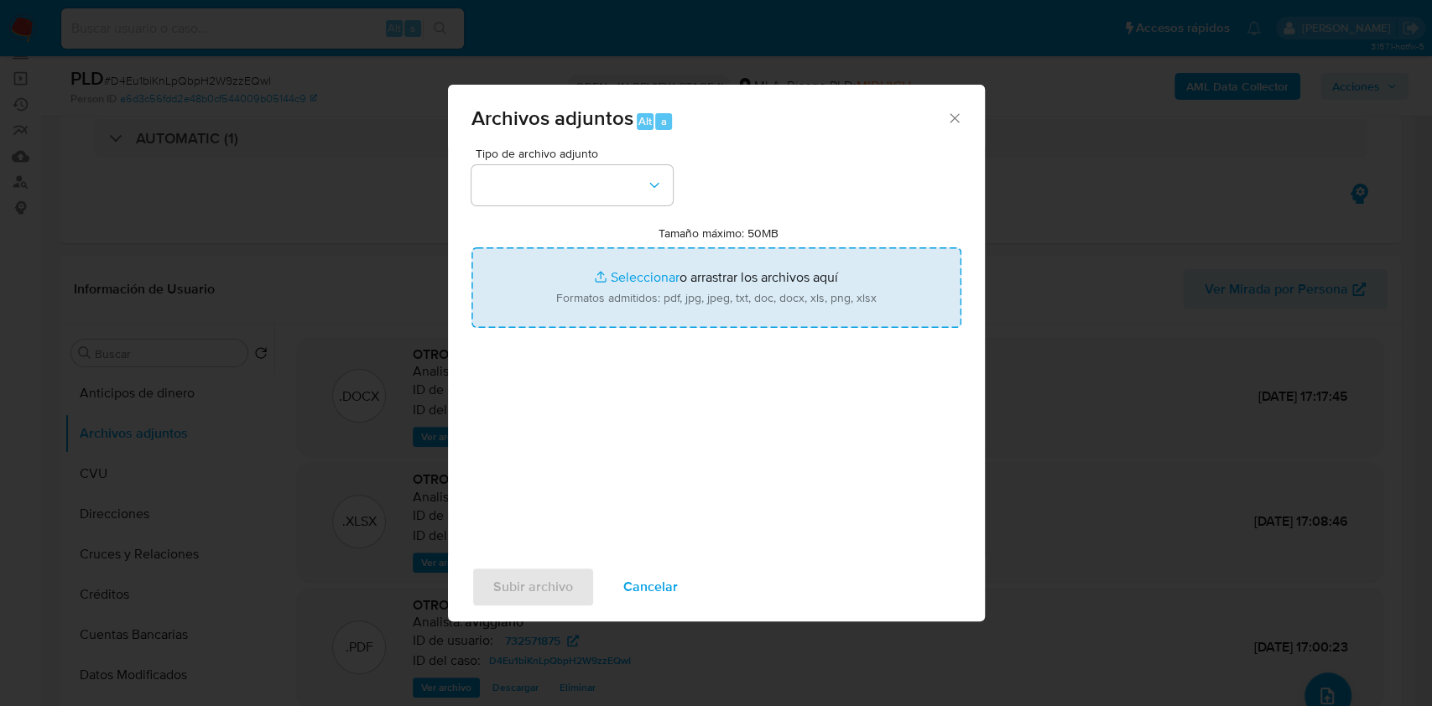
click at [785, 272] on input "Tamaño máximo: 50MB Seleccionar archivos" at bounding box center [716, 287] width 490 height 81
type input "C:\fakepath\Caselog V2 D4Eu1biKnLpQbpH2W9zzEQwI_2025_07_17_19_35_18.docx"
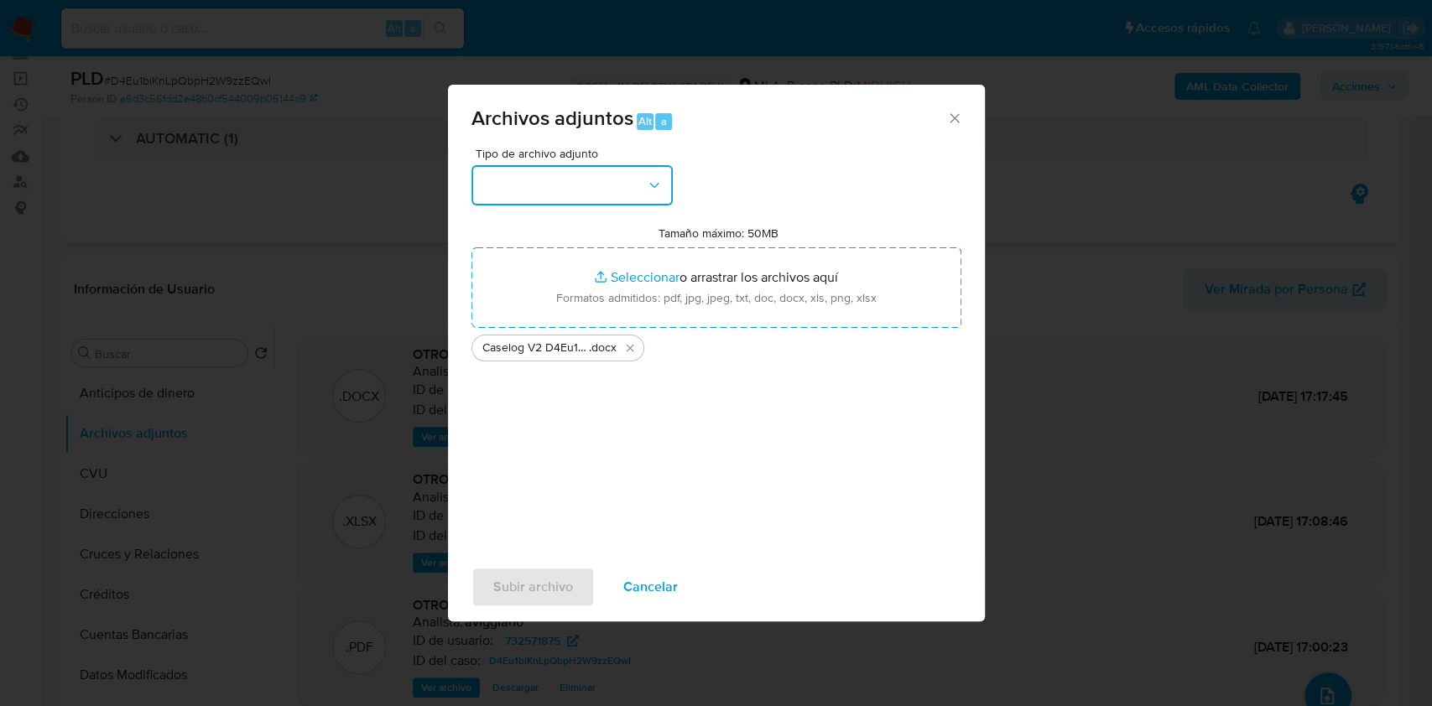
drag, startPoint x: 536, startPoint y: 184, endPoint x: 529, endPoint y: 200, distance: 17.3
click at [536, 184] on button "button" at bounding box center [571, 185] width 201 height 40
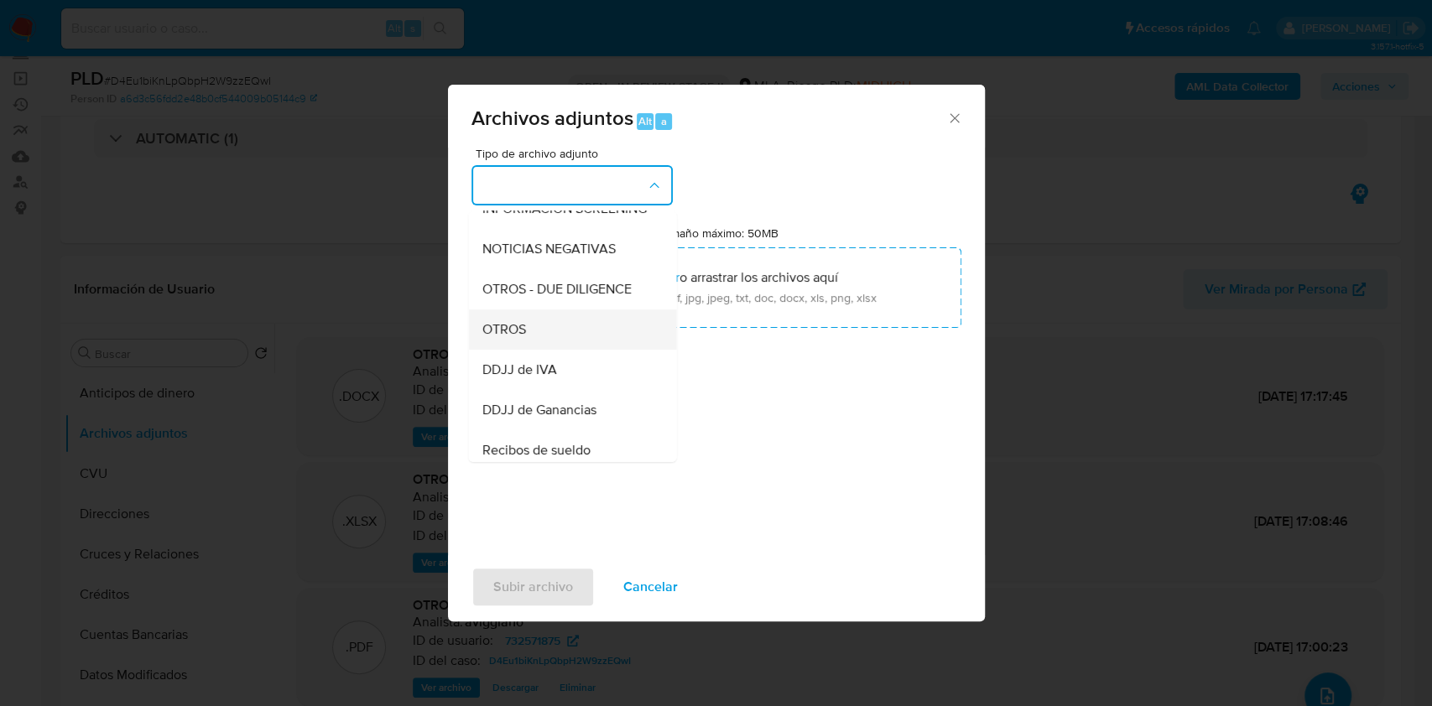
click at [502, 338] on span "OTROS" at bounding box center [503, 329] width 44 height 17
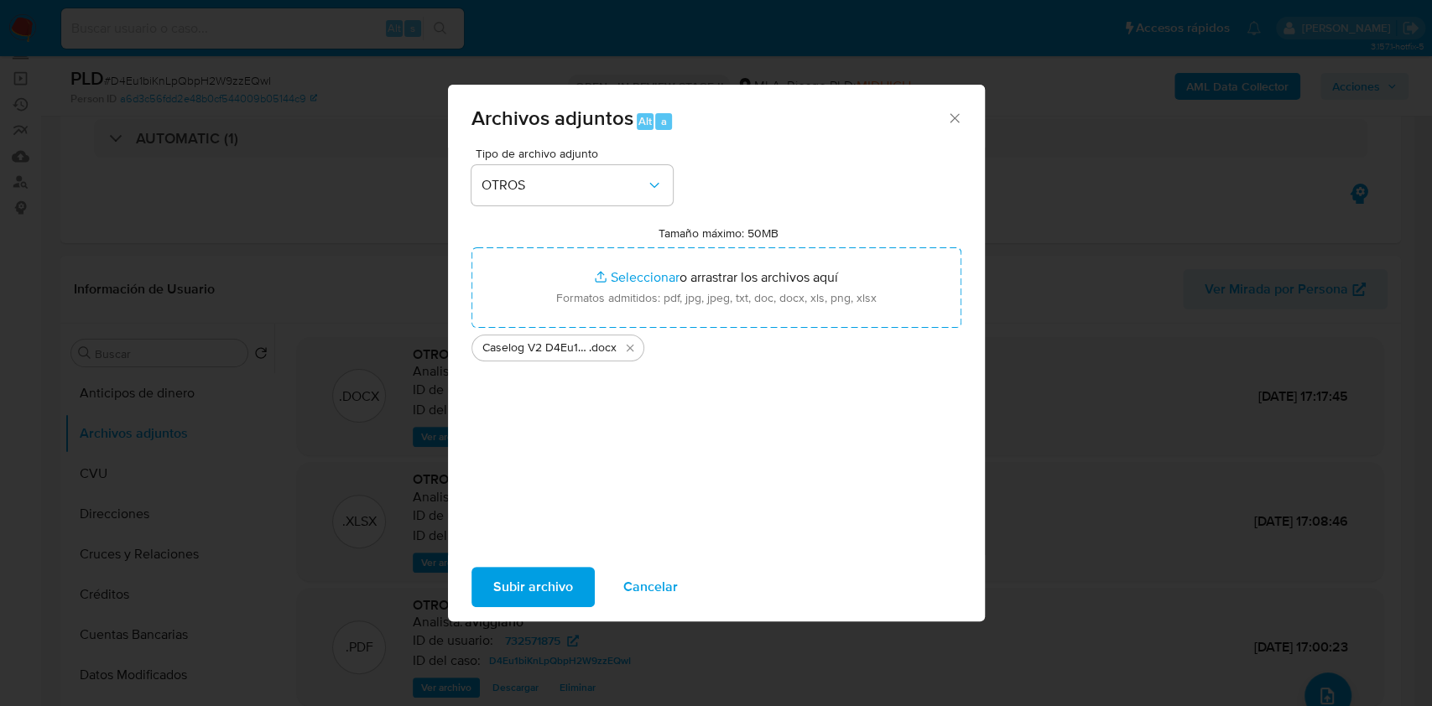
click at [511, 577] on span "Subir archivo" at bounding box center [533, 587] width 80 height 37
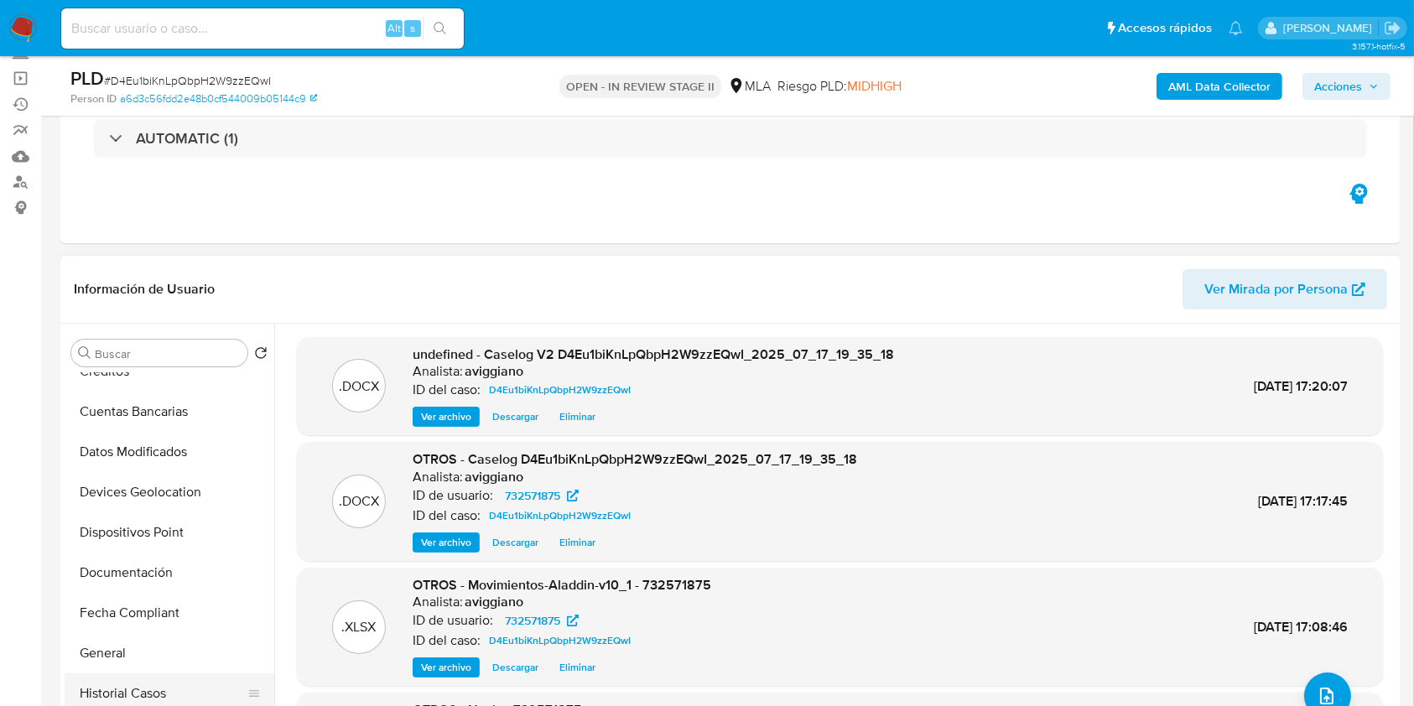
click at [114, 682] on button "Historial Casos" at bounding box center [163, 694] width 196 height 40
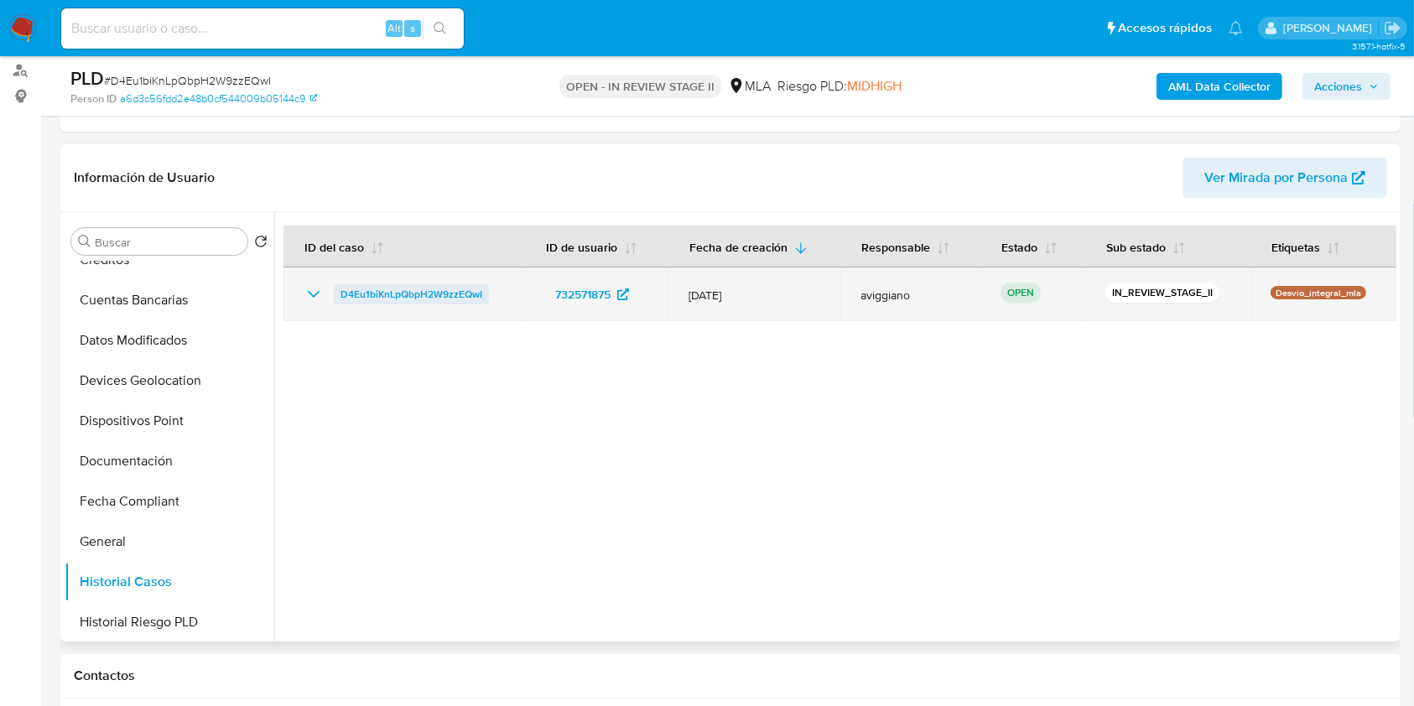
click at [460, 287] on span "D4Eu1biKnLpQbpH2W9zzEQwI" at bounding box center [412, 294] width 142 height 20
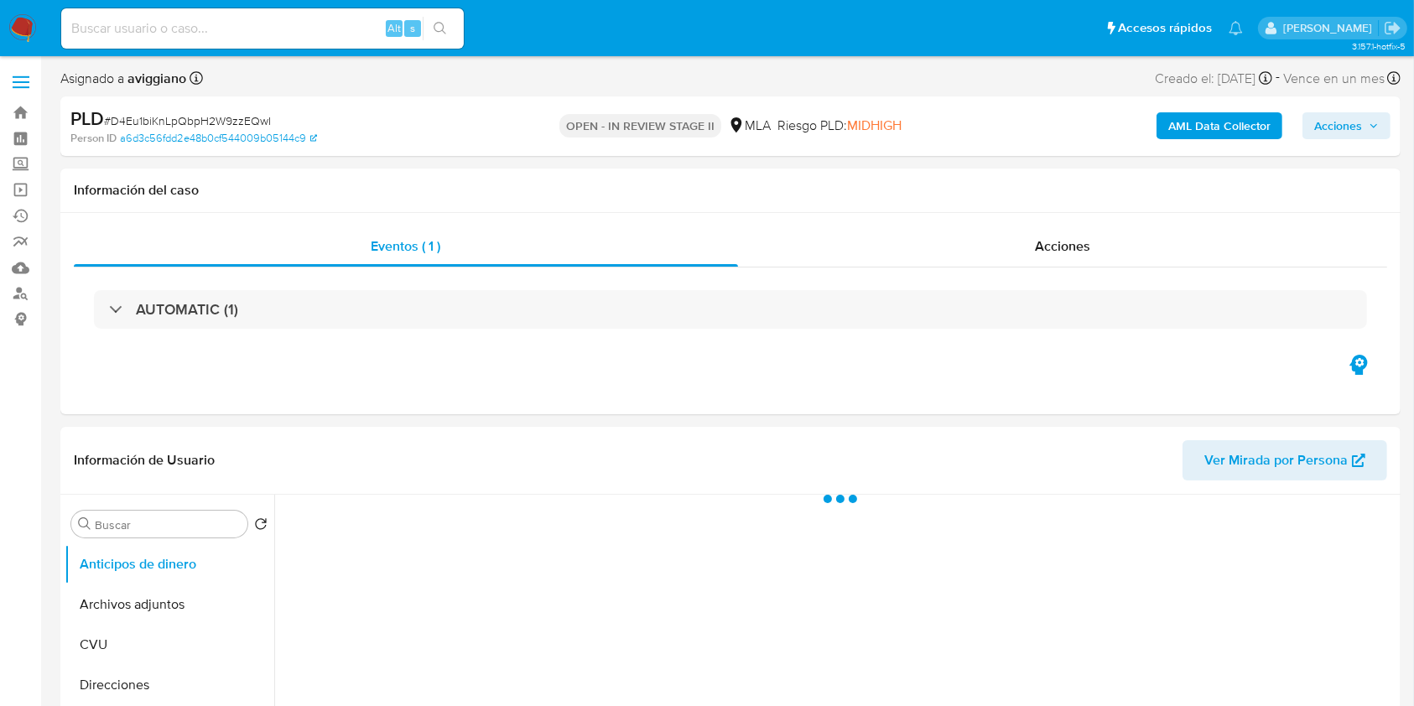
click at [1337, 131] on span "Acciones" at bounding box center [1338, 125] width 48 height 27
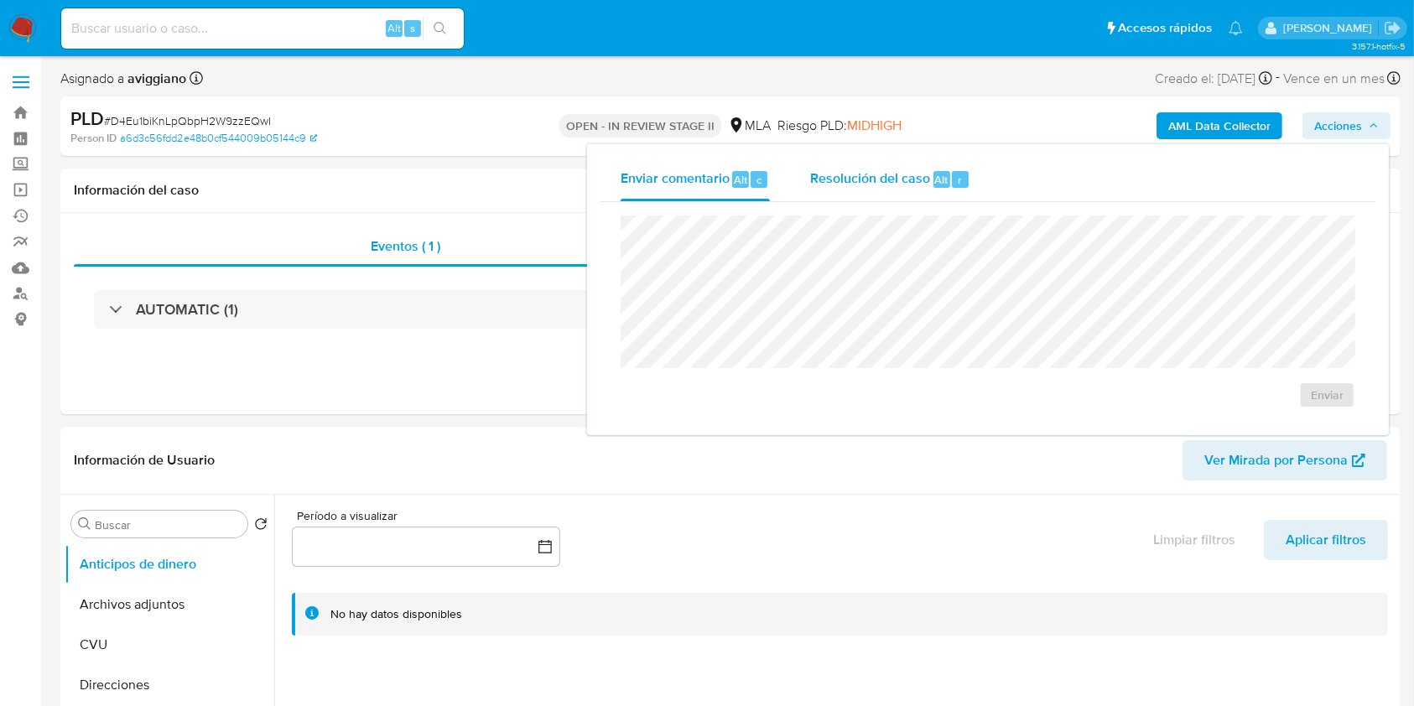
click at [946, 179] on span "Alt" at bounding box center [941, 180] width 13 height 16
select select "10"
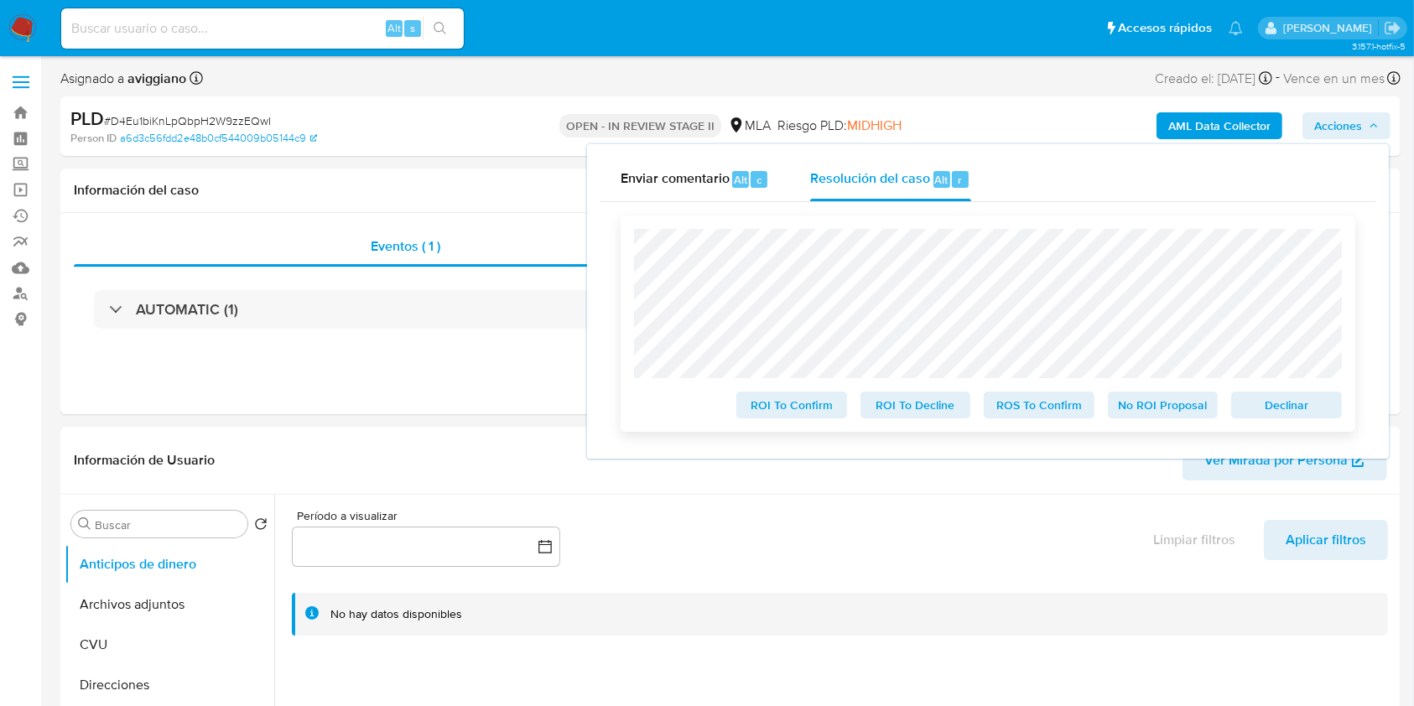
click at [1330, 410] on button "Declinar" at bounding box center [1286, 405] width 111 height 27
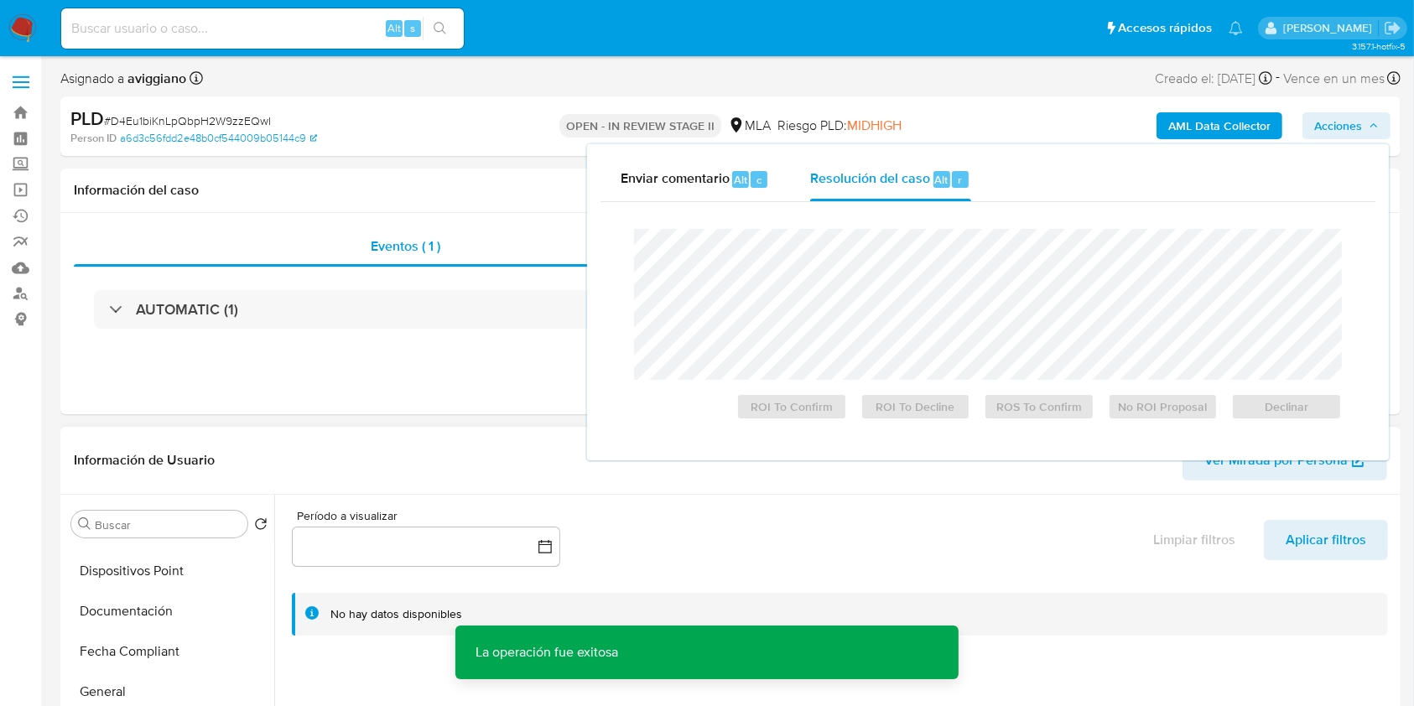
scroll to position [447, 0]
click at [164, 633] on button "Historial Casos" at bounding box center [163, 641] width 196 height 40
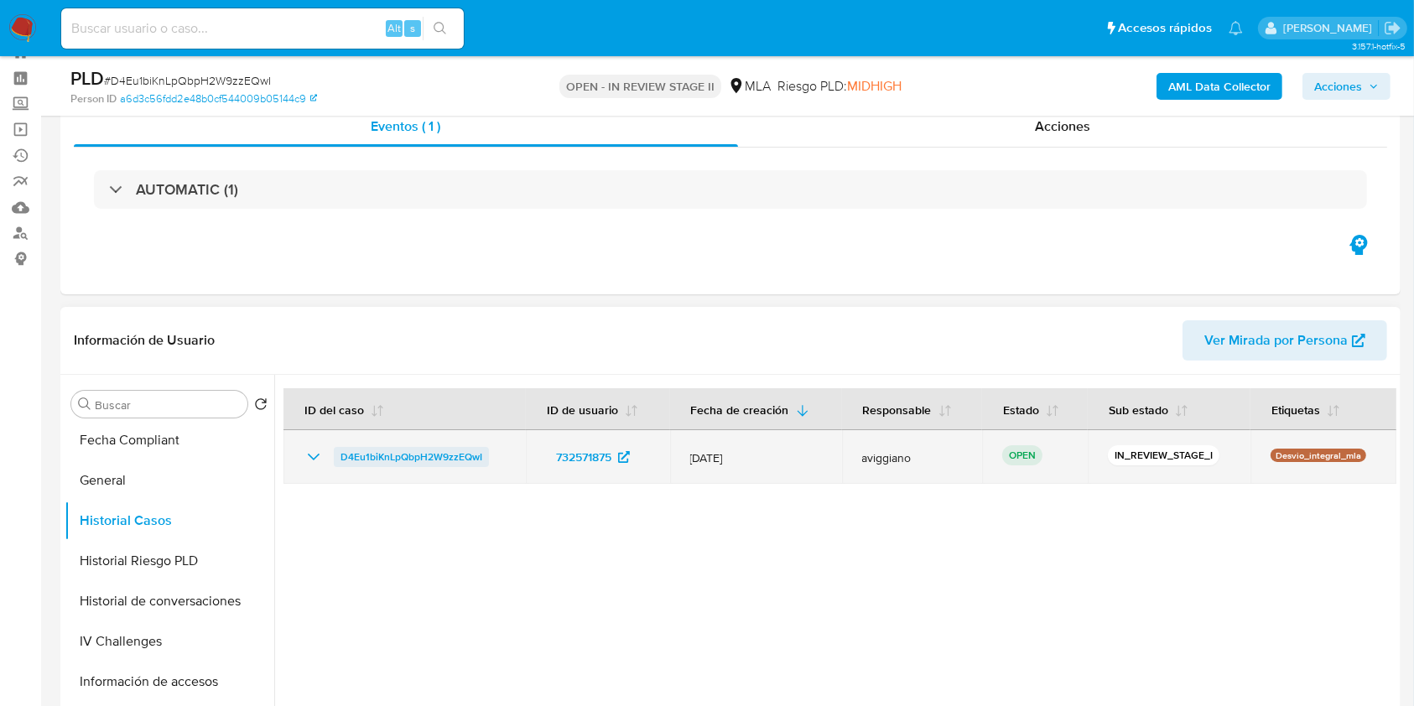
scroll to position [112, 0]
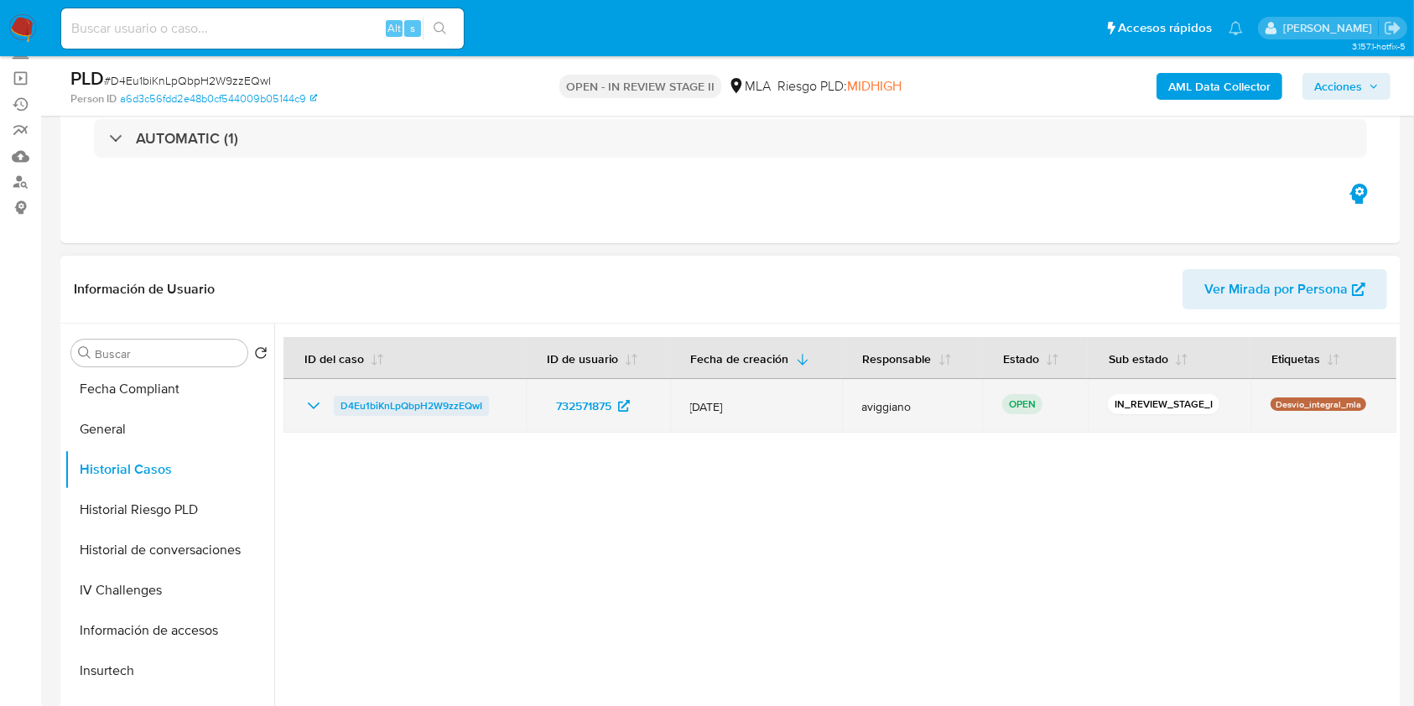
click at [358, 400] on span "D4Eu1biKnLpQbpH2W9zzEQwI" at bounding box center [412, 406] width 142 height 20
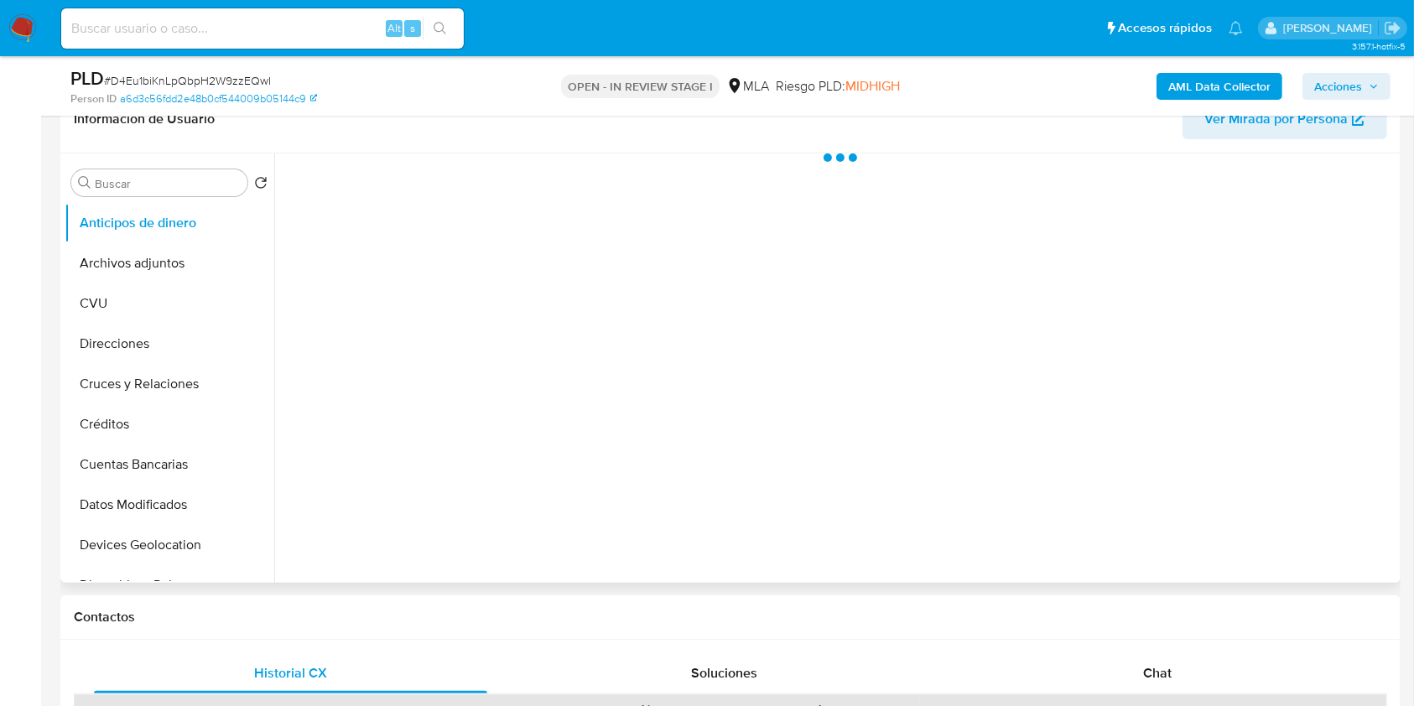
scroll to position [447, 0]
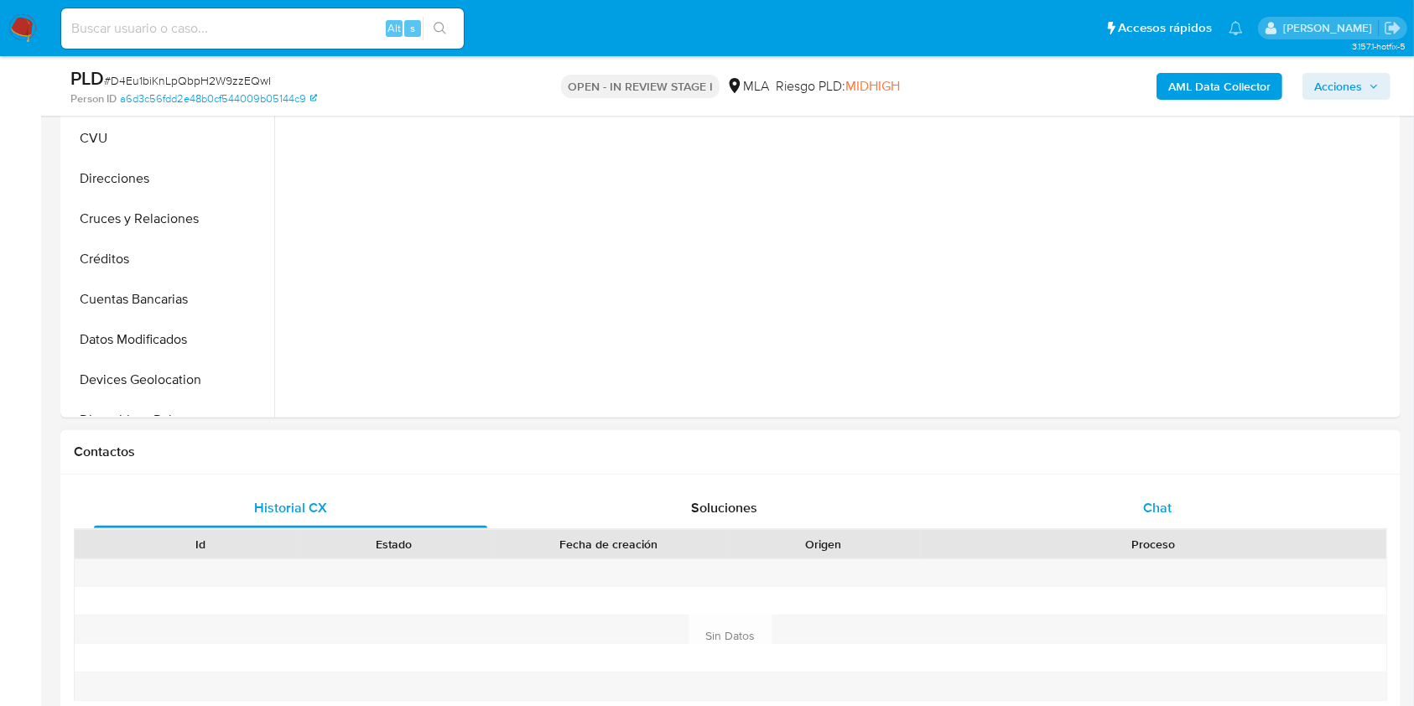
click at [1252, 513] on div "Chat" at bounding box center [1157, 508] width 393 height 40
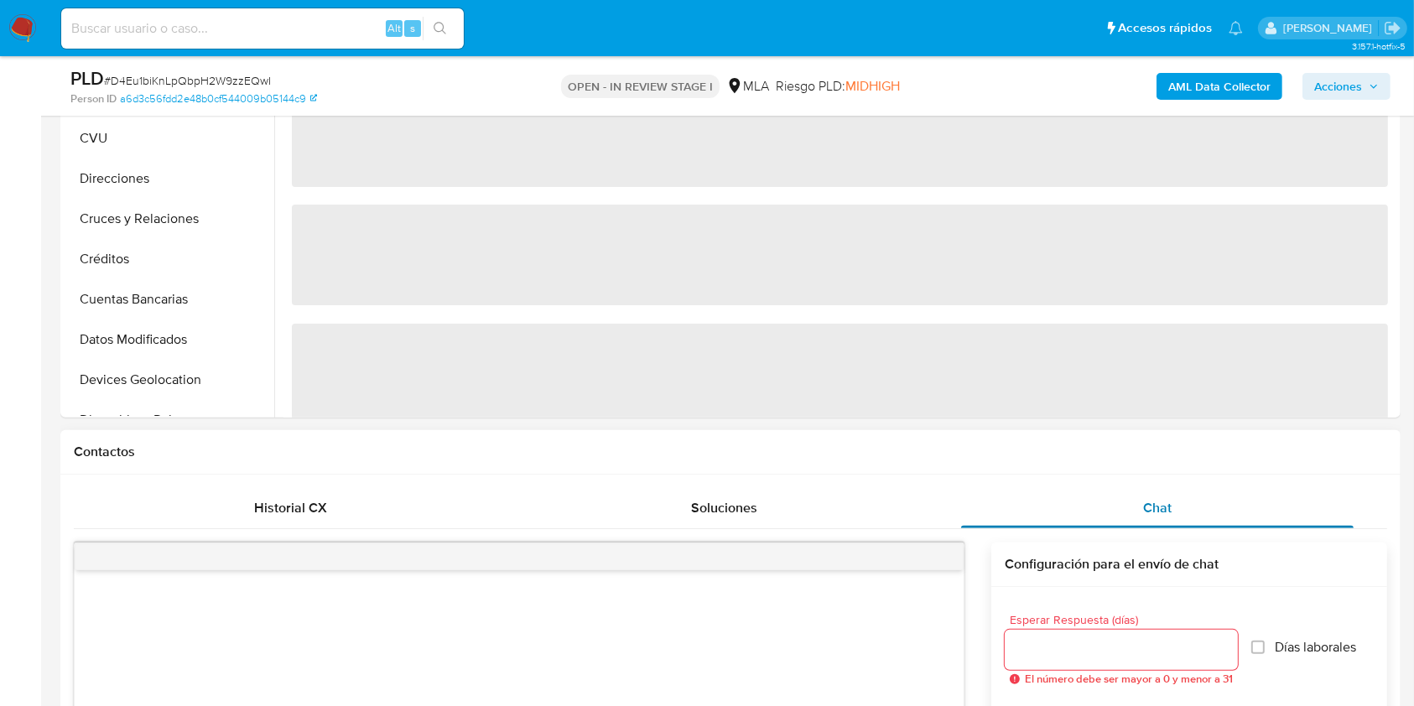
select select "10"
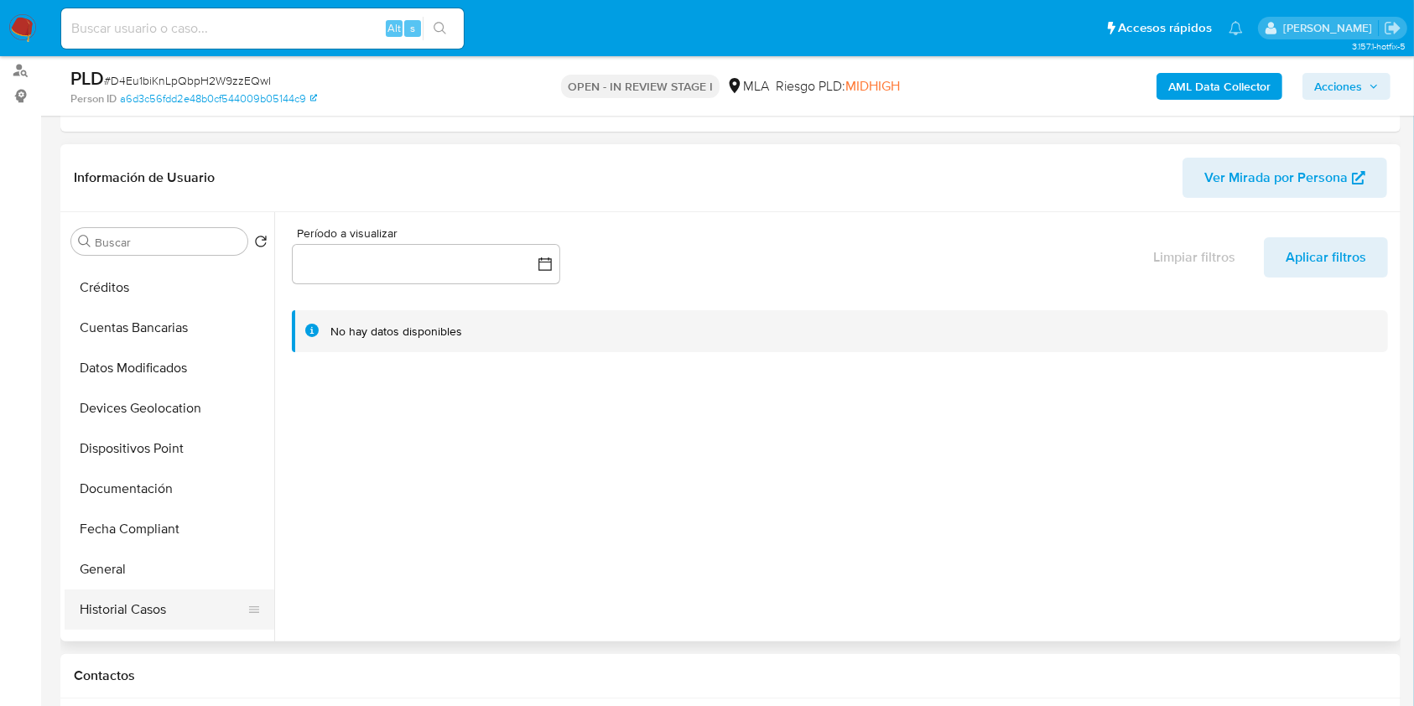
scroll to position [336, 0]
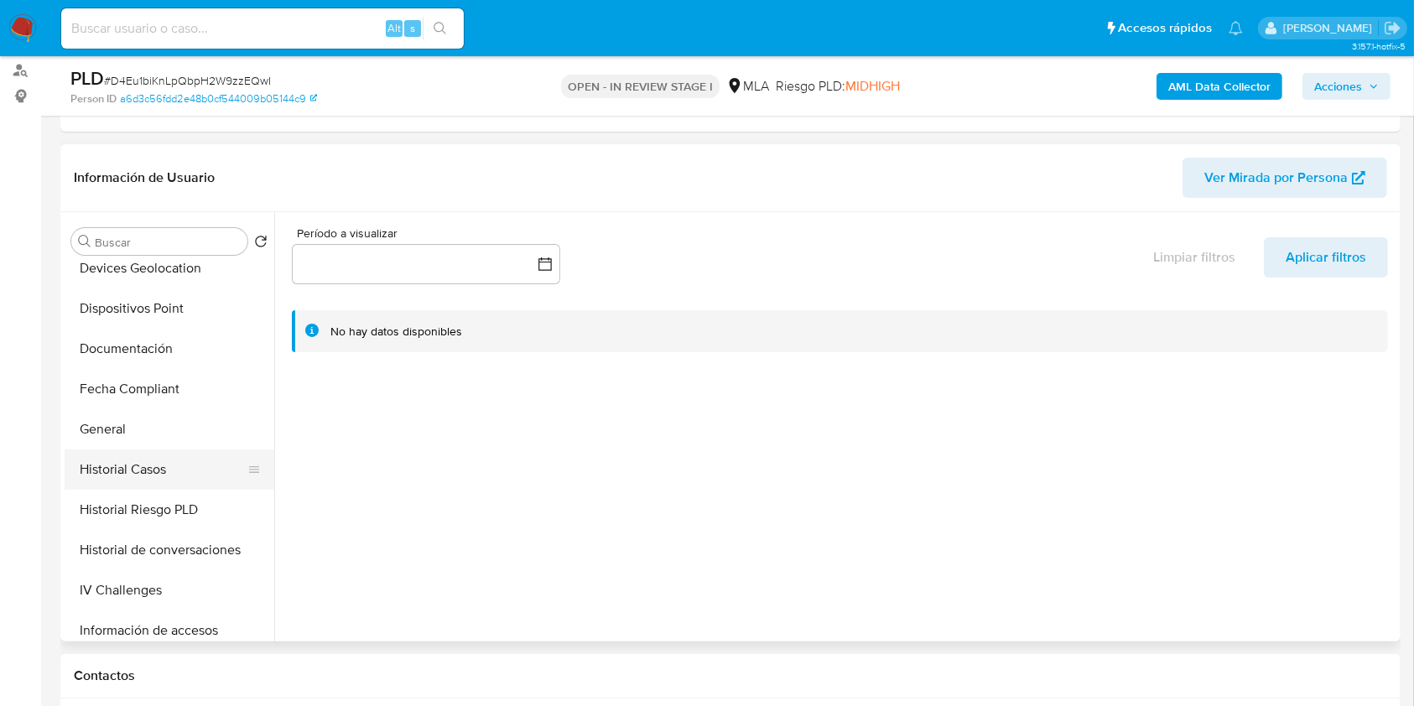
click at [146, 476] on button "Historial Casos" at bounding box center [163, 470] width 196 height 40
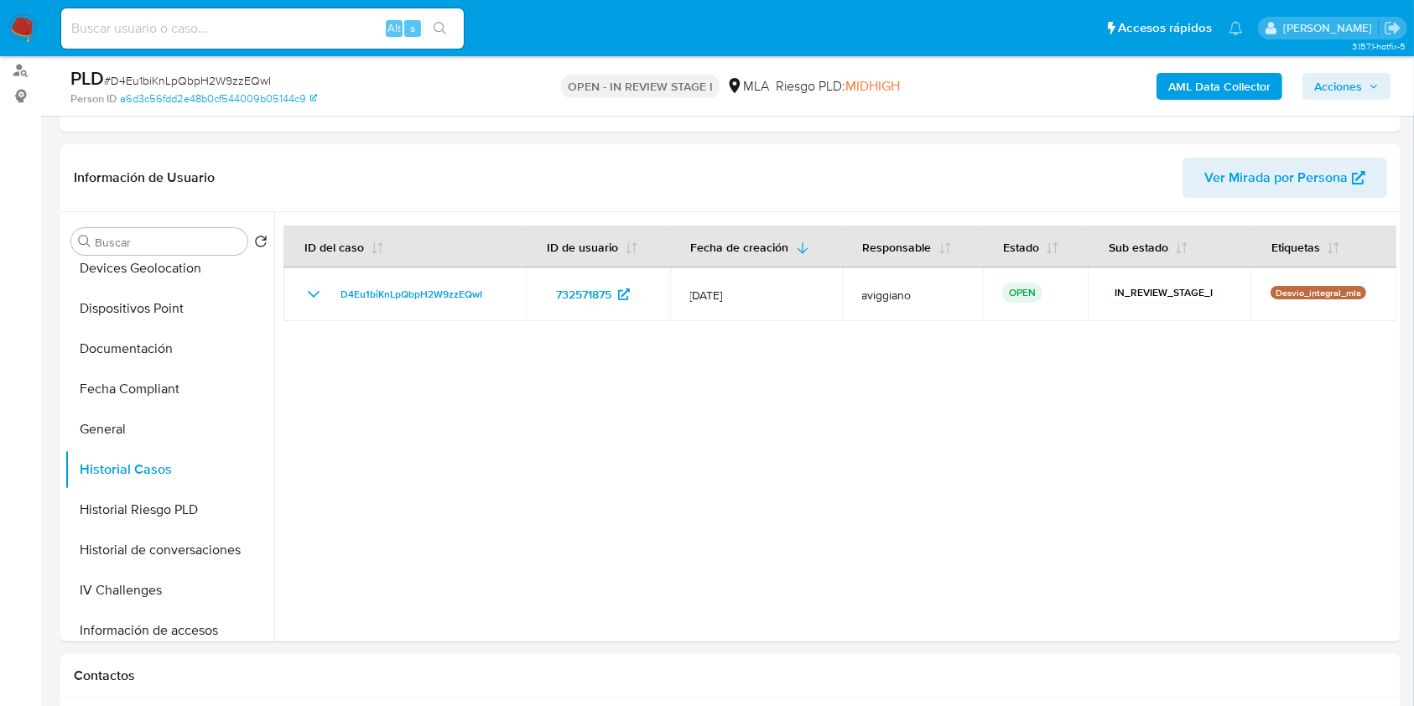
click at [1350, 91] on span "Acciones" at bounding box center [1338, 86] width 48 height 27
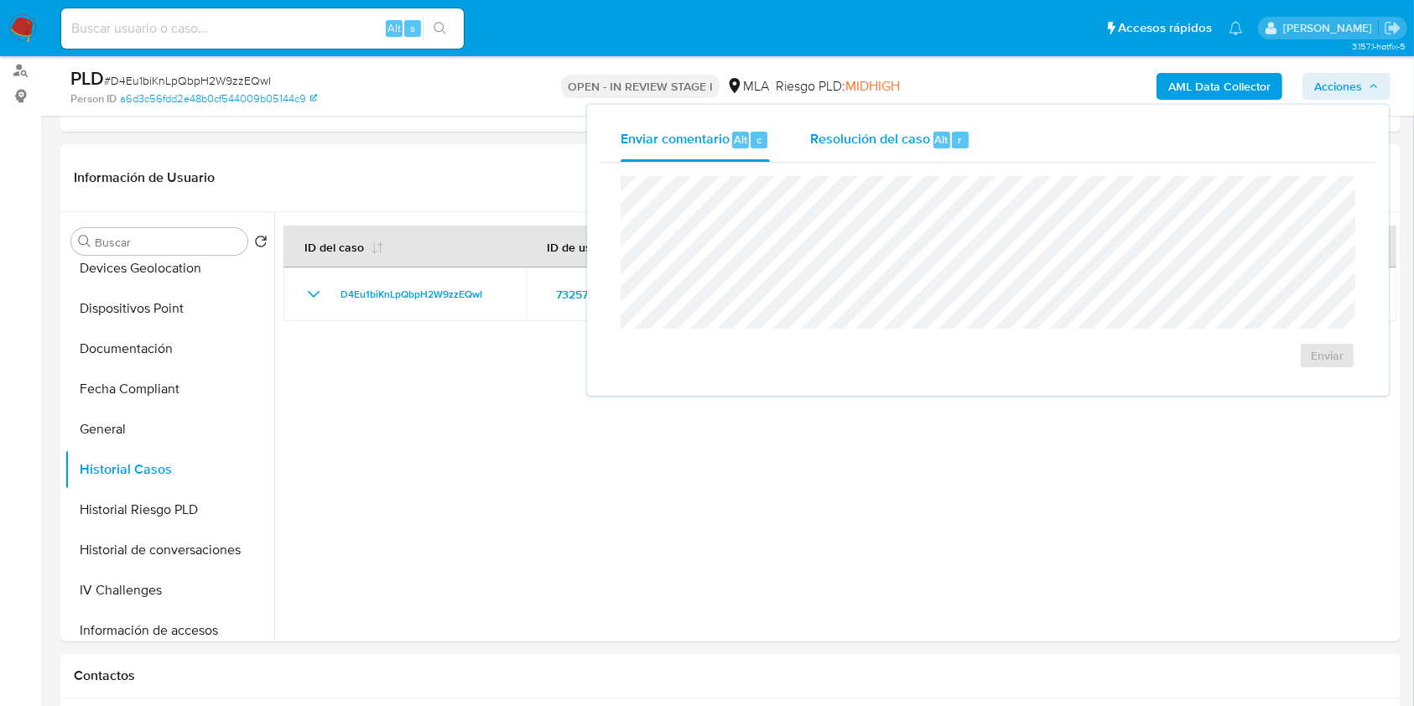
click at [975, 155] on button "Resolución del caso Alt r" at bounding box center [890, 140] width 200 height 44
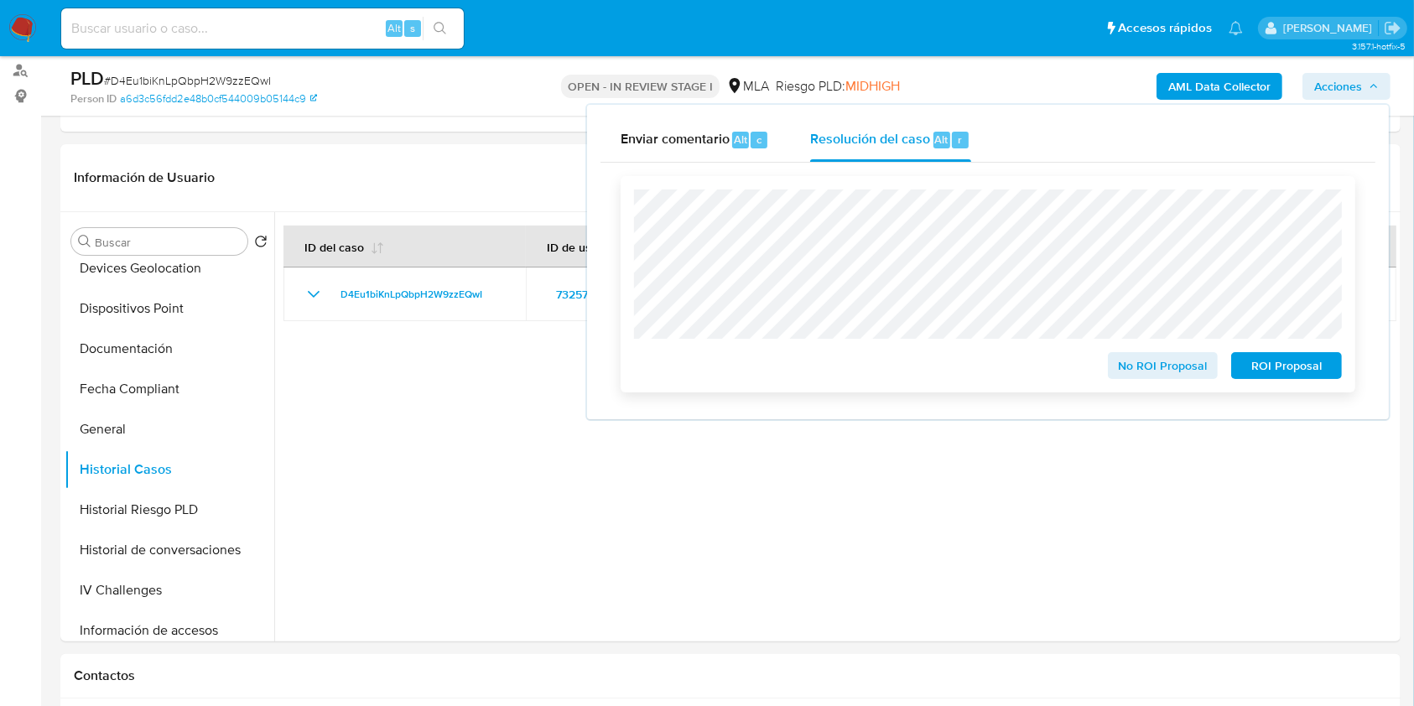
click at [1077, 273] on div "No ROI Proposal ROI Proposal" at bounding box center [988, 285] width 708 height 190
drag, startPoint x: 1138, startPoint y: 376, endPoint x: 1174, endPoint y: 376, distance: 36.1
click at [1174, 376] on span "No ROI Proposal" at bounding box center [1163, 365] width 87 height 23
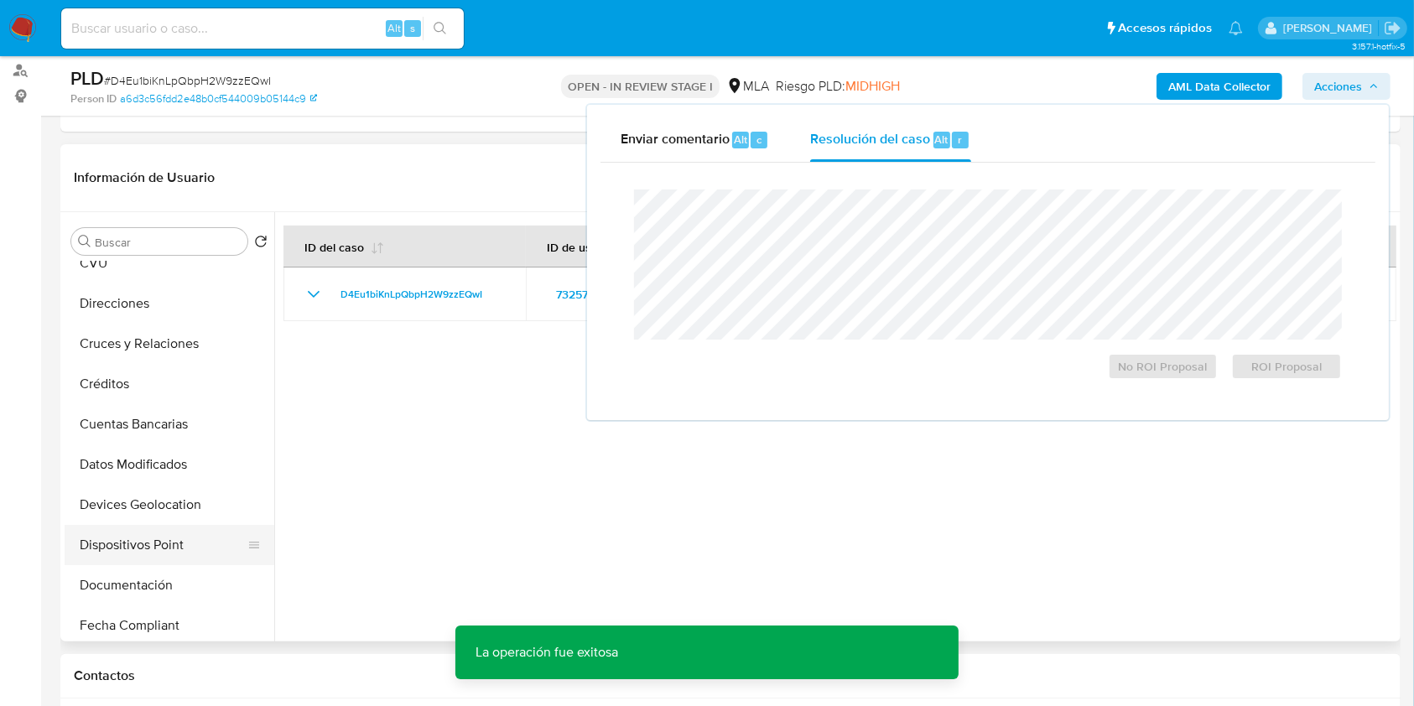
scroll to position [0, 0]
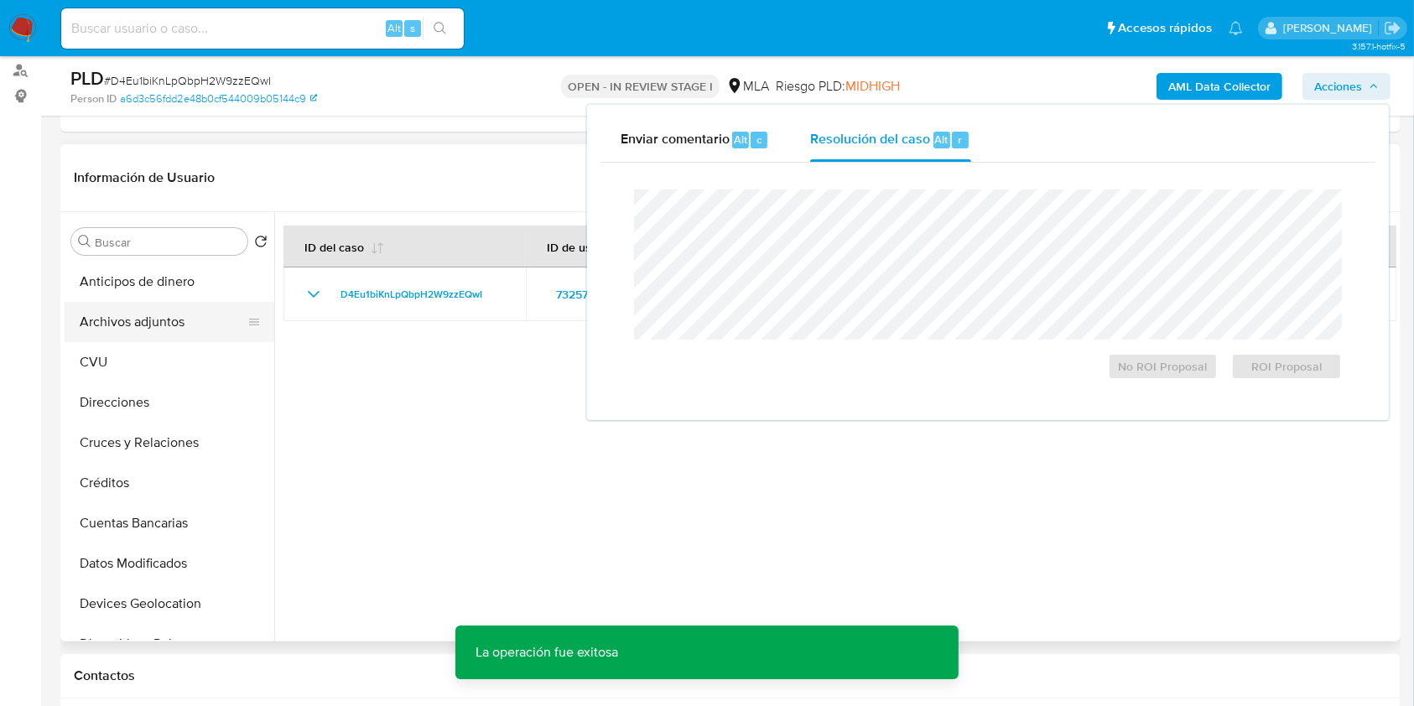
click at [139, 324] on button "Archivos adjuntos" at bounding box center [163, 322] width 196 height 40
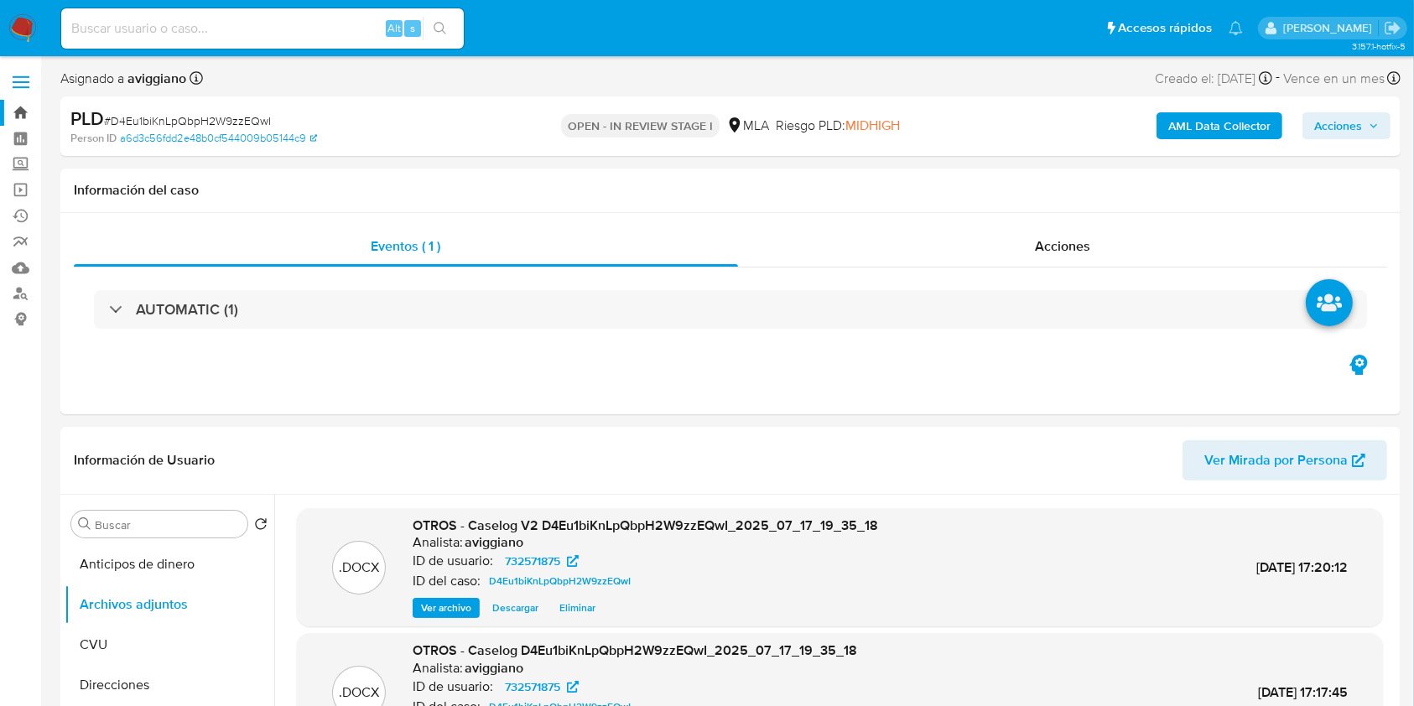
click at [22, 109] on link "Bandeja" at bounding box center [100, 113] width 200 height 26
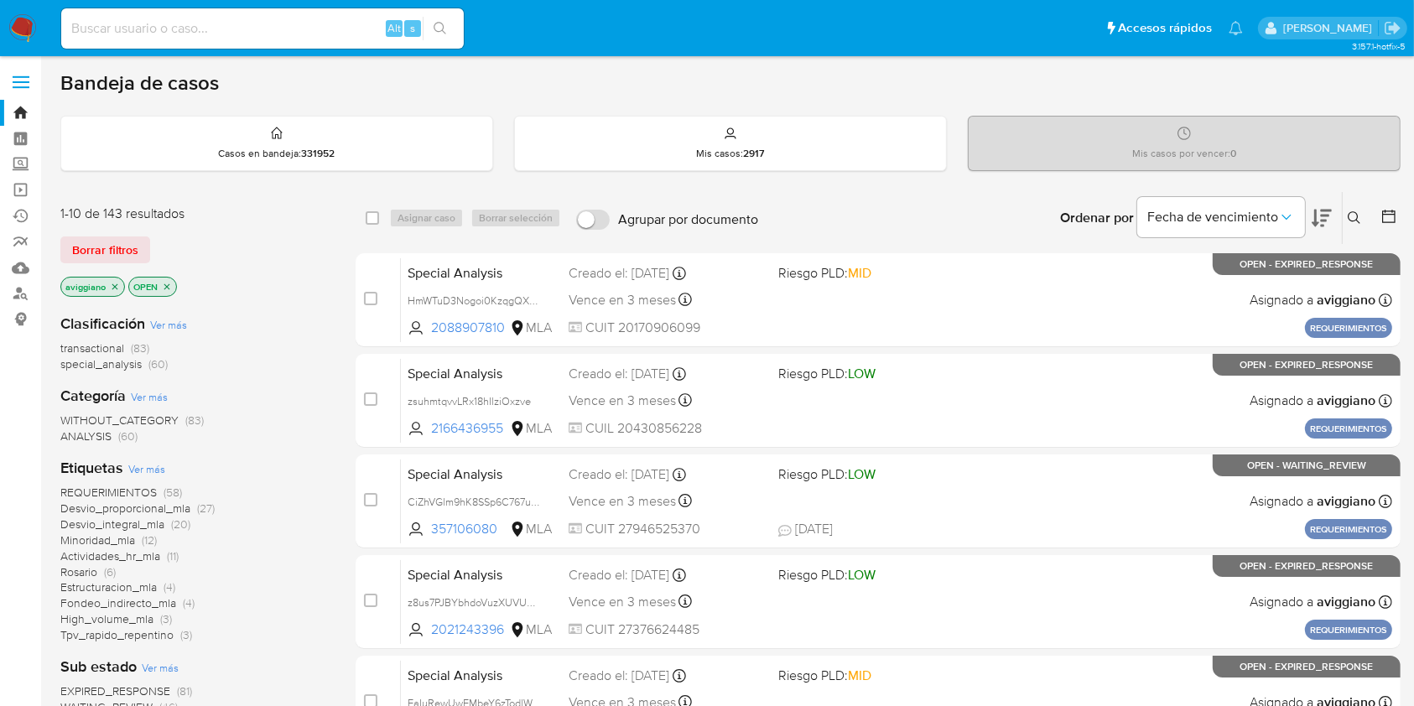
click at [114, 289] on icon "close-filter" at bounding box center [115, 287] width 10 height 10
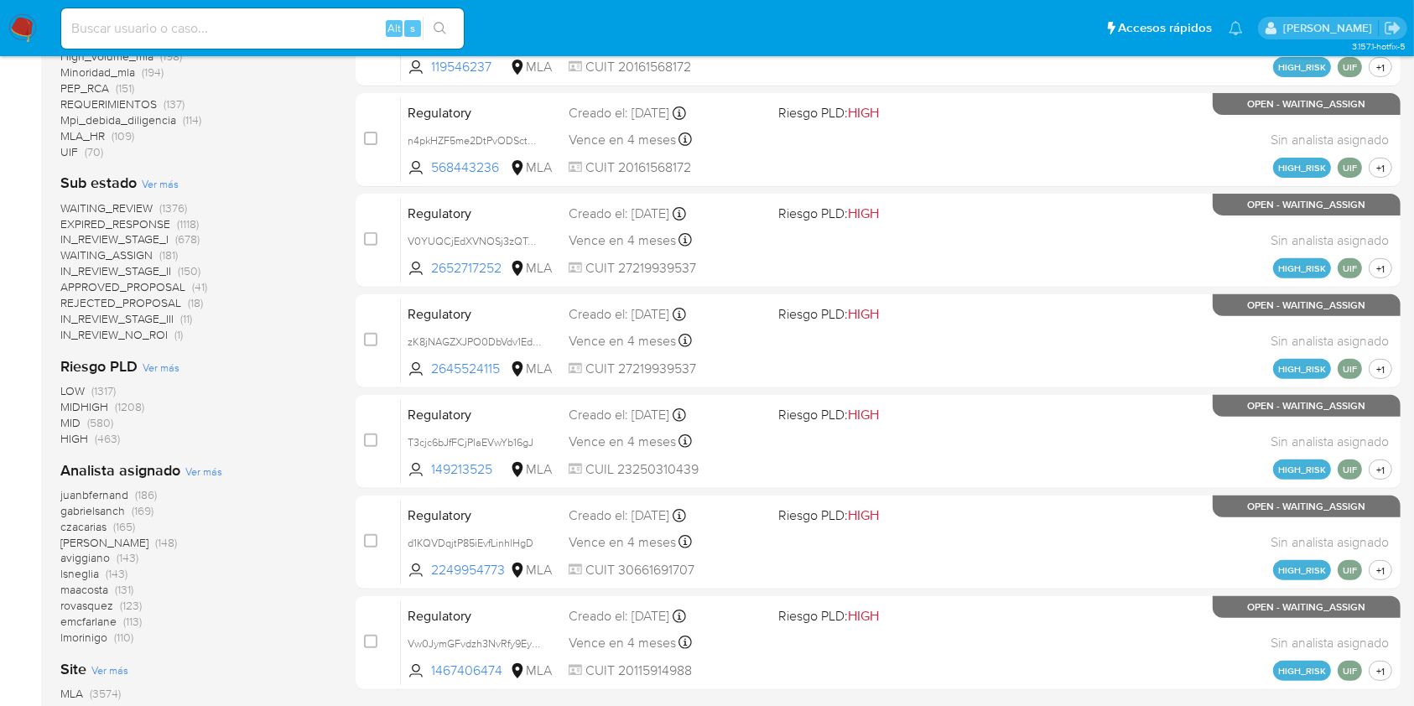
scroll to position [648, 0]
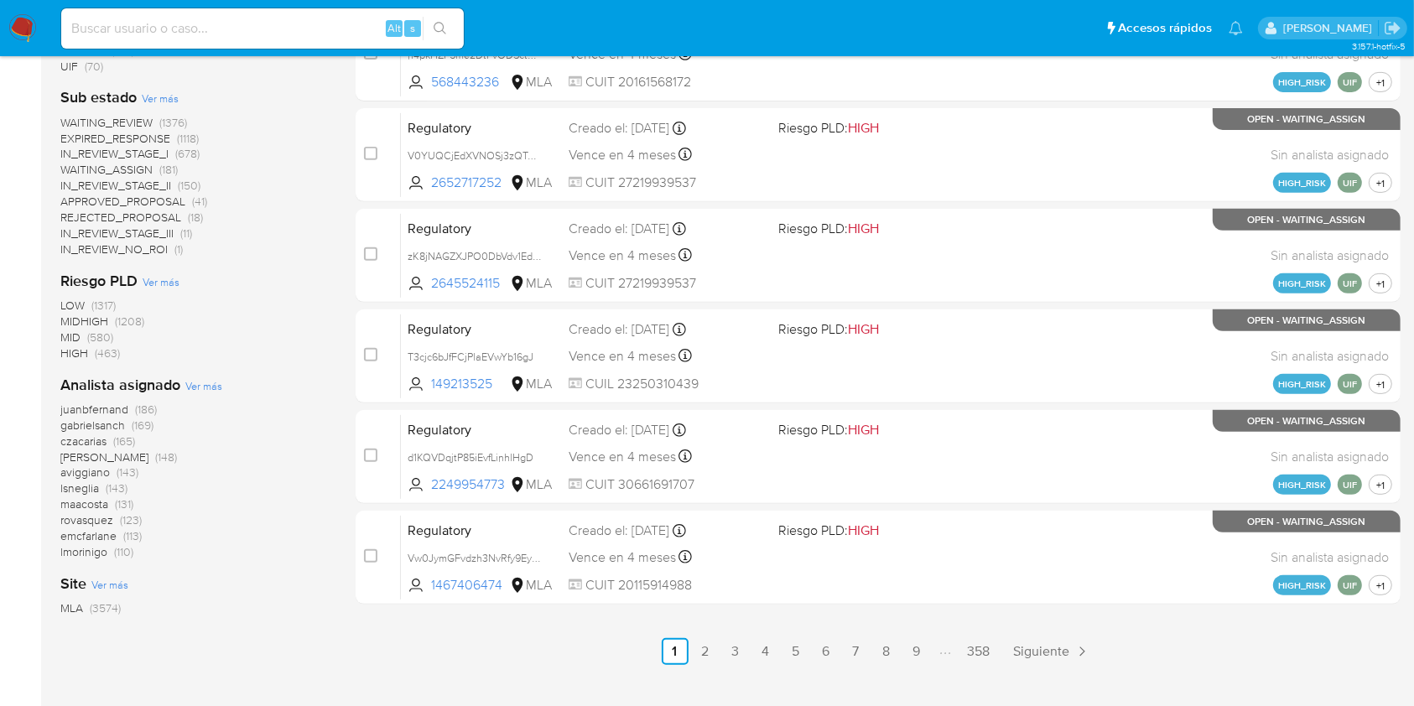
click at [159, 249] on span "IN_REVIEW_NO_ROI" at bounding box center [113, 249] width 107 height 17
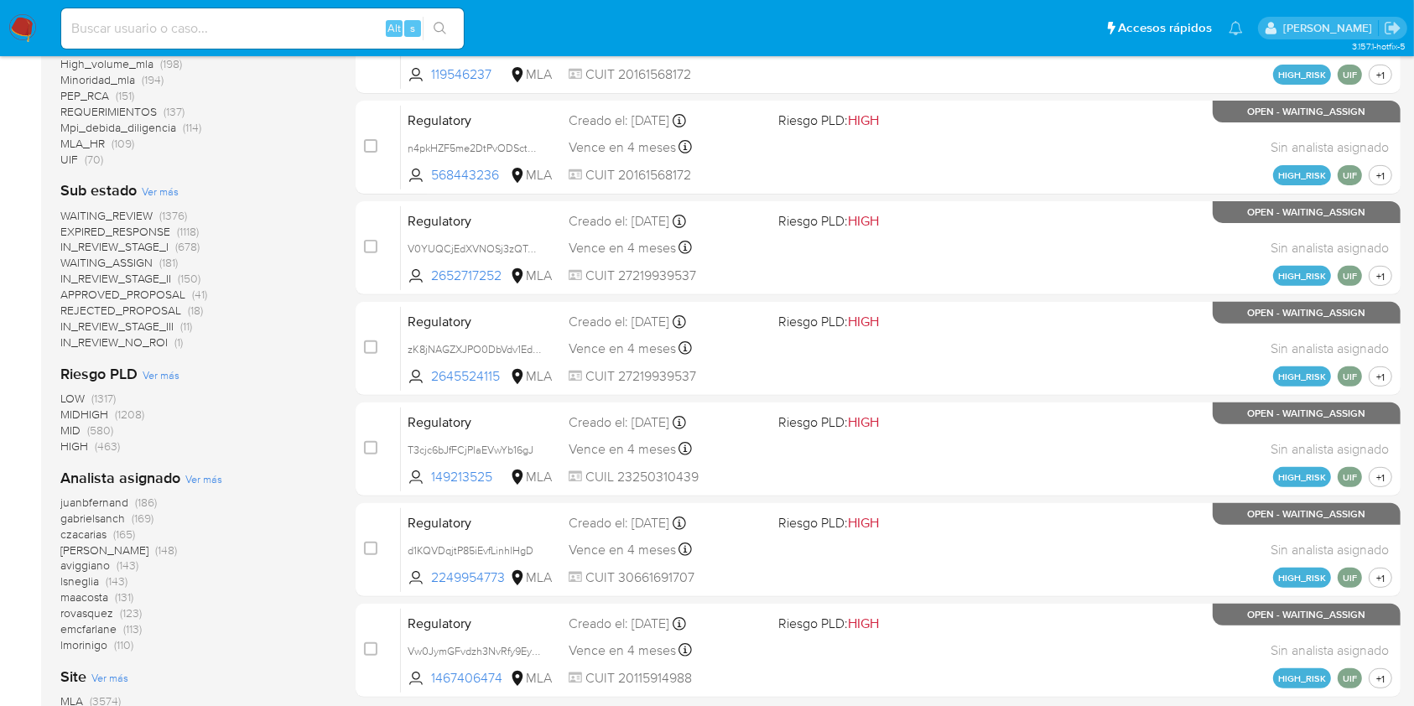
scroll to position [648, 0]
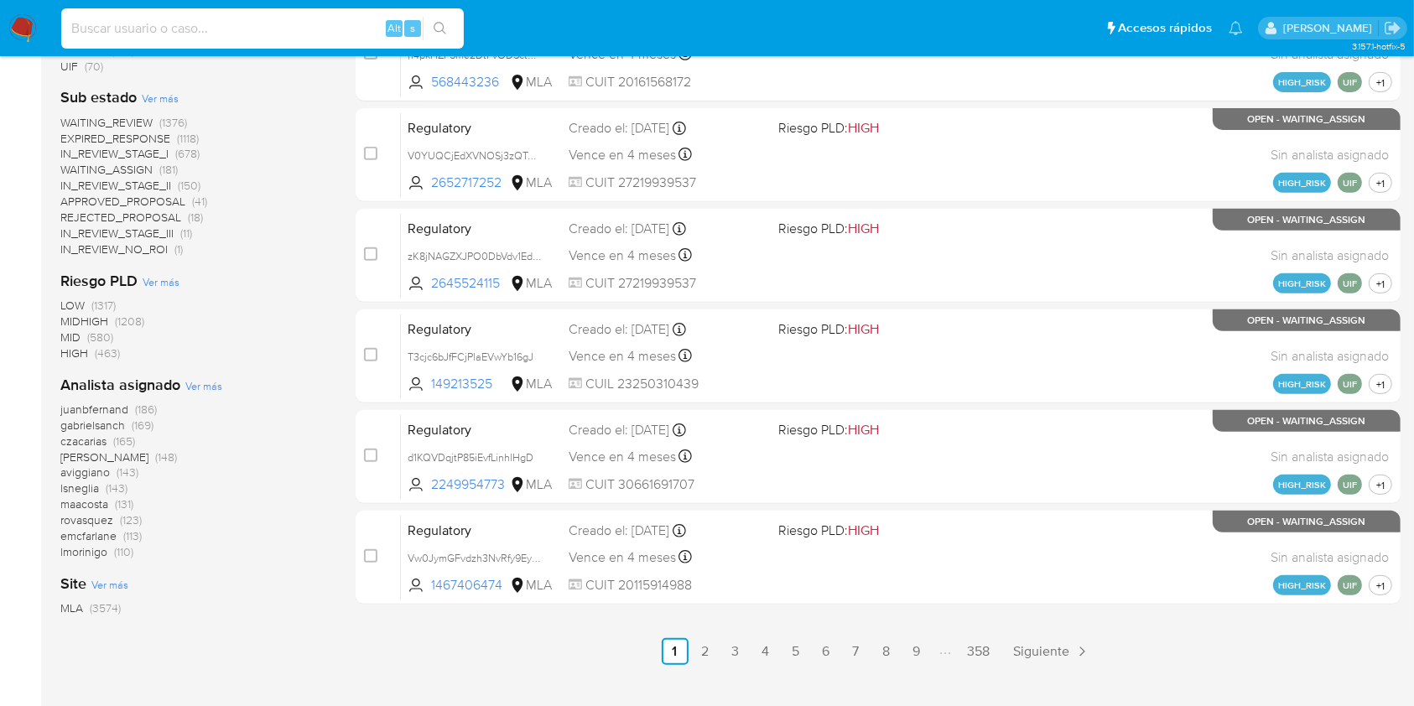
paste input "ObO3AioCgRNNhiT1AQaOJP4A"
type input "ObO3AioCgRNNhiT1AQaOJP4A"
click at [443, 25] on icon "search-icon" at bounding box center [440, 28] width 13 height 13
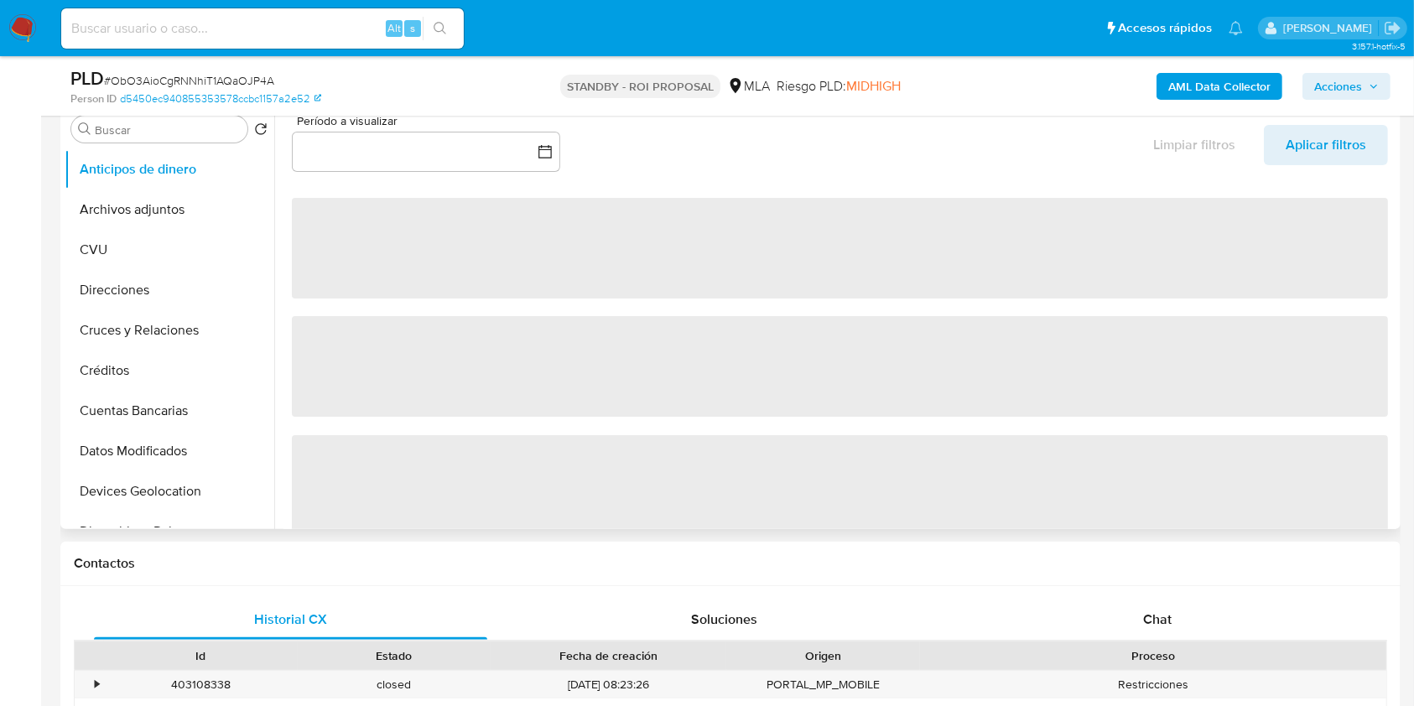
select select "10"
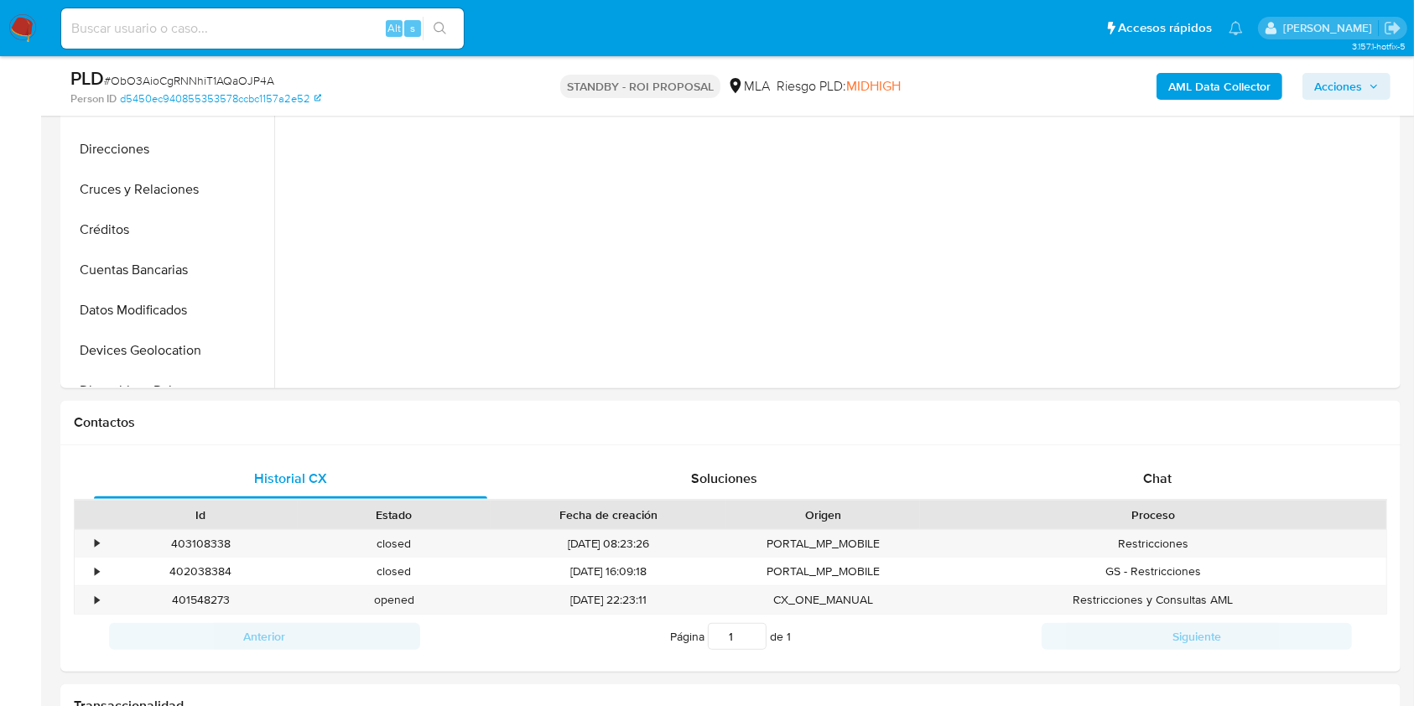
scroll to position [671, 0]
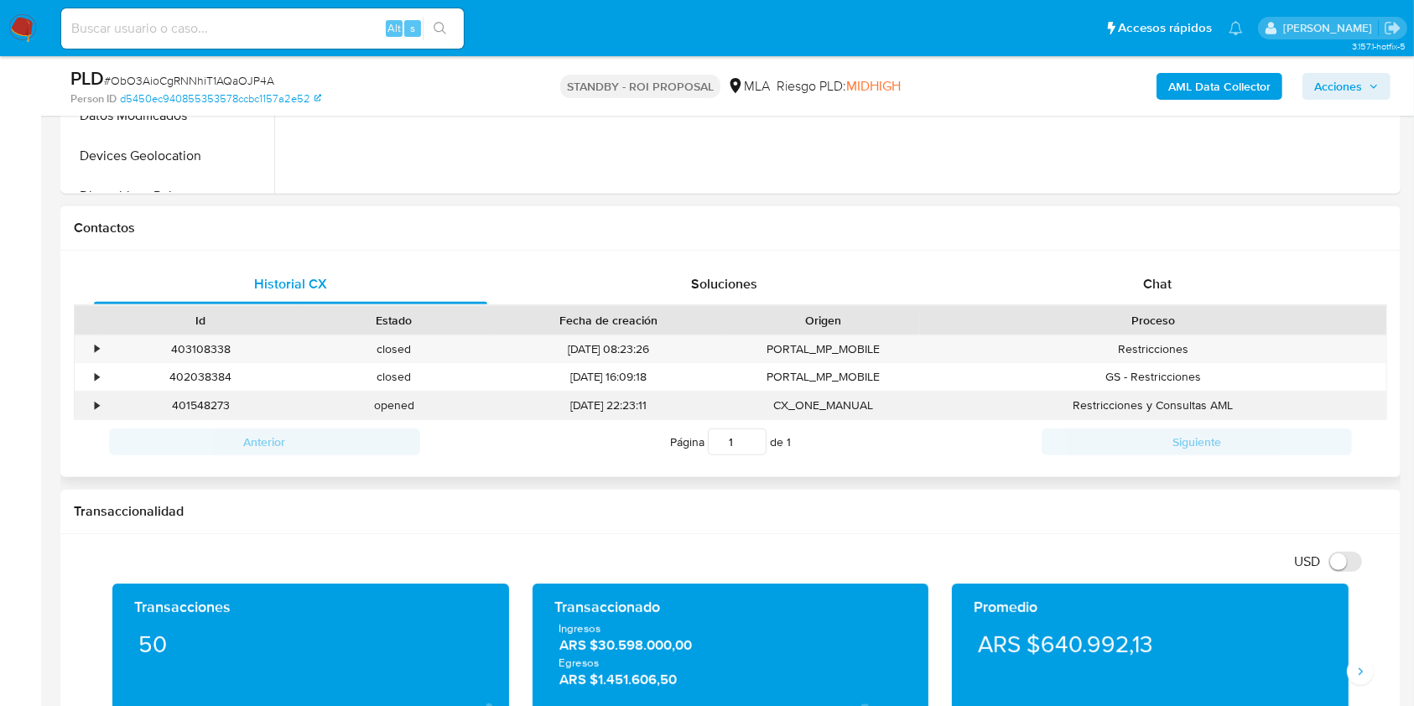
click at [189, 398] on div "401548273" at bounding box center [201, 406] width 194 height 28
copy div "401548273"
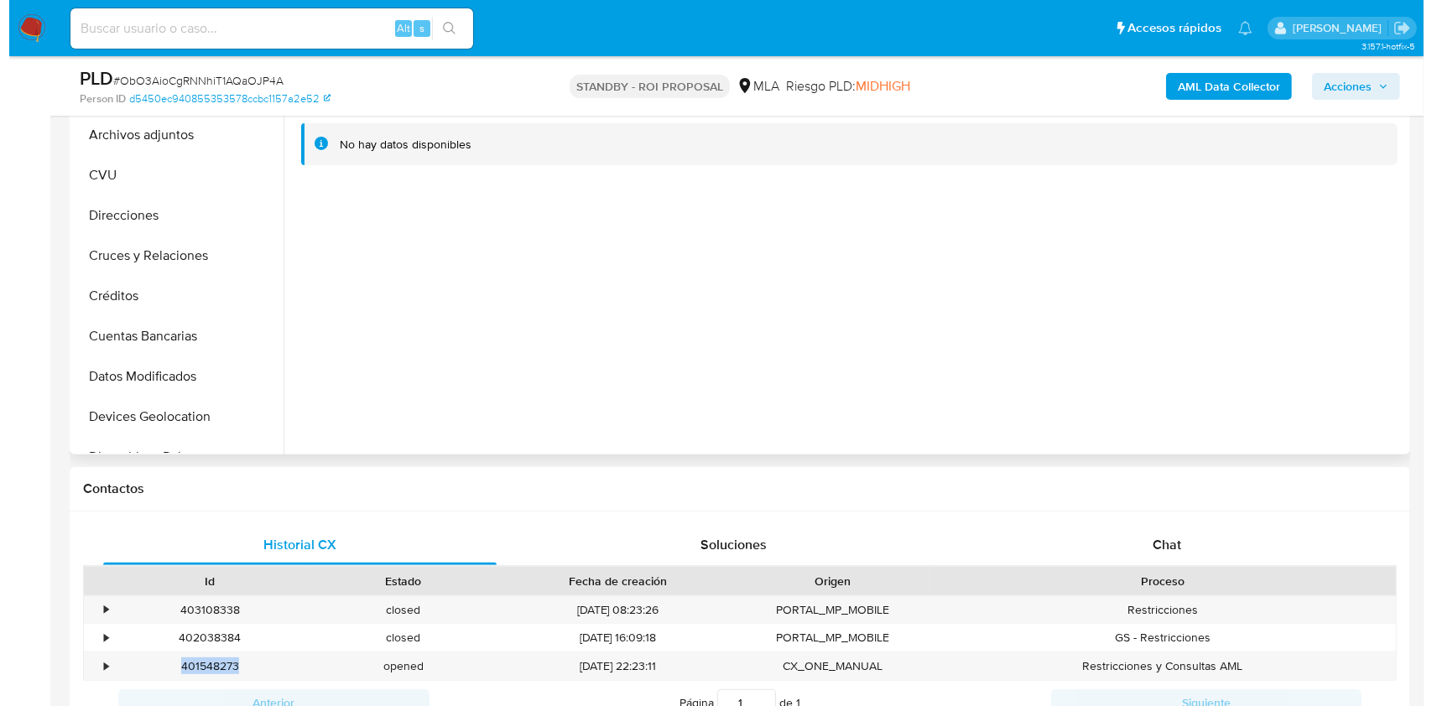
scroll to position [336, 0]
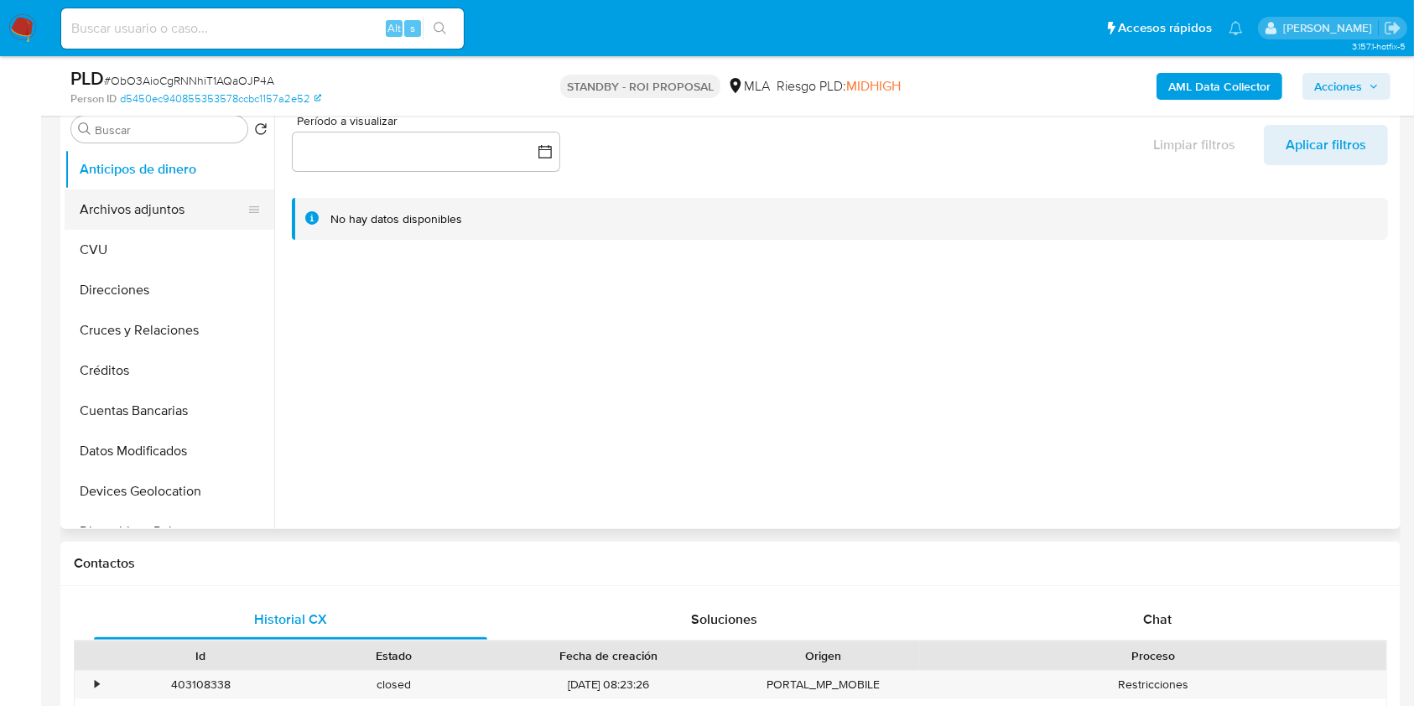
click at [161, 206] on button "Archivos adjuntos" at bounding box center [163, 210] width 196 height 40
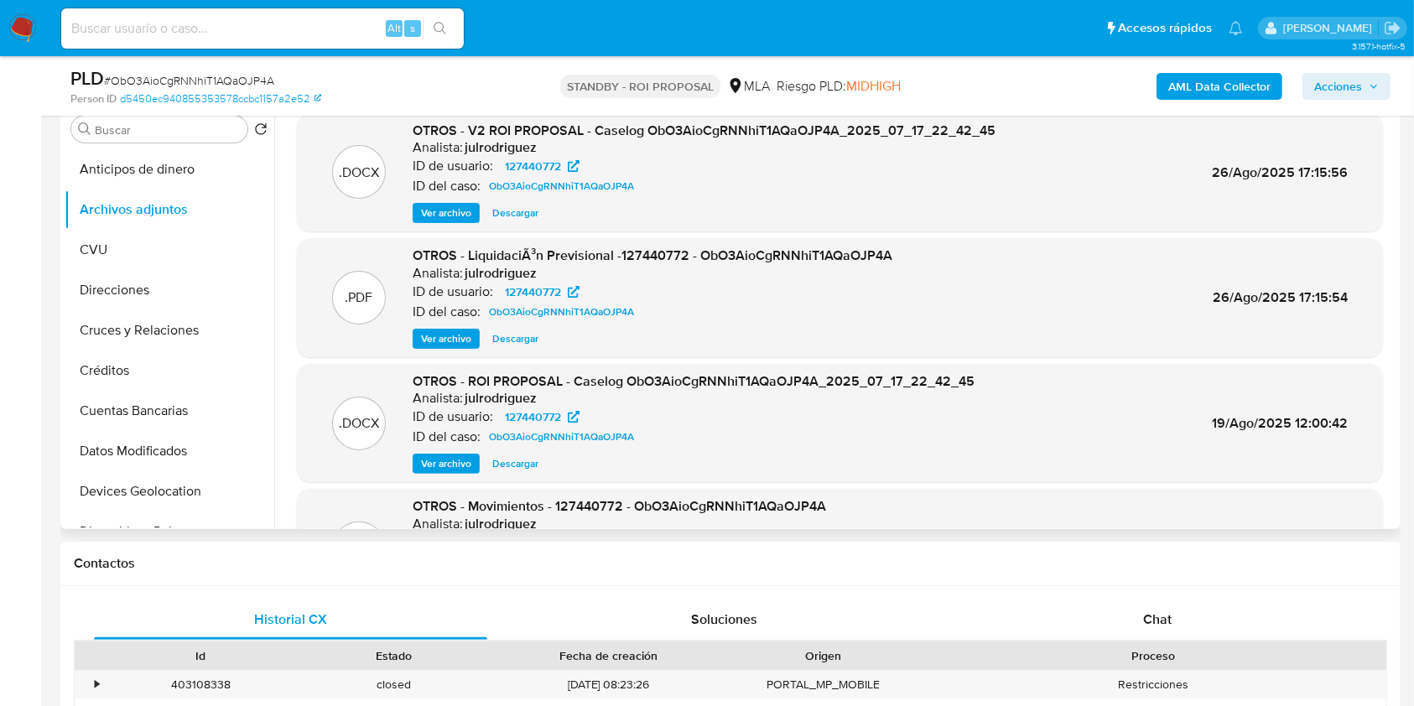
click at [466, 220] on span "Ver archivo" at bounding box center [446, 213] width 50 height 17
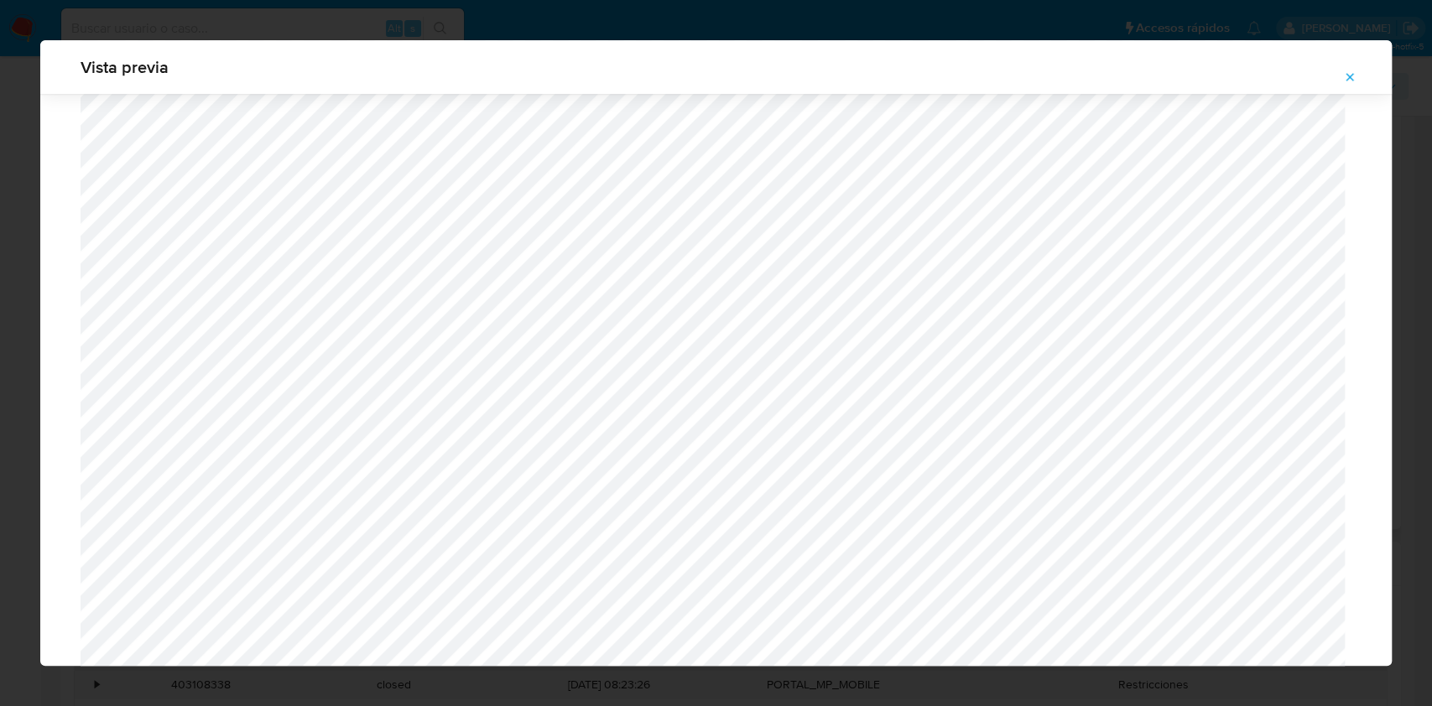
scroll to position [1302, 0]
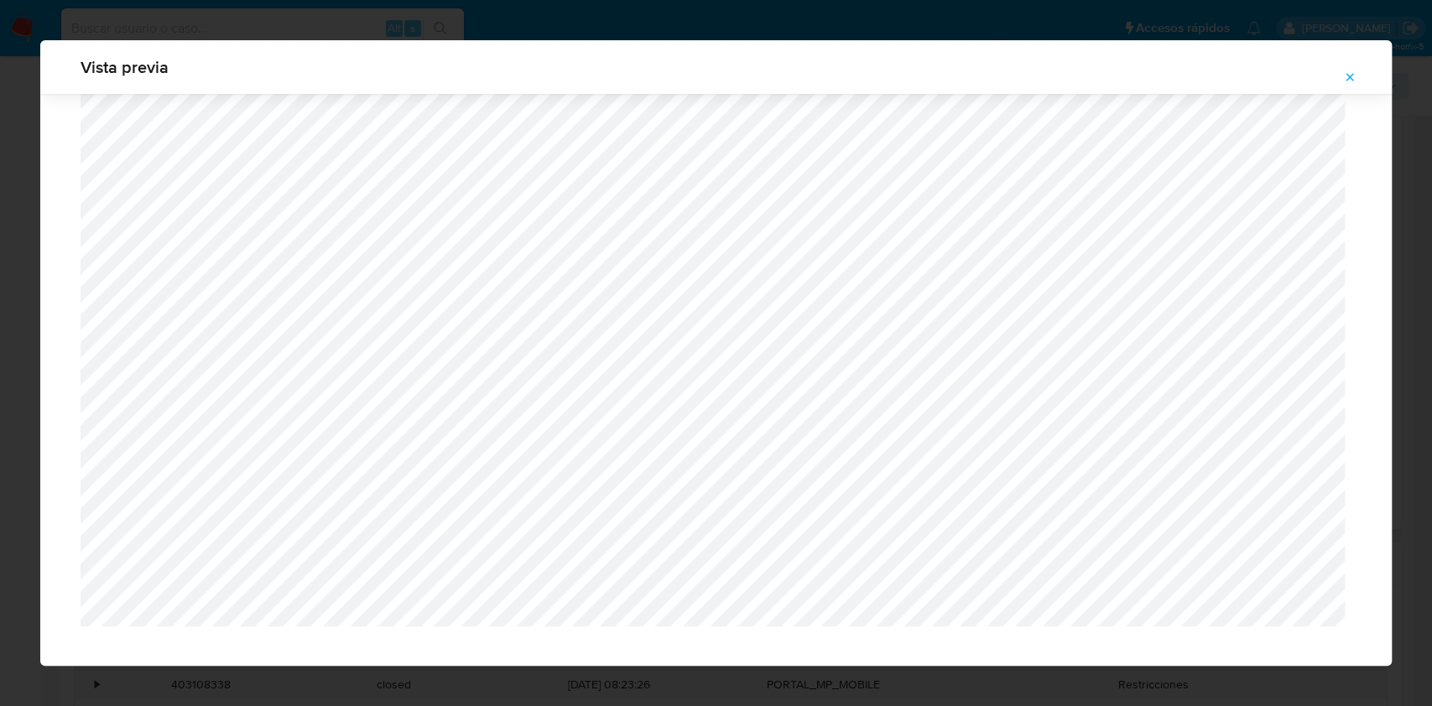
click at [1349, 73] on icon "Attachment preview" at bounding box center [1349, 76] width 13 height 13
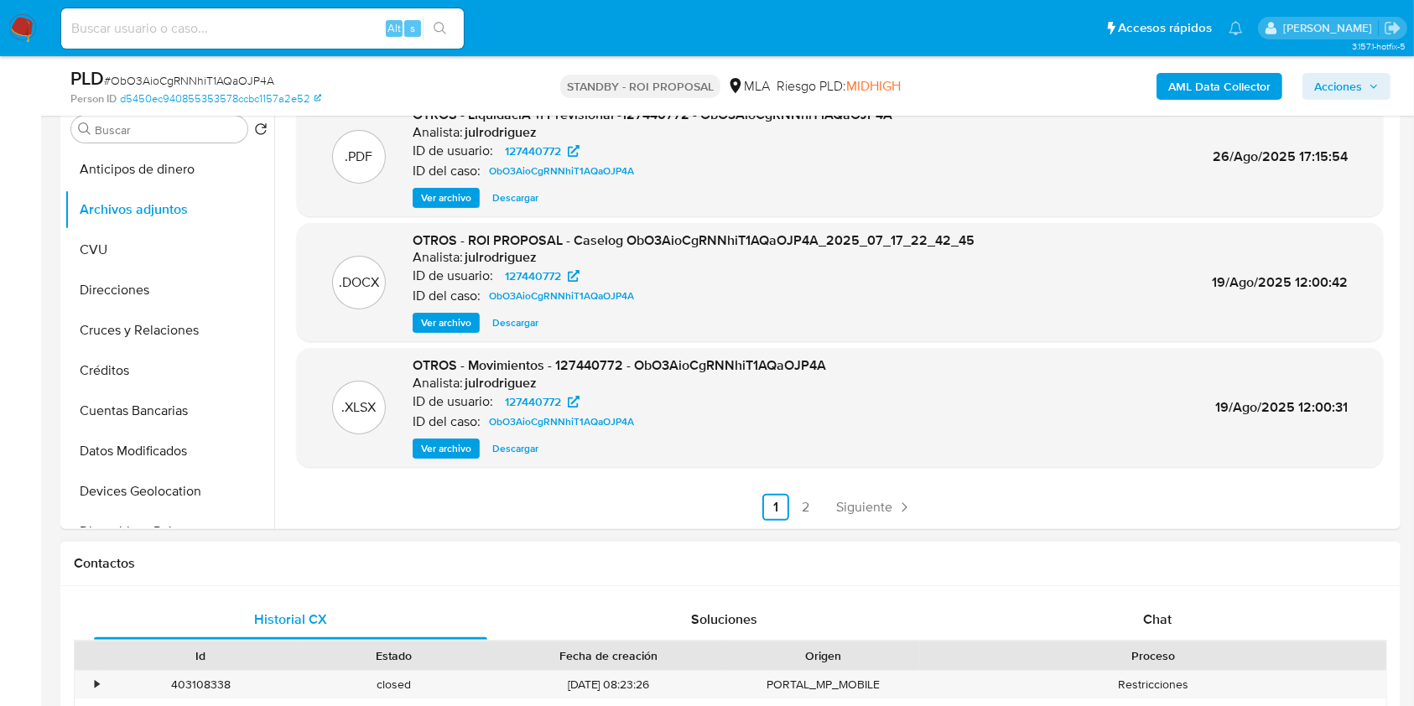
scroll to position [783, 0]
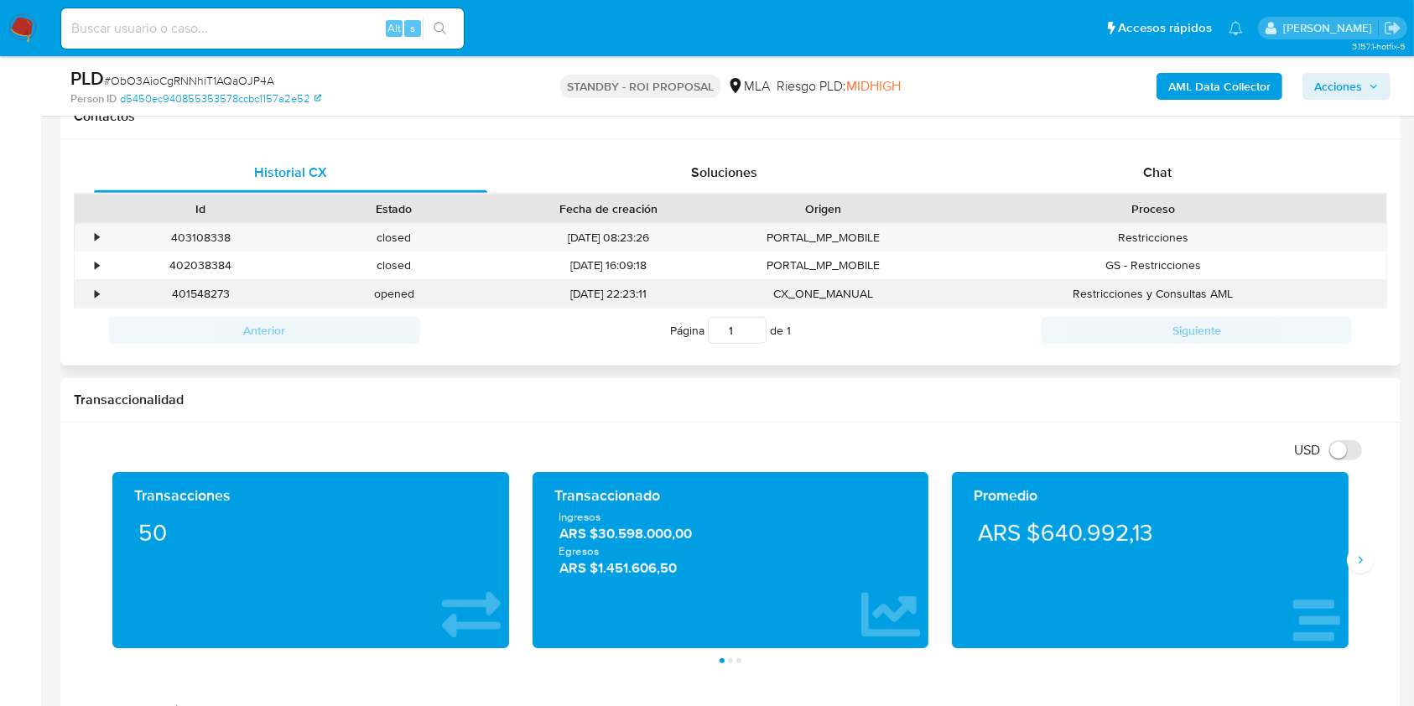
click at [185, 285] on div "401548273" at bounding box center [201, 294] width 194 height 28
copy div "401548273"
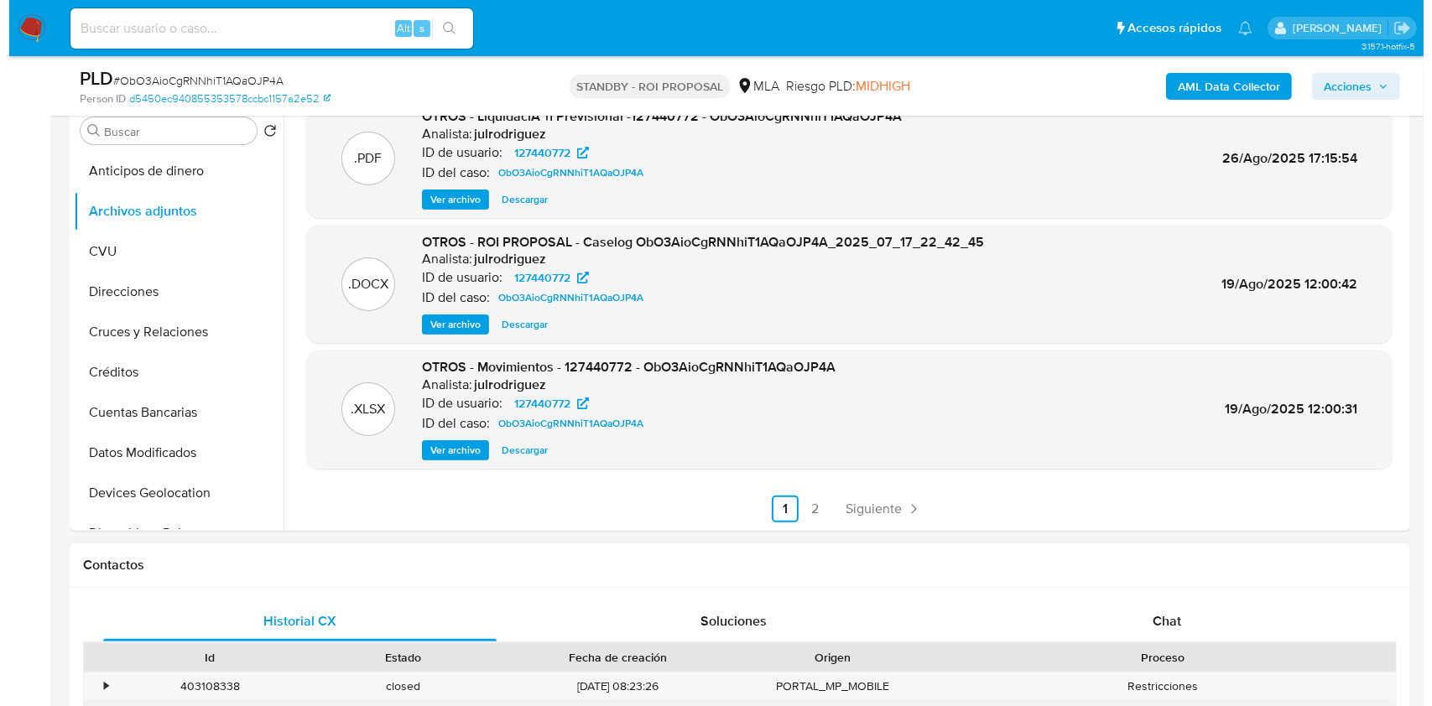
scroll to position [112, 0]
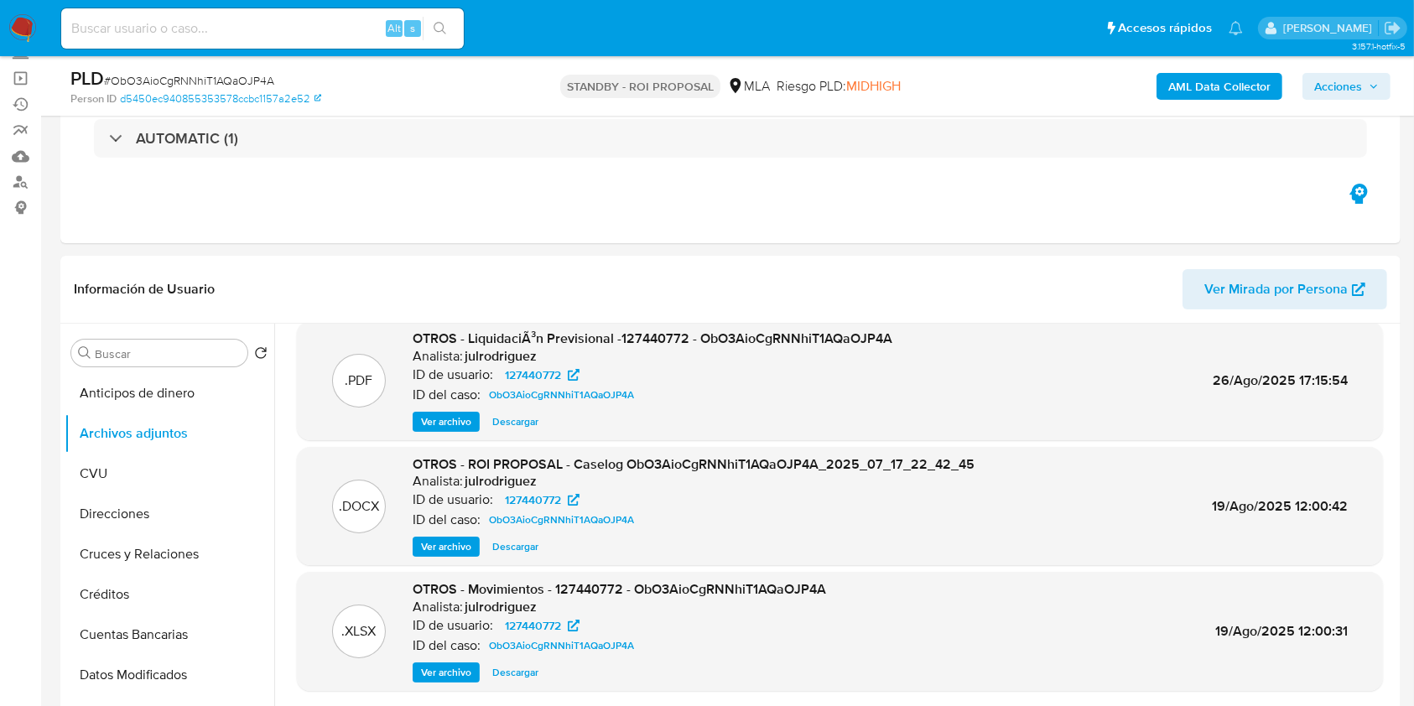
click at [470, 549] on span "Ver archivo" at bounding box center [446, 547] width 50 height 17
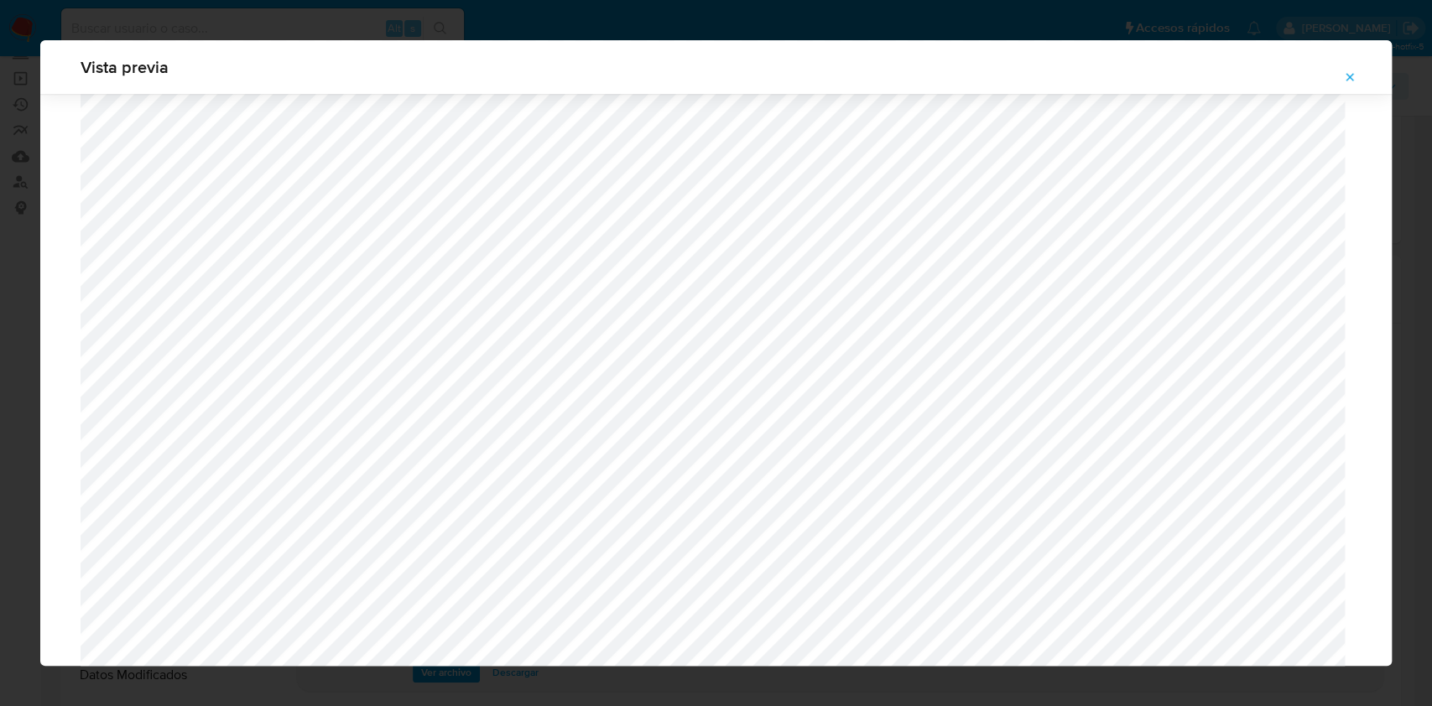
scroll to position [973, 0]
click at [1353, 71] on icon "Attachment preview" at bounding box center [1349, 76] width 13 height 13
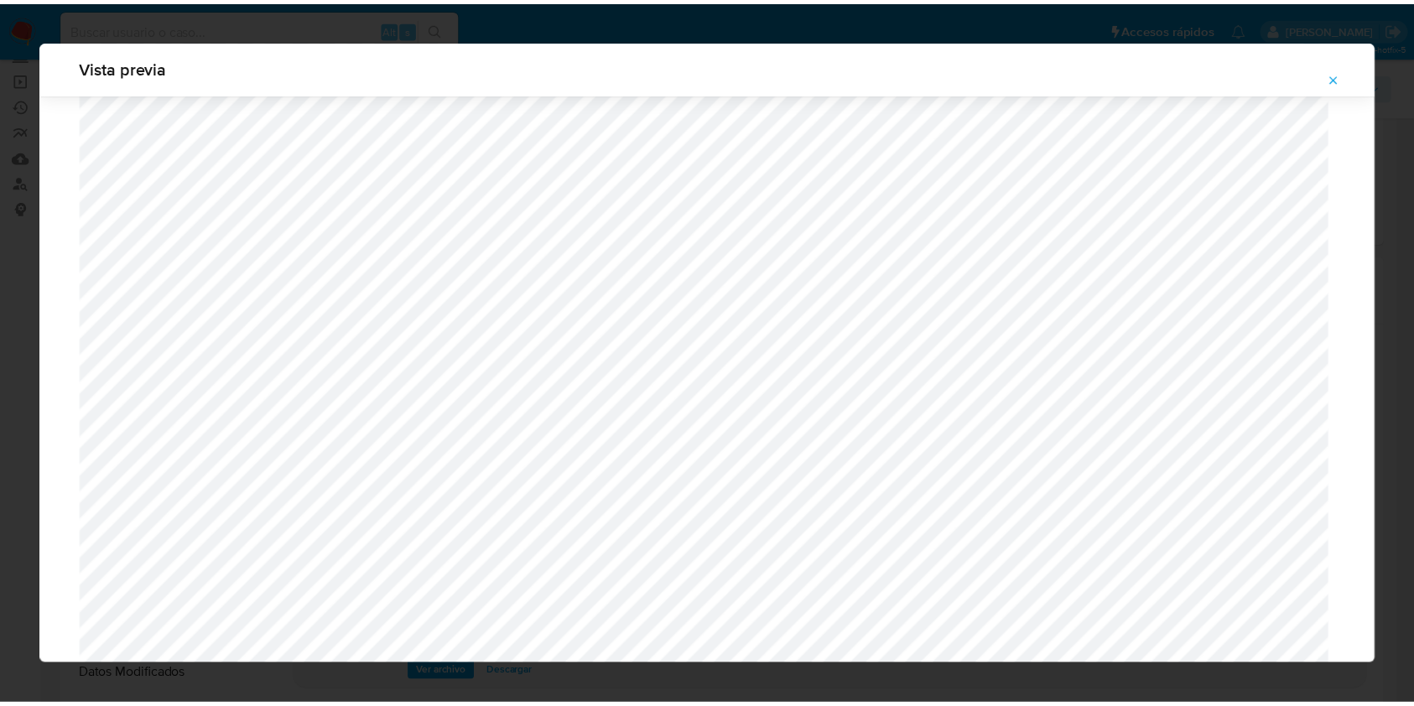
scroll to position [0, 0]
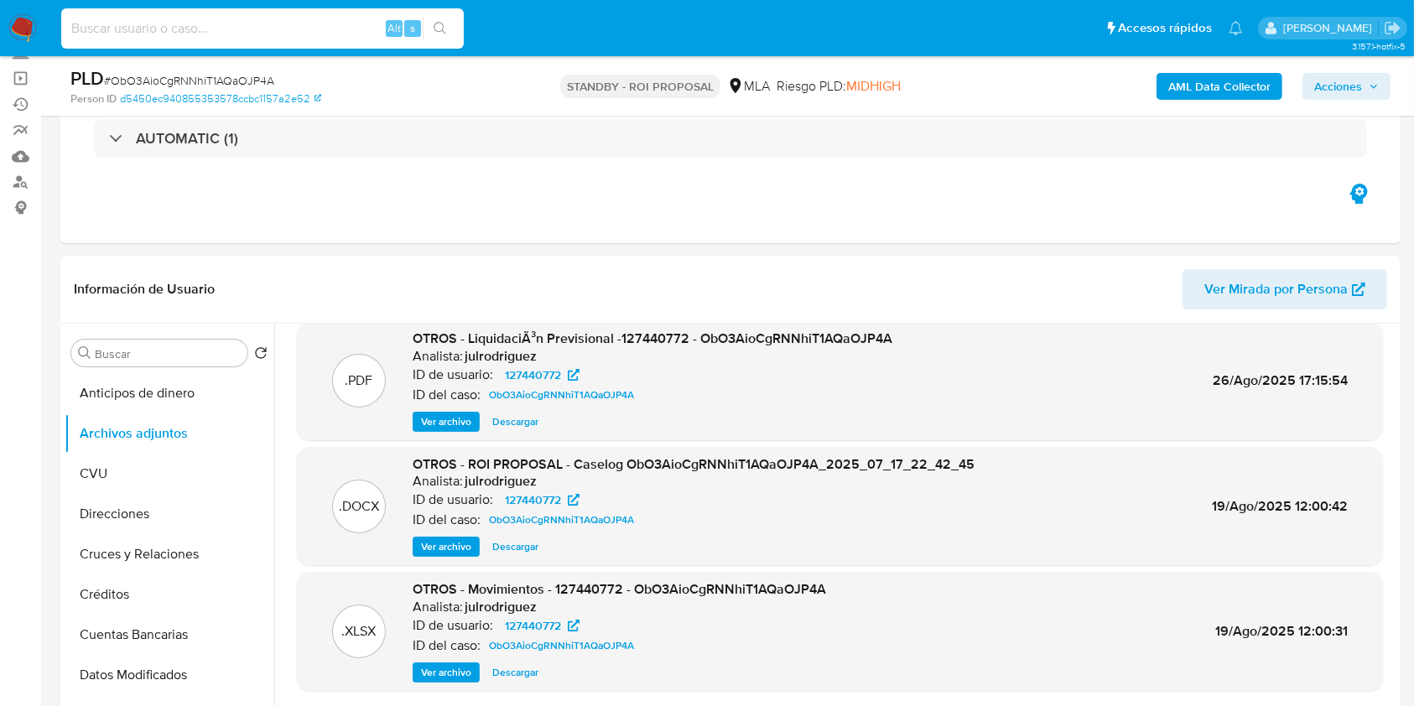
paste input "iUoAXPF1gL33fOhCWFib8Tls"
type input "iUoAXPF1gL33fOhCWFib8Tls"
click at [437, 33] on icon "search-icon" at bounding box center [440, 28] width 13 height 13
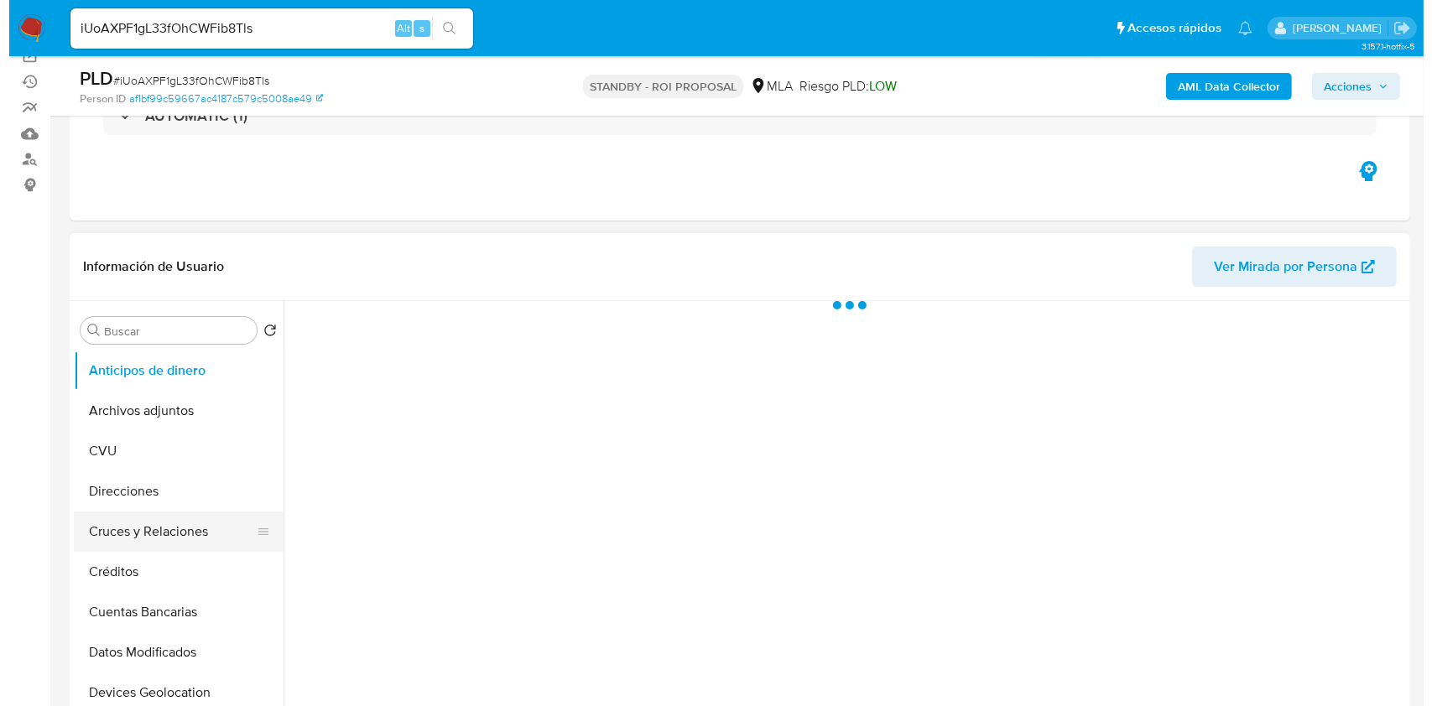
scroll to position [336, 0]
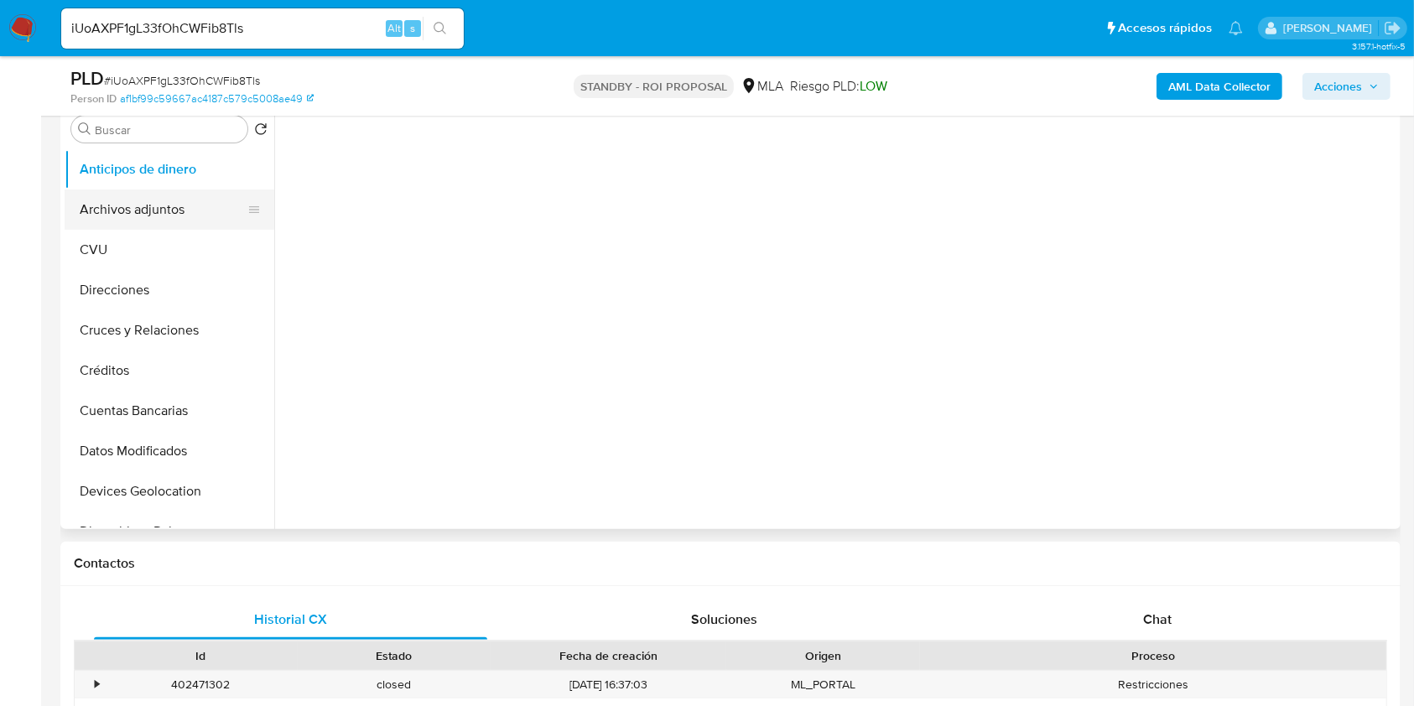
click at [154, 218] on button "Archivos adjuntos" at bounding box center [163, 210] width 196 height 40
select select "10"
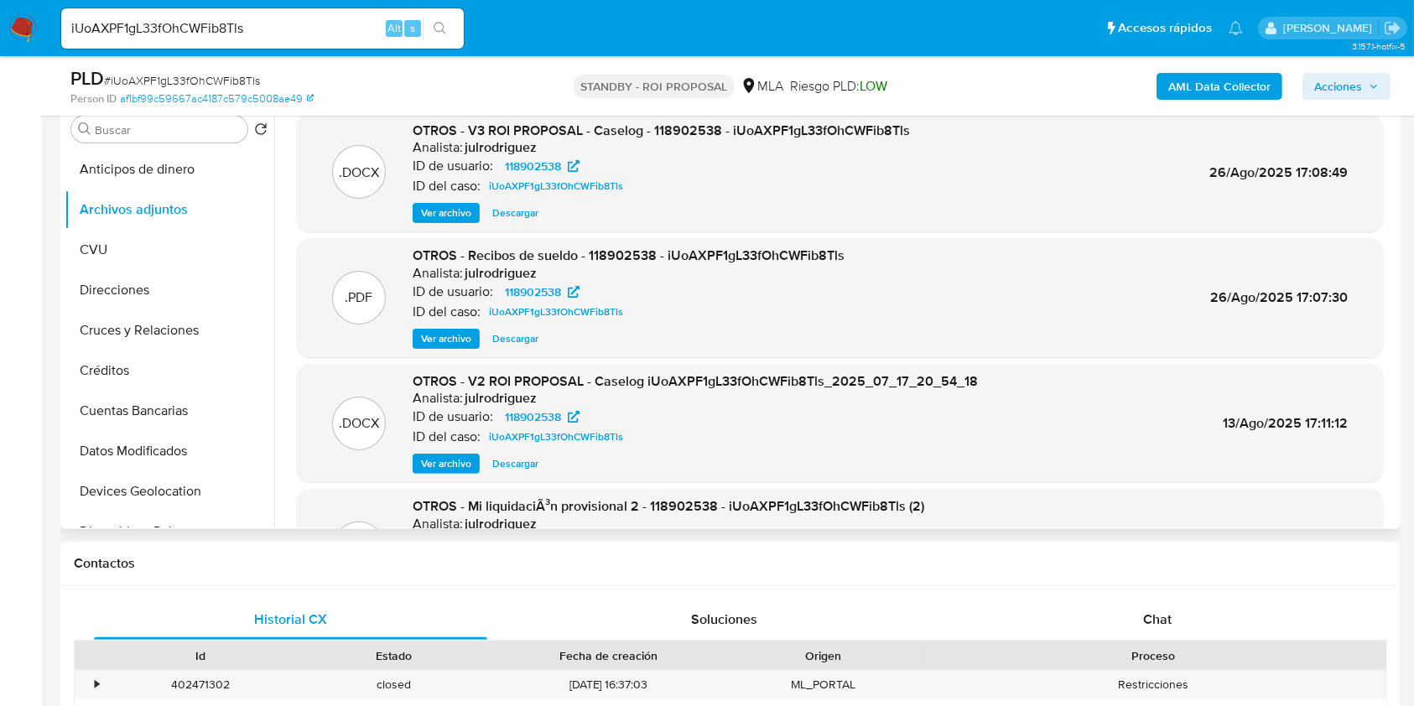
click at [468, 225] on div ".DOCX OTROS - V3 ROI PROPOSAL - Caselog - 118902538 - iUoAXPF1gL33fOhCWFib8Tls …" at bounding box center [840, 172] width 1086 height 119
click at [448, 208] on span "Ver archivo" at bounding box center [446, 213] width 50 height 17
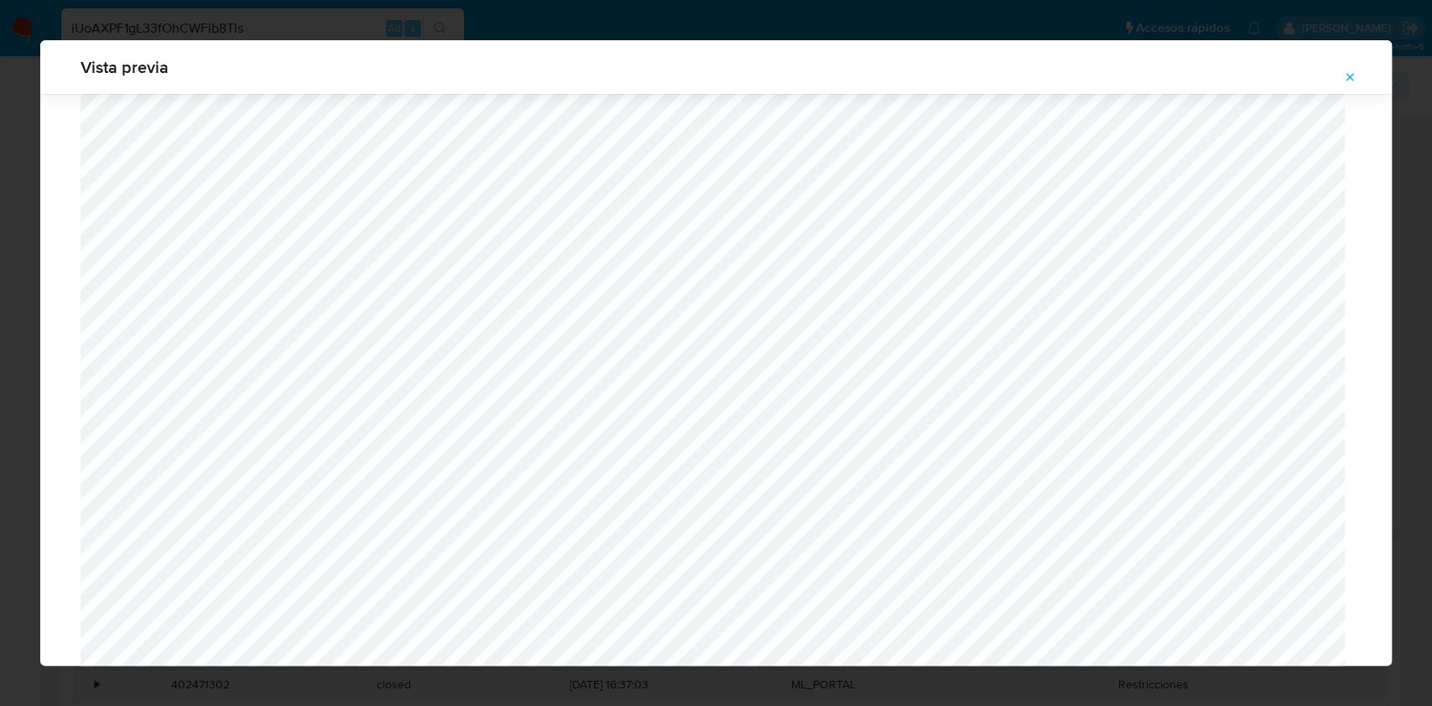
scroll to position [637, 0]
click at [1350, 70] on span "Attachment preview" at bounding box center [1349, 76] width 13 height 23
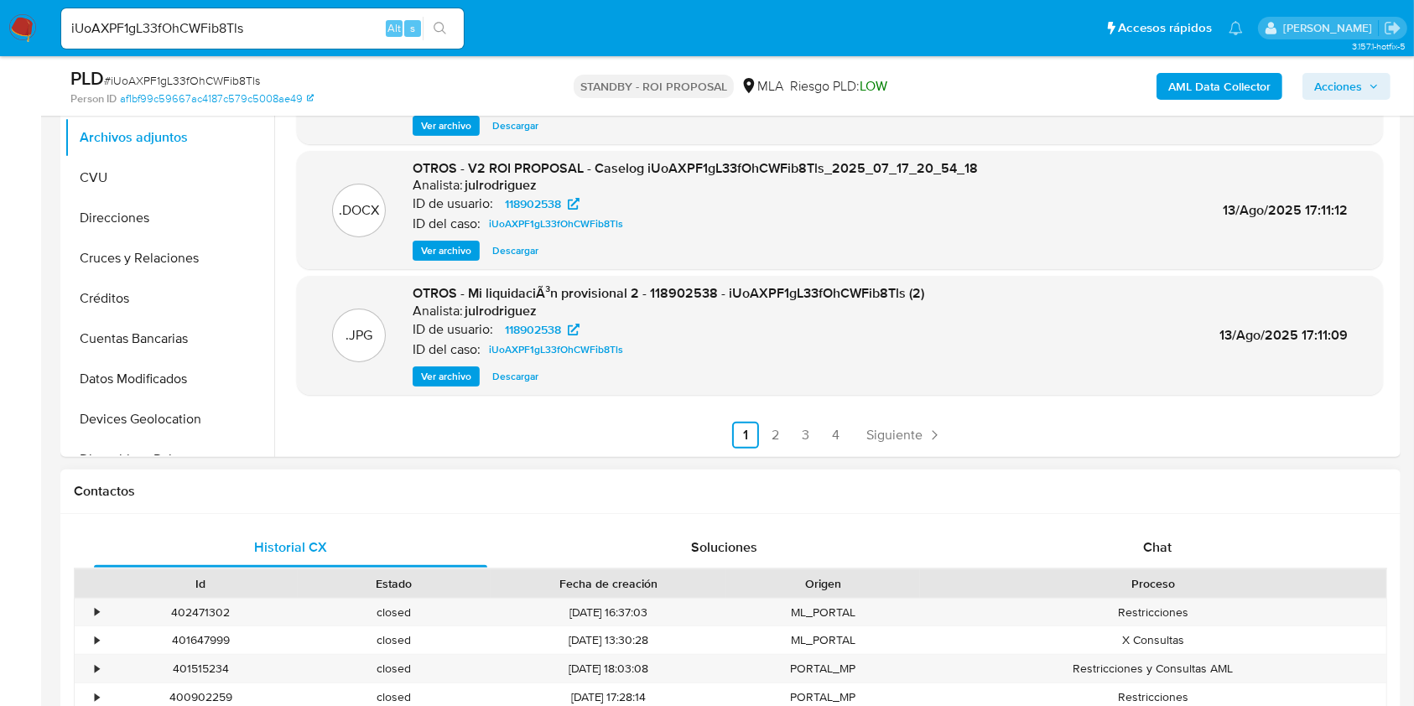
scroll to position [671, 0]
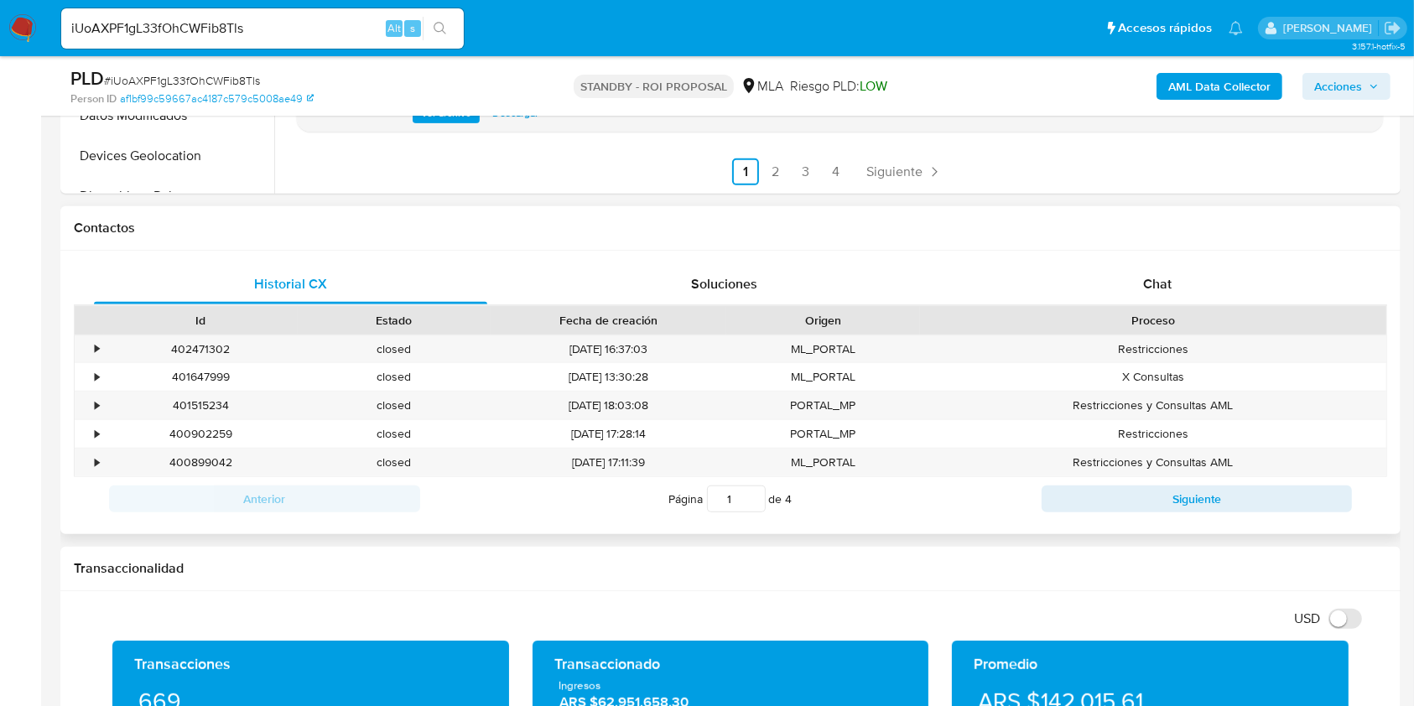
click at [1015, 487] on div "Página 1 de 4" at bounding box center [731, 499] width 622 height 32
click at [1101, 492] on button "Siguiente" at bounding box center [1197, 499] width 311 height 27
type input "2"
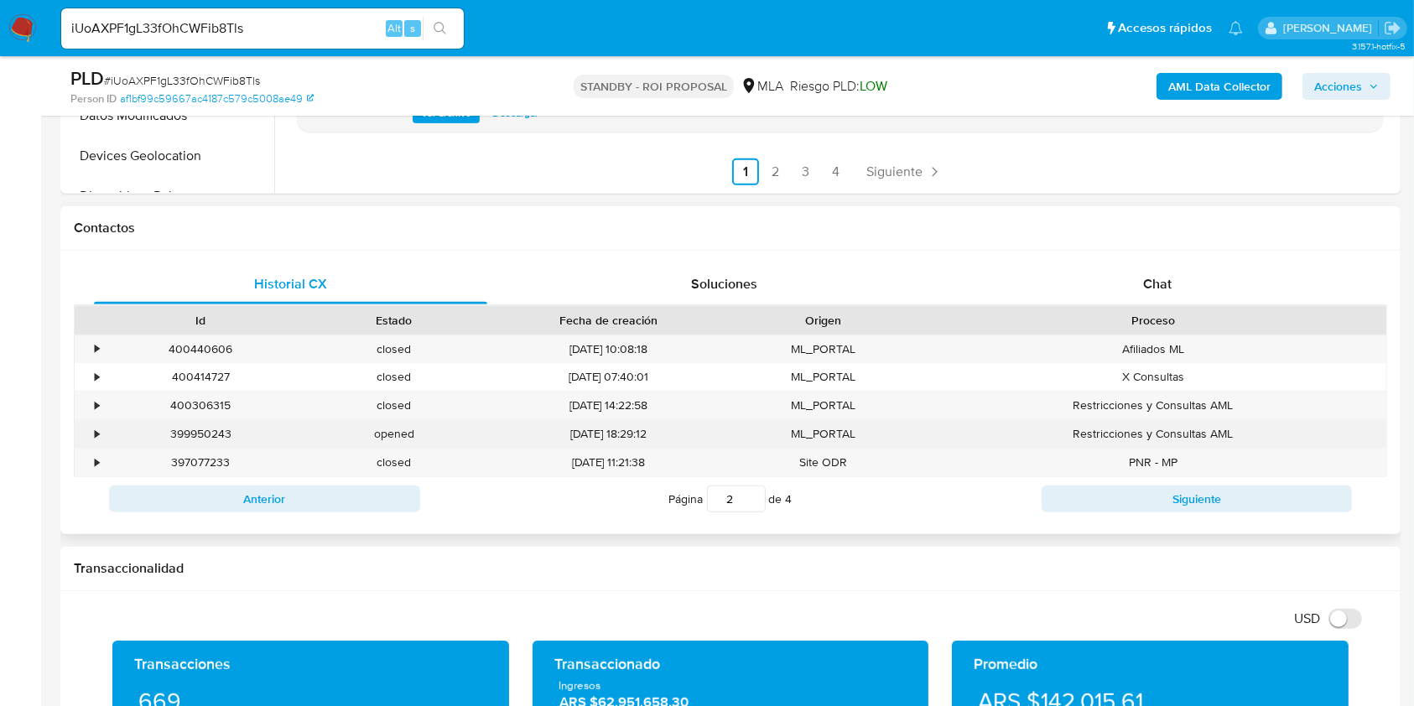
click at [209, 437] on div "399950243" at bounding box center [201, 434] width 194 height 28
copy div "399950243"
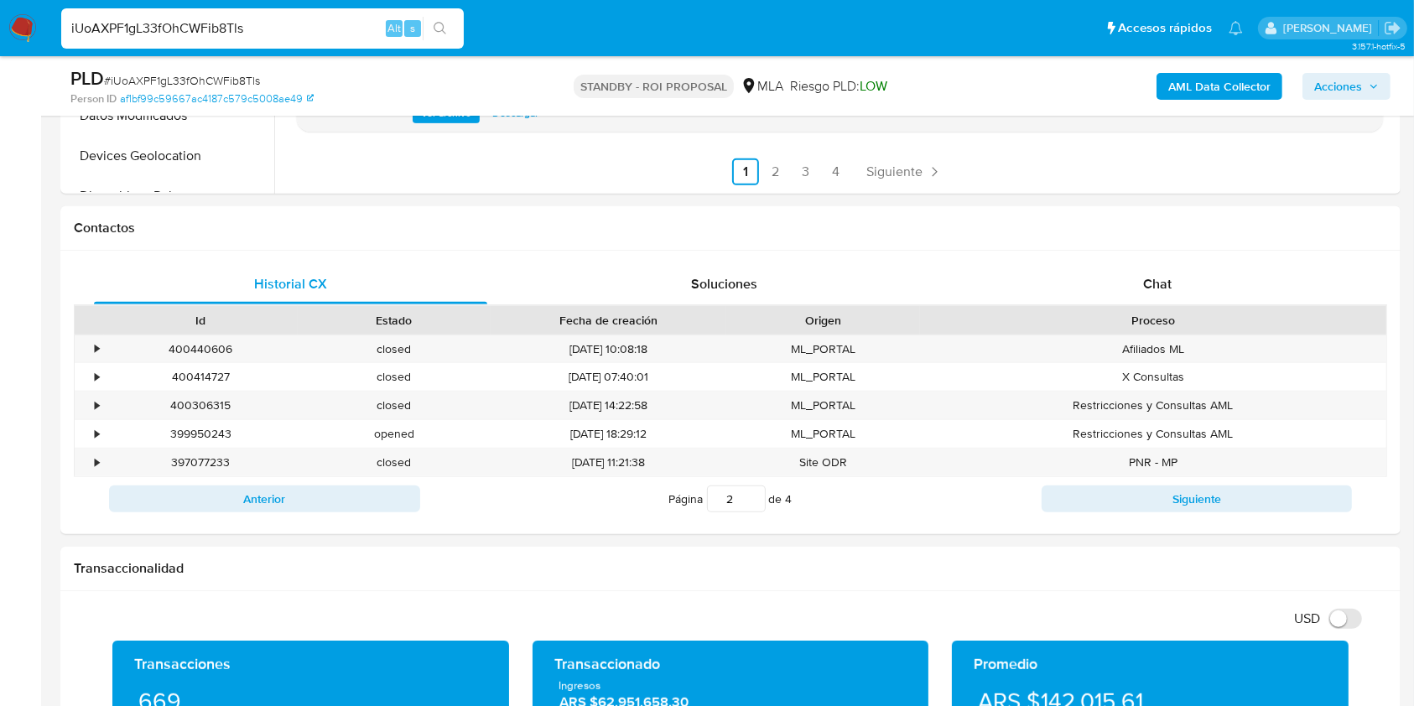
click at [154, 33] on input "iUoAXPF1gL33fOhCWFib8Tls" at bounding box center [262, 29] width 403 height 22
paste input "1471353262"
type input "1471353262"
click at [445, 32] on icon "search-icon" at bounding box center [440, 28] width 13 height 13
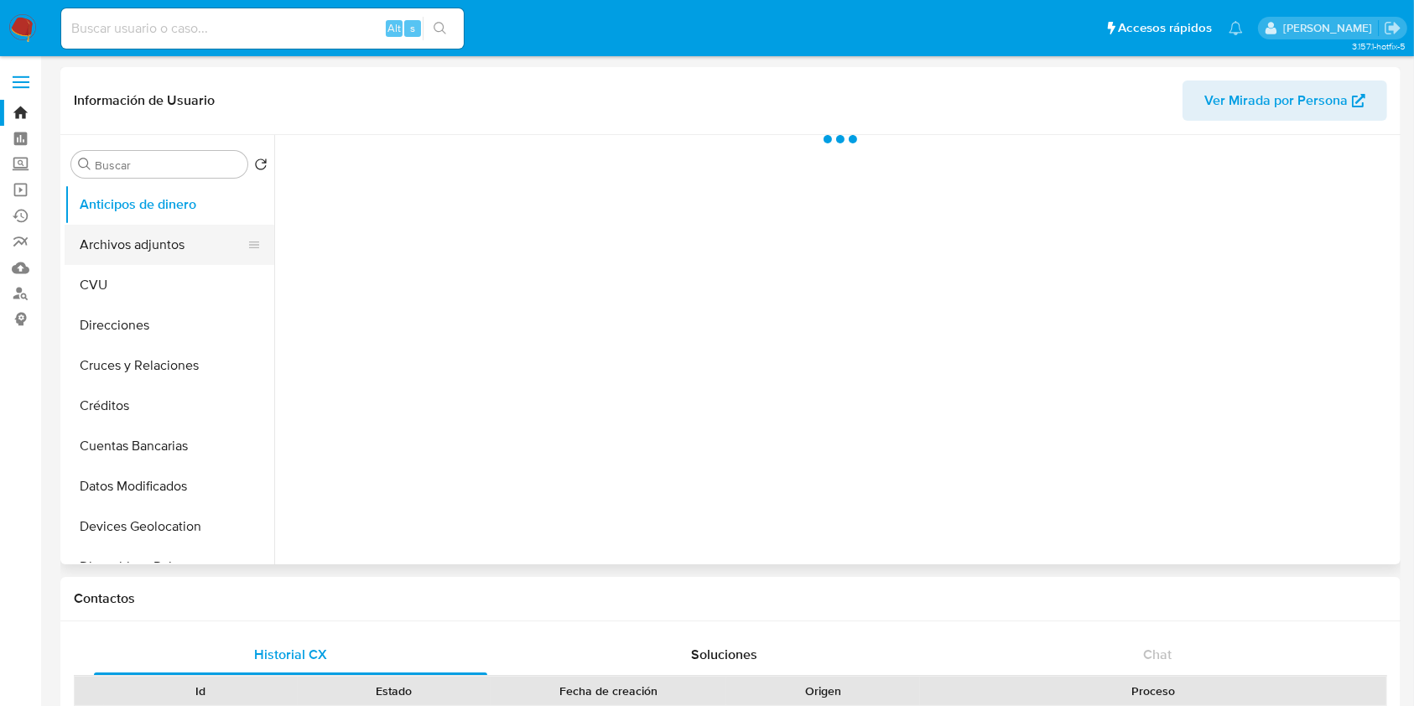
click at [127, 263] on button "Archivos adjuntos" at bounding box center [163, 245] width 196 height 40
select select "10"
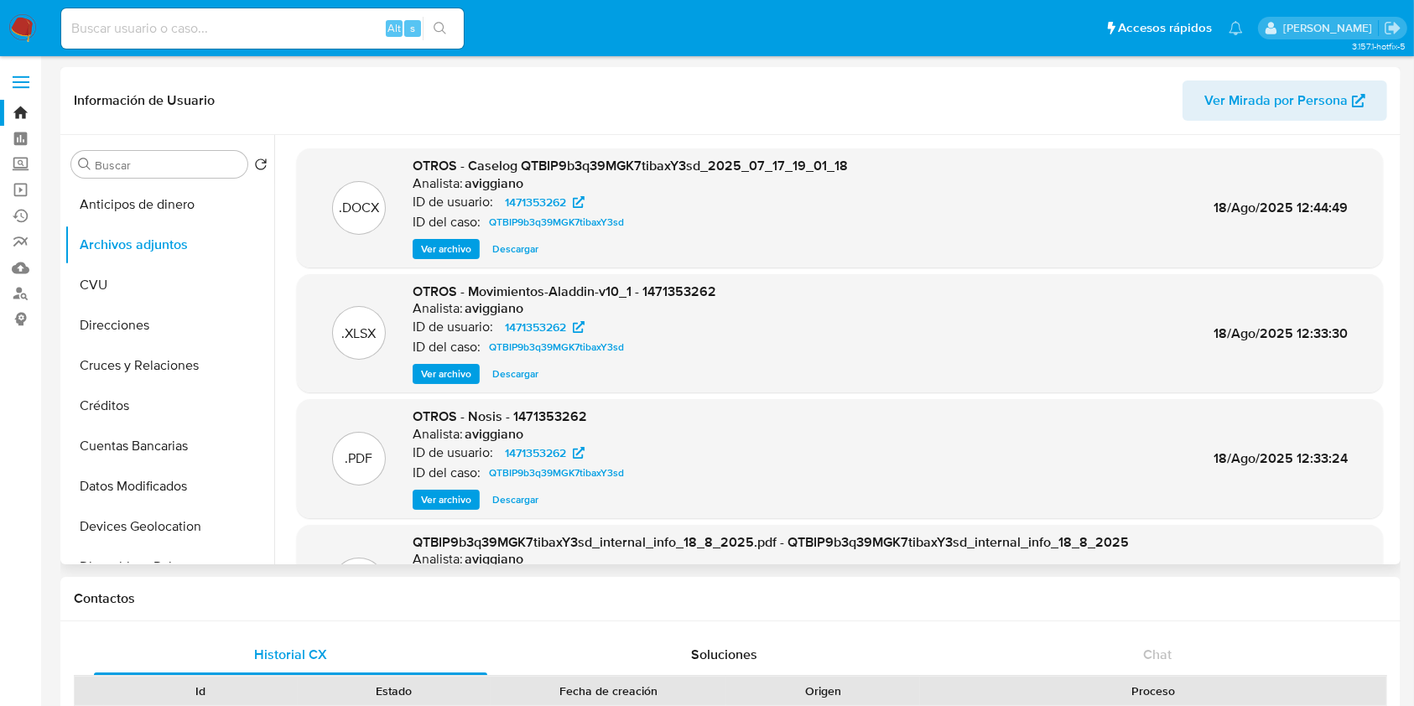
click at [471, 260] on div ".DOCX OTROS - Caselog QTBIP9b3q39MGK7tibaxY3sd_2025_07_17_19_01_18 Analista: av…" at bounding box center [840, 207] width 1086 height 119
click at [466, 258] on span "Ver archivo" at bounding box center [446, 249] width 50 height 17
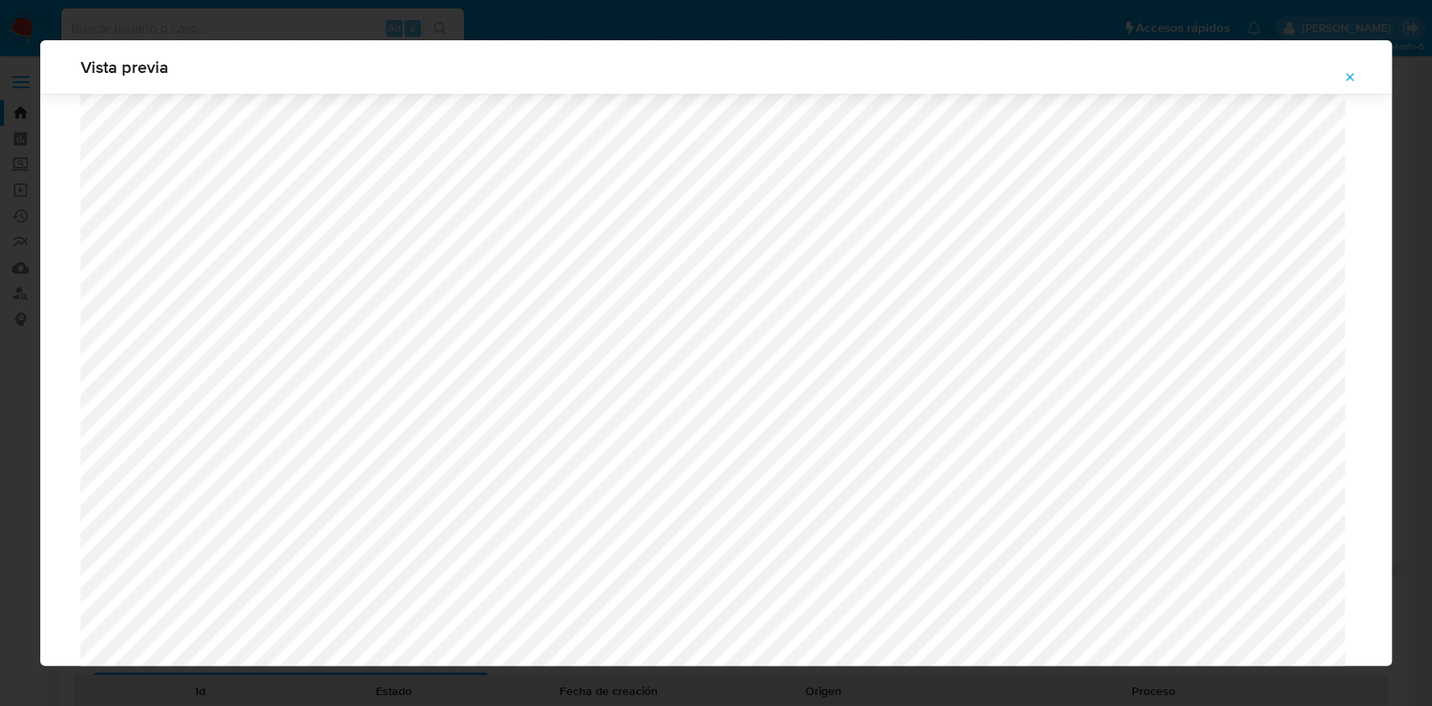
scroll to position [1756, 0]
click at [1356, 77] on icon "Attachment preview" at bounding box center [1349, 76] width 13 height 13
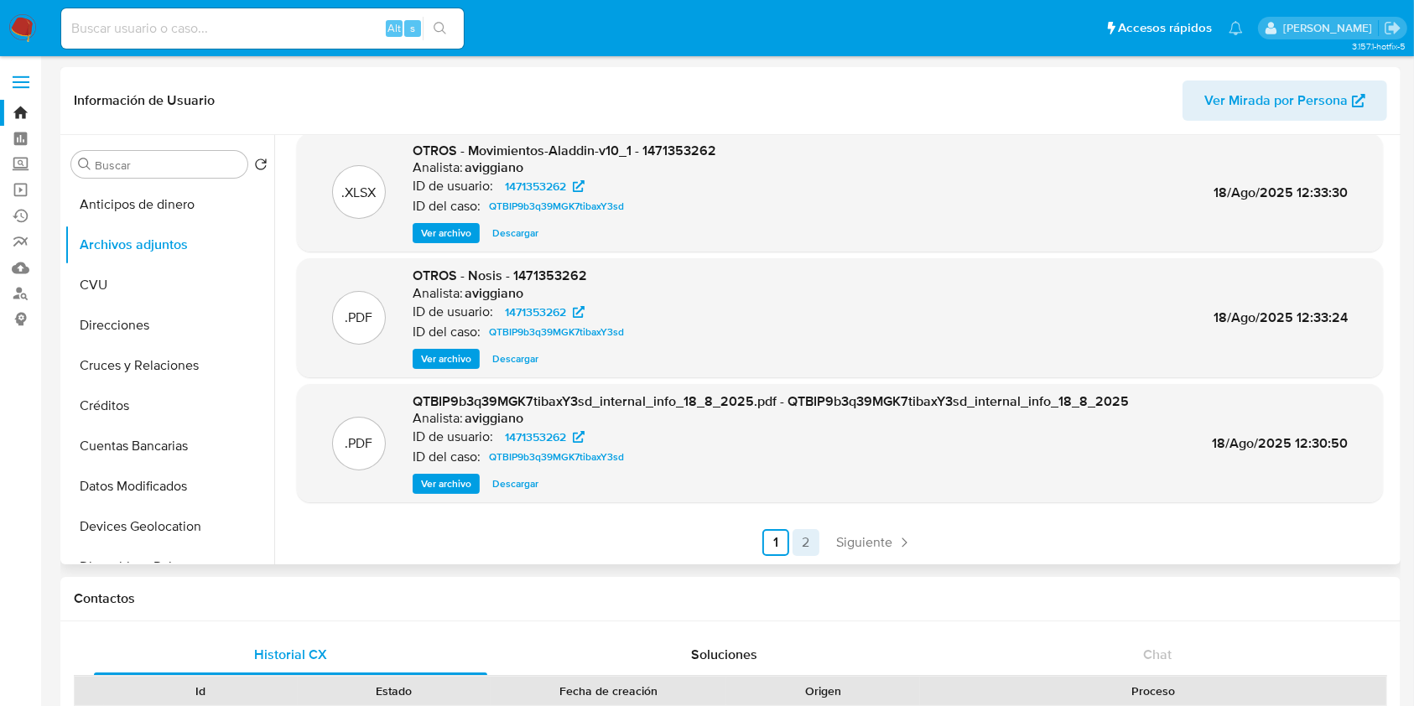
scroll to position [112, 0]
